Goal: Task Accomplishment & Management: Manage account settings

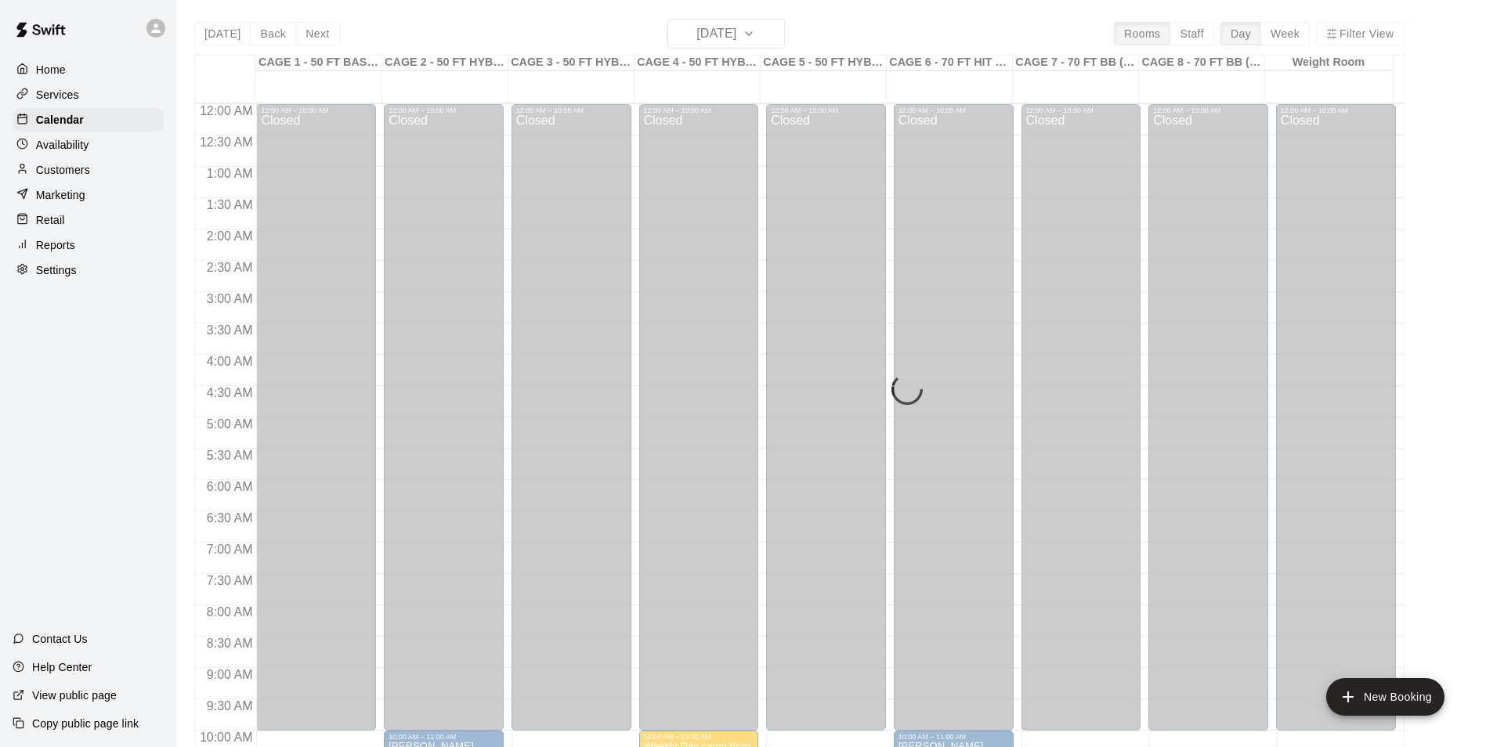
scroll to position [844, 0]
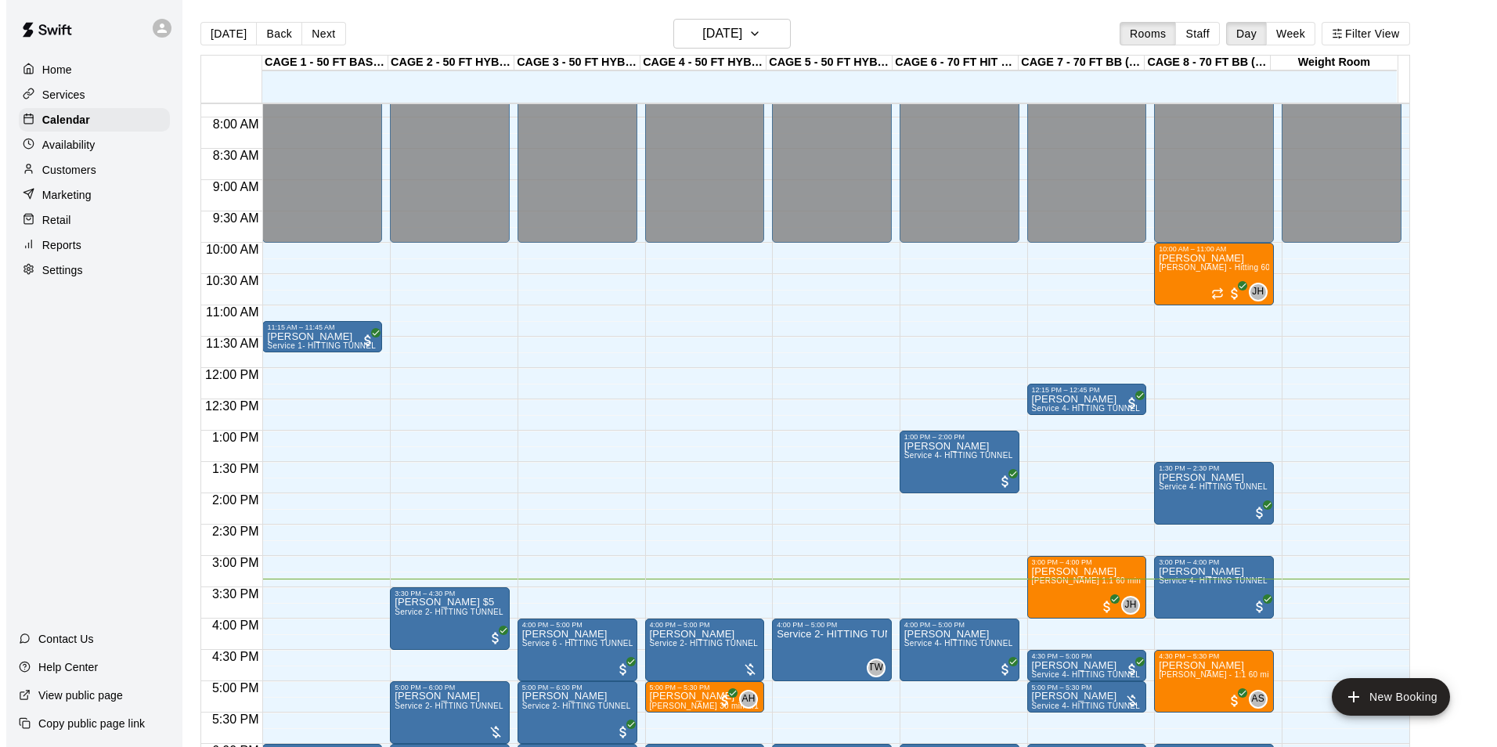
scroll to position [482, 0]
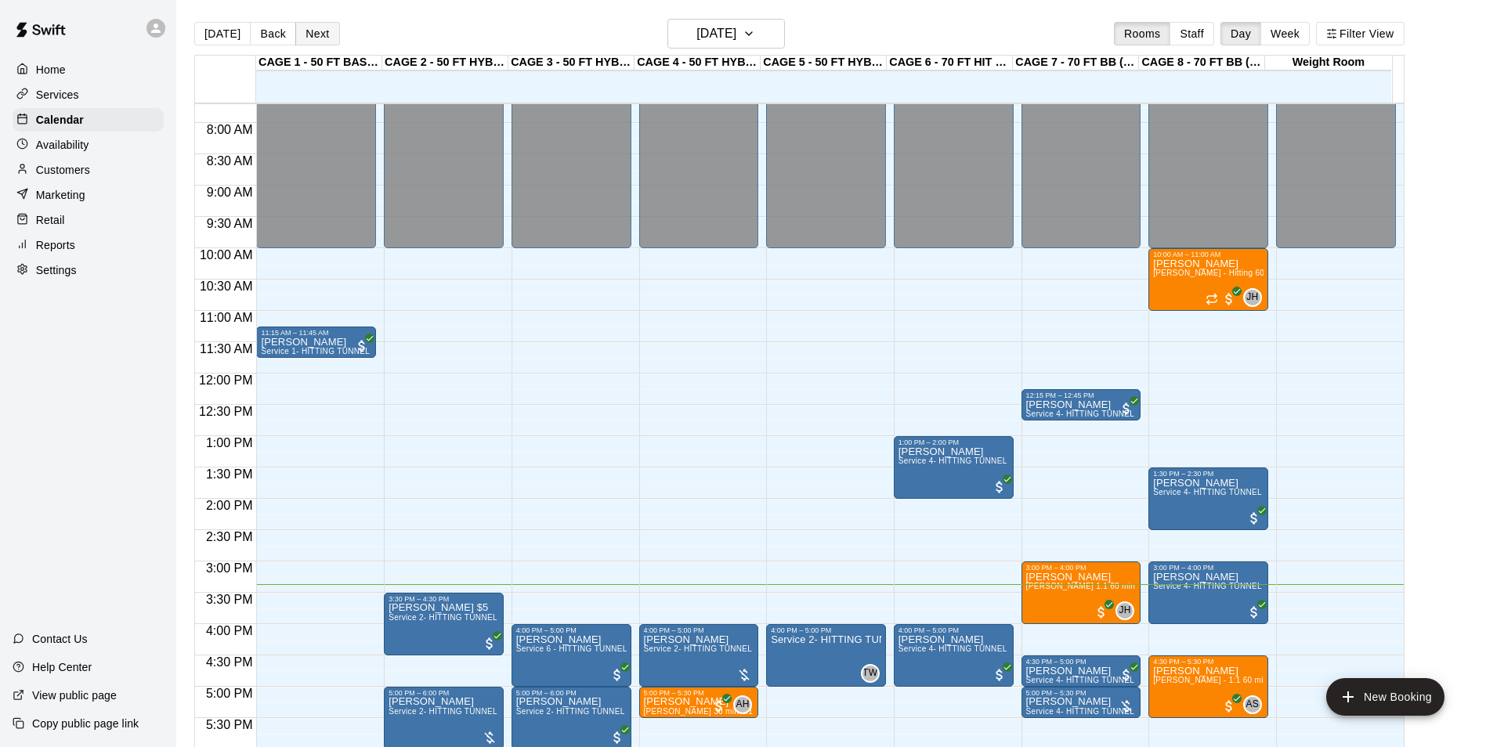
click at [322, 33] on button "Next" at bounding box center [317, 33] width 44 height 23
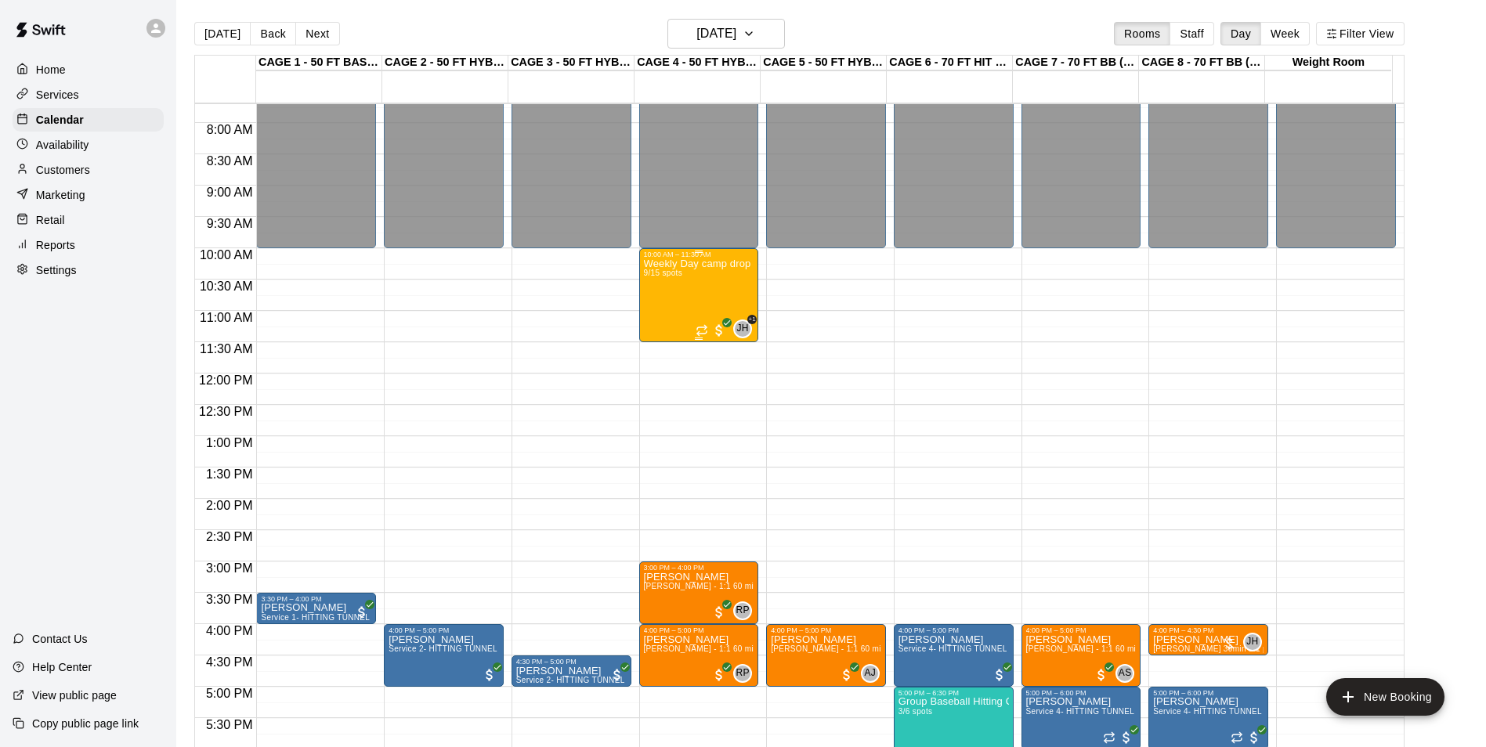
click at [706, 285] on div "Weekly Day camp drop in session - Monday / Wednesday / Friday's 9/15 spots" at bounding box center [699, 631] width 110 height 747
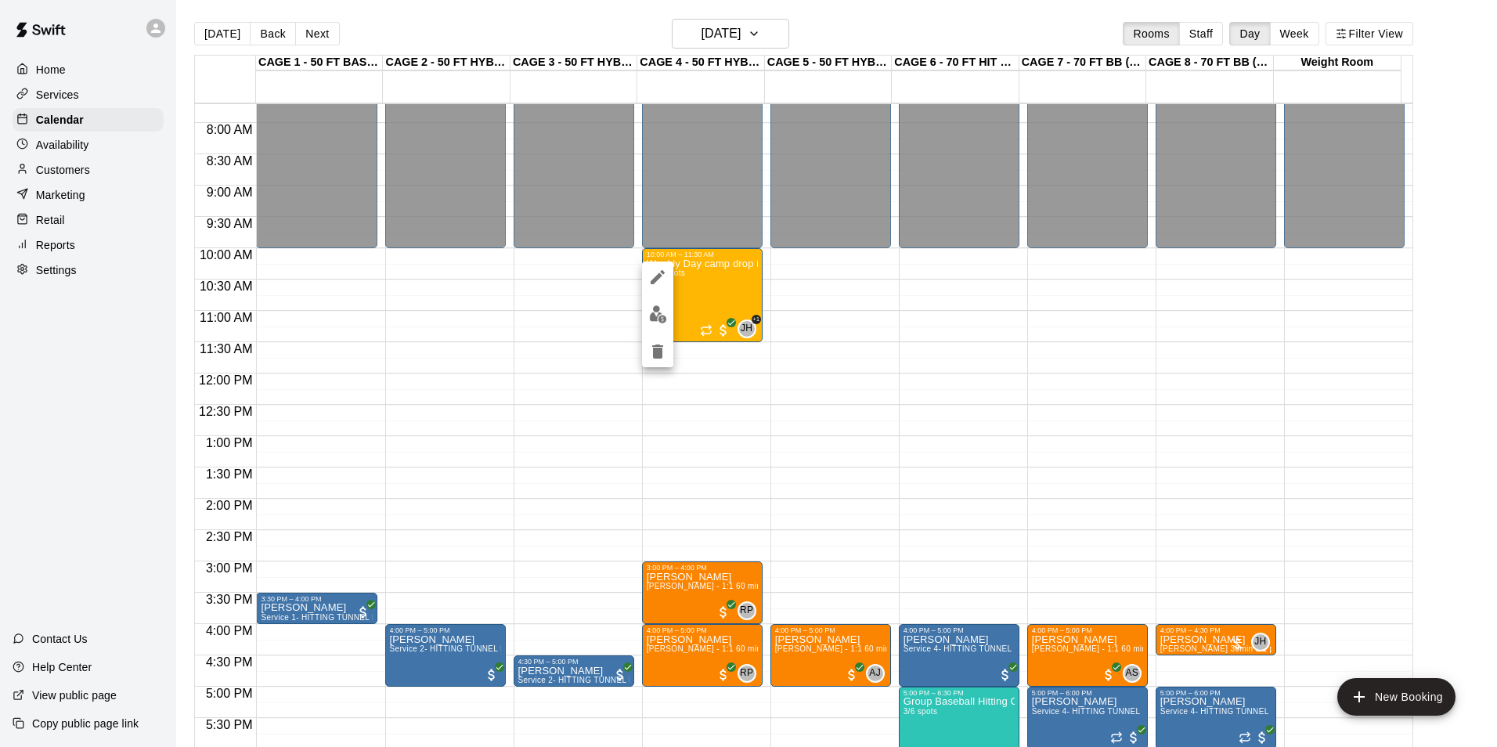
click at [658, 316] on img "edit" at bounding box center [658, 314] width 18 height 18
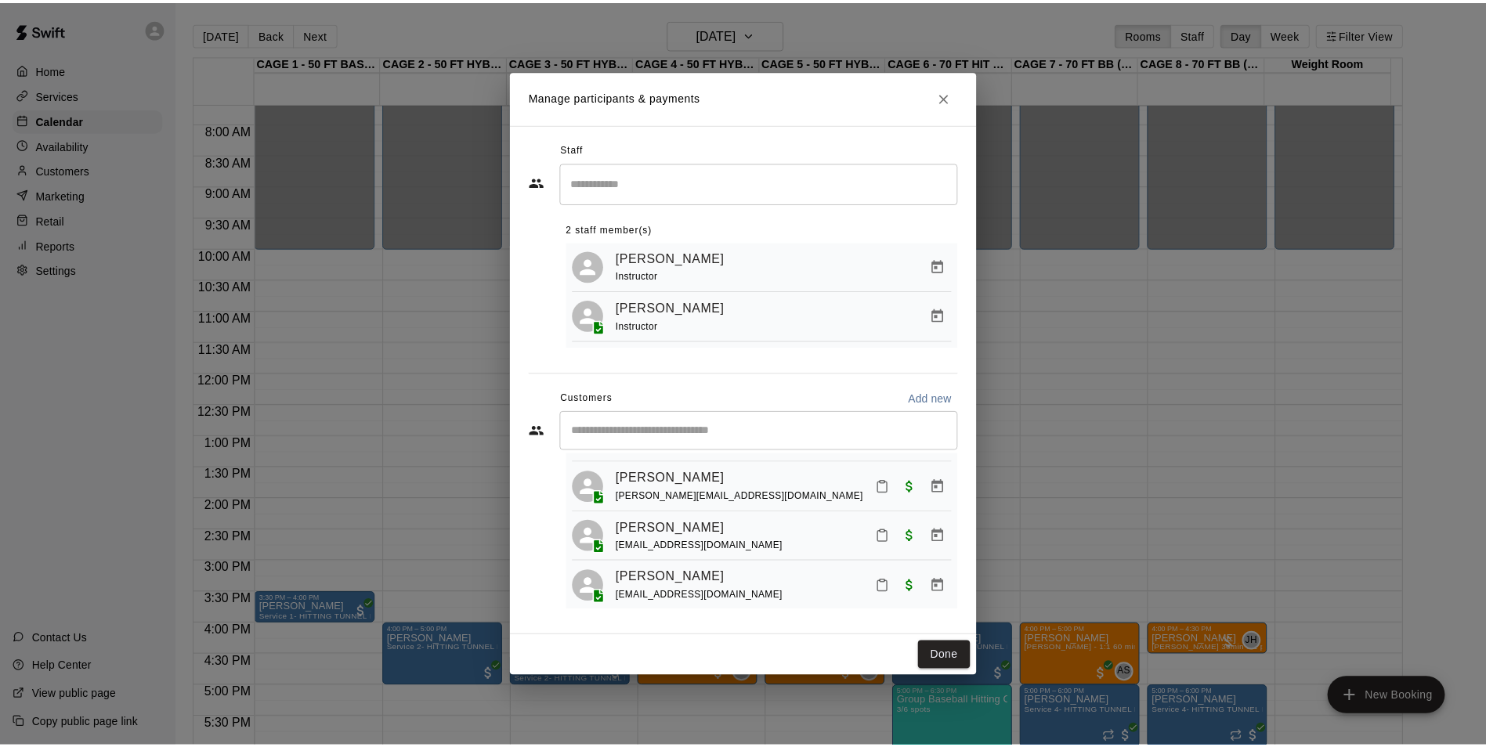
scroll to position [356, 0]
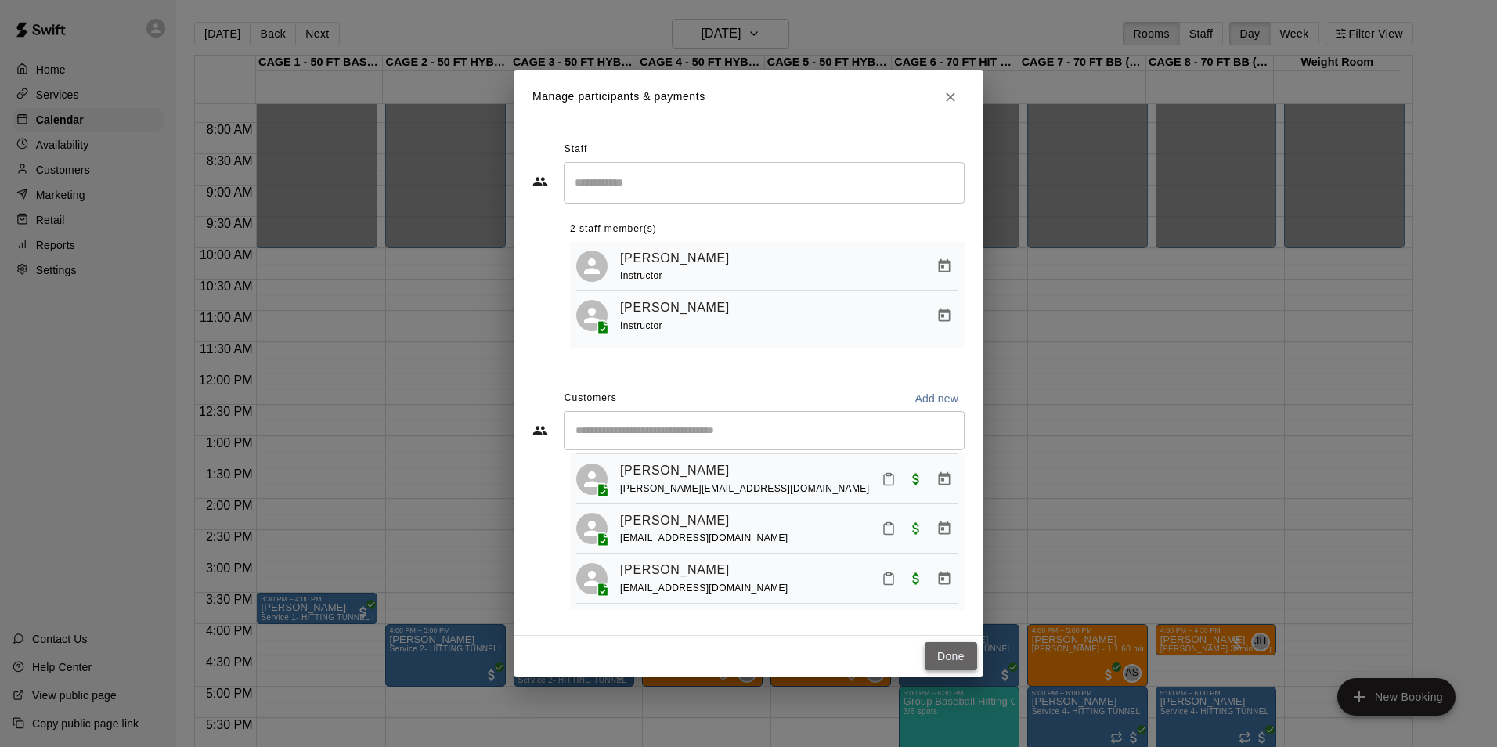
click at [964, 658] on button "Done" at bounding box center [951, 656] width 52 height 29
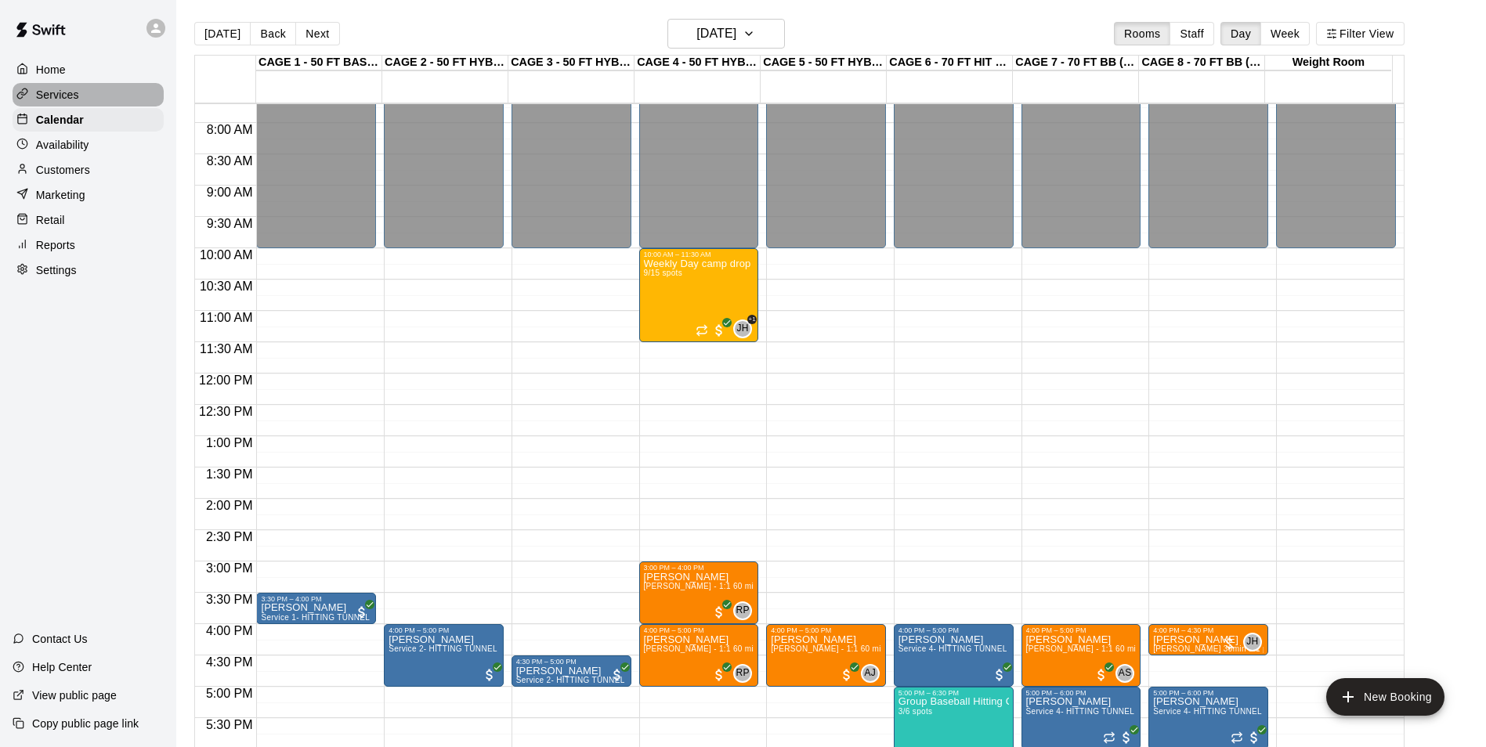
click at [128, 90] on div "Services" at bounding box center [88, 94] width 151 height 23
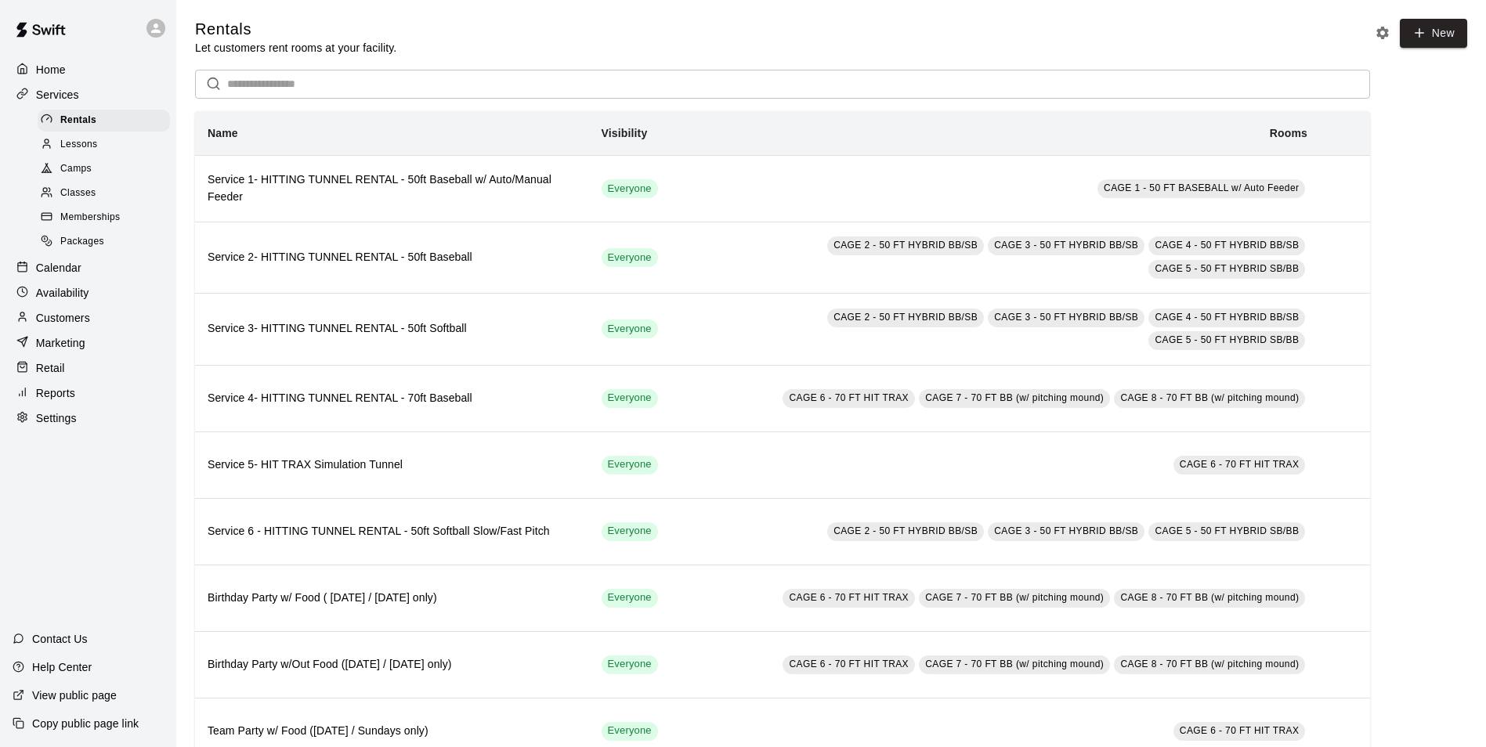
click at [104, 199] on div "Classes" at bounding box center [104, 193] width 132 height 22
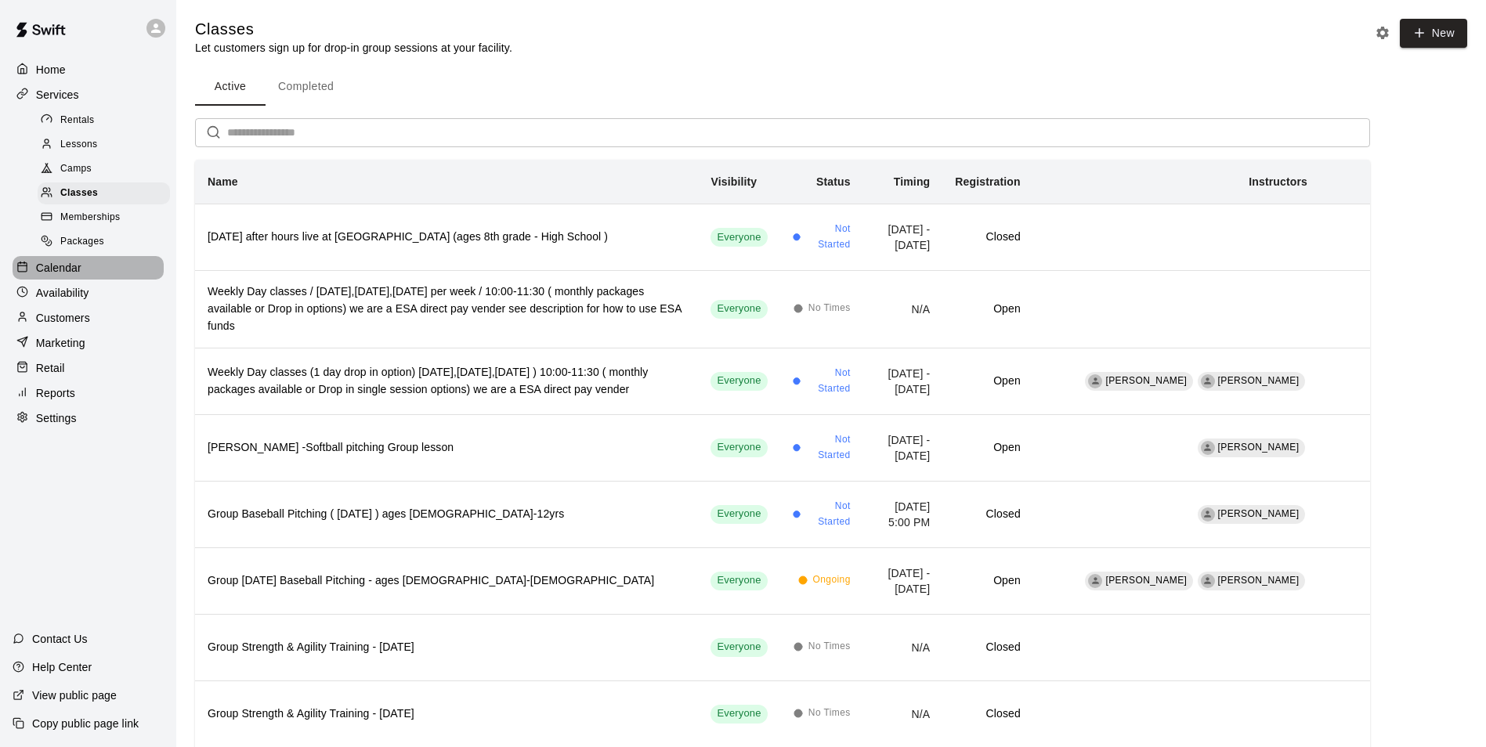
click at [71, 273] on p "Calendar" at bounding box center [58, 268] width 45 height 16
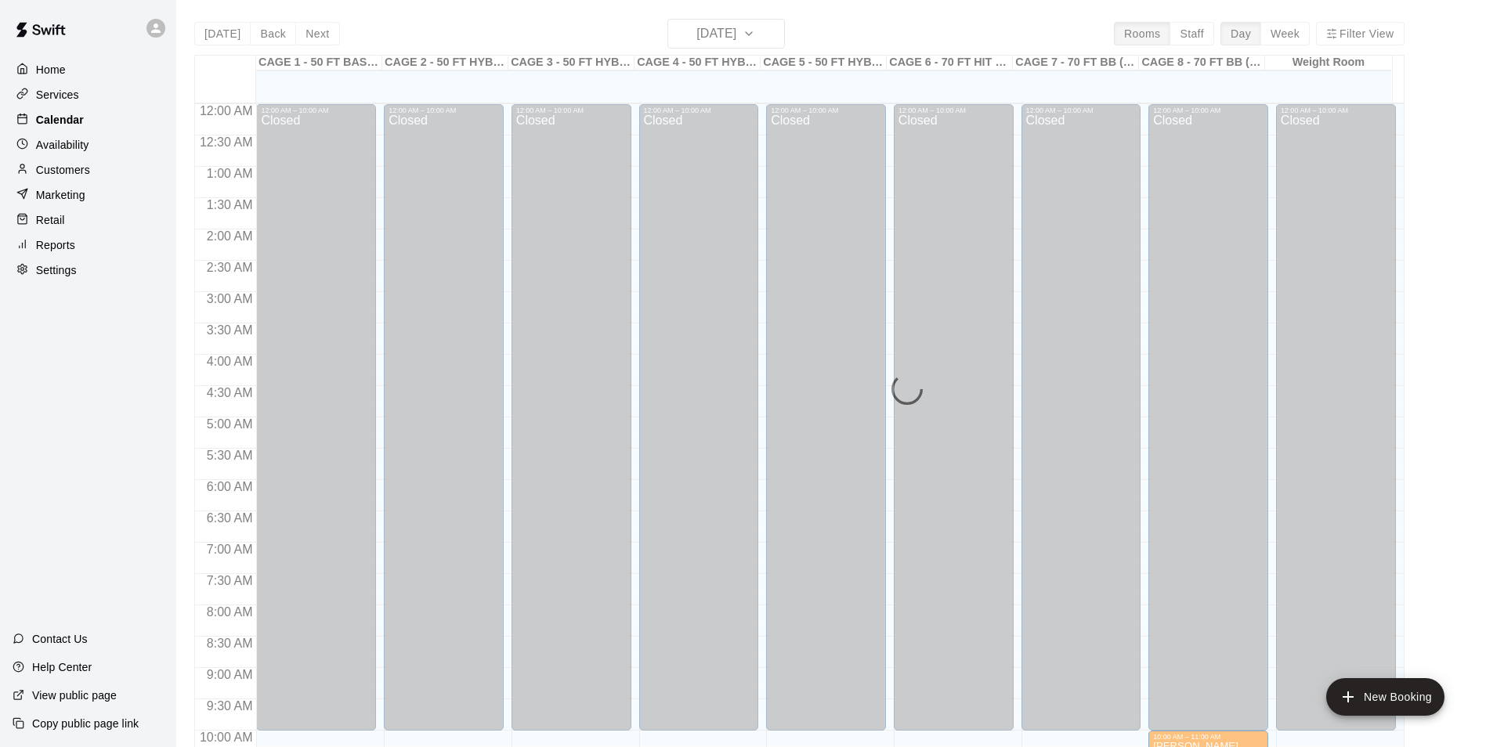
scroll to position [796, 0]
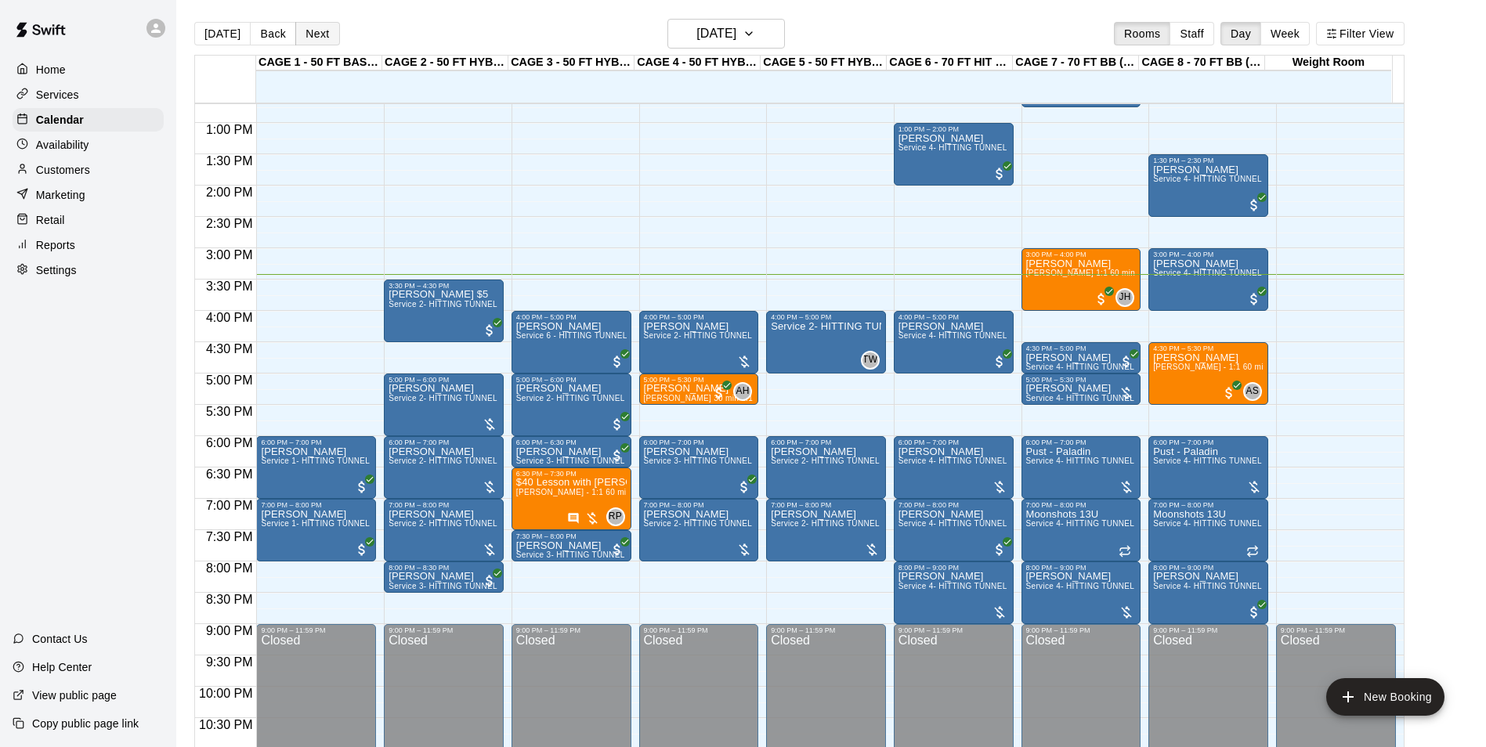
click at [325, 33] on button "Next" at bounding box center [317, 33] width 44 height 23
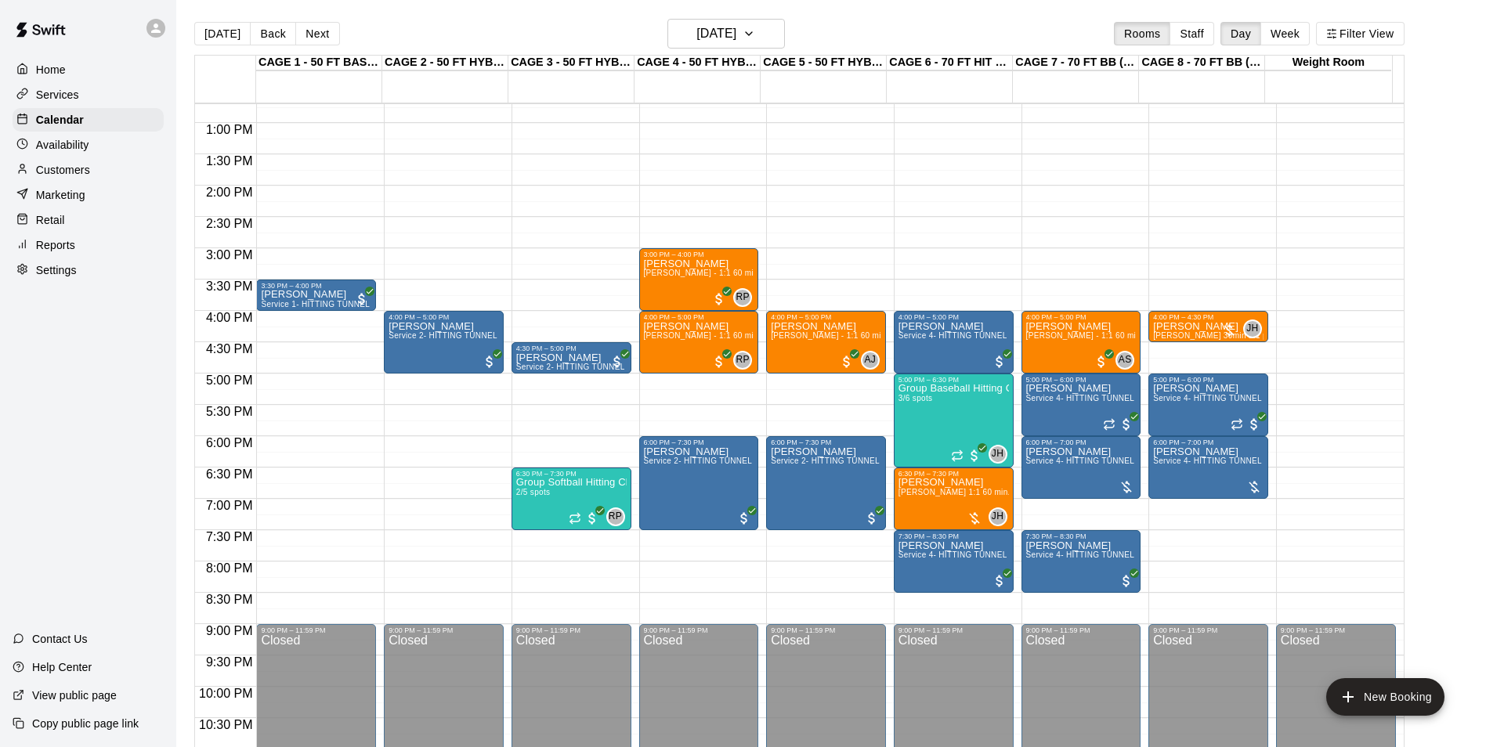
click at [193, 31] on div "Today Back Next Friday Aug 15 Rooms Staff Day Week Filter View CAGE 1 - 50 FT B…" at bounding box center [799, 392] width 1234 height 747
click at [212, 34] on button "[DATE]" at bounding box center [222, 33] width 56 height 23
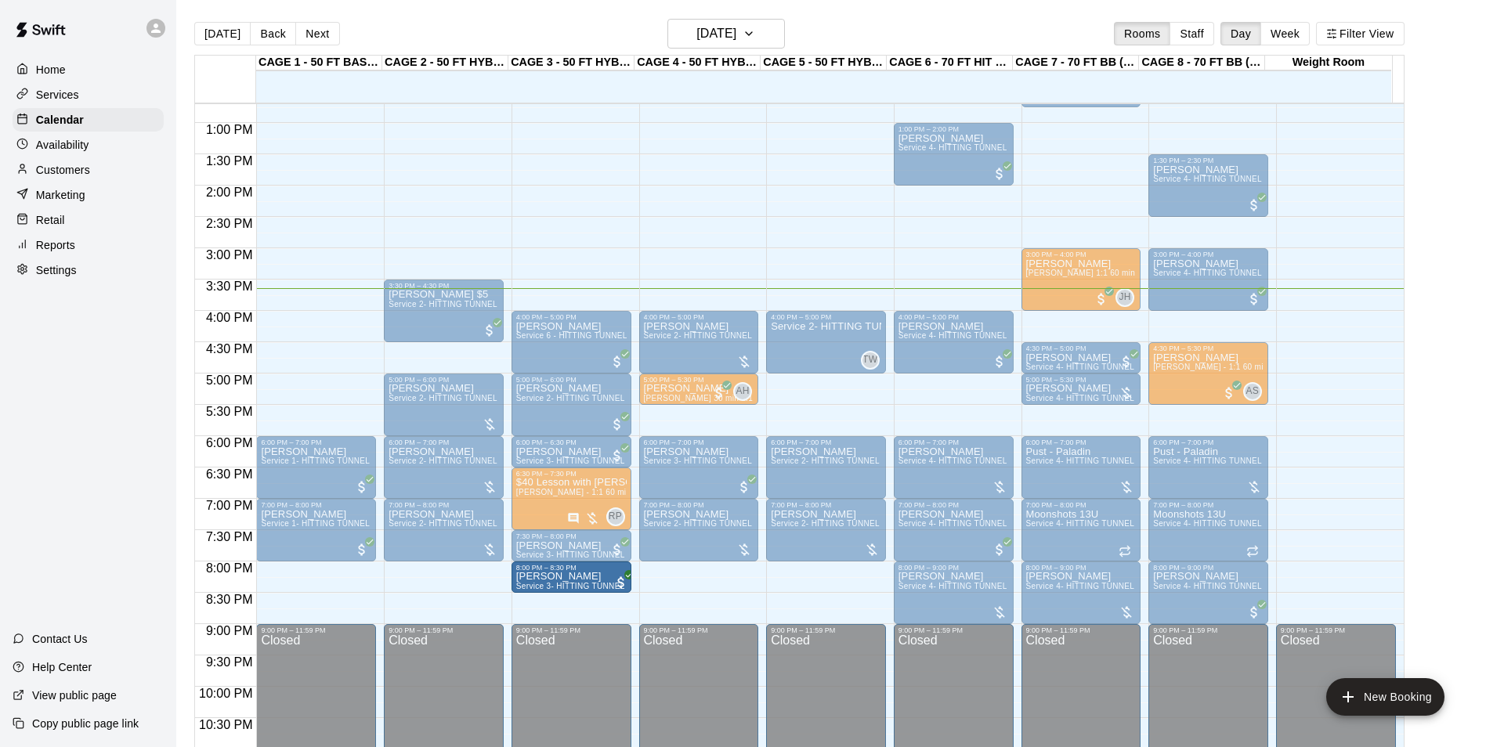
drag, startPoint x: 446, startPoint y: 580, endPoint x: 540, endPoint y: 580, distance: 93.2
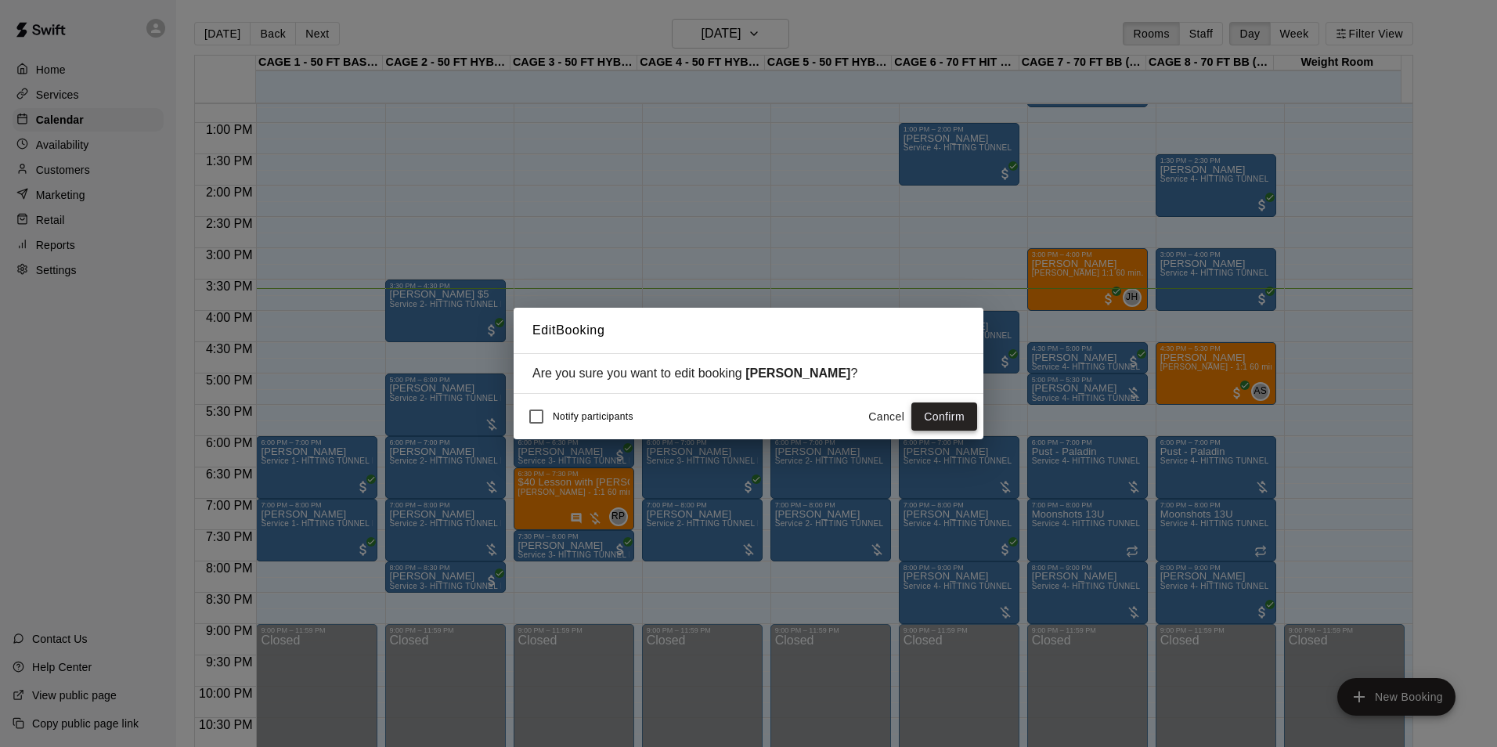
click at [941, 416] on button "Confirm" at bounding box center [945, 417] width 66 height 29
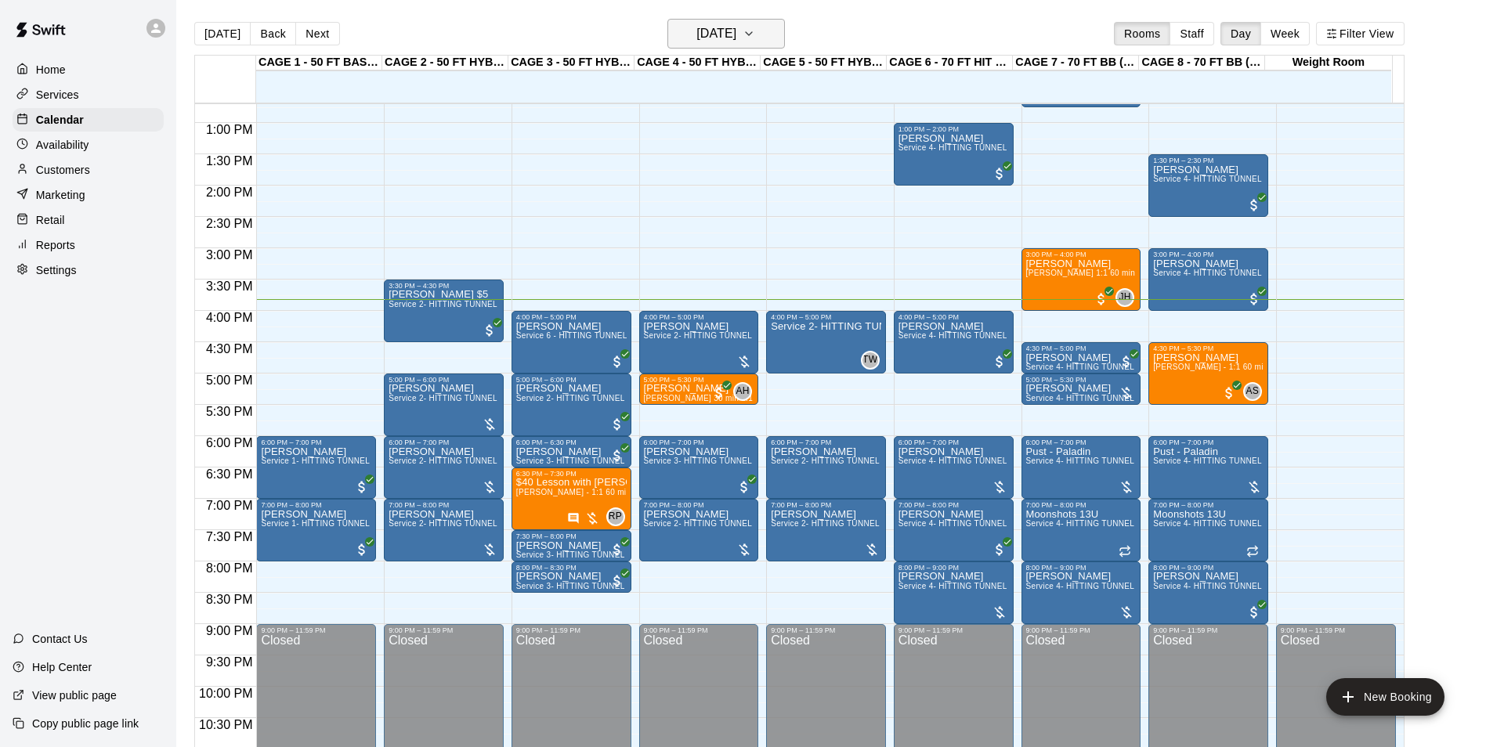
click at [740, 45] on button "[DATE]" at bounding box center [725, 34] width 117 height 30
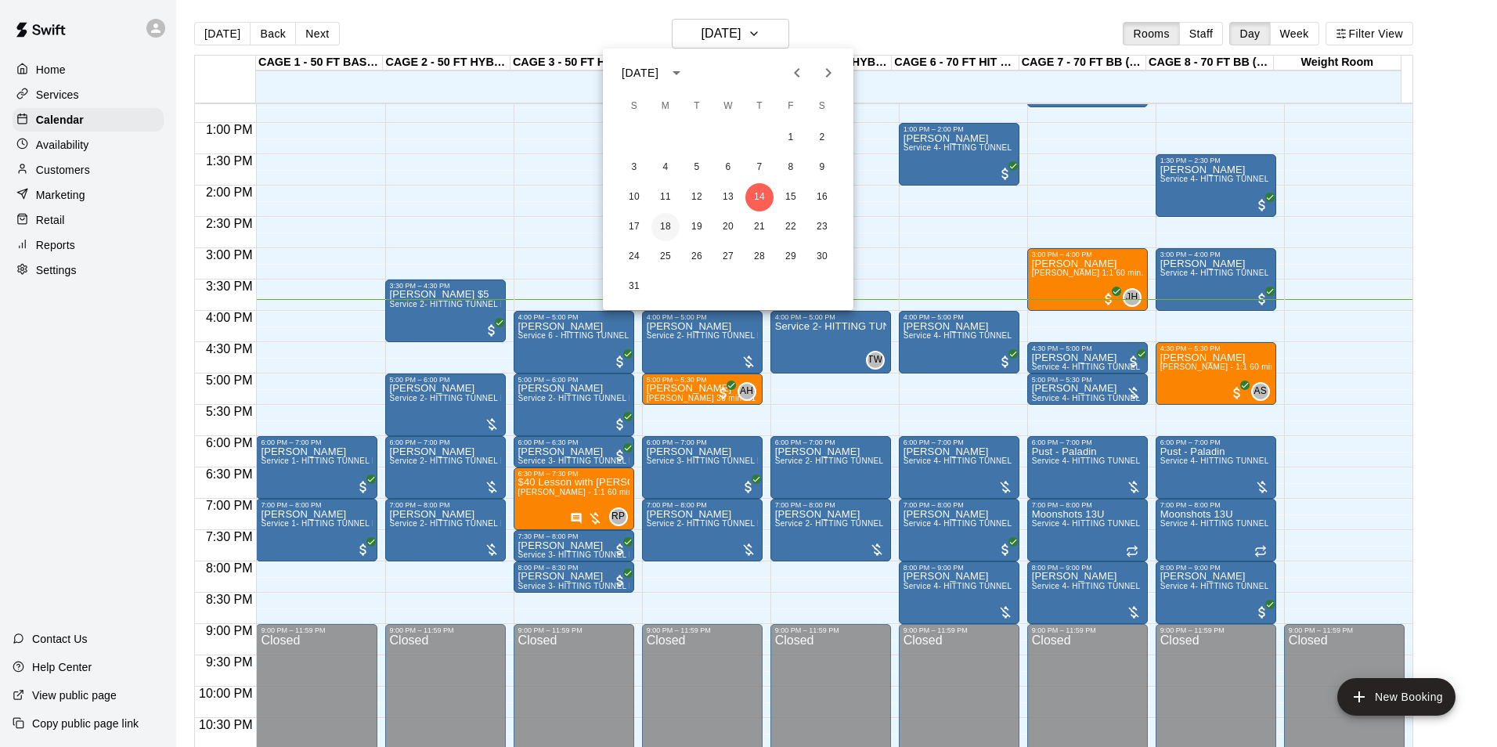
click at [673, 228] on button "18" at bounding box center [666, 227] width 28 height 28
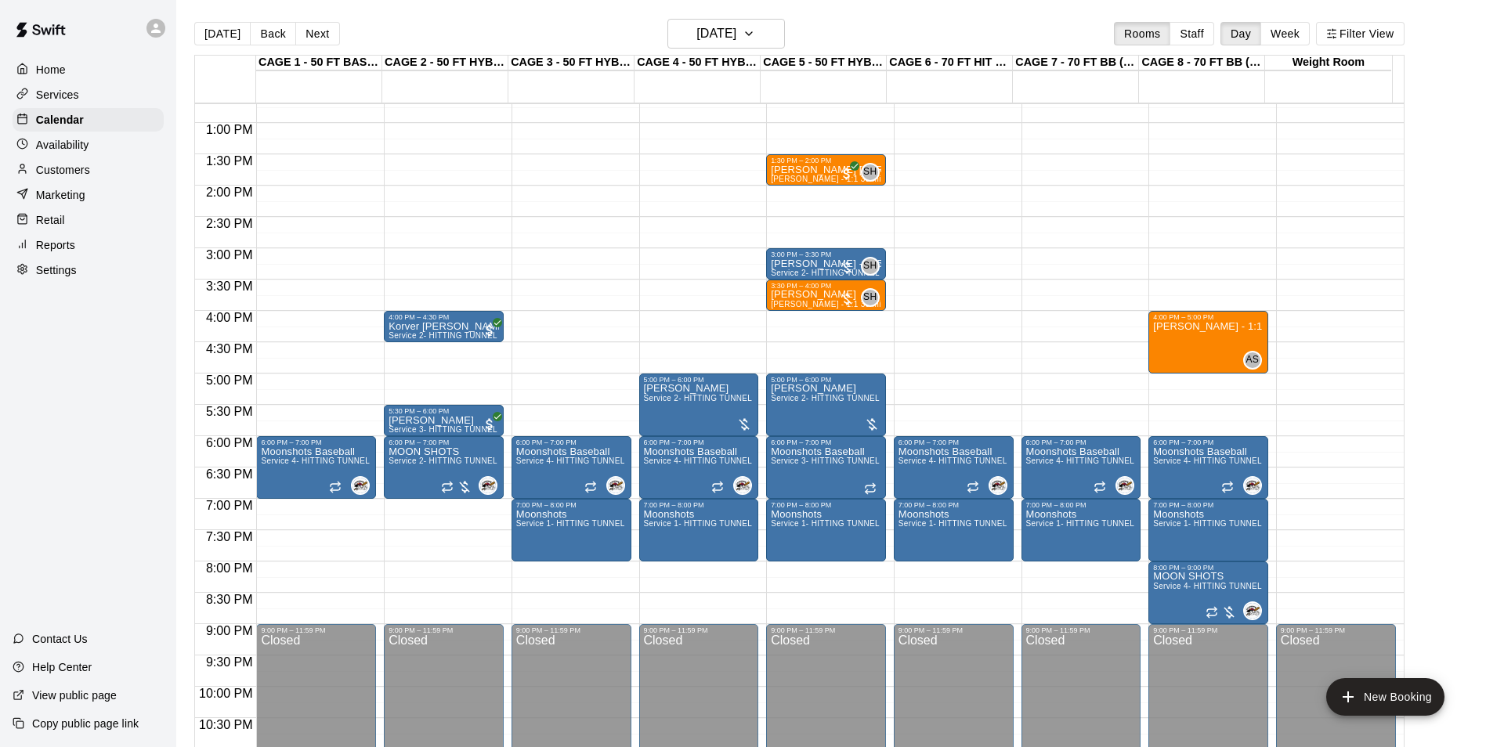
click at [310, 42] on button "Next" at bounding box center [317, 33] width 44 height 23
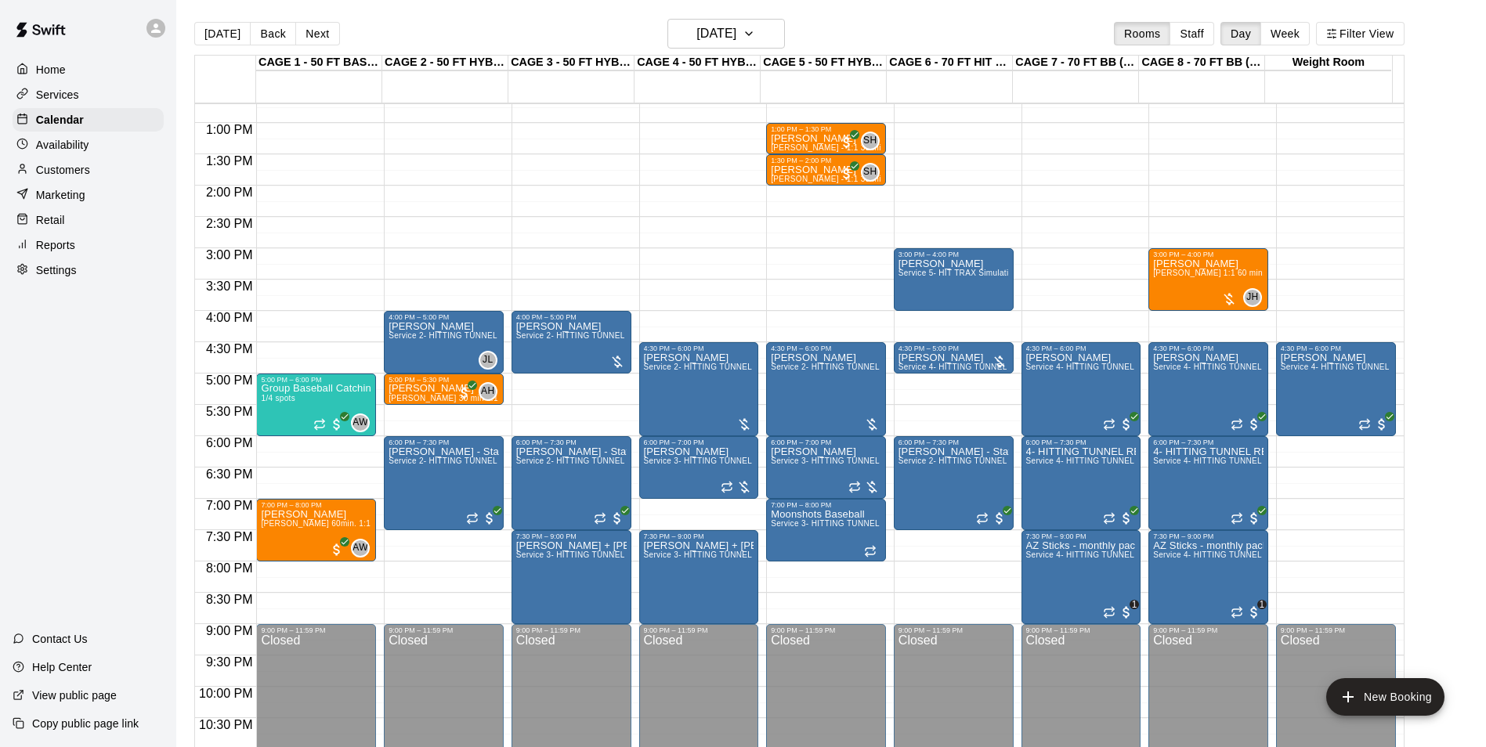
click at [230, 27] on button "[DATE]" at bounding box center [222, 33] width 56 height 23
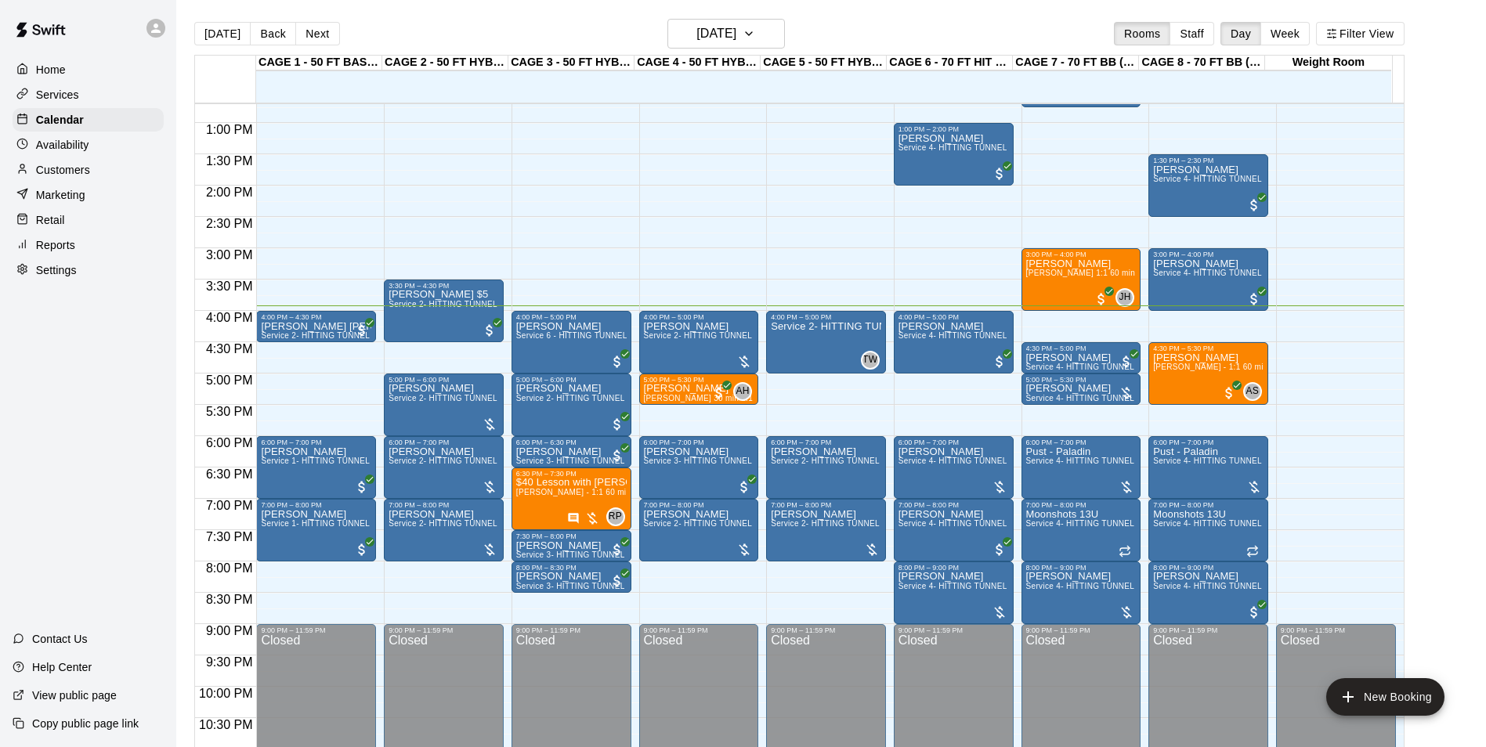
click at [130, 162] on div "Customers" at bounding box center [88, 169] width 151 height 23
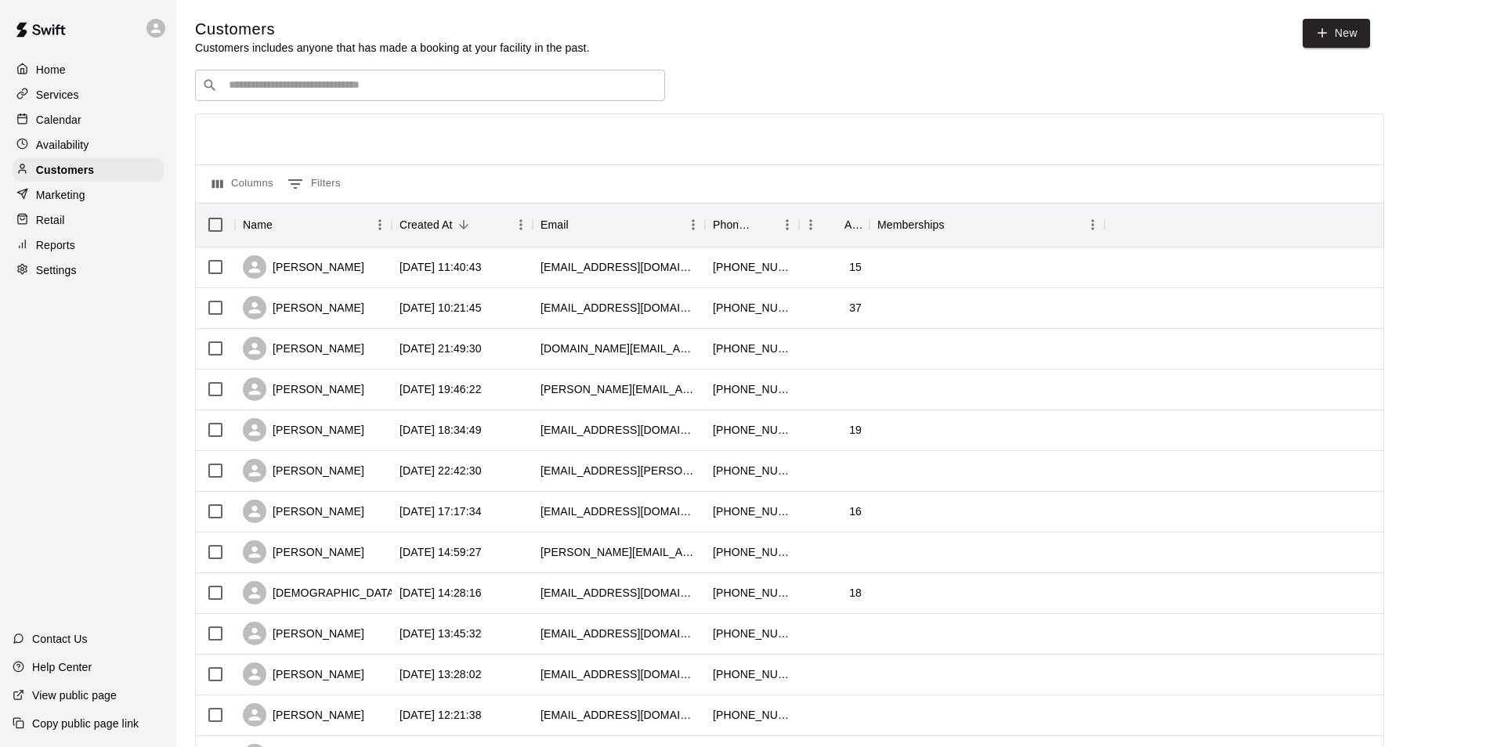
click at [126, 151] on div "Availability" at bounding box center [88, 144] width 151 height 23
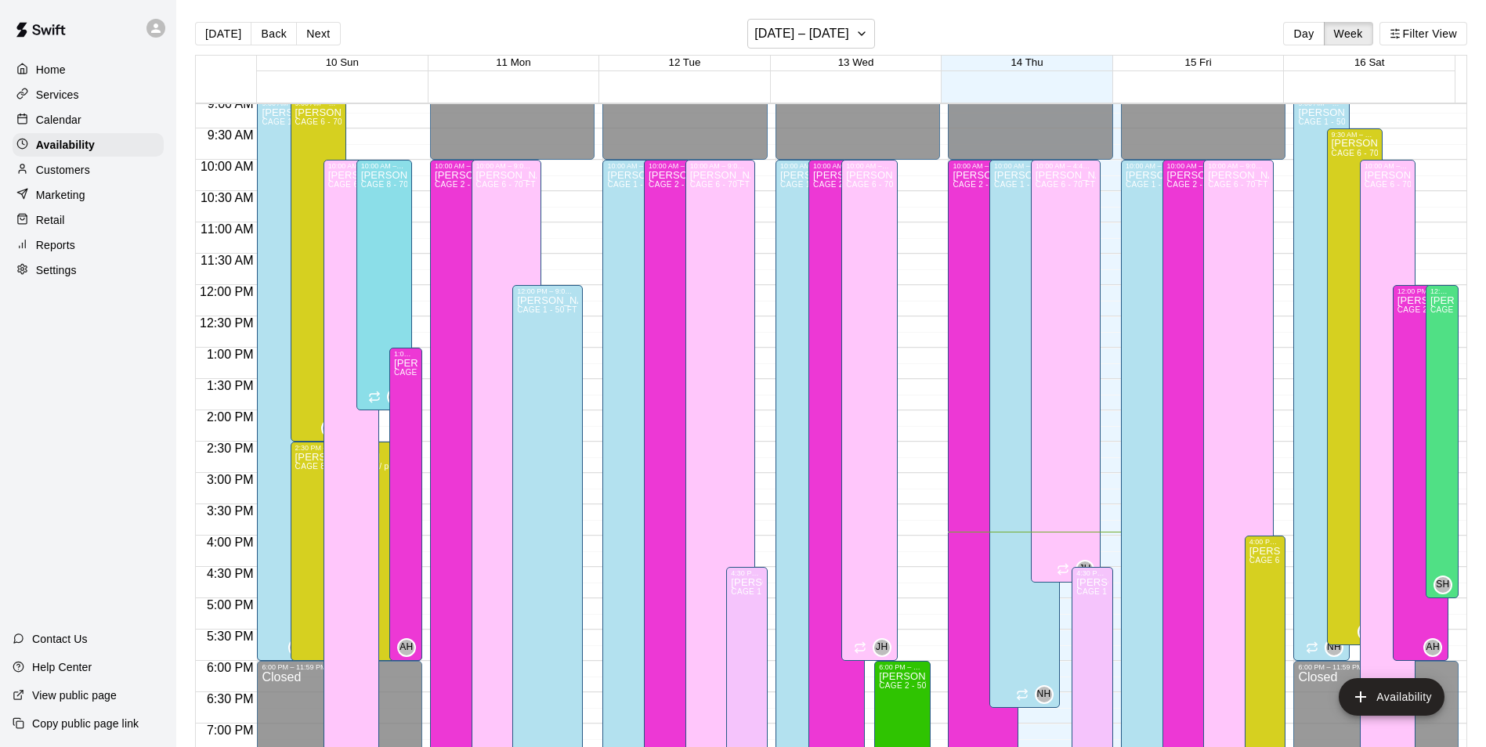
scroll to position [530, 0]
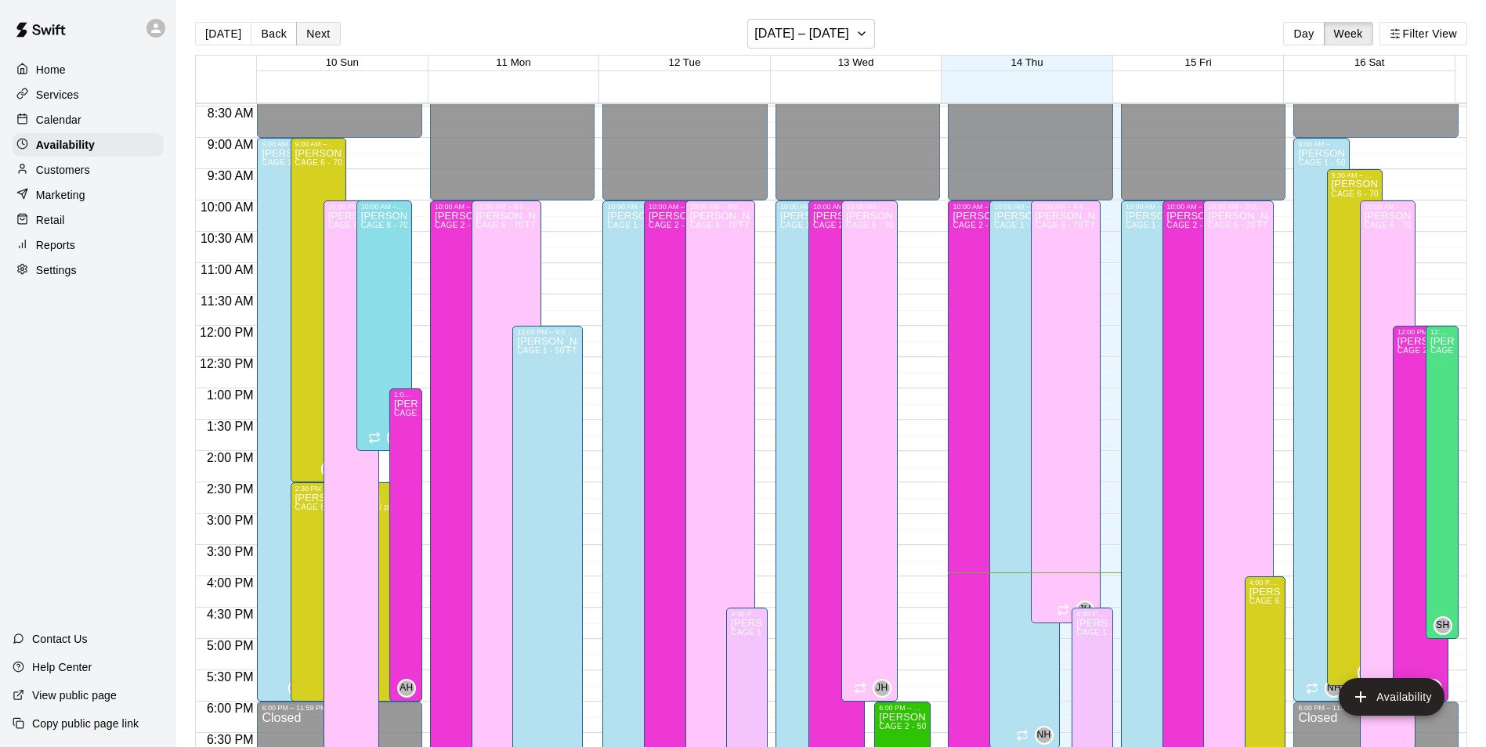
click at [319, 35] on button "Next" at bounding box center [318, 33] width 44 height 23
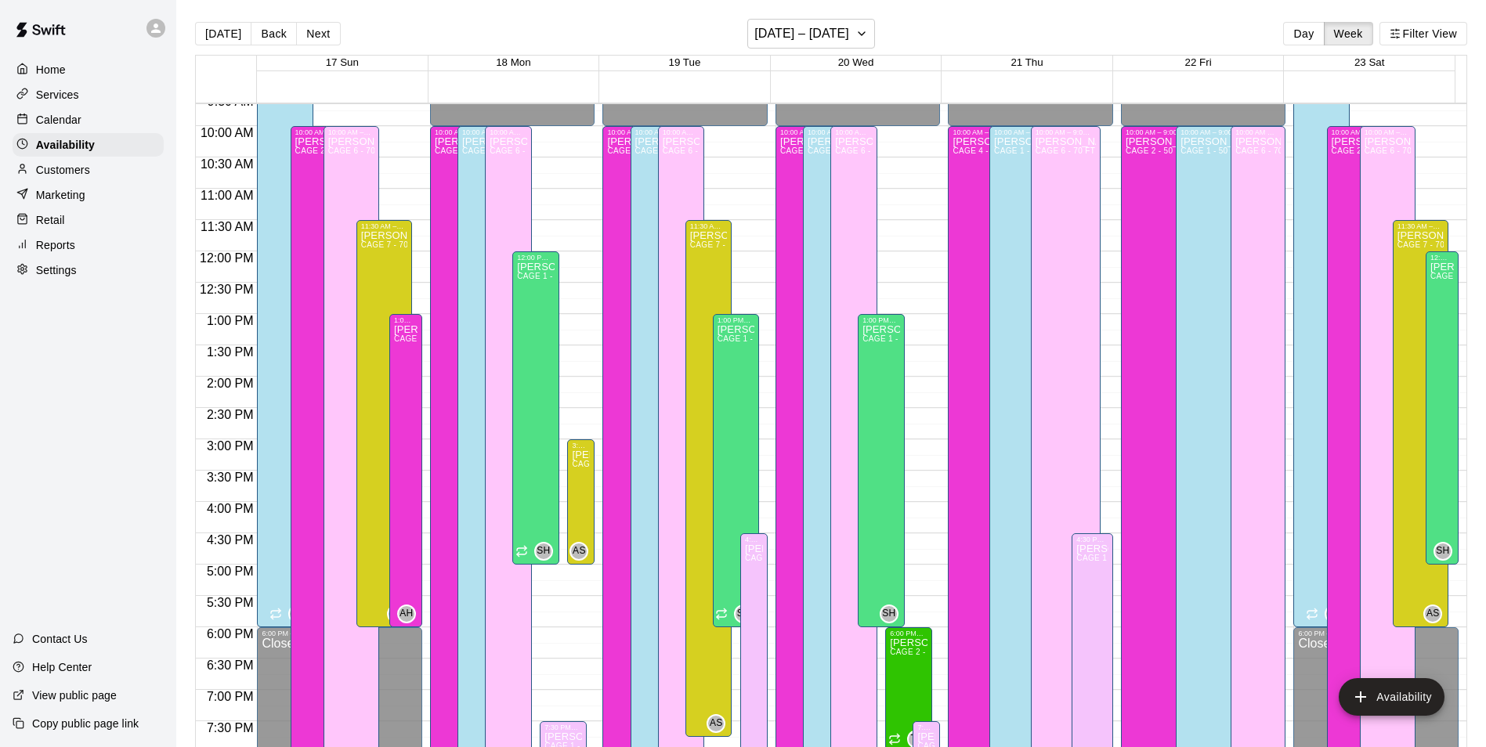
scroll to position [687, 0]
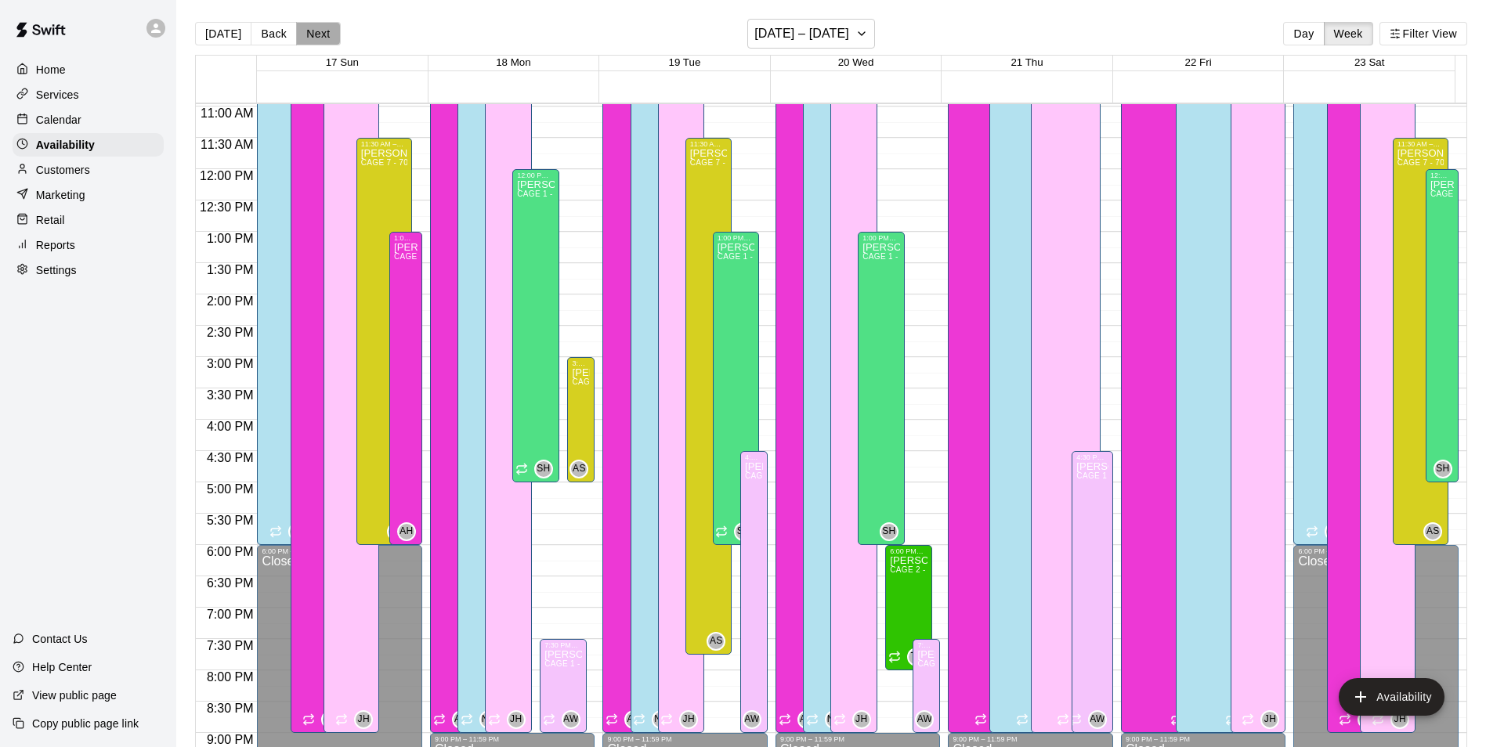
click at [334, 30] on button "Next" at bounding box center [318, 33] width 44 height 23
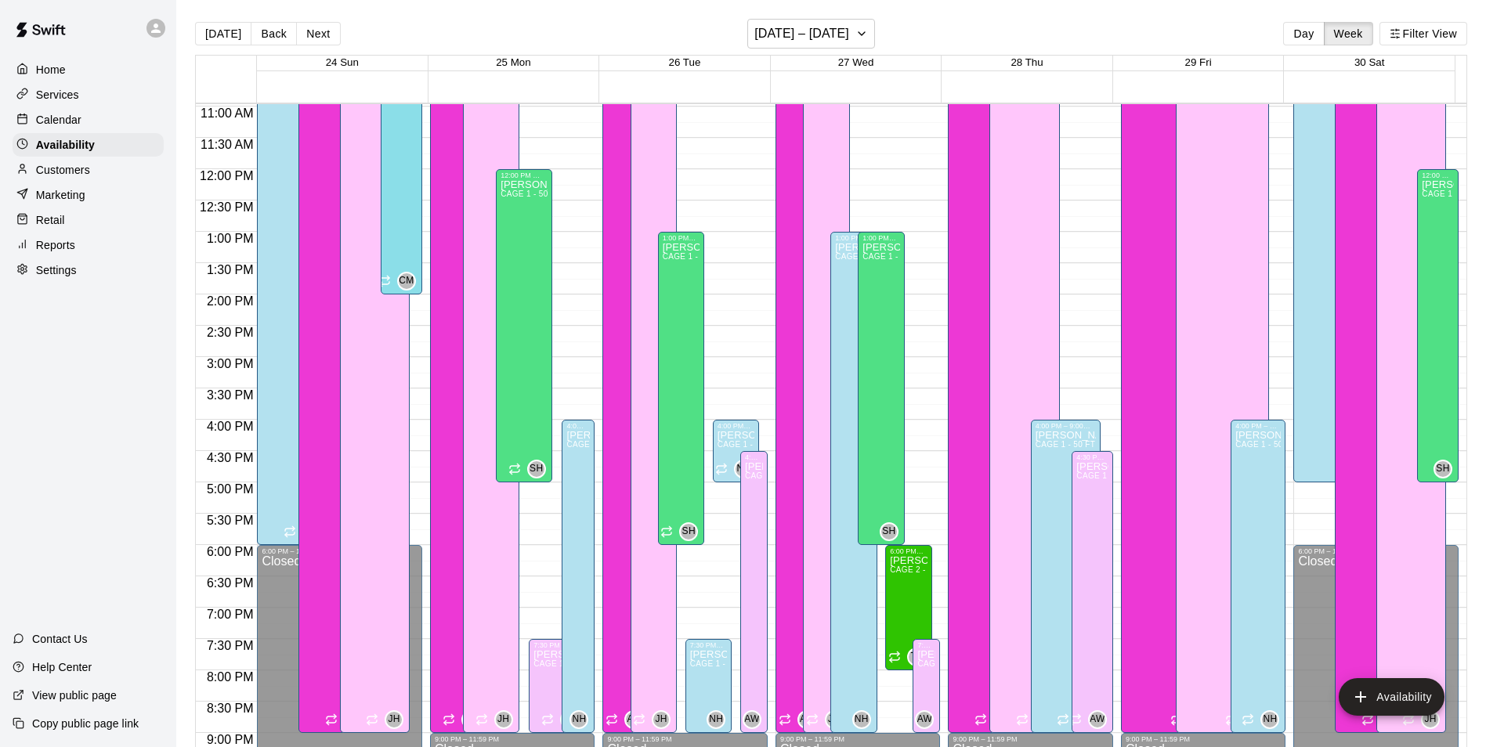
scroll to position [530, 0]
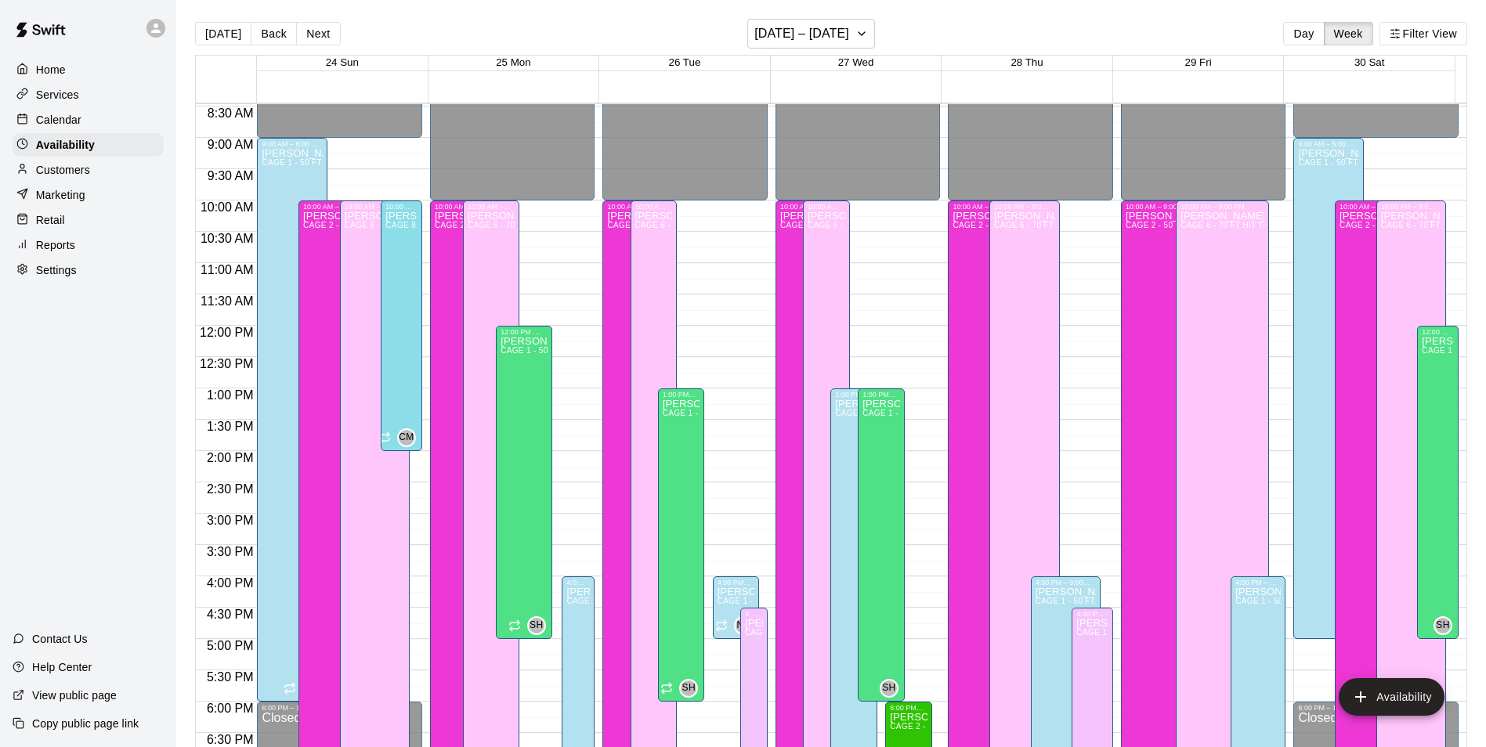
drag, startPoint x: 260, startPoint y: 24, endPoint x: 691, endPoint y: 51, distance: 431.6
click at [260, 24] on button "Back" at bounding box center [274, 33] width 46 height 23
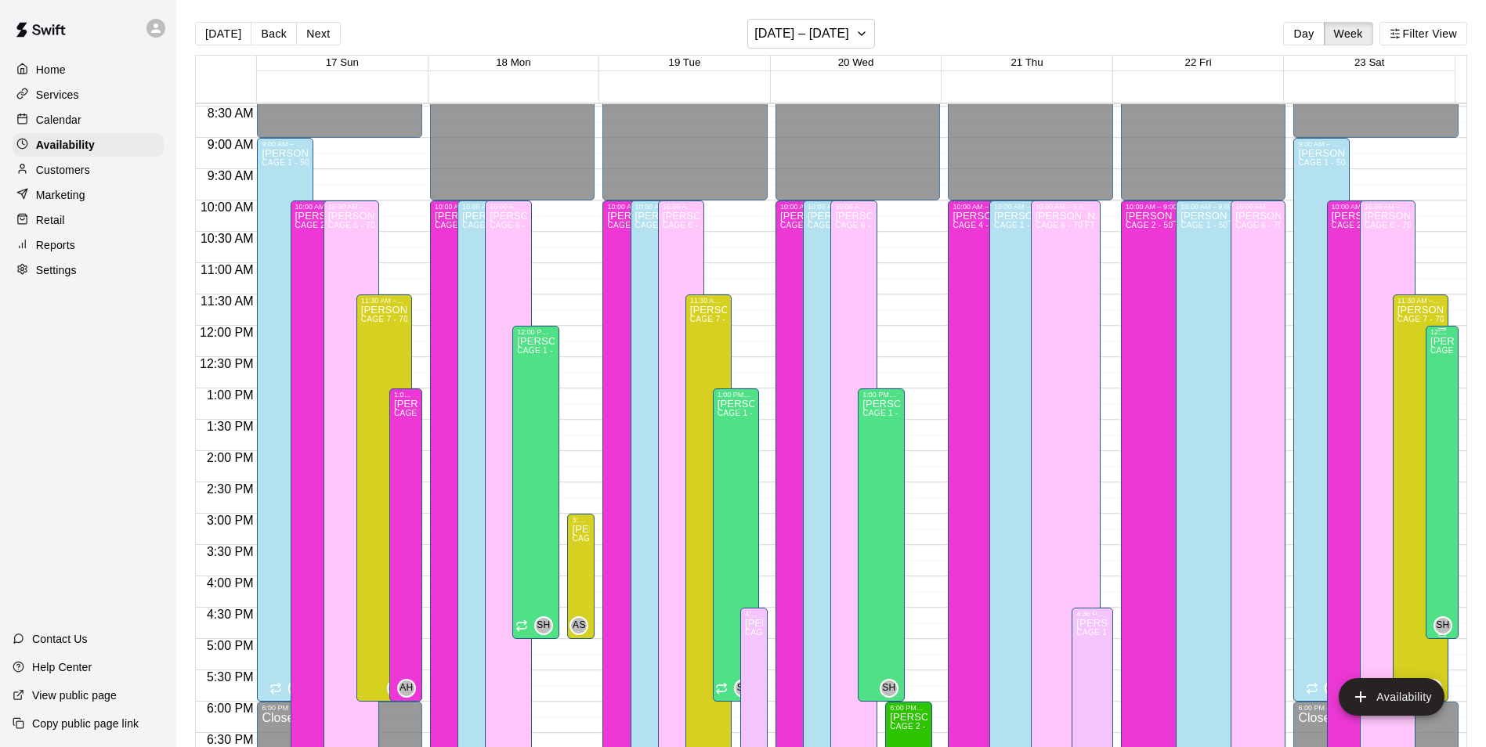
click at [1441, 370] on div "Scott Hairston CAGE 1 - 50 FT BASEBALL w/ Auto Feeder, CAGE 2 - 50 FT HYBRID BB…" at bounding box center [1441, 709] width 23 height 747
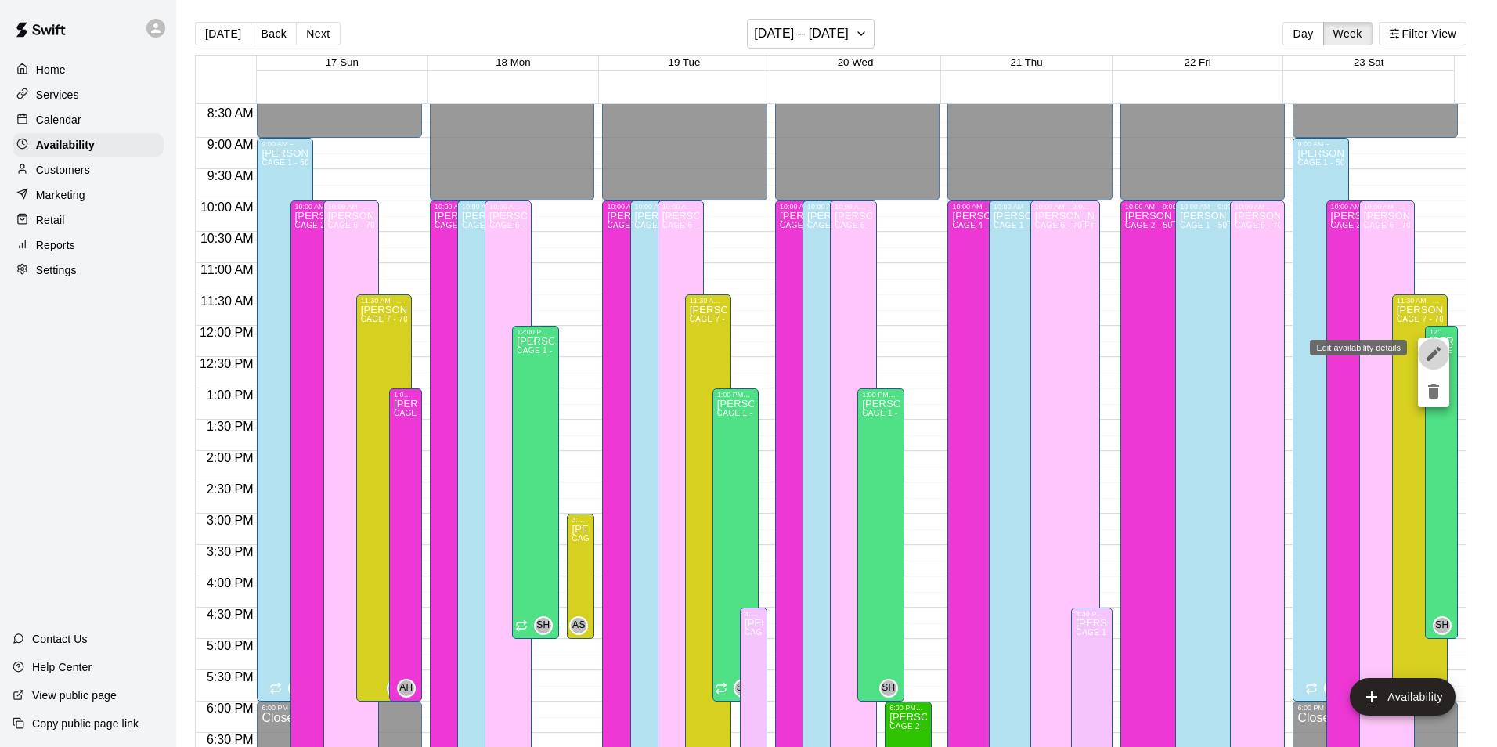
click at [1436, 350] on icon "edit" at bounding box center [1434, 354] width 14 height 14
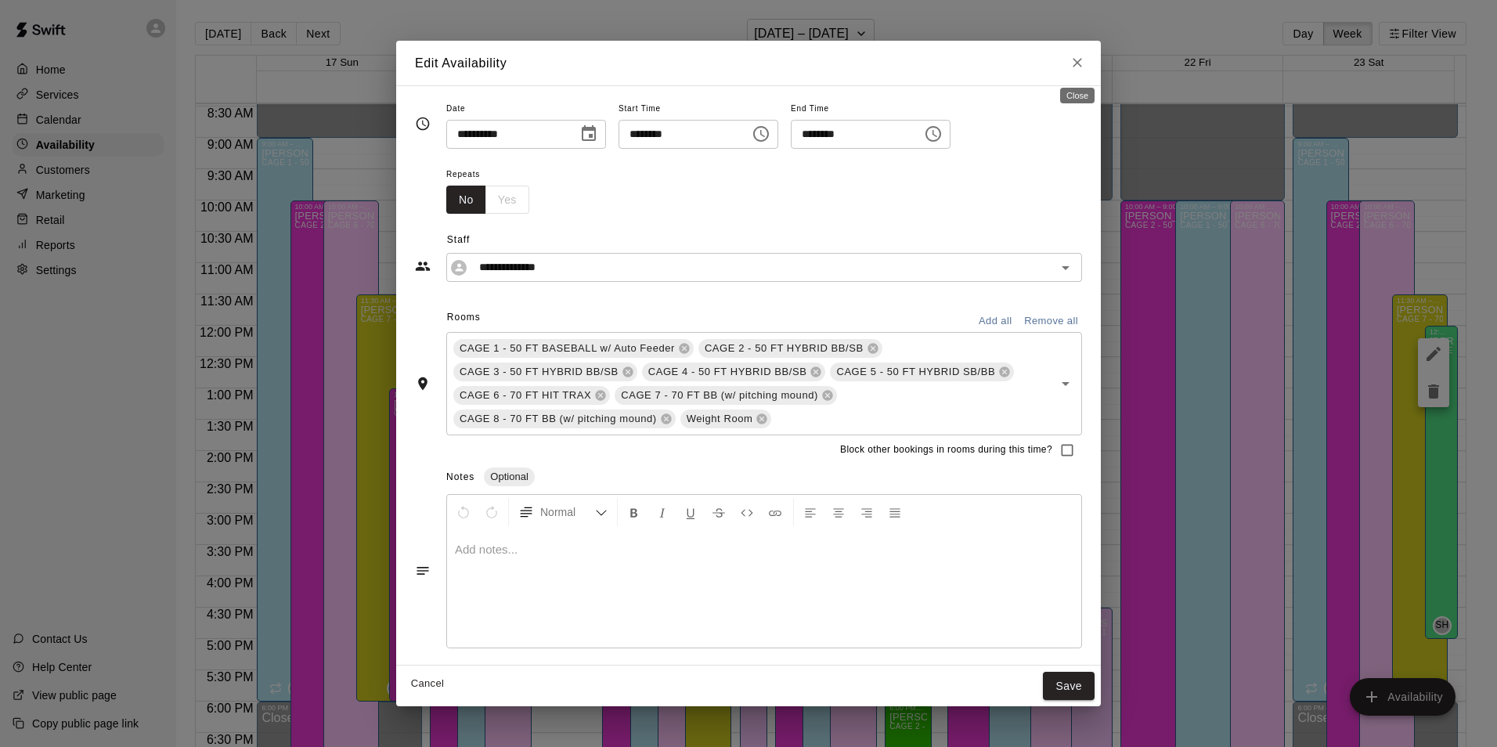
click at [1069, 60] on button "Close" at bounding box center [1078, 63] width 28 height 28
type input "**********"
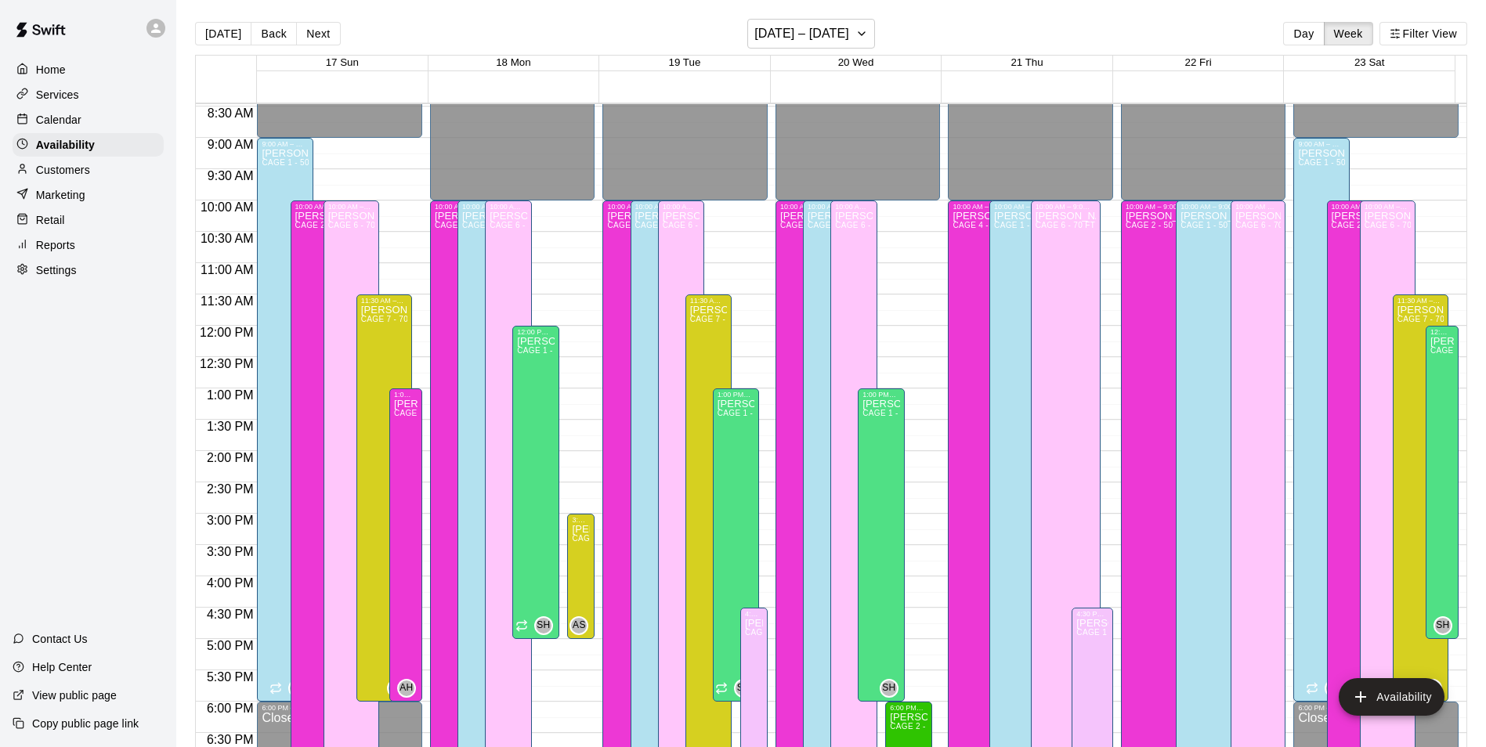
click at [104, 121] on div "Calendar" at bounding box center [88, 119] width 151 height 23
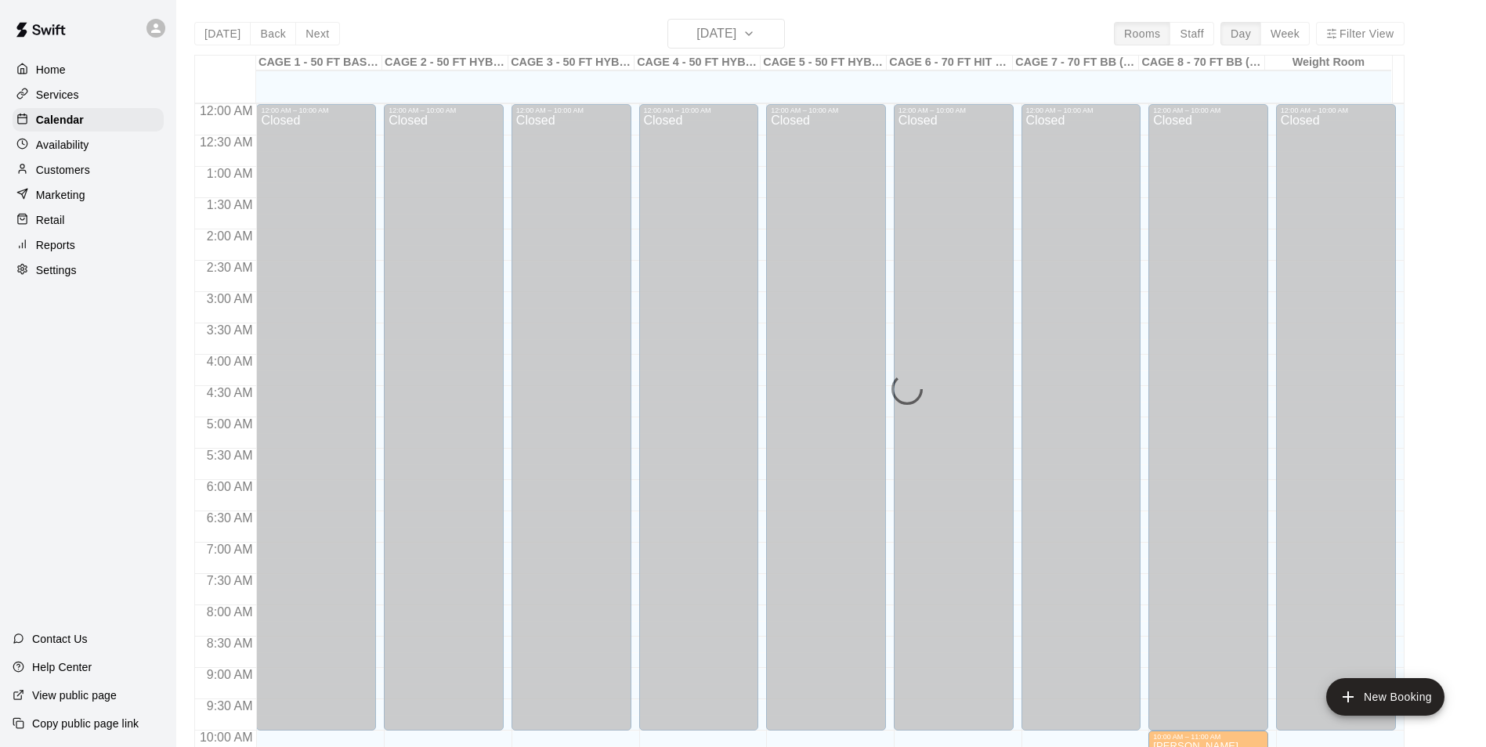
scroll to position [796, 0]
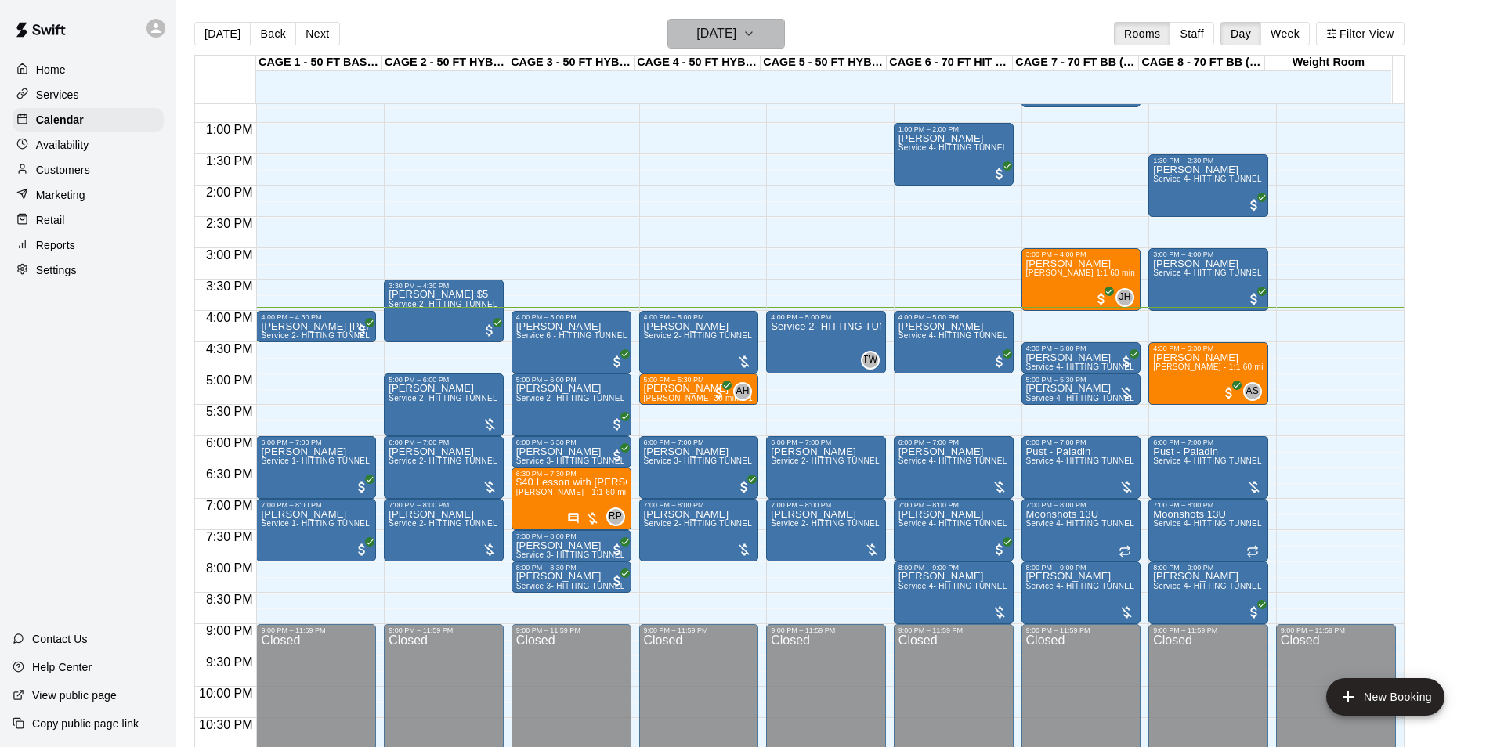
click at [729, 30] on h6 "[DATE]" at bounding box center [716, 34] width 40 height 22
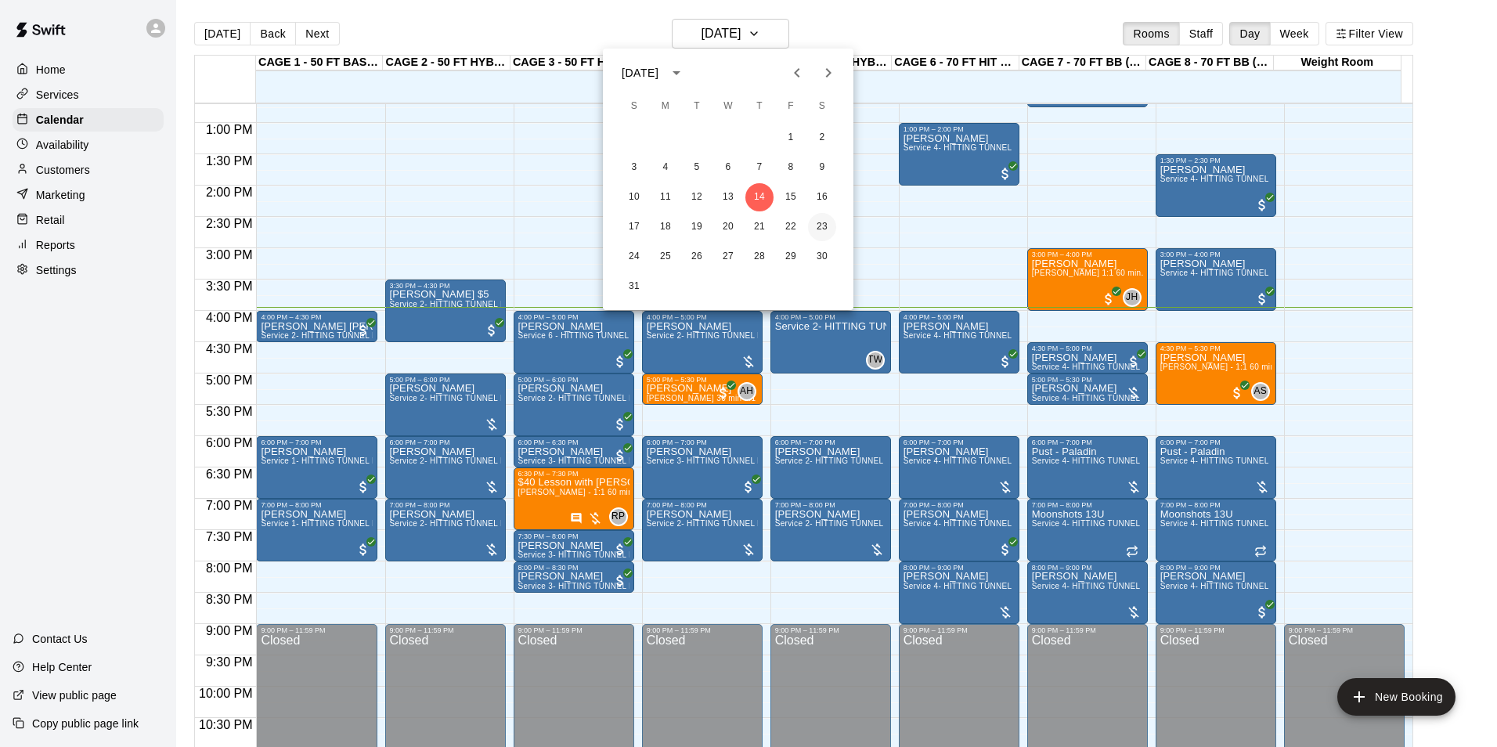
click at [817, 219] on button "23" at bounding box center [822, 227] width 28 height 28
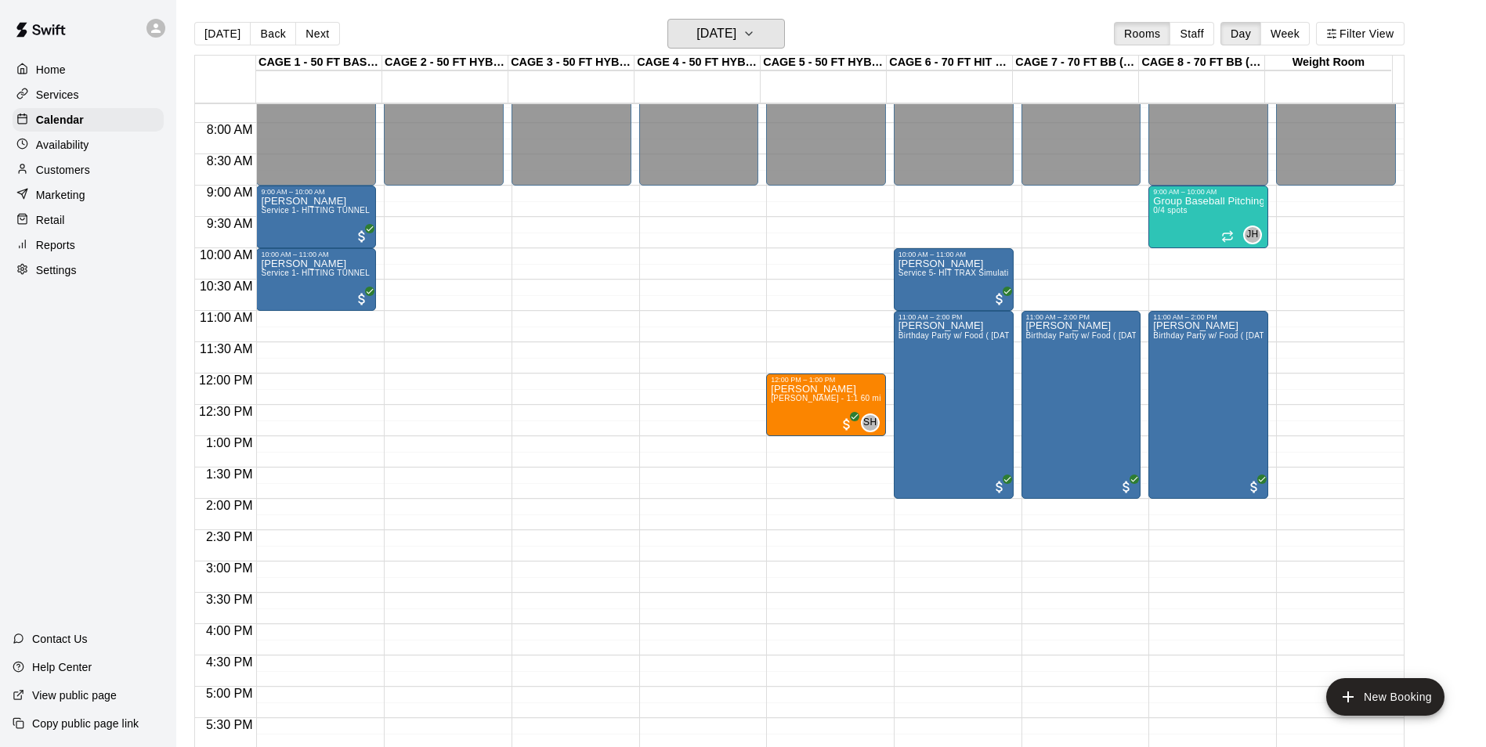
scroll to position [561, 0]
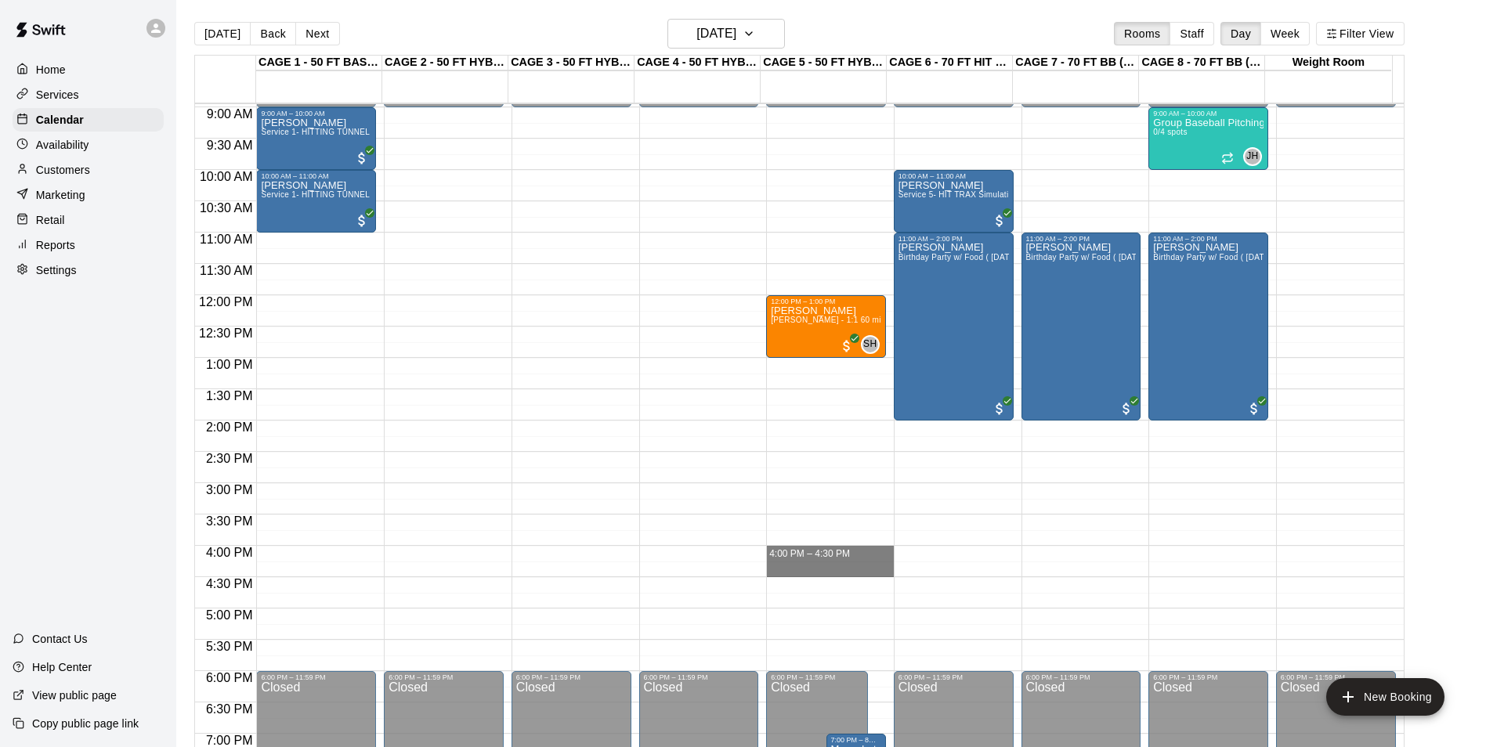
drag, startPoint x: 793, startPoint y: 548, endPoint x: 795, endPoint y: 573, distance: 25.1
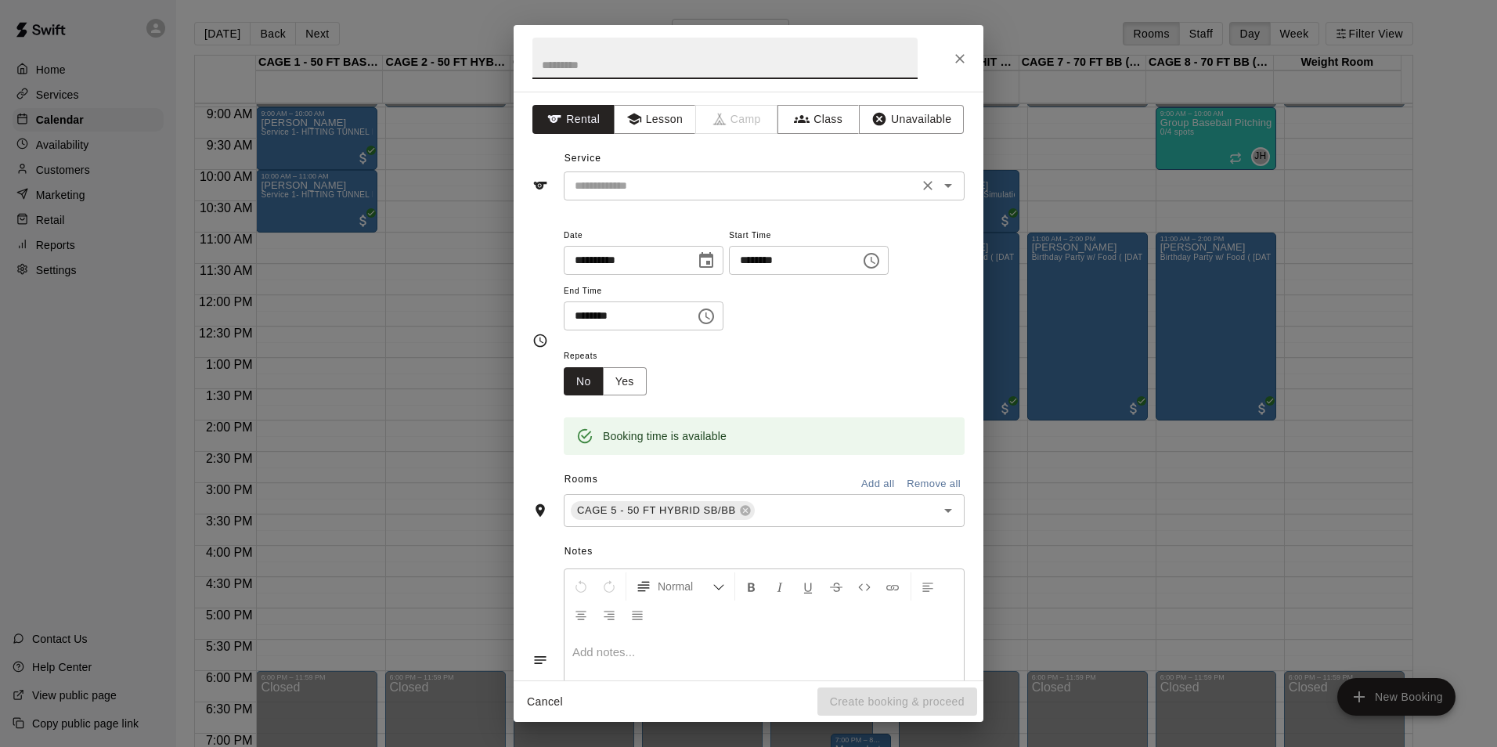
click at [719, 197] on div "​" at bounding box center [764, 186] width 401 height 29
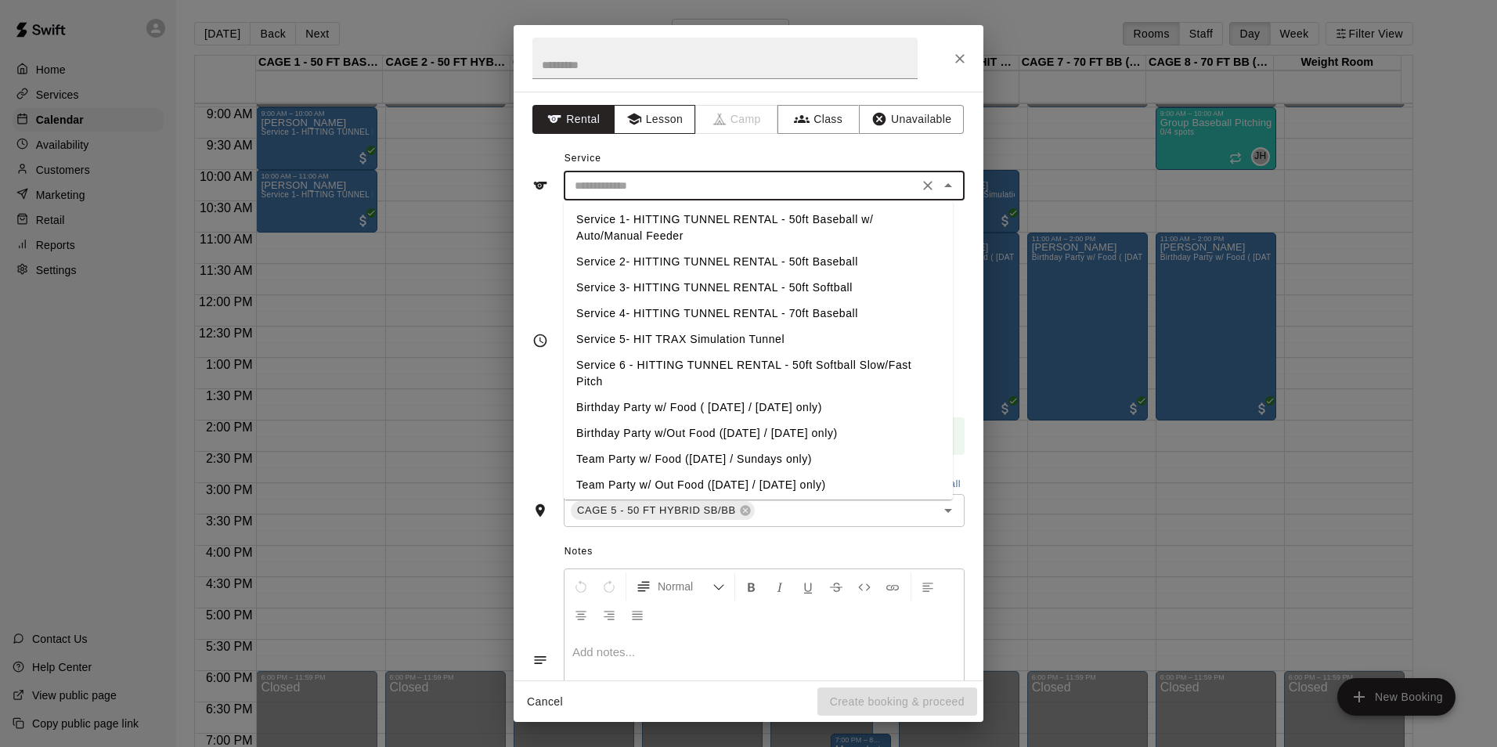
click at [658, 124] on button "Lesson" at bounding box center [655, 119] width 82 height 29
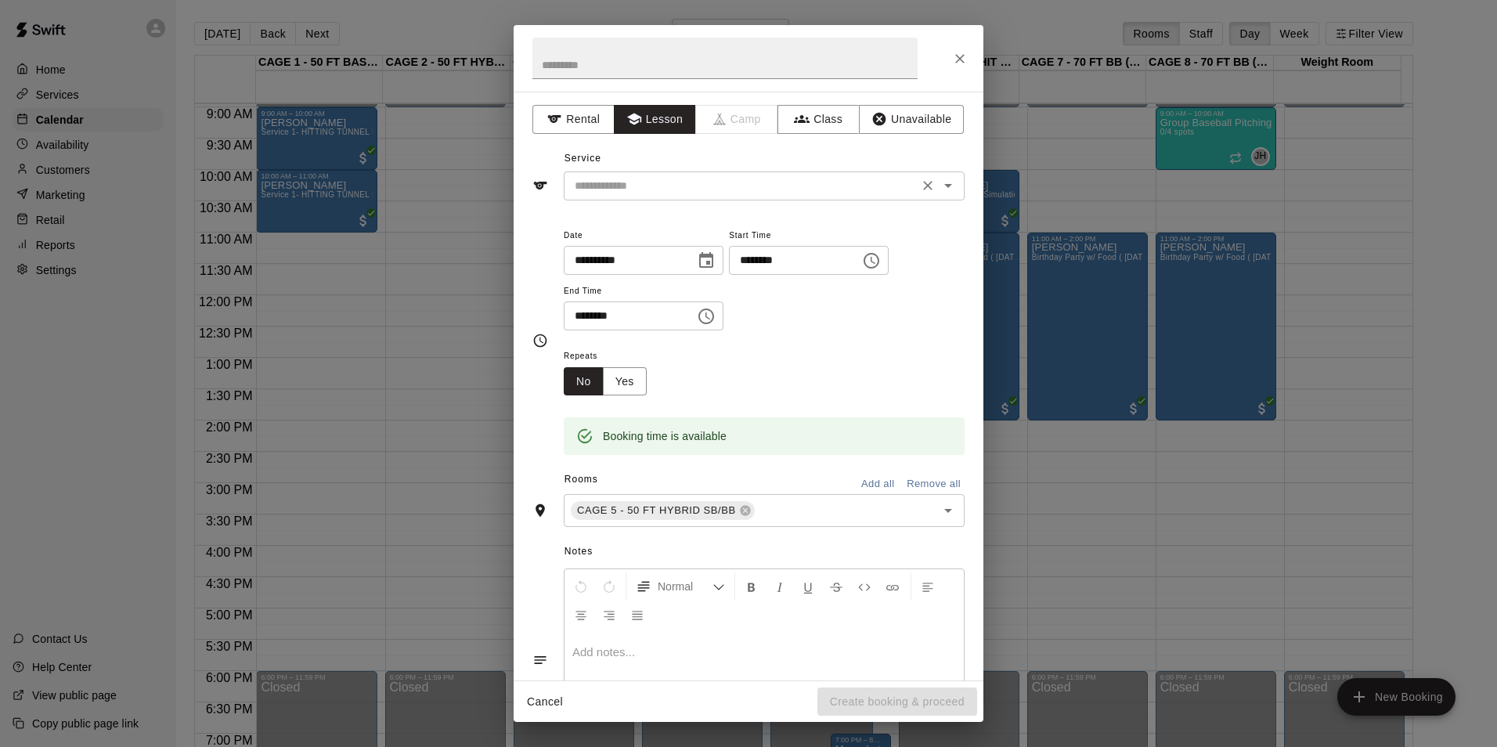
click at [685, 183] on input "text" at bounding box center [741, 186] width 345 height 20
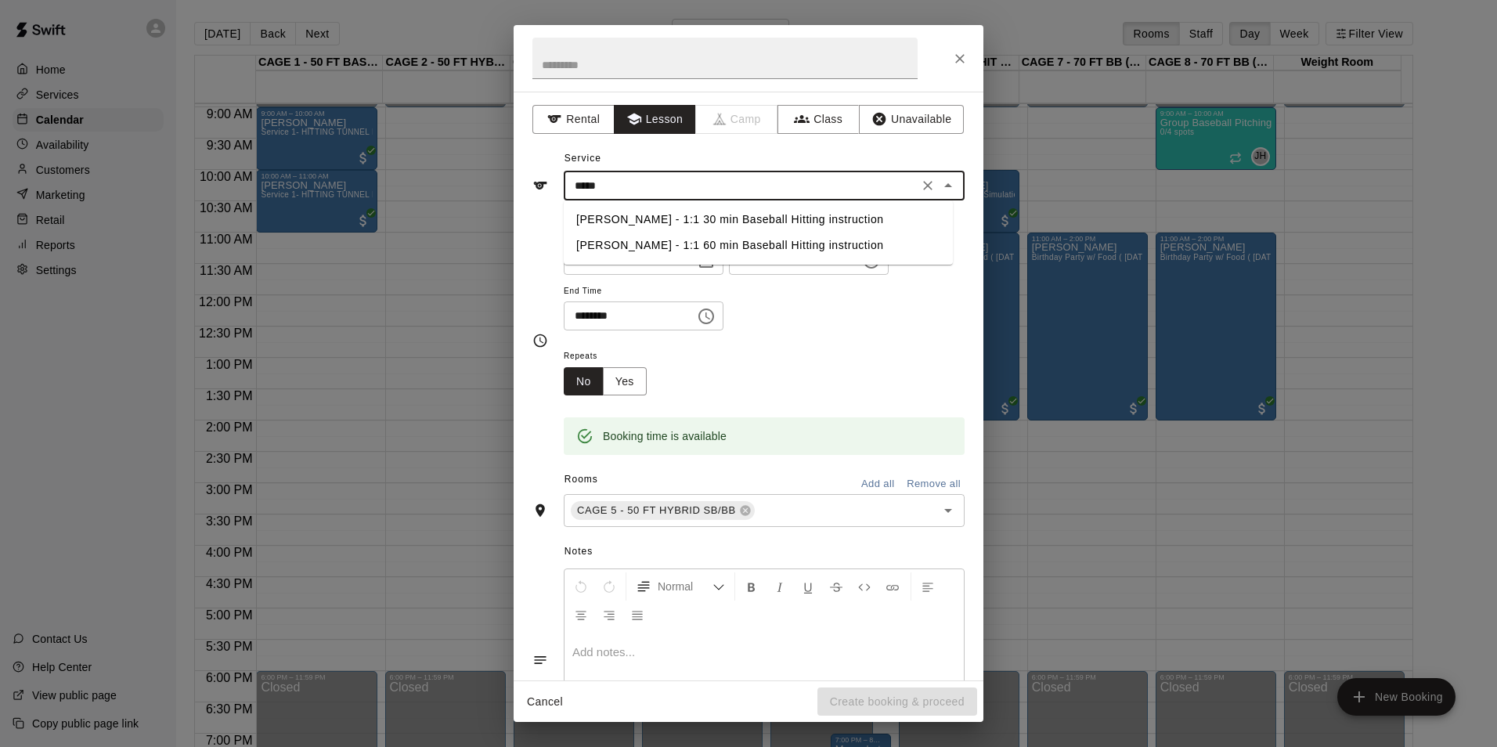
click at [698, 221] on li "[PERSON_NAME] - 1:1 30 min Baseball Hitting instruction" at bounding box center [758, 220] width 389 height 26
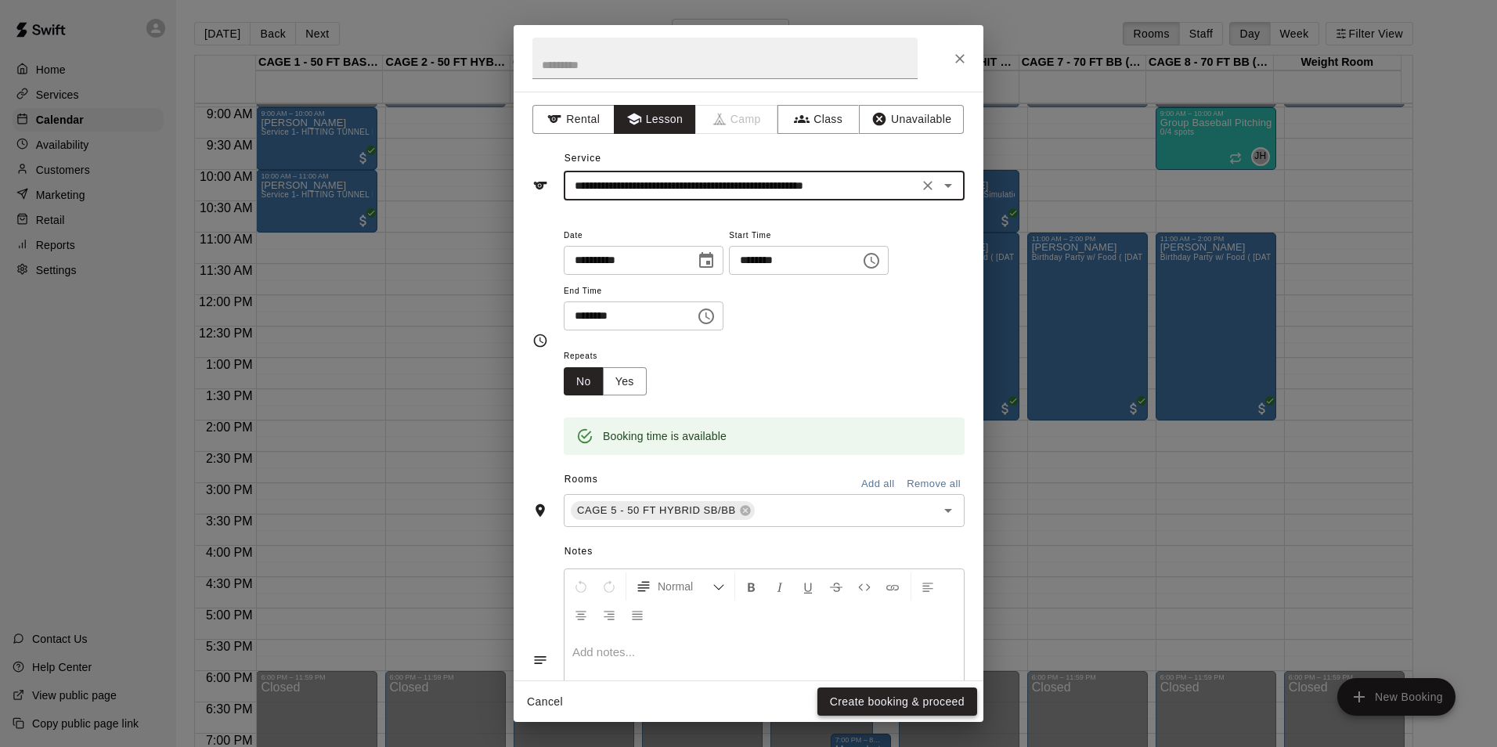
type input "**********"
click at [863, 690] on button "Create booking & proceed" at bounding box center [898, 702] width 160 height 29
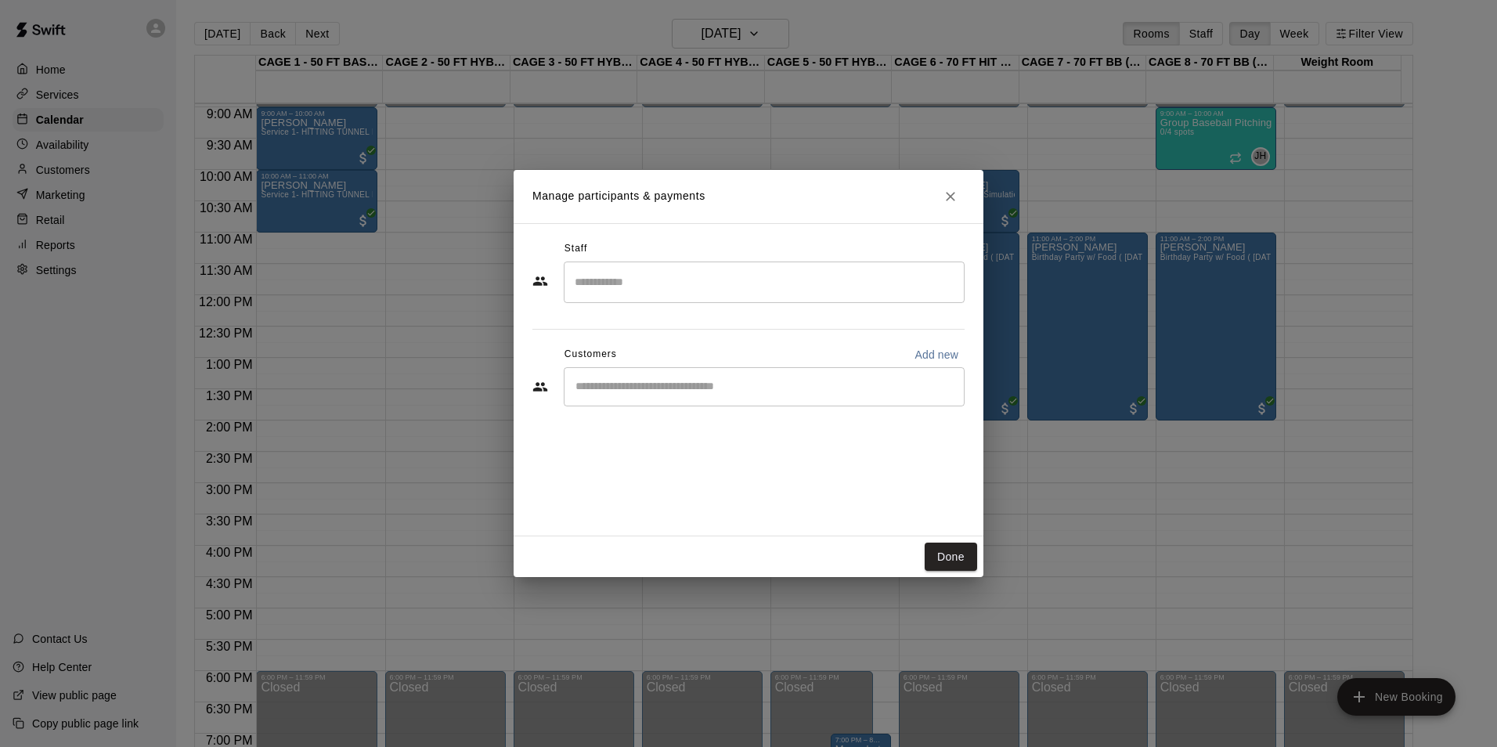
click at [724, 386] on input "Start typing to search customers..." at bounding box center [764, 387] width 387 height 16
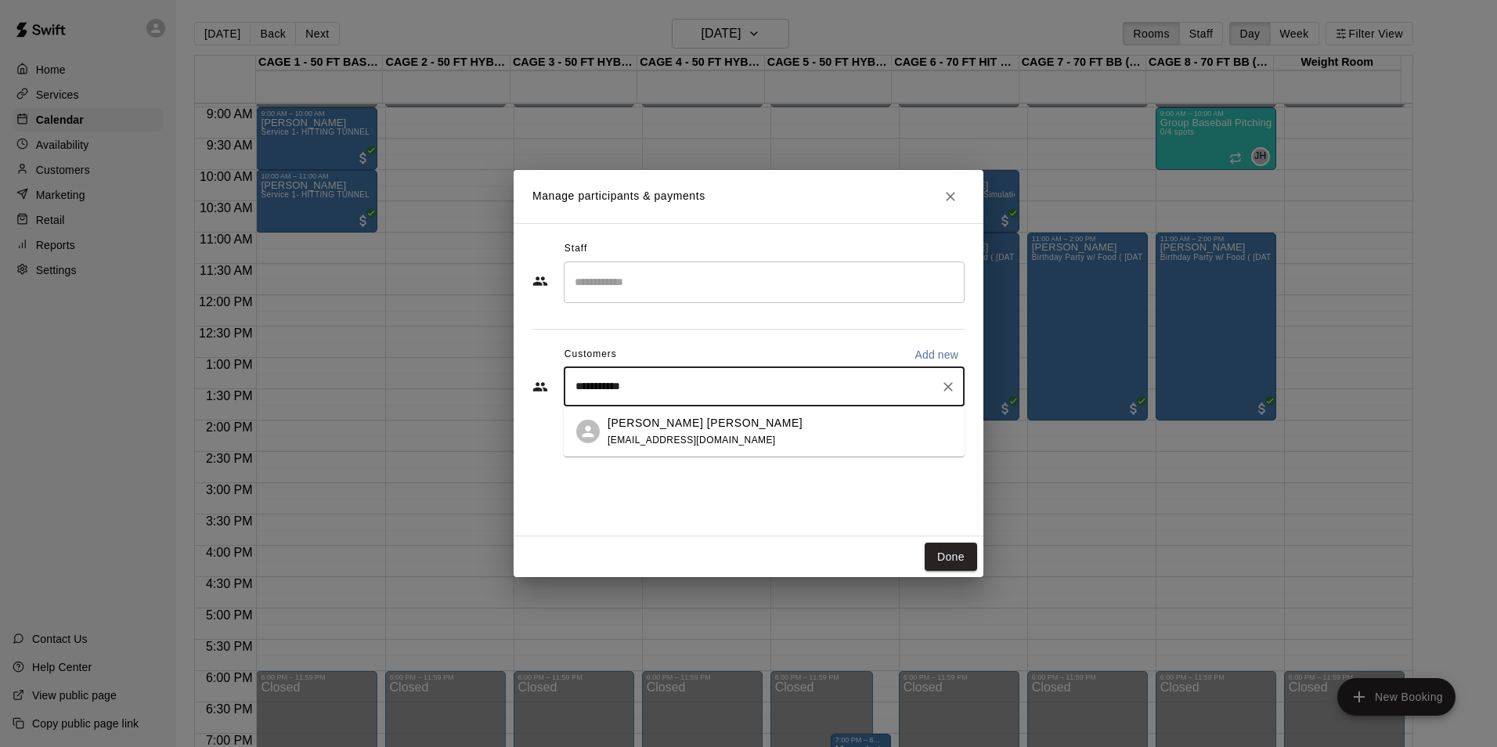
type input "**********"
click at [736, 423] on div "Ryder Livingston erika_livingston@yahoo.com" at bounding box center [780, 432] width 345 height 34
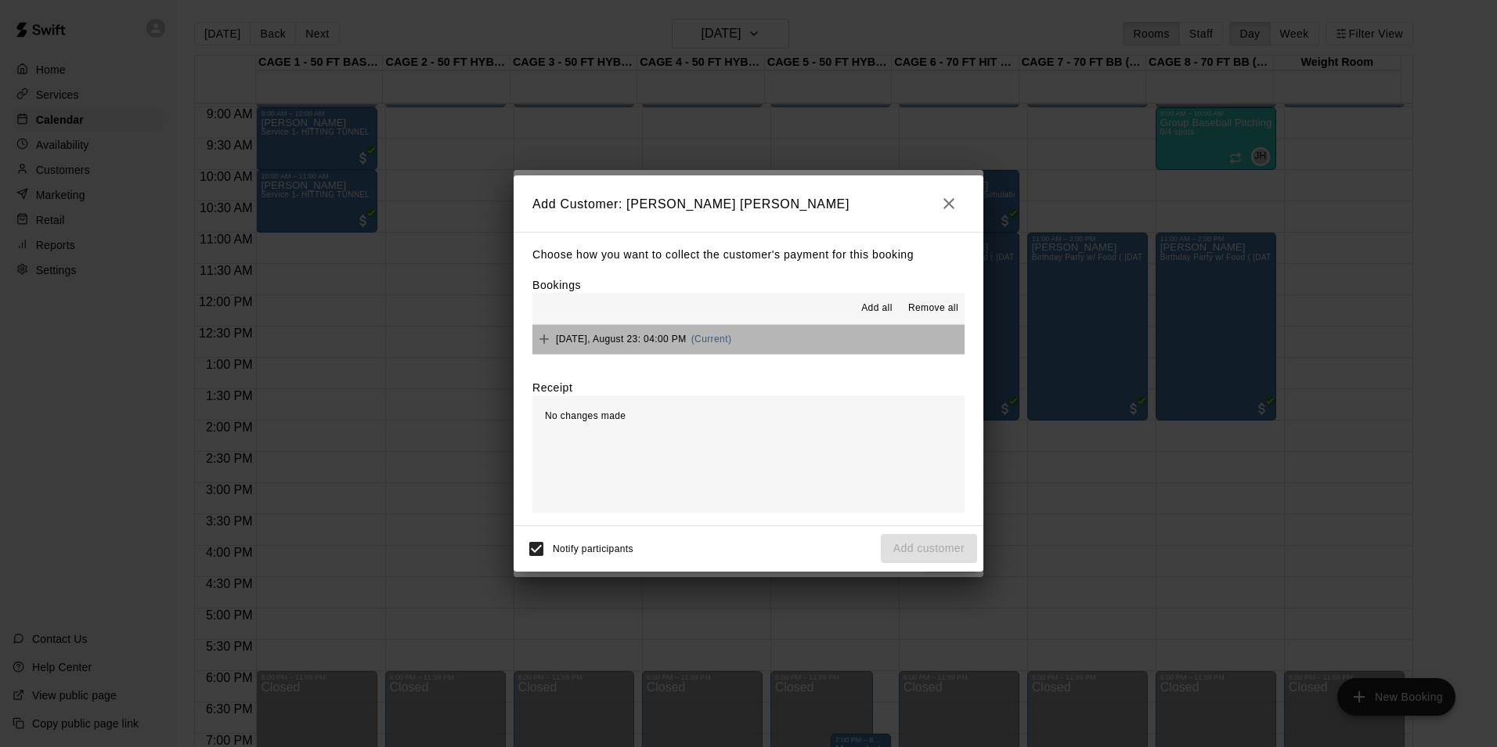
click at [766, 349] on button "Saturday, August 23: 04:00 PM (Current)" at bounding box center [749, 339] width 432 height 29
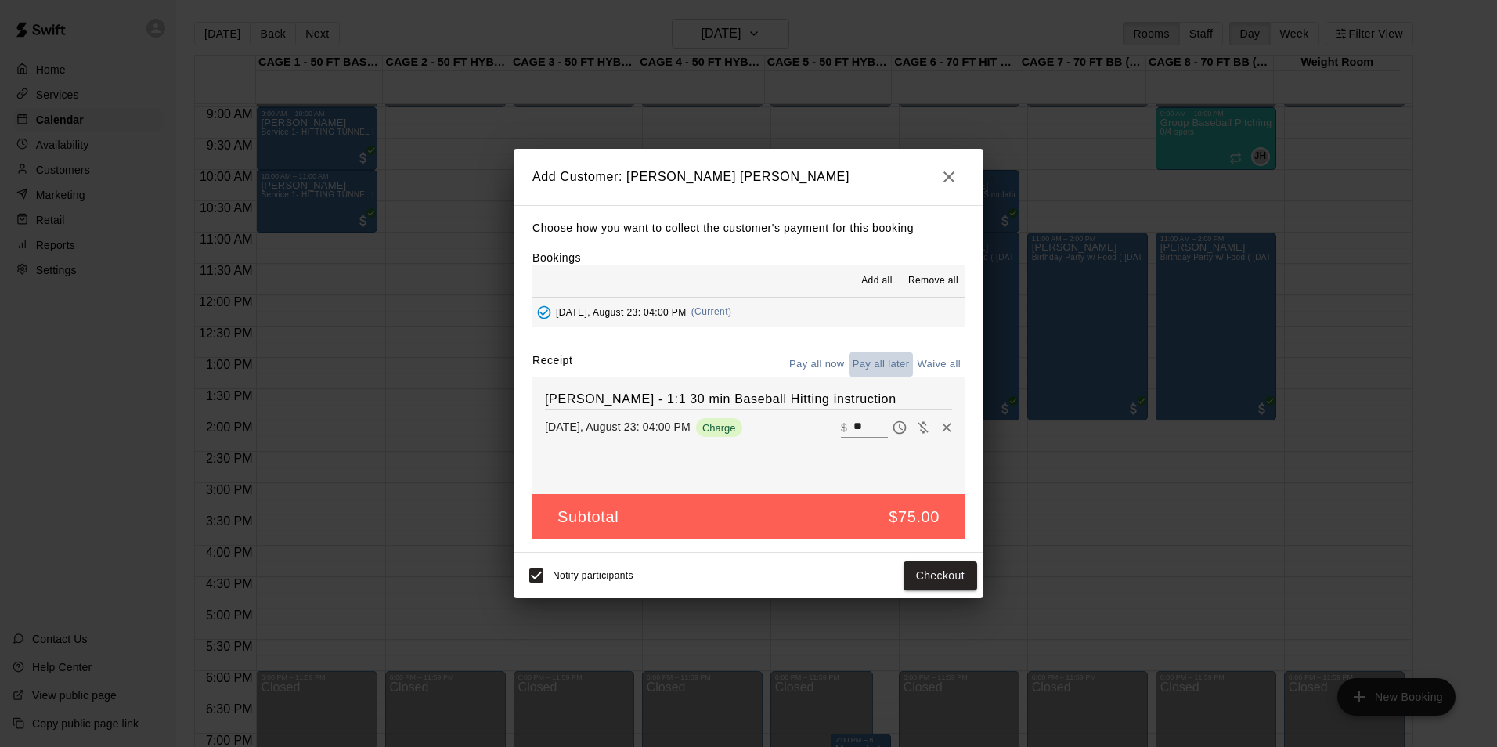
click at [861, 364] on button "Pay all later" at bounding box center [881, 364] width 65 height 24
click at [939, 580] on button "Add customer" at bounding box center [929, 576] width 96 height 29
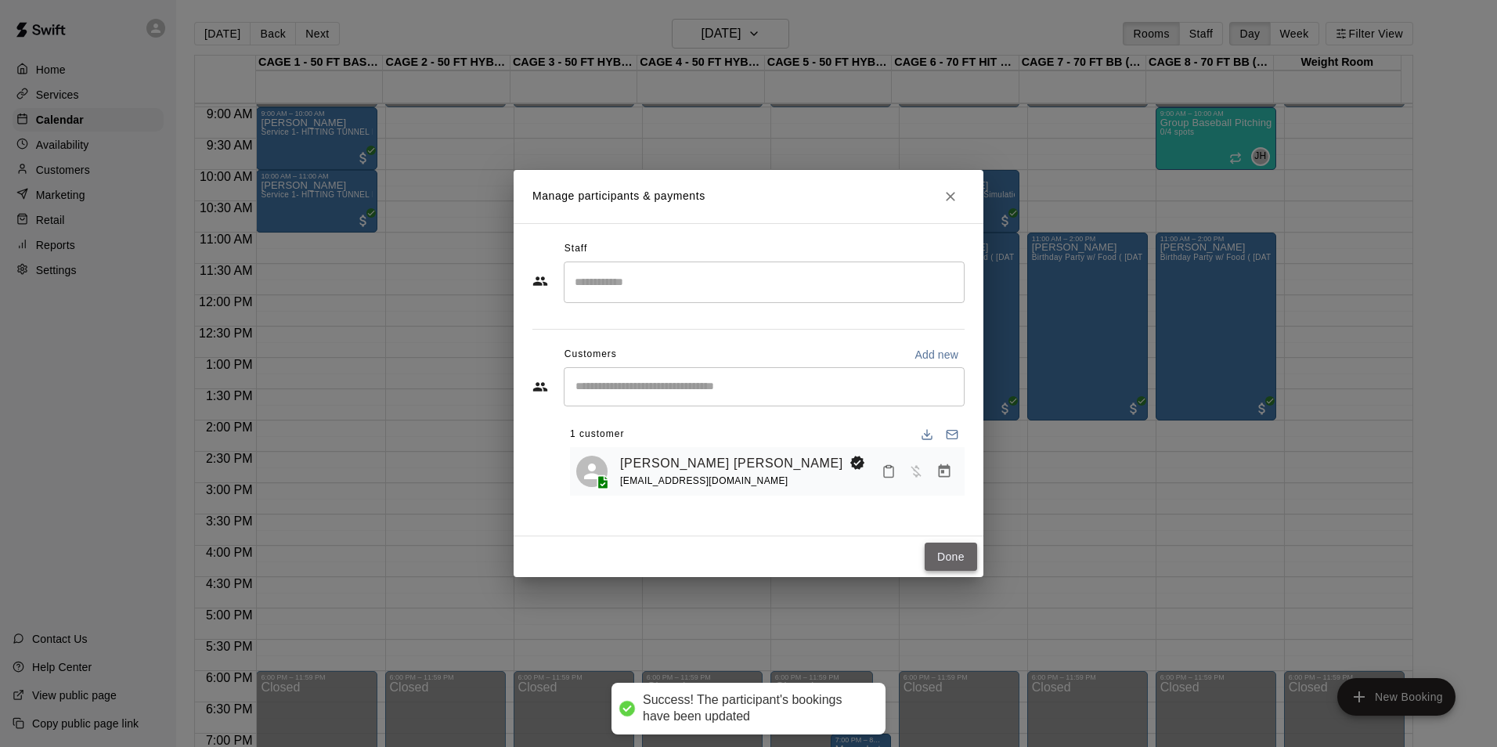
click at [955, 551] on button "Done" at bounding box center [951, 557] width 52 height 29
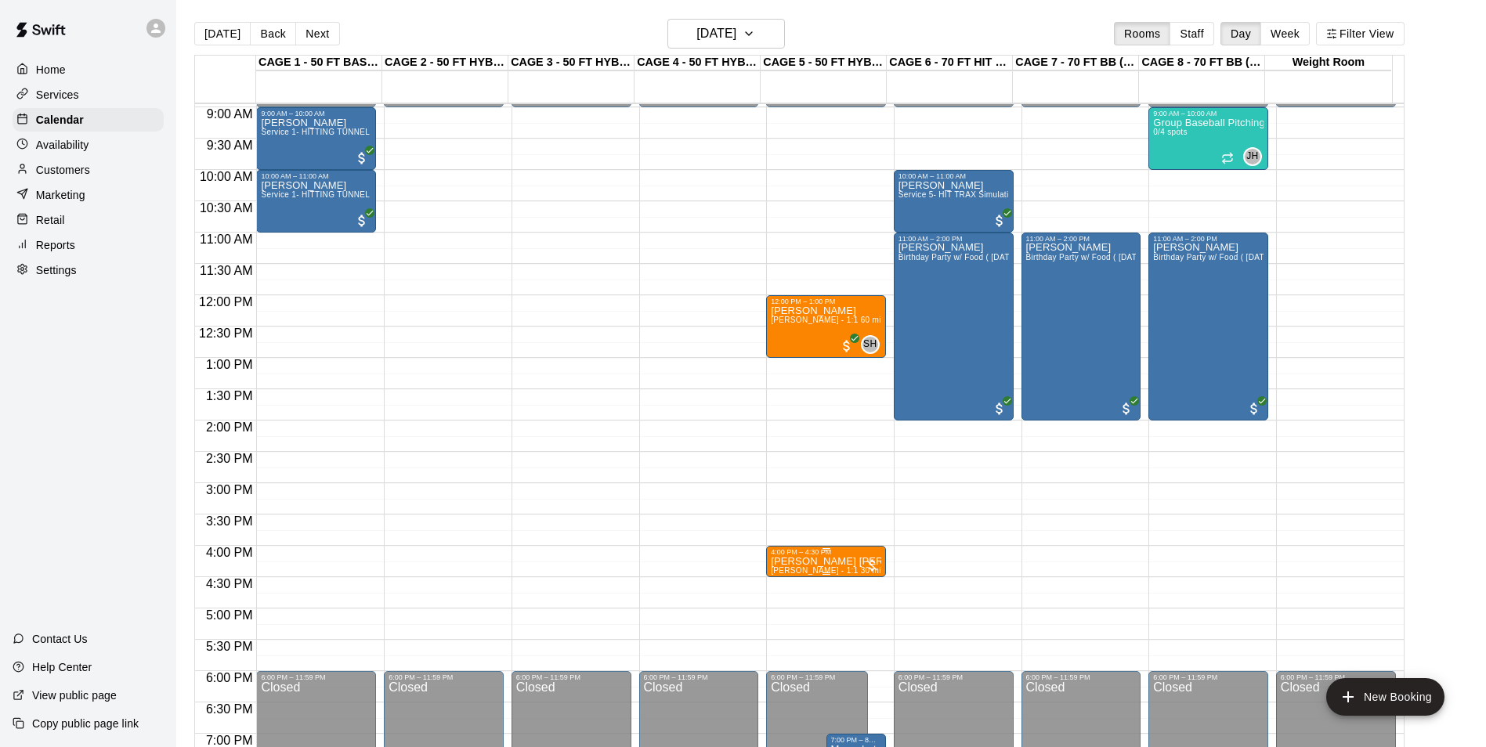
click at [836, 562] on p "[PERSON_NAME] [PERSON_NAME]" at bounding box center [826, 562] width 110 height 0
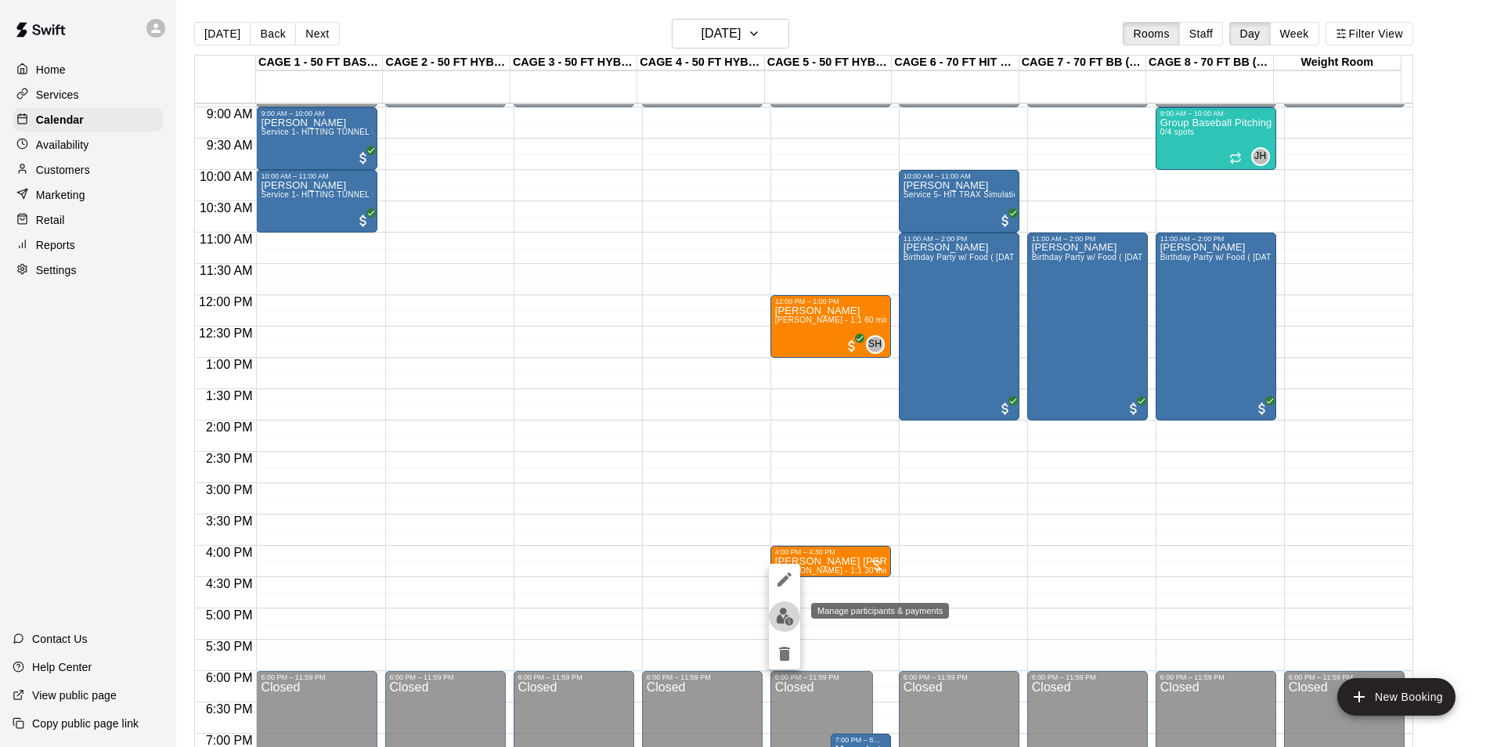
click at [789, 607] on button "edit" at bounding box center [784, 616] width 31 height 31
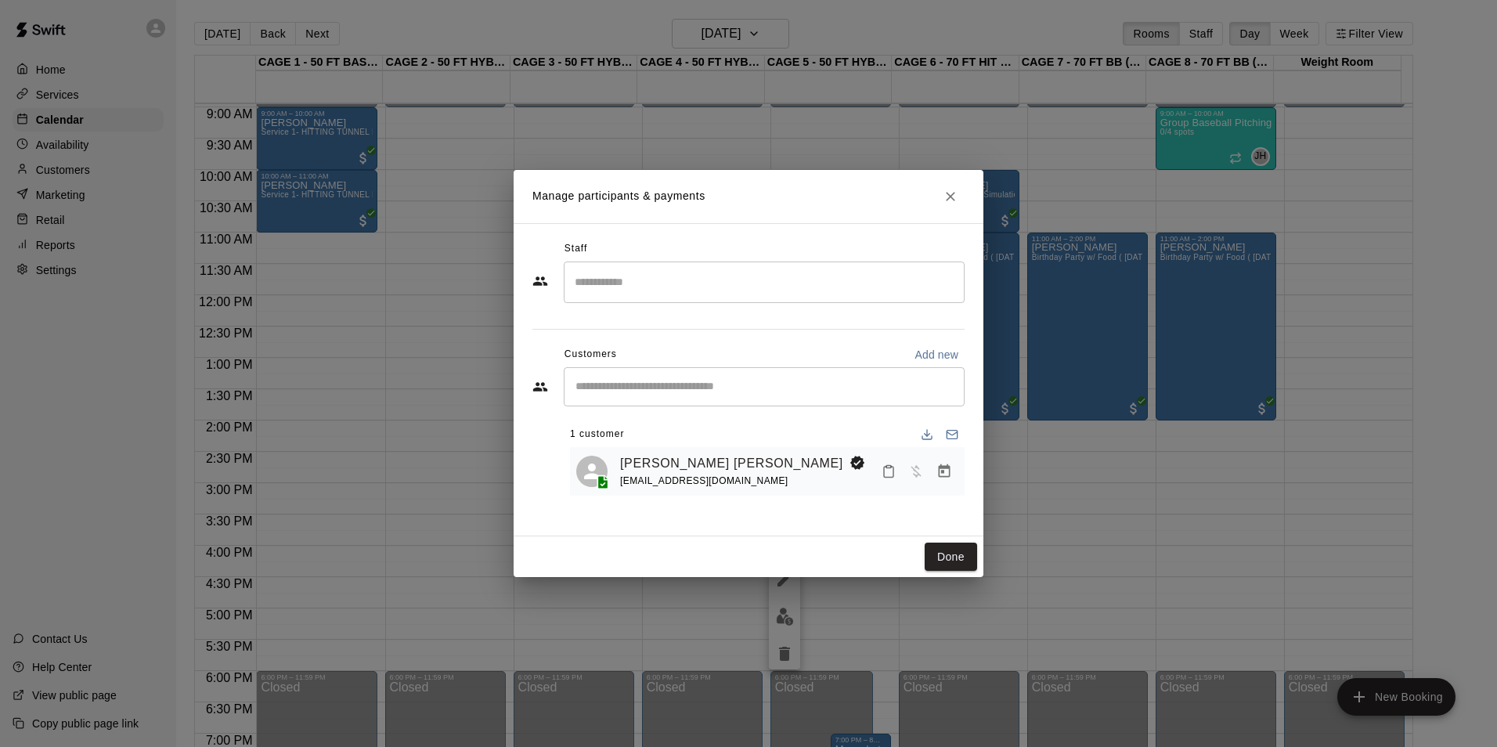
click at [695, 377] on div "​" at bounding box center [764, 386] width 401 height 39
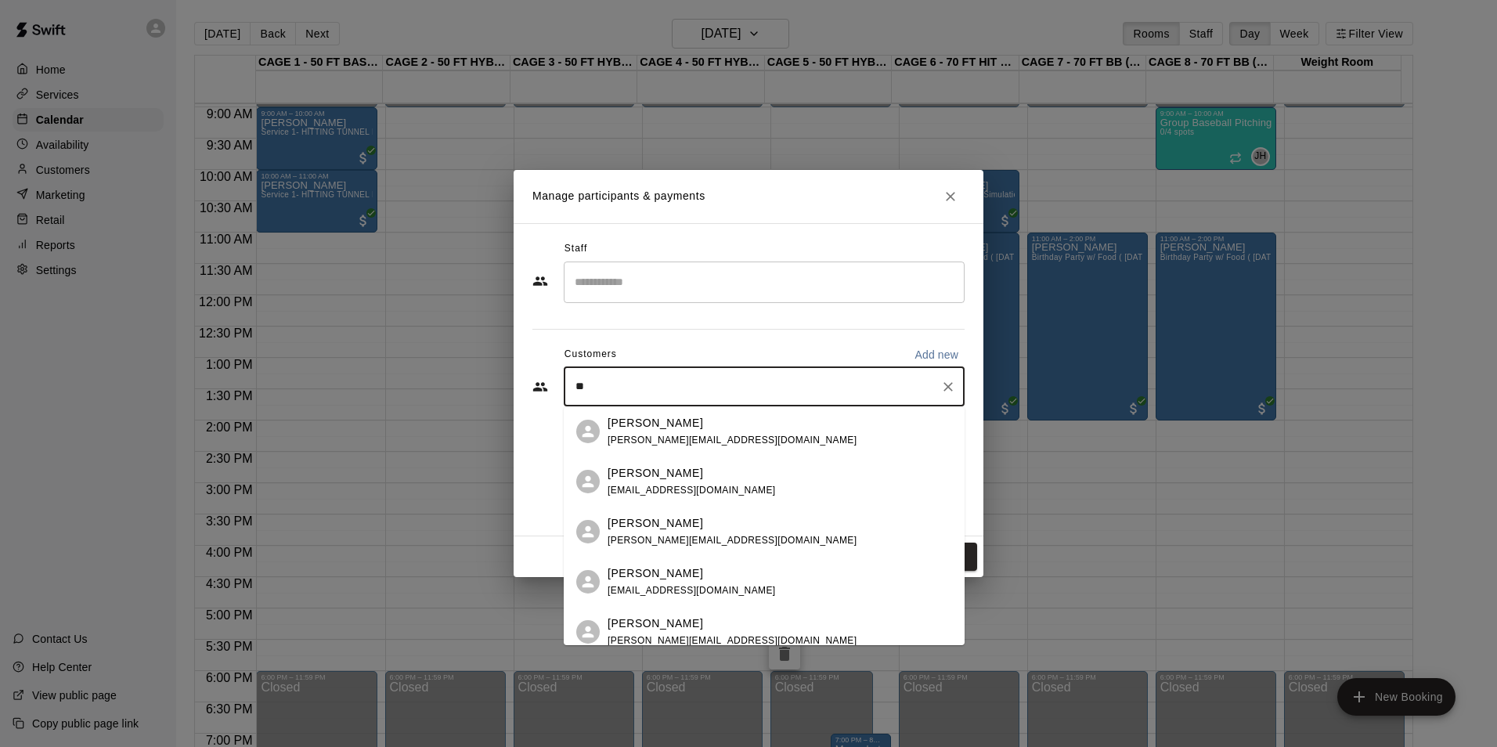
type input "*"
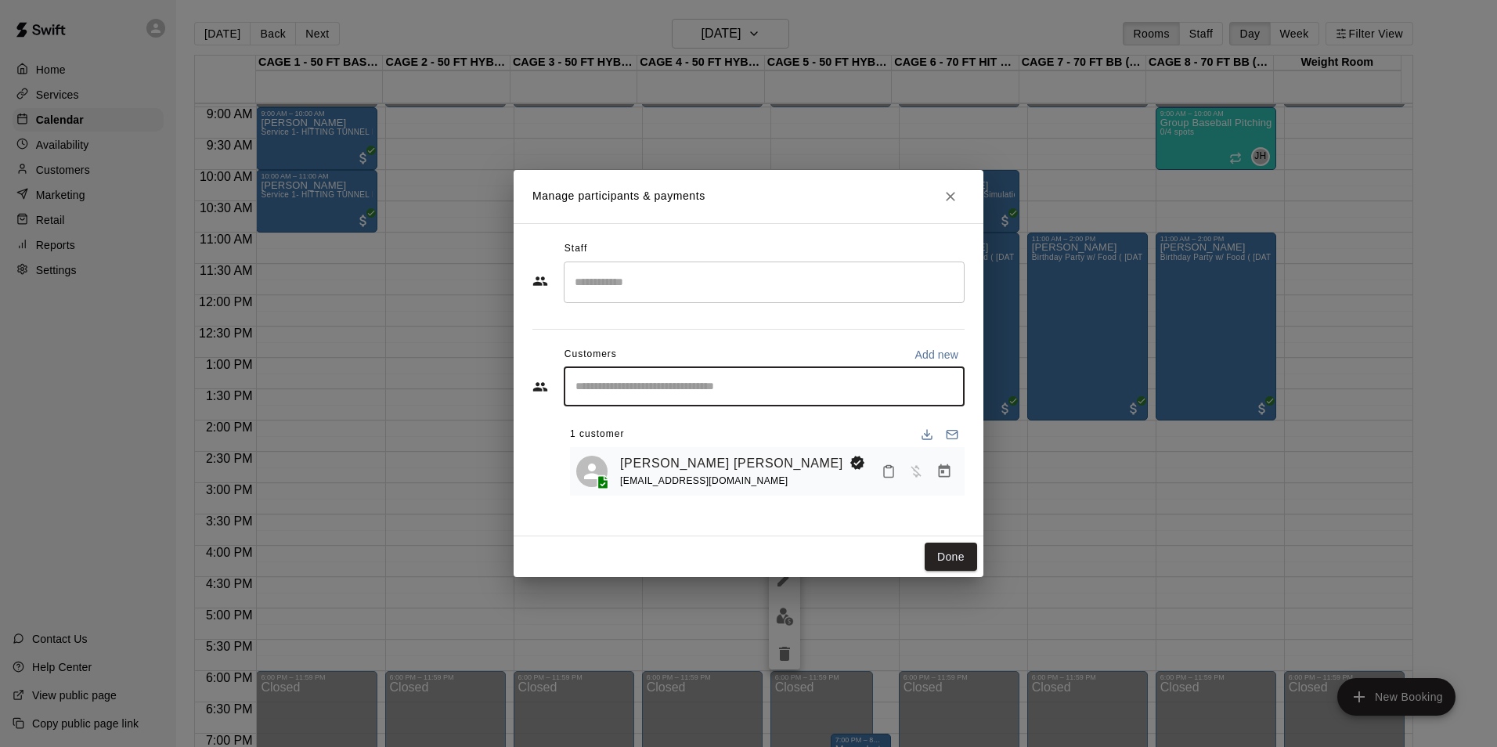
click at [688, 283] on input "Search staff" at bounding box center [764, 282] width 387 height 27
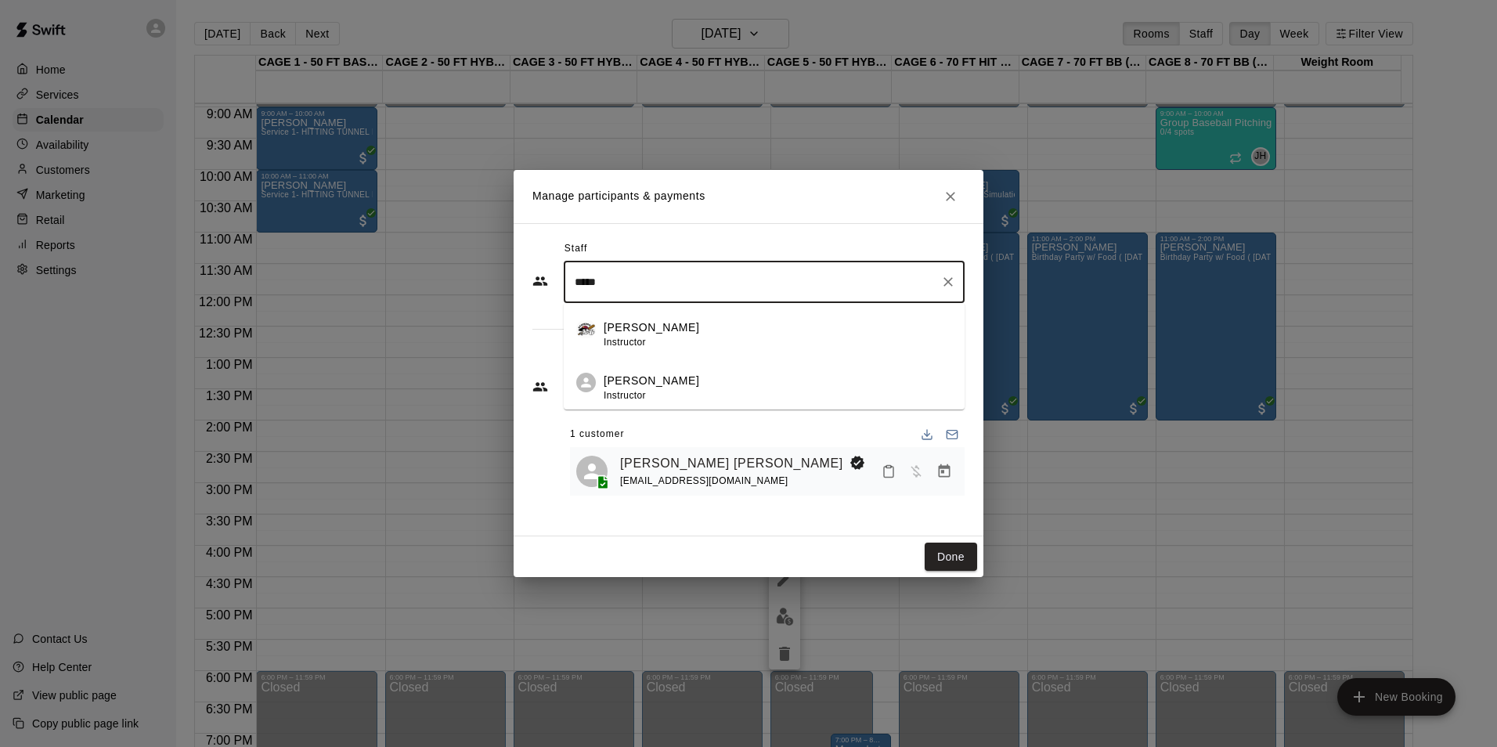
click at [688, 381] on div "Scott Hairston Instructor" at bounding box center [778, 388] width 349 height 31
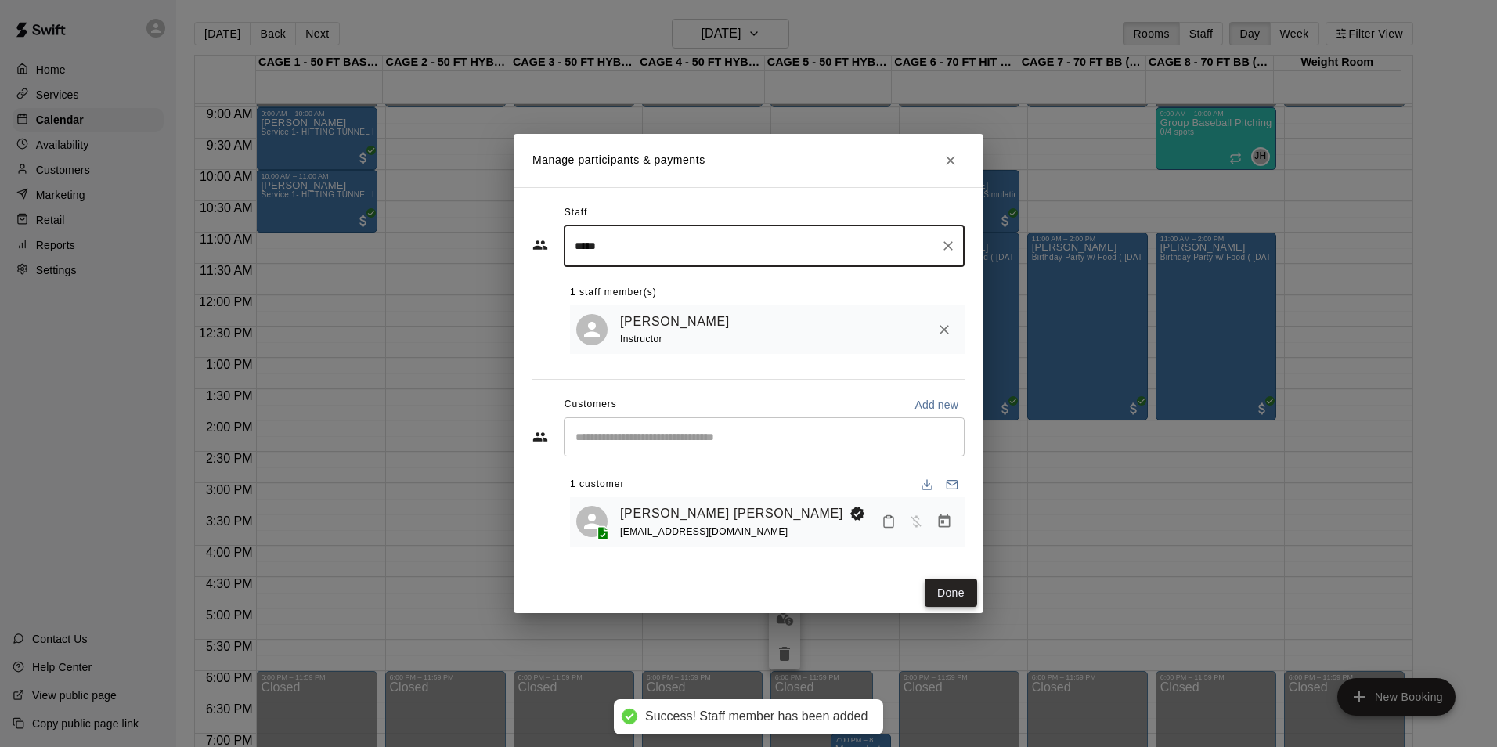
type input "*****"
click at [955, 607] on button "Done" at bounding box center [951, 593] width 52 height 29
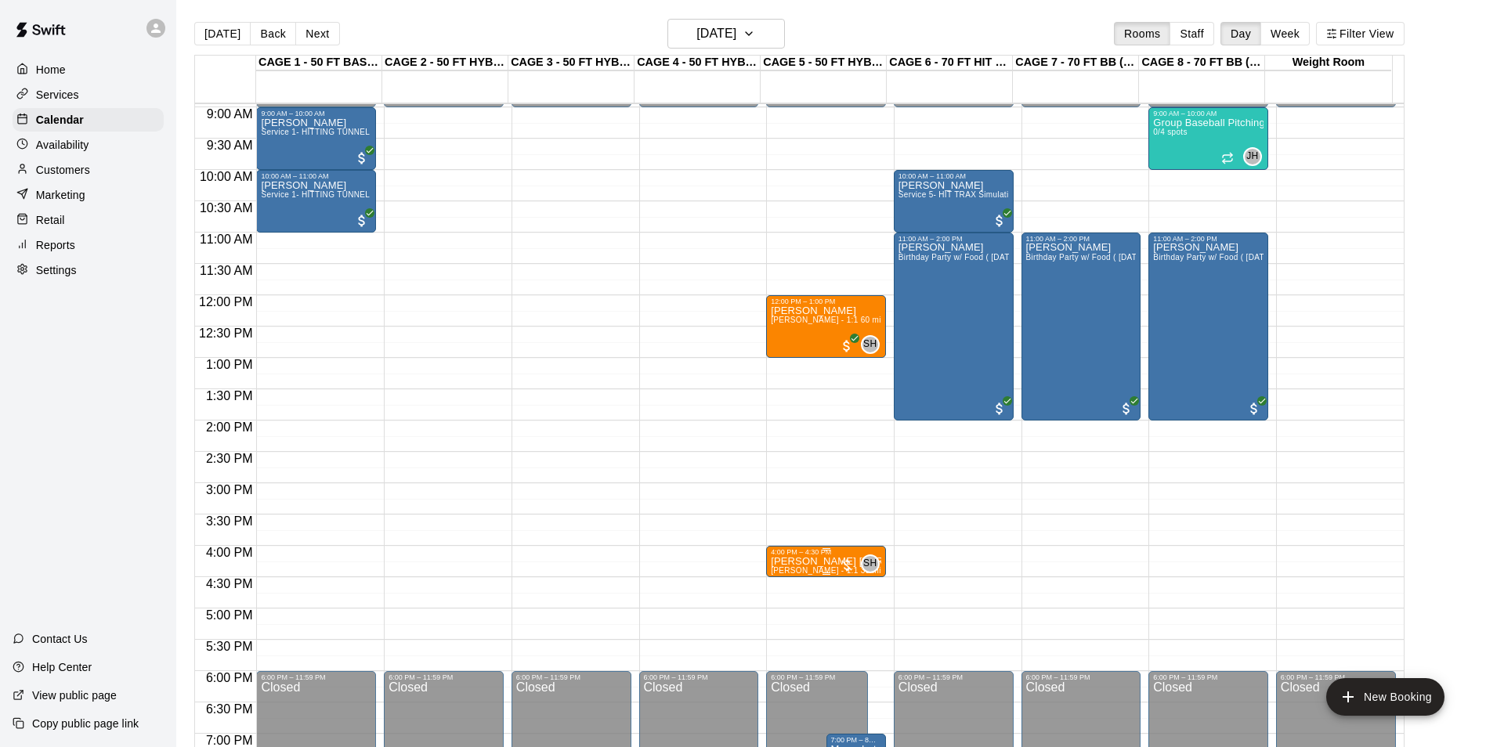
click at [822, 562] on p "[PERSON_NAME] [PERSON_NAME]" at bounding box center [826, 562] width 110 height 0
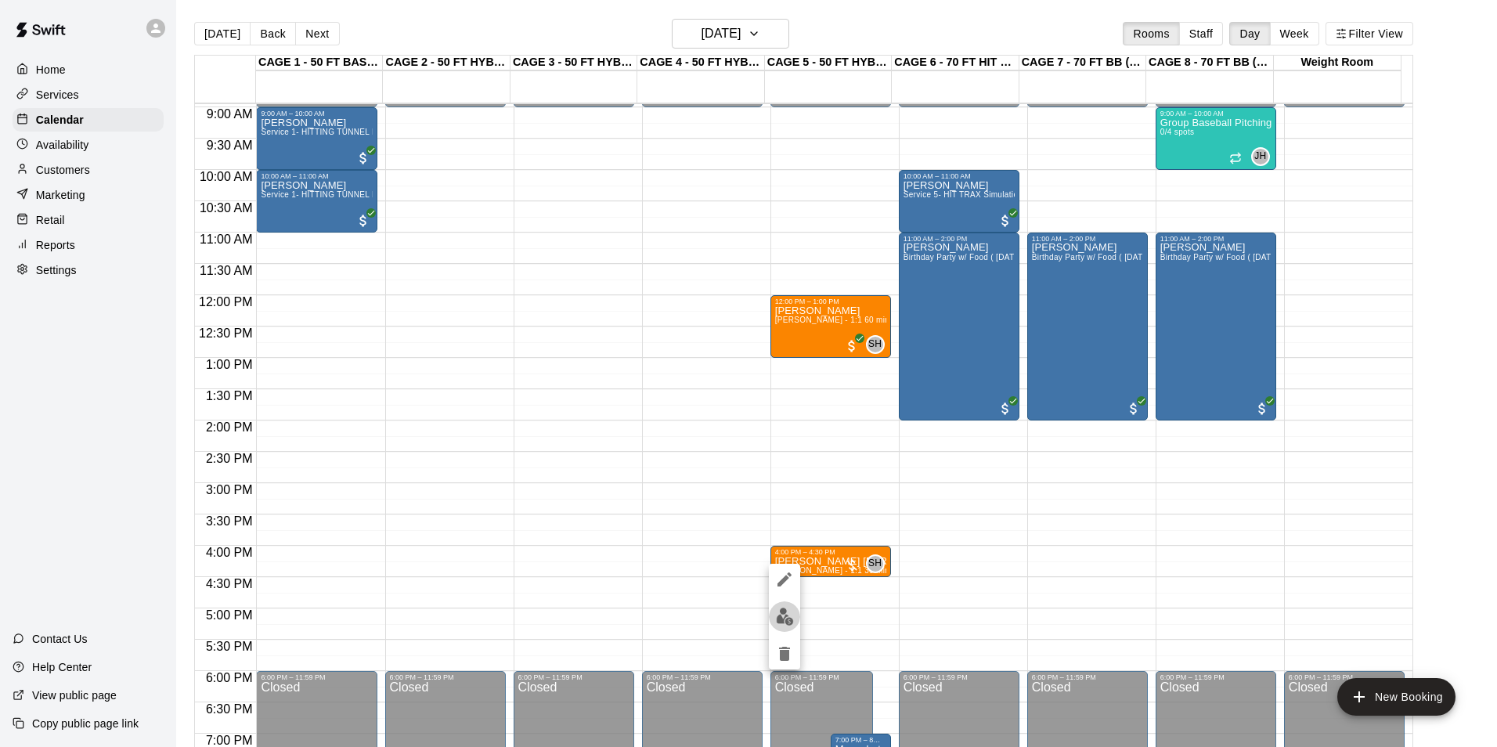
click at [792, 612] on img "edit" at bounding box center [785, 617] width 18 height 18
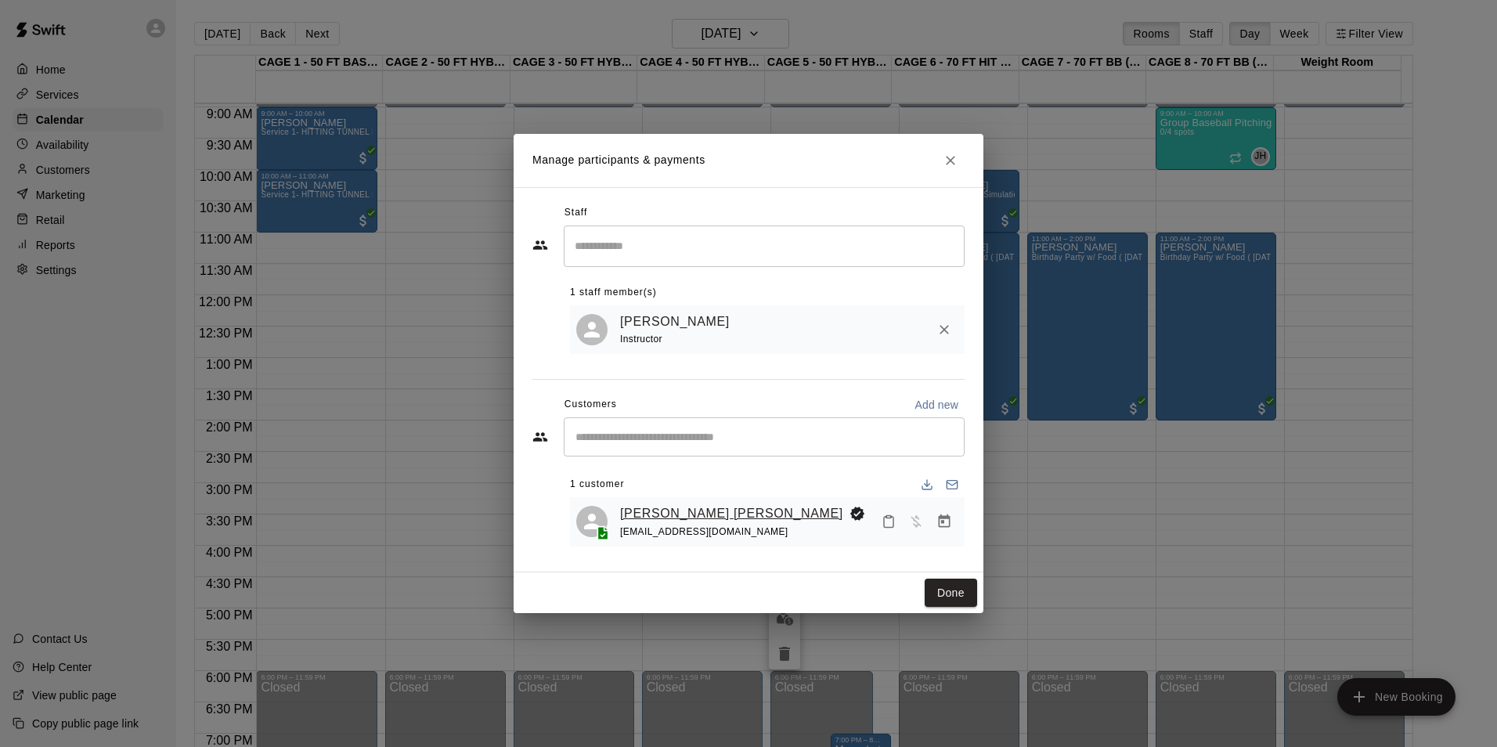
click at [652, 508] on link "[PERSON_NAME] [PERSON_NAME]" at bounding box center [731, 514] width 223 height 20
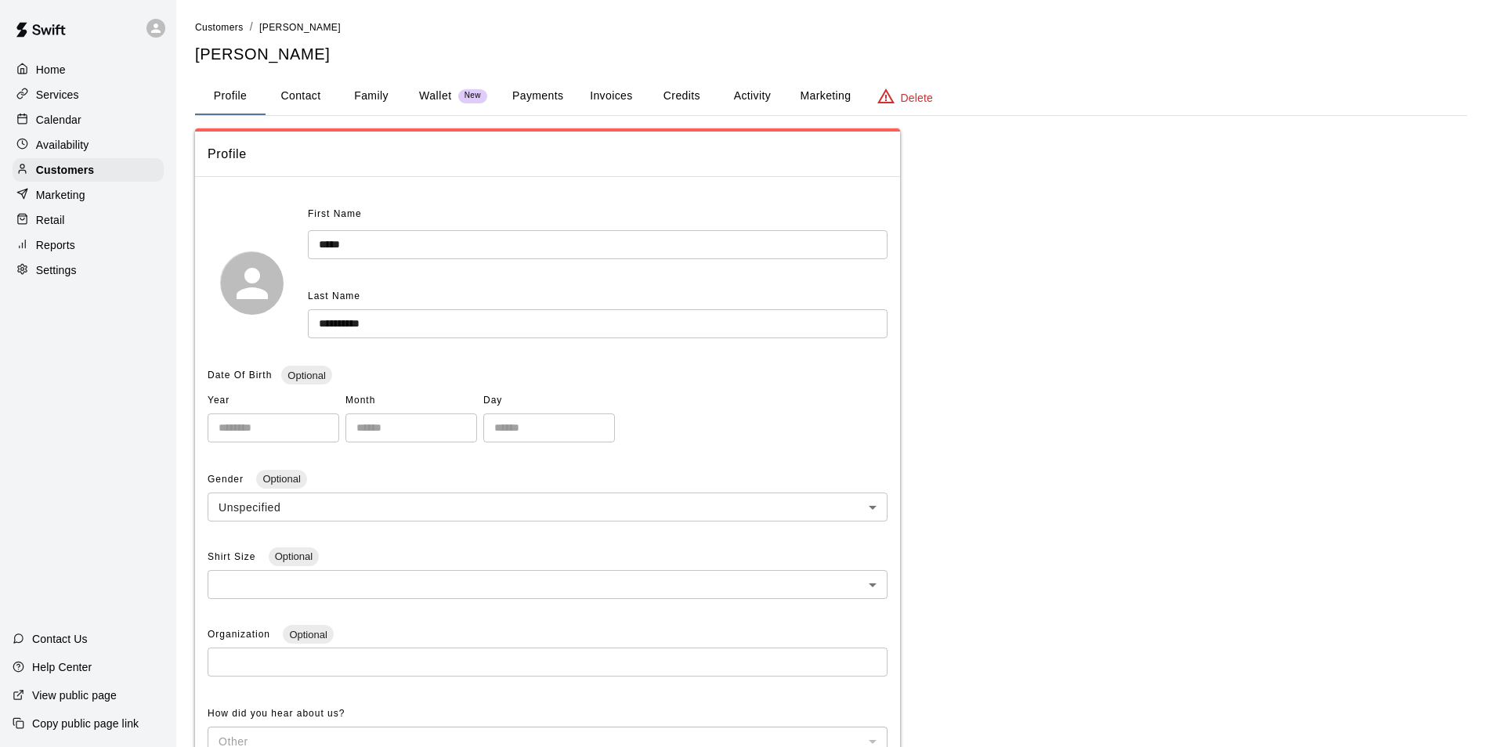
click at [661, 96] on button "Credits" at bounding box center [681, 97] width 70 height 38
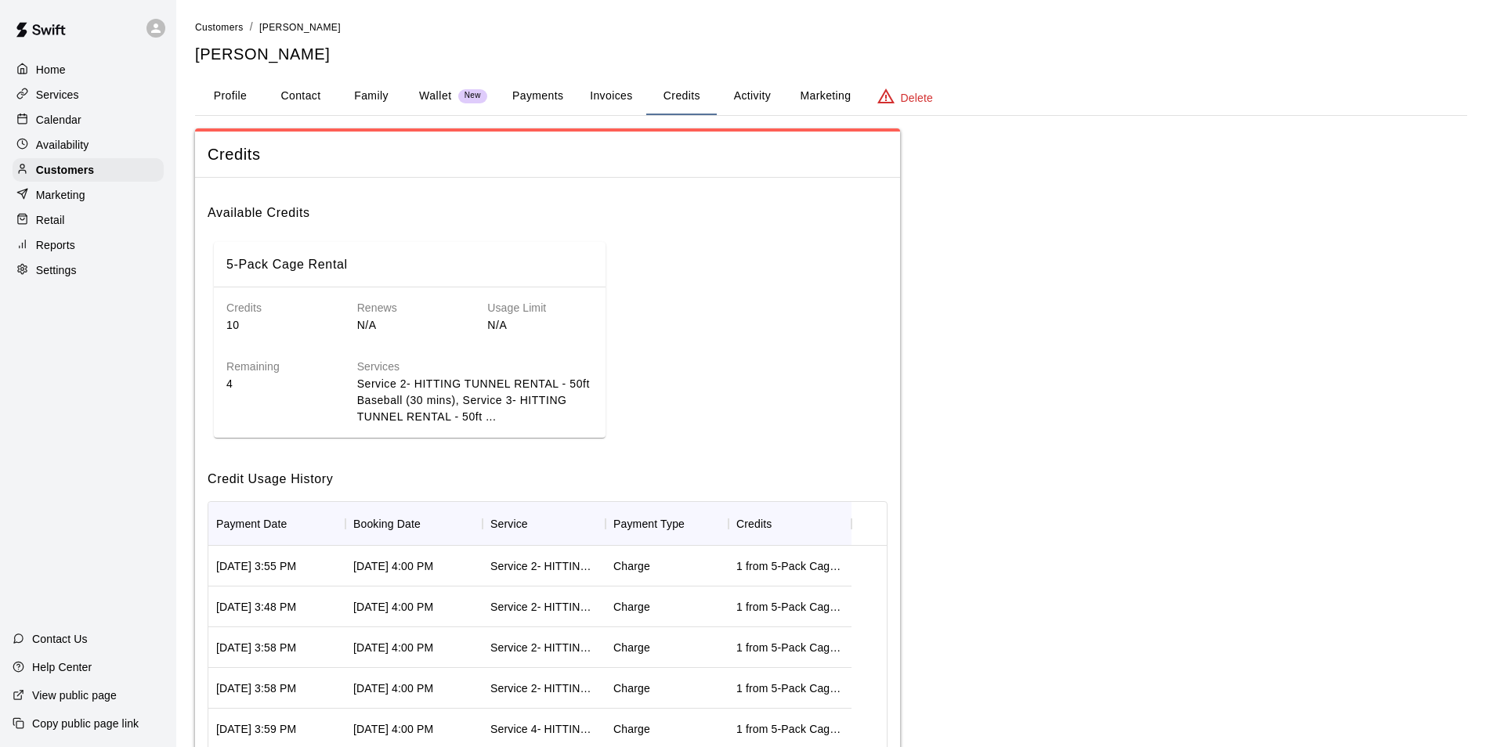
click at [114, 123] on div "Calendar" at bounding box center [88, 119] width 151 height 23
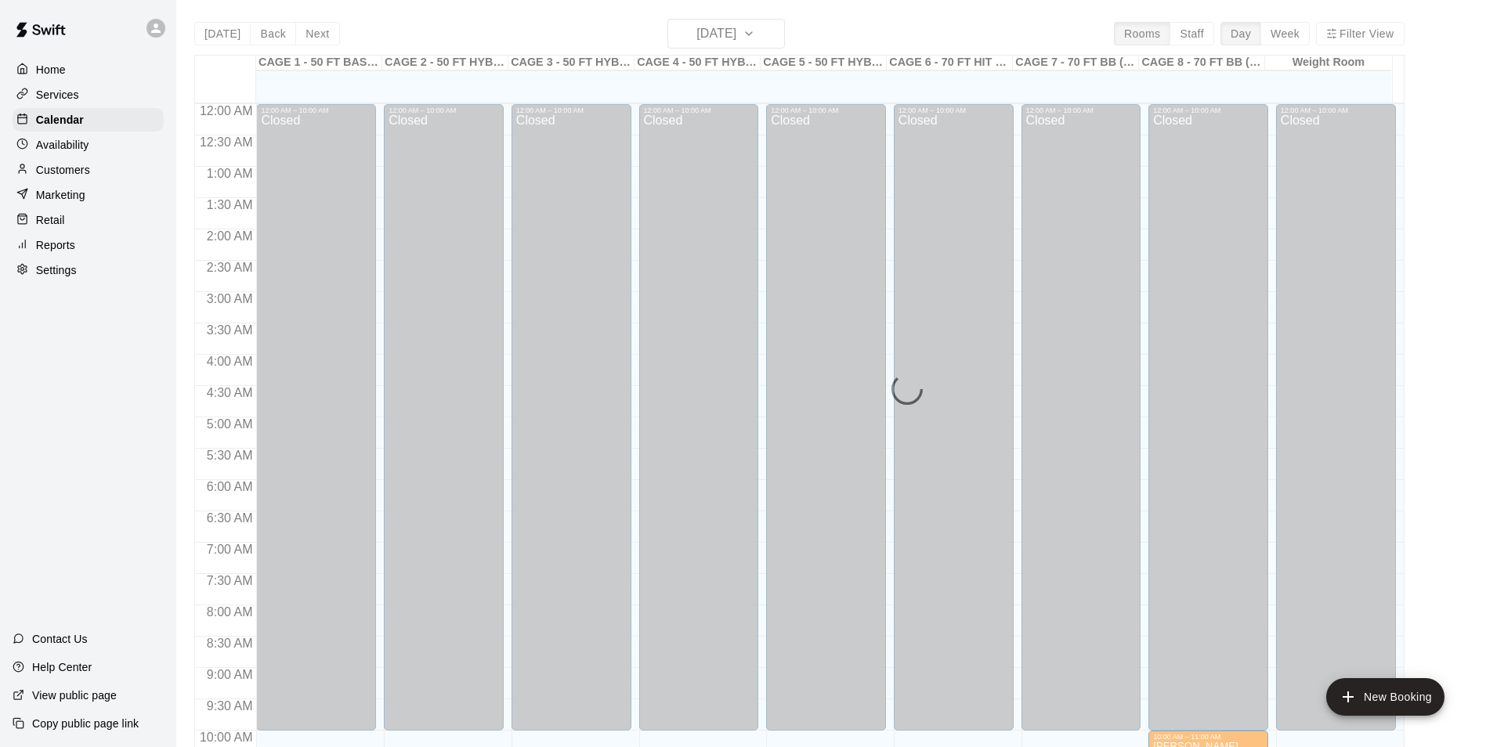
scroll to position [796, 0]
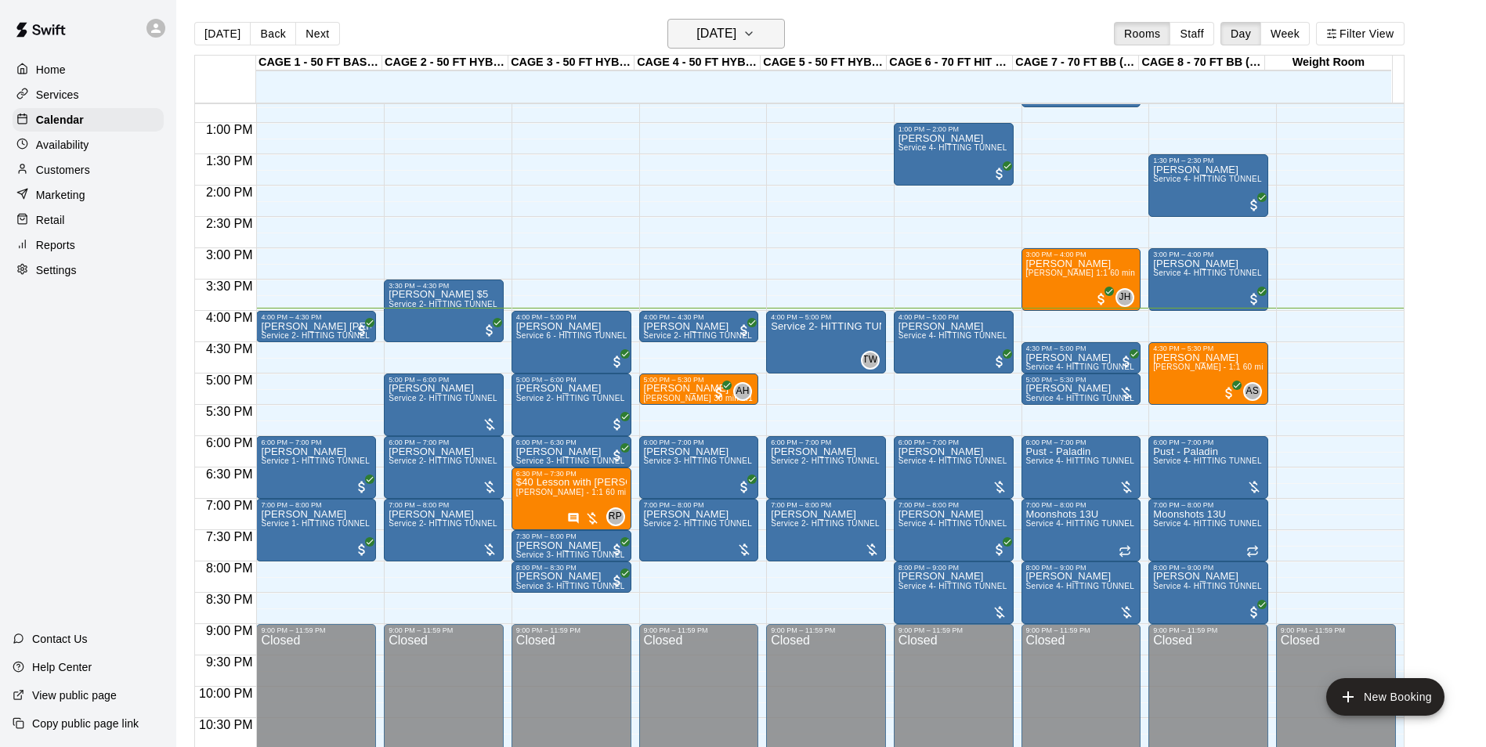
click at [724, 33] on h6 "Thursday Aug 14" at bounding box center [716, 34] width 40 height 22
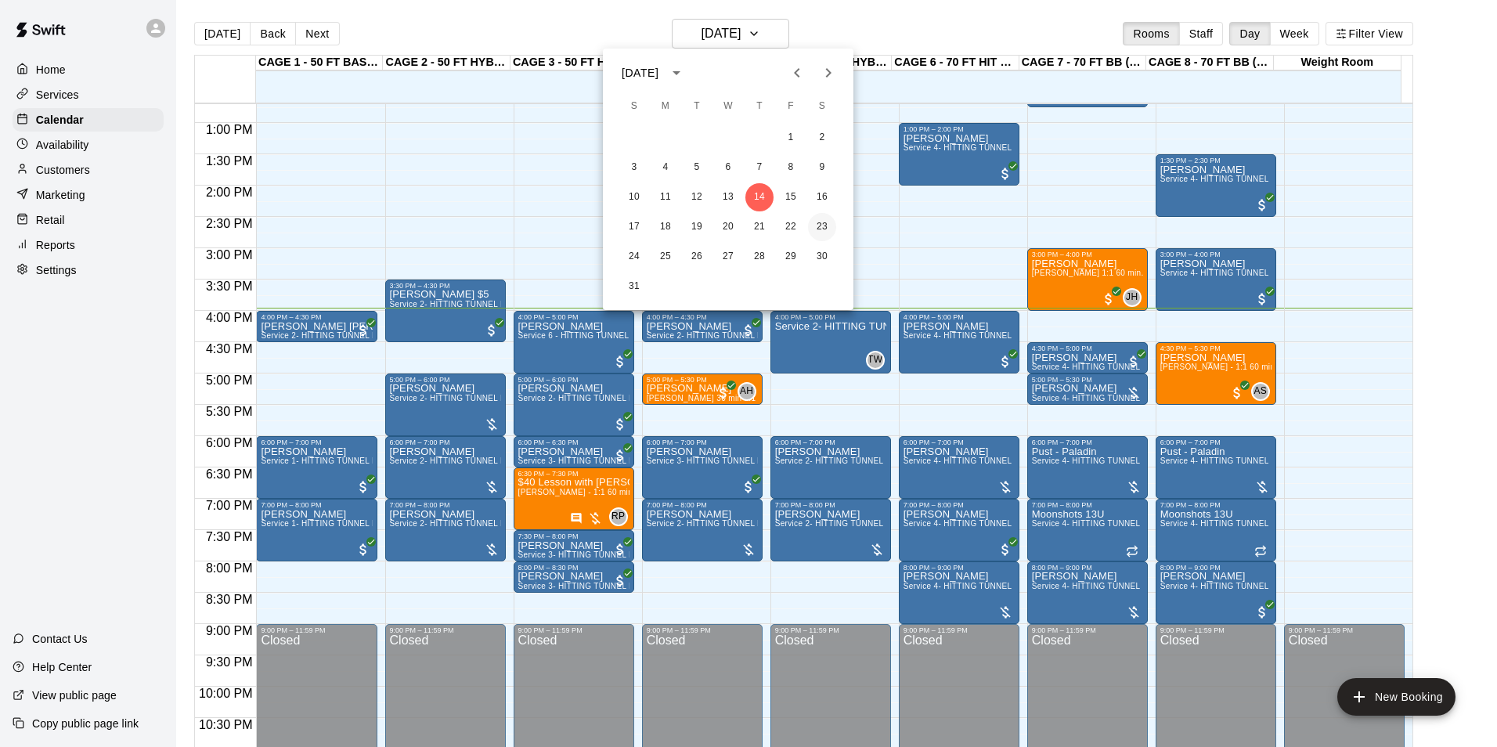
click at [816, 225] on button "23" at bounding box center [822, 227] width 28 height 28
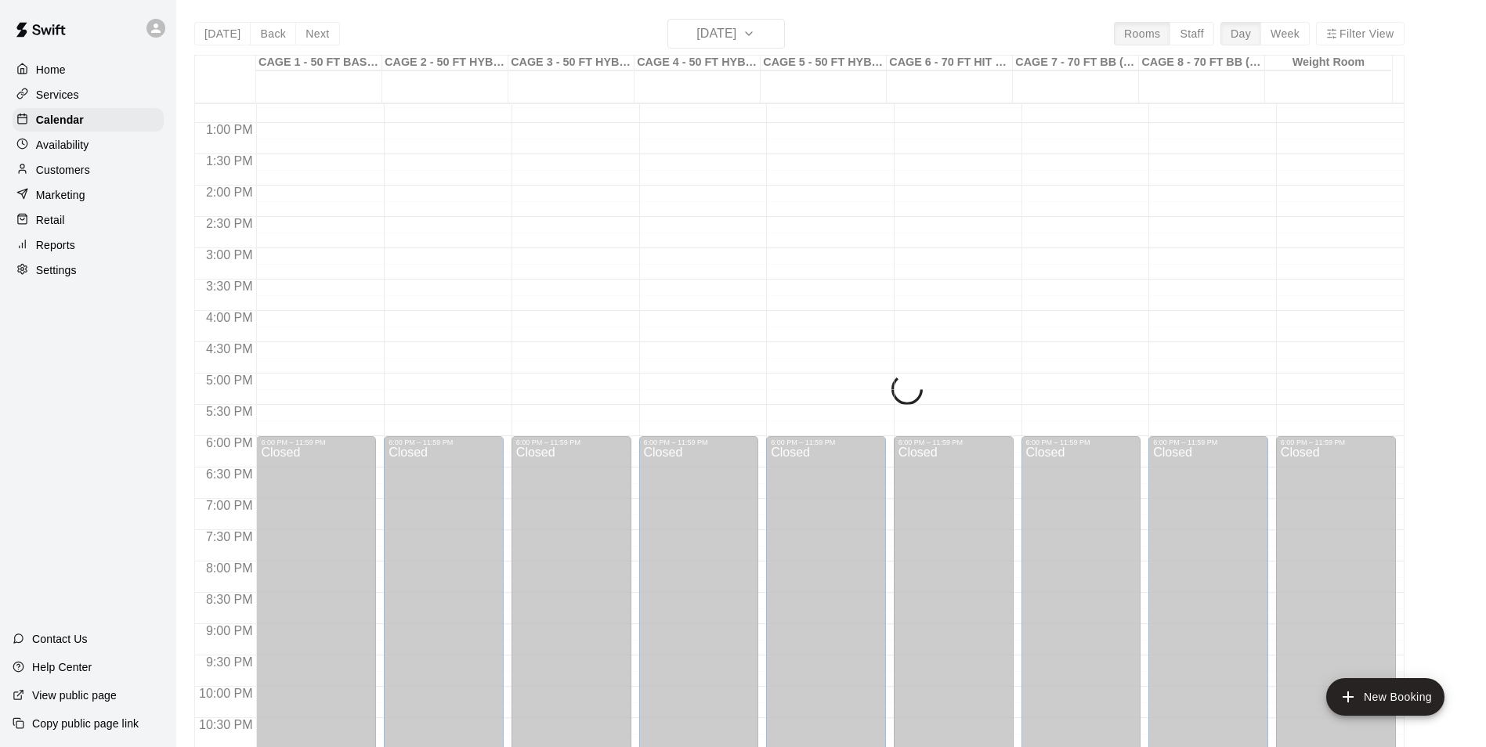
click at [717, 33] on div "Today Back Next Saturday Aug 23 Rooms Staff Day Week Filter View CAGE 1 - 50 FT…" at bounding box center [799, 392] width 1210 height 747
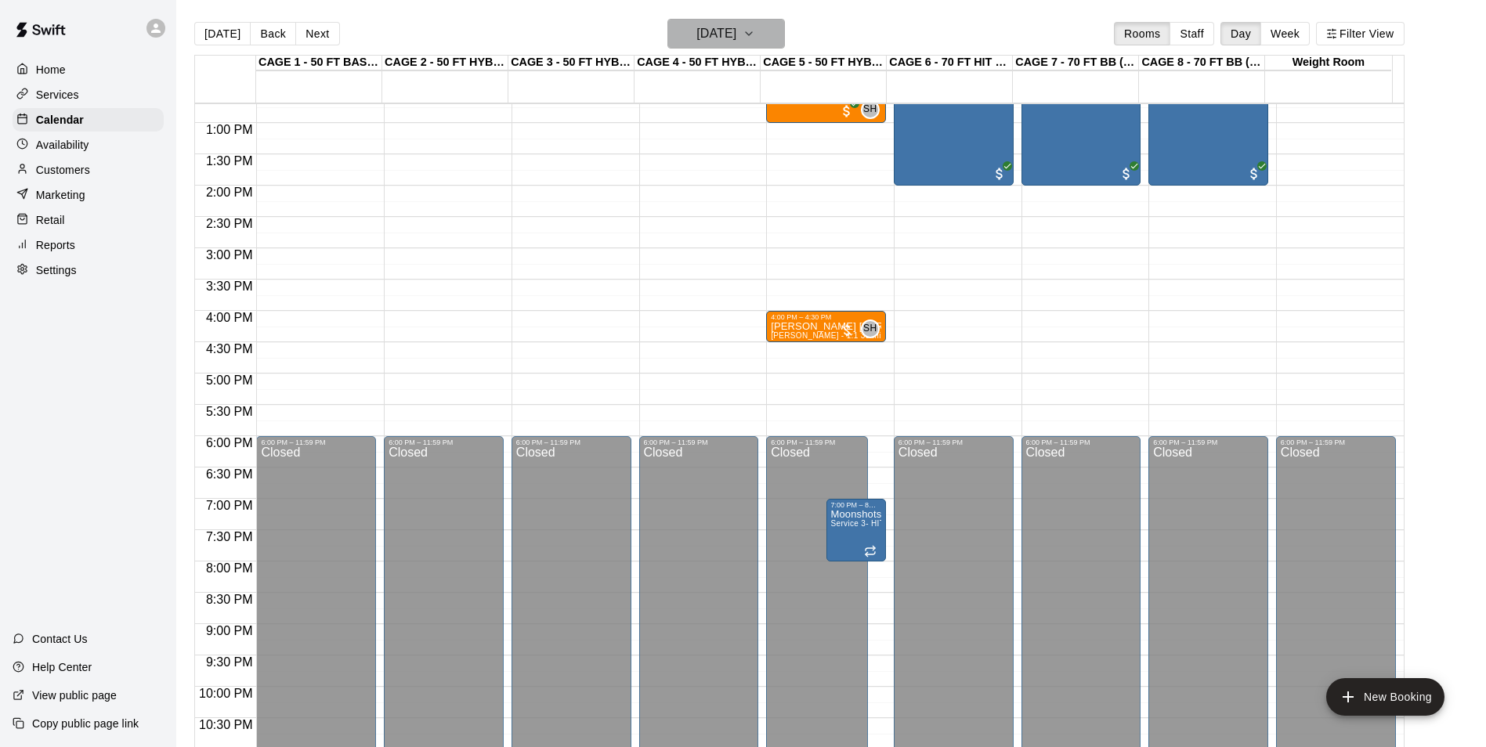
click at [717, 33] on h6 "Saturday Aug 23" at bounding box center [716, 34] width 40 height 22
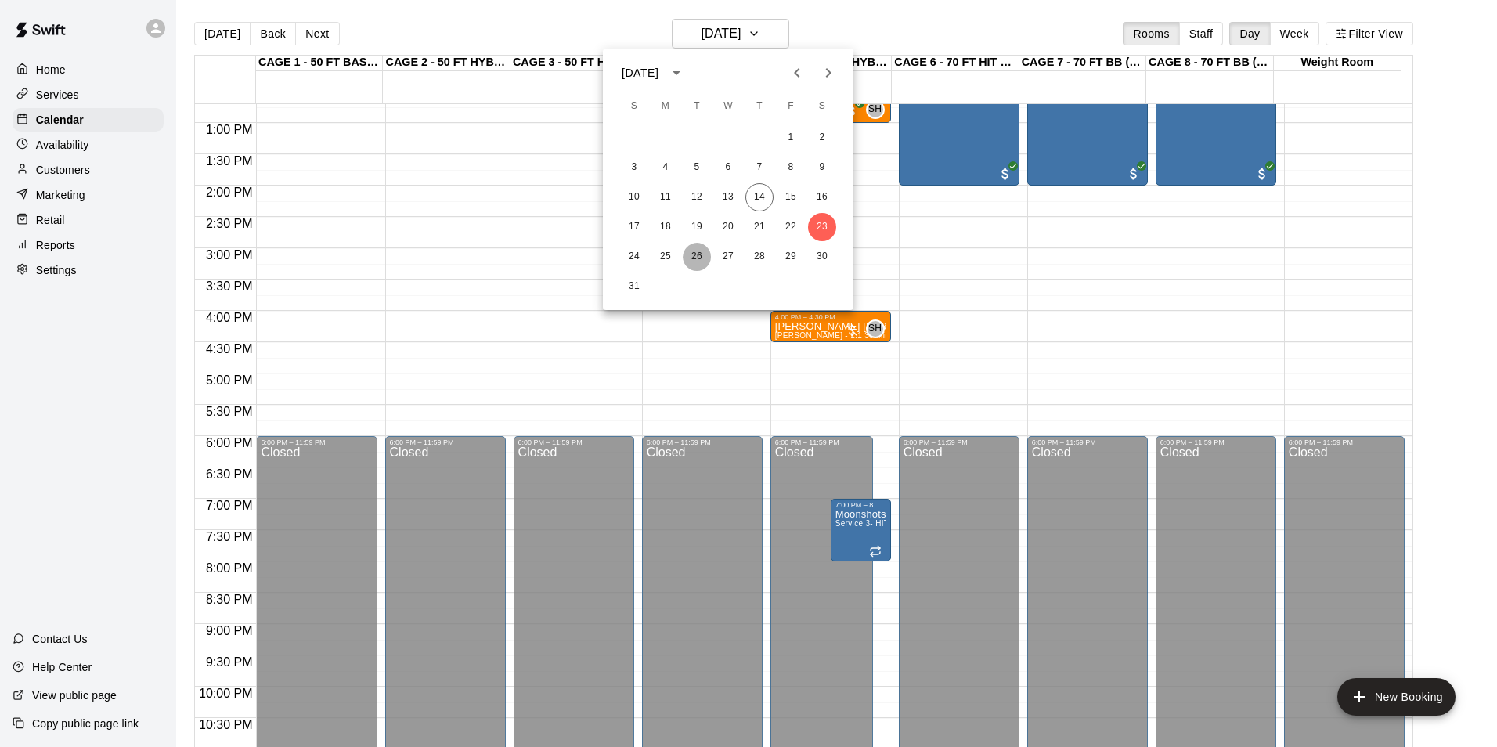
click at [698, 256] on button "26" at bounding box center [697, 257] width 28 height 28
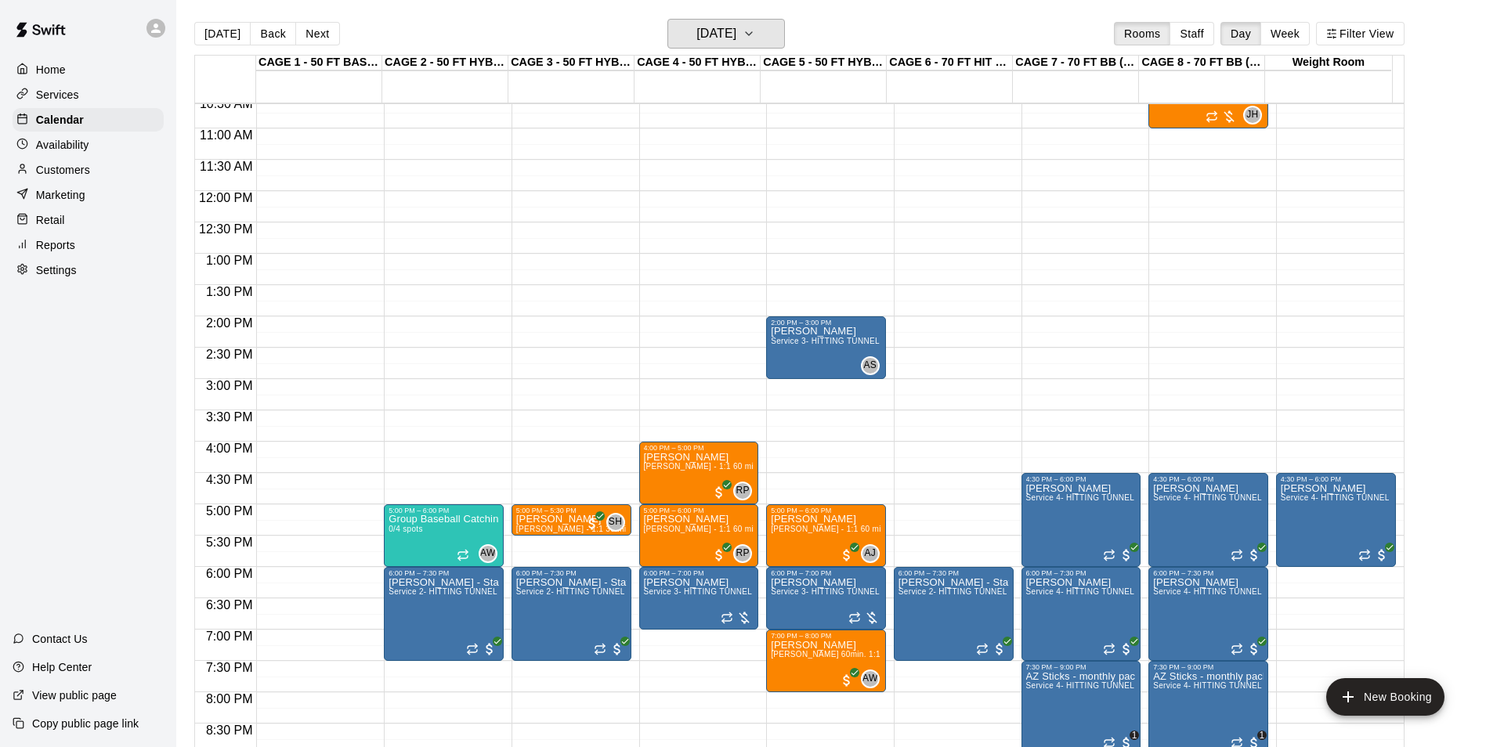
scroll to position [639, 0]
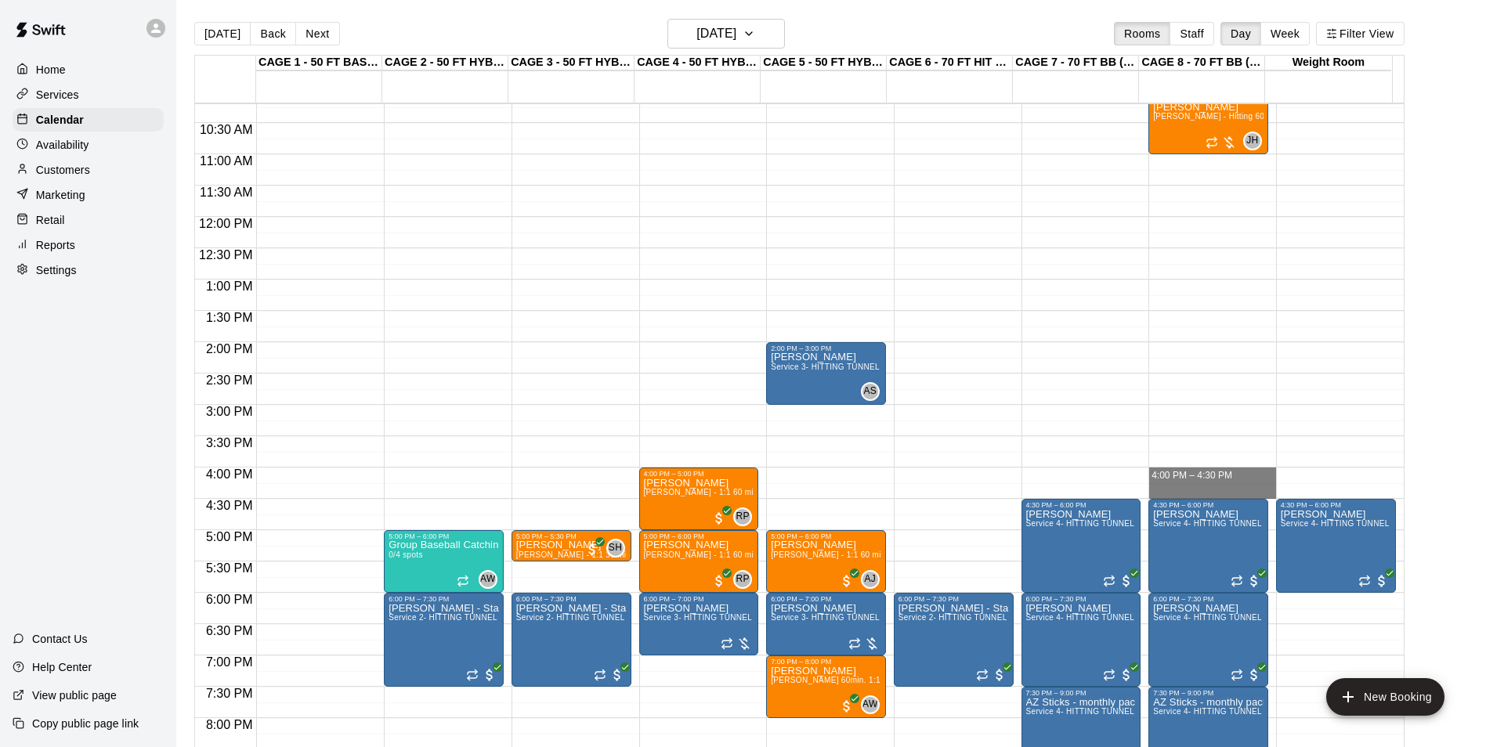
drag, startPoint x: 1168, startPoint y: 473, endPoint x: 1170, endPoint y: 493, distance: 19.7
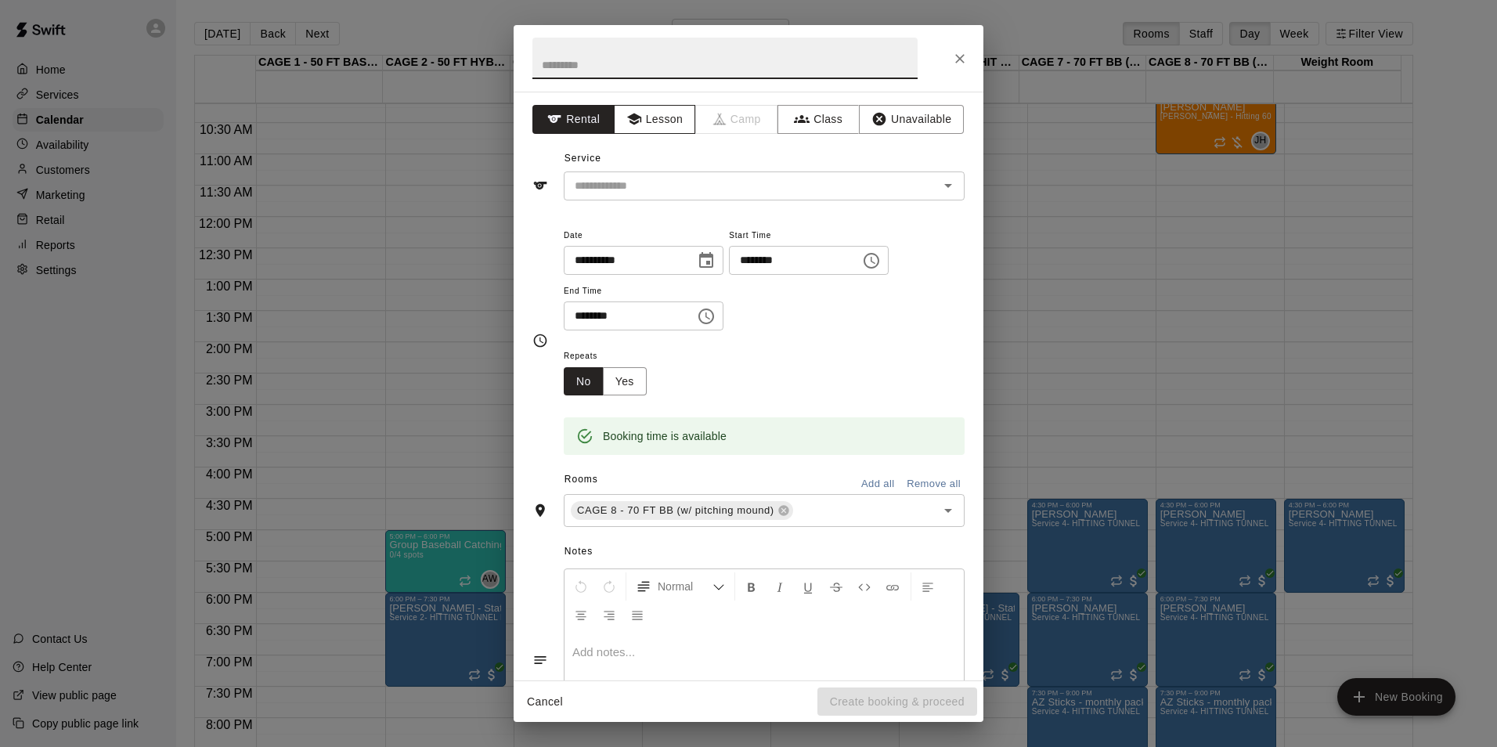
click at [616, 118] on button "Lesson" at bounding box center [655, 119] width 82 height 29
click at [678, 180] on input "text" at bounding box center [741, 186] width 345 height 20
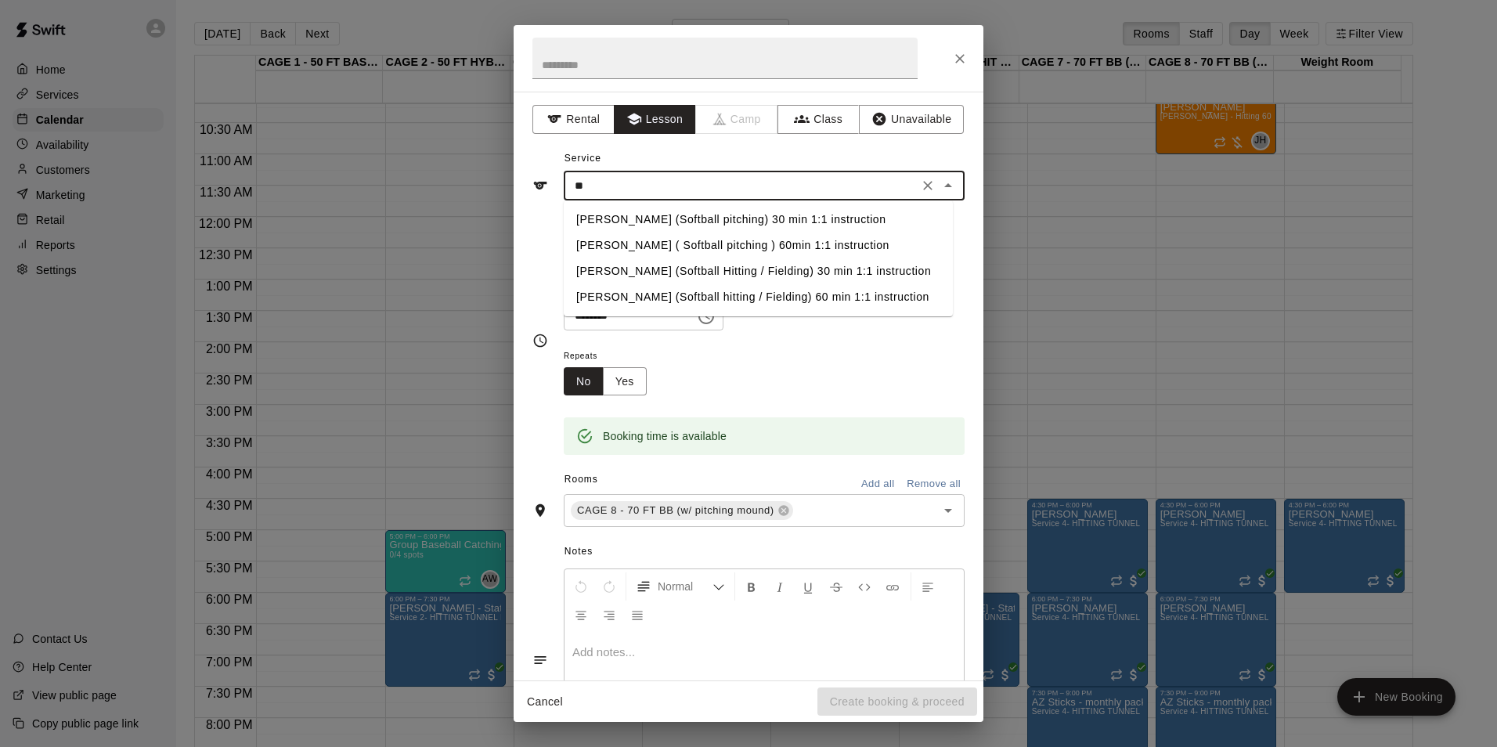
type input "*"
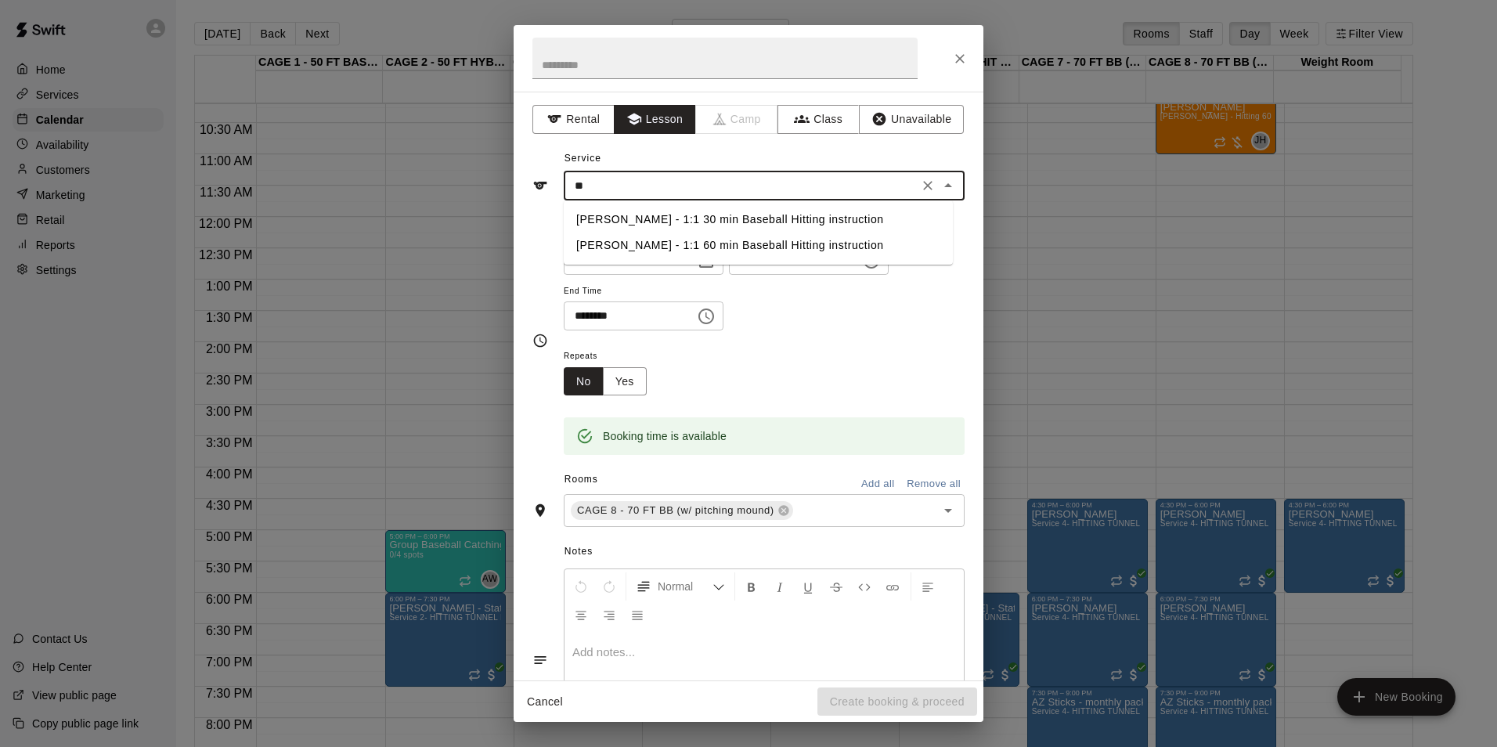
type input "*"
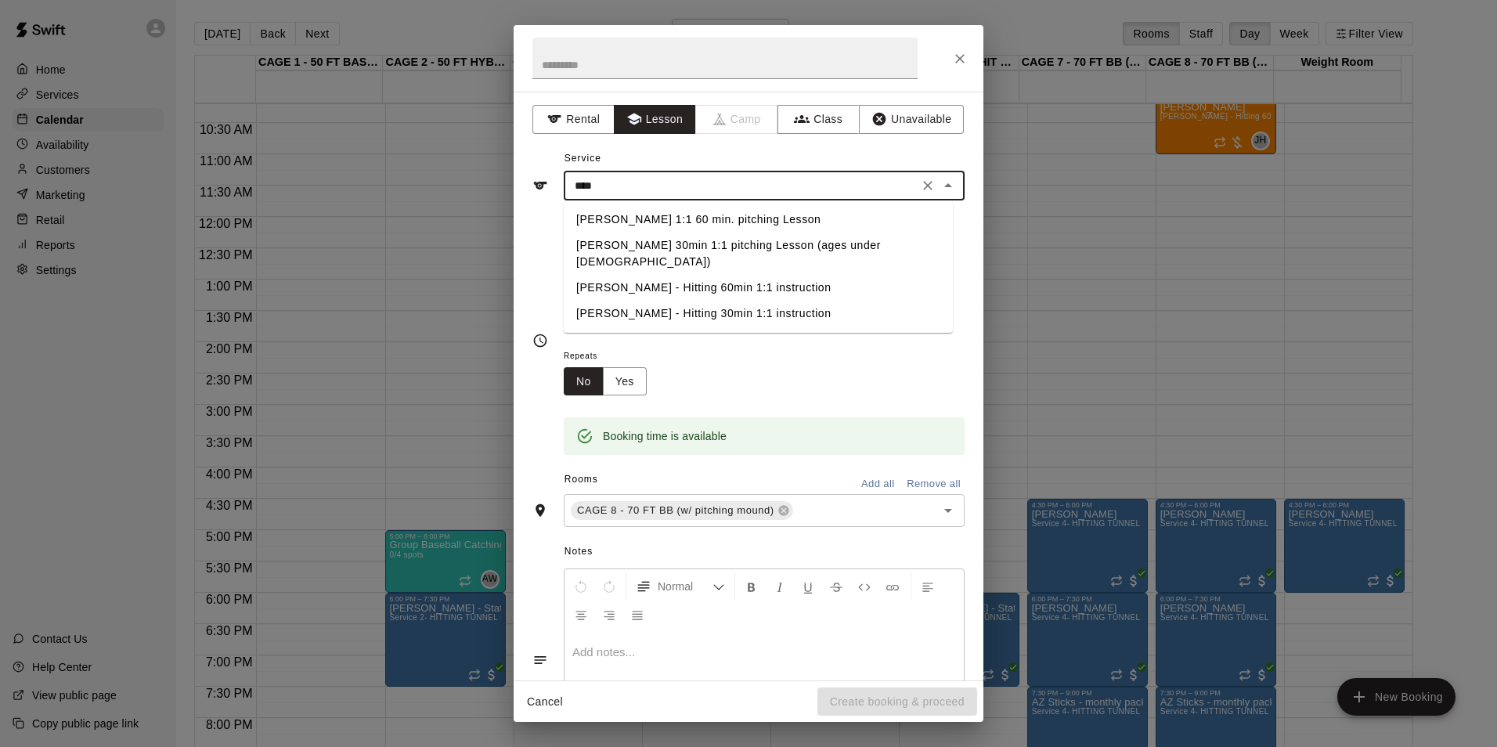
click at [716, 301] on li "[PERSON_NAME] - Hitting 30min 1:1 instruction" at bounding box center [758, 314] width 389 height 26
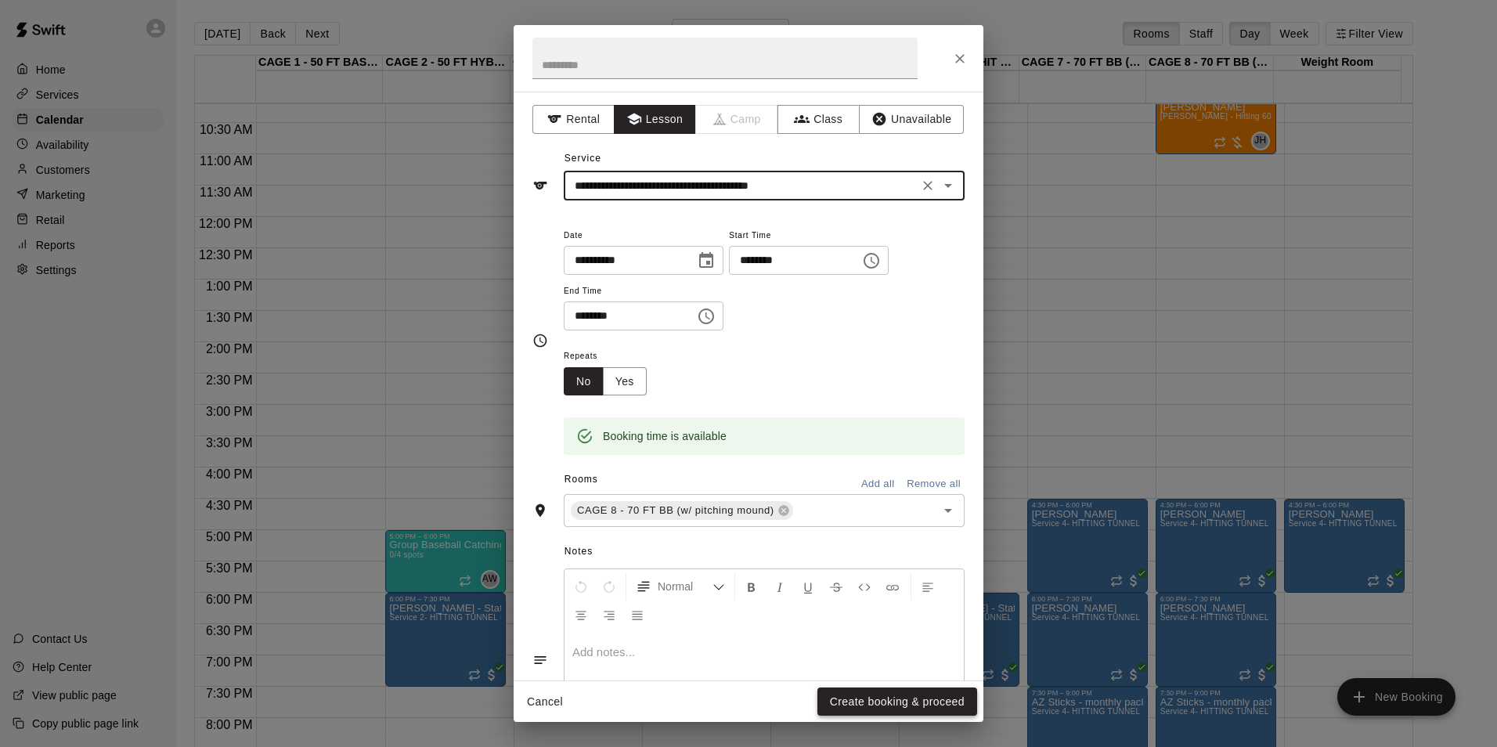
type input "**********"
click at [864, 701] on button "Create booking & proceed" at bounding box center [898, 702] width 160 height 29
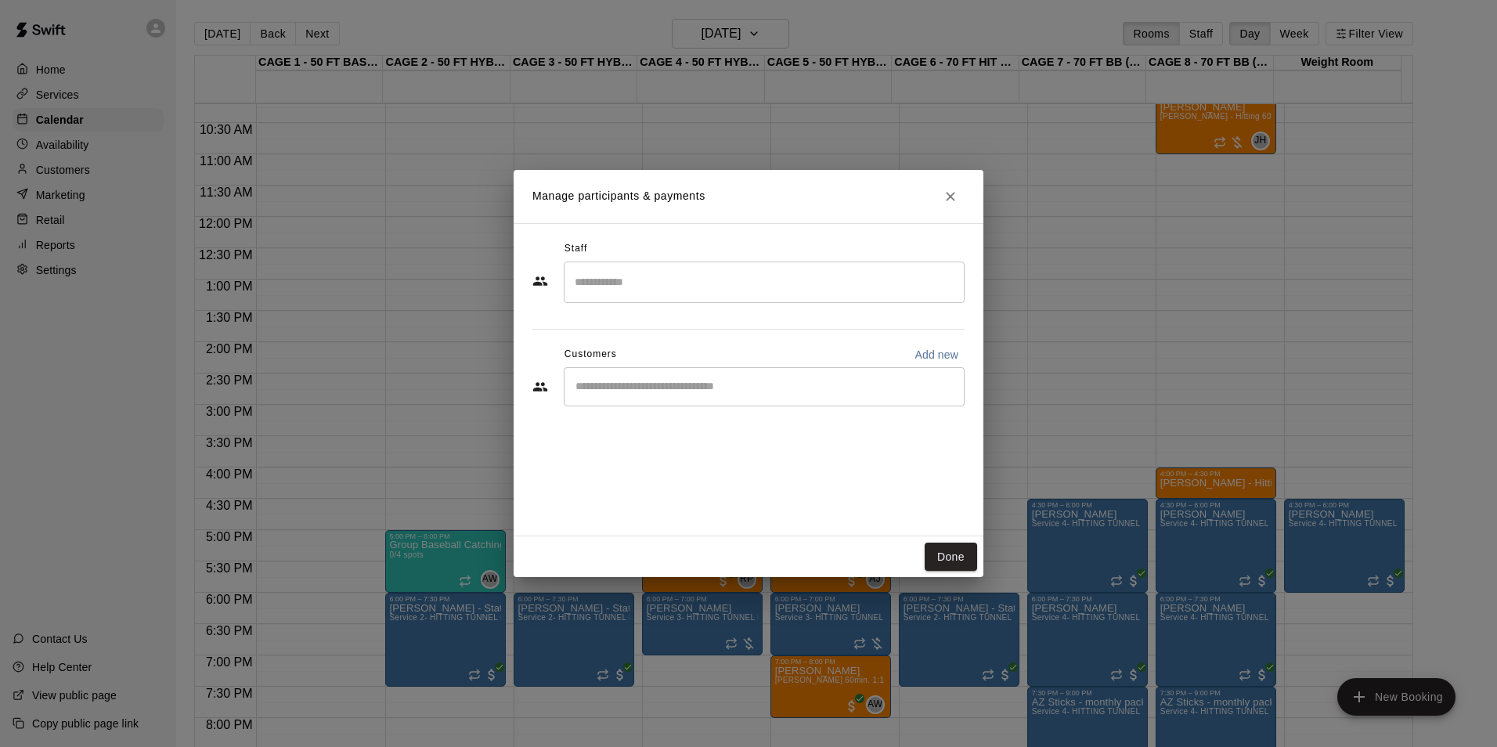
click at [735, 381] on input "Start typing to search customers..." at bounding box center [764, 387] width 387 height 16
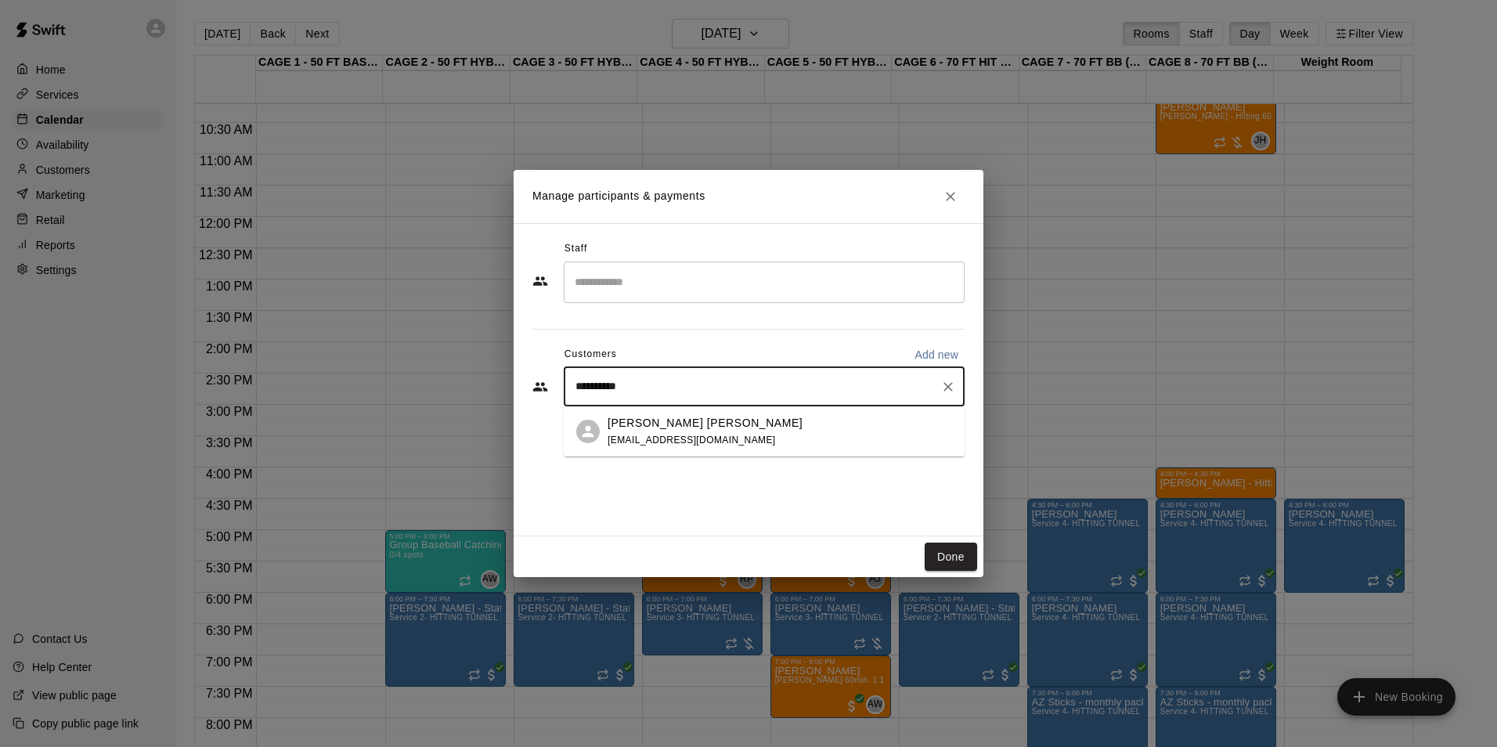
type input "**********"
click at [706, 429] on div "[PERSON_NAME] [PERSON_NAME]" at bounding box center [705, 423] width 195 height 16
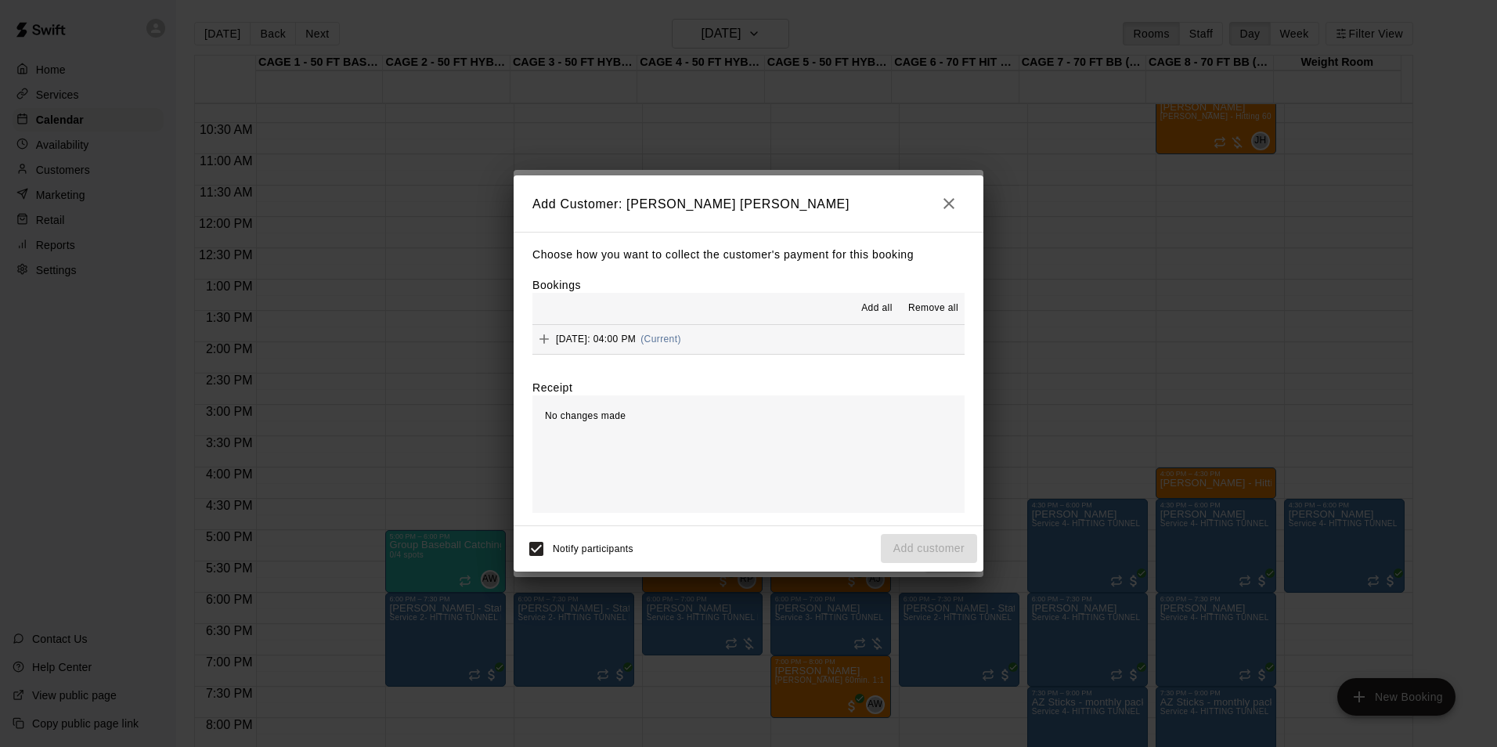
click at [818, 345] on button "Tuesday, August 26: 04:00 PM (Current)" at bounding box center [749, 339] width 432 height 29
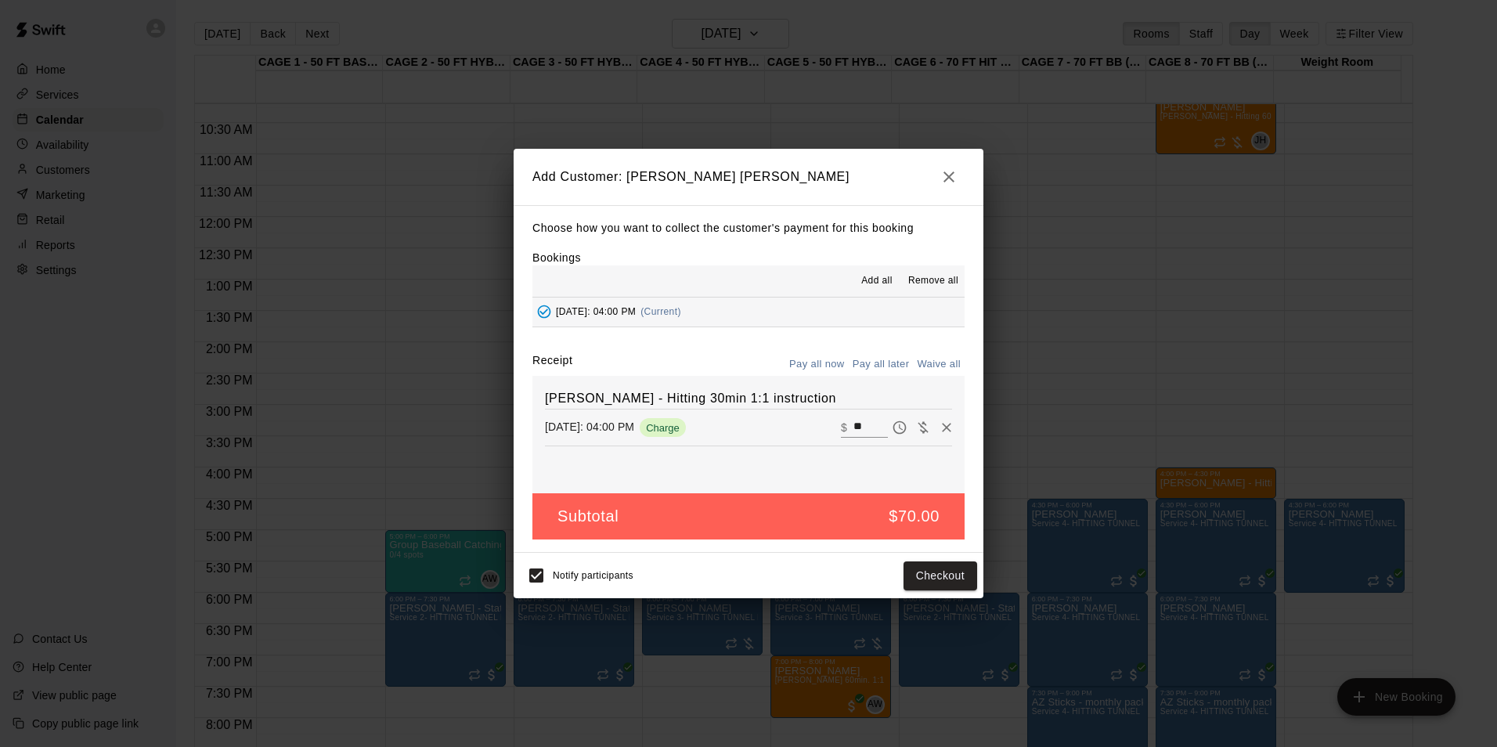
click at [859, 365] on button "Pay all later" at bounding box center [881, 364] width 65 height 24
click at [908, 575] on button "Add customer" at bounding box center [929, 576] width 96 height 29
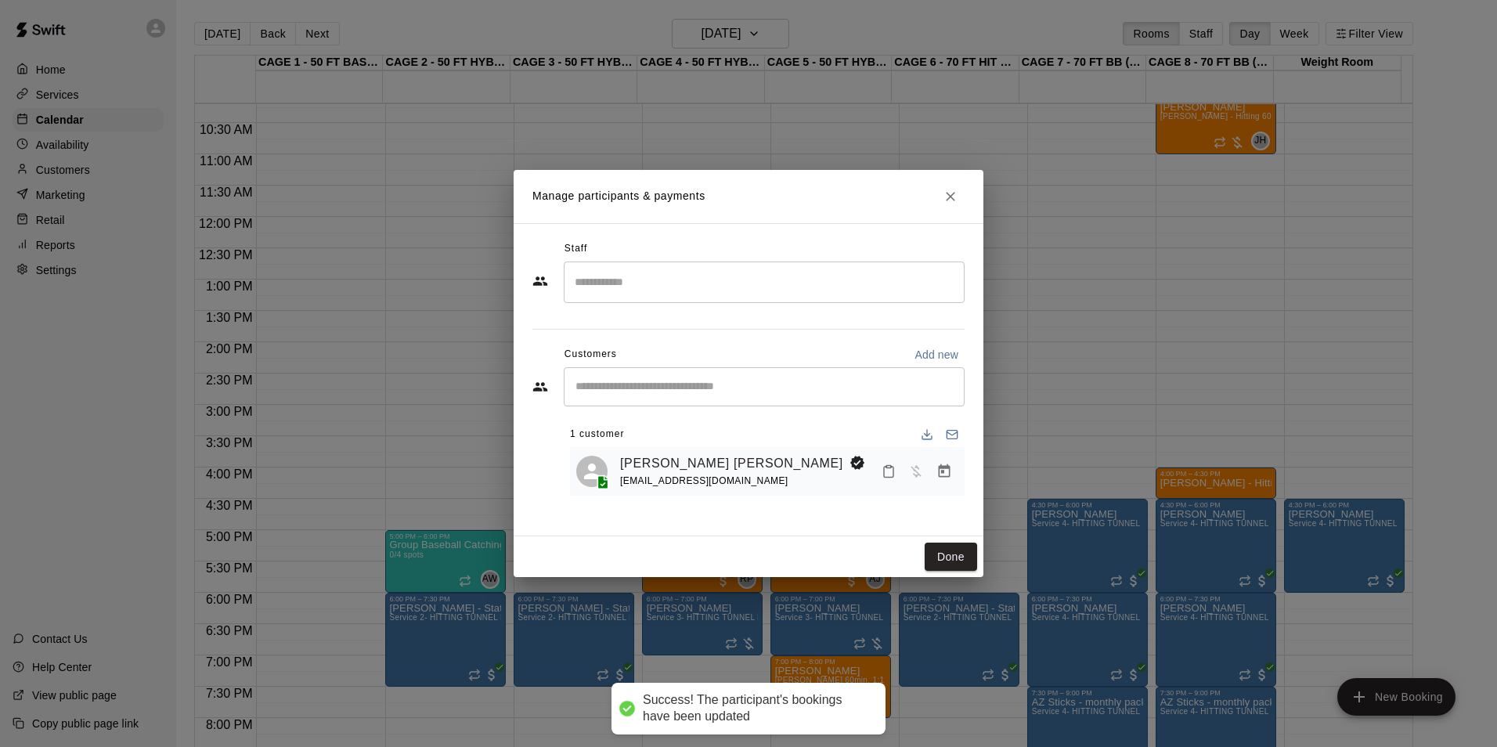
click at [721, 281] on input "Search staff" at bounding box center [764, 282] width 387 height 27
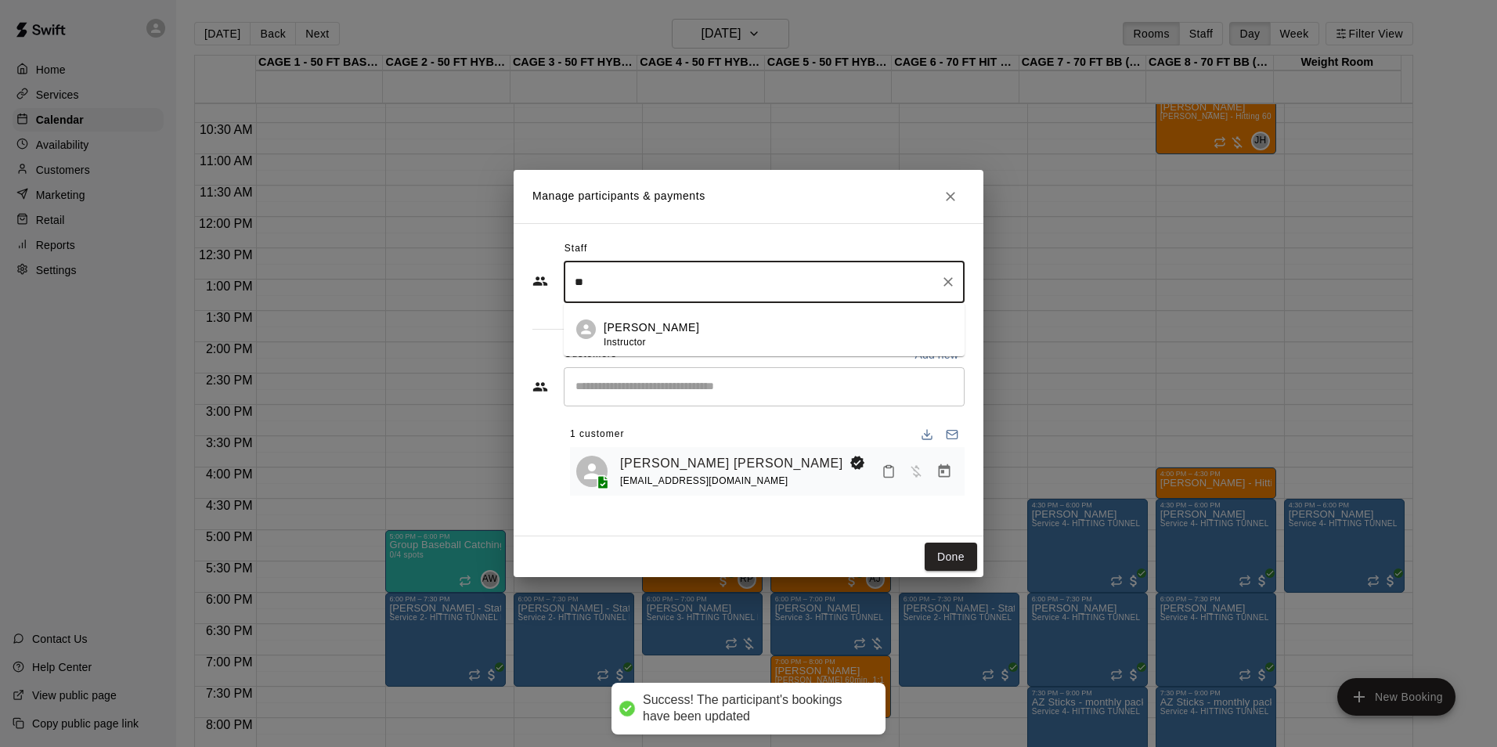
type input "*"
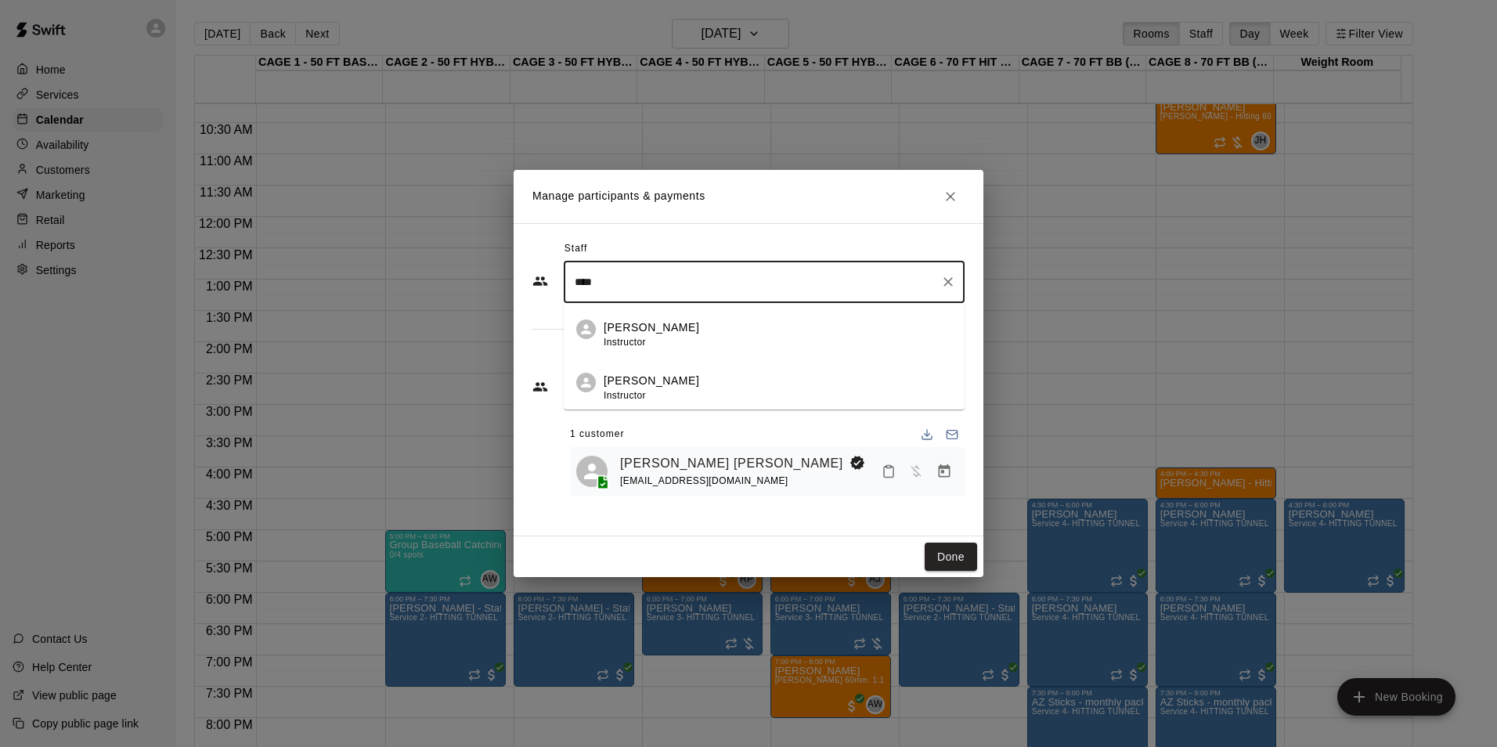
click at [707, 345] on div "John Havird Instructor" at bounding box center [778, 335] width 349 height 31
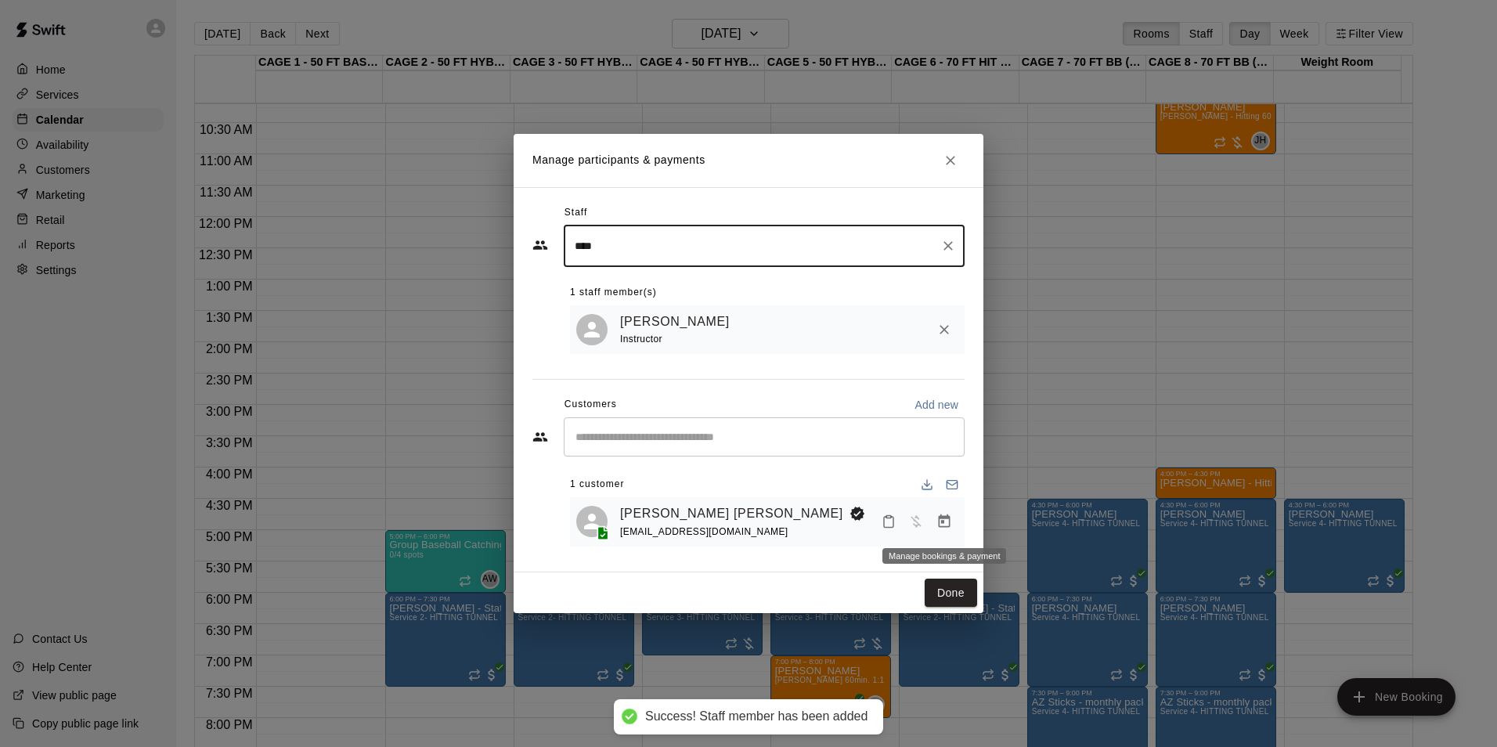
type input "****"
click at [952, 533] on button "Manage bookings & payment" at bounding box center [944, 522] width 28 height 28
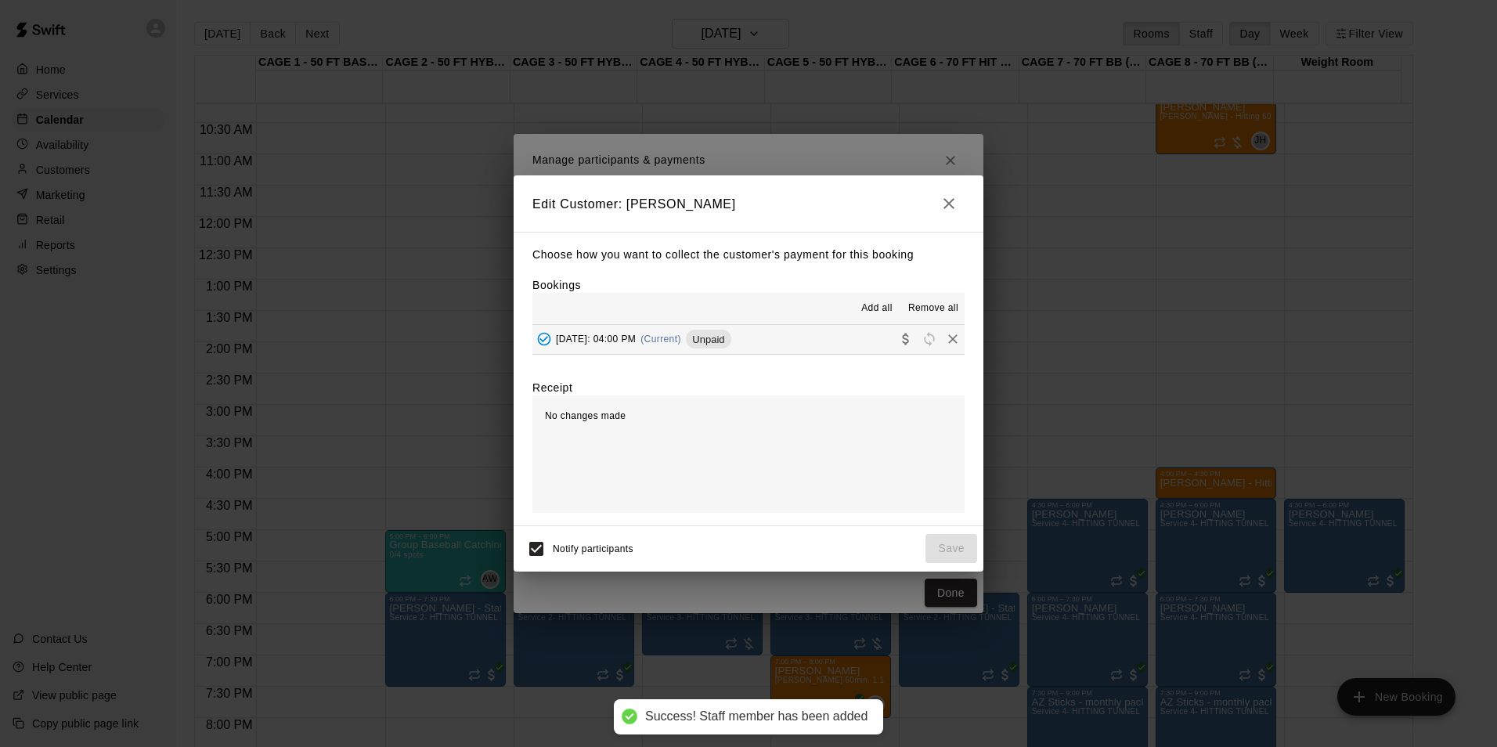
click at [820, 338] on button "Tuesday, August 26: 04:00 PM (Current) Unpaid" at bounding box center [749, 339] width 432 height 29
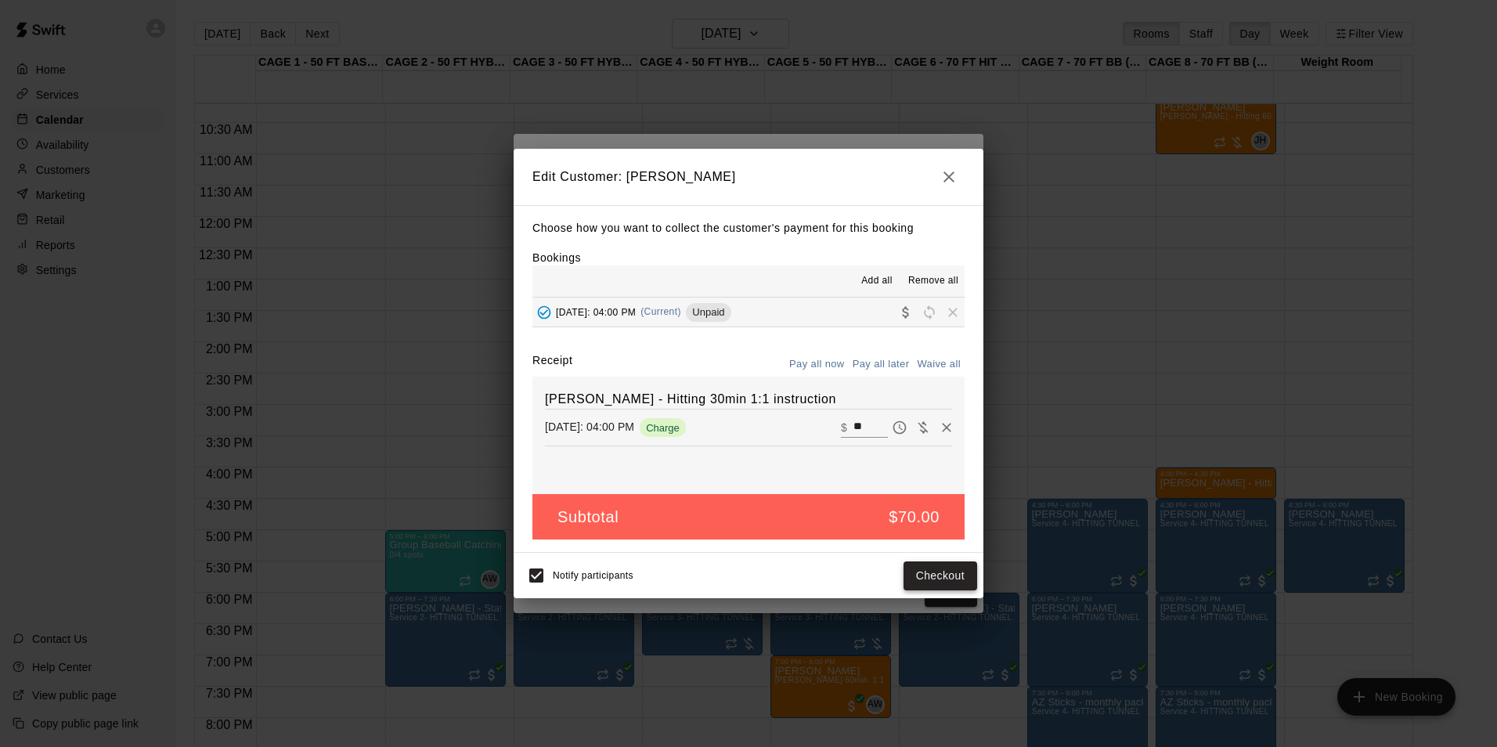
click at [932, 586] on button "Checkout" at bounding box center [941, 576] width 74 height 29
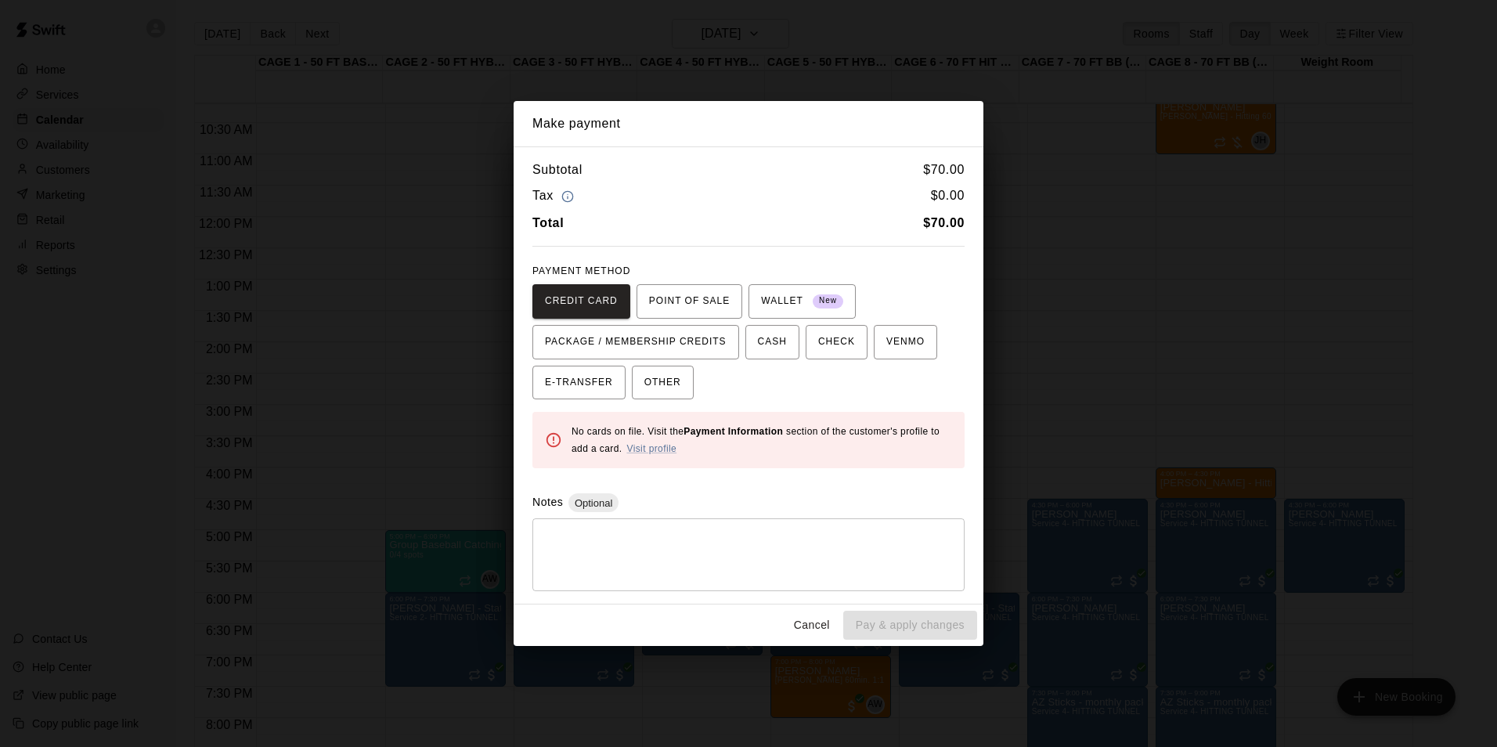
click at [822, 618] on button "Cancel" at bounding box center [812, 625] width 50 height 29
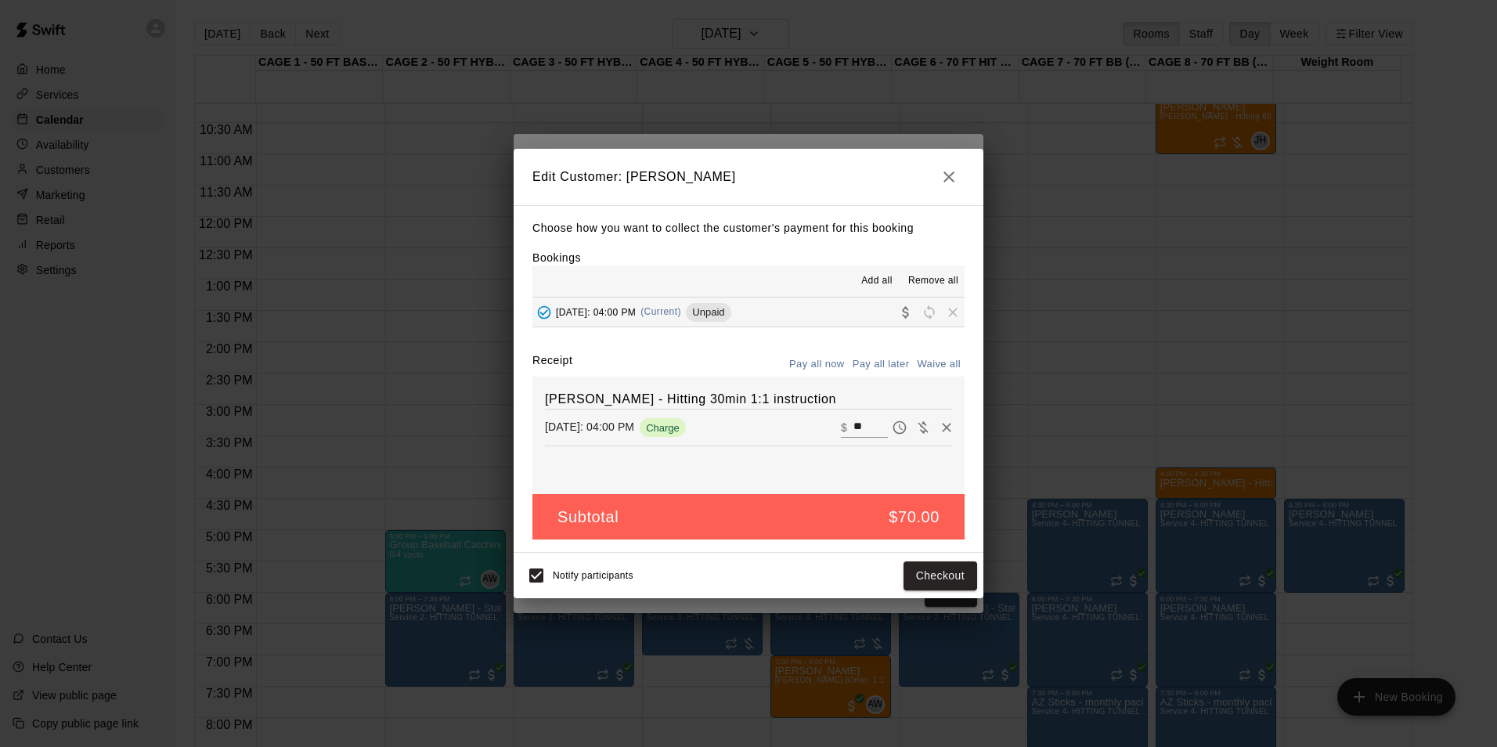
click at [944, 182] on icon "button" at bounding box center [949, 177] width 19 height 19
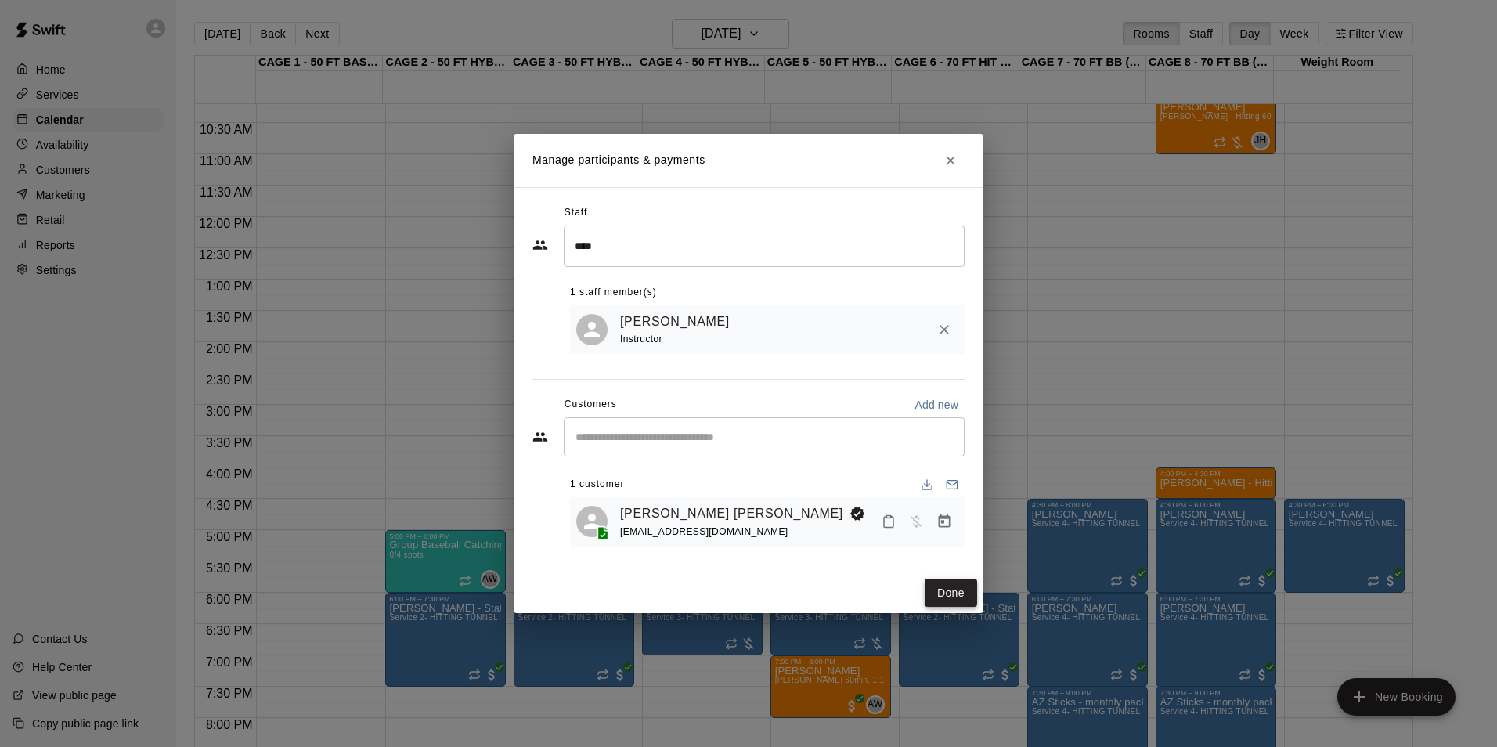
click at [934, 589] on button "Done" at bounding box center [951, 593] width 52 height 29
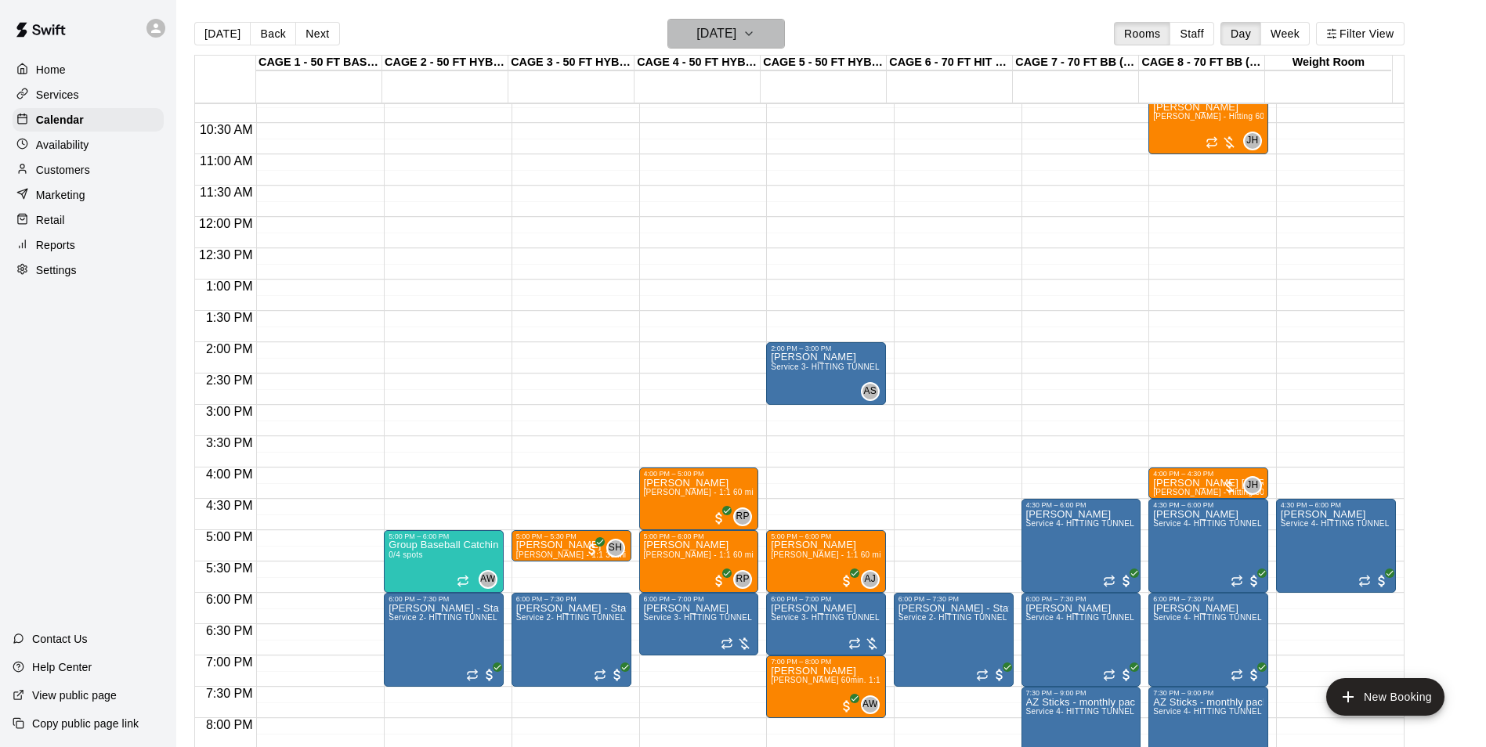
click at [710, 22] on button "Tuesday Aug 26" at bounding box center [725, 34] width 117 height 30
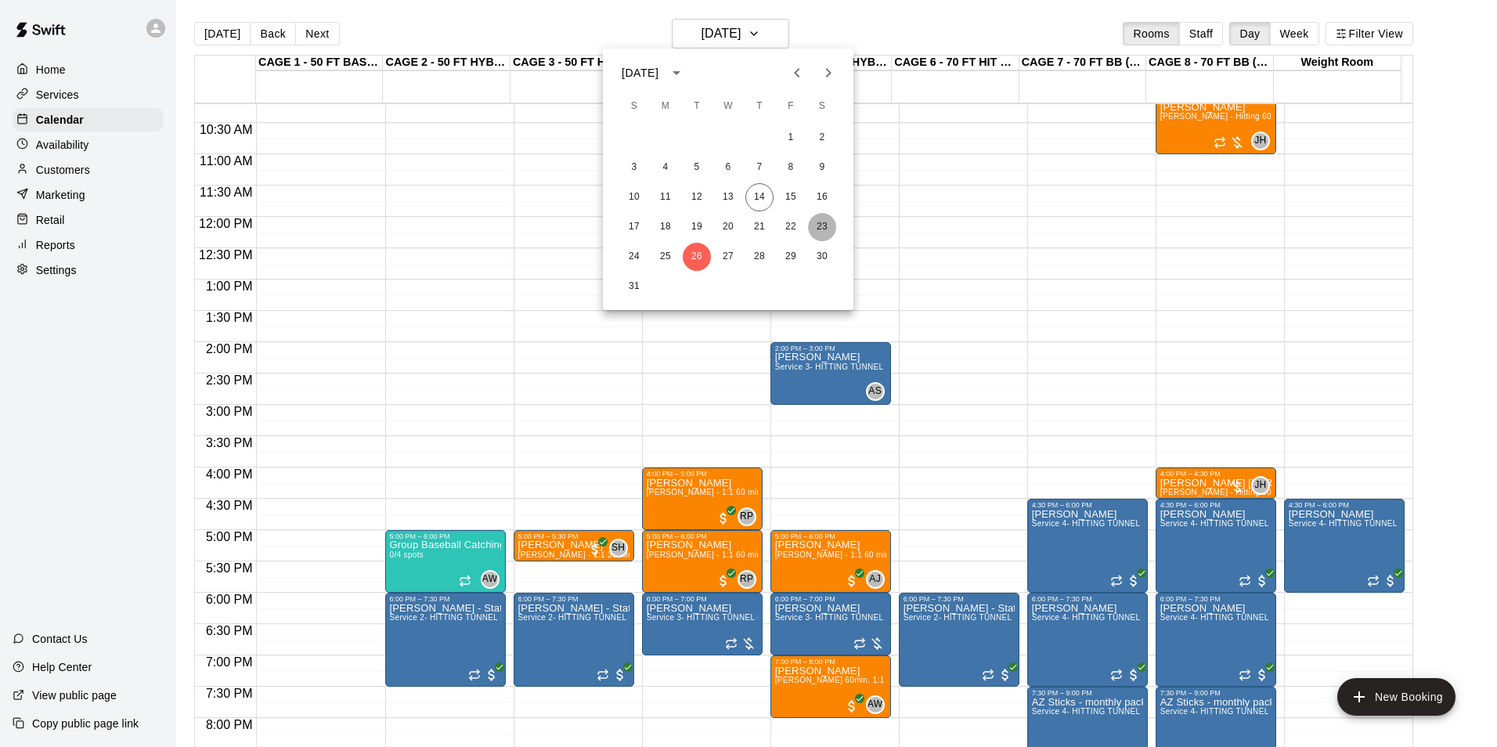
click at [815, 218] on button "23" at bounding box center [822, 227] width 28 height 28
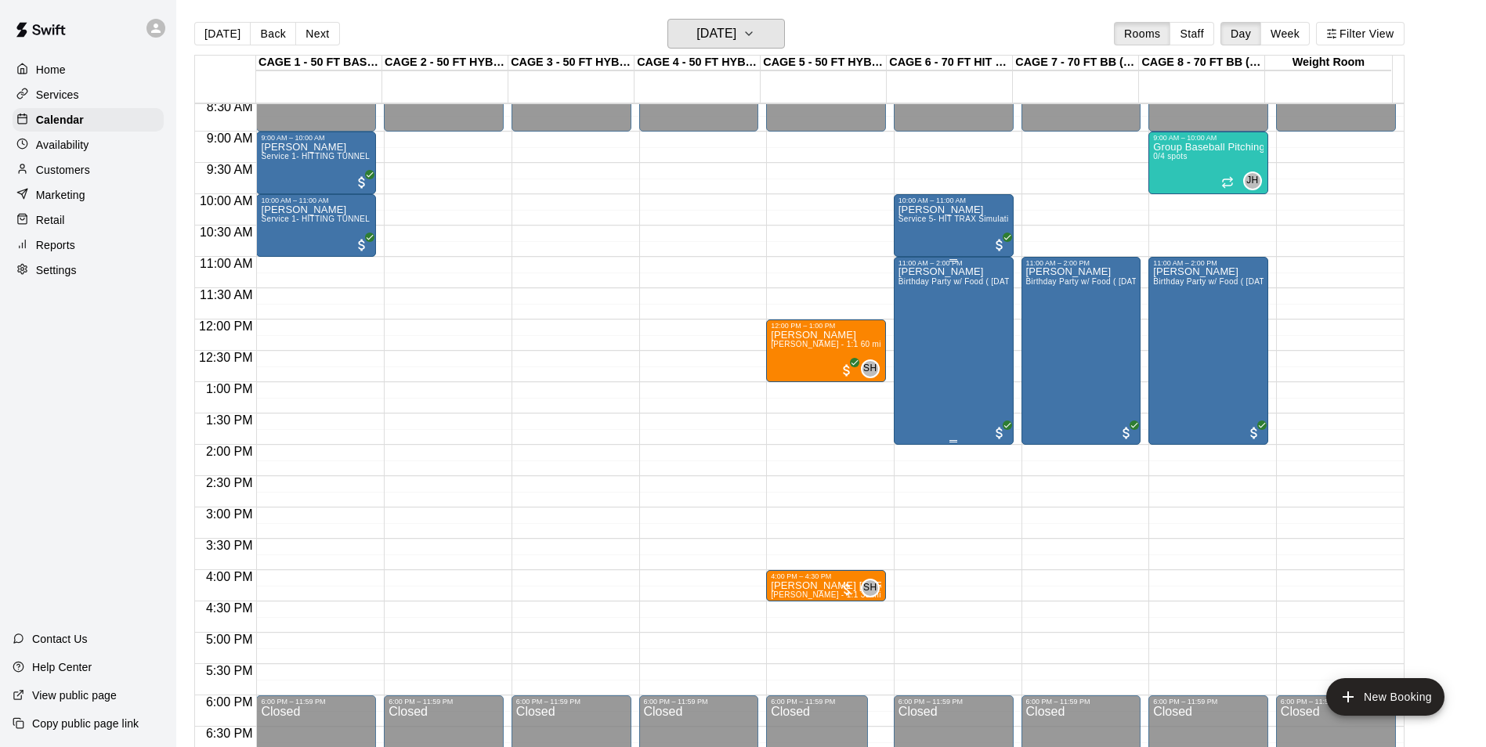
scroll to position [561, 0]
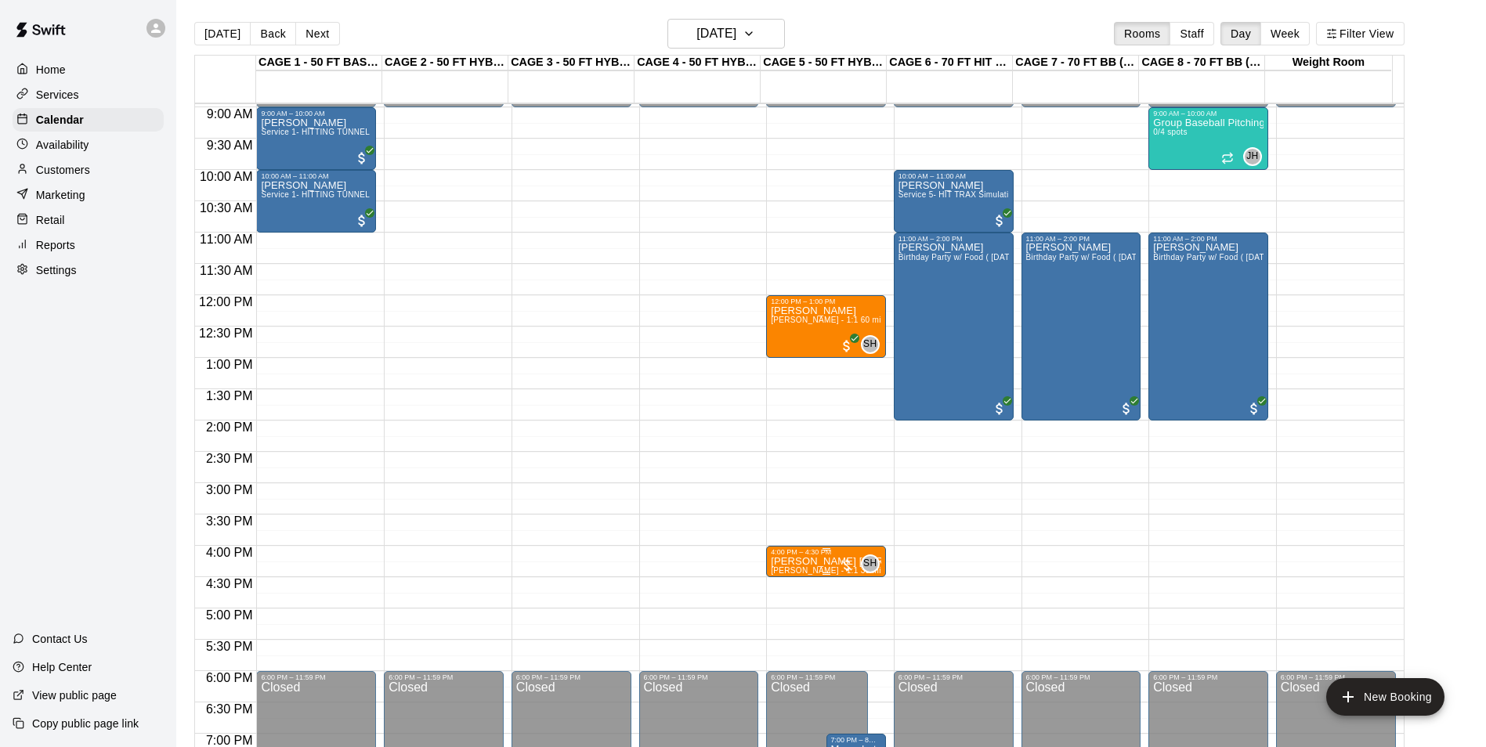
click at [832, 562] on p "[PERSON_NAME] [PERSON_NAME]" at bounding box center [826, 562] width 110 height 0
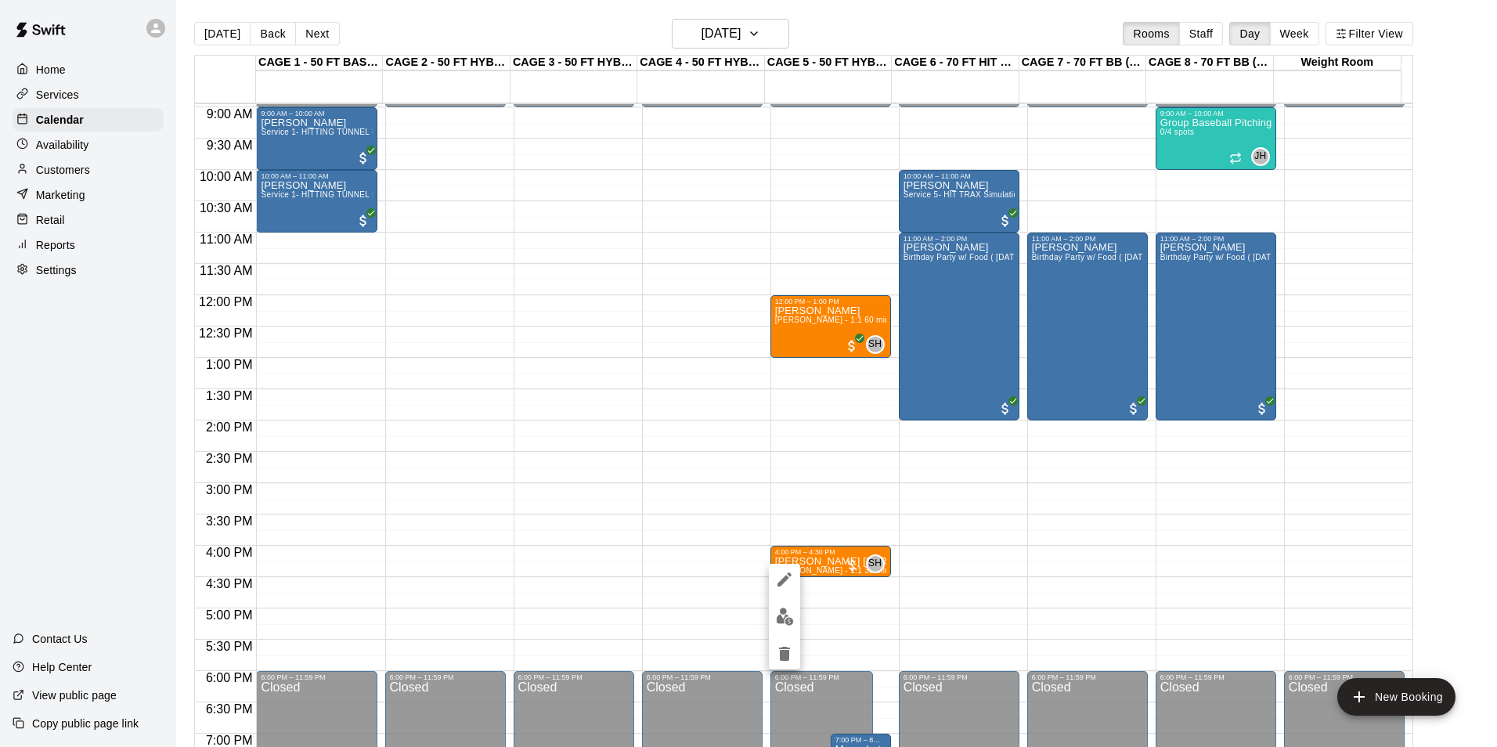
click at [812, 563] on div at bounding box center [748, 373] width 1497 height 747
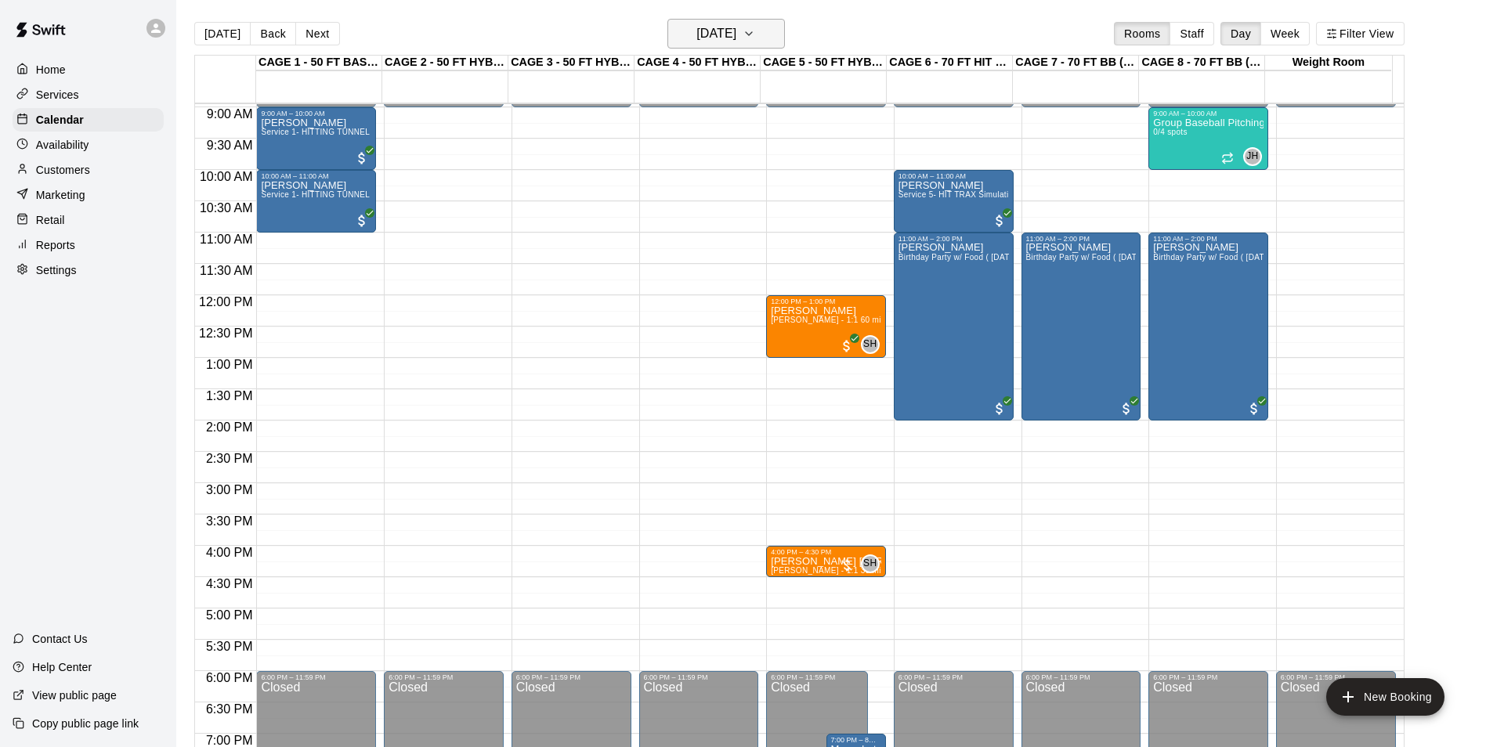
click at [736, 34] on h6 "Saturday Aug 23" at bounding box center [716, 34] width 40 height 22
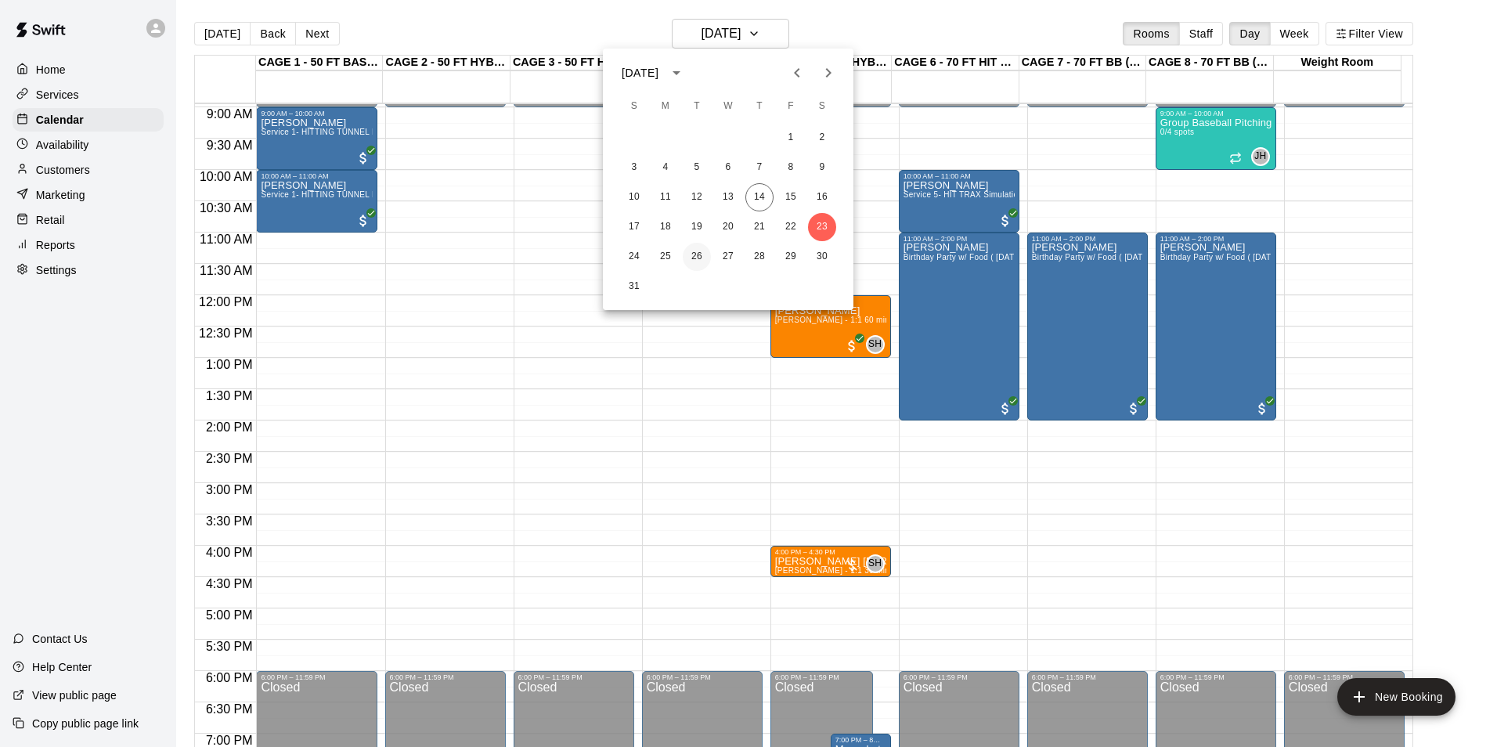
click at [688, 253] on button "26" at bounding box center [697, 257] width 28 height 28
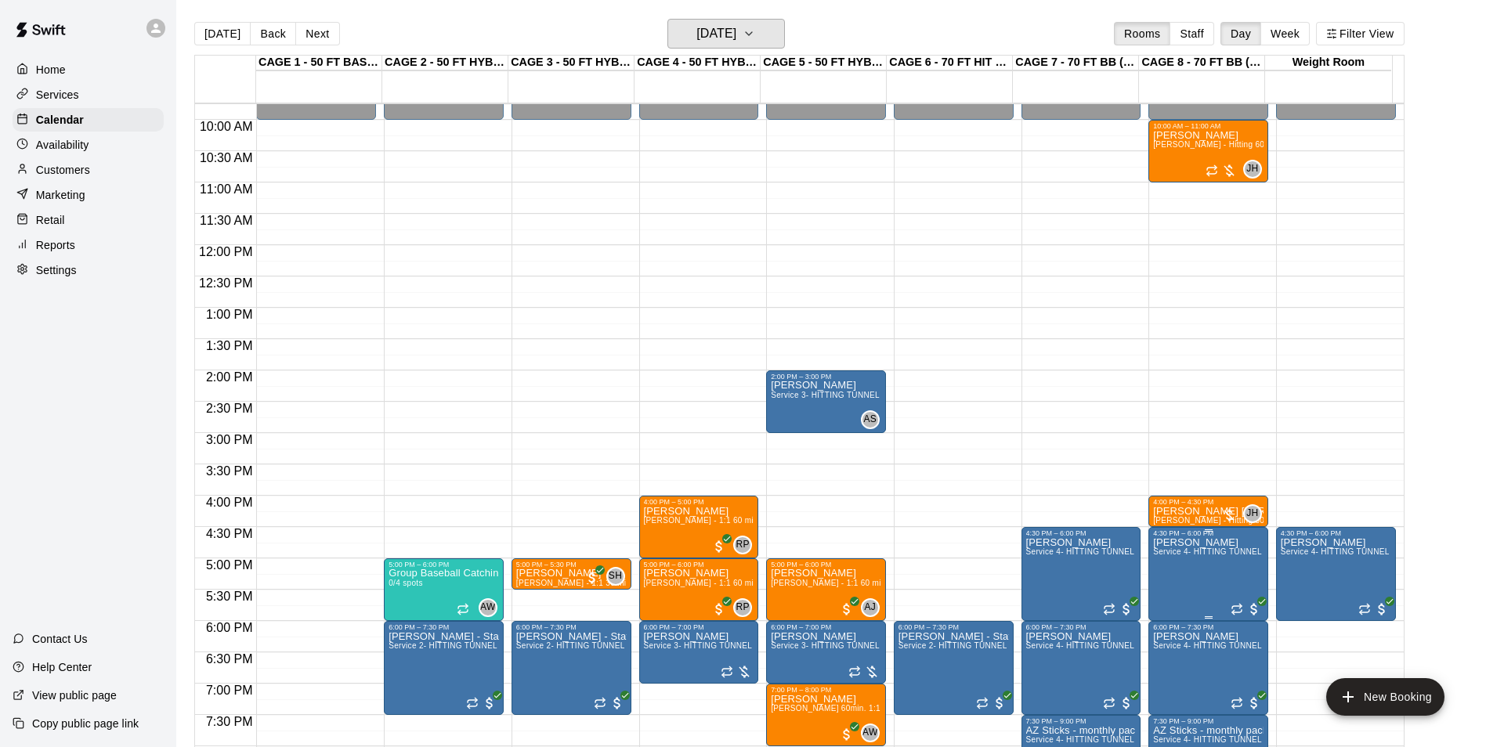
scroll to position [639, 0]
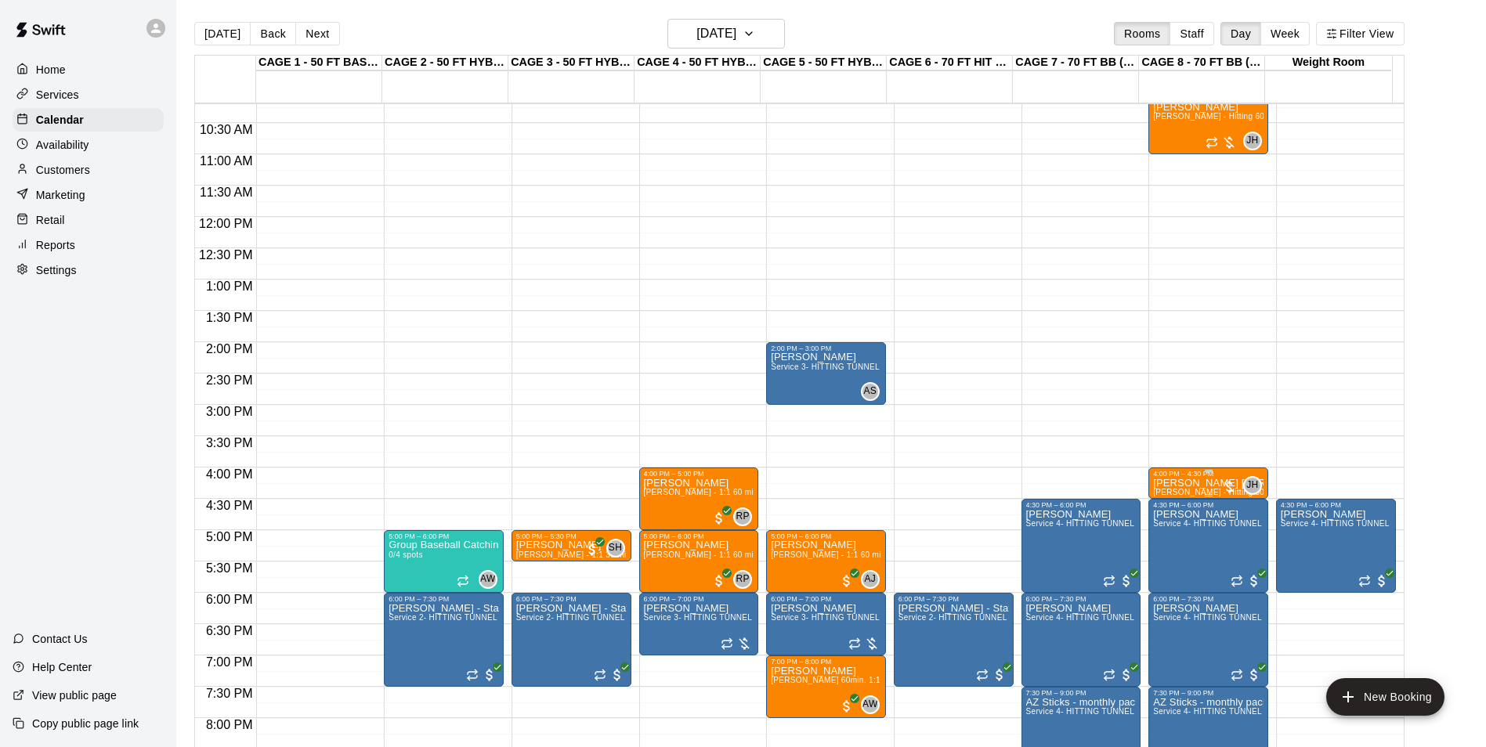
click at [1195, 478] on div "4:00 PM – 4:30 PM" at bounding box center [1208, 474] width 110 height 8
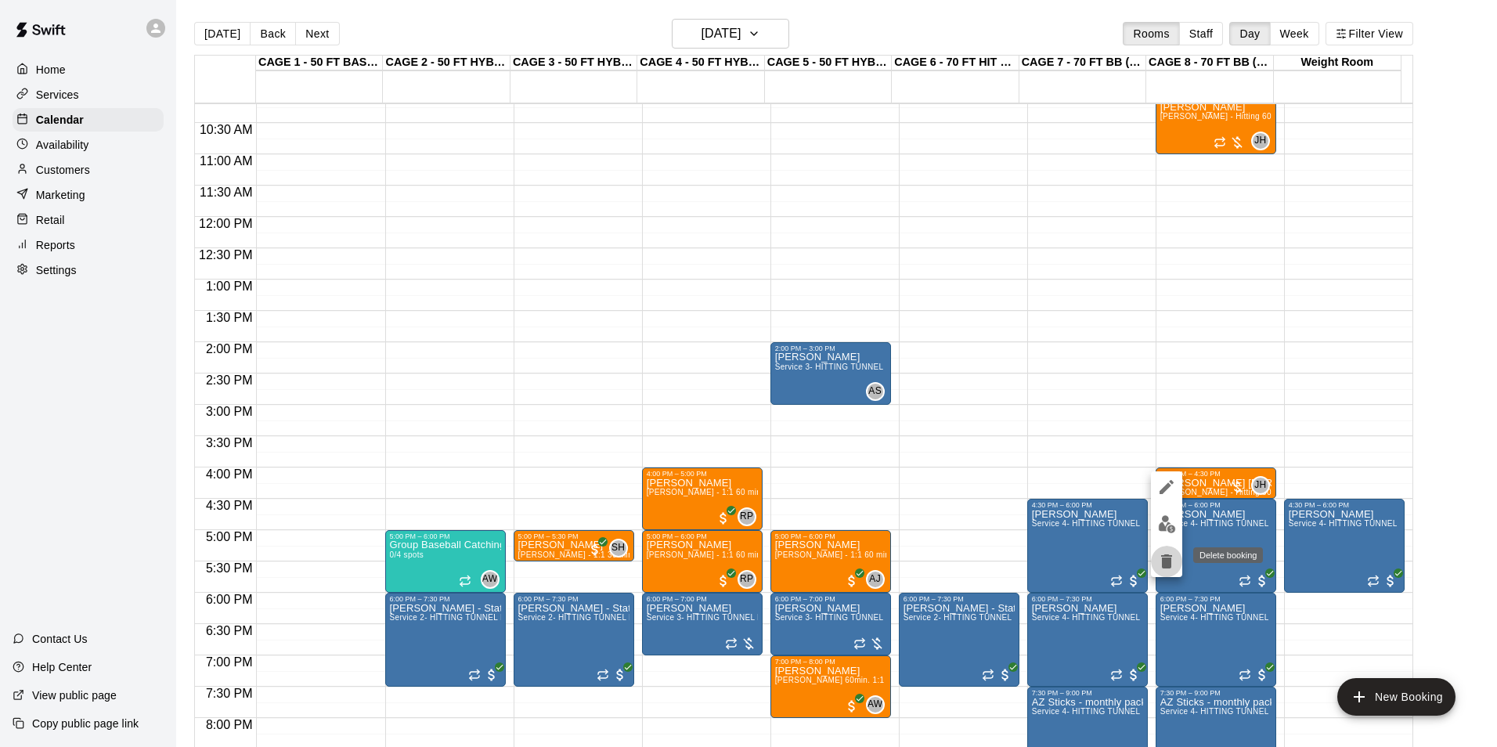
click at [1166, 556] on icon "delete" at bounding box center [1166, 561] width 11 height 14
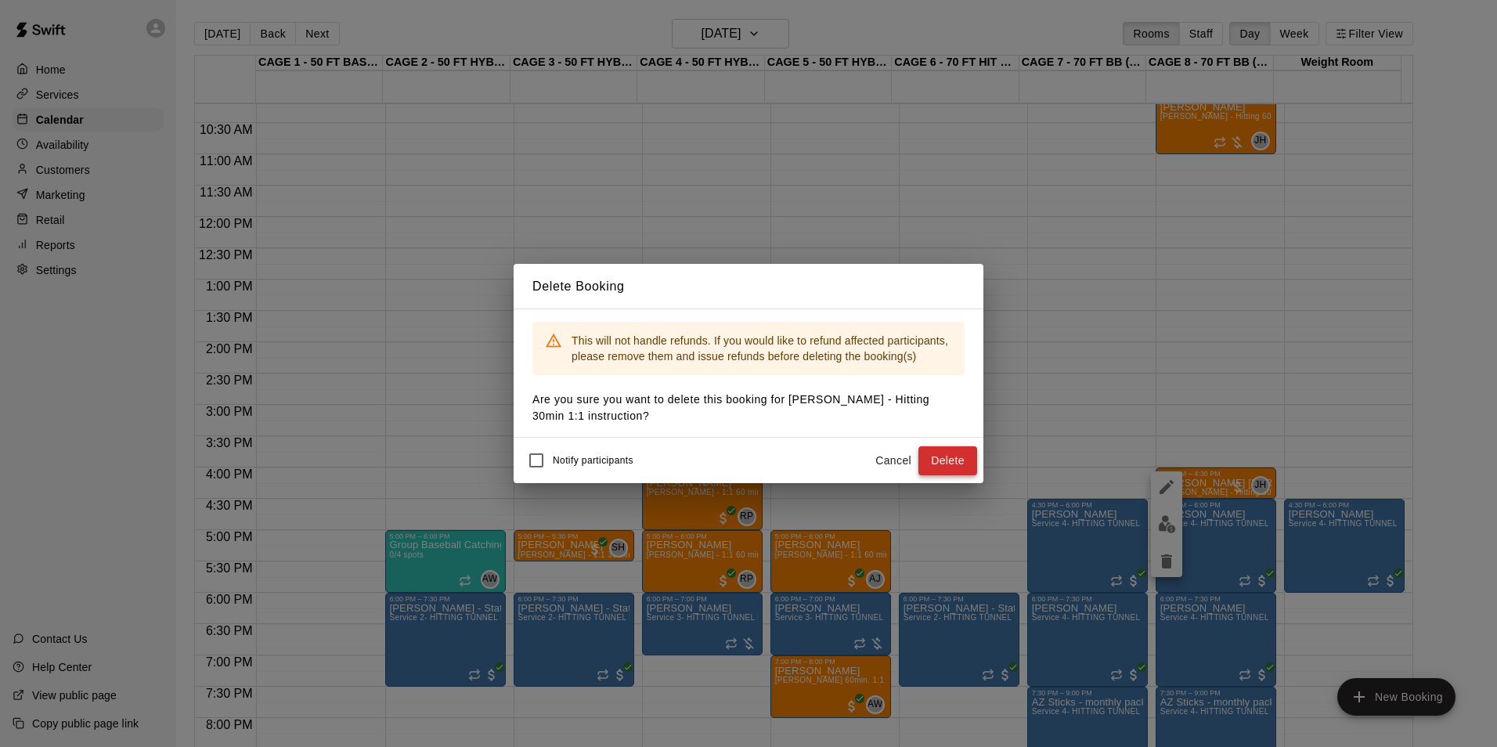
click at [938, 459] on button "Delete" at bounding box center [948, 460] width 59 height 29
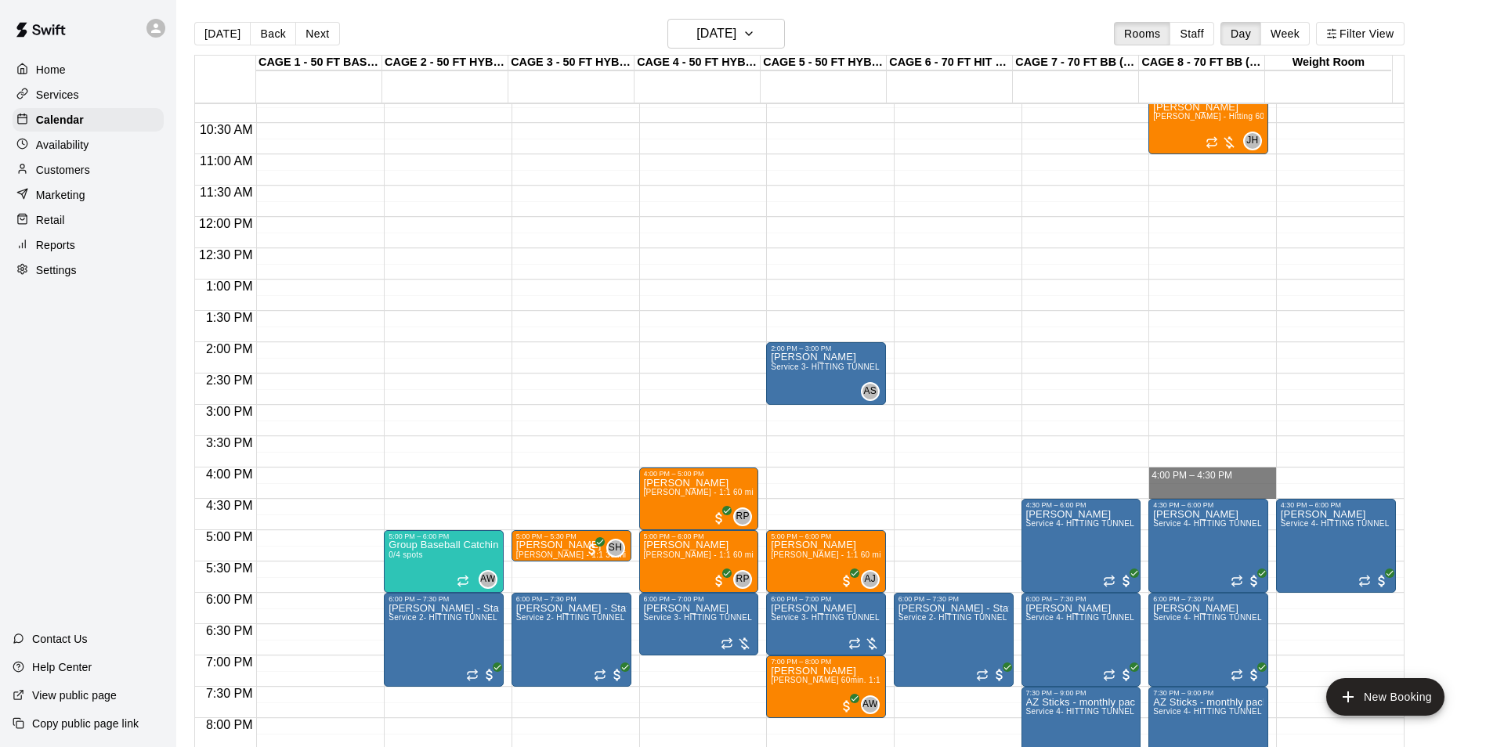
drag, startPoint x: 1176, startPoint y: 475, endPoint x: 1176, endPoint y: 493, distance: 18.0
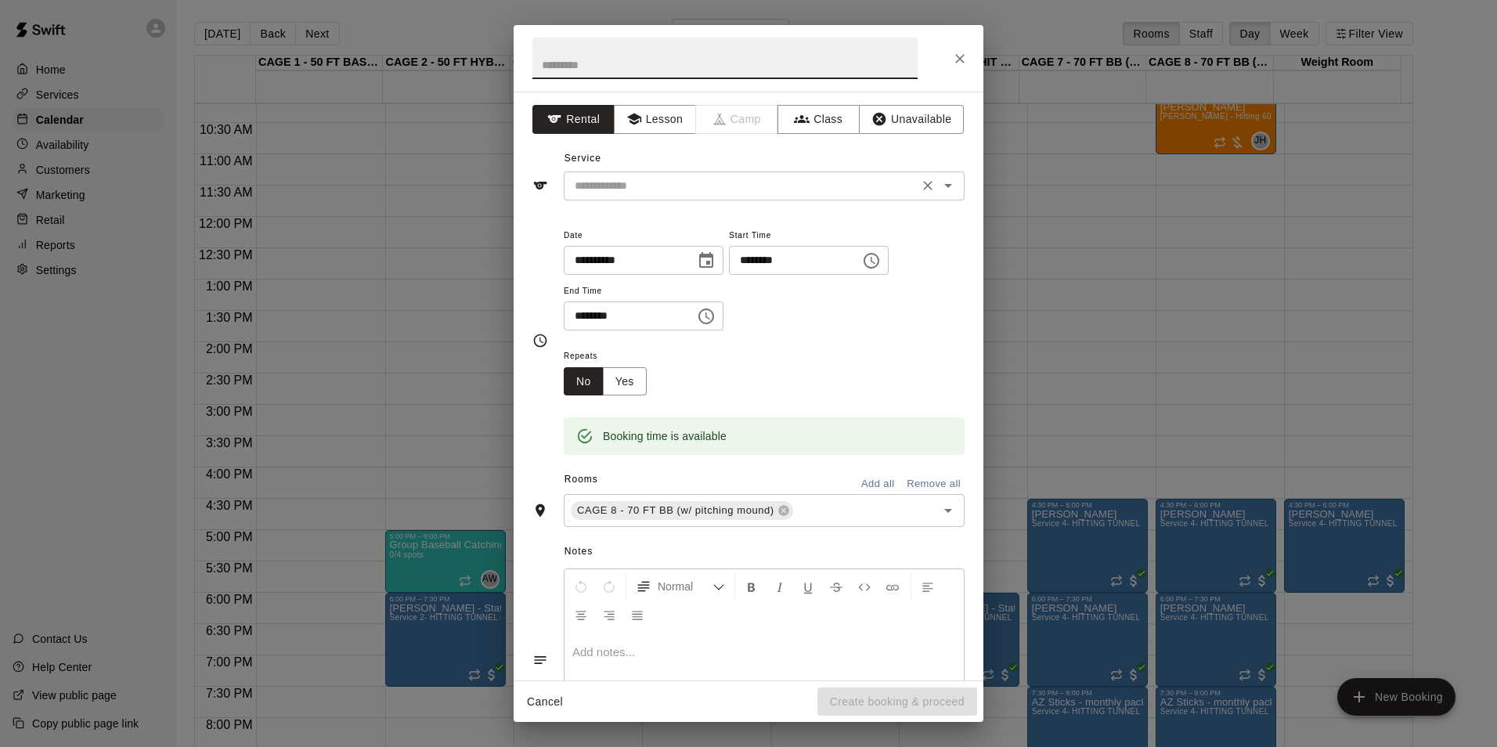
click at [656, 186] on input "text" at bounding box center [741, 186] width 345 height 20
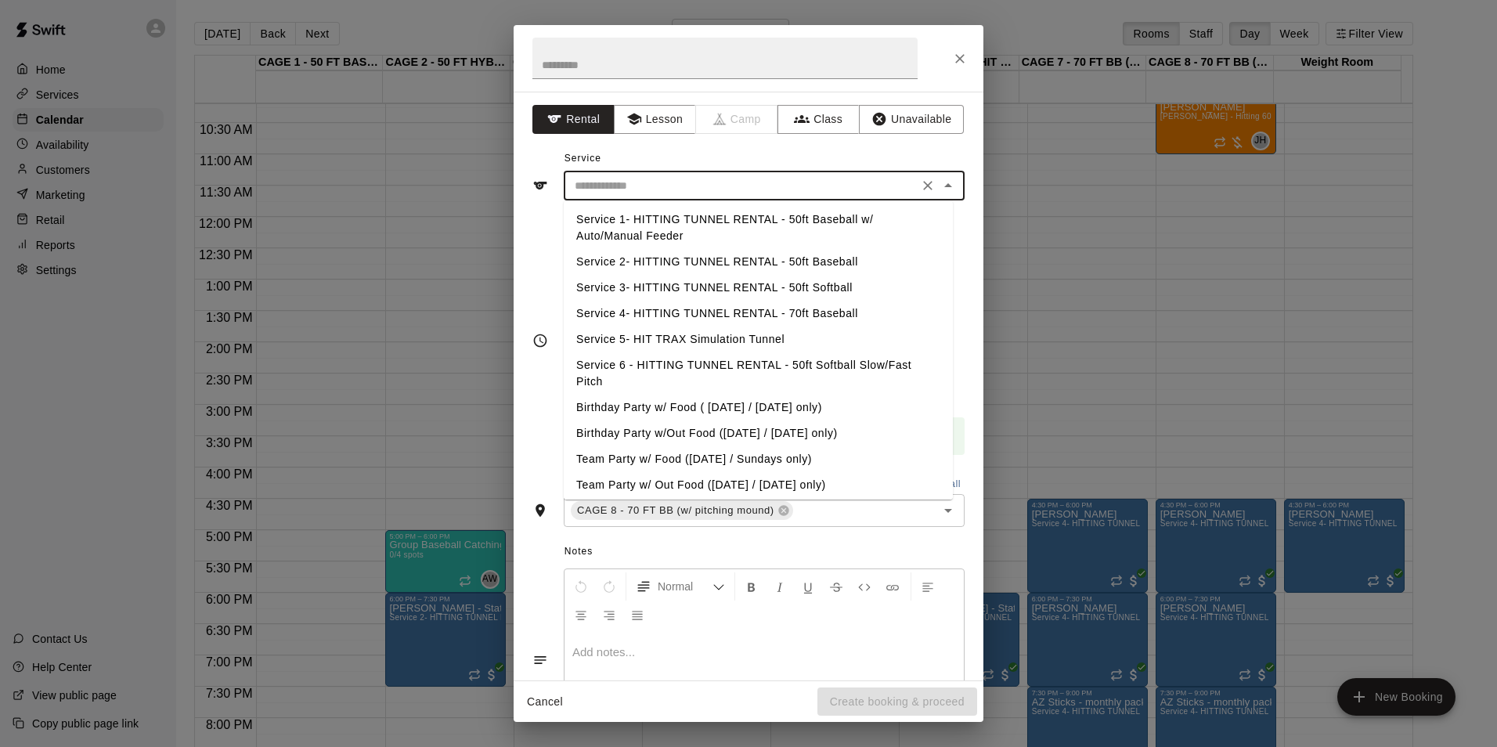
click at [823, 312] on li "Service 4- HITTING TUNNEL RENTAL - 70ft Baseball" at bounding box center [758, 314] width 389 height 26
type input "**********"
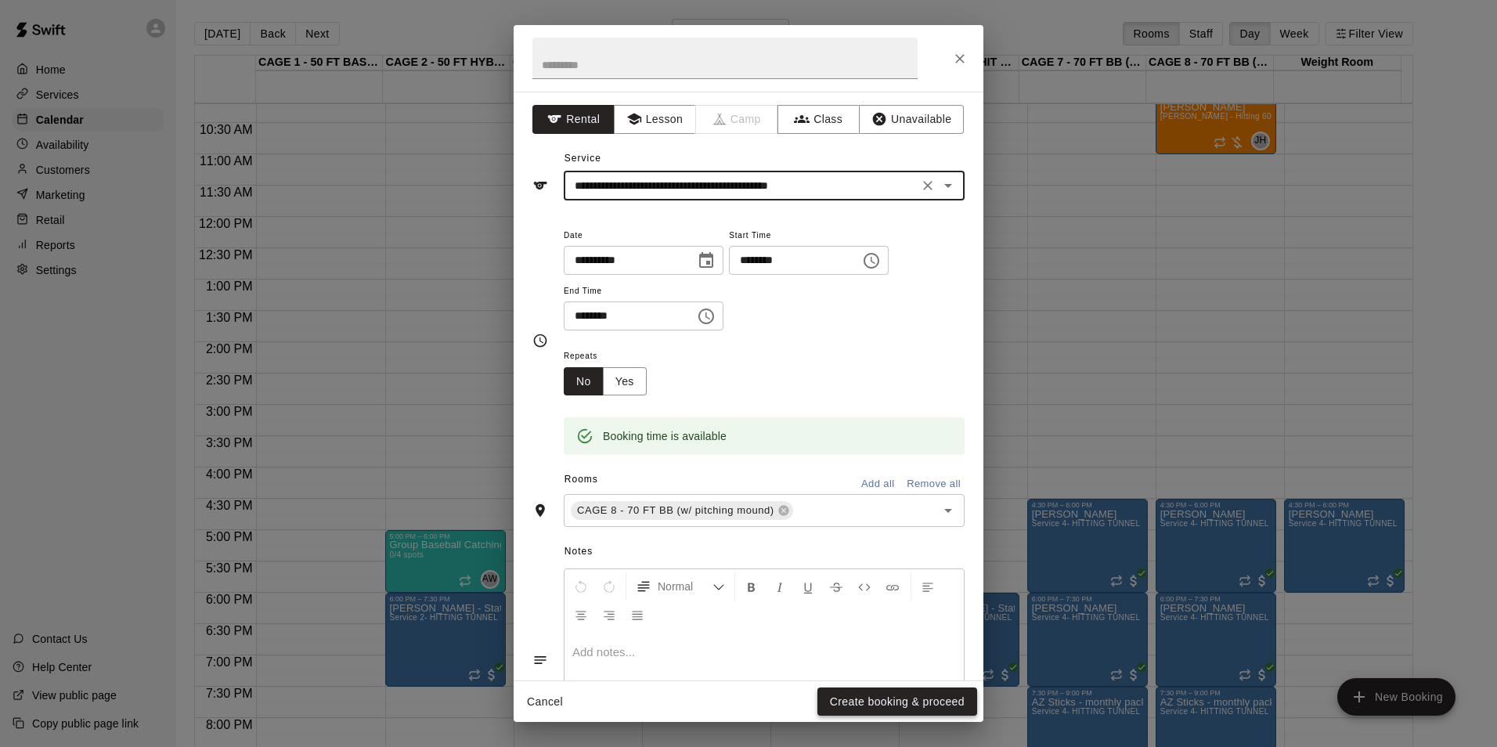
click at [942, 700] on button "Create booking & proceed" at bounding box center [898, 702] width 160 height 29
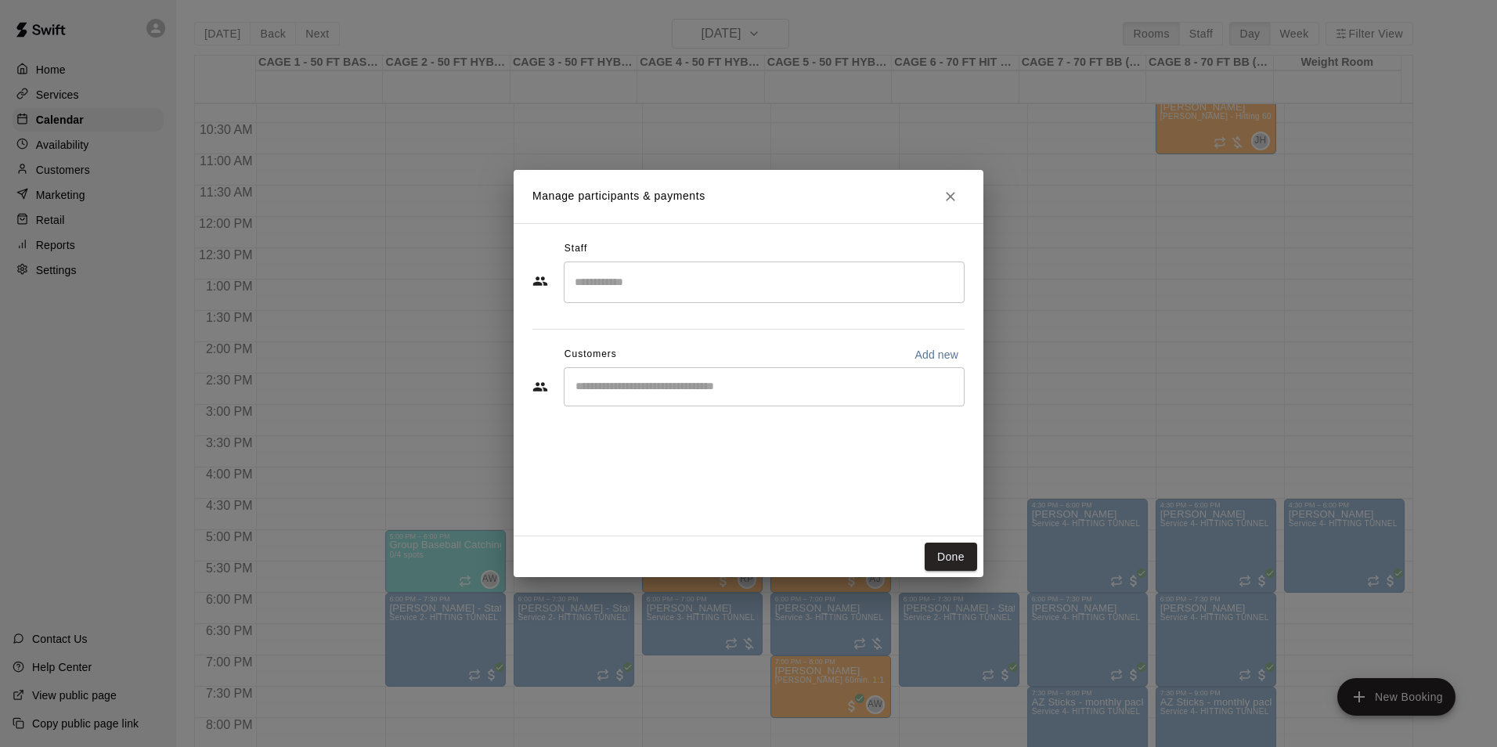
click at [724, 375] on div "​" at bounding box center [764, 386] width 401 height 39
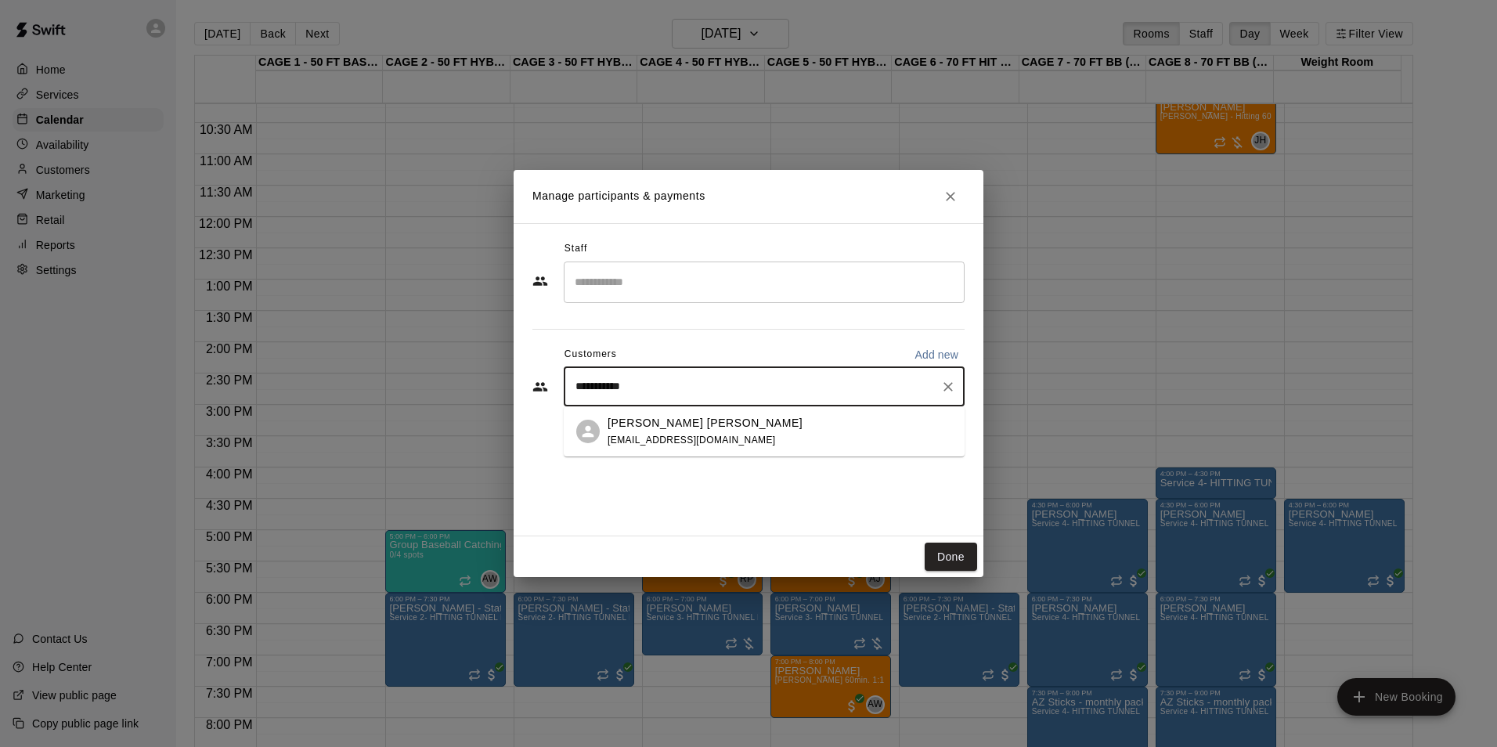
type input "**********"
click at [714, 436] on span "erika_livingston@yahoo.com" at bounding box center [692, 440] width 168 height 11
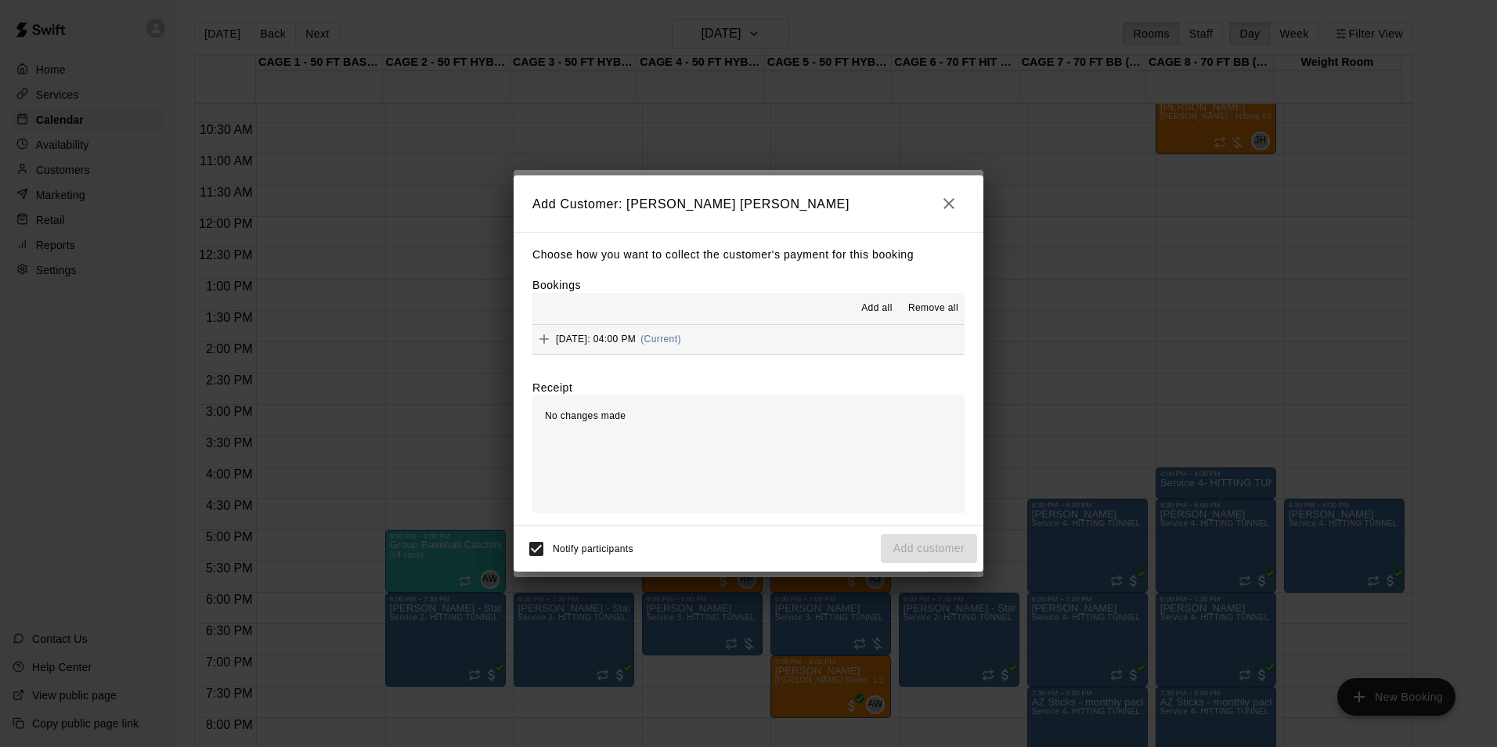
click at [768, 329] on button "Tuesday, August 26: 04:00 PM (Current)" at bounding box center [749, 339] width 432 height 29
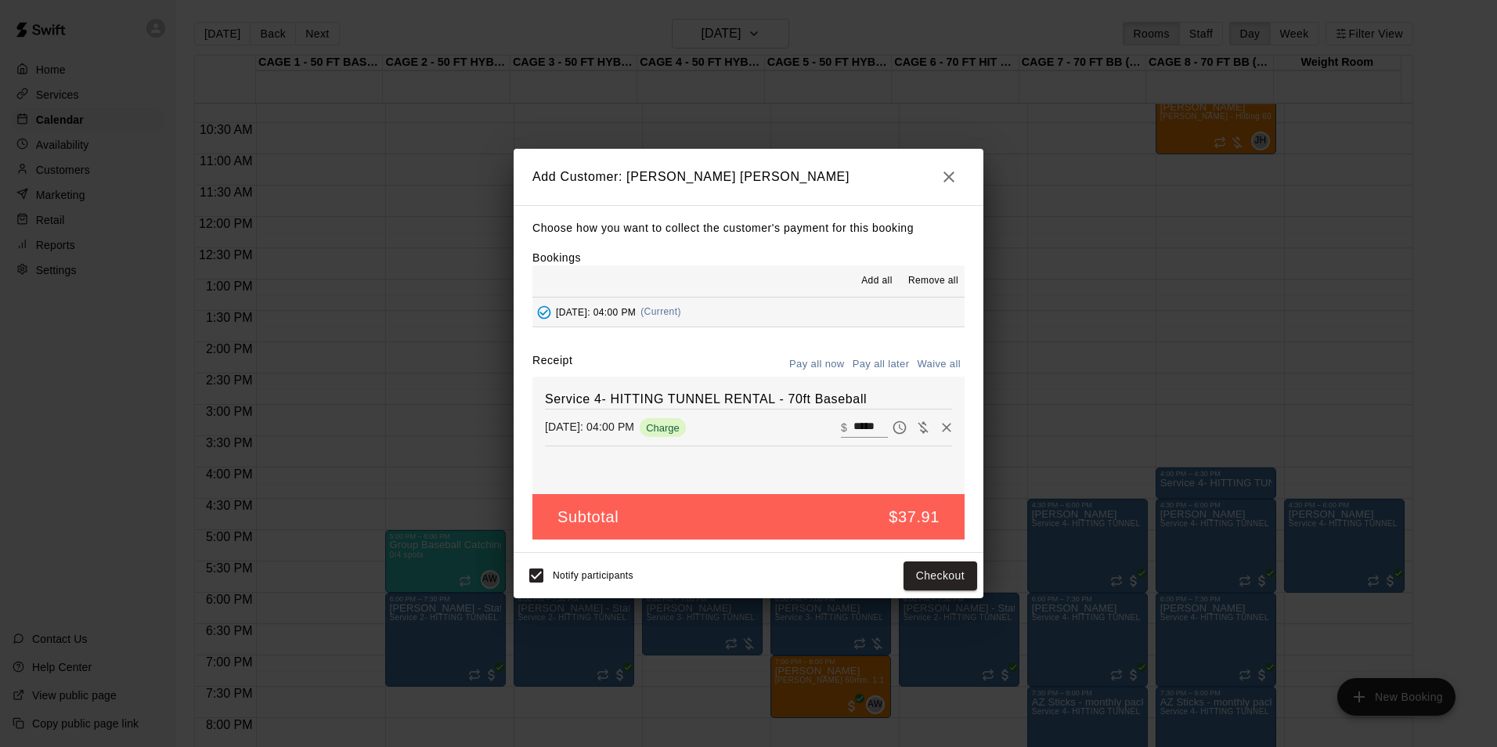
click at [888, 363] on button "Pay all later" at bounding box center [881, 364] width 65 height 24
click at [902, 575] on button "Add customer" at bounding box center [929, 576] width 96 height 29
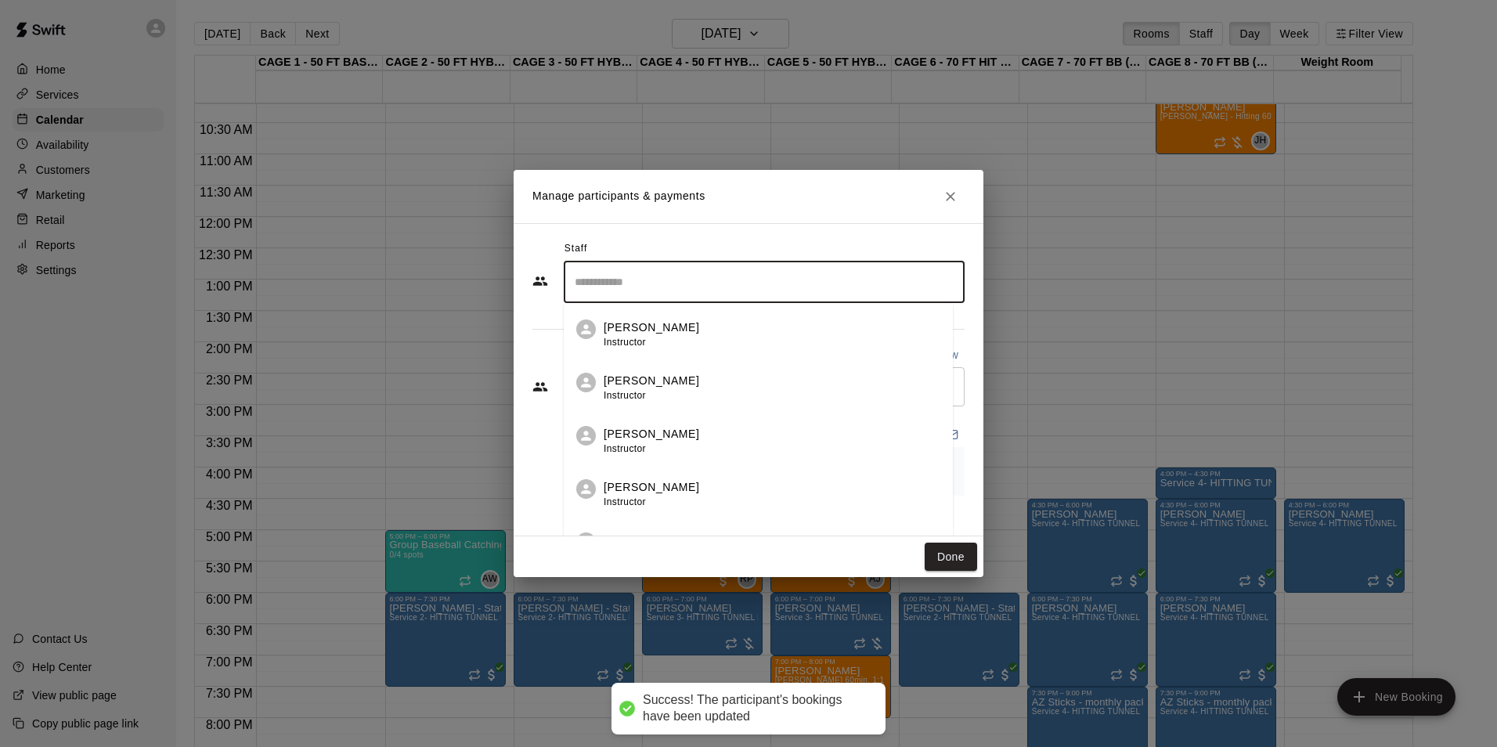
click at [731, 287] on input "Search staff" at bounding box center [764, 282] width 387 height 27
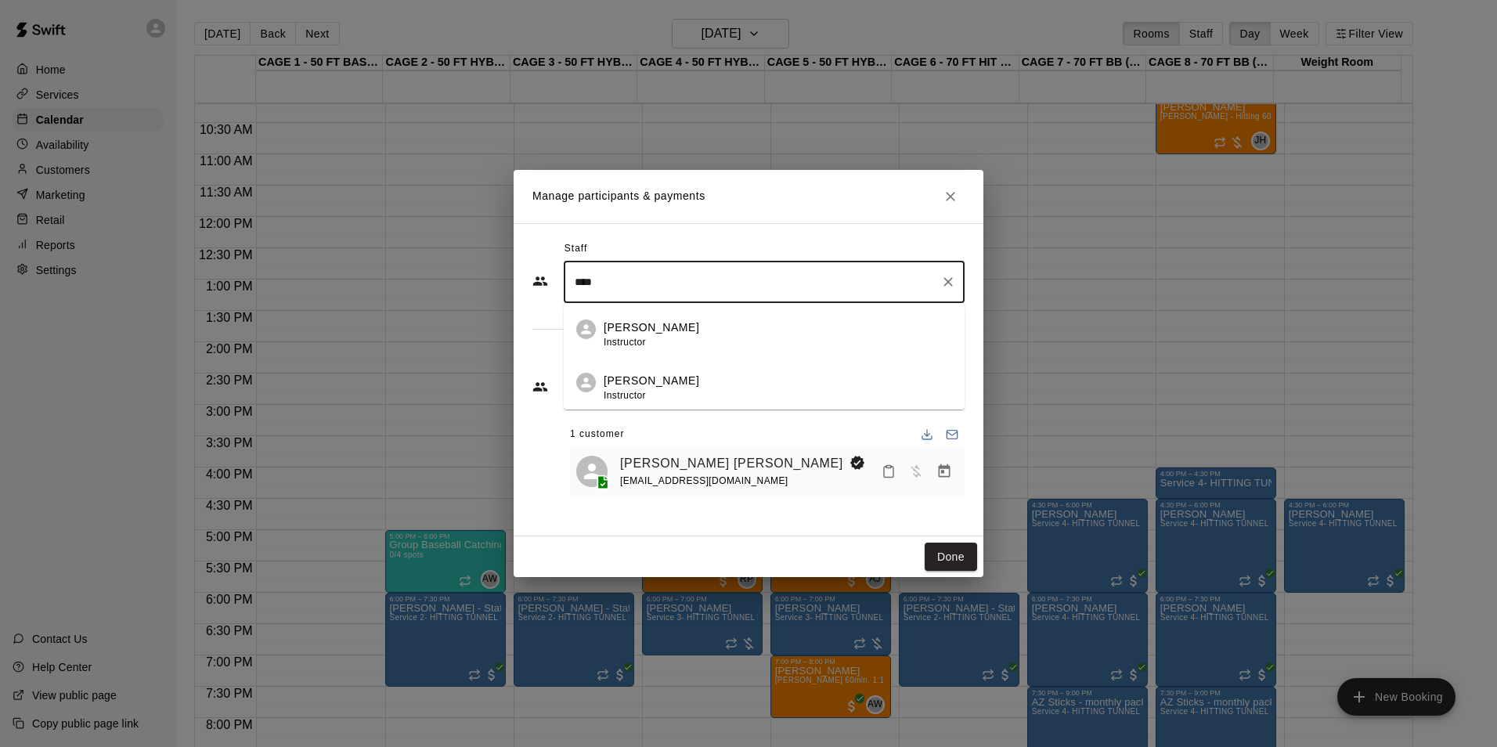
click at [629, 350] on div "John Havird Instructor" at bounding box center [652, 335] width 96 height 31
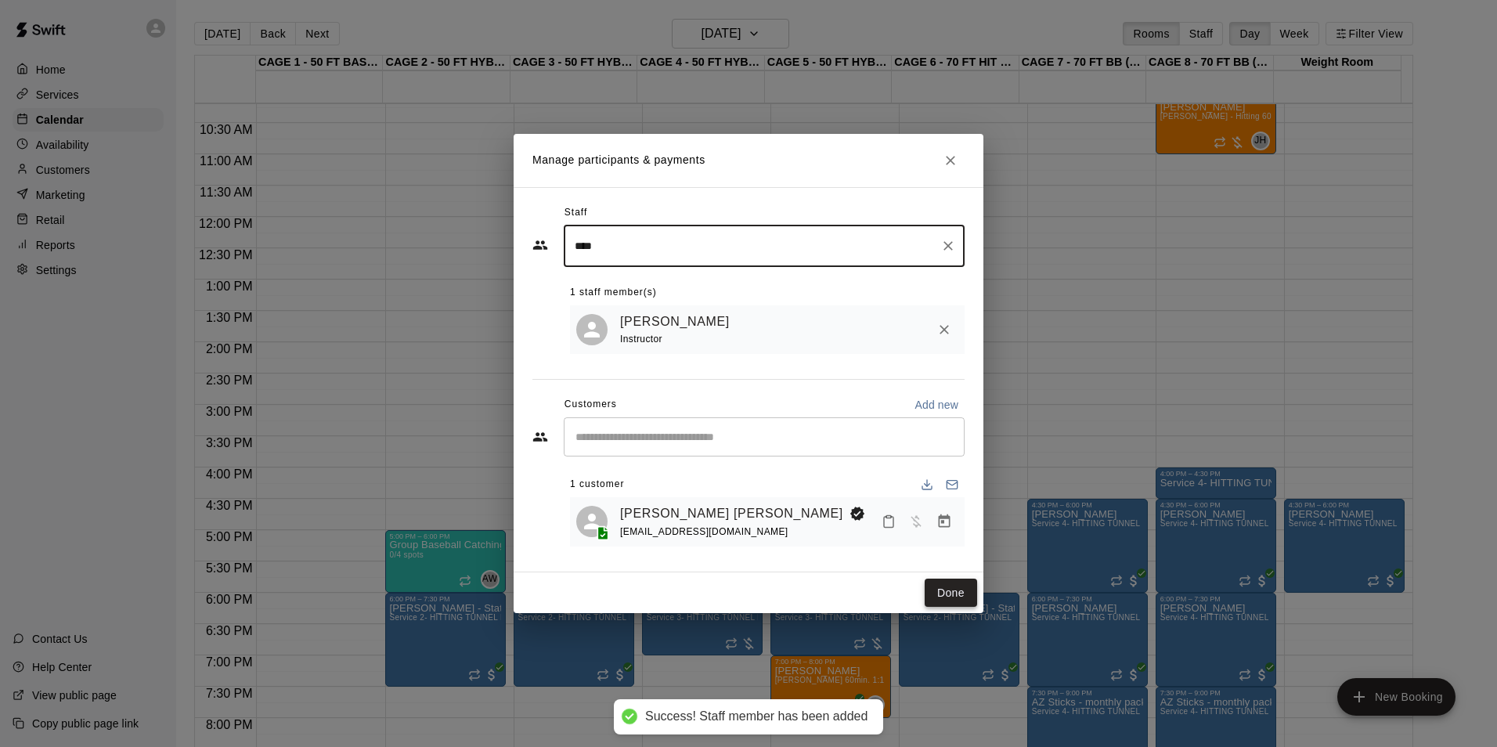
type input "****"
click at [949, 599] on button "Done" at bounding box center [951, 593] width 52 height 29
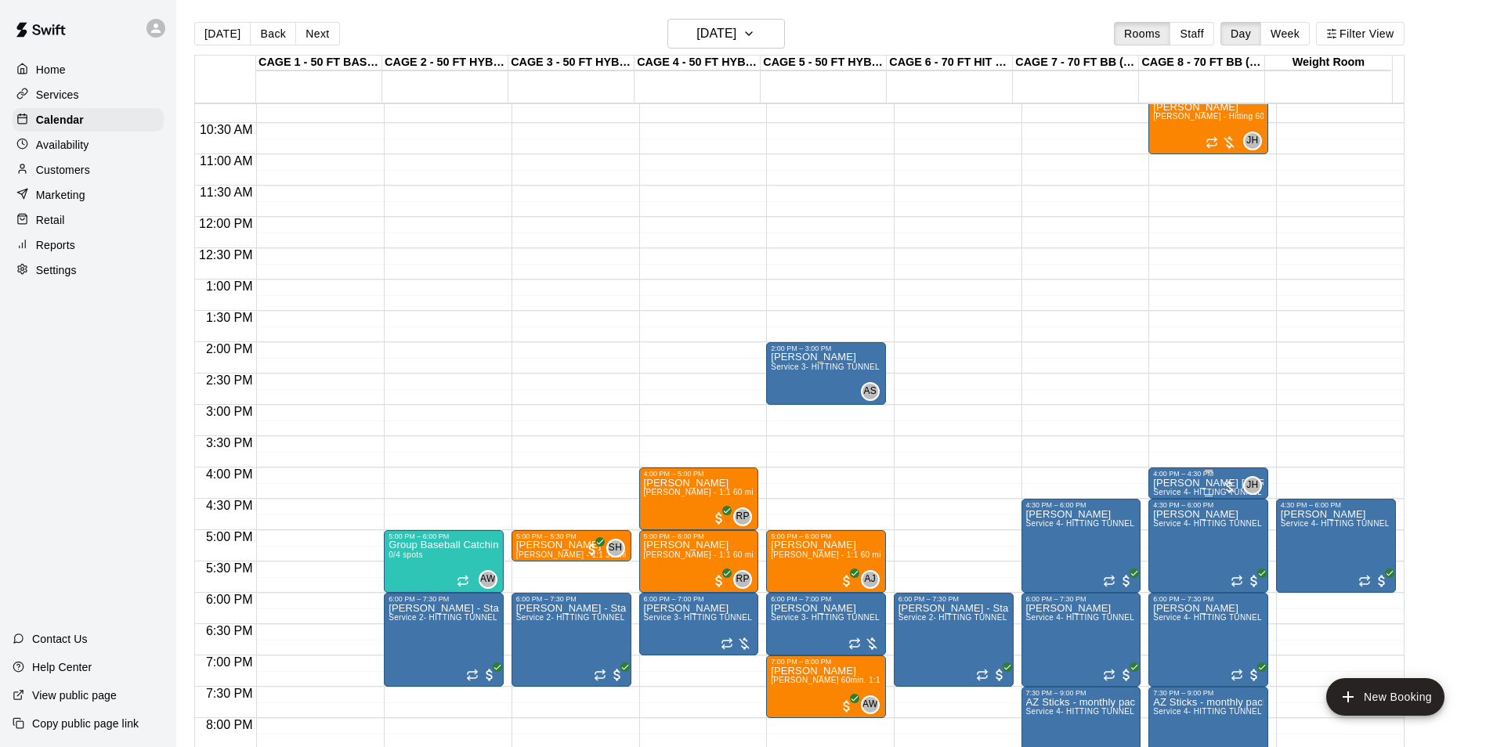
click at [1191, 490] on span "Service 4- HITTING TUNNEL RENTAL - 70ft Baseball" at bounding box center [1252, 492] width 199 height 9
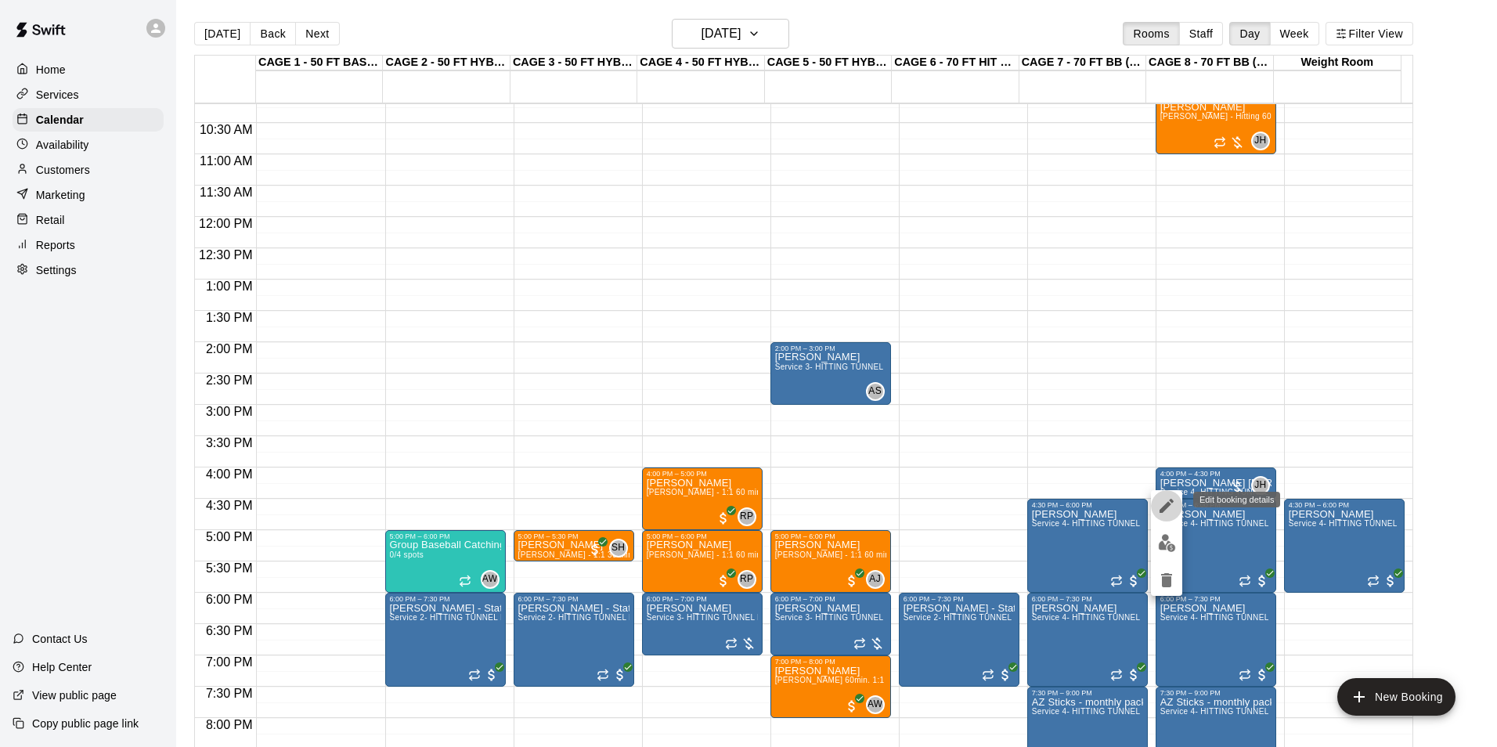
click at [1166, 510] on icon "edit" at bounding box center [1167, 506] width 19 height 19
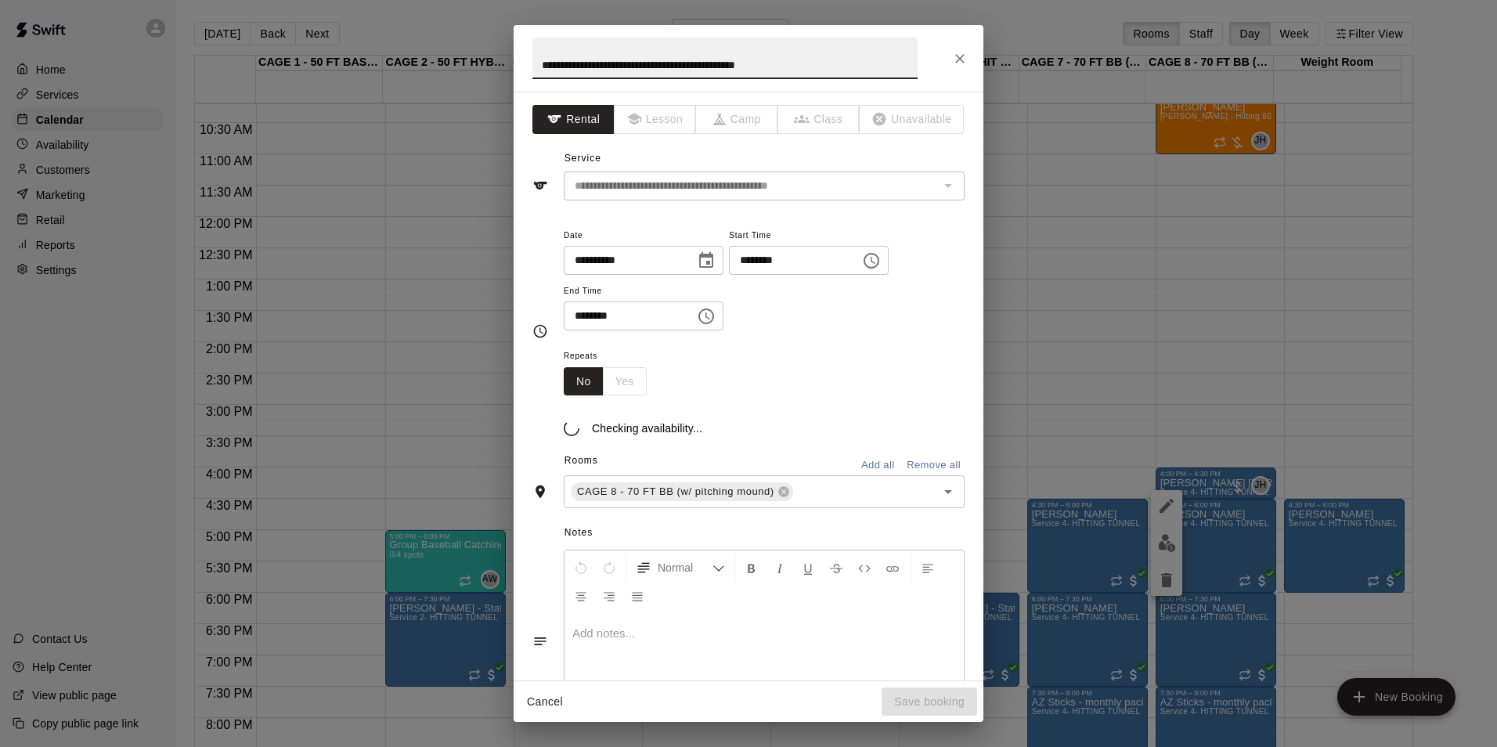
drag, startPoint x: 852, startPoint y: 64, endPoint x: 356, endPoint y: 60, distance: 496.6
click at [356, 60] on div "**********" at bounding box center [748, 373] width 1497 height 747
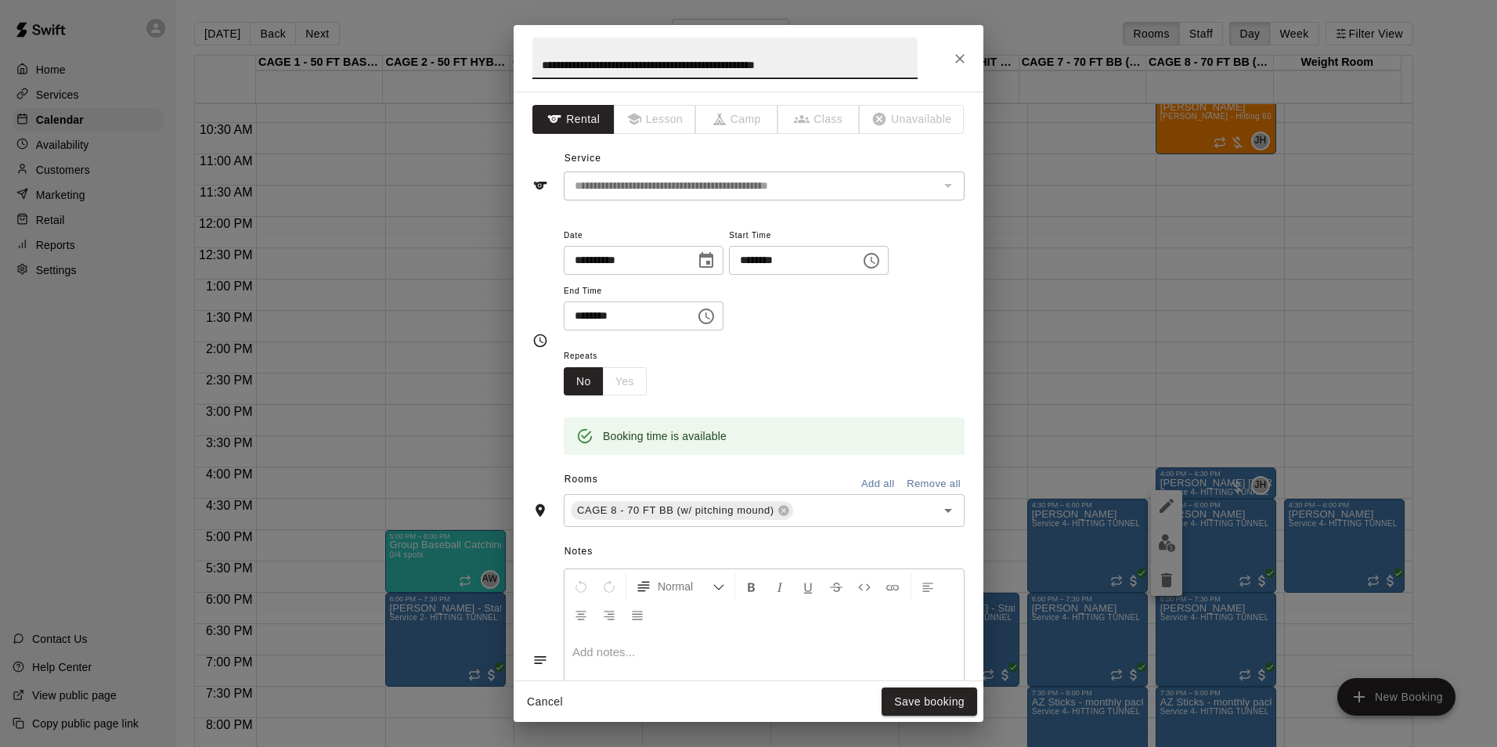
click at [541, 66] on input "**********" at bounding box center [725, 59] width 385 height 42
type input "**********"
click at [921, 706] on button "Save booking" at bounding box center [930, 702] width 96 height 29
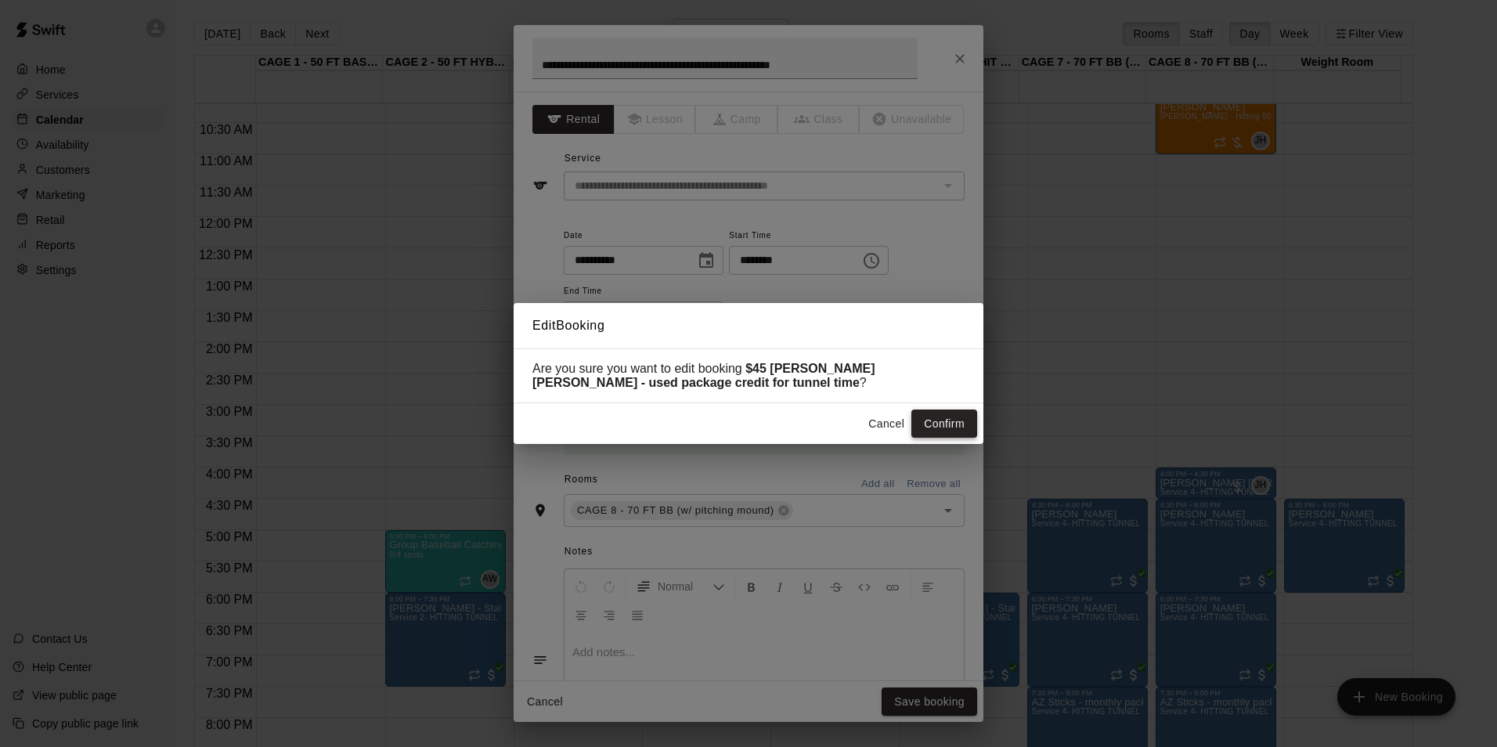
click at [946, 424] on button "Confirm" at bounding box center [945, 424] width 66 height 29
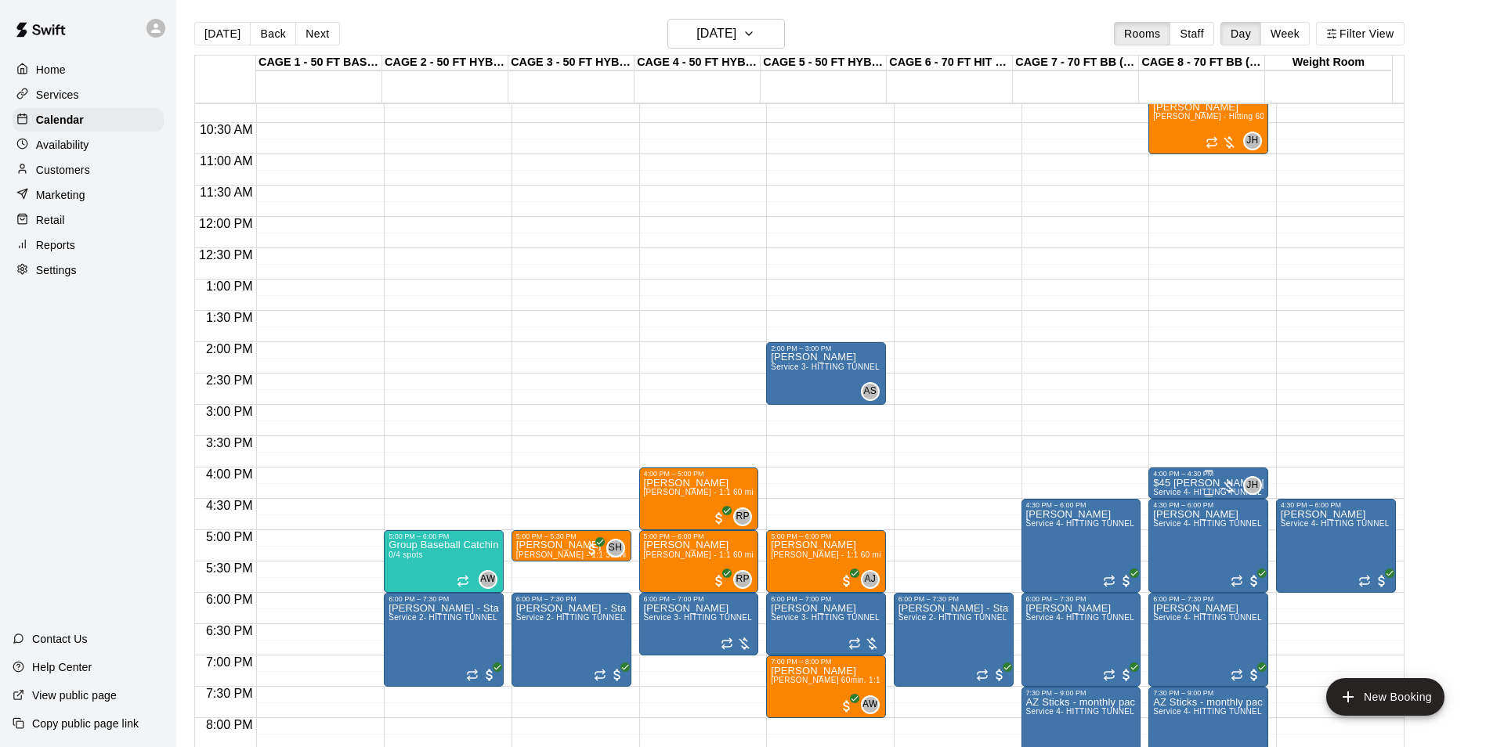
click at [1177, 483] on p "$45 Ryder Livingston - used package credit for tunnel time" at bounding box center [1208, 483] width 110 height 0
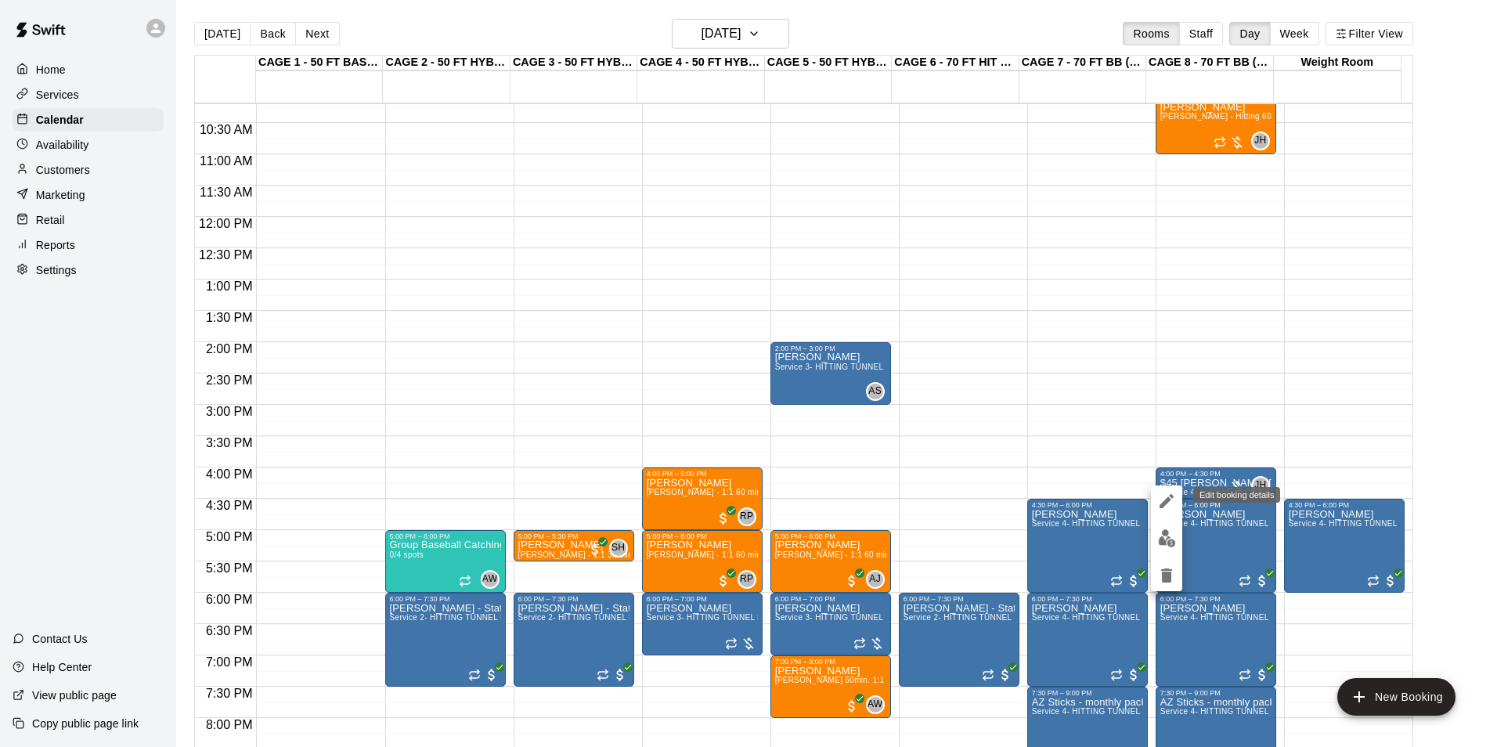
click at [1161, 497] on icon "edit" at bounding box center [1167, 501] width 19 height 19
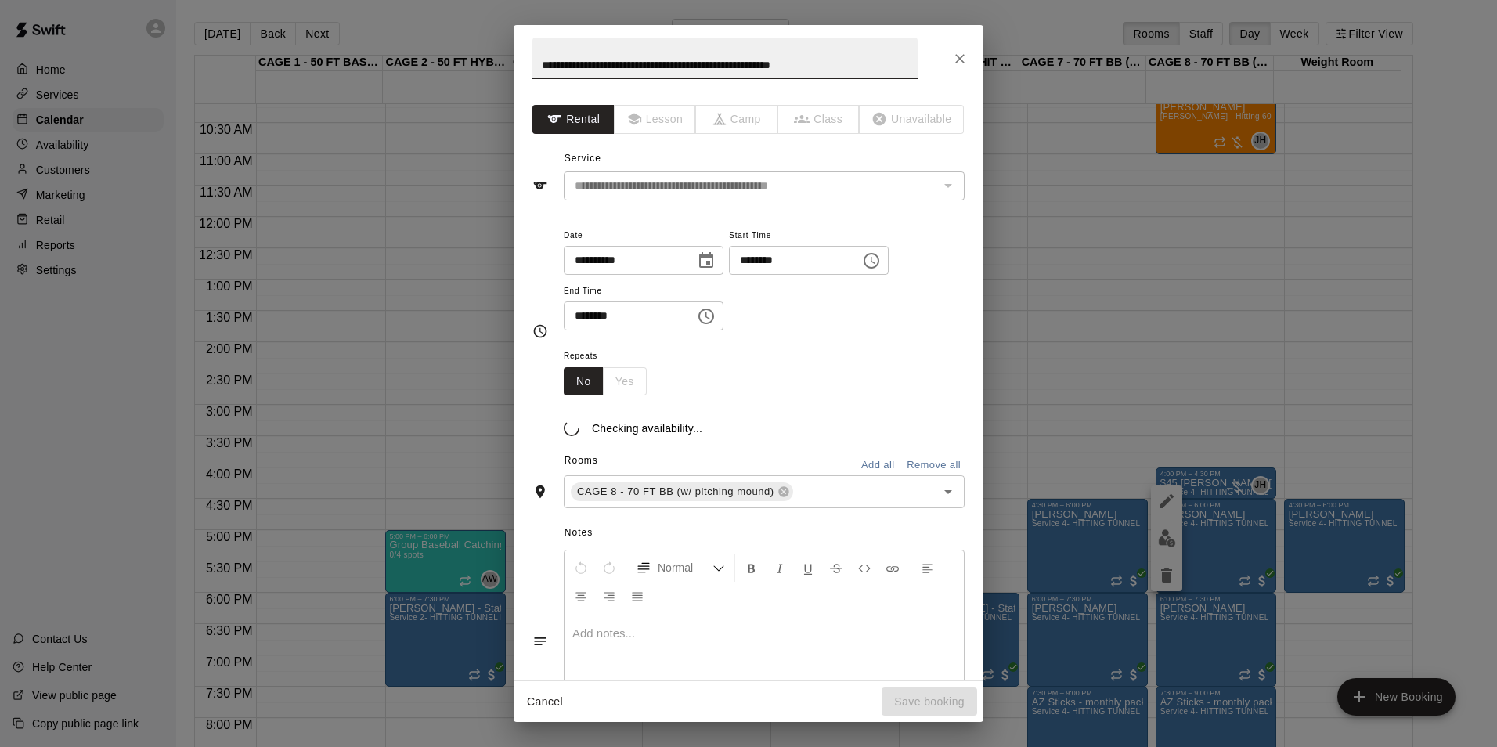
drag, startPoint x: 598, startPoint y: 42, endPoint x: 416, endPoint y: 70, distance: 184.0
click at [416, 70] on div "**********" at bounding box center [748, 373] width 1497 height 747
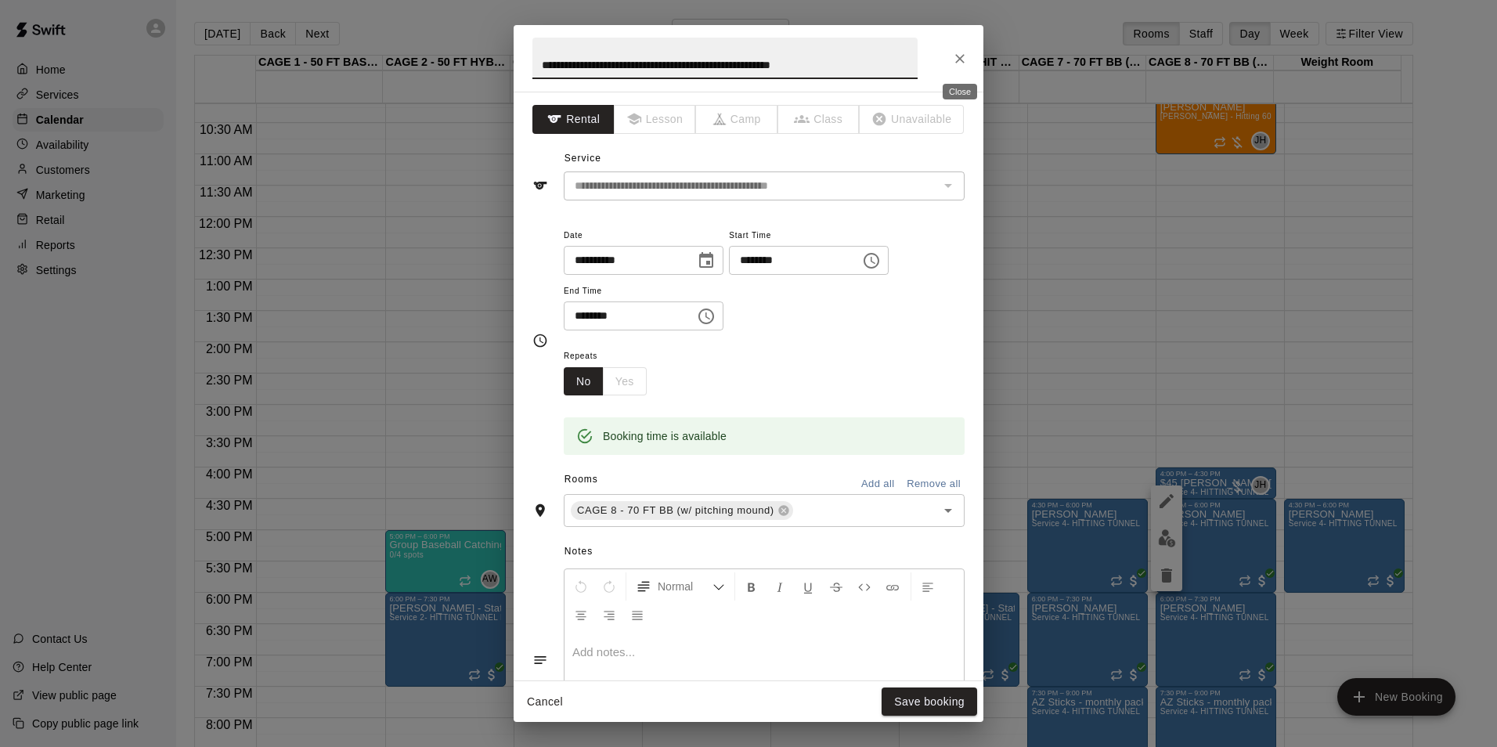
click at [968, 56] on button "Close" at bounding box center [960, 59] width 28 height 28
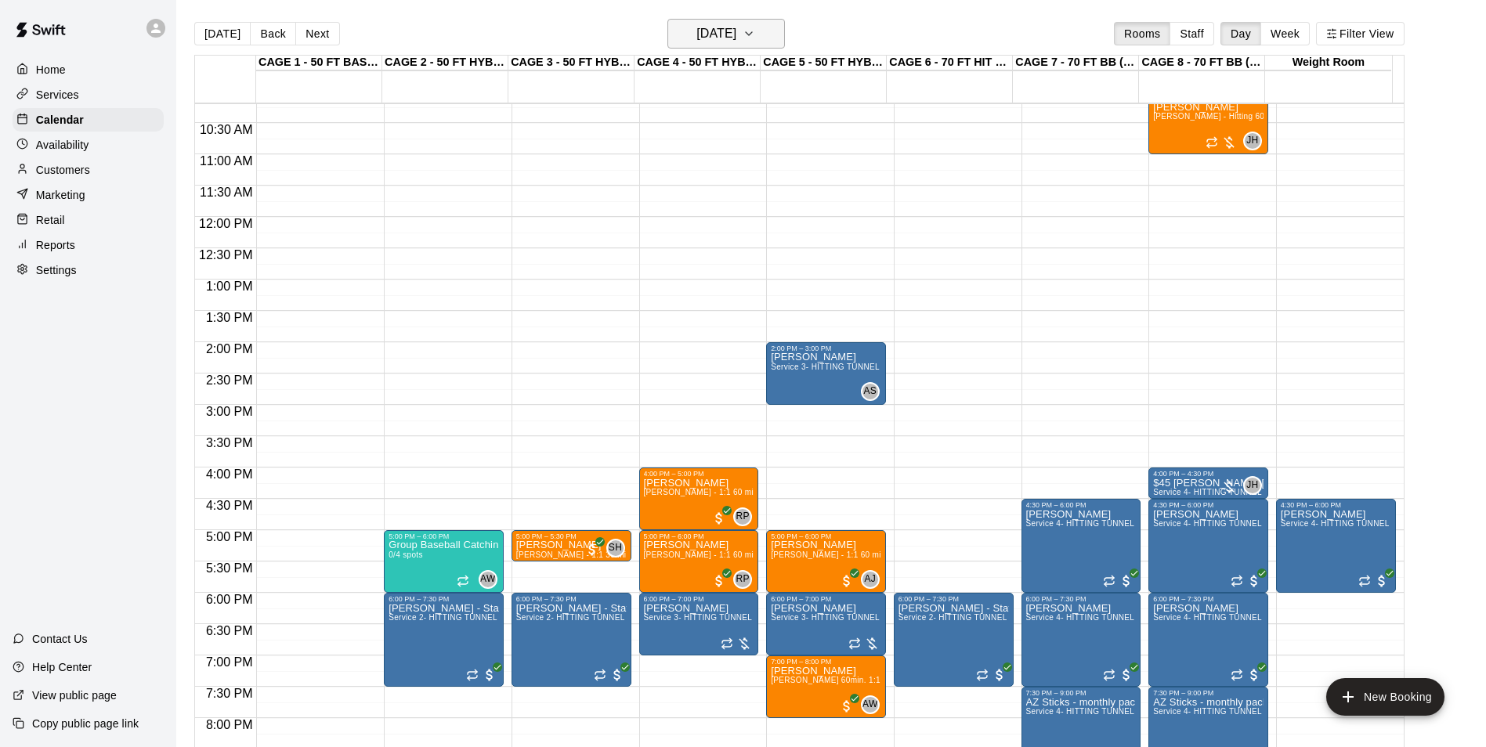
click at [736, 23] on h6 "Tuesday Aug 26" at bounding box center [716, 34] width 40 height 22
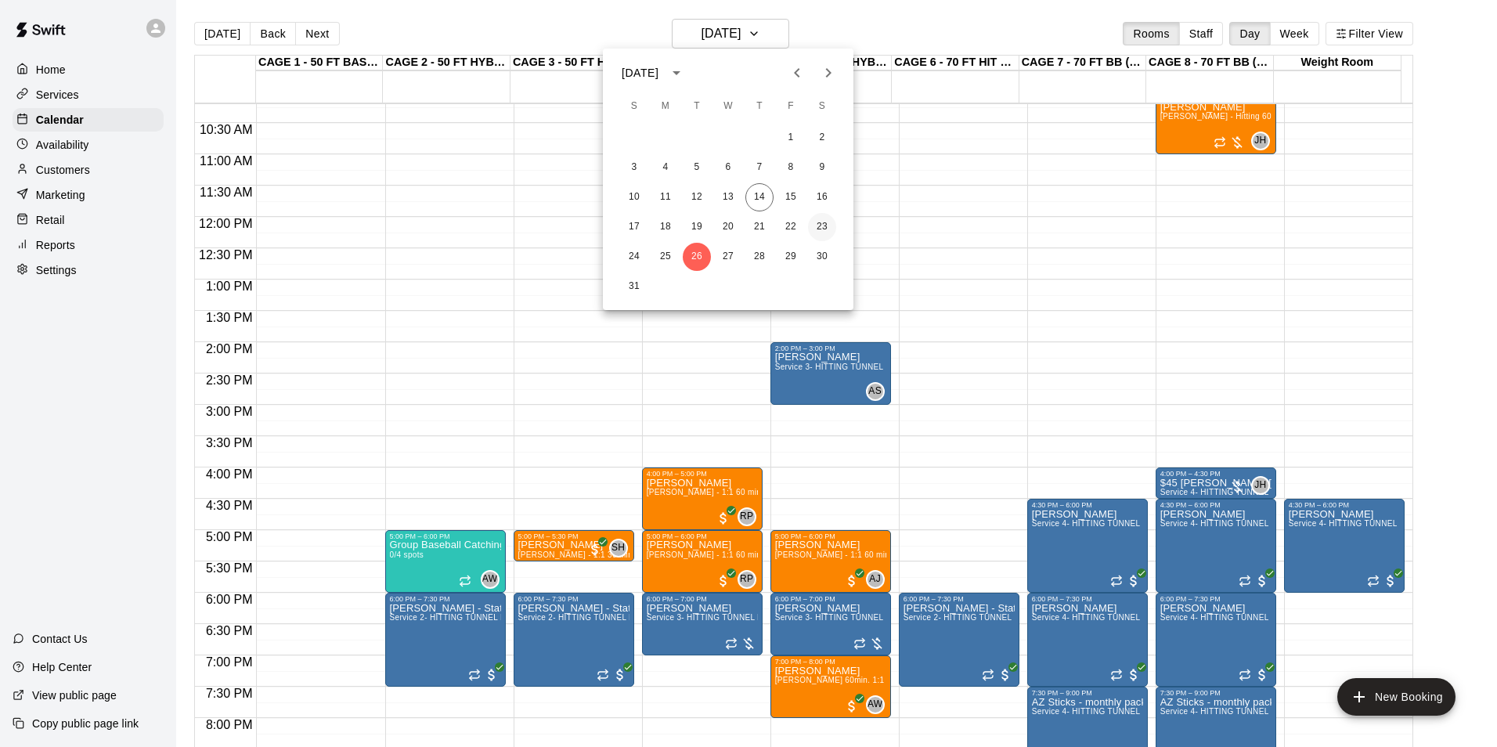
click at [817, 229] on button "23" at bounding box center [822, 227] width 28 height 28
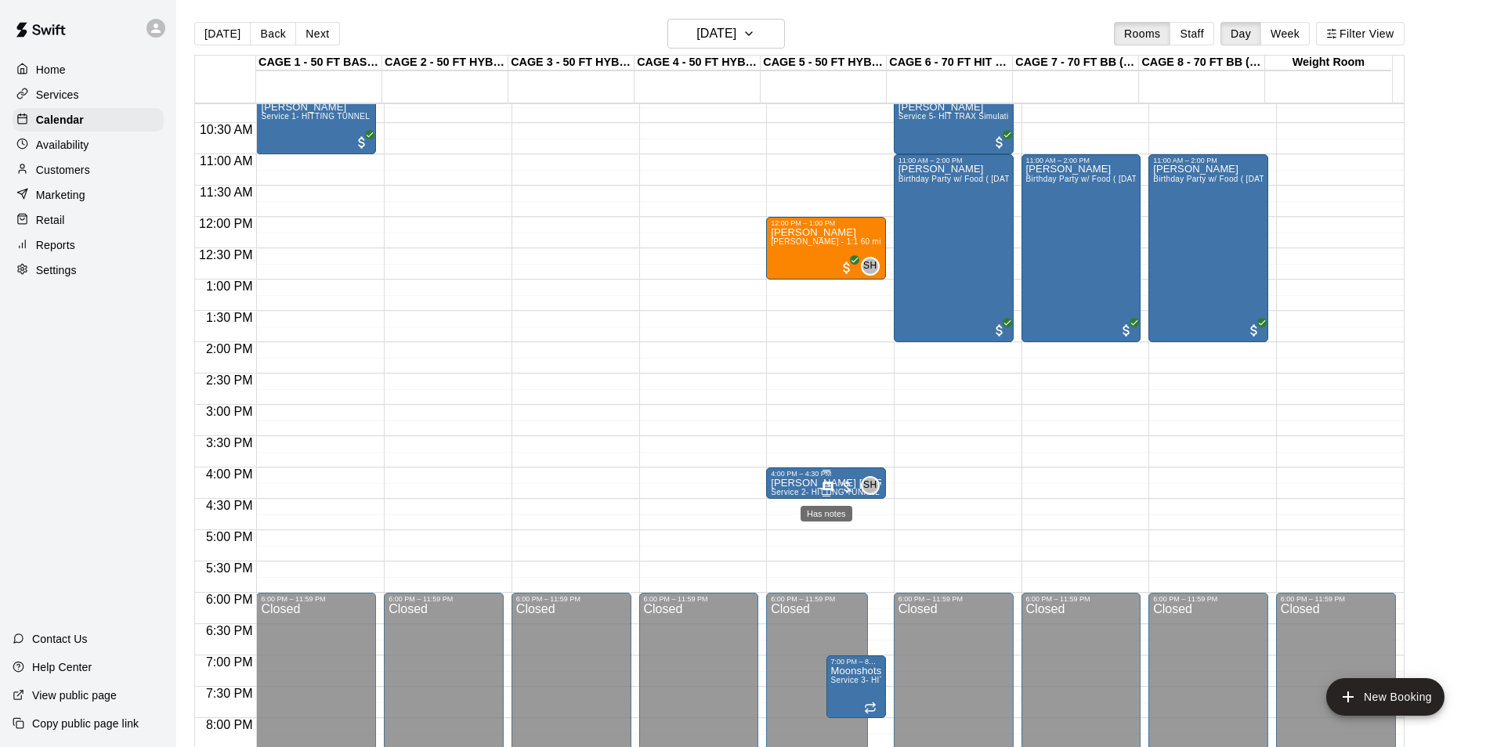
click at [822, 489] on icon "Has notes" at bounding box center [827, 487] width 10 height 10
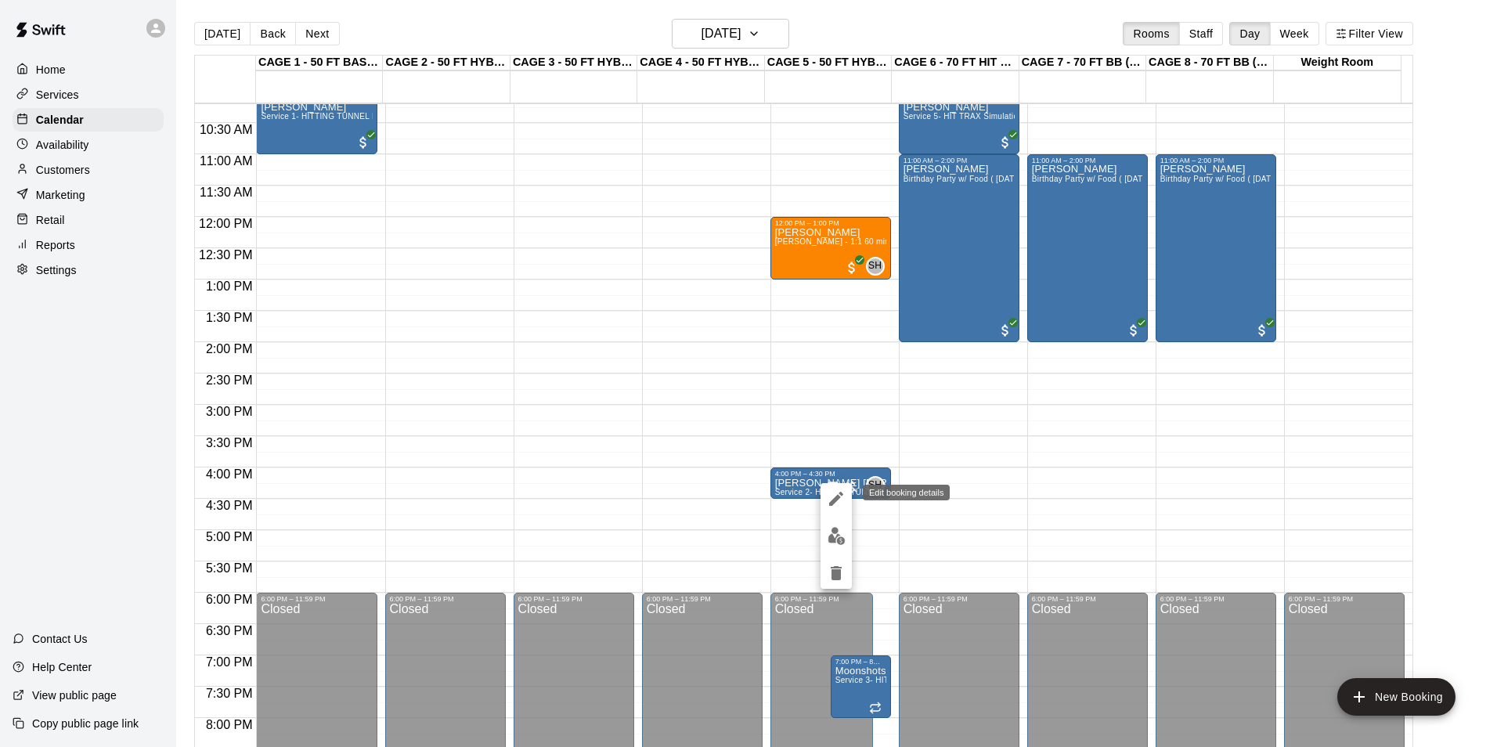
click at [831, 497] on icon "edit" at bounding box center [836, 498] width 19 height 19
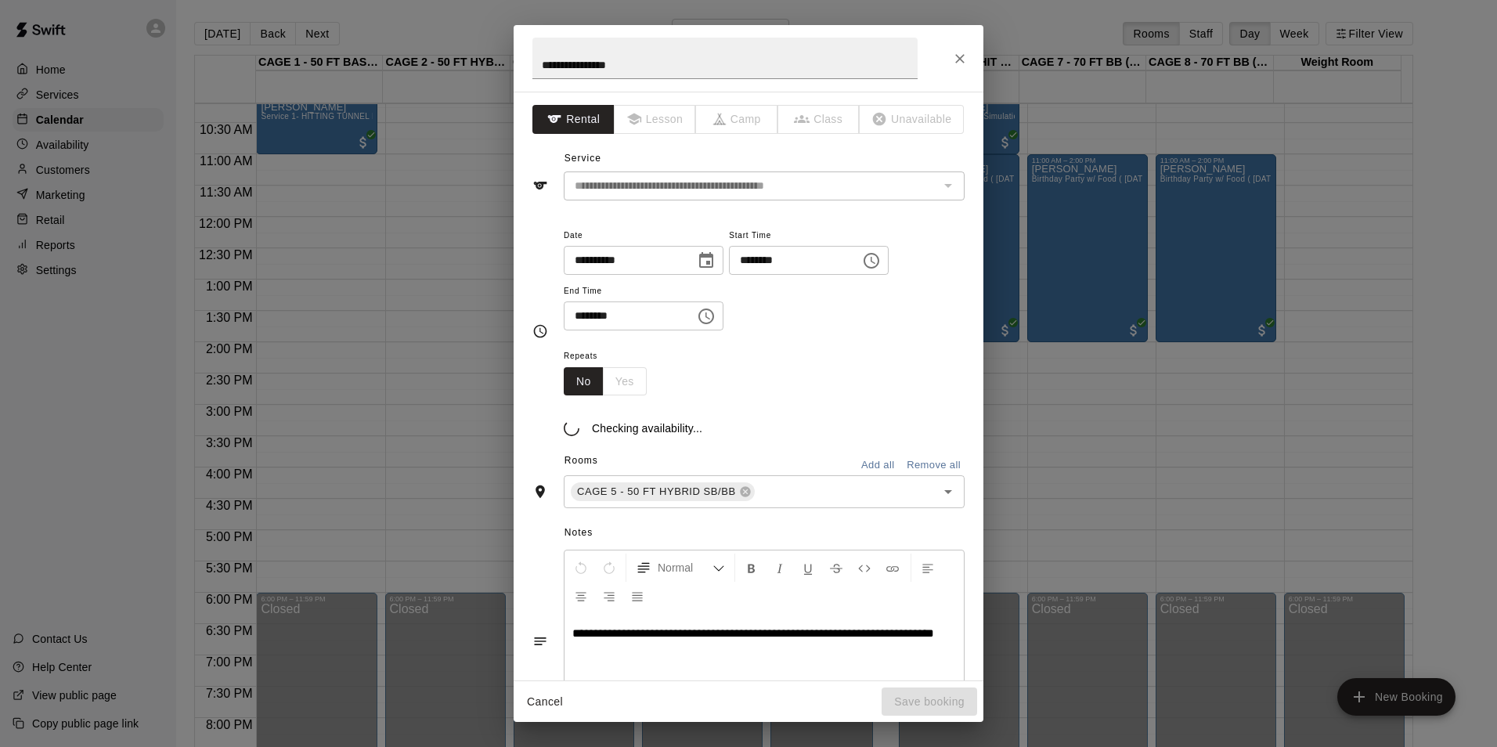
drag, startPoint x: 466, startPoint y: 41, endPoint x: 374, endPoint y: 38, distance: 91.7
click at [374, 38] on div "**********" at bounding box center [748, 373] width 1497 height 747
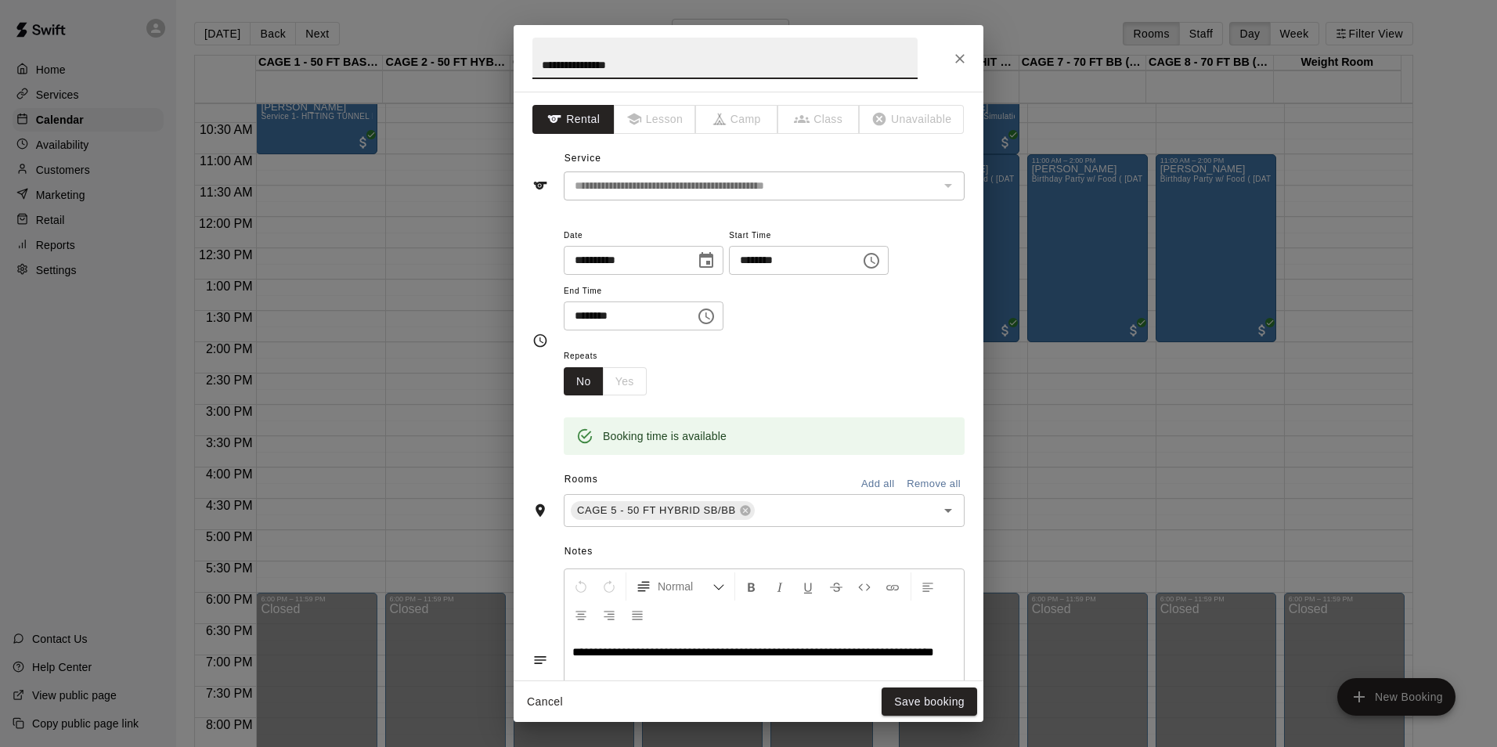
drag, startPoint x: 625, startPoint y: 65, endPoint x: 432, endPoint y: 55, distance: 193.7
click at [432, 55] on div "**********" at bounding box center [748, 373] width 1497 height 747
paste input "**********"
type input "**********"
click at [962, 703] on button "Save booking" at bounding box center [930, 702] width 96 height 29
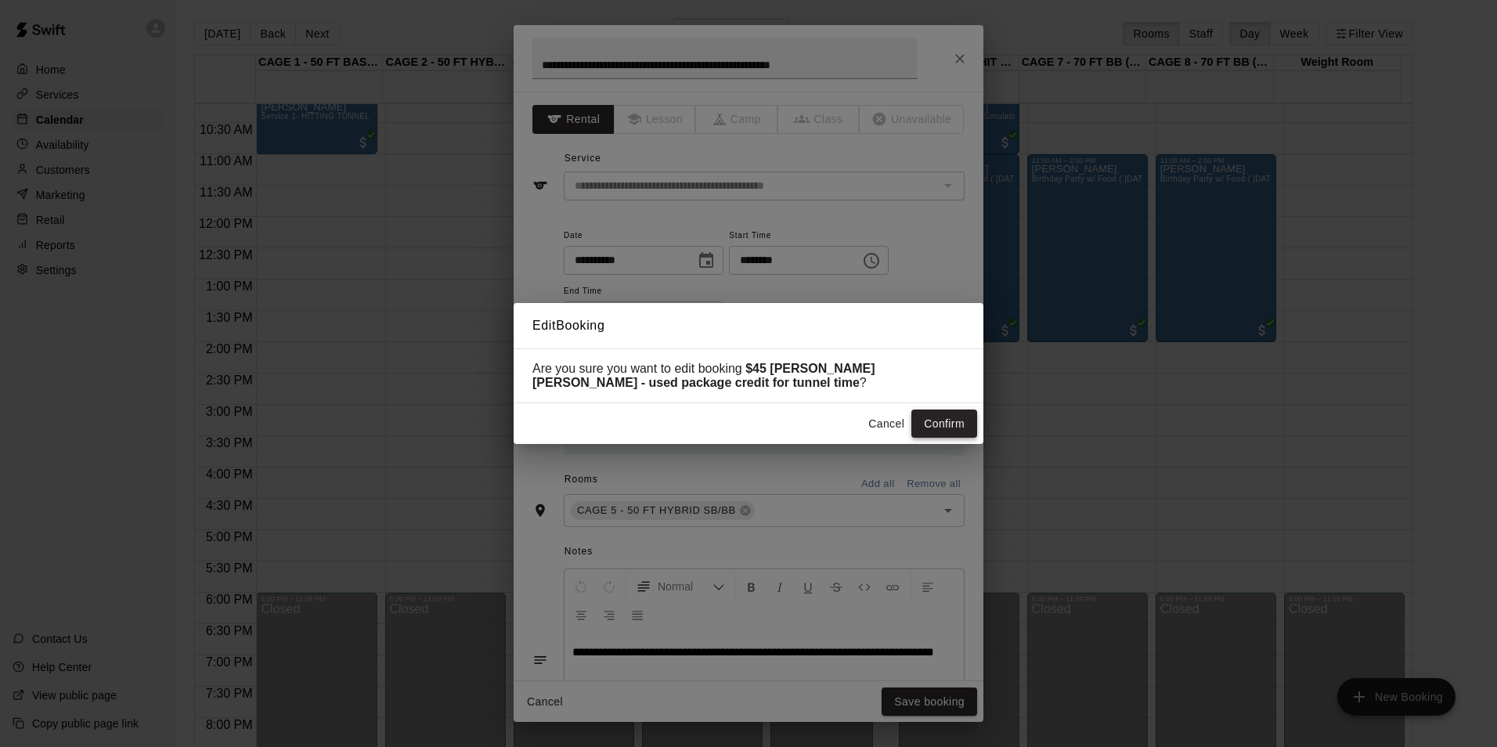
click at [945, 422] on button "Confirm" at bounding box center [945, 424] width 66 height 29
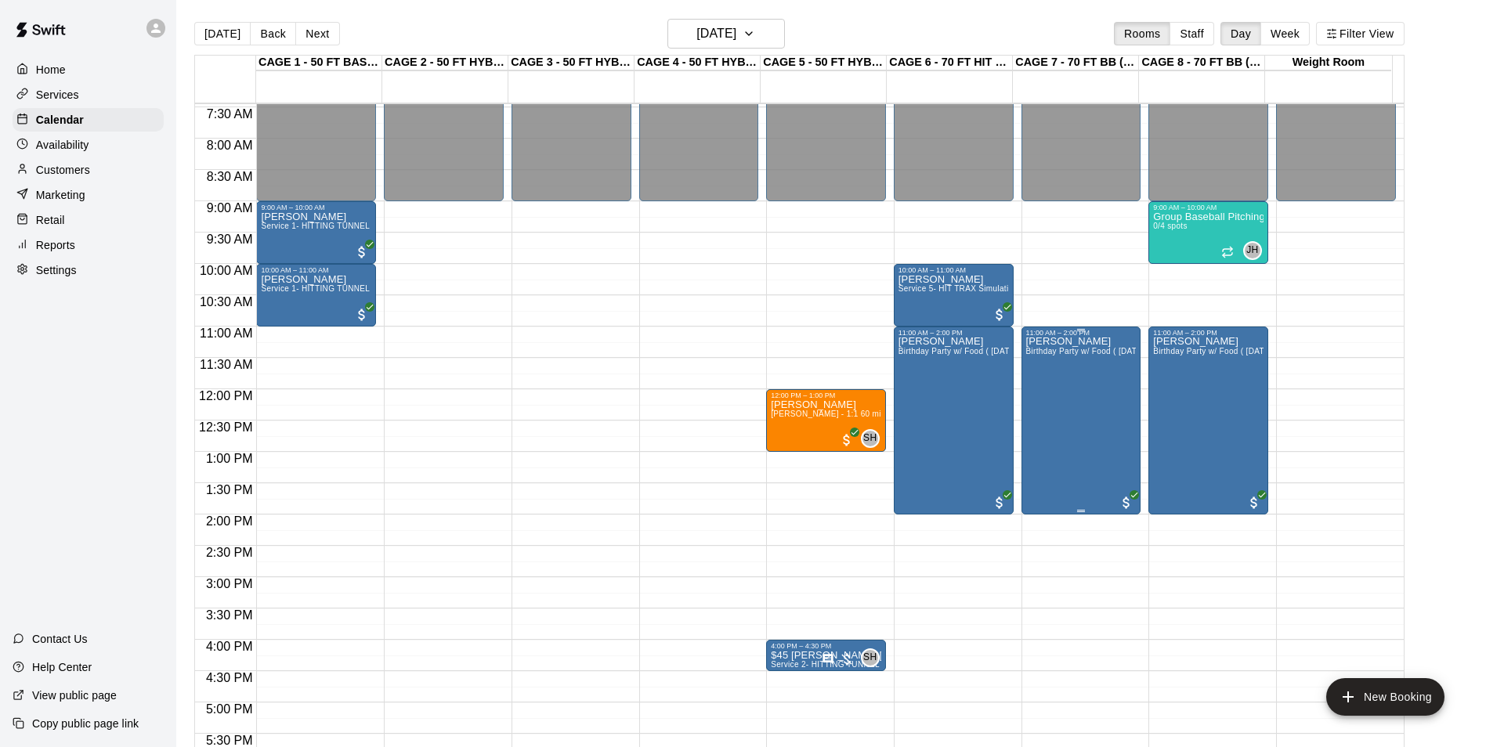
scroll to position [561, 0]
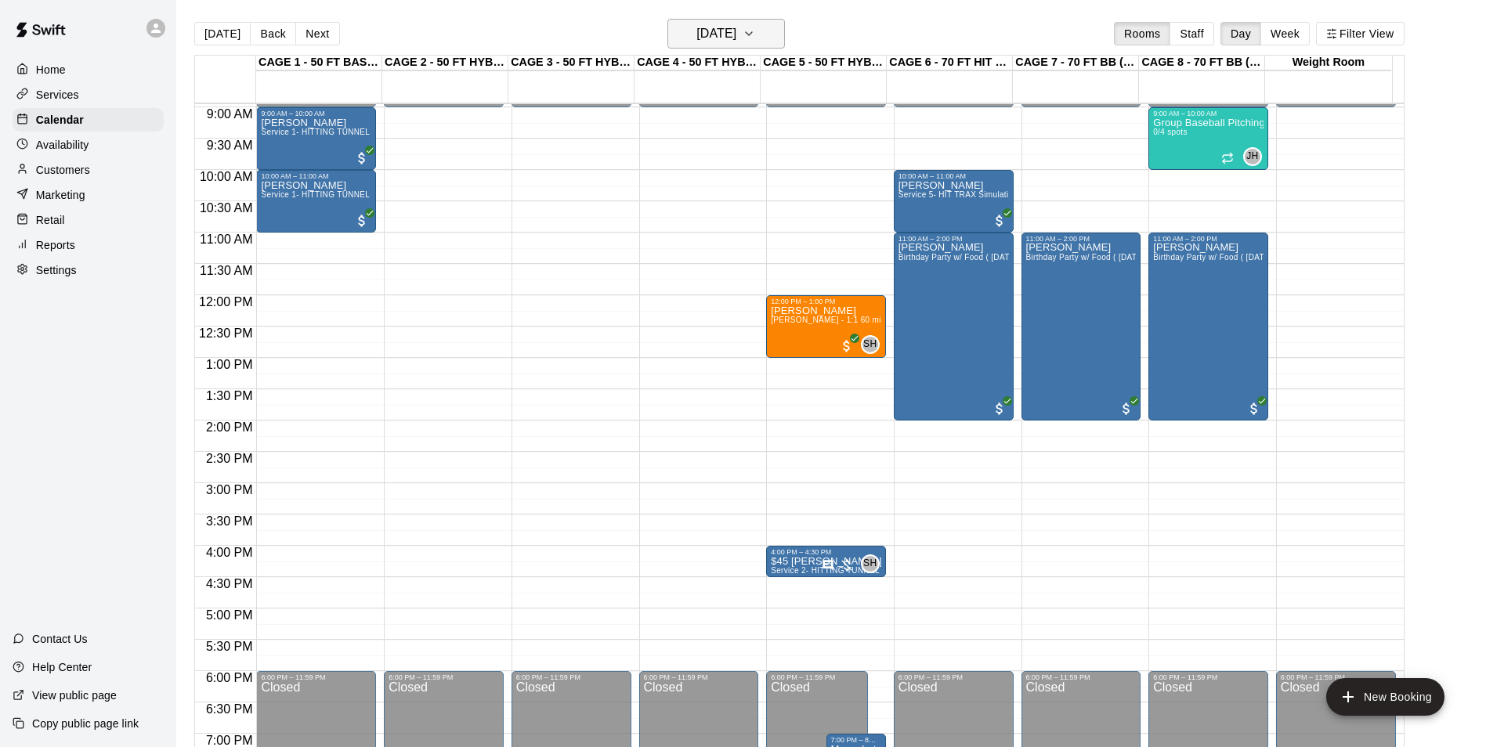
click at [714, 26] on h6 "Saturday Aug 23" at bounding box center [716, 34] width 40 height 22
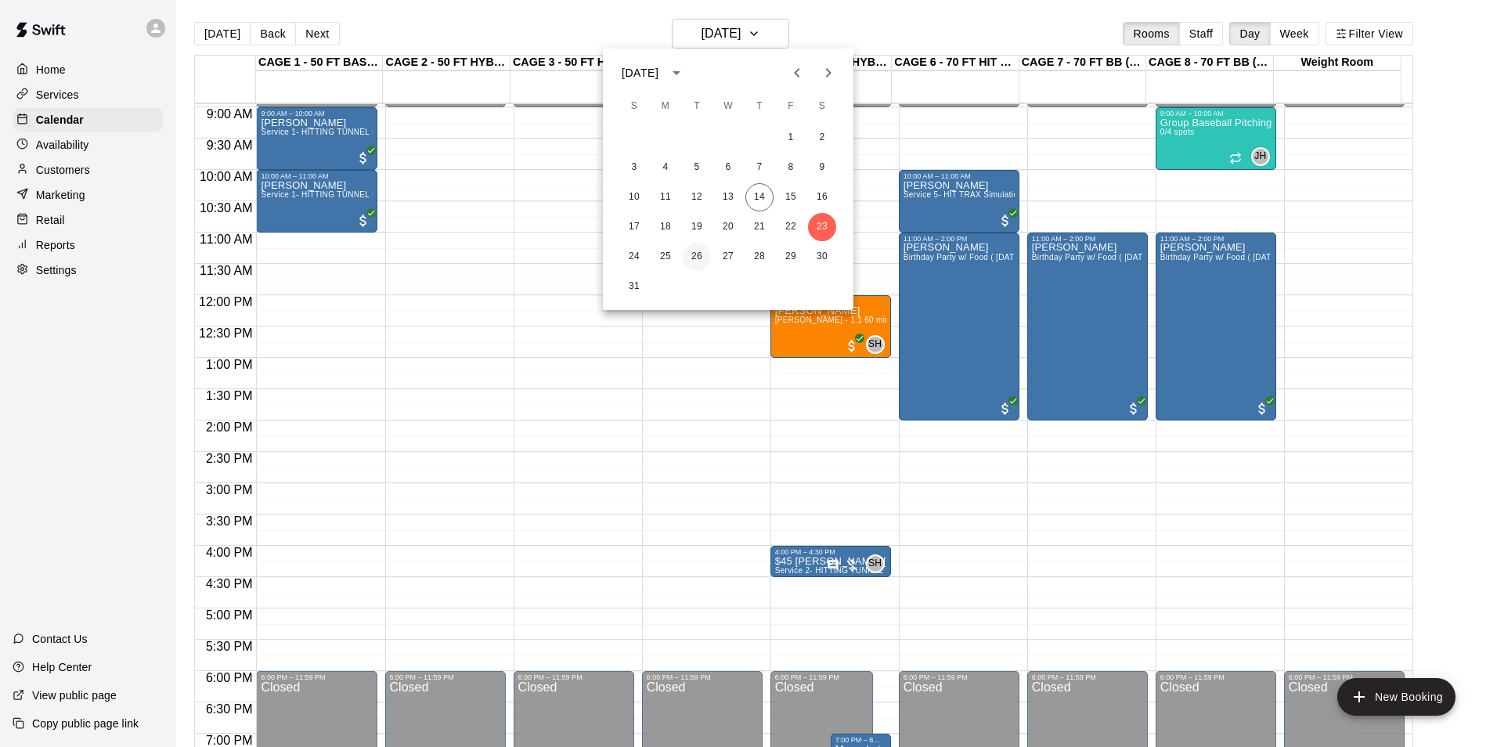
click at [703, 252] on button "26" at bounding box center [697, 257] width 28 height 28
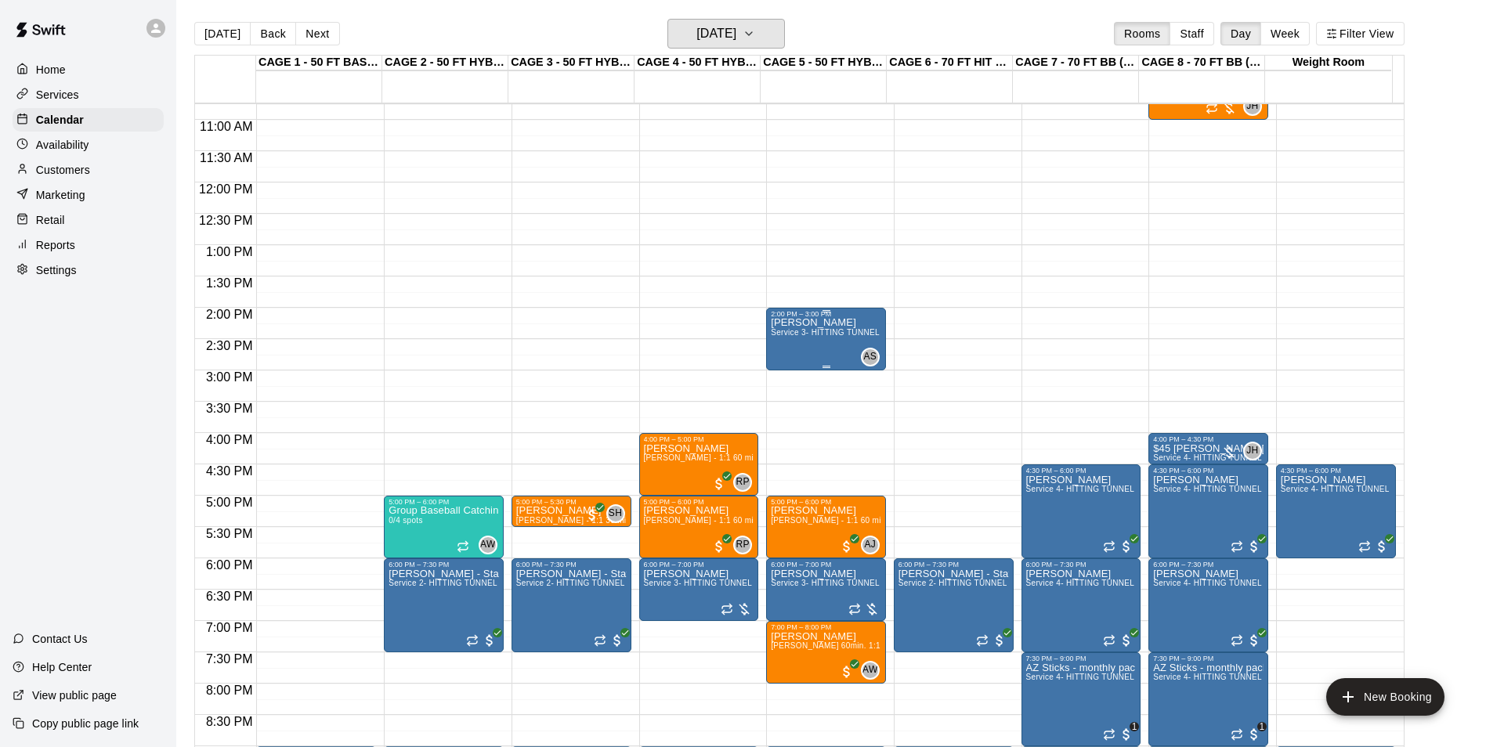
scroll to position [717, 0]
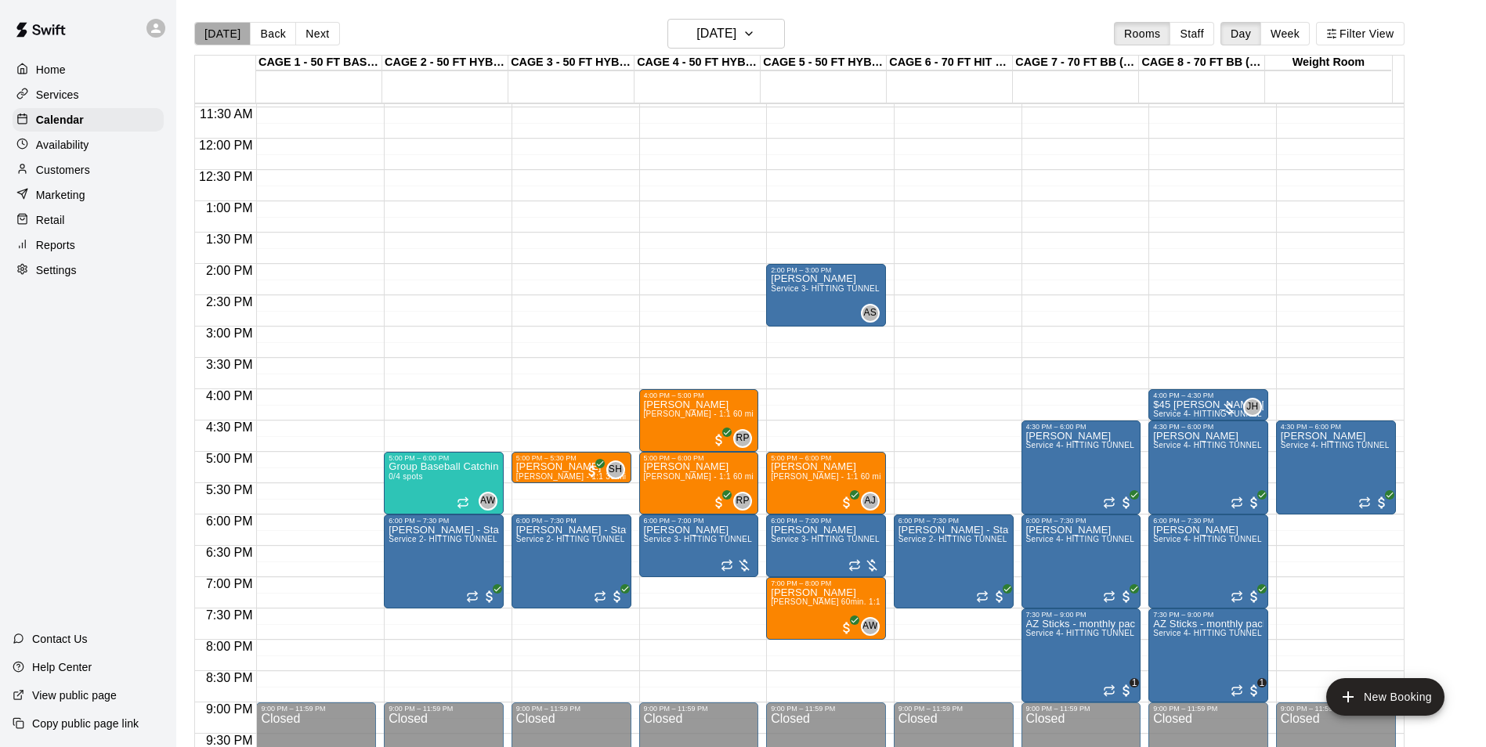
click at [224, 35] on button "[DATE]" at bounding box center [222, 33] width 56 height 23
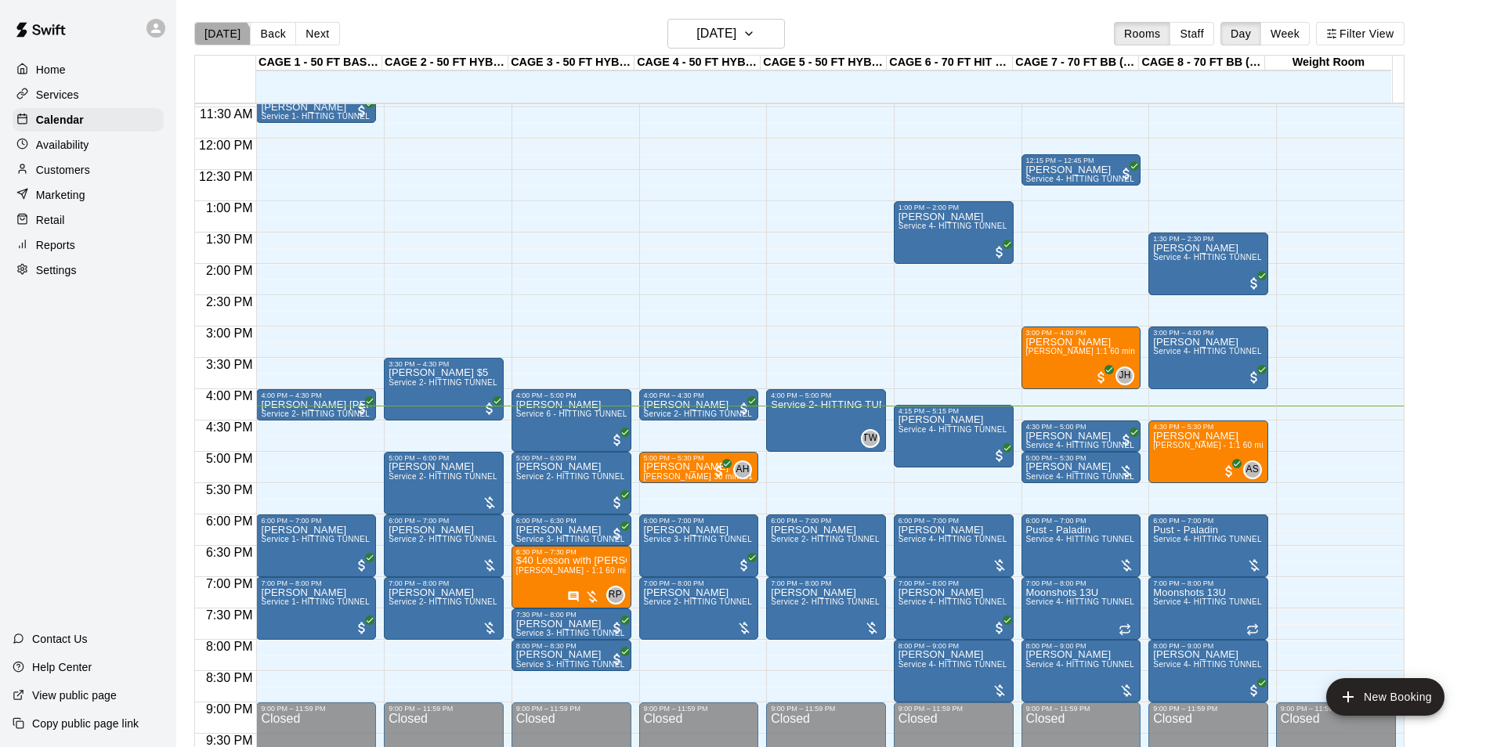
click at [213, 45] on button "[DATE]" at bounding box center [222, 33] width 56 height 23
click at [202, 35] on button "[DATE]" at bounding box center [222, 33] width 56 height 23
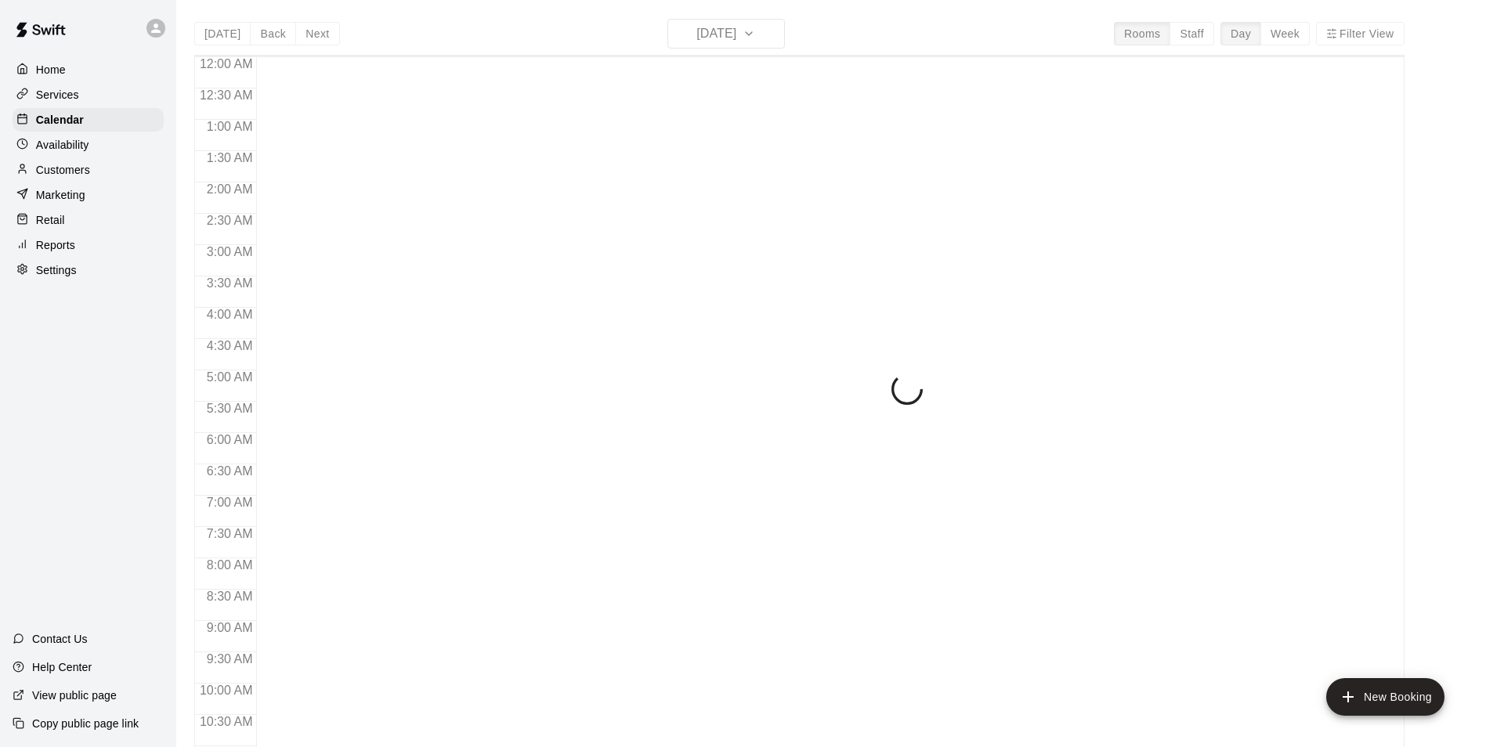
scroll to position [796, 0]
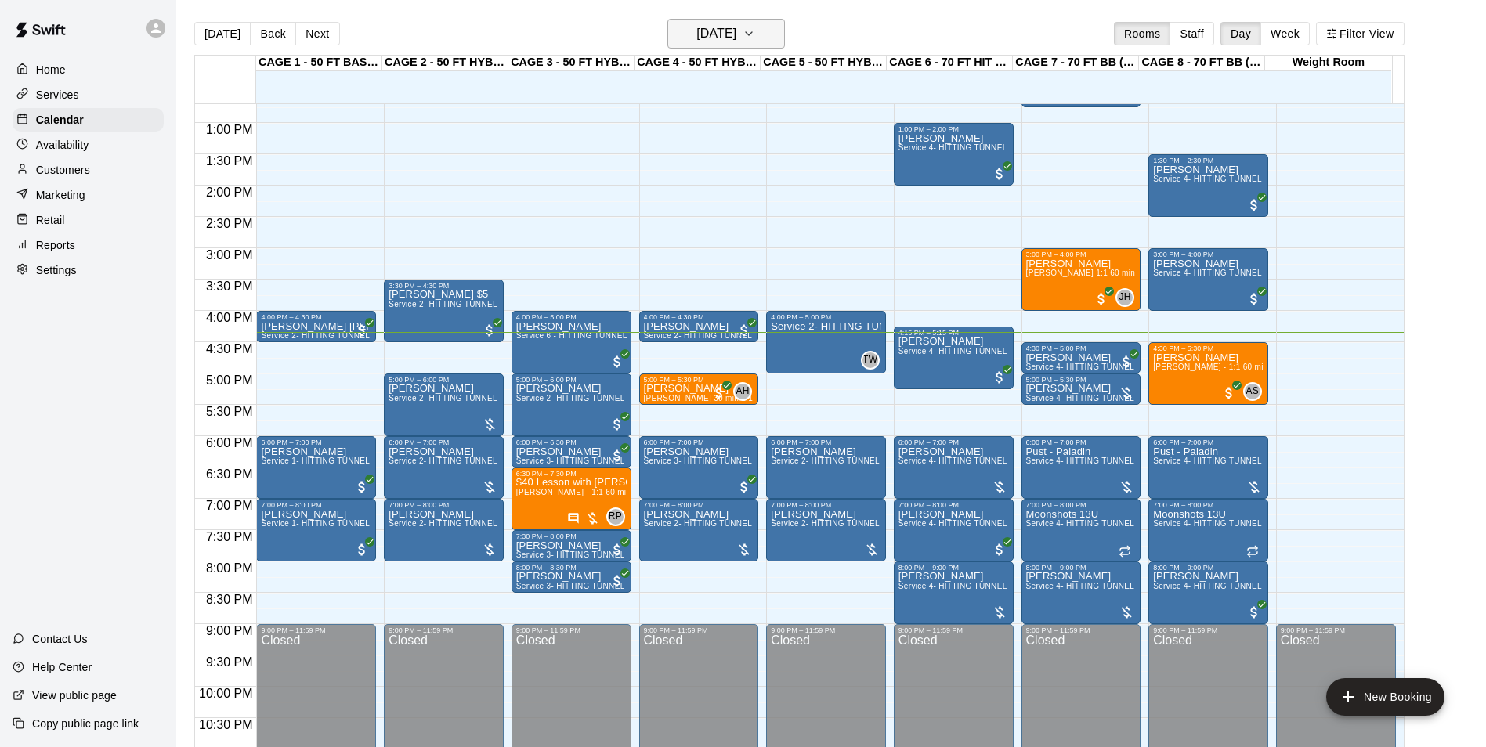
click at [667, 31] on button "[DATE]" at bounding box center [725, 34] width 117 height 30
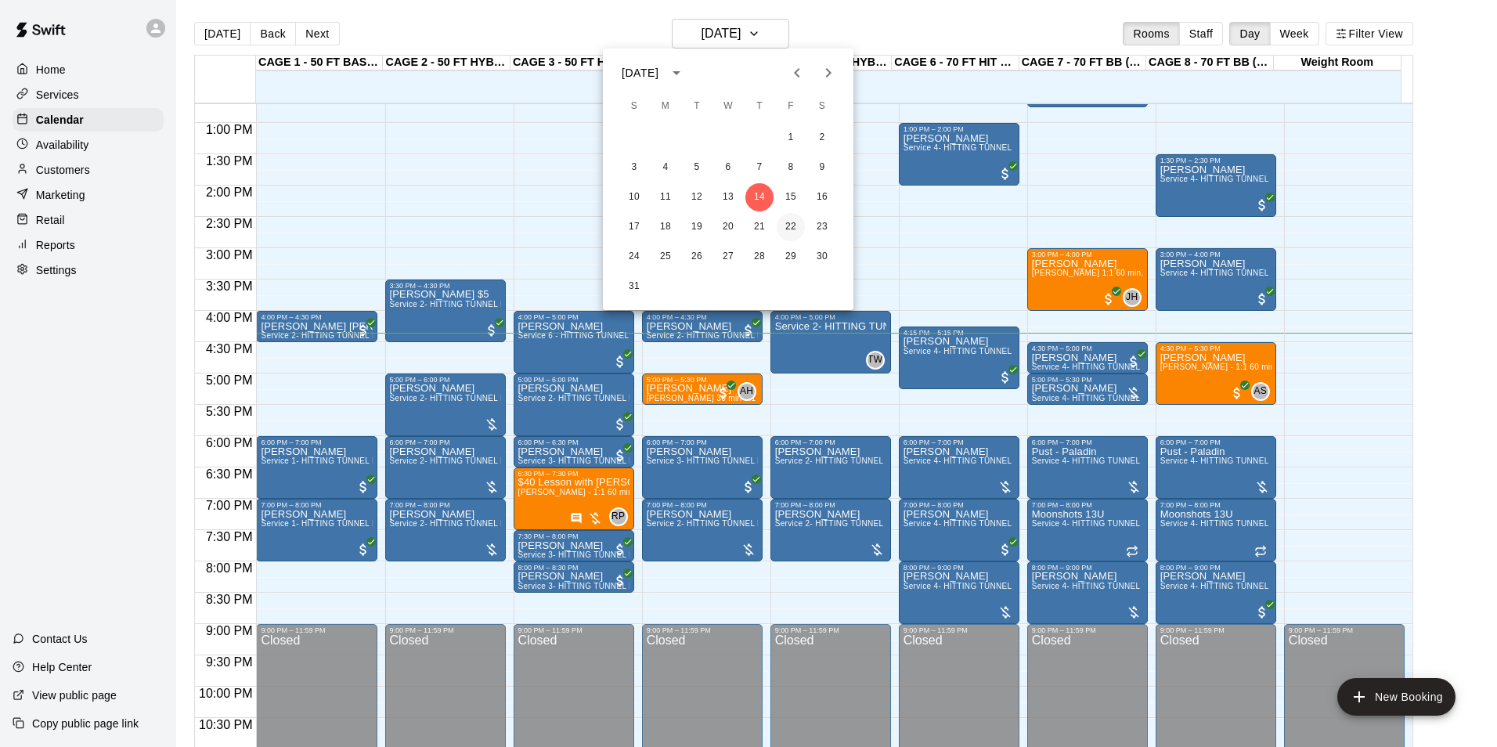
click at [789, 229] on button "22" at bounding box center [791, 227] width 28 height 28
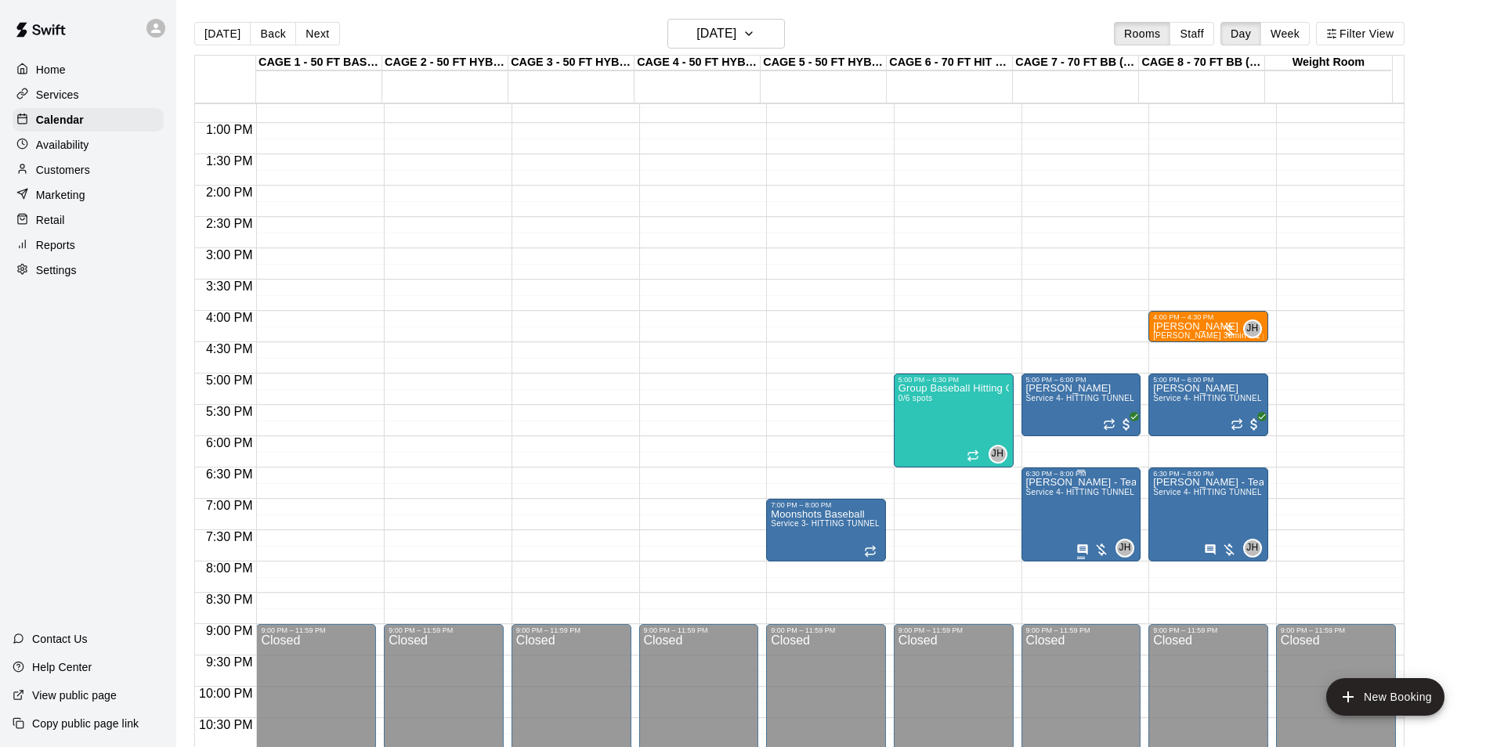
click at [1047, 505] on icon "edit" at bounding box center [1039, 496] width 19 height 19
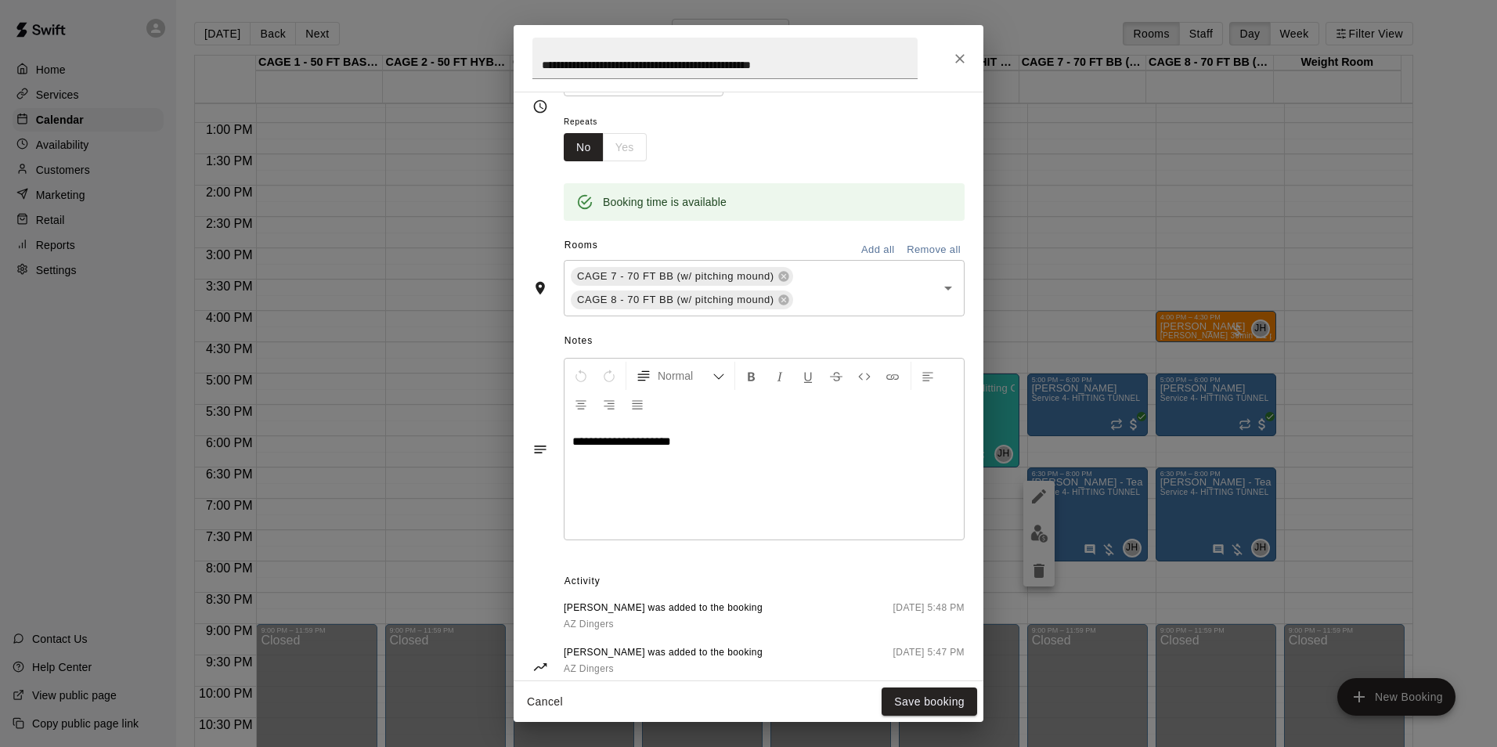
scroll to position [235, 0]
click at [623, 442] on span "**********" at bounding box center [622, 441] width 99 height 12
click at [937, 707] on button "Save booking" at bounding box center [930, 702] width 96 height 29
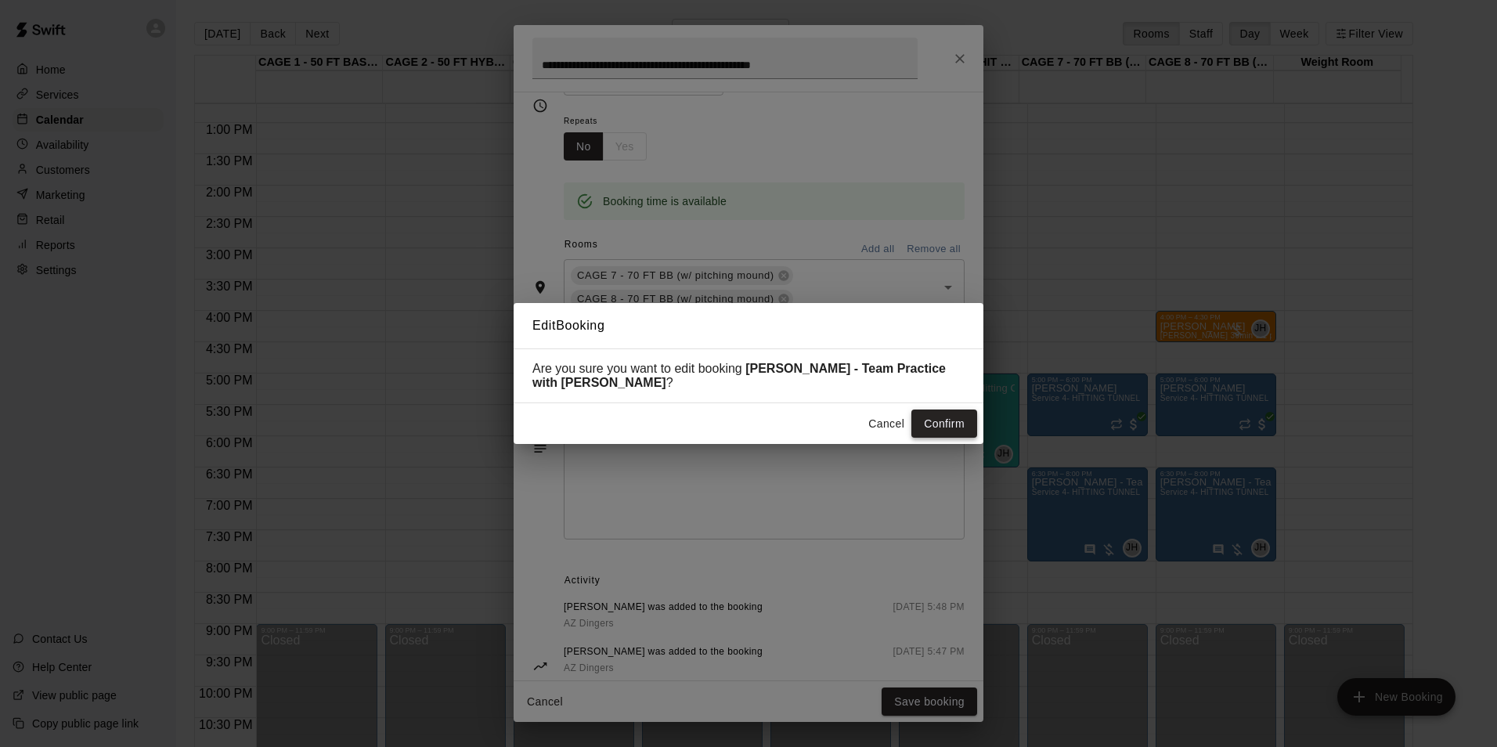
click at [932, 428] on button "Confirm" at bounding box center [945, 424] width 66 height 29
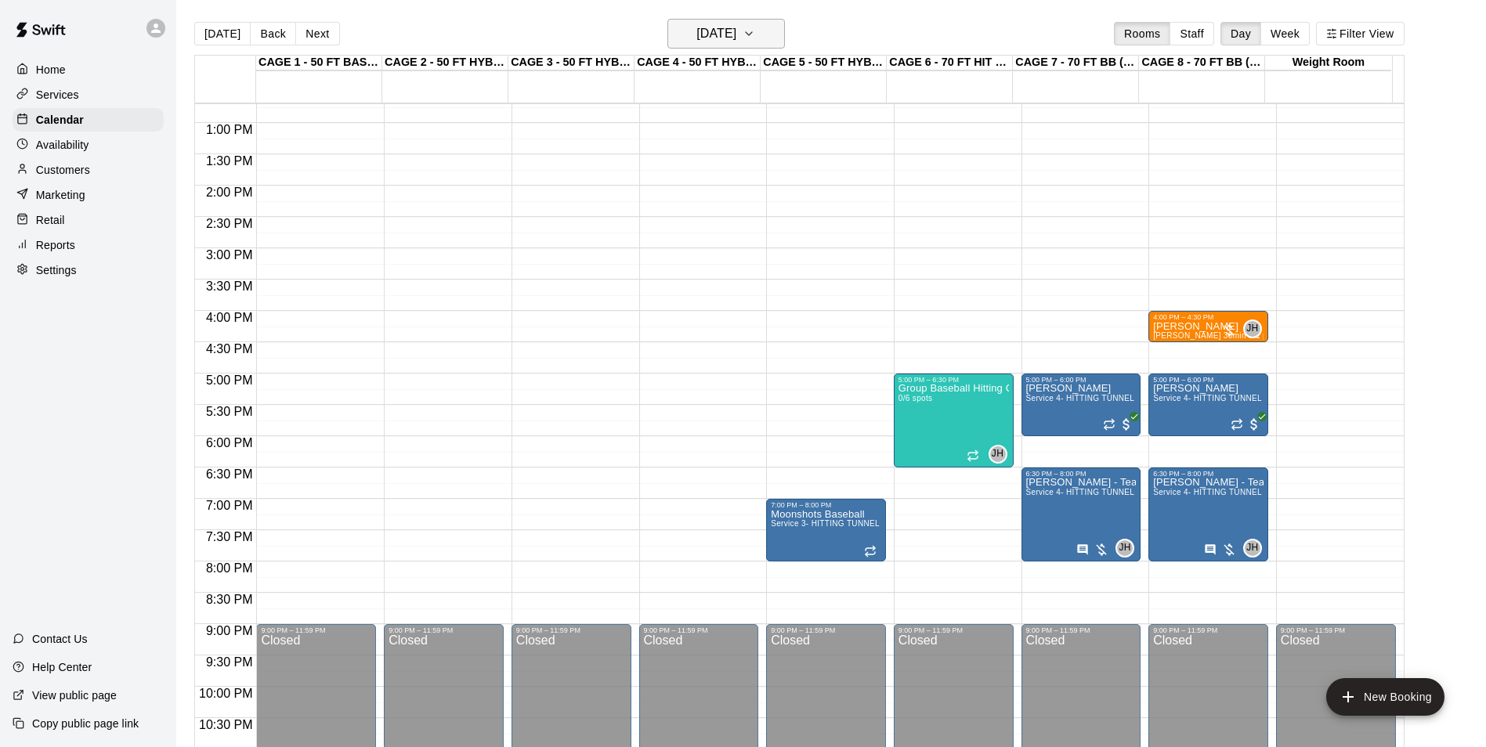
click at [725, 30] on h6 "Friday Aug 22" at bounding box center [716, 34] width 40 height 22
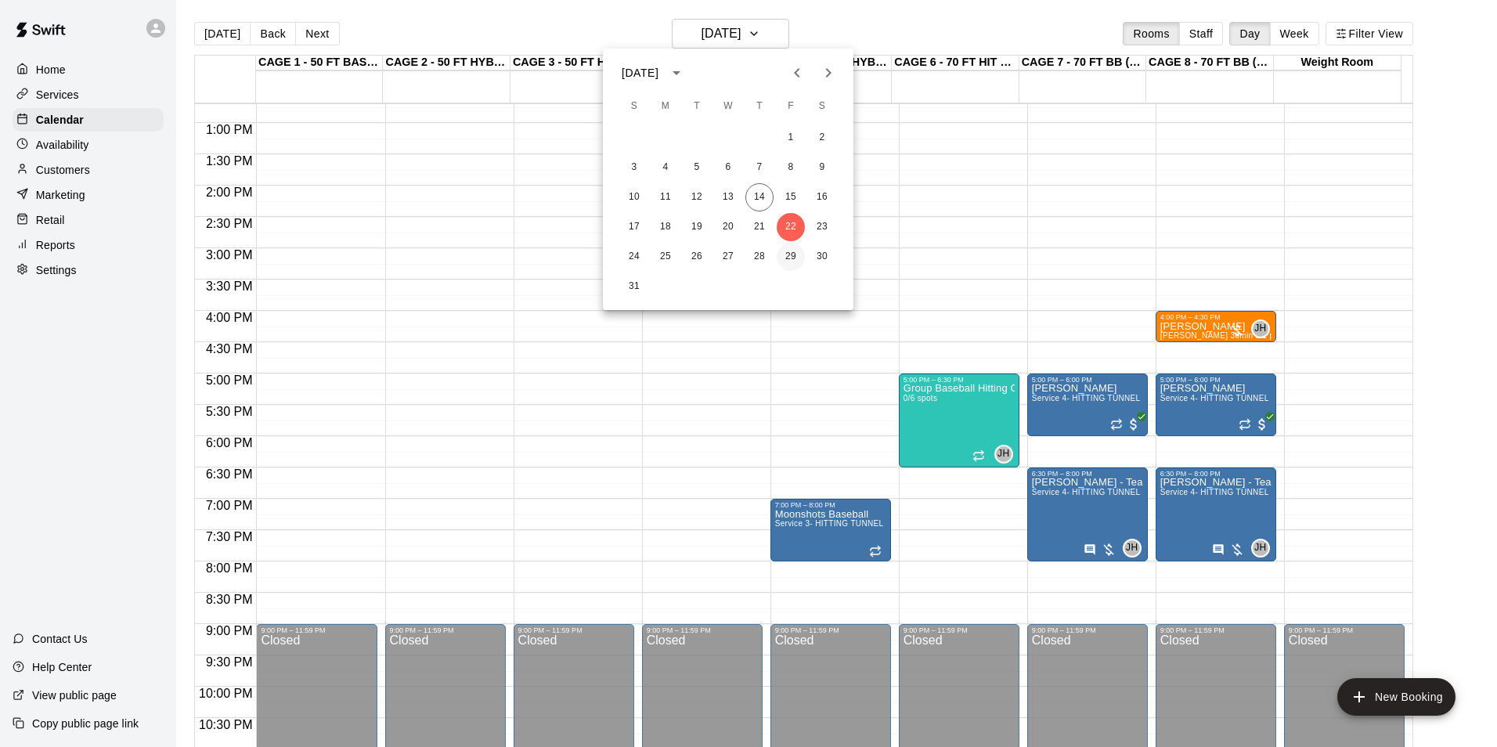
click at [797, 254] on button "29" at bounding box center [791, 257] width 28 height 28
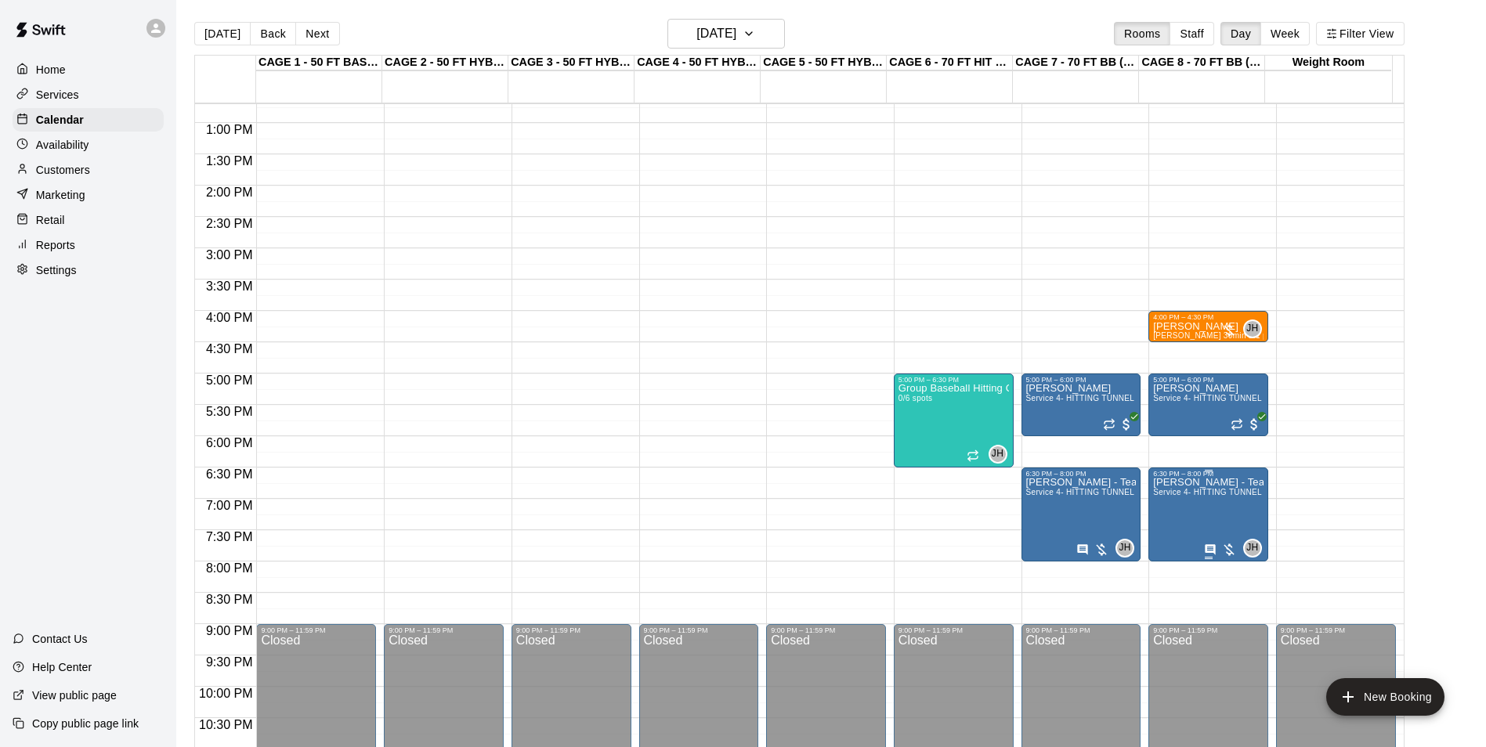
click at [1160, 495] on icon "edit" at bounding box center [1167, 496] width 19 height 19
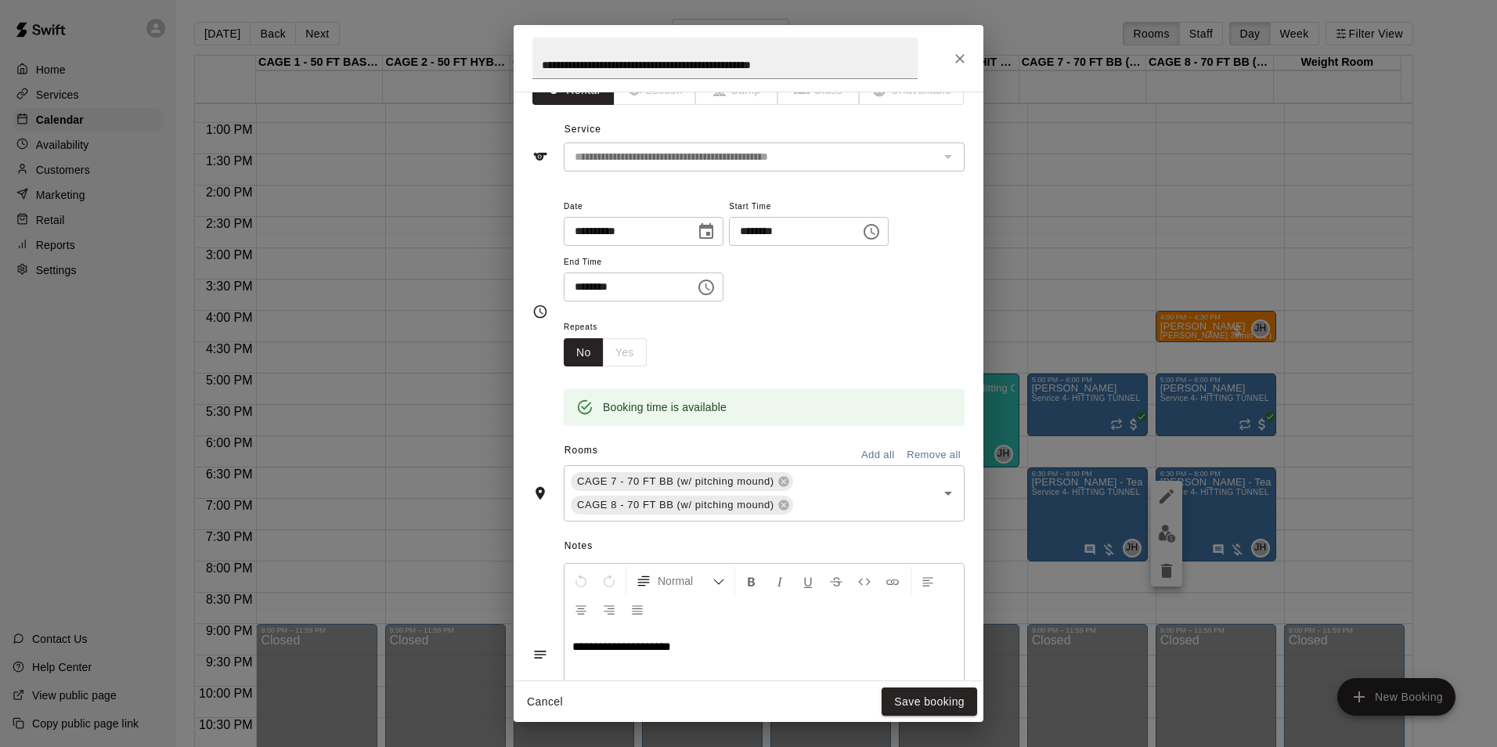
scroll to position [78, 0]
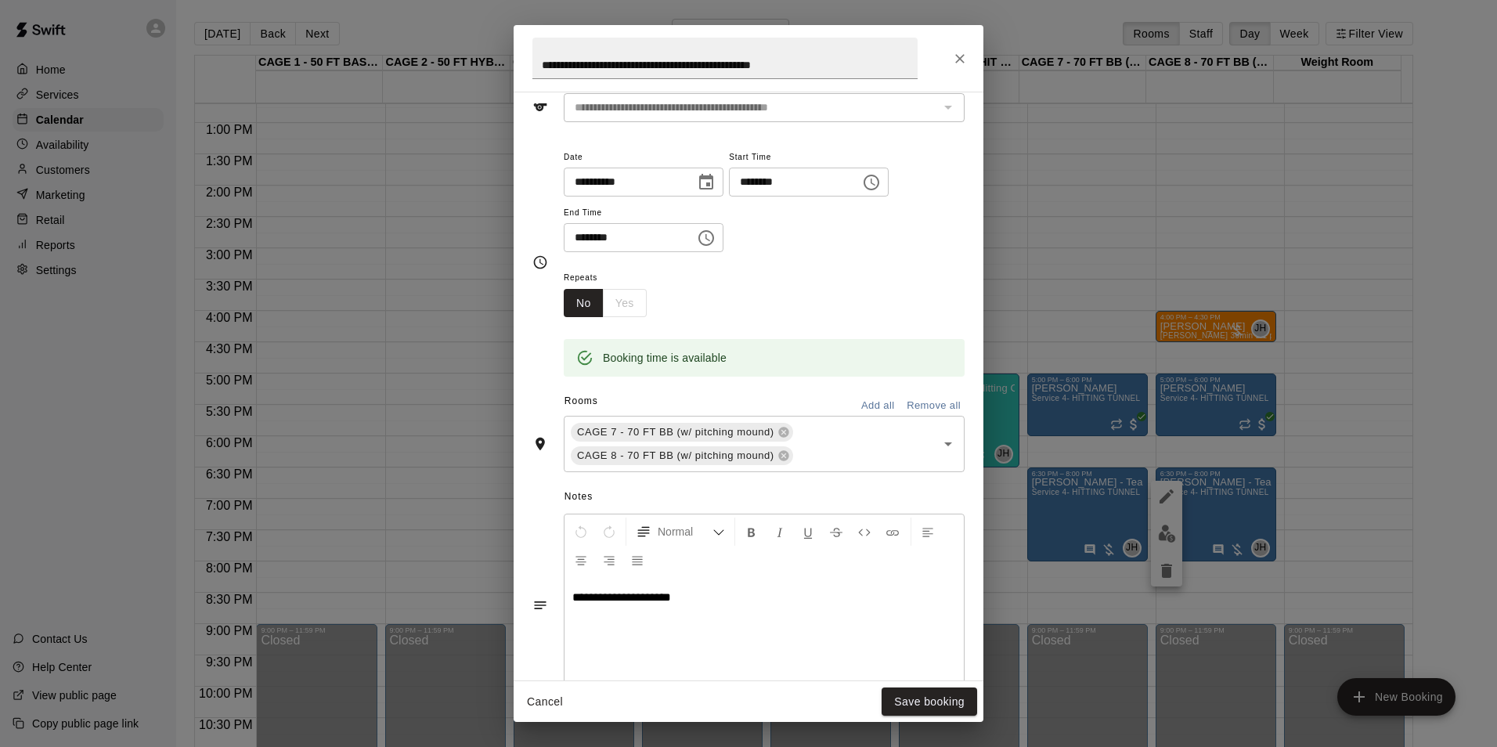
click at [626, 594] on span "**********" at bounding box center [622, 597] width 99 height 12
click at [913, 705] on button "Save booking" at bounding box center [930, 702] width 96 height 29
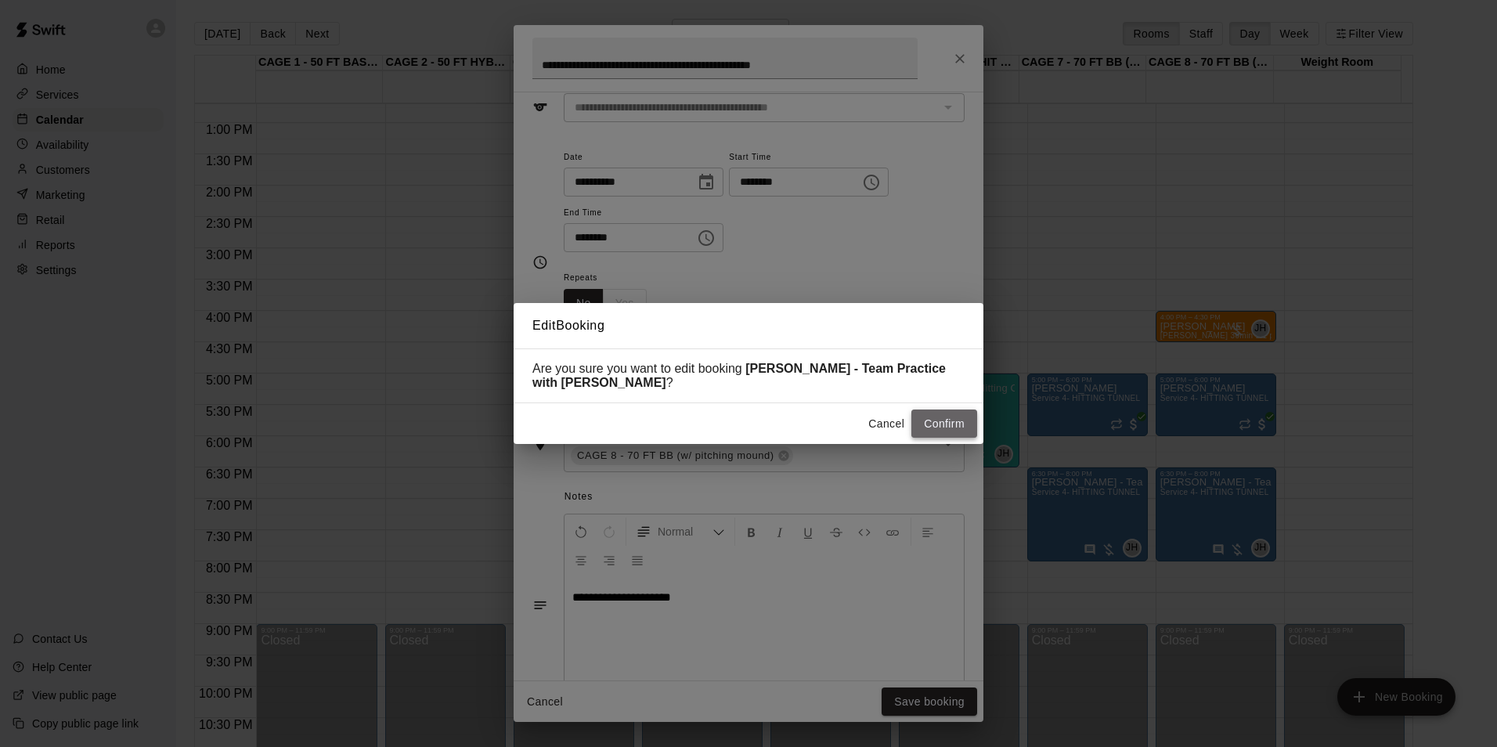
click at [959, 417] on button "Confirm" at bounding box center [945, 424] width 66 height 29
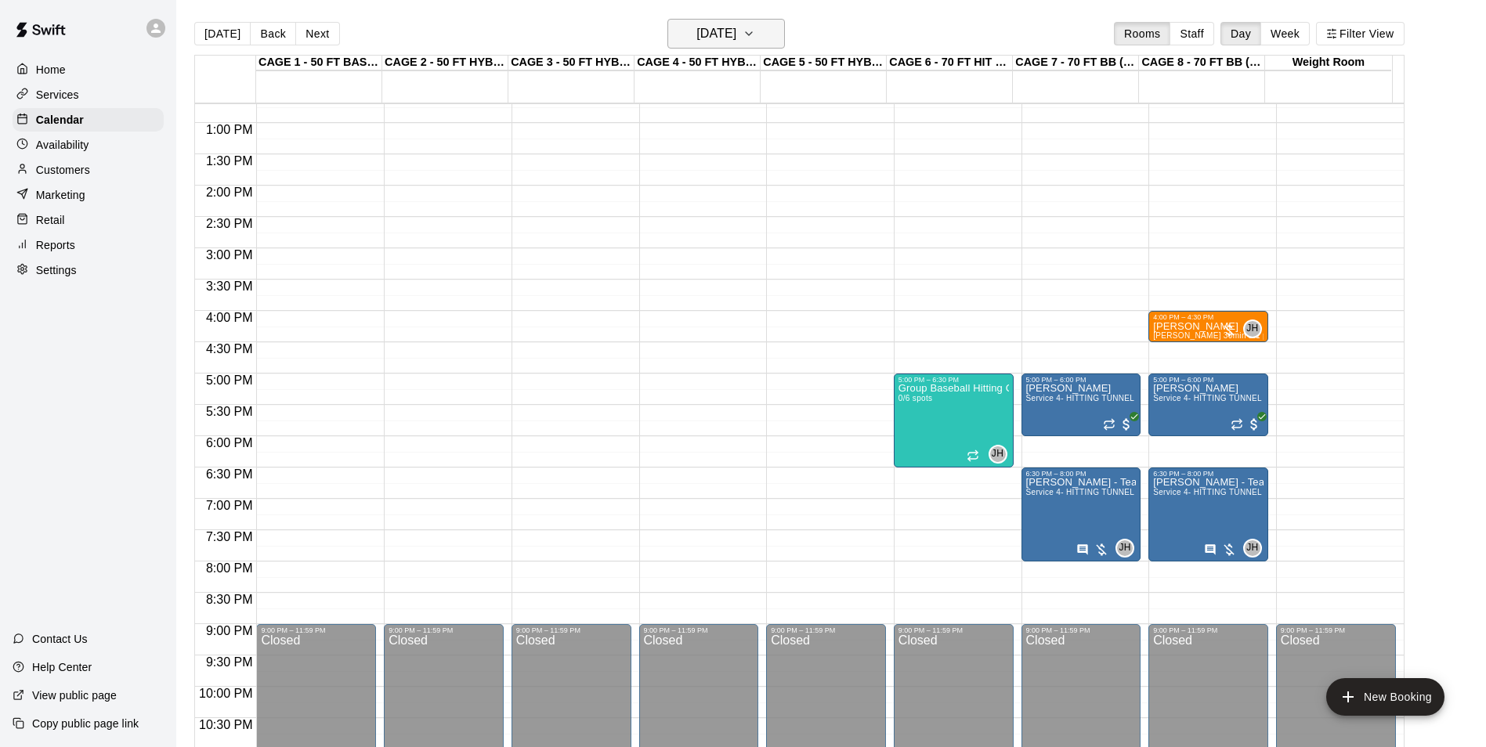
click at [763, 38] on button "Friday Aug 29" at bounding box center [725, 34] width 117 height 30
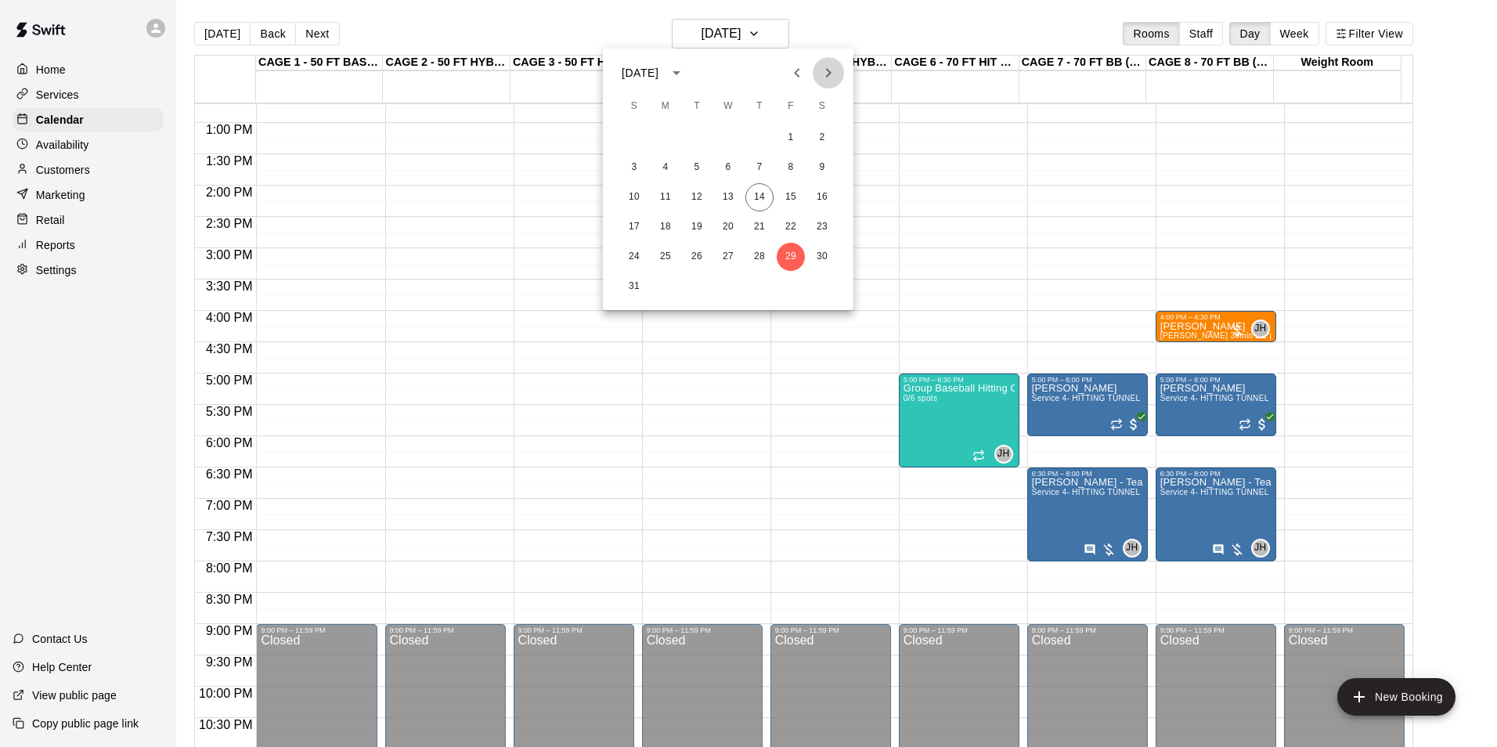
click at [836, 75] on icon "Next month" at bounding box center [828, 72] width 19 height 19
click at [654, 137] on button "1" at bounding box center [666, 138] width 28 height 28
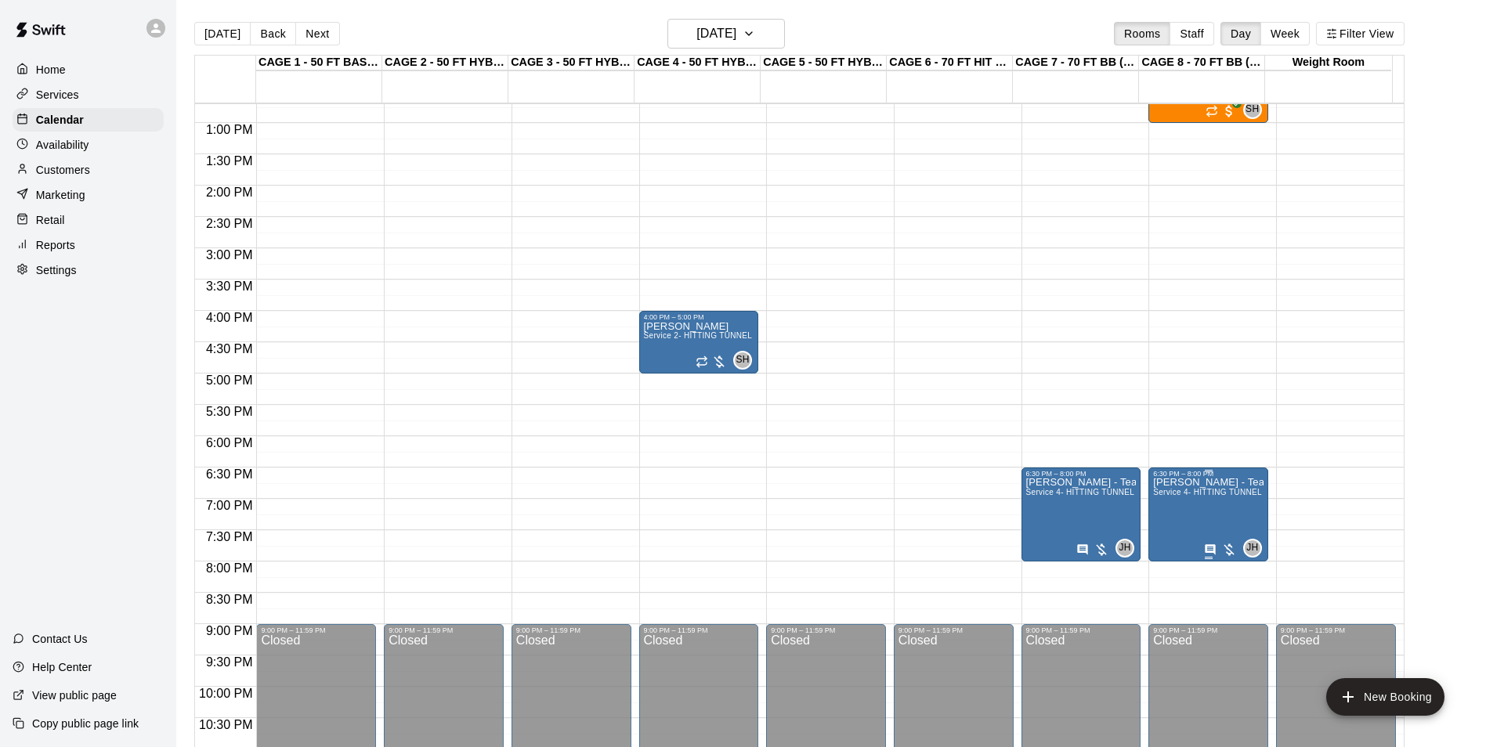
click at [1158, 497] on span "Service 4- HITTING TUNNEL RENTAL - 70ft Baseball" at bounding box center [1252, 492] width 199 height 9
click at [1161, 496] on button "edit" at bounding box center [1166, 505] width 31 height 31
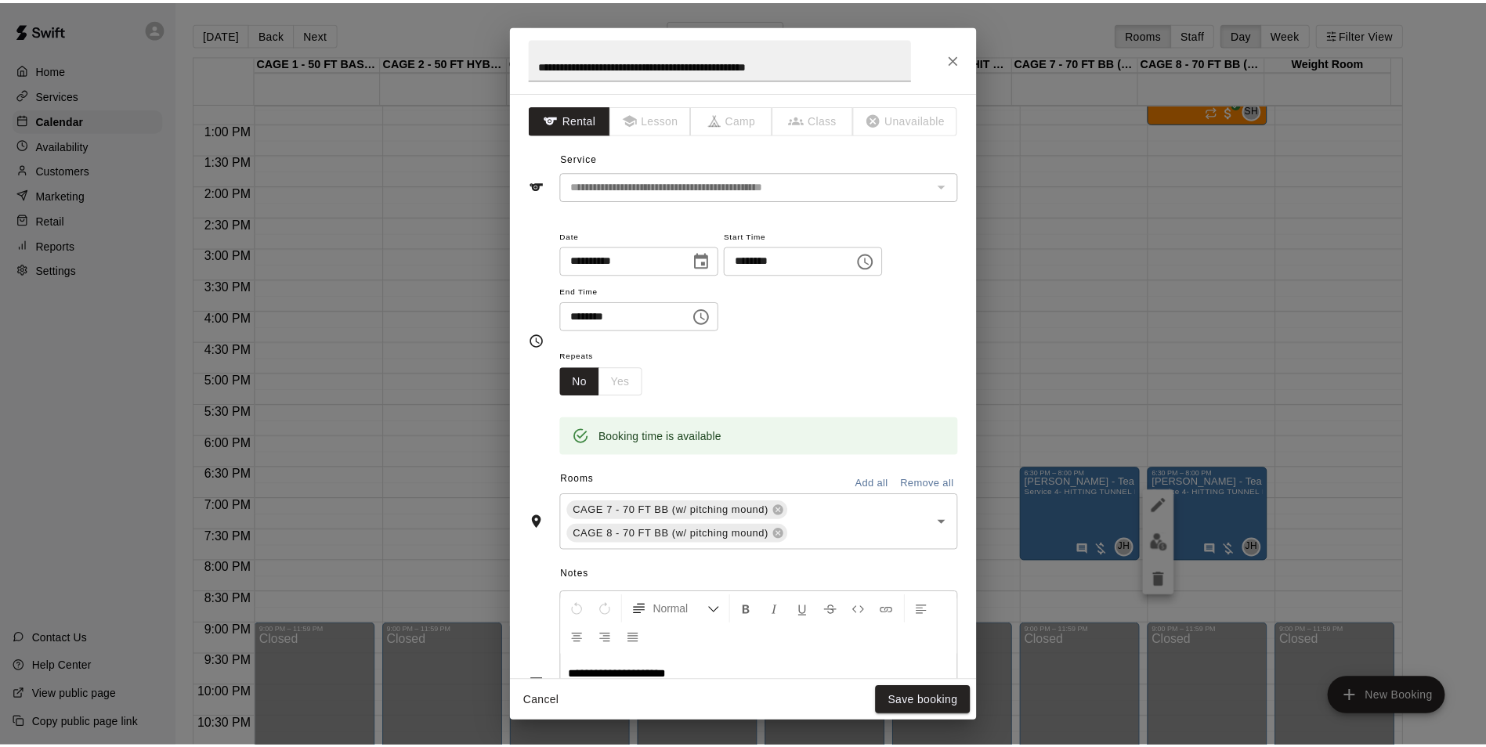
scroll to position [157, 0]
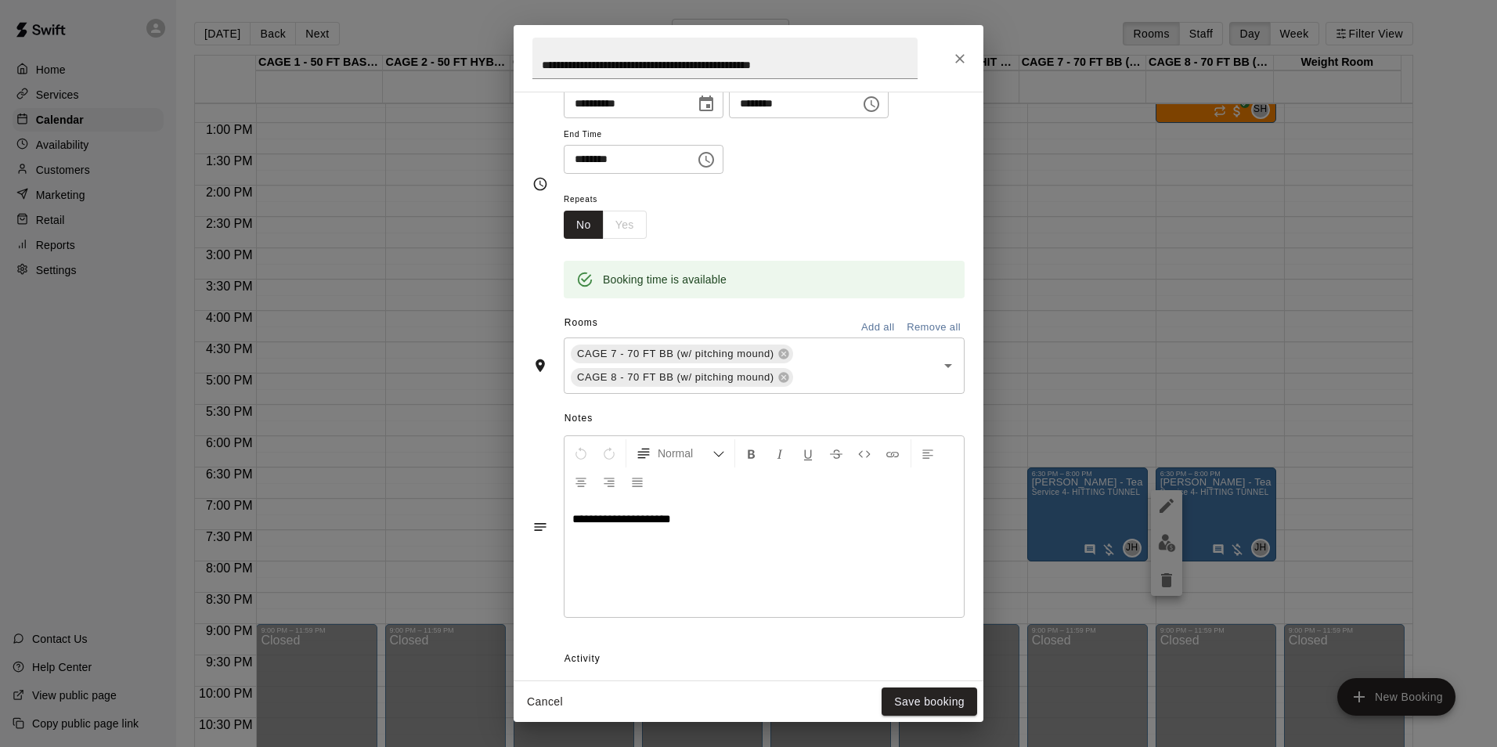
click at [621, 519] on span "**********" at bounding box center [622, 519] width 99 height 12
click at [625, 517] on span "**********" at bounding box center [622, 519] width 99 height 12
click at [947, 696] on button "Save booking" at bounding box center [930, 702] width 96 height 29
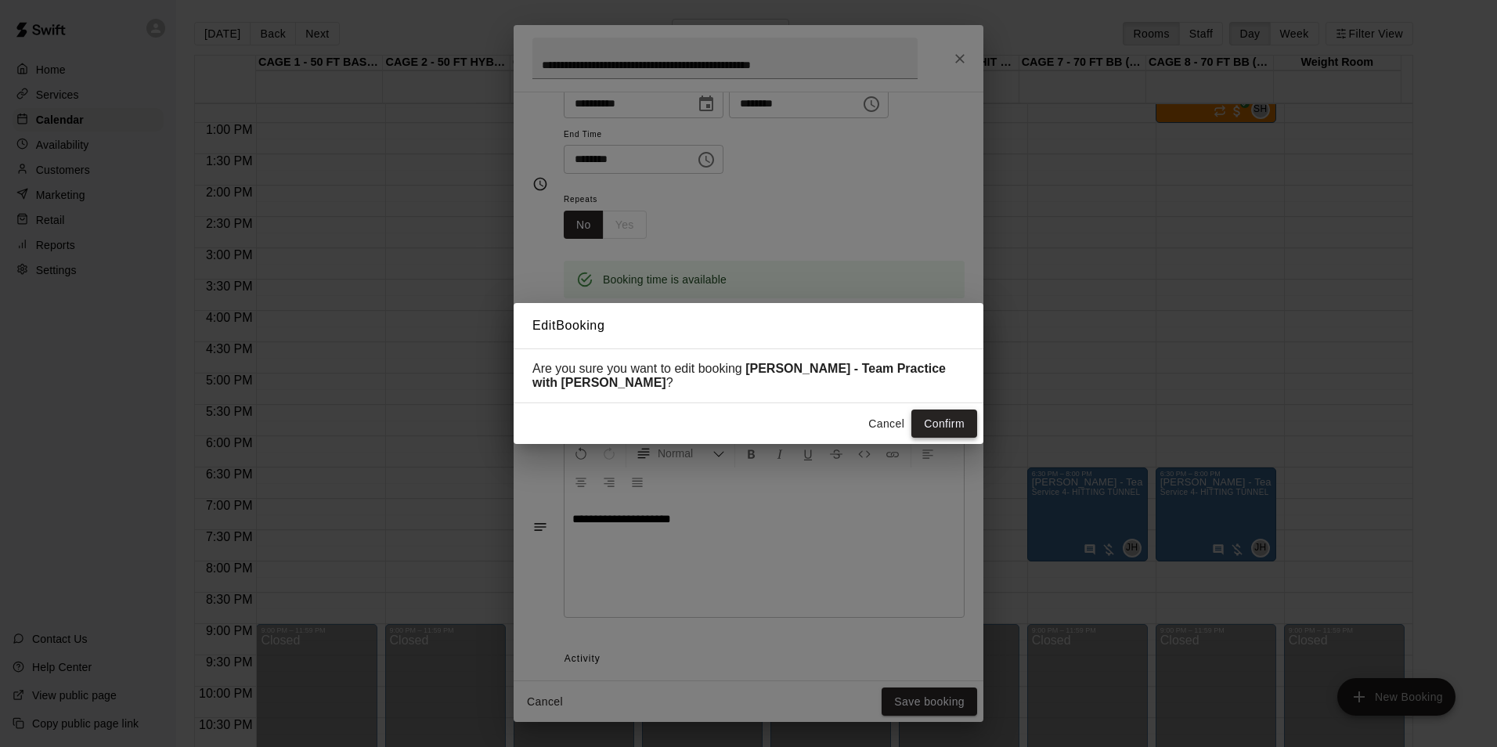
click at [945, 429] on button "Confirm" at bounding box center [945, 424] width 66 height 29
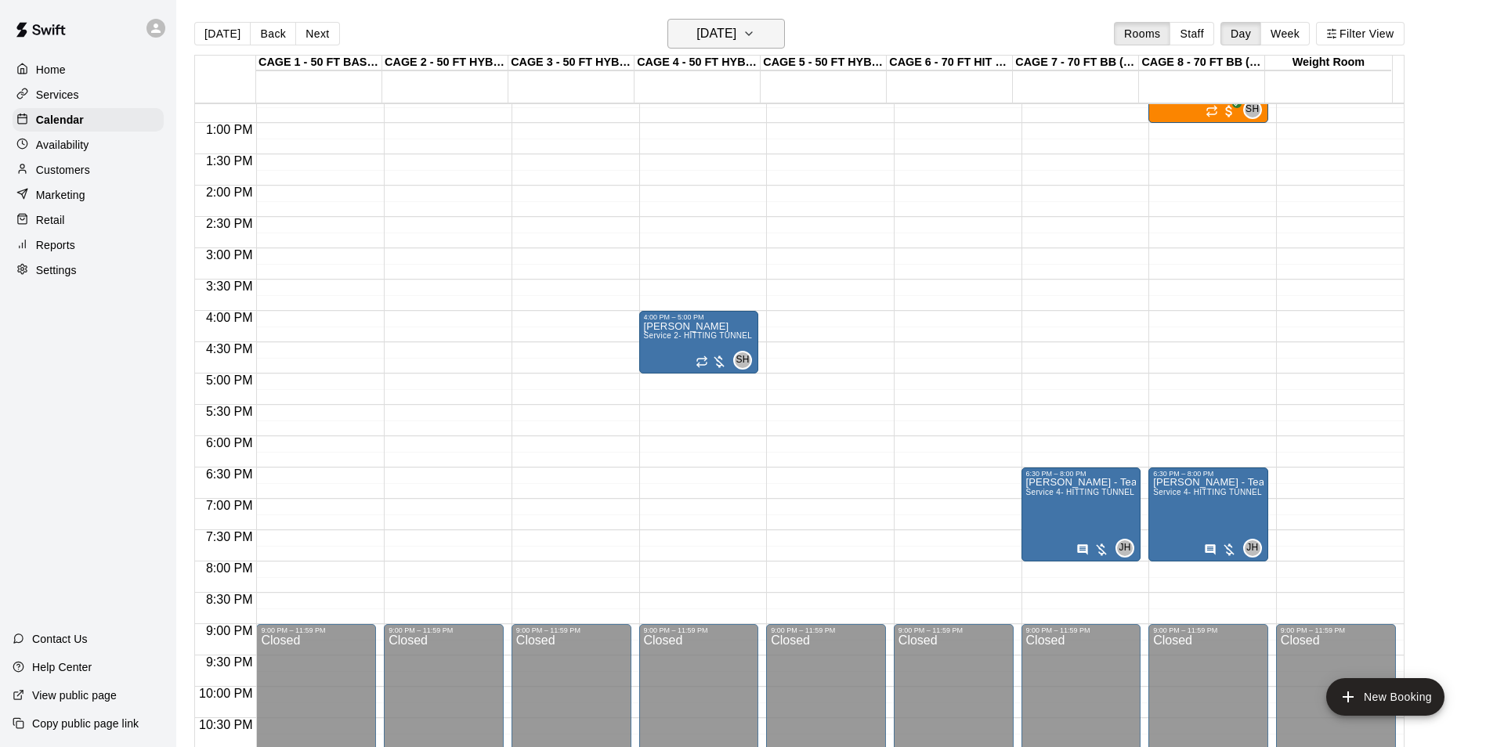
click at [760, 45] on button "Monday Sep 01" at bounding box center [725, 34] width 117 height 30
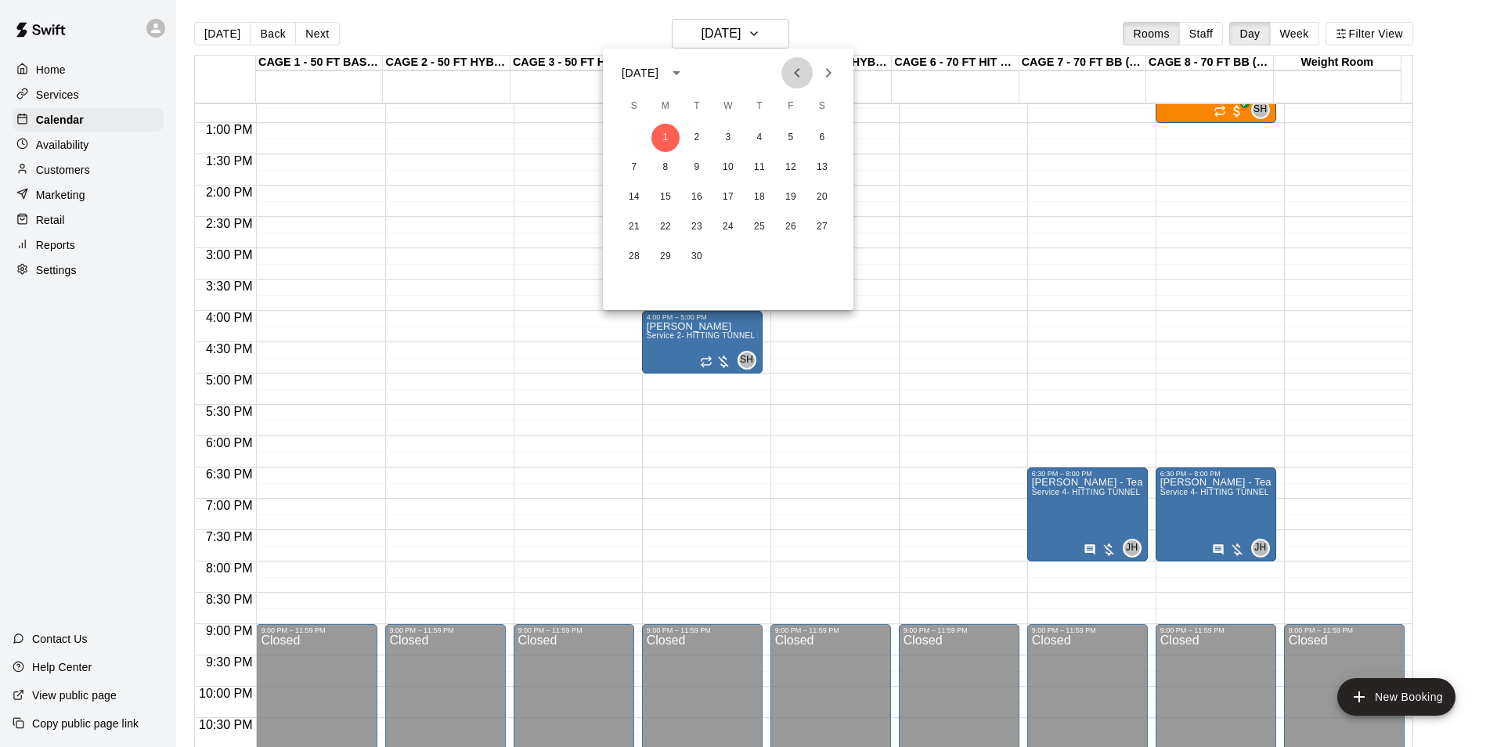
click at [793, 68] on icon "Previous month" at bounding box center [797, 72] width 19 height 19
click at [735, 223] on button "20" at bounding box center [728, 227] width 28 height 28
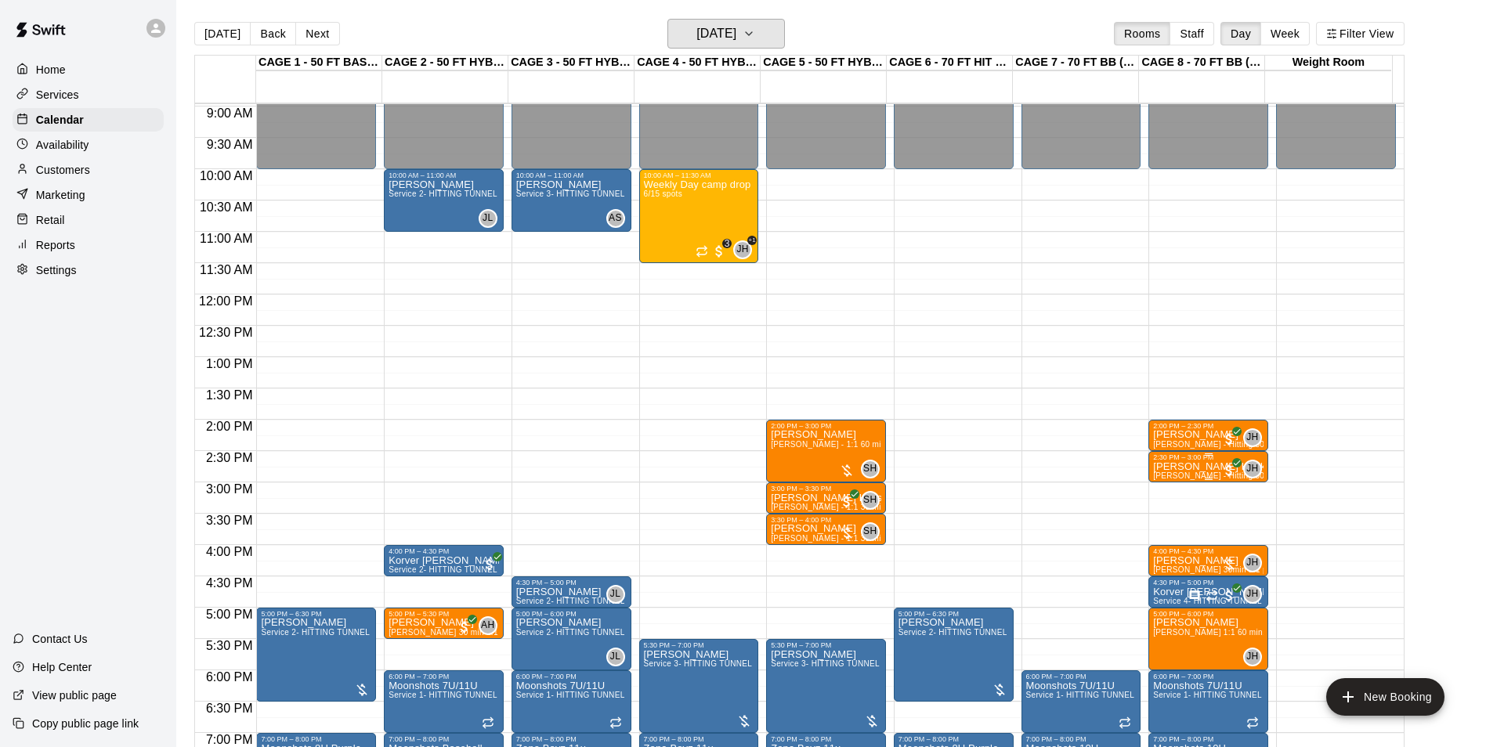
scroll to position [561, 0]
drag, startPoint x: 1193, startPoint y: 492, endPoint x: 1193, endPoint y: 540, distance: 47.8
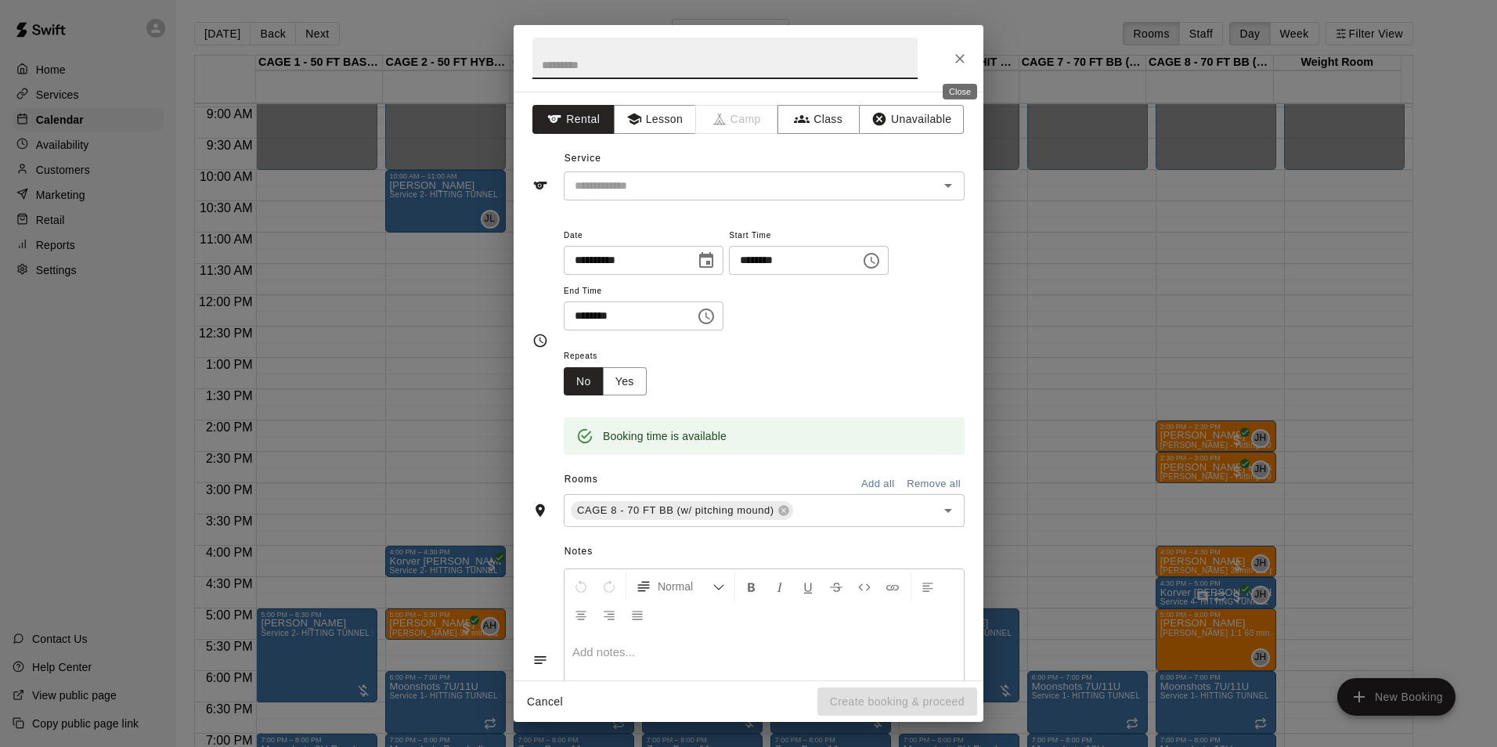
click at [961, 66] on icon "Close" at bounding box center [960, 59] width 16 height 16
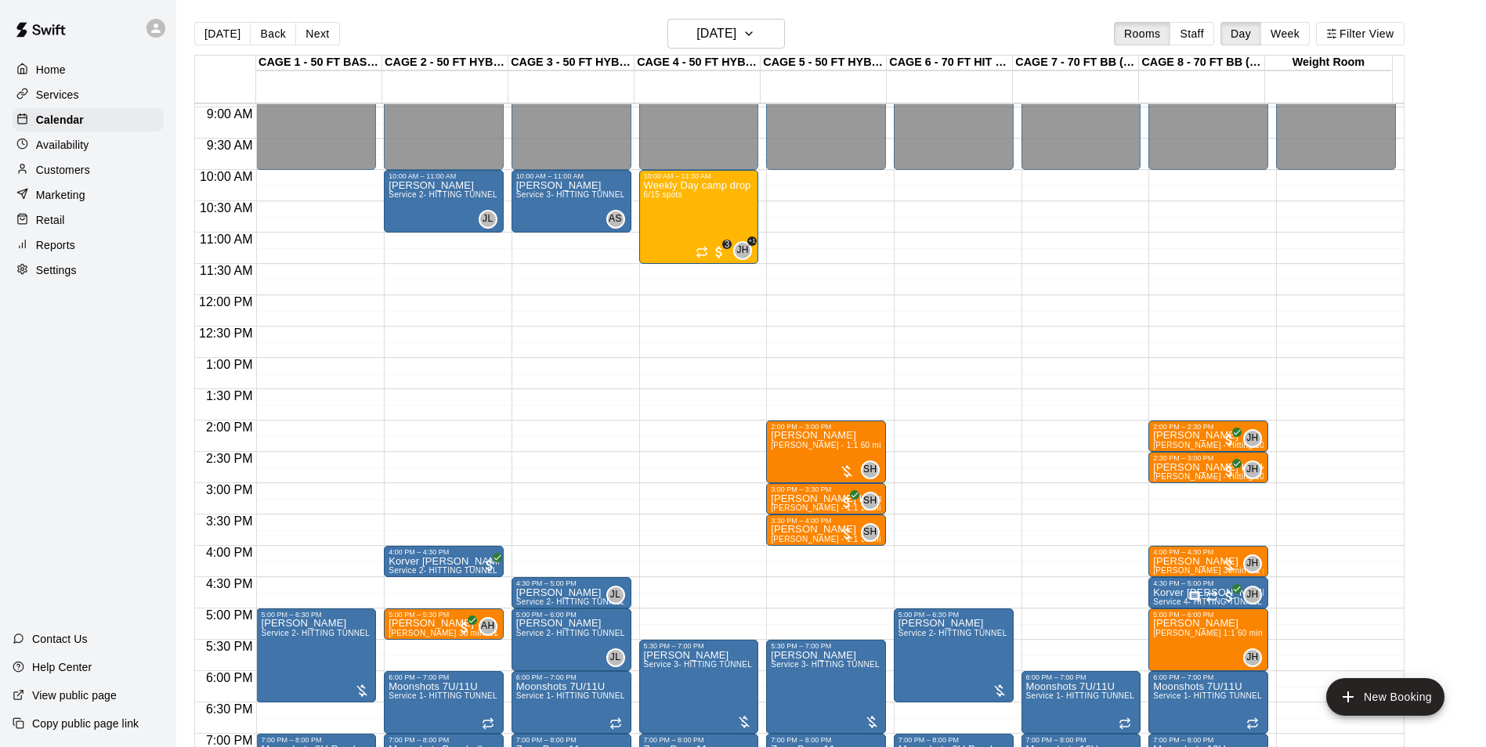
scroll to position [639, 0]
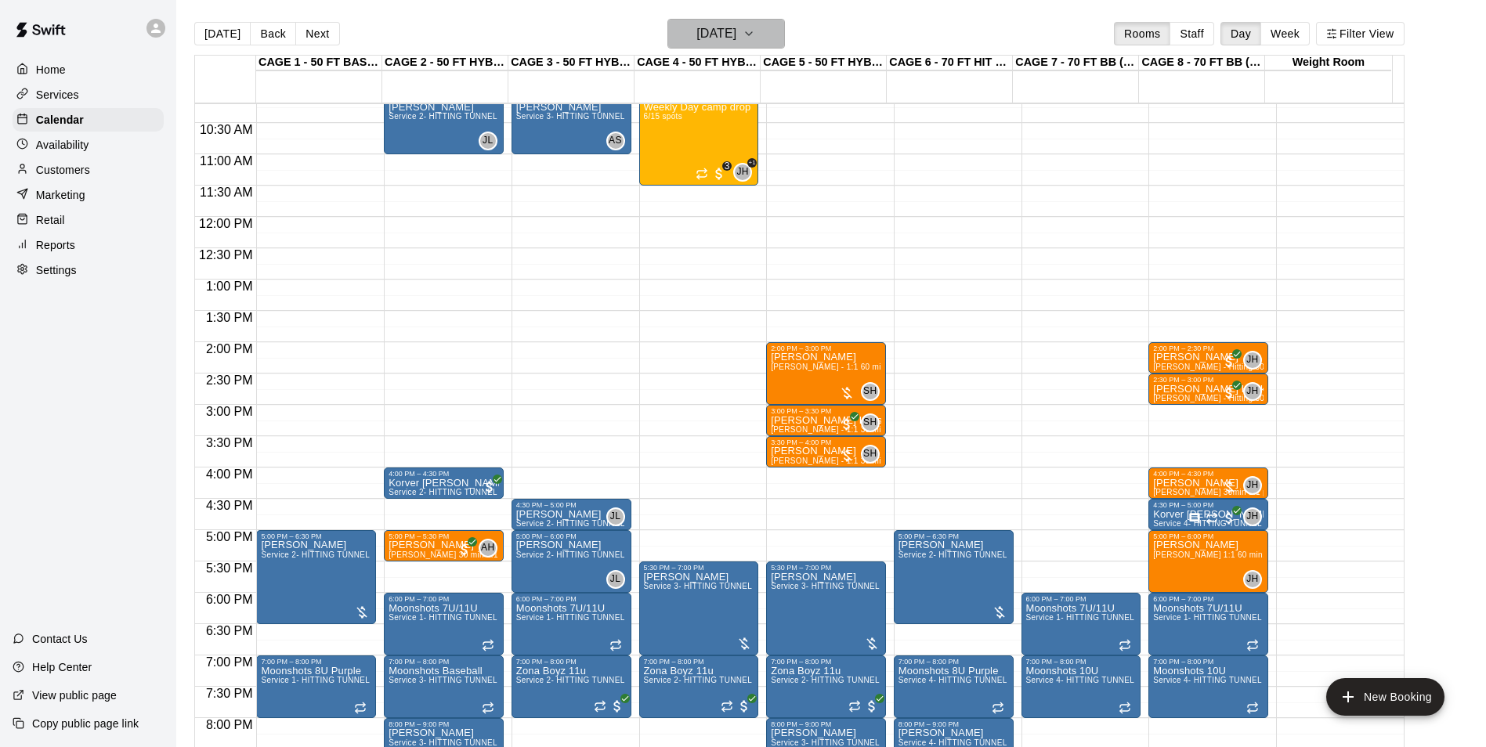
click at [755, 38] on icon "button" at bounding box center [748, 33] width 13 height 19
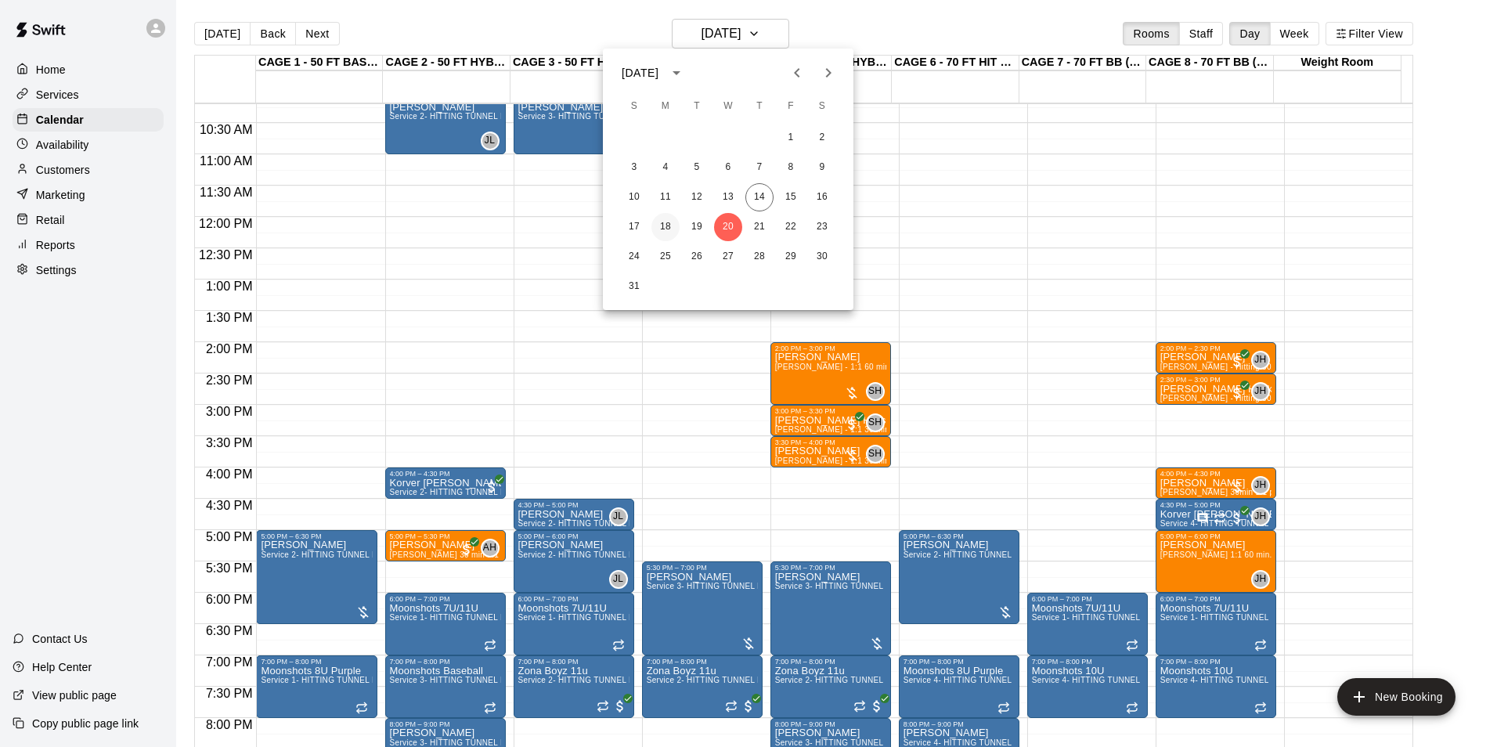
click at [656, 222] on button "18" at bounding box center [666, 227] width 28 height 28
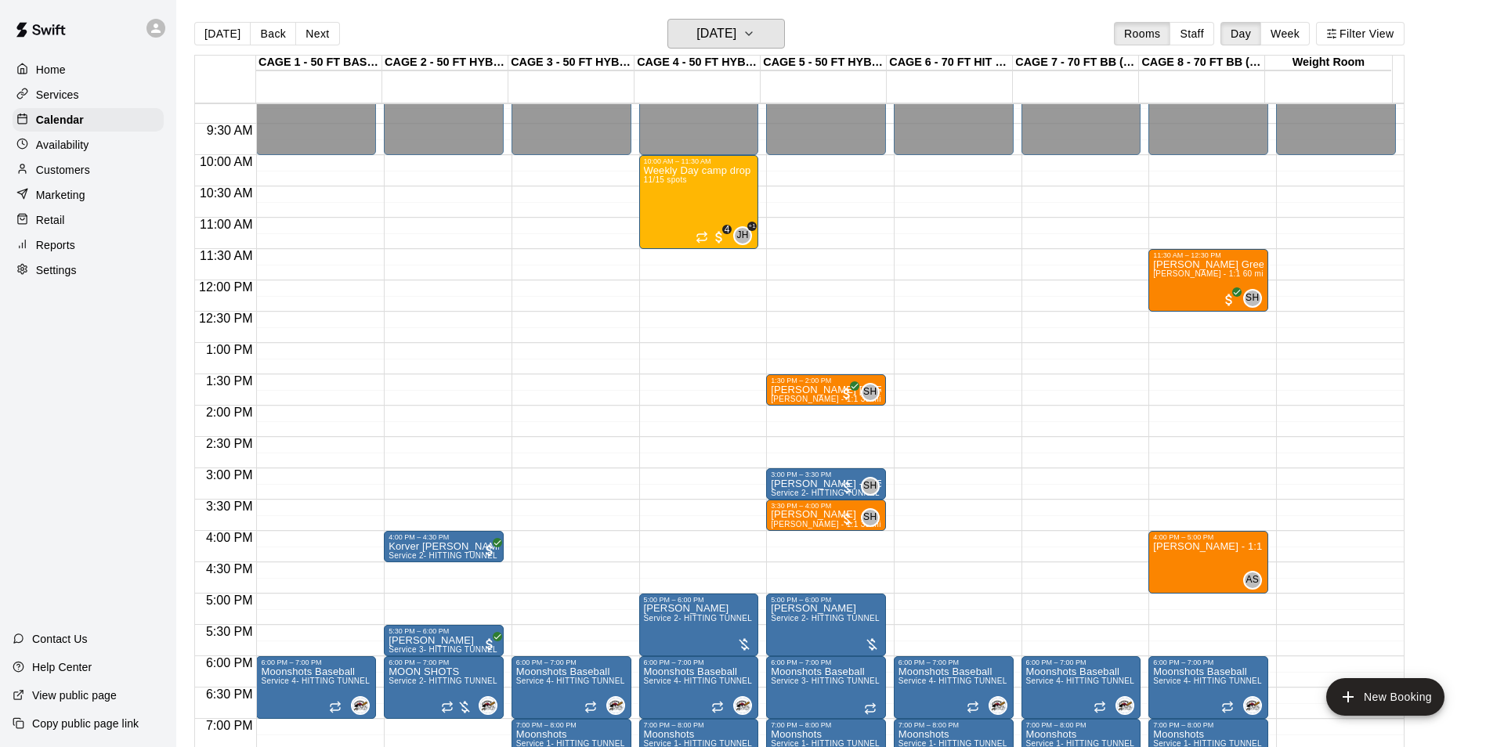
scroll to position [482, 0]
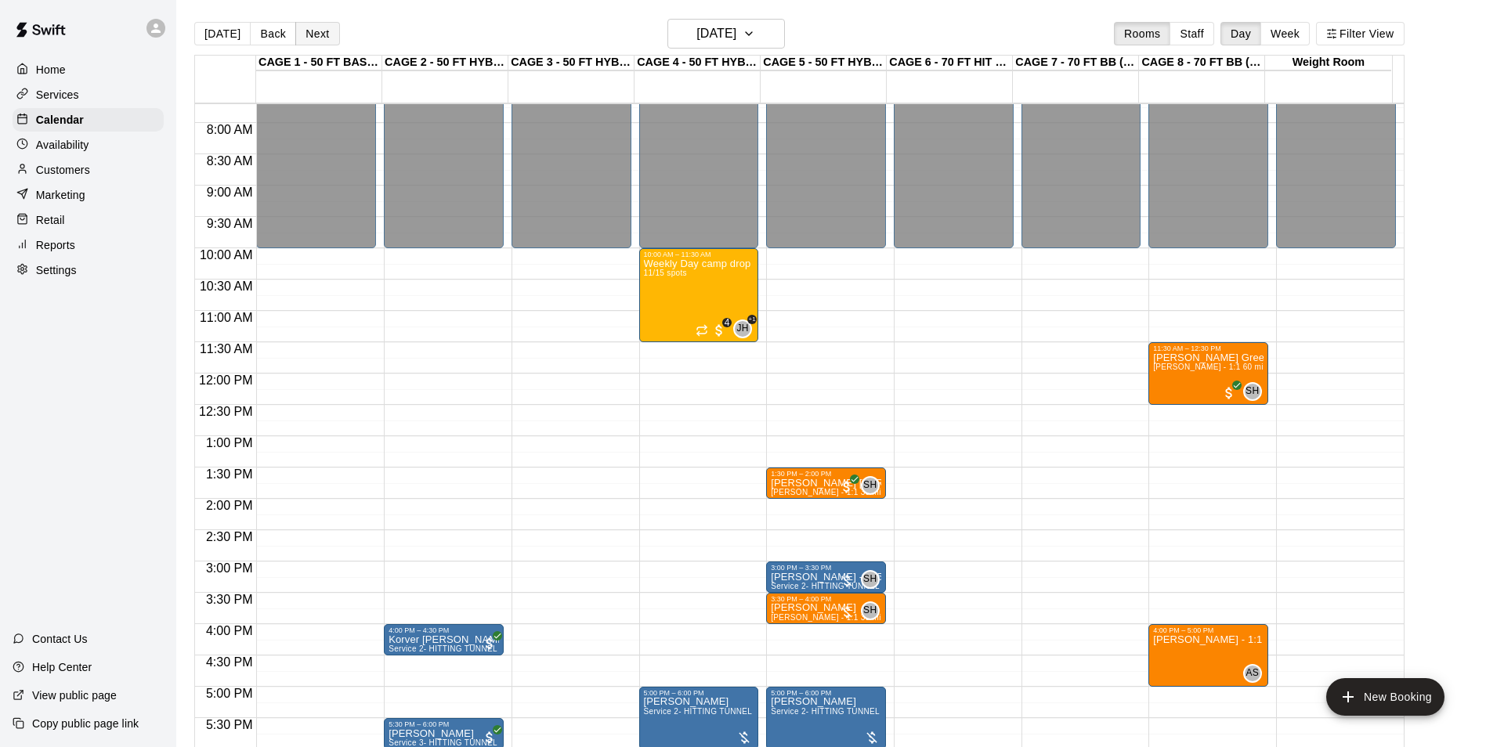
click at [303, 34] on button "Next" at bounding box center [317, 33] width 44 height 23
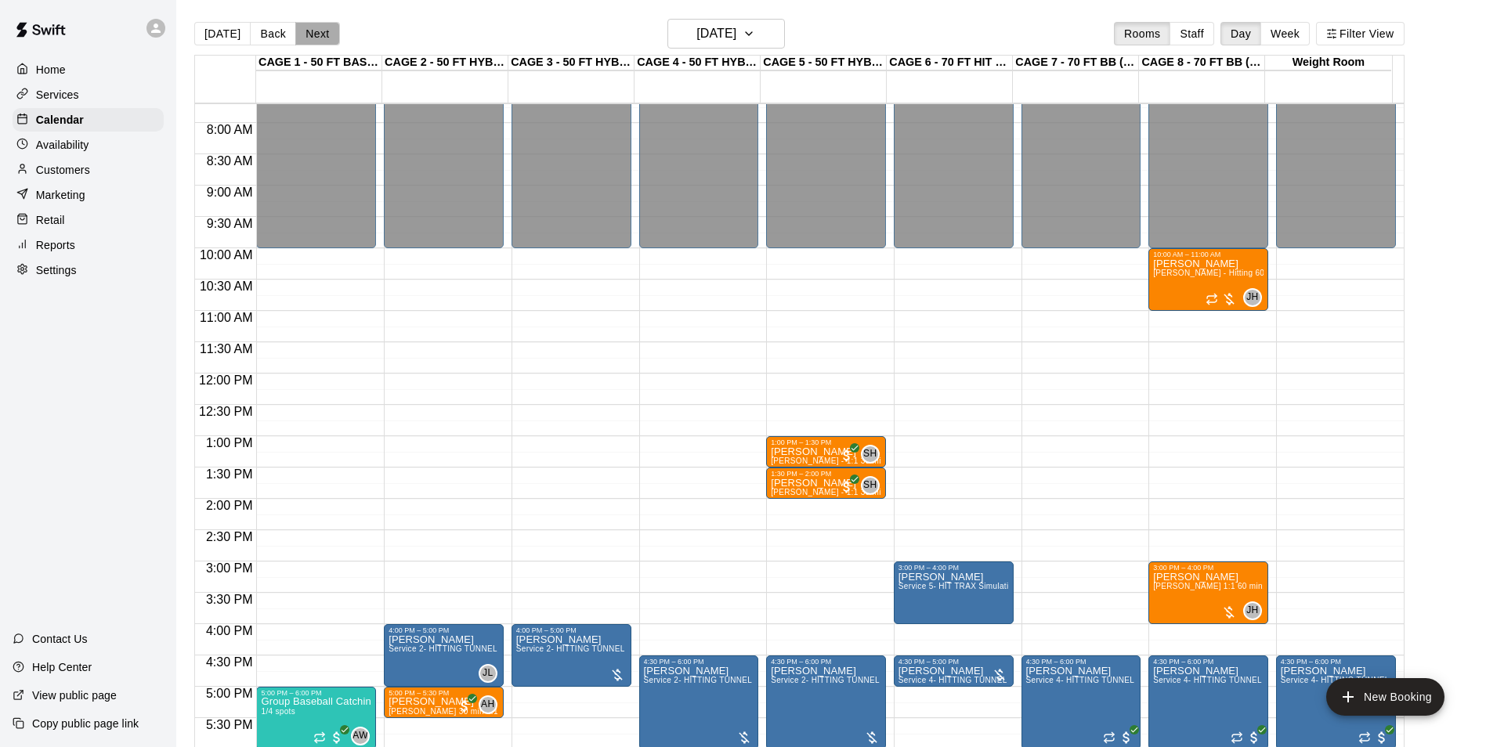
click at [307, 31] on button "Next" at bounding box center [317, 33] width 44 height 23
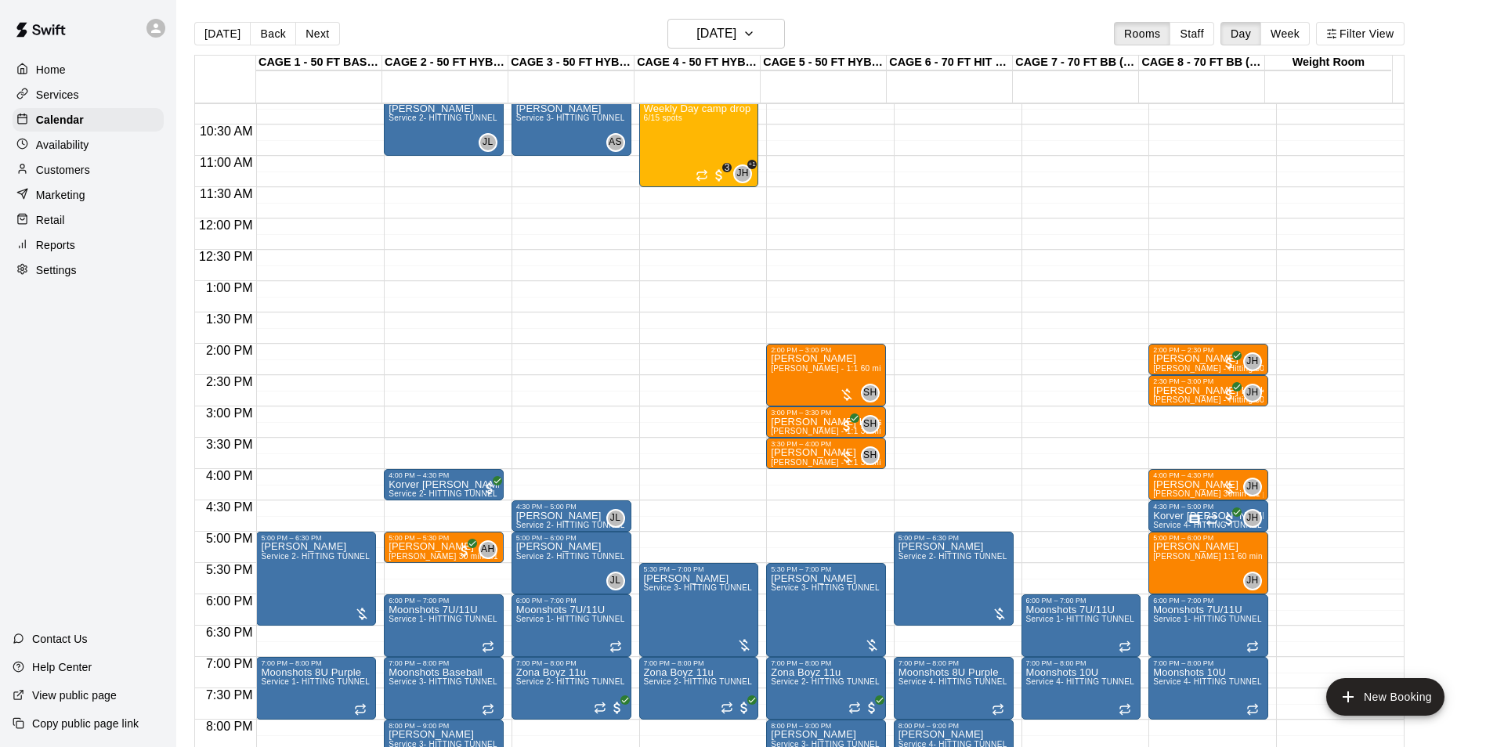
scroll to position [639, 0]
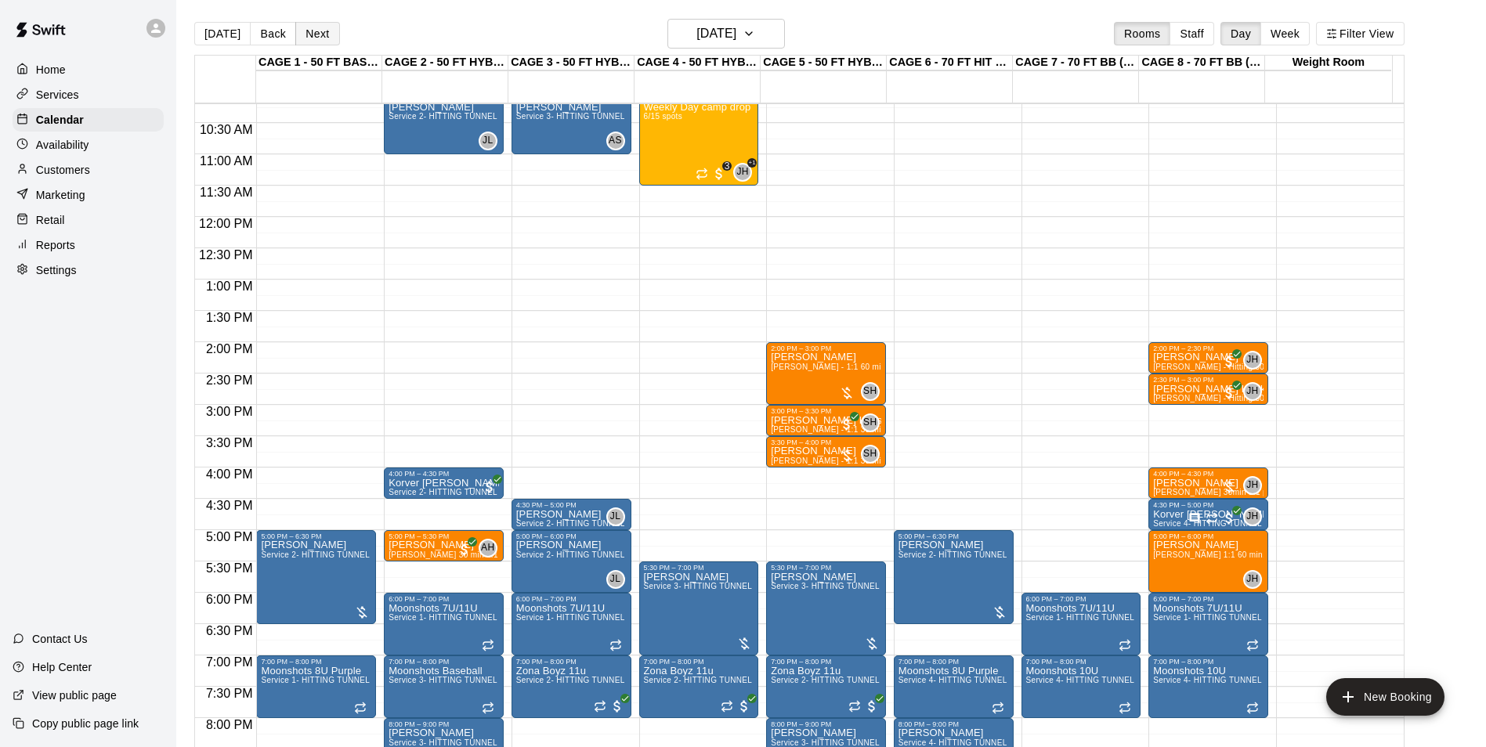
click at [309, 34] on button "Next" at bounding box center [317, 33] width 44 height 23
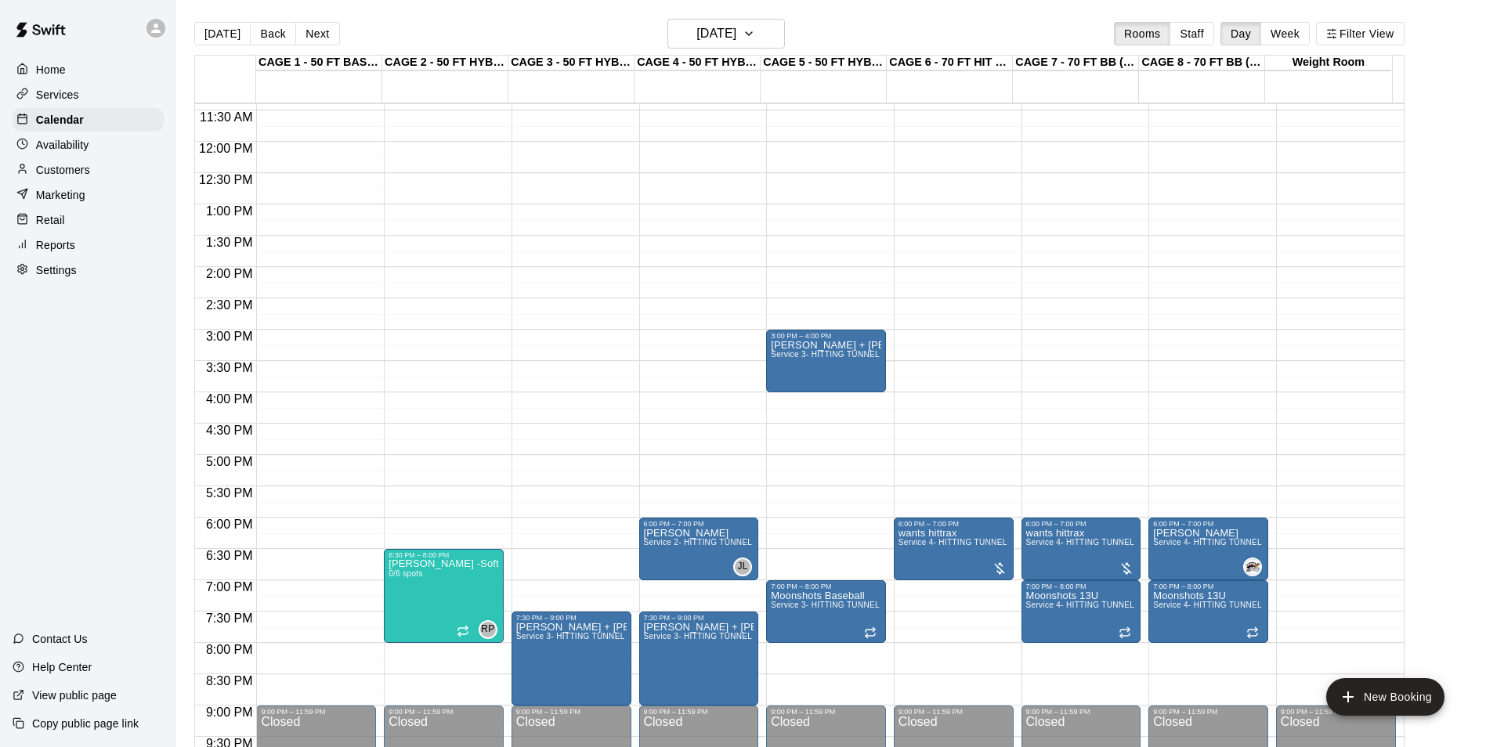
scroll to position [717, 0]
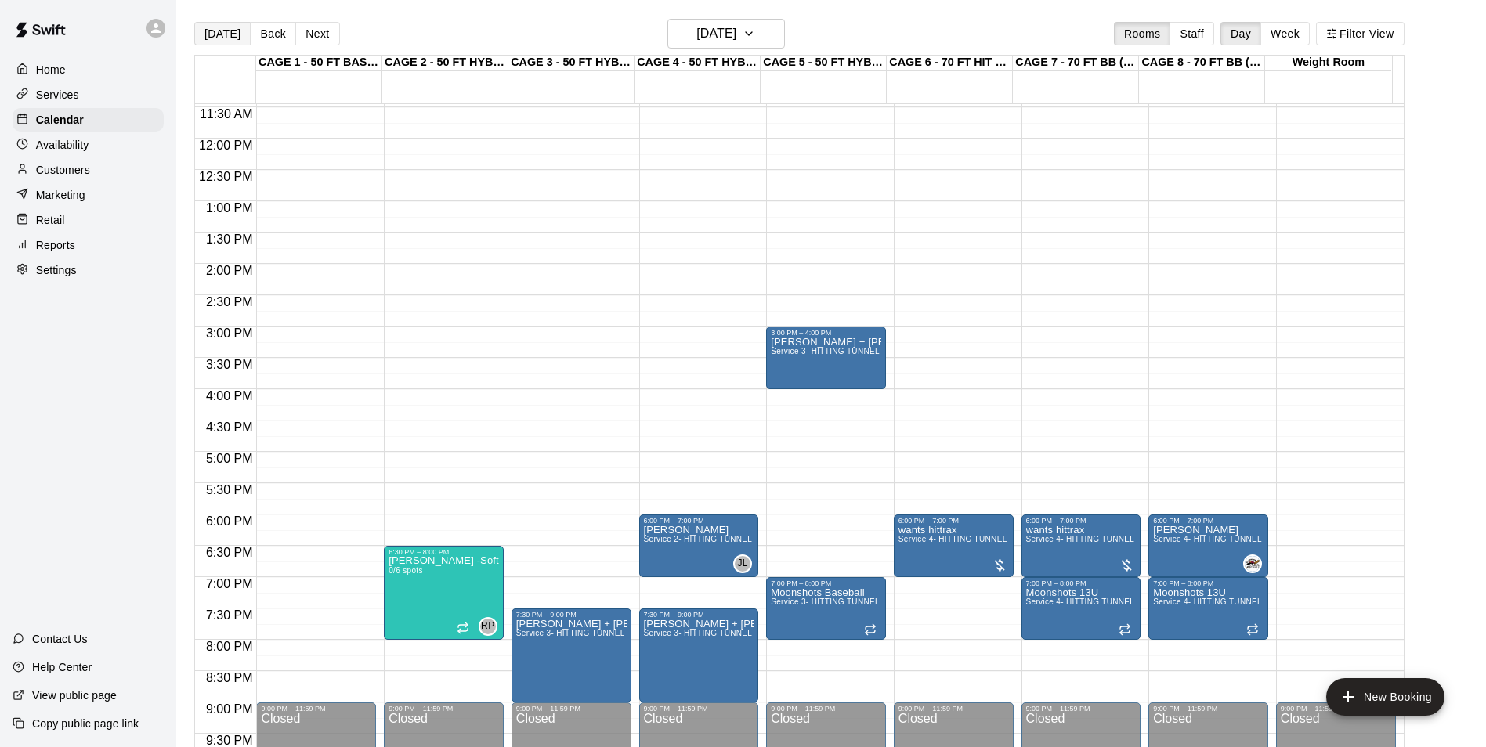
click at [195, 32] on button "[DATE]" at bounding box center [222, 33] width 56 height 23
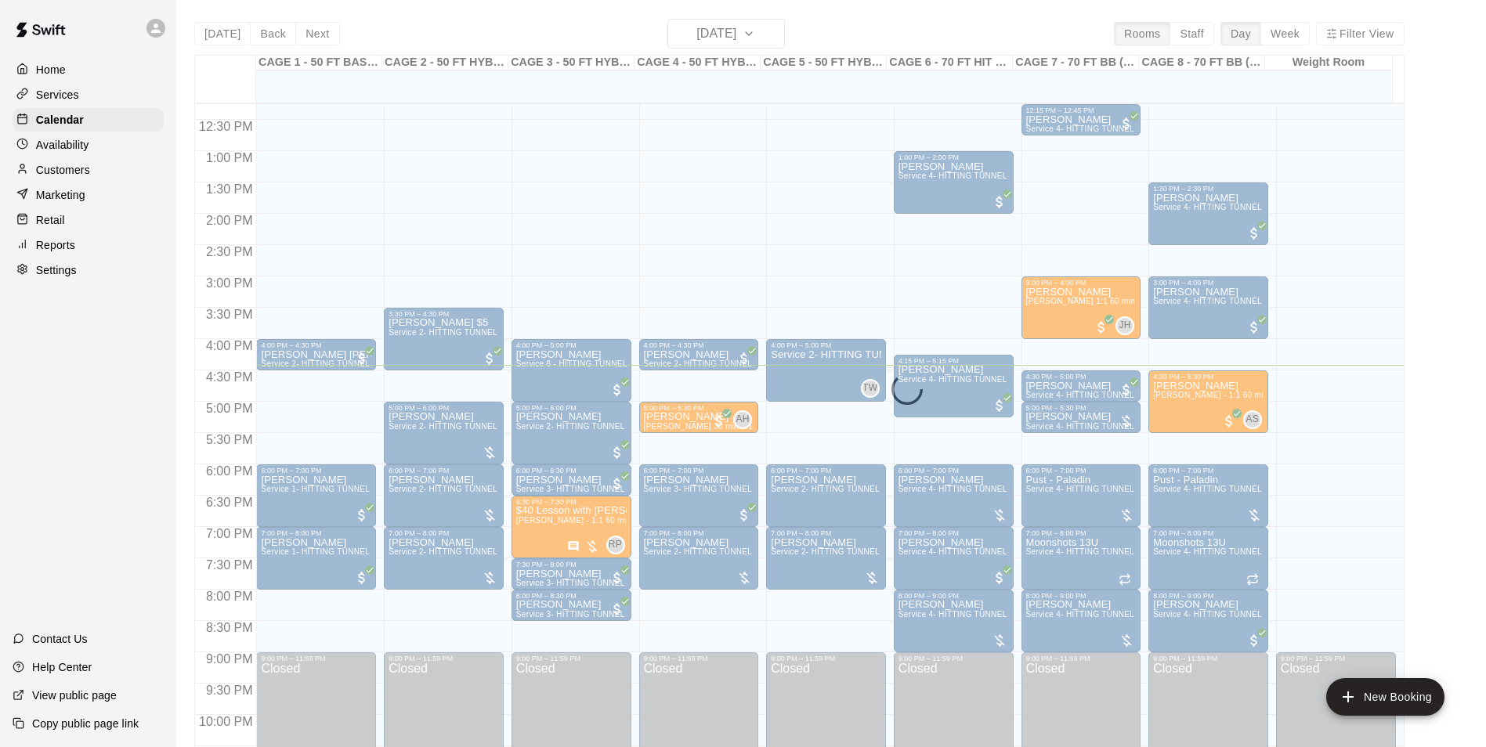
scroll to position [796, 0]
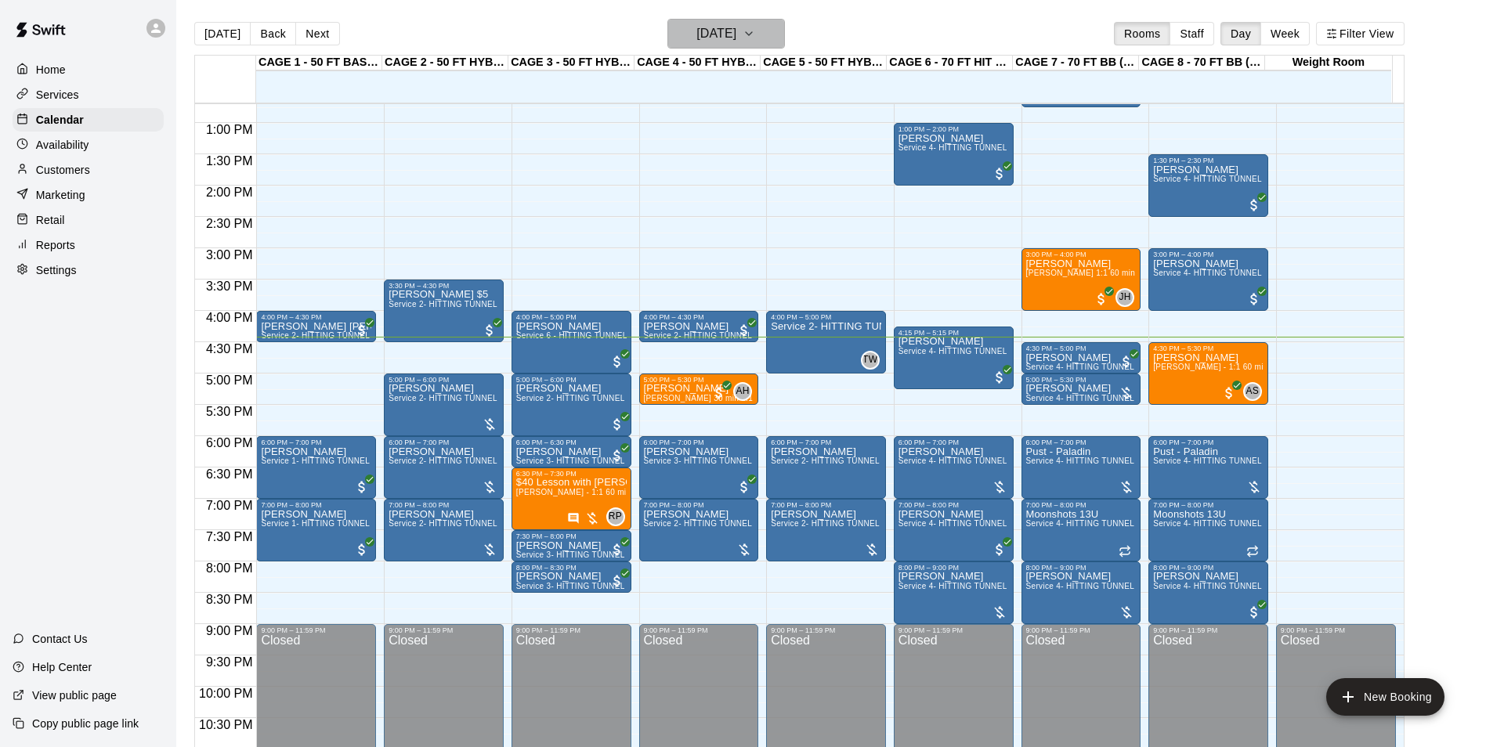
click at [703, 43] on h6 "[DATE]" at bounding box center [716, 34] width 40 height 22
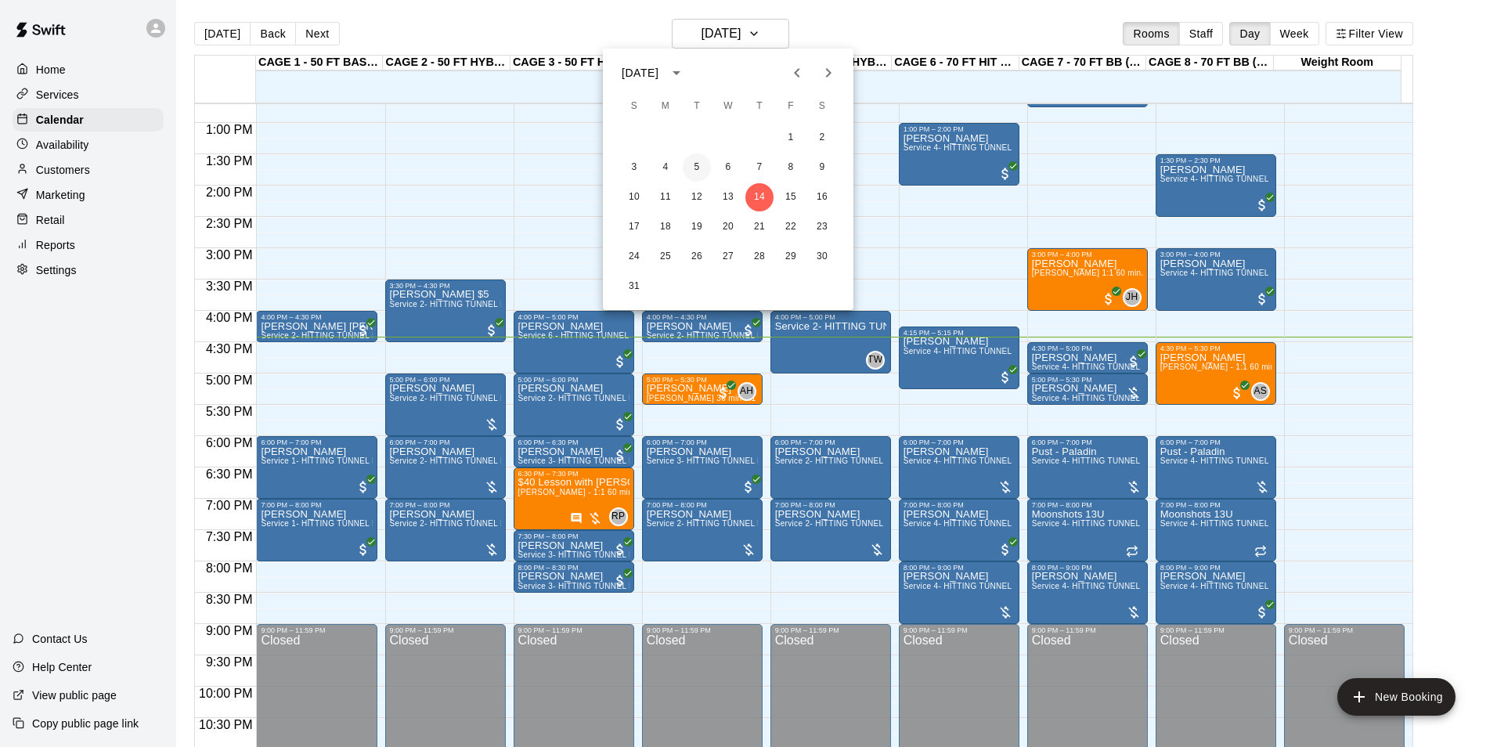
click at [692, 162] on button "5" at bounding box center [697, 168] width 28 height 28
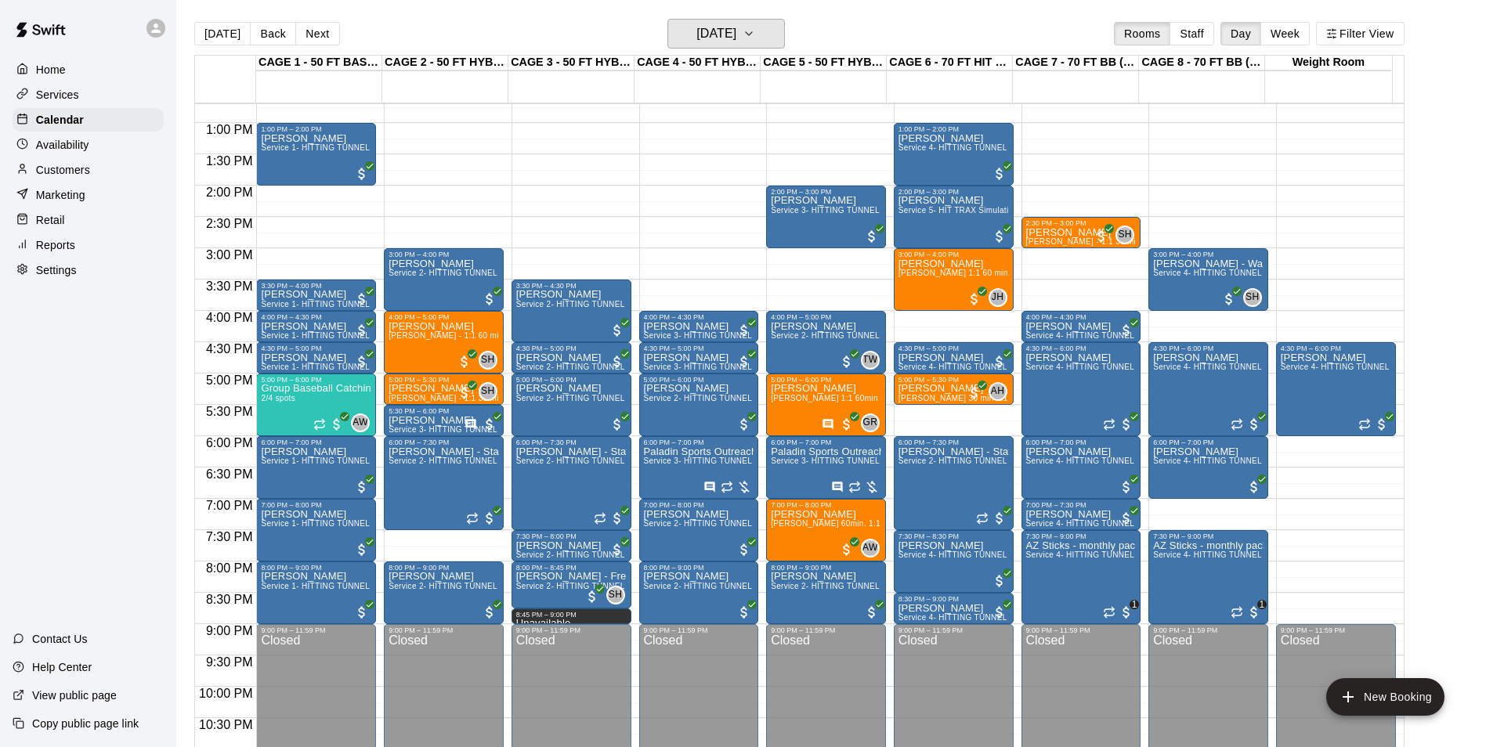
click at [729, 30] on h6 "[DATE]" at bounding box center [716, 34] width 40 height 22
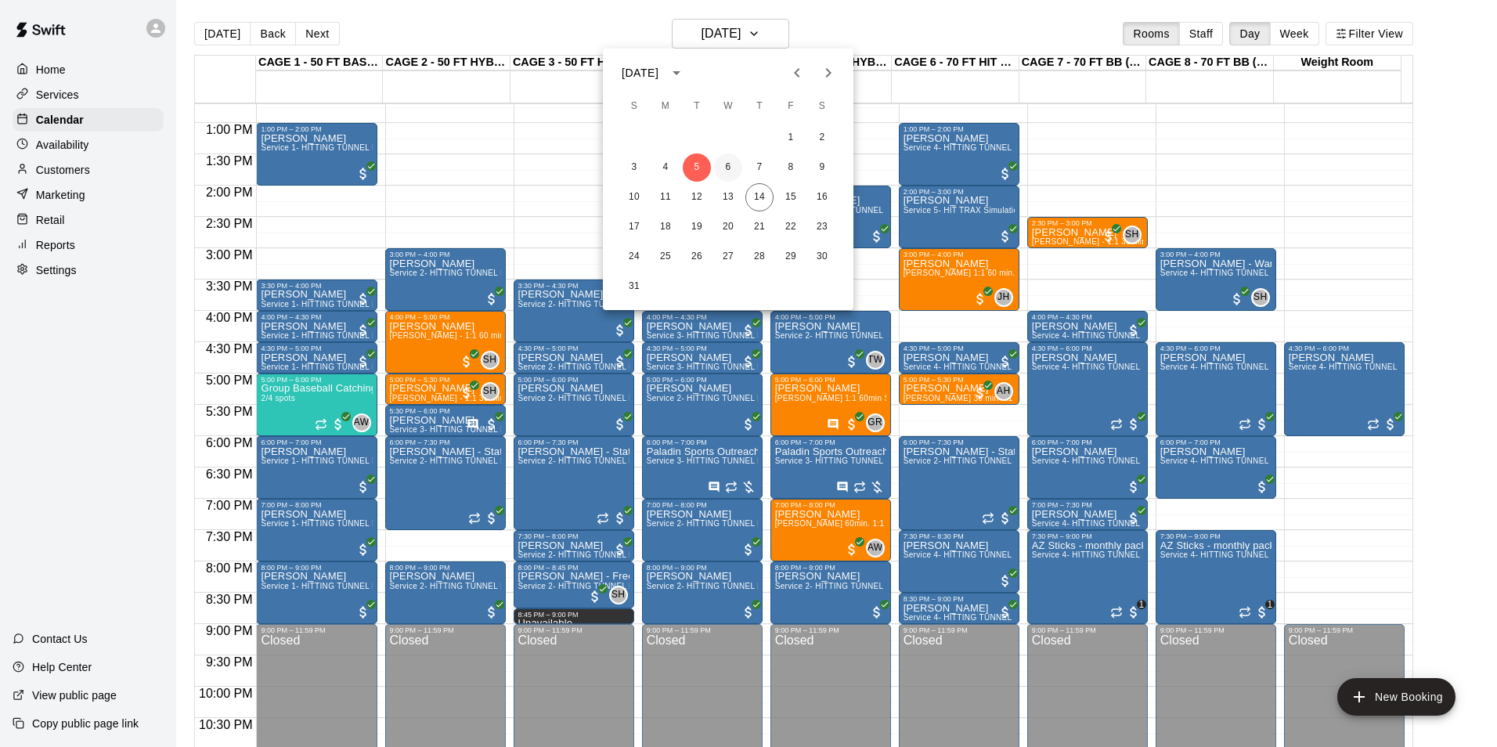
click at [730, 169] on button "6" at bounding box center [728, 168] width 28 height 28
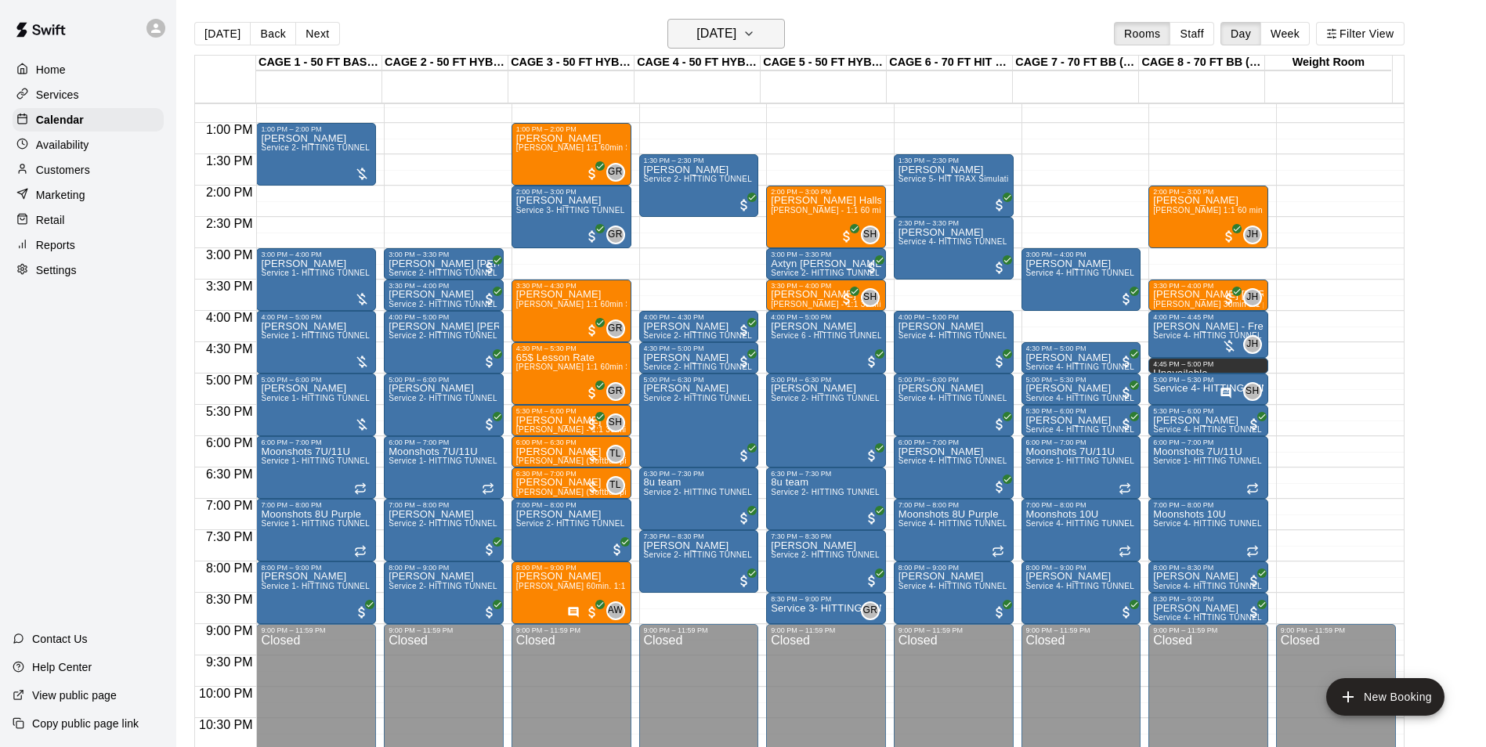
click at [731, 44] on h6 "Wednesday Aug 06" at bounding box center [716, 34] width 40 height 22
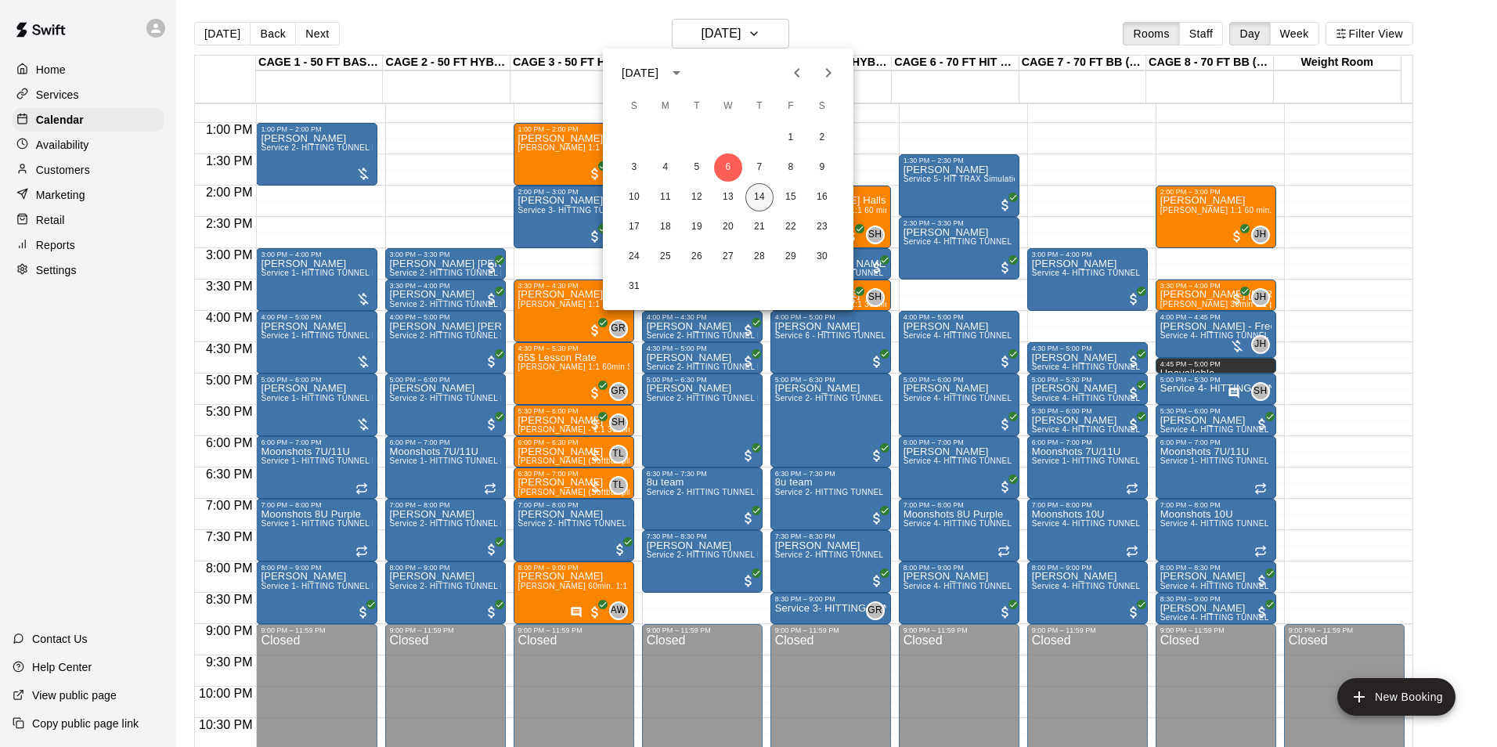
click at [765, 193] on button "14" at bounding box center [760, 197] width 28 height 28
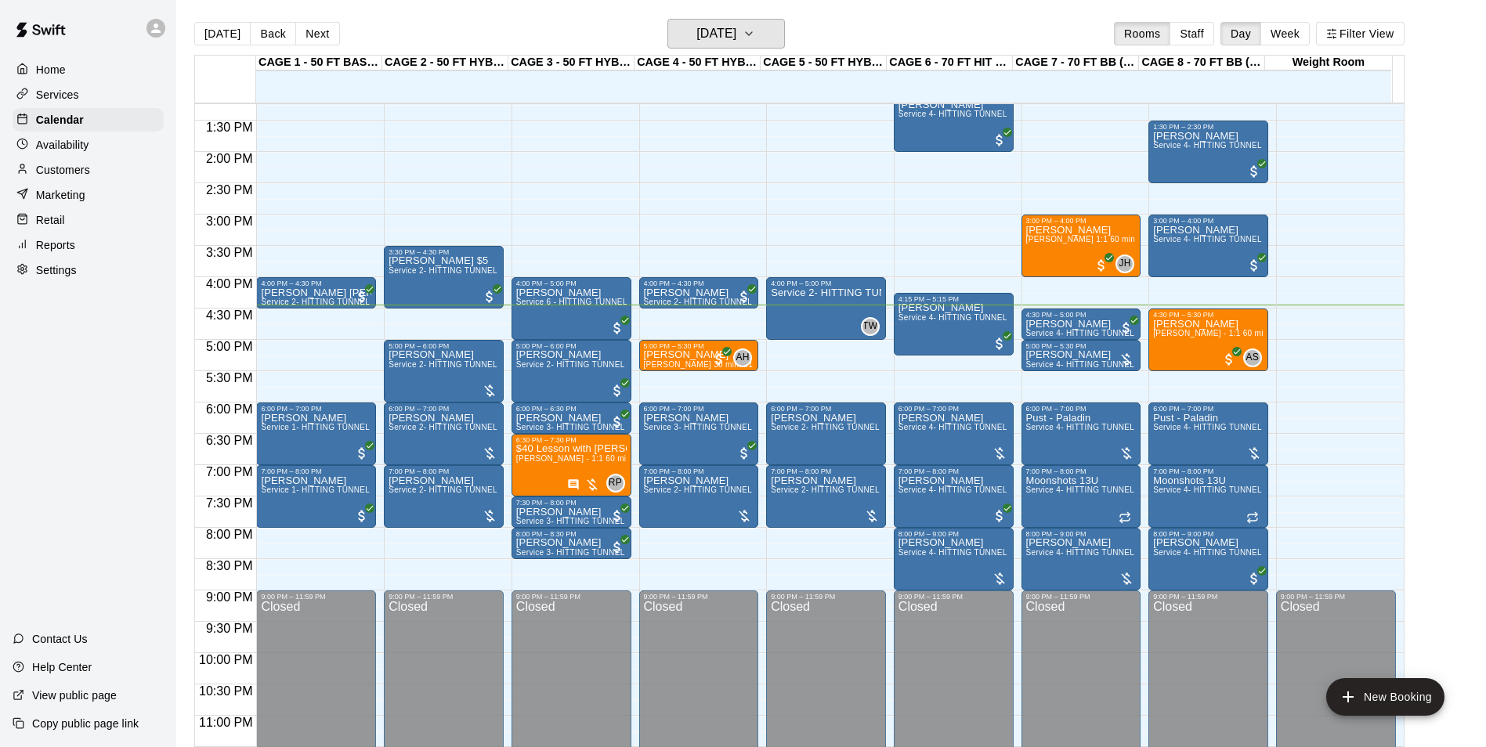
scroll to position [844, 0]
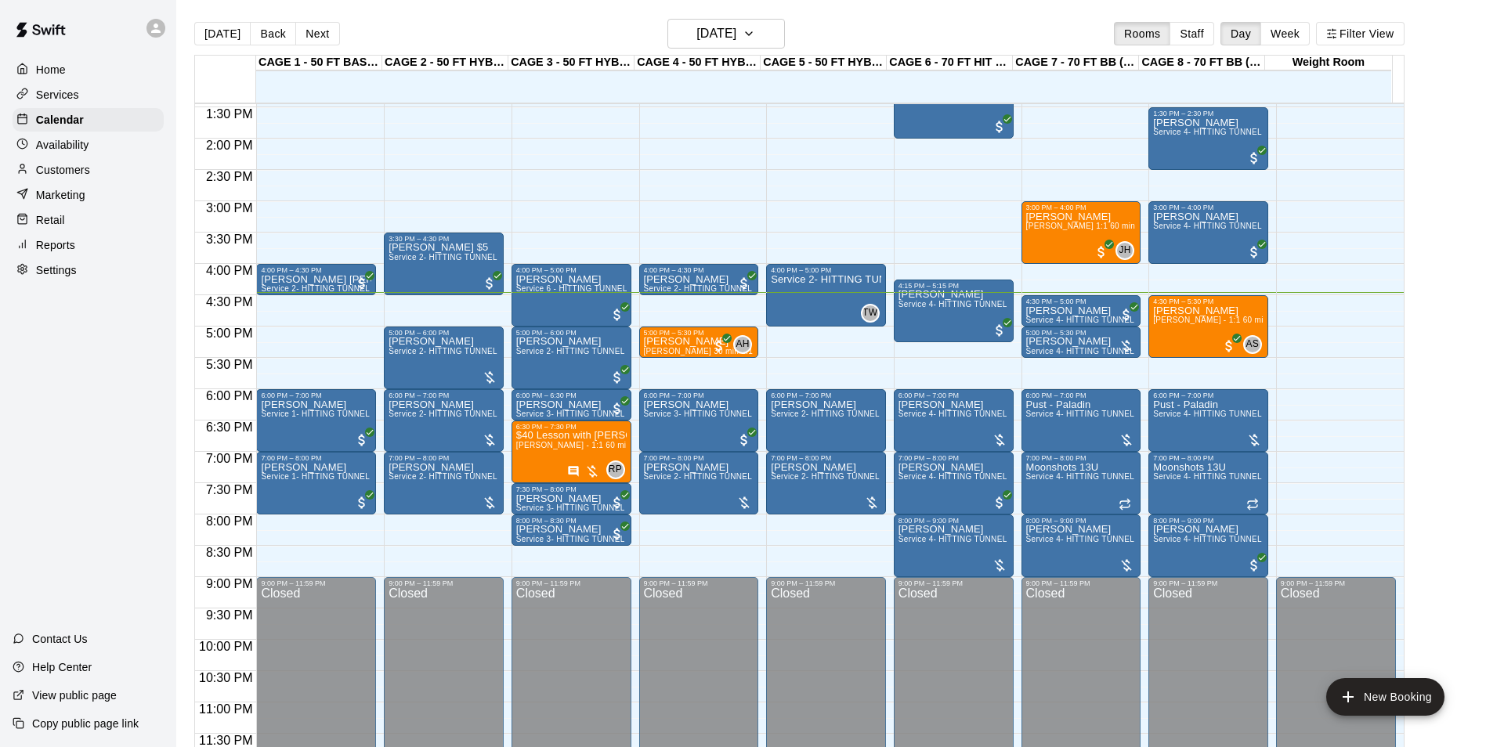
click at [269, 20] on div "Today Back Next Thursday Aug 14 Rooms Staff Day Week Filter View" at bounding box center [799, 37] width 1210 height 36
click at [269, 34] on button "Back" at bounding box center [273, 33] width 46 height 23
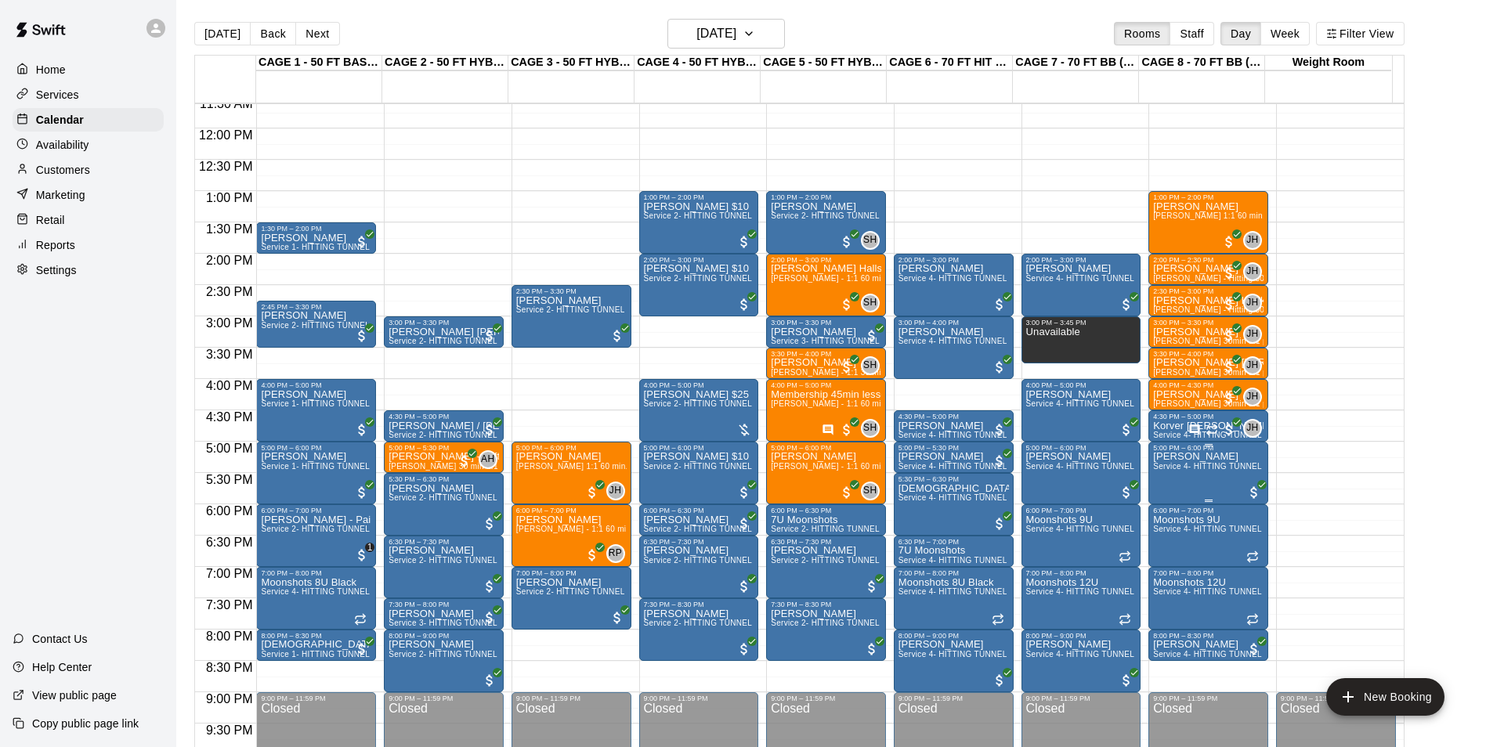
scroll to position [766, 0]
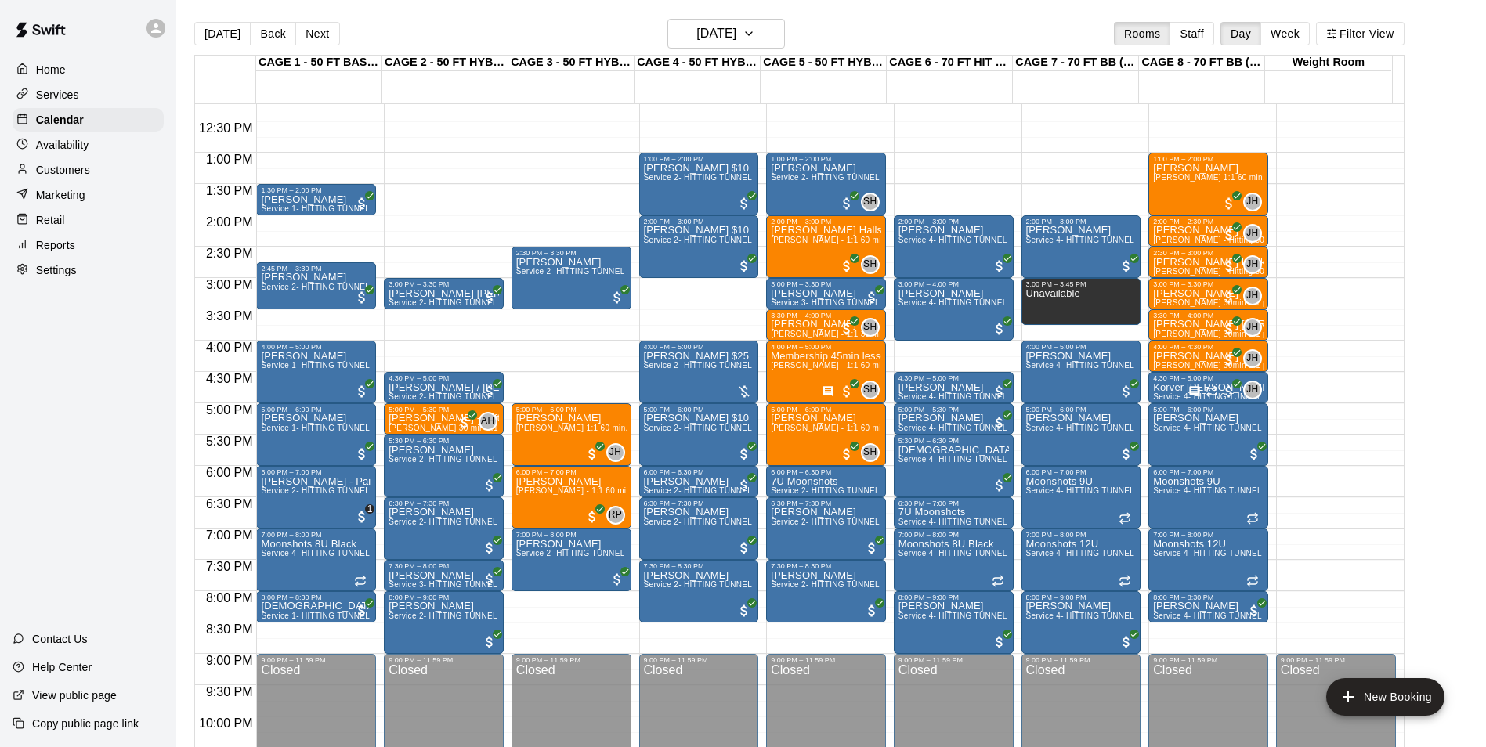
click at [229, 41] on button "[DATE]" at bounding box center [222, 33] width 56 height 23
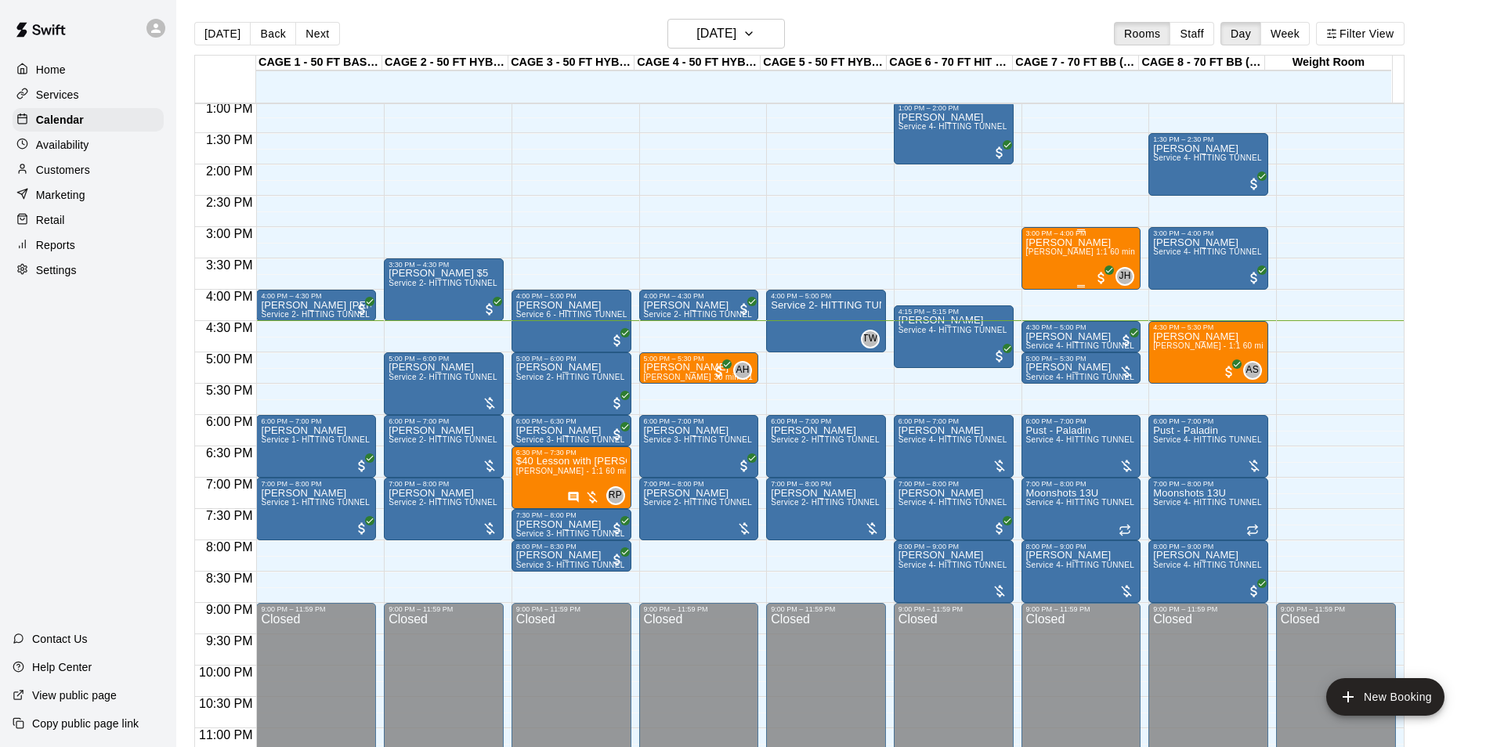
scroll to position [844, 0]
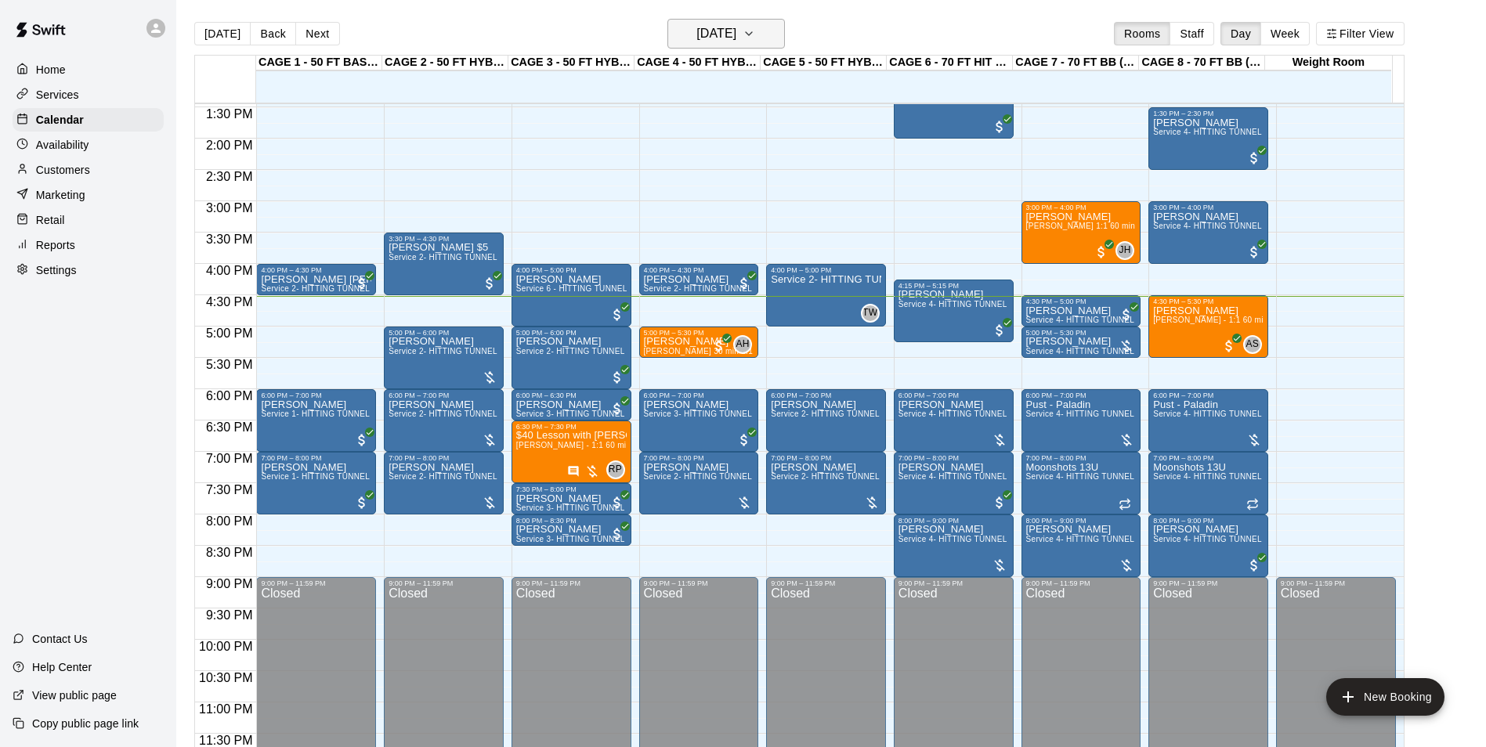
click at [736, 27] on h6 "[DATE]" at bounding box center [716, 34] width 40 height 22
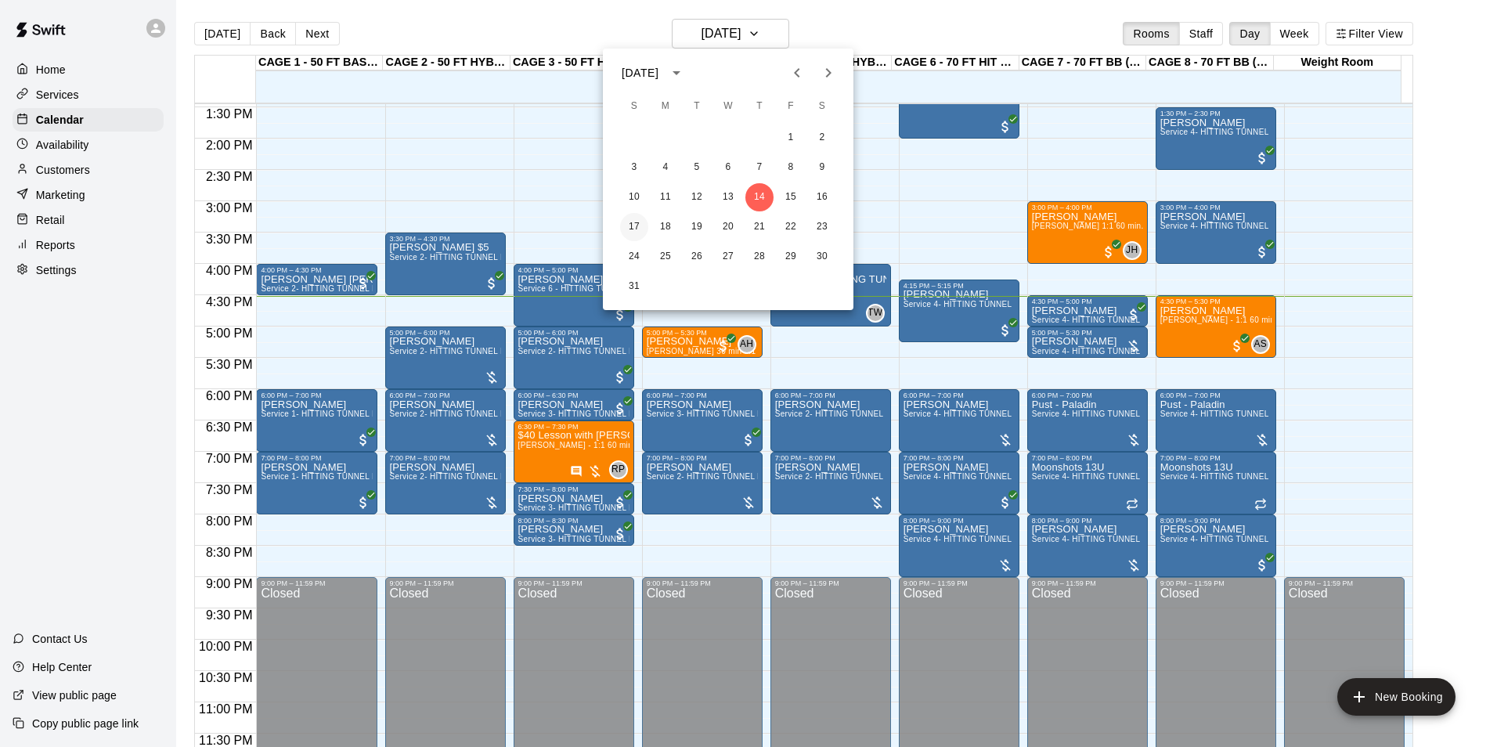
click at [626, 226] on button "17" at bounding box center [634, 227] width 28 height 28
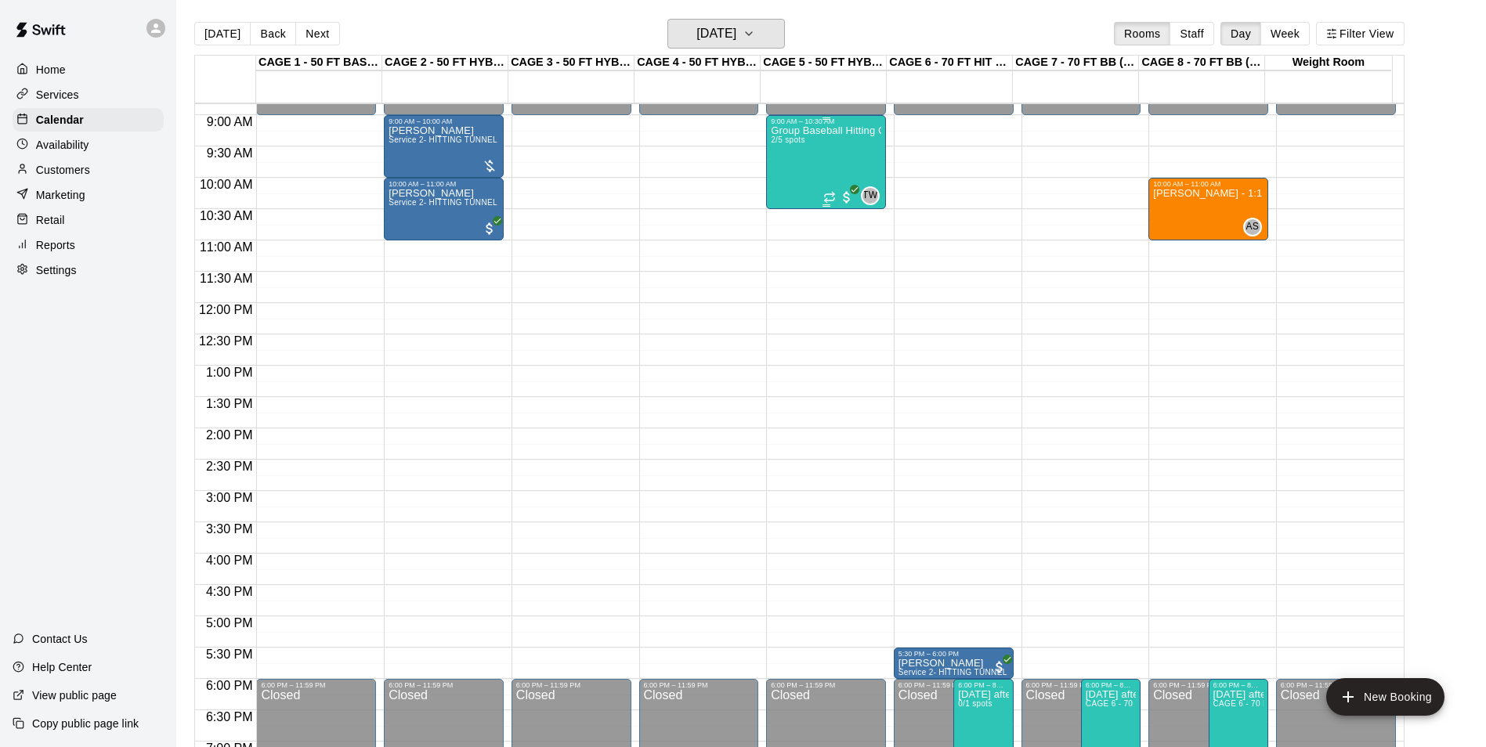
scroll to position [531, 0]
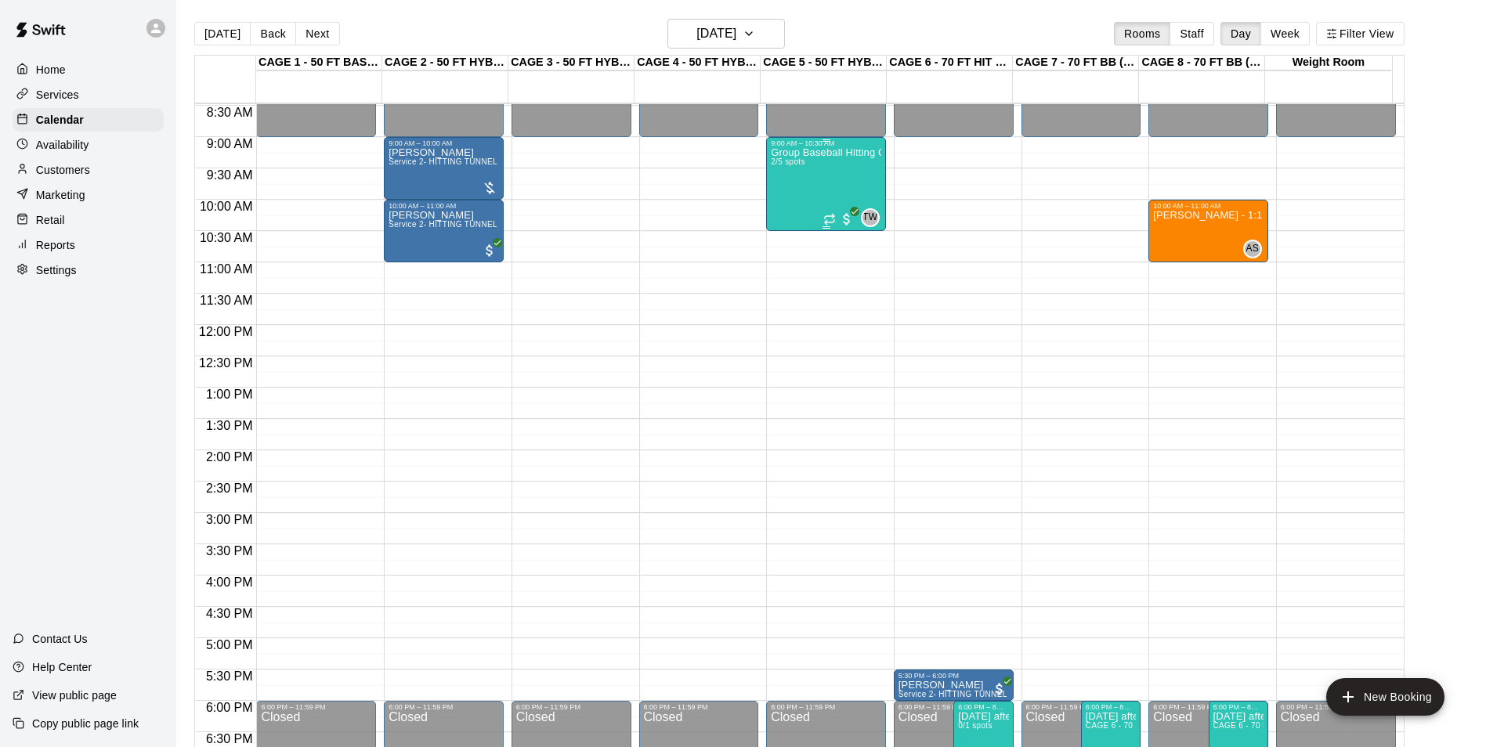
click at [813, 182] on div "Group Baseball Hitting Class - Sunday (Ages 11-13) 2/5 spots" at bounding box center [826, 520] width 110 height 747
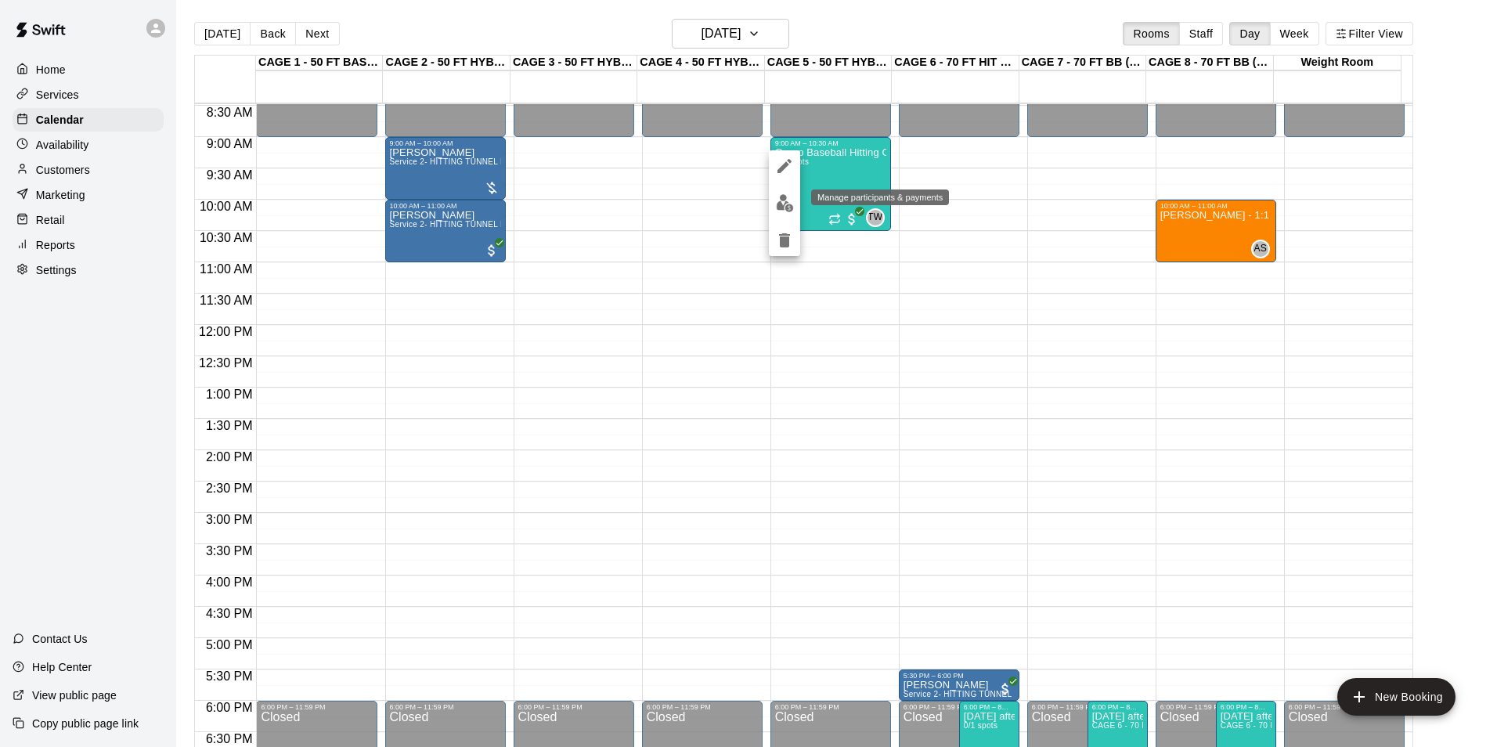
click at [791, 206] on img "edit" at bounding box center [785, 203] width 18 height 18
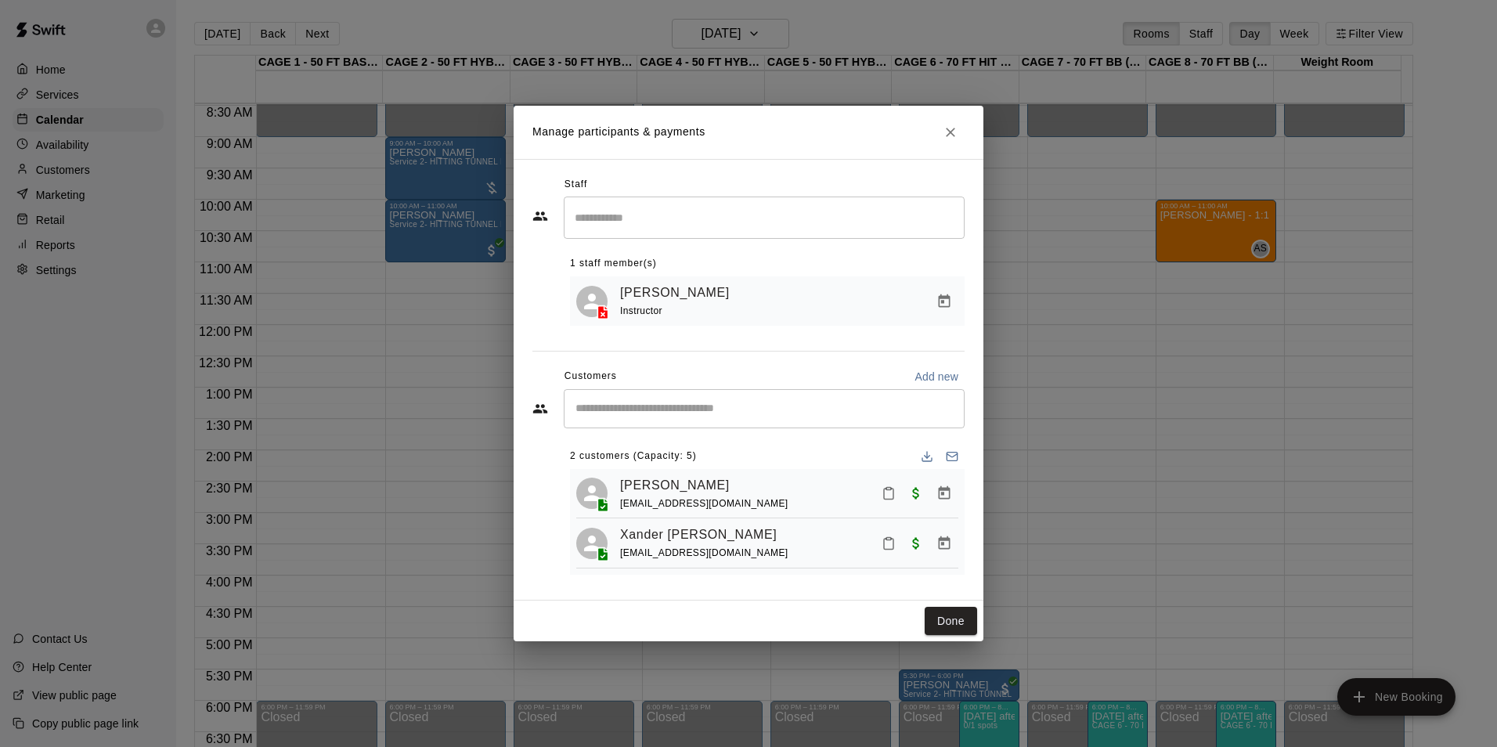
drag, startPoint x: 946, startPoint y: 623, endPoint x: 890, endPoint y: 550, distance: 92.7
click at [946, 623] on button "Done" at bounding box center [951, 621] width 52 height 29
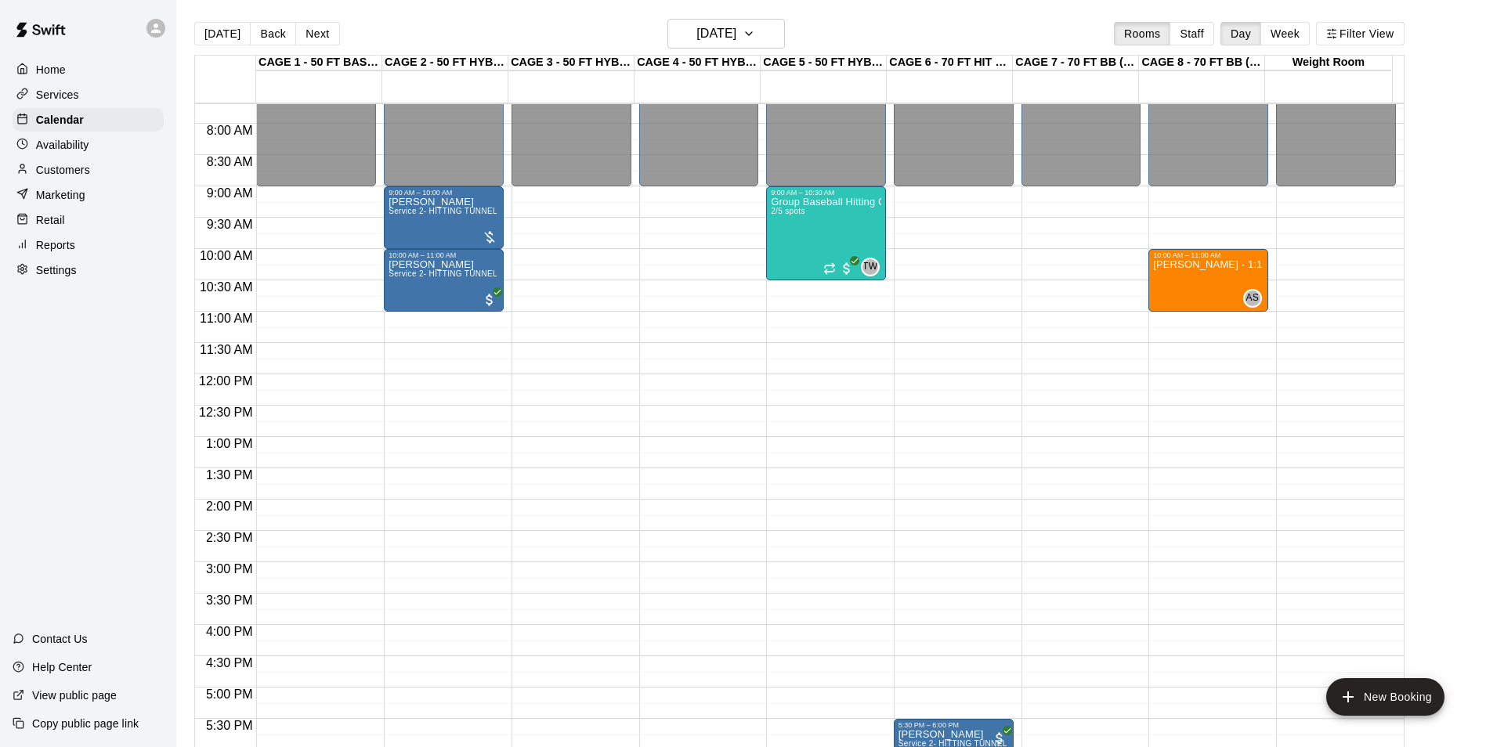
scroll to position [453, 0]
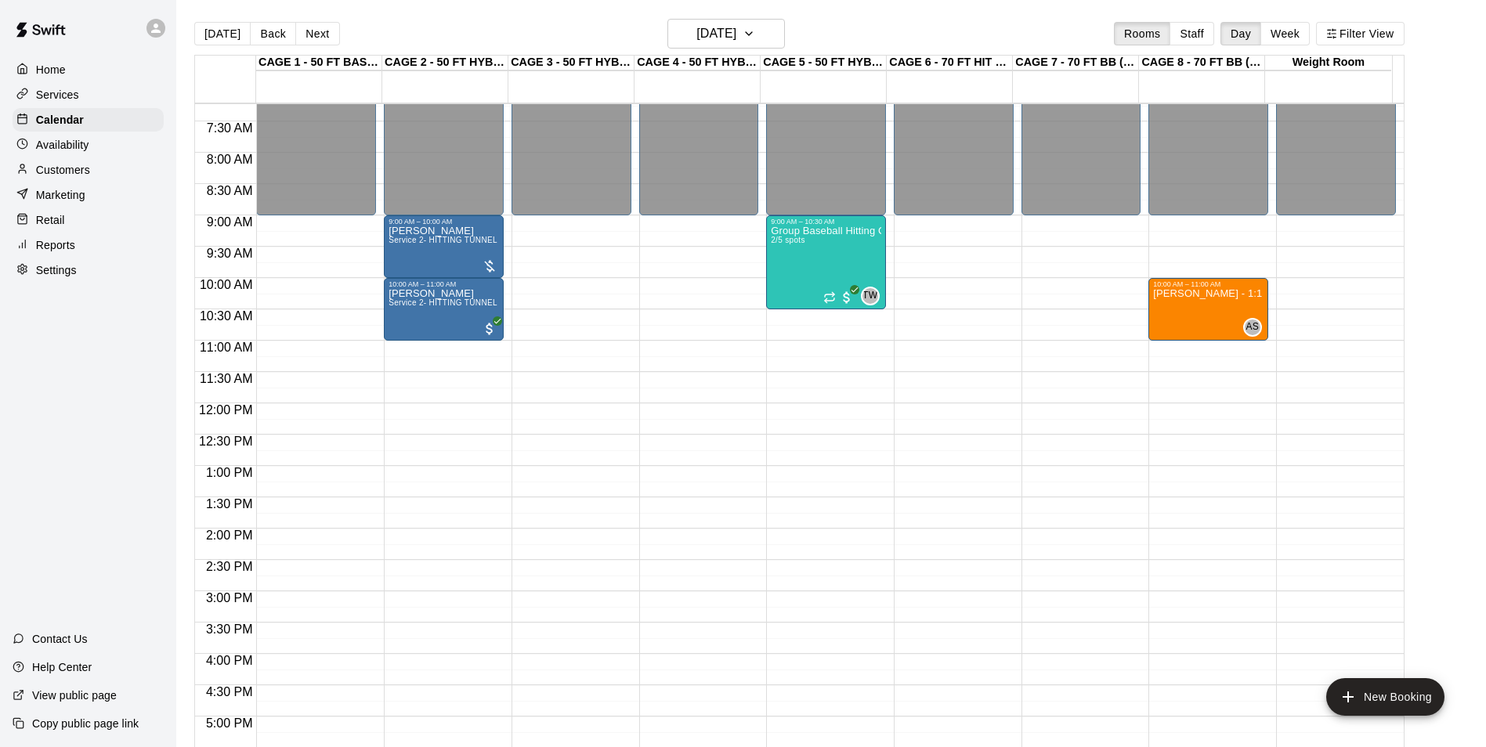
click at [205, 20] on div "Today Back Next Sunday Aug 17 Rooms Staff Day Week Filter View" at bounding box center [799, 37] width 1210 height 36
click at [202, 31] on button "[DATE]" at bounding box center [222, 33] width 56 height 23
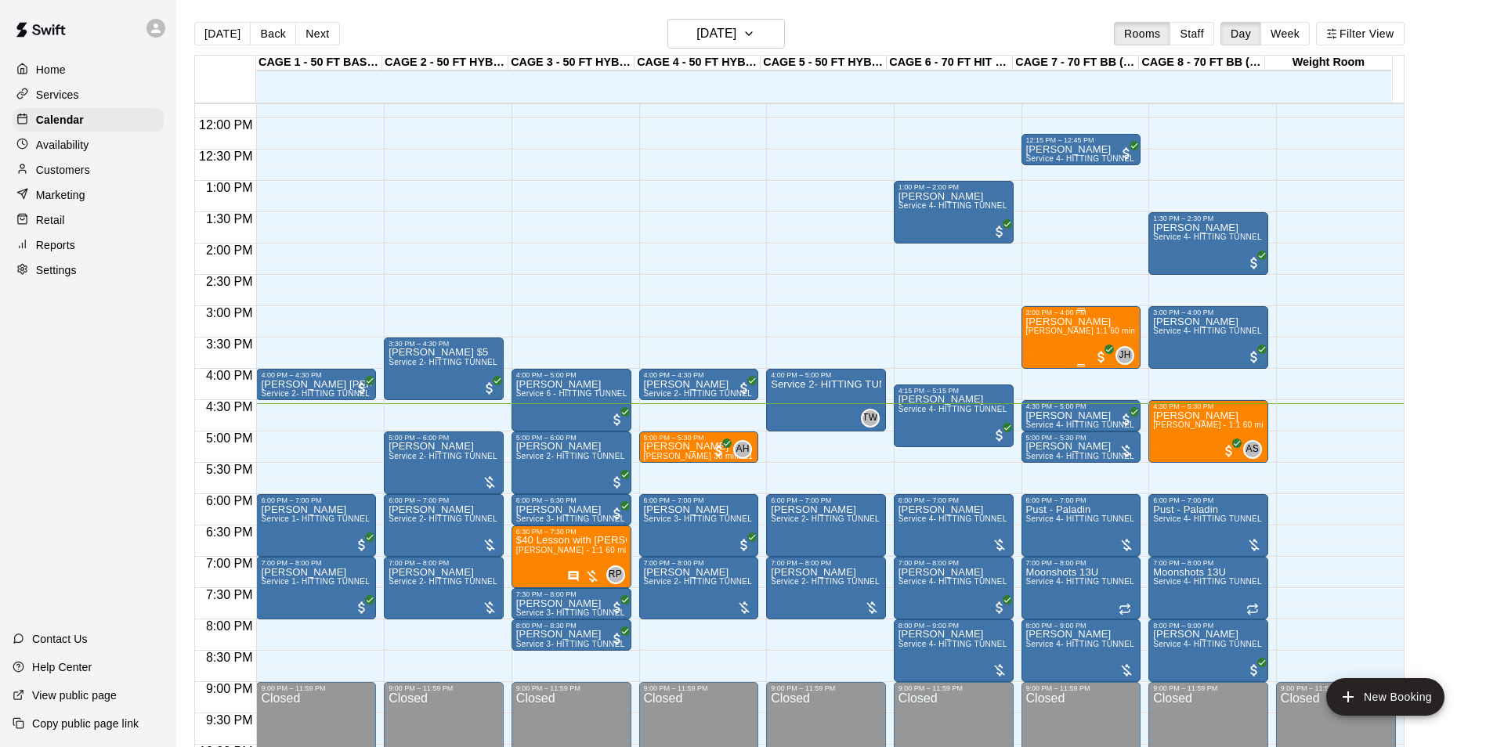
scroll to position [766, 0]
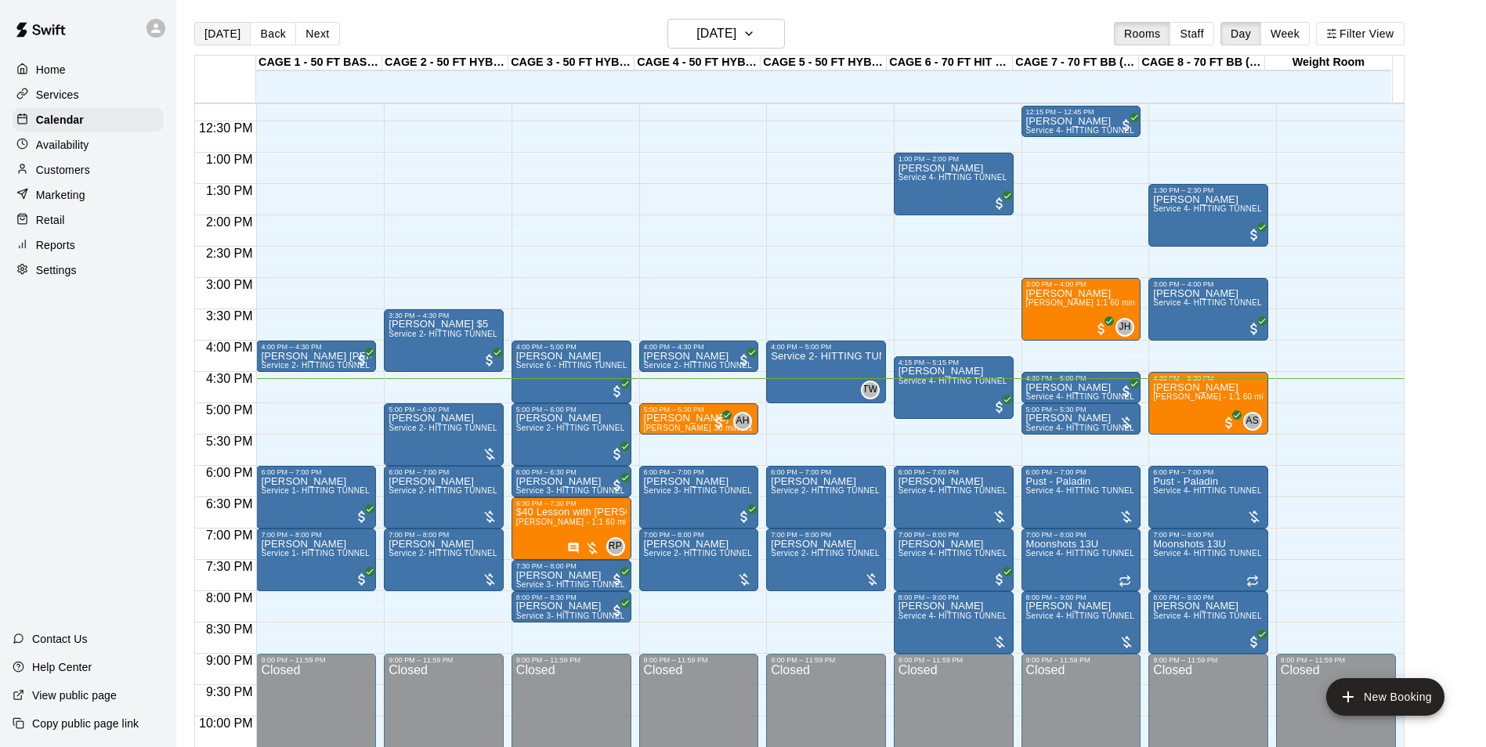
click at [224, 45] on button "[DATE]" at bounding box center [222, 33] width 56 height 23
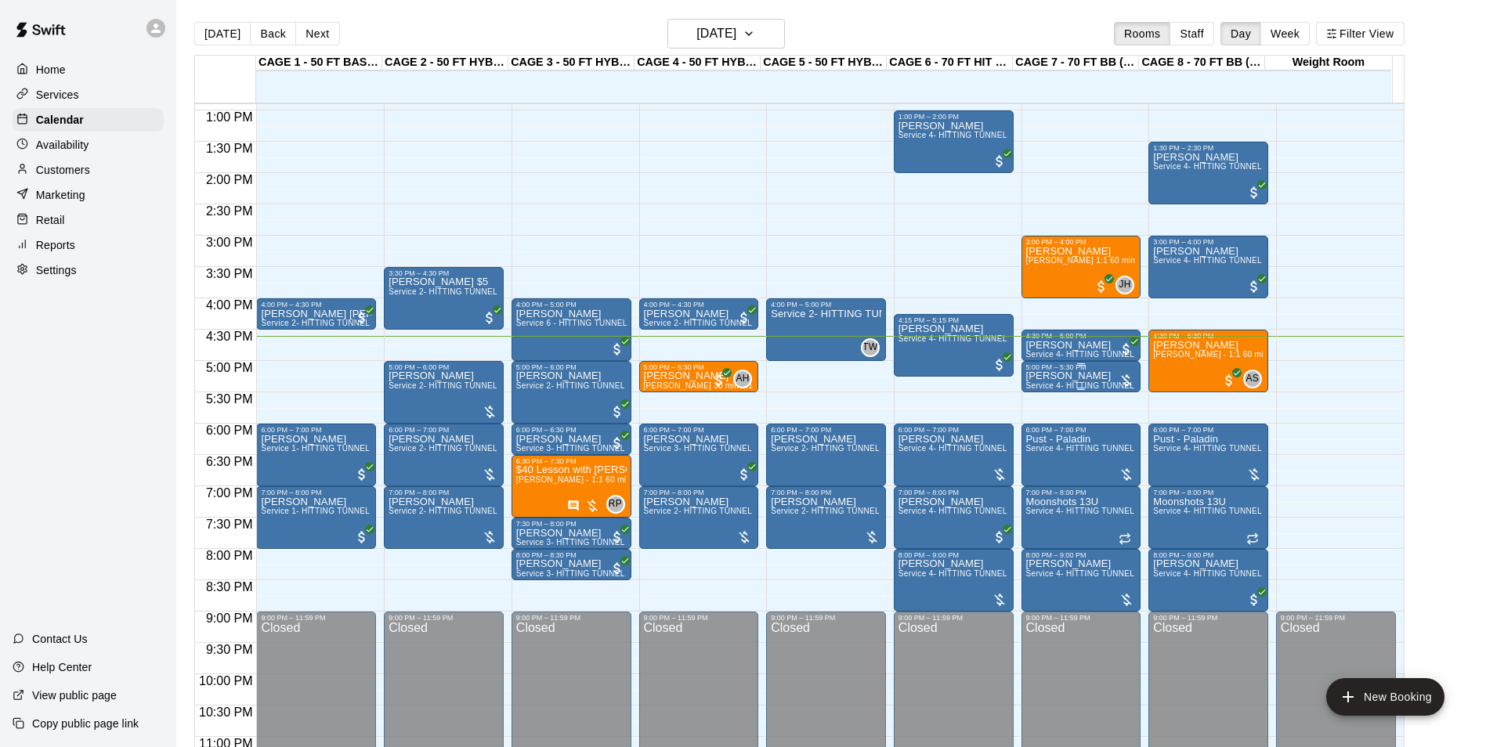
scroll to position [844, 0]
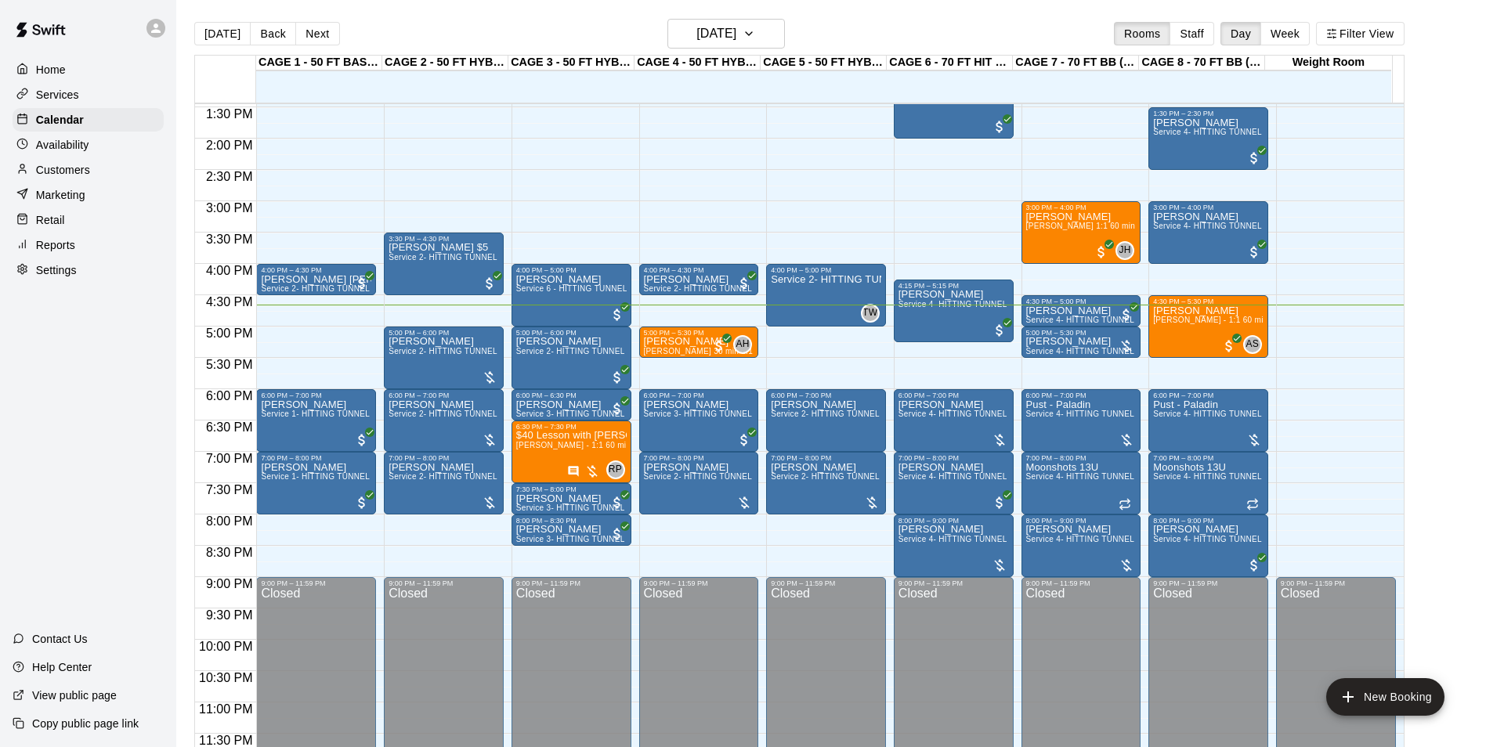
click at [117, 179] on div "Customers" at bounding box center [88, 169] width 151 height 23
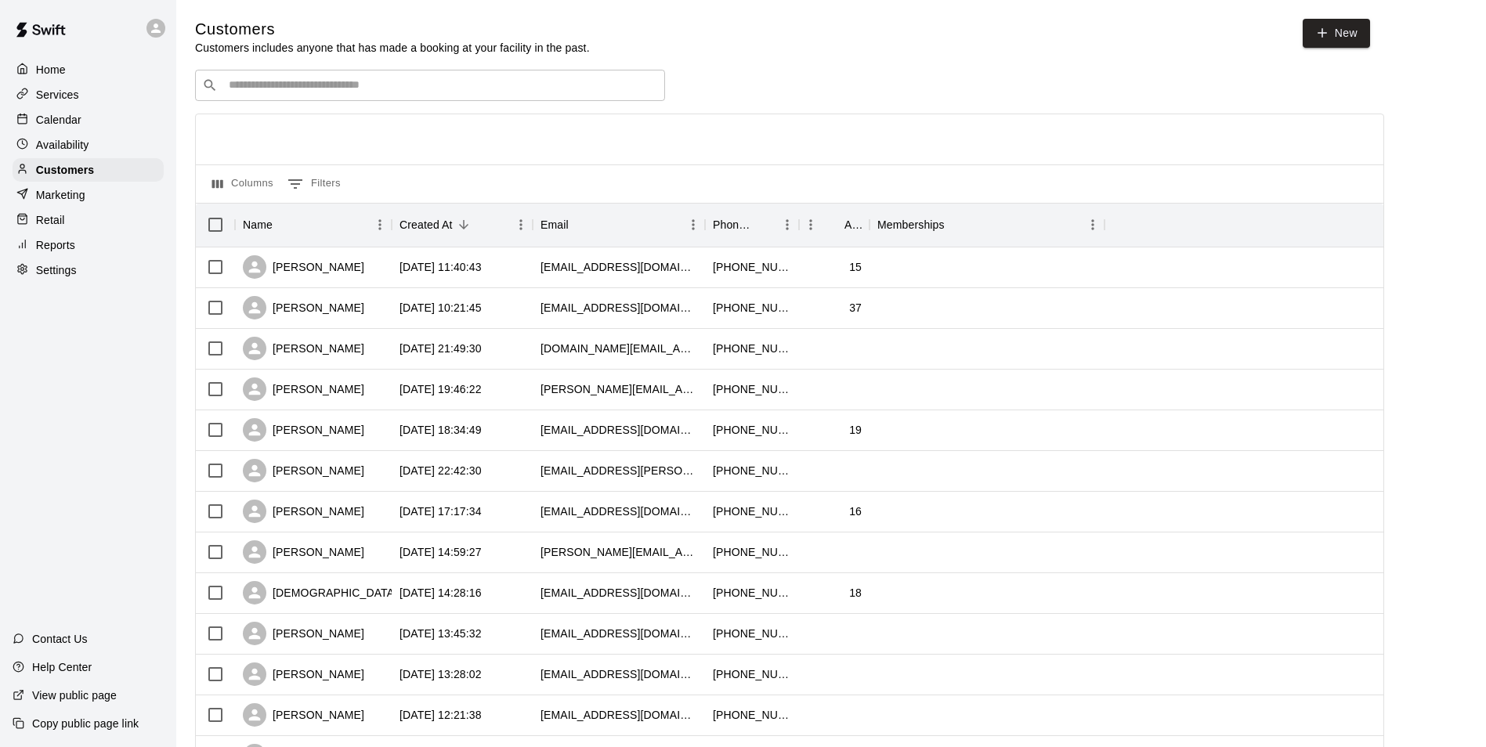
click at [340, 89] on input "Search customers by name or email" at bounding box center [441, 86] width 434 height 16
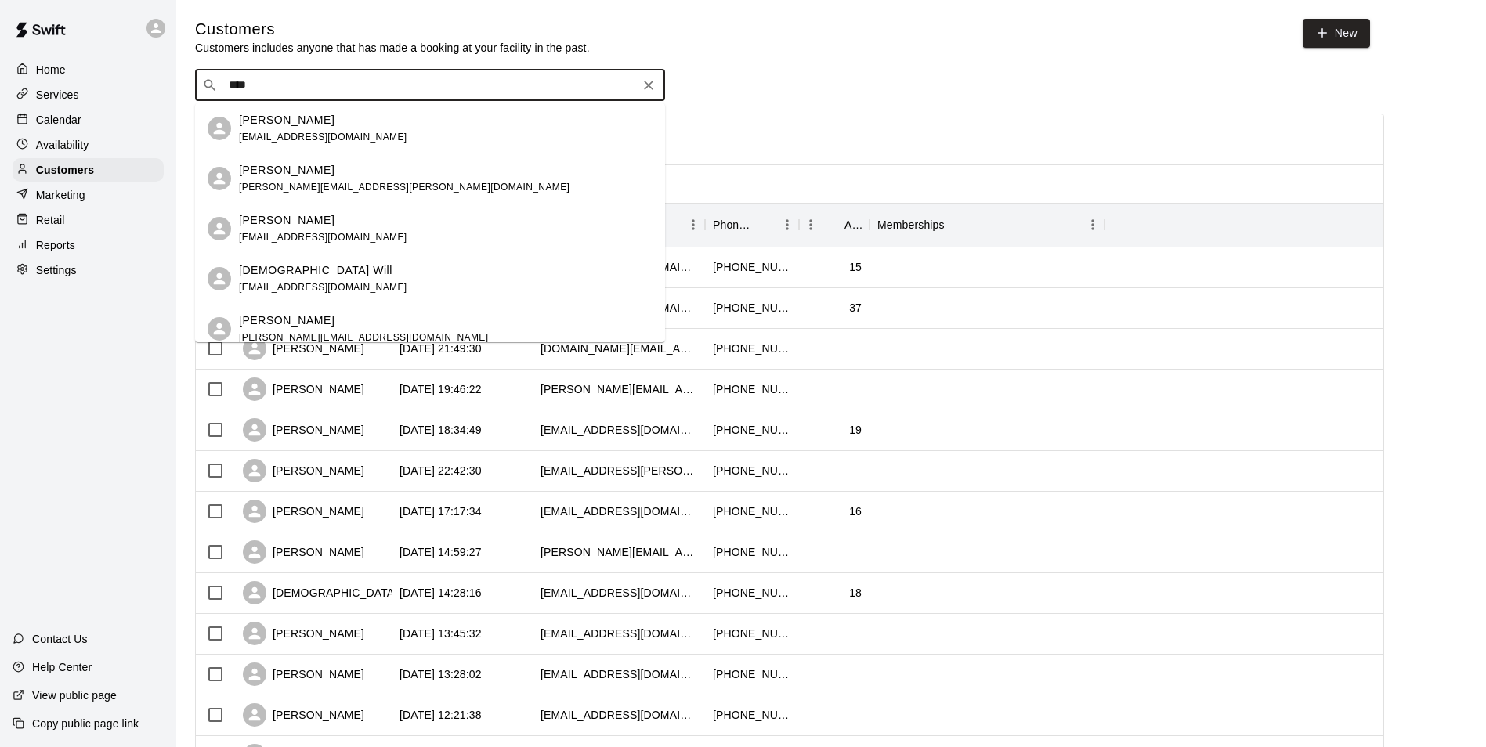
type input "*****"
click at [332, 117] on div "Isaac Erickson" at bounding box center [363, 120] width 249 height 16
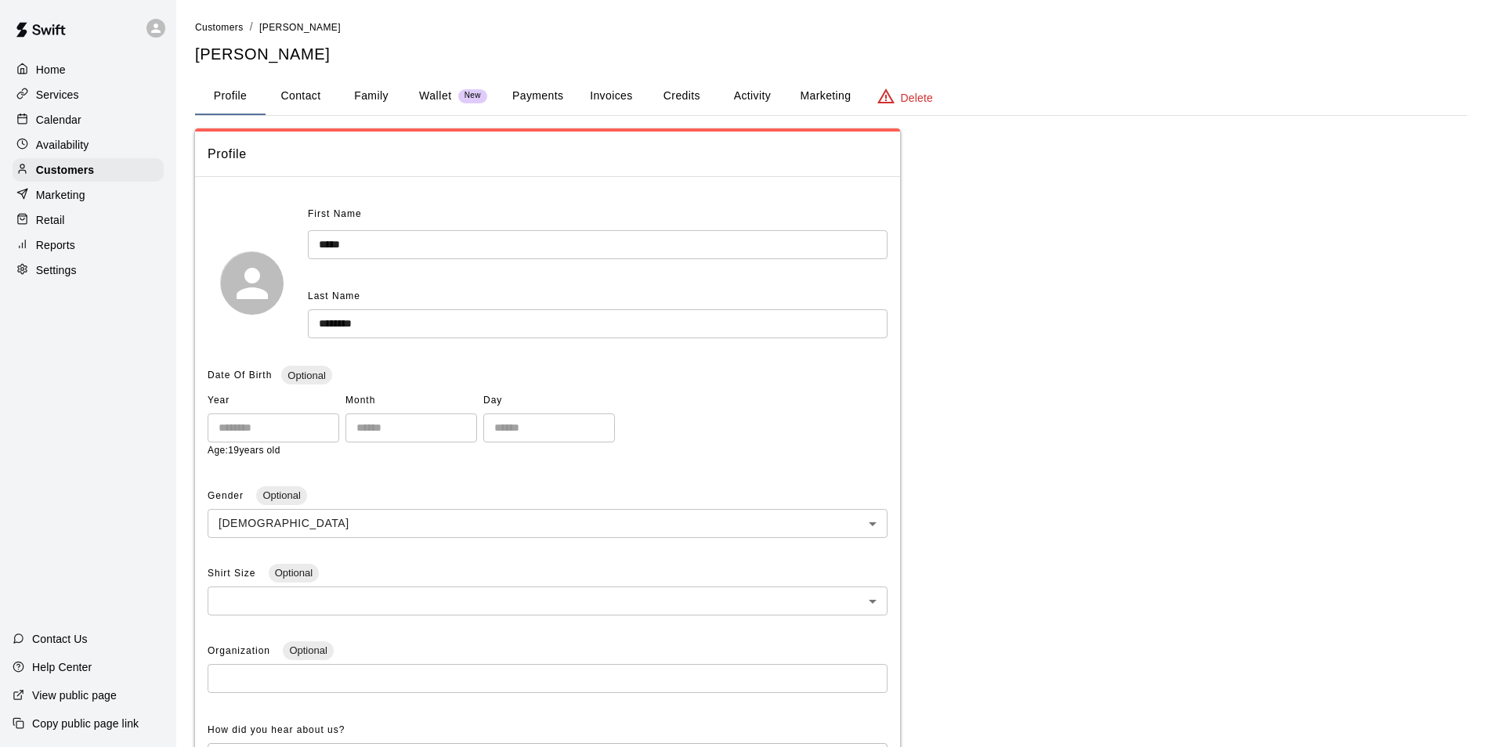
click at [323, 94] on button "Contact" at bounding box center [300, 97] width 70 height 38
select select "**"
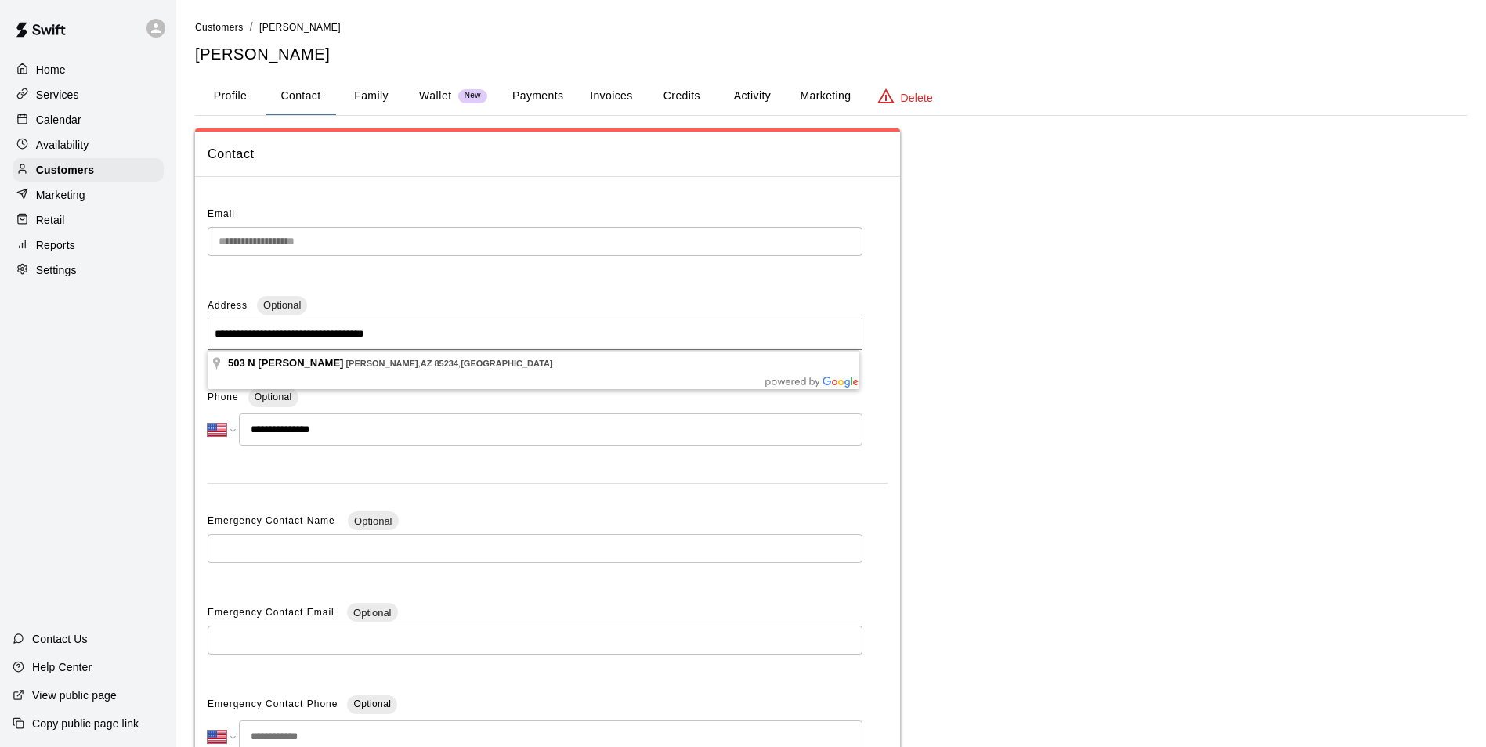
drag, startPoint x: 437, startPoint y: 331, endPoint x: 200, endPoint y: 316, distance: 237.7
click at [200, 316] on div "**********" at bounding box center [547, 496] width 705 height 613
drag, startPoint x: 84, startPoint y: 121, endPoint x: 99, endPoint y: 115, distance: 16.1
click at [84, 121] on div "Calendar" at bounding box center [88, 119] width 151 height 23
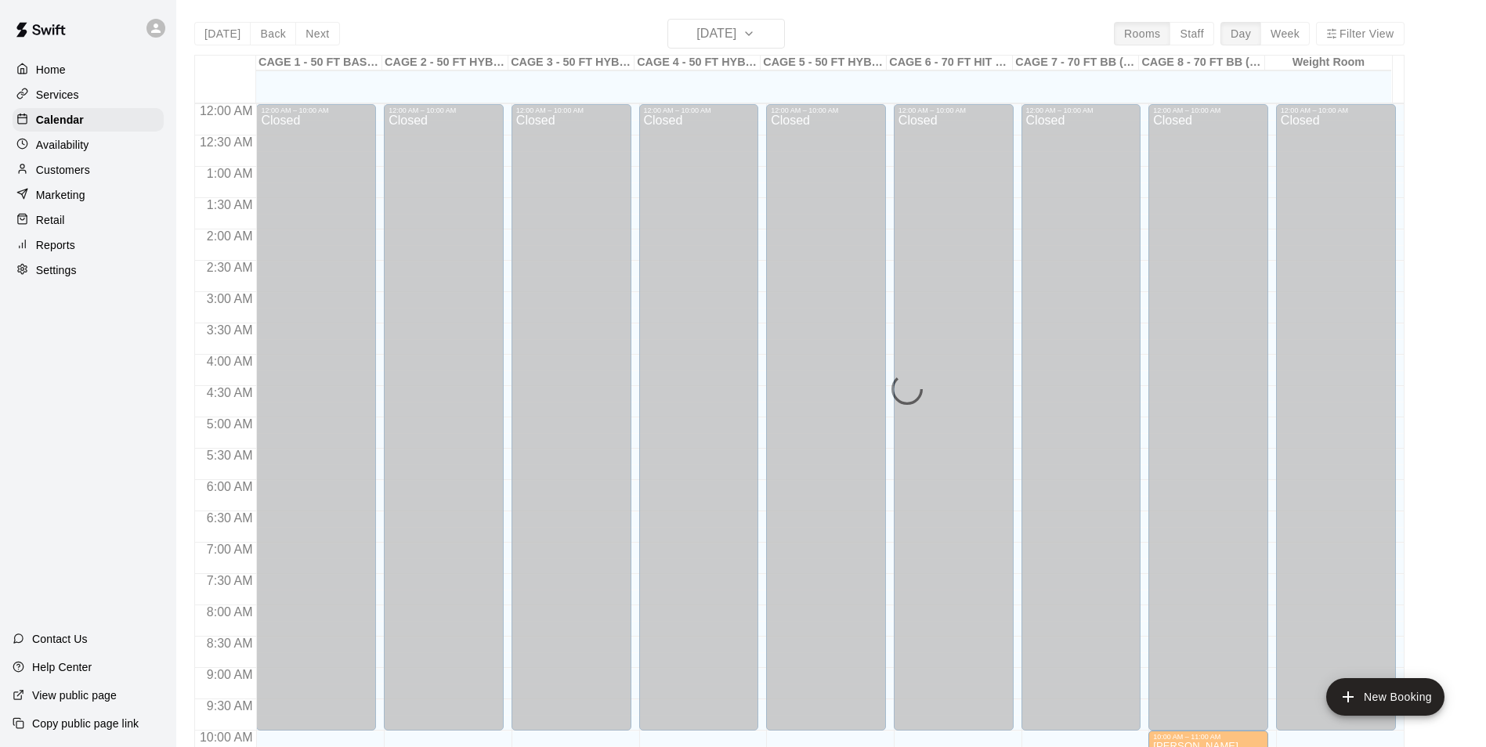
scroll to position [796, 0]
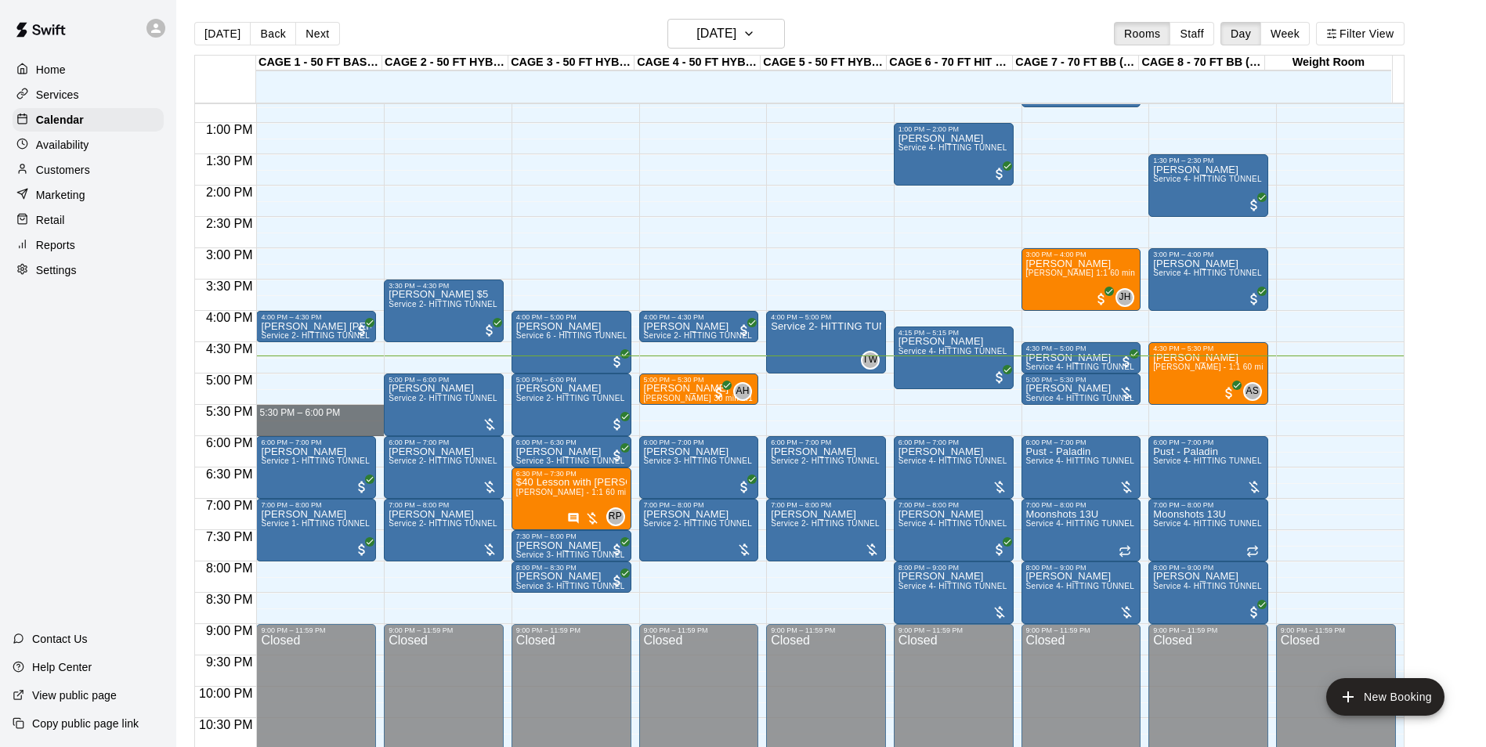
drag, startPoint x: 276, startPoint y: 409, endPoint x: 276, endPoint y: 428, distance: 18.8
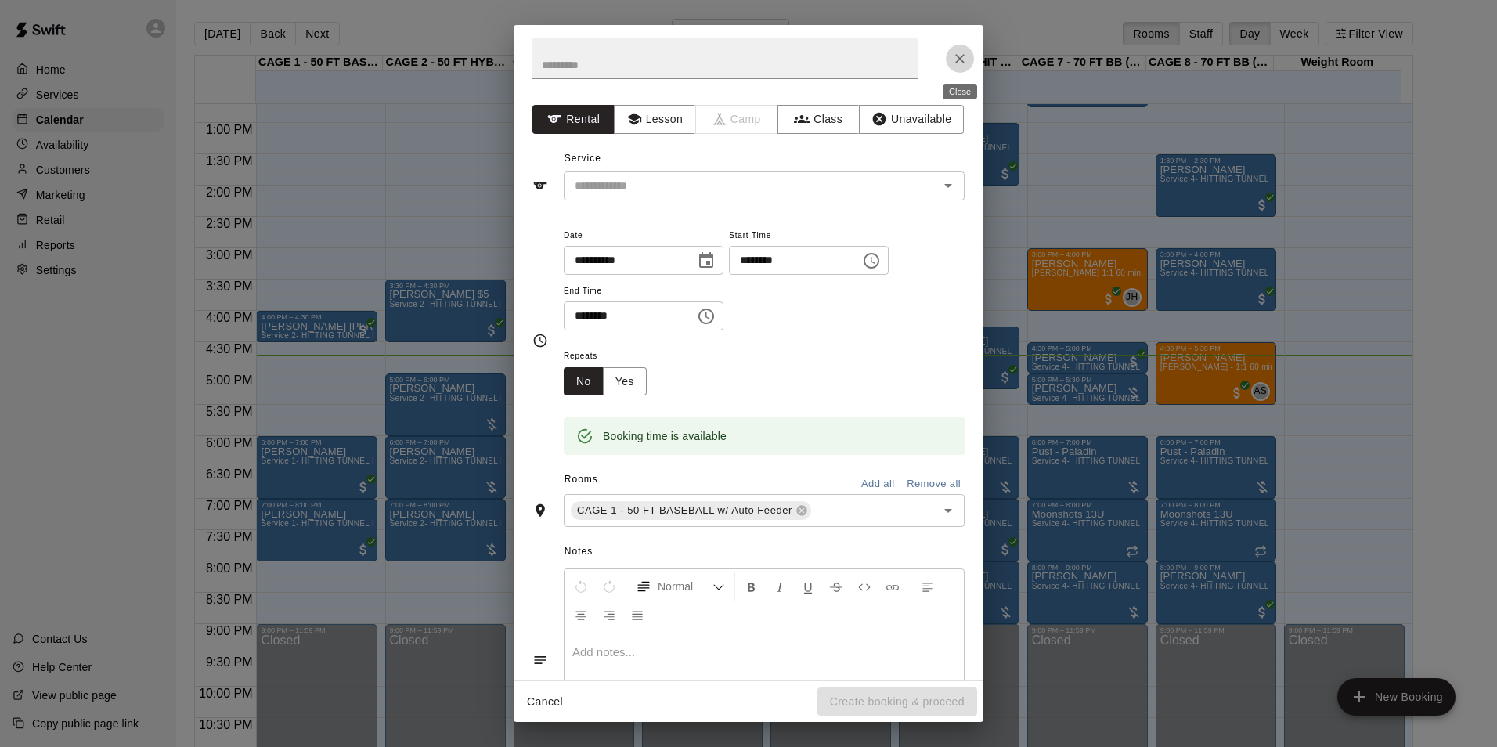
click at [953, 61] on icon "Close" at bounding box center [960, 59] width 16 height 16
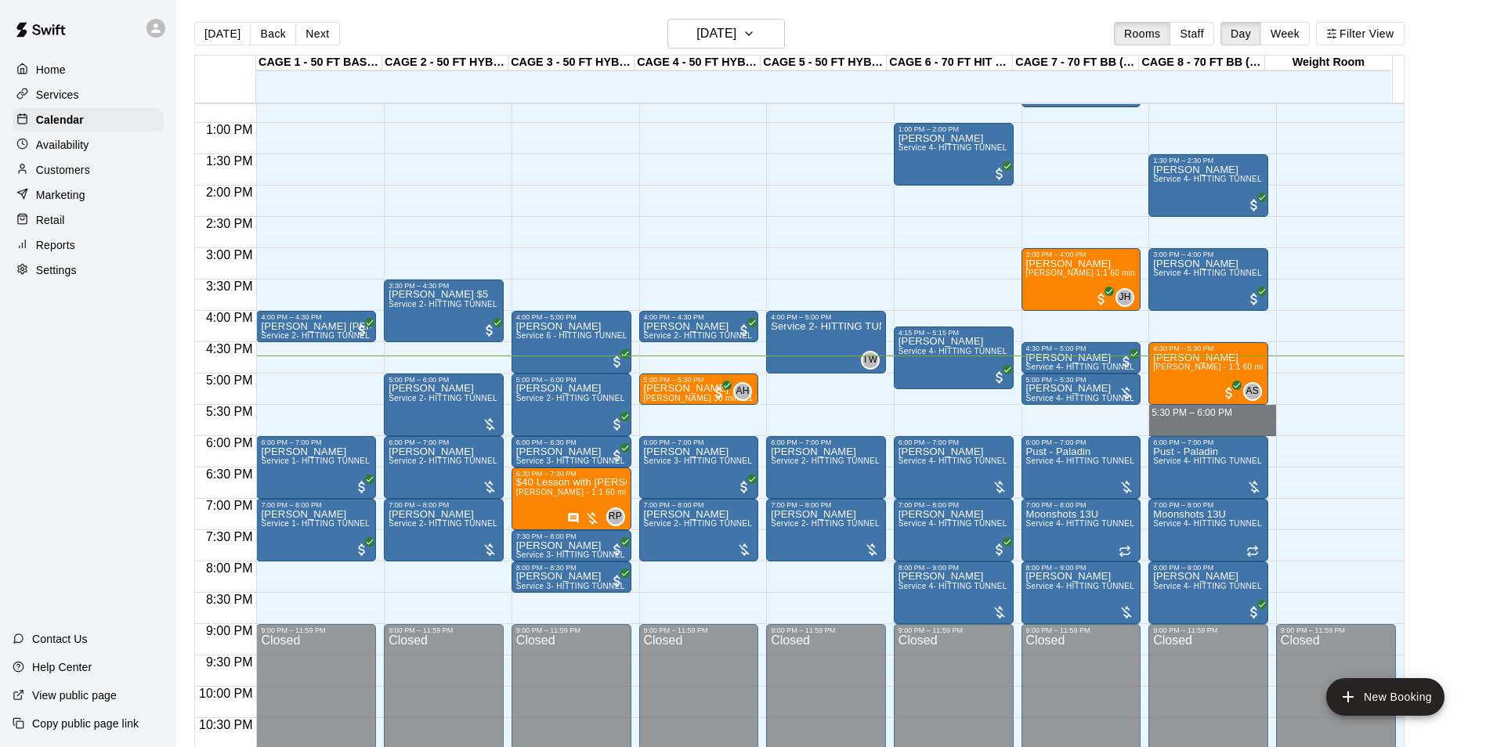
drag, startPoint x: 1167, startPoint y: 409, endPoint x: 1169, endPoint y: 432, distance: 23.6
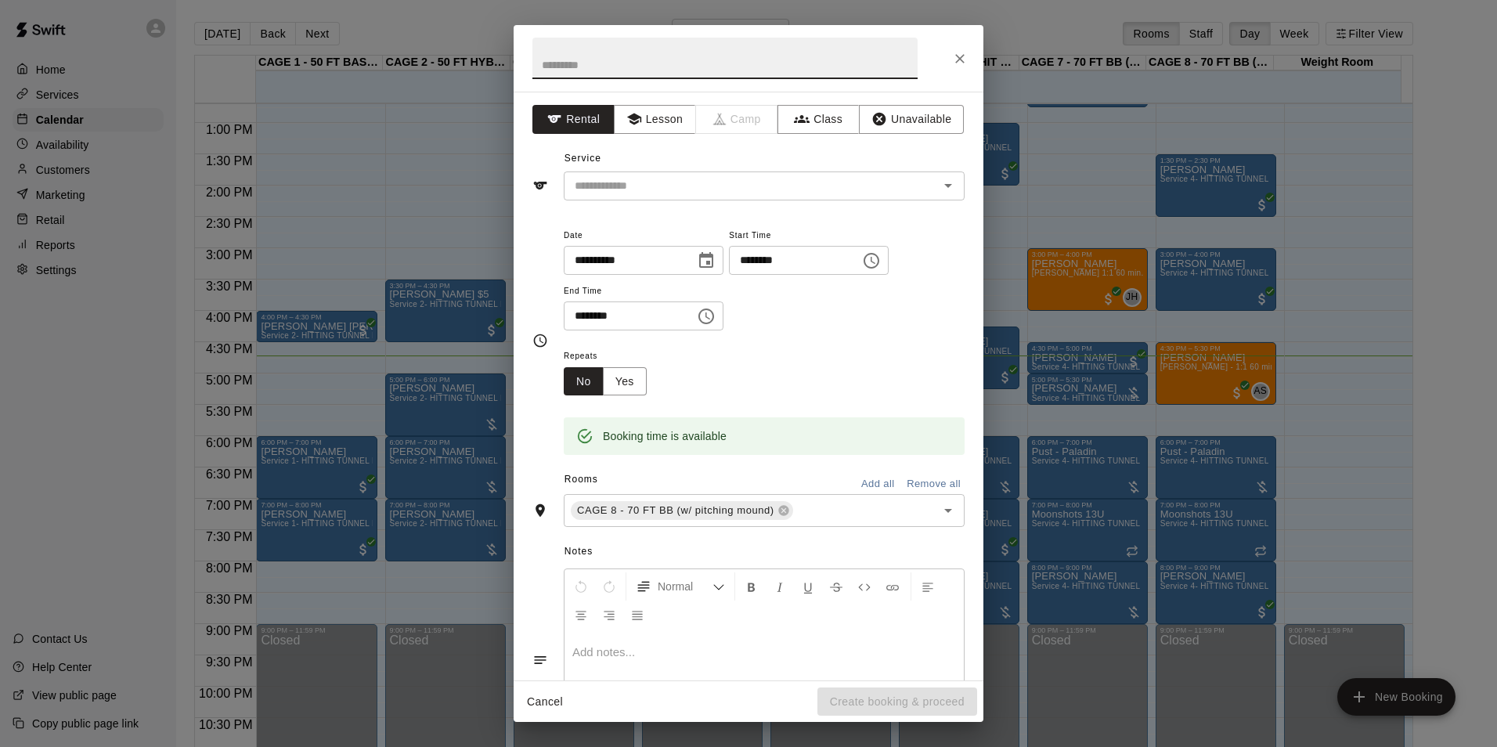
click at [638, 200] on div "**********" at bounding box center [749, 386] width 470 height 589
click at [641, 185] on input "text" at bounding box center [741, 186] width 345 height 20
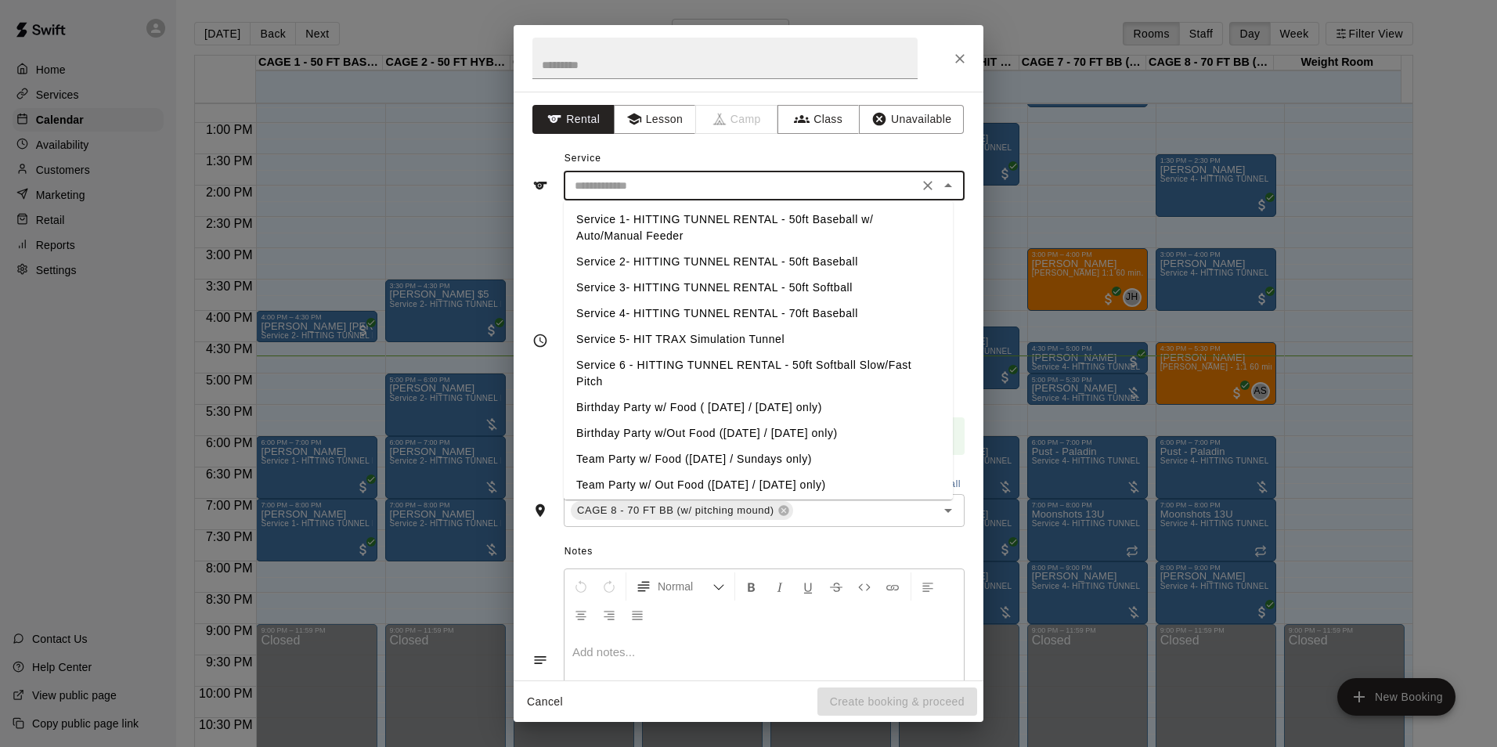
click at [811, 264] on li "Service 2- HITTING TUNNEL RENTAL - 50ft Baseball" at bounding box center [758, 262] width 389 height 26
type input "**********"
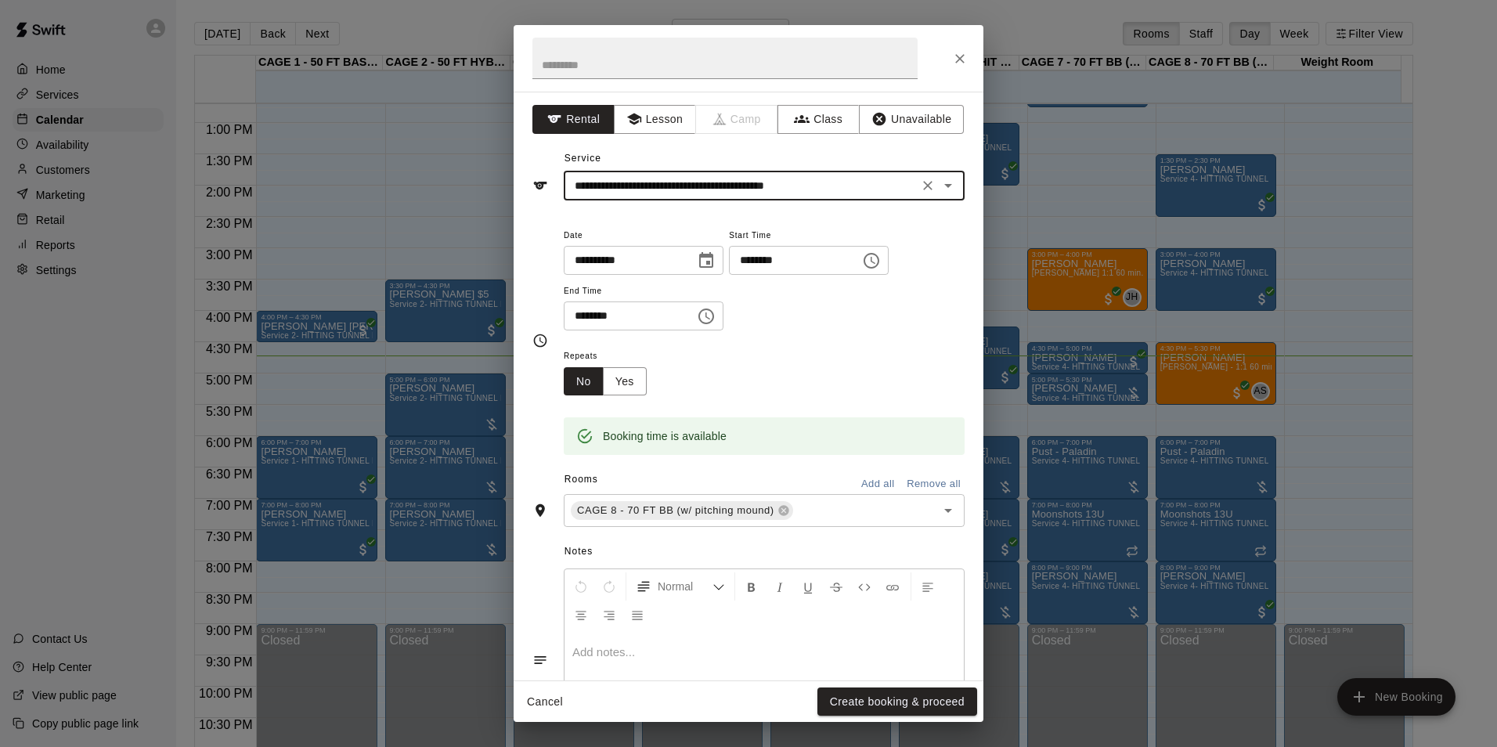
click at [920, 187] on icon "Clear" at bounding box center [928, 186] width 16 height 16
click at [870, 187] on input "text" at bounding box center [741, 186] width 345 height 20
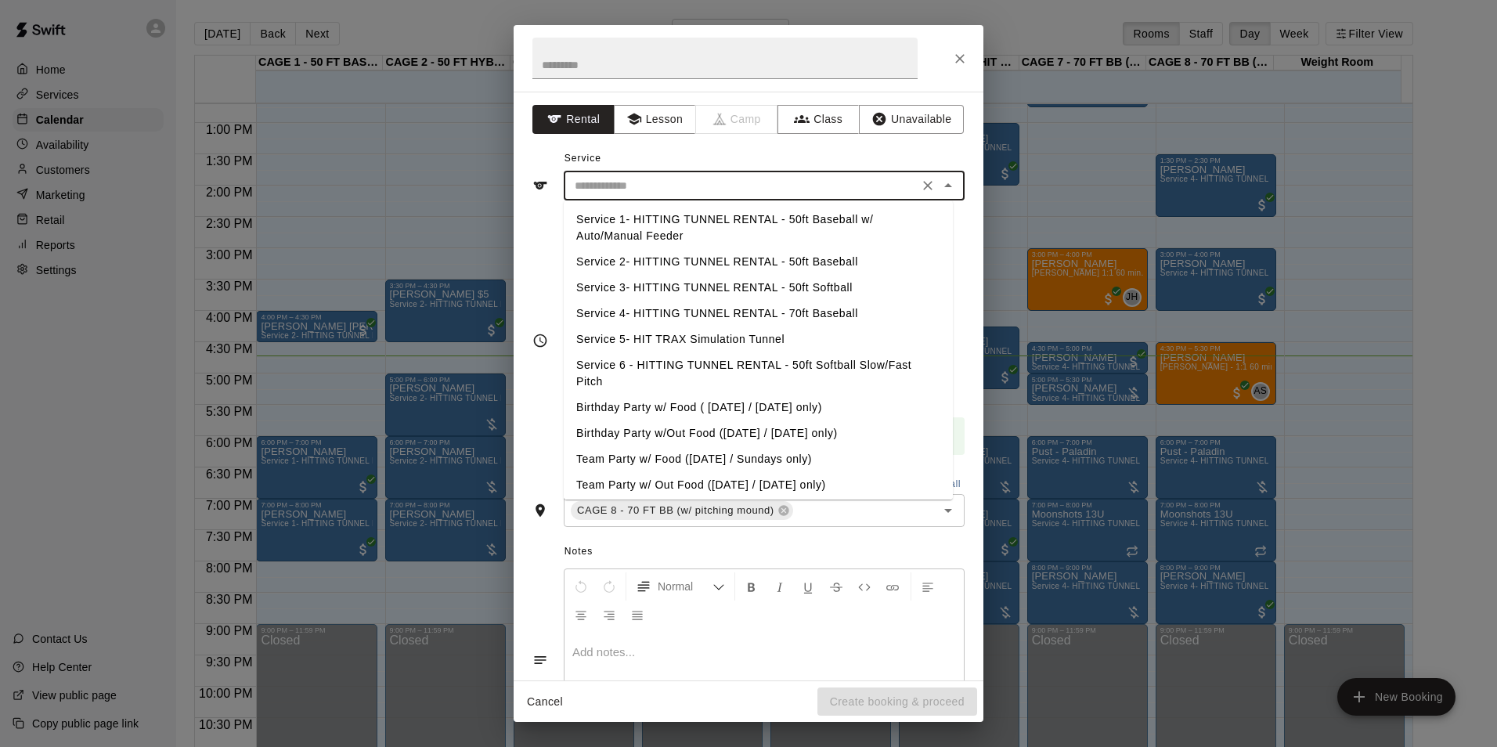
click at [807, 313] on li "Service 4- HITTING TUNNEL RENTAL - 70ft Baseball" at bounding box center [758, 314] width 389 height 26
type input "**********"
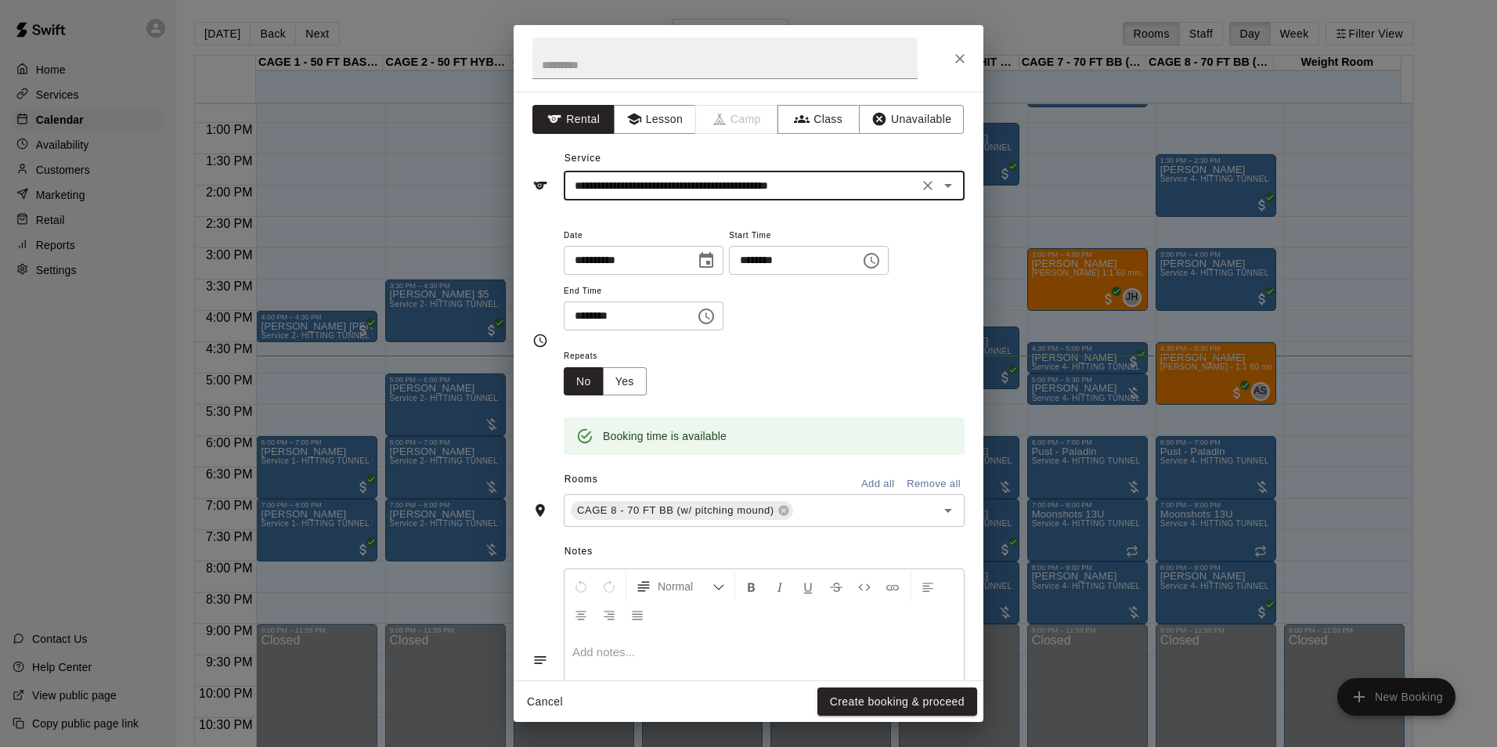
click at [844, 712] on button "Create booking & proceed" at bounding box center [898, 702] width 160 height 29
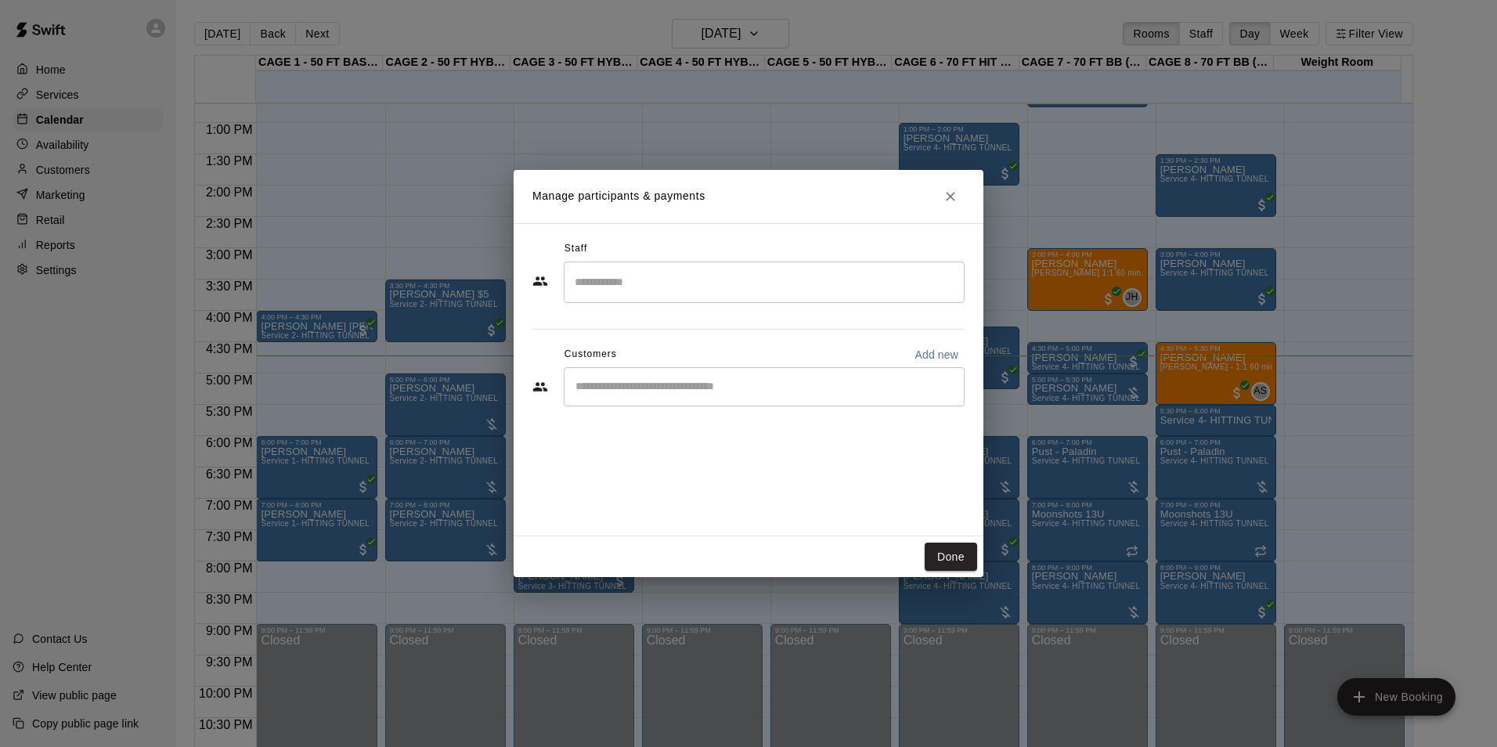
click at [651, 388] on input "Start typing to search customers..." at bounding box center [764, 387] width 387 height 16
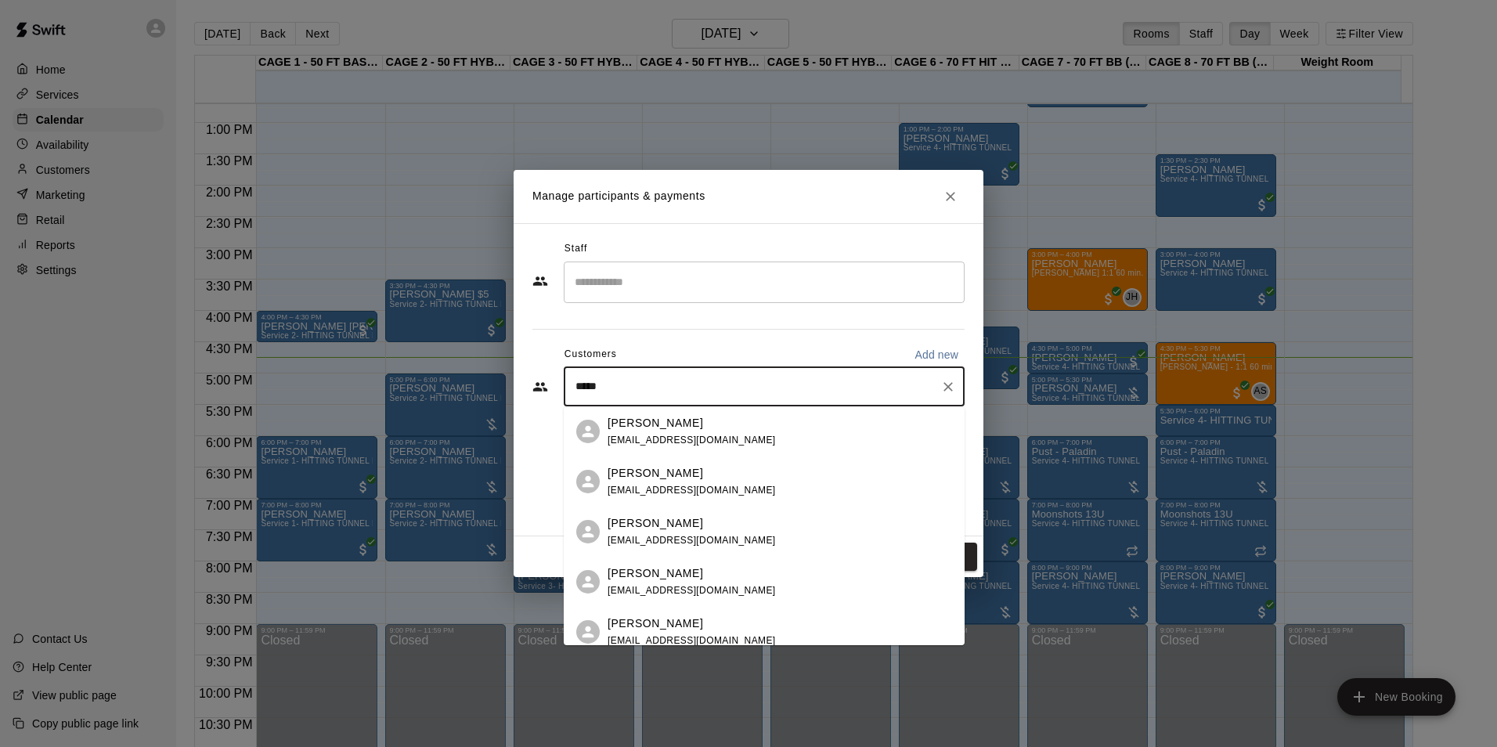
type input "******"
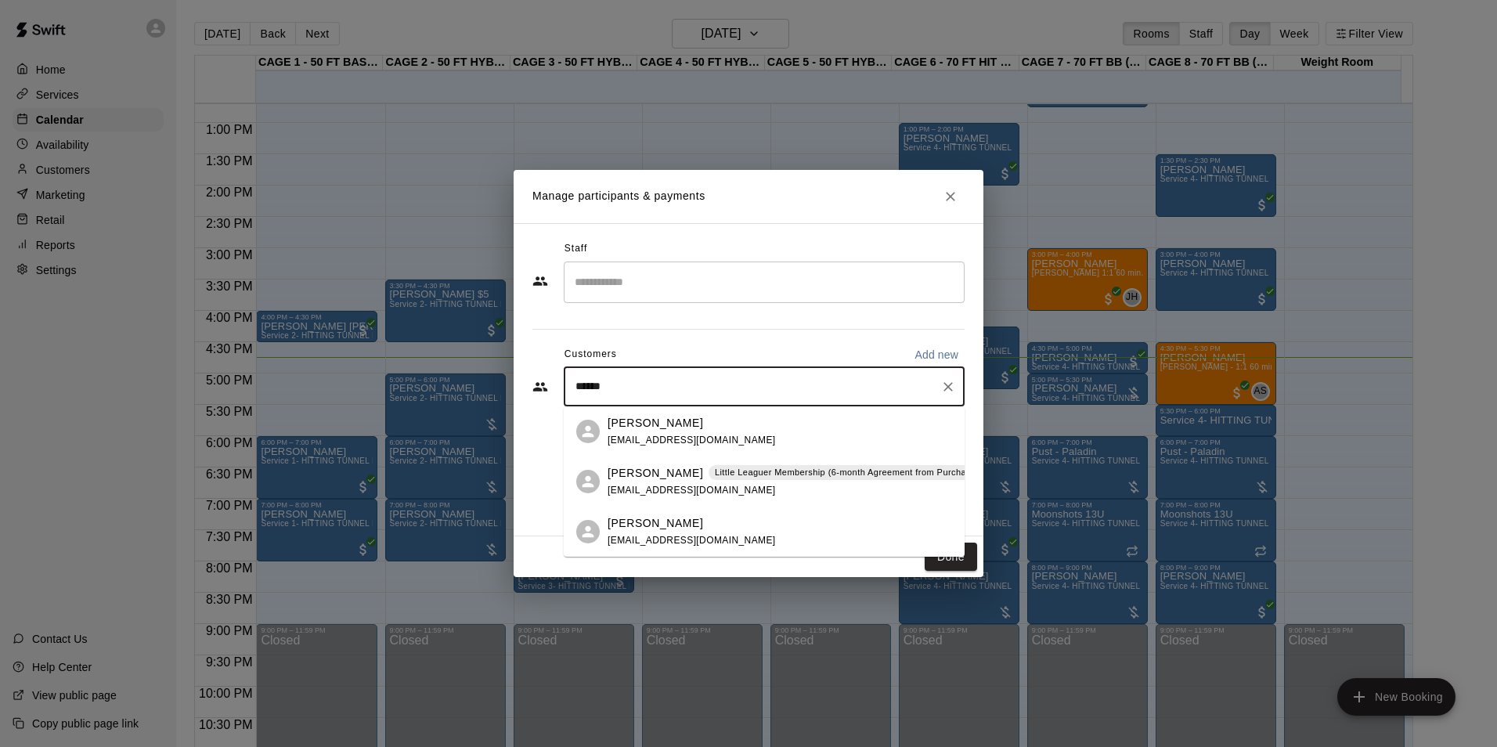
click at [749, 422] on div "[PERSON_NAME]" at bounding box center [692, 423] width 168 height 16
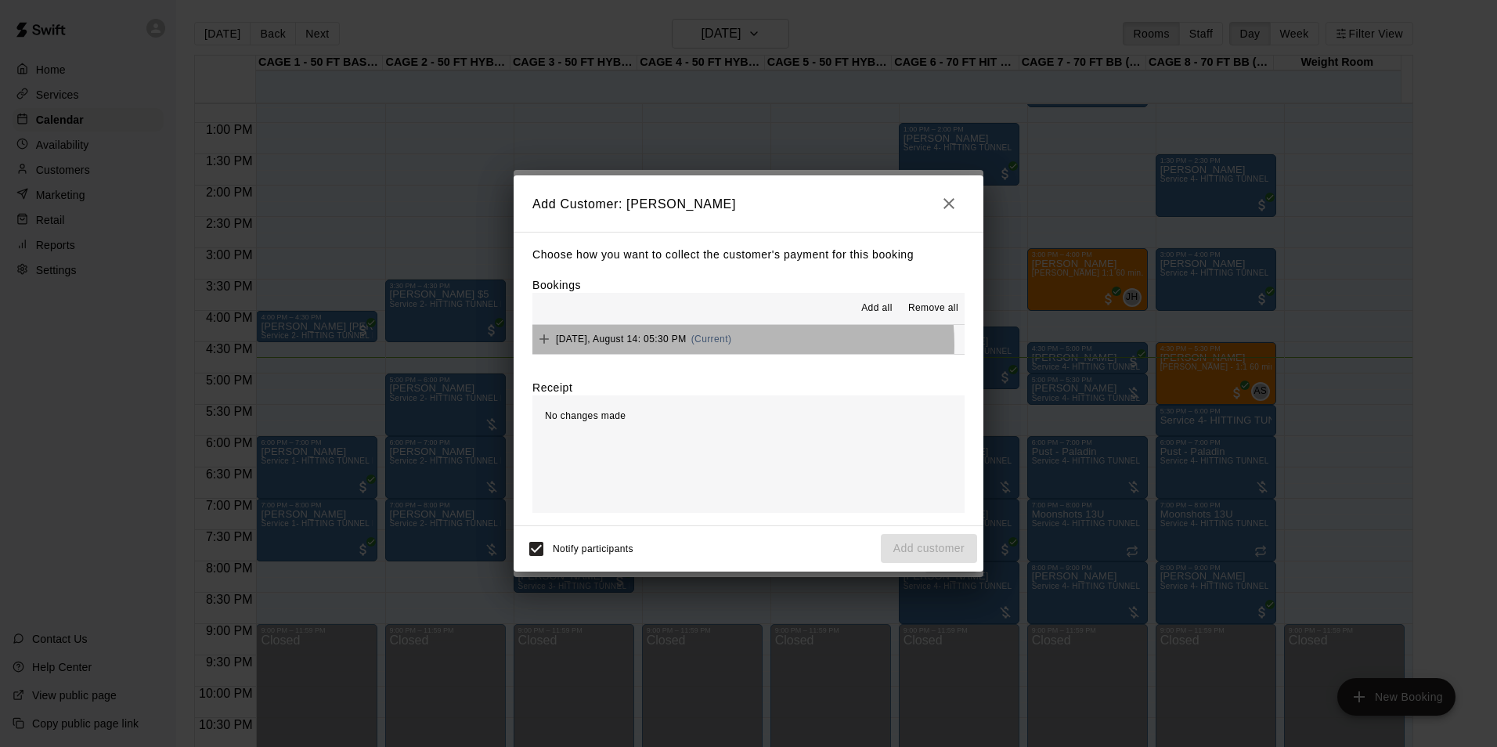
click at [742, 345] on button "Thursday, August 14: 05:30 PM (Current)" at bounding box center [749, 339] width 432 height 29
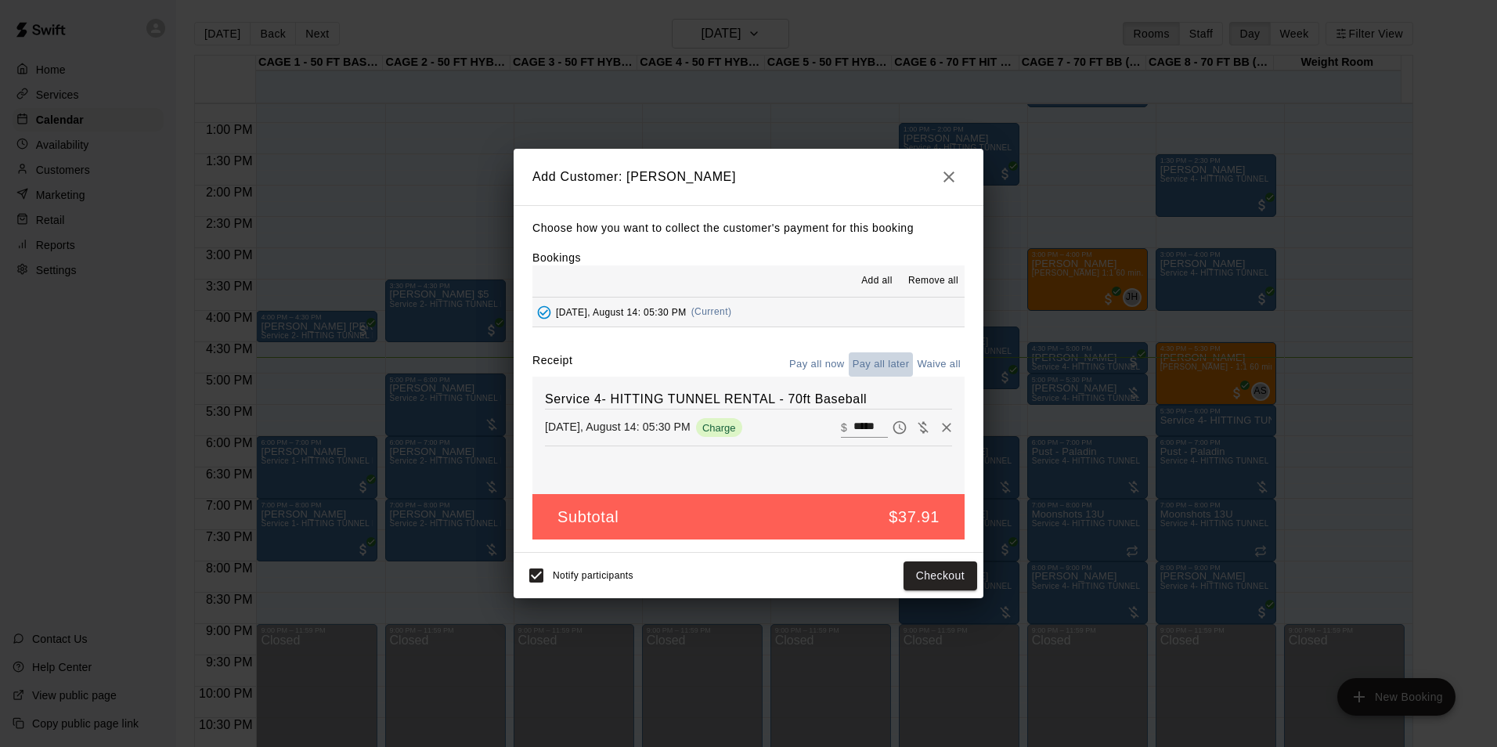
click at [881, 370] on button "Pay all later" at bounding box center [881, 364] width 65 height 24
click at [914, 573] on button "Add customer" at bounding box center [929, 576] width 96 height 29
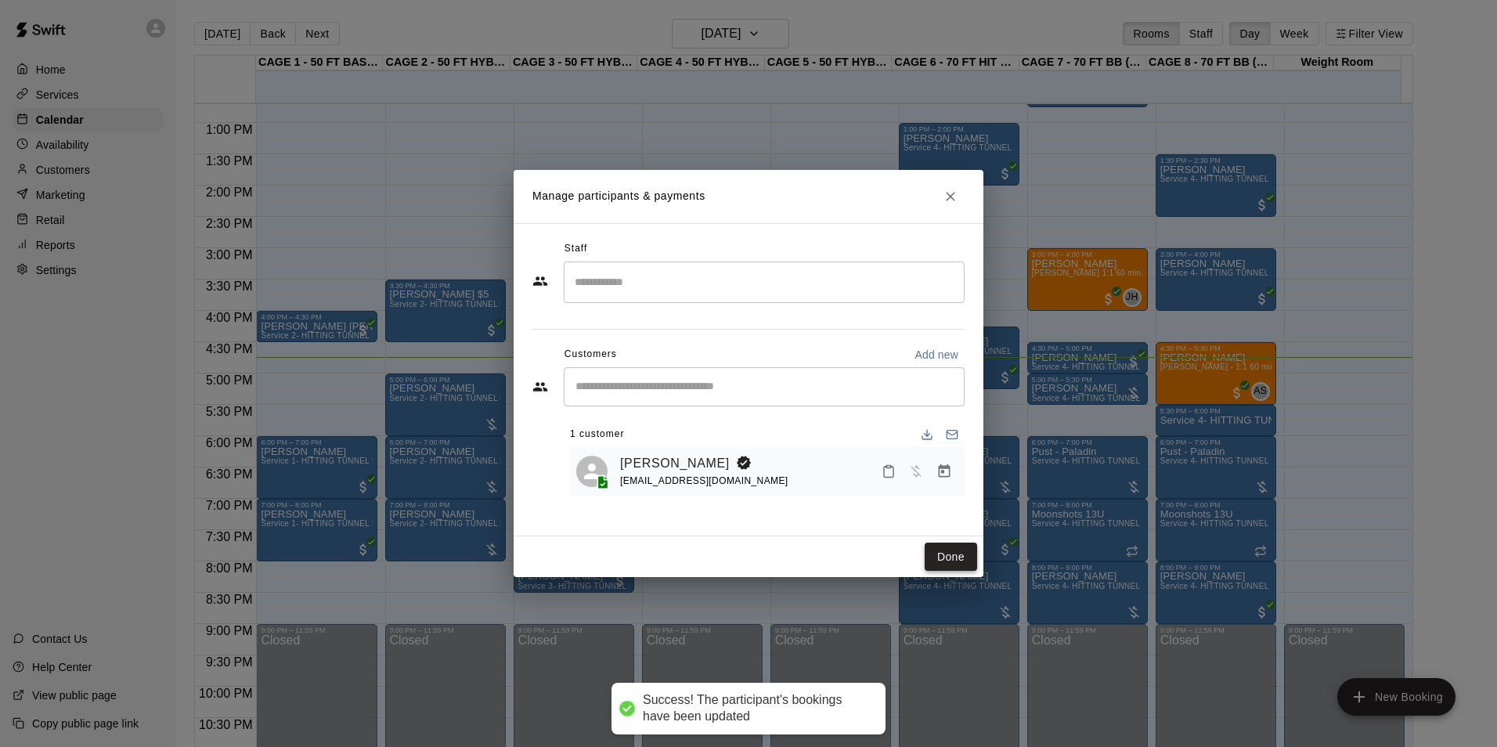
click at [963, 557] on button "Done" at bounding box center [951, 557] width 52 height 29
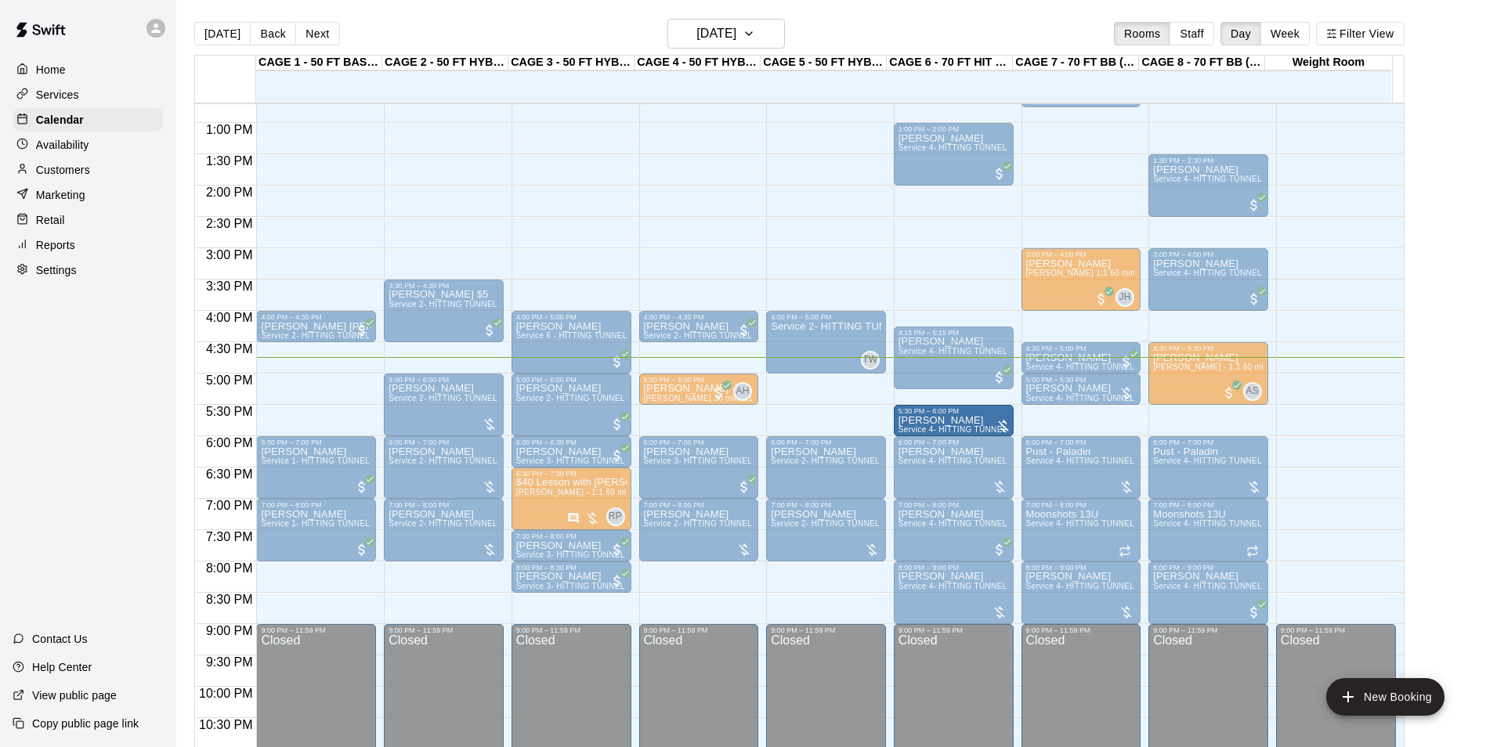
drag, startPoint x: 1179, startPoint y: 421, endPoint x: 954, endPoint y: 426, distance: 225.6
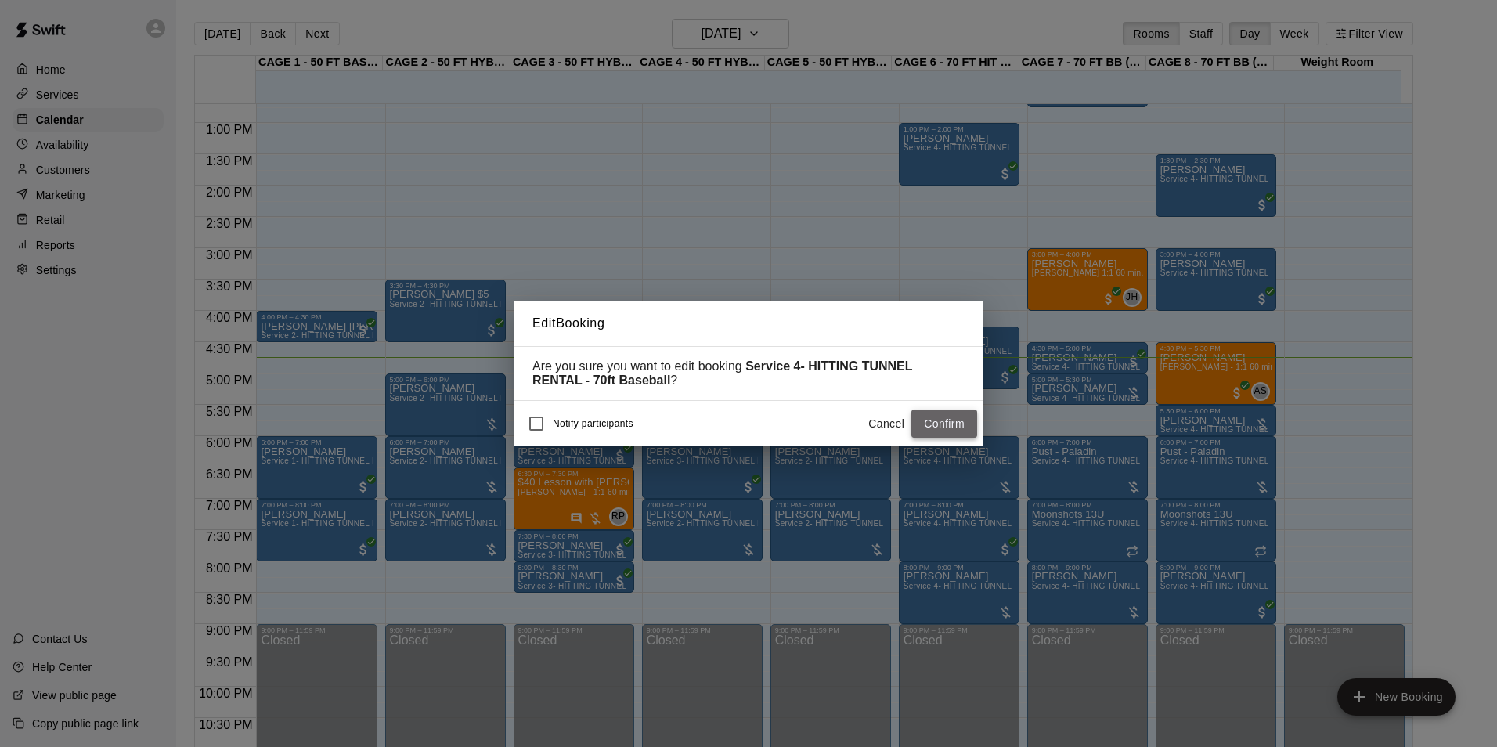
click at [952, 418] on button "Confirm" at bounding box center [945, 424] width 66 height 29
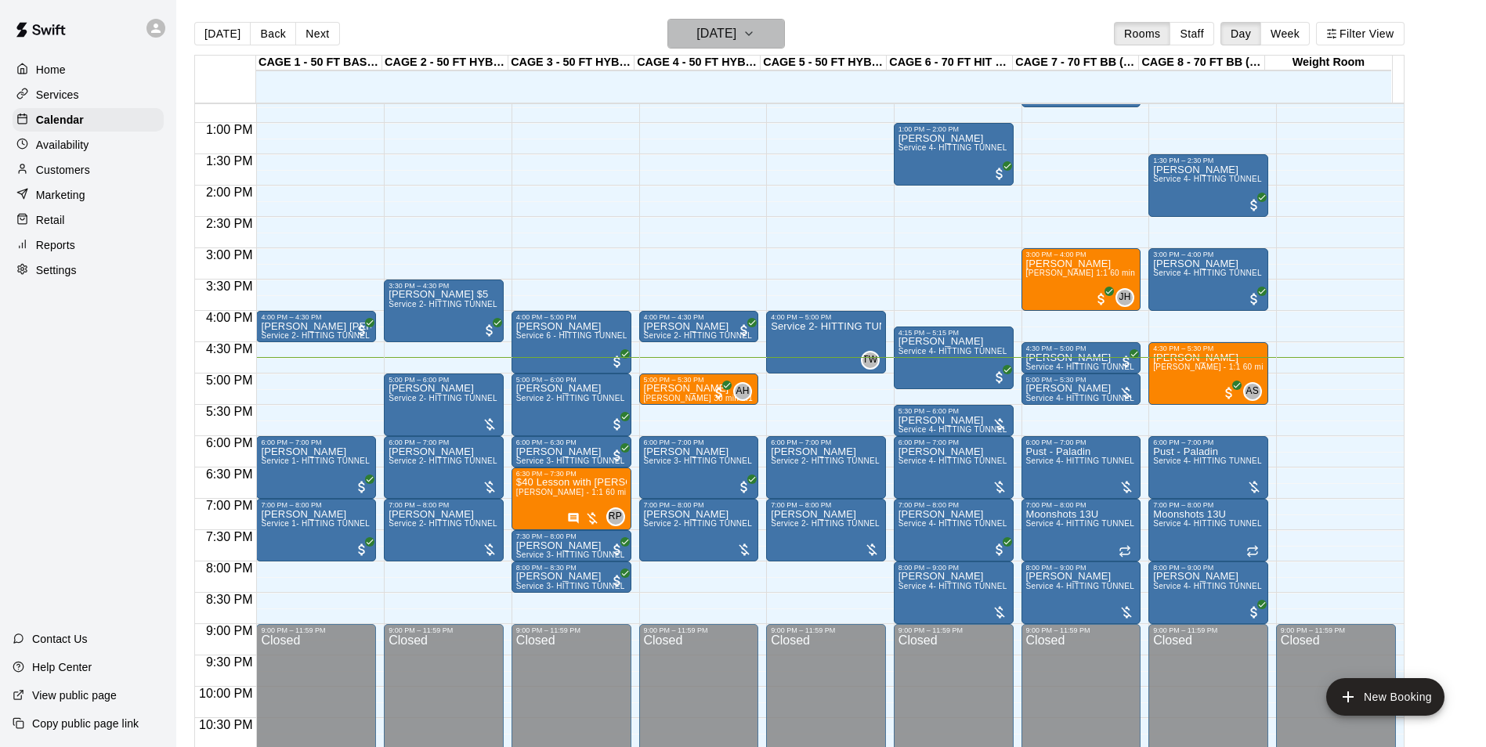
click at [670, 33] on button "[DATE]" at bounding box center [725, 34] width 117 height 30
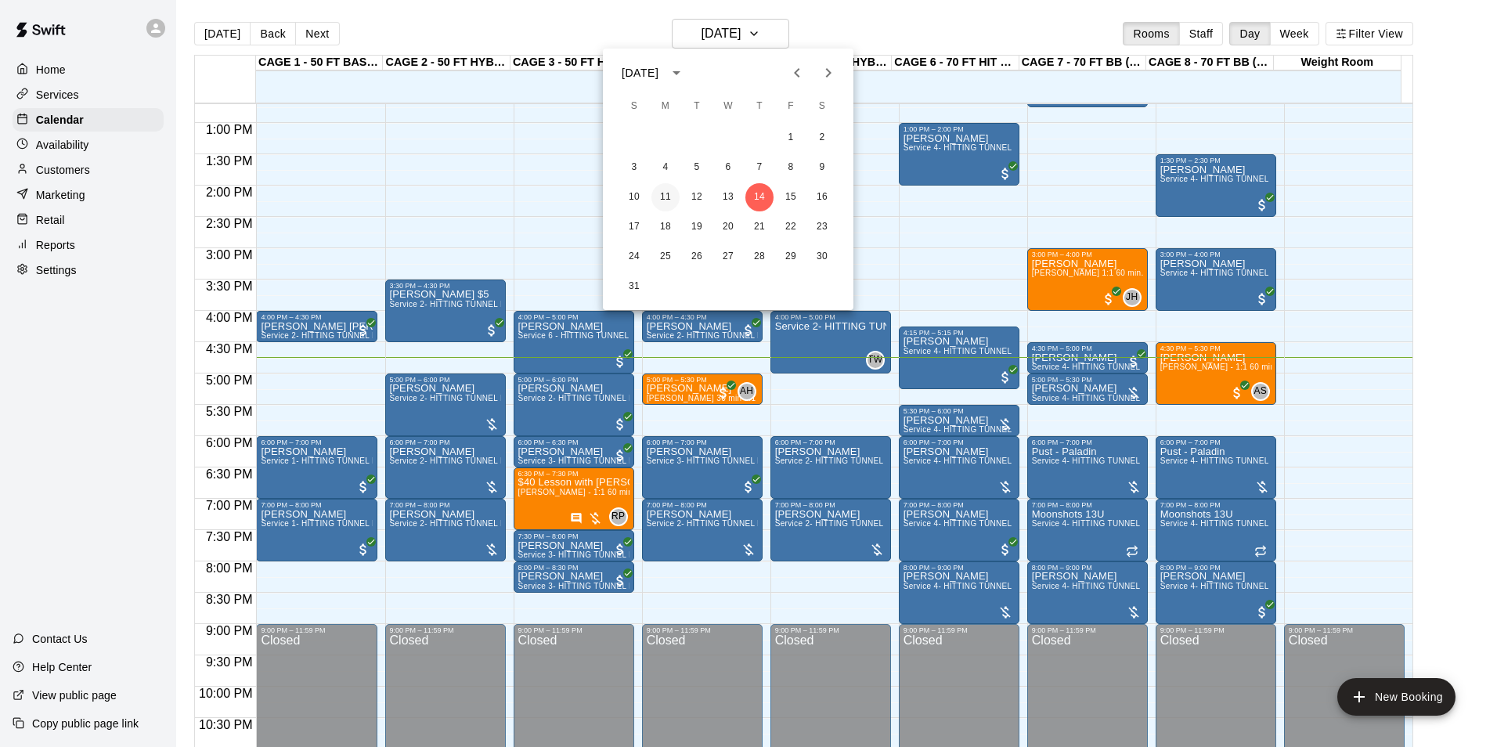
click at [658, 193] on button "11" at bounding box center [666, 197] width 28 height 28
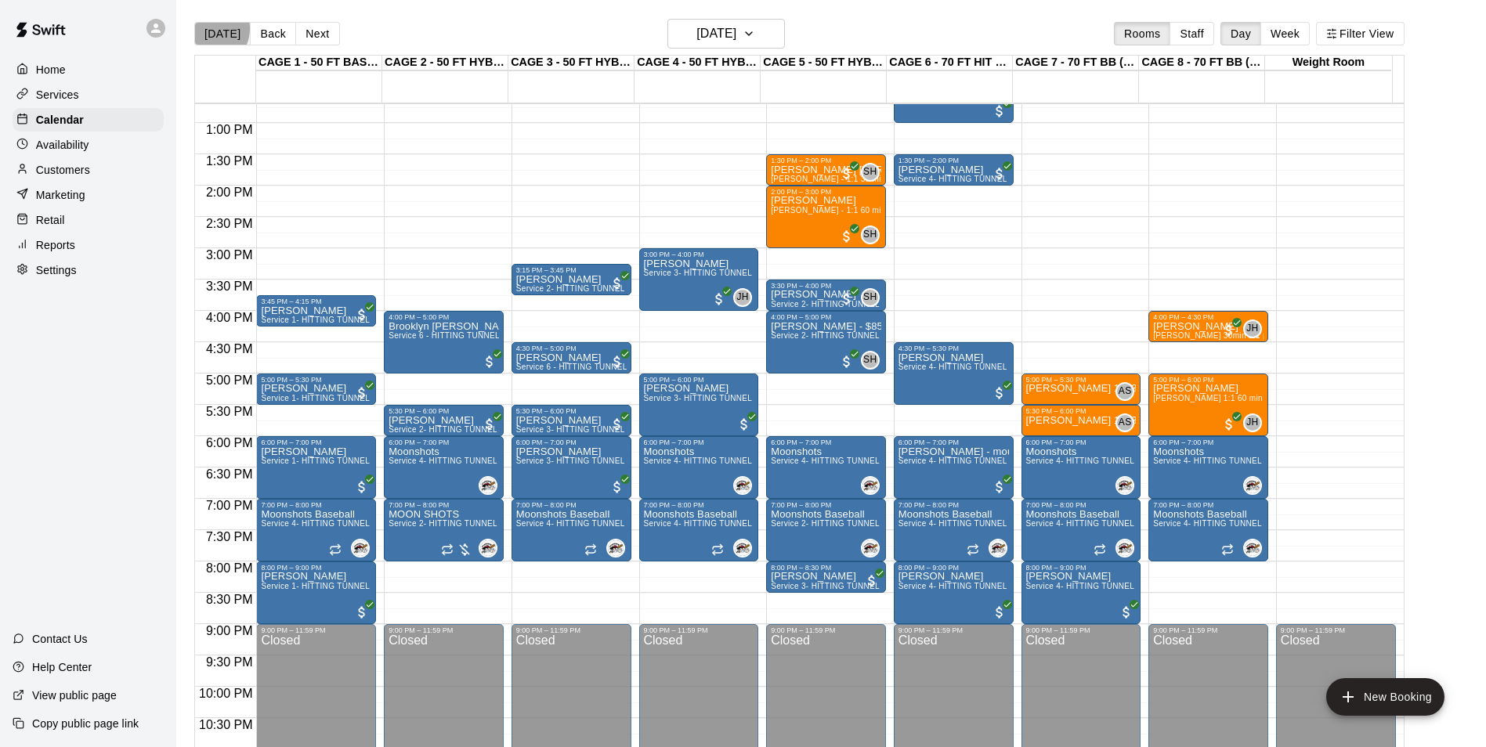
click at [205, 27] on button "[DATE]" at bounding box center [222, 33] width 56 height 23
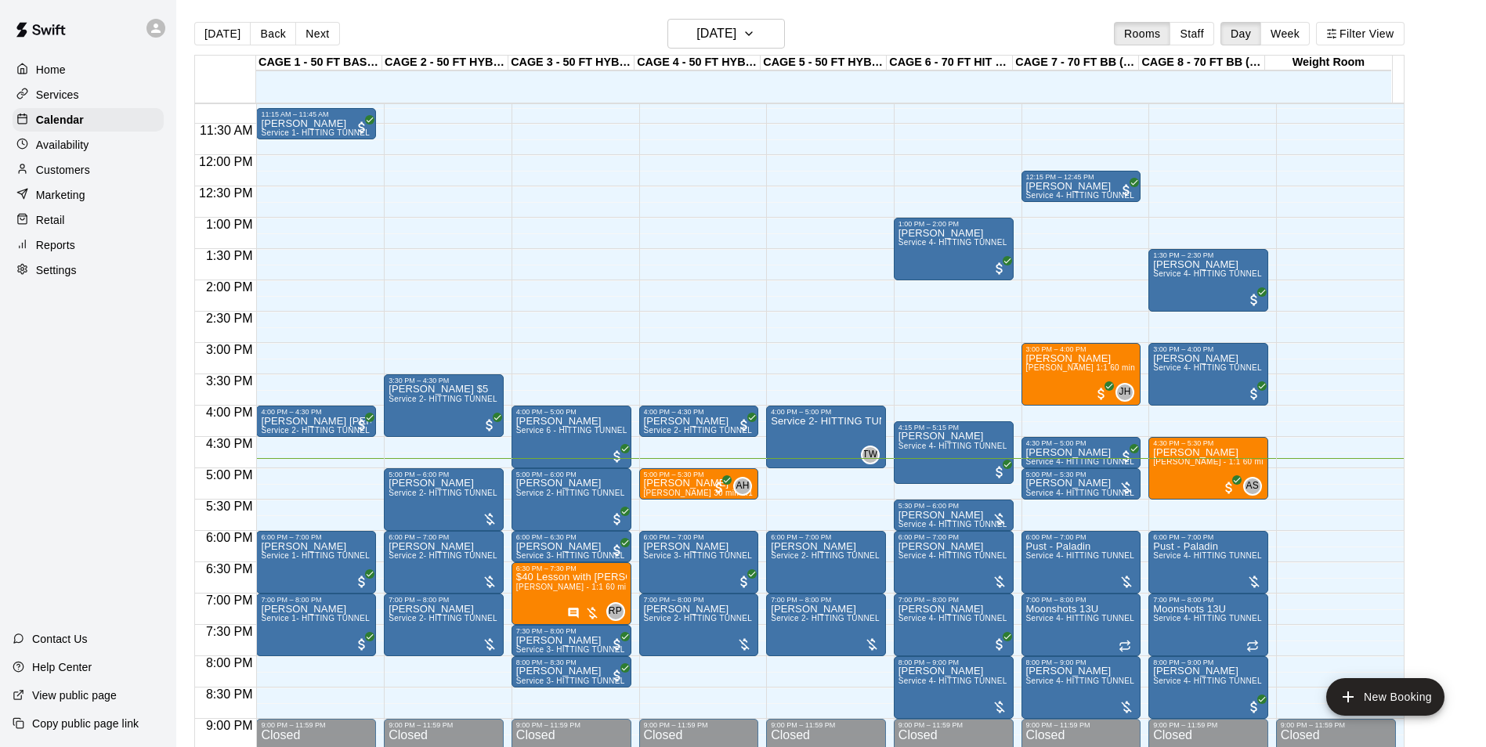
scroll to position [766, 0]
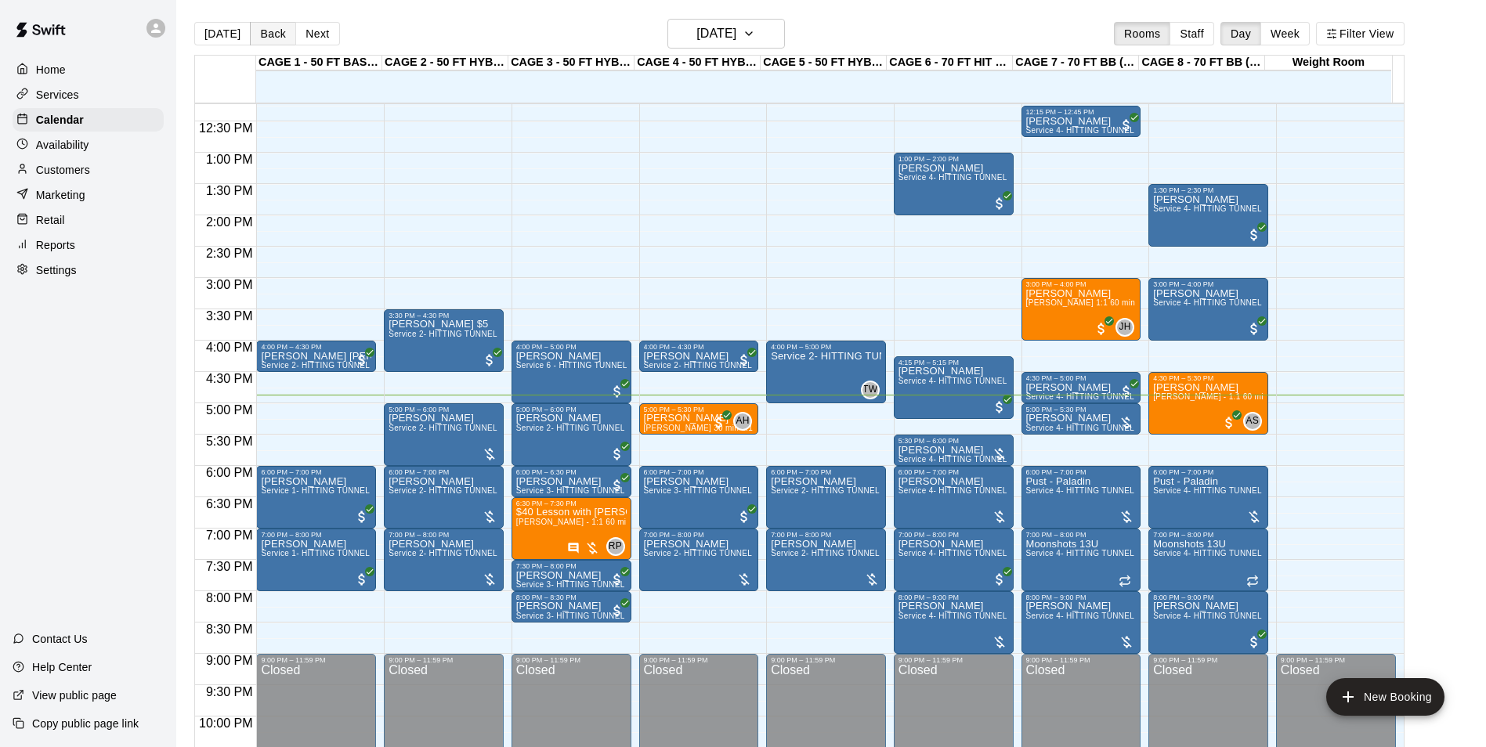
click at [269, 27] on button "Back" at bounding box center [273, 33] width 46 height 23
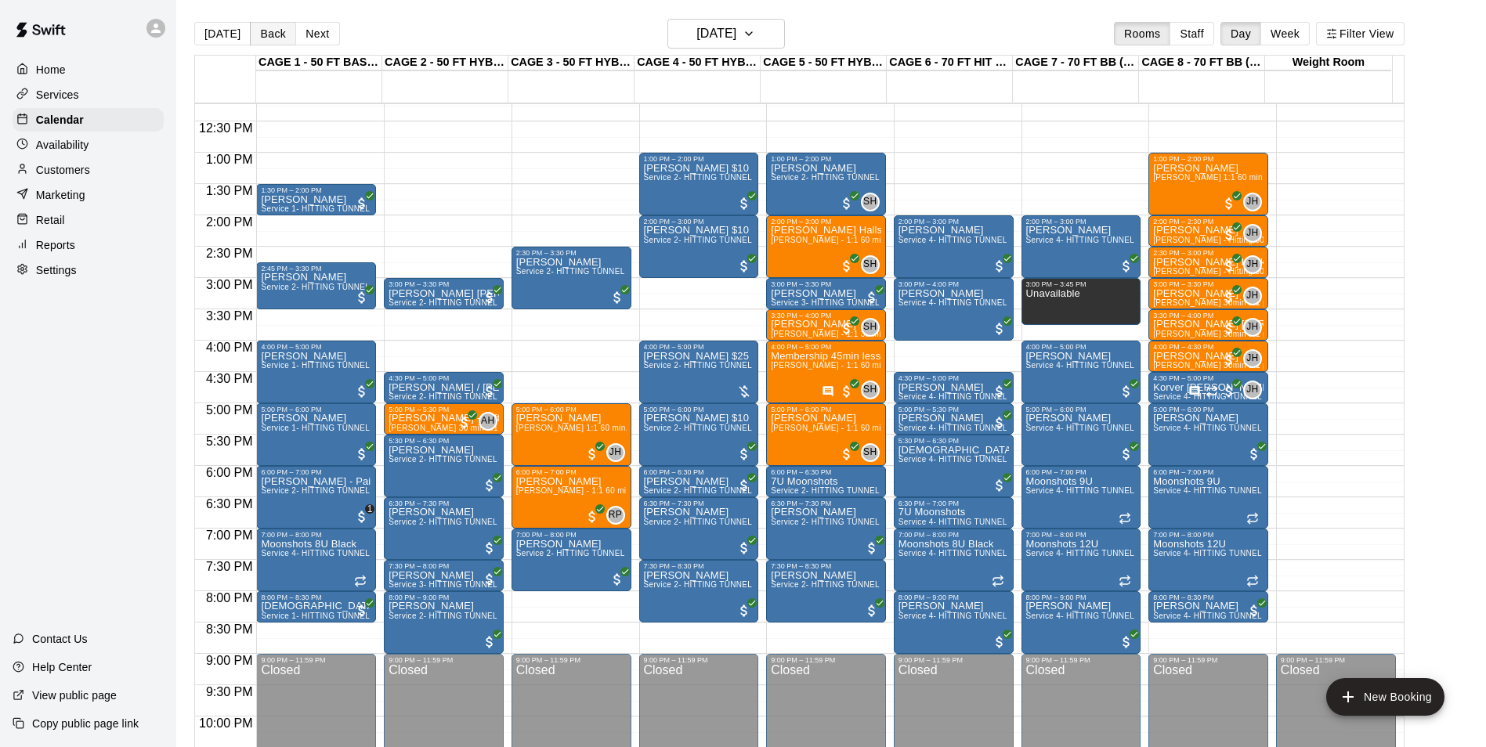
click at [260, 34] on button "Back" at bounding box center [273, 33] width 46 height 23
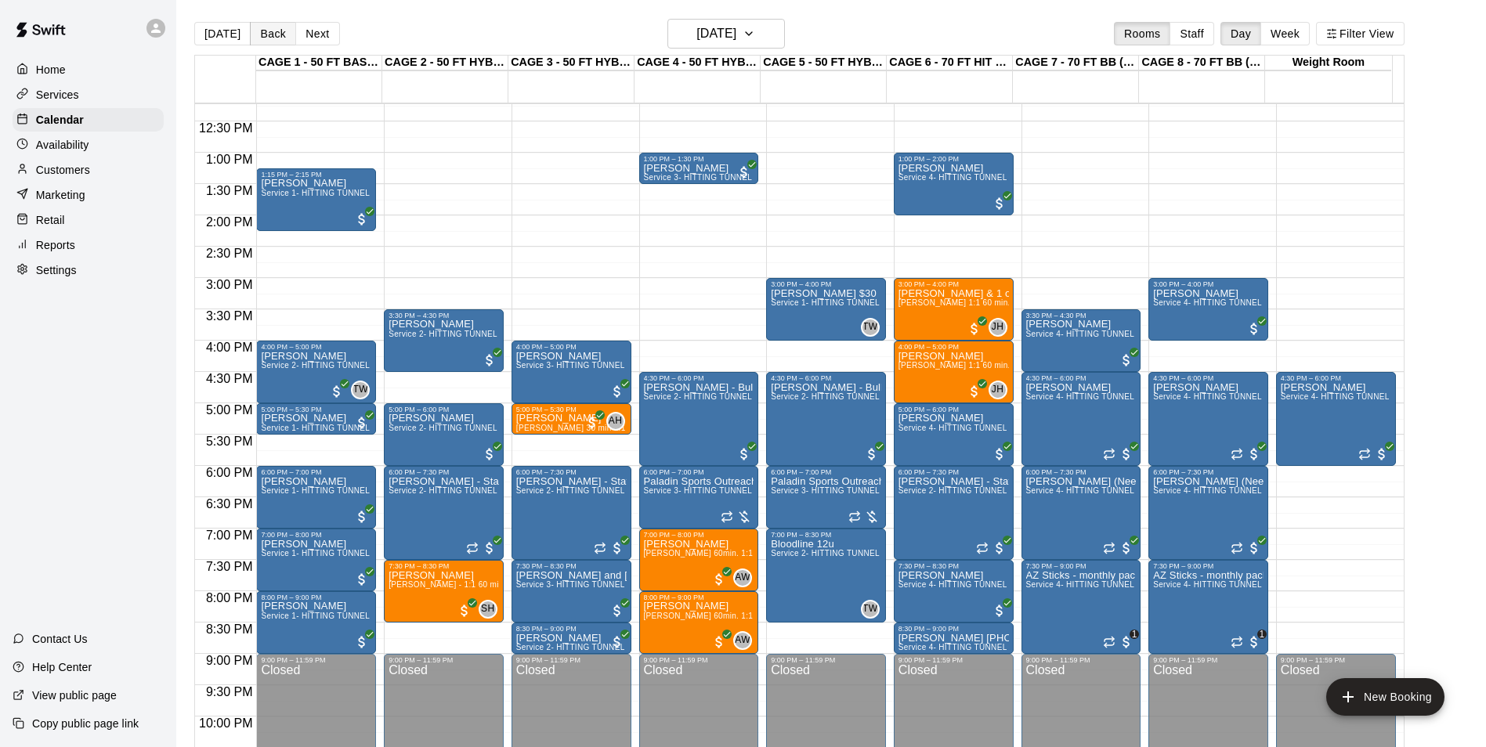
click at [256, 25] on button "Back" at bounding box center [273, 33] width 46 height 23
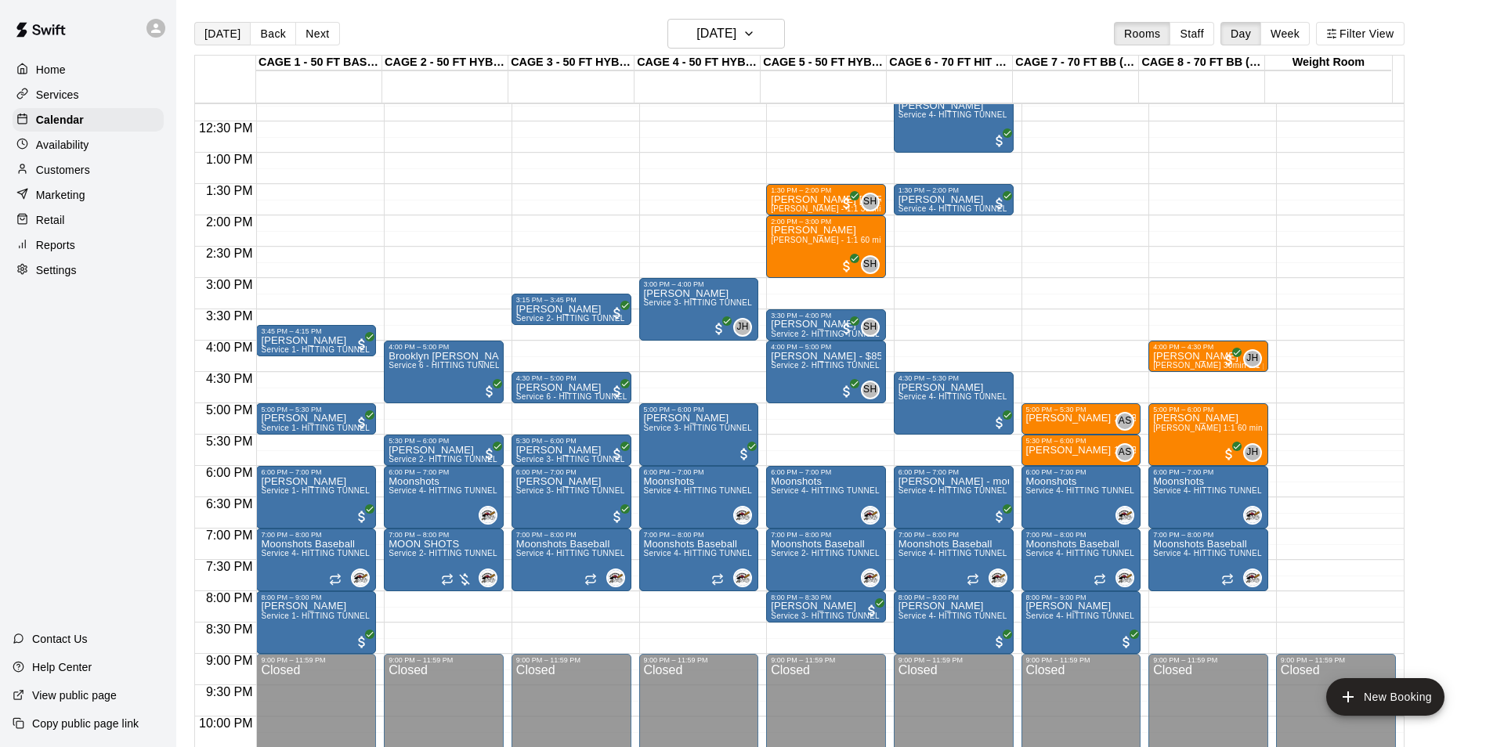
click at [240, 31] on button "[DATE]" at bounding box center [222, 33] width 56 height 23
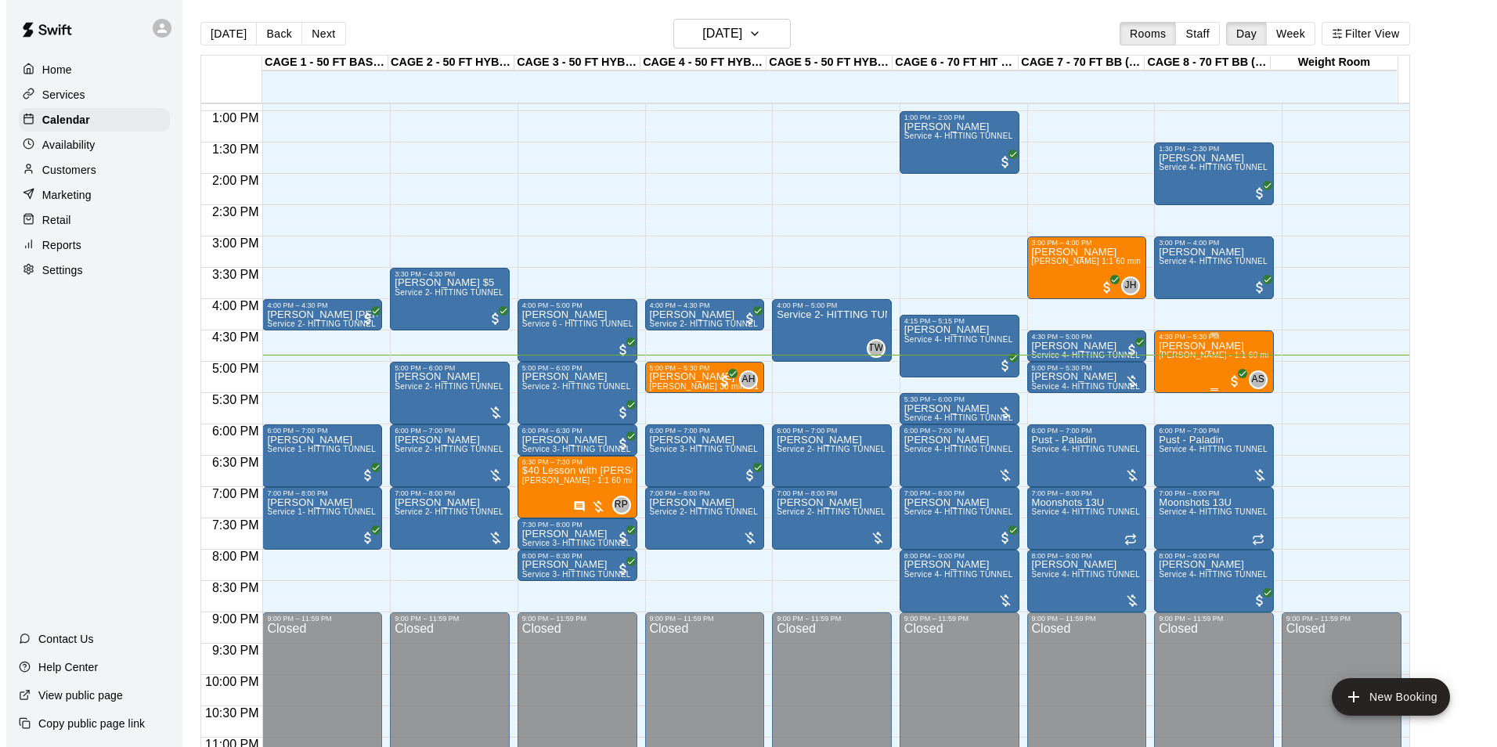
scroll to position [844, 0]
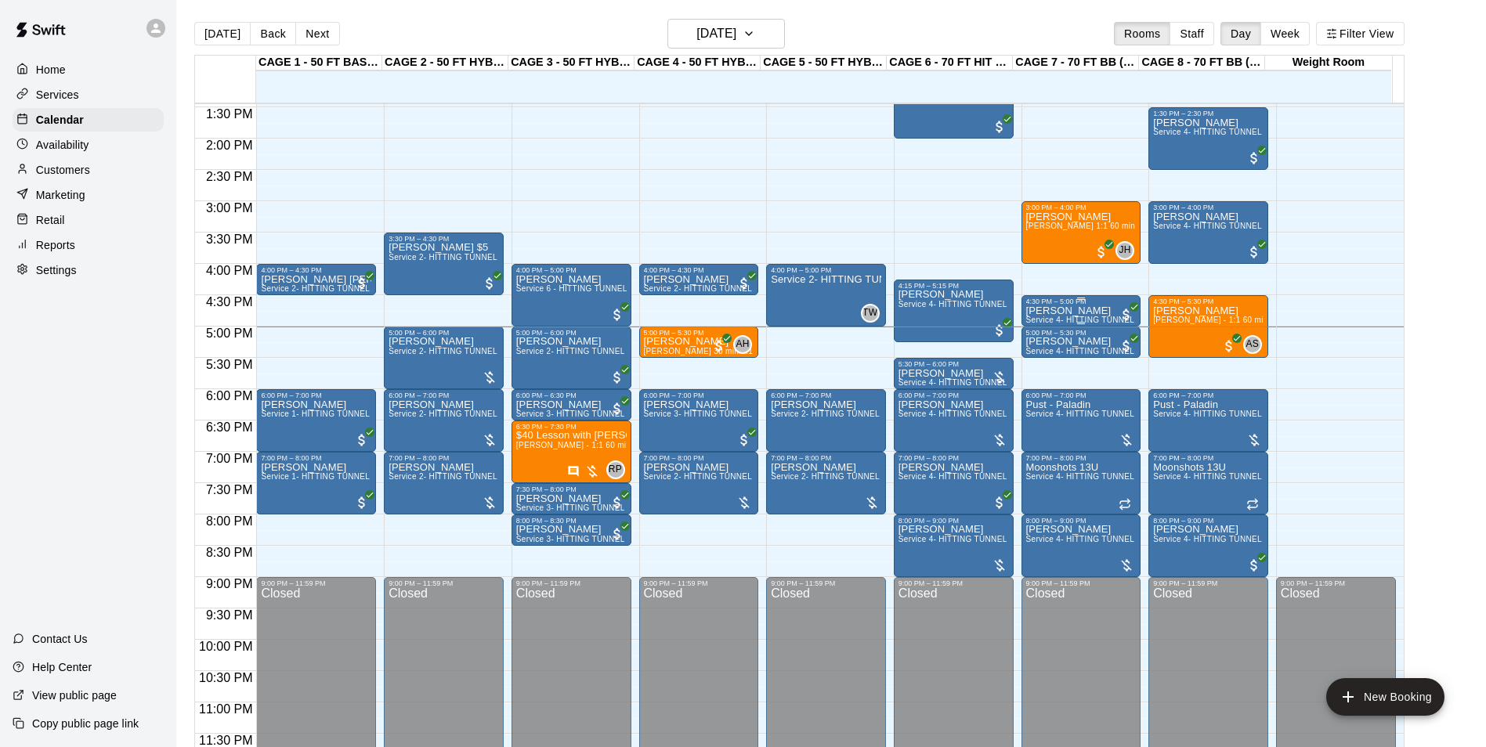
click at [1092, 300] on div "4:30 PM – 5:00 PM" at bounding box center [1081, 302] width 110 height 8
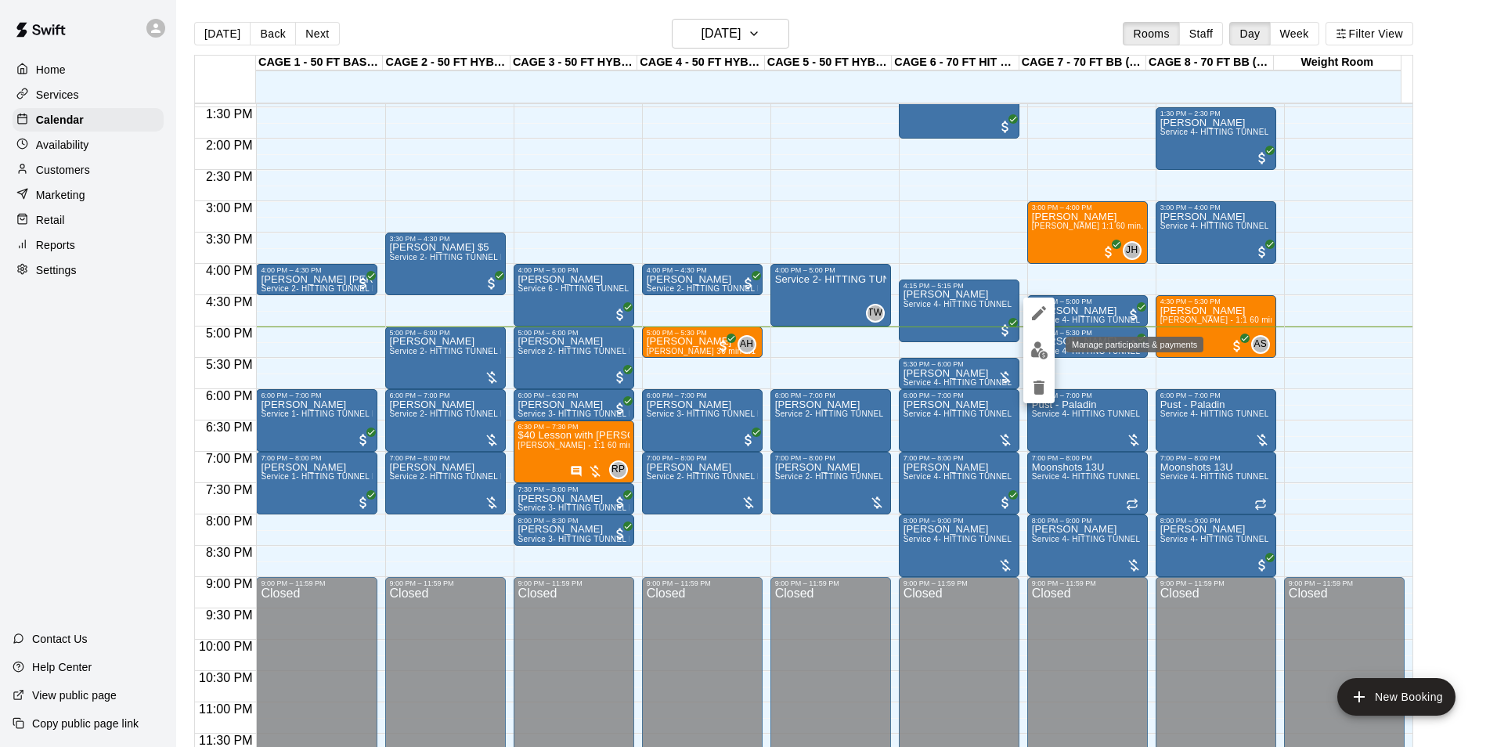
click at [1049, 360] on button "edit" at bounding box center [1039, 350] width 31 height 31
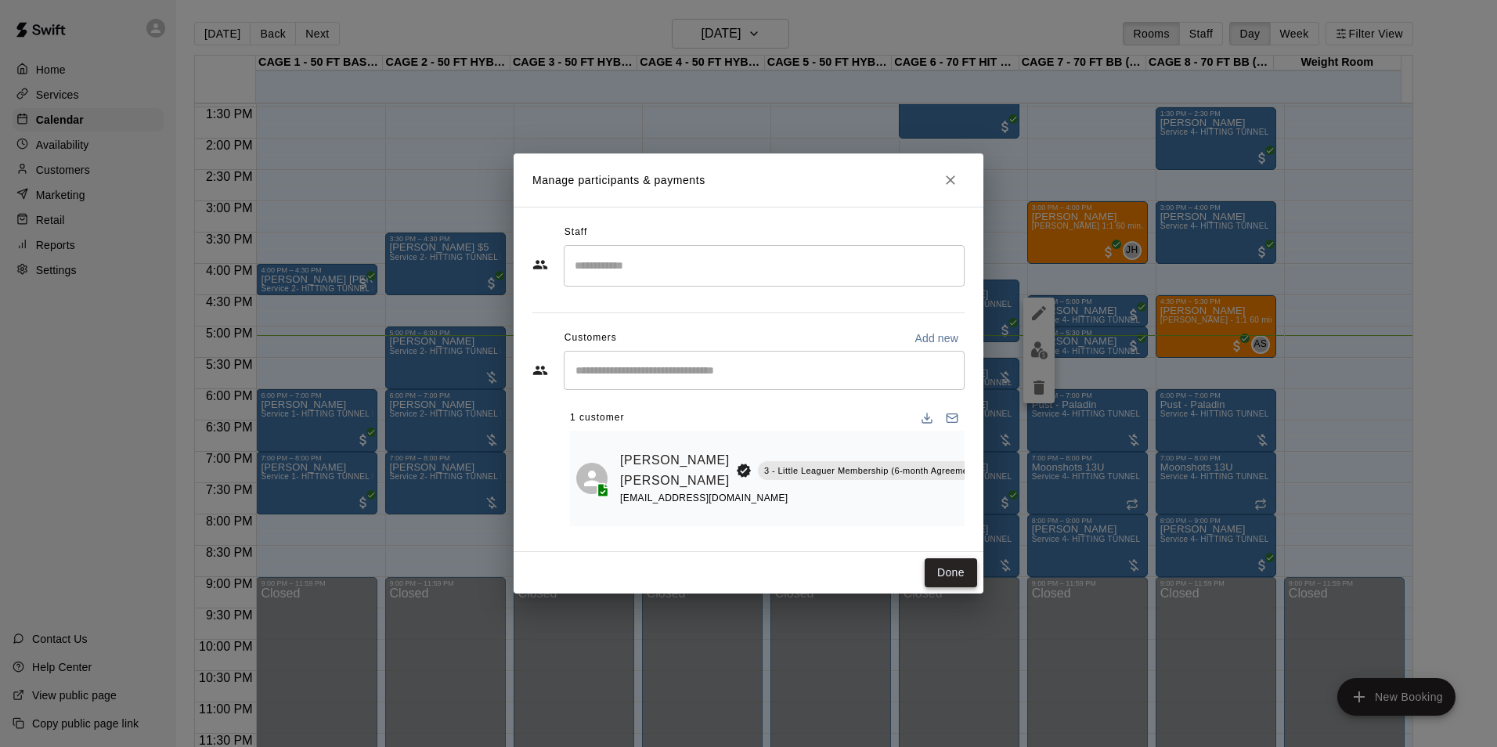
click at [961, 578] on button "Done" at bounding box center [951, 572] width 52 height 29
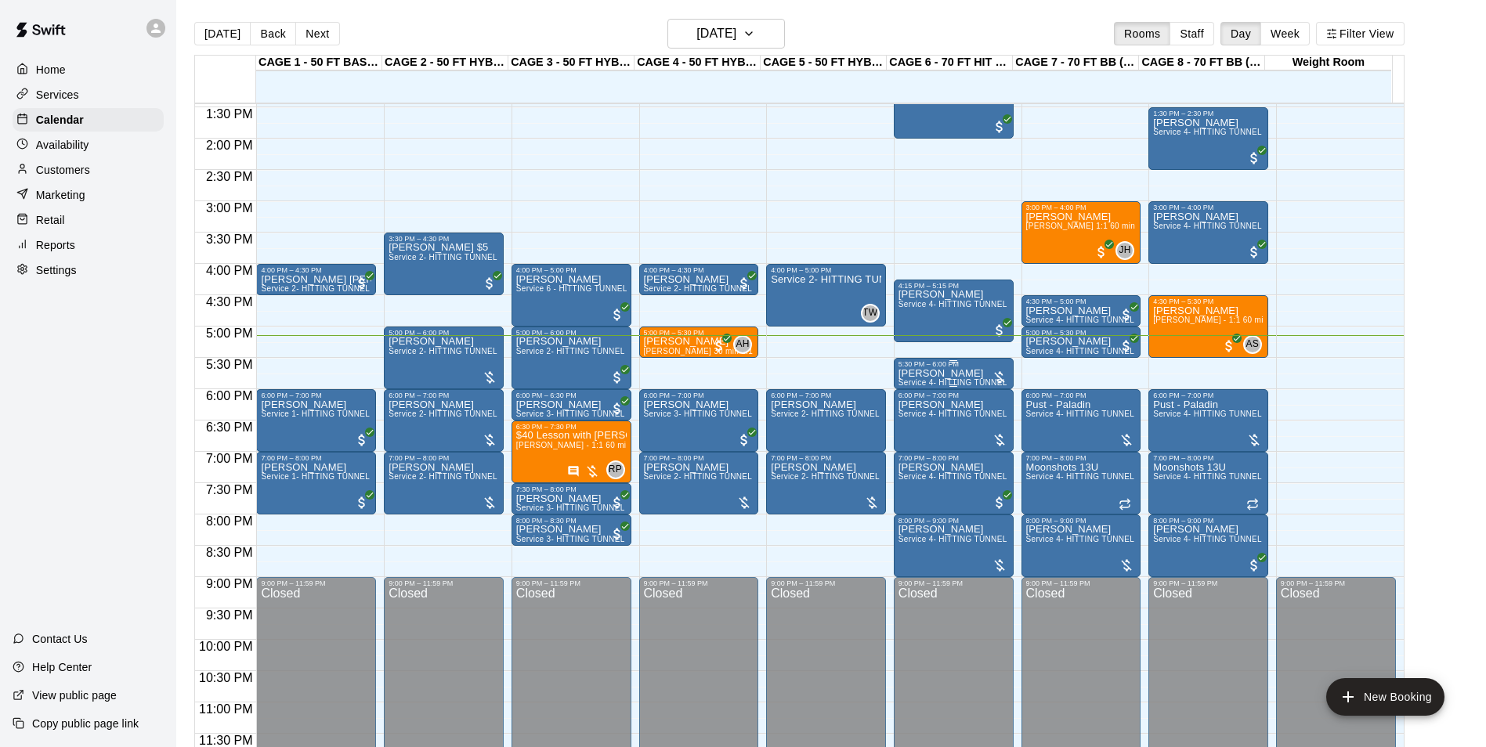
click at [928, 374] on p "[PERSON_NAME]" at bounding box center [953, 374] width 110 height 0
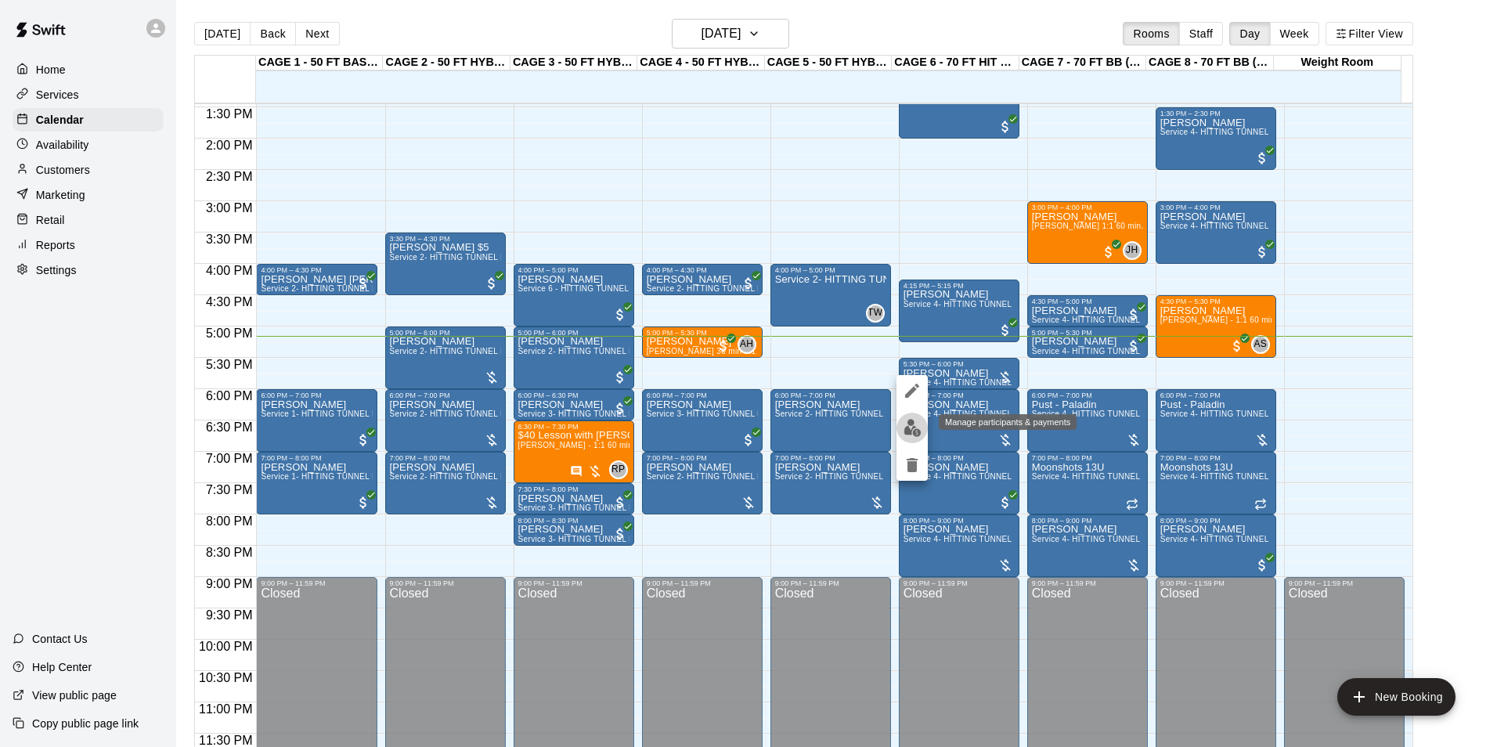
click at [909, 435] on img "edit" at bounding box center [913, 428] width 18 height 18
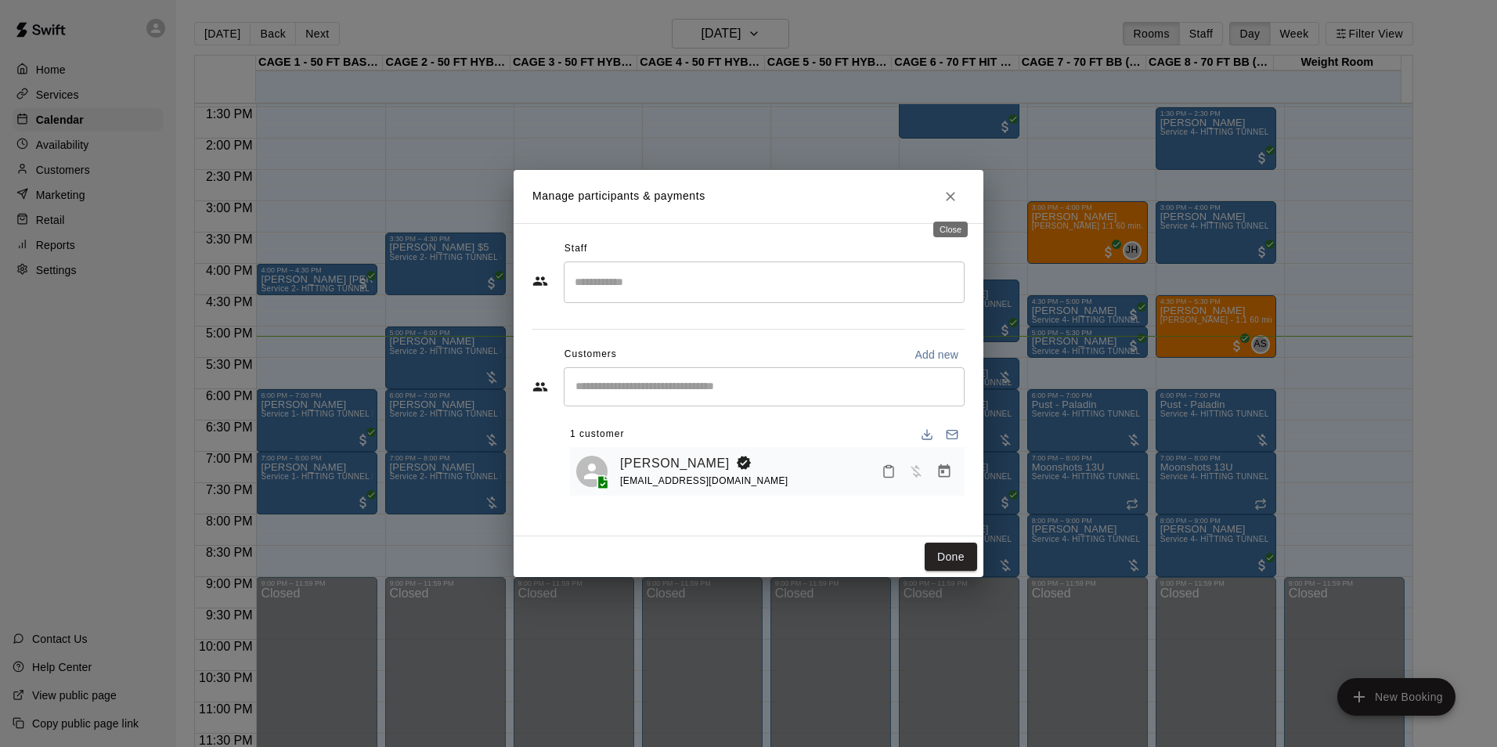
click at [946, 202] on icon "Close" at bounding box center [951, 197] width 16 height 16
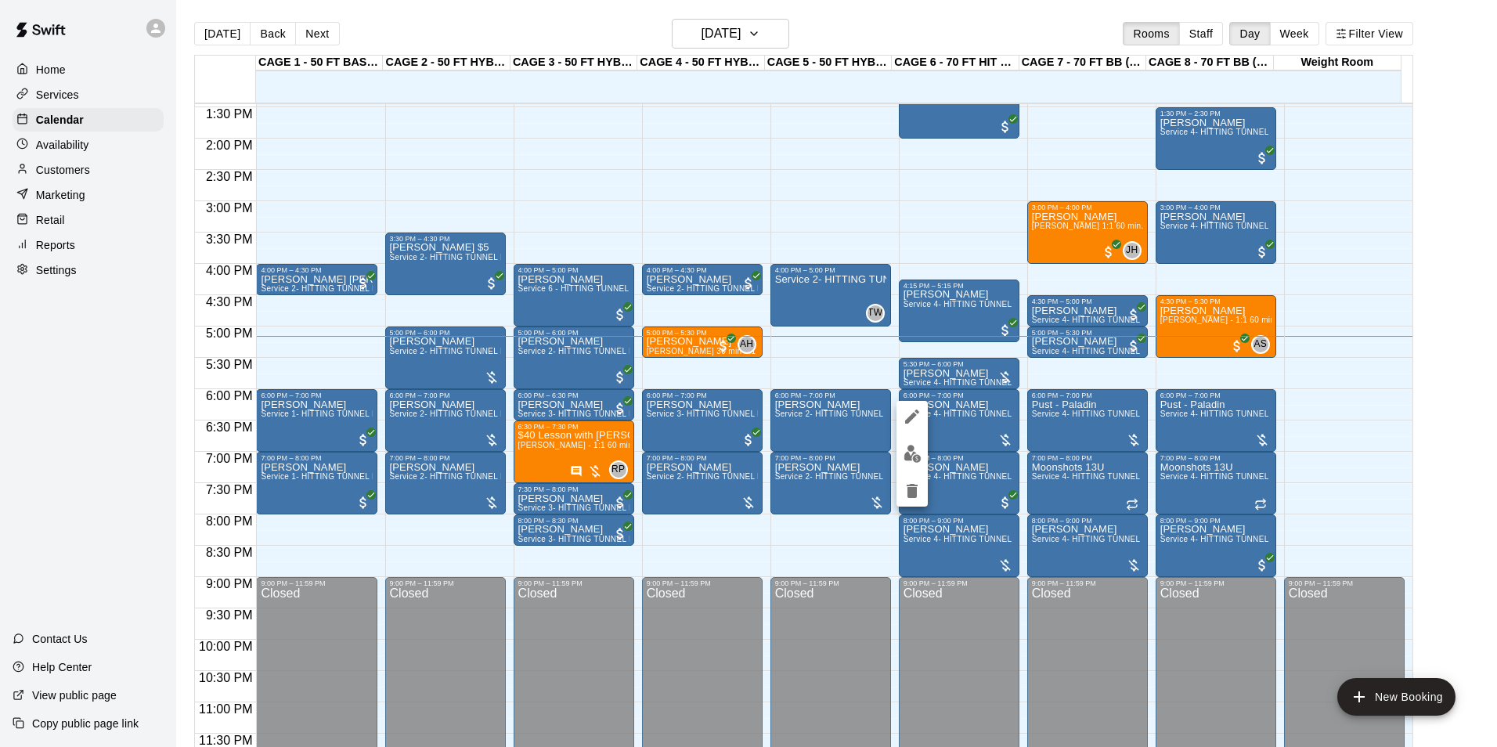
click at [912, 458] on img "edit" at bounding box center [913, 454] width 18 height 18
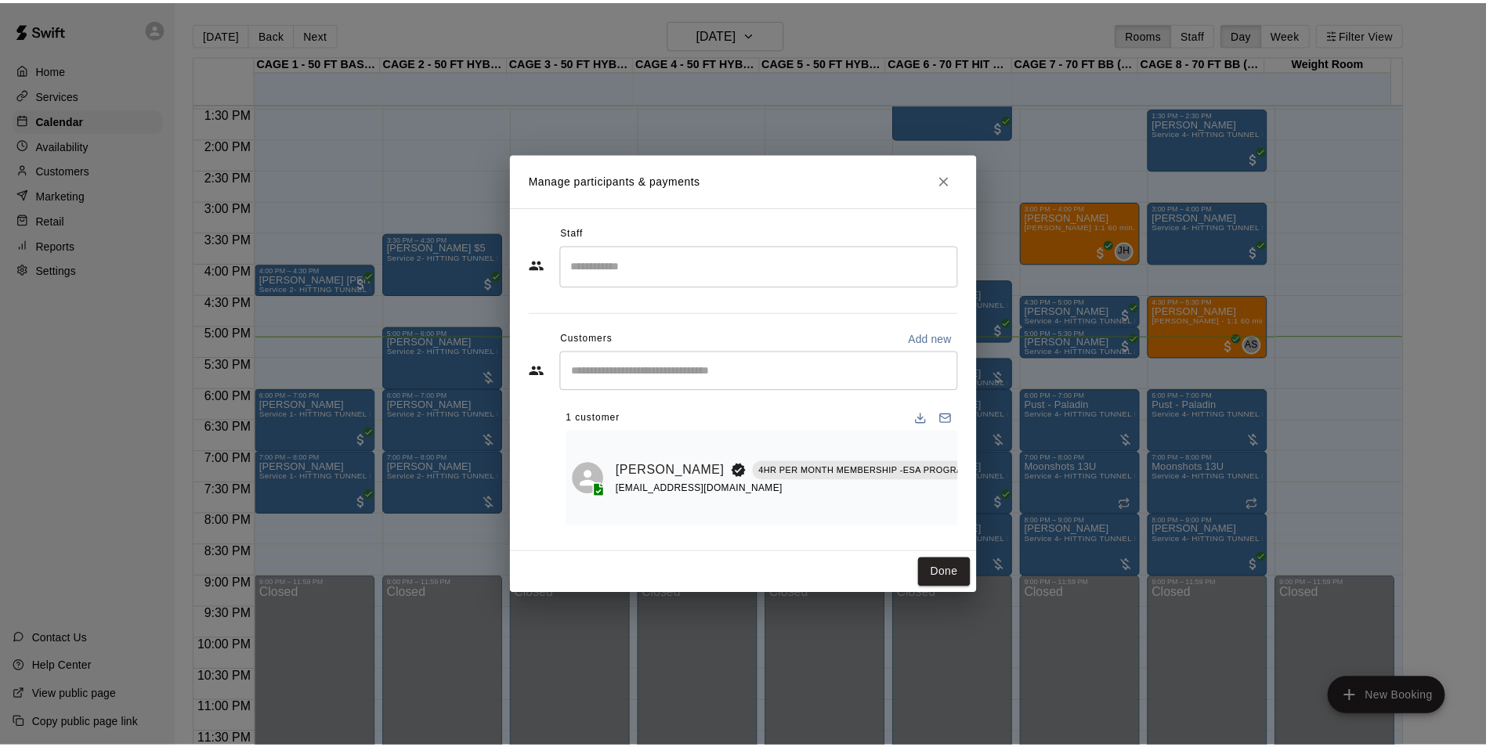
scroll to position [0, 135]
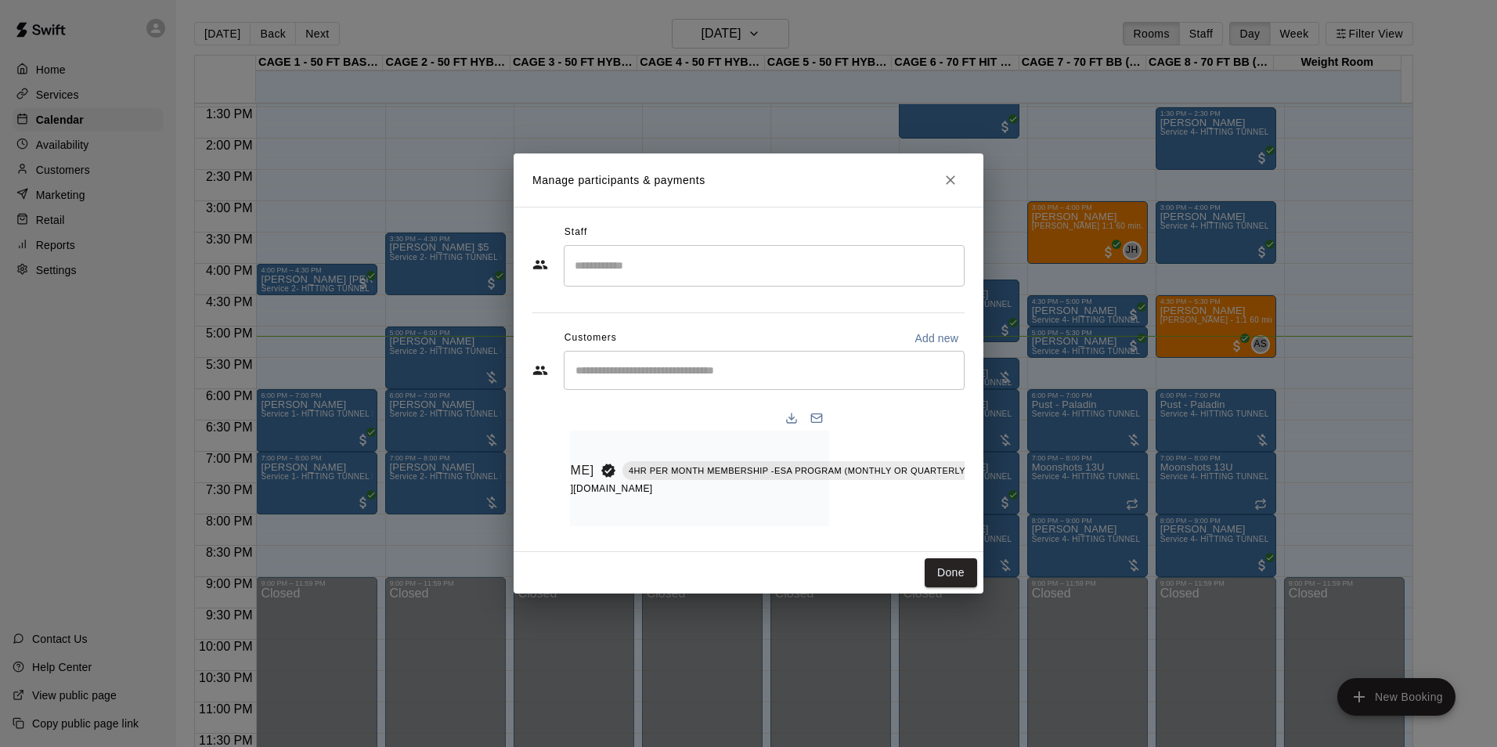
click at [1039, 504] on icon "Manage bookings & payment" at bounding box center [1045, 505] width 12 height 13
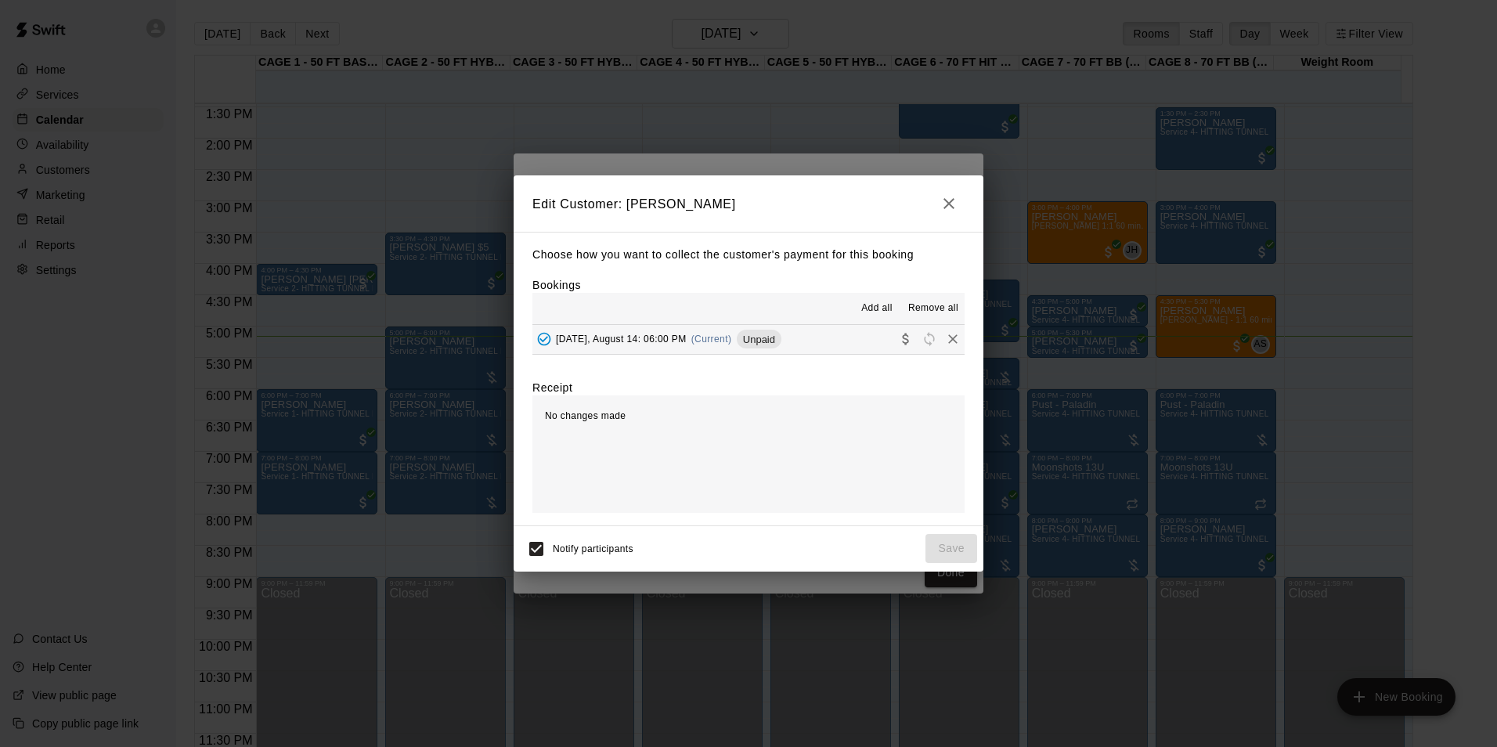
click at [741, 320] on div "Add all Remove all" at bounding box center [749, 308] width 432 height 31
click at [752, 339] on span "Unpaid" at bounding box center [759, 340] width 45 height 12
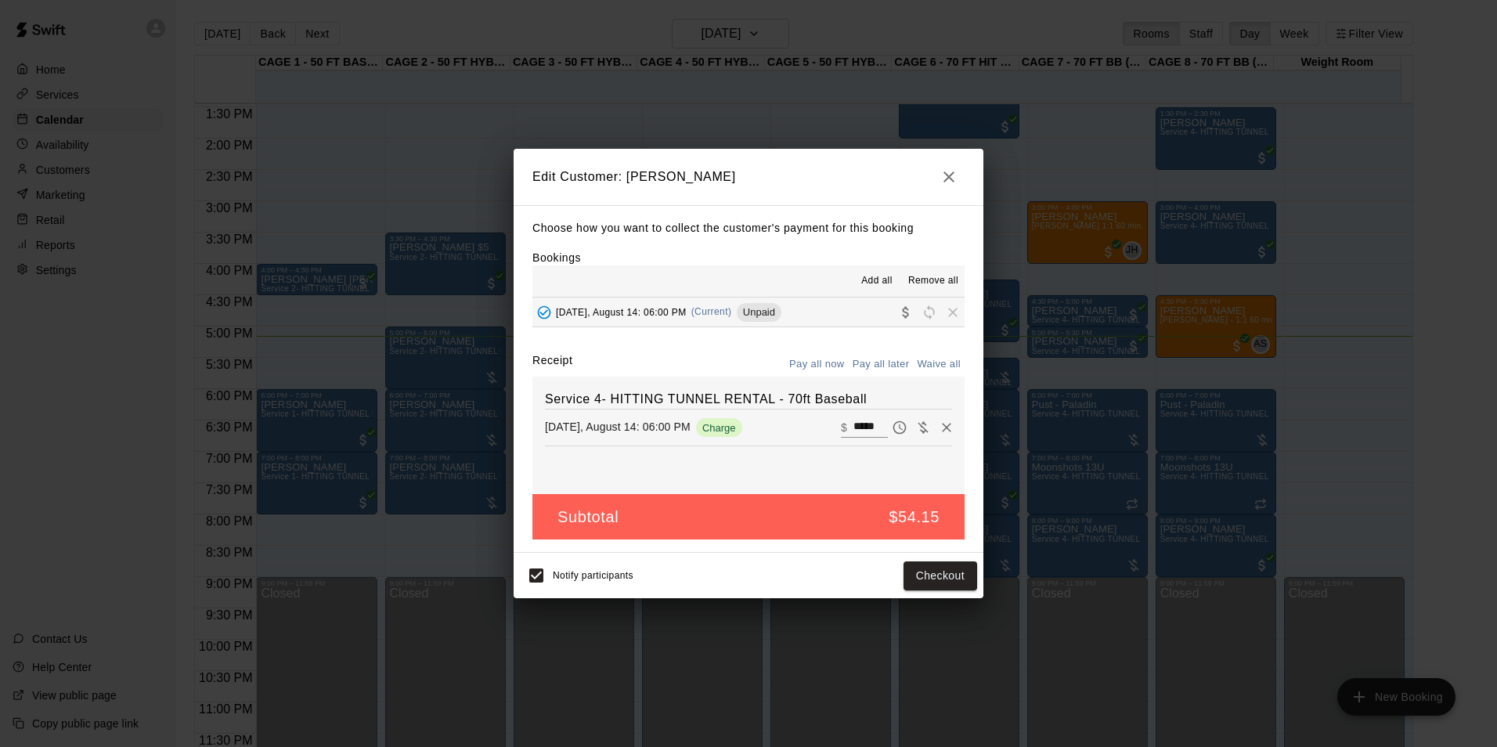
click at [896, 358] on button "Pay all later" at bounding box center [881, 364] width 65 height 24
click at [816, 364] on button "Pay all now" at bounding box center [817, 364] width 63 height 24
click at [949, 585] on button "Checkout" at bounding box center [941, 576] width 74 height 29
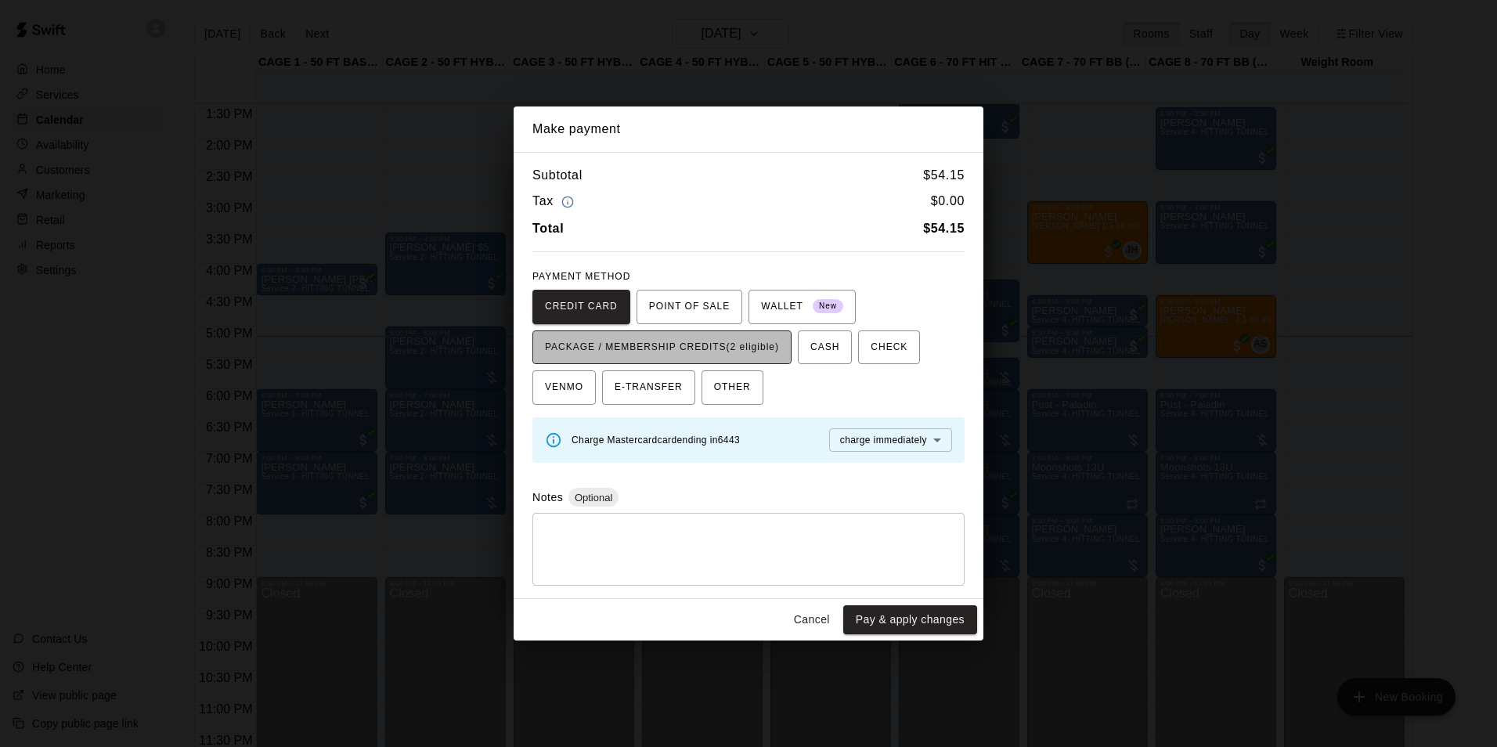
click at [745, 350] on span "PACKAGE / MEMBERSHIP CREDITS (2 eligible)" at bounding box center [662, 347] width 234 height 25
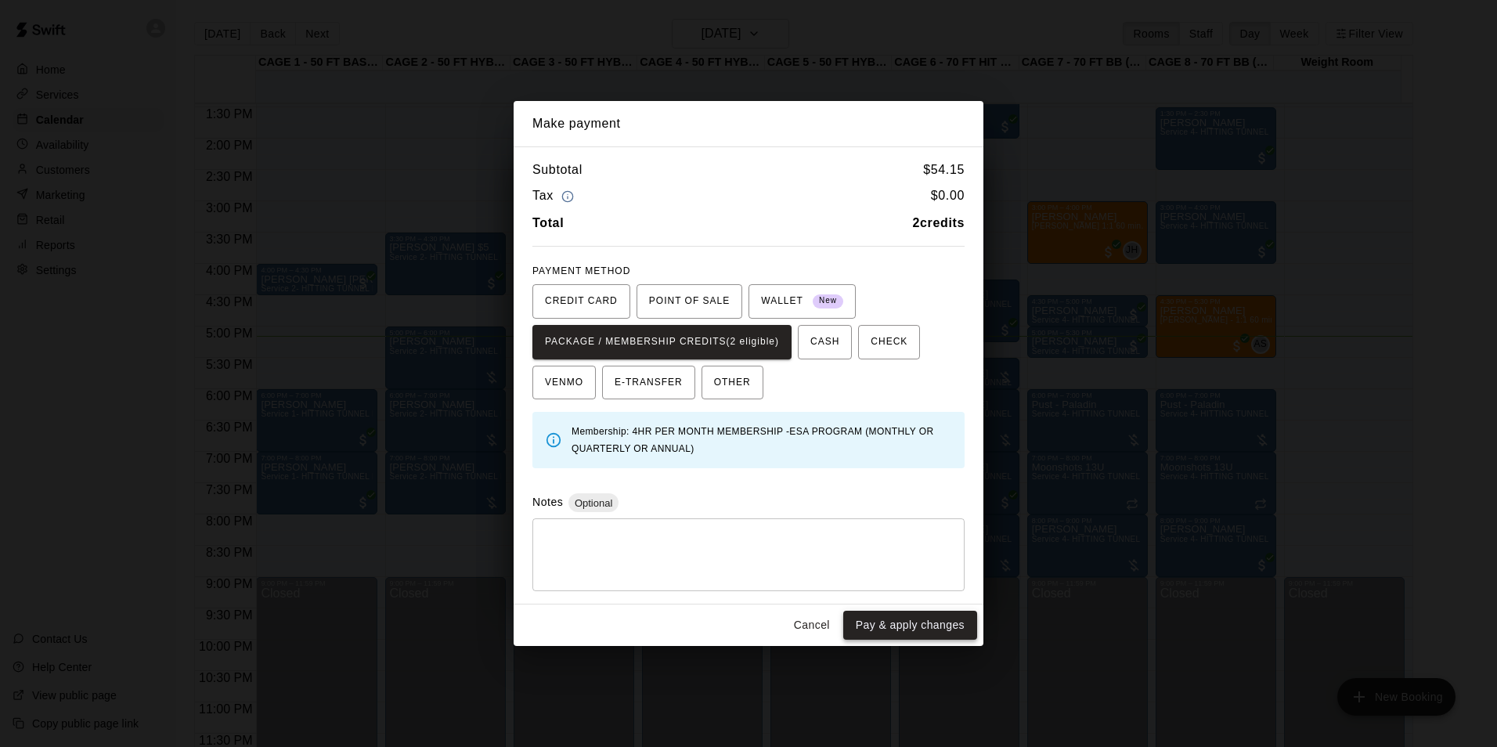
click at [854, 619] on button "Pay & apply changes" at bounding box center [910, 625] width 134 height 29
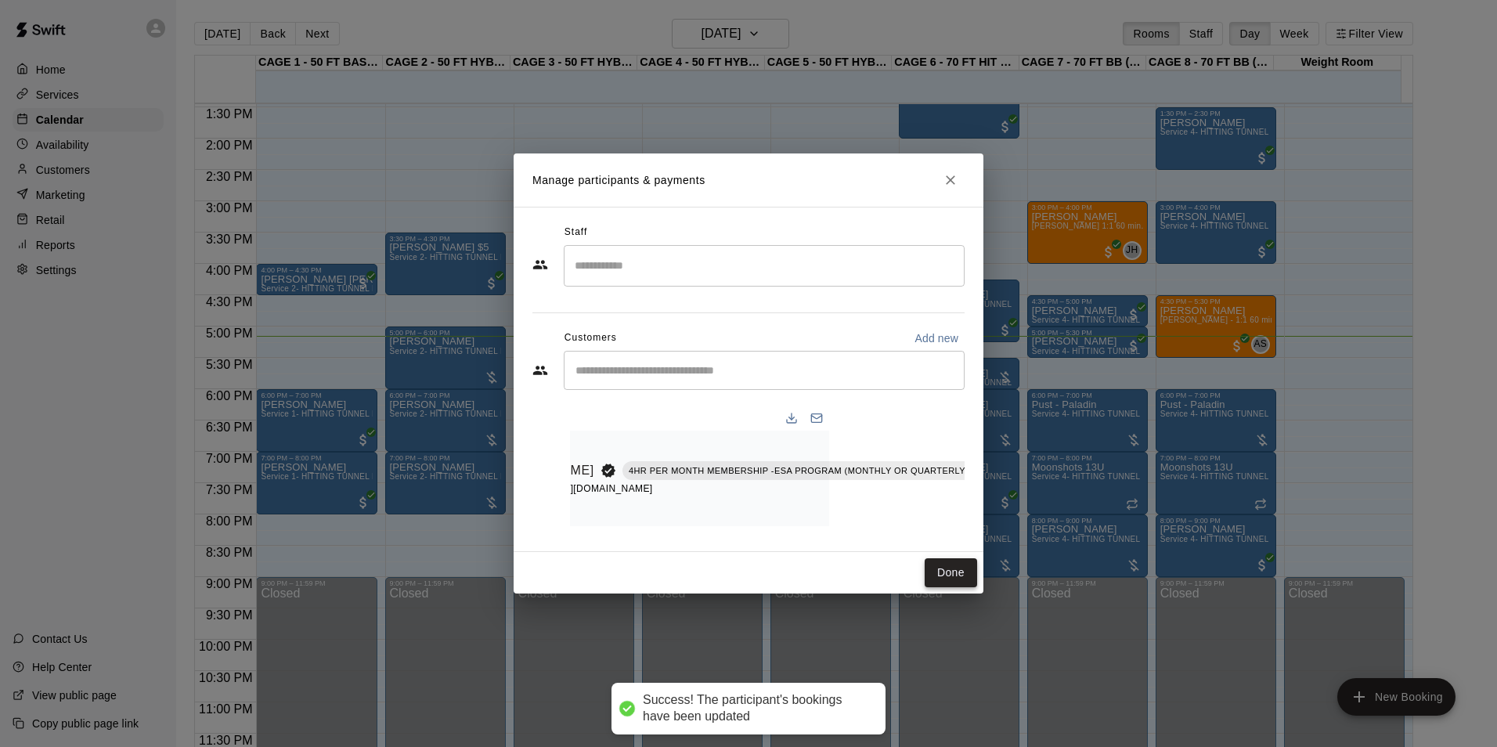
click at [939, 568] on button "Done" at bounding box center [951, 572] width 52 height 29
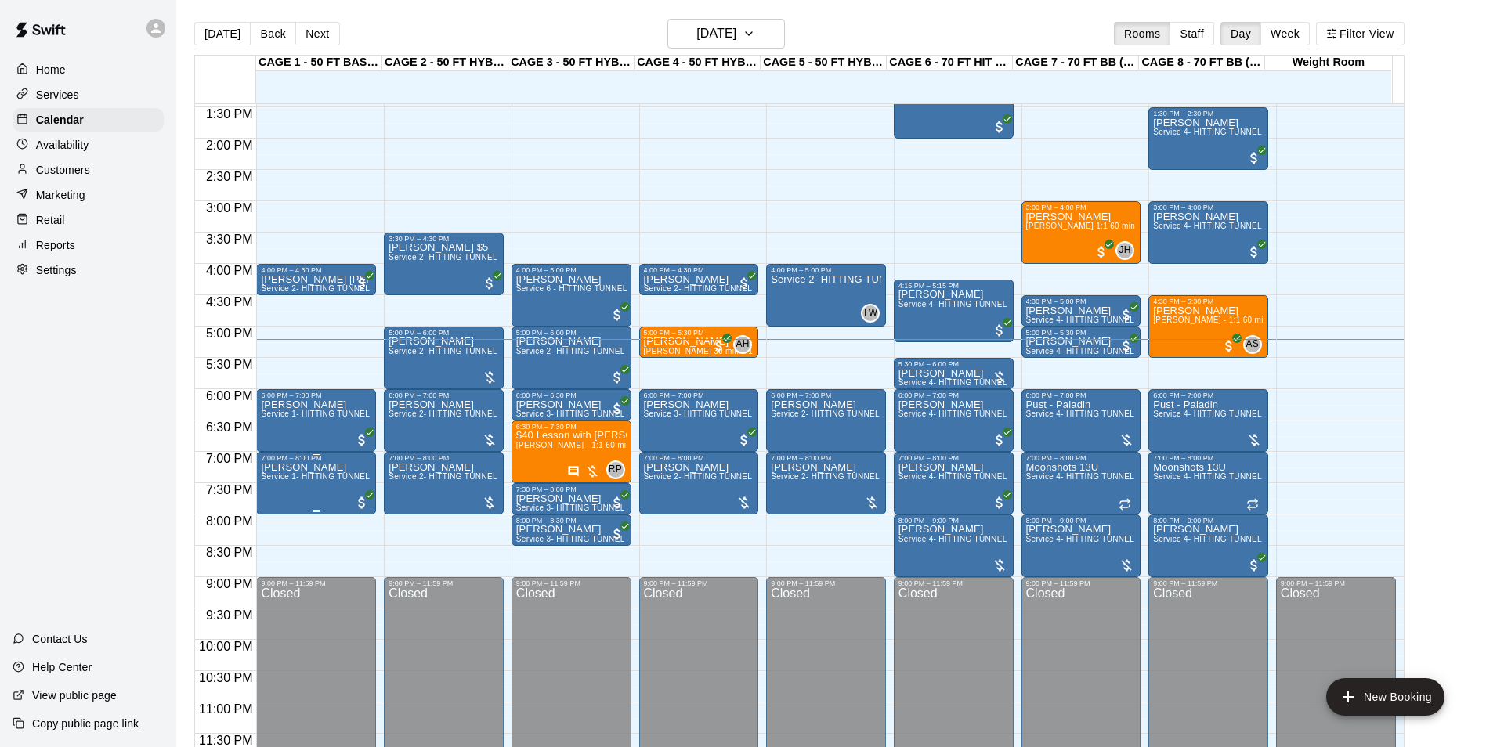
click at [288, 475] on span "Service 1- HITTING TUNNEL RENTAL - 50ft Baseball w/ Auto/Manual Feeder" at bounding box center [404, 476] width 287 height 9
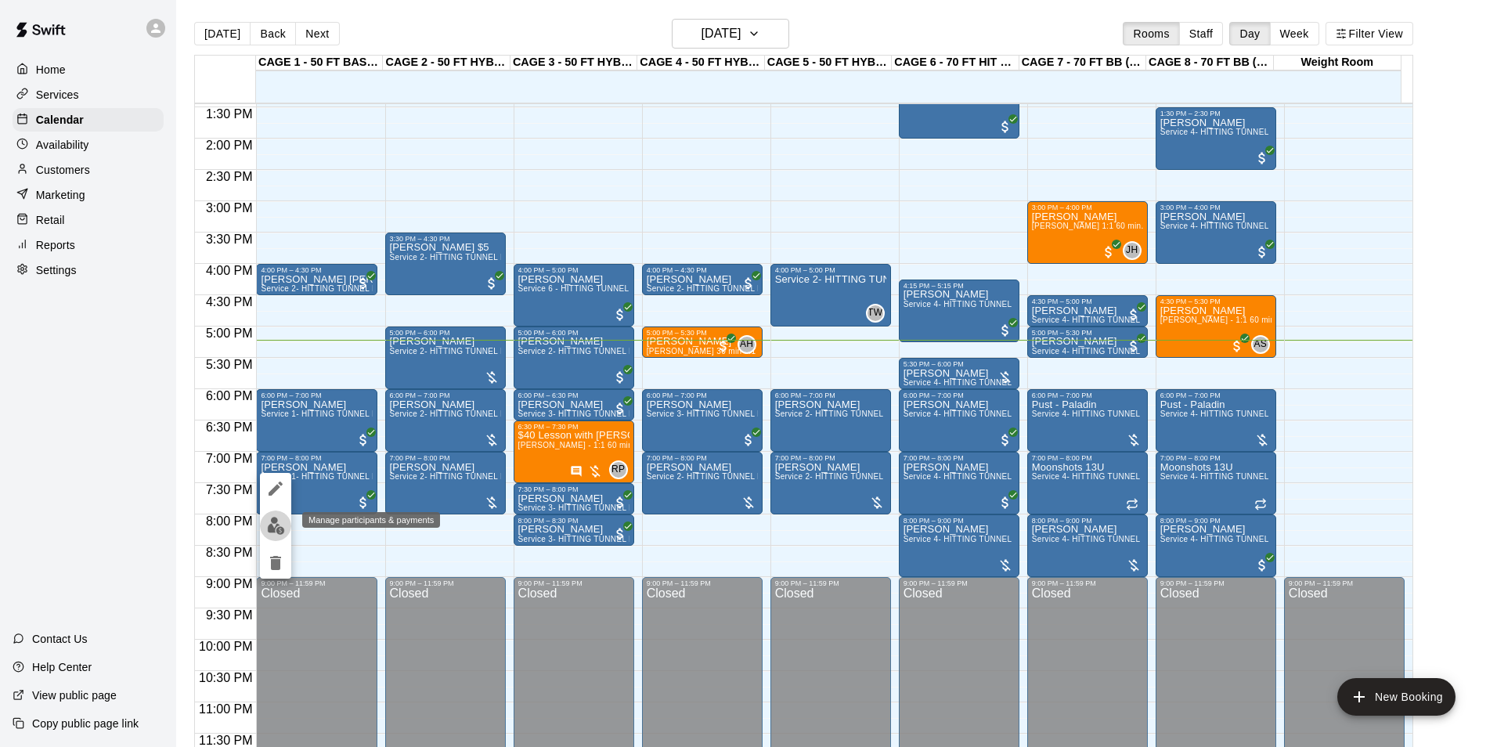
click at [287, 518] on button "edit" at bounding box center [275, 526] width 31 height 31
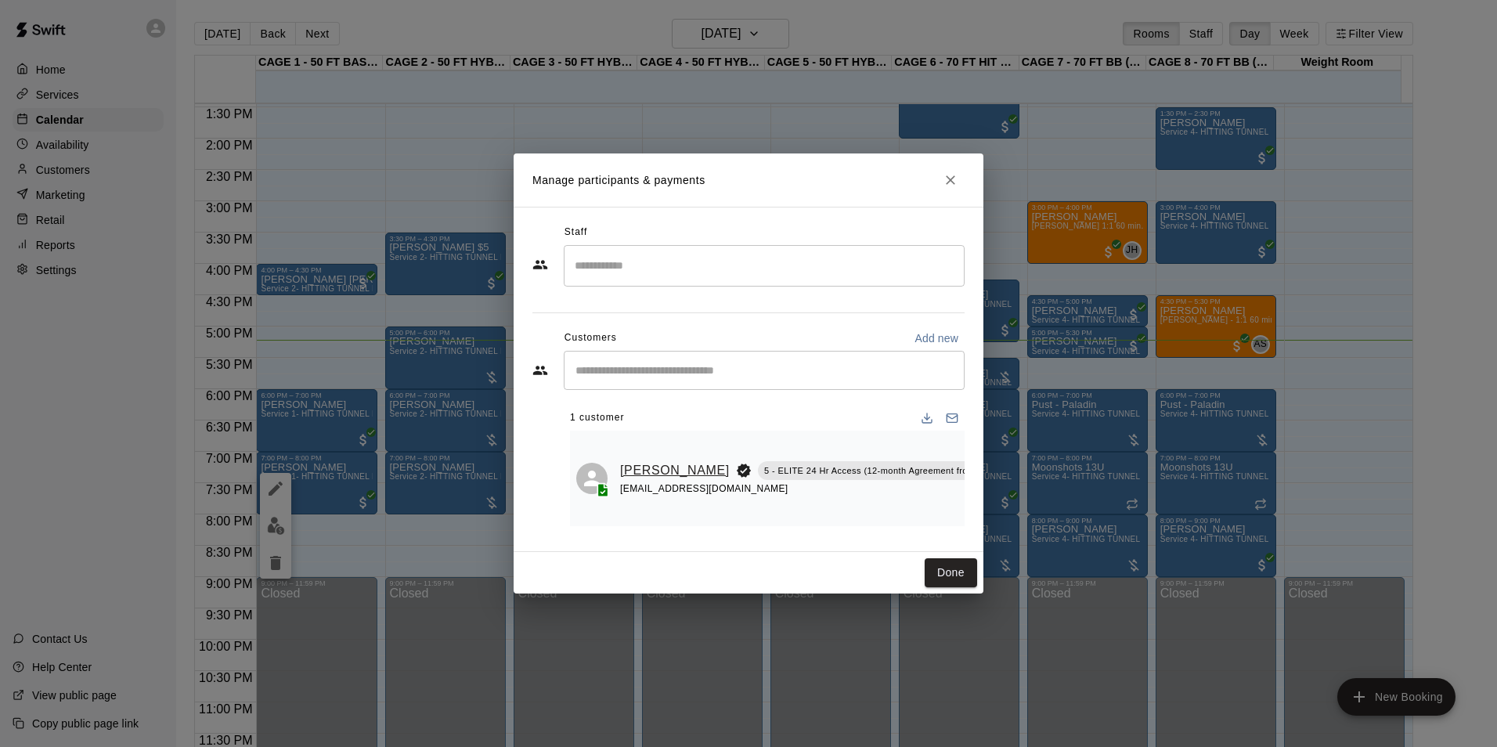
click at [623, 470] on link "Kase Ehmke" at bounding box center [675, 471] width 110 height 20
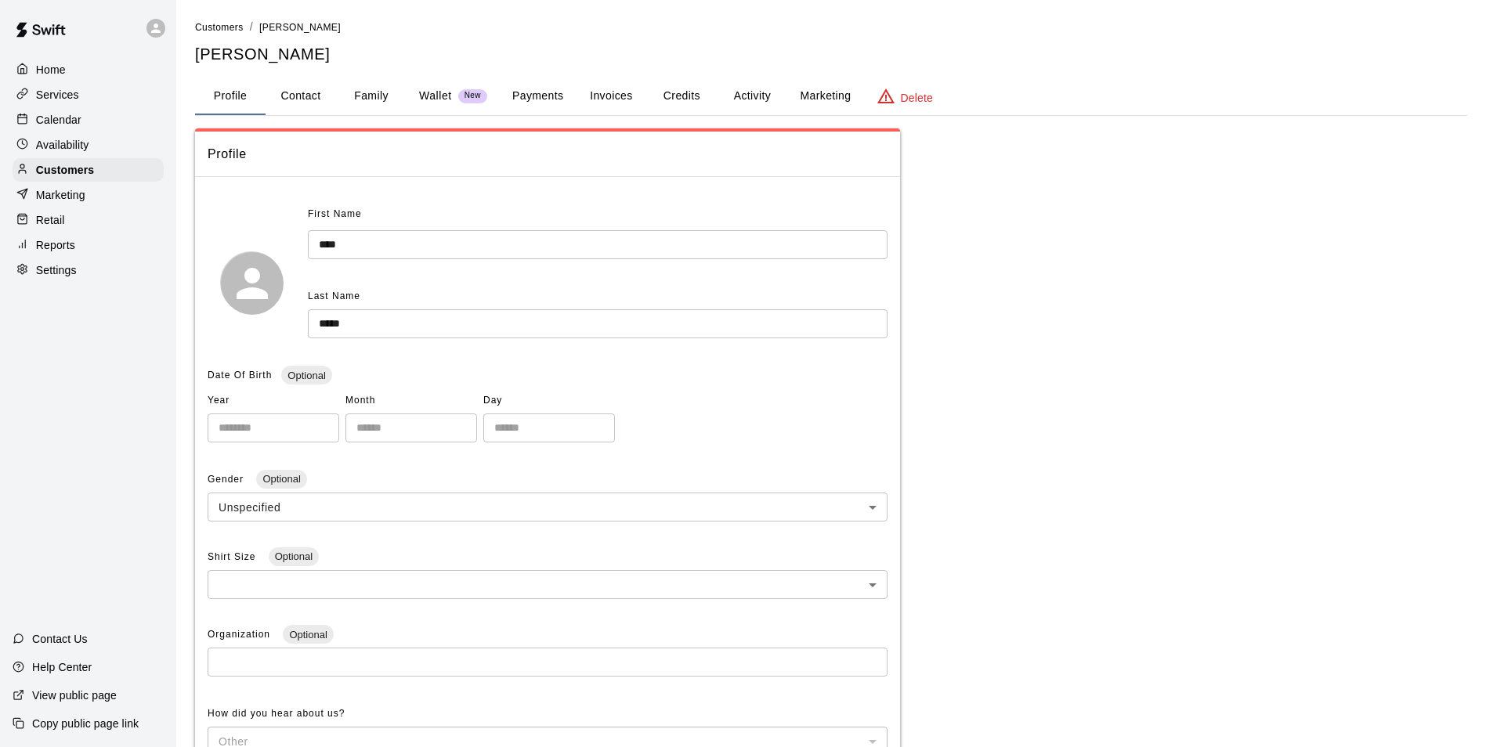
click at [373, 96] on button "Family" at bounding box center [371, 97] width 70 height 38
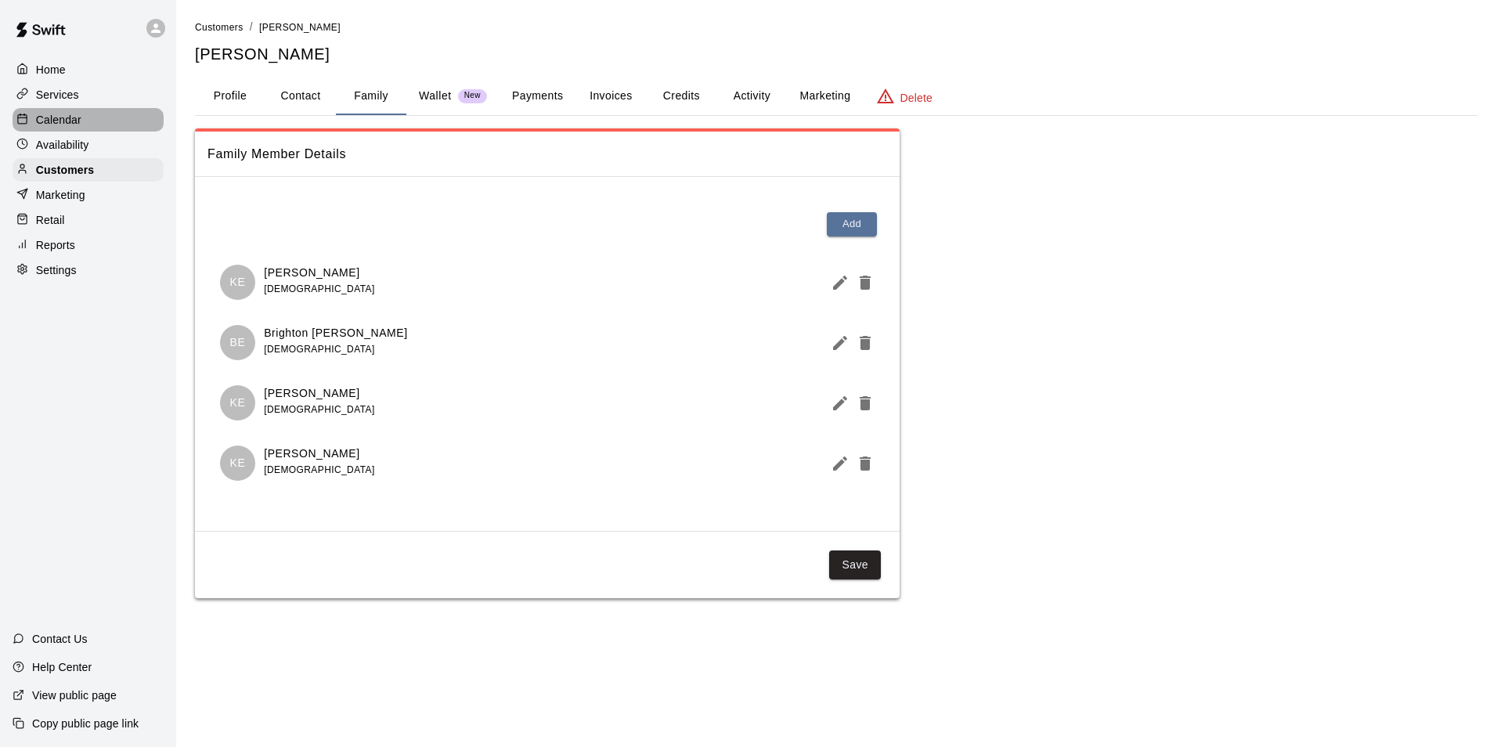
click at [109, 120] on div "Calendar" at bounding box center [88, 119] width 151 height 23
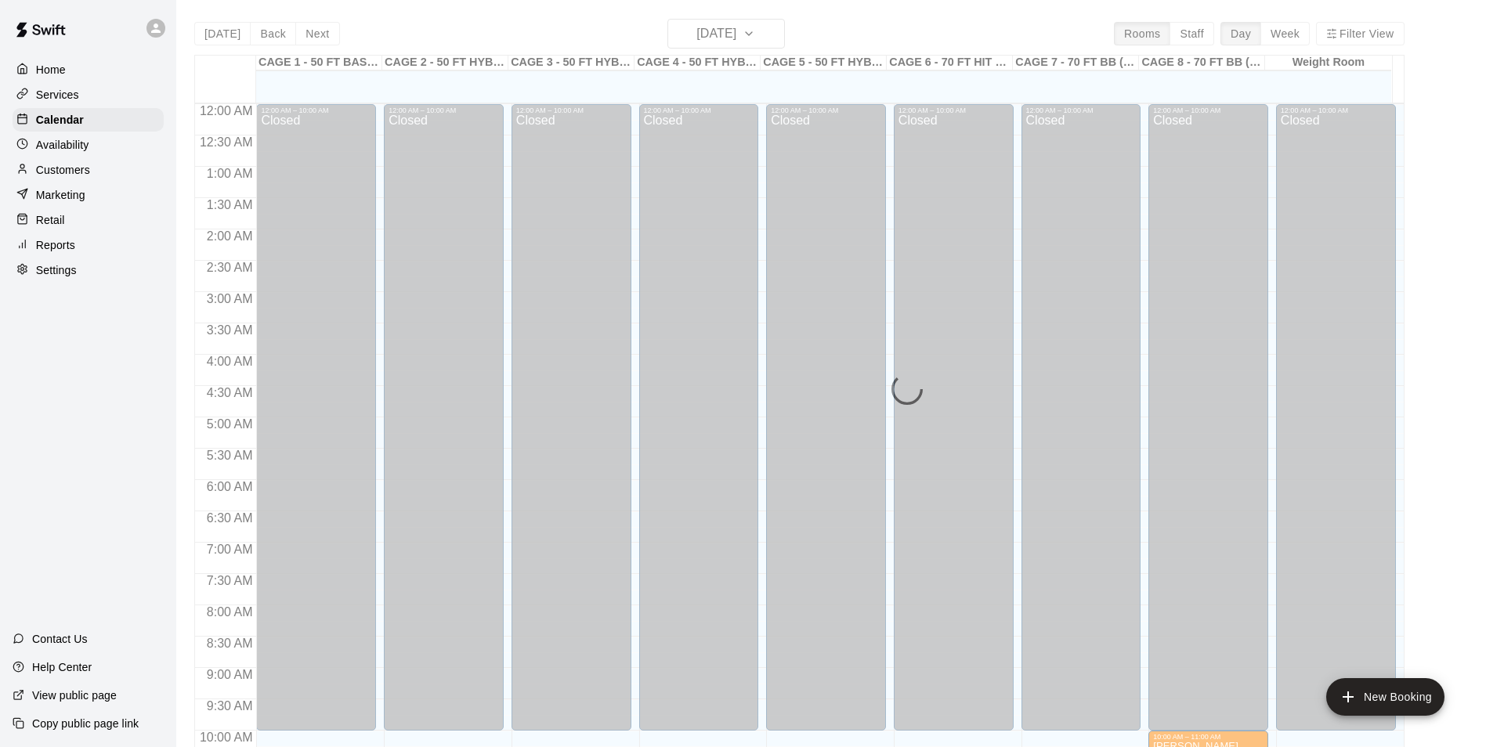
scroll to position [796, 0]
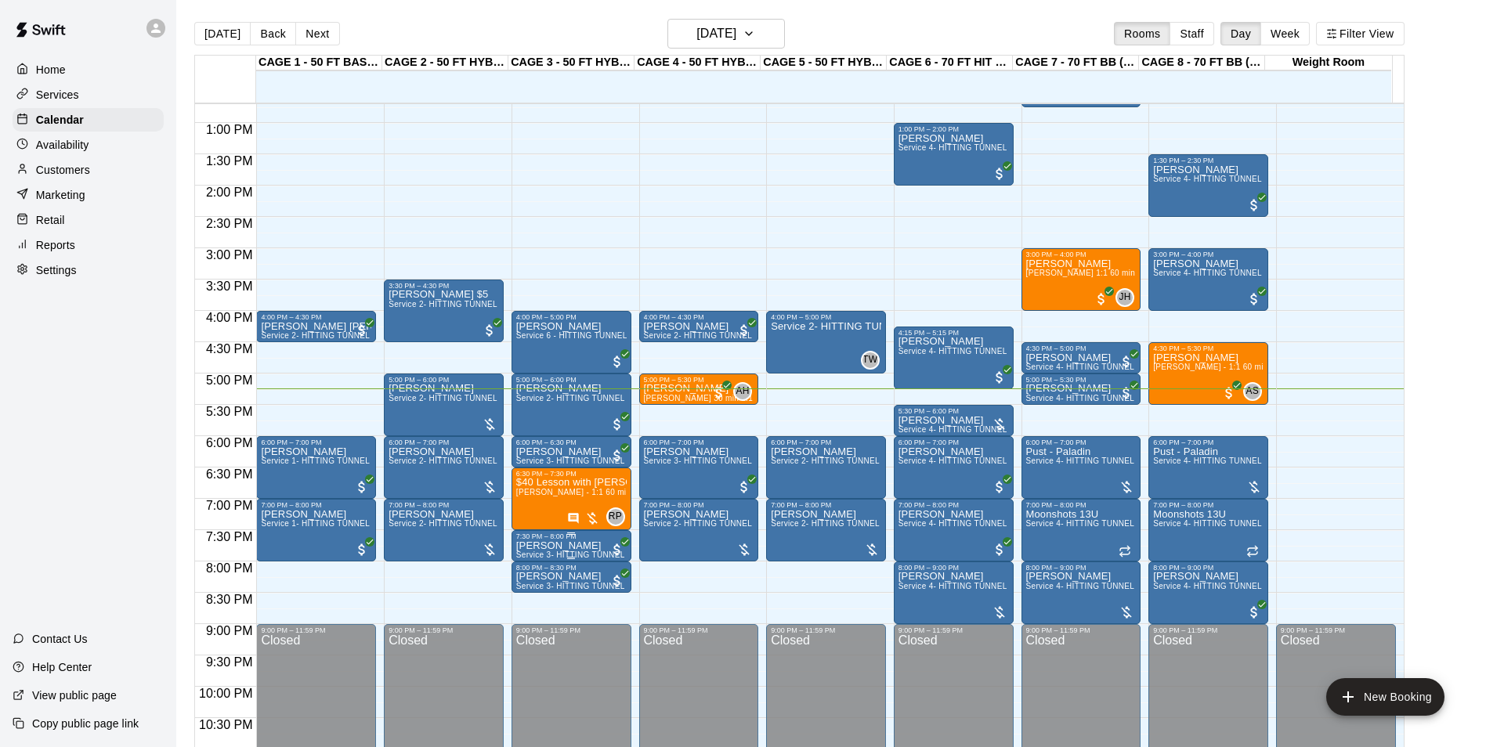
click at [582, 540] on div "7:30 PM – 8:00 PM" at bounding box center [571, 537] width 110 height 8
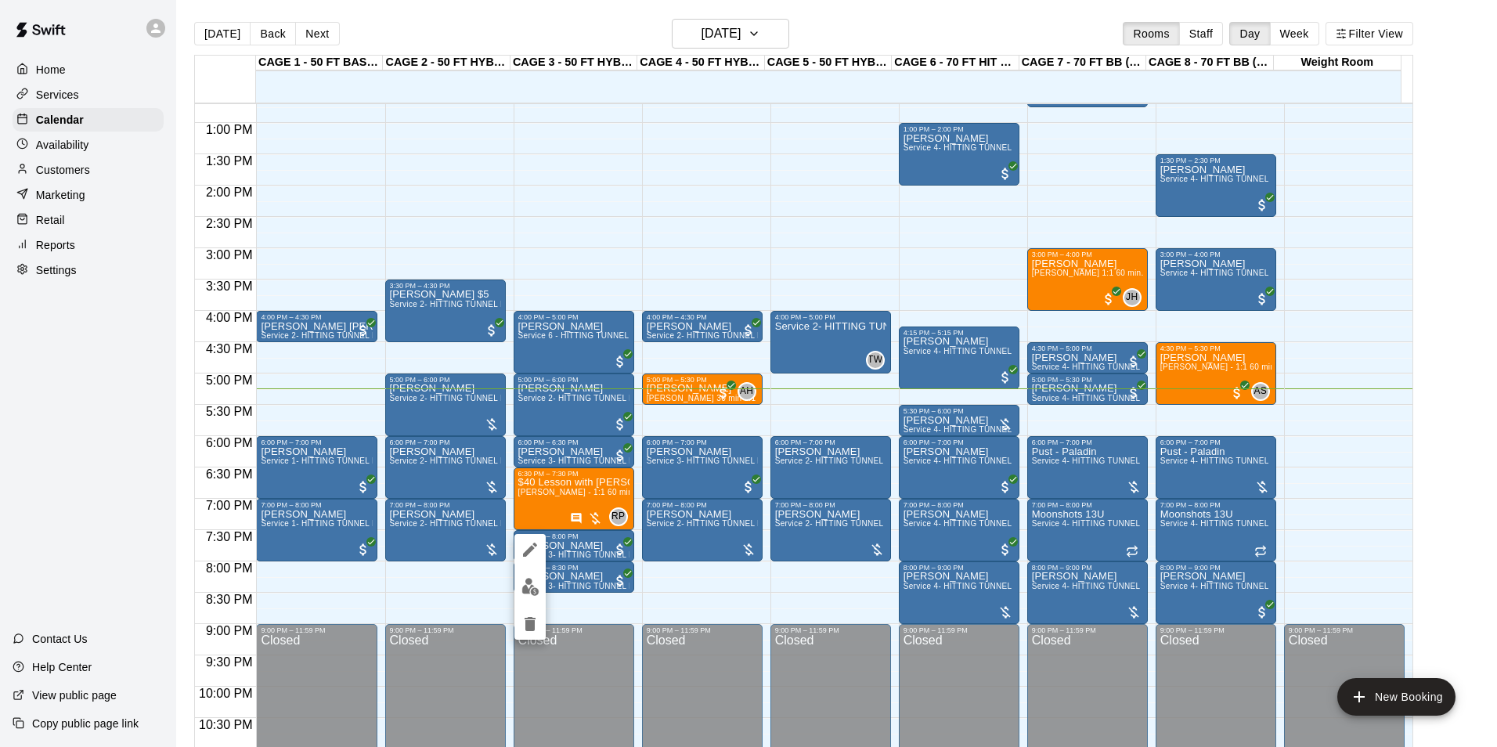
click at [594, 536] on div at bounding box center [748, 373] width 1497 height 747
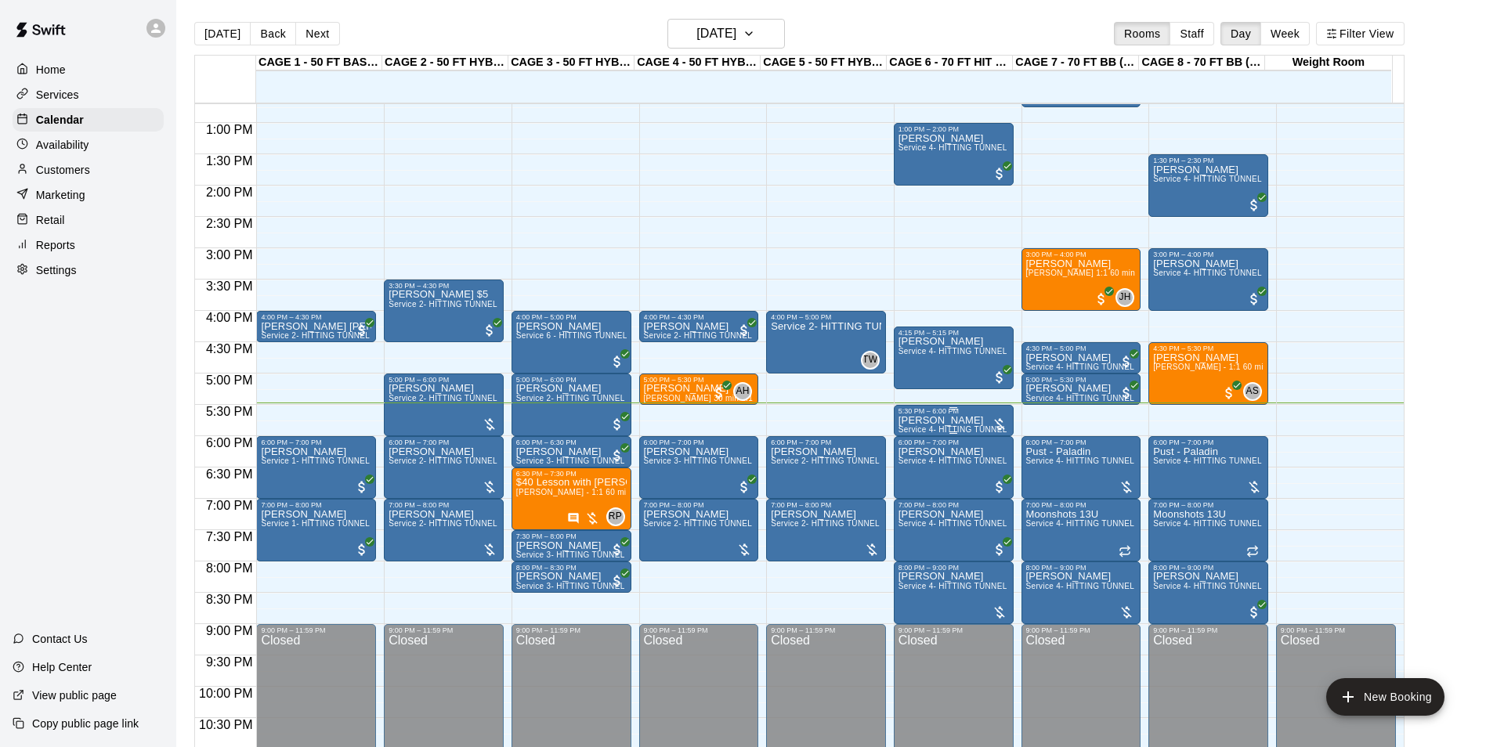
click at [950, 421] on p "[PERSON_NAME]" at bounding box center [953, 421] width 110 height 0
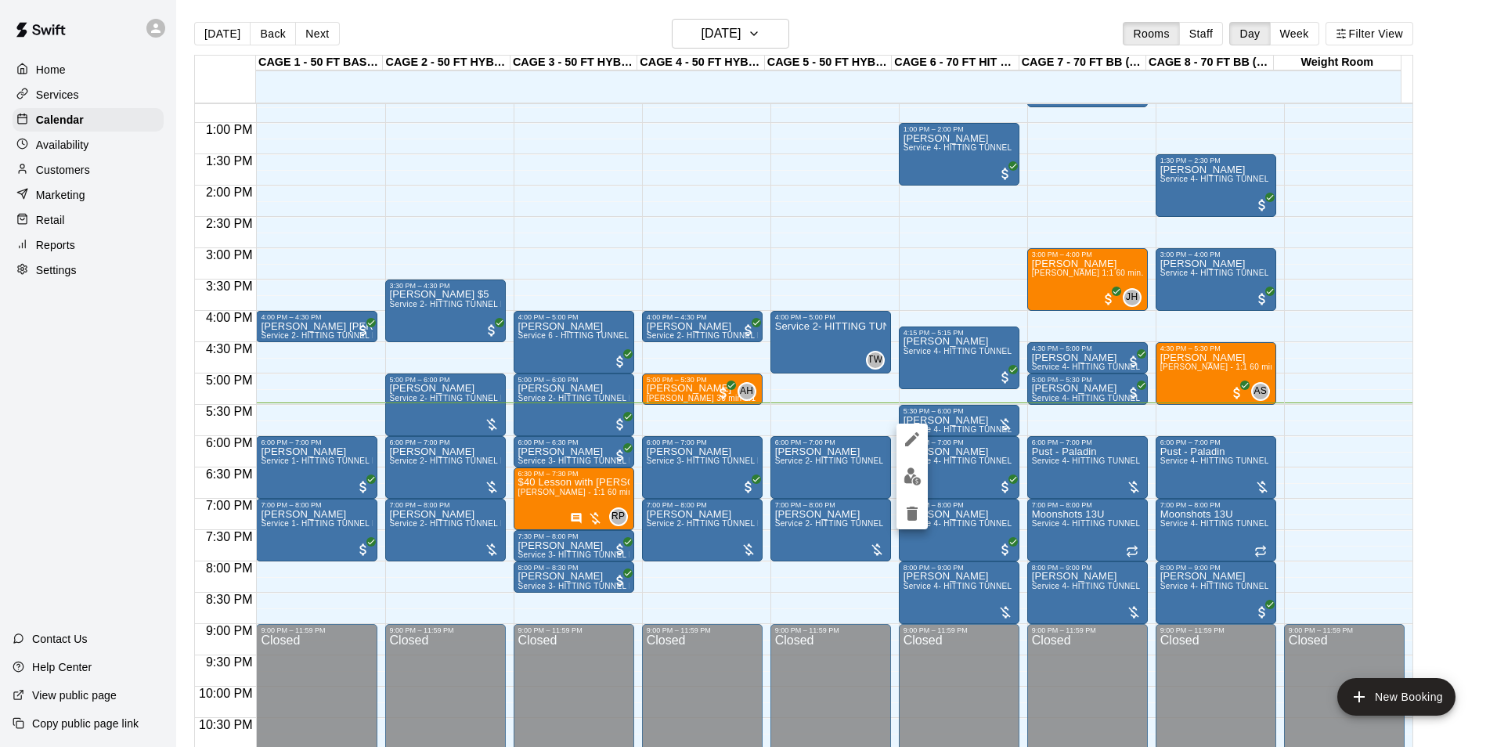
click at [916, 479] on img "edit" at bounding box center [913, 477] width 18 height 18
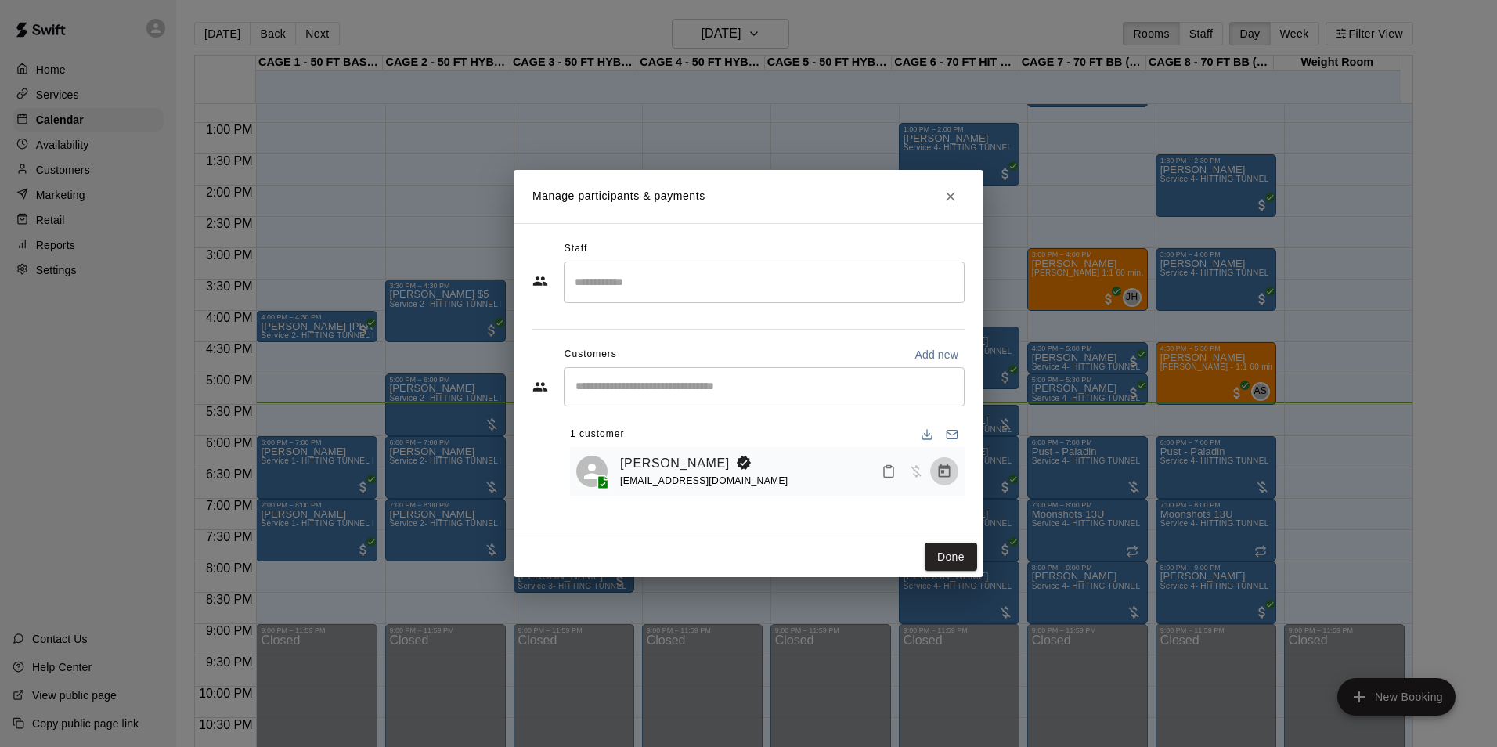
click at [945, 466] on icon "Manage bookings & payment" at bounding box center [945, 472] width 16 height 16
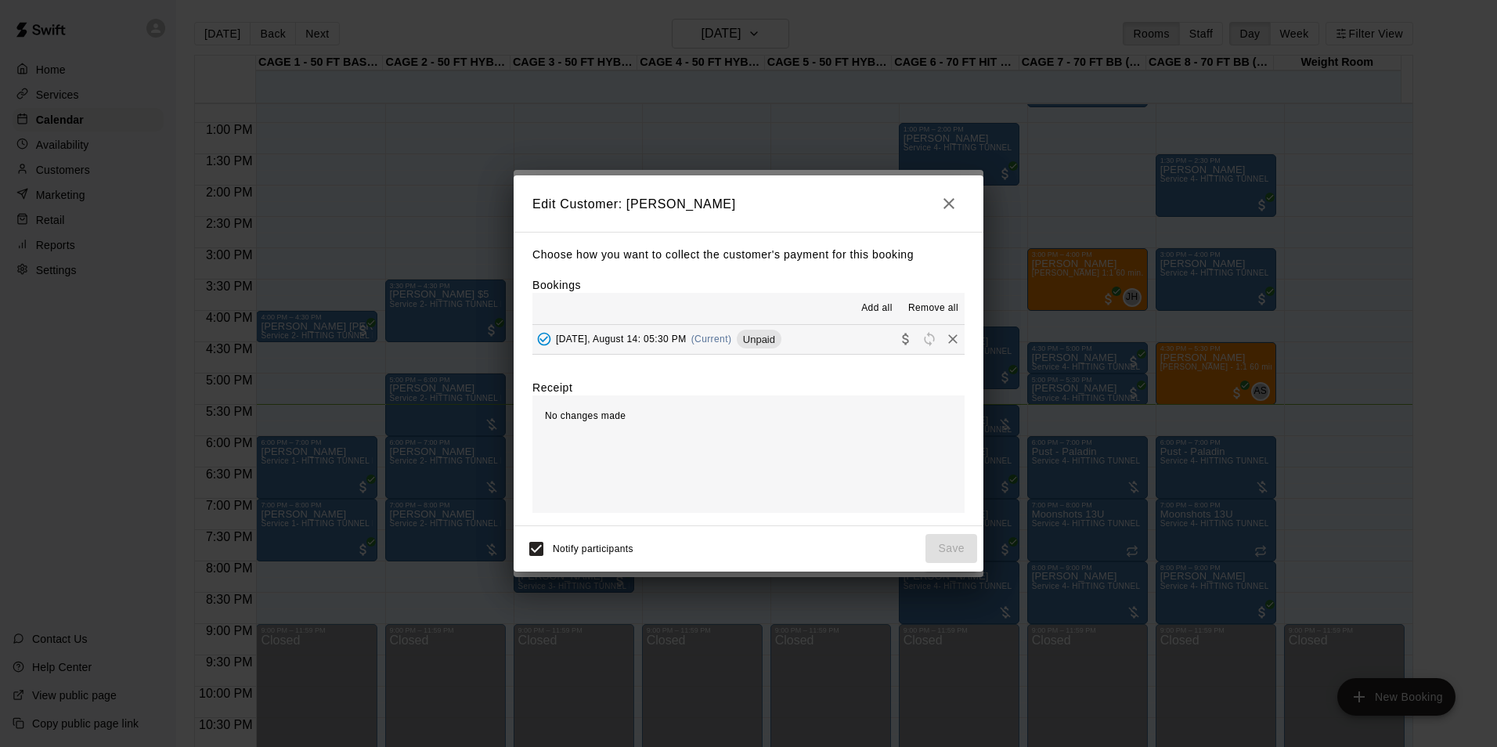
click at [717, 337] on span "(Current)" at bounding box center [712, 339] width 41 height 11
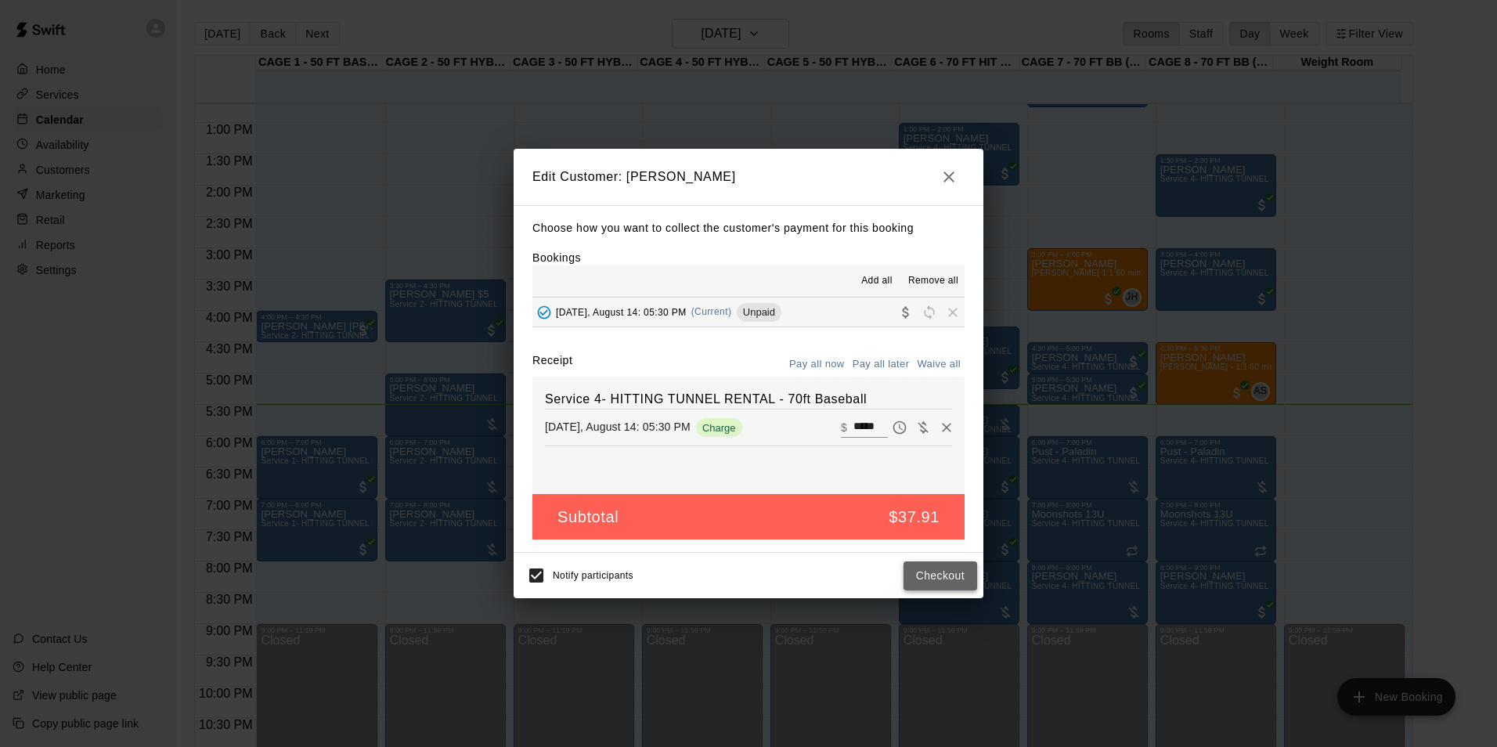
click at [923, 589] on button "Checkout" at bounding box center [941, 576] width 74 height 29
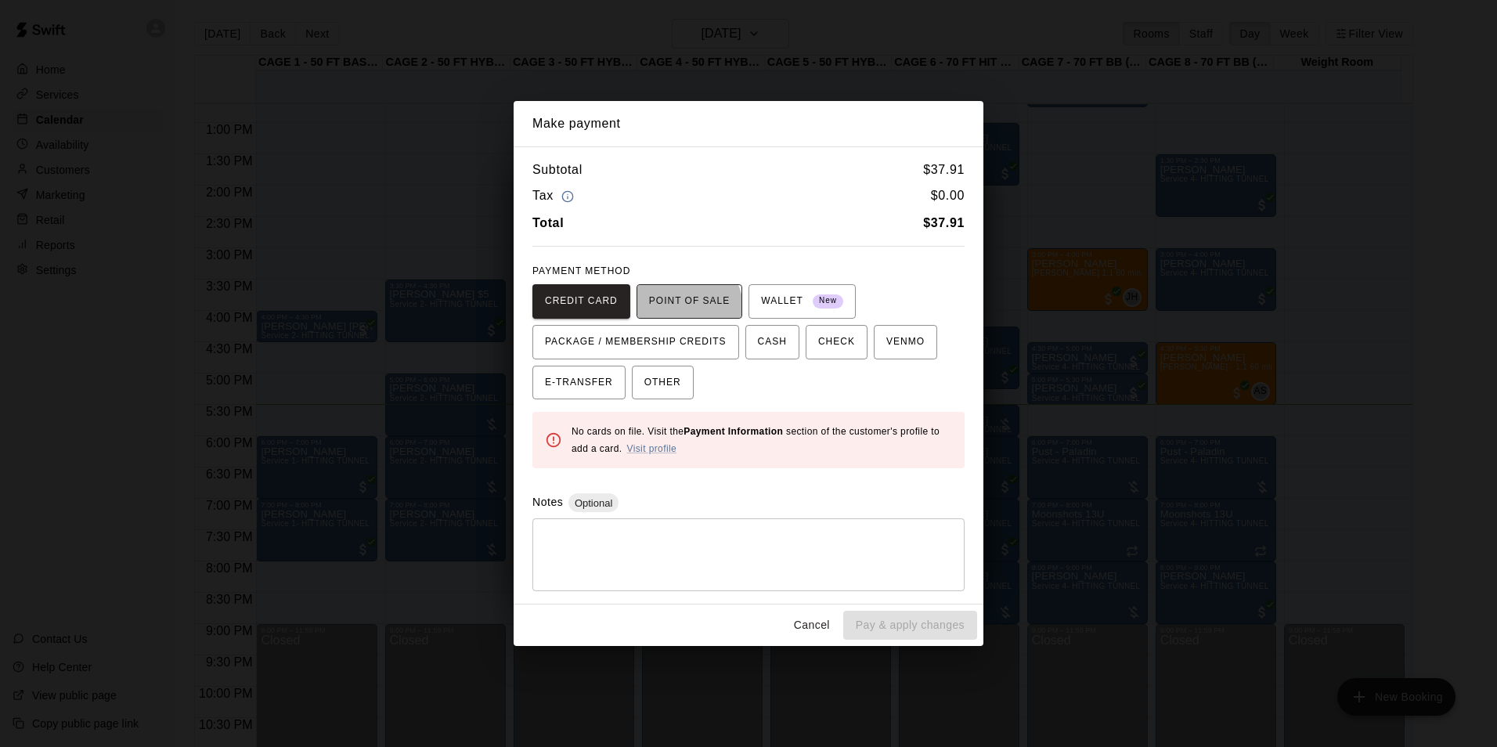
click at [681, 308] on span "POINT OF SALE" at bounding box center [689, 301] width 81 height 25
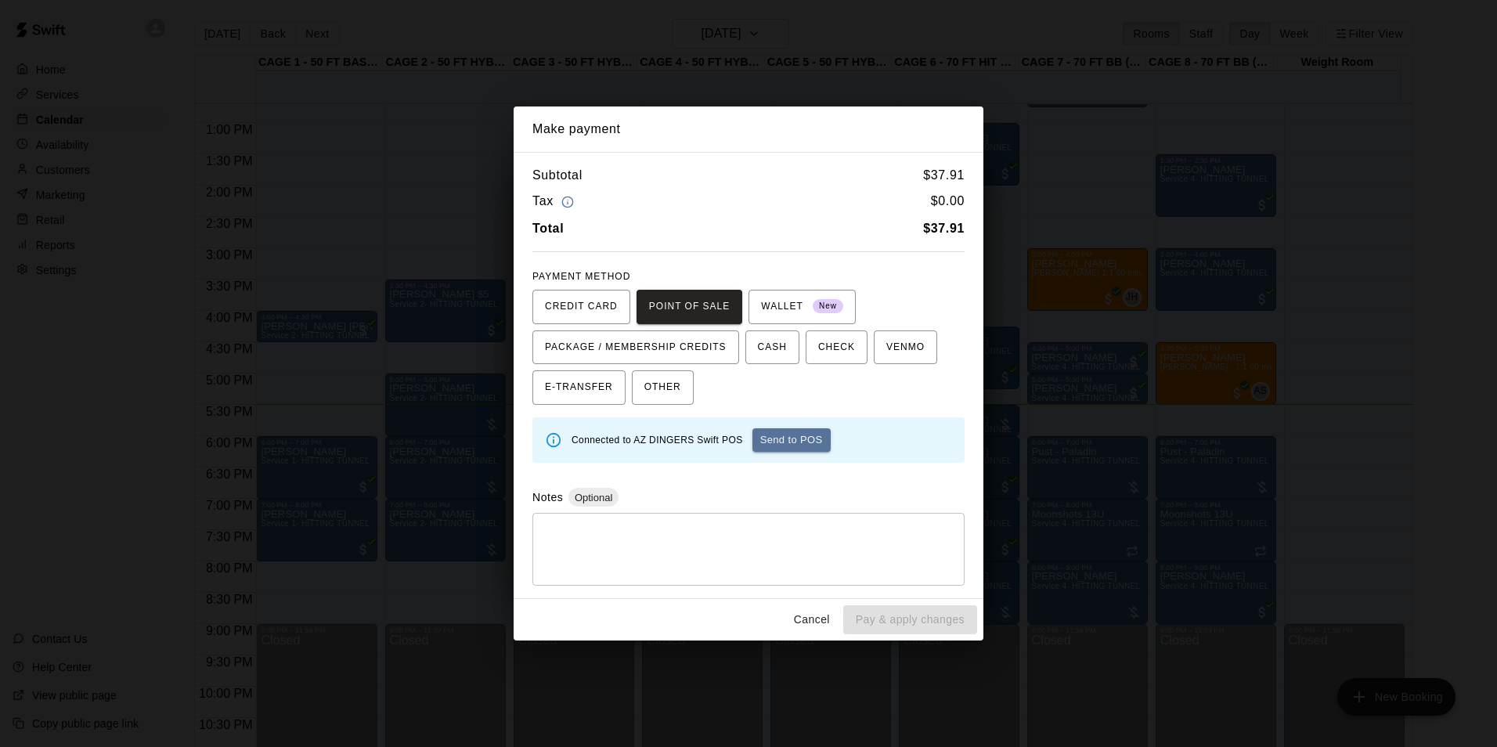
click at [793, 444] on button "Send to POS" at bounding box center [792, 439] width 78 height 23
click at [758, 344] on span "CASH" at bounding box center [772, 347] width 29 height 25
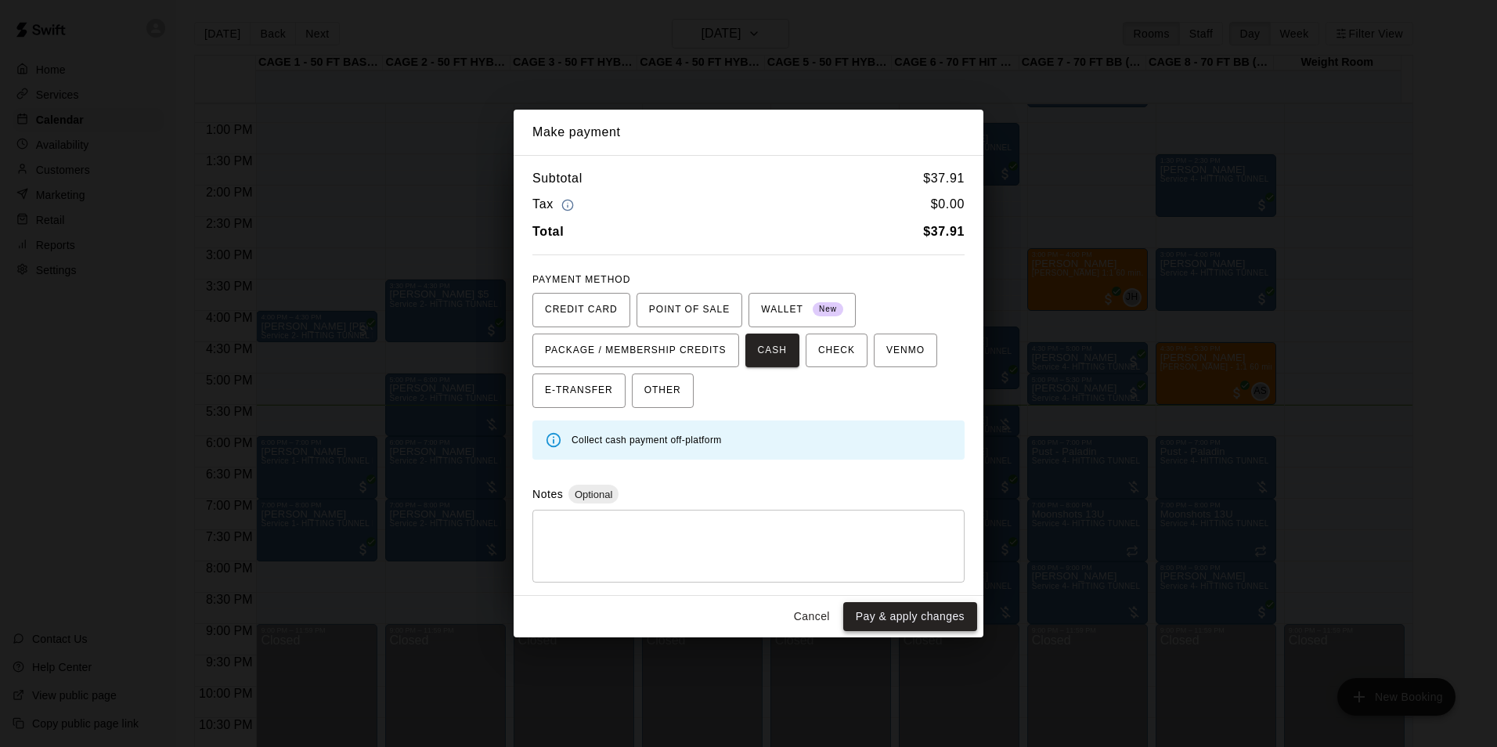
click at [918, 620] on button "Pay & apply changes" at bounding box center [910, 616] width 134 height 29
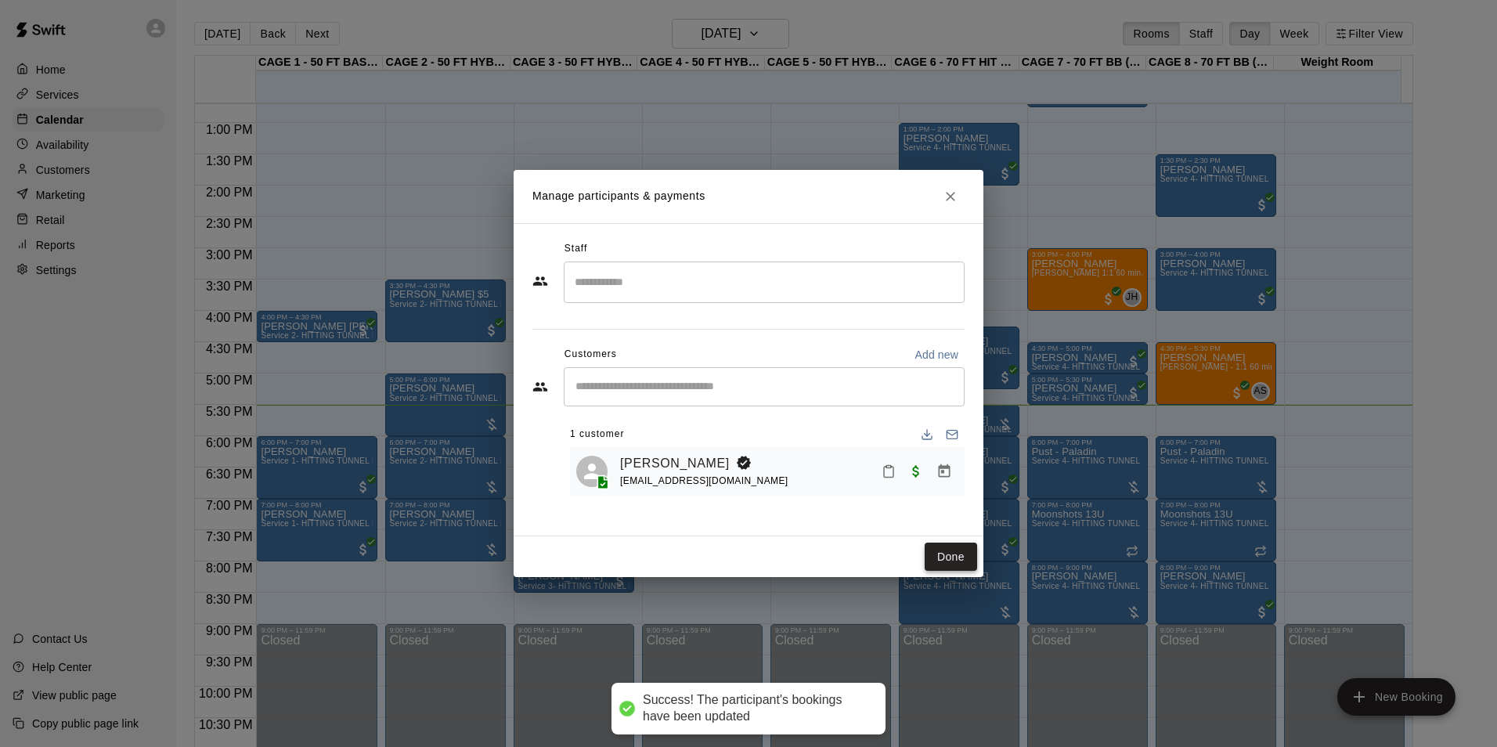
click at [951, 556] on button "Done" at bounding box center [951, 557] width 52 height 29
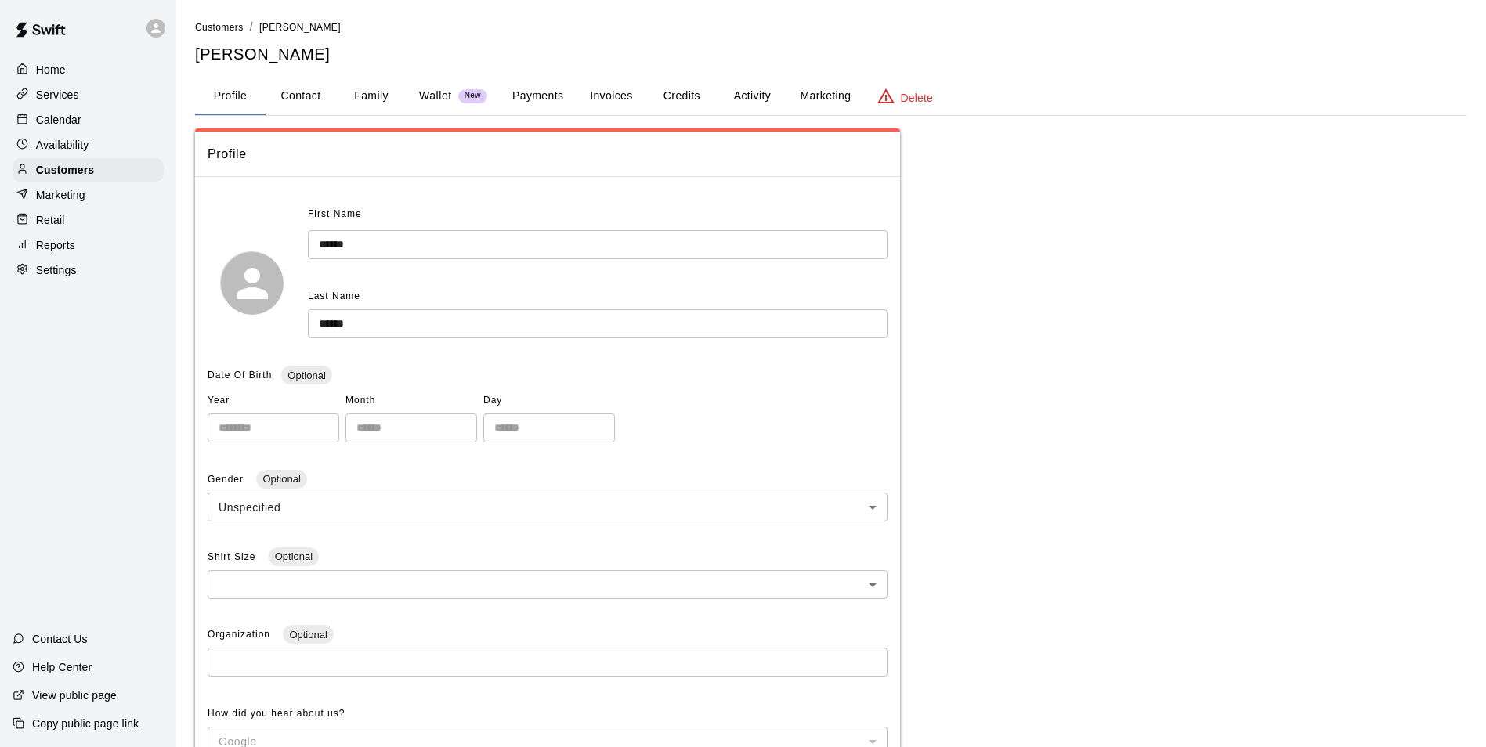
click at [766, 91] on button "Activity" at bounding box center [752, 97] width 70 height 38
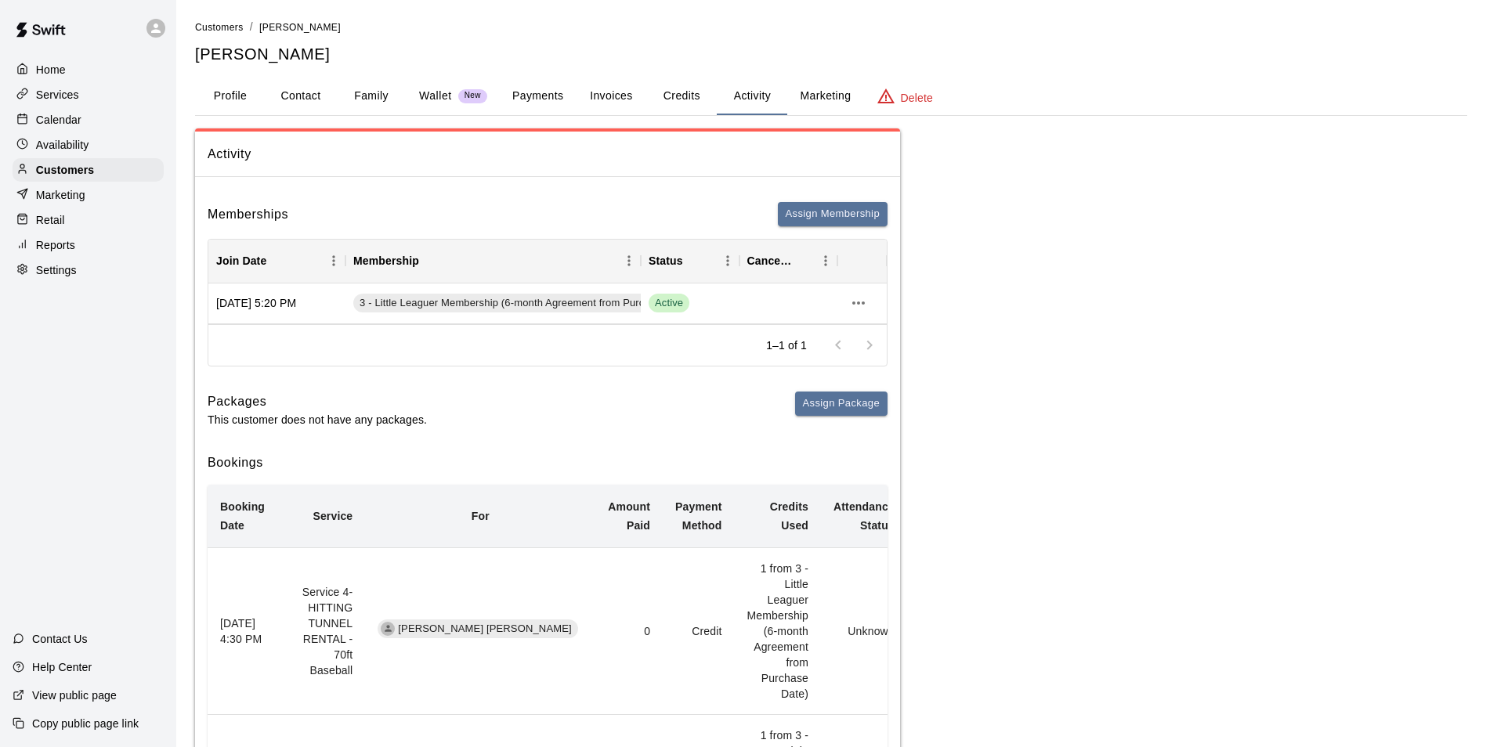
click at [557, 95] on button "Payments" at bounding box center [538, 97] width 76 height 38
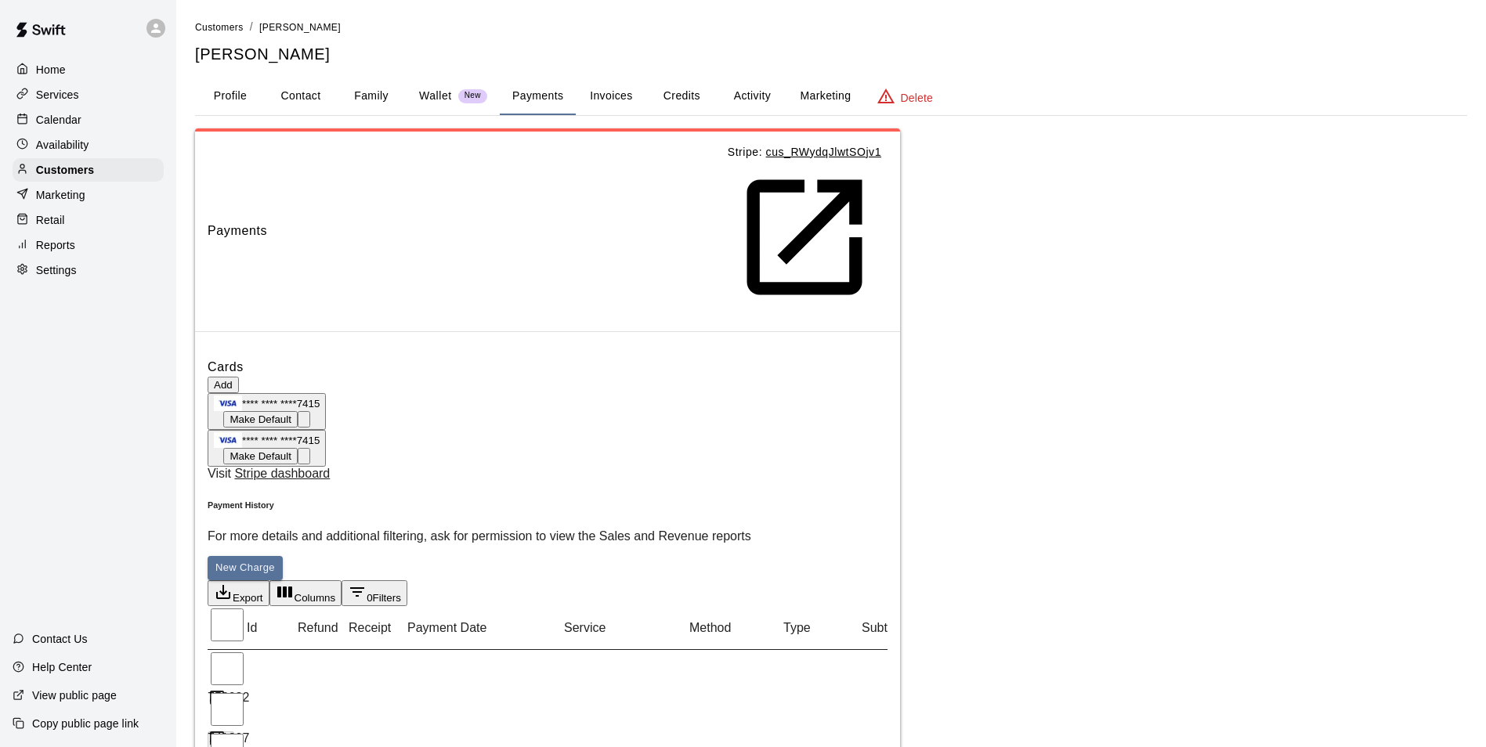
click at [421, 90] on p "Wallet" at bounding box center [435, 96] width 33 height 16
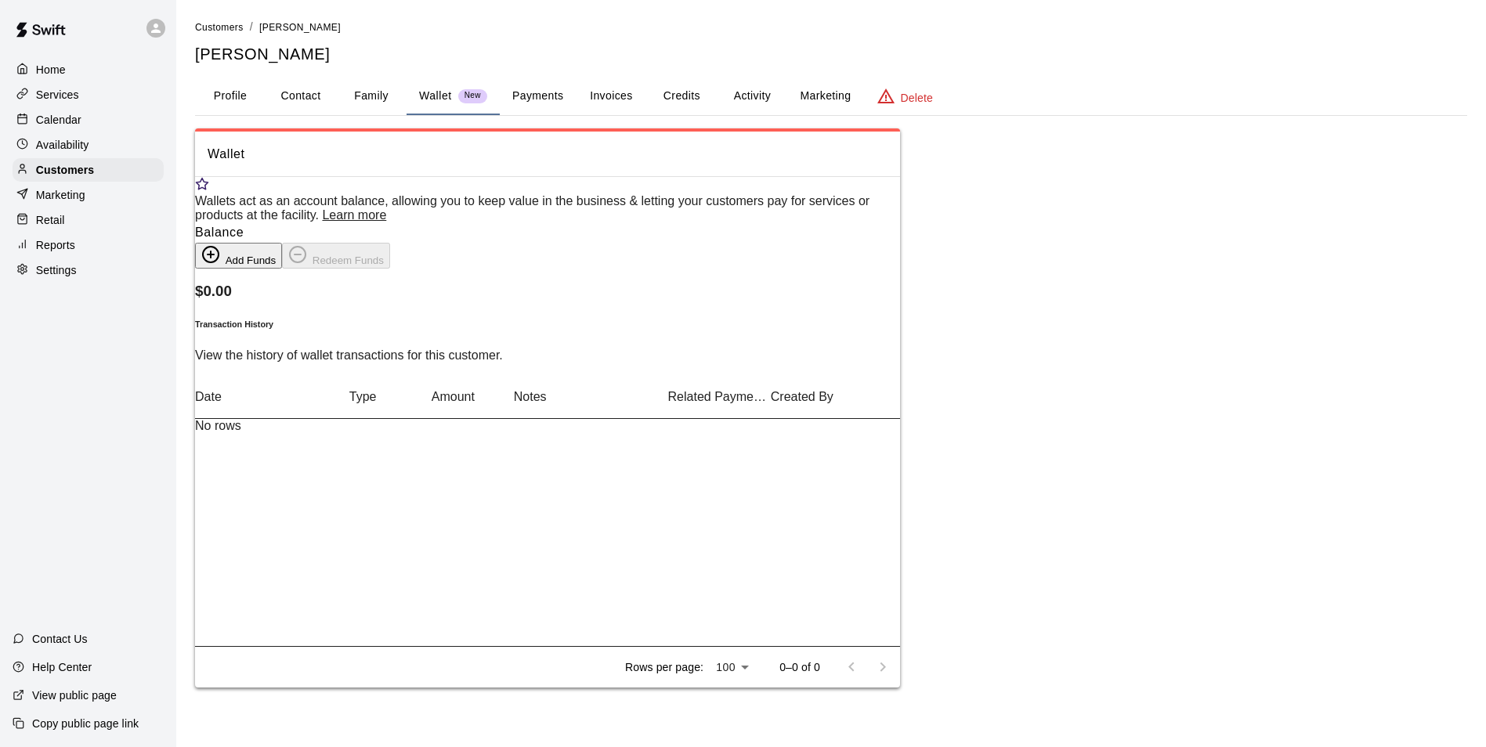
click at [329, 99] on button "Contact" at bounding box center [300, 97] width 70 height 38
select select "**"
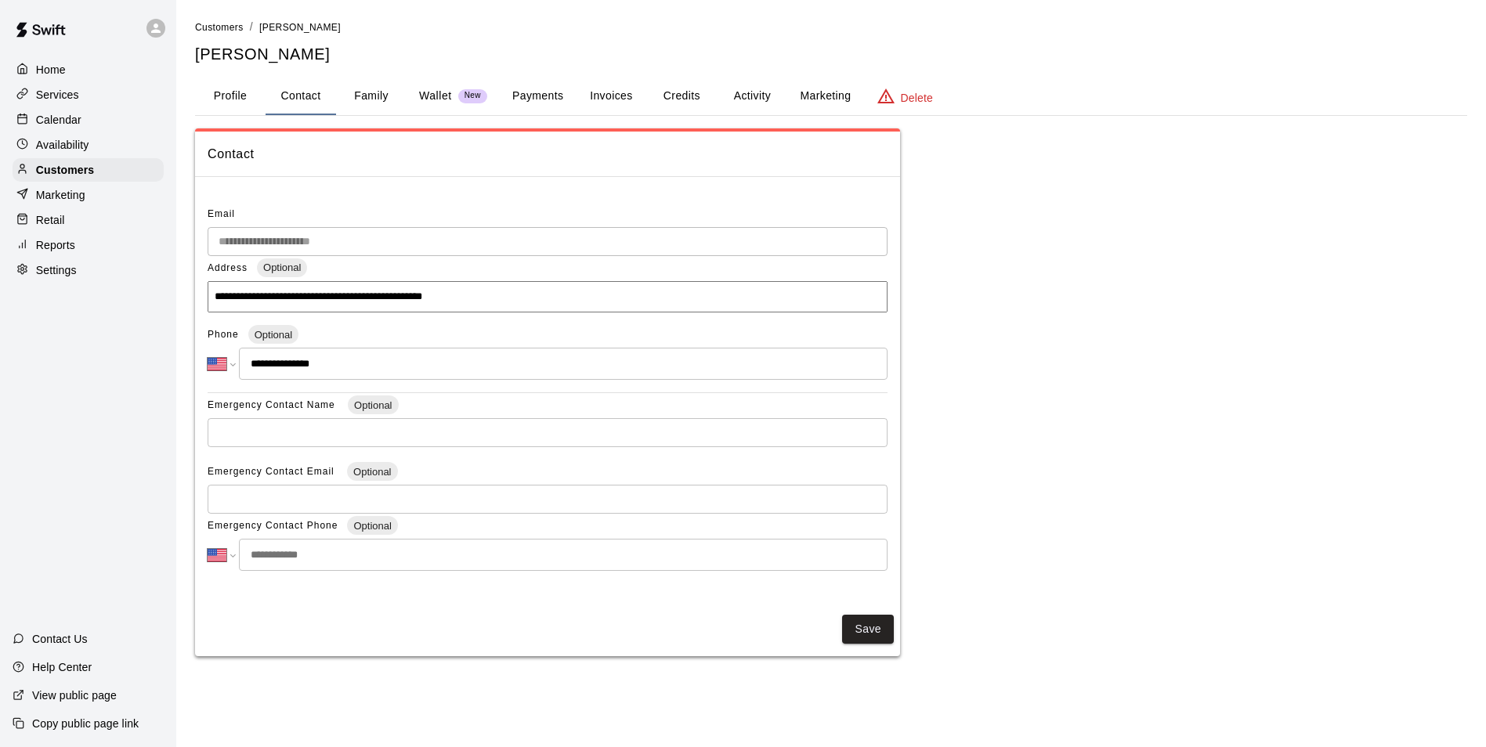
click at [517, 88] on button "Payments" at bounding box center [538, 97] width 76 height 38
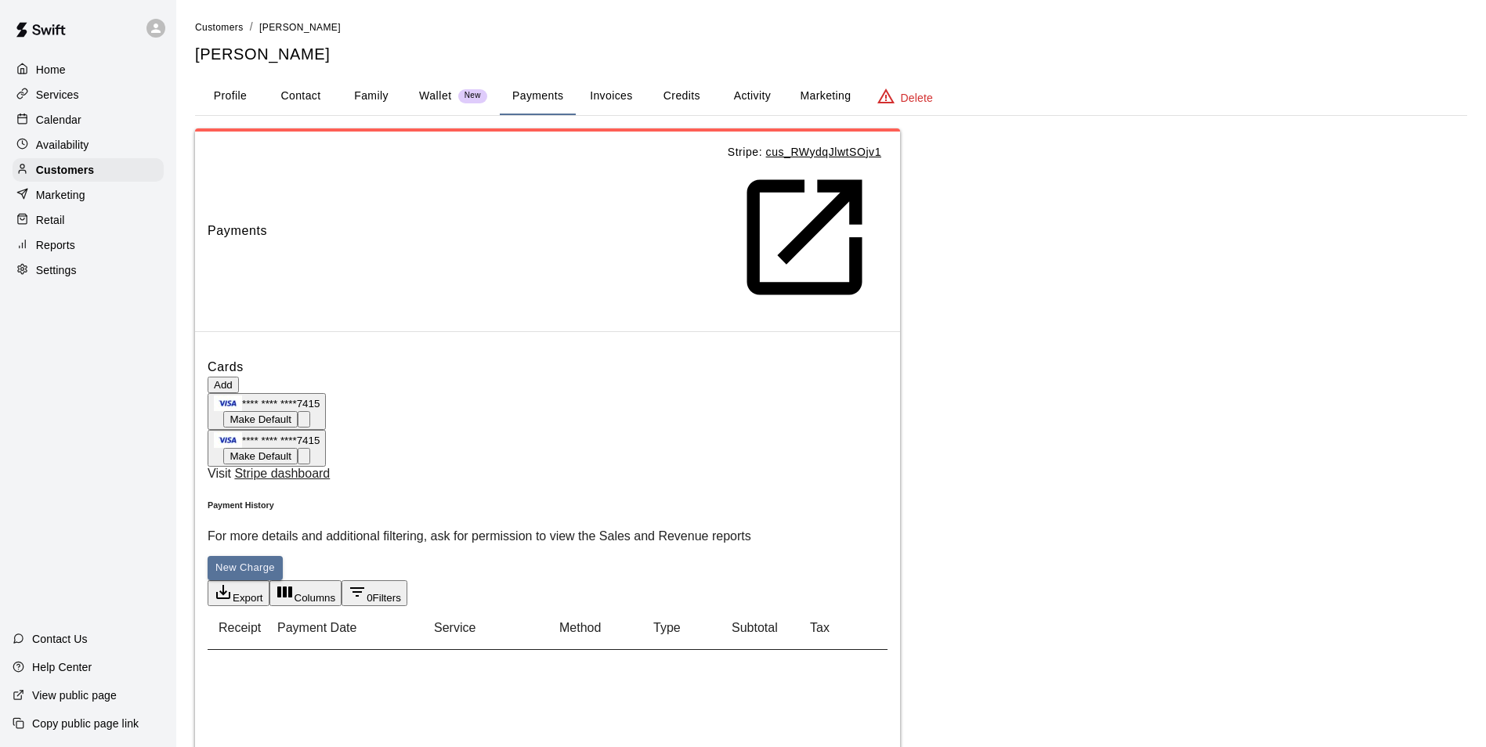
click at [761, 92] on button "Activity" at bounding box center [752, 97] width 70 height 38
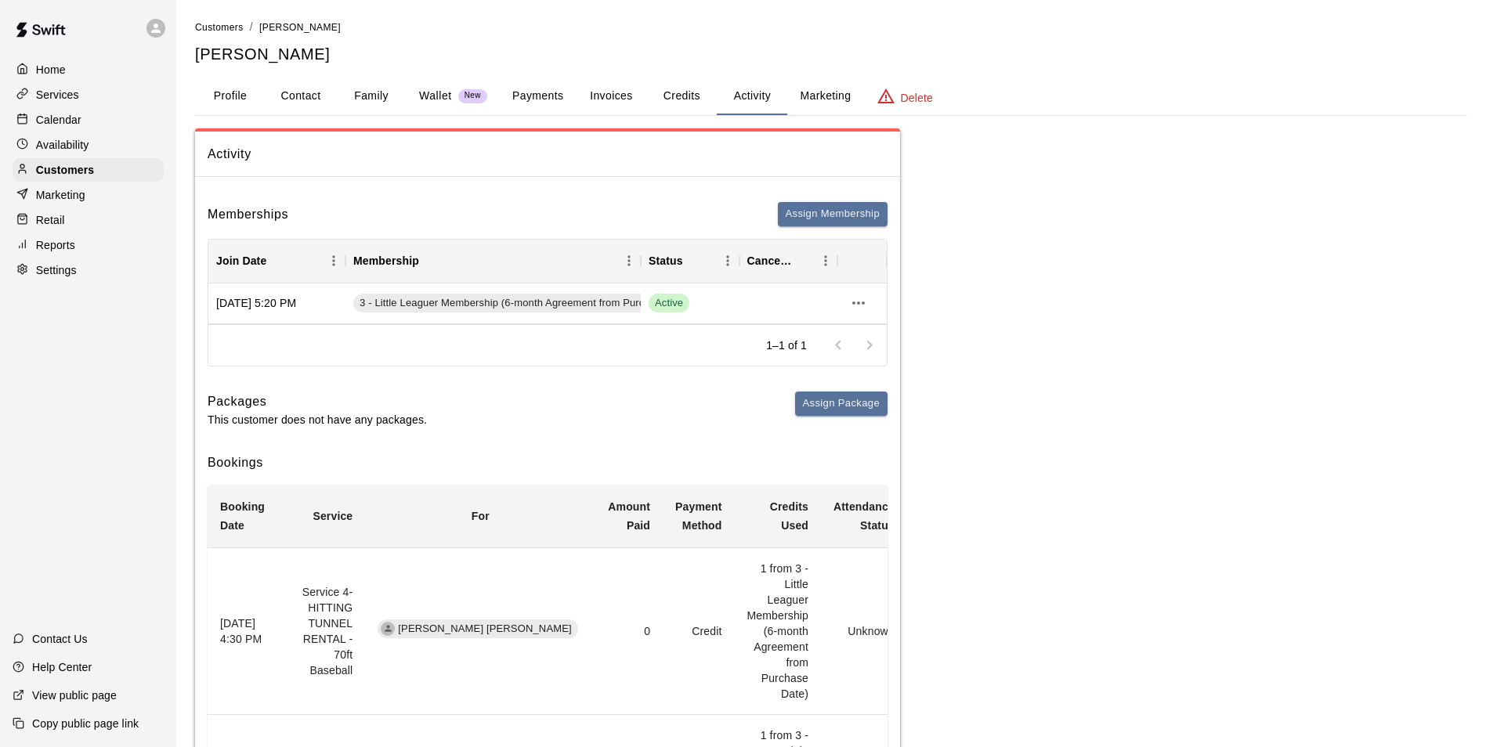
click at [696, 107] on button "Credits" at bounding box center [681, 97] width 70 height 38
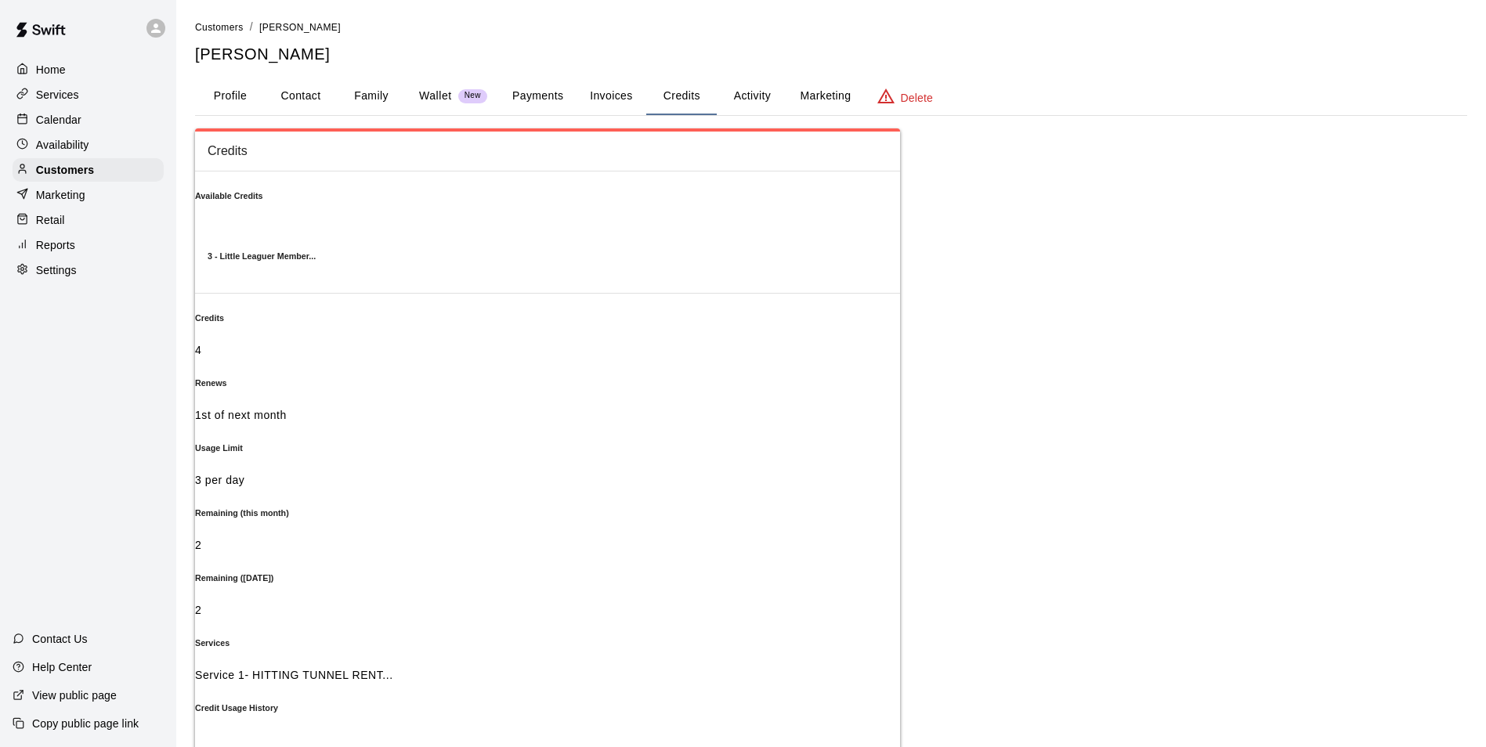
click at [1132, 421] on div "Credits Available Credits 3 - Little Leaguer Member... Credits 4 Renews 1st of …" at bounding box center [831, 598] width 1272 height 941
click at [319, 103] on button "Contact" at bounding box center [300, 97] width 70 height 38
select select "**"
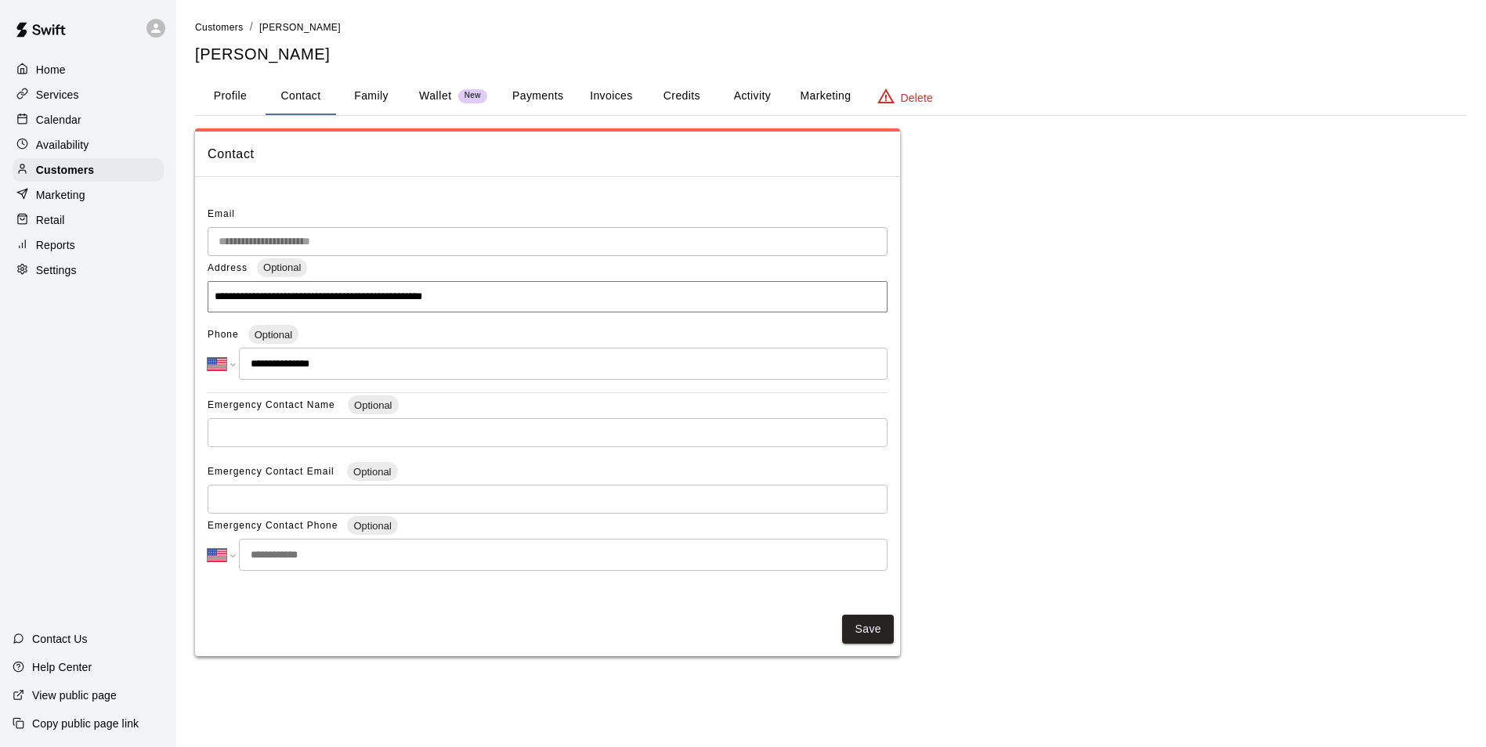
click at [700, 94] on button "Credits" at bounding box center [681, 97] width 70 height 38
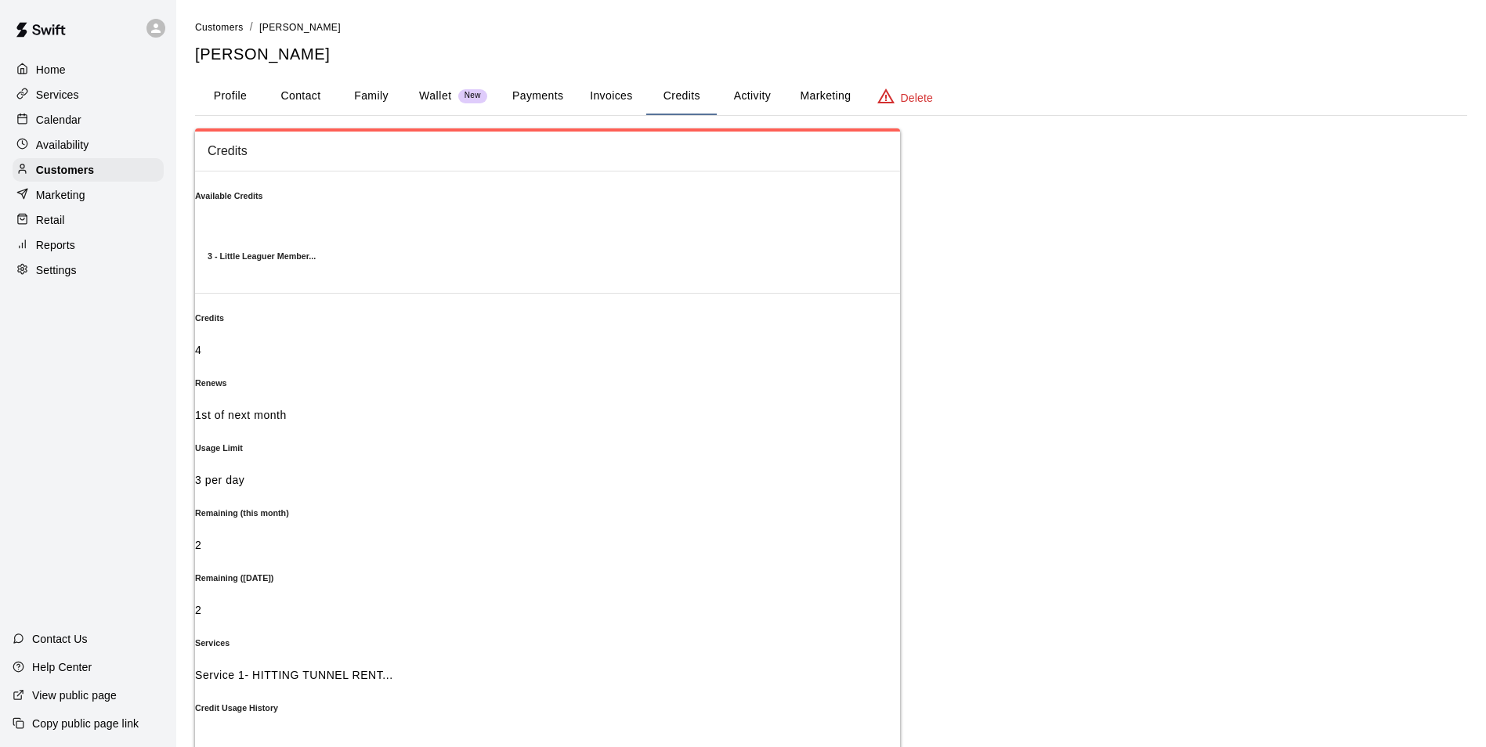
click at [775, 89] on button "Activity" at bounding box center [752, 97] width 70 height 38
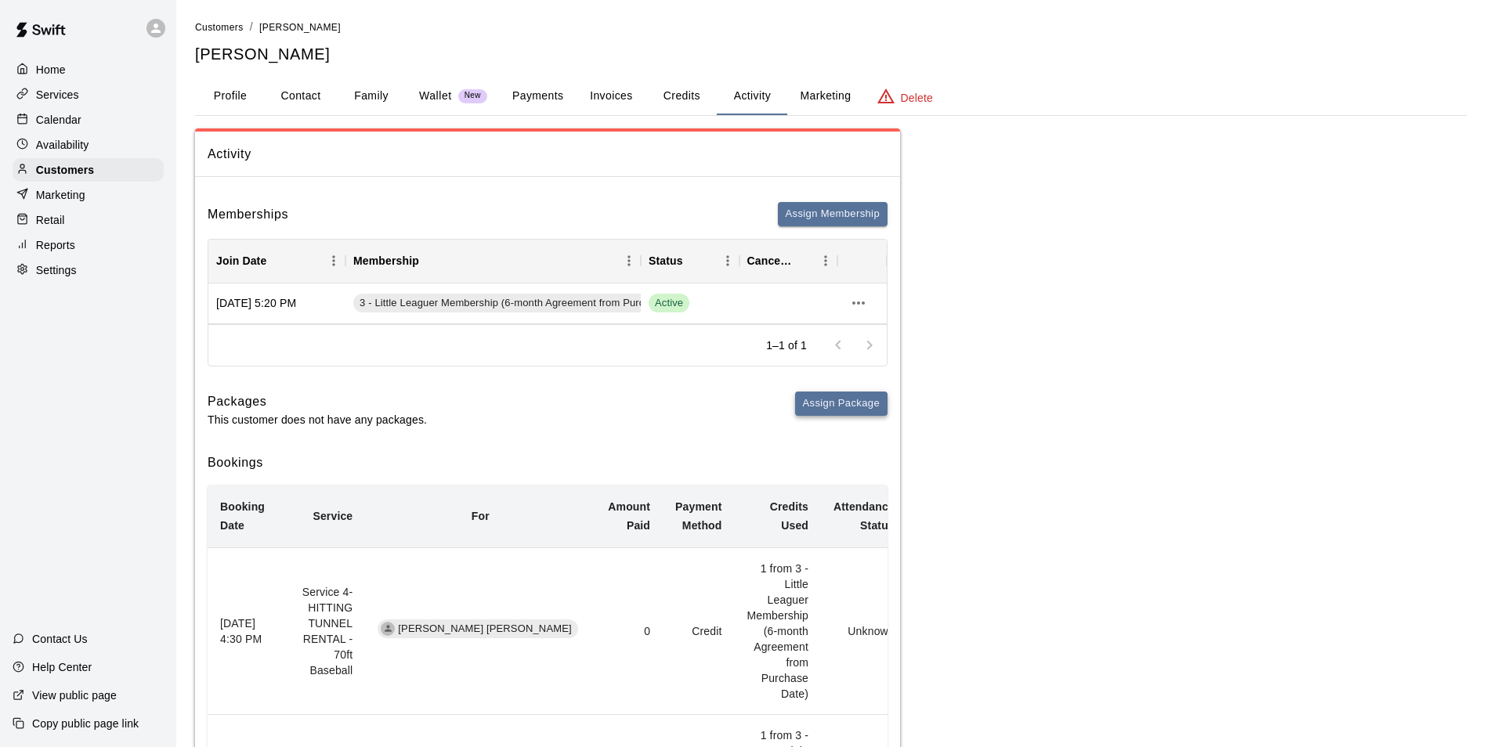
click at [837, 411] on button "Assign Package" at bounding box center [841, 404] width 92 height 24
type input "**********"
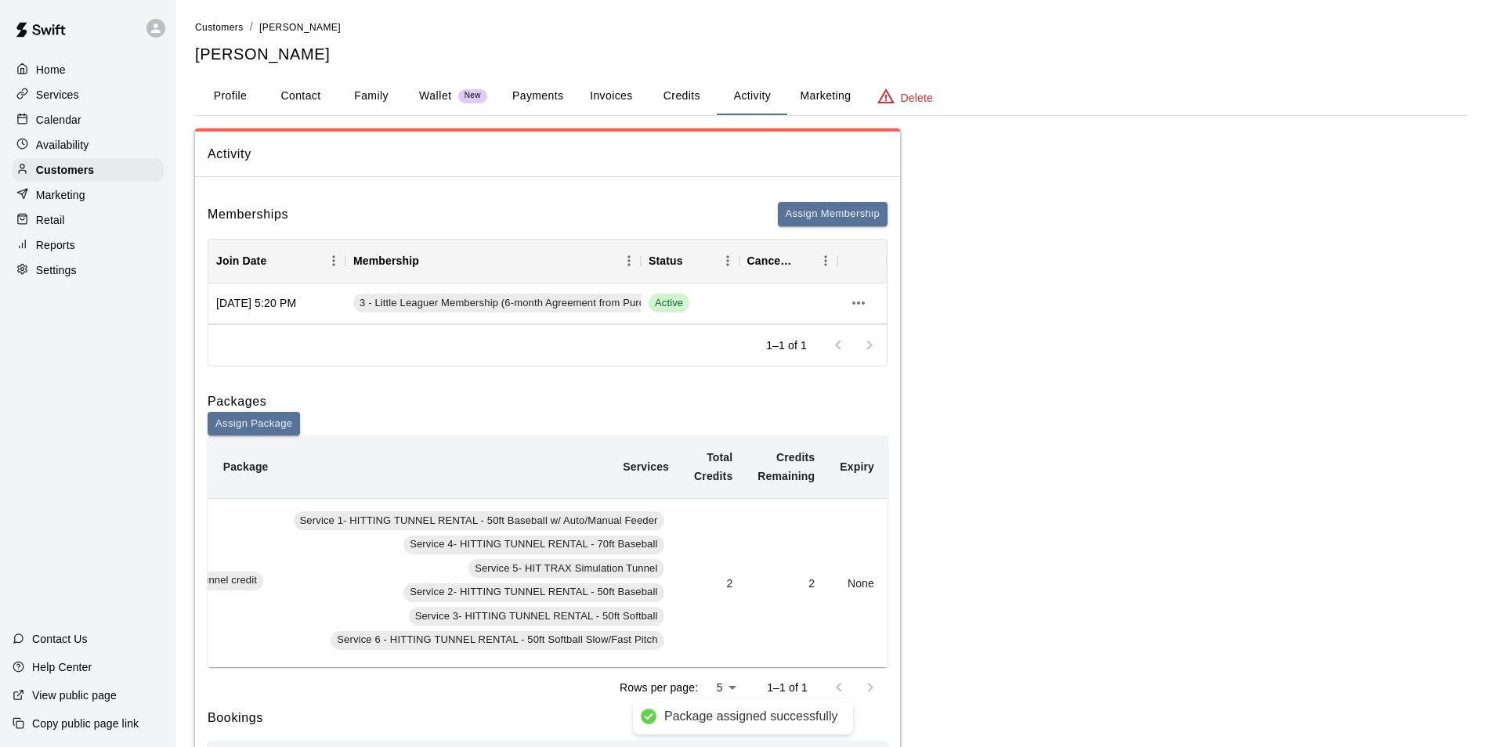
scroll to position [0, 228]
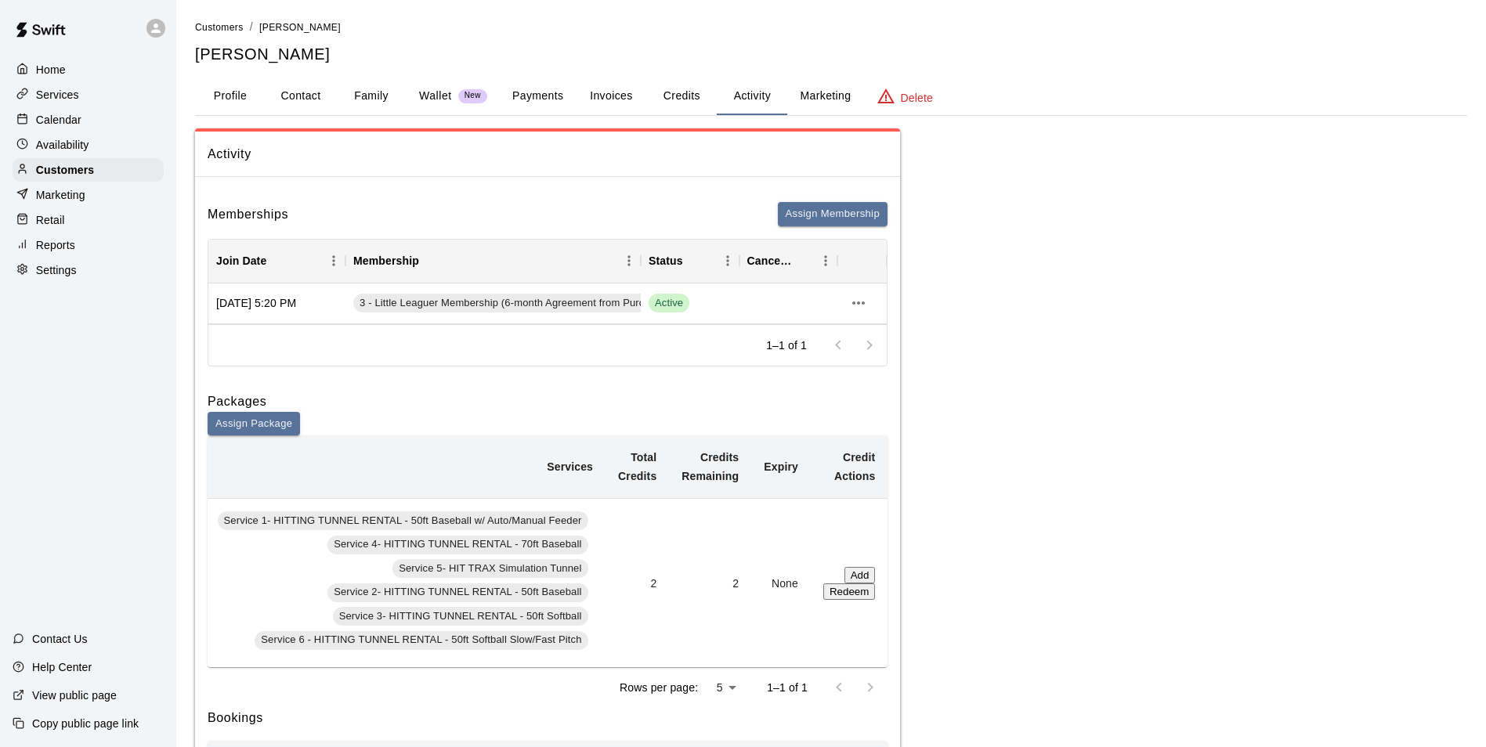
click at [844, 583] on button "Add" at bounding box center [859, 575] width 31 height 16
type input "*"
click at [292, 95] on button "Contact" at bounding box center [300, 97] width 70 height 38
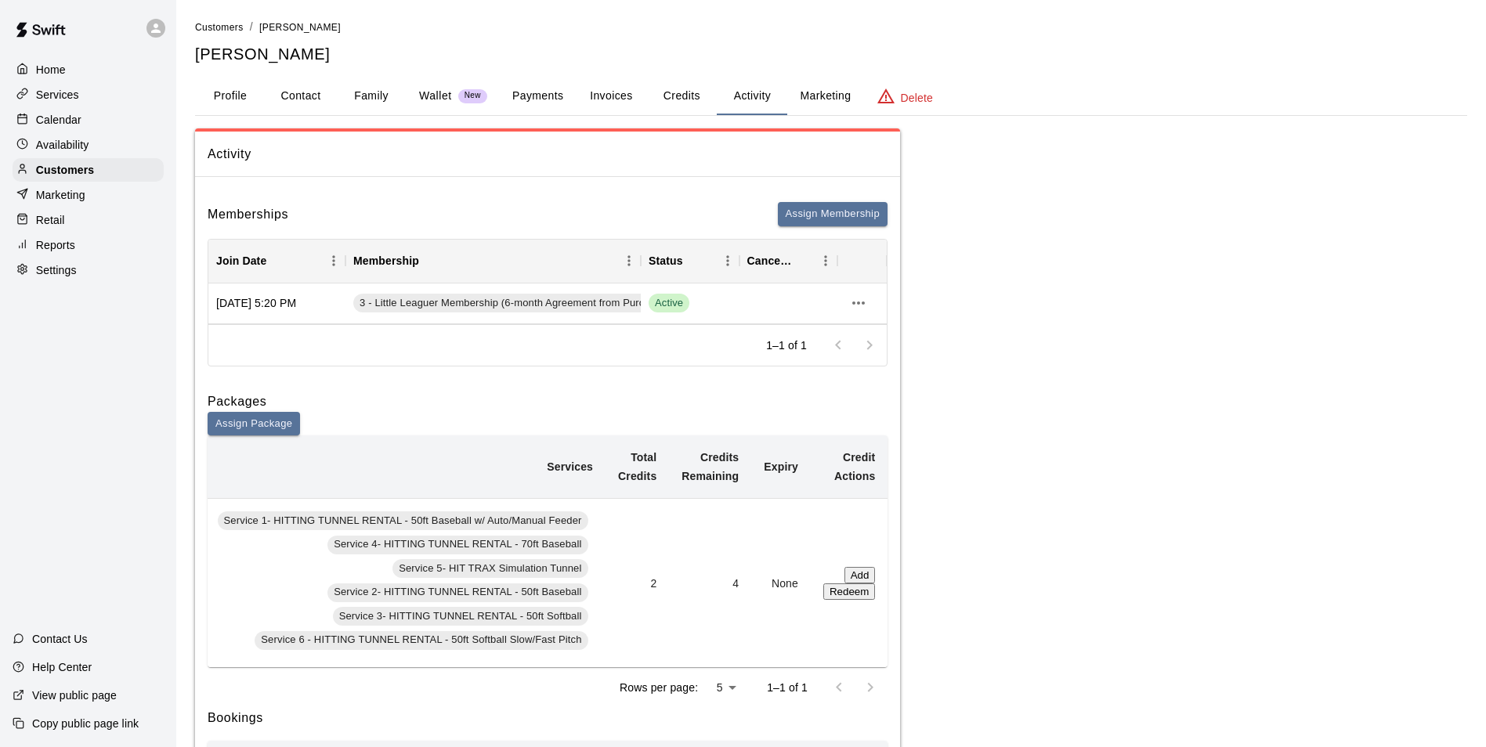
select select "**"
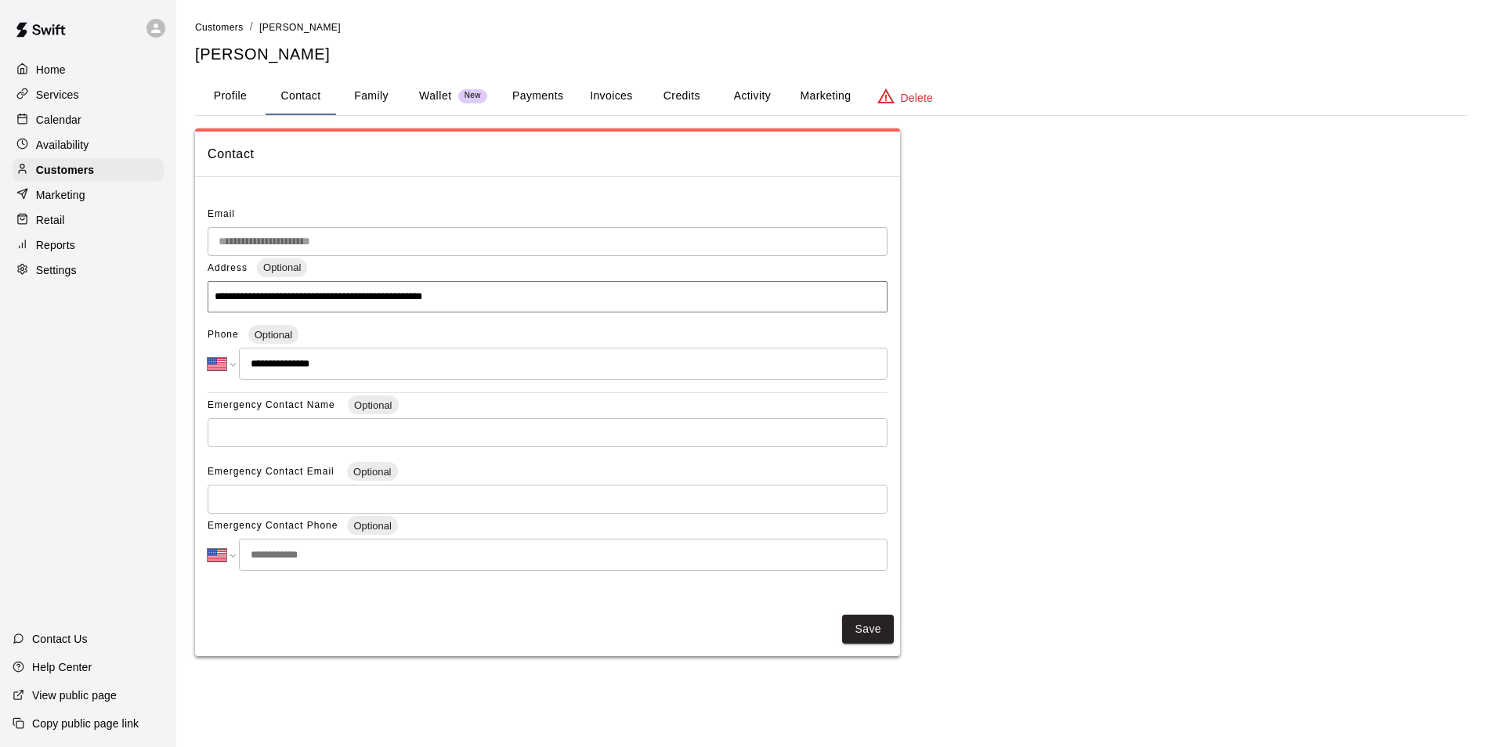
click at [737, 91] on button "Activity" at bounding box center [752, 97] width 70 height 38
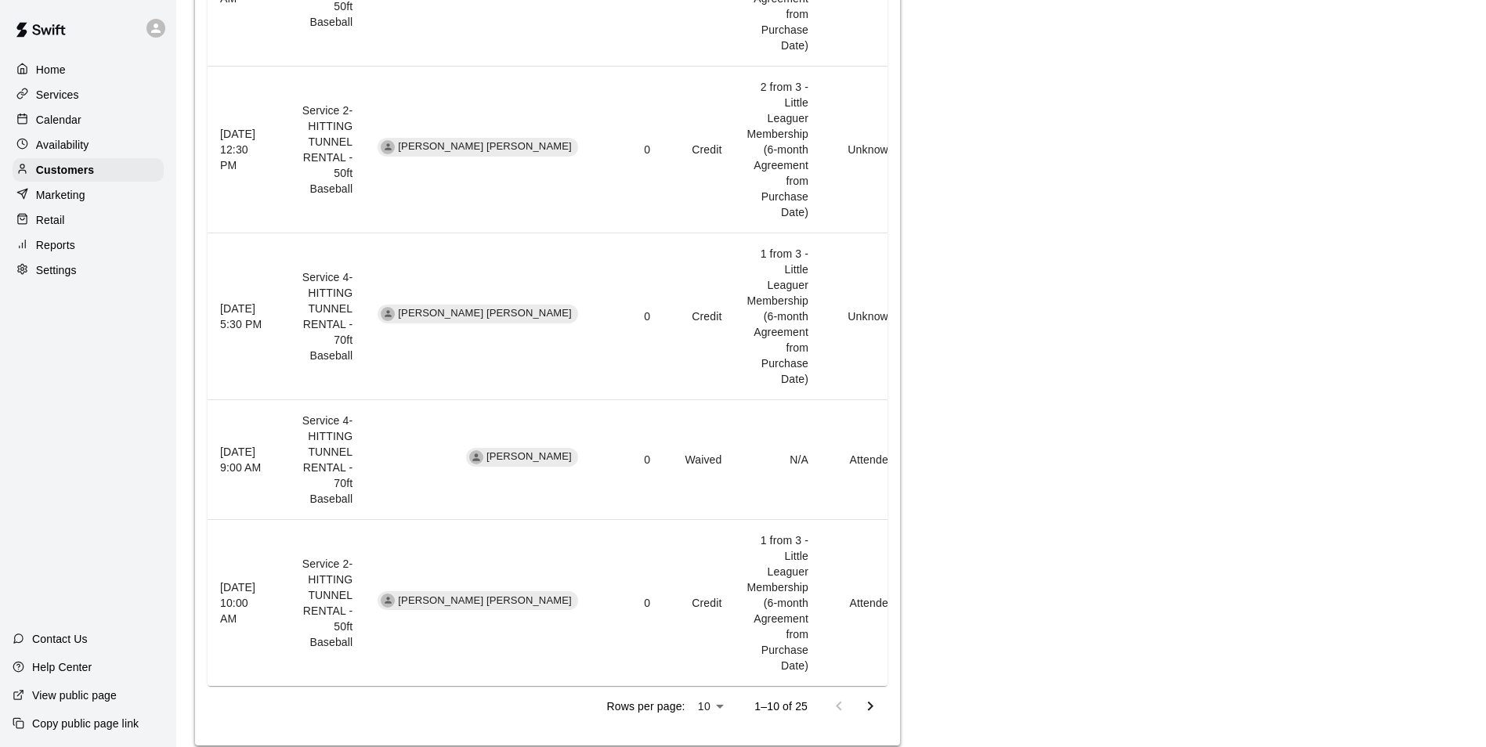
scroll to position [1786, 0]
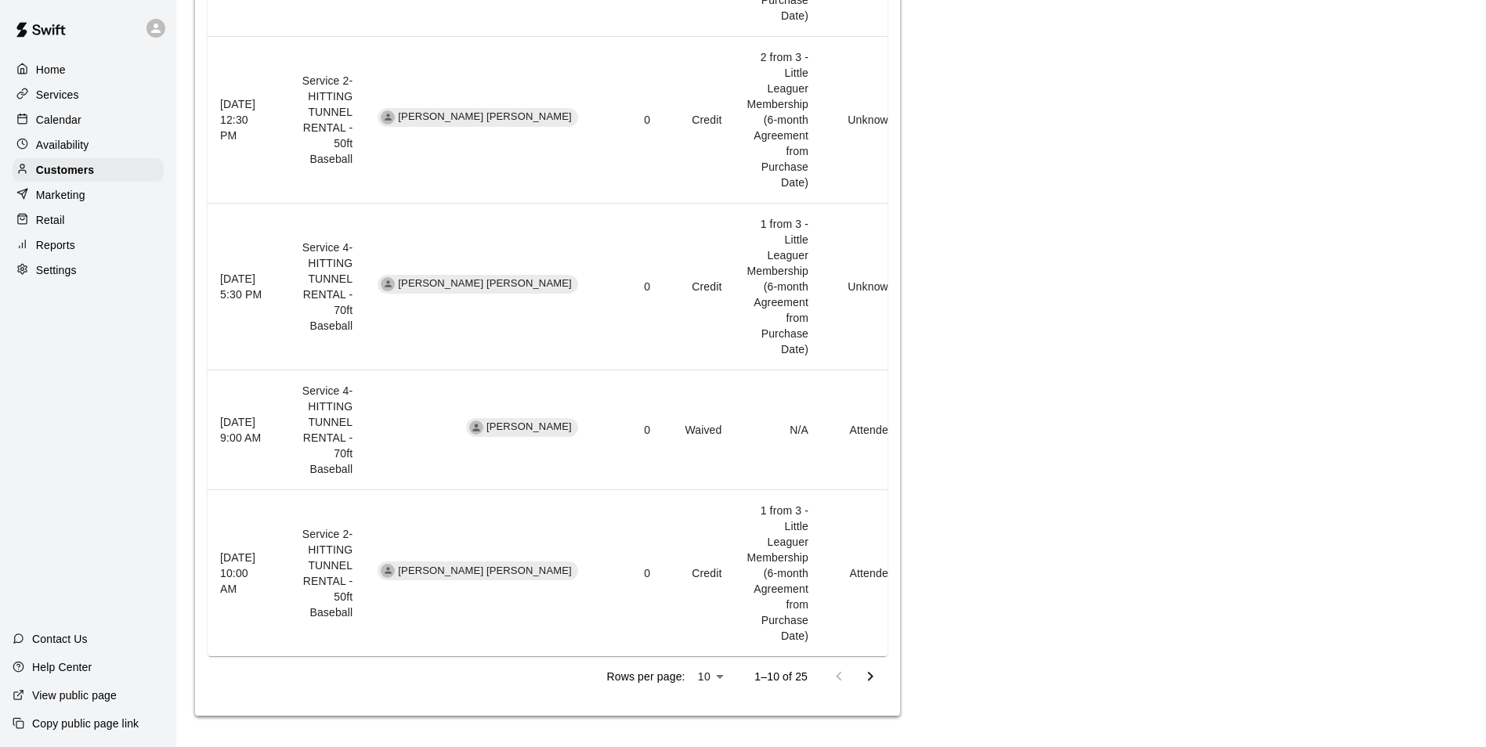
click at [866, 678] on icon "Go to next page" at bounding box center [870, 676] width 19 height 19
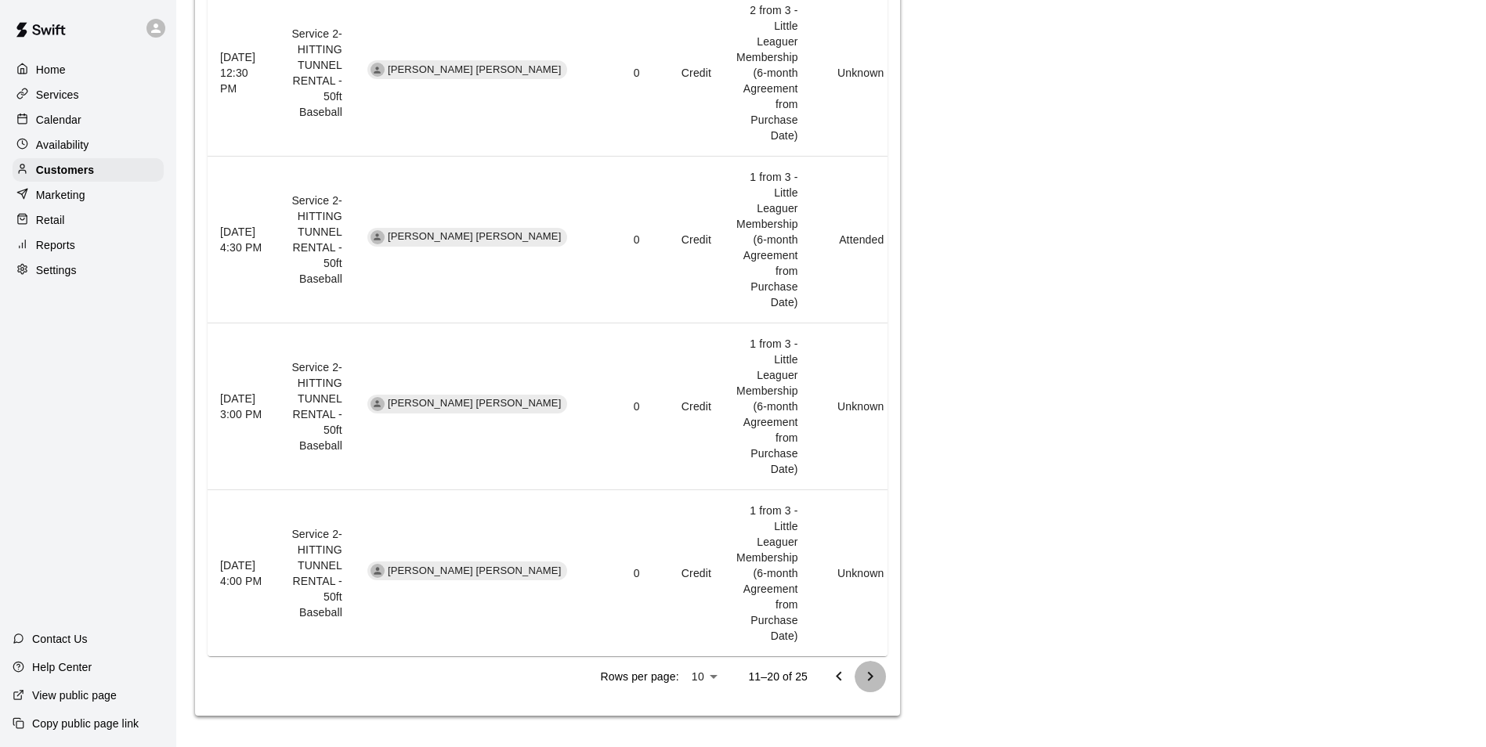
click at [867, 677] on icon "Go to next page" at bounding box center [870, 676] width 19 height 19
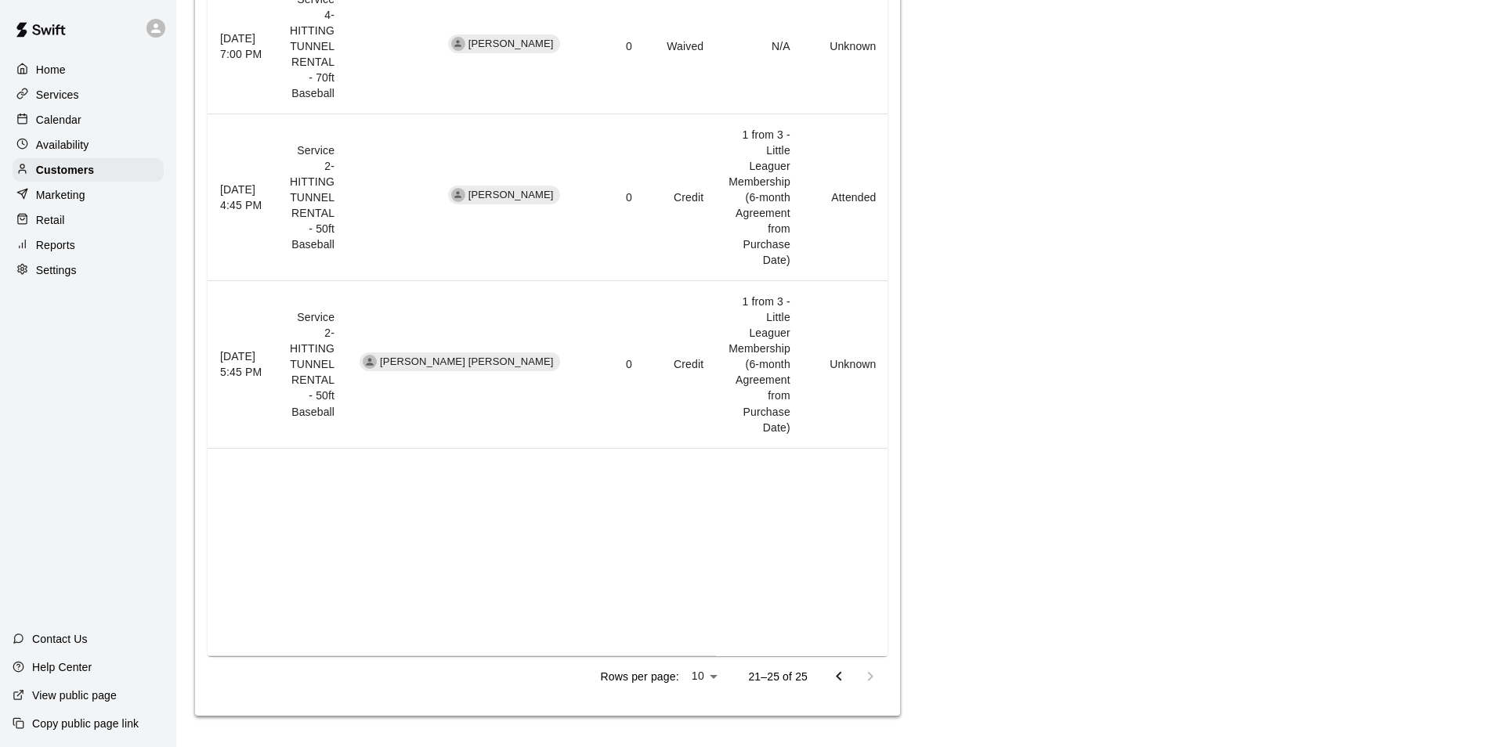
scroll to position [1175, 0]
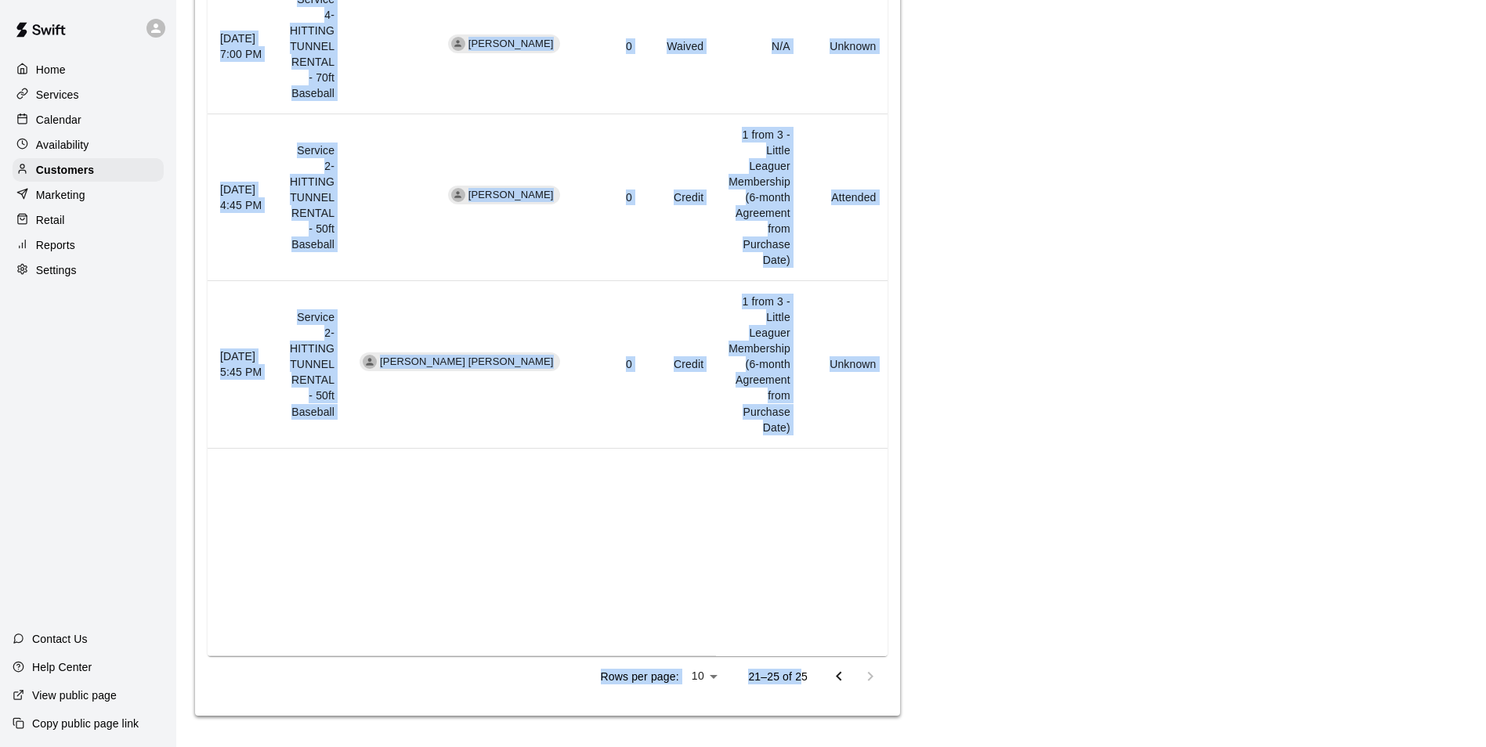
click at [800, 654] on div "Booking Date Service For Amount Paid Payment Method Credits Used Attendance Sta…" at bounding box center [548, 139] width 680 height 1115
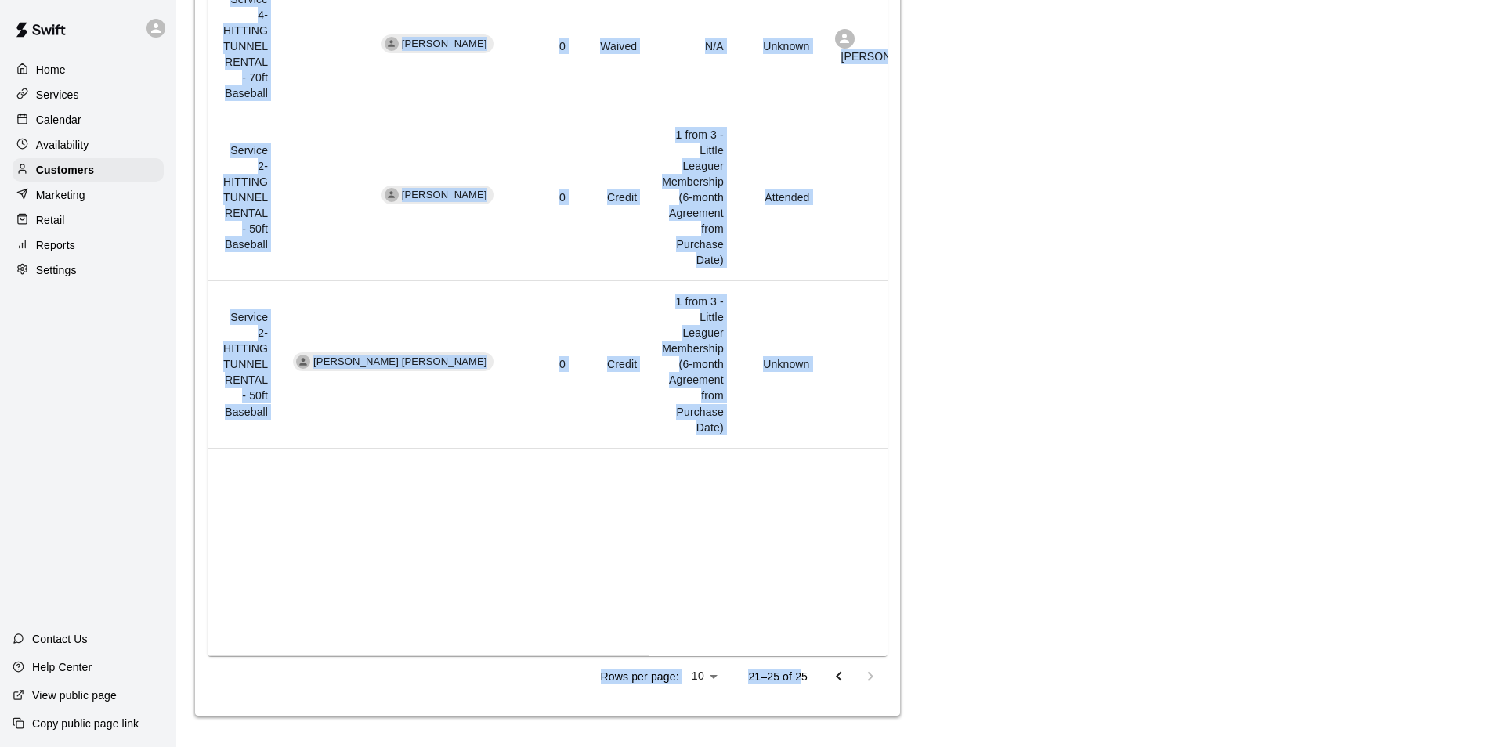
click at [842, 684] on icon "Go to previous page" at bounding box center [838, 676] width 19 height 19
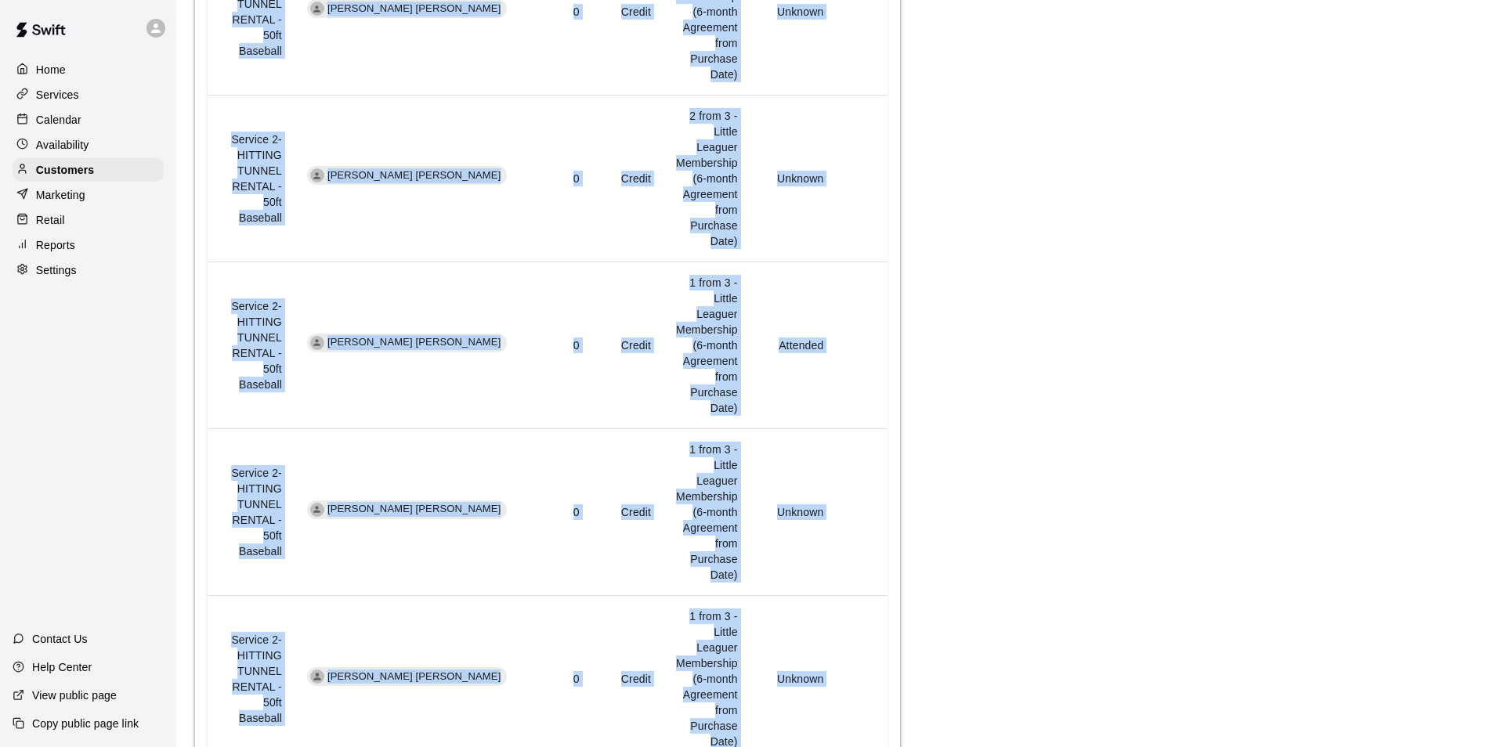
scroll to position [1754, 0]
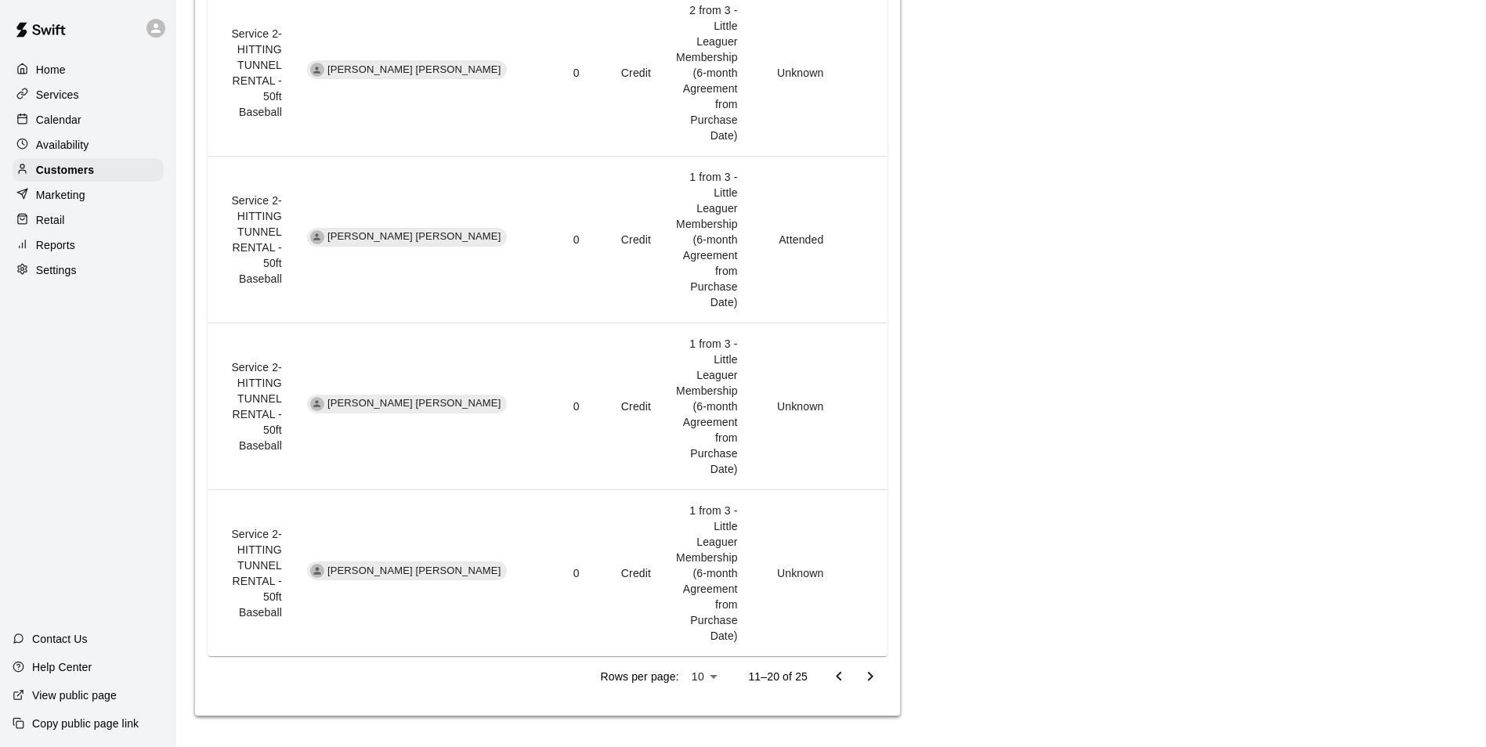
click at [824, 666] on div at bounding box center [854, 676] width 63 height 31
click at [843, 673] on icon "Go to previous page" at bounding box center [838, 676] width 19 height 19
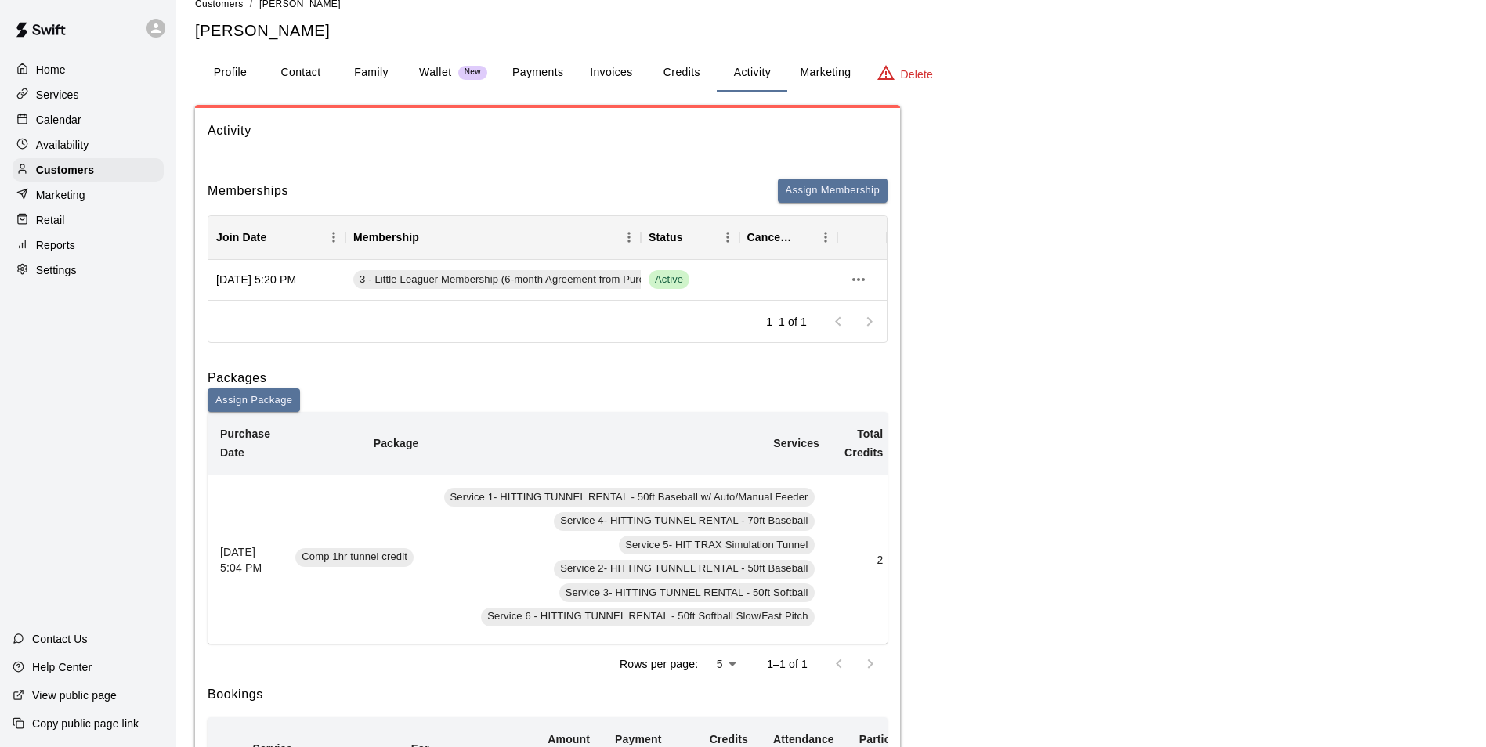
scroll to position [0, 0]
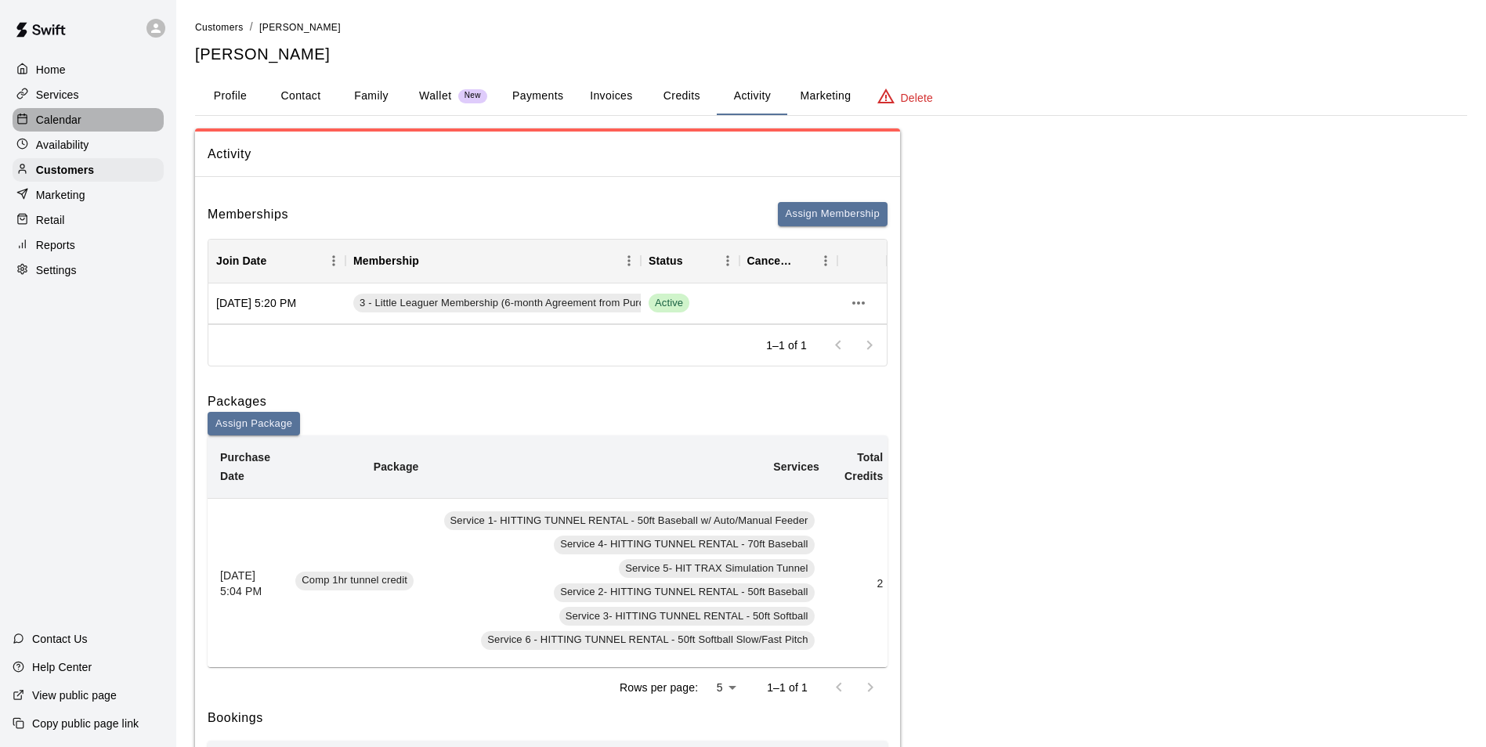
click at [133, 128] on div "Calendar" at bounding box center [88, 119] width 151 height 23
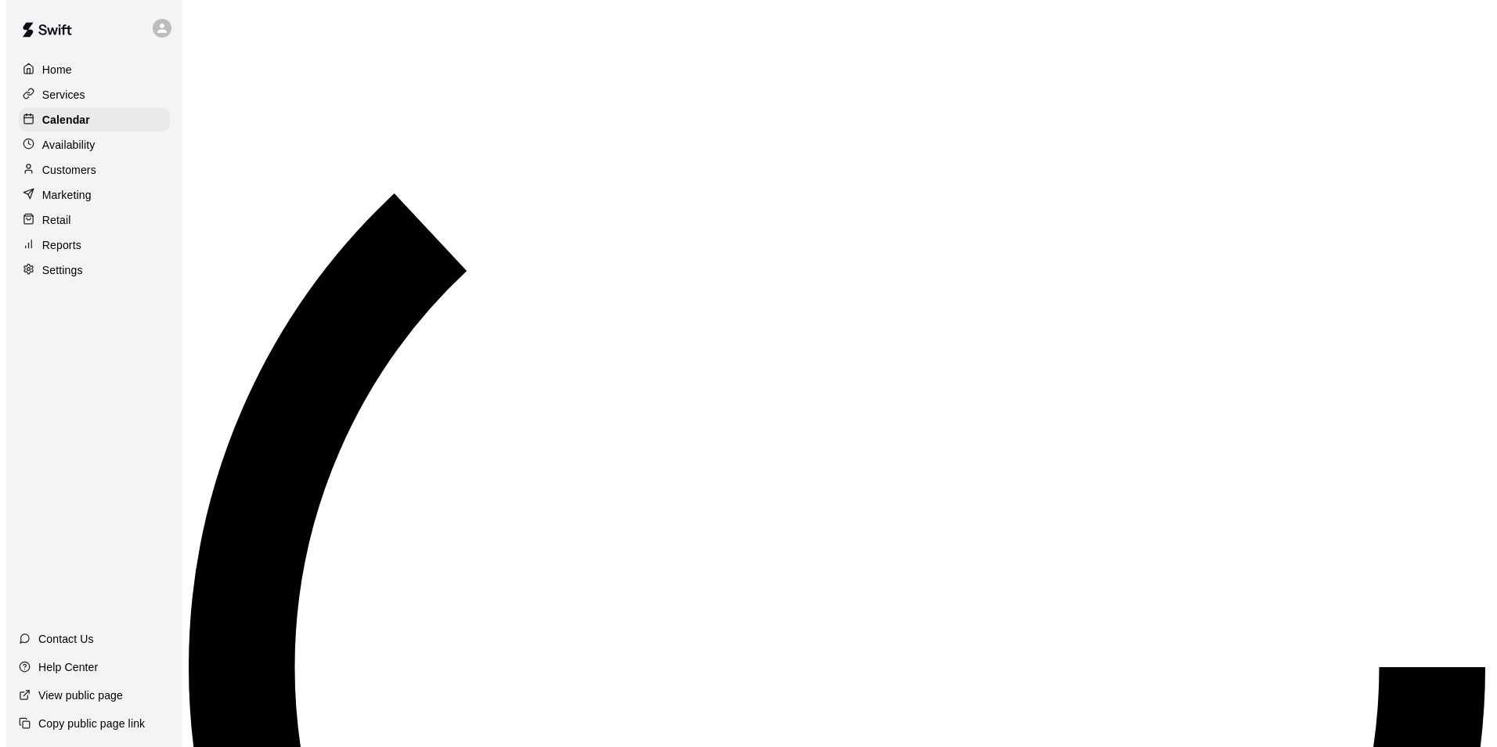
scroll to position [796, 0]
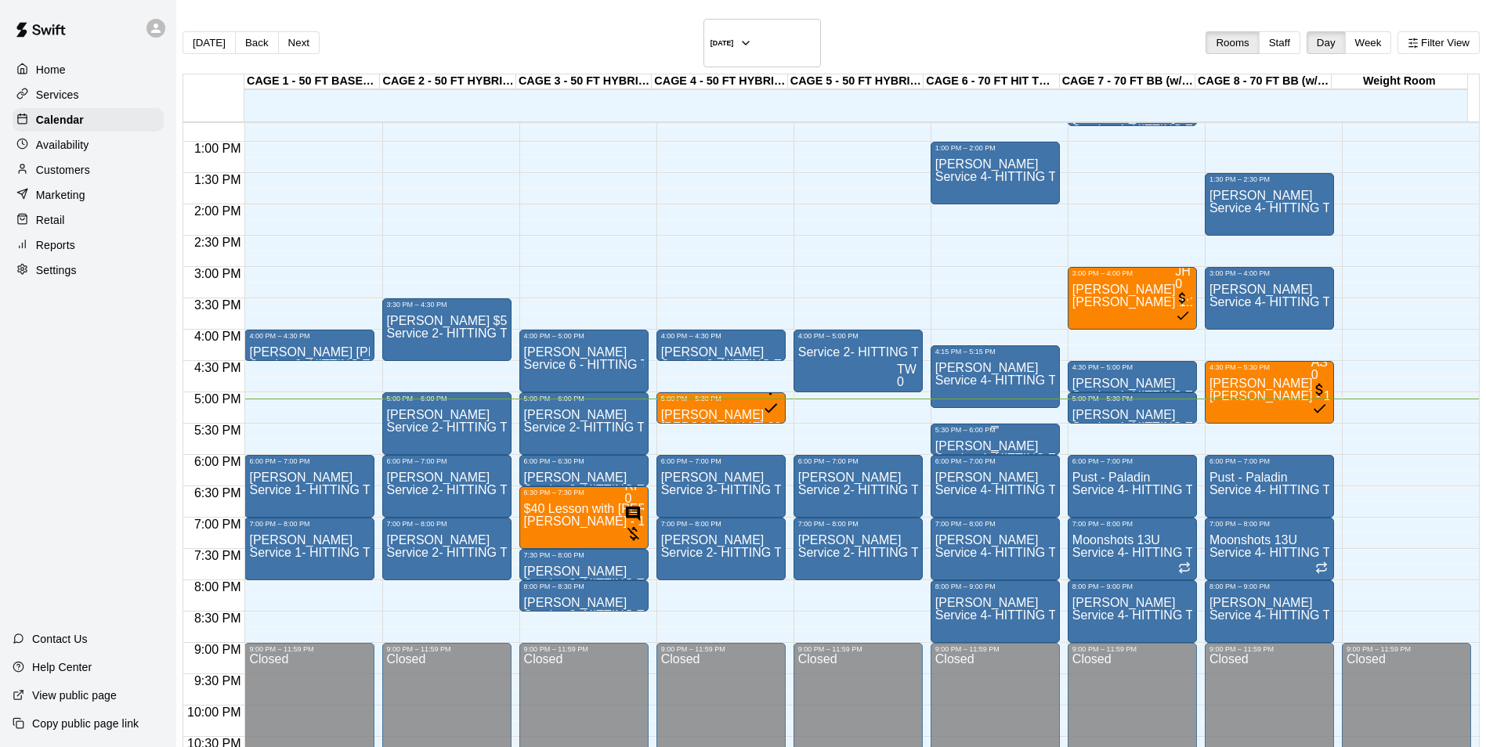
click at [956, 446] on p "[PERSON_NAME]" at bounding box center [995, 446] width 120 height 0
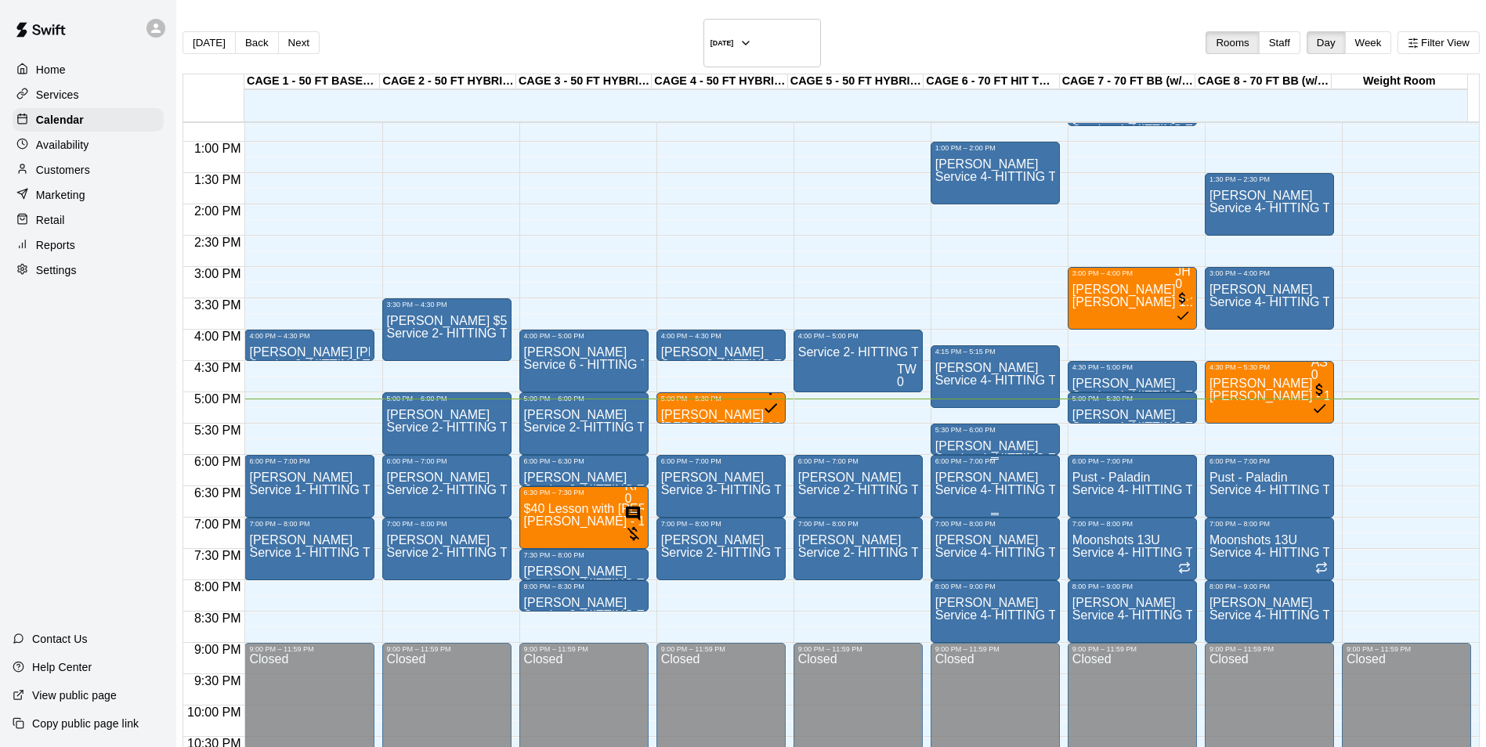
click at [957, 483] on span "Service 4- HITTING TUNNEL RENTAL - 70ft Baseball" at bounding box center [1084, 489] width 298 height 13
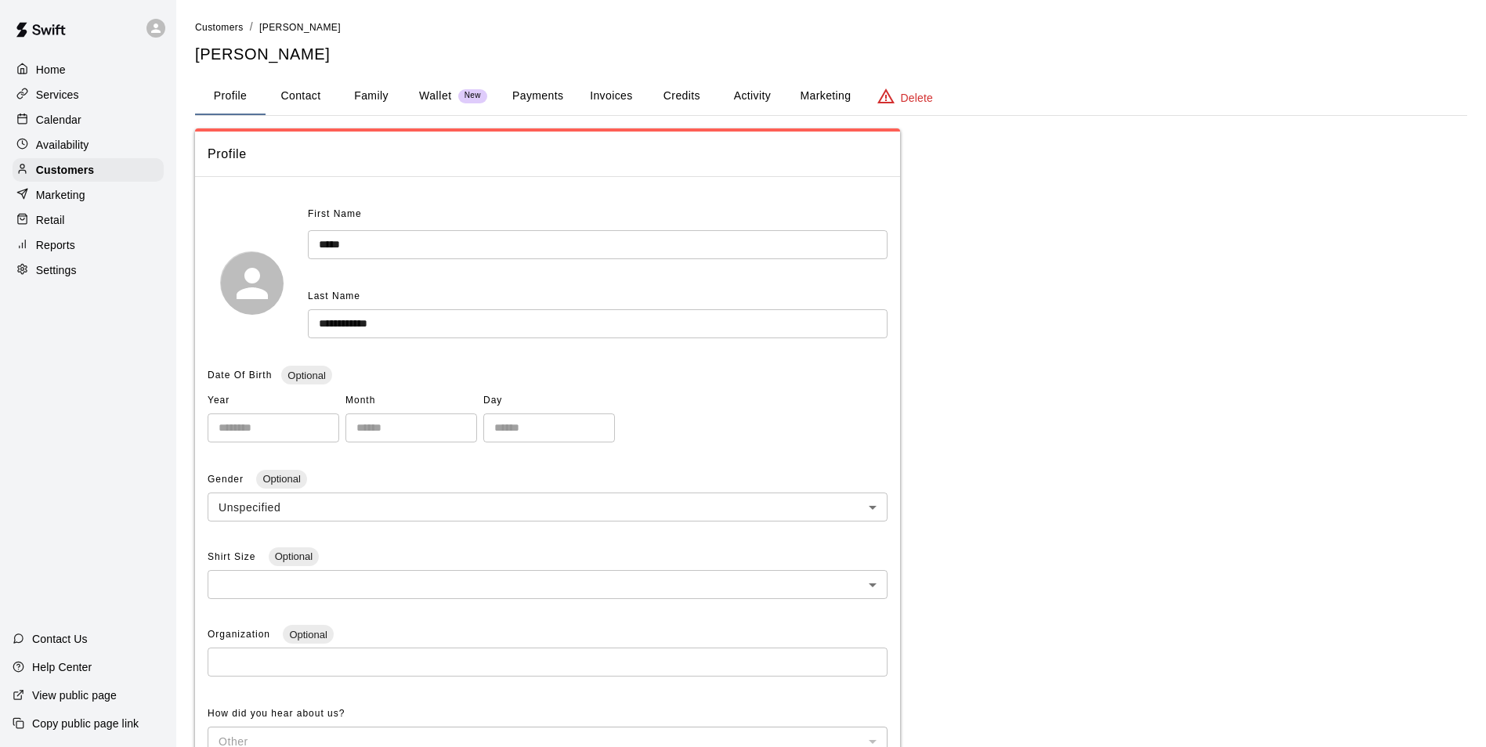
click at [609, 84] on button "Invoices" at bounding box center [611, 97] width 70 height 38
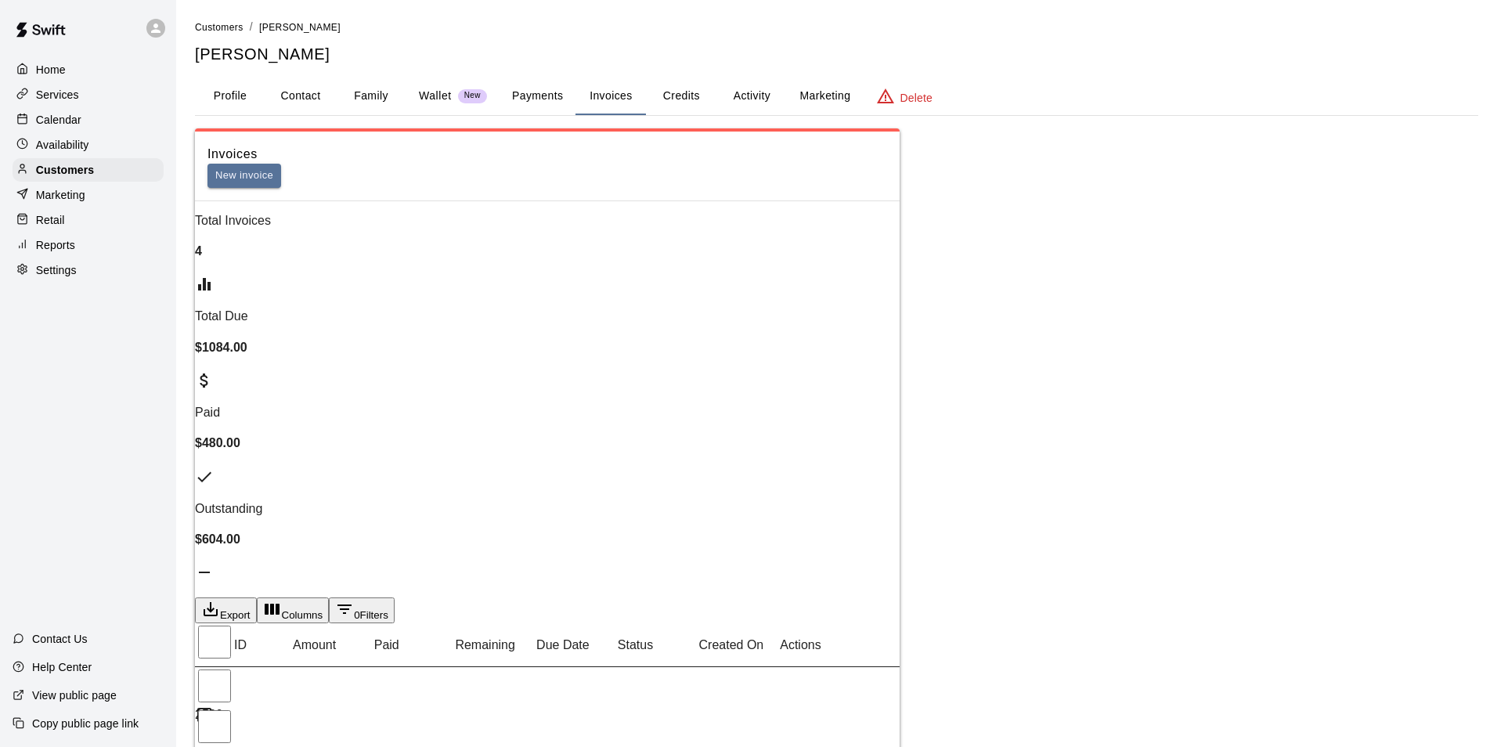
click at [703, 101] on button "Credits" at bounding box center [681, 97] width 70 height 38
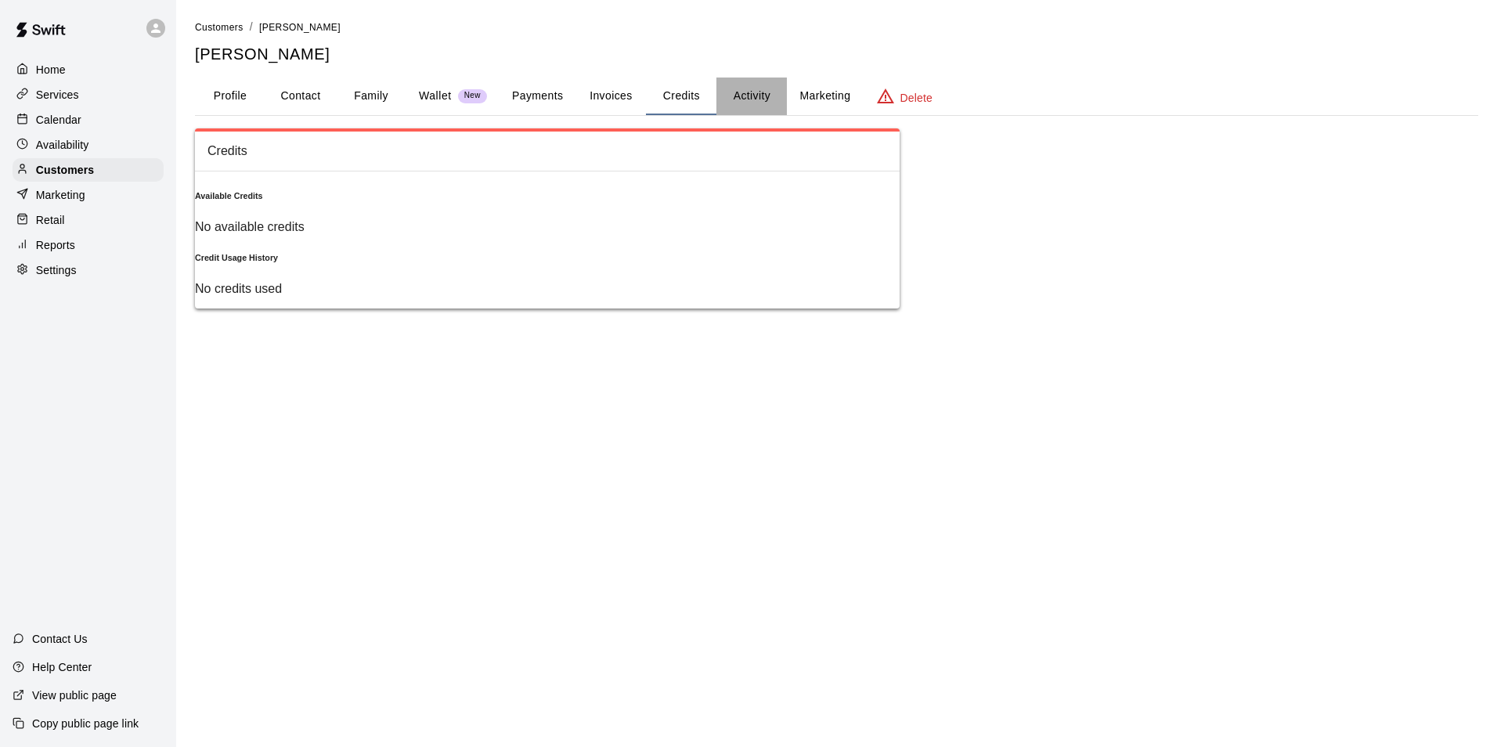
click at [749, 104] on button "Activity" at bounding box center [752, 97] width 70 height 38
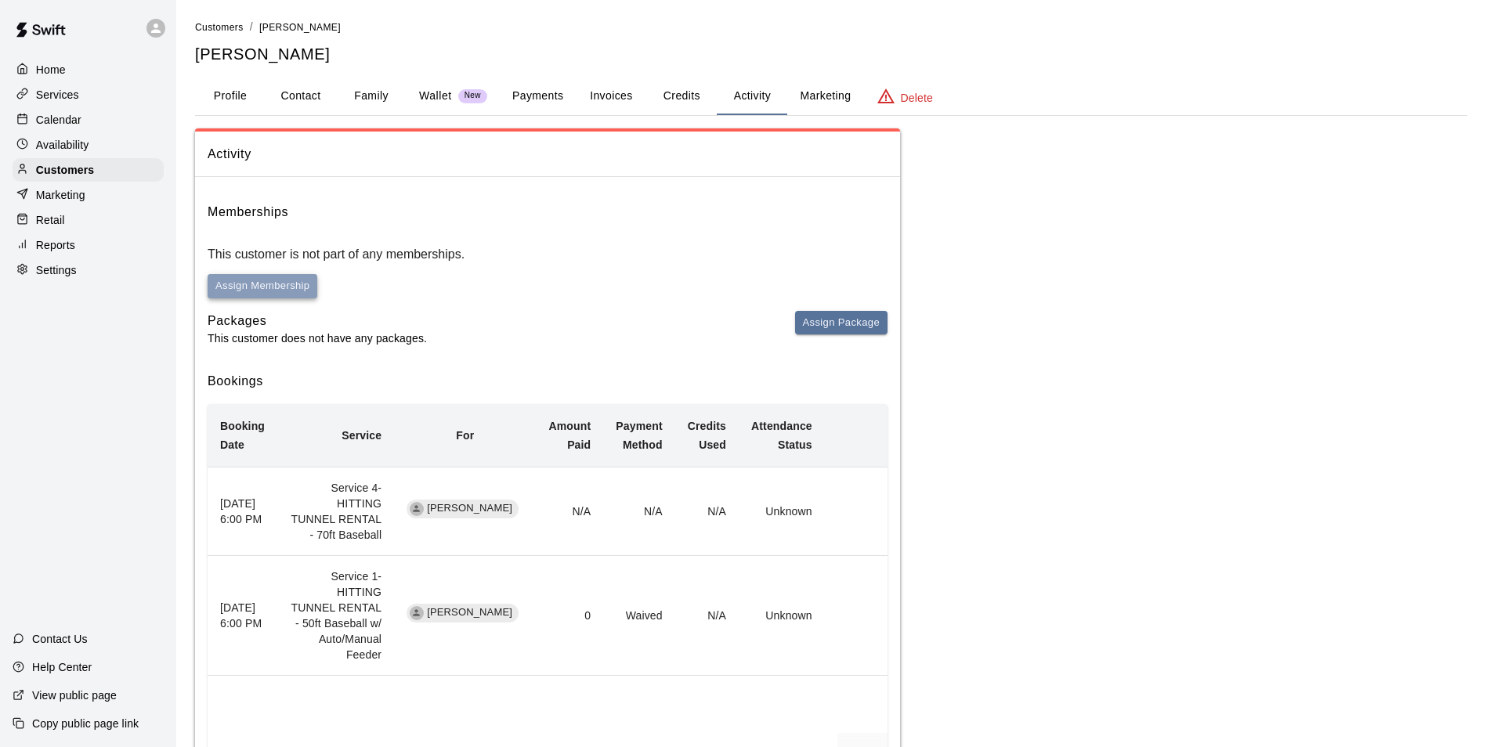
click at [317, 274] on button "Assign Membership" at bounding box center [263, 286] width 110 height 24
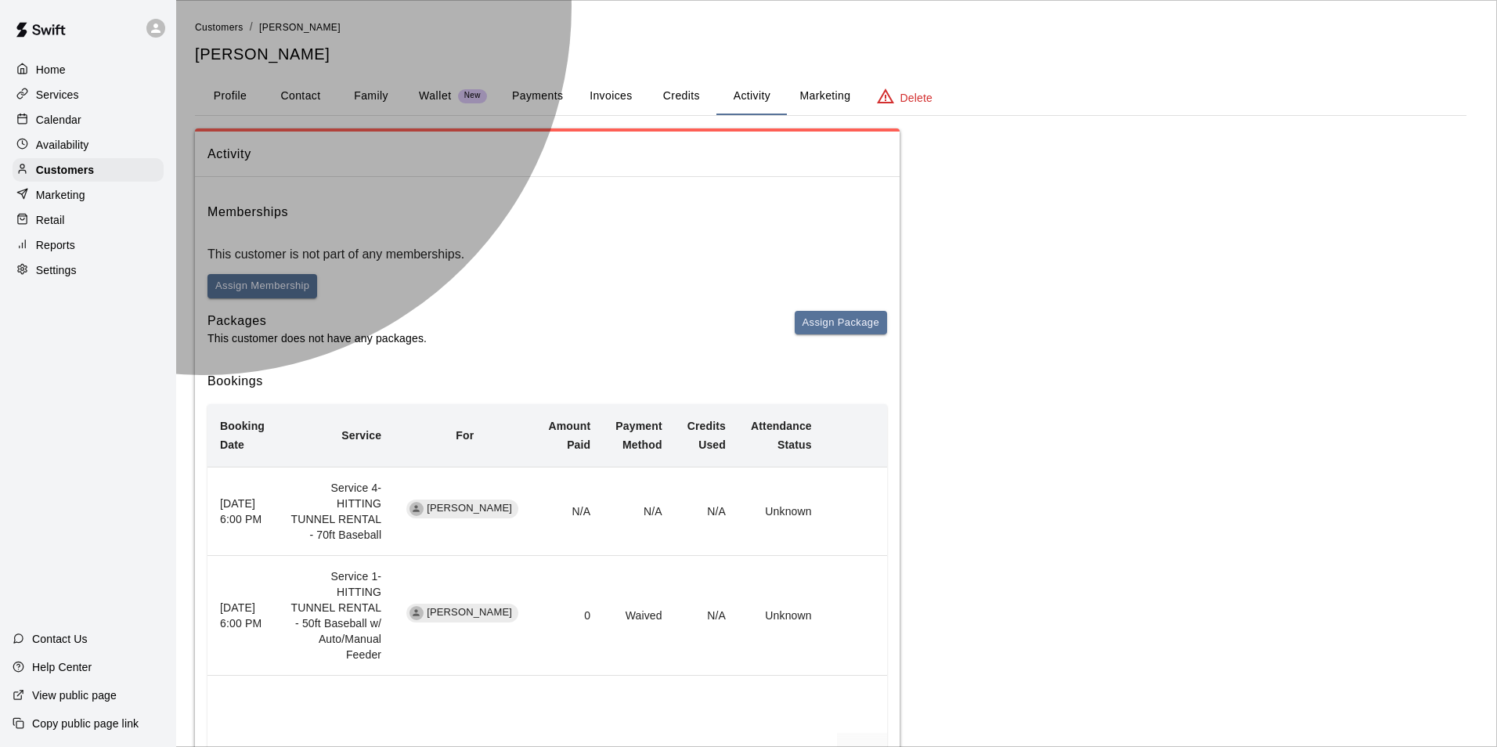
type input "**********"
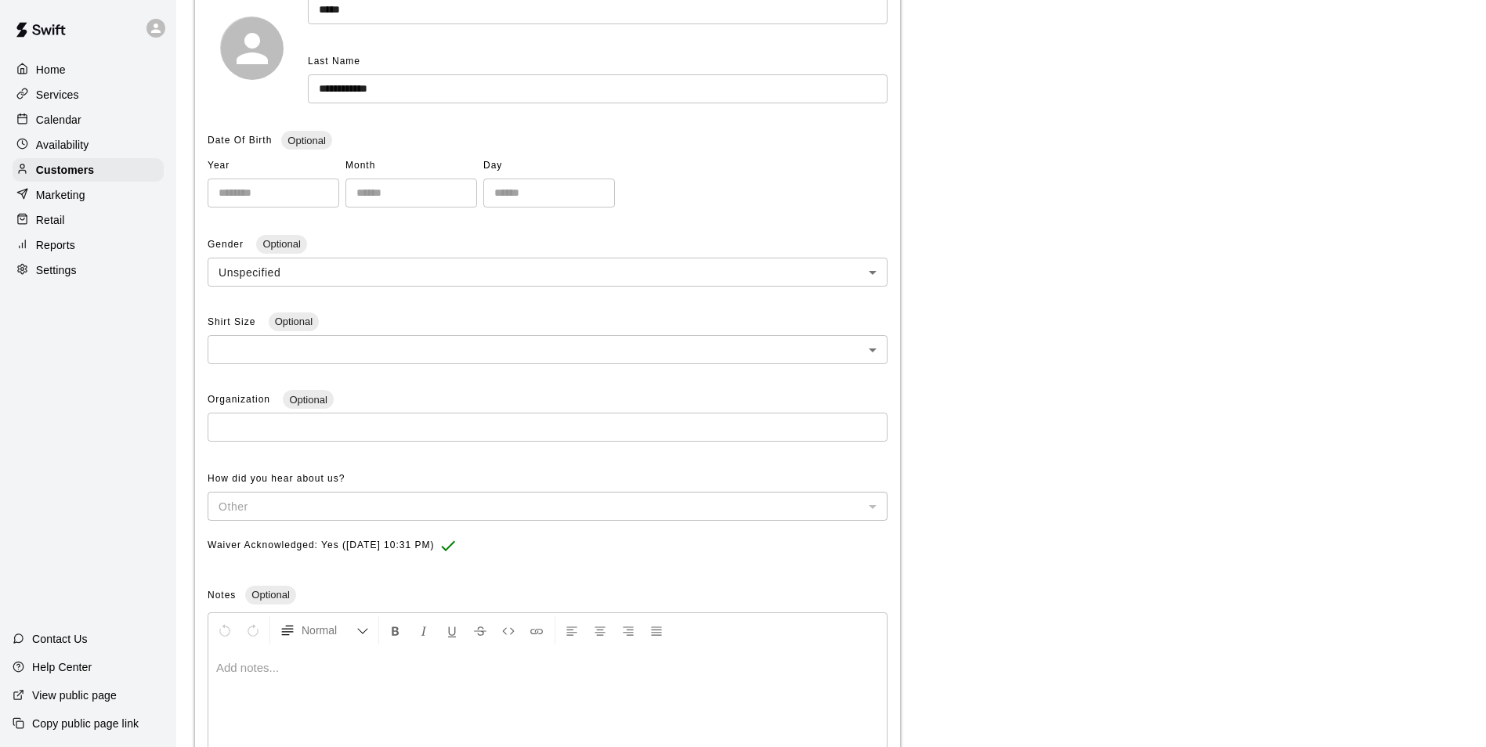
scroll to position [363, 0]
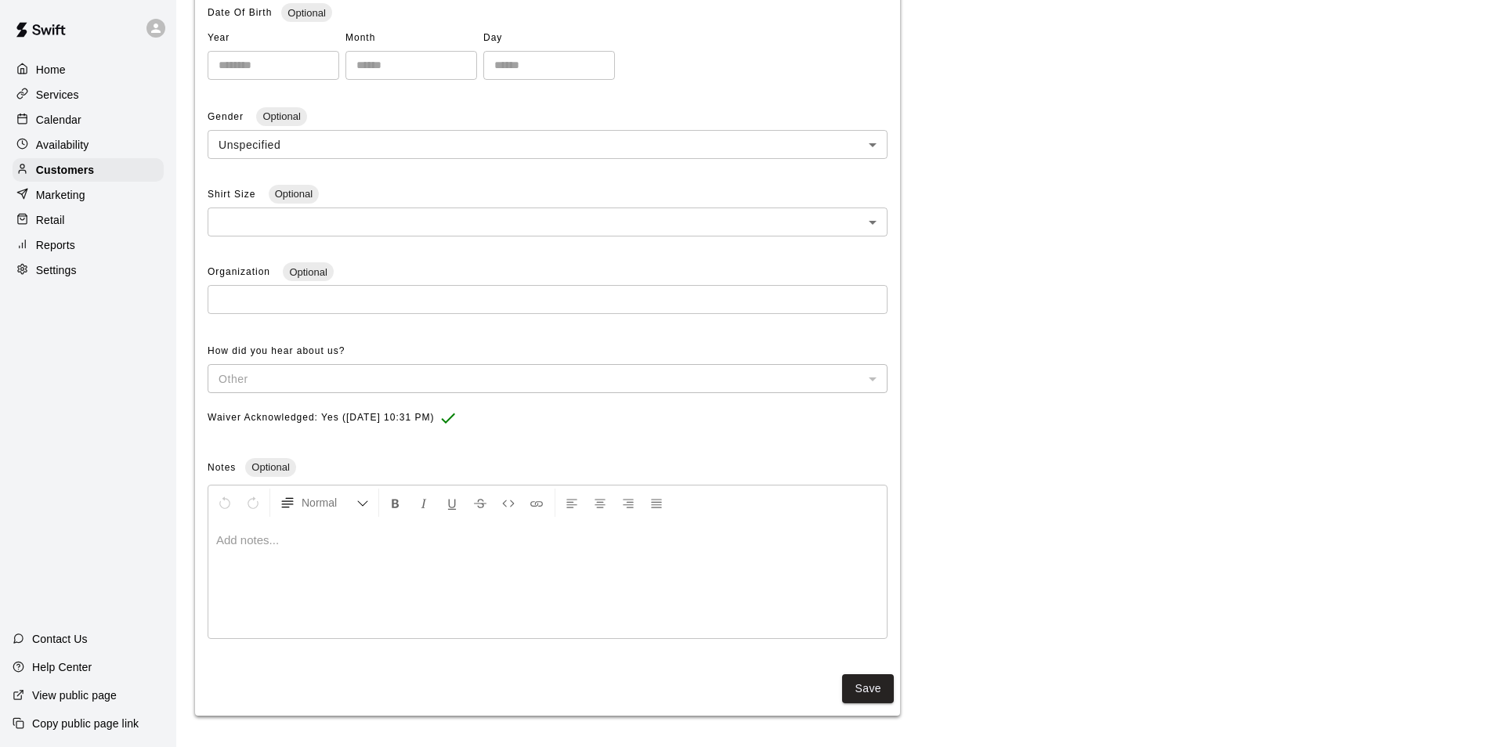
click at [415, 562] on div at bounding box center [547, 579] width 678 height 117
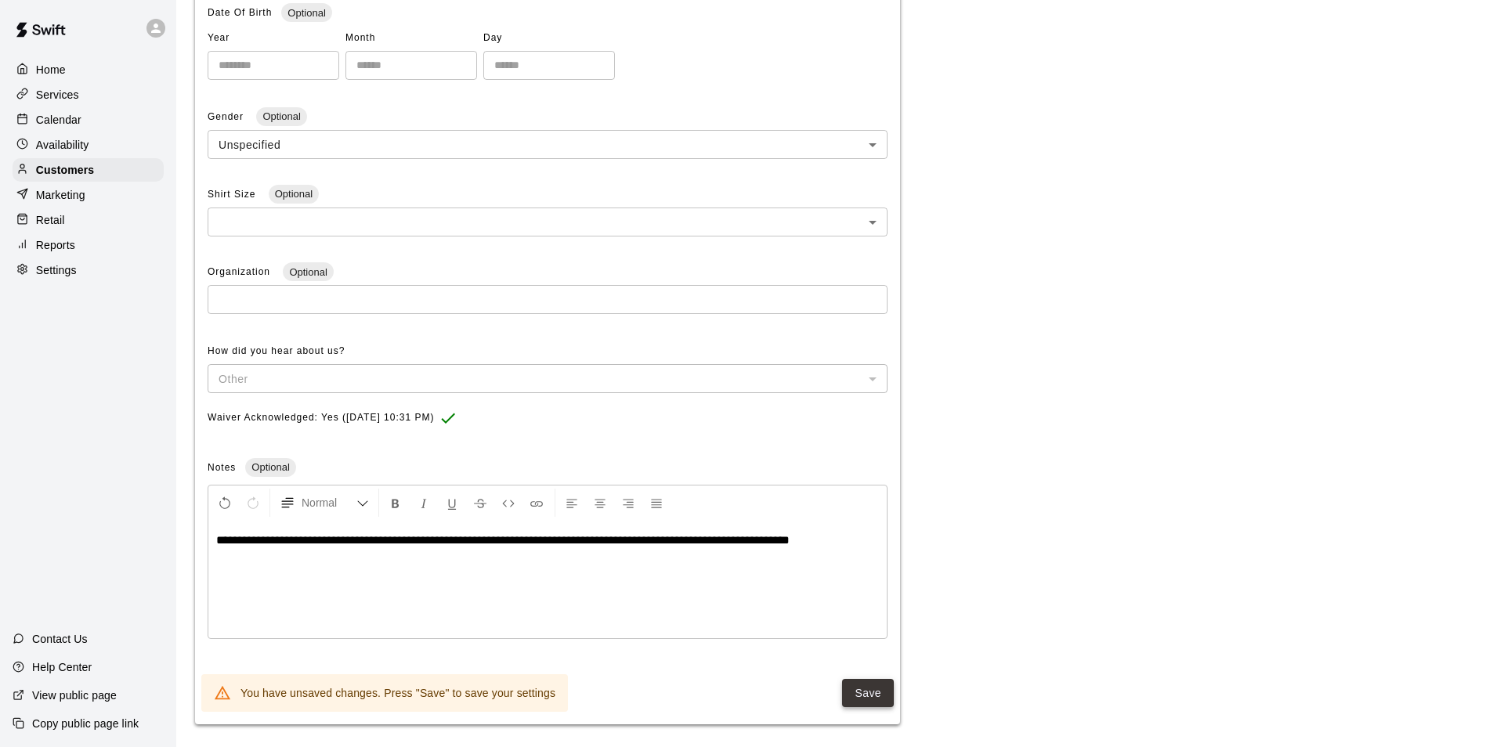
click at [880, 699] on button "Save" at bounding box center [868, 693] width 52 height 29
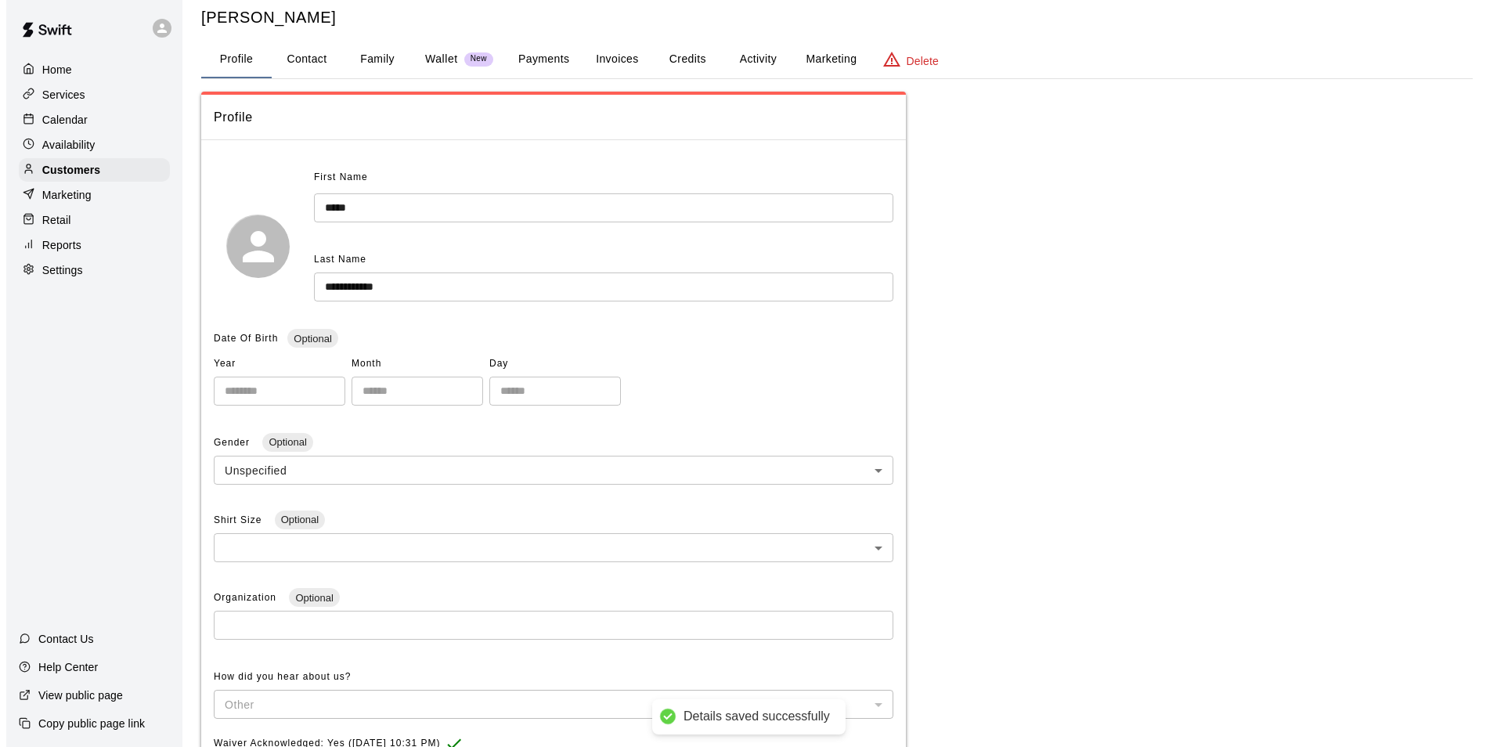
scroll to position [0, 0]
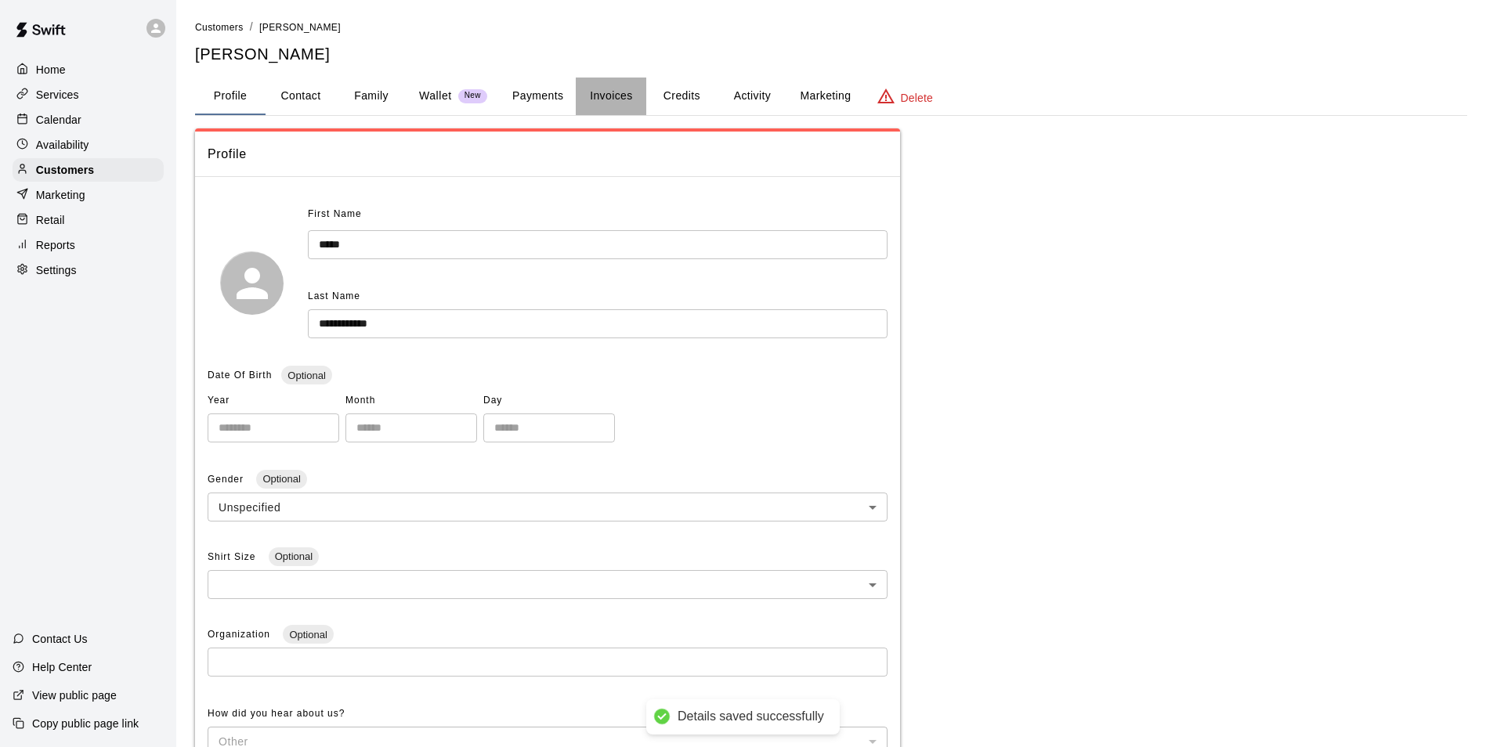
click at [639, 99] on button "Invoices" at bounding box center [611, 97] width 70 height 38
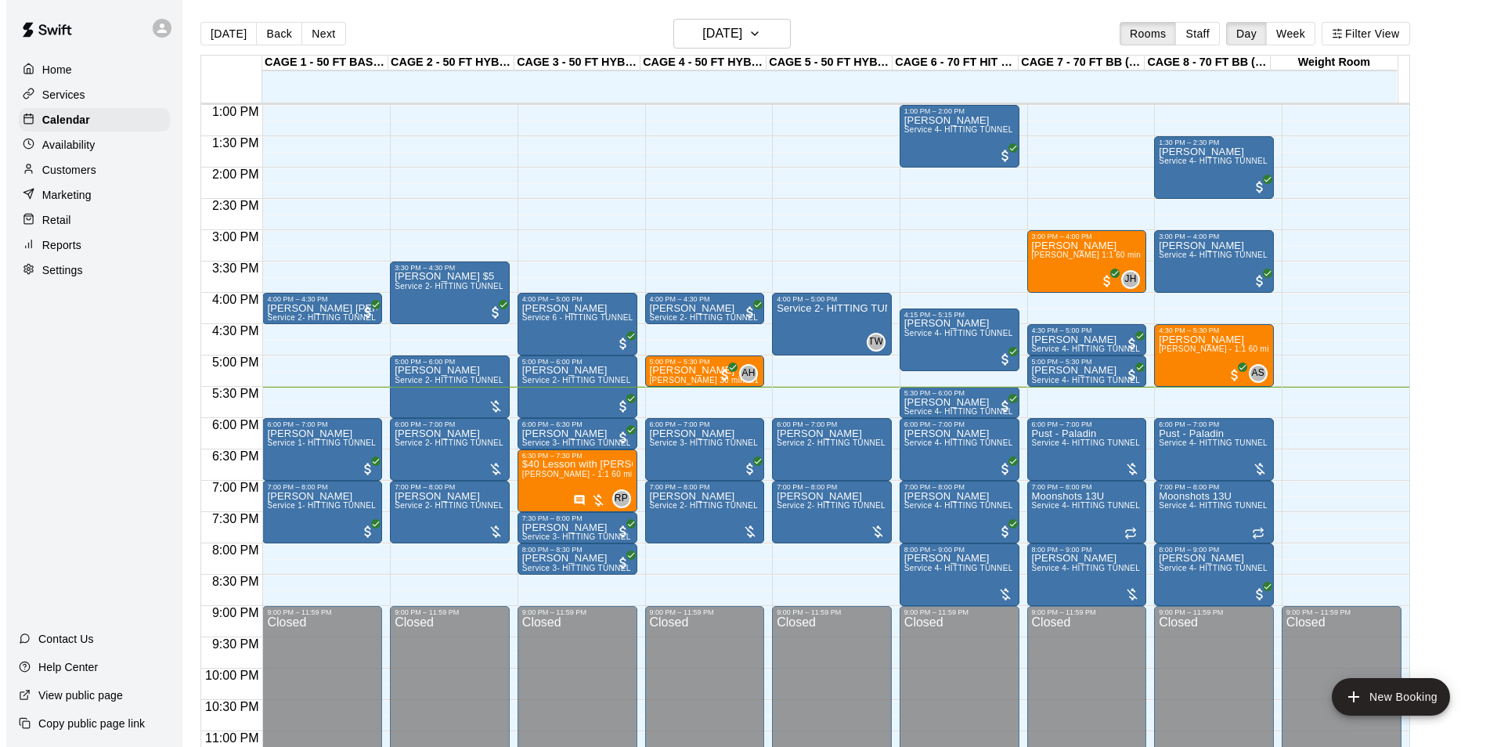
scroll to position [844, 0]
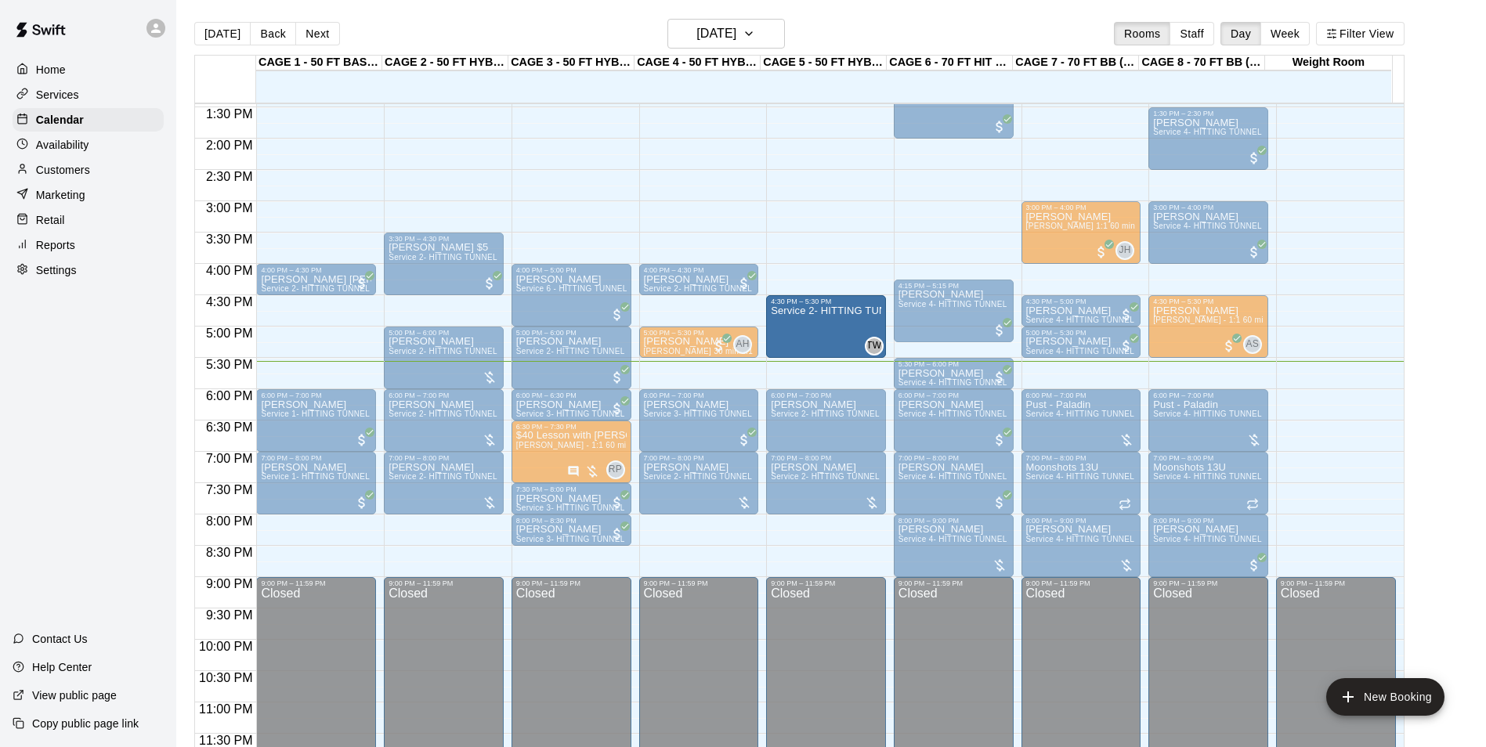
drag, startPoint x: 849, startPoint y: 273, endPoint x: 836, endPoint y: 319, distance: 47.1
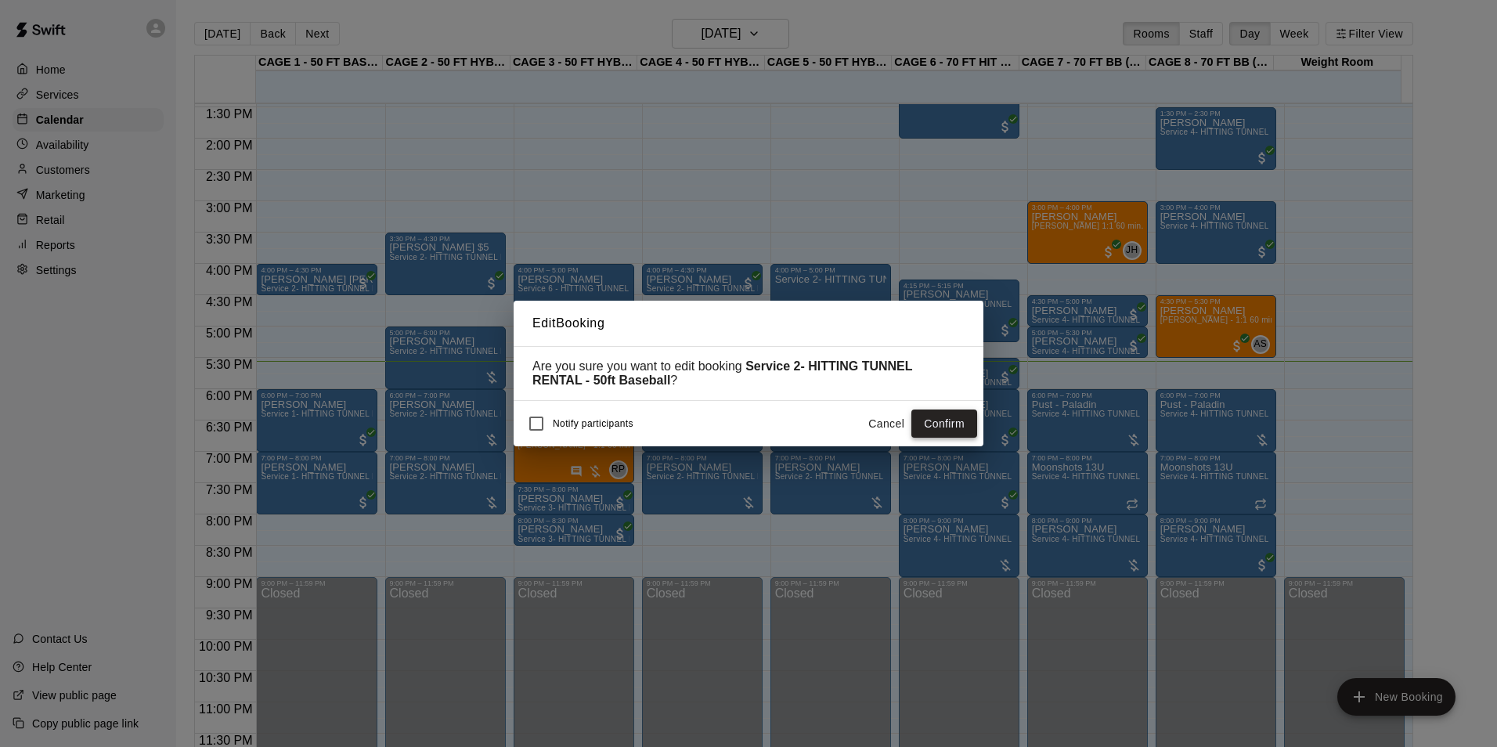
click at [939, 428] on button "Confirm" at bounding box center [945, 424] width 66 height 29
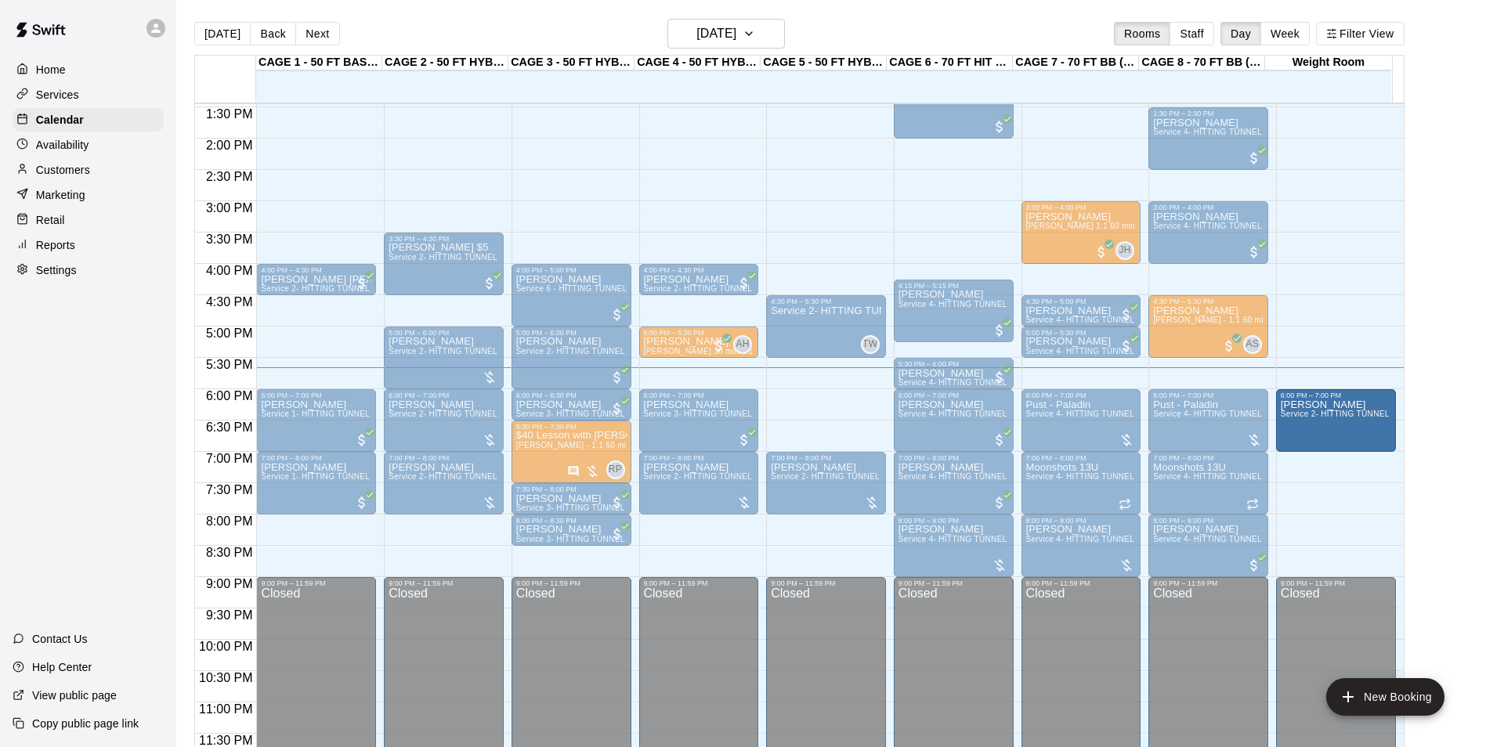
drag, startPoint x: 821, startPoint y: 414, endPoint x: 1292, endPoint y: 421, distance: 471.5
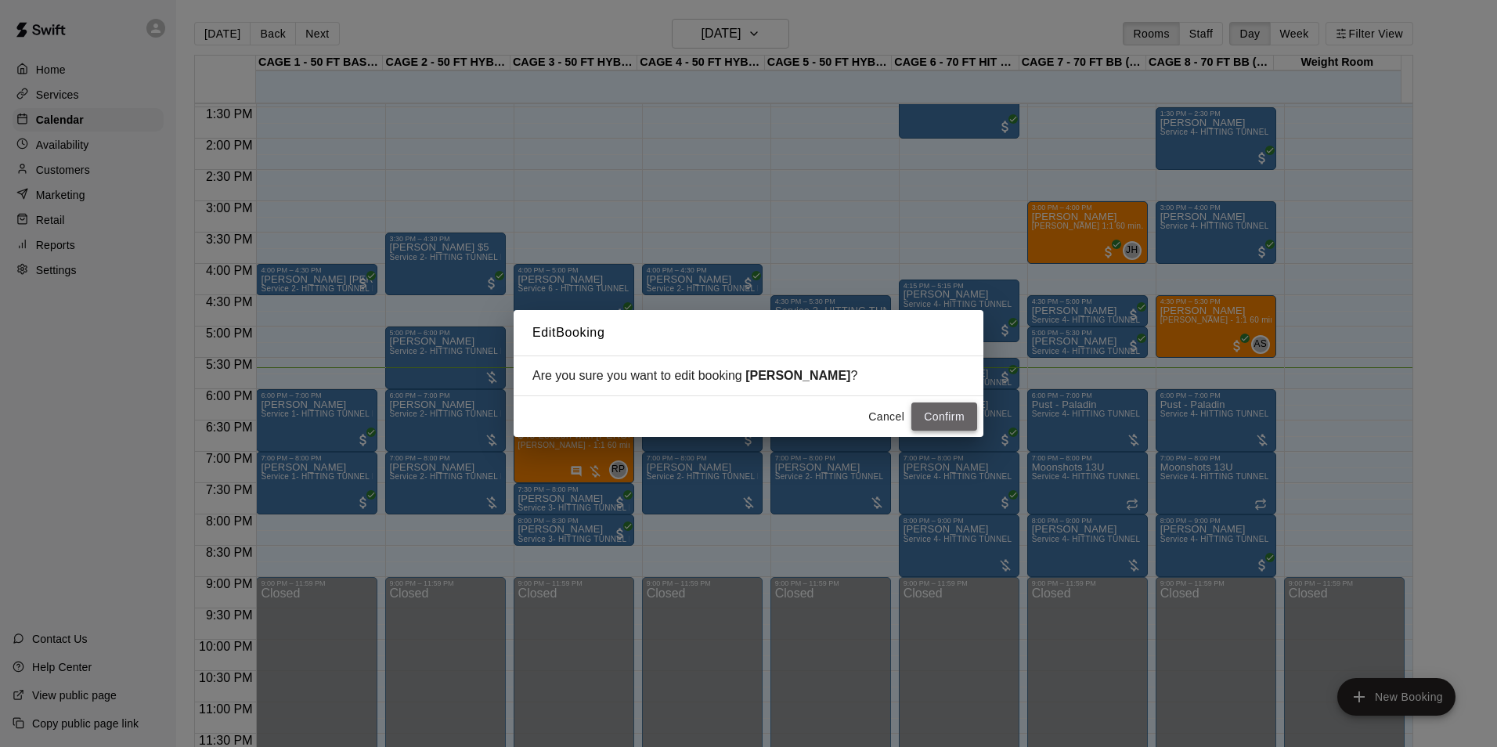
click at [944, 417] on button "Confirm" at bounding box center [945, 417] width 66 height 29
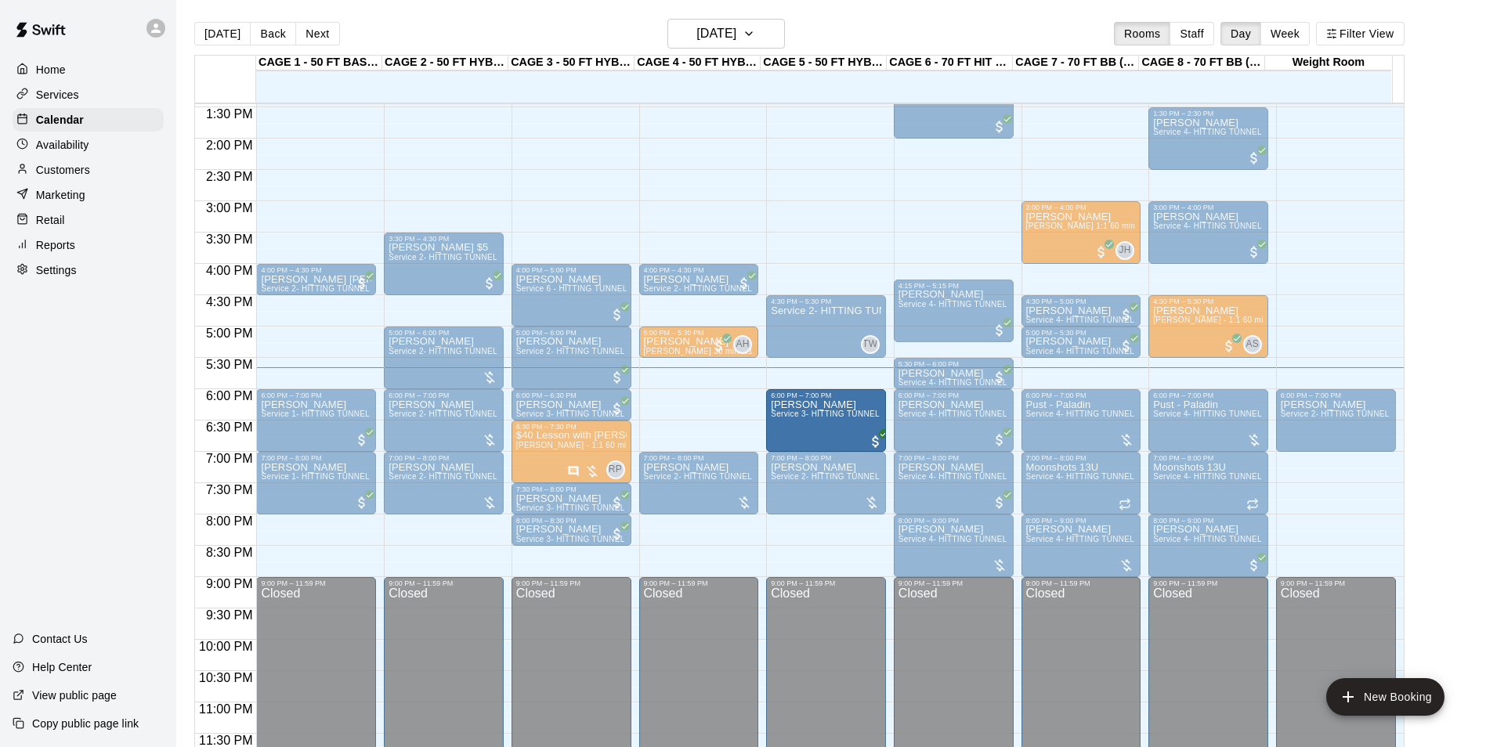
drag, startPoint x: 724, startPoint y: 423, endPoint x: 767, endPoint y: 423, distance: 42.3
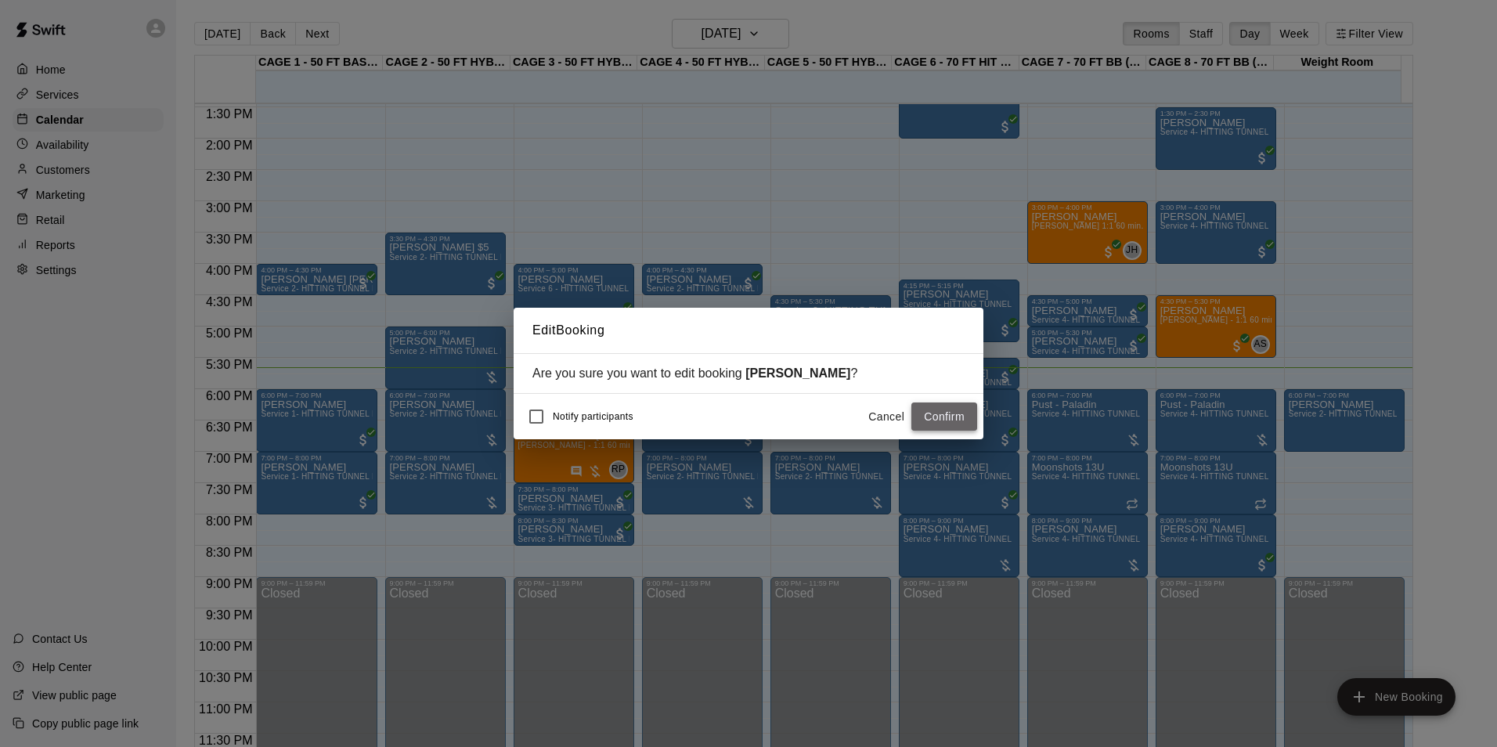
click at [917, 417] on button "Confirm" at bounding box center [945, 417] width 66 height 29
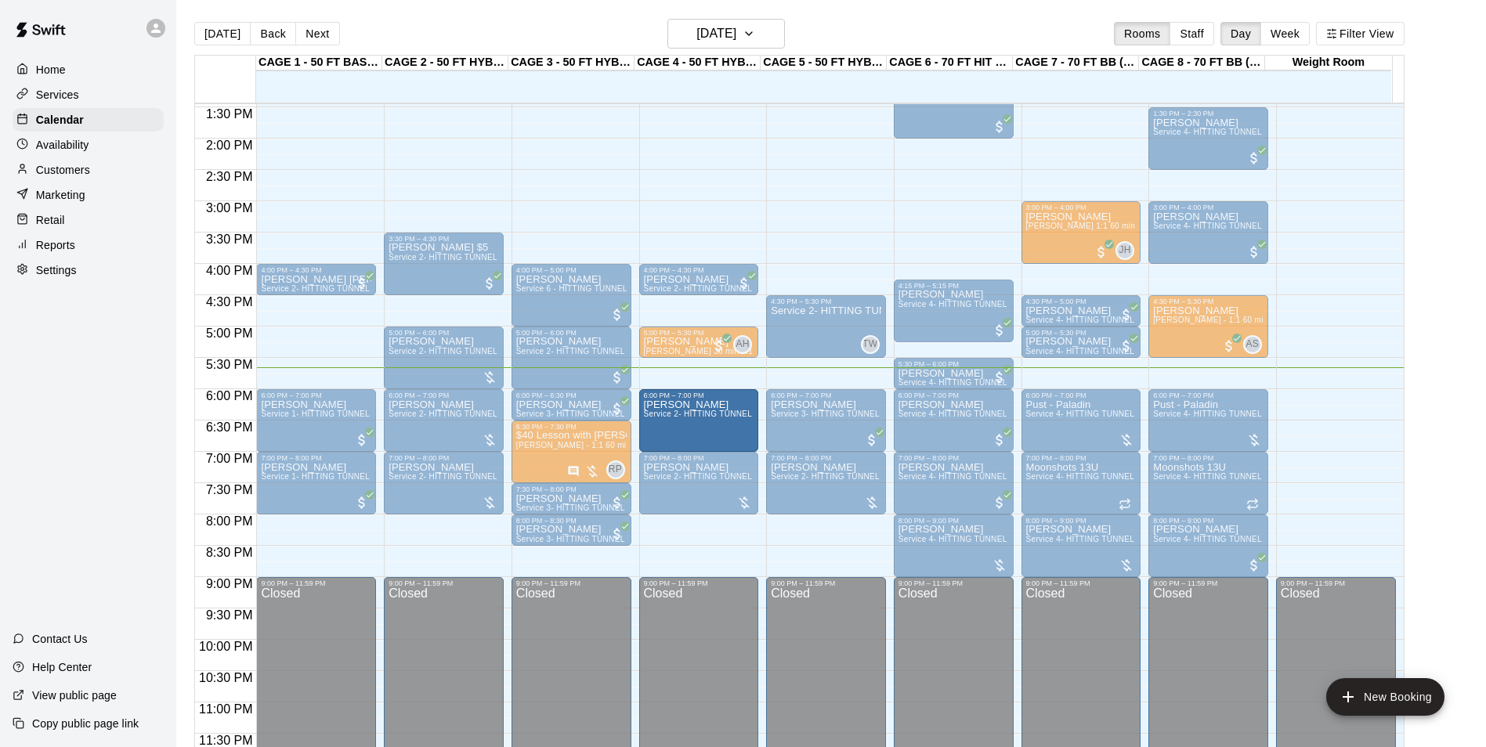
drag, startPoint x: 1147, startPoint y: 441, endPoint x: 696, endPoint y: 434, distance: 450.4
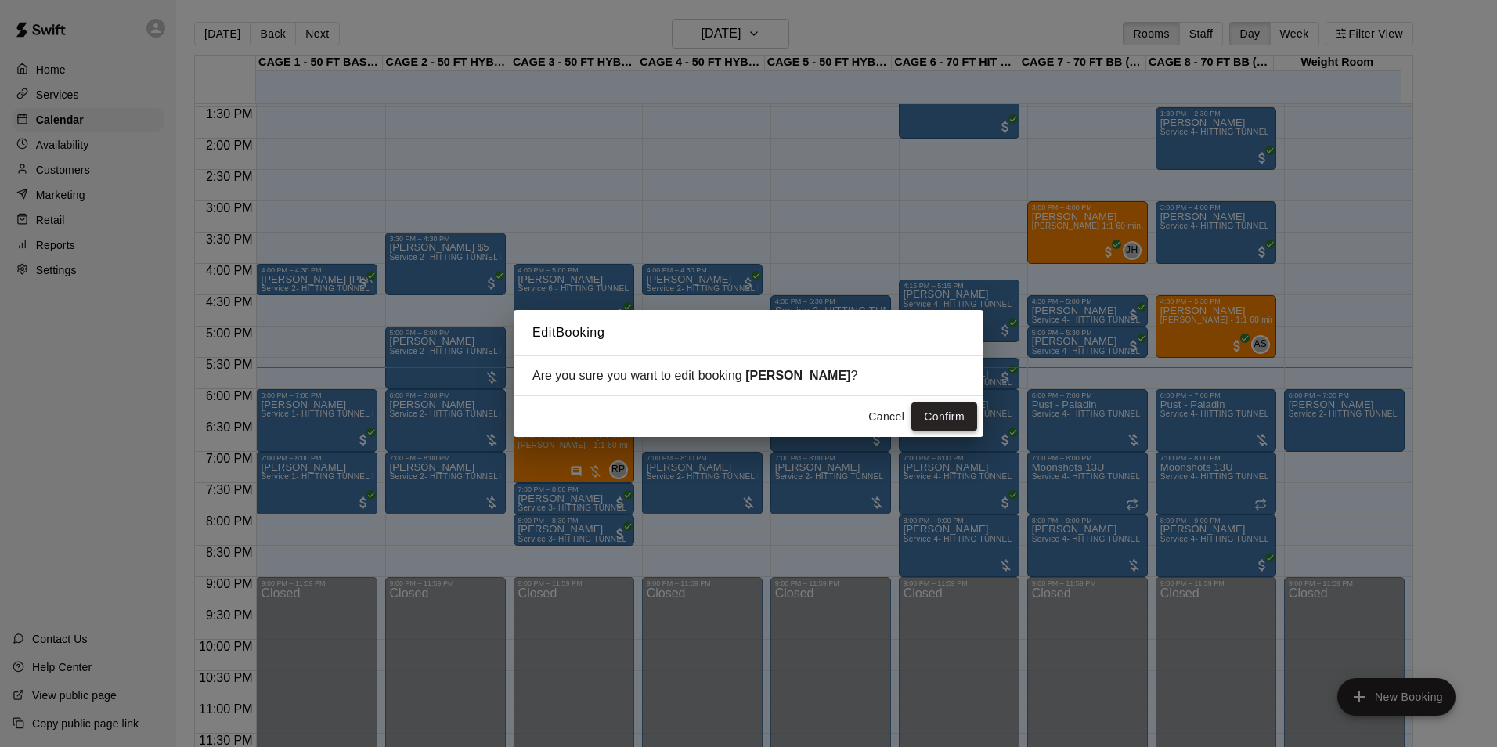
click at [950, 419] on button "Confirm" at bounding box center [945, 417] width 66 height 29
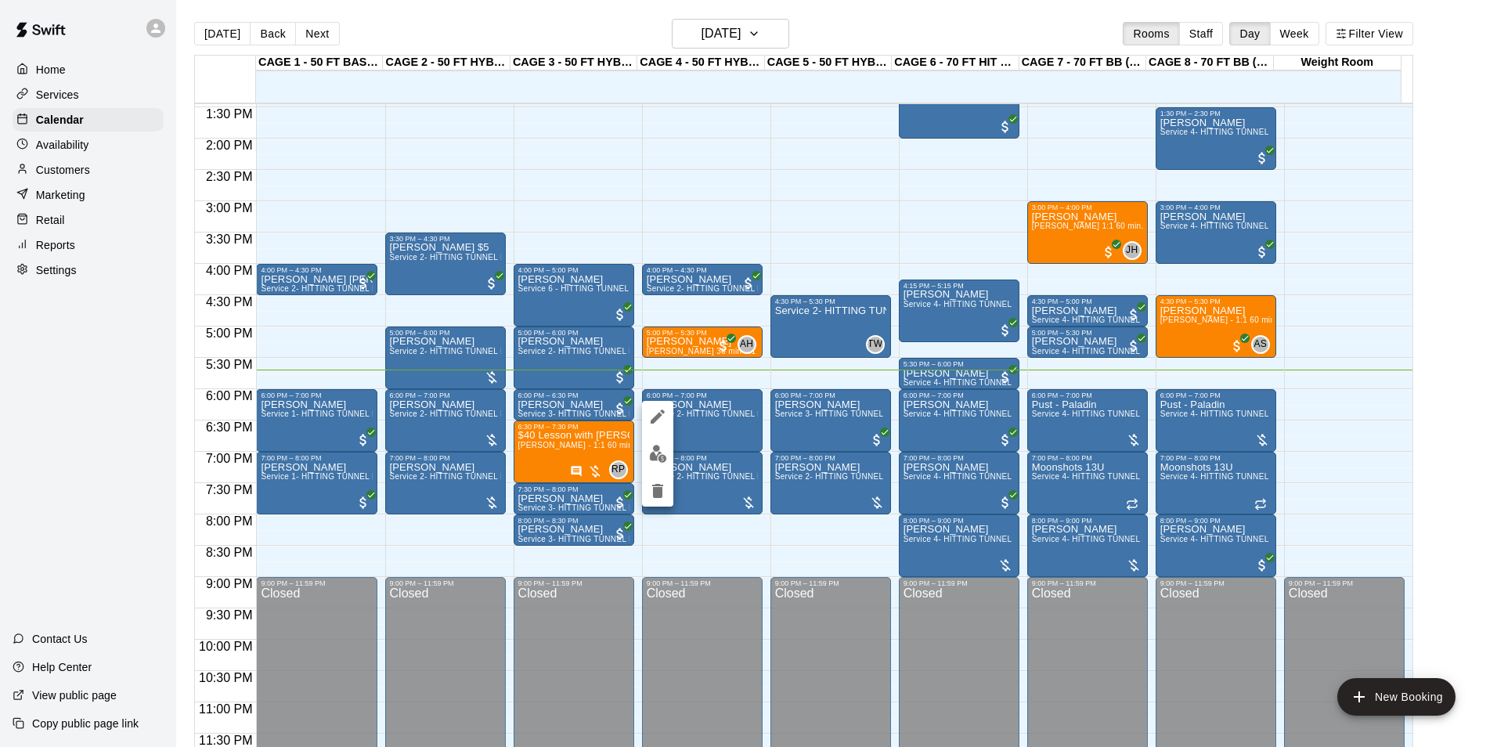
click at [664, 430] on button "edit" at bounding box center [657, 416] width 31 height 31
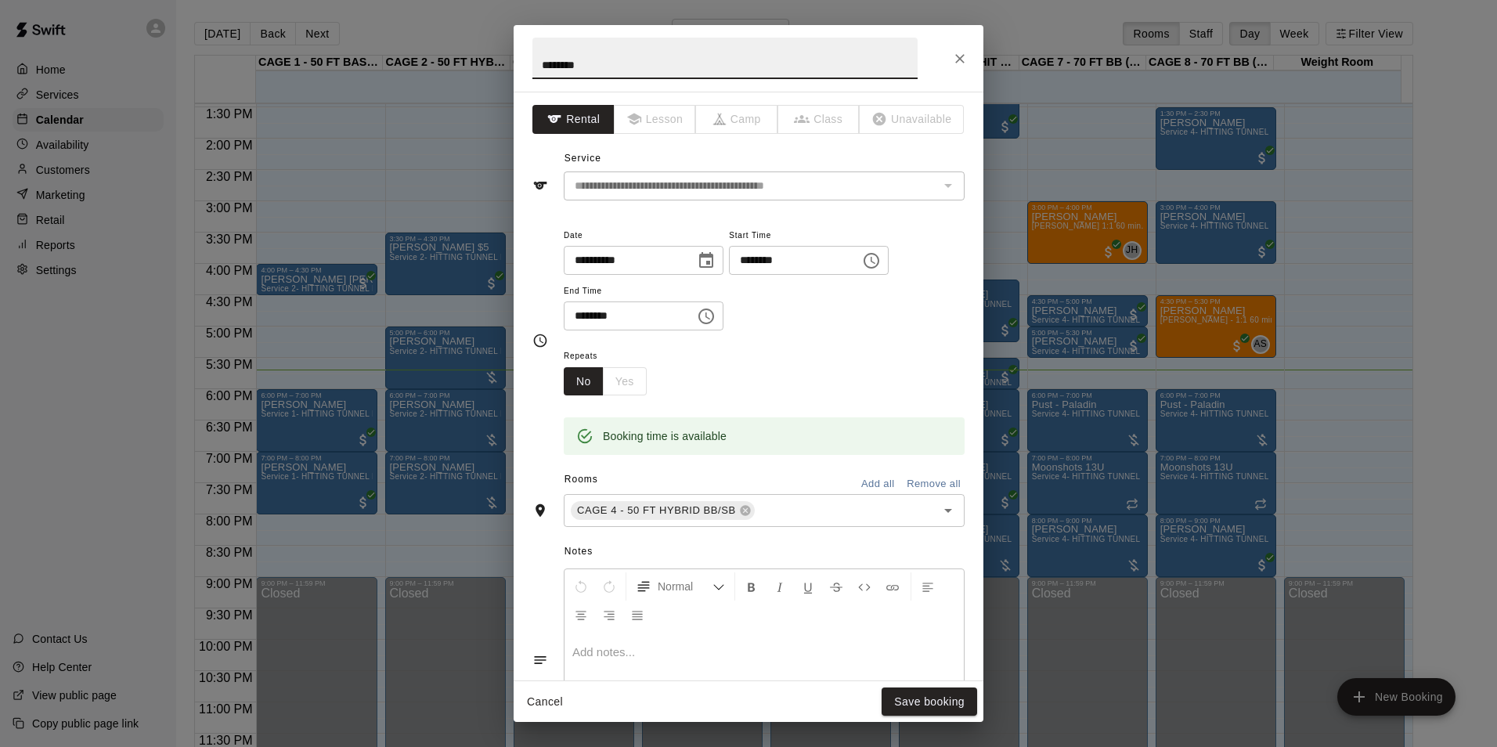
scroll to position [203, 0]
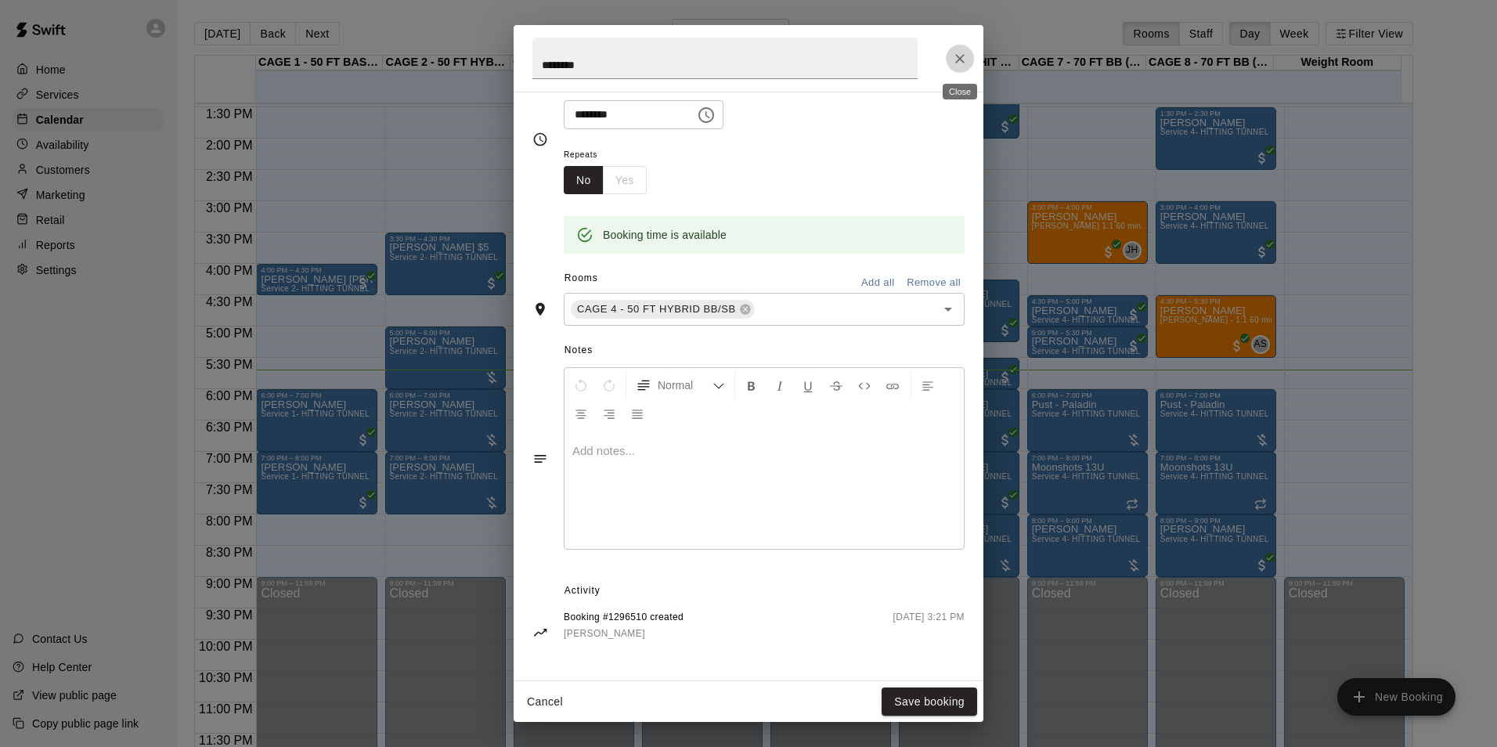
click at [970, 59] on button "Close" at bounding box center [960, 59] width 28 height 28
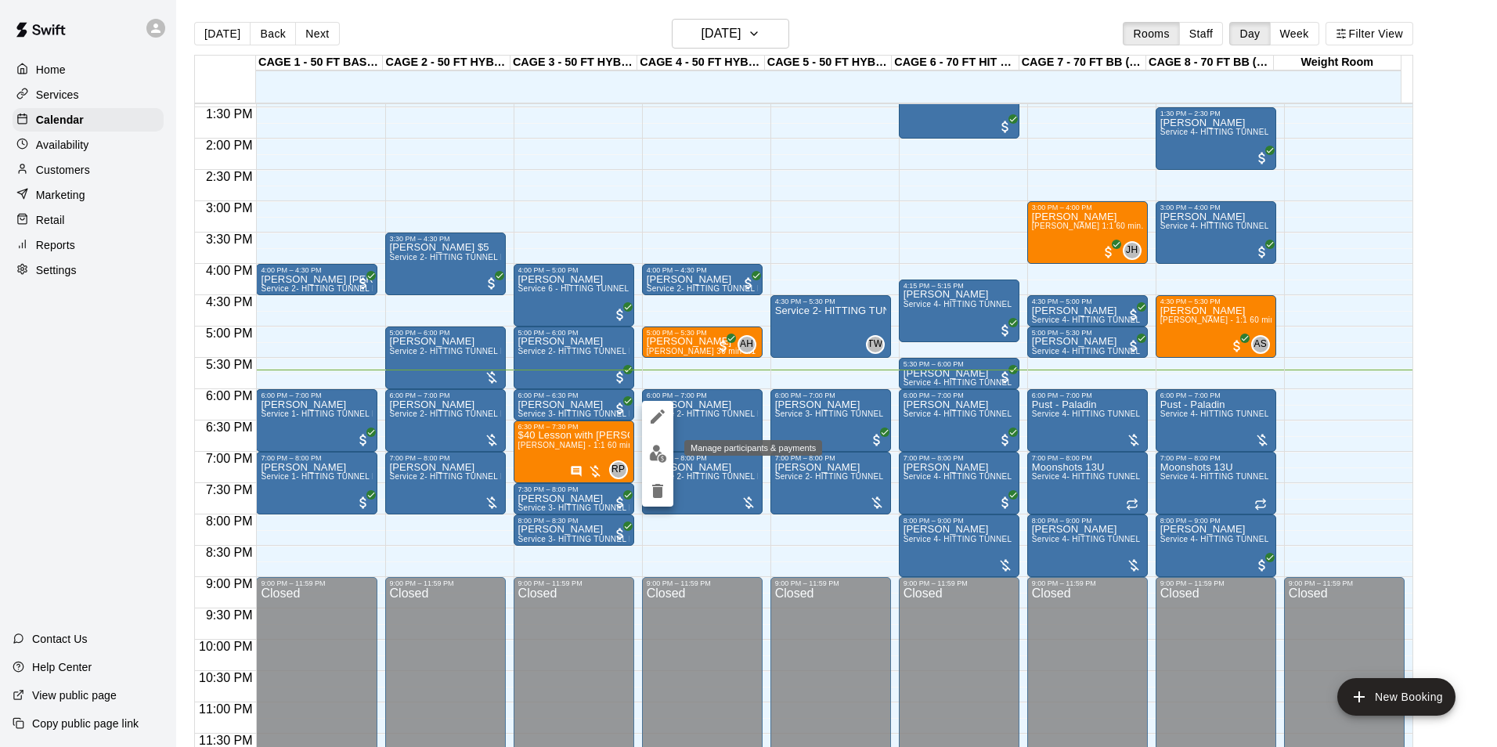
click at [659, 446] on img "edit" at bounding box center [658, 454] width 18 height 18
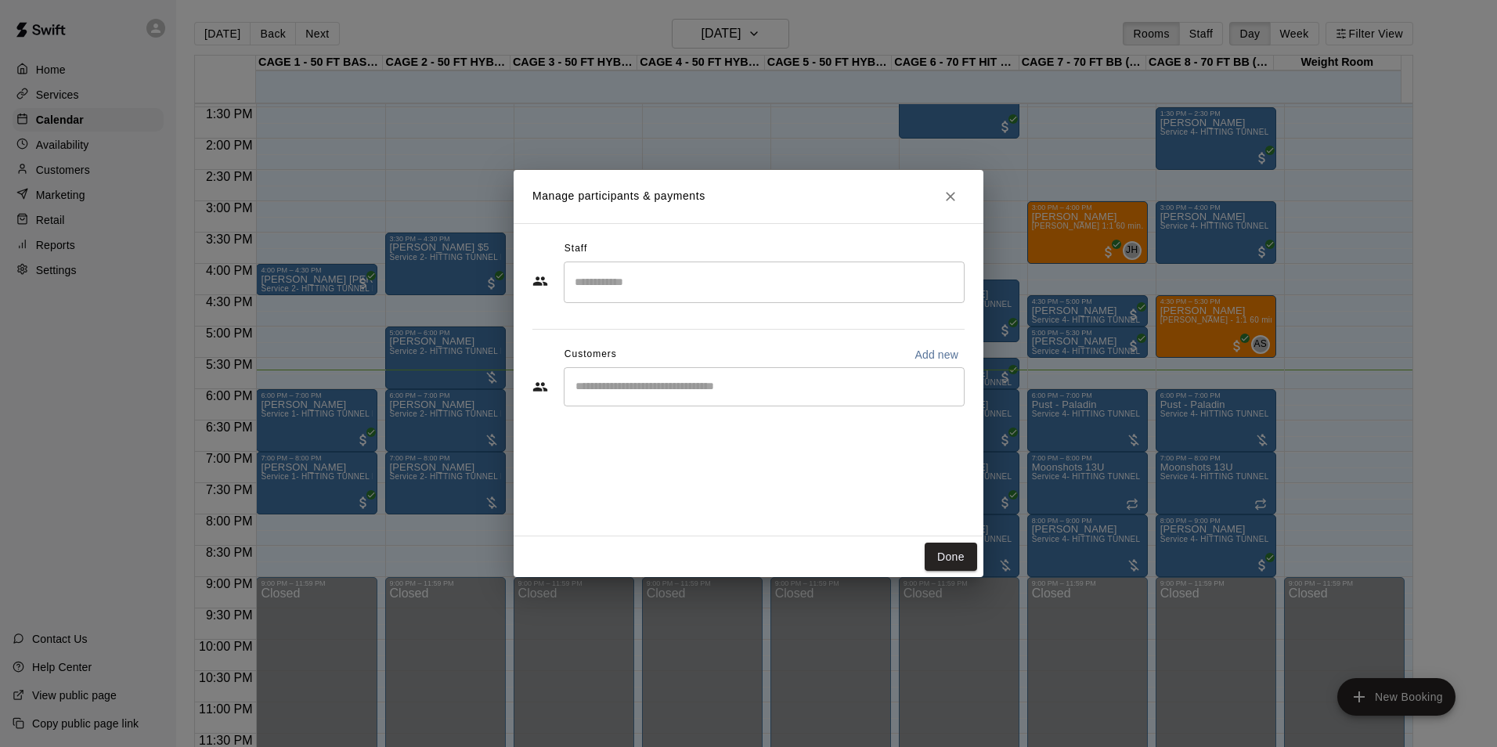
click at [747, 287] on input "Search staff" at bounding box center [764, 282] width 387 height 27
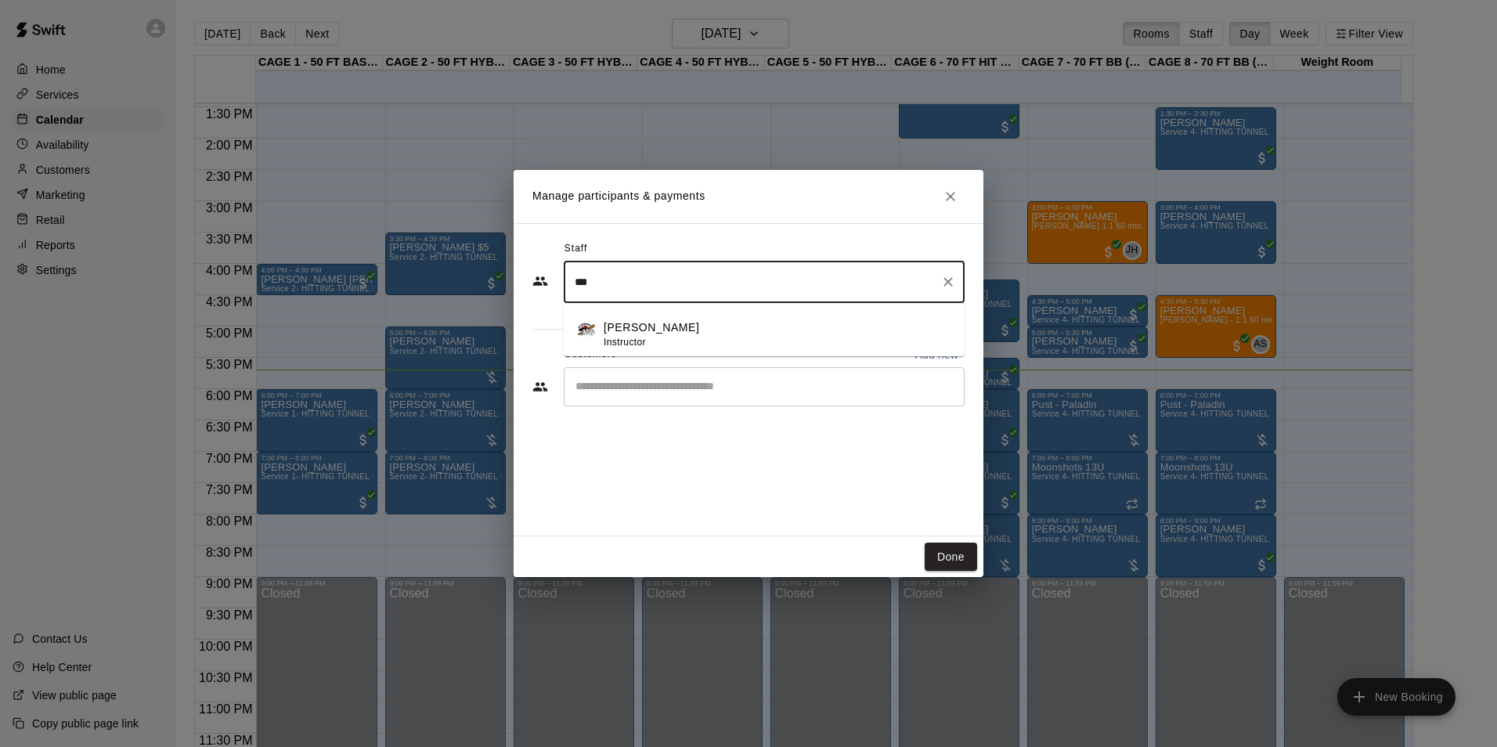
click at [628, 329] on p "[PERSON_NAME]" at bounding box center [652, 328] width 96 height 16
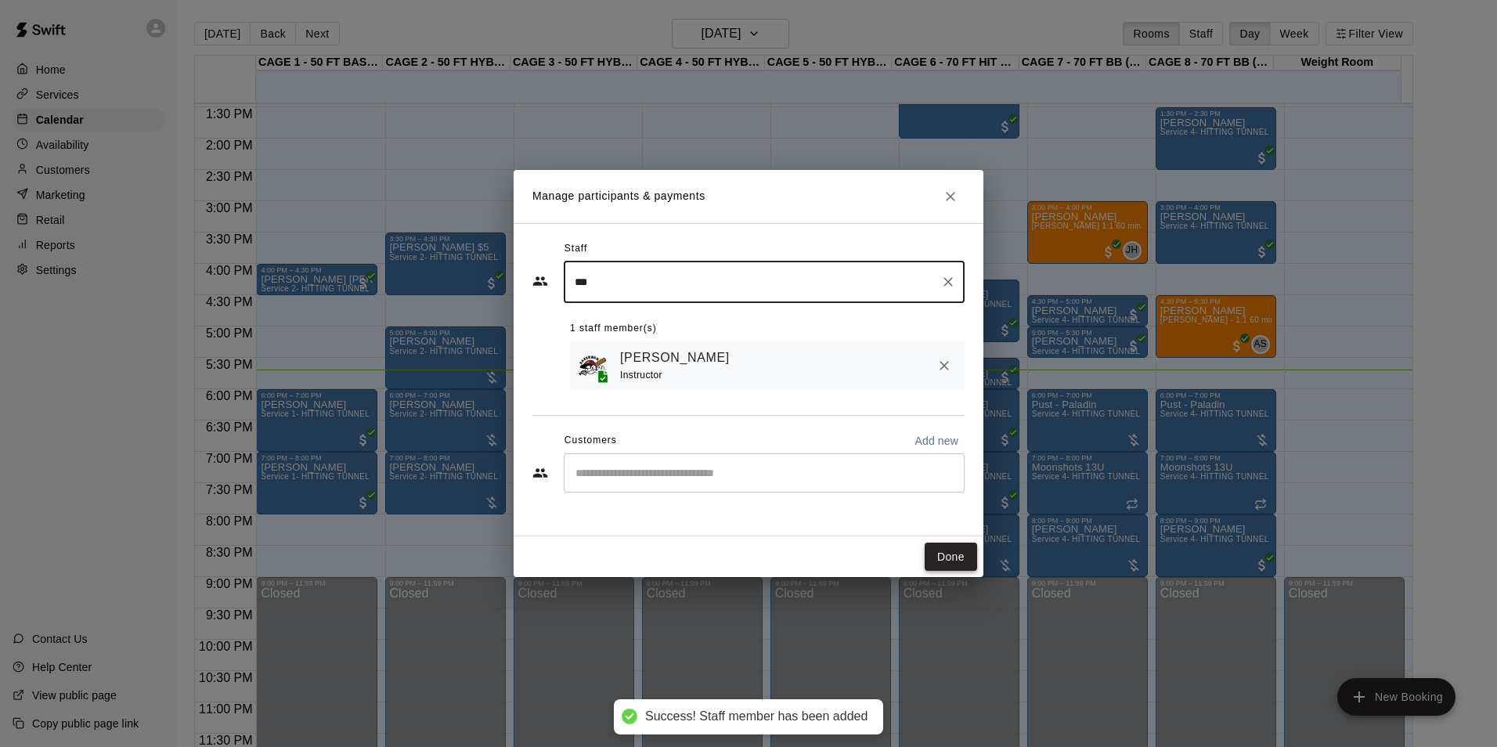
type input "***"
click at [936, 557] on button "Done" at bounding box center [951, 557] width 52 height 29
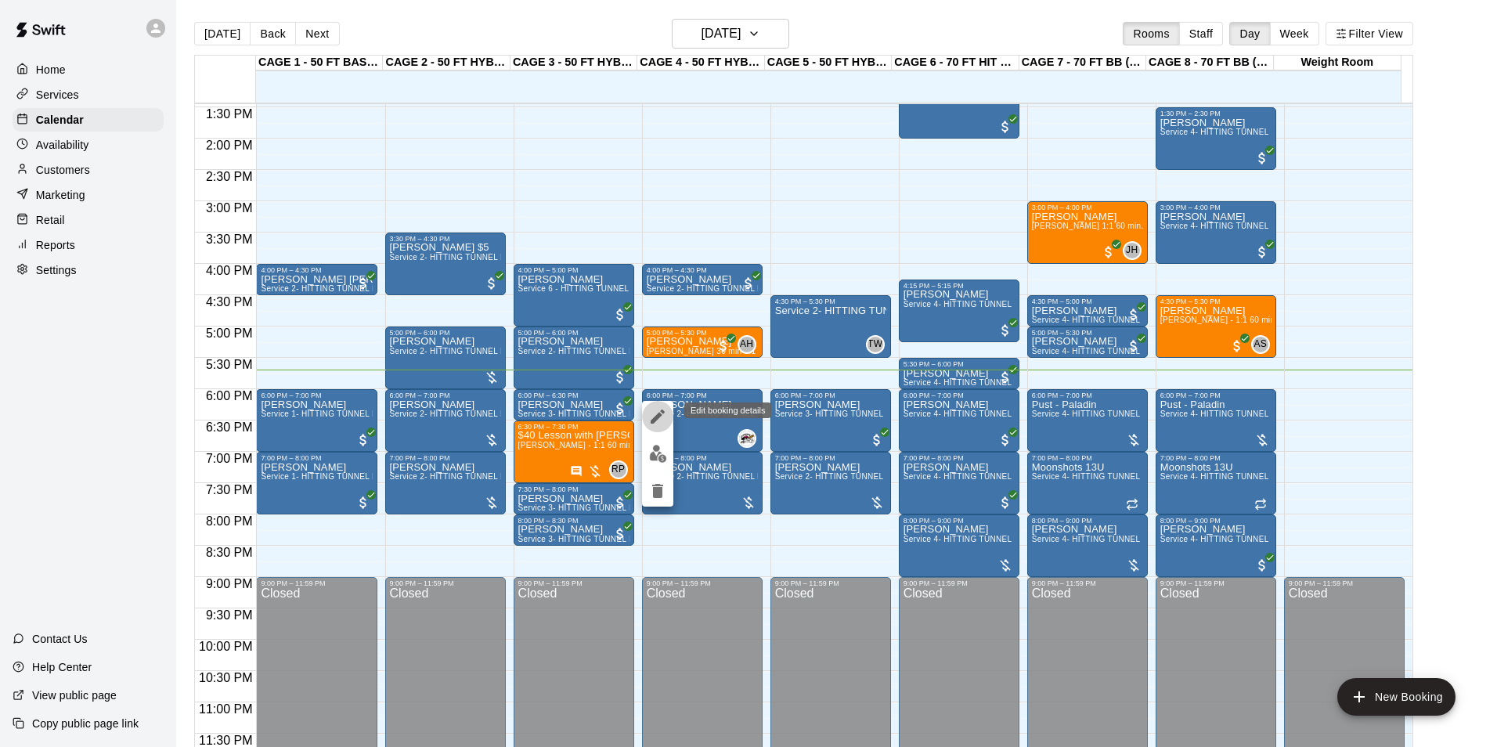
click at [659, 417] on icon "edit" at bounding box center [658, 417] width 14 height 14
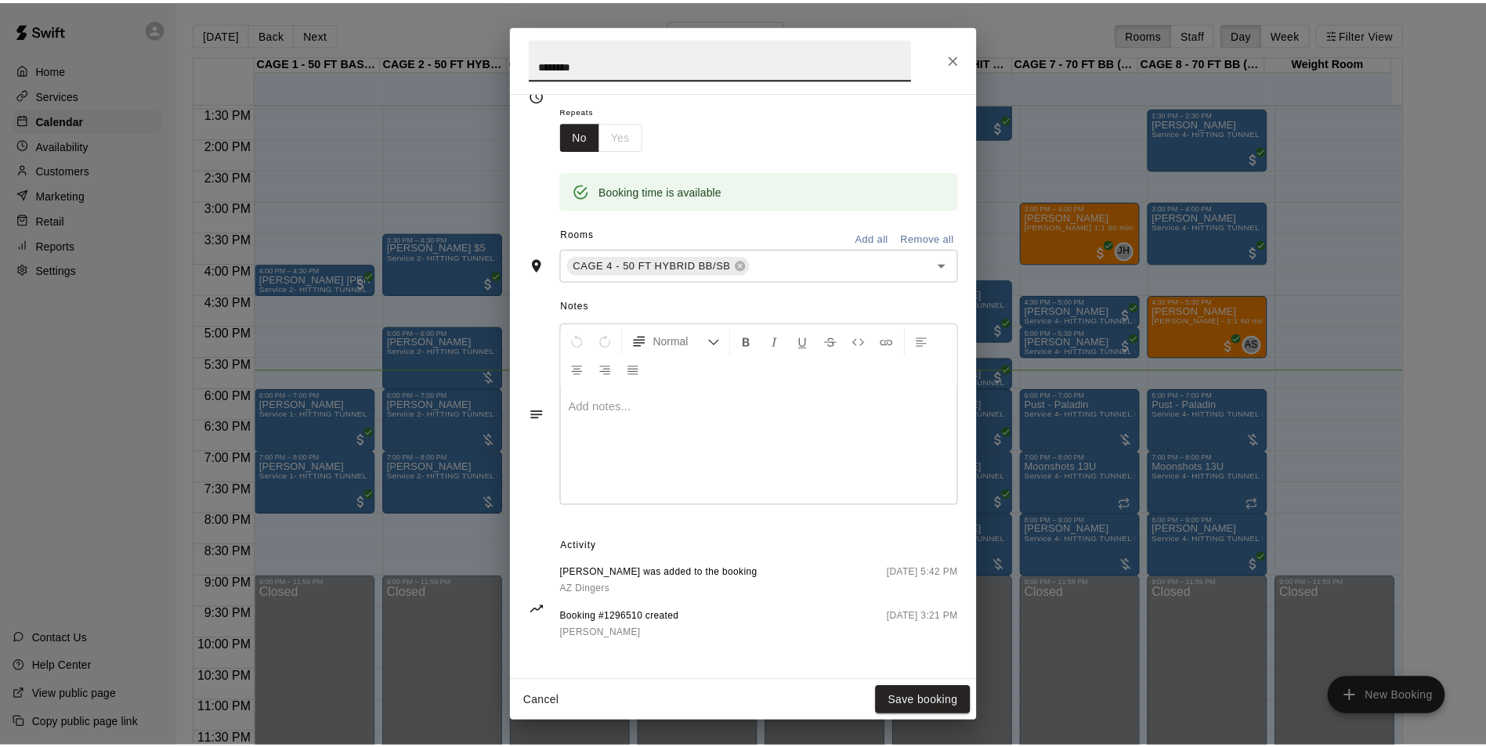
scroll to position [250, 0]
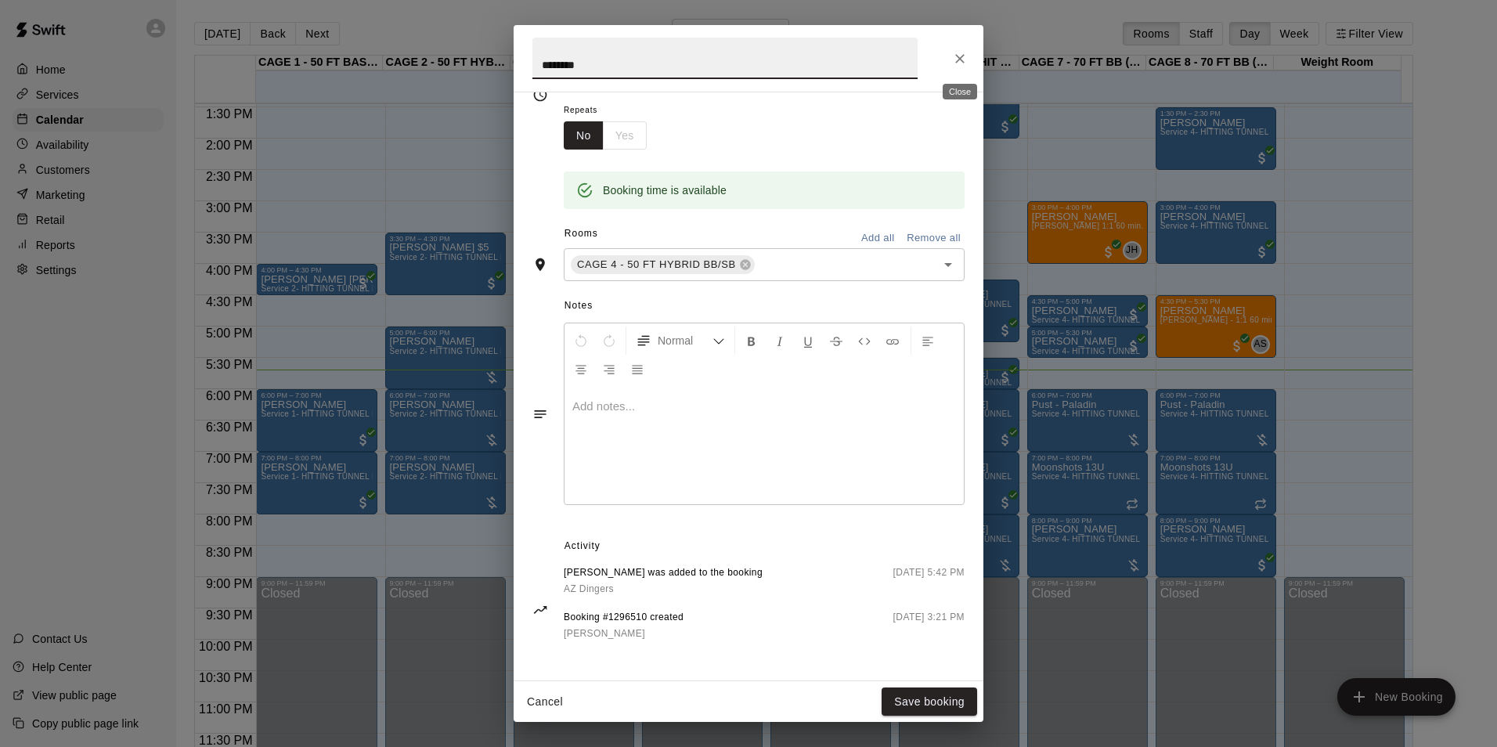
click at [959, 67] on button "Close" at bounding box center [960, 59] width 28 height 28
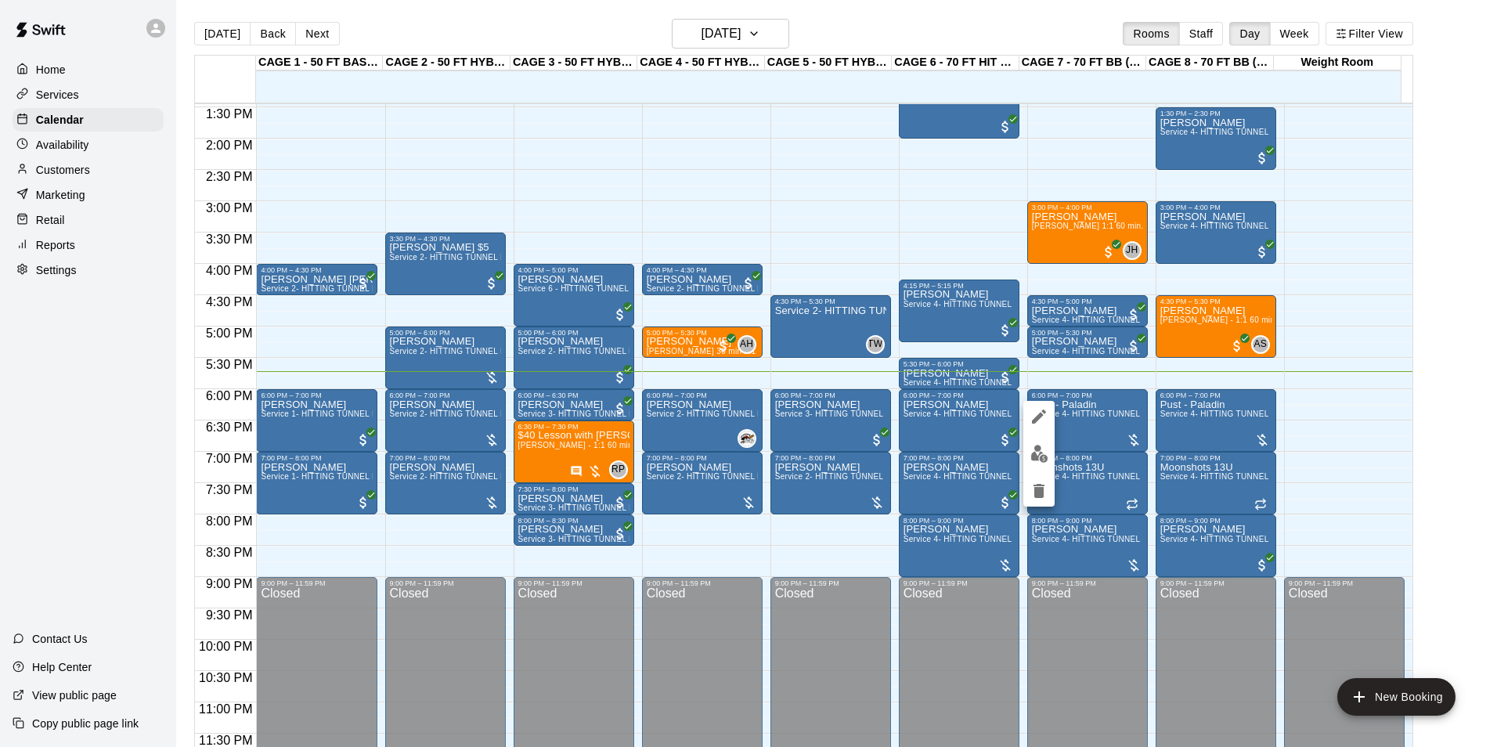
click at [1099, 433] on div at bounding box center [748, 373] width 1497 height 747
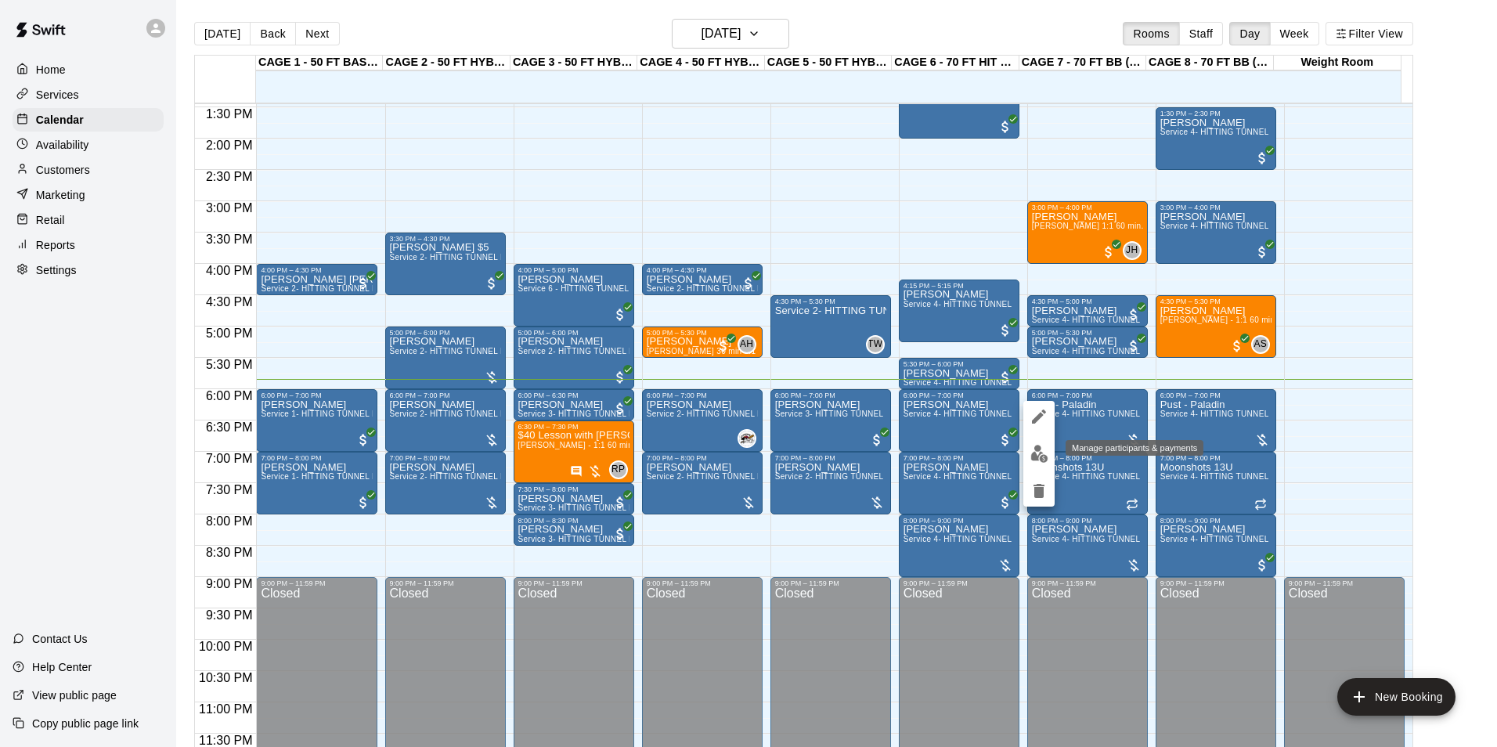
click at [1034, 445] on img "edit" at bounding box center [1040, 454] width 18 height 18
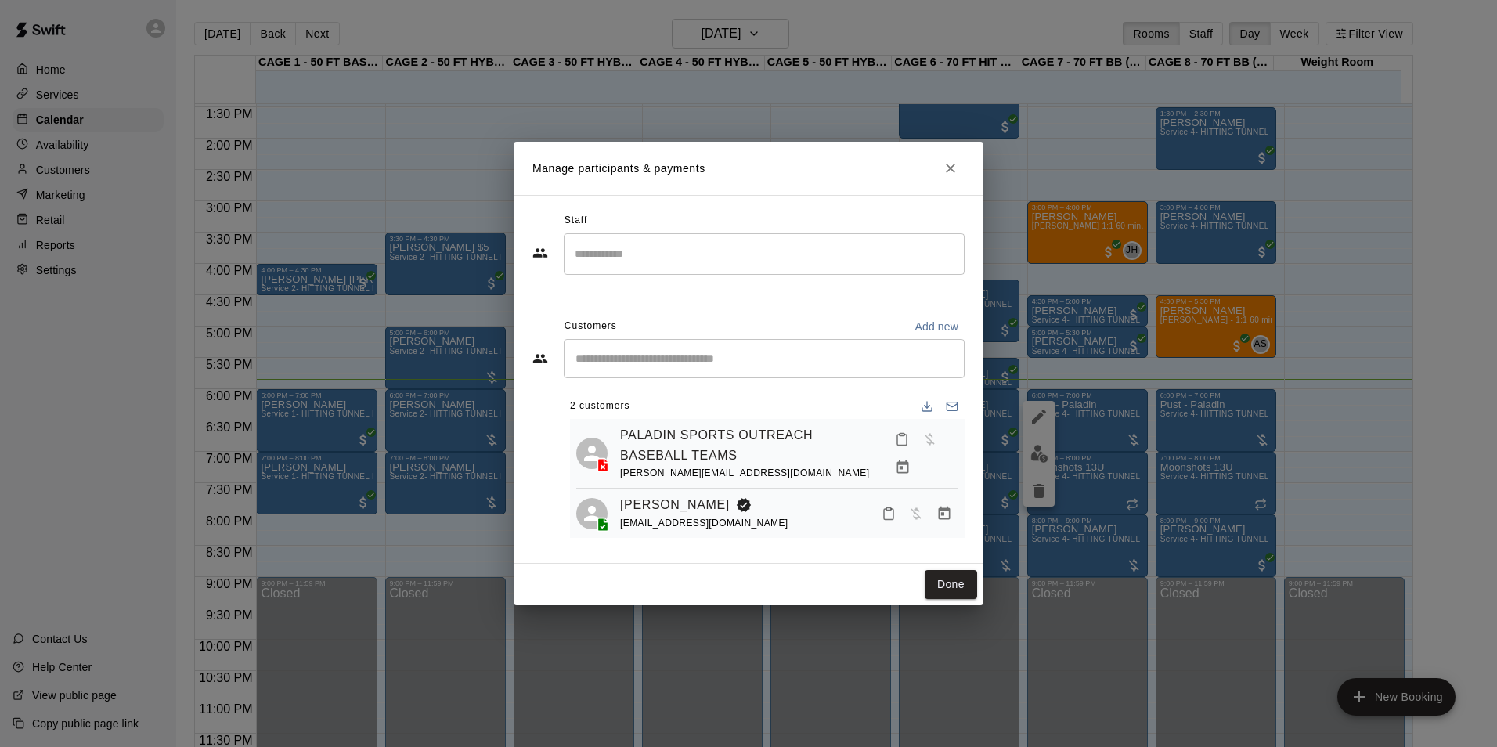
click at [948, 201] on div "Staff ​ Customers Add new ​ 2 customers PALADIN SPORTS OUTREACH BASEBALL TEAMS …" at bounding box center [749, 379] width 470 height 369
click at [954, 162] on icon "Close" at bounding box center [951, 169] width 16 height 16
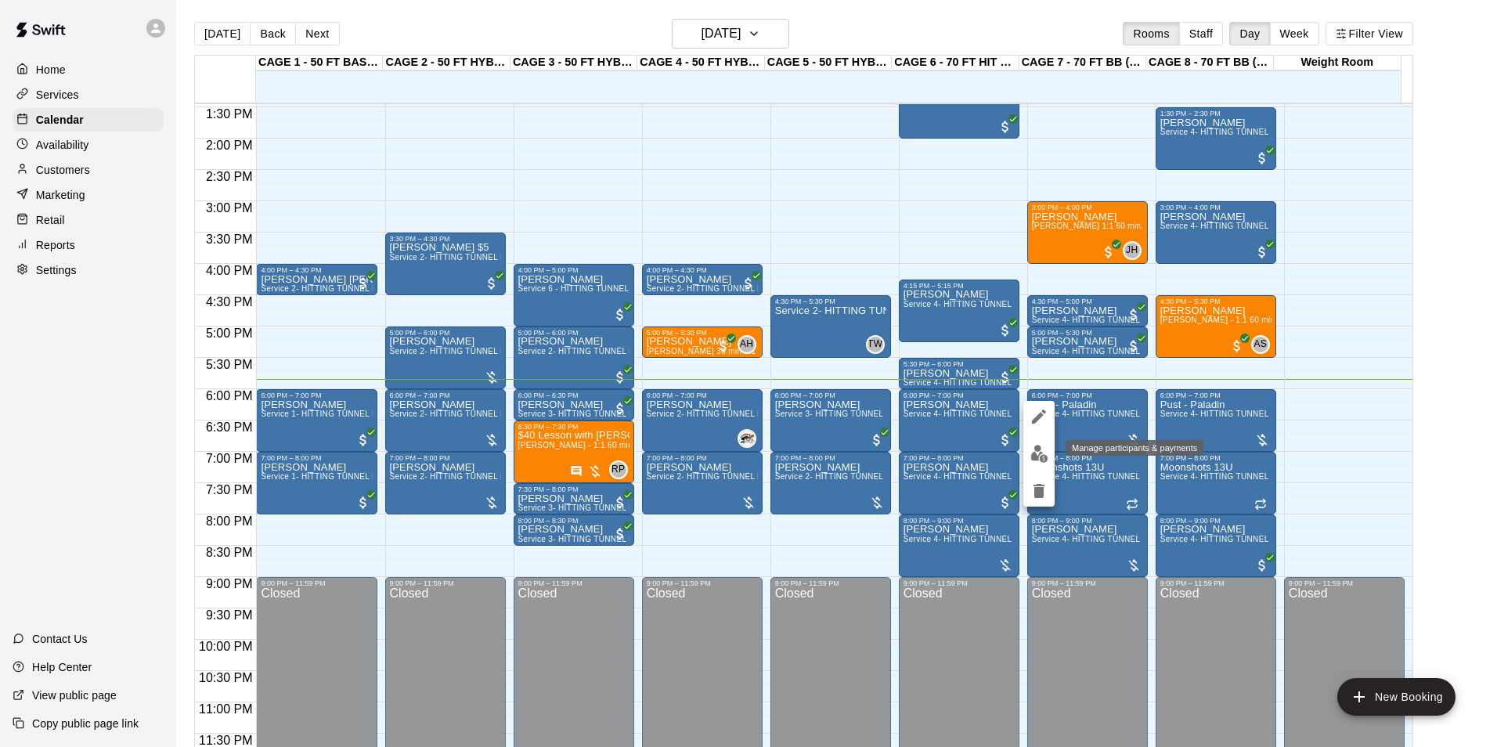
click at [1035, 453] on img "edit" at bounding box center [1040, 454] width 18 height 18
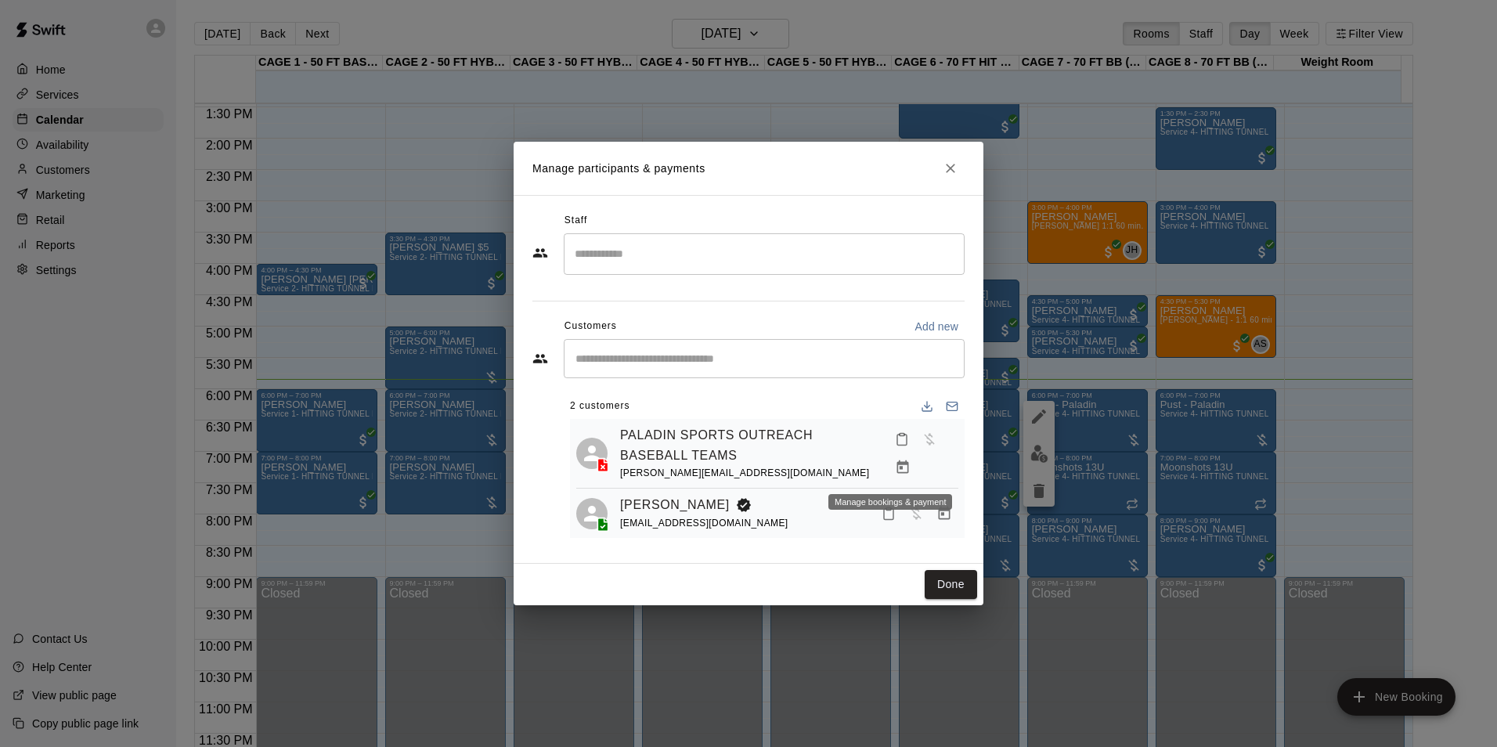
click at [898, 466] on button "Manage bookings & payment" at bounding box center [903, 467] width 28 height 28
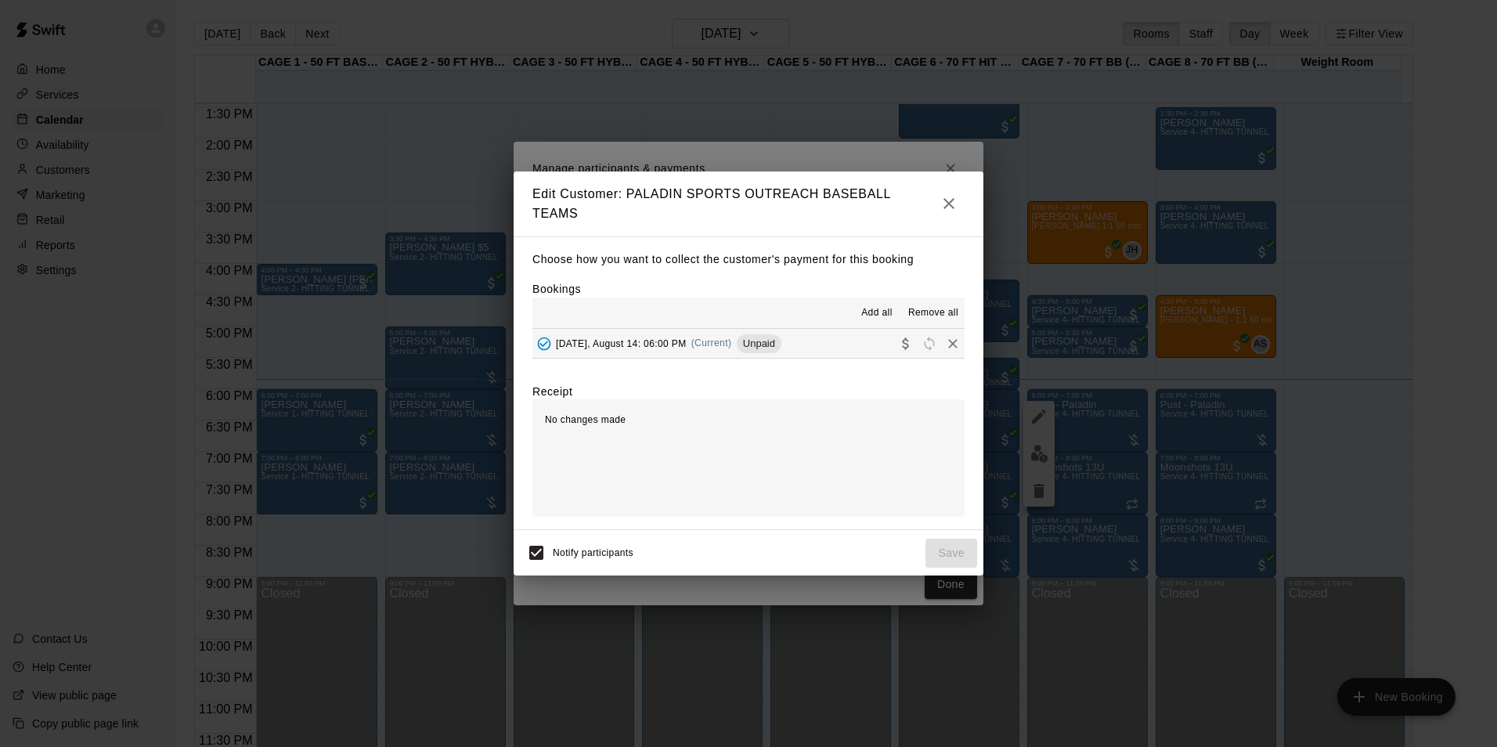
click at [761, 332] on div "[DATE], August 14: 06:00 PM (Current) Unpaid" at bounding box center [657, 343] width 249 height 23
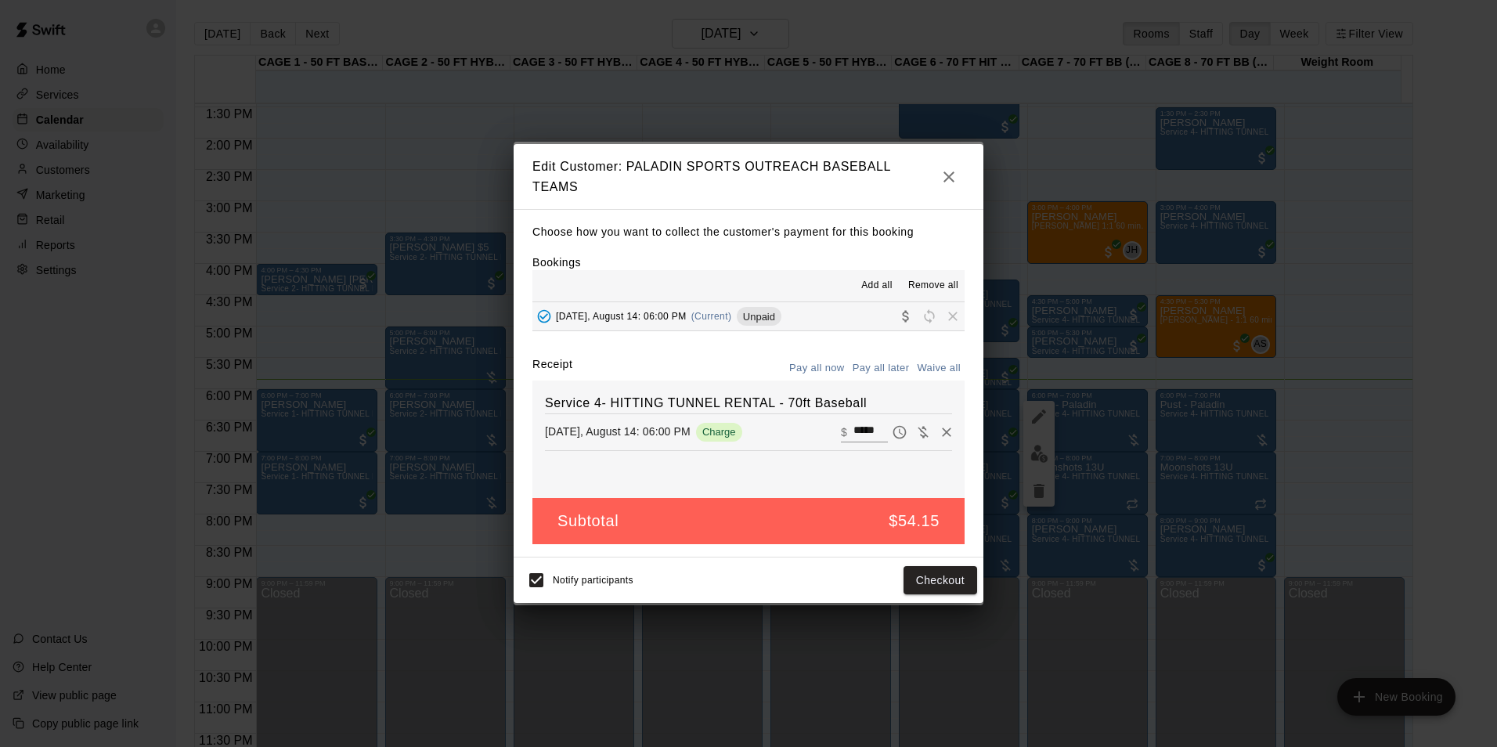
click at [862, 427] on input "*****" at bounding box center [871, 432] width 34 height 20
click at [863, 428] on input "*****" at bounding box center [871, 432] width 34 height 20
type input "*****"
click at [933, 576] on button "Checkout" at bounding box center [941, 580] width 74 height 29
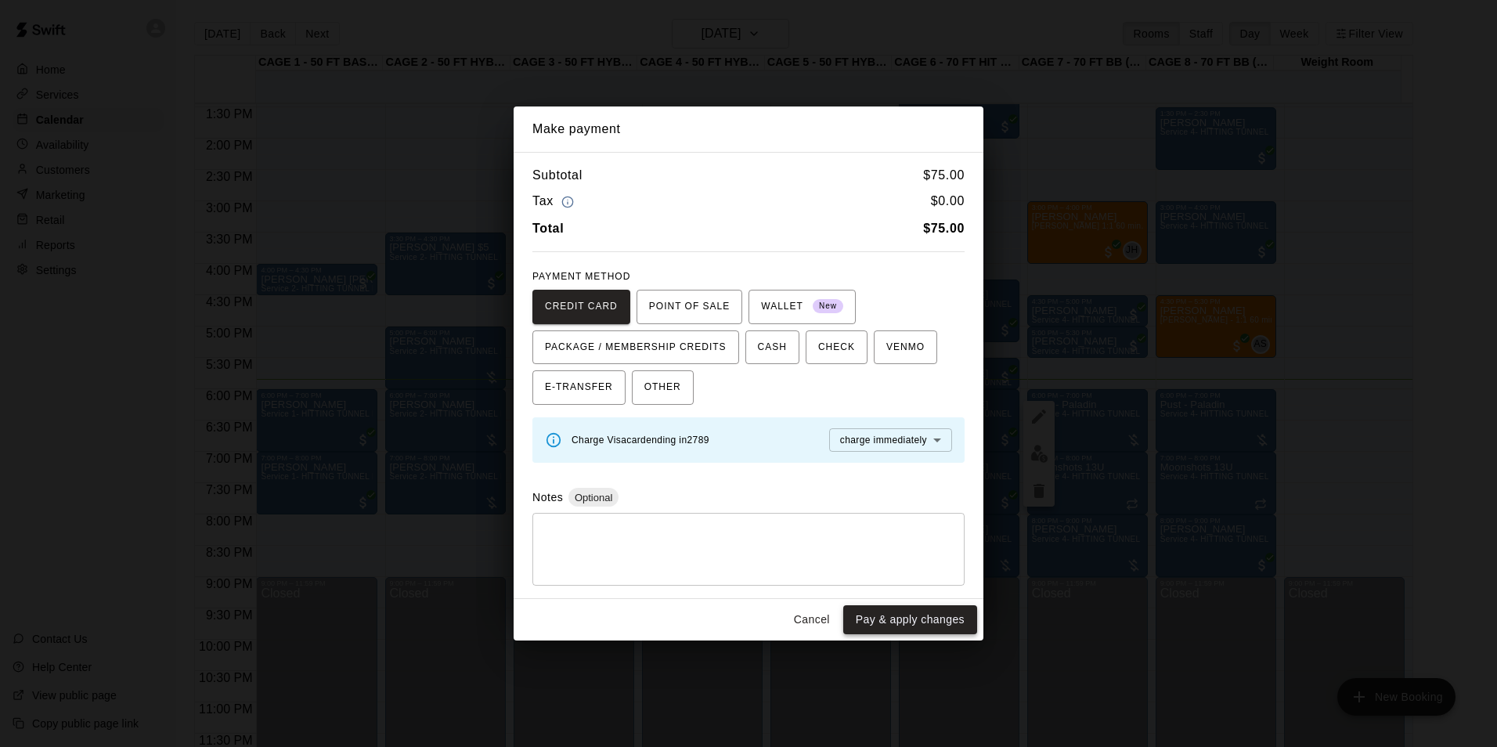
click at [890, 626] on button "Pay & apply changes" at bounding box center [910, 619] width 134 height 29
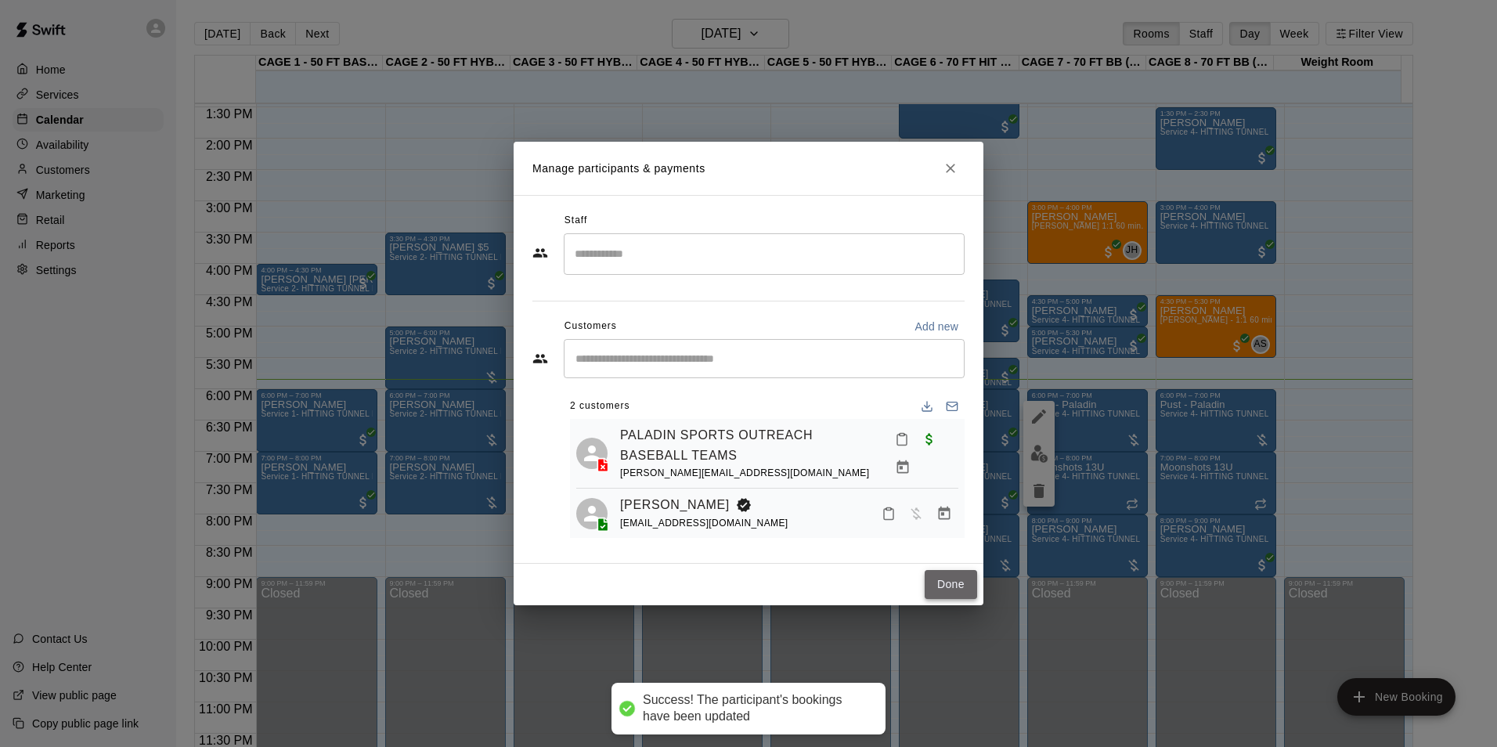
click at [948, 592] on button "Done" at bounding box center [951, 584] width 52 height 29
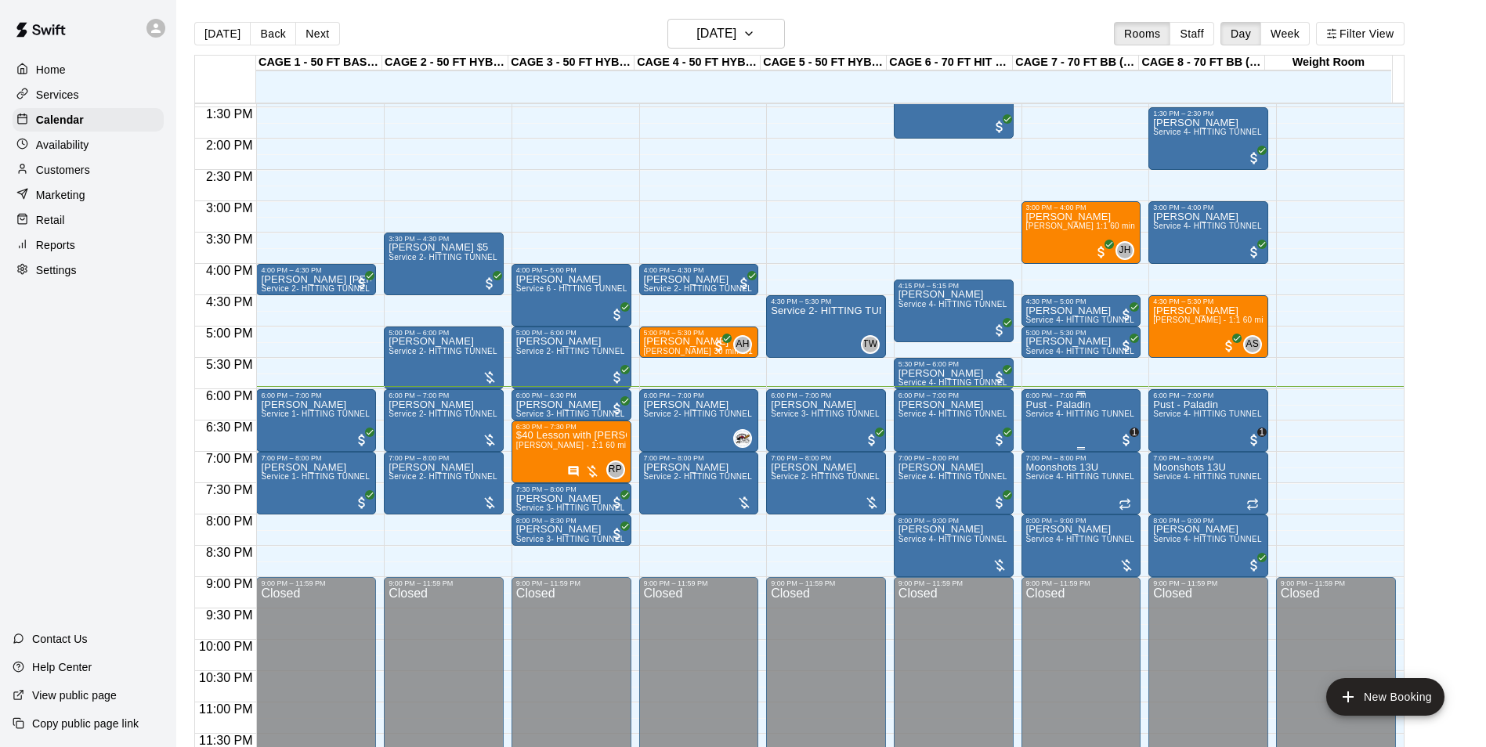
click at [1058, 414] on span "Service 4- HITTING TUNNEL RENTAL - 70ft Baseball" at bounding box center [1125, 414] width 199 height 9
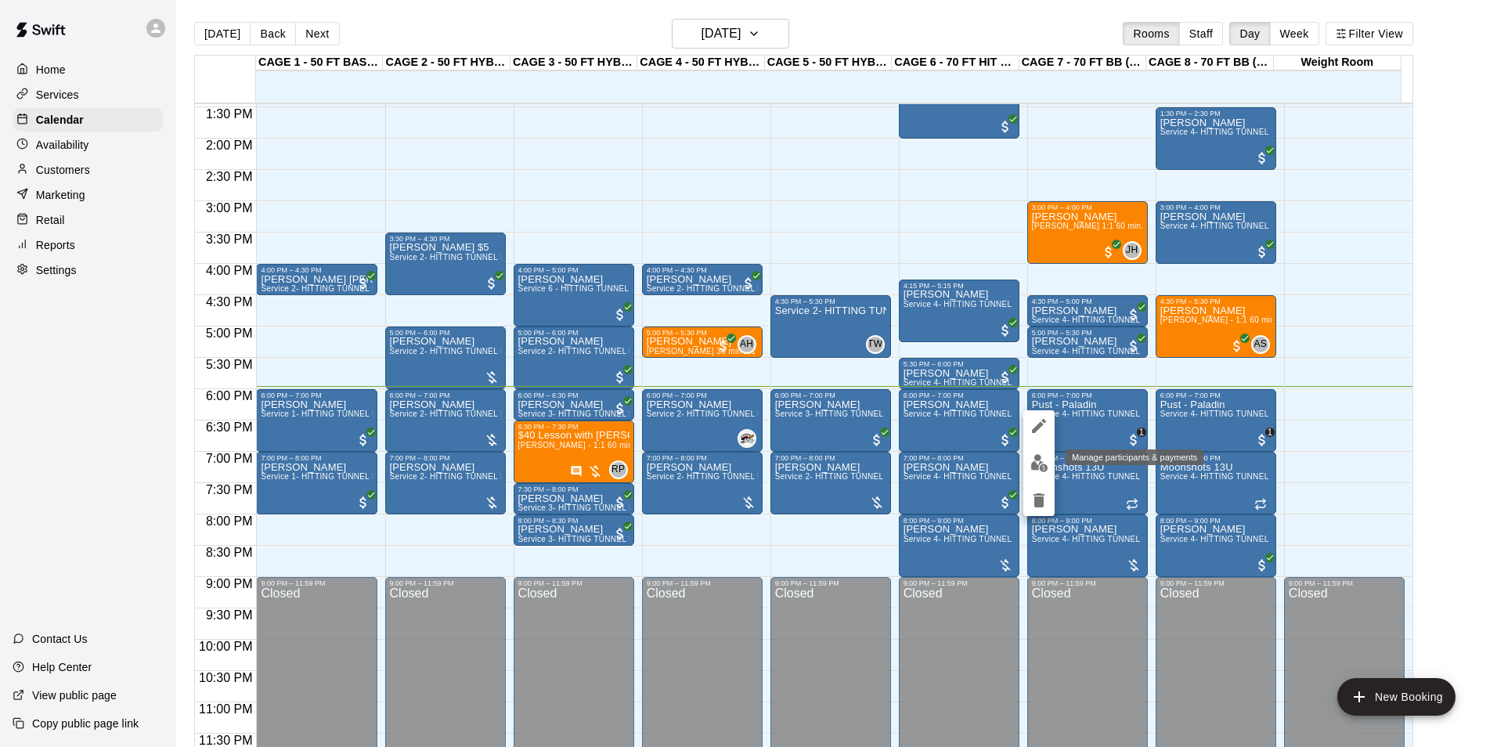
click at [1051, 464] on button "edit" at bounding box center [1039, 463] width 31 height 31
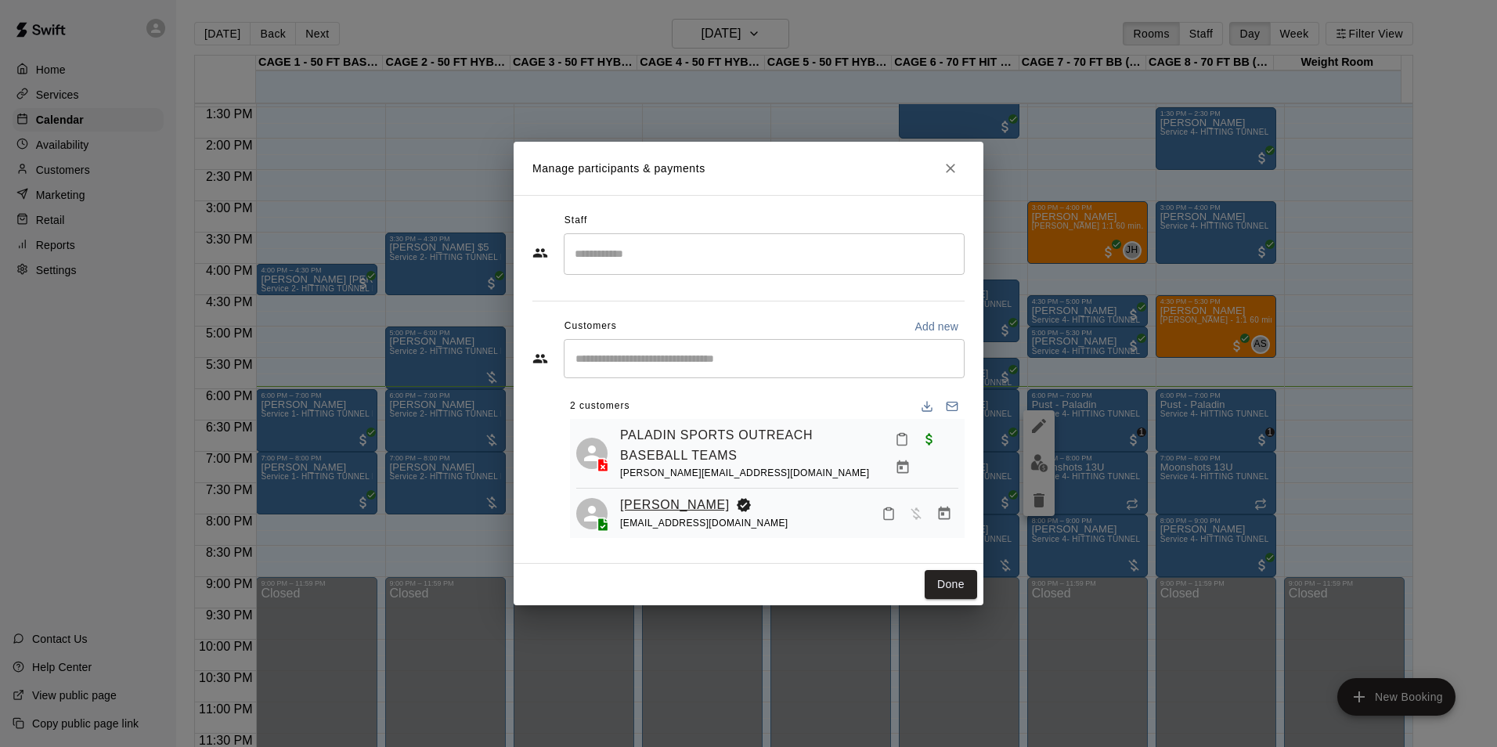
click at [657, 515] on link "[PERSON_NAME]" at bounding box center [675, 505] width 110 height 20
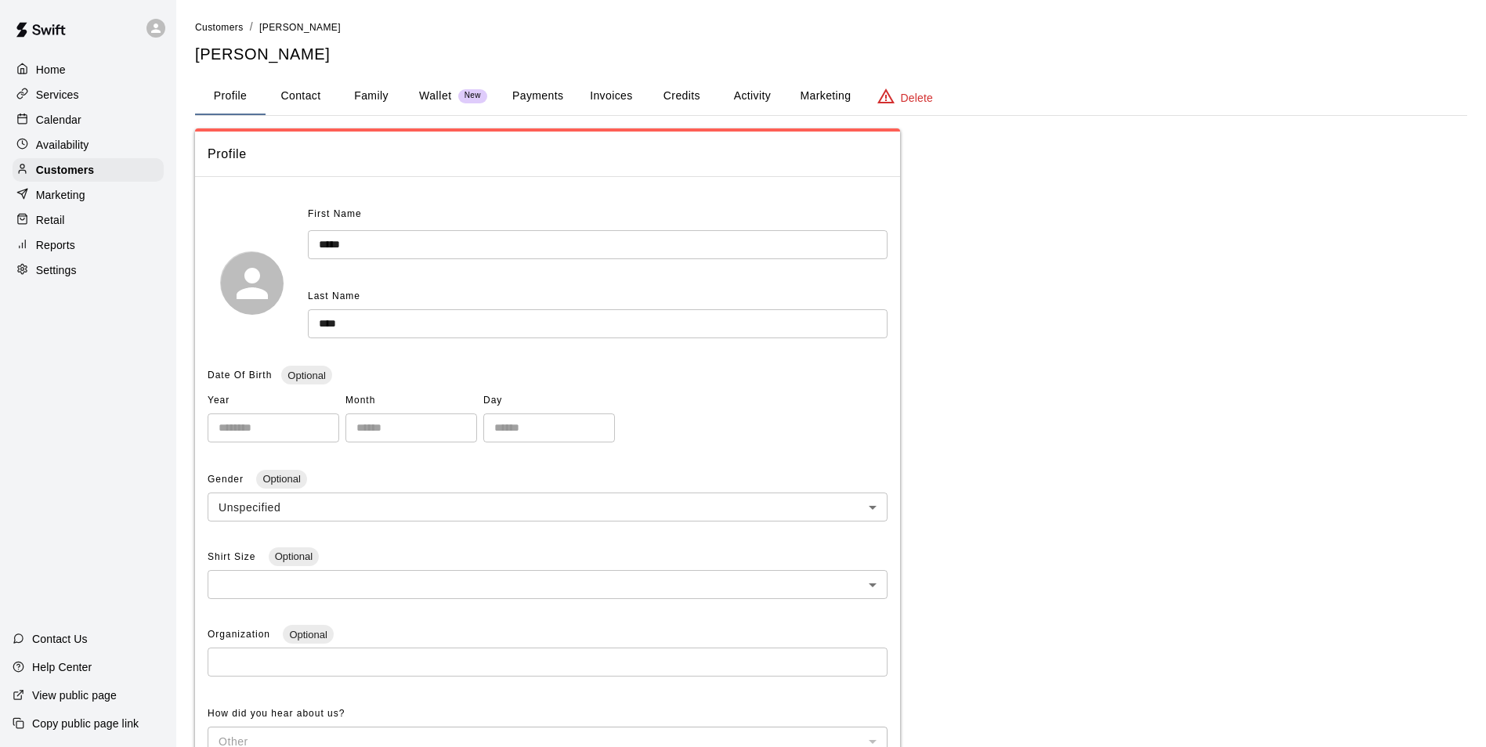
click at [378, 94] on button "Family" at bounding box center [371, 97] width 70 height 38
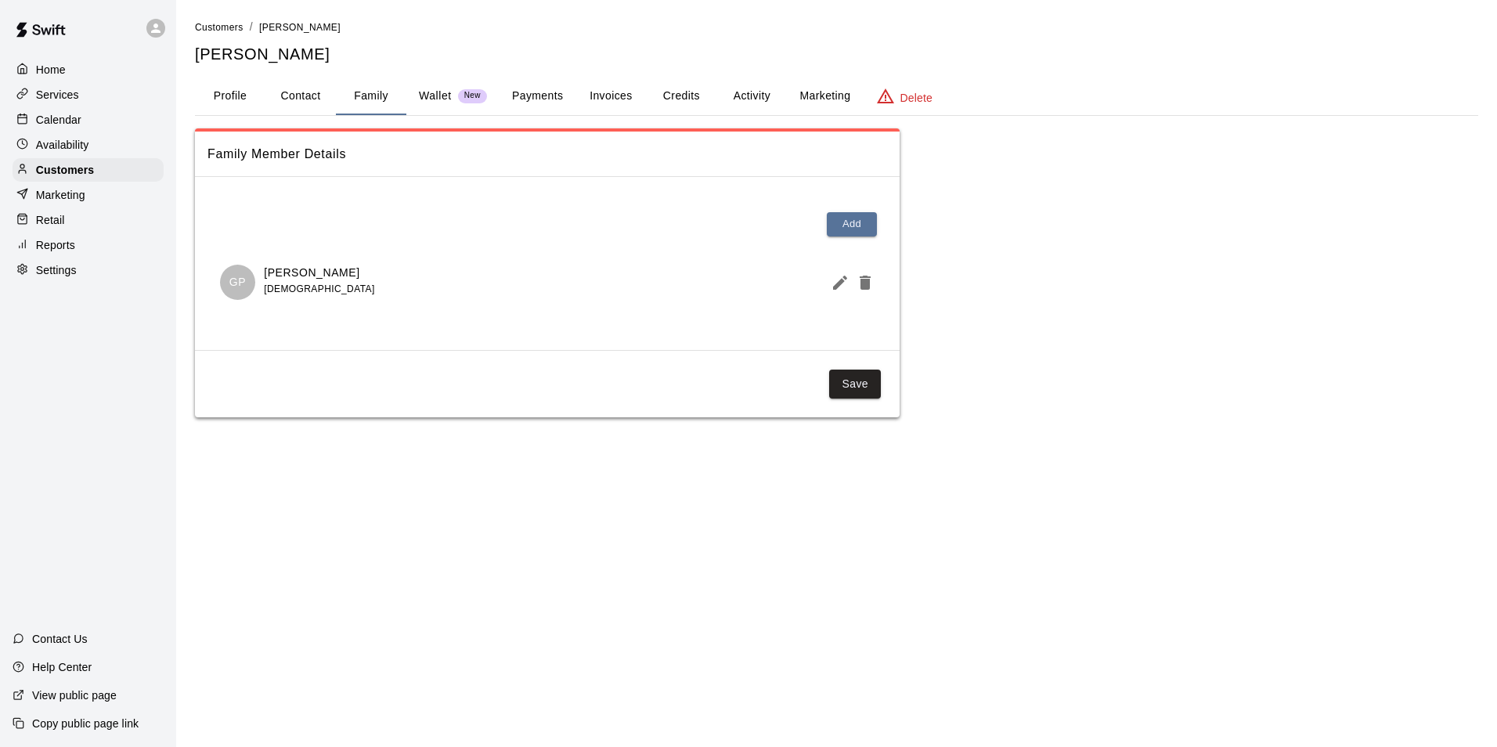
click at [92, 128] on div "Calendar" at bounding box center [88, 119] width 151 height 23
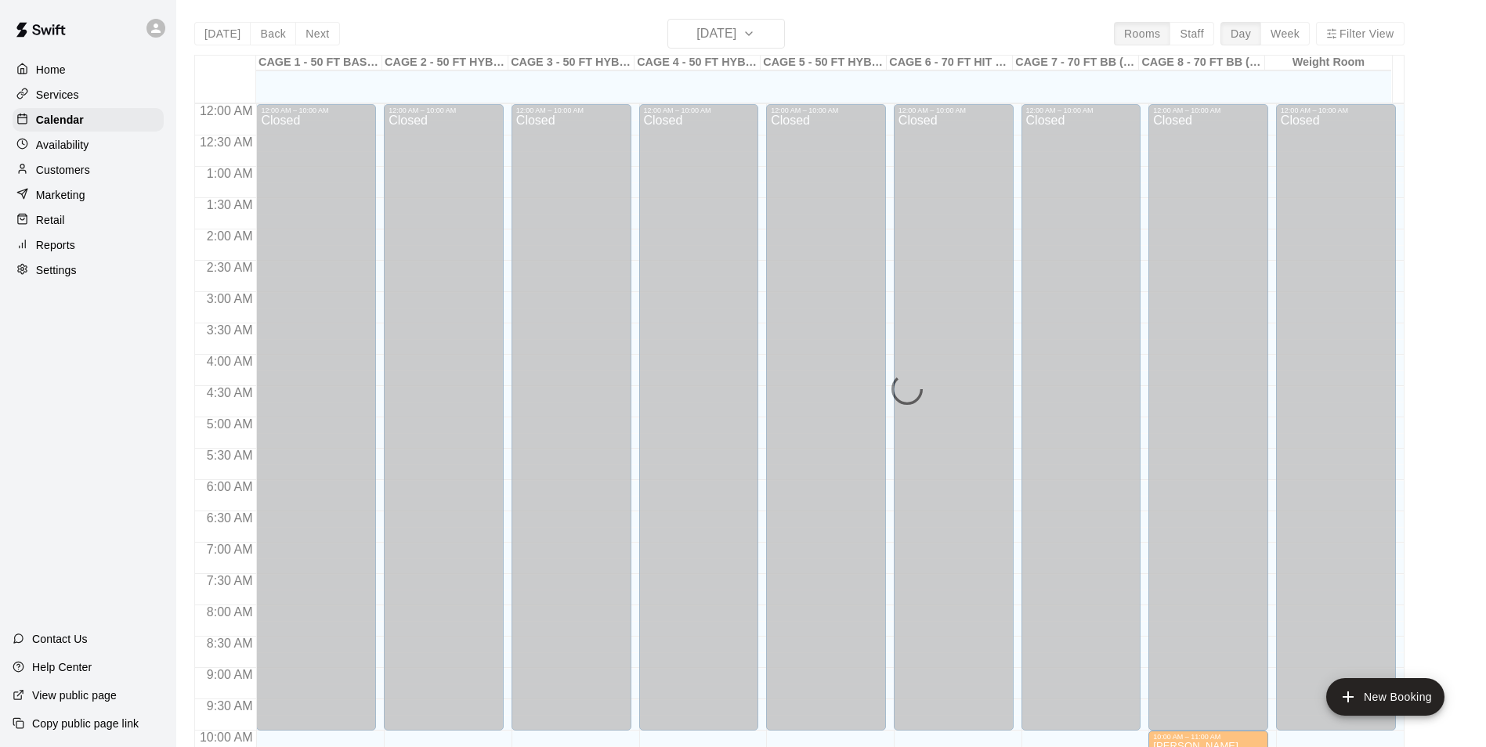
scroll to position [796, 0]
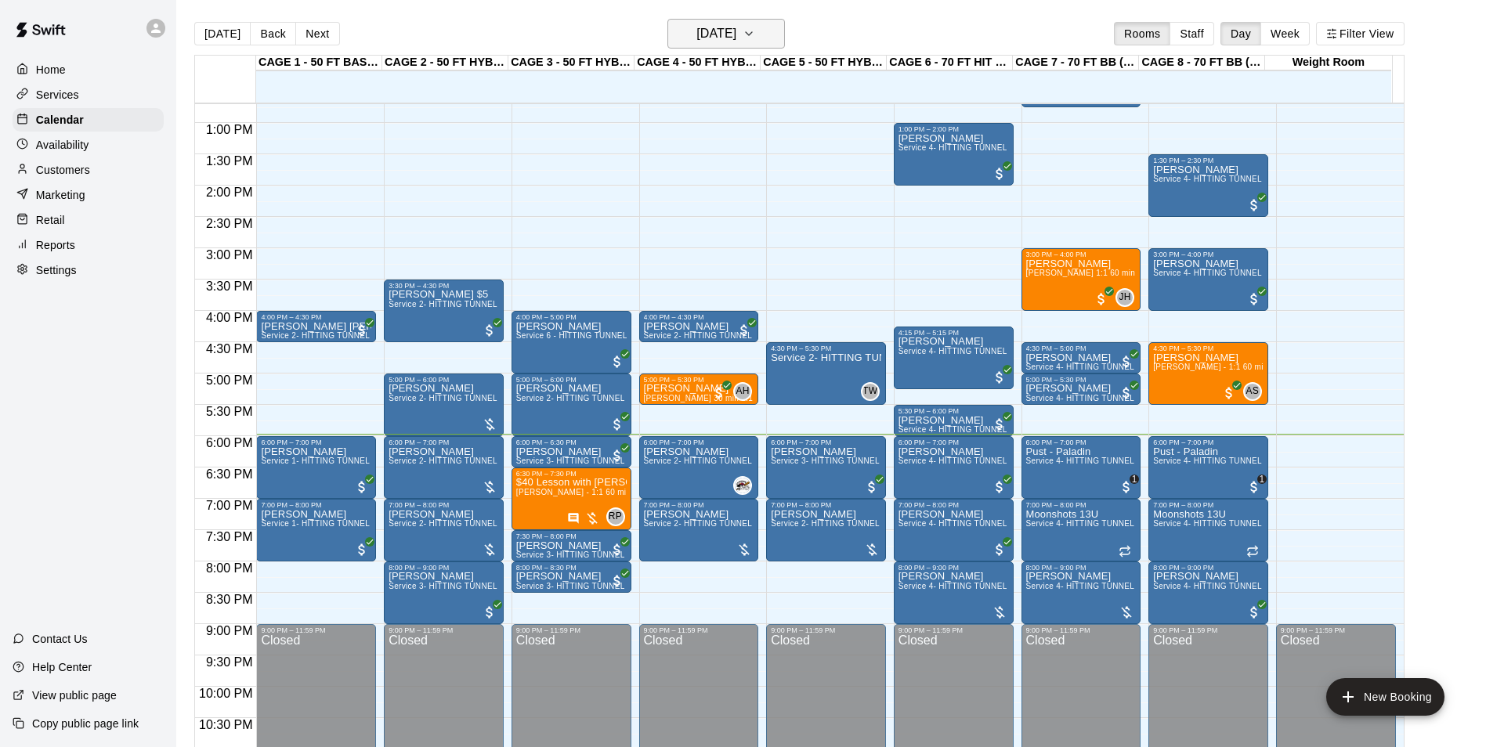
click at [755, 24] on icon "button" at bounding box center [748, 33] width 13 height 19
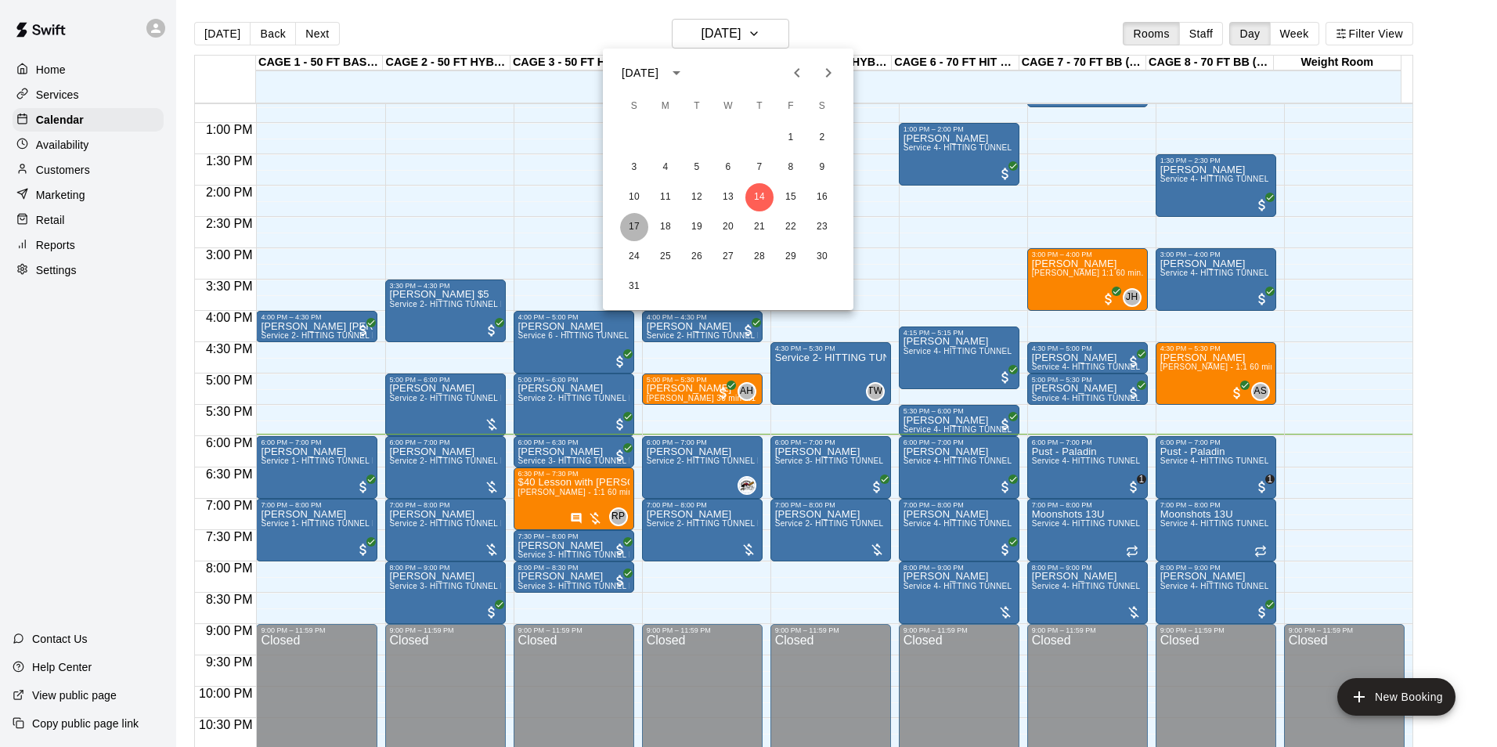
click at [637, 226] on button "17" at bounding box center [634, 227] width 28 height 28
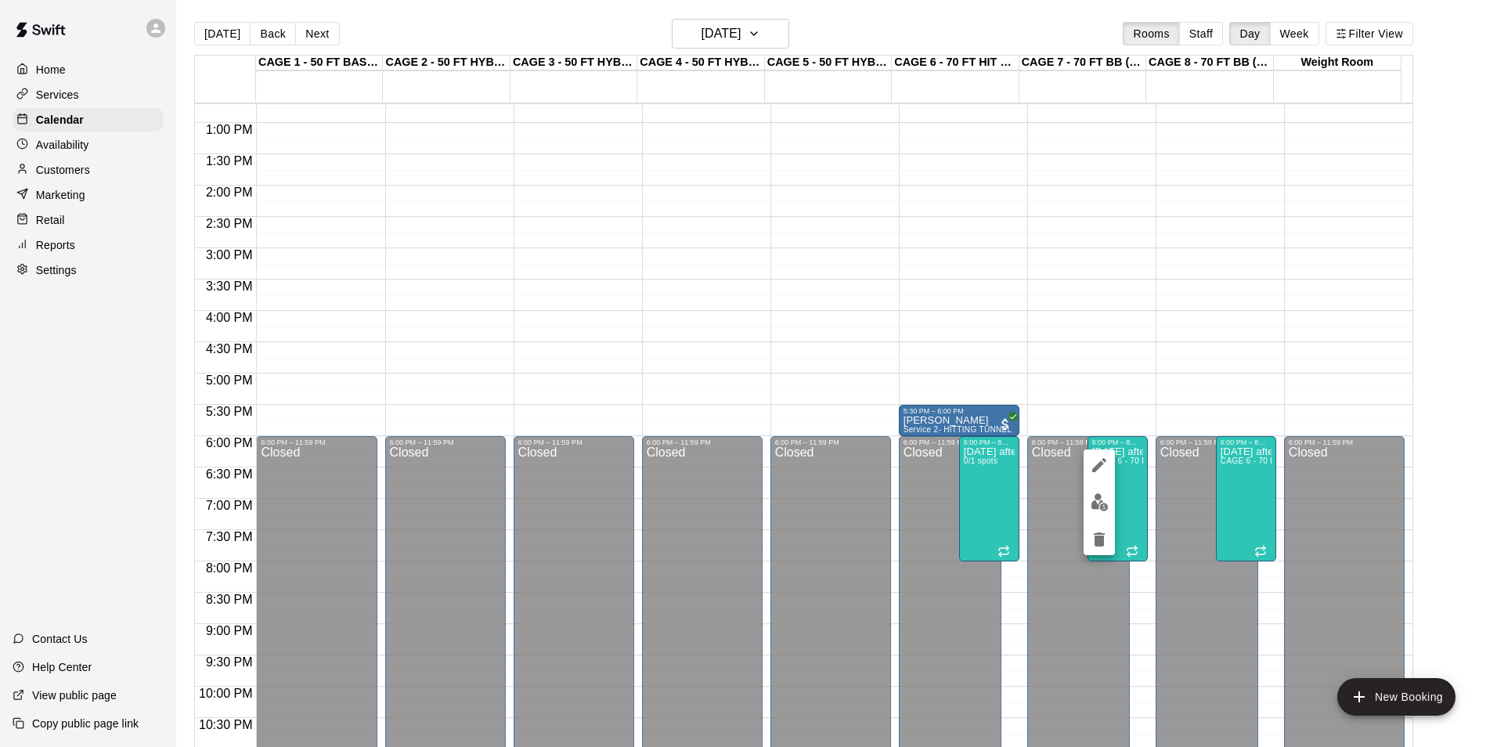
click at [1097, 474] on icon "edit" at bounding box center [1099, 465] width 19 height 19
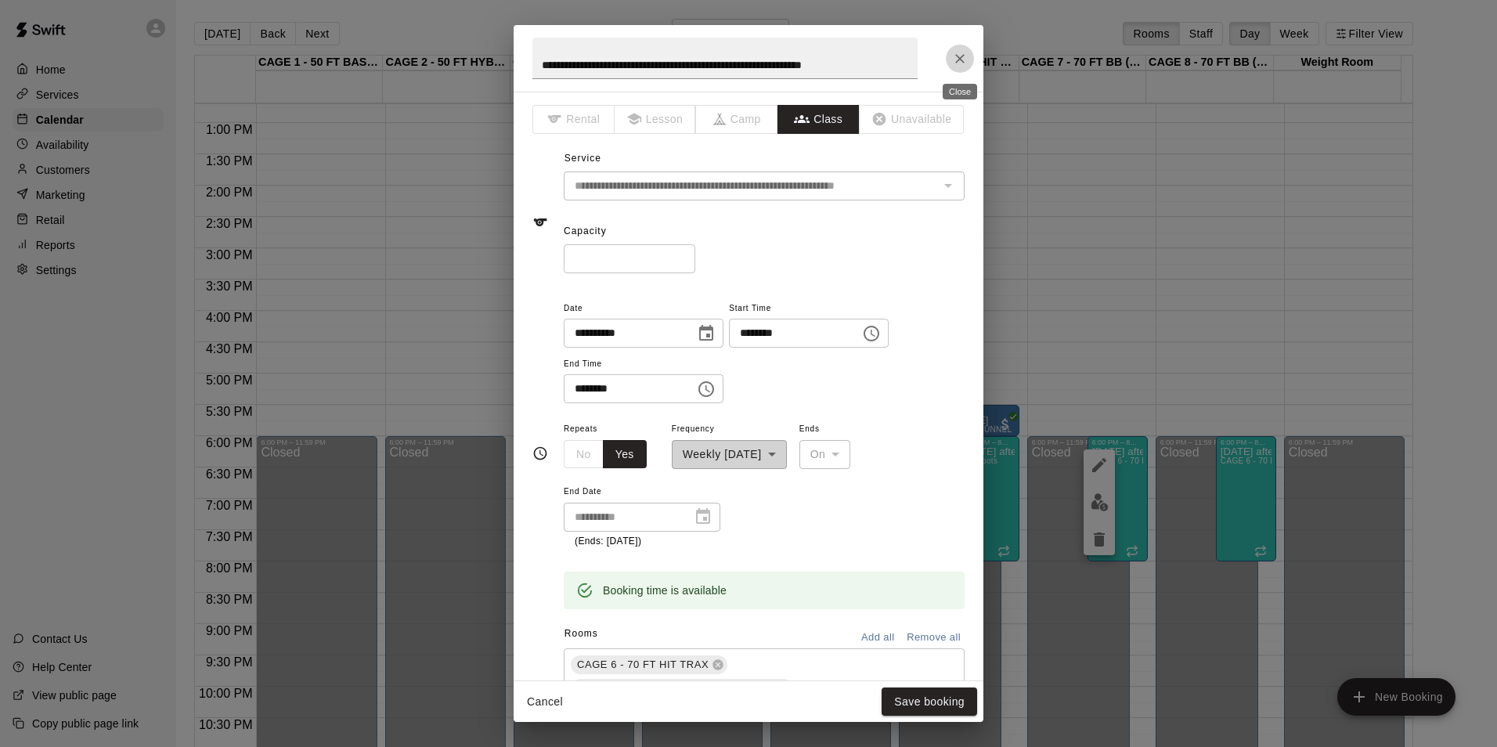
click at [953, 66] on icon "Close" at bounding box center [960, 59] width 16 height 16
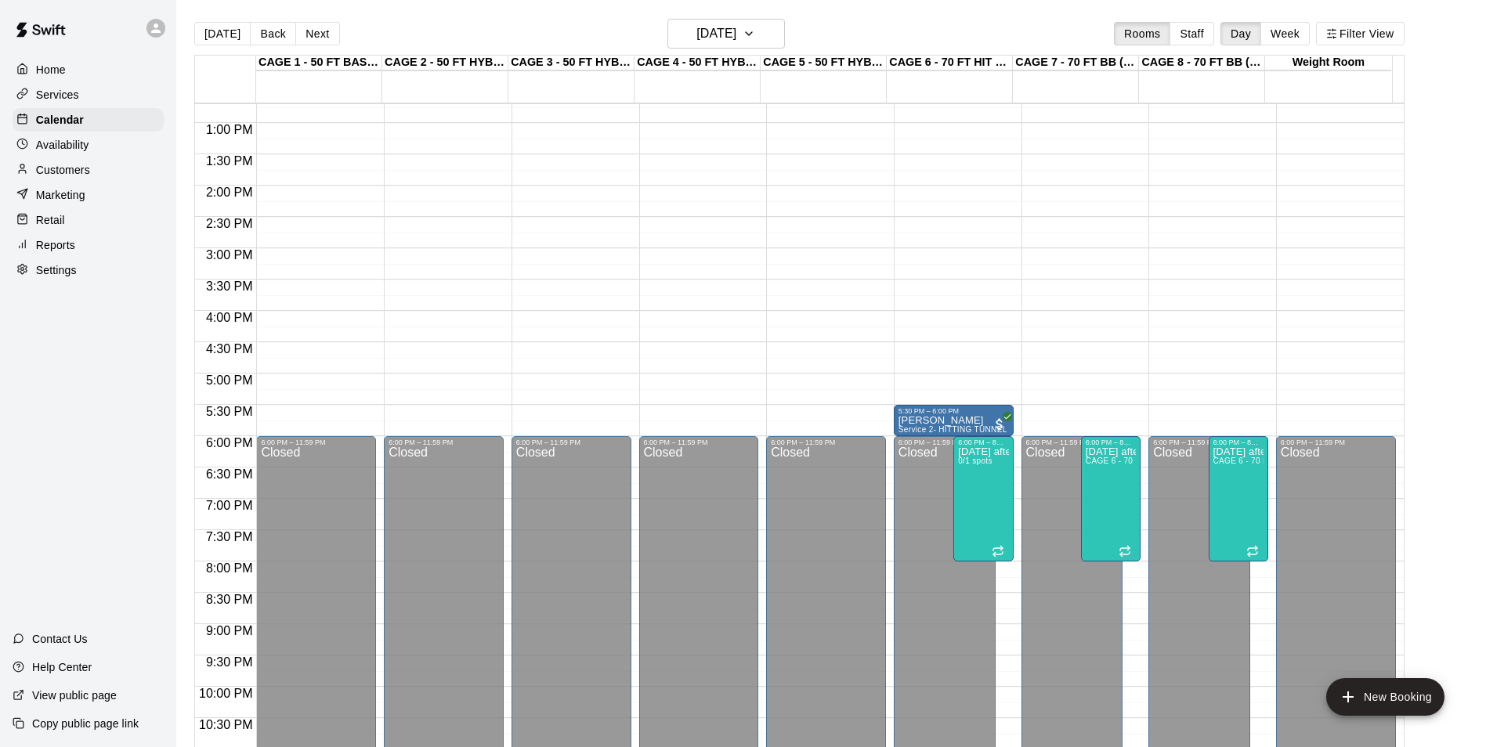
click at [214, 38] on button "[DATE]" at bounding box center [222, 33] width 56 height 23
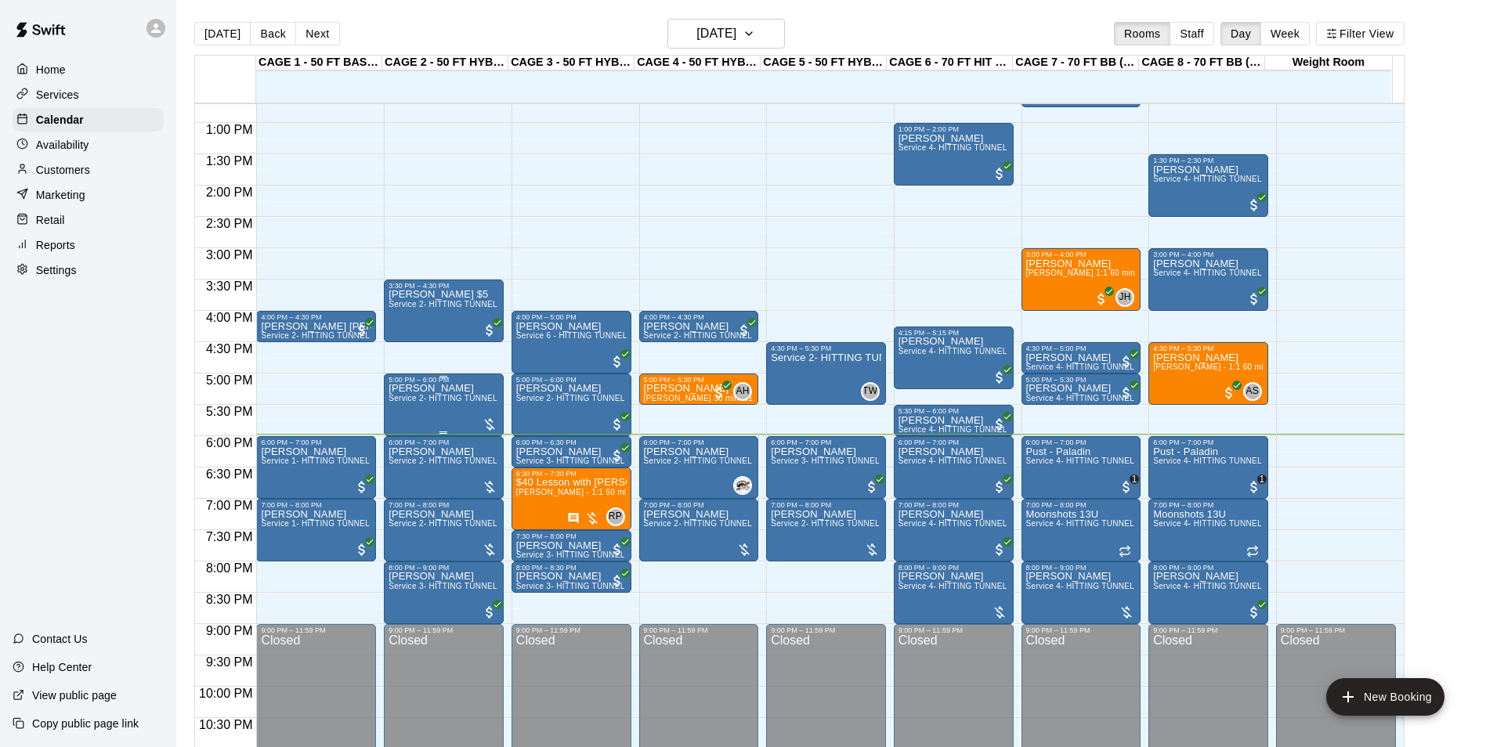
click at [413, 399] on span "Service 2- HITTING TUNNEL RENTAL - 50ft Baseball" at bounding box center [487, 398] width 199 height 9
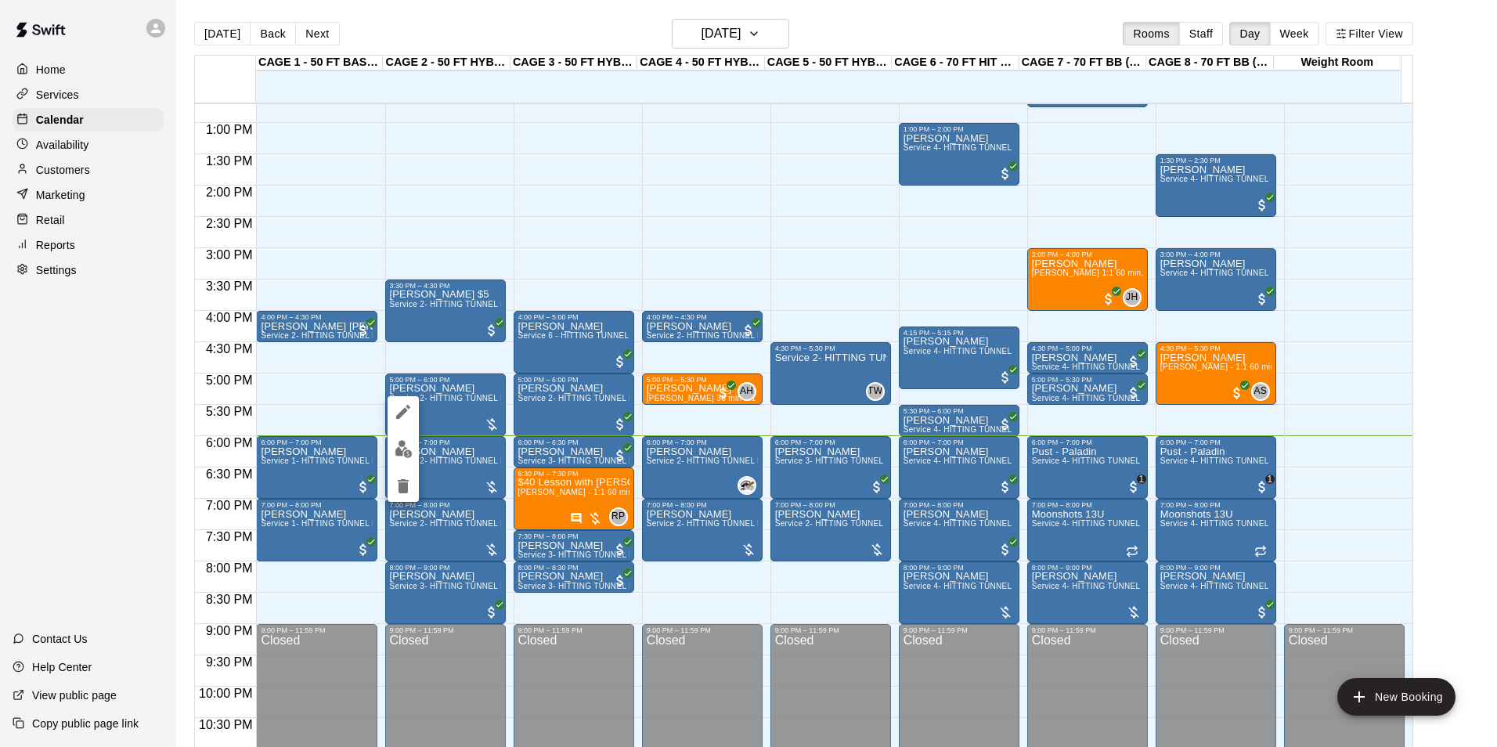
click at [1497, 186] on html "Home Services Calendar Availability Customers Marketing Retail Reports Settings…" at bounding box center [748, 386] width 1497 height 772
click at [1469, 323] on div at bounding box center [748, 373] width 1497 height 747
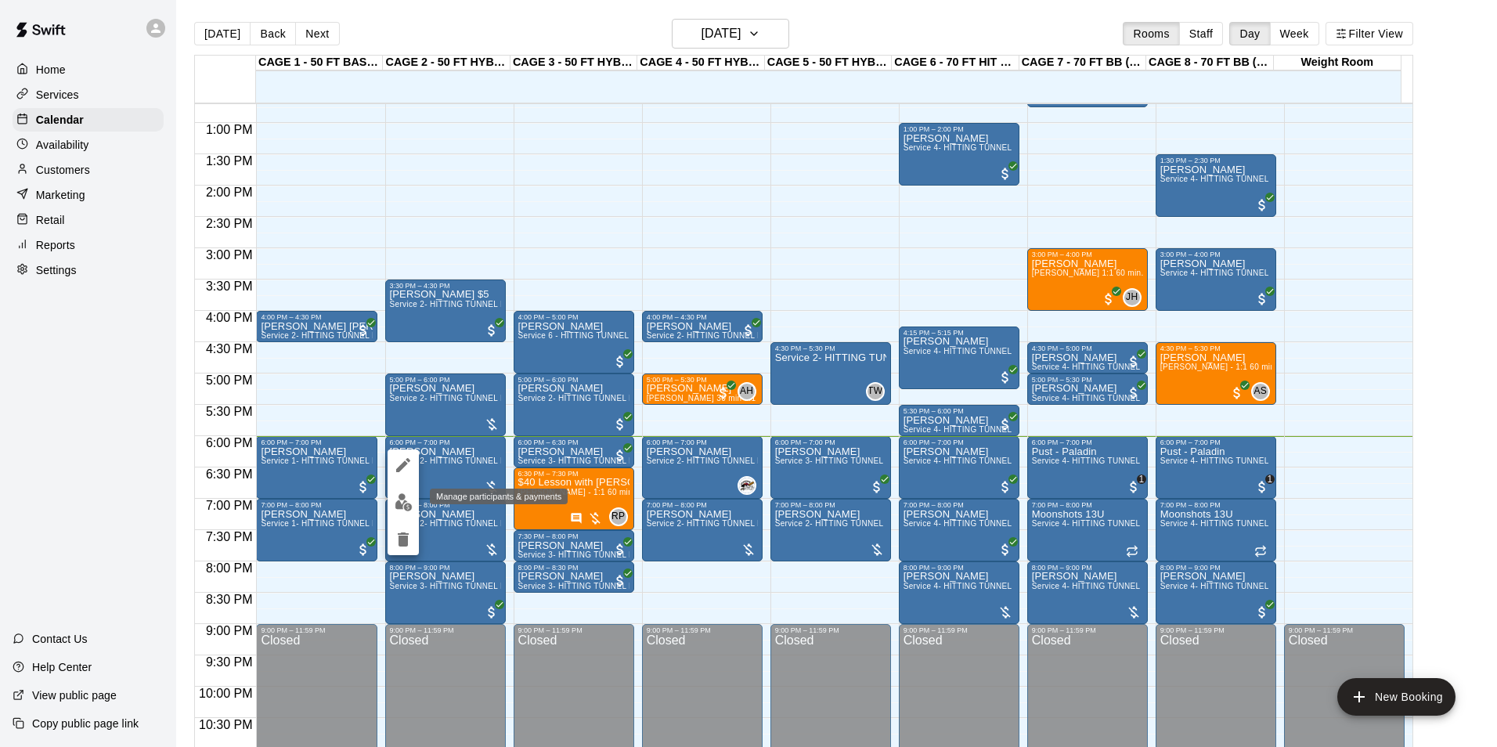
click at [408, 501] on img "edit" at bounding box center [404, 502] width 18 height 18
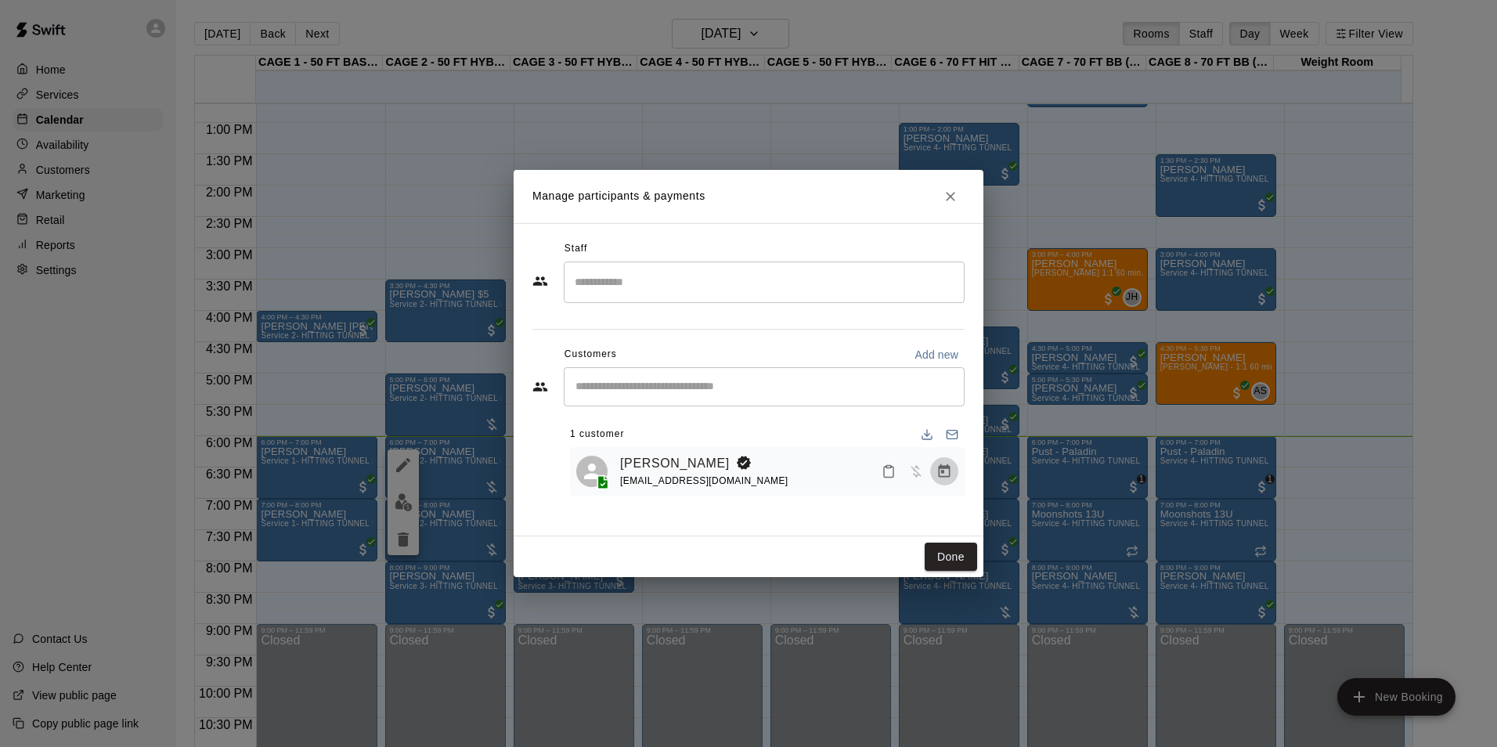
click at [941, 479] on icon "Manage bookings & payment" at bounding box center [945, 472] width 16 height 16
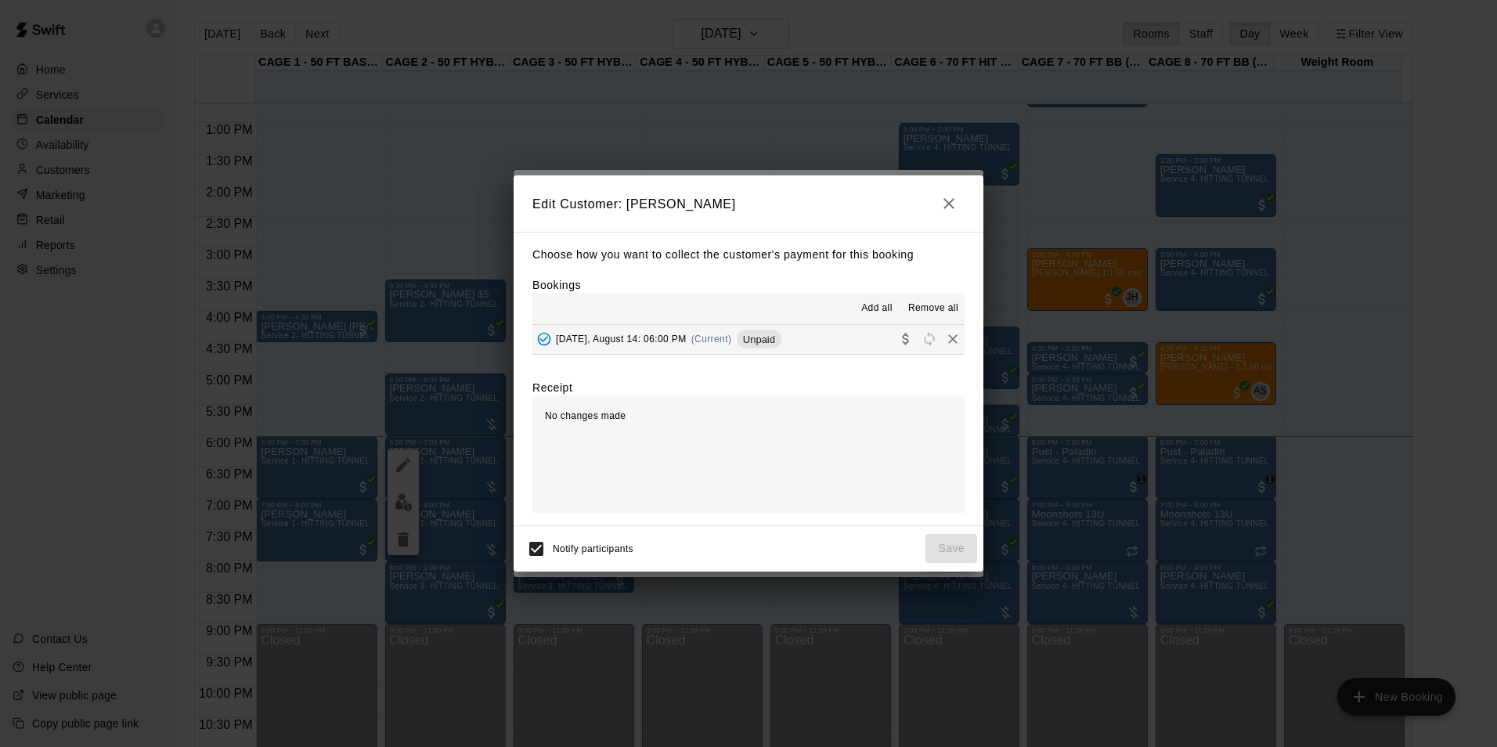
click at [827, 338] on button "[DATE], August 14: 06:00 PM (Current) Unpaid" at bounding box center [749, 339] width 432 height 29
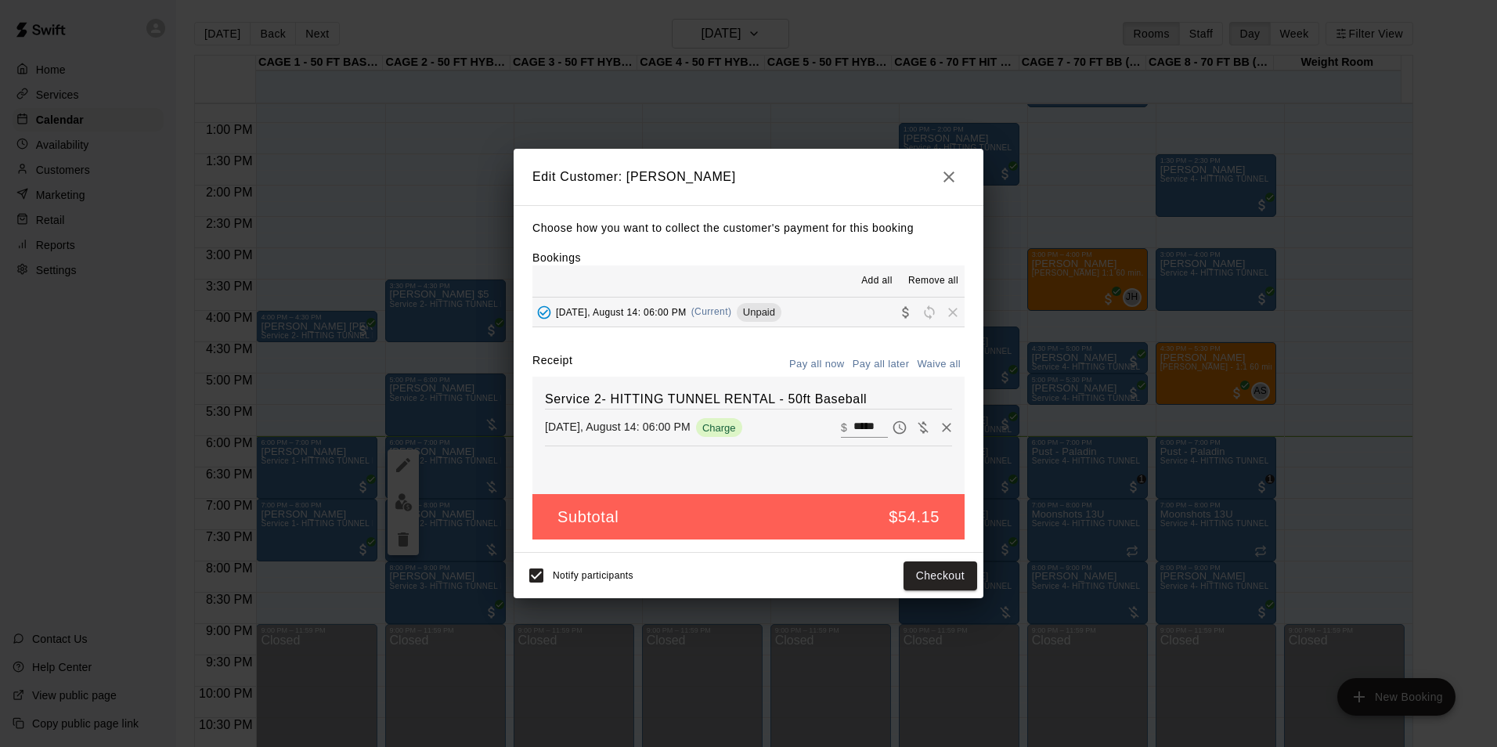
click at [854, 422] on input "*****" at bounding box center [871, 427] width 34 height 20
type input "**"
click at [938, 578] on button "Checkout" at bounding box center [941, 576] width 74 height 29
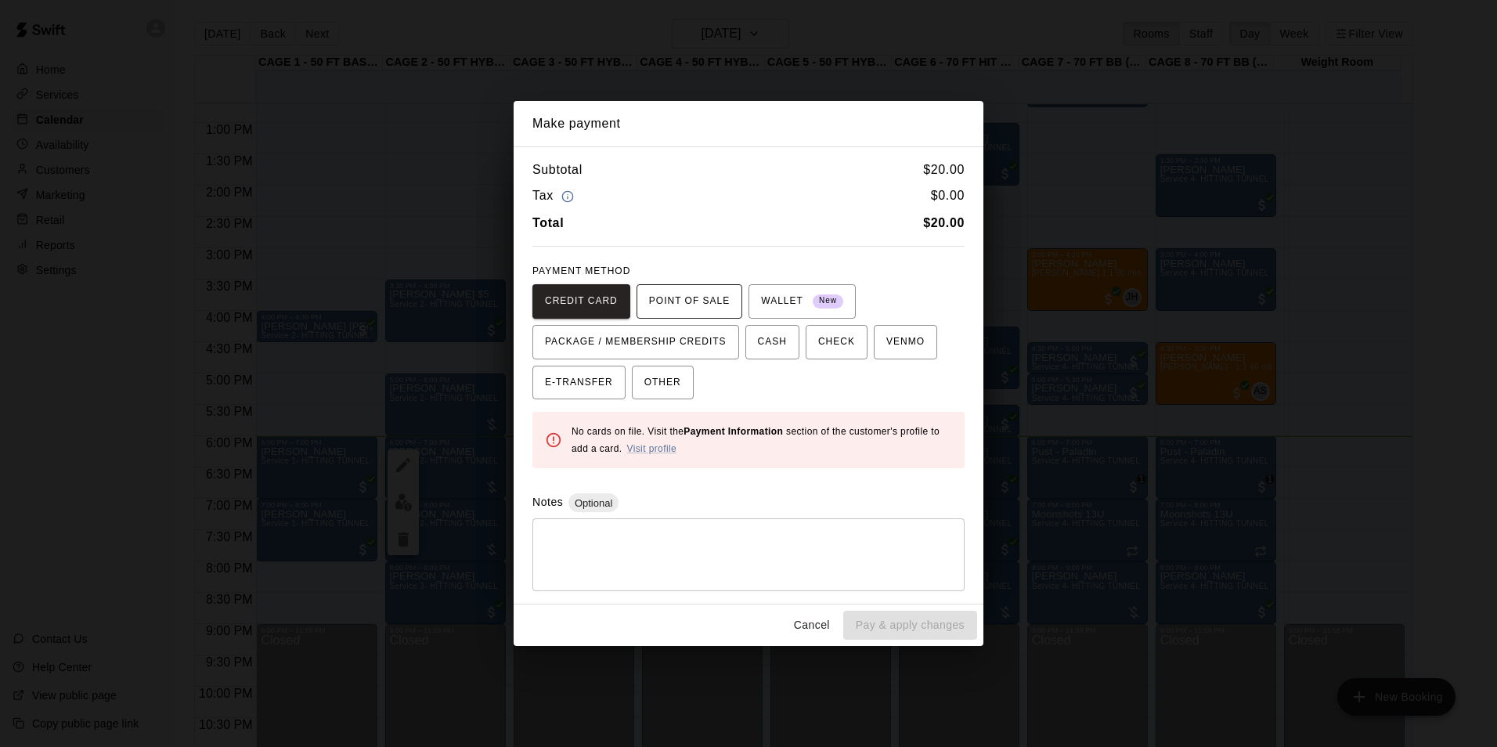
click at [681, 309] on span "POINT OF SALE" at bounding box center [689, 301] width 81 height 25
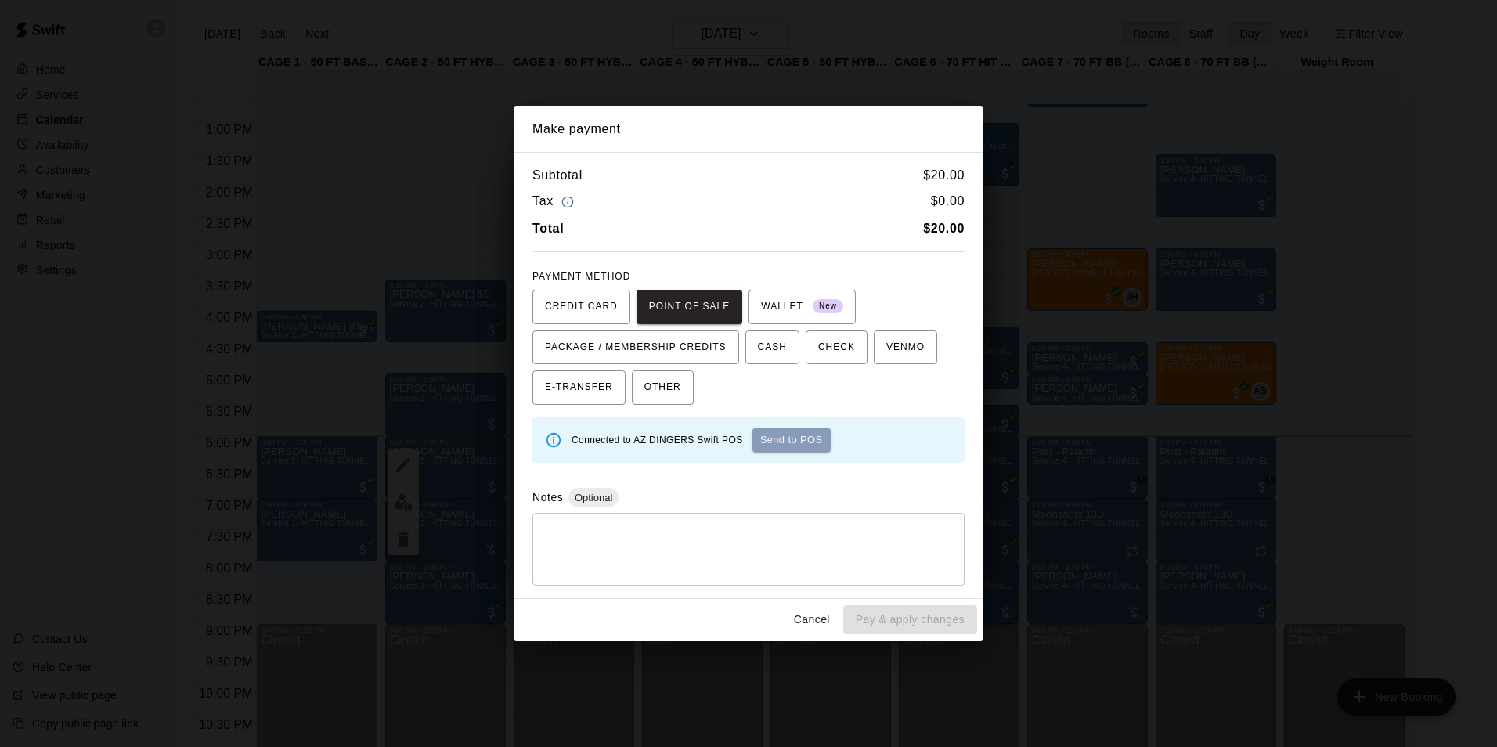
click at [799, 441] on button "Send to POS" at bounding box center [792, 439] width 78 height 23
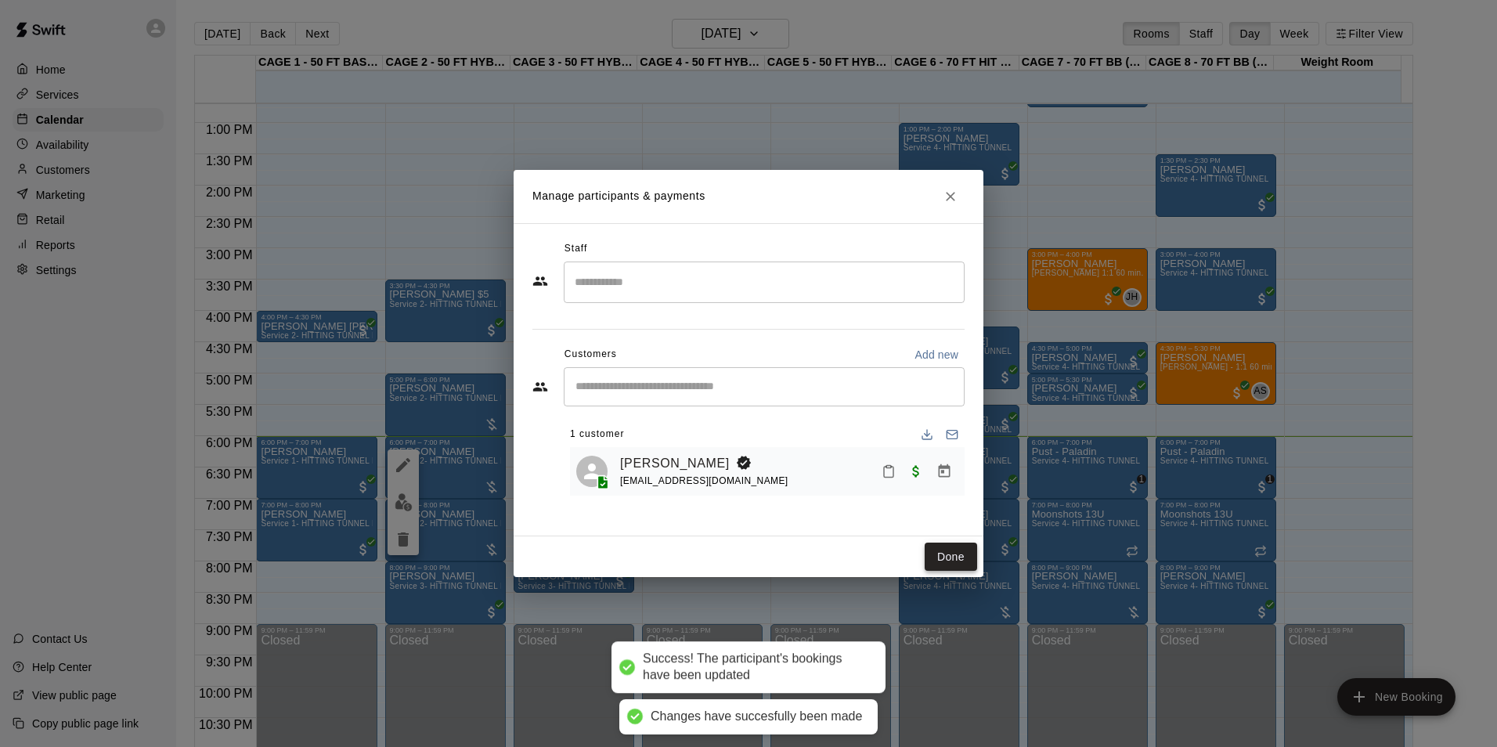
click at [952, 551] on button "Done" at bounding box center [951, 557] width 52 height 29
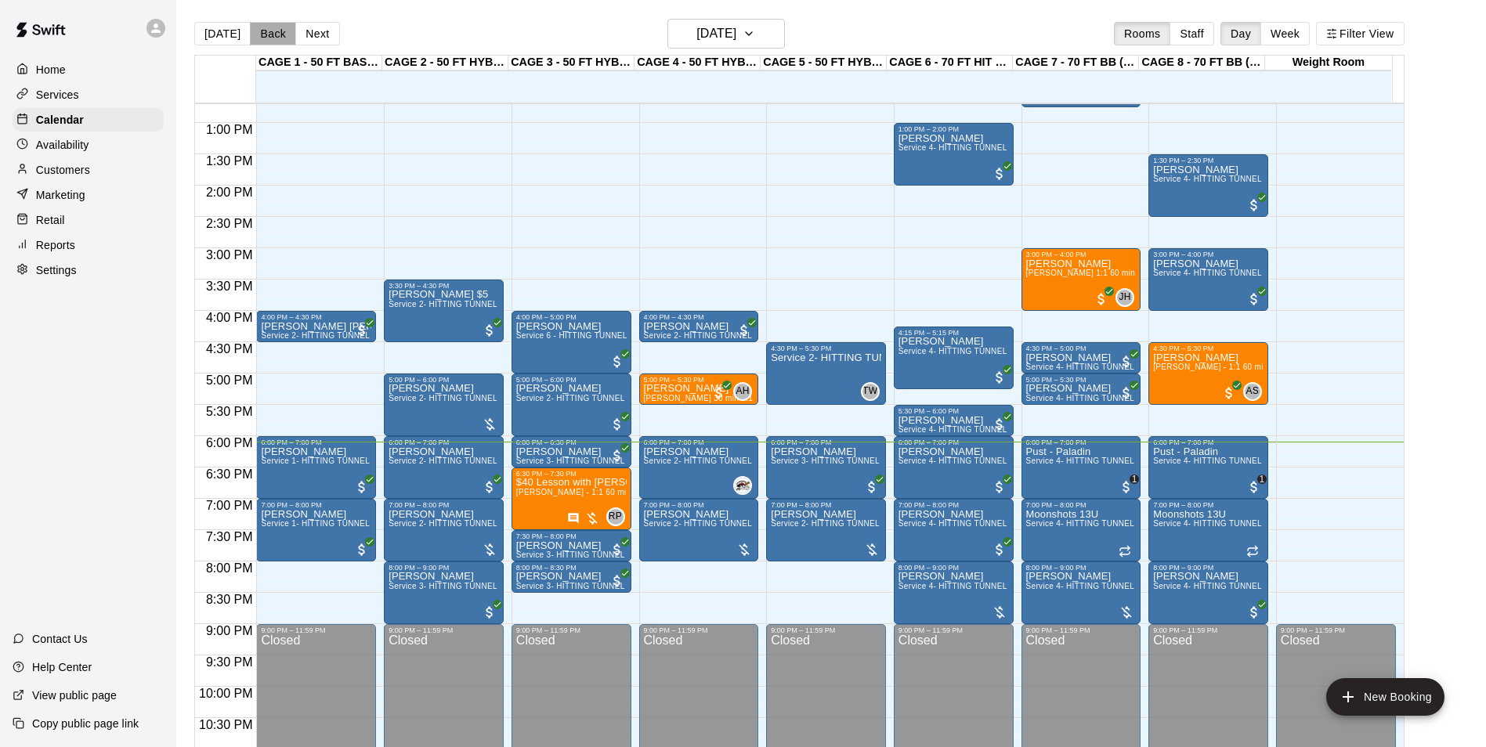
click at [253, 36] on button "Back" at bounding box center [273, 33] width 46 height 23
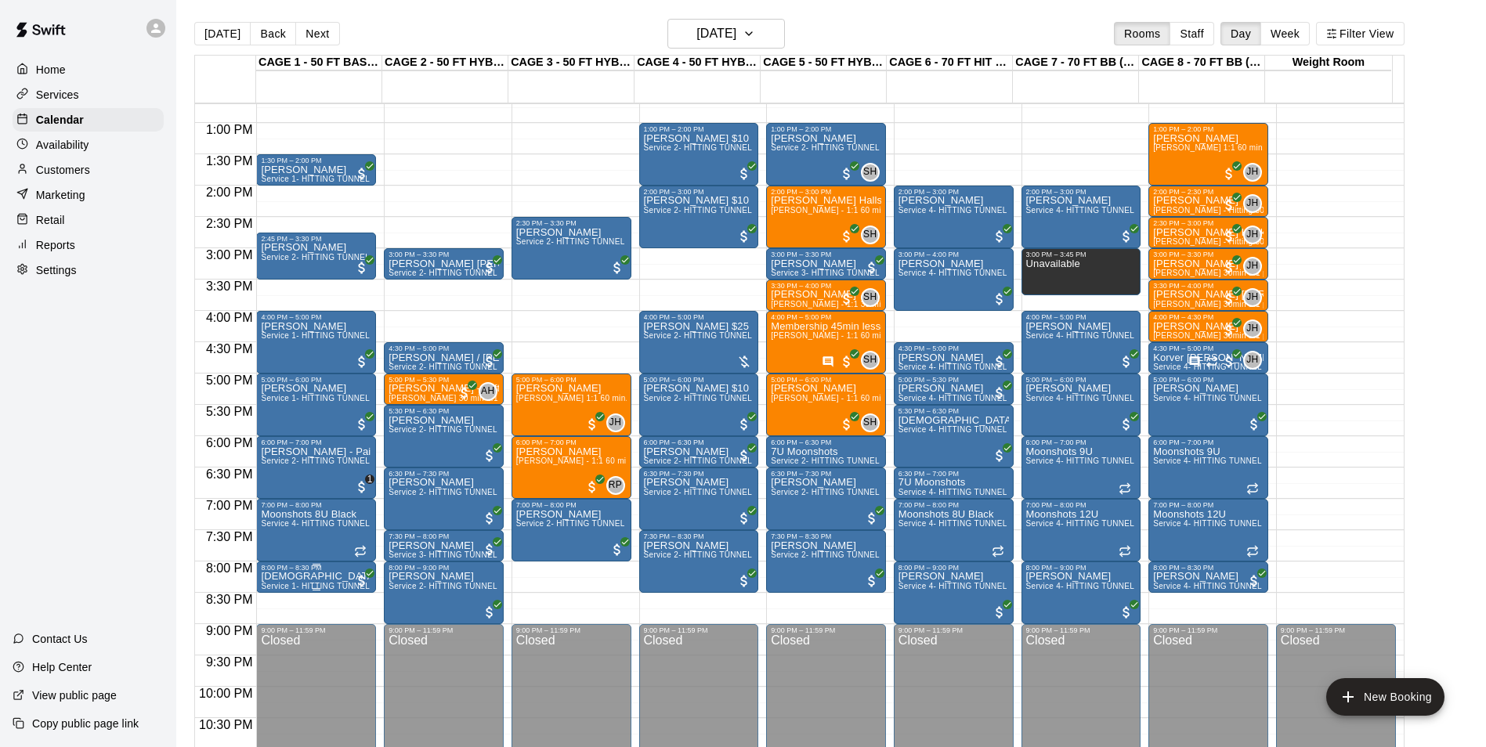
click at [286, 576] on p "[DEMOGRAPHIC_DATA][PERSON_NAME]" at bounding box center [316, 576] width 110 height 0
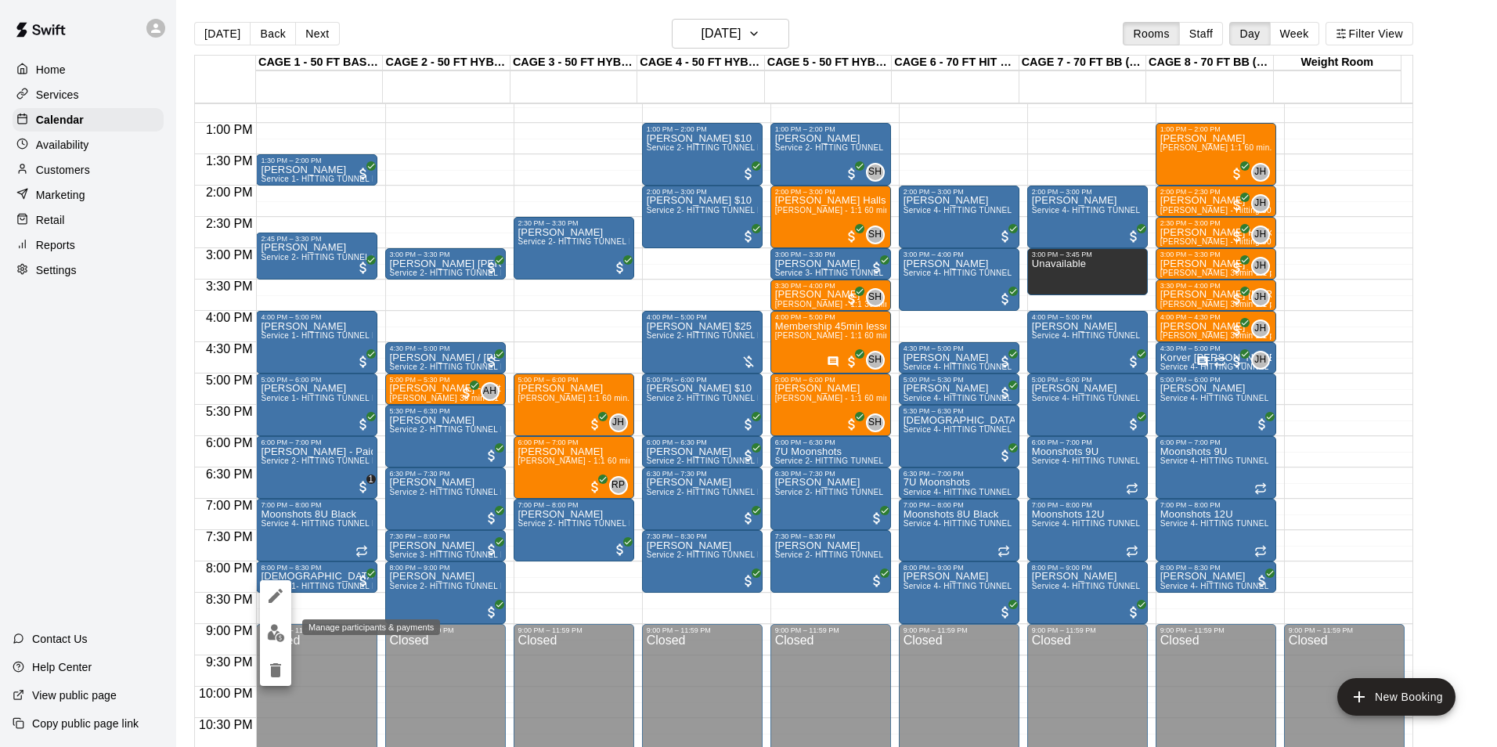
click at [282, 645] on button "edit" at bounding box center [275, 633] width 31 height 31
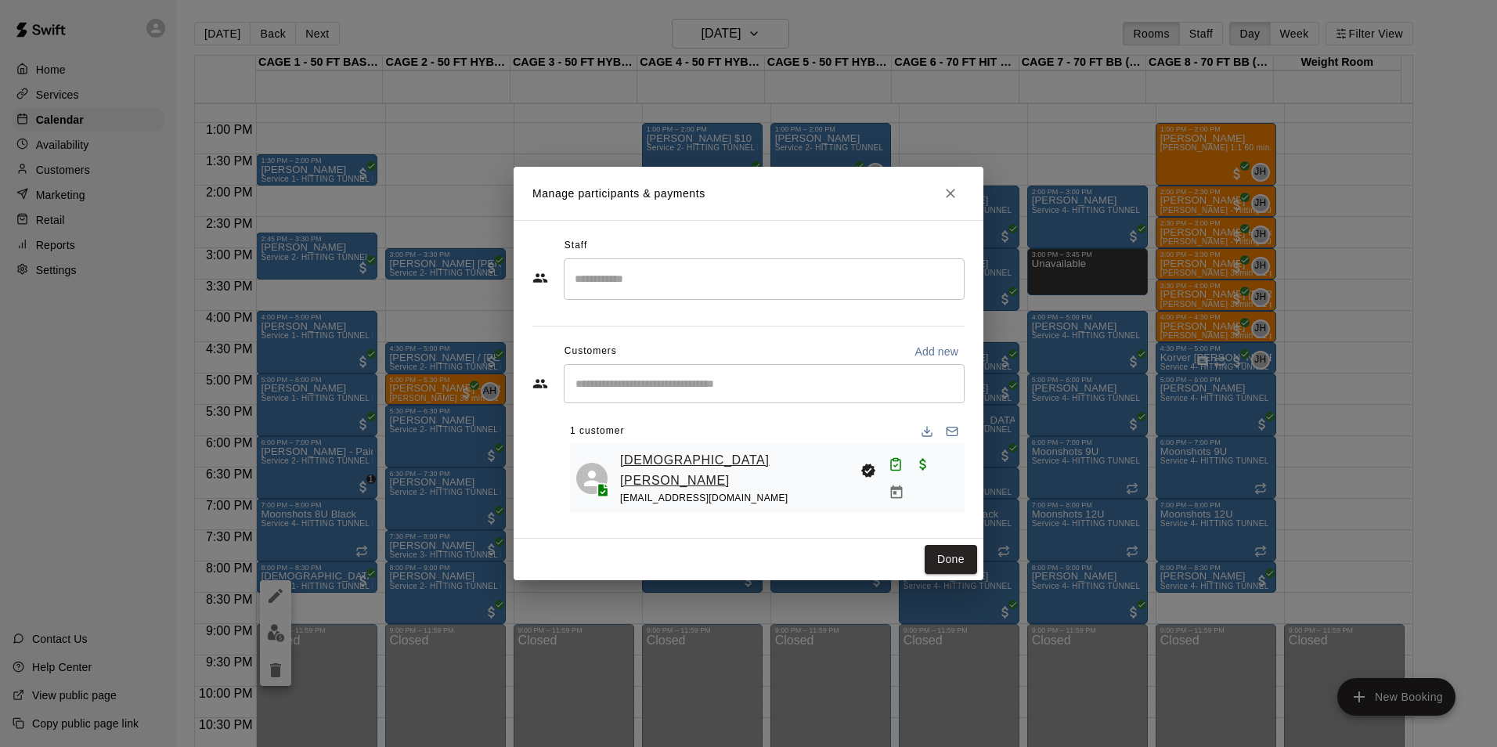
click at [646, 463] on link "[DEMOGRAPHIC_DATA][PERSON_NAME]" at bounding box center [737, 470] width 234 height 40
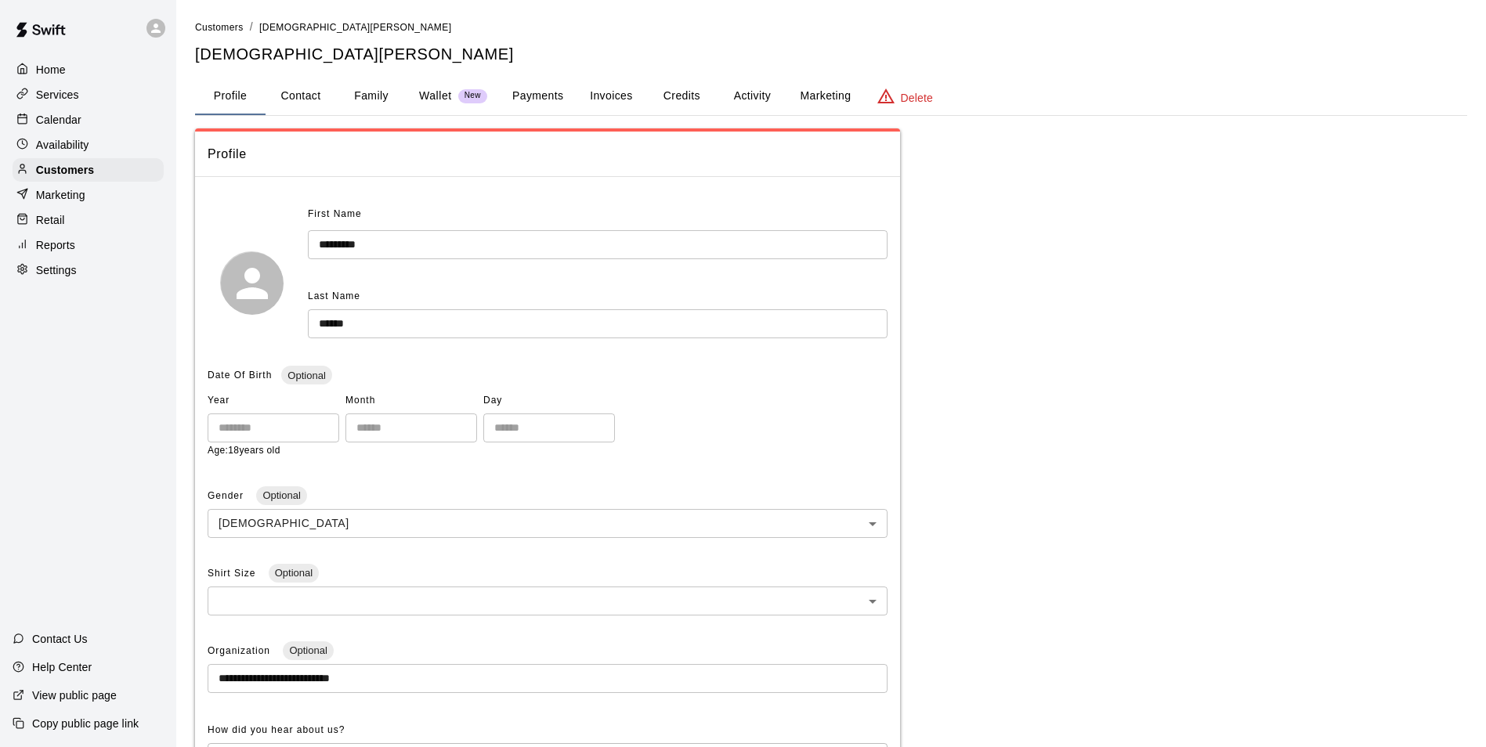
click at [382, 100] on button "Family" at bounding box center [371, 97] width 70 height 38
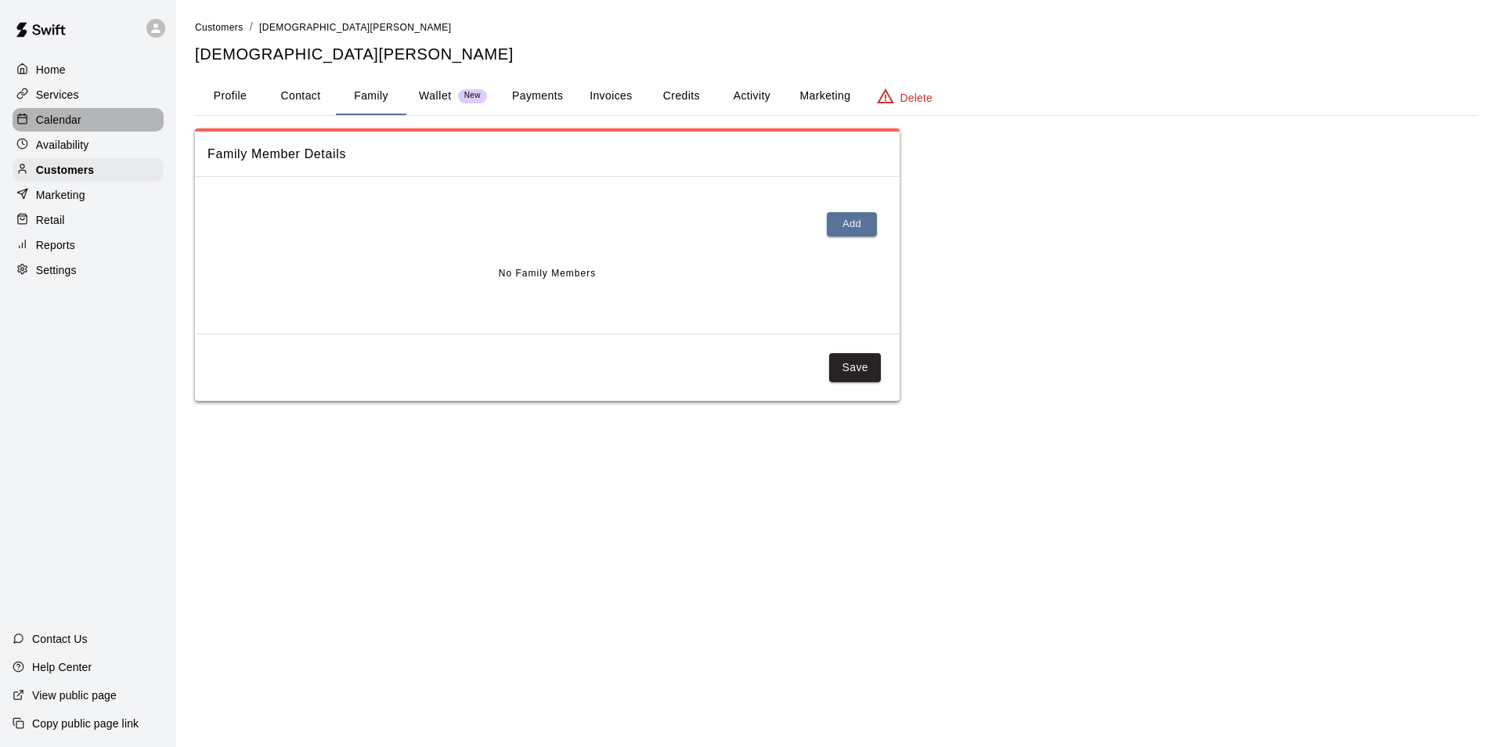
click at [94, 114] on div "Calendar" at bounding box center [88, 119] width 151 height 23
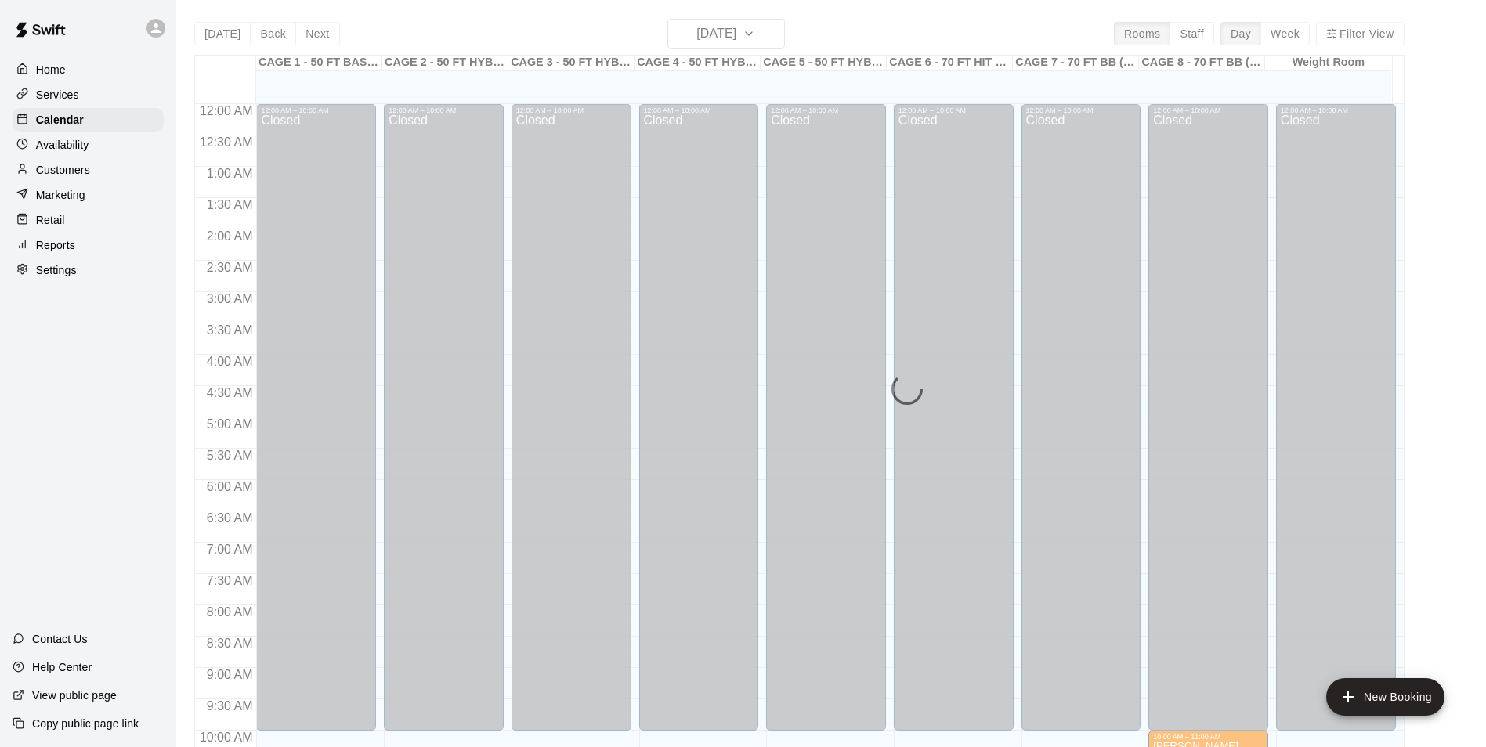
scroll to position [796, 0]
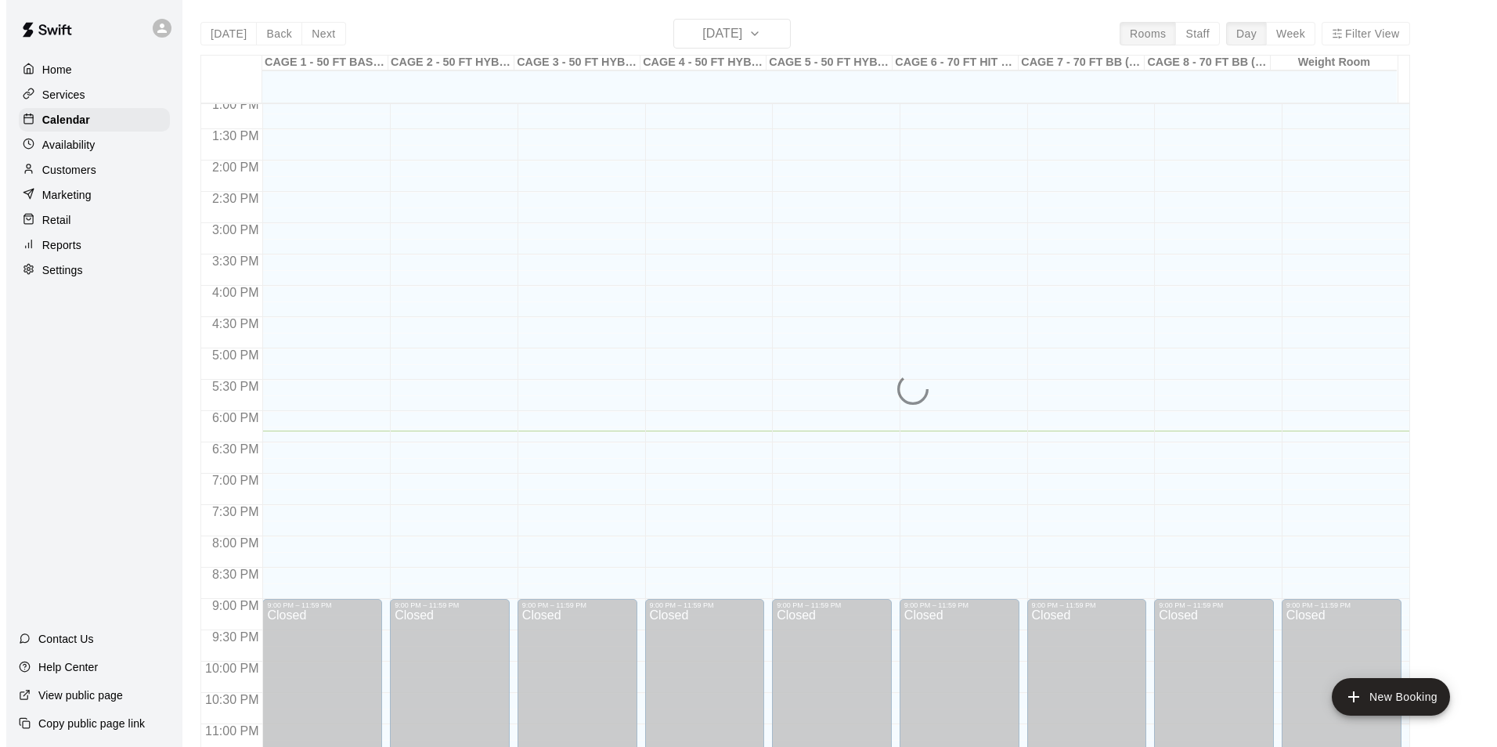
scroll to position [844, 0]
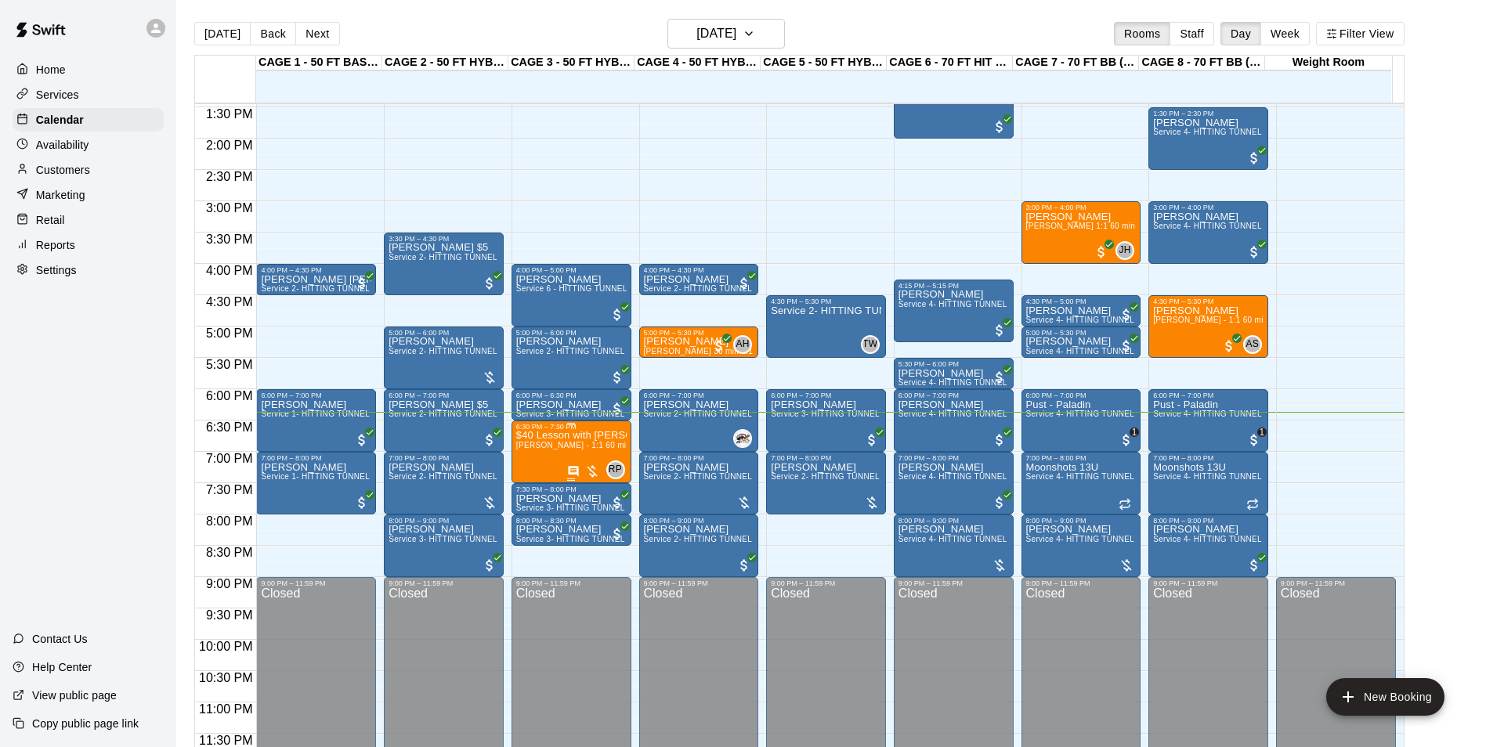
click at [548, 435] on p "$40 Lesson with [PERSON_NAME]" at bounding box center [571, 435] width 110 height 0
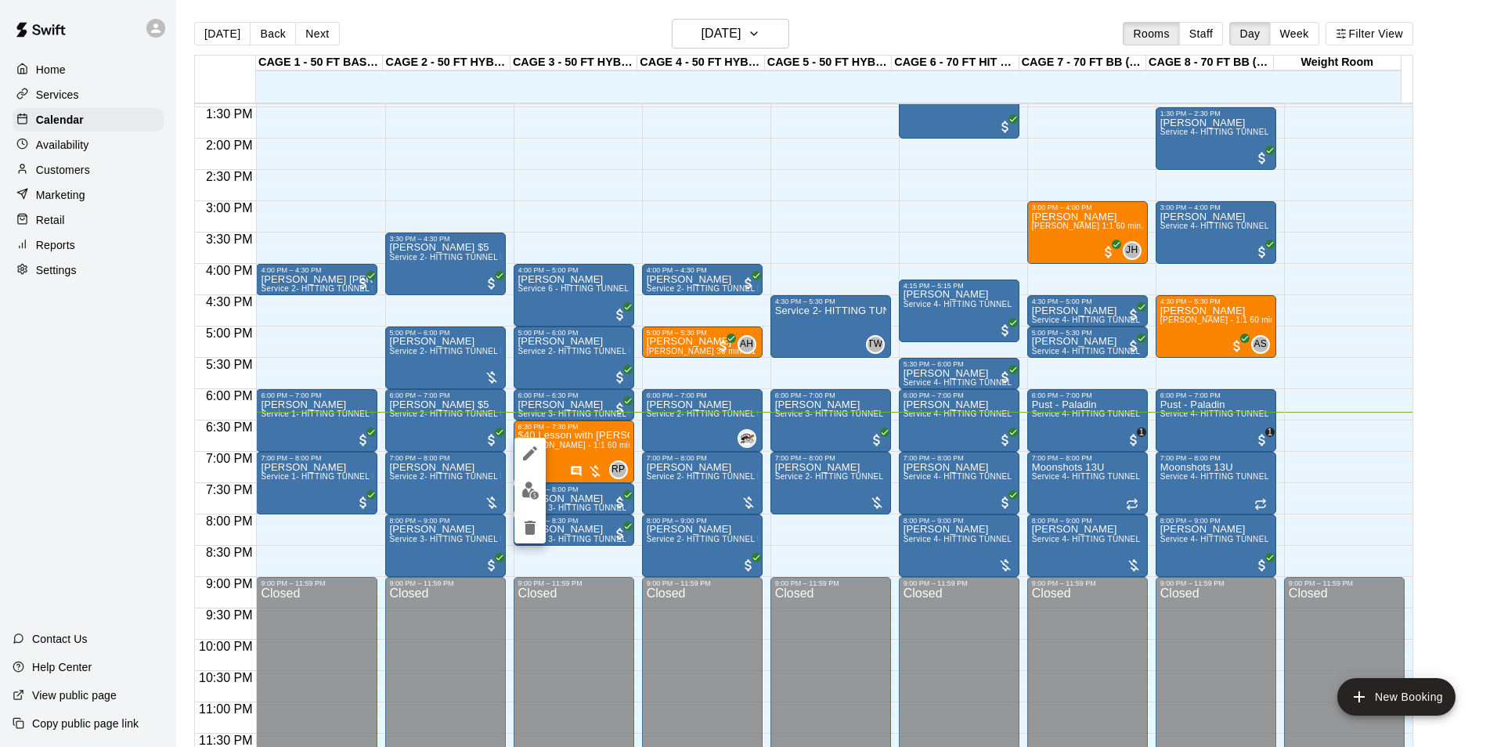
click at [522, 491] on img "edit" at bounding box center [531, 491] width 18 height 18
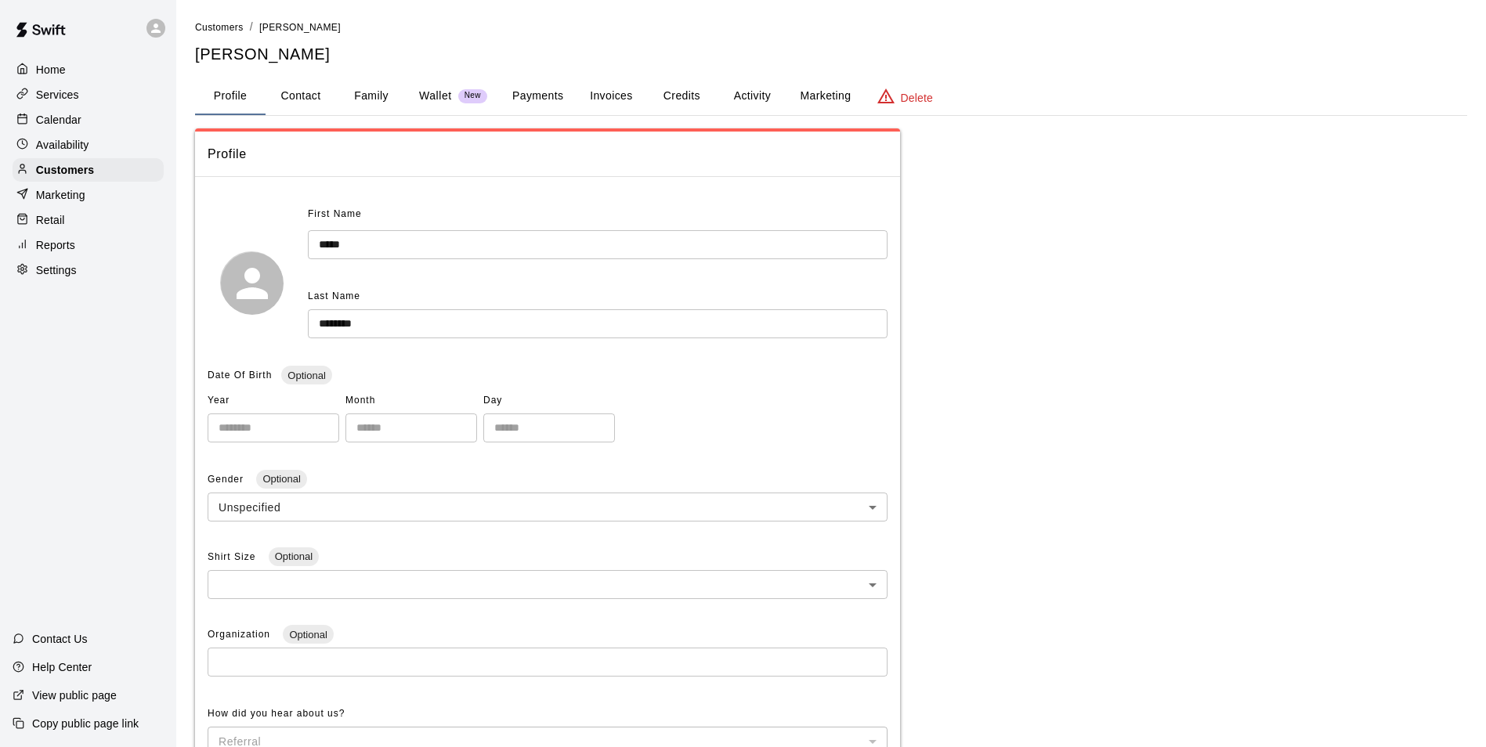
click at [364, 106] on button "Family" at bounding box center [371, 97] width 70 height 38
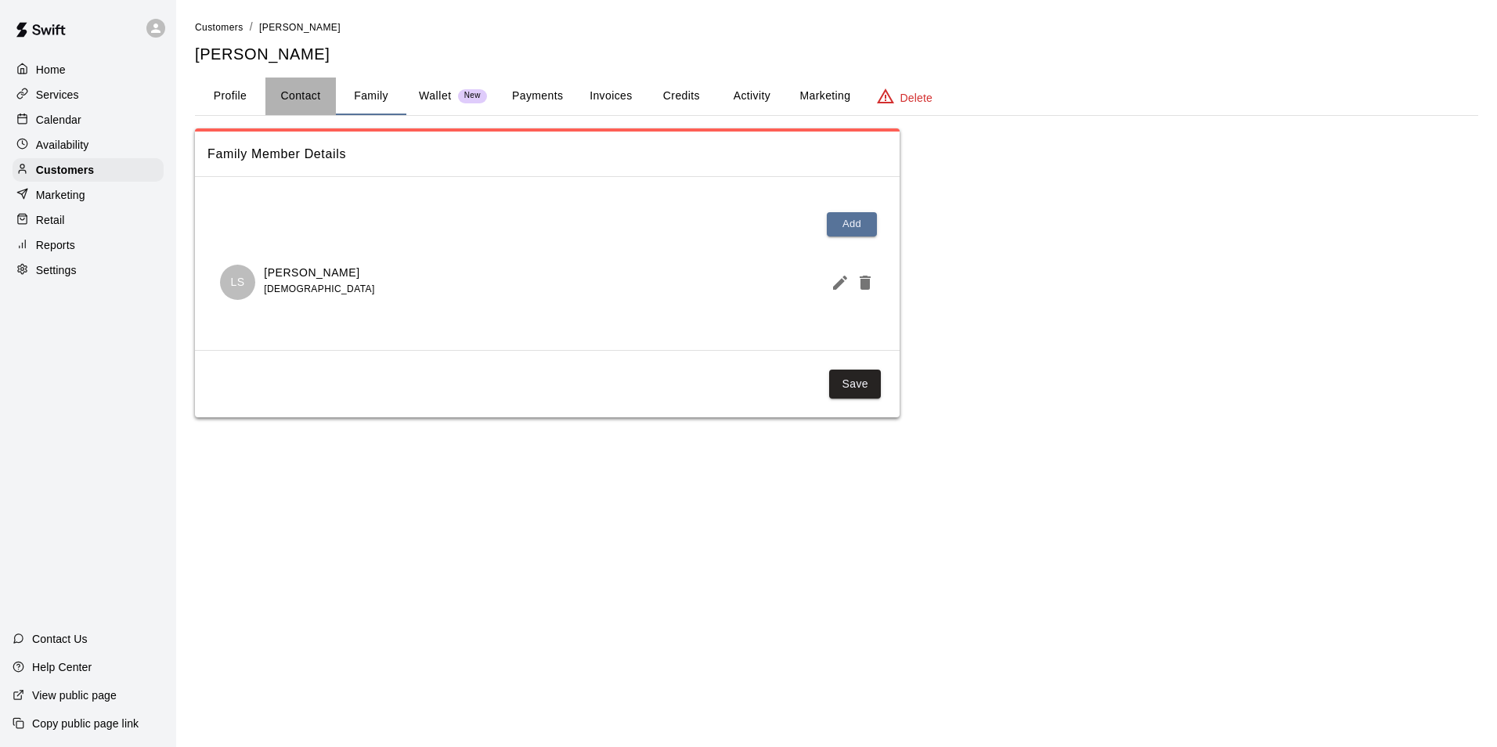
click at [285, 108] on button "Contact" at bounding box center [300, 97] width 70 height 38
select select "**"
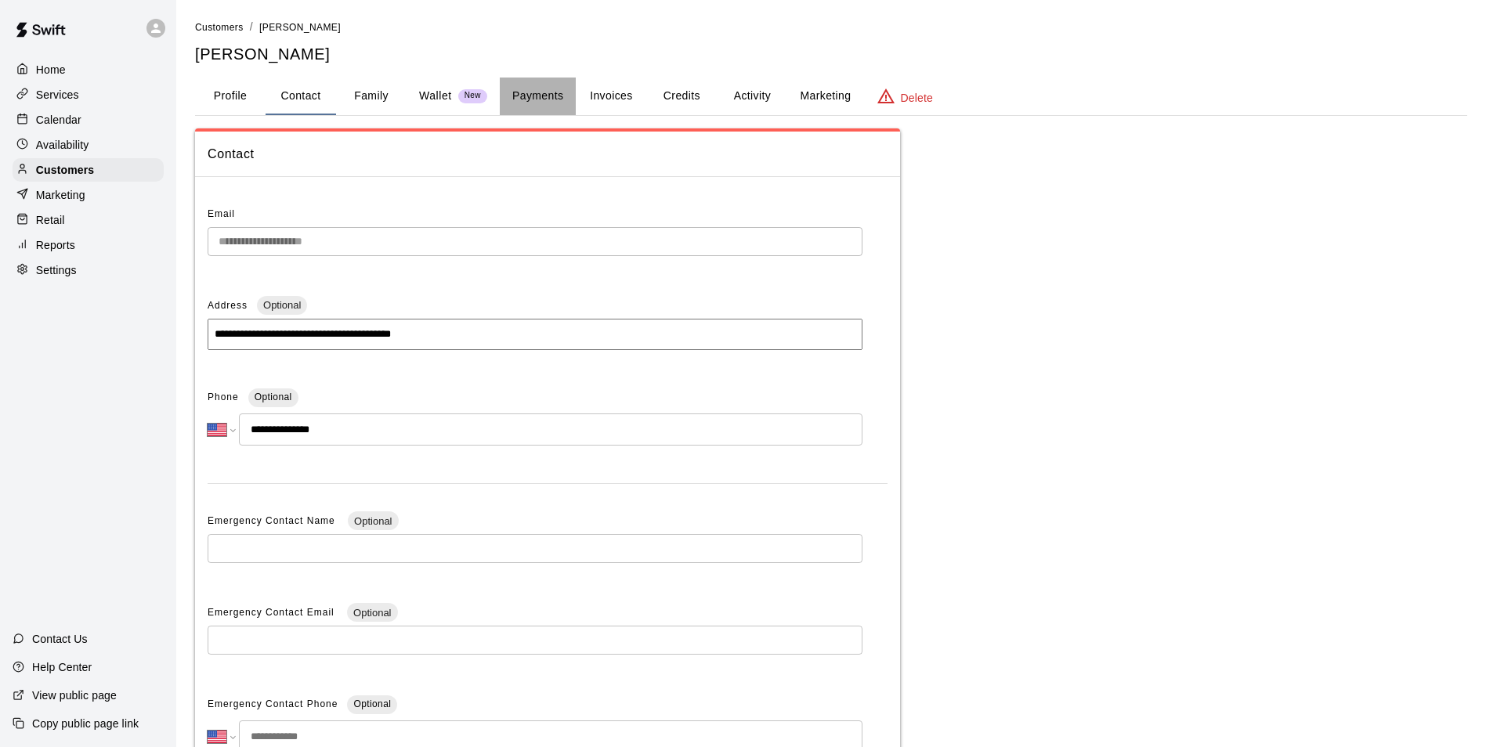
click at [526, 101] on button "Payments" at bounding box center [538, 97] width 76 height 38
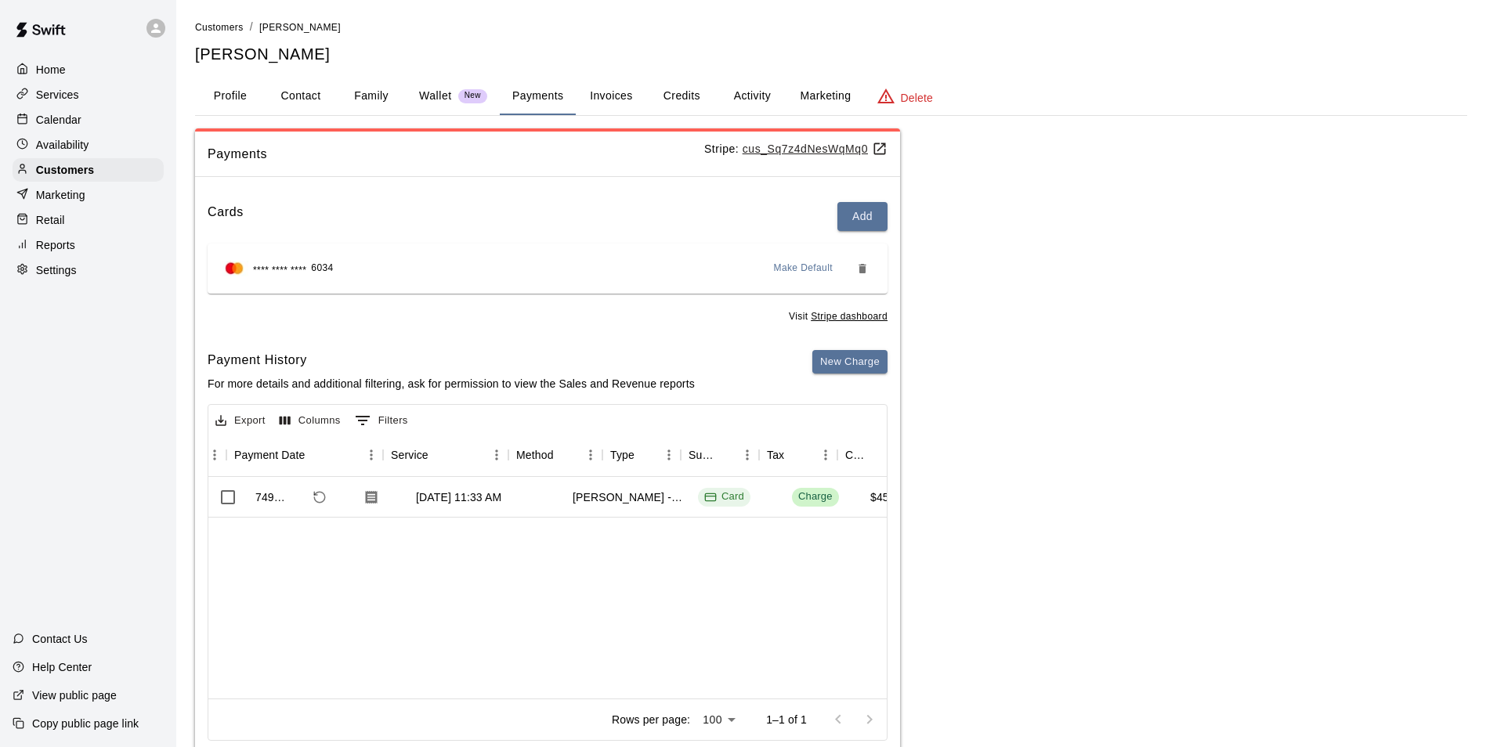
scroll to position [0, 272]
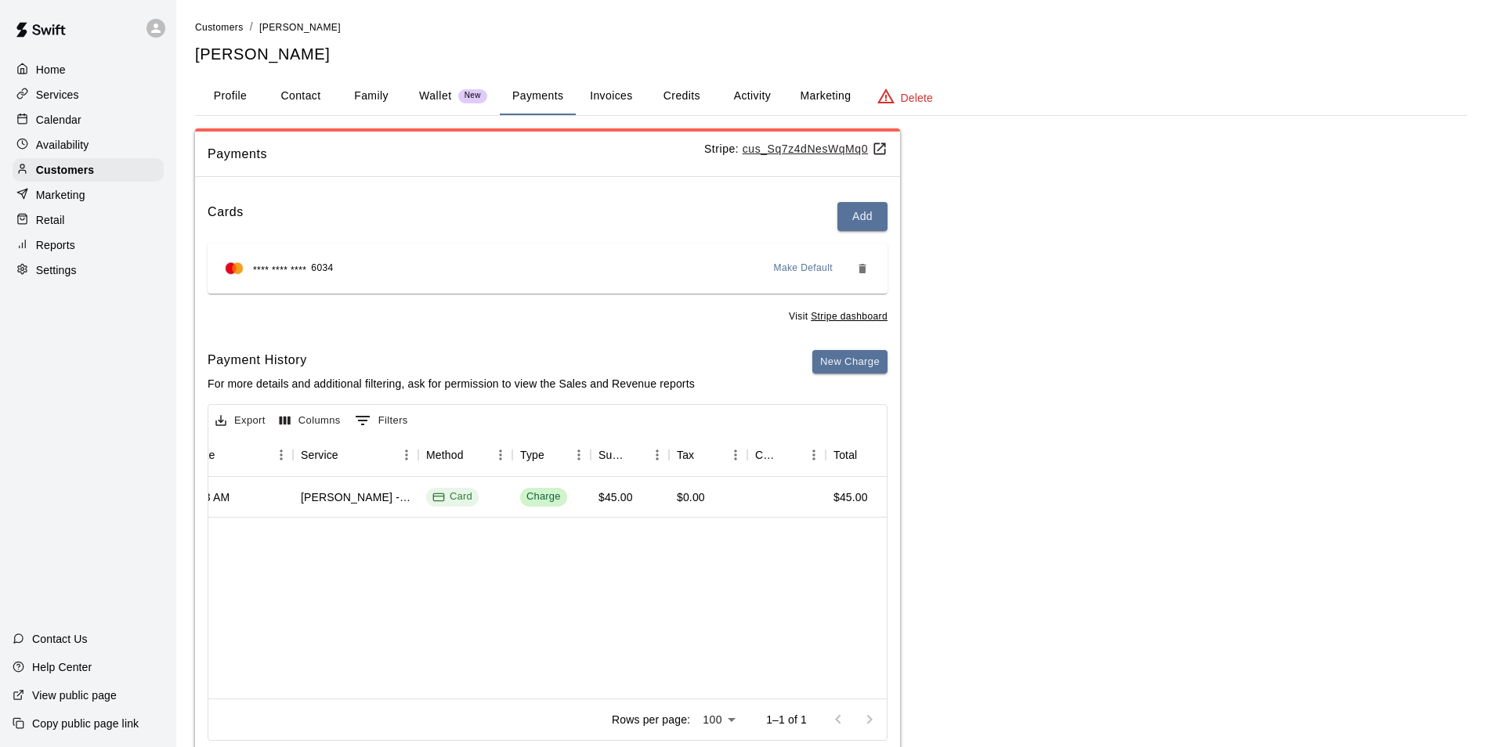
click at [88, 130] on div "Calendar" at bounding box center [88, 119] width 151 height 23
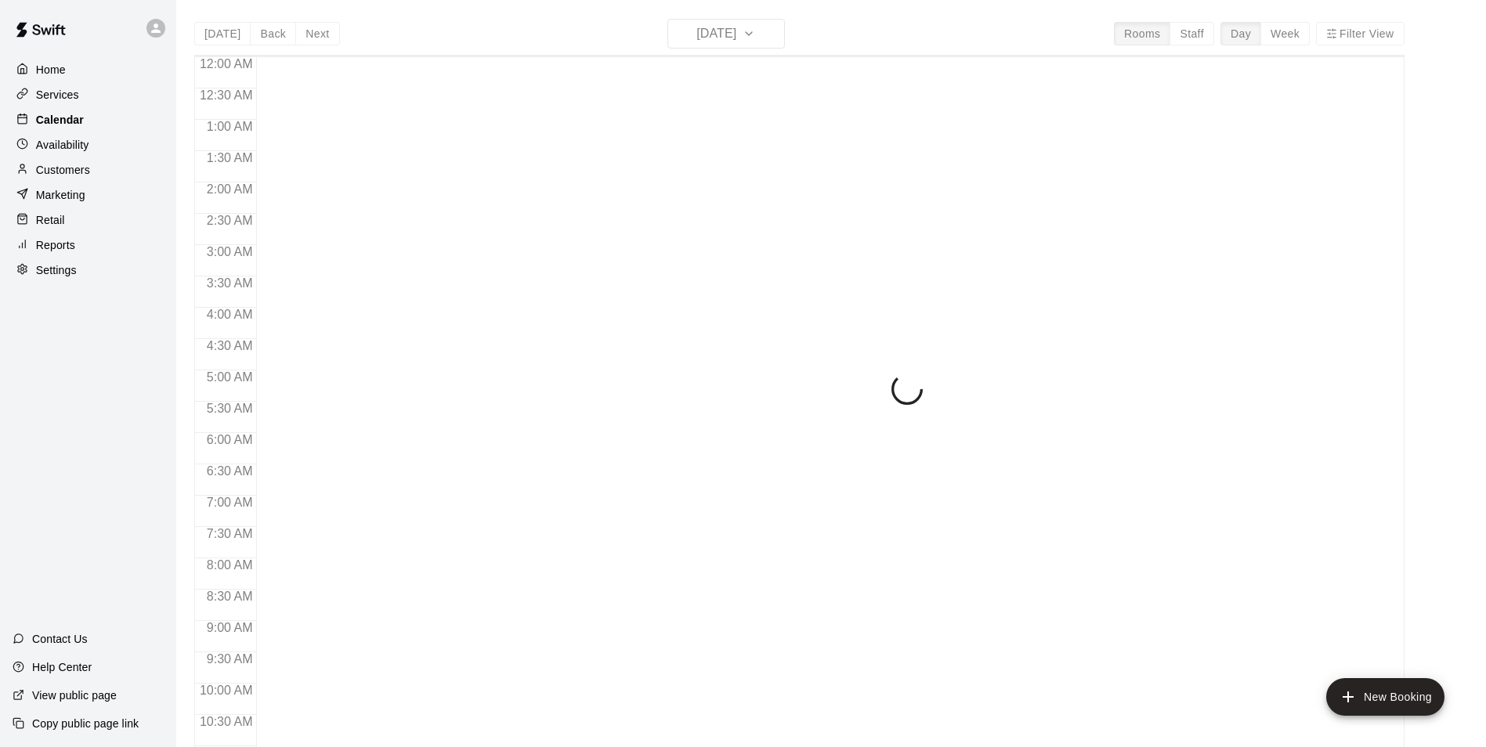
scroll to position [796, 0]
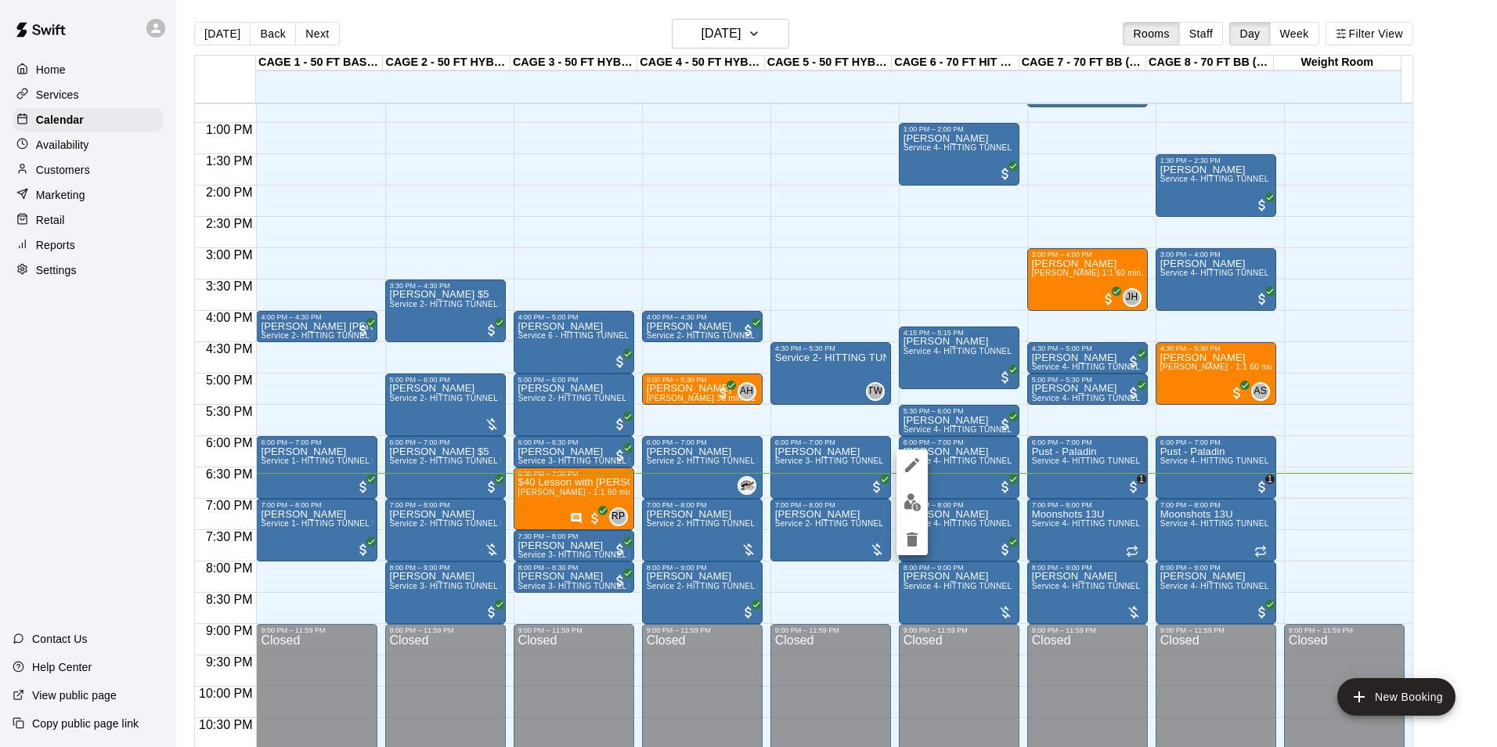
click at [1462, 413] on div at bounding box center [748, 373] width 1497 height 747
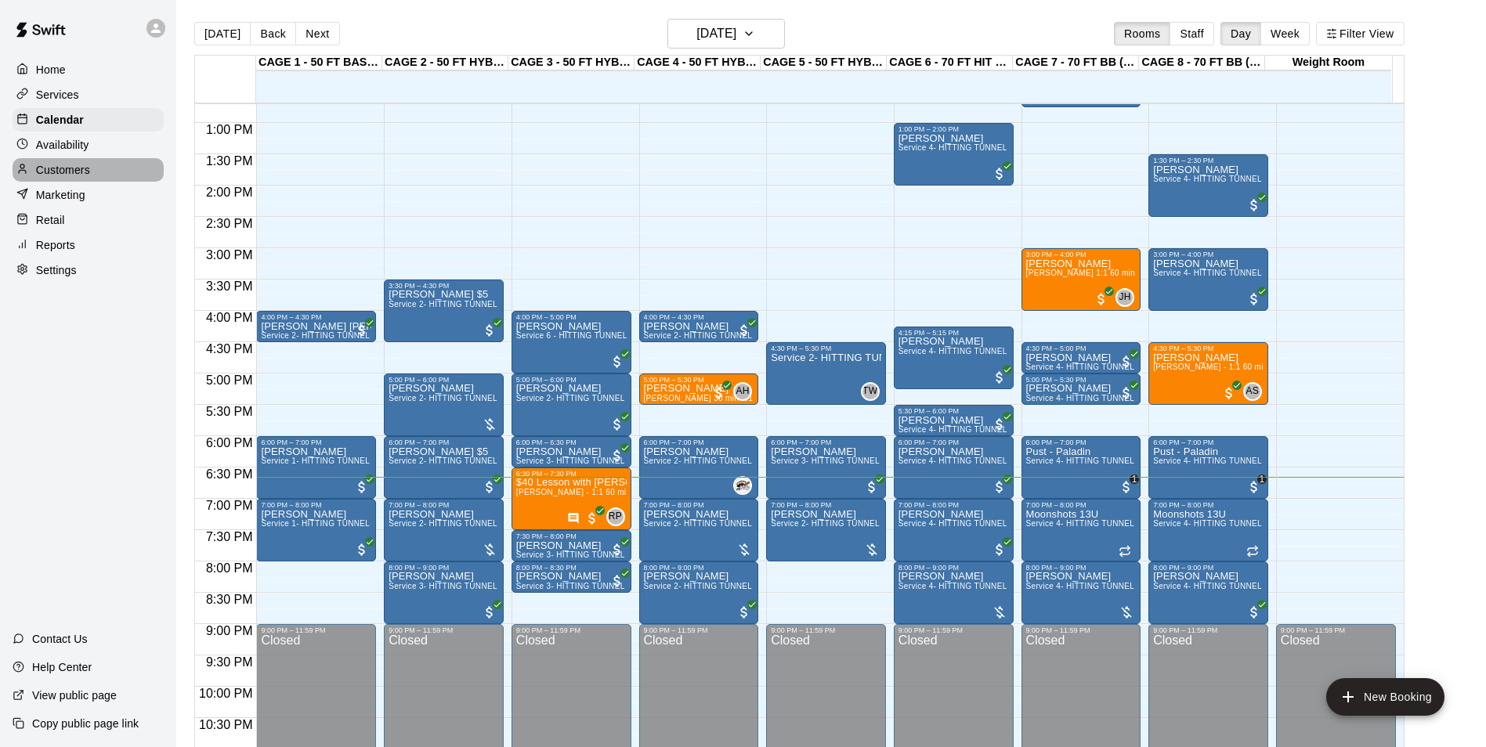
click at [90, 178] on p "Customers" at bounding box center [63, 170] width 54 height 16
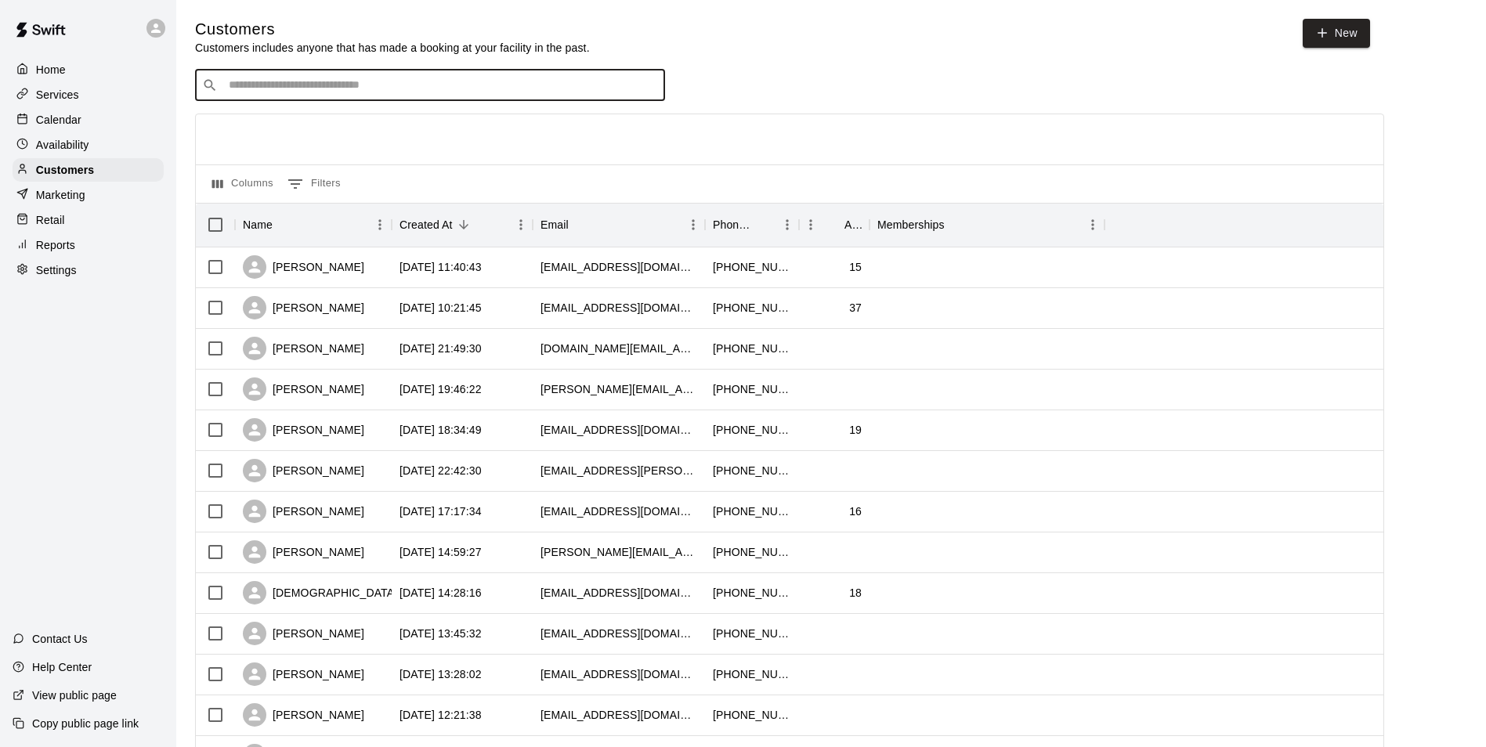
click at [366, 79] on input "Search customers by name or email" at bounding box center [441, 86] width 434 height 16
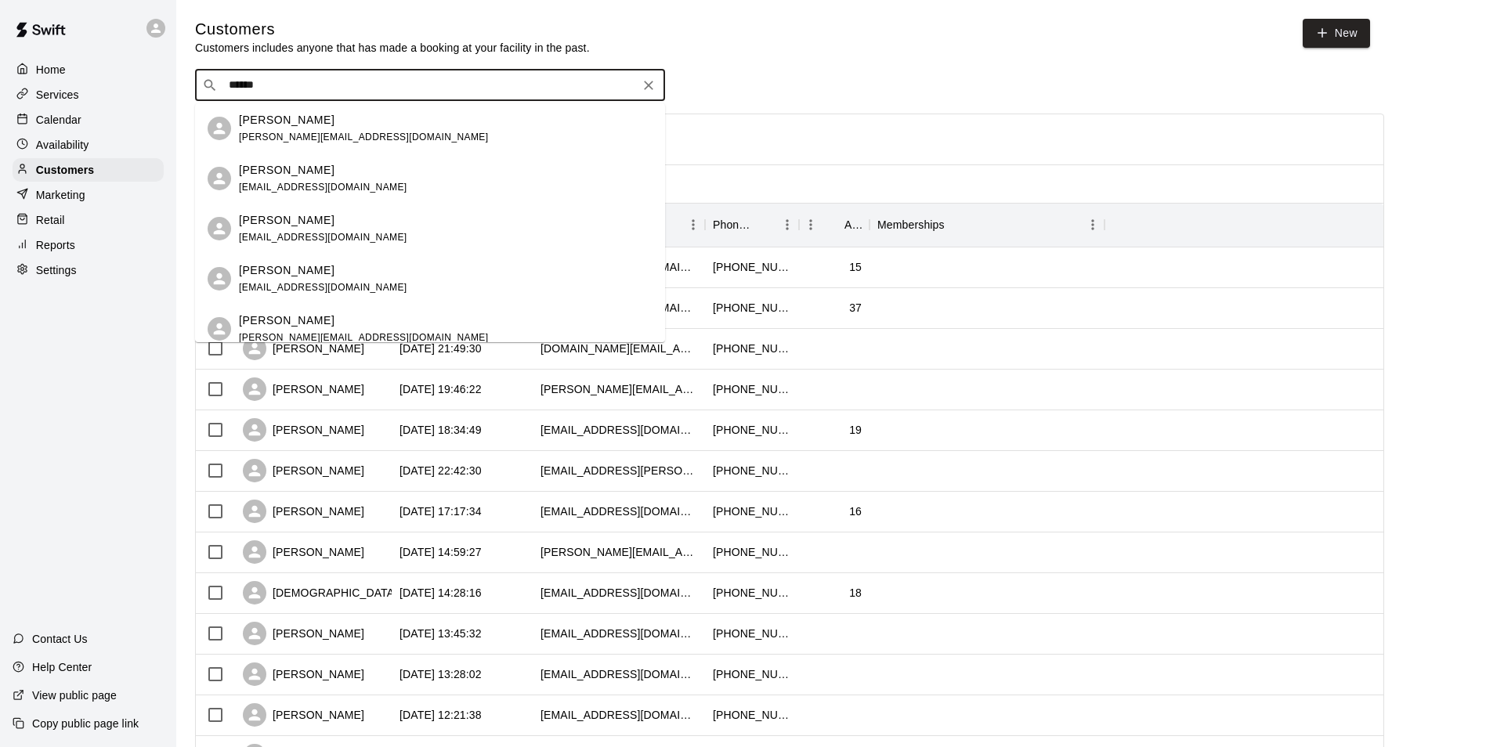
type input "*******"
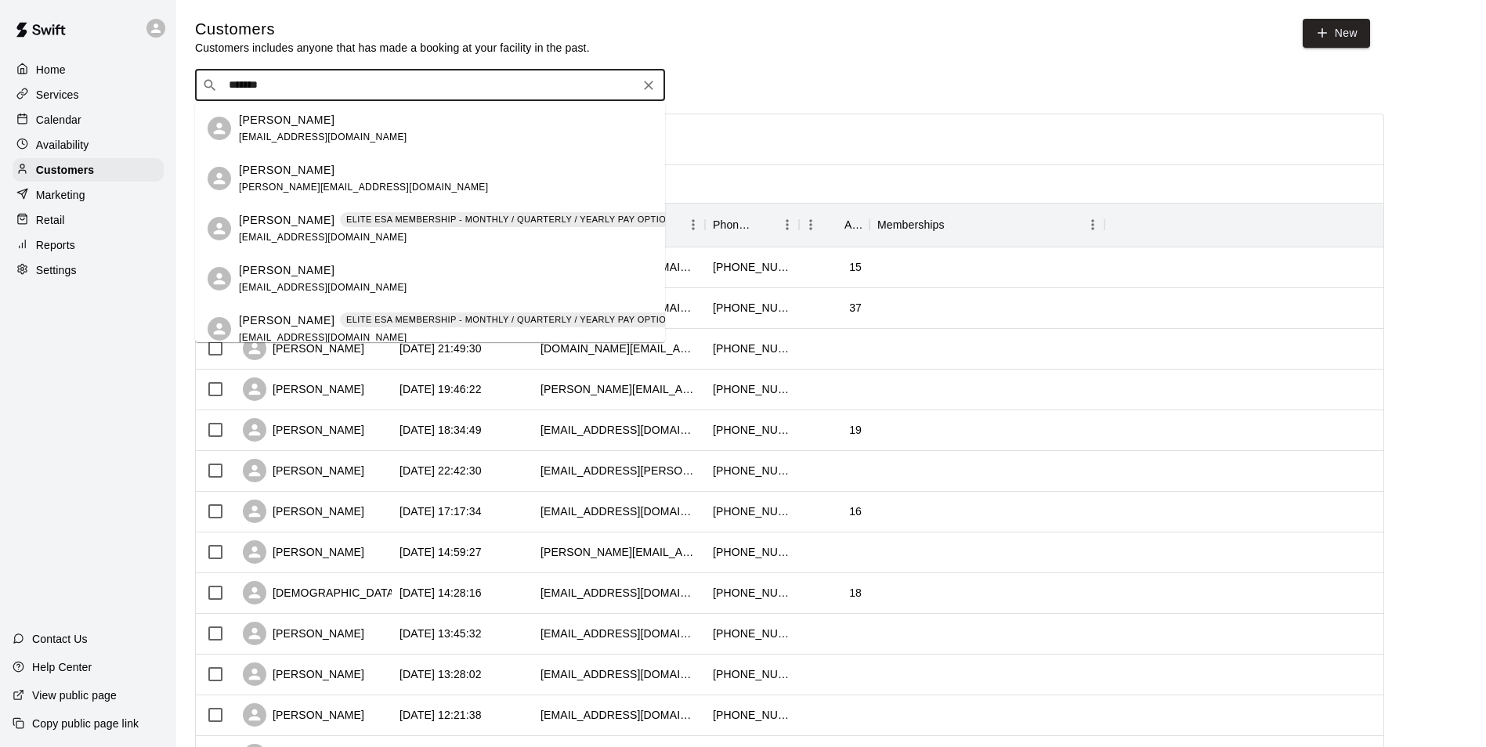
click at [385, 220] on p "ELITE ESA MEMBERSHIP - MONTHLY / QUARTERLY / YEARLY PAY OPTIONS" at bounding box center [512, 219] width 332 height 13
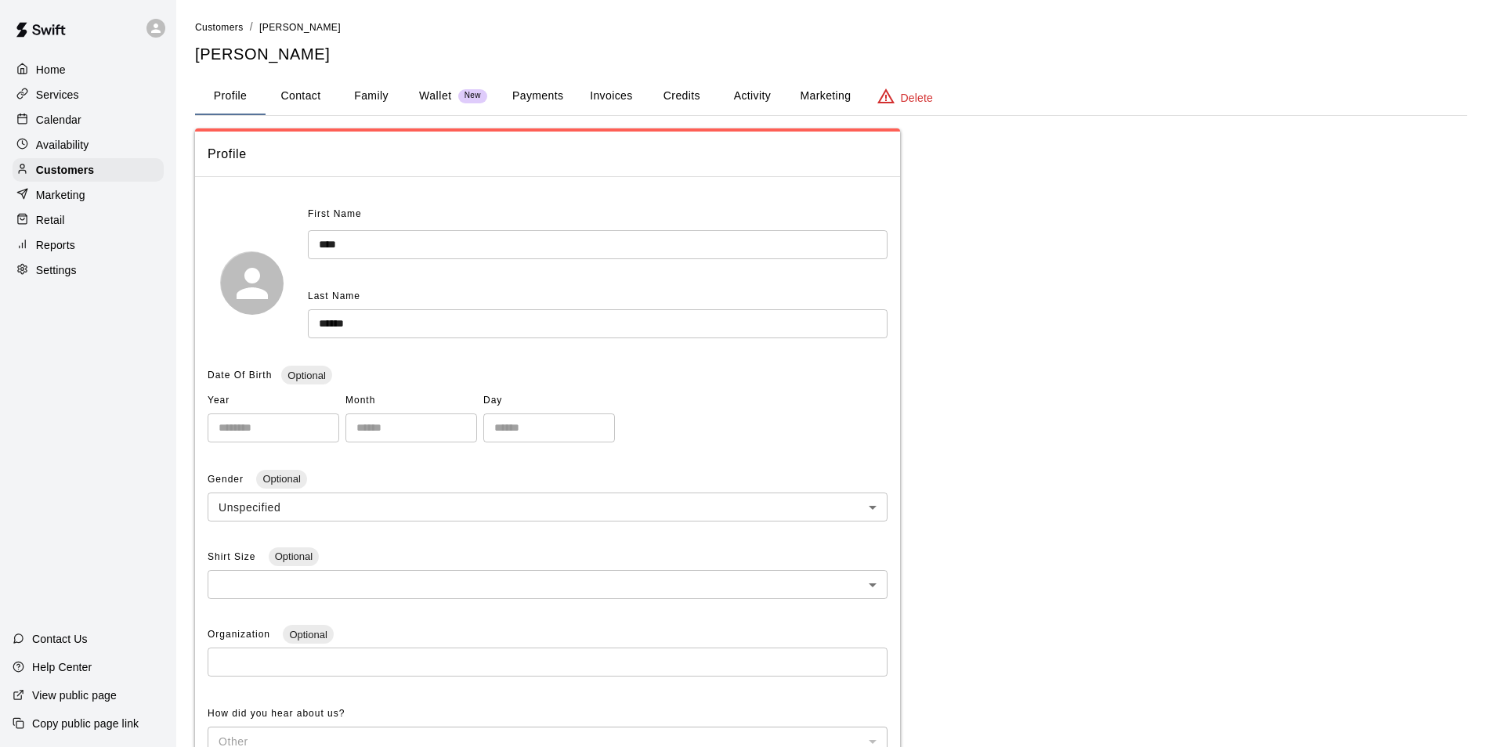
click at [533, 96] on button "Payments" at bounding box center [538, 97] width 76 height 38
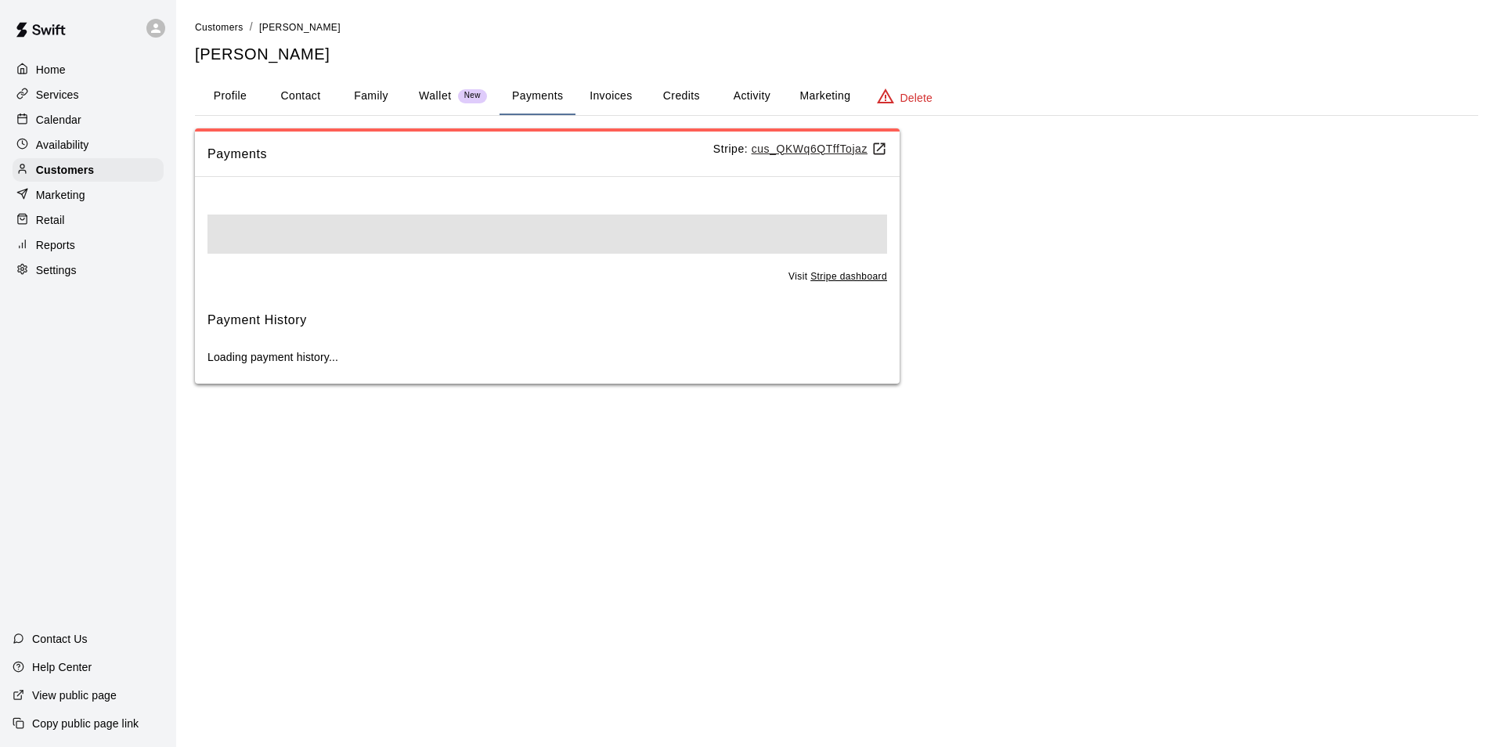
click at [640, 96] on button "Invoices" at bounding box center [611, 97] width 70 height 38
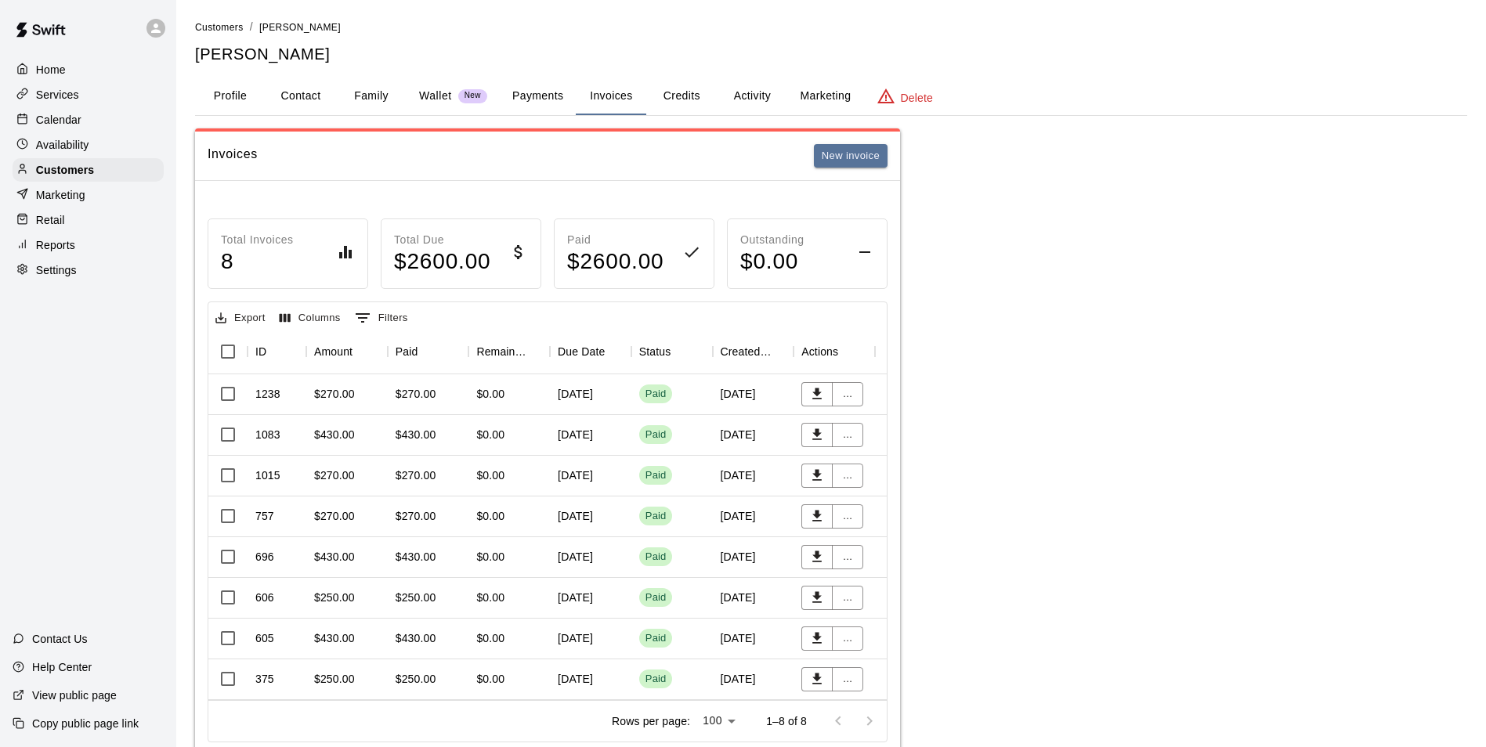
click at [556, 400] on div "April 11, 2025" at bounding box center [590, 394] width 81 height 41
click at [562, 90] on button "Payments" at bounding box center [538, 97] width 76 height 38
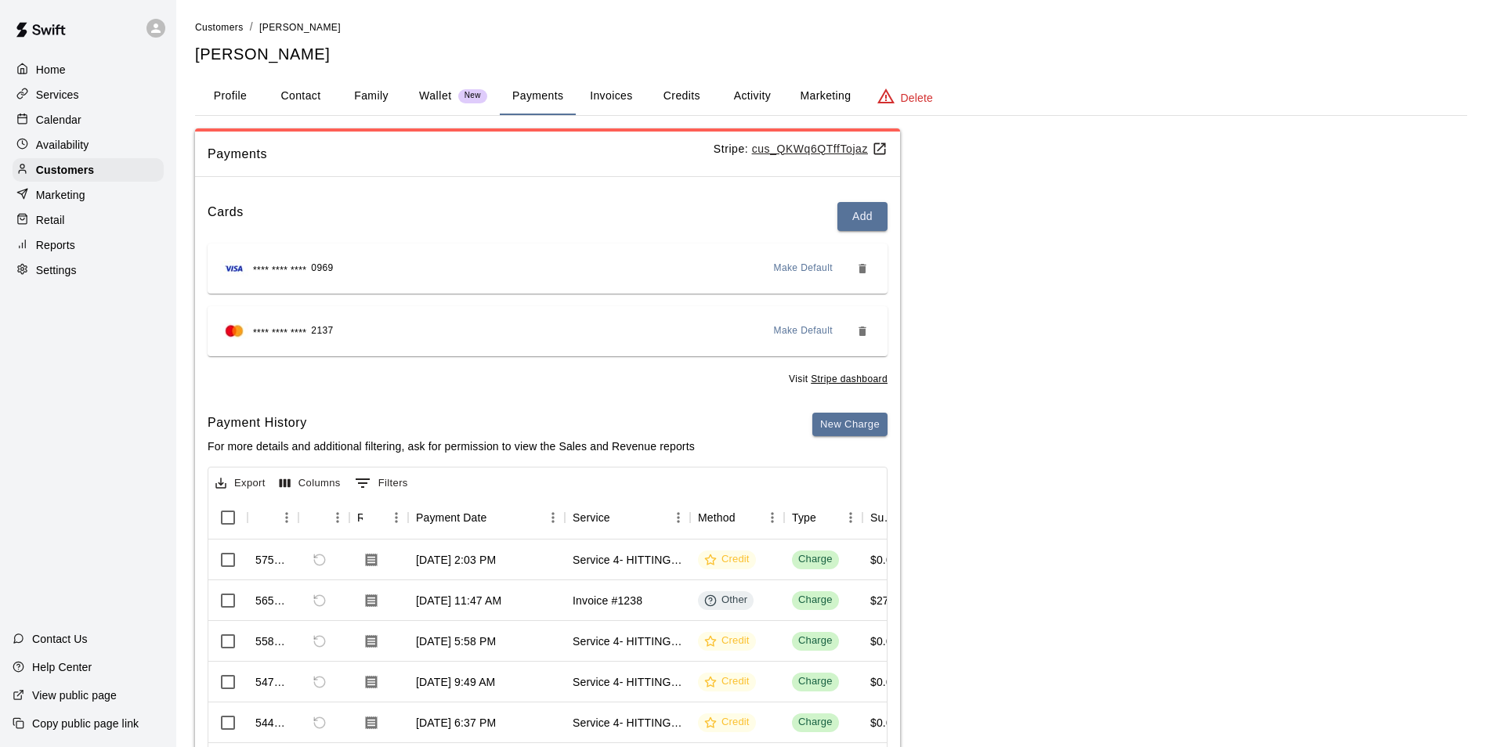
click at [388, 99] on button "Family" at bounding box center [371, 97] width 70 height 38
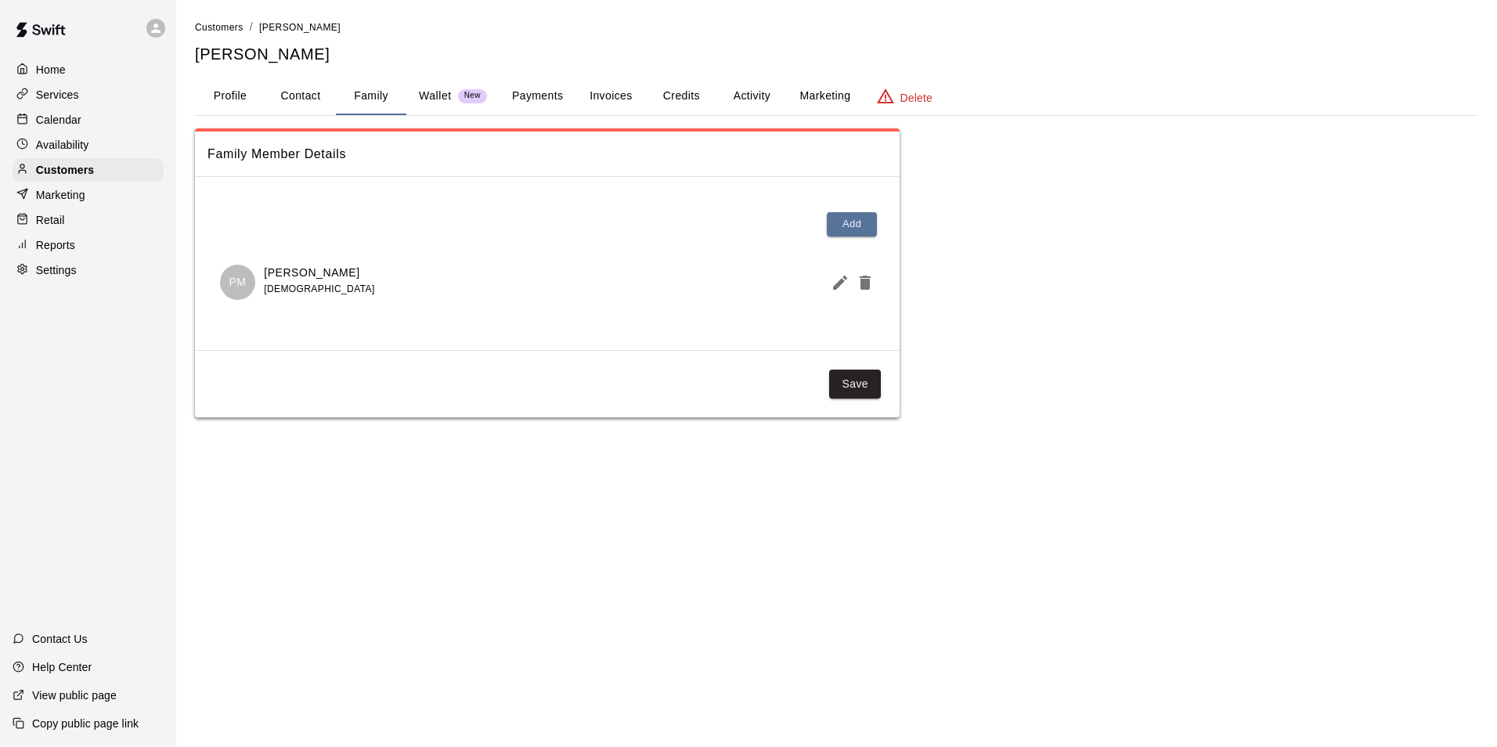
click at [294, 103] on button "Contact" at bounding box center [300, 97] width 70 height 38
select select "**"
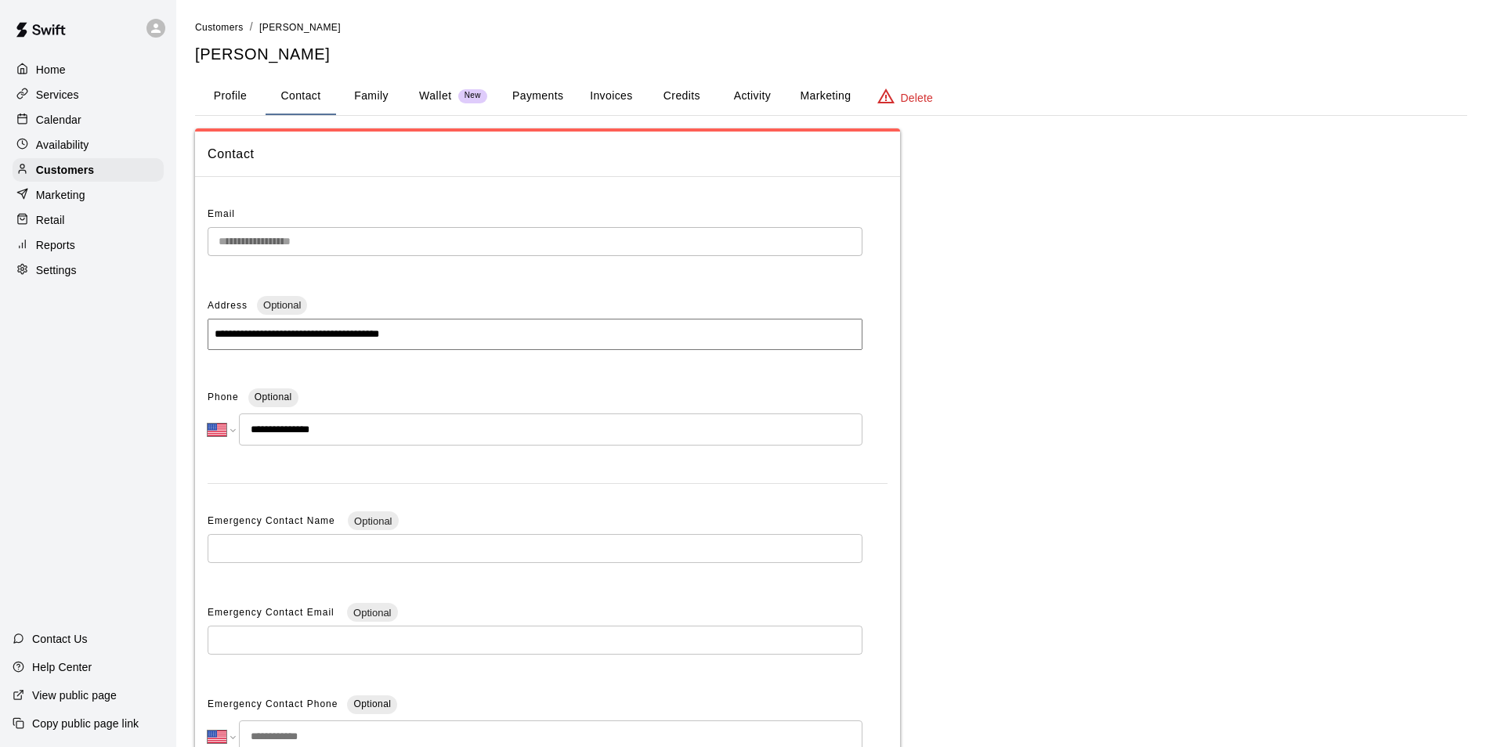
click at [378, 91] on button "Family" at bounding box center [371, 97] width 70 height 38
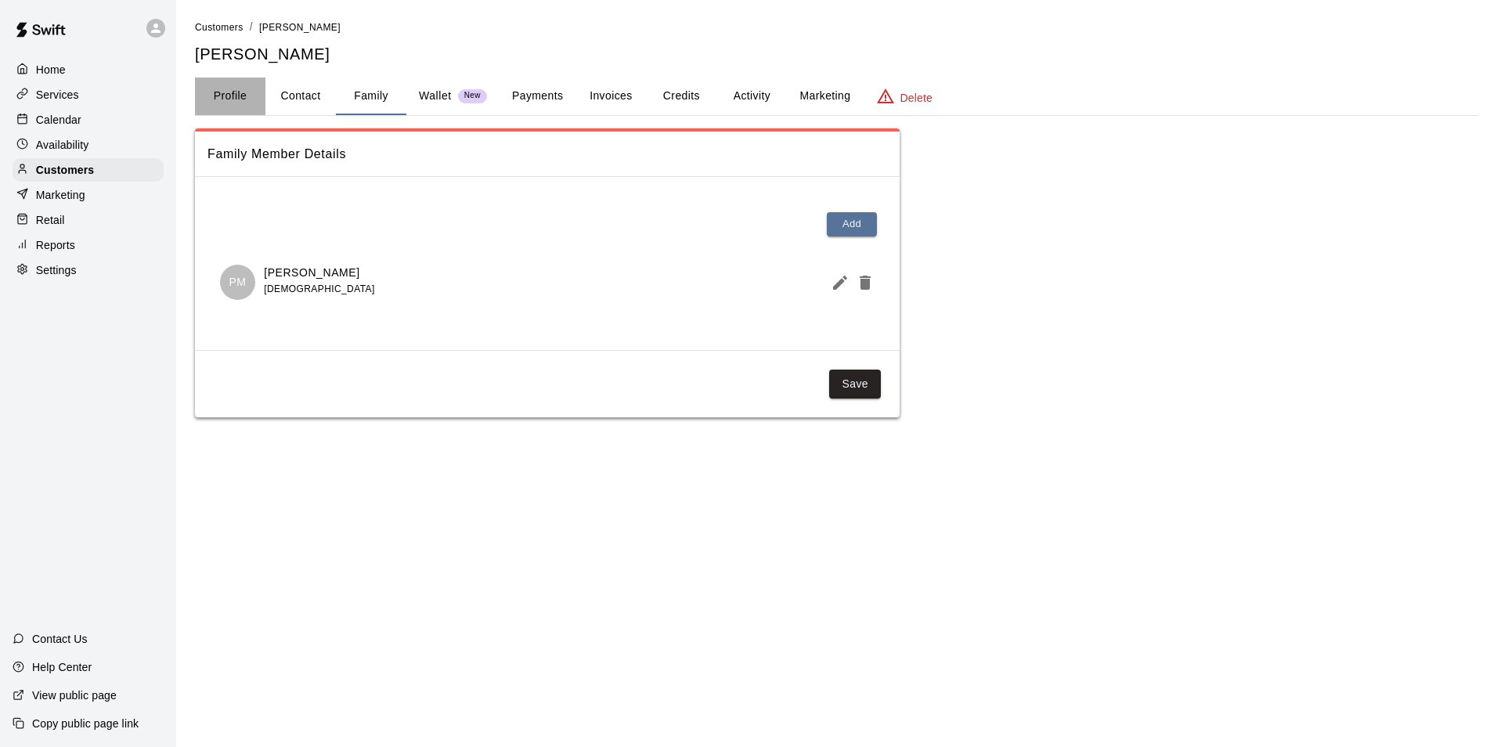
click at [245, 110] on button "Profile" at bounding box center [230, 97] width 70 height 38
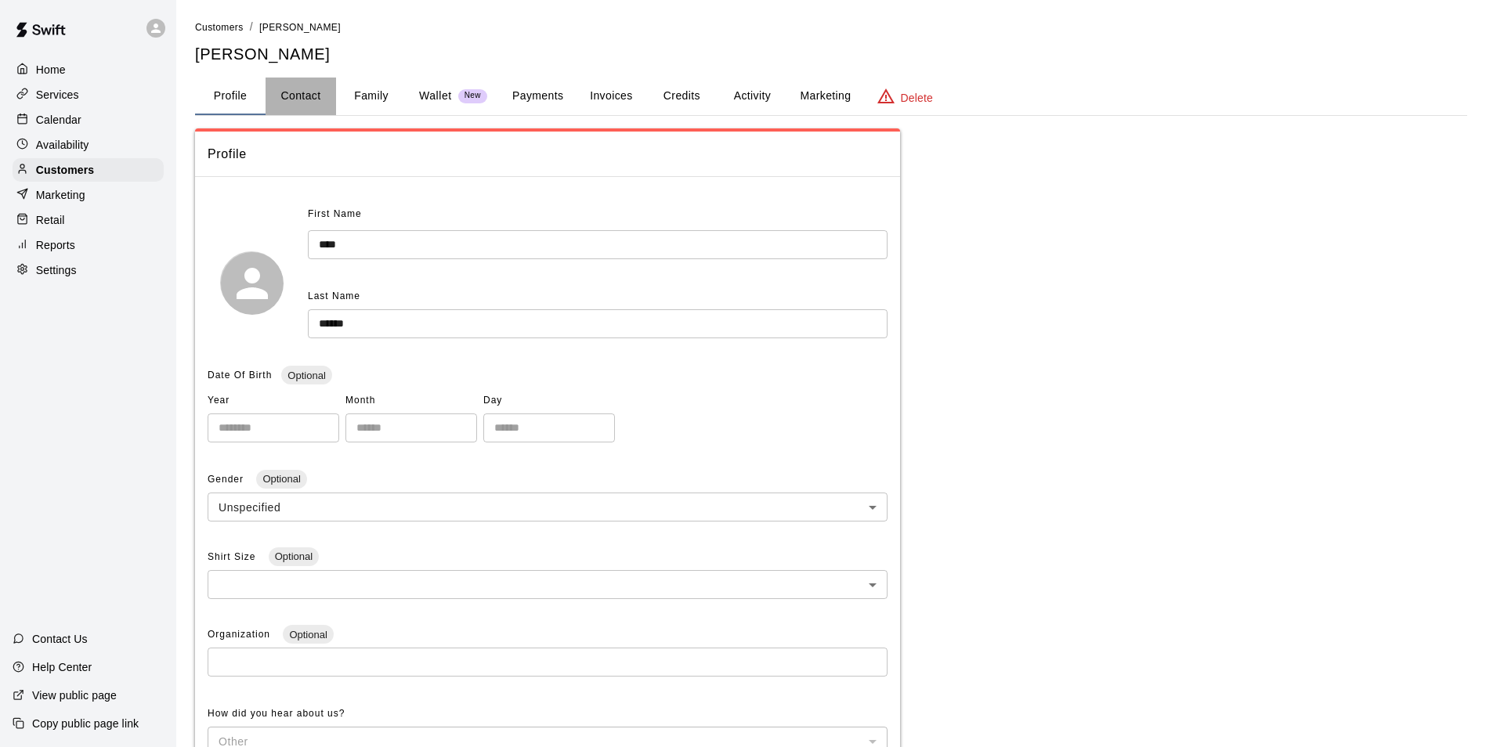
click at [295, 87] on button "Contact" at bounding box center [300, 97] width 70 height 38
select select "**"
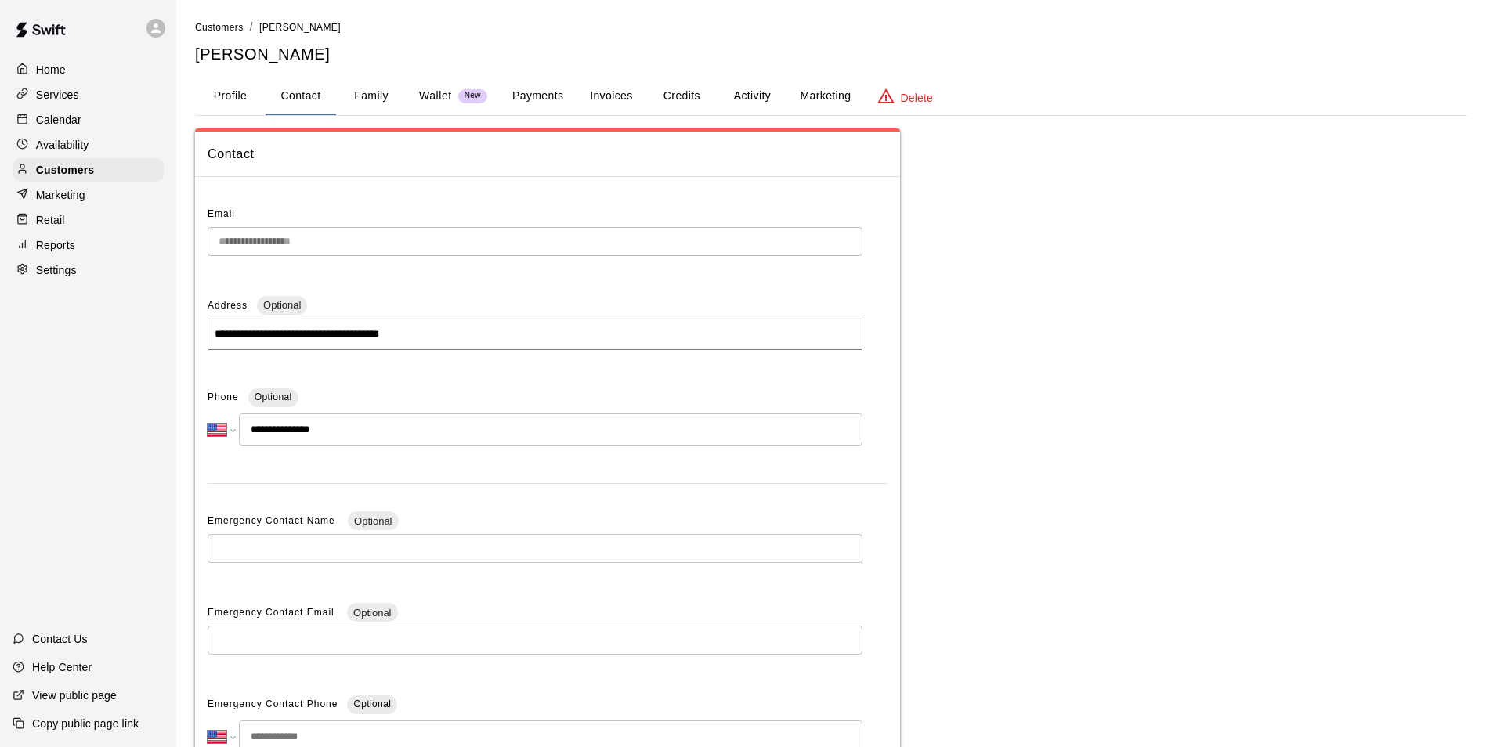
click at [348, 89] on button "Family" at bounding box center [371, 97] width 70 height 38
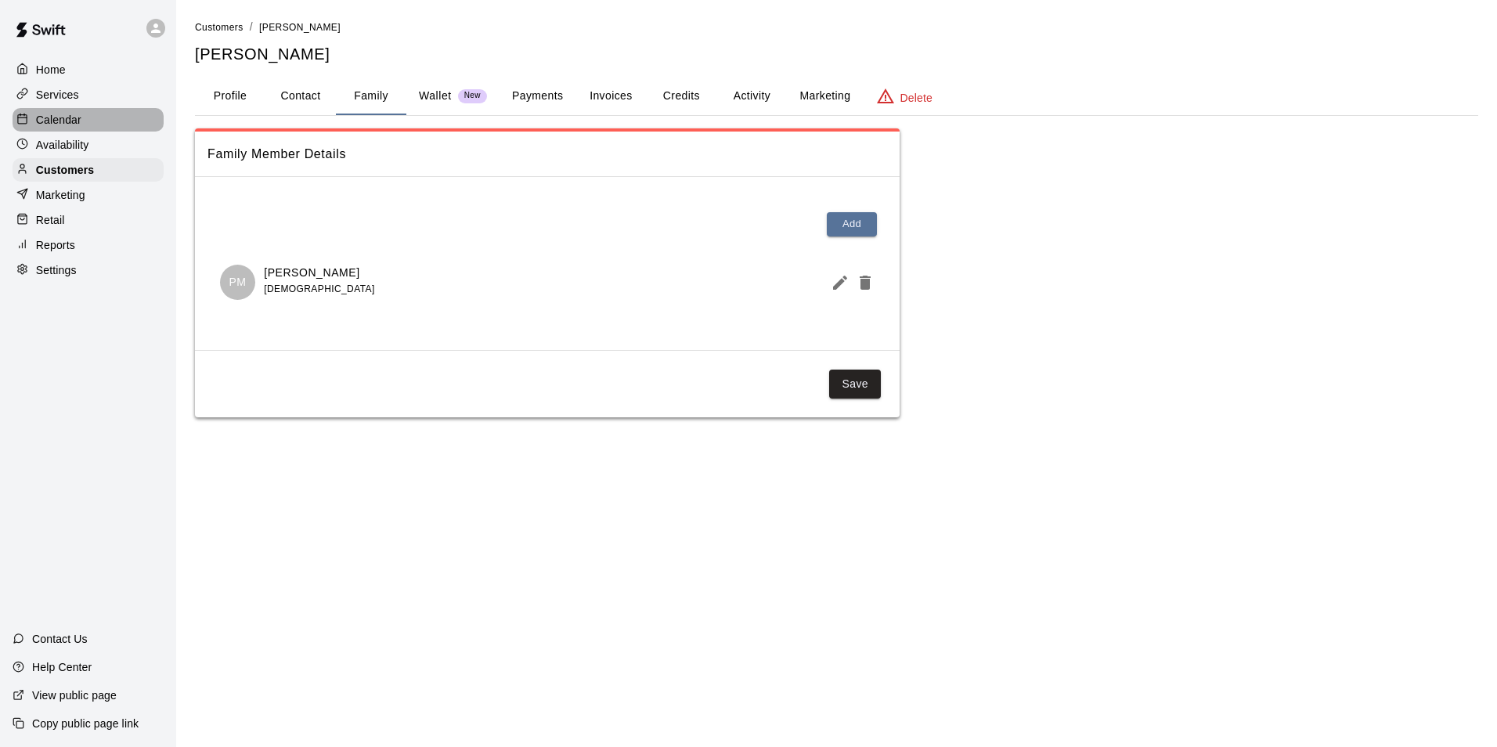
click at [90, 117] on div "Calendar" at bounding box center [88, 119] width 151 height 23
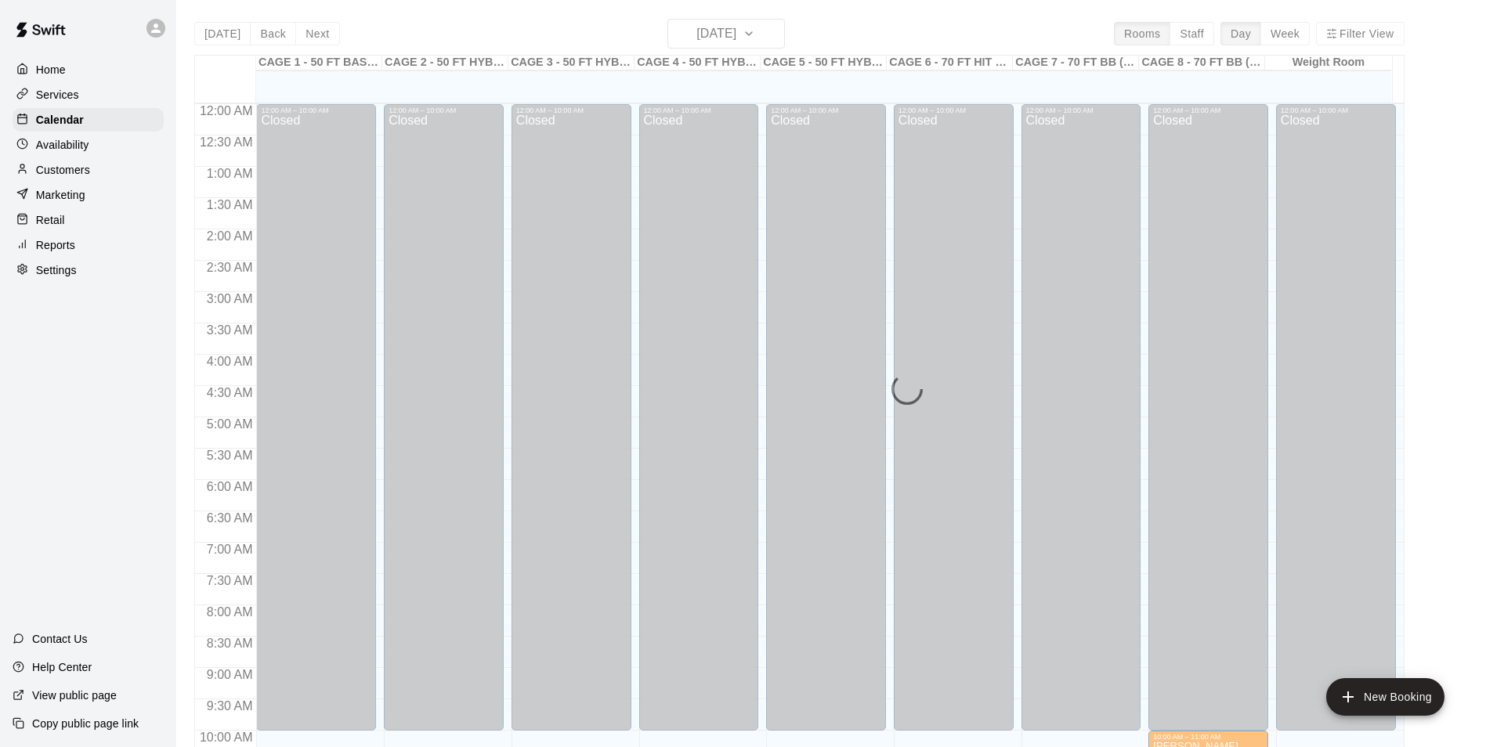
scroll to position [796, 0]
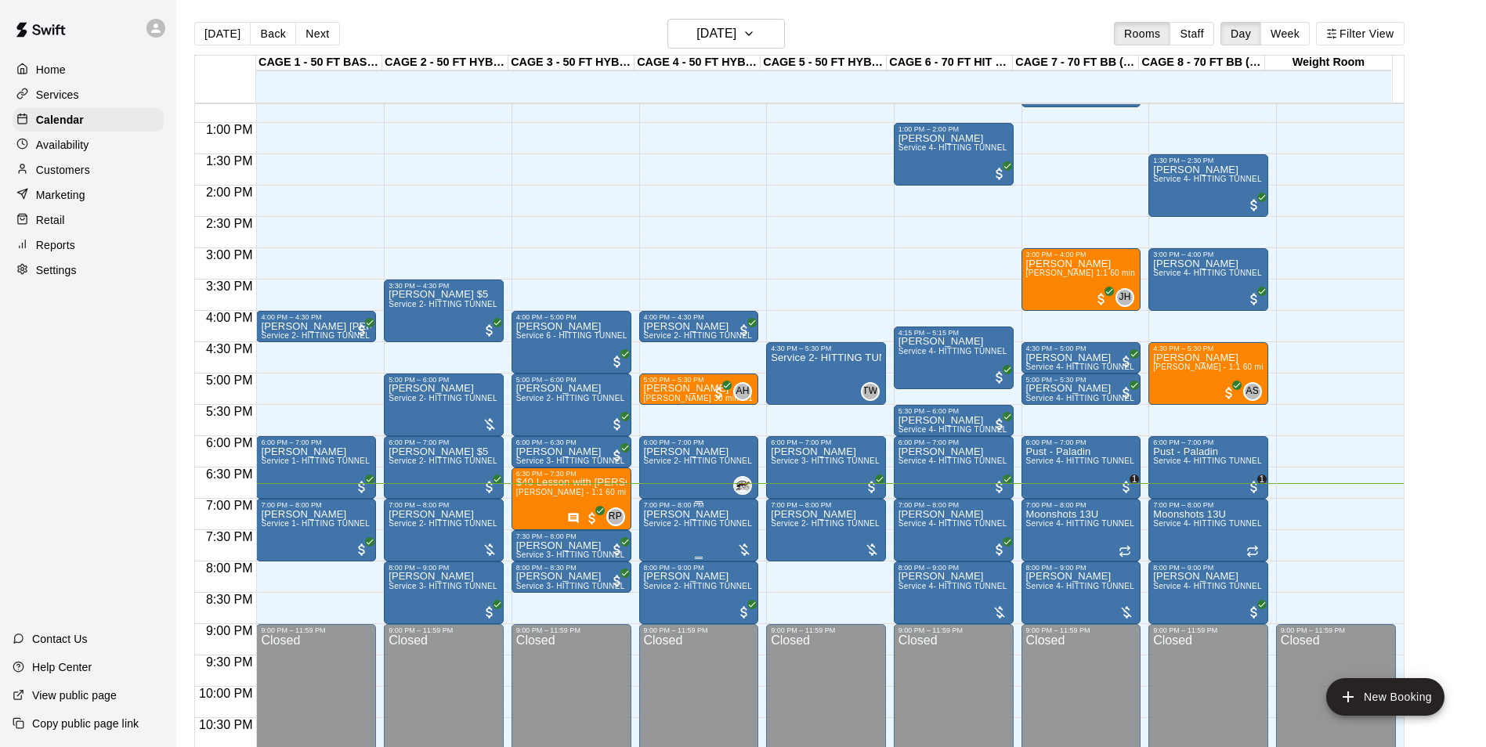
click at [685, 525] on span "Service 2- HITTING TUNNEL RENTAL - 50ft Baseball" at bounding box center [743, 523] width 199 height 9
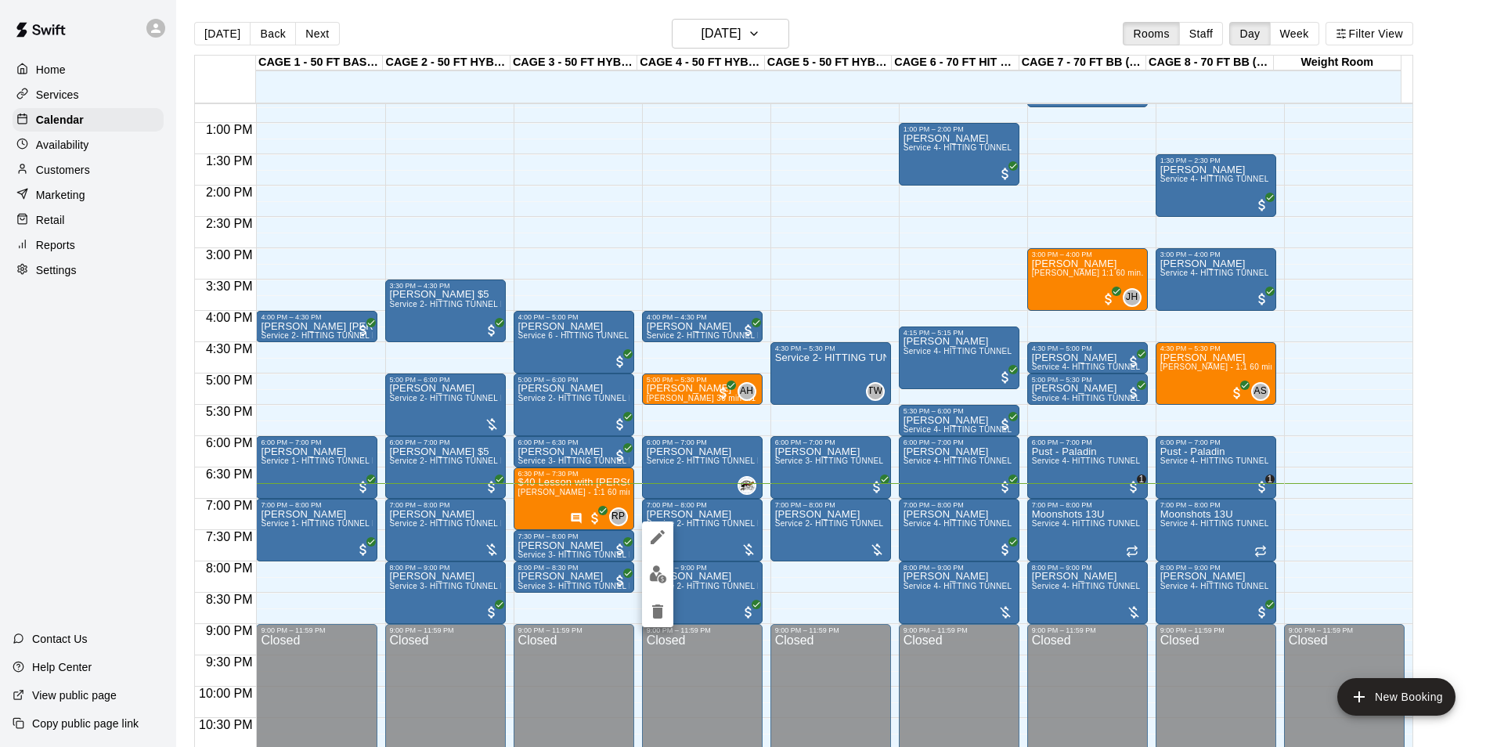
click at [670, 568] on button "edit" at bounding box center [657, 574] width 31 height 31
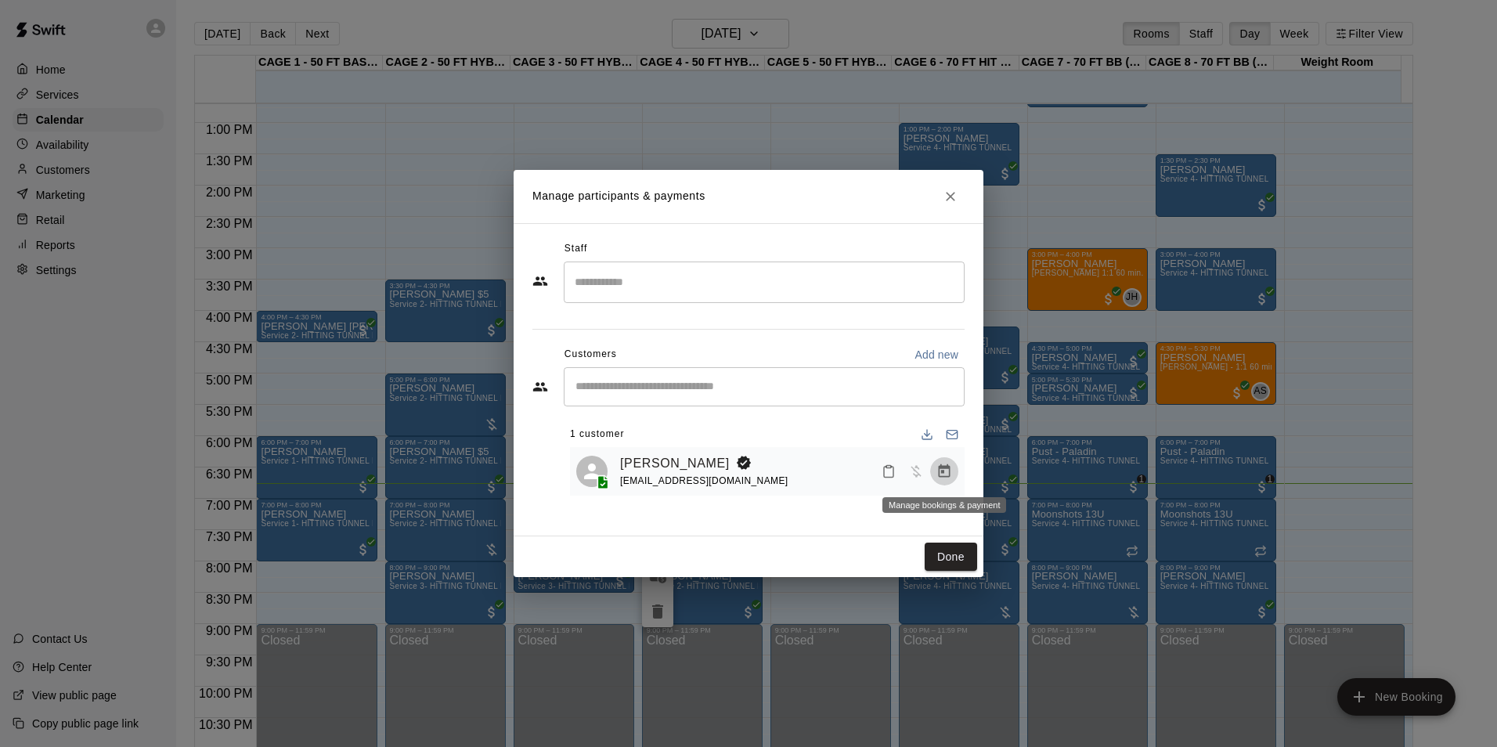
click at [939, 472] on icon "Manage bookings & payment" at bounding box center [945, 470] width 12 height 13
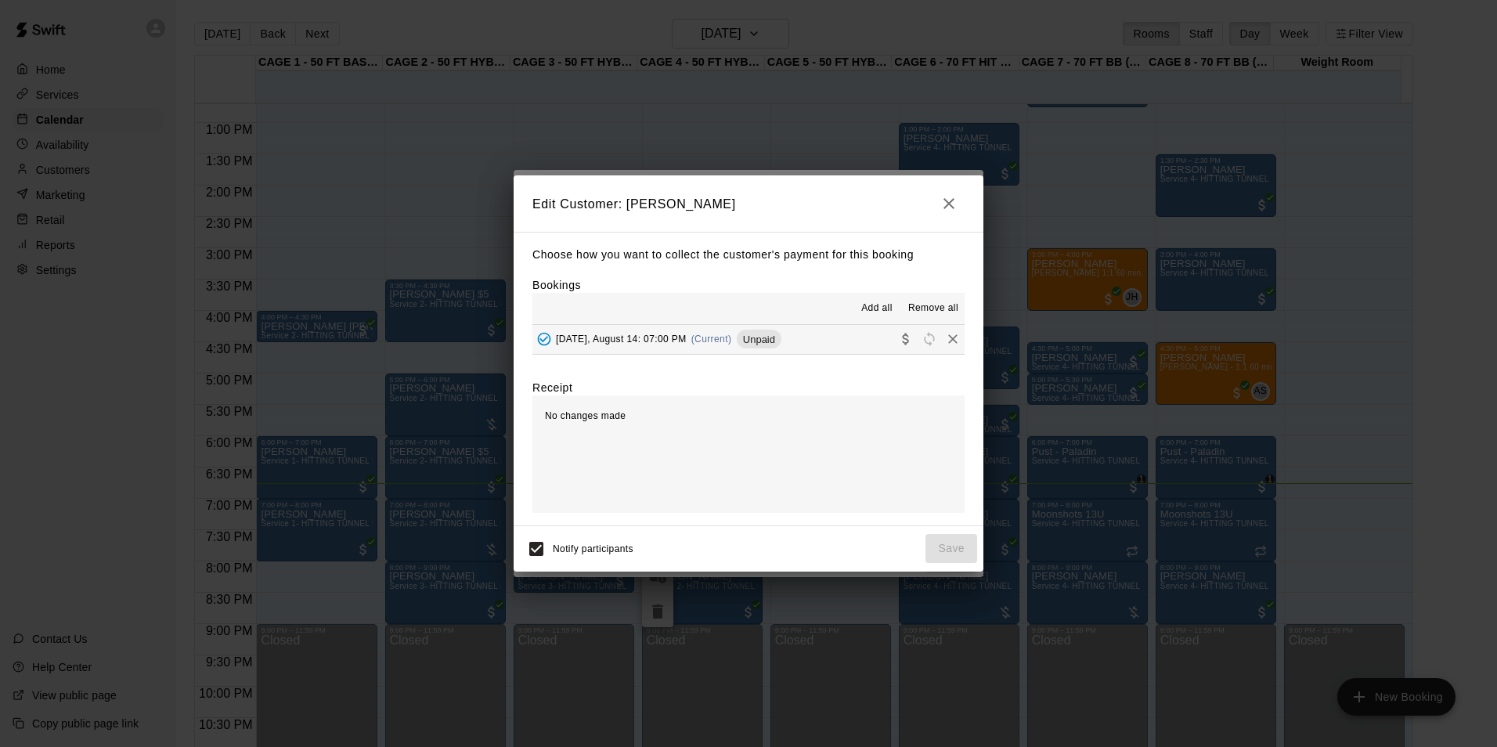
click at [836, 335] on button "Thursday, August 14: 07:00 PM (Current) Unpaid" at bounding box center [749, 339] width 432 height 29
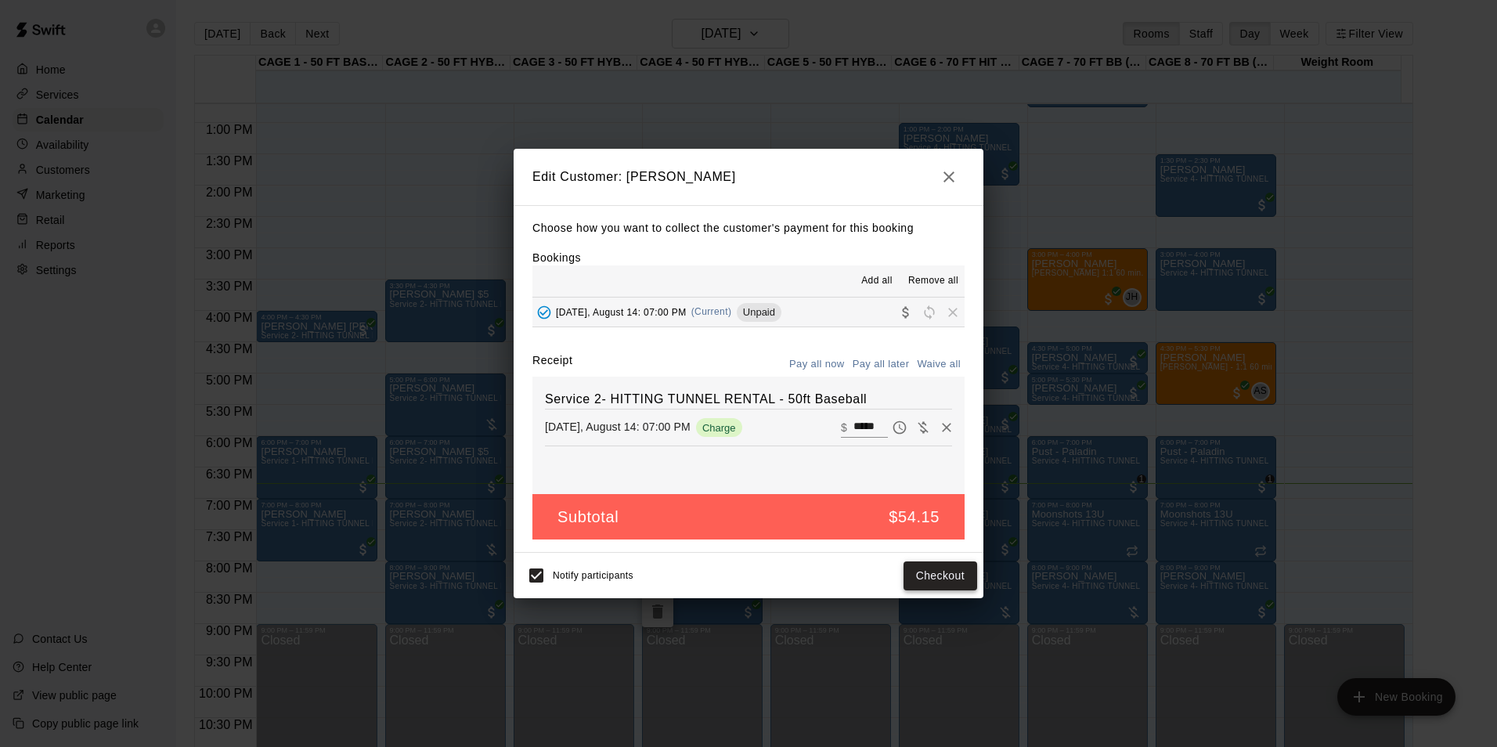
click at [919, 575] on button "Checkout" at bounding box center [941, 576] width 74 height 29
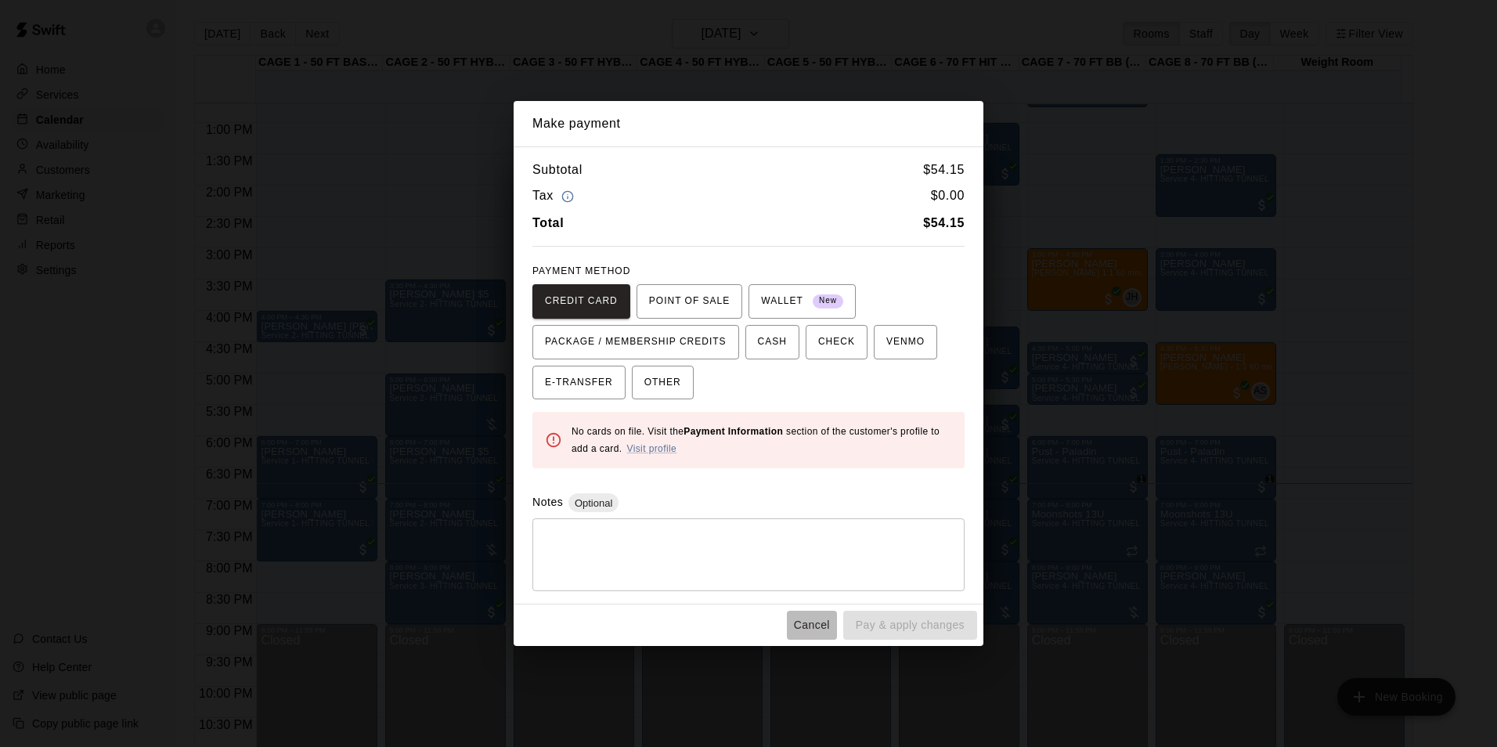
click at [809, 622] on button "Cancel" at bounding box center [812, 625] width 50 height 29
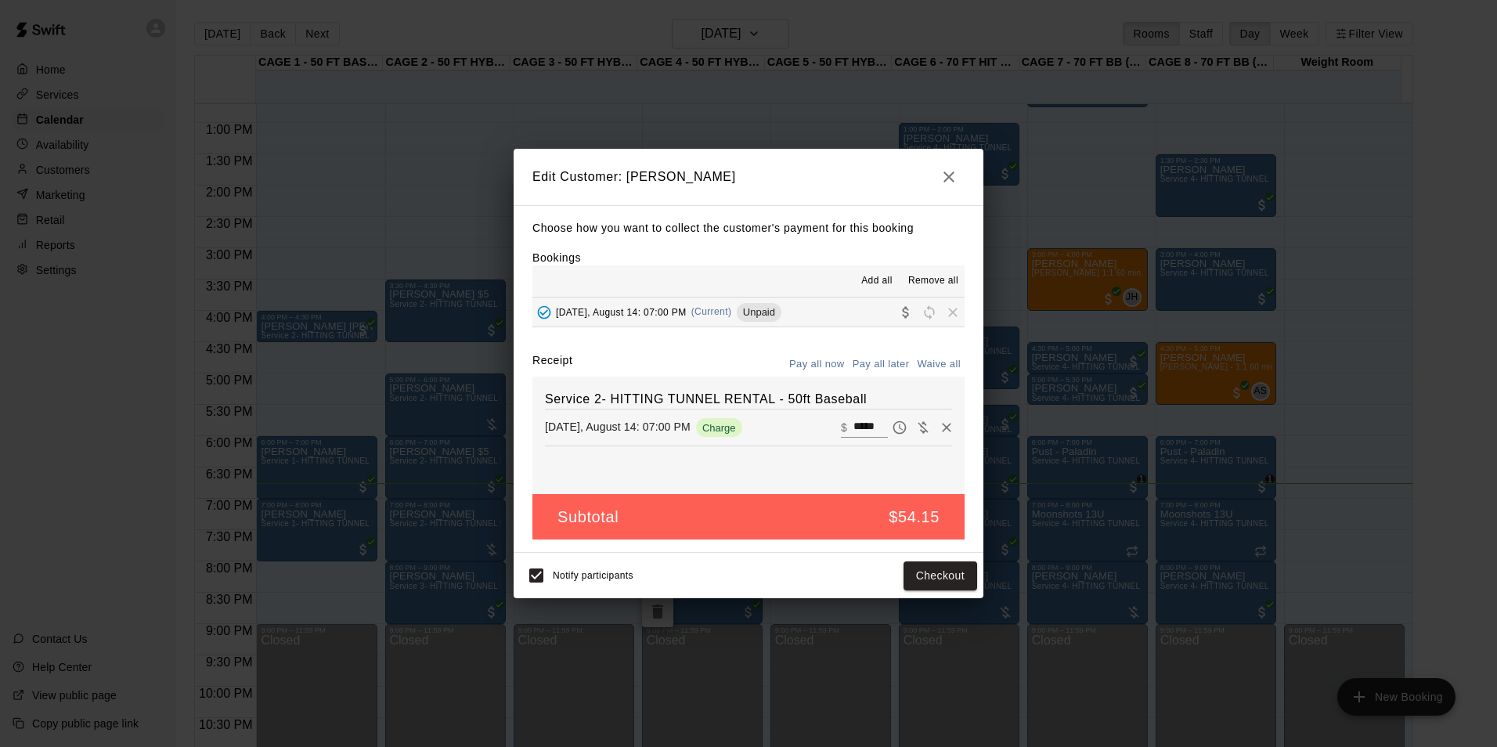
click at [936, 165] on h2 "Edit Customer: Joe Pitts" at bounding box center [749, 177] width 470 height 56
click at [936, 165] on button "button" at bounding box center [949, 176] width 31 height 31
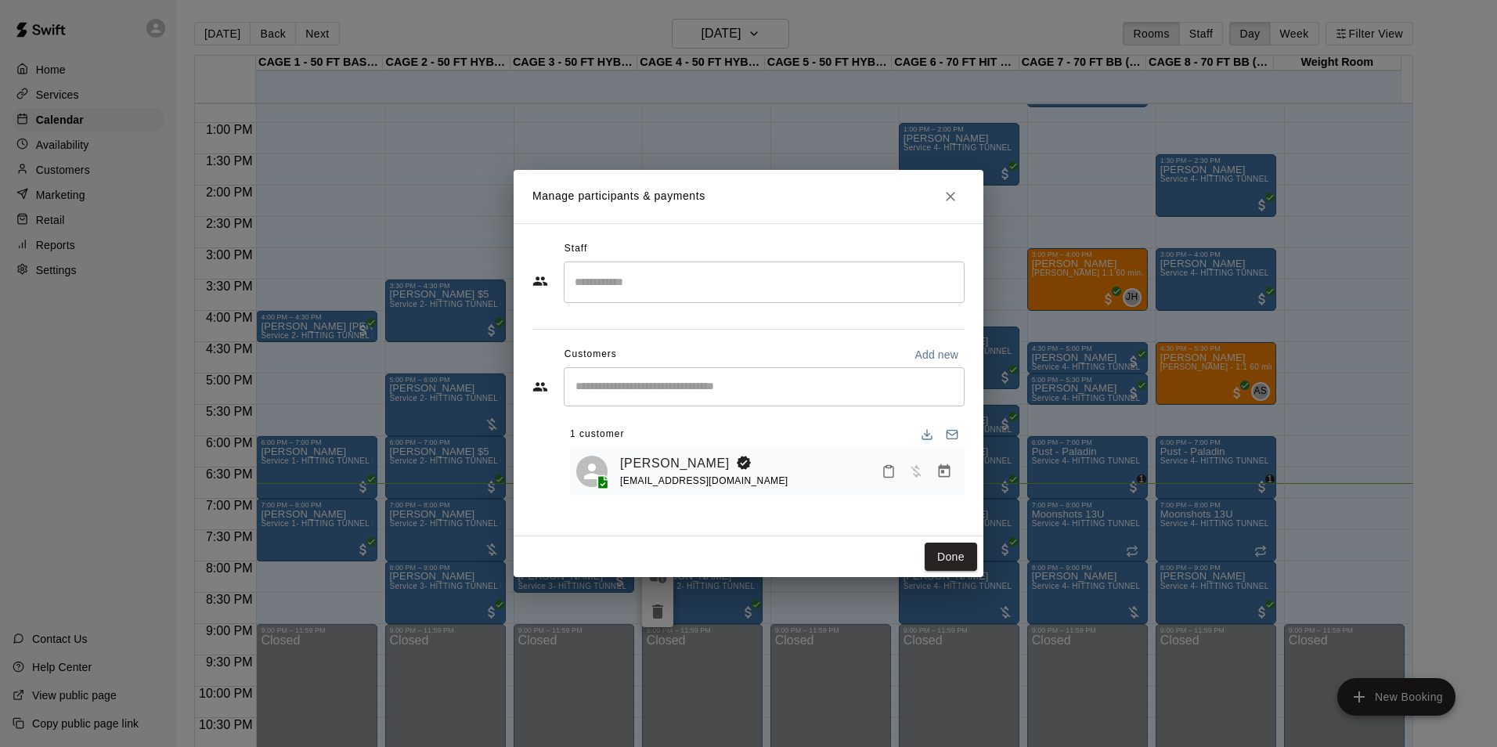
click at [950, 200] on icon "Close" at bounding box center [951, 197] width 16 height 16
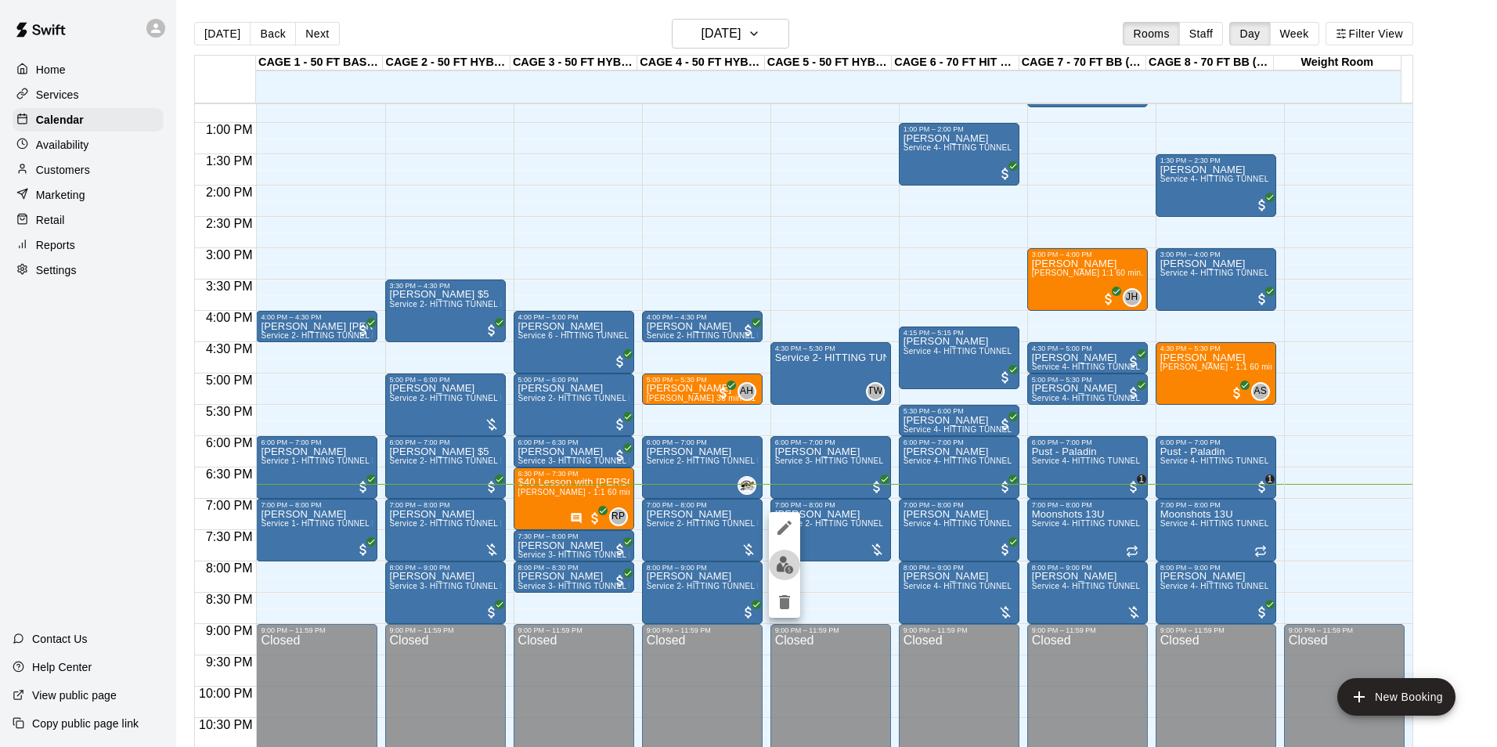
click at [789, 562] on img "edit" at bounding box center [785, 565] width 18 height 18
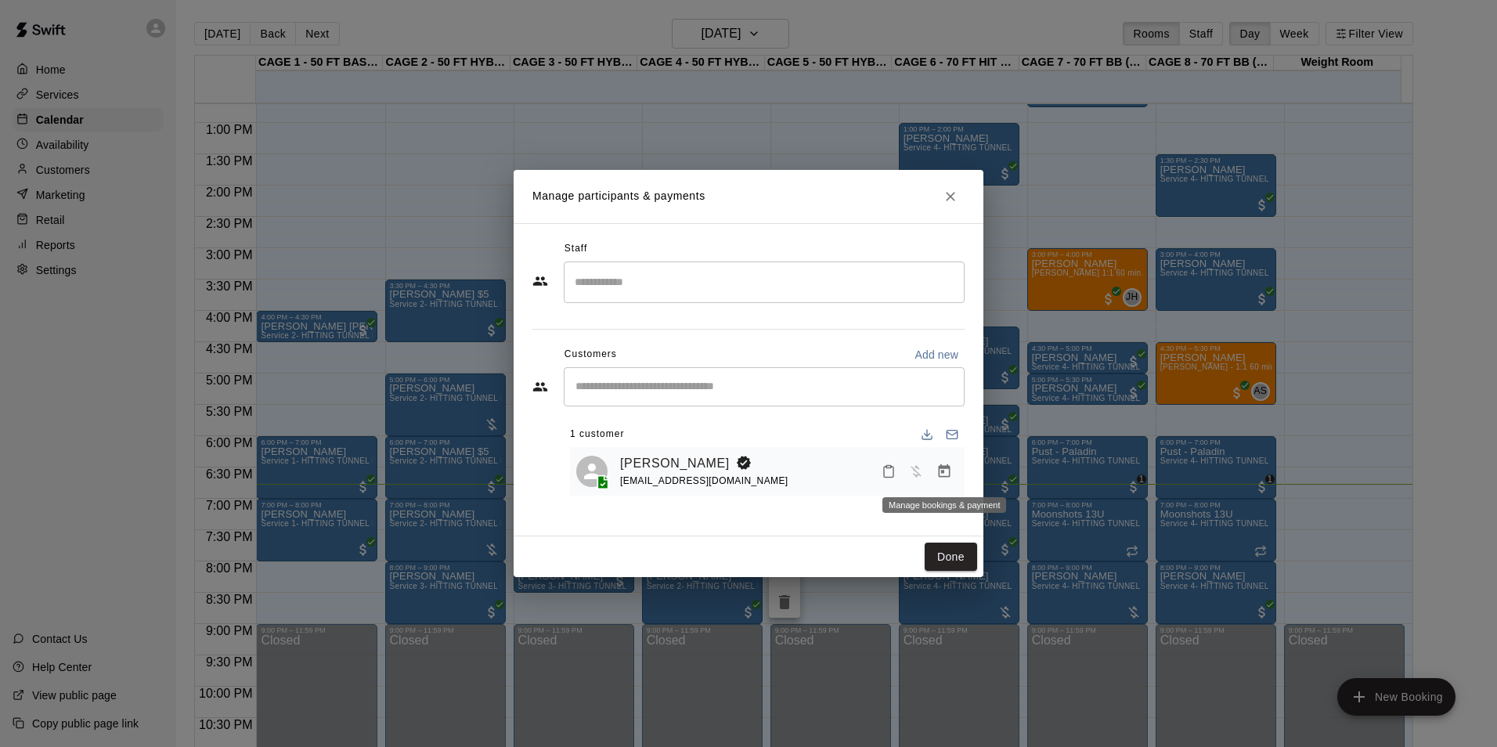
click at [947, 475] on icon "Manage bookings & payment" at bounding box center [945, 472] width 16 height 16
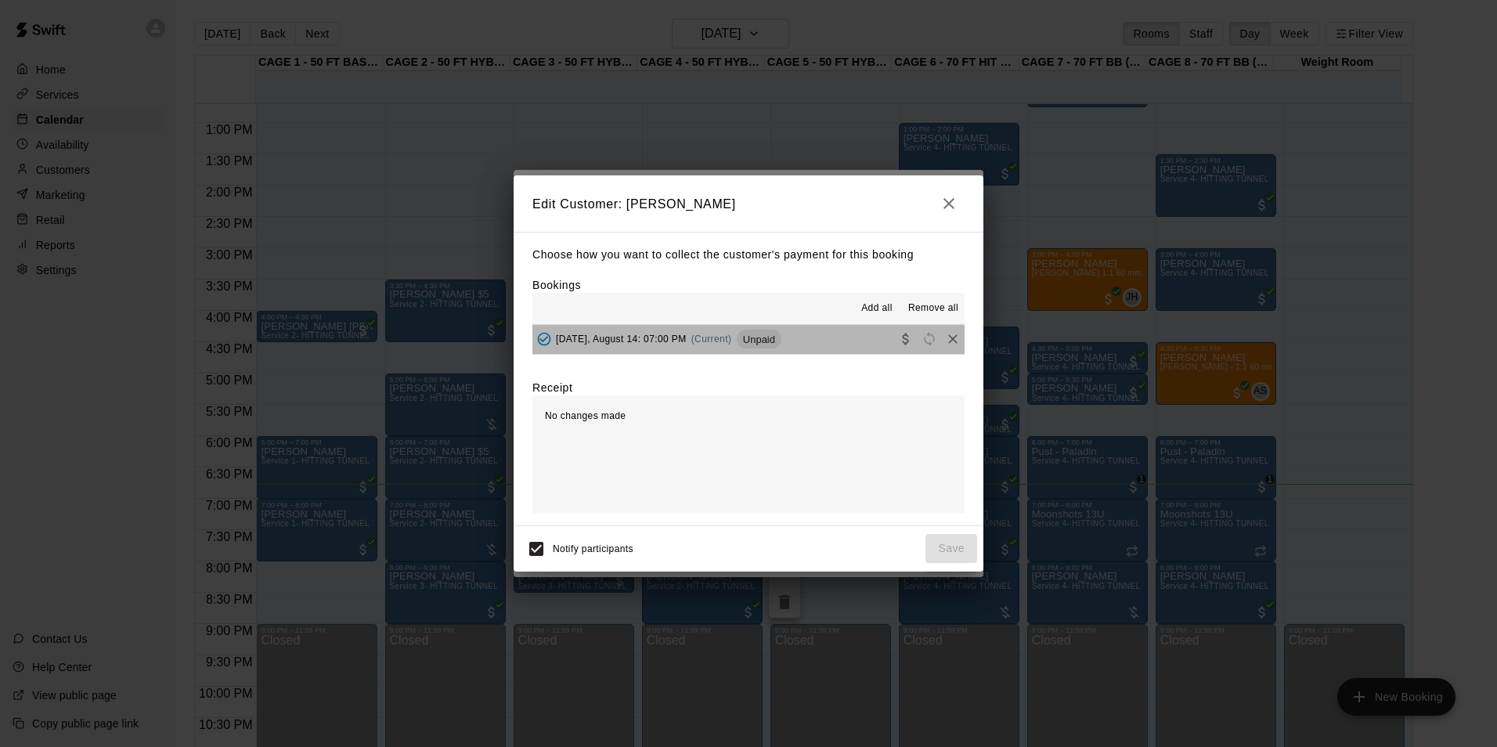
click at [820, 352] on button "Thursday, August 14: 07:00 PM (Current) Unpaid" at bounding box center [749, 339] width 432 height 29
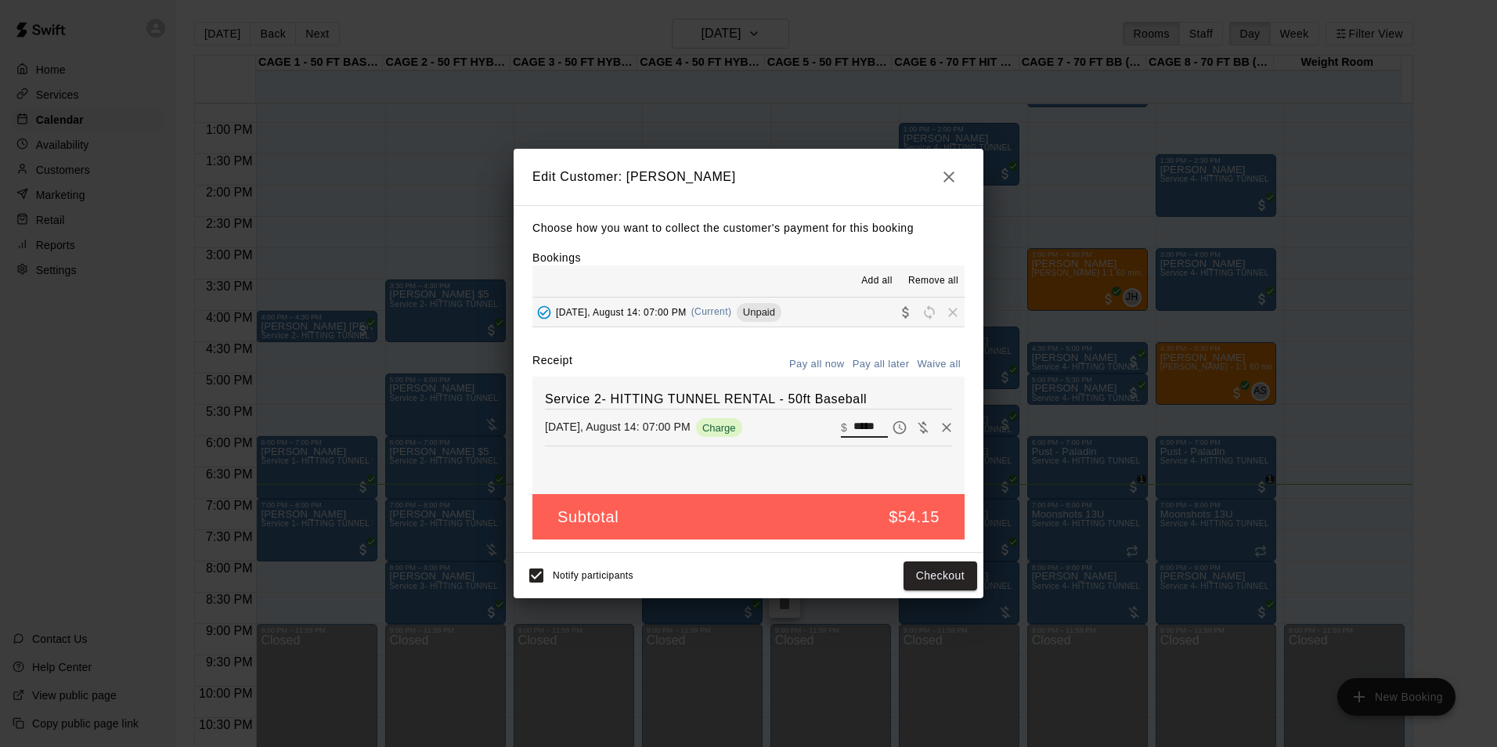
click at [854, 428] on input "*****" at bounding box center [871, 427] width 34 height 20
type input "**"
click at [948, 571] on button "Checkout" at bounding box center [941, 576] width 74 height 29
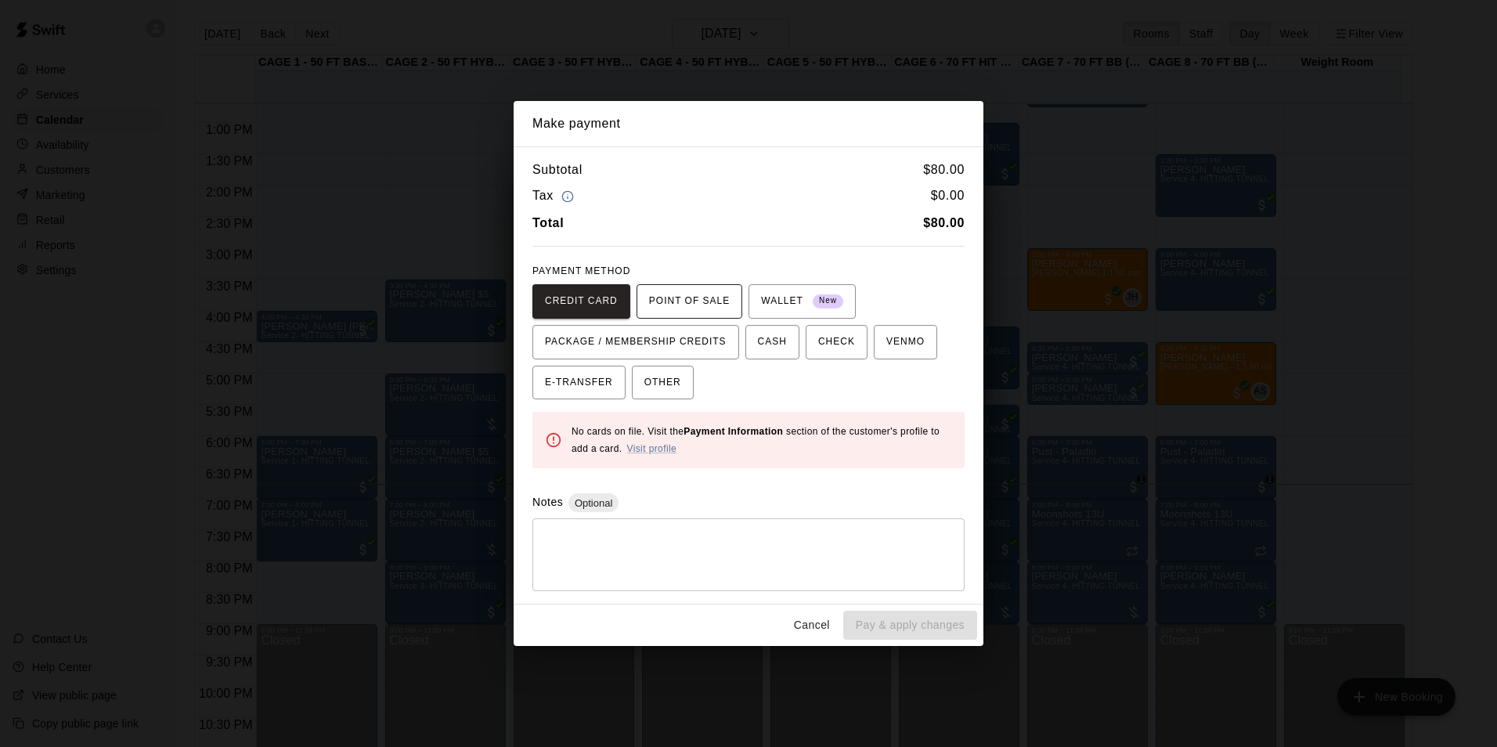
click at [695, 300] on span "POINT OF SALE" at bounding box center [689, 301] width 81 height 25
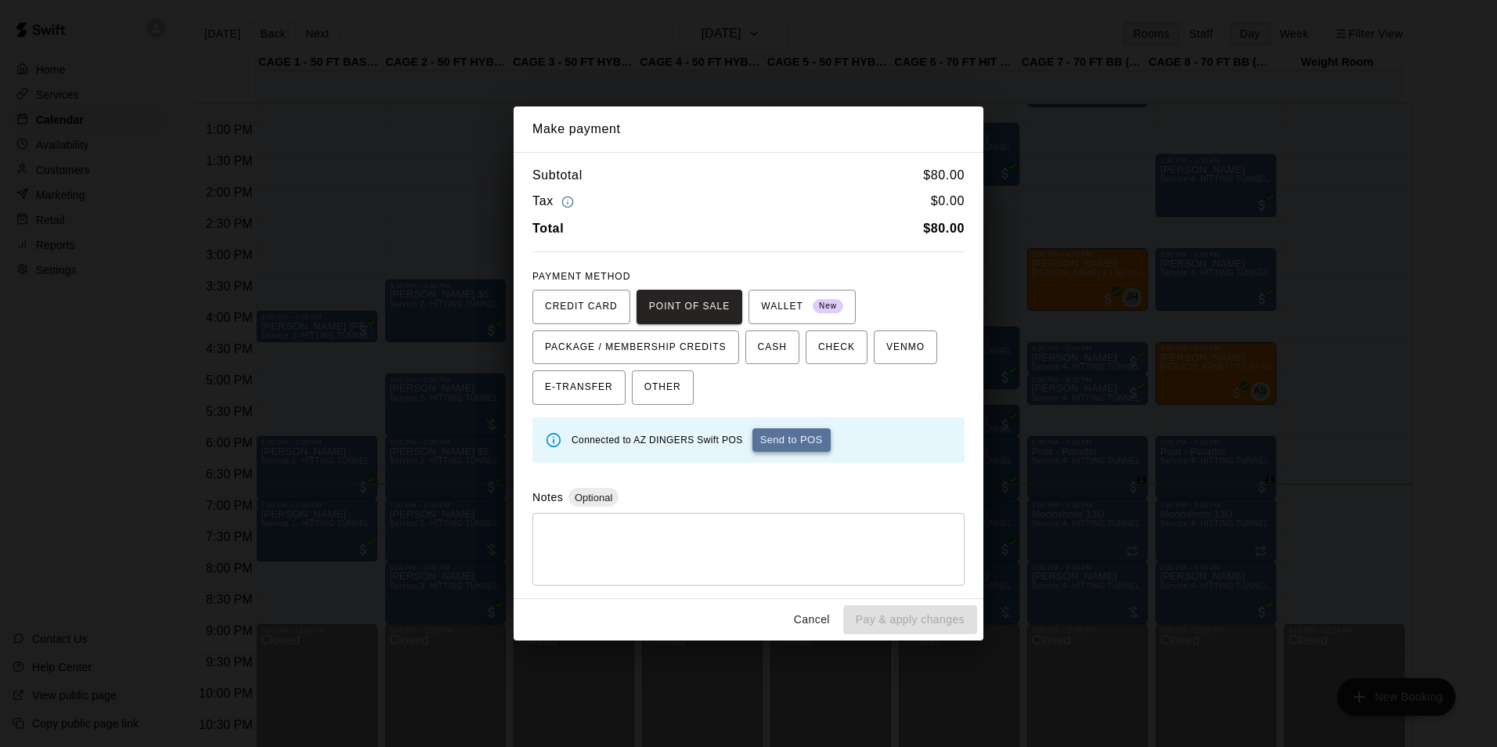
click at [791, 440] on button "Send to POS" at bounding box center [792, 439] width 78 height 23
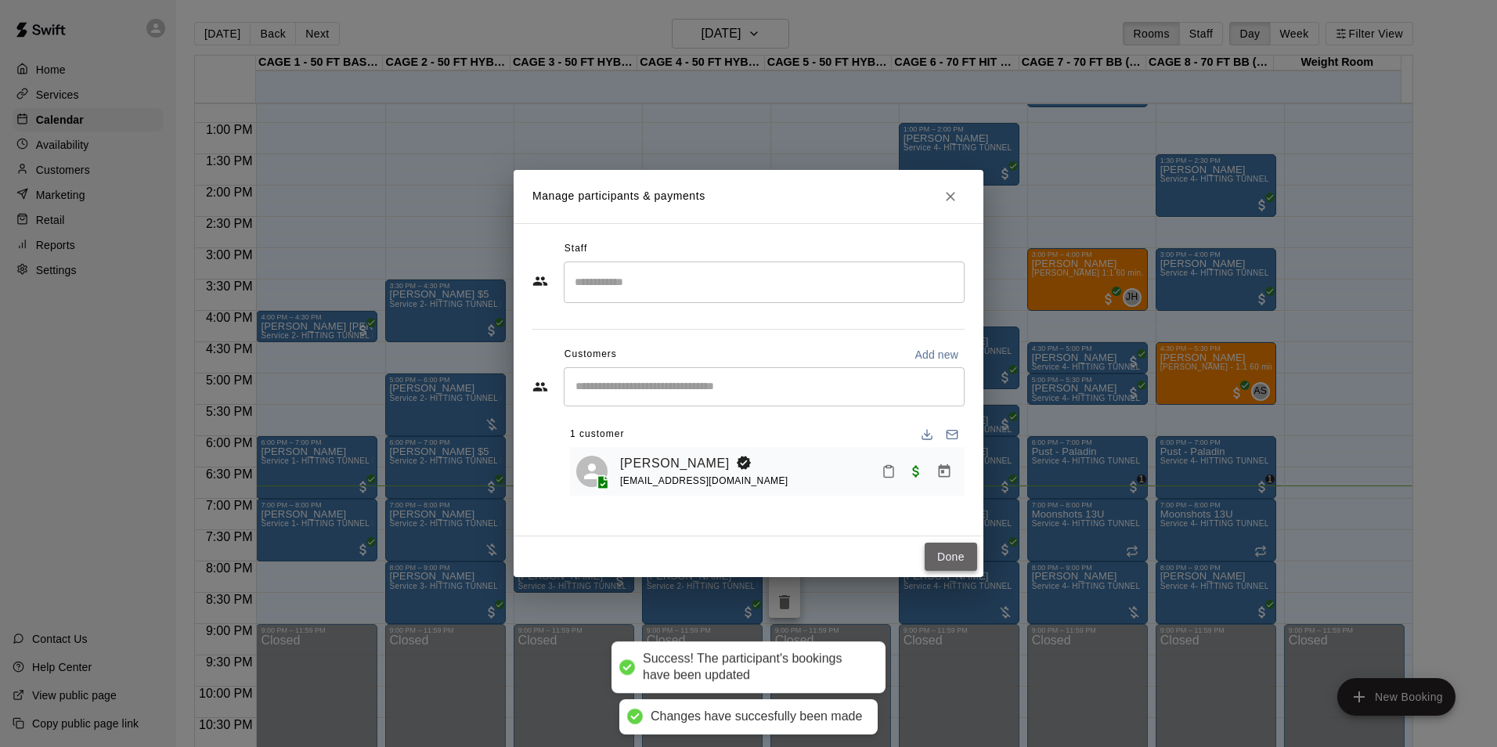
click at [955, 557] on button "Done" at bounding box center [951, 557] width 52 height 29
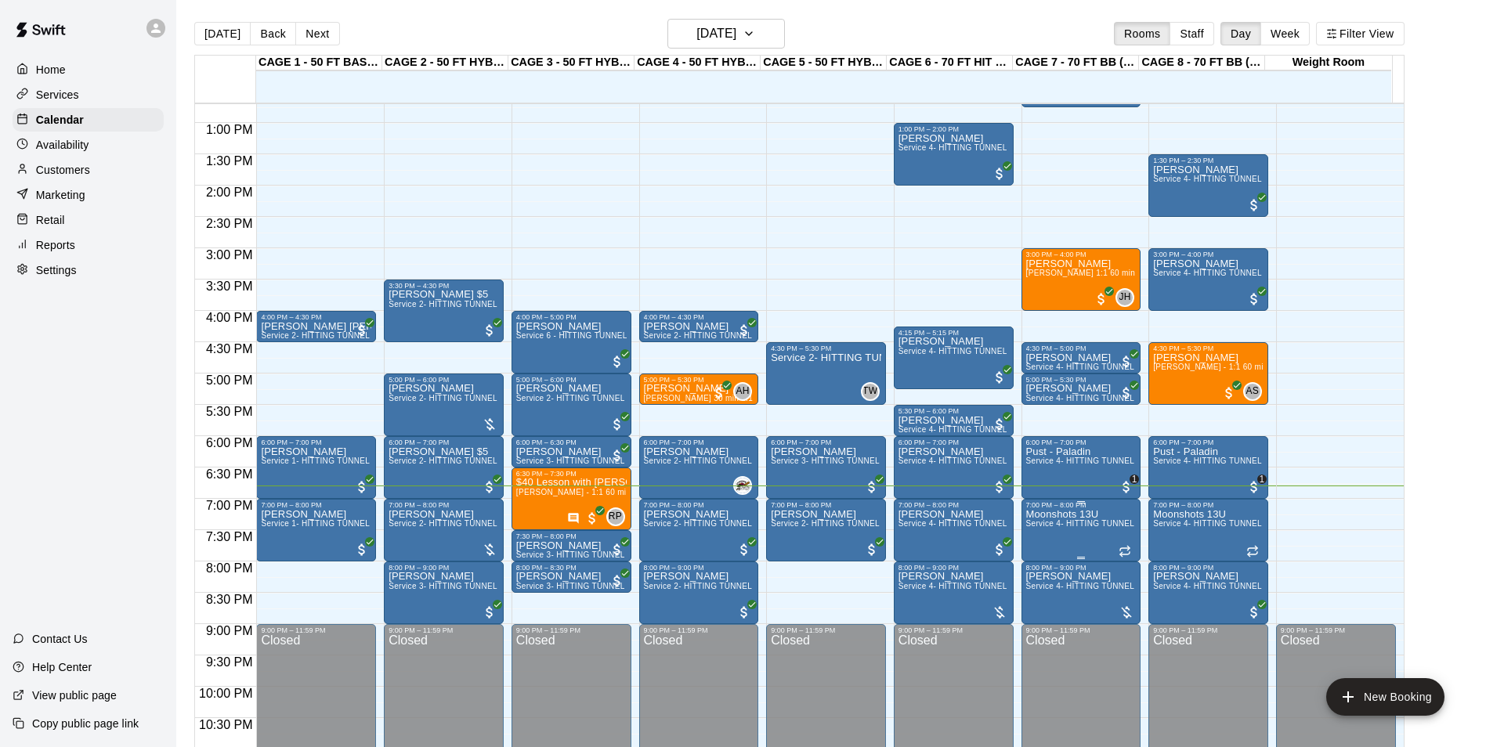
click at [1074, 525] on span "Service 4- HITTING TUNNEL RENTAL - 70ft Baseball" at bounding box center [1125, 523] width 199 height 9
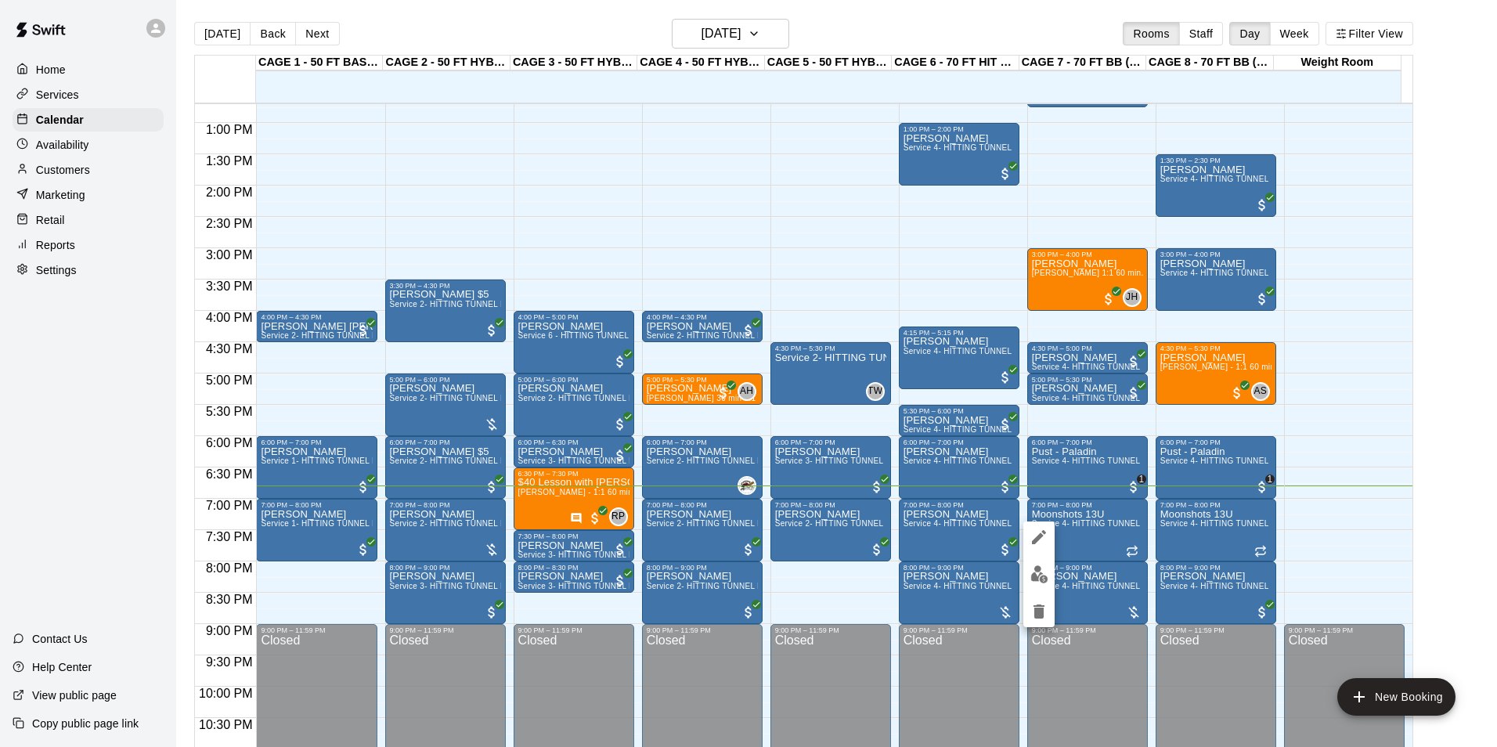
click at [69, 168] on div at bounding box center [748, 373] width 1497 height 747
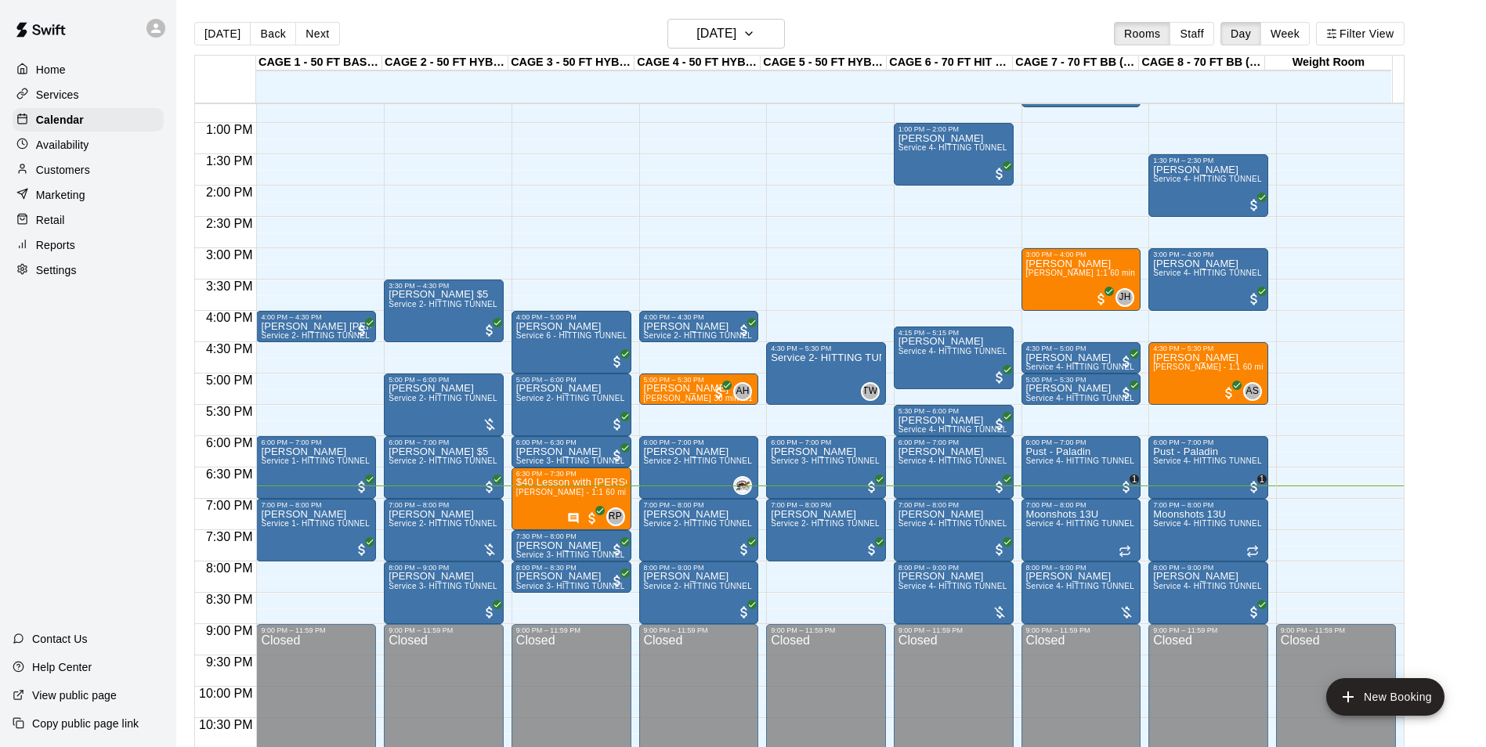
click at [69, 168] on div at bounding box center [743, 373] width 1486 height 747
click at [70, 170] on p "Customers" at bounding box center [63, 170] width 54 height 16
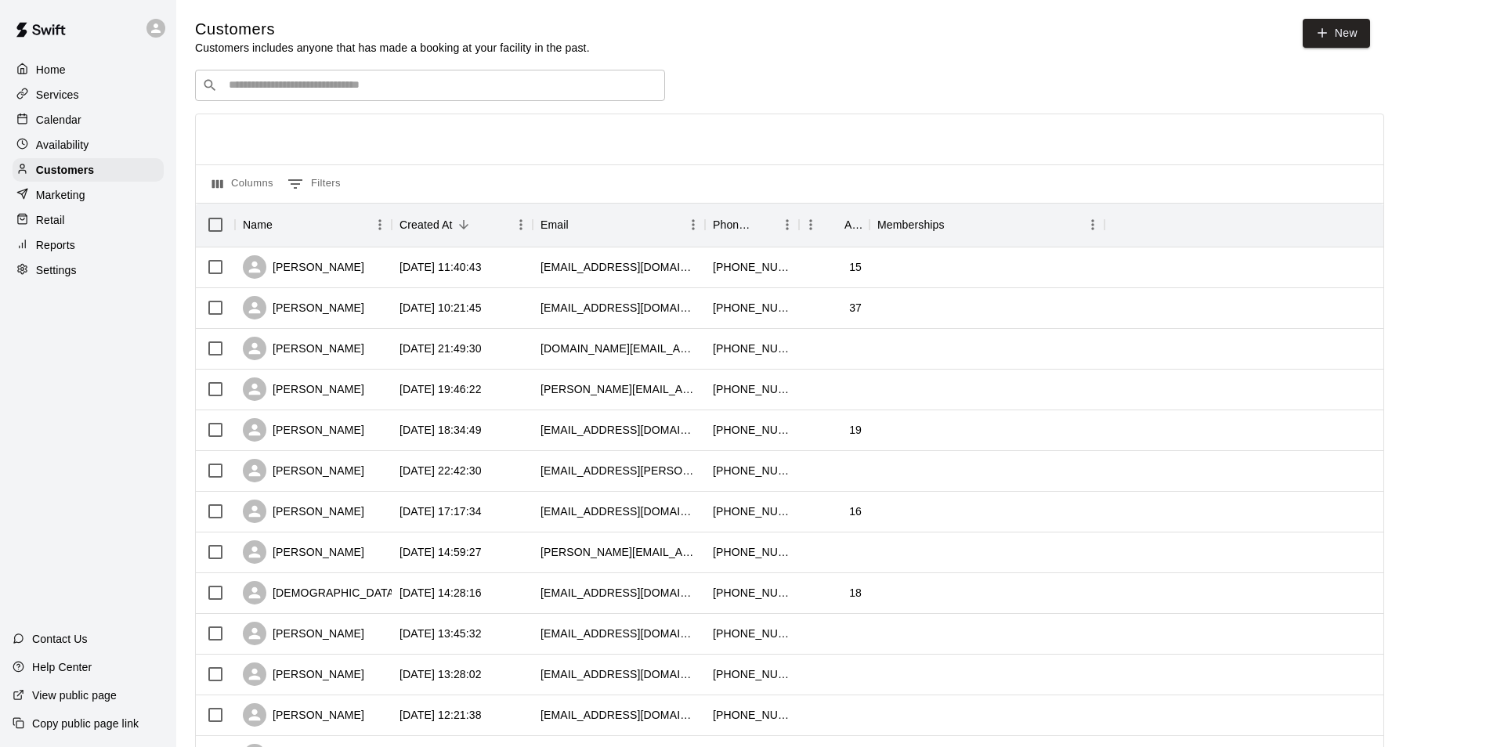
click at [273, 74] on div "​ ​" at bounding box center [430, 85] width 470 height 31
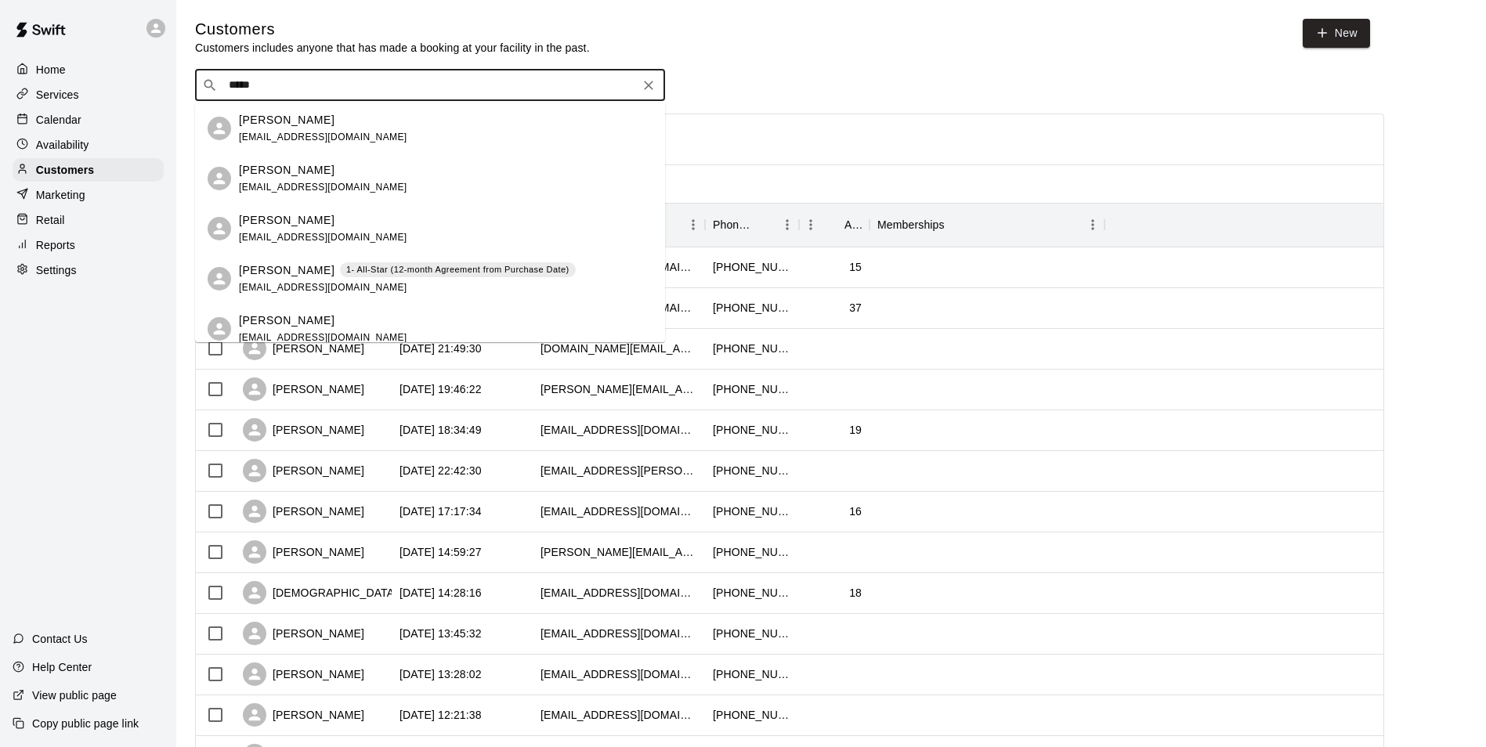
type input "*****"
click at [699, 50] on div "Customers Customers includes anyone that has made a booking at your facility in…" at bounding box center [782, 37] width 1175 height 37
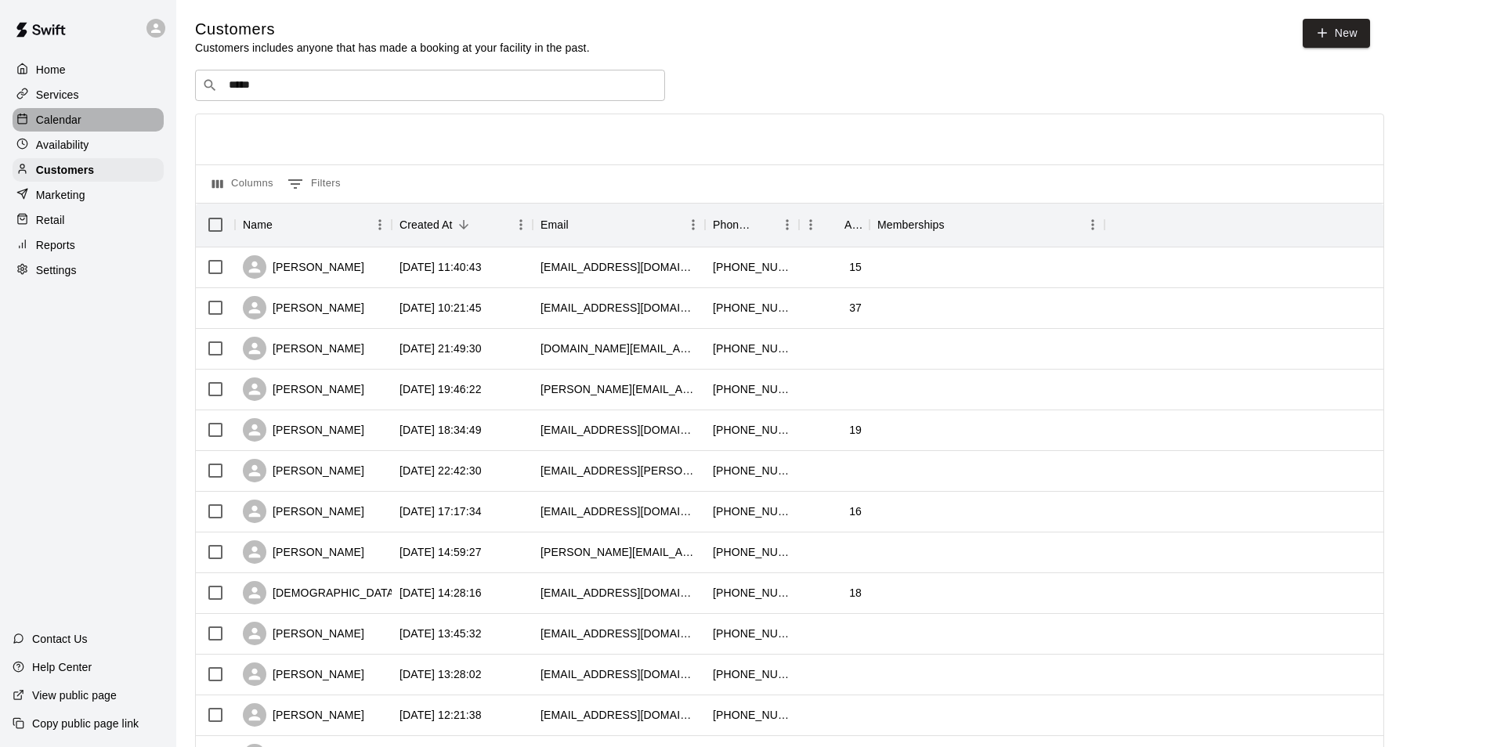
click at [114, 114] on div "Calendar" at bounding box center [88, 119] width 151 height 23
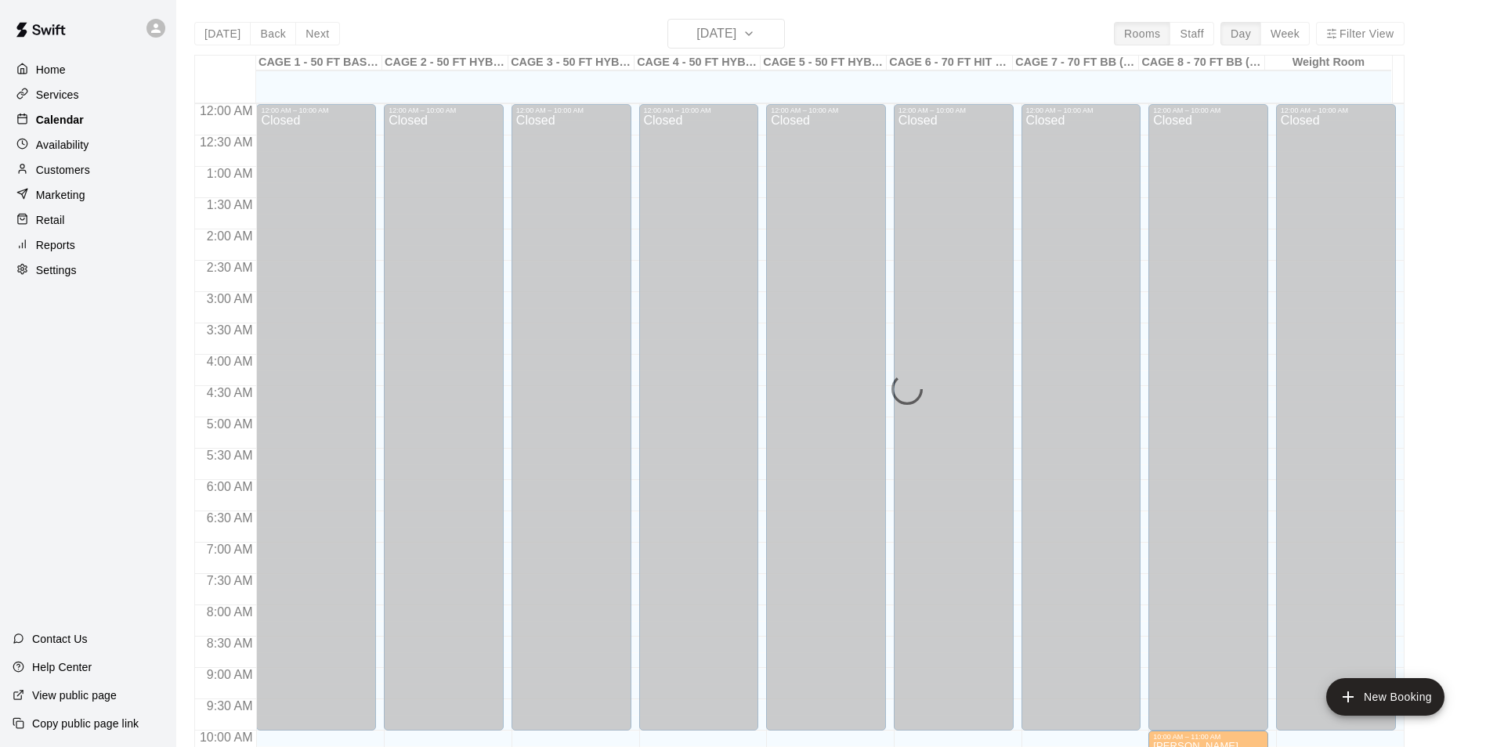
scroll to position [796, 0]
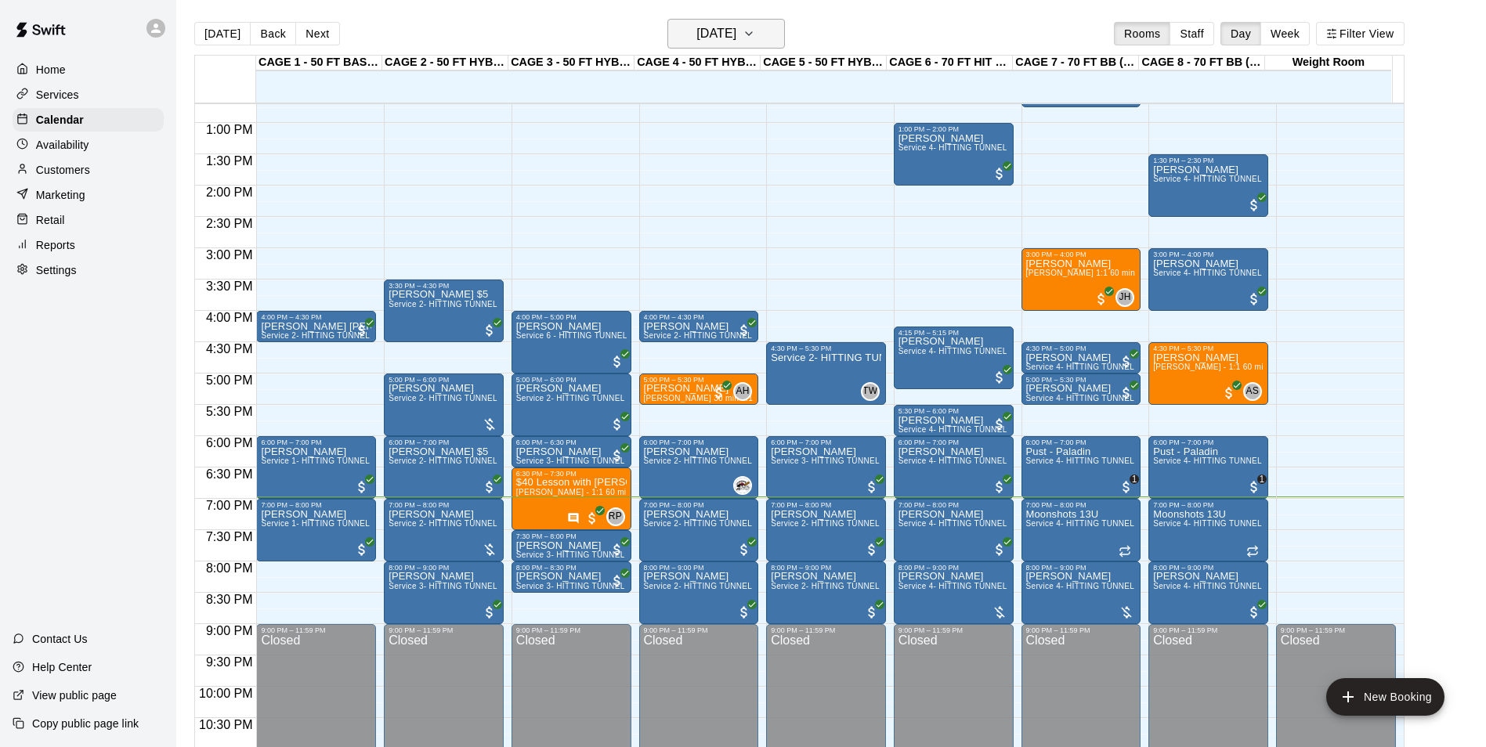
click at [755, 27] on icon "button" at bounding box center [748, 33] width 13 height 19
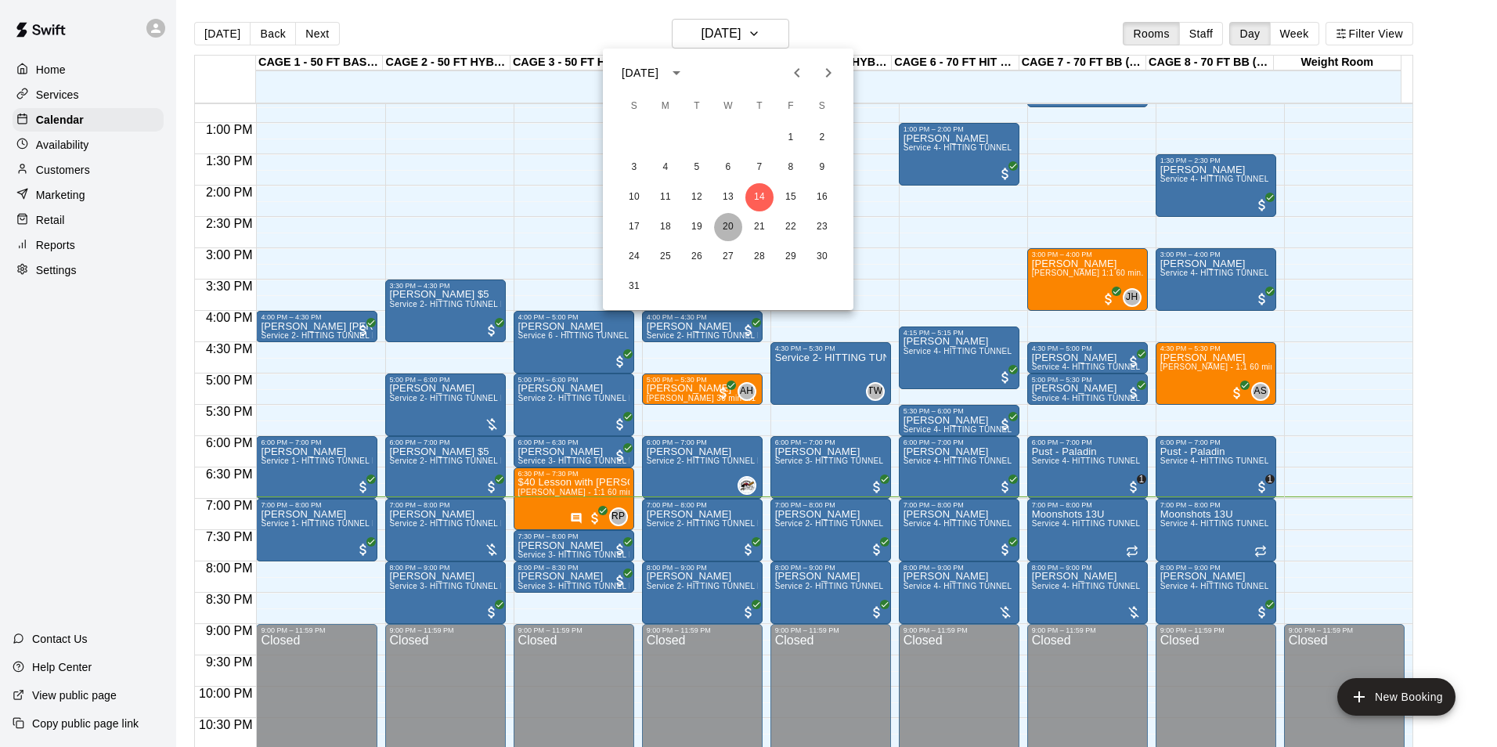
click at [735, 228] on button "20" at bounding box center [728, 227] width 28 height 28
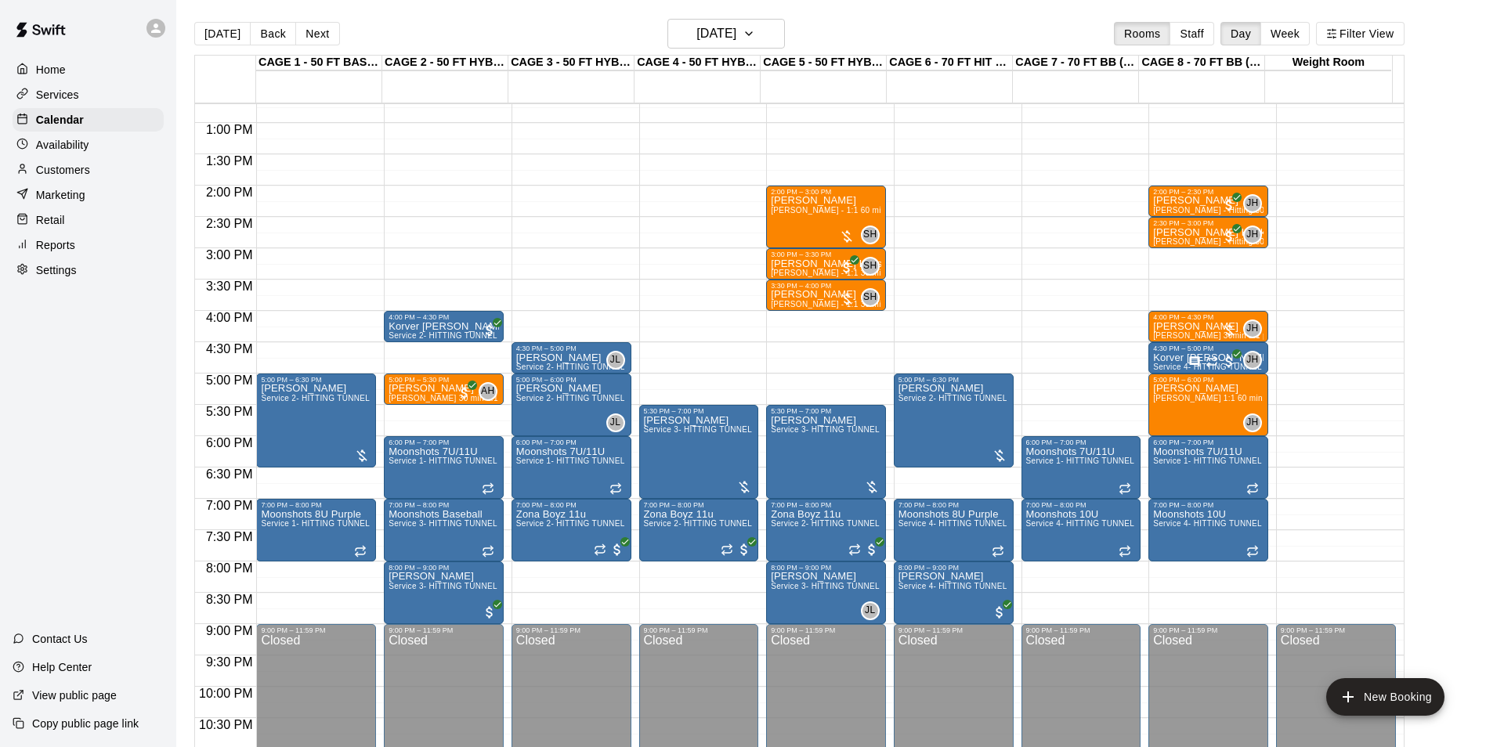
click at [306, 32] on button "Next" at bounding box center [317, 33] width 44 height 23
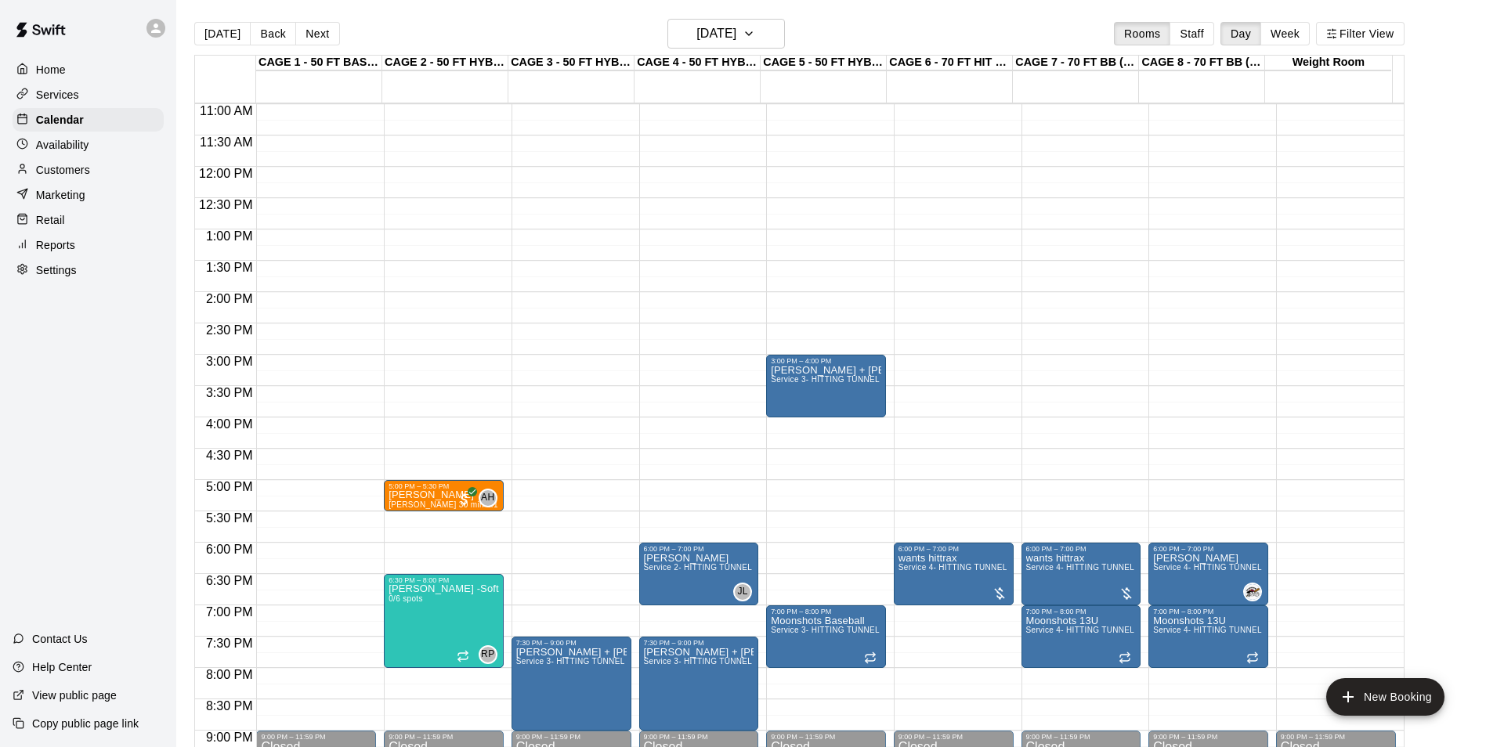
scroll to position [717, 0]
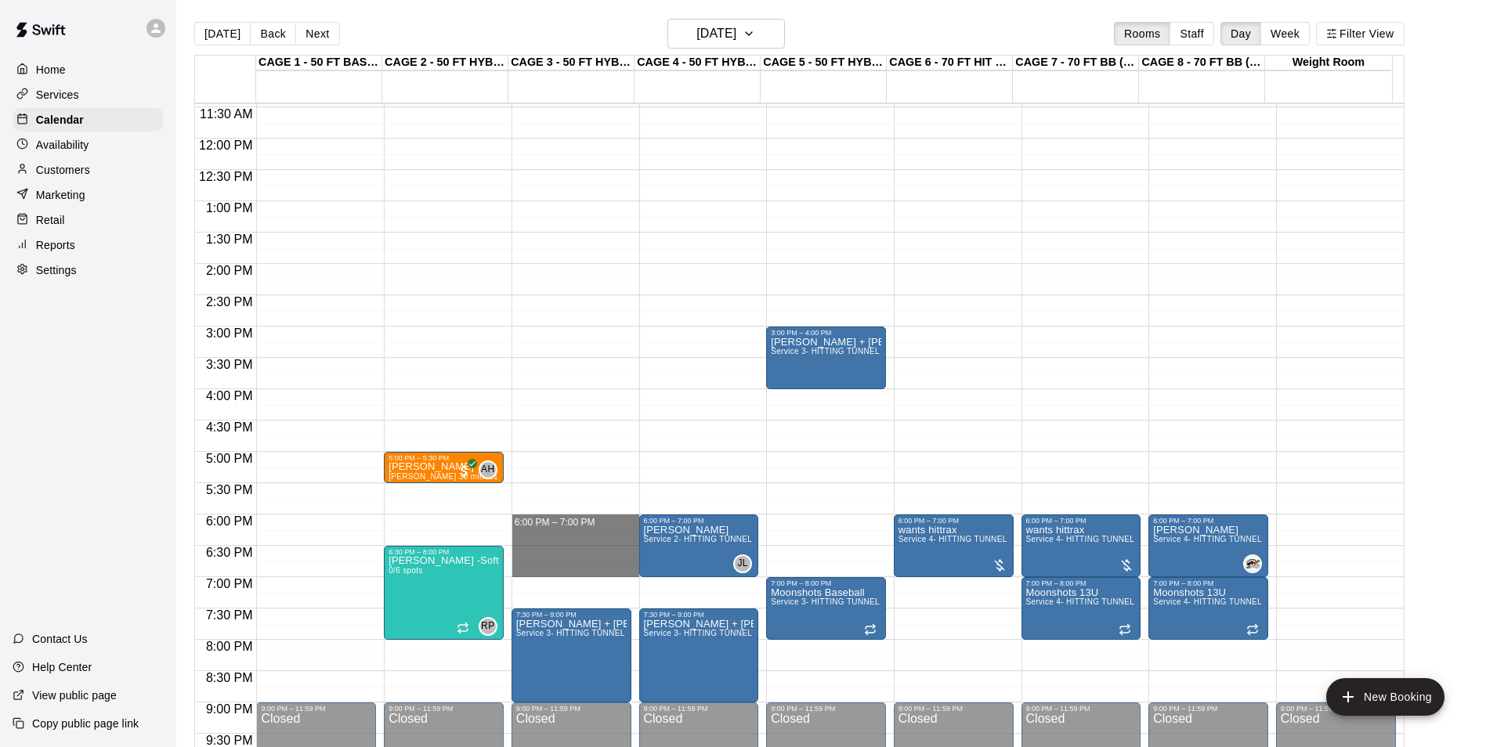
drag, startPoint x: 574, startPoint y: 519, endPoint x: 590, endPoint y: 568, distance: 51.0
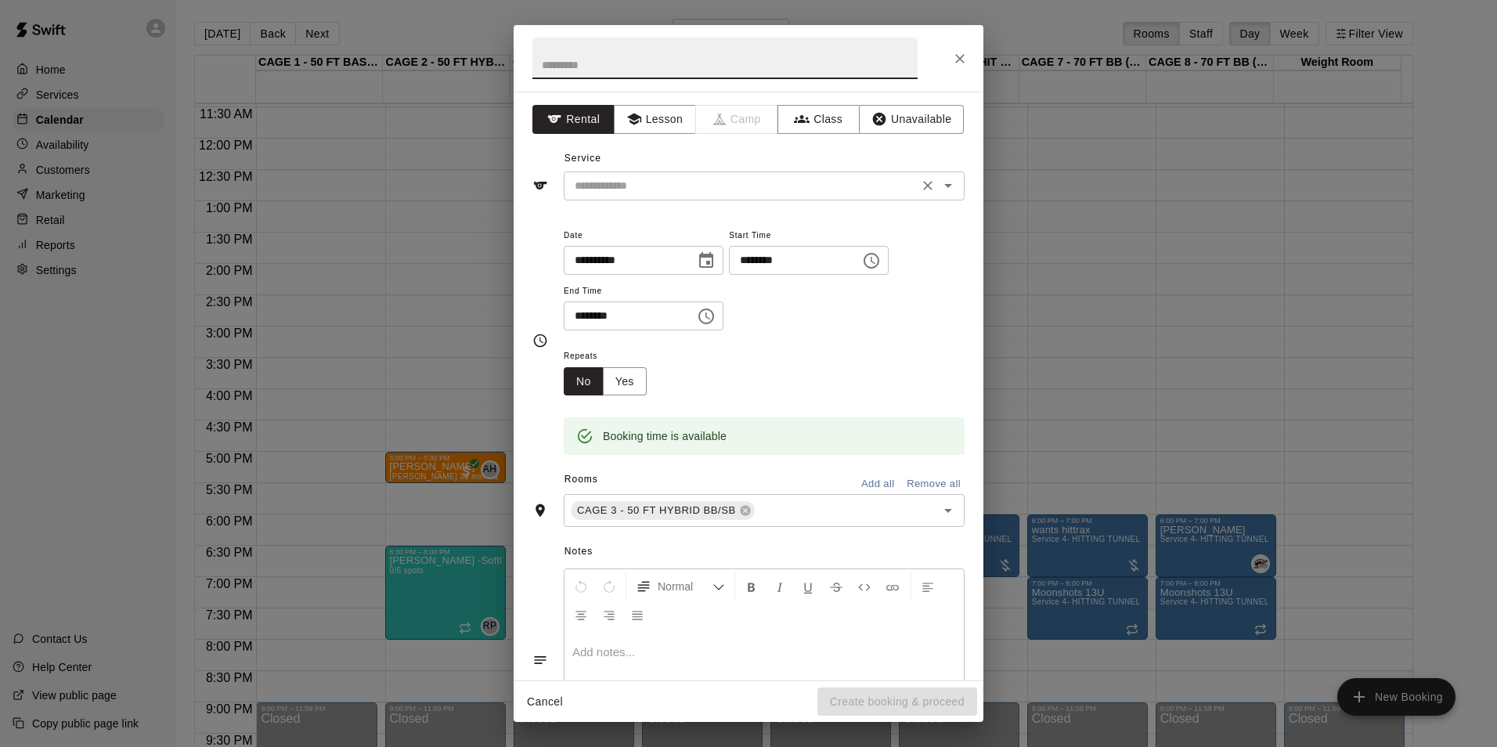
click at [798, 175] on div "​" at bounding box center [764, 186] width 401 height 29
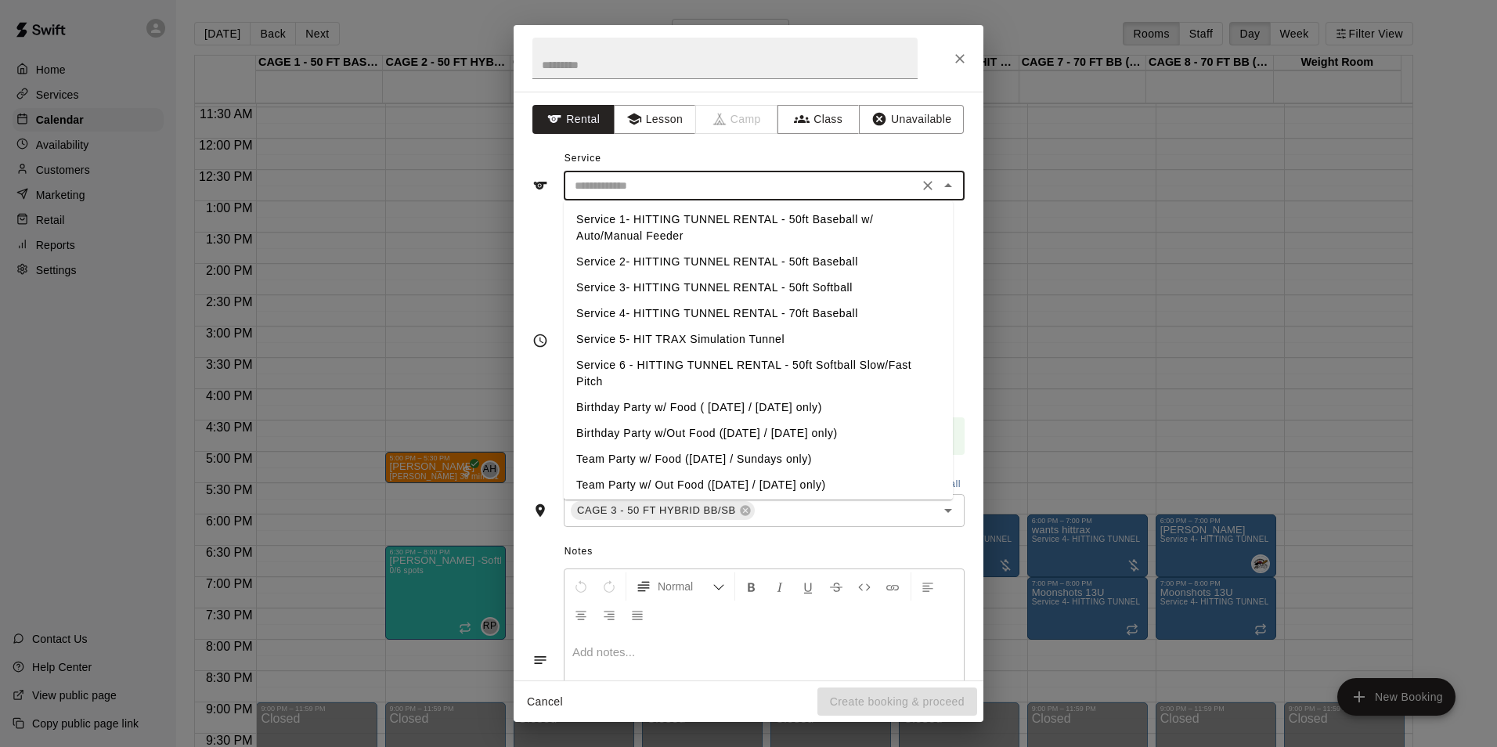
click at [856, 259] on li "Service 2- HITTING TUNNEL RENTAL - 50ft Baseball" at bounding box center [758, 262] width 389 height 26
type input "**********"
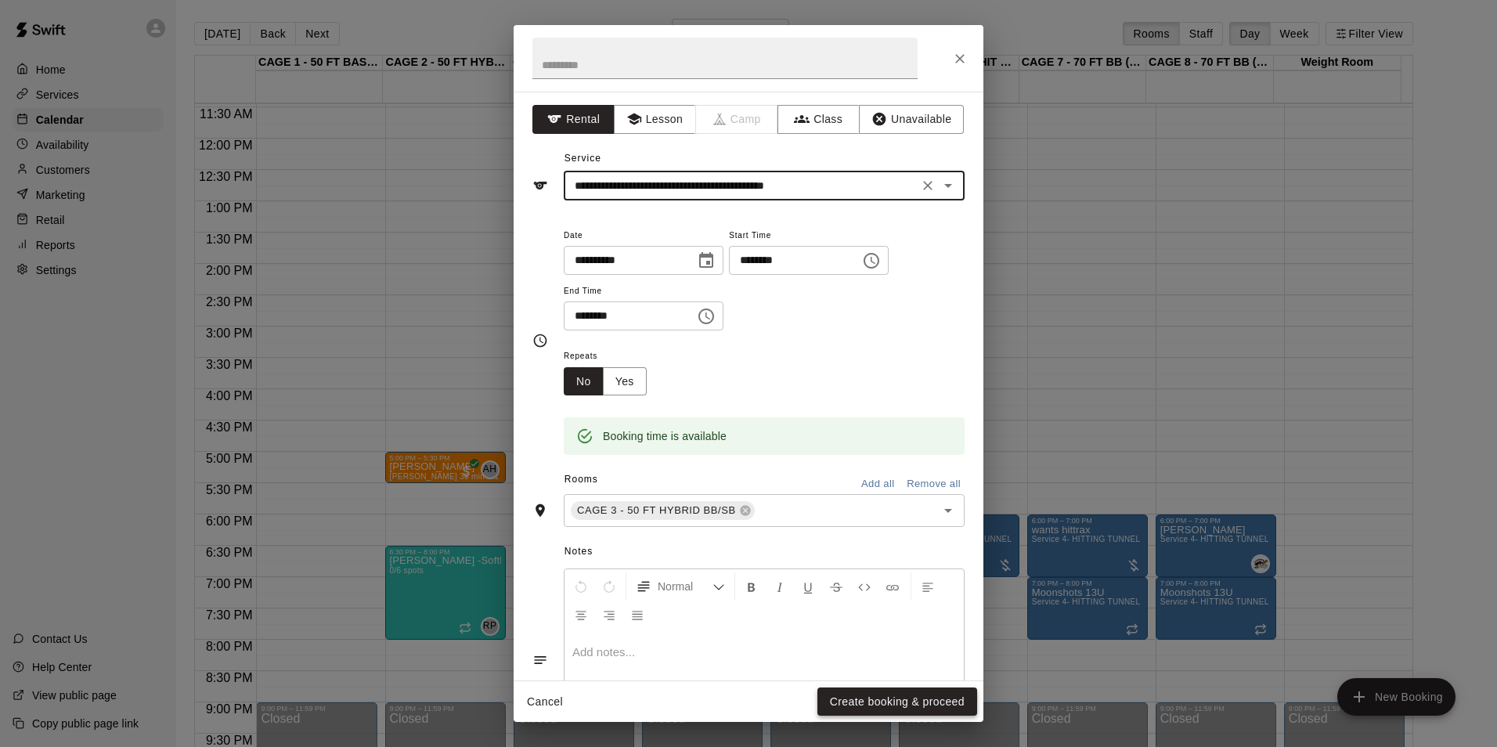
click at [930, 689] on button "Create booking & proceed" at bounding box center [898, 702] width 160 height 29
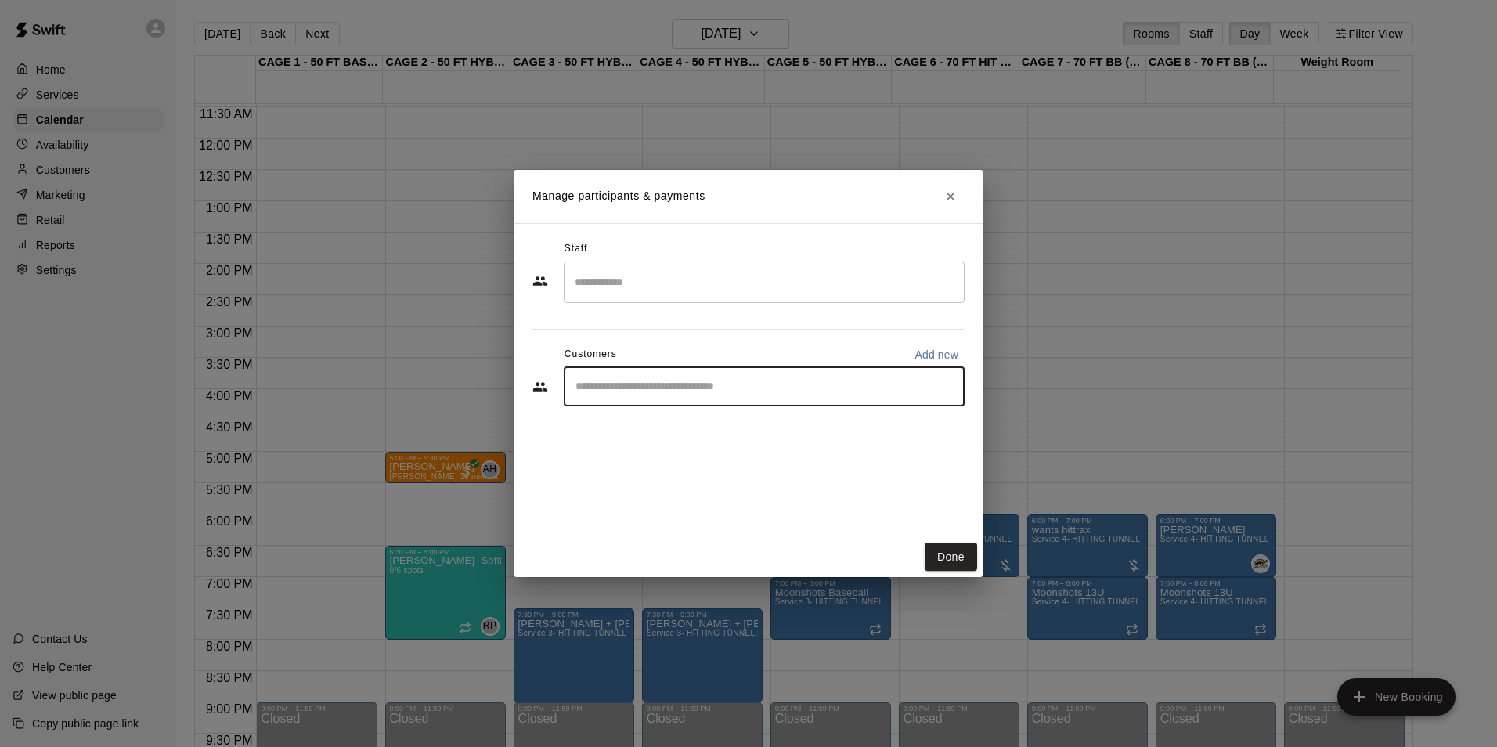
click at [701, 392] on input "Start typing to search customers..." at bounding box center [764, 387] width 387 height 16
type input "*****"
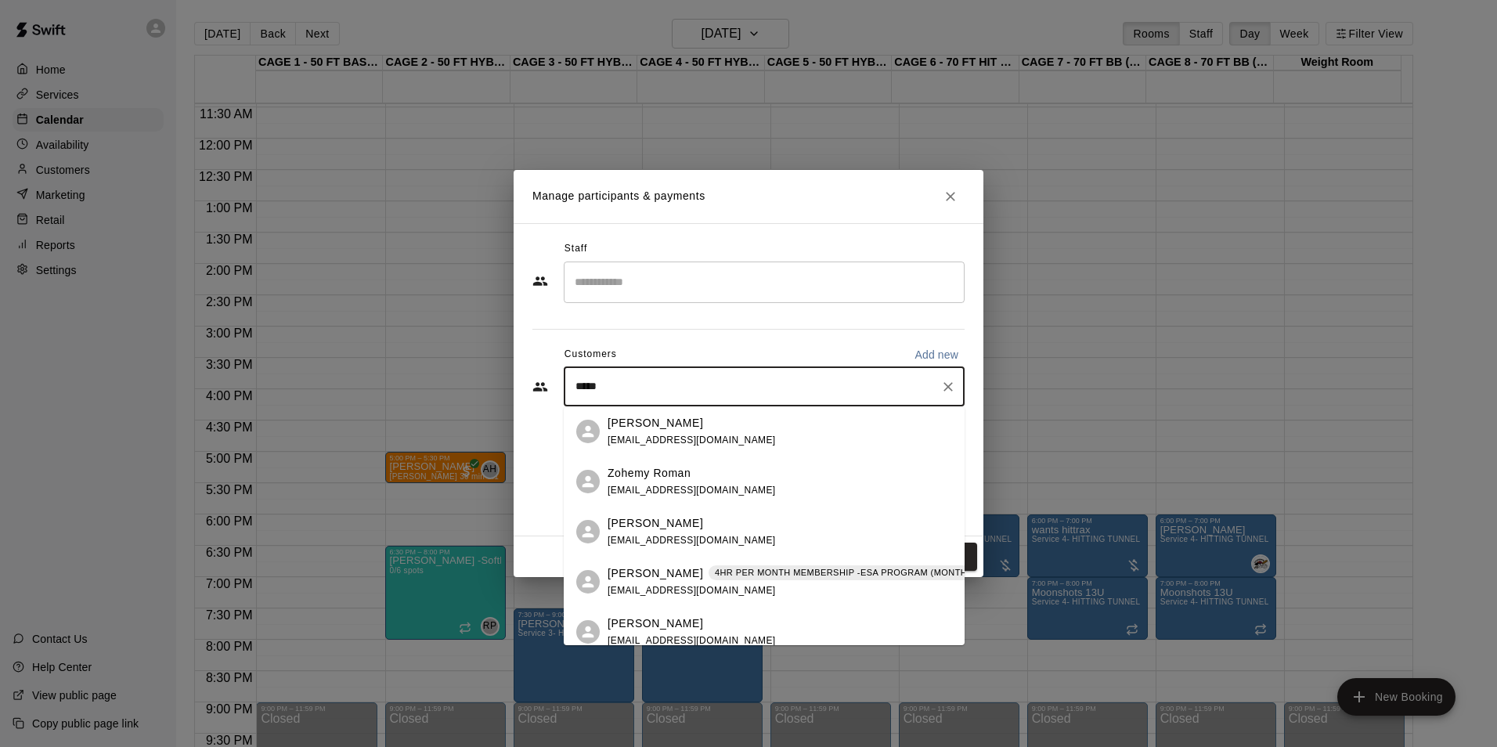
click at [728, 589] on div "Roman Villa-Garcia 4HR PER MONTH MEMBERSHIP -ESA PROGRAM (MONTHLY OR QUARTERLY …" at bounding box center [862, 582] width 509 height 34
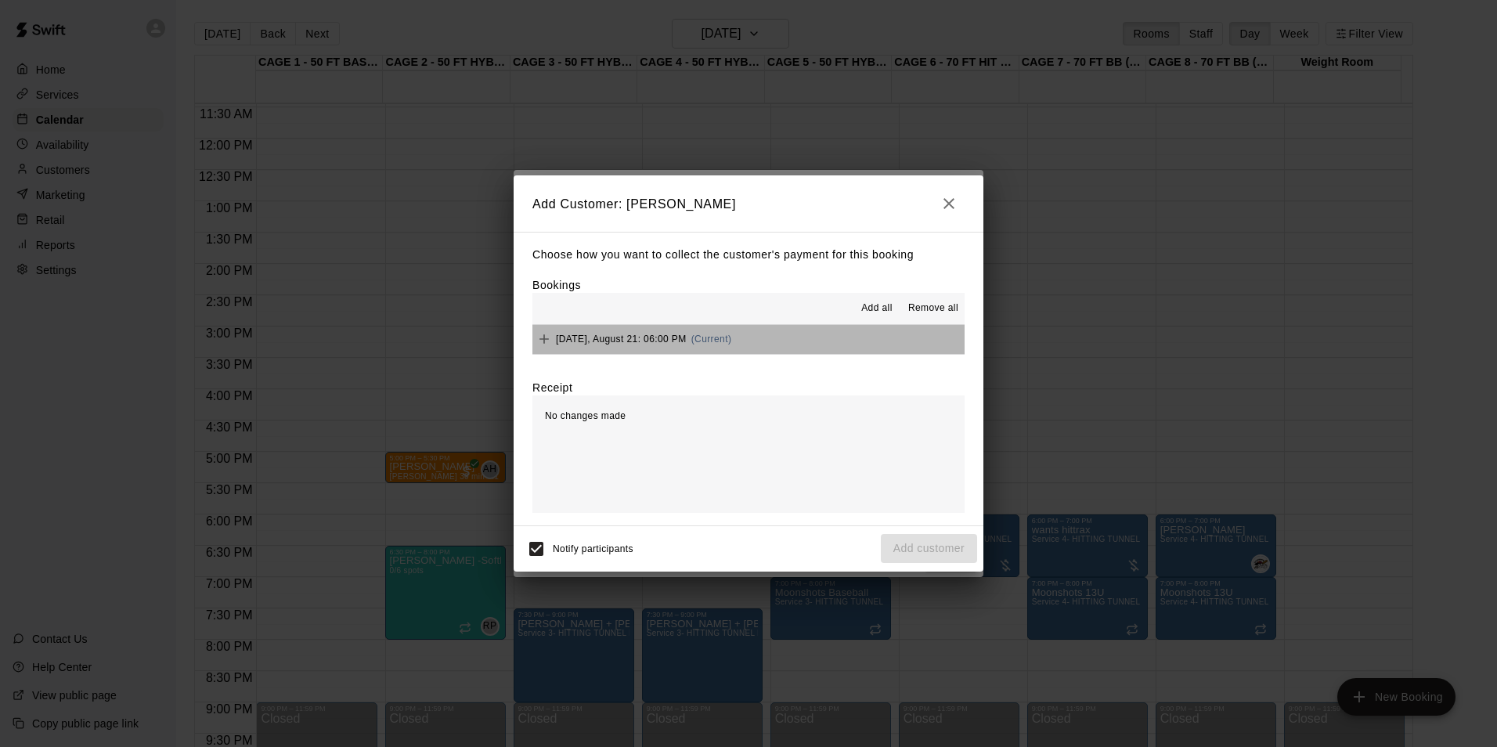
click at [822, 340] on button "Thursday, August 21: 06:00 PM (Current)" at bounding box center [749, 339] width 432 height 29
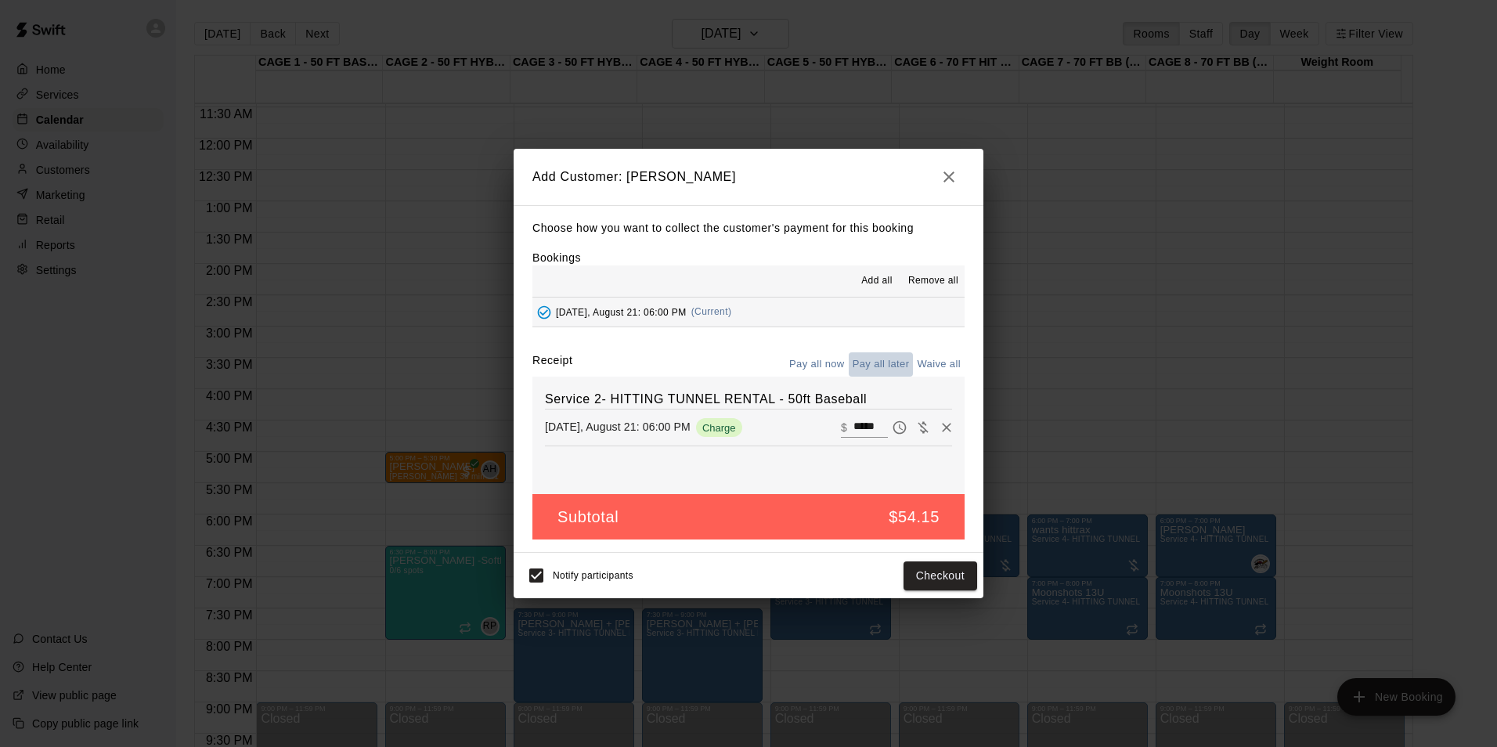
click at [882, 367] on button "Pay all later" at bounding box center [881, 364] width 65 height 24
click at [931, 573] on button "Add customer" at bounding box center [929, 576] width 96 height 29
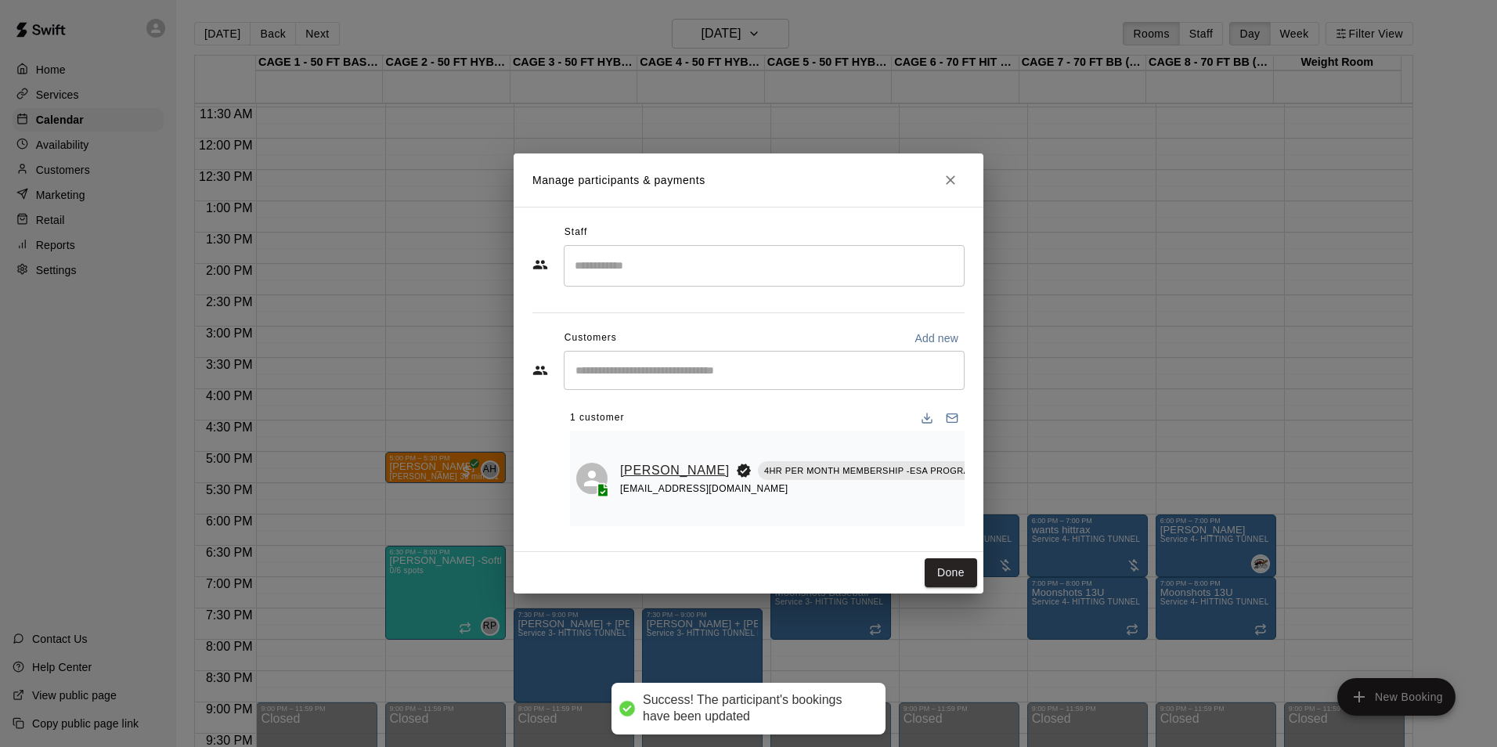
click at [642, 461] on link "[PERSON_NAME]" at bounding box center [675, 471] width 110 height 20
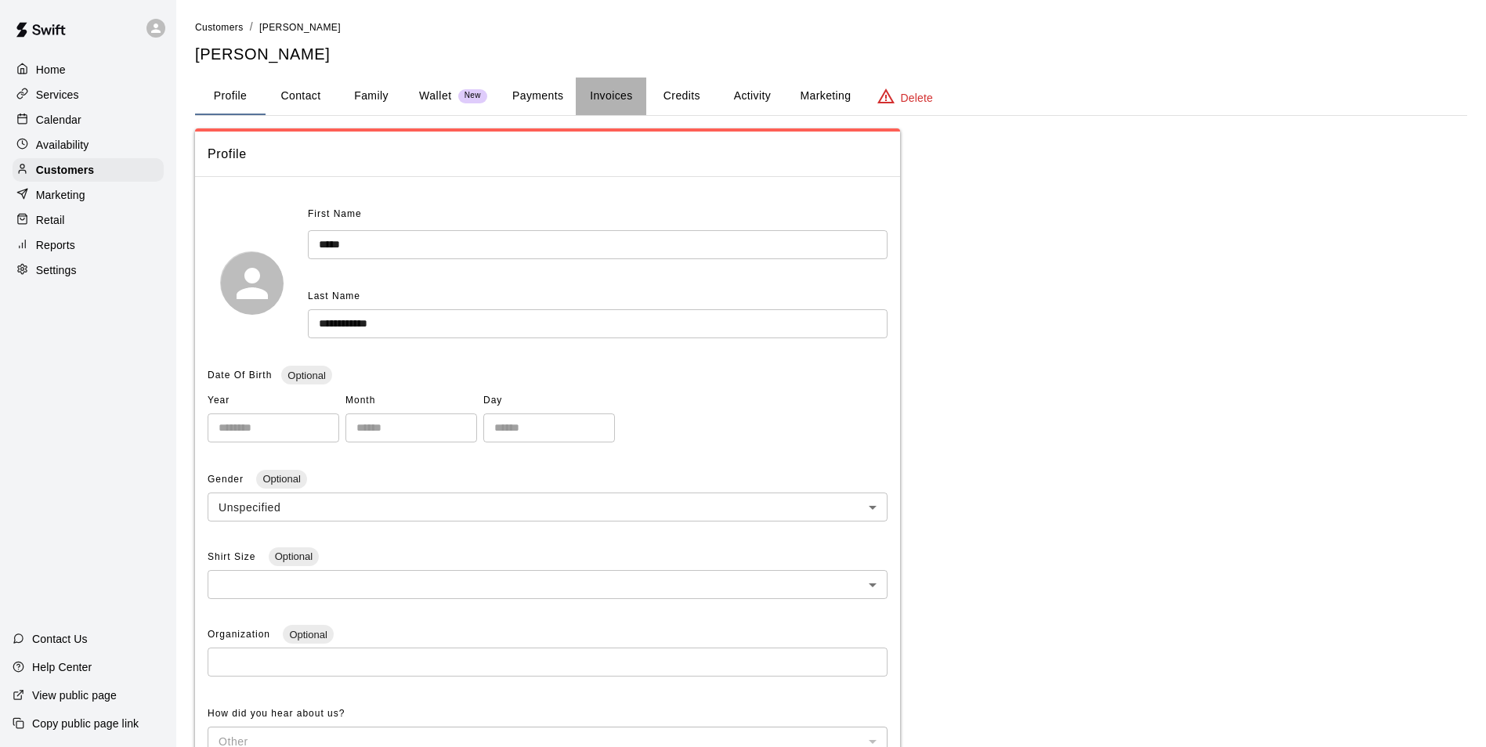
click at [605, 91] on button "Invoices" at bounding box center [611, 97] width 70 height 38
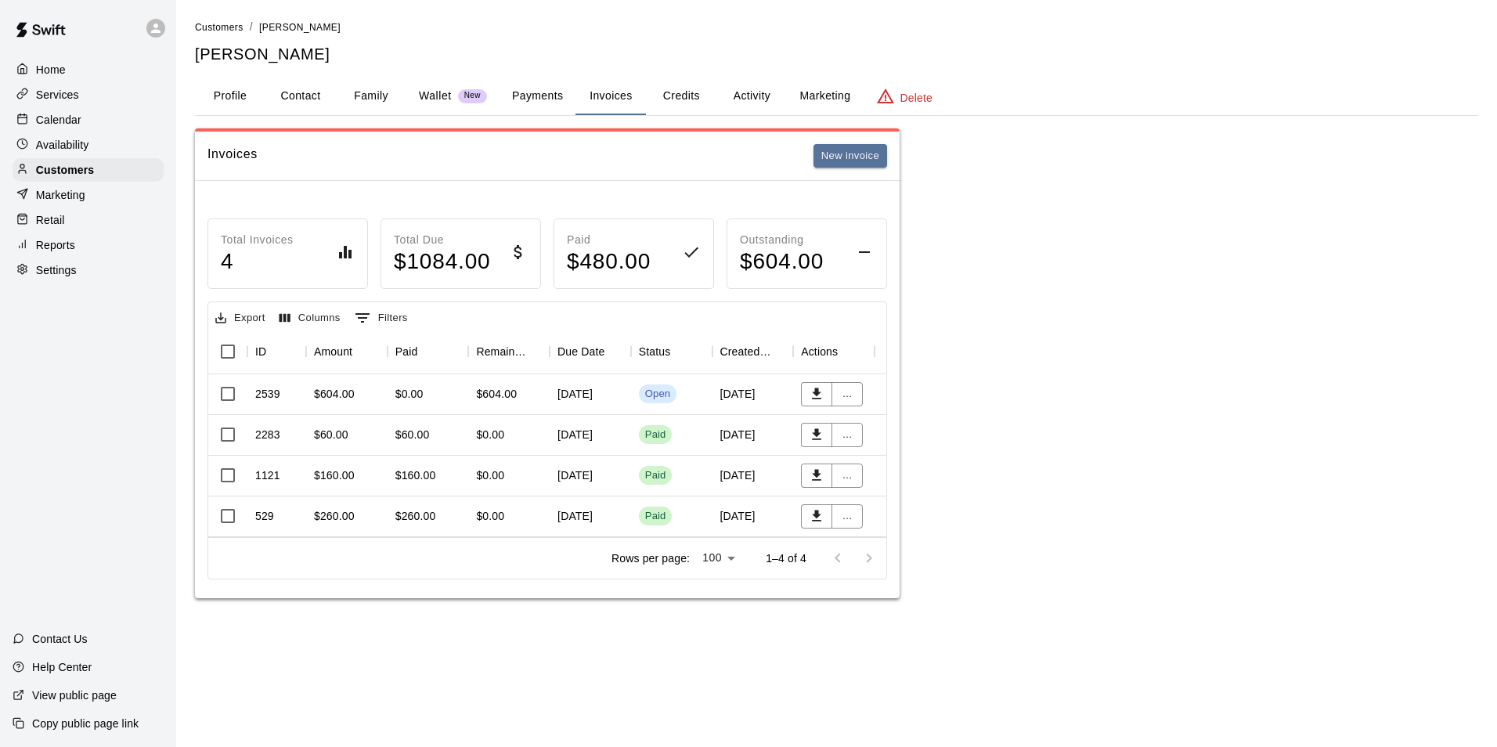
click at [570, 405] on div "August 18, 2025" at bounding box center [590, 394] width 81 height 41
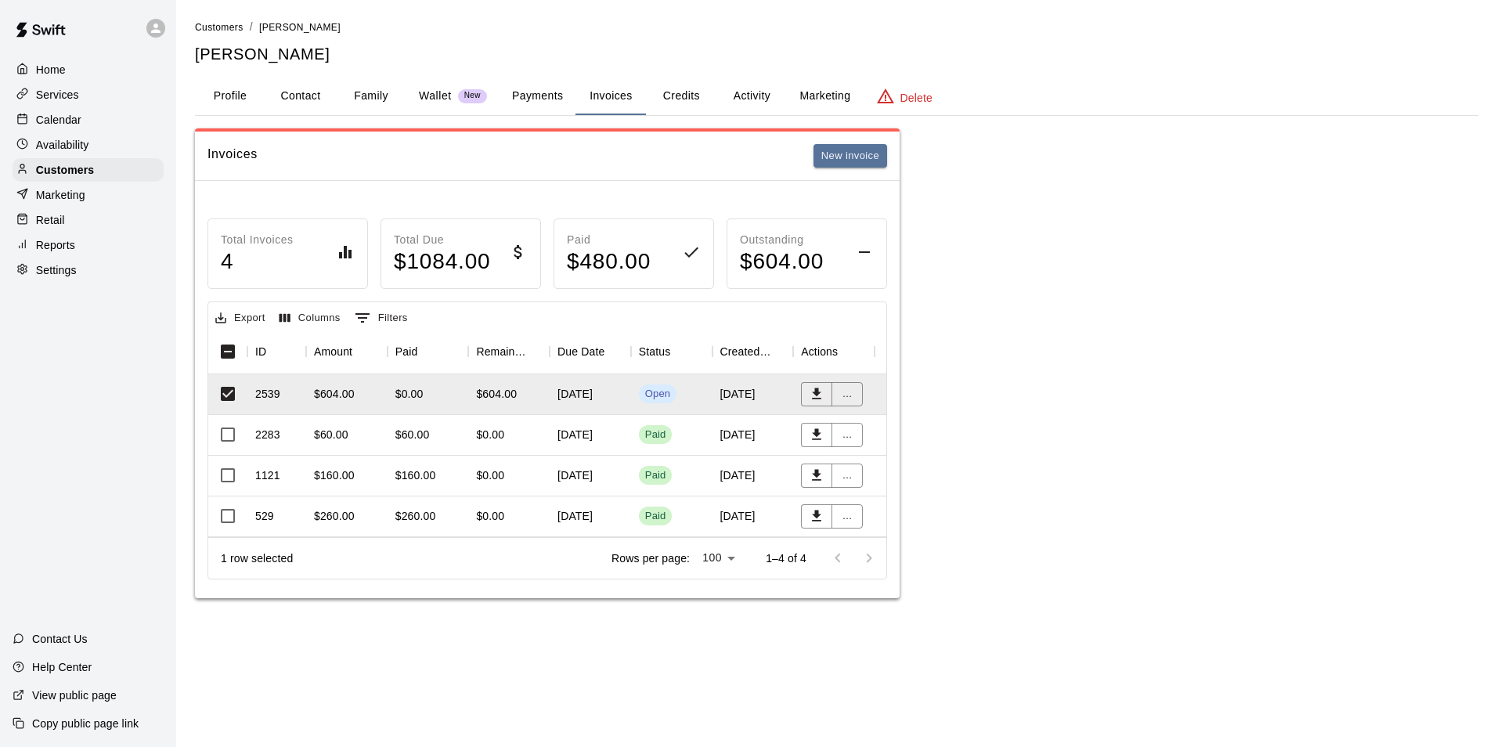
click at [836, 132] on div "Invoices New invoice" at bounding box center [547, 156] width 705 height 49
click at [840, 144] on button "New invoice" at bounding box center [851, 156] width 74 height 24
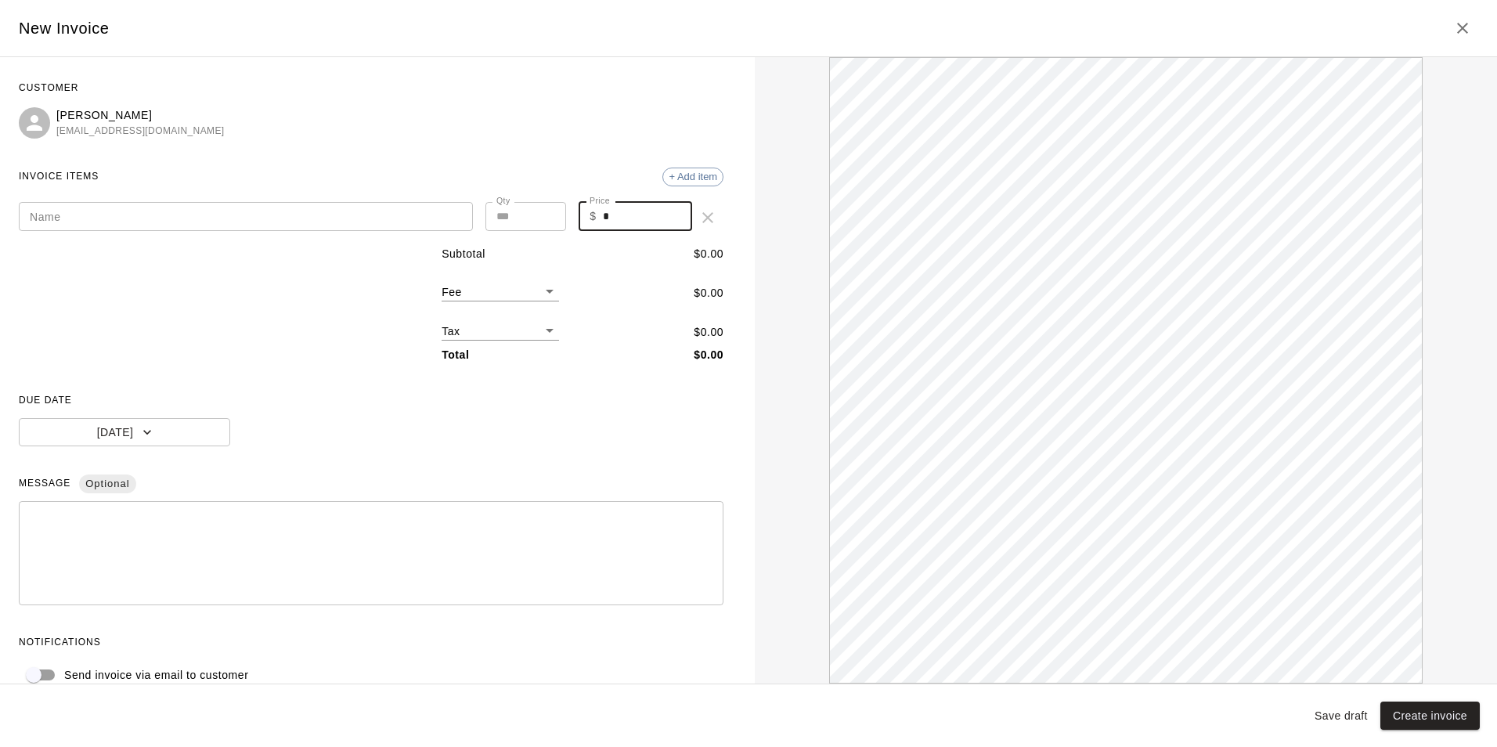
click at [609, 216] on input "*" at bounding box center [648, 216] width 90 height 29
type input "******"
click at [240, 214] on input "Name" at bounding box center [246, 216] width 454 height 29
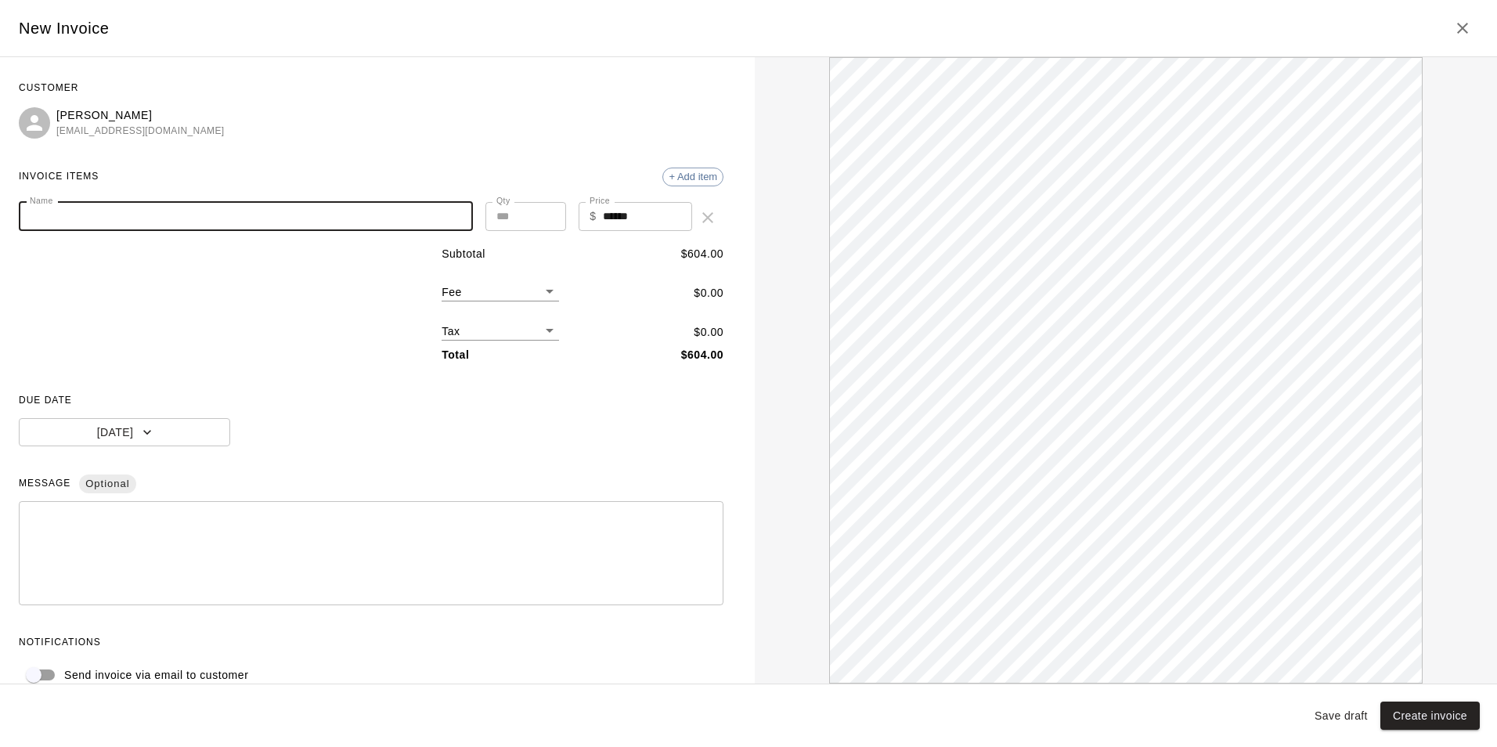
paste input "**********"
type input "**********"
click at [178, 438] on button "[DATE]" at bounding box center [124, 432] width 211 height 29
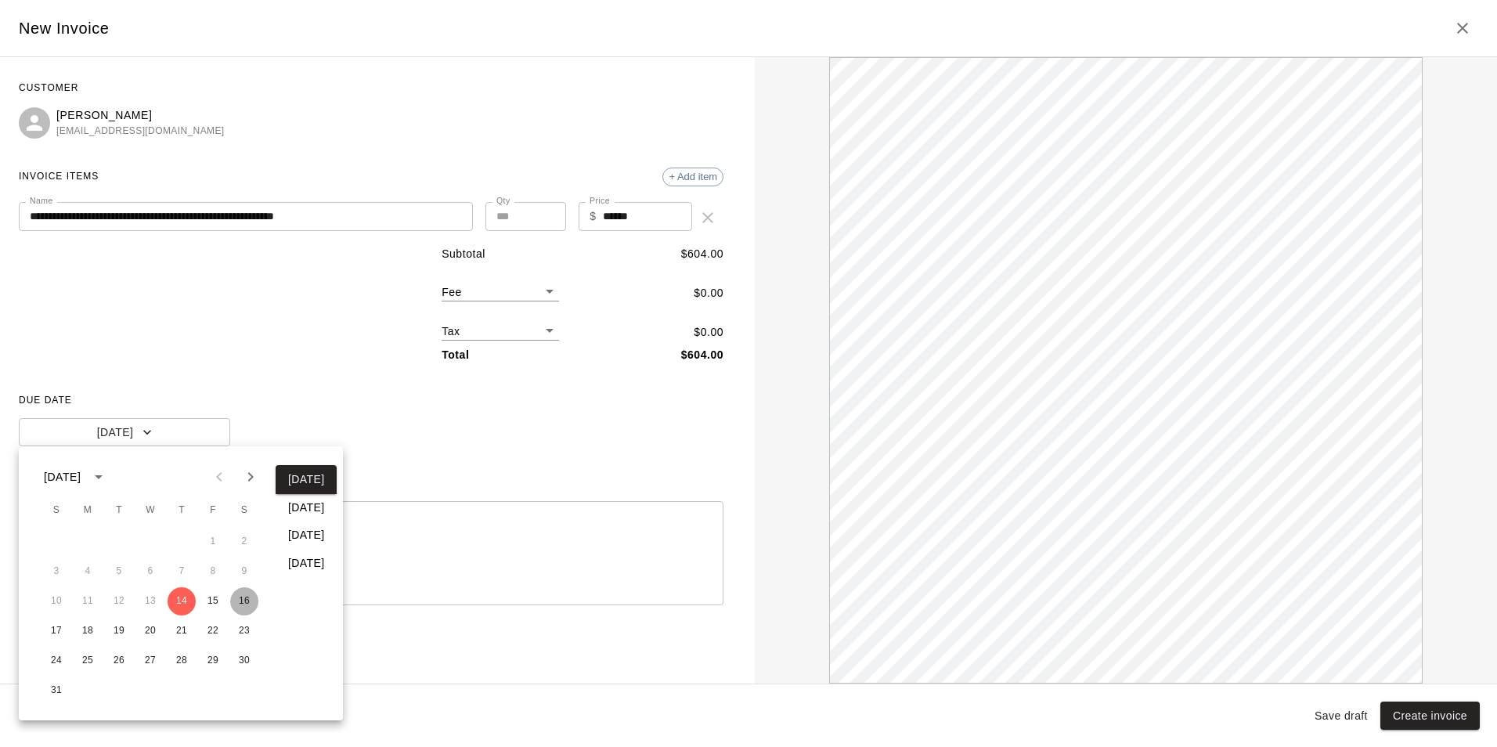
click at [237, 599] on button "16" at bounding box center [244, 601] width 28 height 28
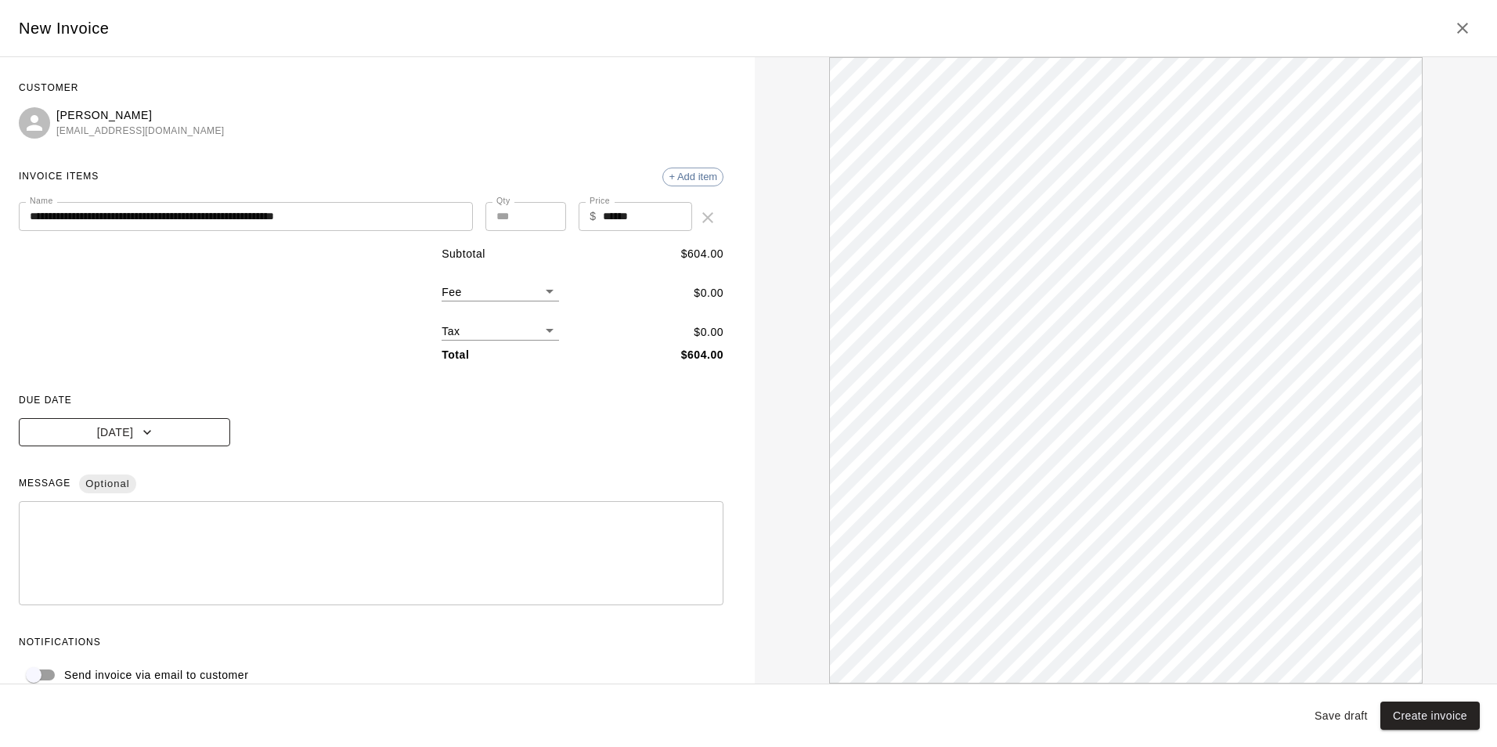
click at [200, 439] on button "Aug 16, 2025" at bounding box center [124, 432] width 211 height 29
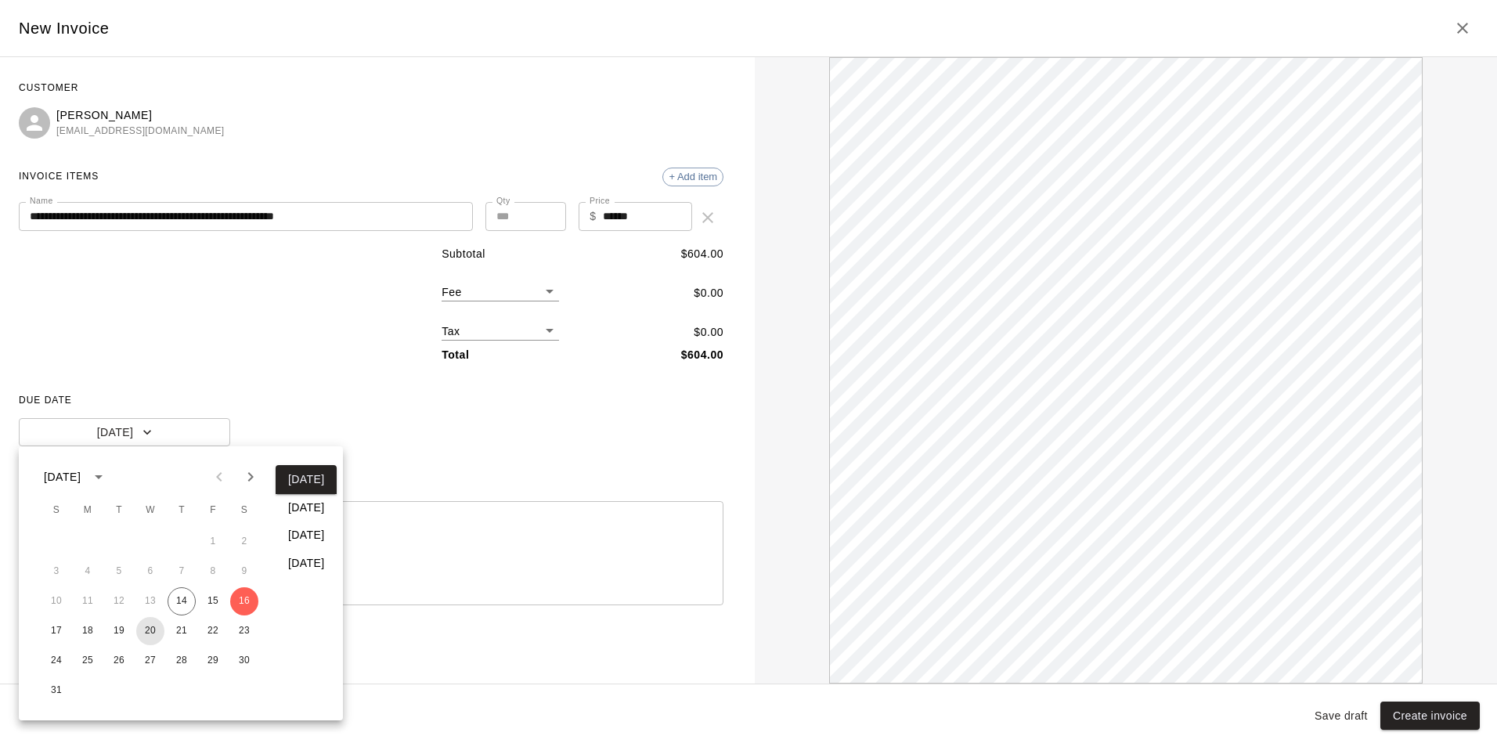
click at [153, 624] on button "20" at bounding box center [150, 631] width 28 height 28
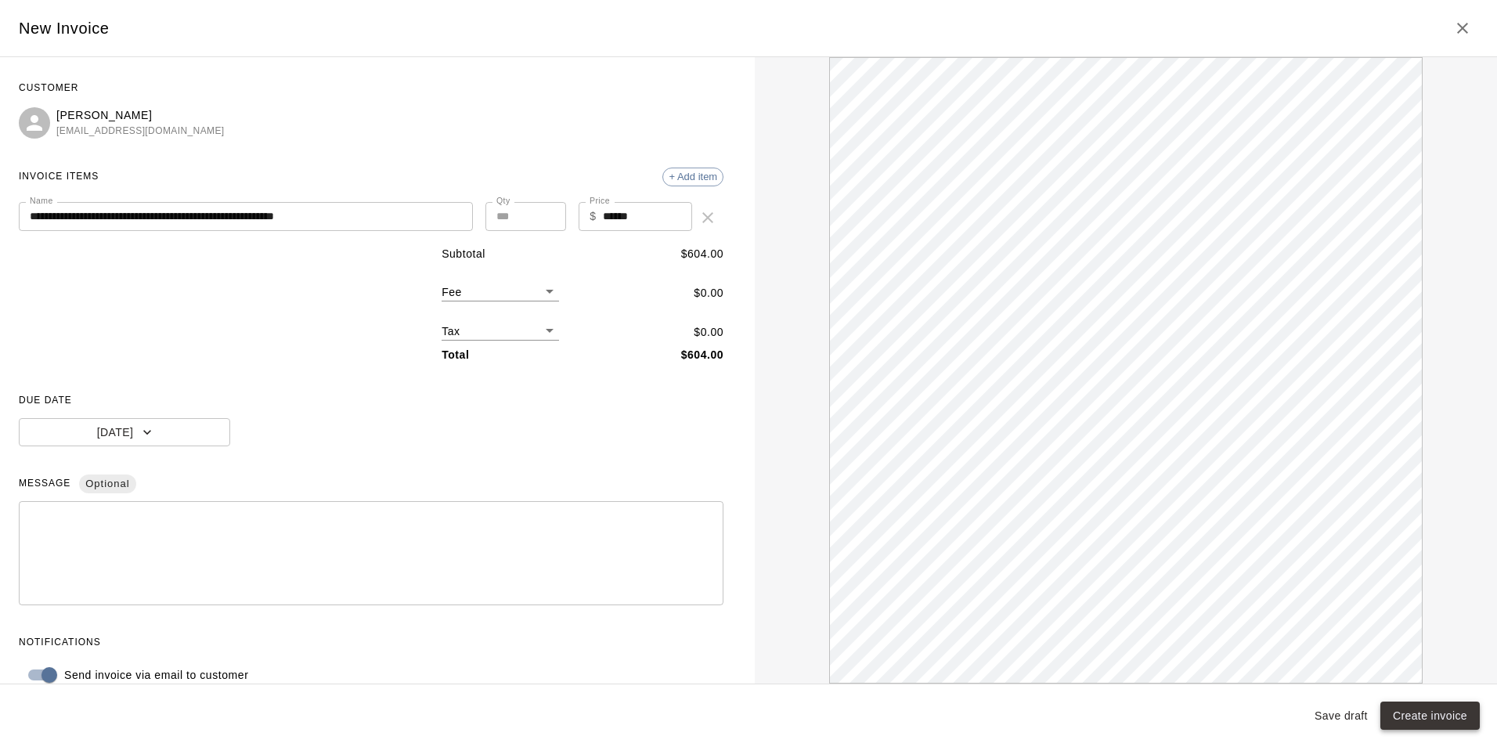
click at [1433, 710] on button "Create invoice" at bounding box center [1430, 716] width 99 height 29
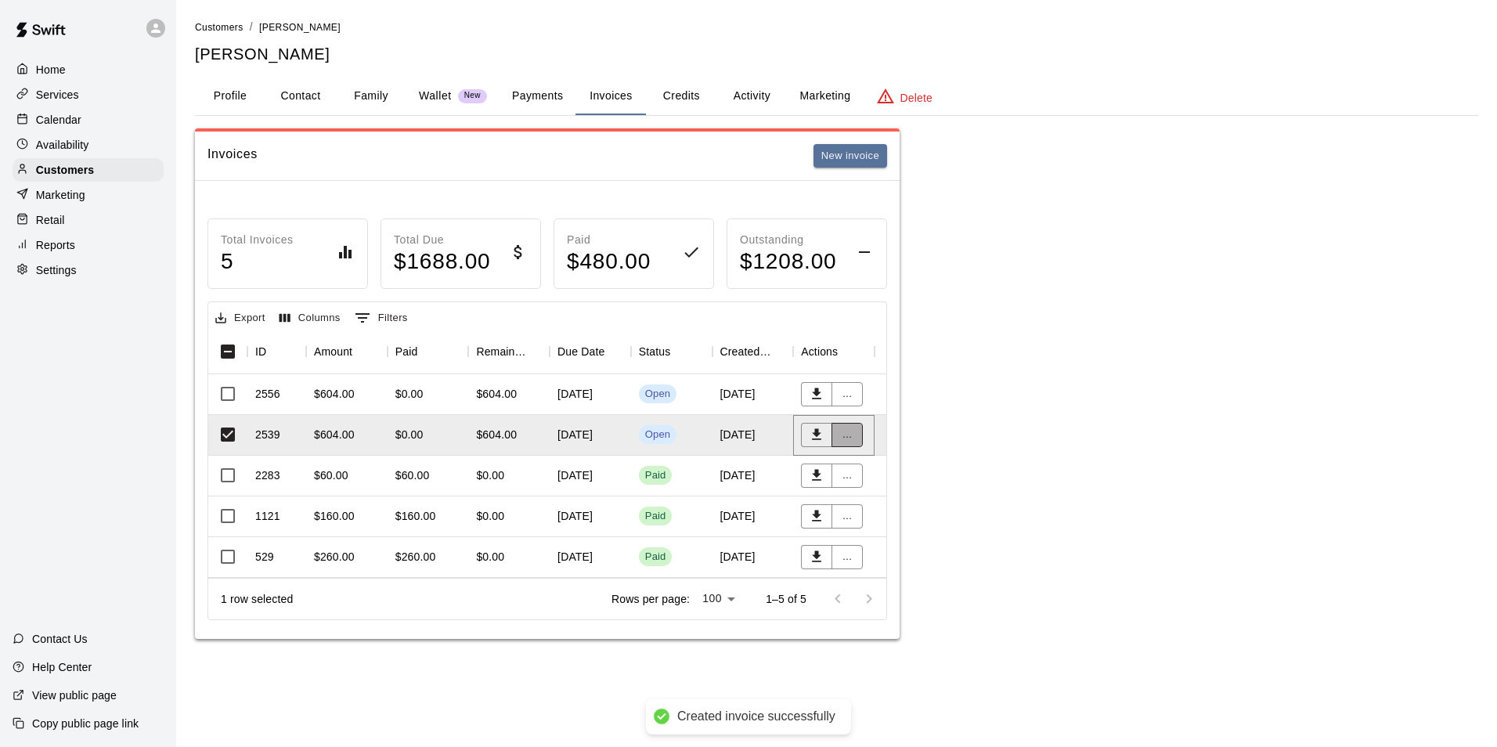
click at [854, 446] on button "..." at bounding box center [847, 435] width 31 height 24
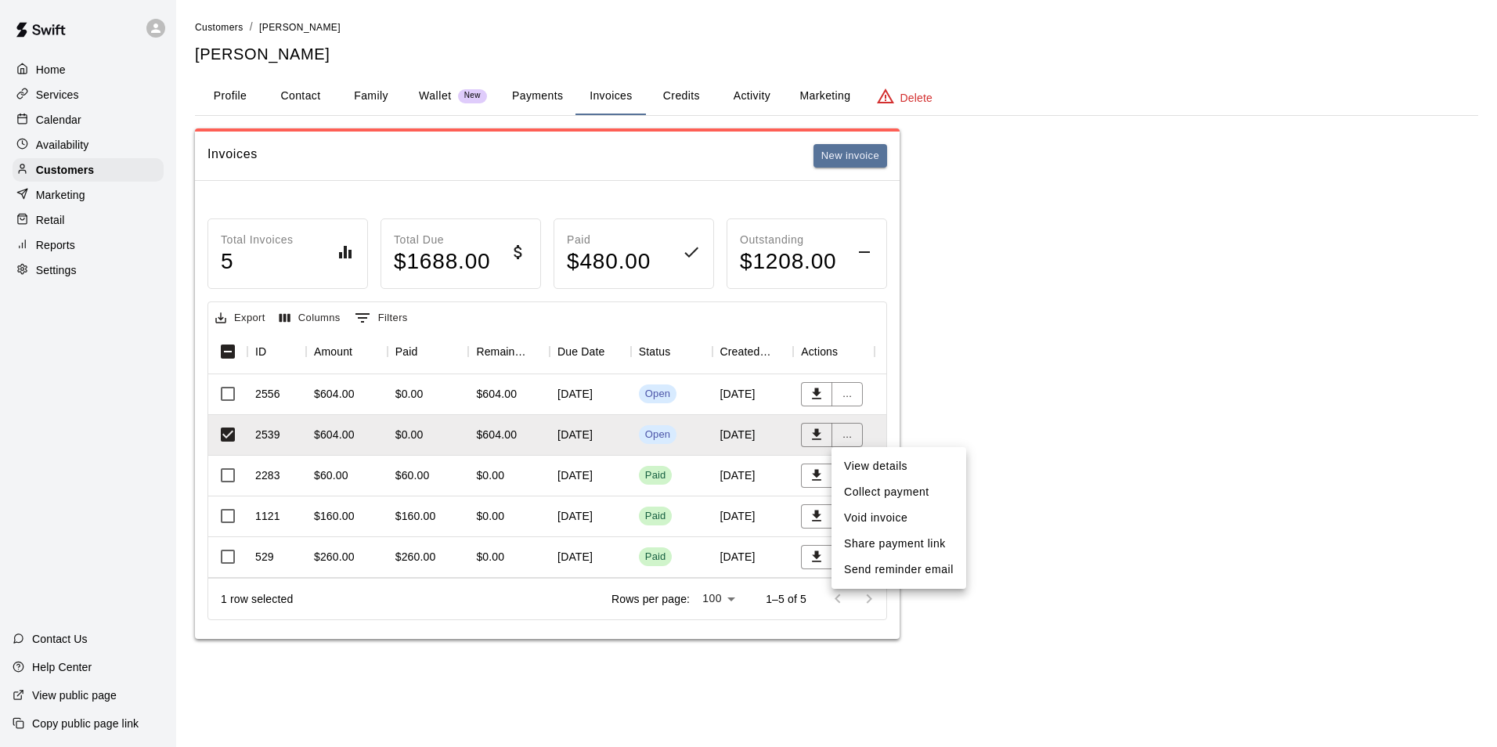
click at [888, 518] on li "Void invoice" at bounding box center [899, 518] width 135 height 26
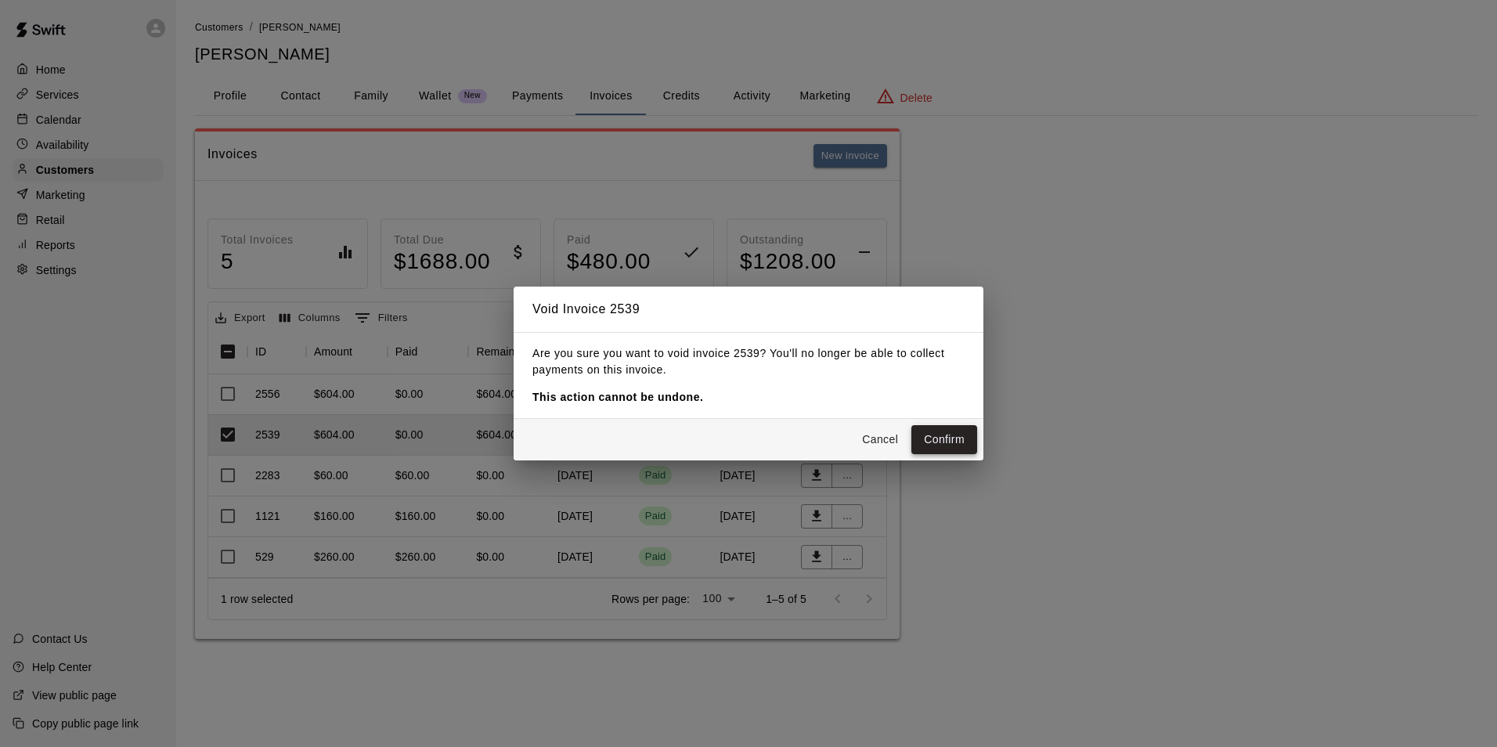
click at [940, 437] on button "Confirm" at bounding box center [945, 439] width 66 height 29
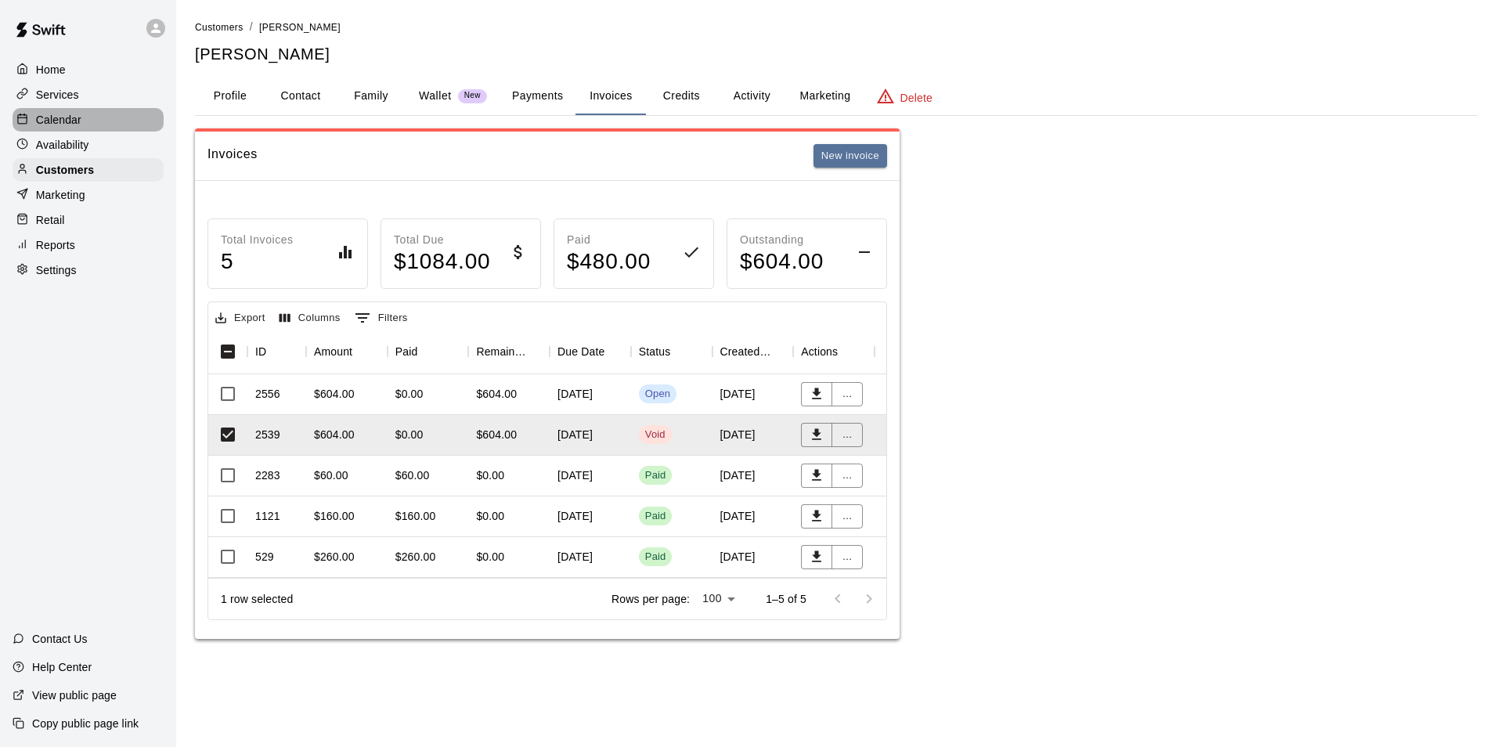
click at [62, 125] on p "Calendar" at bounding box center [58, 120] width 45 height 16
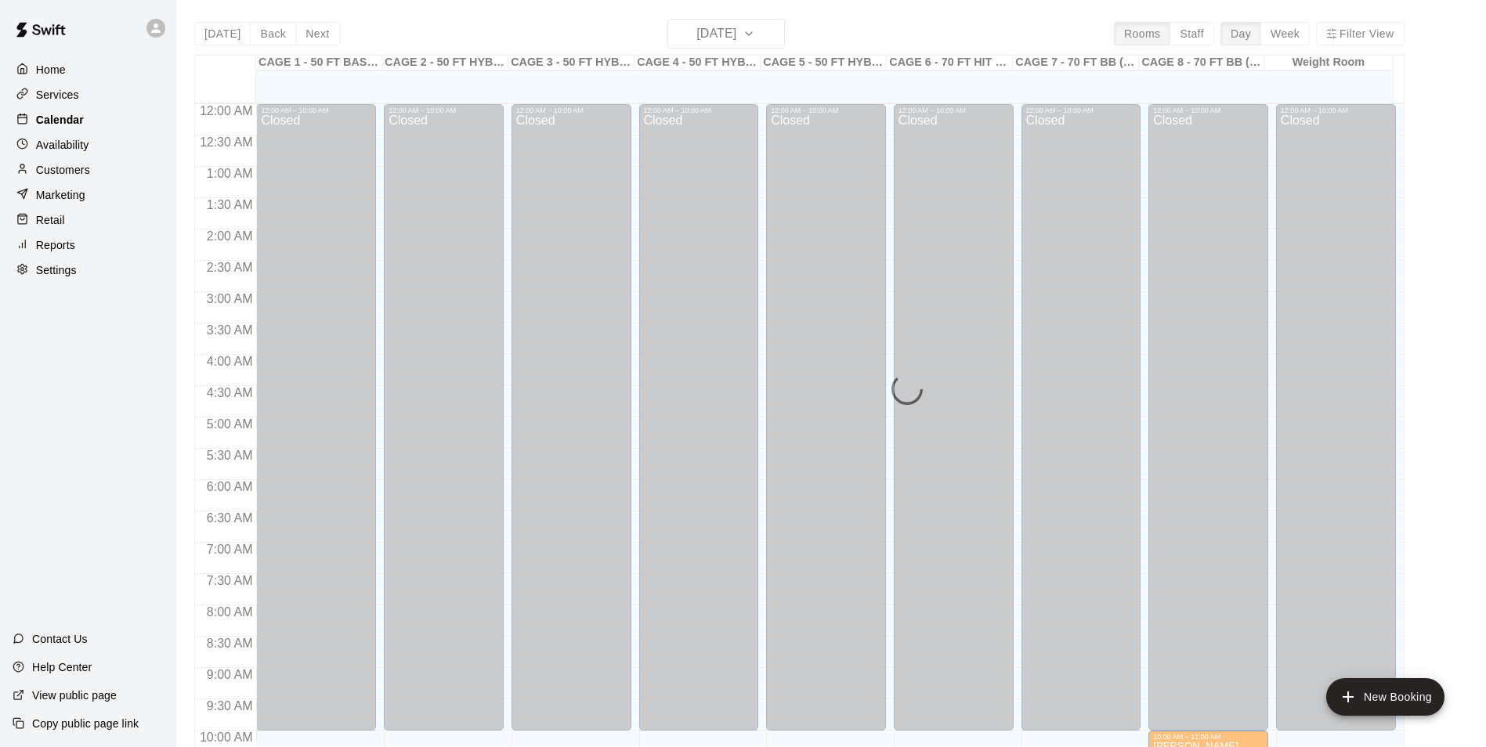
scroll to position [796, 0]
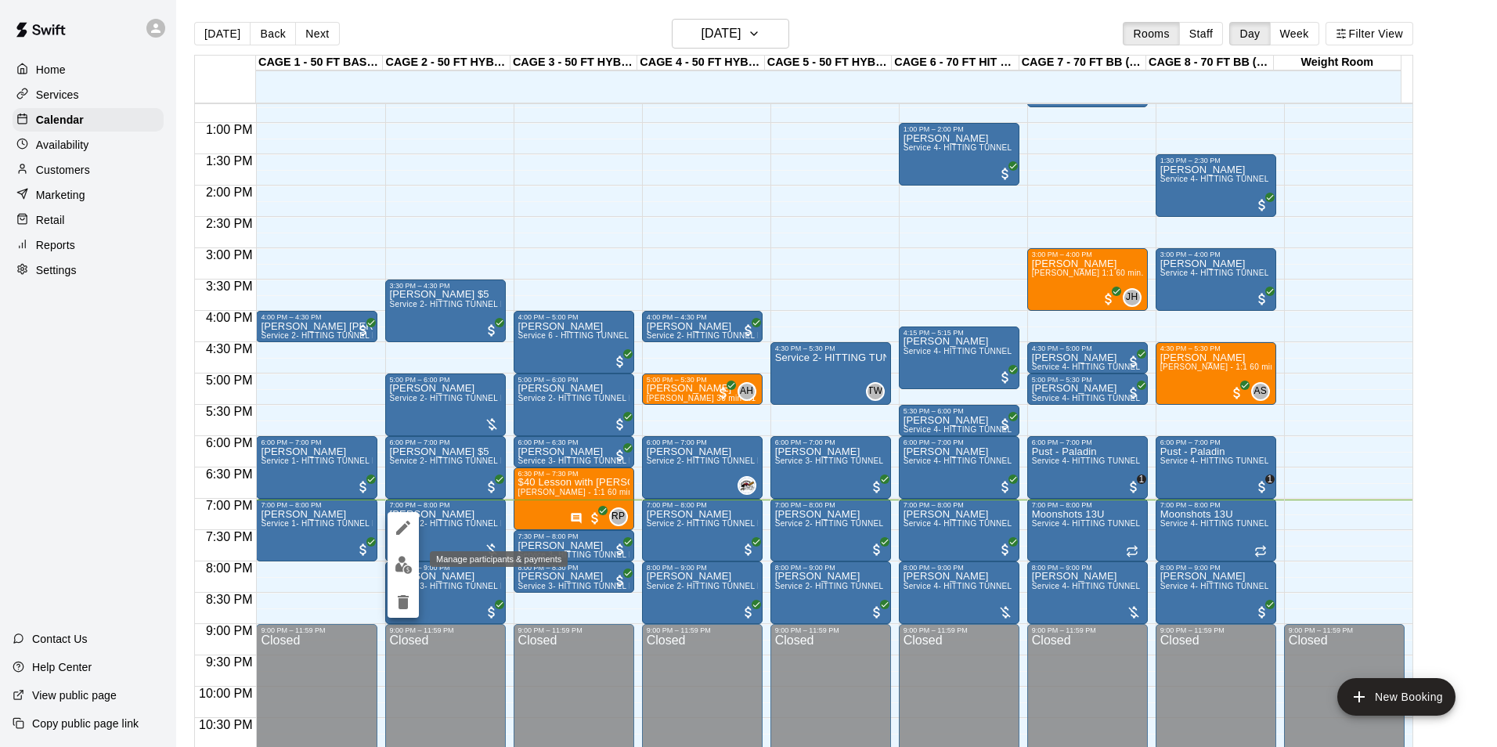
click at [399, 564] on img "edit" at bounding box center [404, 565] width 18 height 18
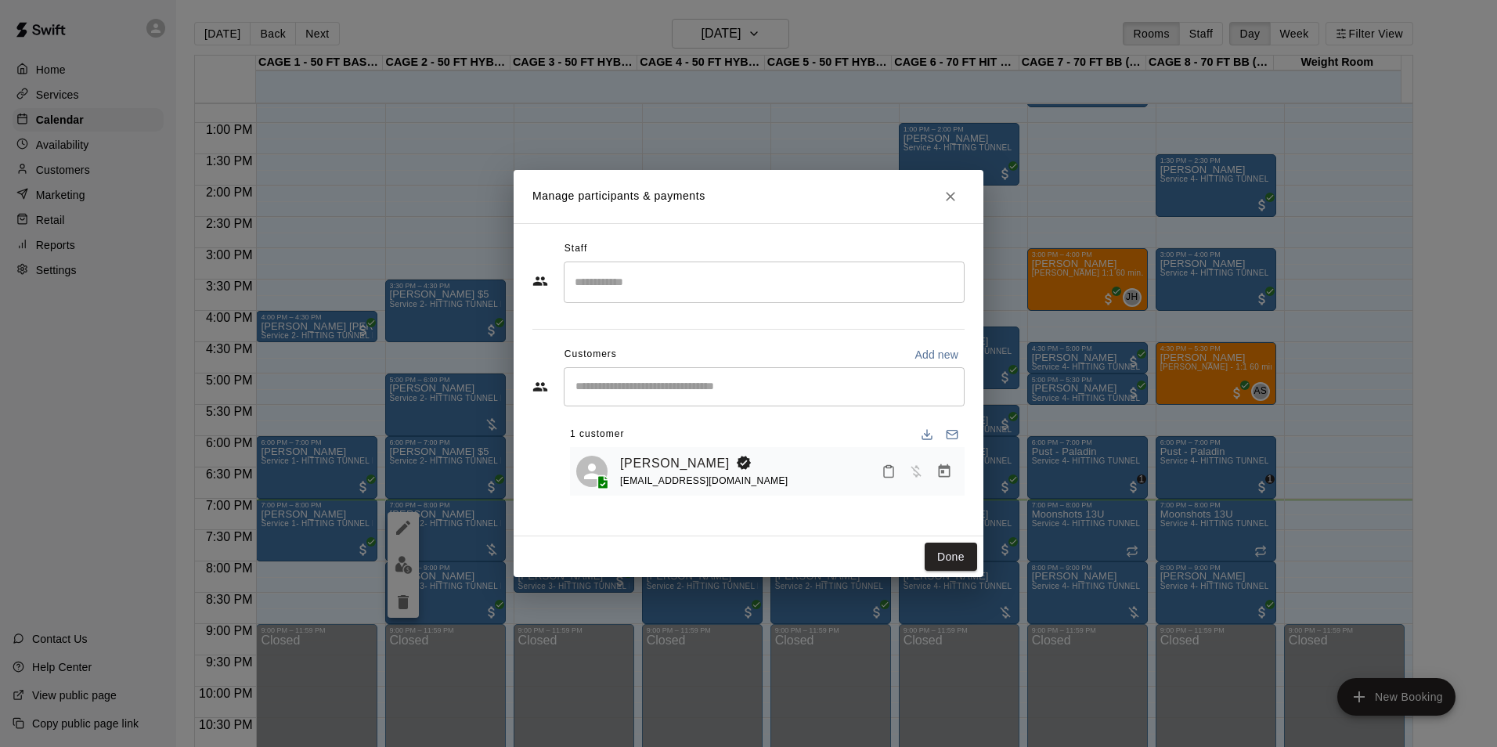
click at [948, 464] on button "Manage bookings & payment" at bounding box center [944, 471] width 28 height 28
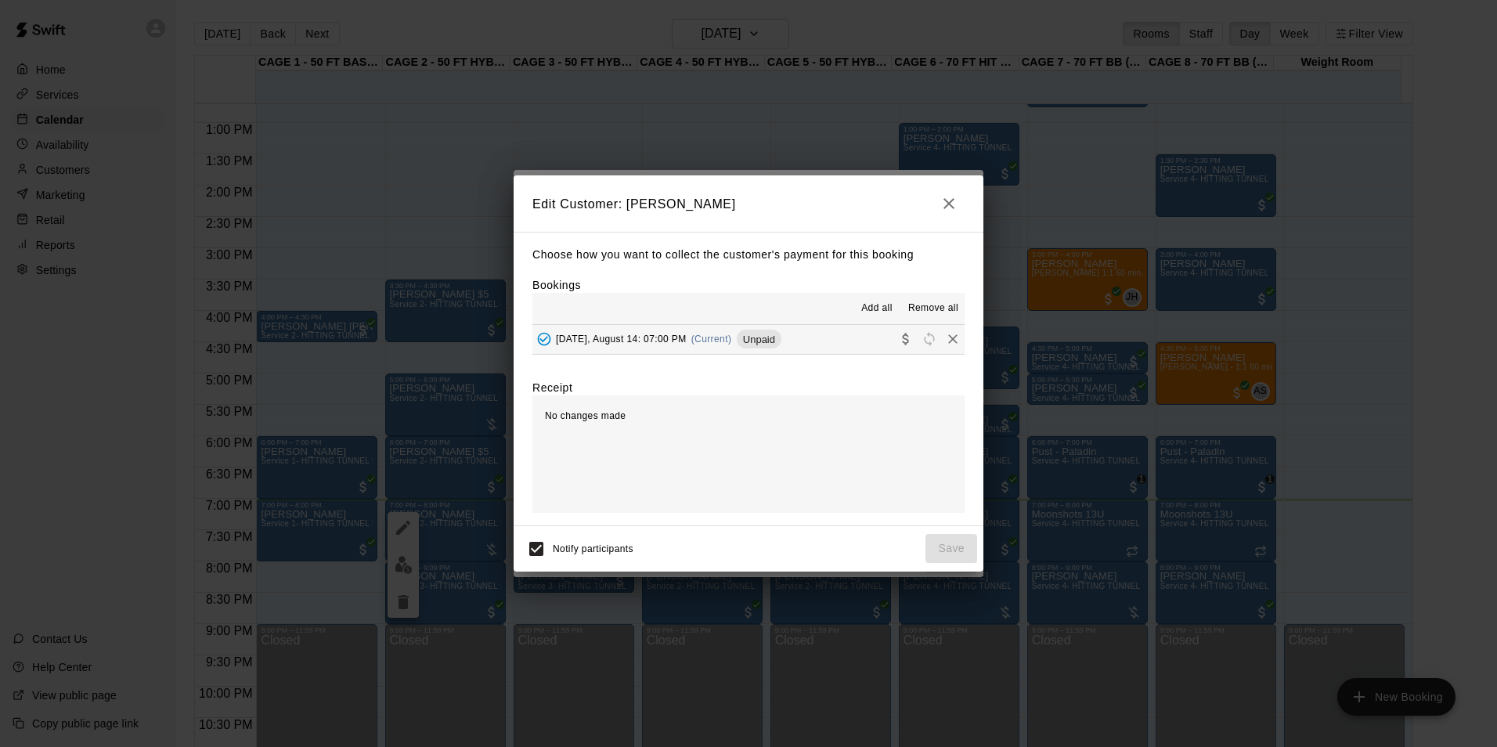
click at [831, 336] on button "Thursday, August 14: 07:00 PM (Current) Unpaid" at bounding box center [749, 339] width 432 height 29
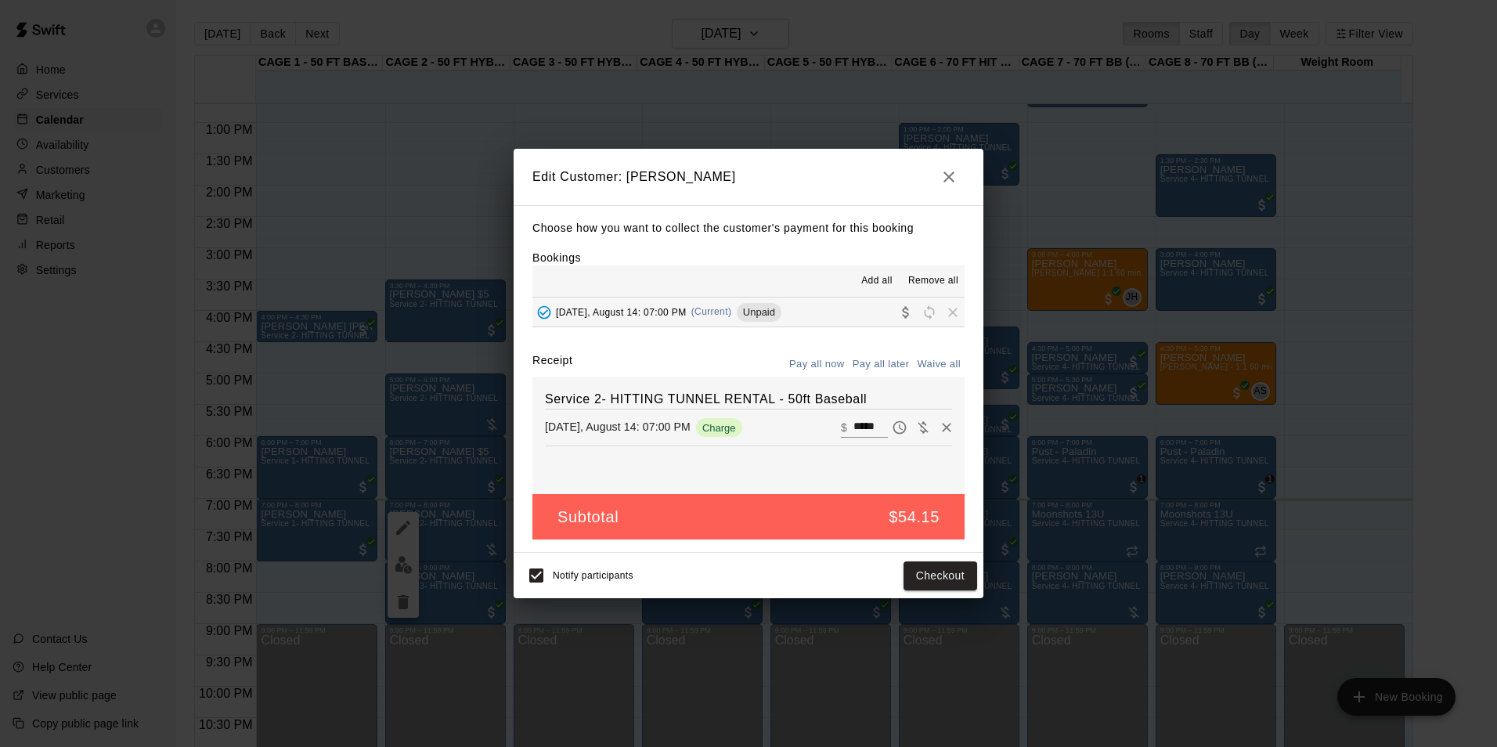
click at [855, 424] on input "*****" at bounding box center [871, 427] width 34 height 20
type input "*****"
click at [935, 576] on button "Checkout" at bounding box center [941, 576] width 74 height 29
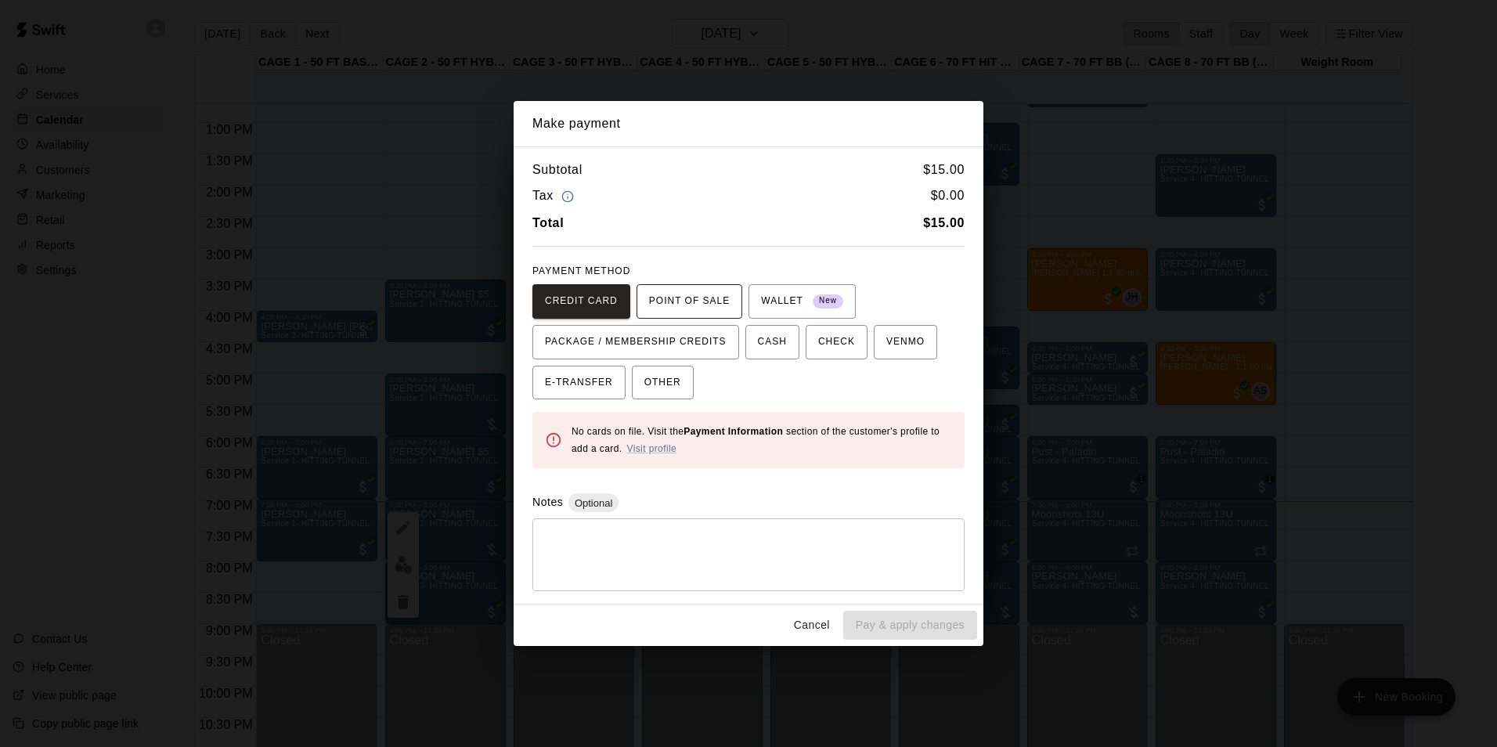
click at [683, 308] on span "POINT OF SALE" at bounding box center [689, 301] width 81 height 25
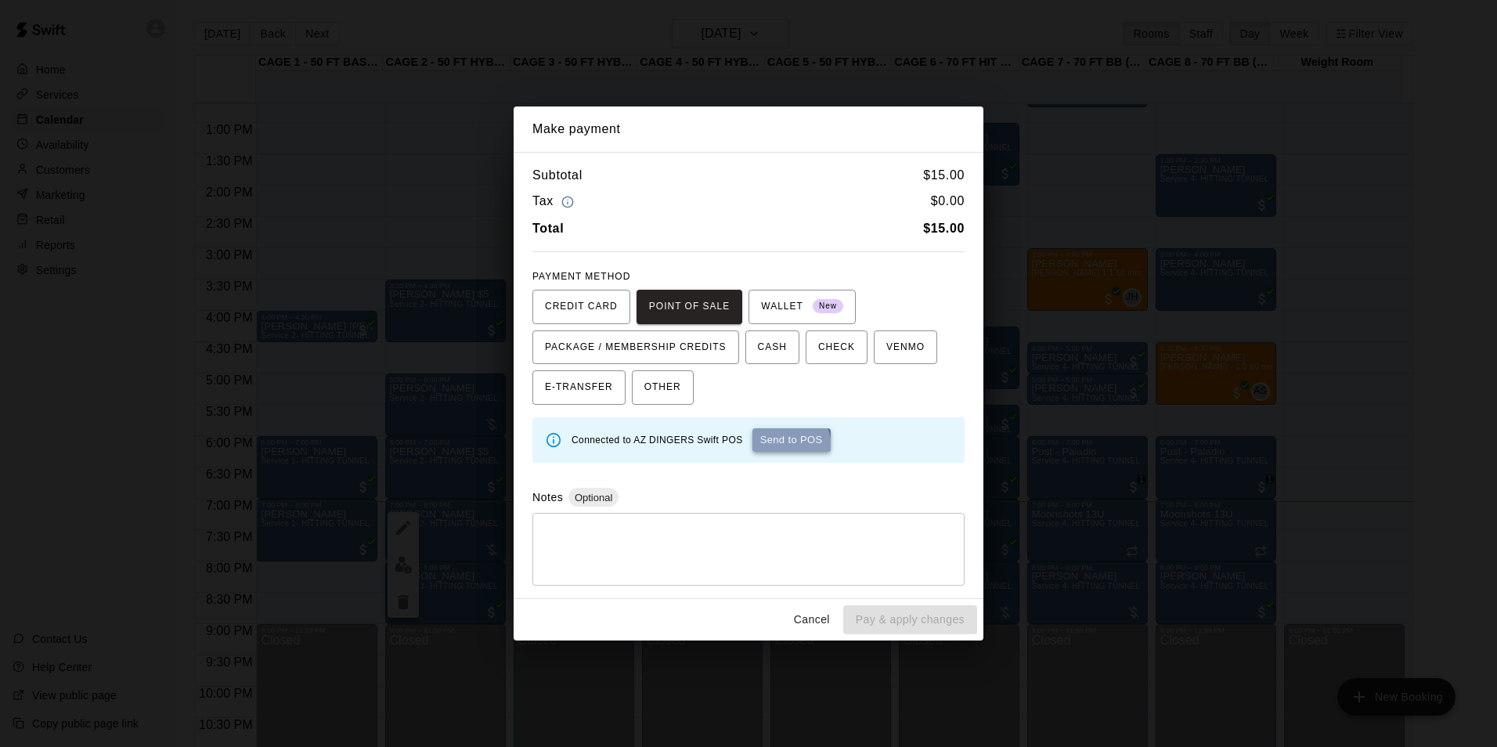
click at [772, 447] on button "Send to POS" at bounding box center [792, 439] width 78 height 23
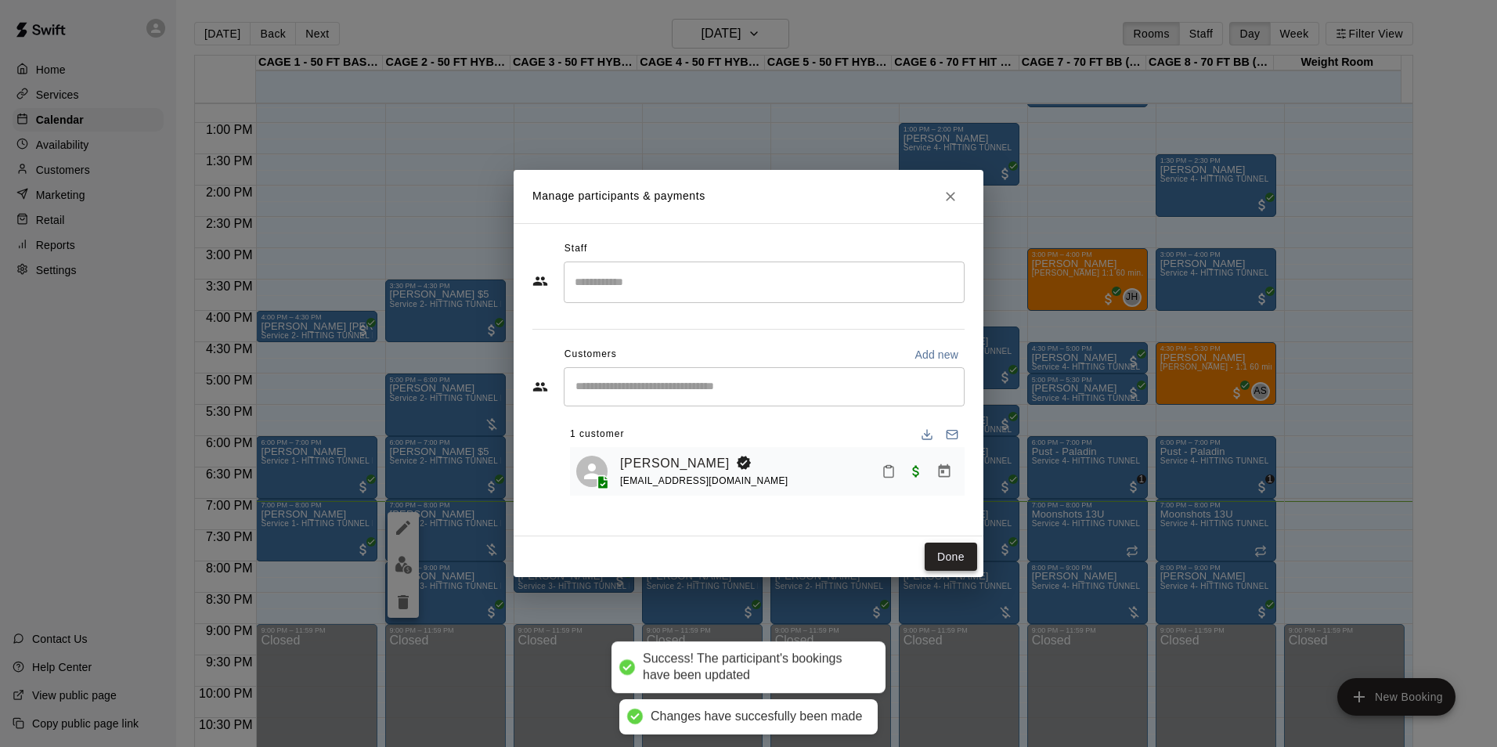
click at [966, 555] on button "Done" at bounding box center [951, 557] width 52 height 29
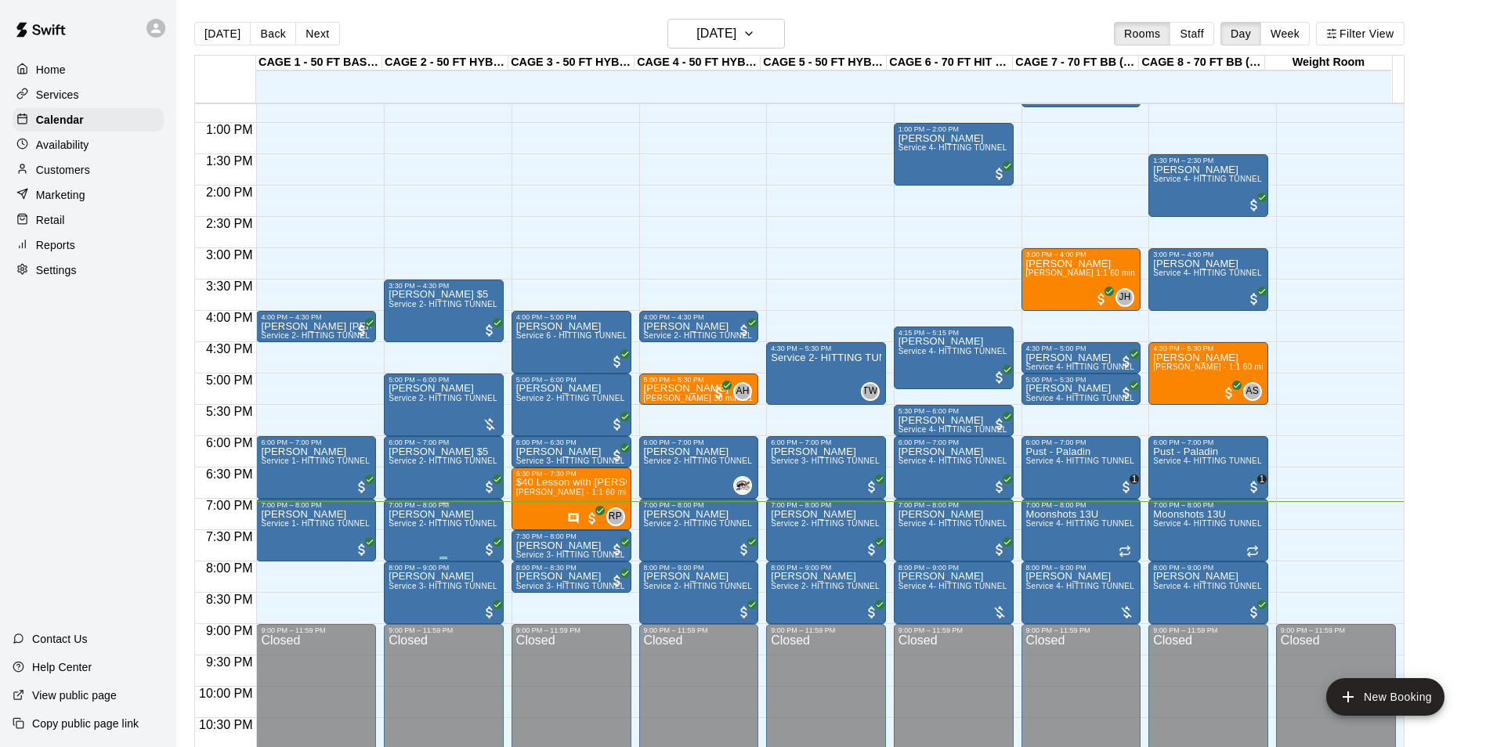
click at [433, 528] on span "Service 2- HITTING TUNNEL RENTAL - 50ft Baseball" at bounding box center [487, 523] width 199 height 9
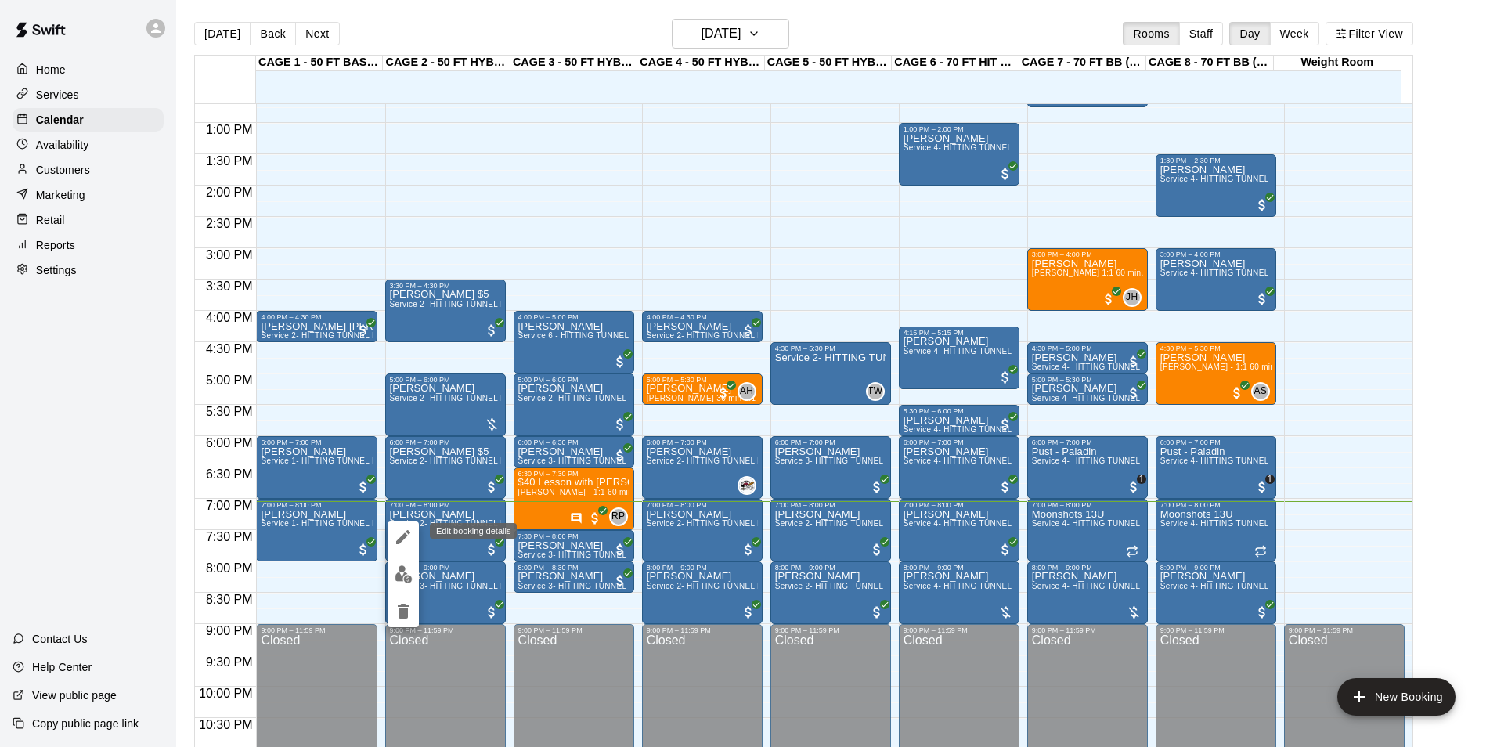
click at [397, 539] on icon "edit" at bounding box center [403, 537] width 19 height 19
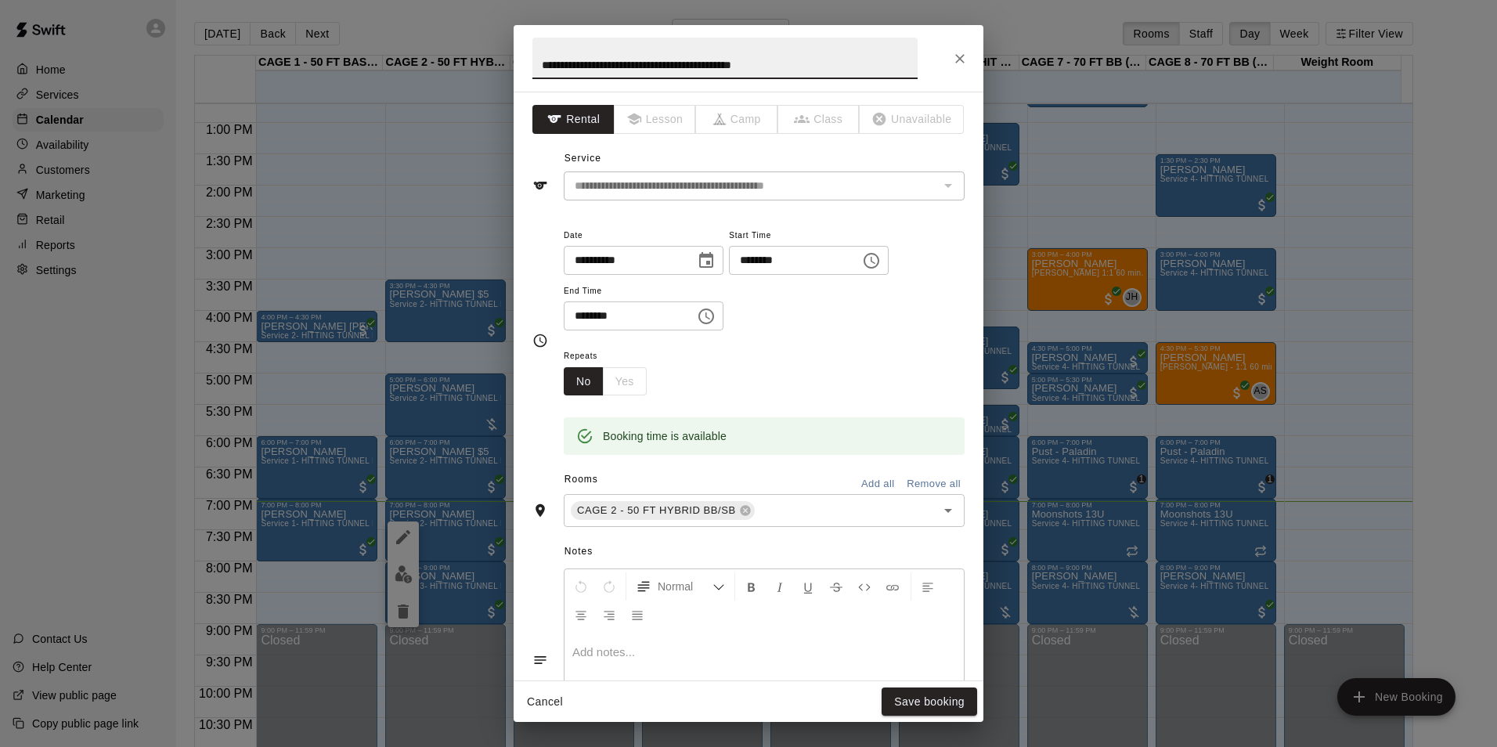
drag, startPoint x: 761, startPoint y: 65, endPoint x: 425, endPoint y: 51, distance: 336.3
click at [428, 52] on div "**********" at bounding box center [748, 373] width 1497 height 747
type input "**********"
click at [904, 697] on button "Save booking" at bounding box center [930, 702] width 96 height 29
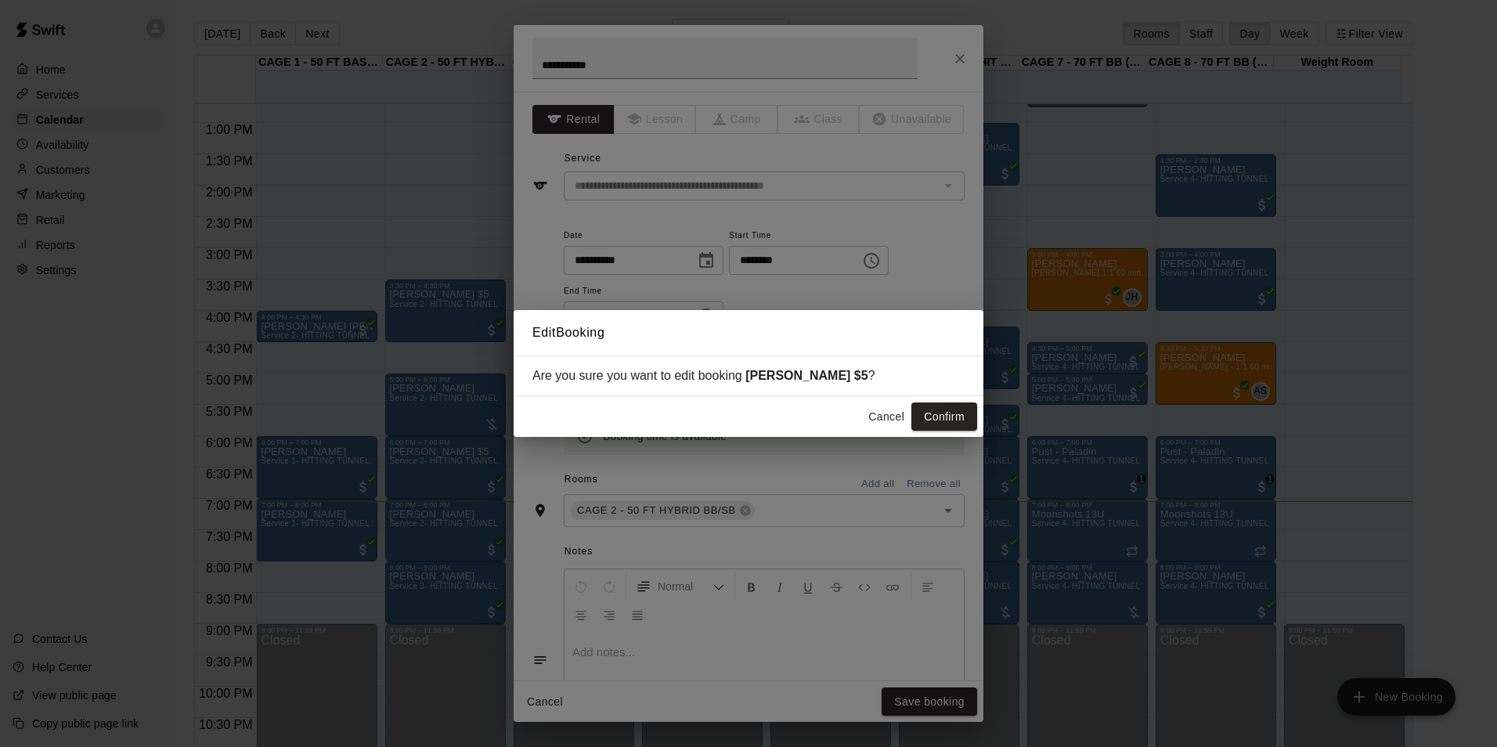
click at [943, 414] on button "Confirm" at bounding box center [945, 417] width 66 height 29
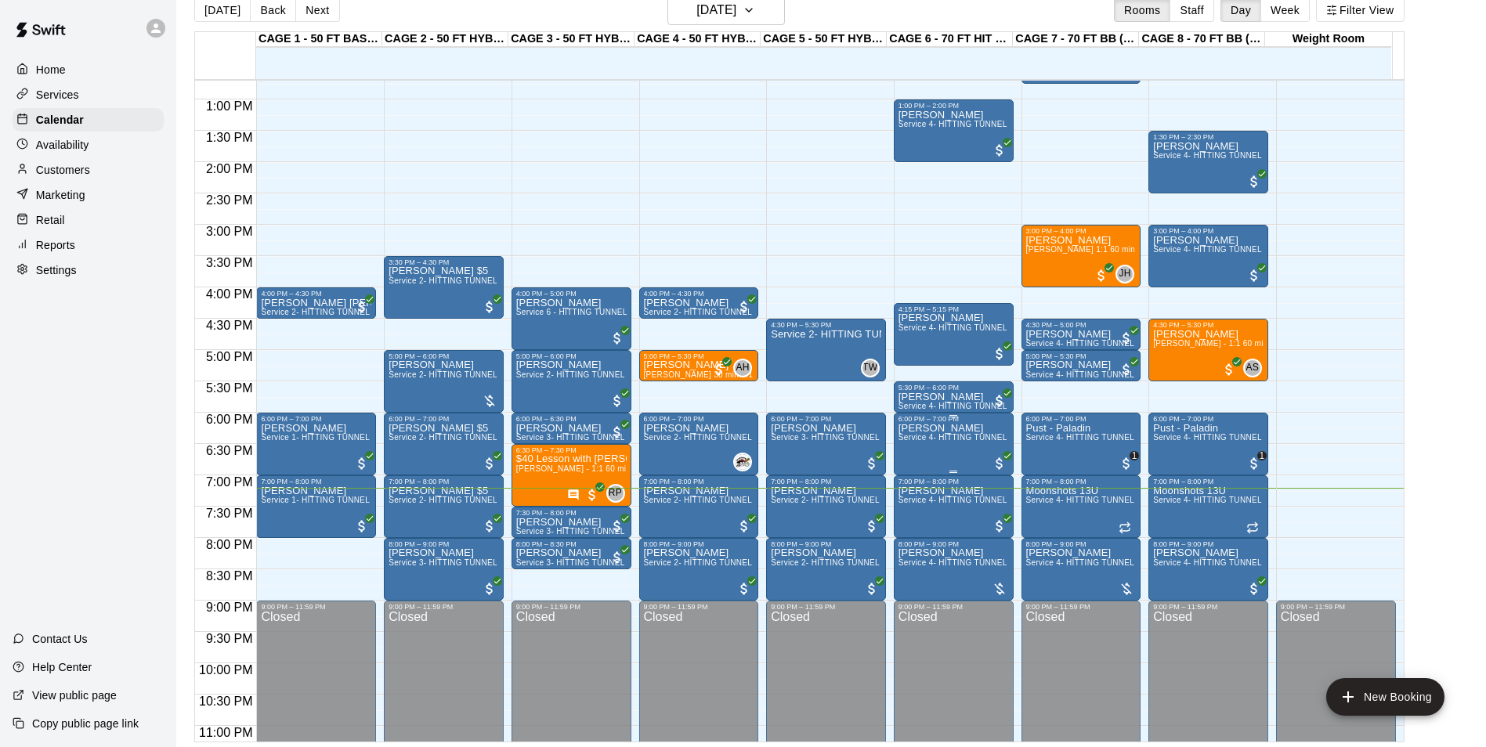
scroll to position [25, 0]
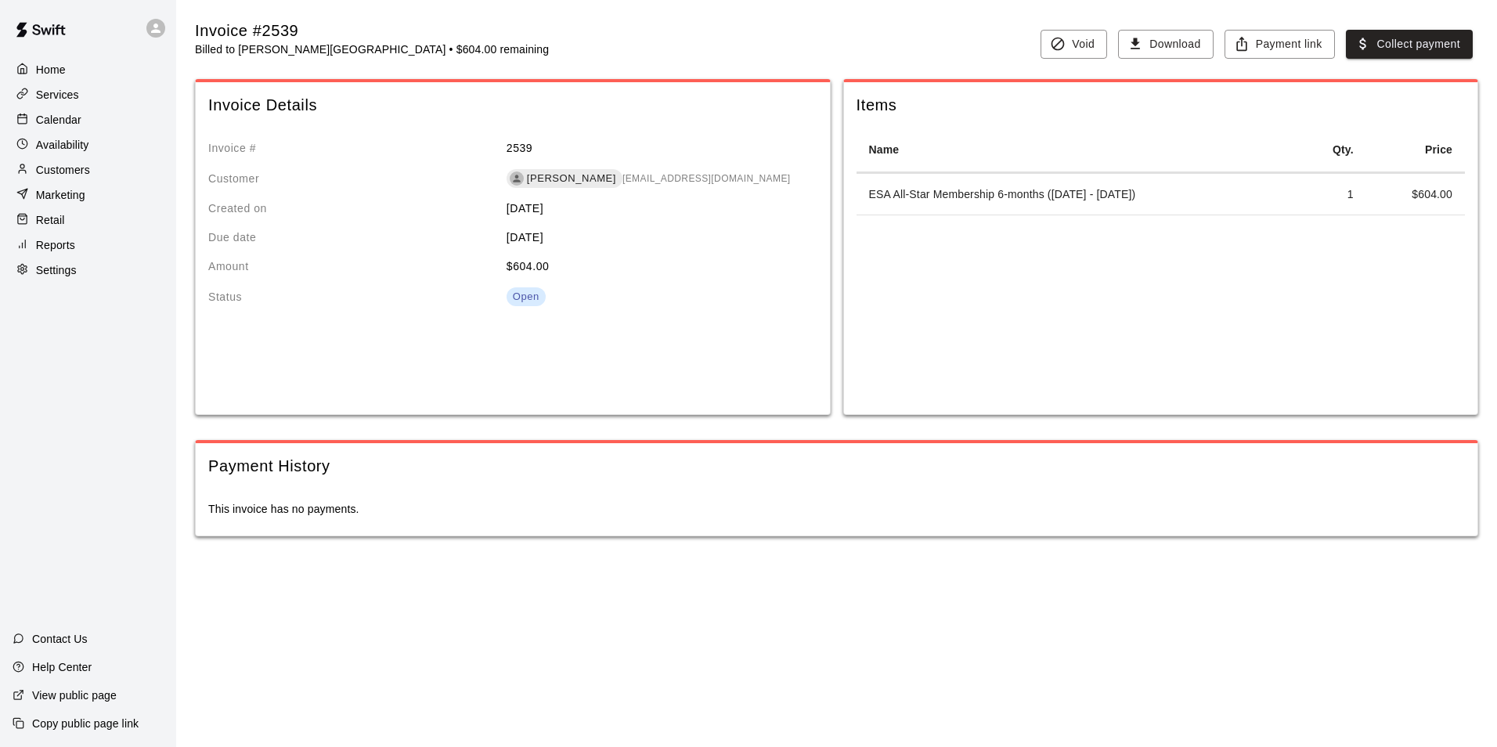
drag, startPoint x: 865, startPoint y: 195, endPoint x: 1307, endPoint y: 199, distance: 442.5
click at [1297, 199] on td "ESA All-Star Membership 6-months ([DATE] - [DATE])" at bounding box center [1077, 195] width 440 height 42
copy td "ESA All-Star Membership 6-months ([DATE] - [DATE])"
click at [876, 84] on div "Items" at bounding box center [1161, 105] width 634 height 46
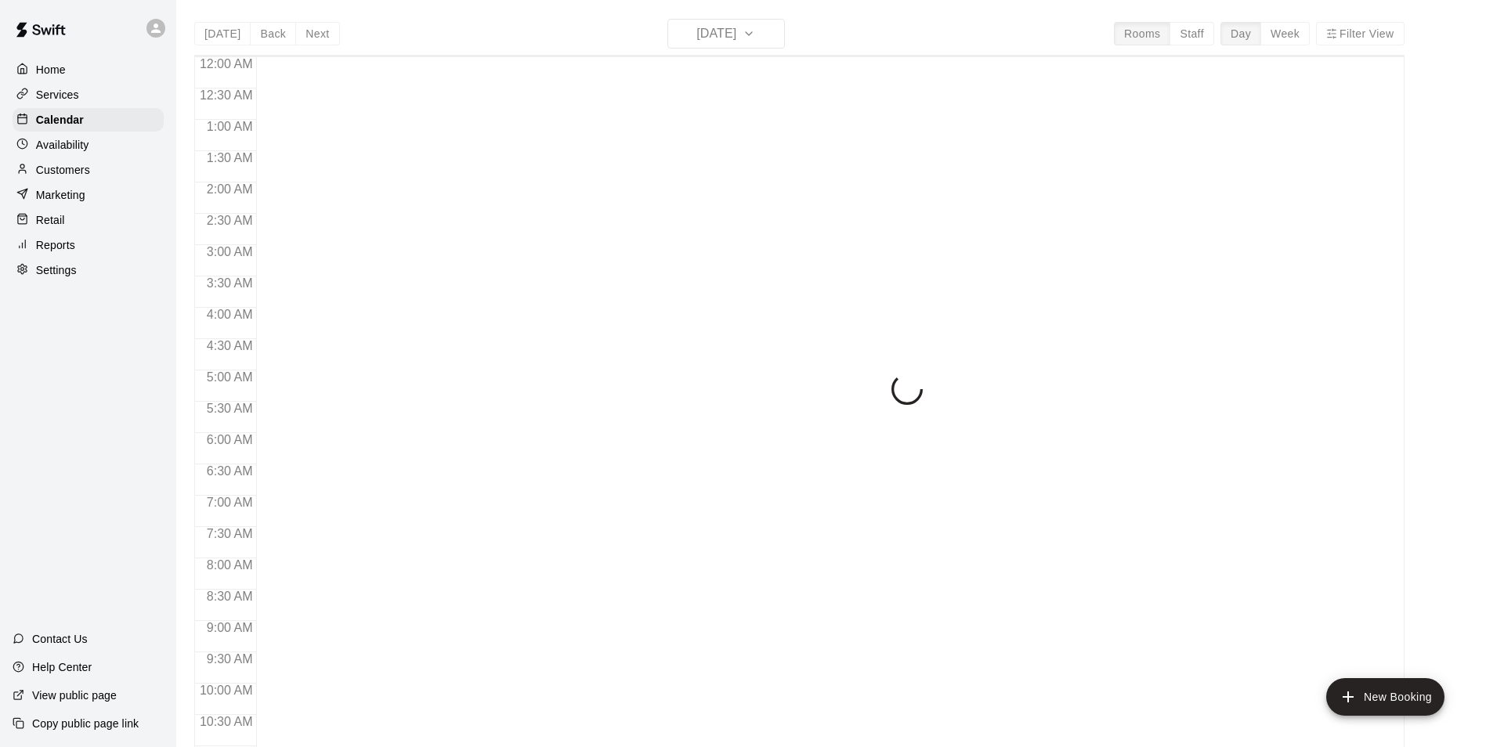
scroll to position [796, 0]
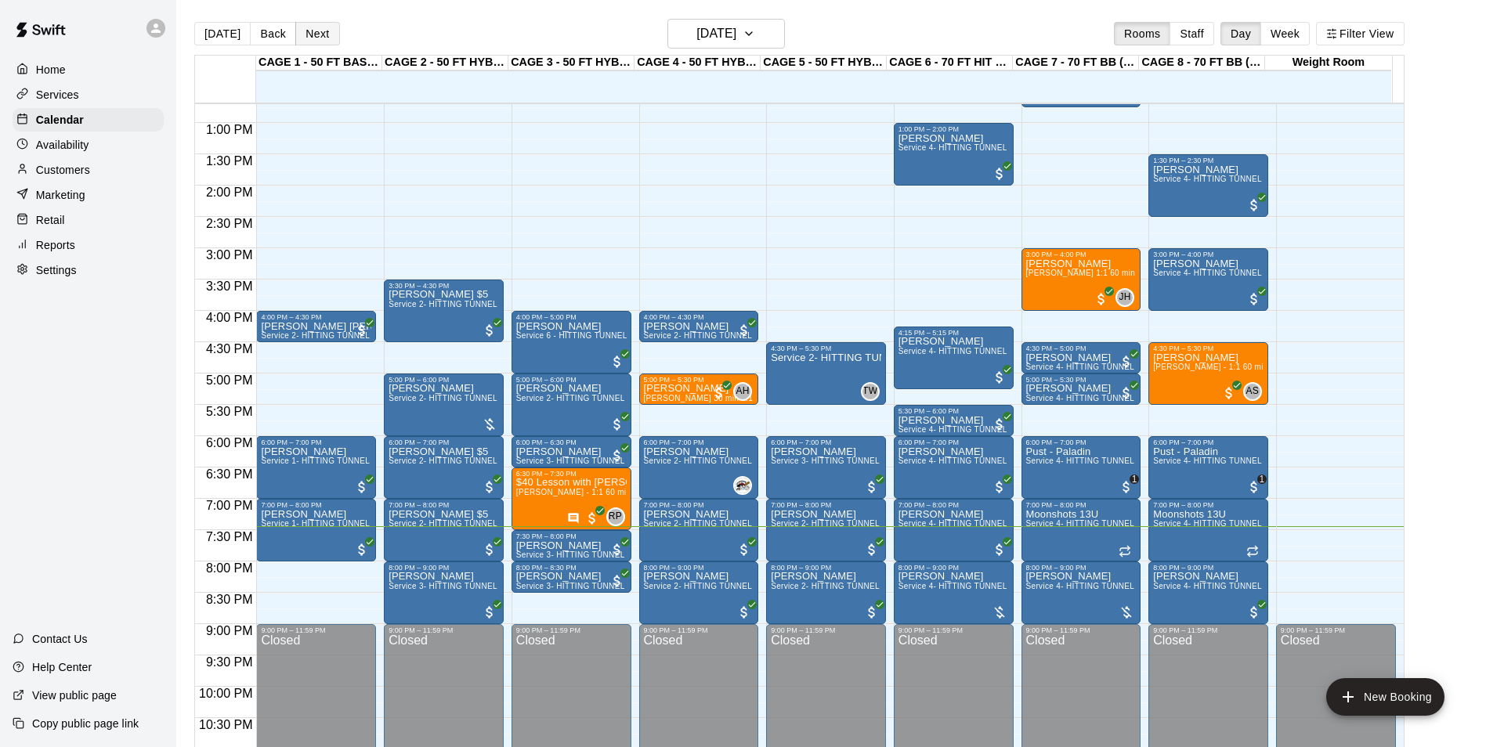
click at [332, 25] on button "Next" at bounding box center [317, 33] width 44 height 23
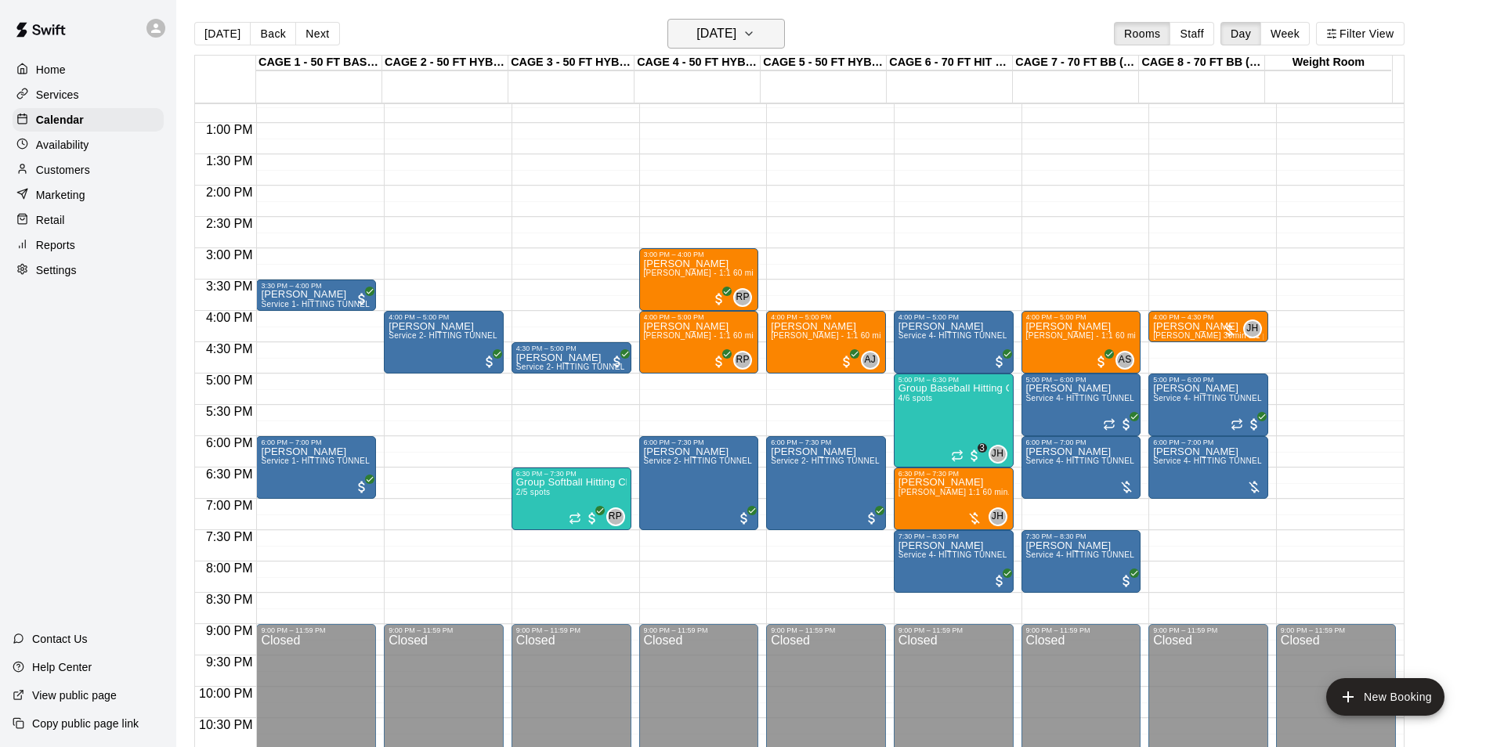
click at [736, 40] on h6 "[DATE]" at bounding box center [716, 34] width 40 height 22
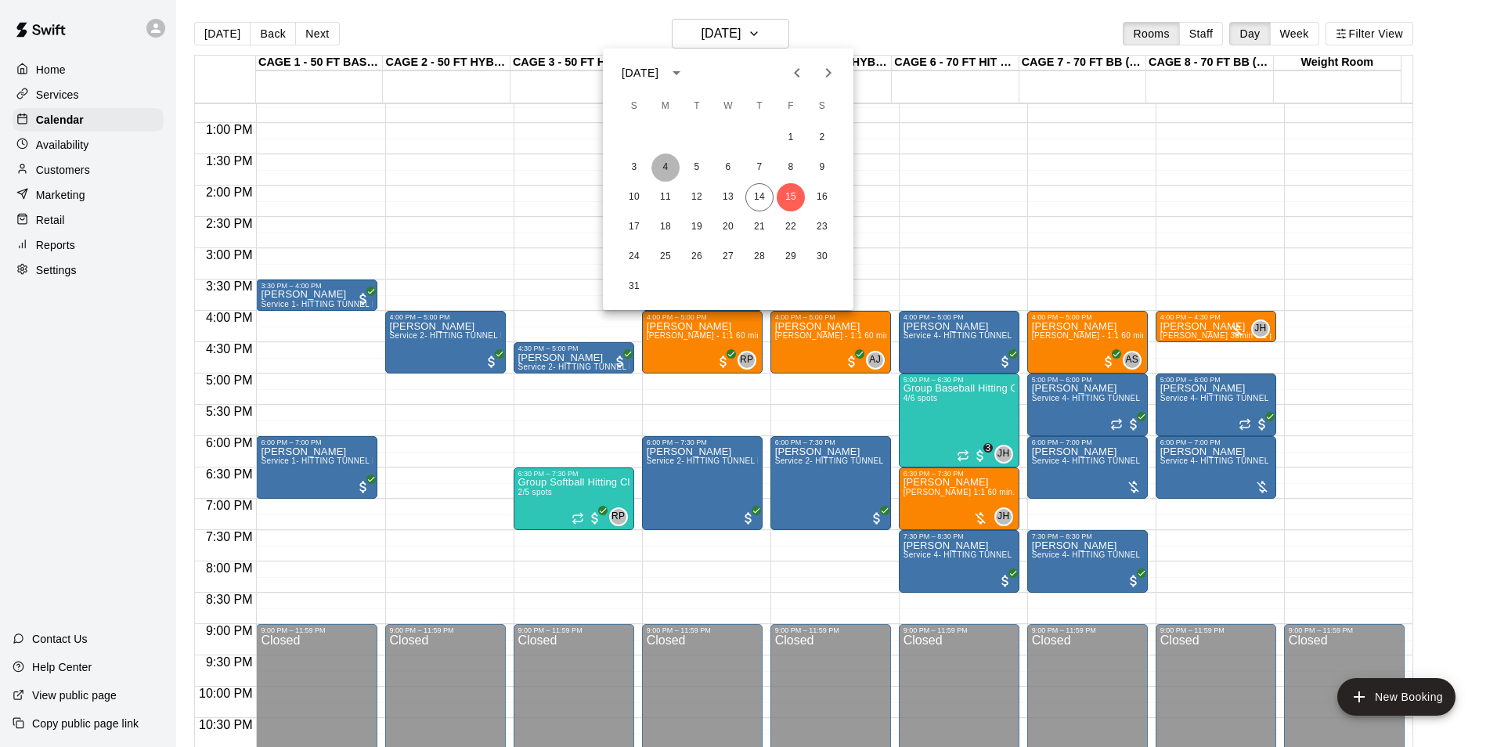
click at [677, 165] on button "4" at bounding box center [666, 168] width 28 height 28
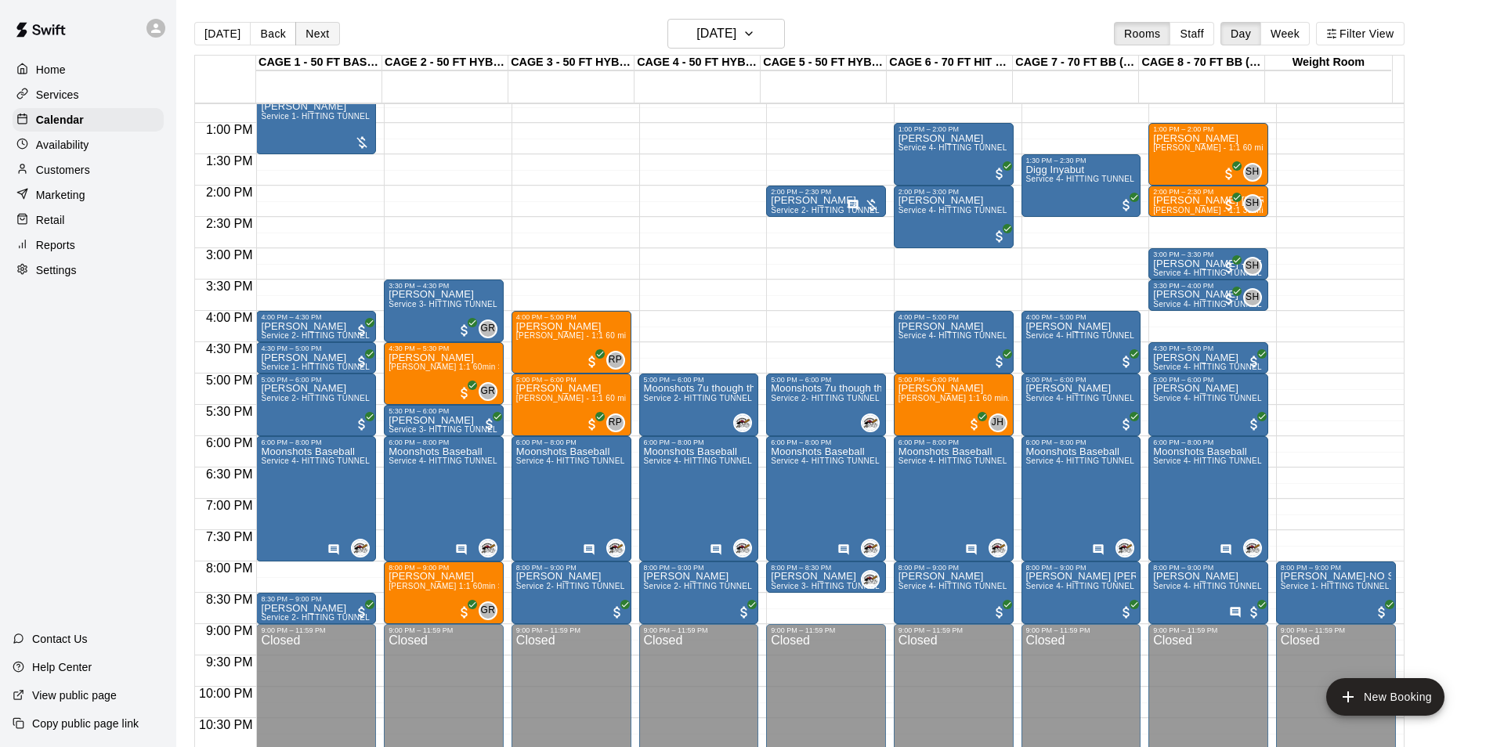
click at [327, 42] on button "Next" at bounding box center [317, 33] width 44 height 23
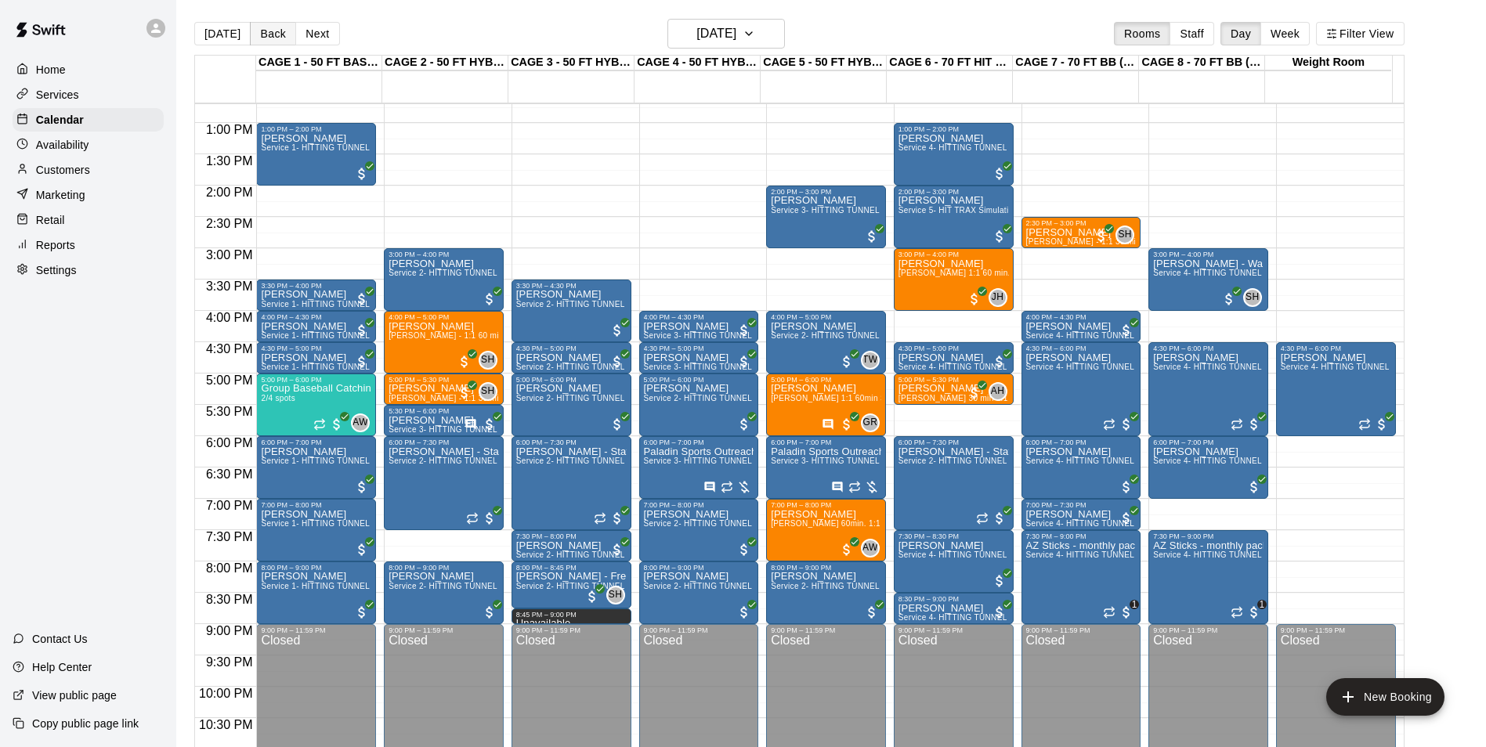
click at [273, 38] on button "Back" at bounding box center [273, 33] width 46 height 23
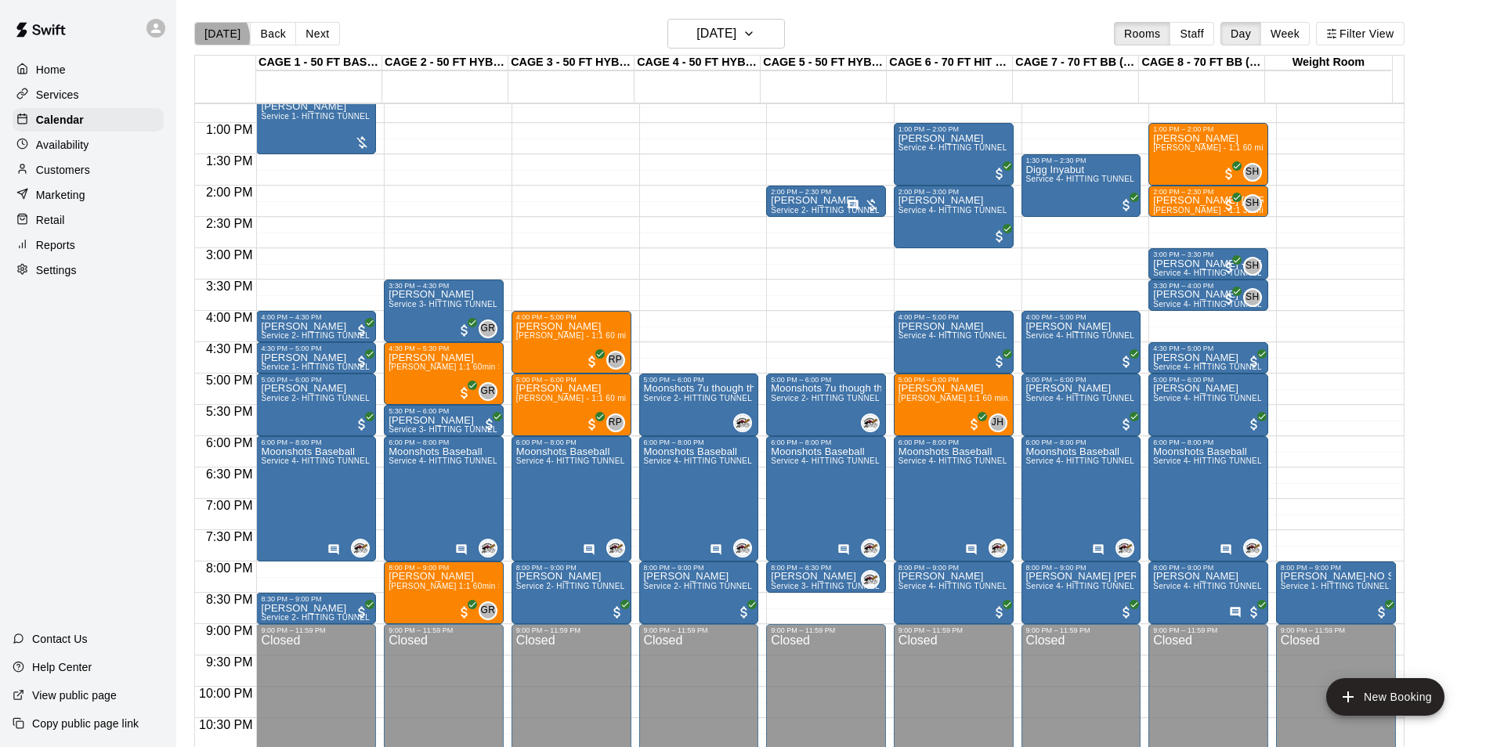
click at [214, 37] on button "[DATE]" at bounding box center [222, 33] width 56 height 23
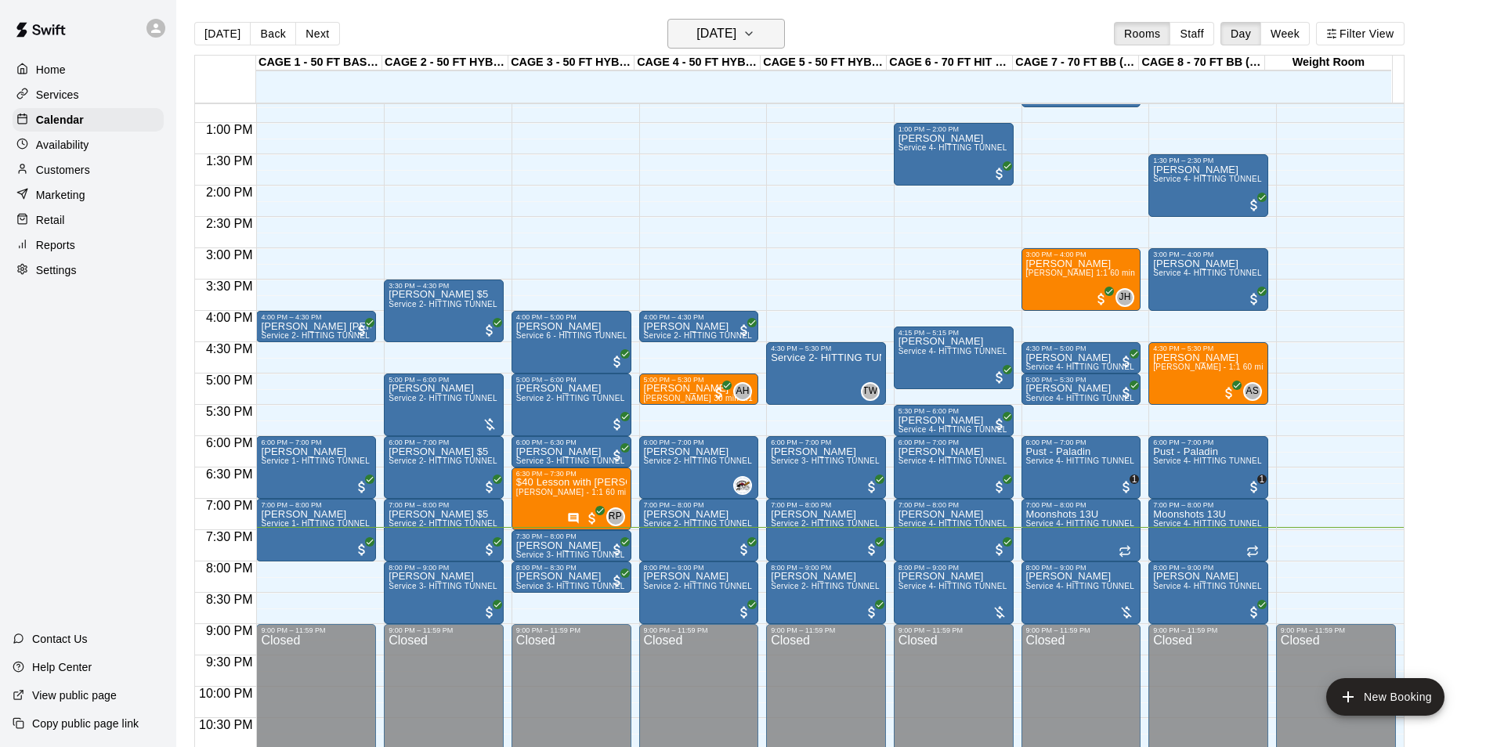
click at [728, 36] on h6 "[DATE]" at bounding box center [716, 34] width 40 height 22
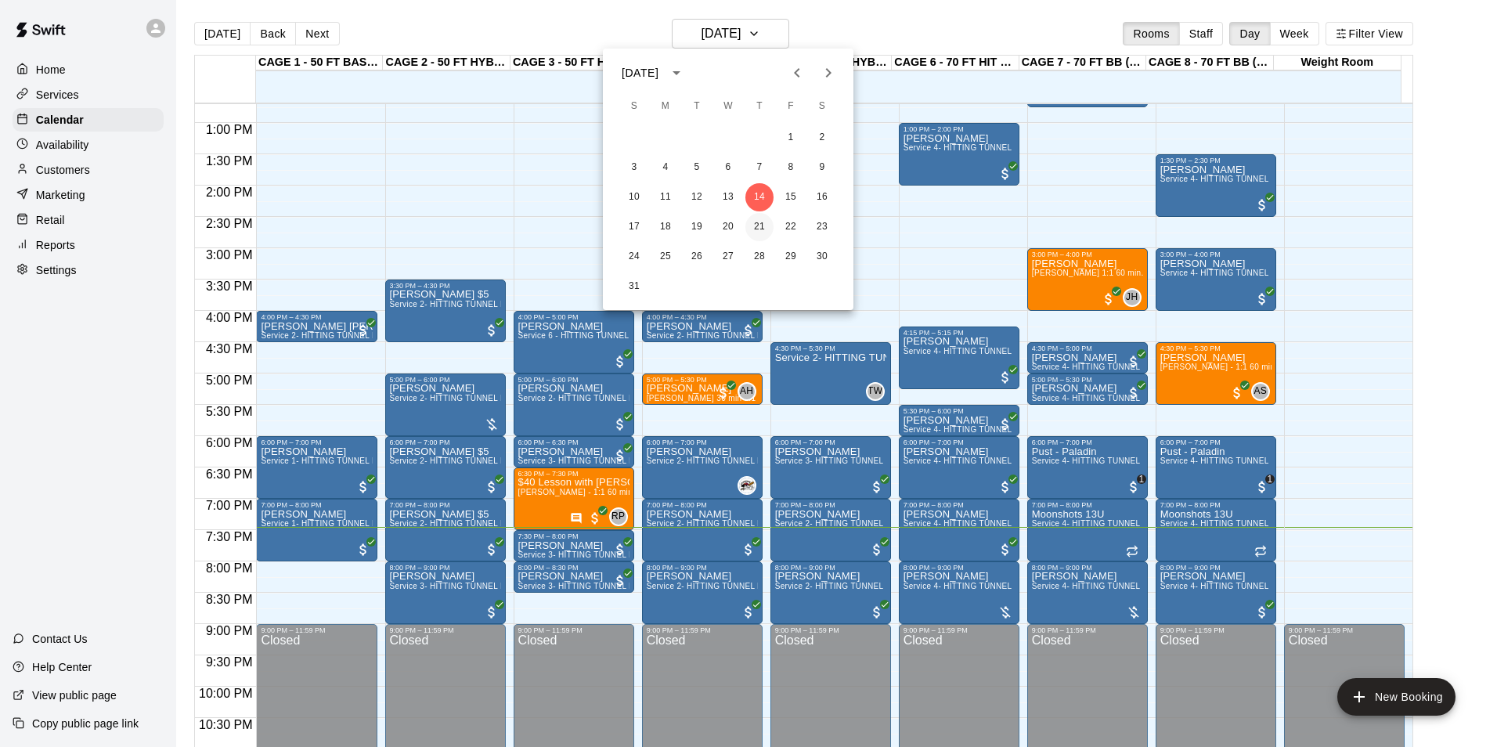
click at [764, 228] on button "21" at bounding box center [760, 227] width 28 height 28
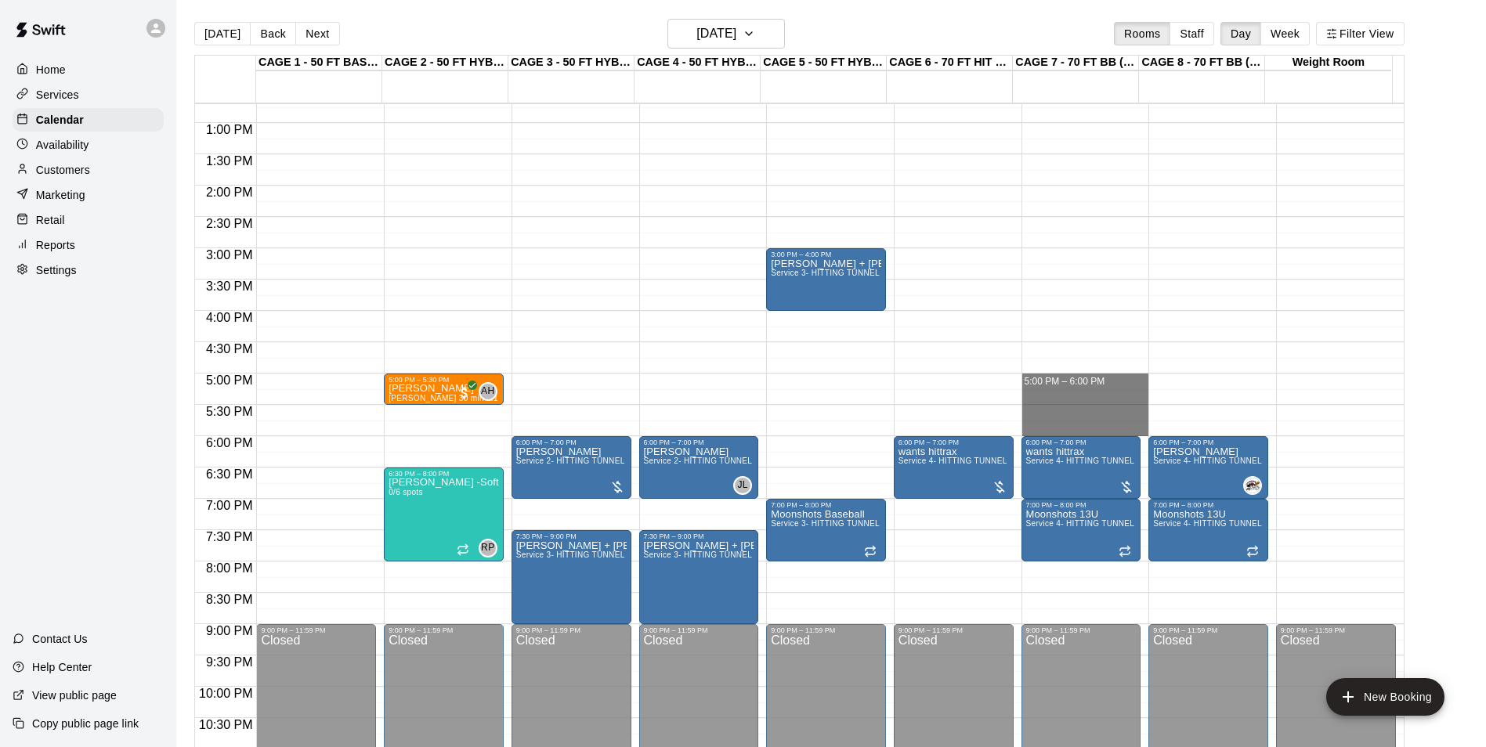
drag, startPoint x: 1032, startPoint y: 380, endPoint x: 1069, endPoint y: 435, distance: 66.0
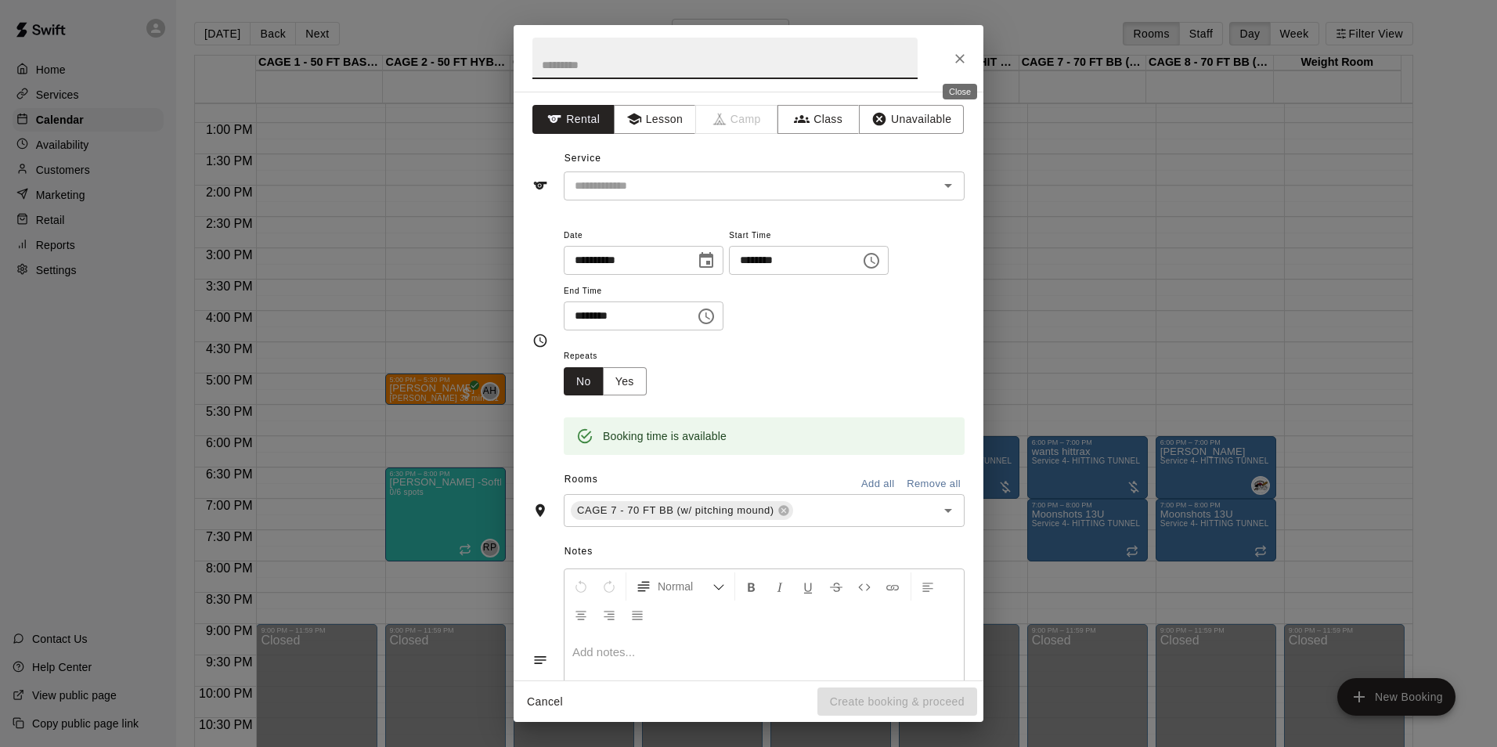
click at [962, 70] on button "Close" at bounding box center [960, 59] width 28 height 28
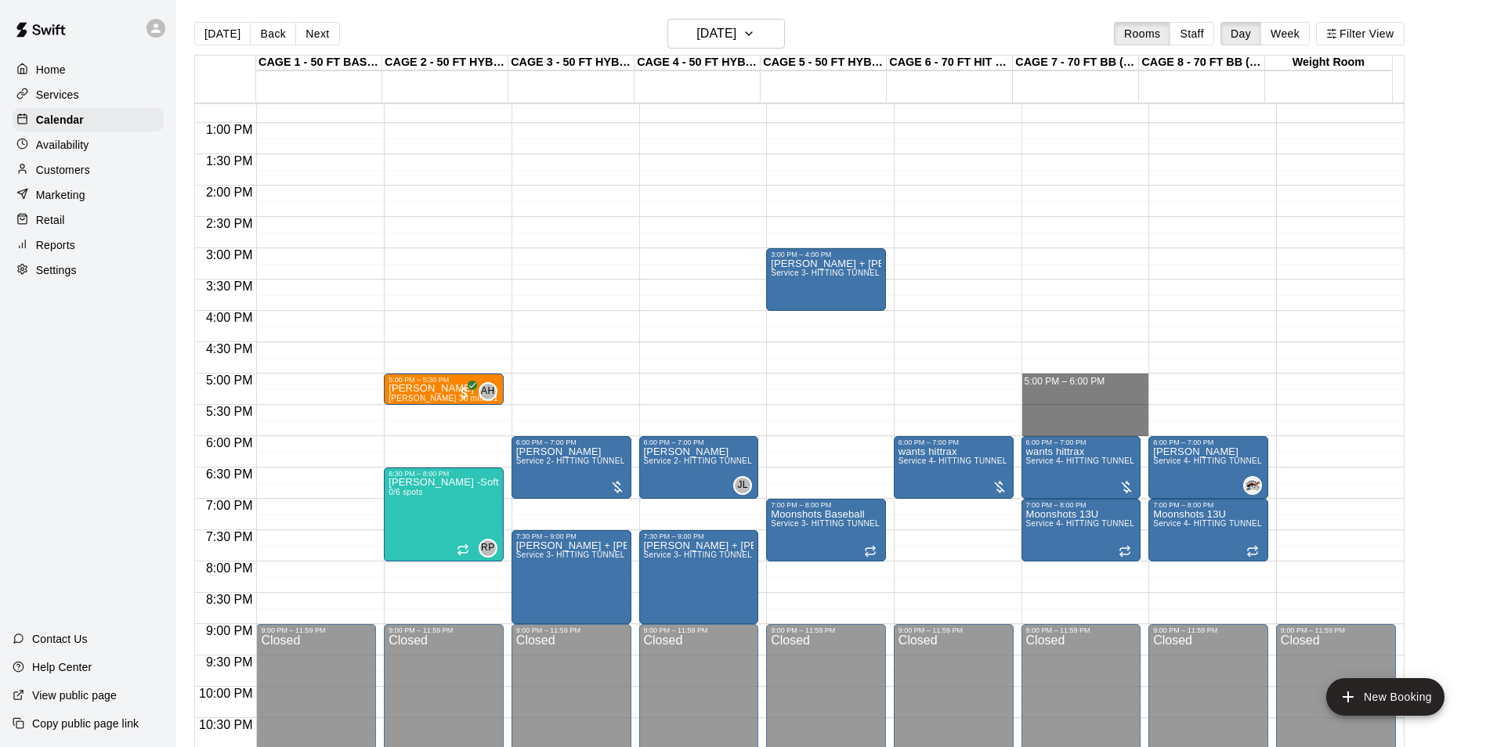
drag, startPoint x: 1034, startPoint y: 376, endPoint x: 1036, endPoint y: 427, distance: 51.0
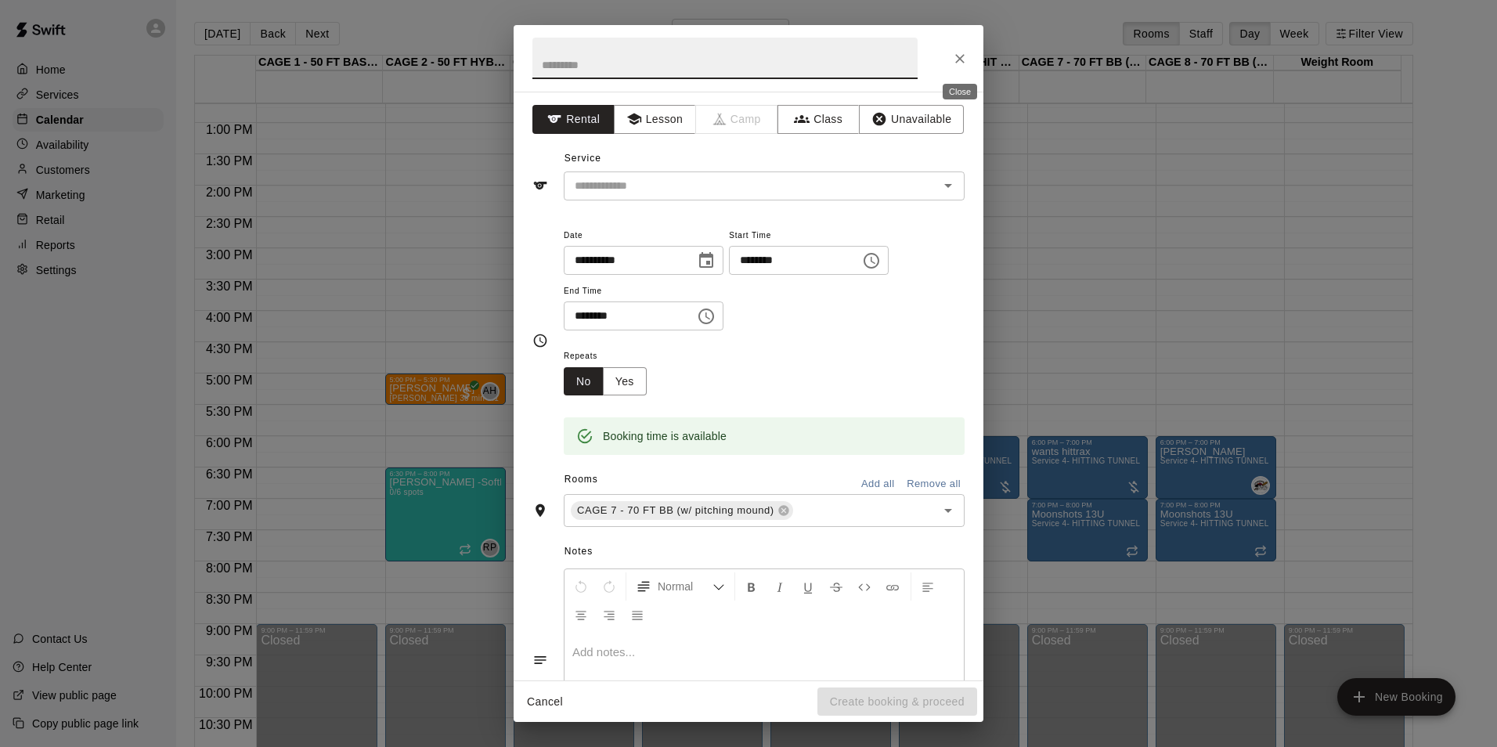
click at [971, 65] on button "Close" at bounding box center [960, 59] width 28 height 28
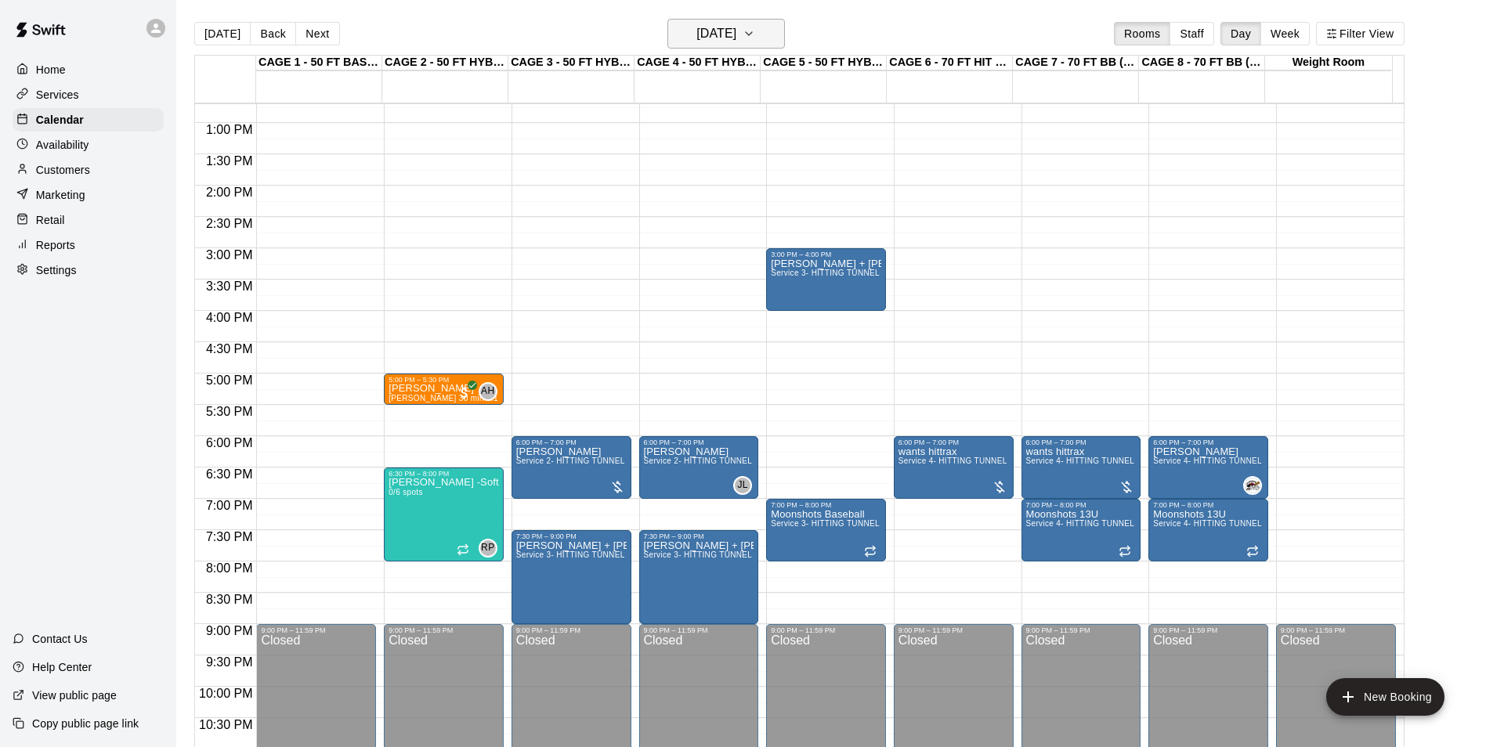
click at [668, 31] on button "[DATE]" at bounding box center [725, 34] width 117 height 30
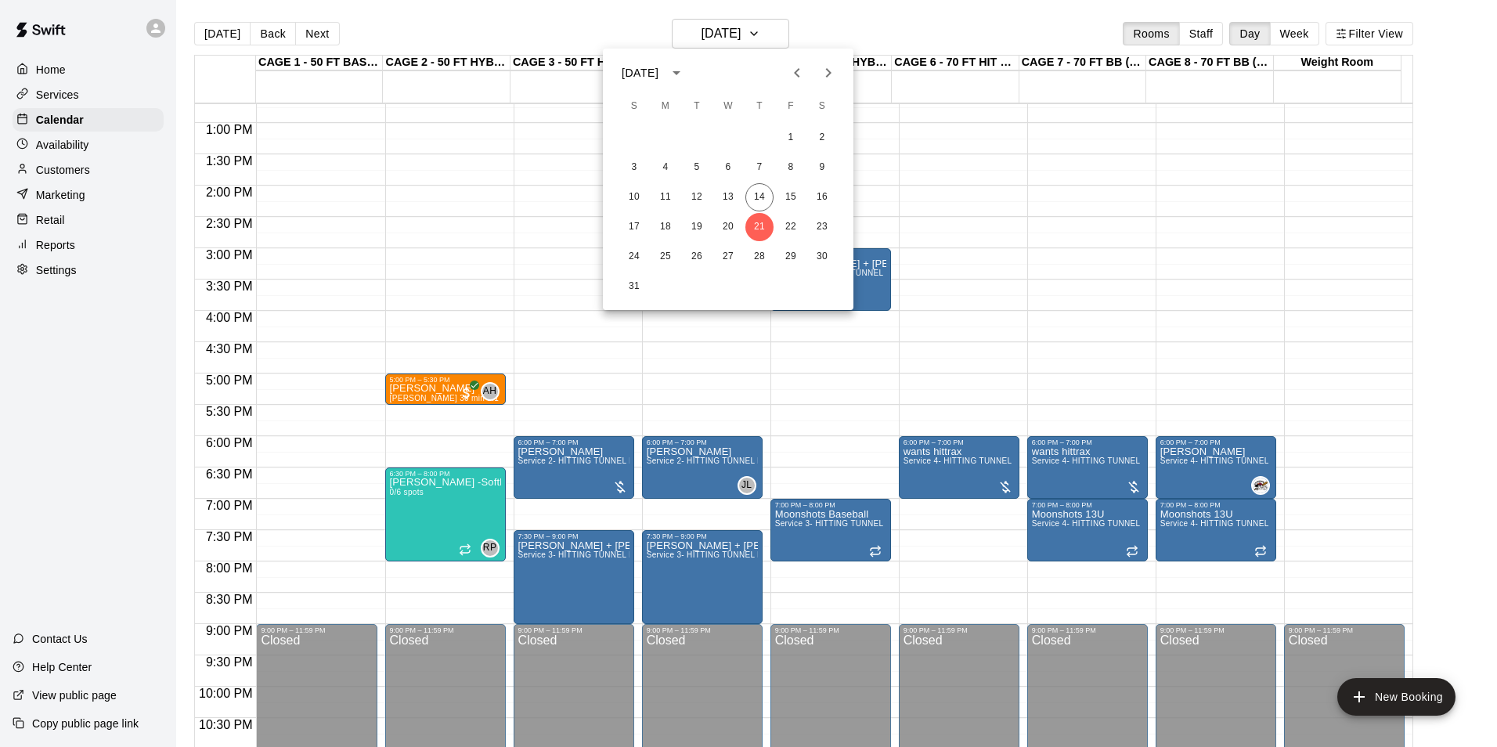
click at [926, 18] on div at bounding box center [748, 373] width 1497 height 747
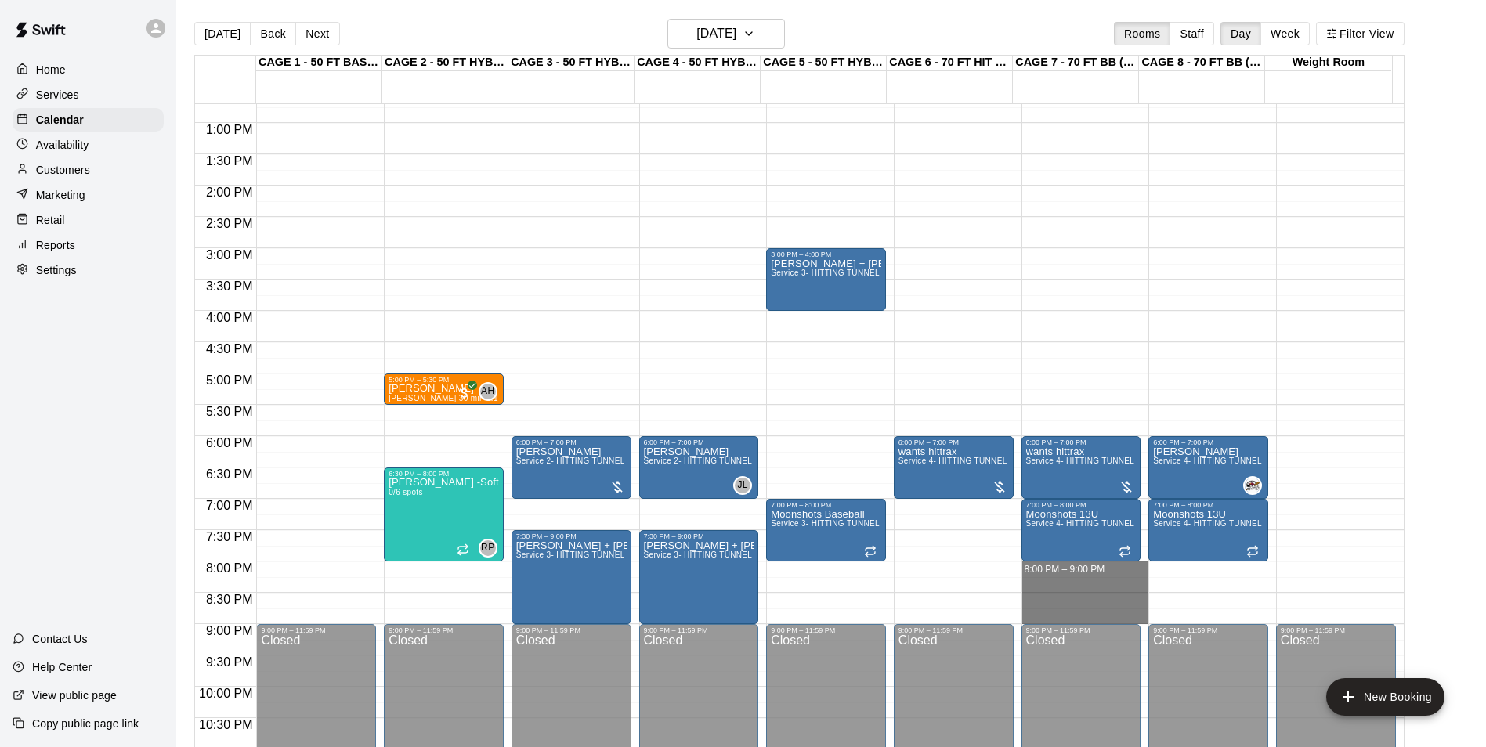
drag, startPoint x: 1051, startPoint y: 570, endPoint x: 1057, endPoint y: 612, distance: 41.9
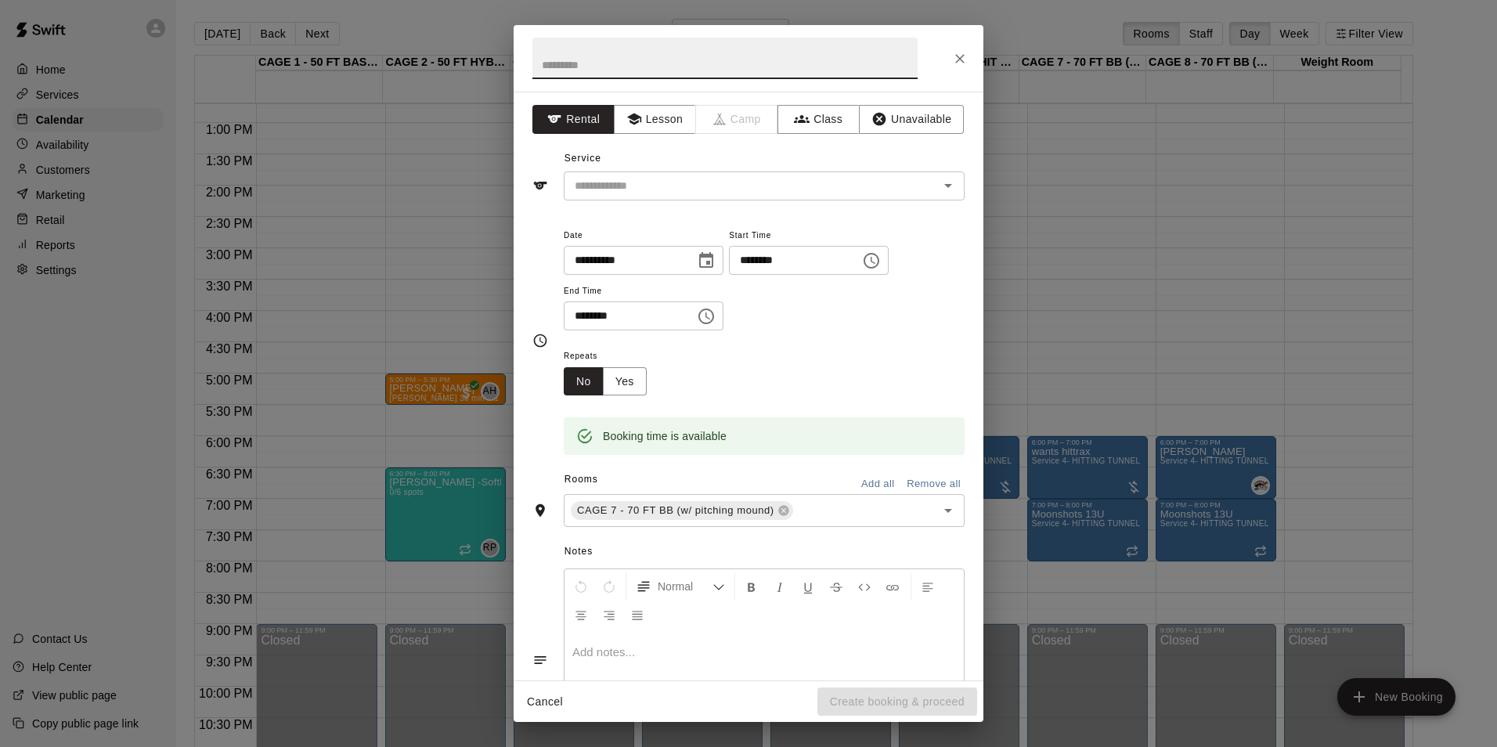
click at [862, 529] on div "Notes Normal Add notes..." at bounding box center [749, 647] width 432 height 240
drag, startPoint x: 845, startPoint y: 511, endPoint x: 840, endPoint y: 497, distance: 14.9
click at [845, 509] on input "text" at bounding box center [855, 511] width 118 height 20
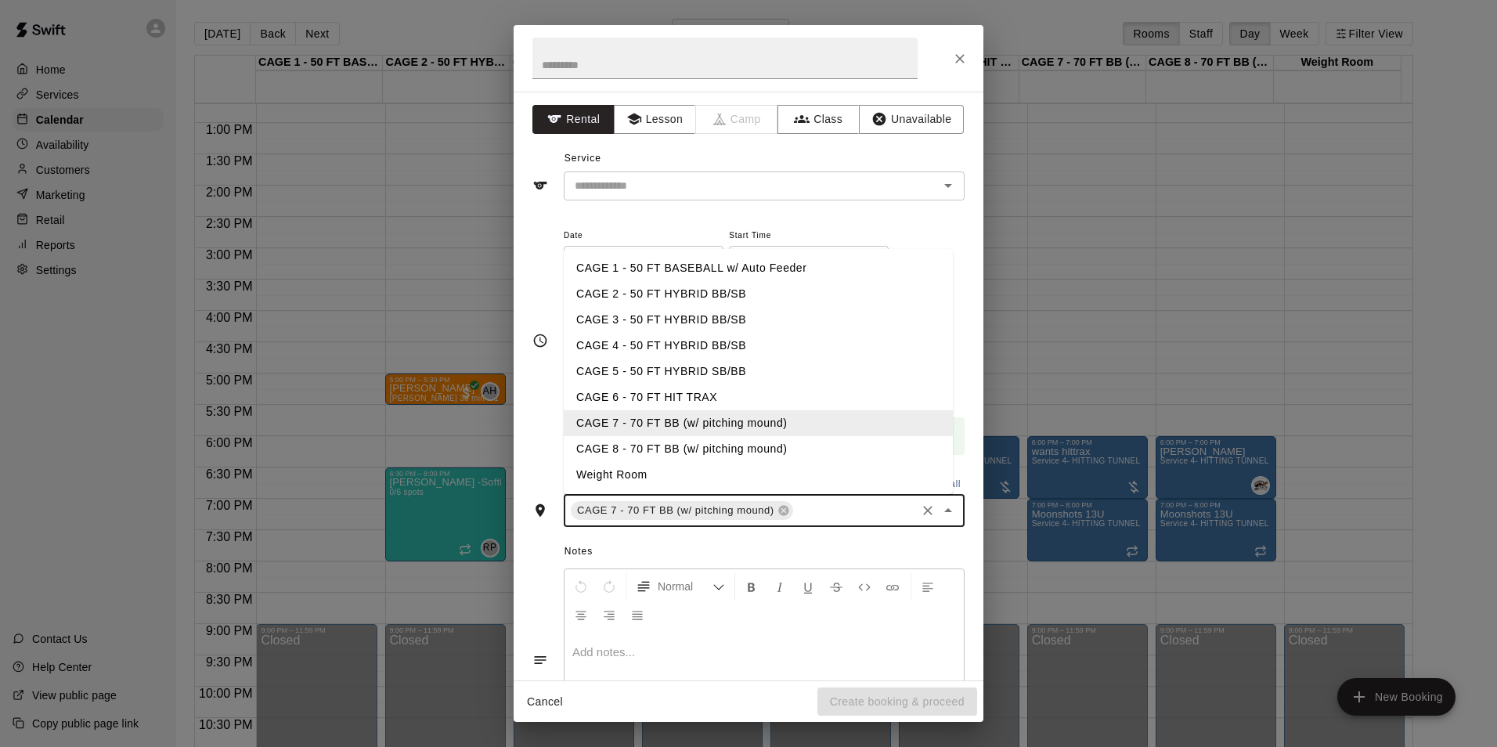
click at [798, 442] on li "CAGE 8 - 70 FT BB (w/ pitching mound)" at bounding box center [758, 449] width 389 height 26
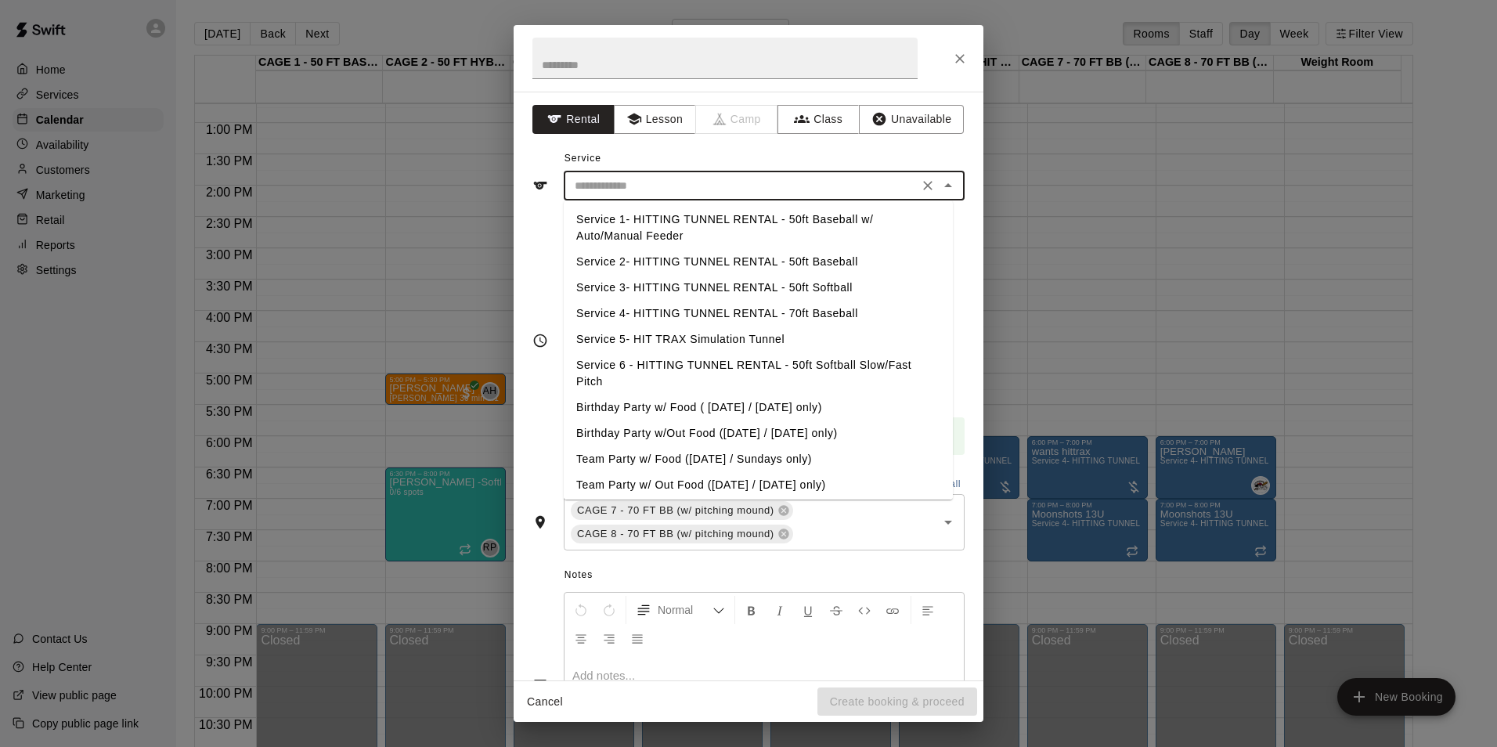
click at [789, 183] on input "text" at bounding box center [741, 186] width 345 height 20
click at [799, 306] on li "Service 4- HITTING TUNNEL RENTAL - 70ft Baseball" at bounding box center [758, 314] width 389 height 26
type input "**********"
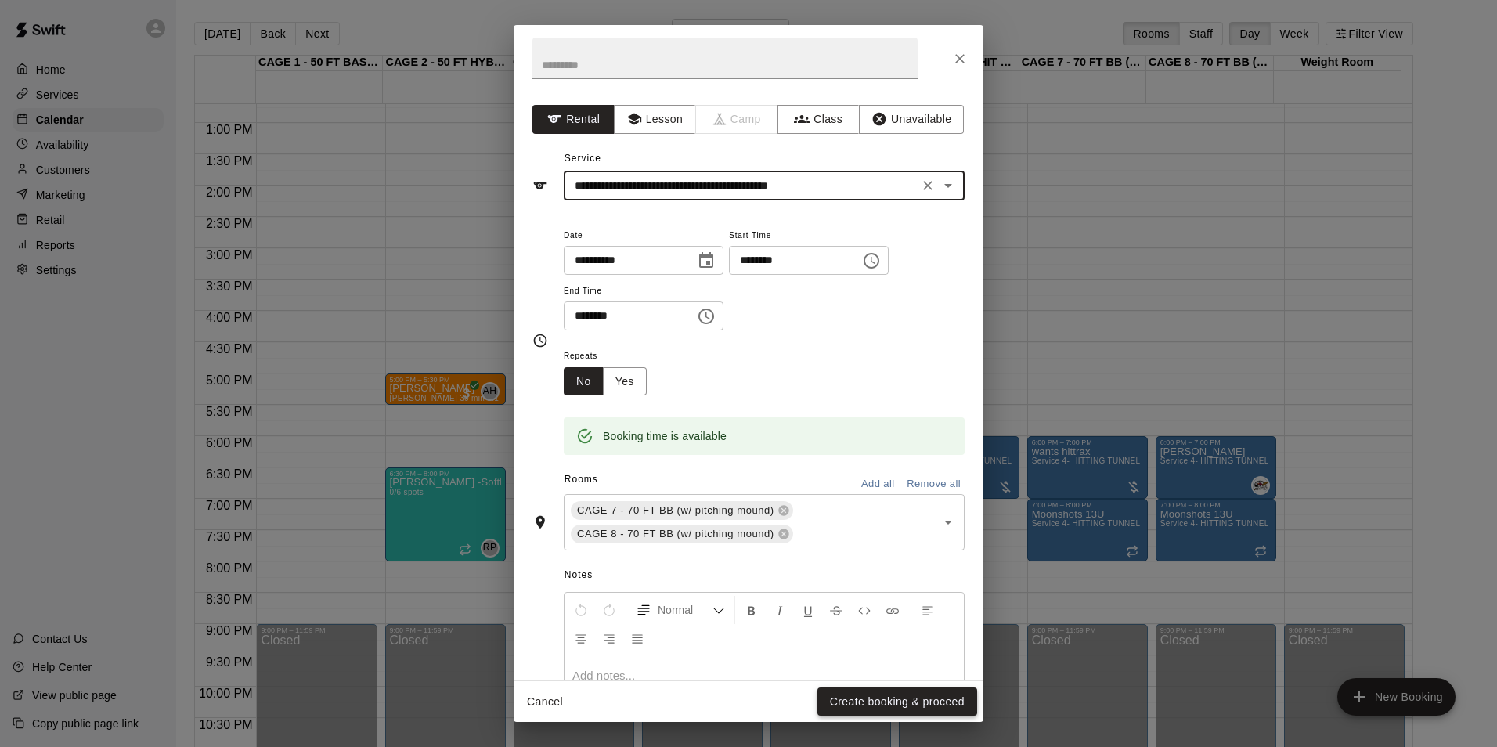
click at [953, 699] on button "Create booking & proceed" at bounding box center [898, 702] width 160 height 29
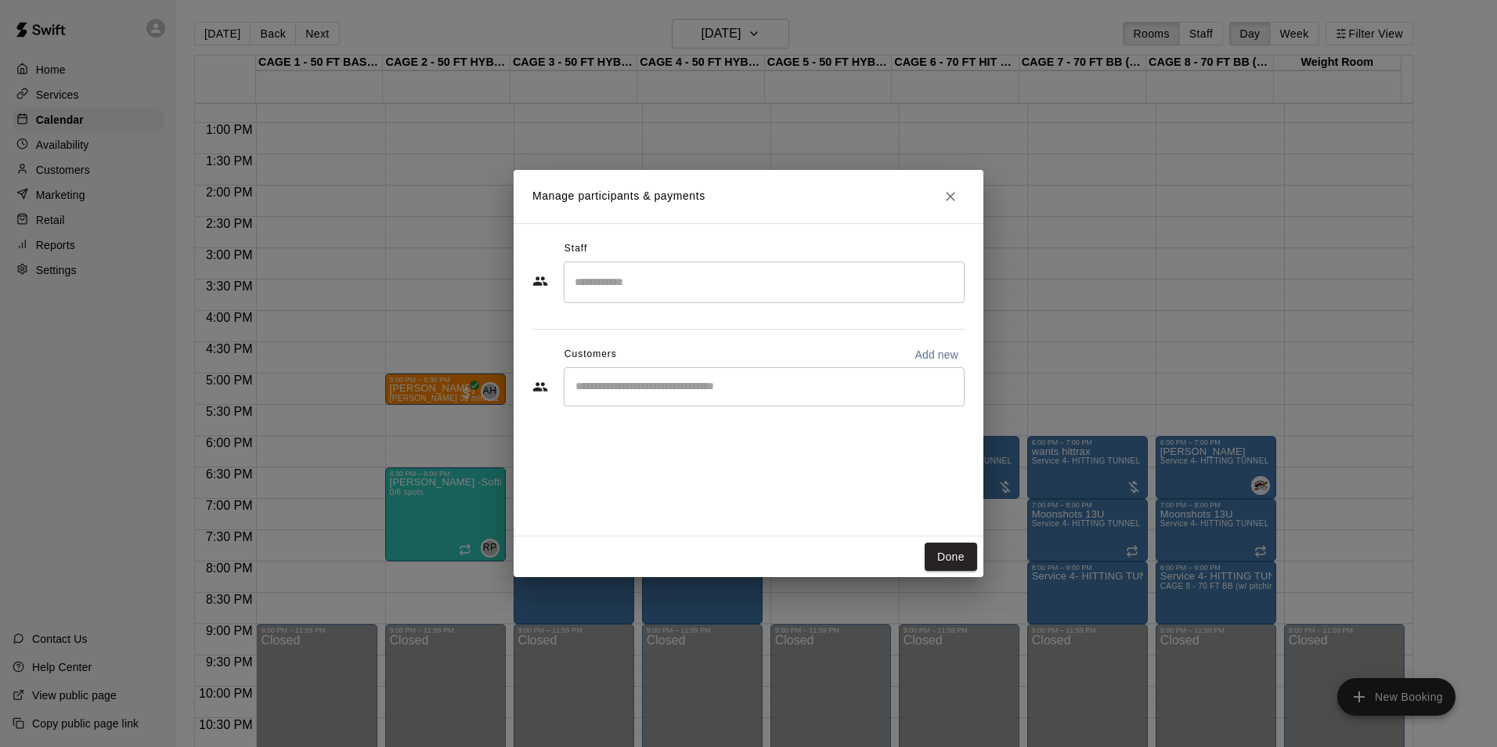
click at [730, 395] on div "​" at bounding box center [764, 386] width 401 height 39
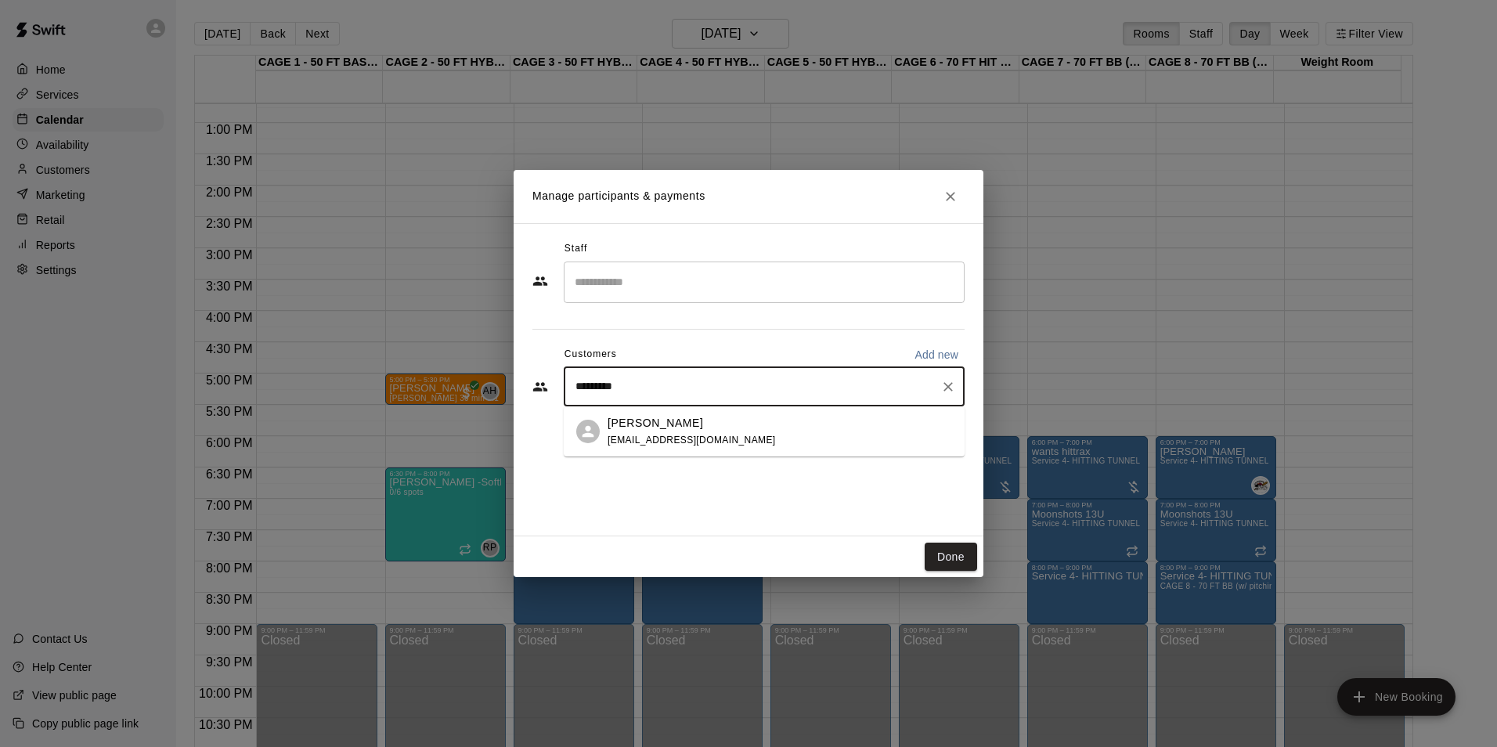
type input "**********"
click at [674, 437] on span "[EMAIL_ADDRESS][DOMAIN_NAME]" at bounding box center [692, 440] width 168 height 11
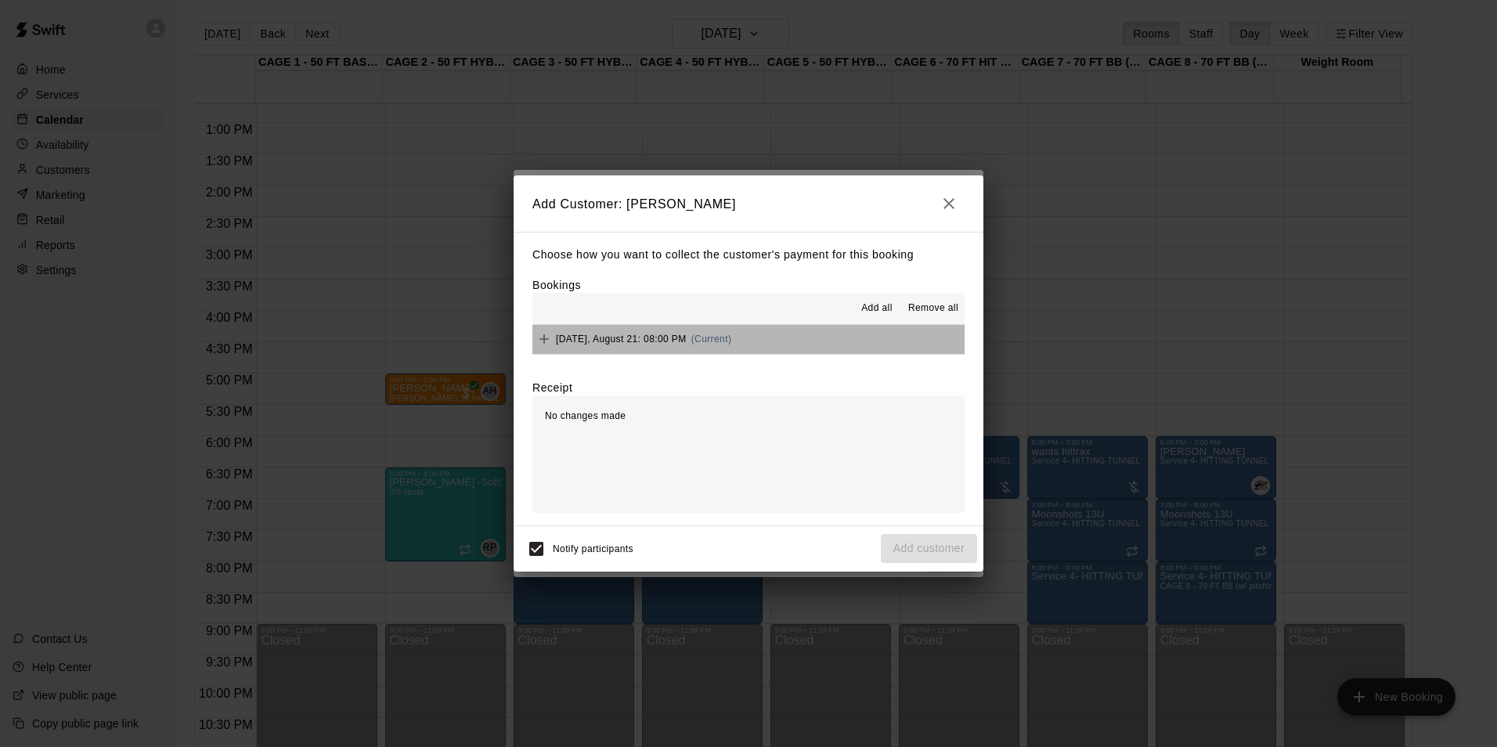
click at [797, 332] on button "[DATE], August 21: 08:00 PM (Current)" at bounding box center [749, 339] width 432 height 29
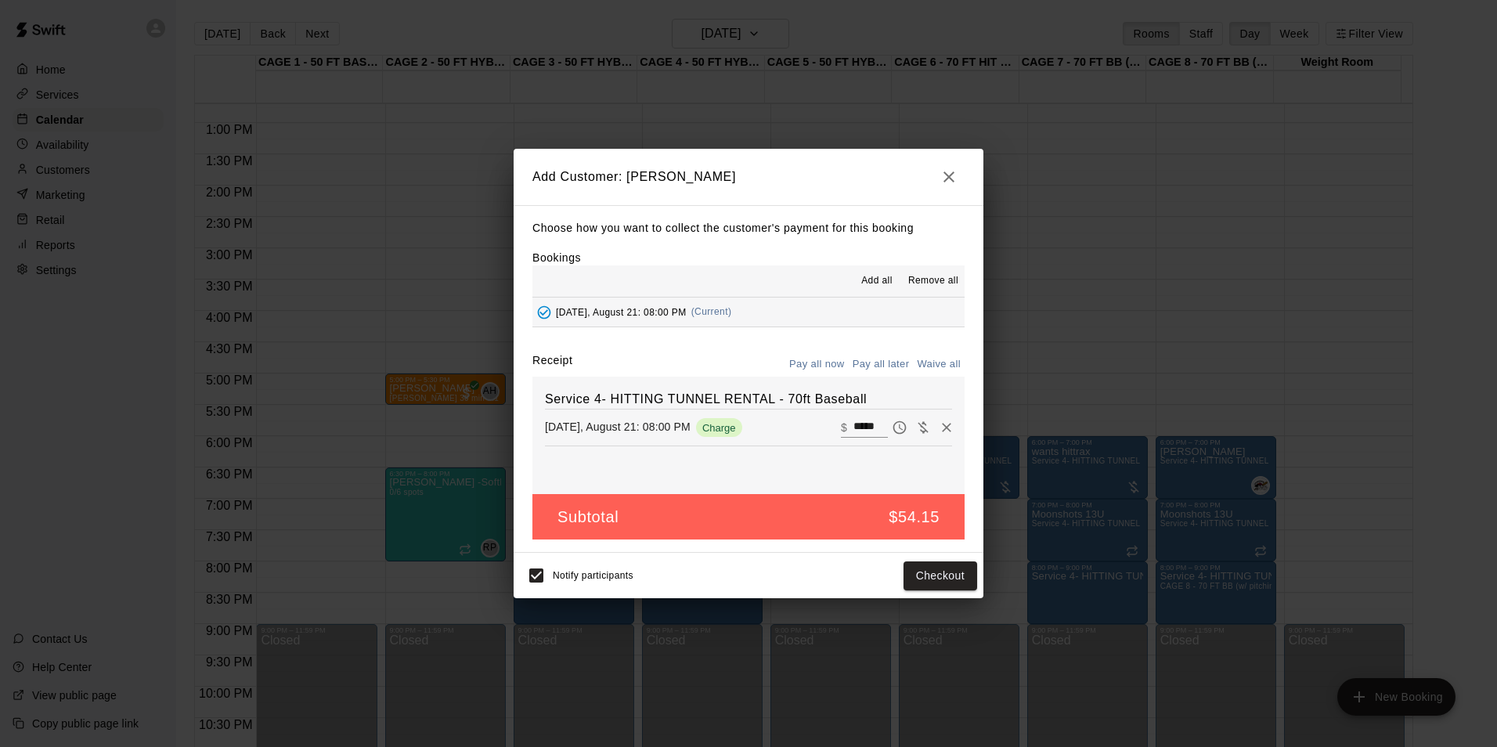
click at [859, 366] on button "Pay all later" at bounding box center [881, 364] width 65 height 24
click at [913, 580] on button "Add customer" at bounding box center [929, 576] width 96 height 29
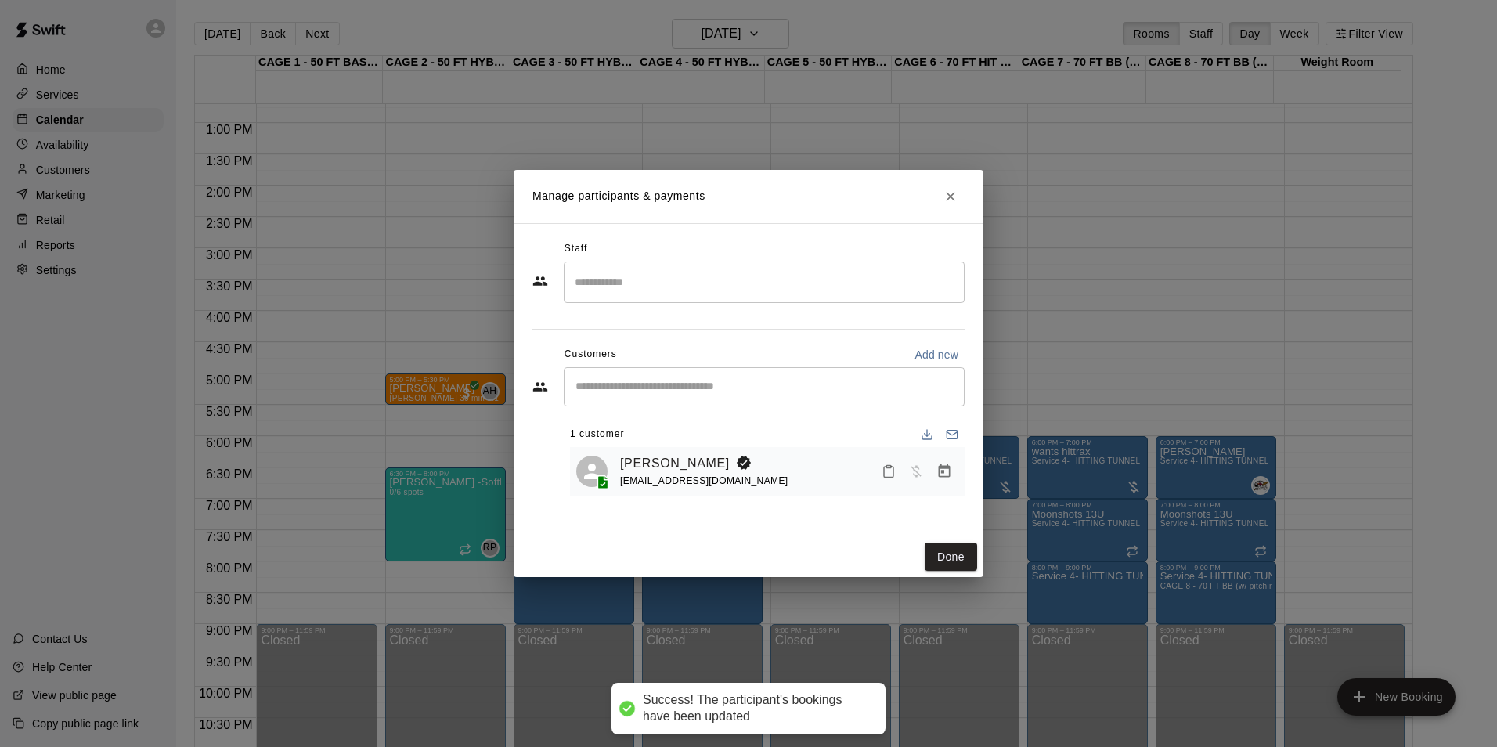
click at [732, 374] on div "​" at bounding box center [764, 386] width 401 height 39
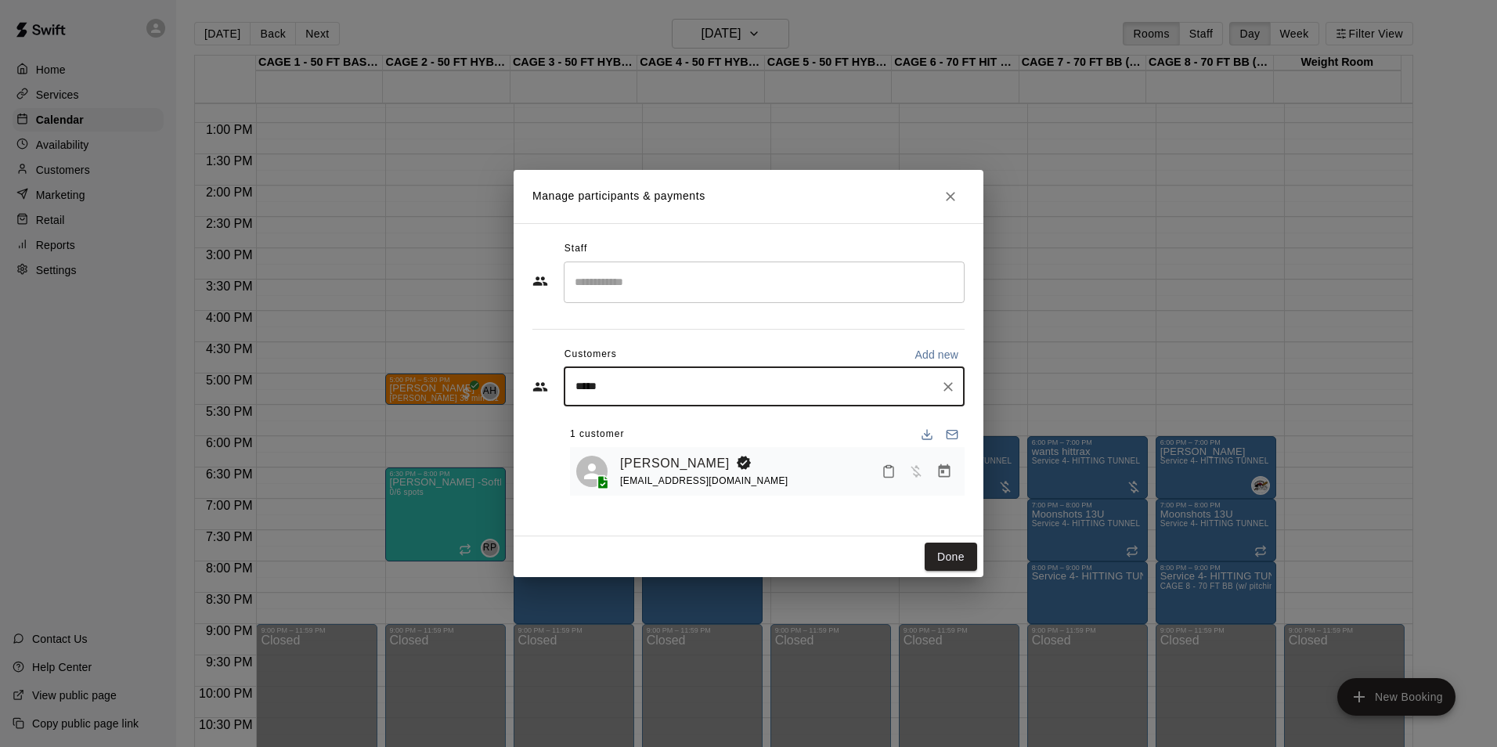
type input "****"
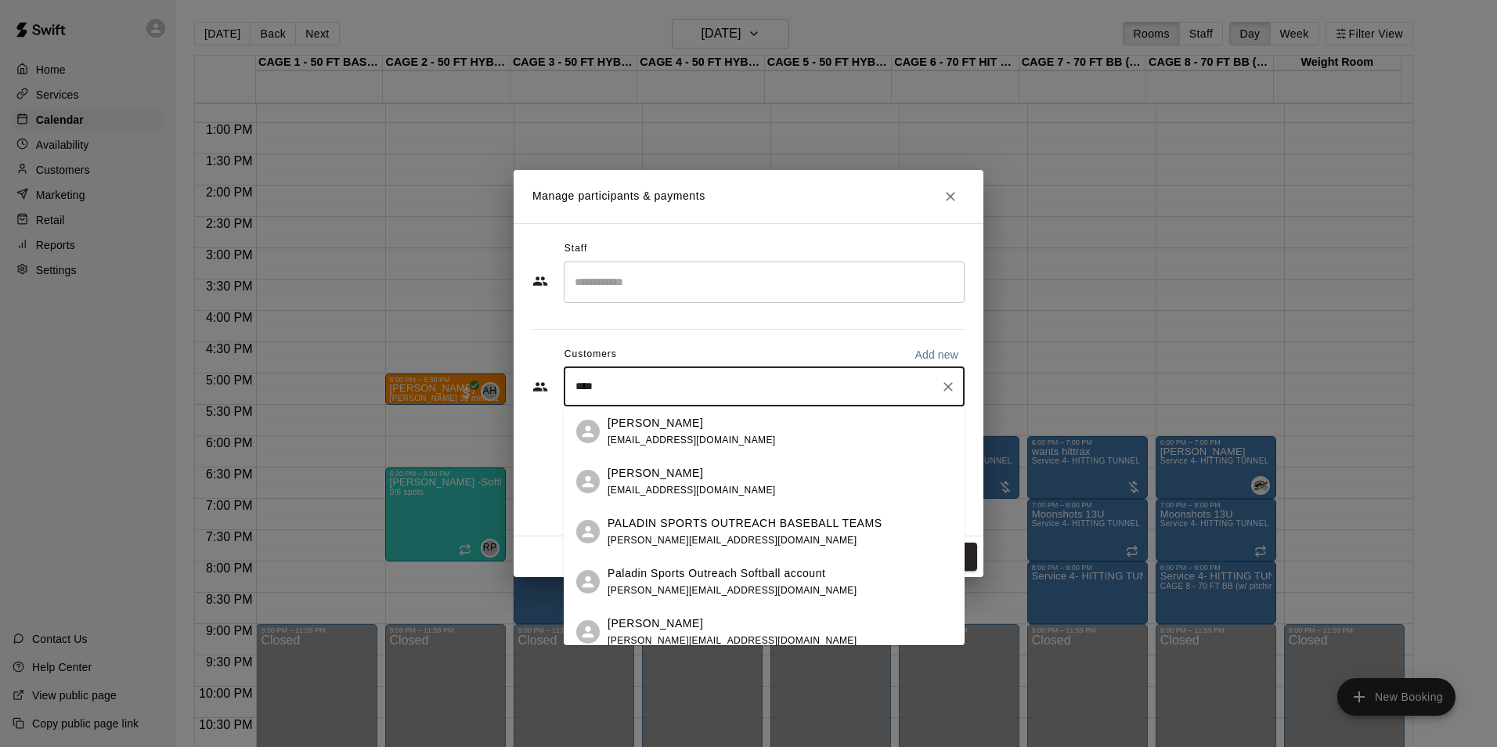
click at [678, 522] on p "PALADIN SPORTS OUTREACH BASEBALL TEAMS" at bounding box center [745, 523] width 275 height 16
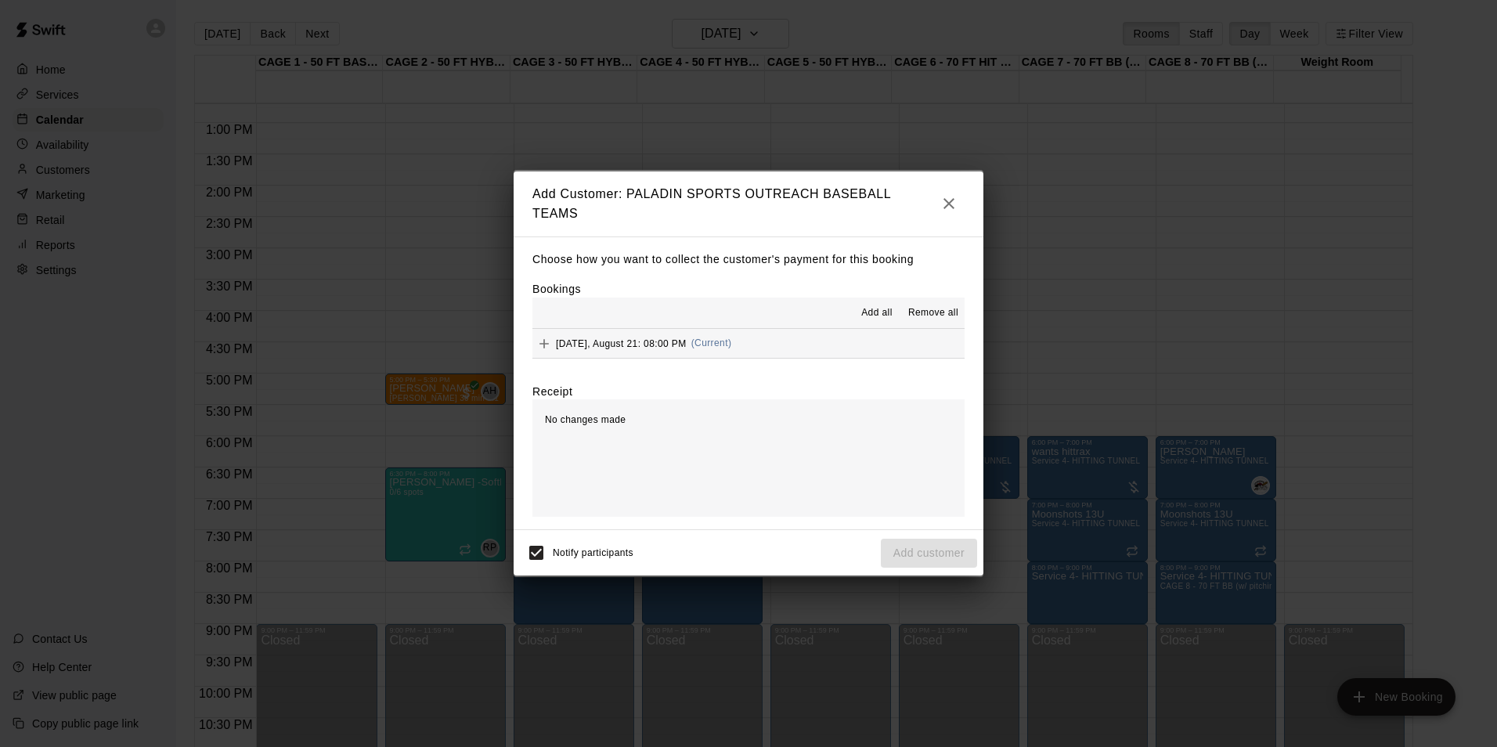
click at [718, 350] on div "[DATE], August 21: 08:00 PM (Current)" at bounding box center [632, 343] width 199 height 23
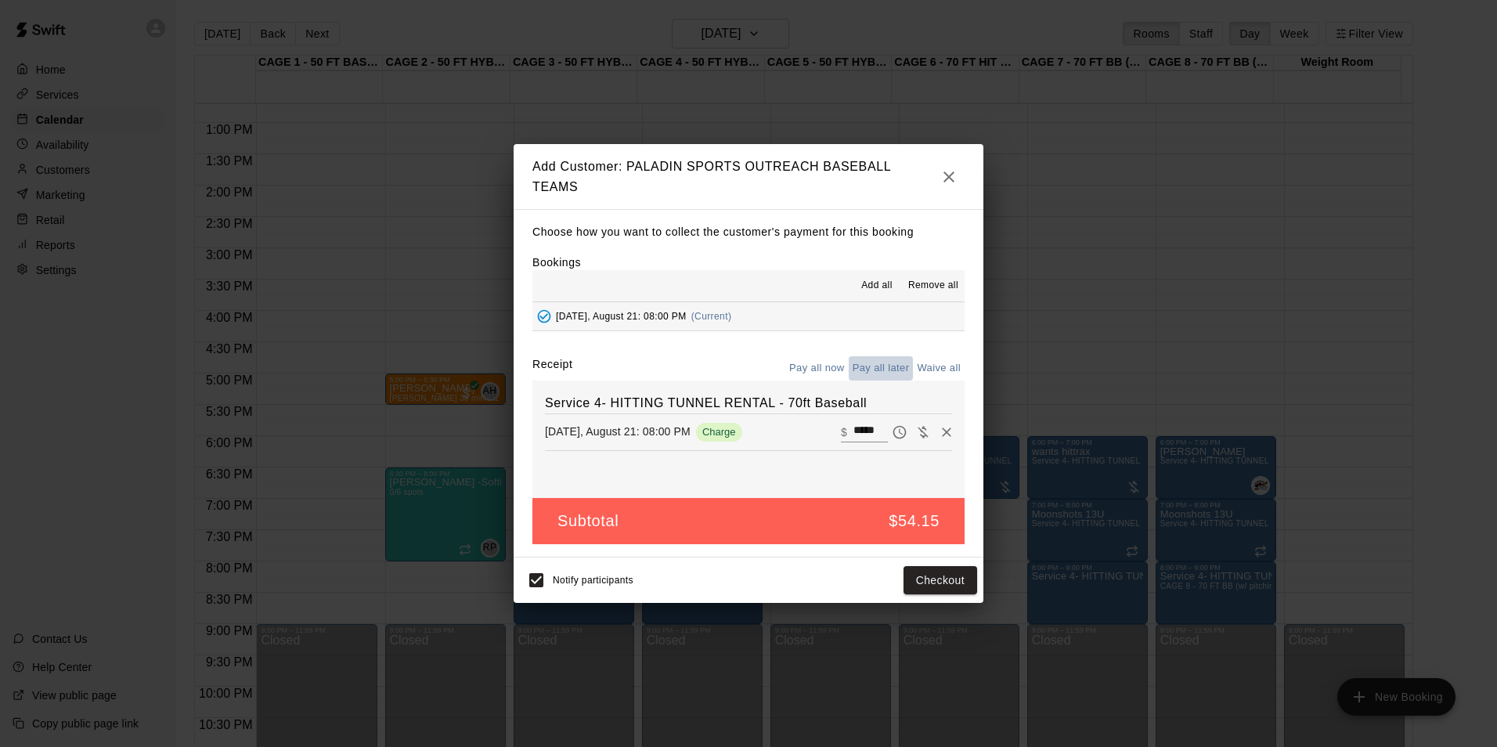
click at [888, 377] on button "Pay all later" at bounding box center [881, 368] width 65 height 24
click at [951, 578] on button "Add customer" at bounding box center [929, 580] width 96 height 29
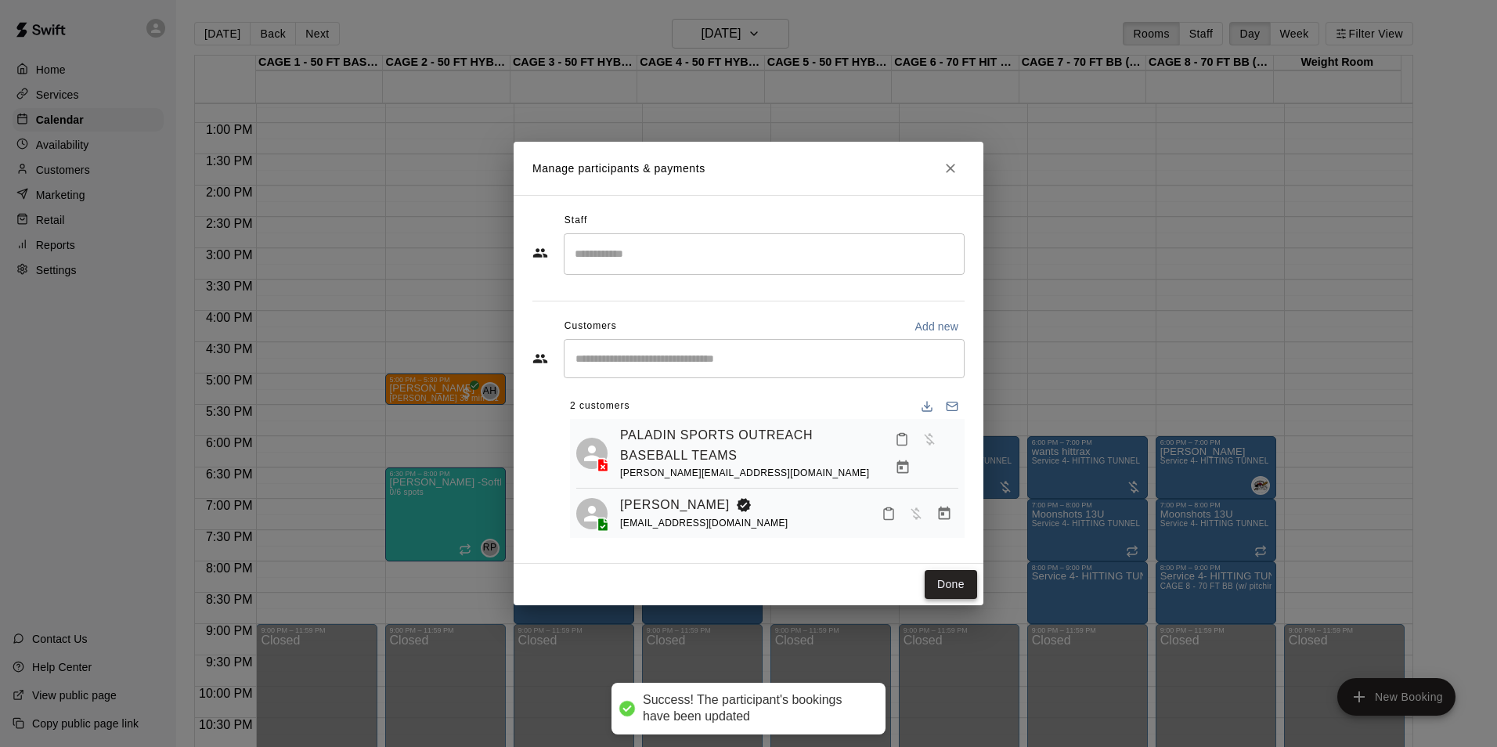
click at [954, 585] on button "Done" at bounding box center [951, 584] width 52 height 29
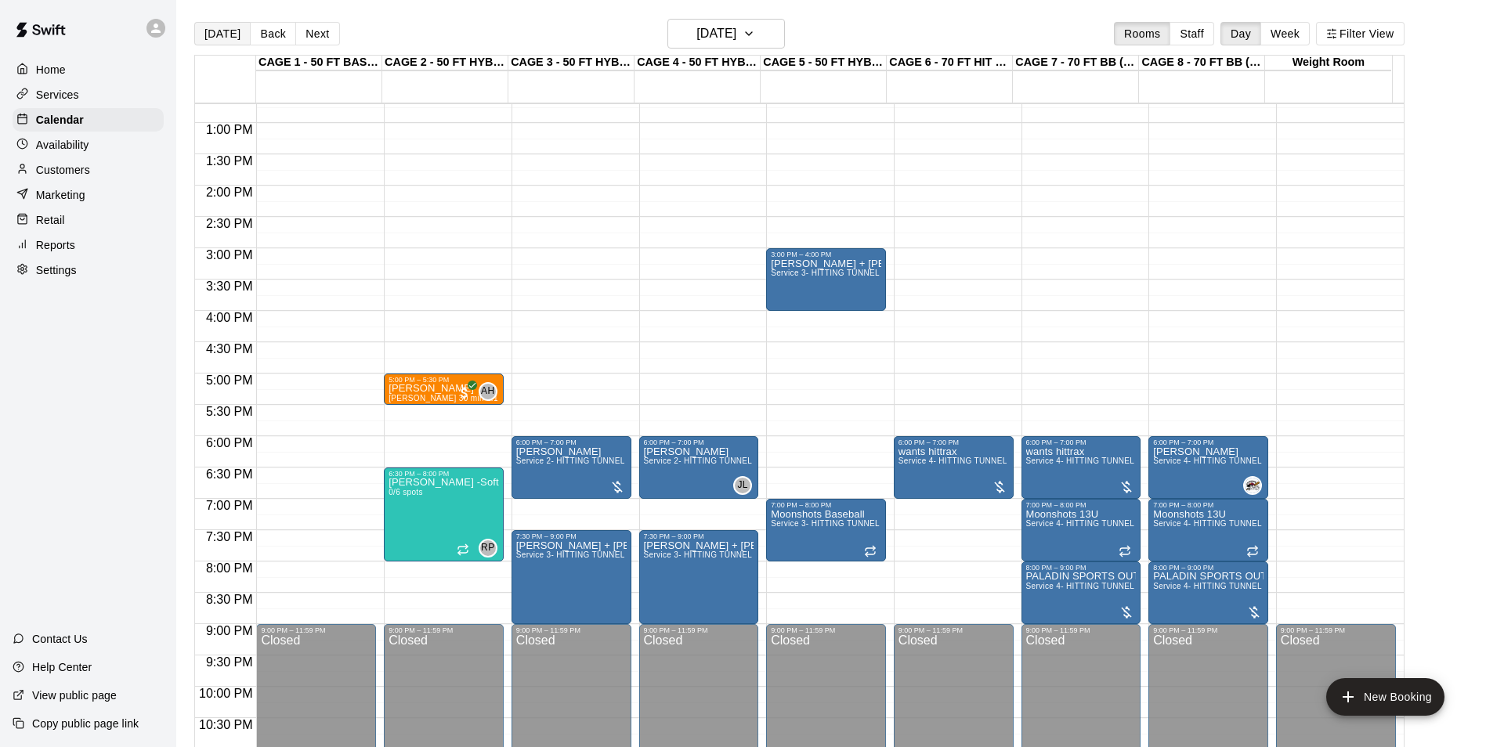
click at [219, 41] on button "[DATE]" at bounding box center [222, 33] width 56 height 23
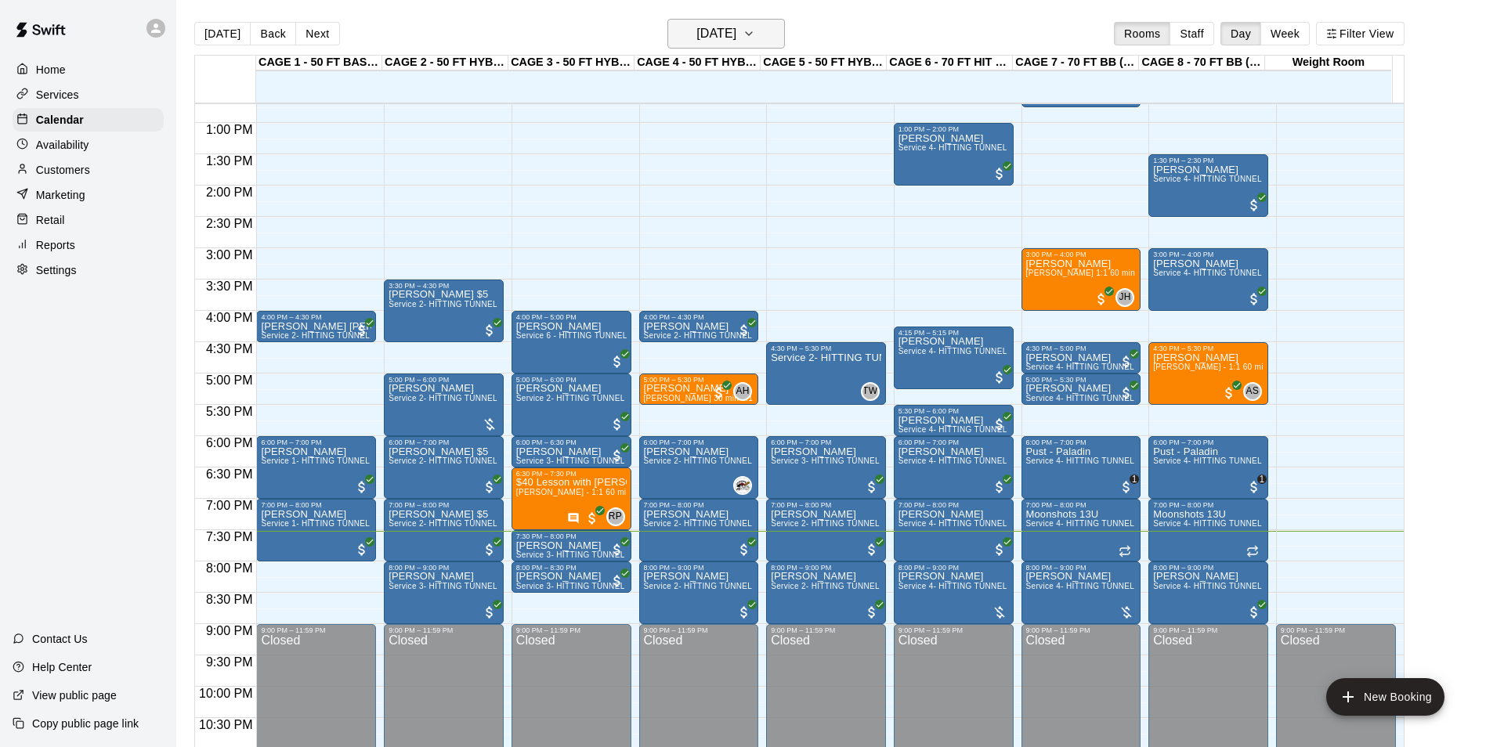
click at [753, 45] on button "[DATE]" at bounding box center [725, 34] width 117 height 30
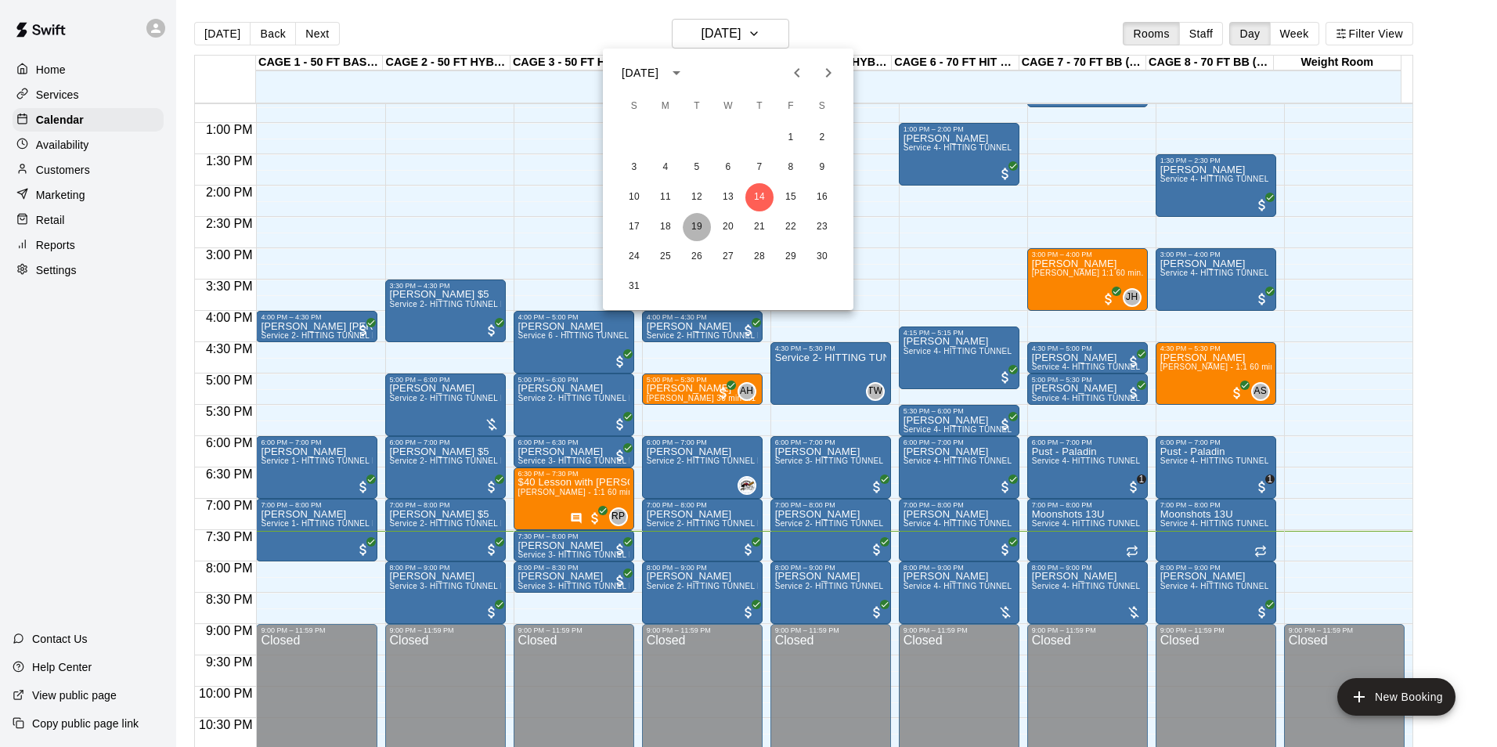
click at [695, 223] on button "19" at bounding box center [697, 227] width 28 height 28
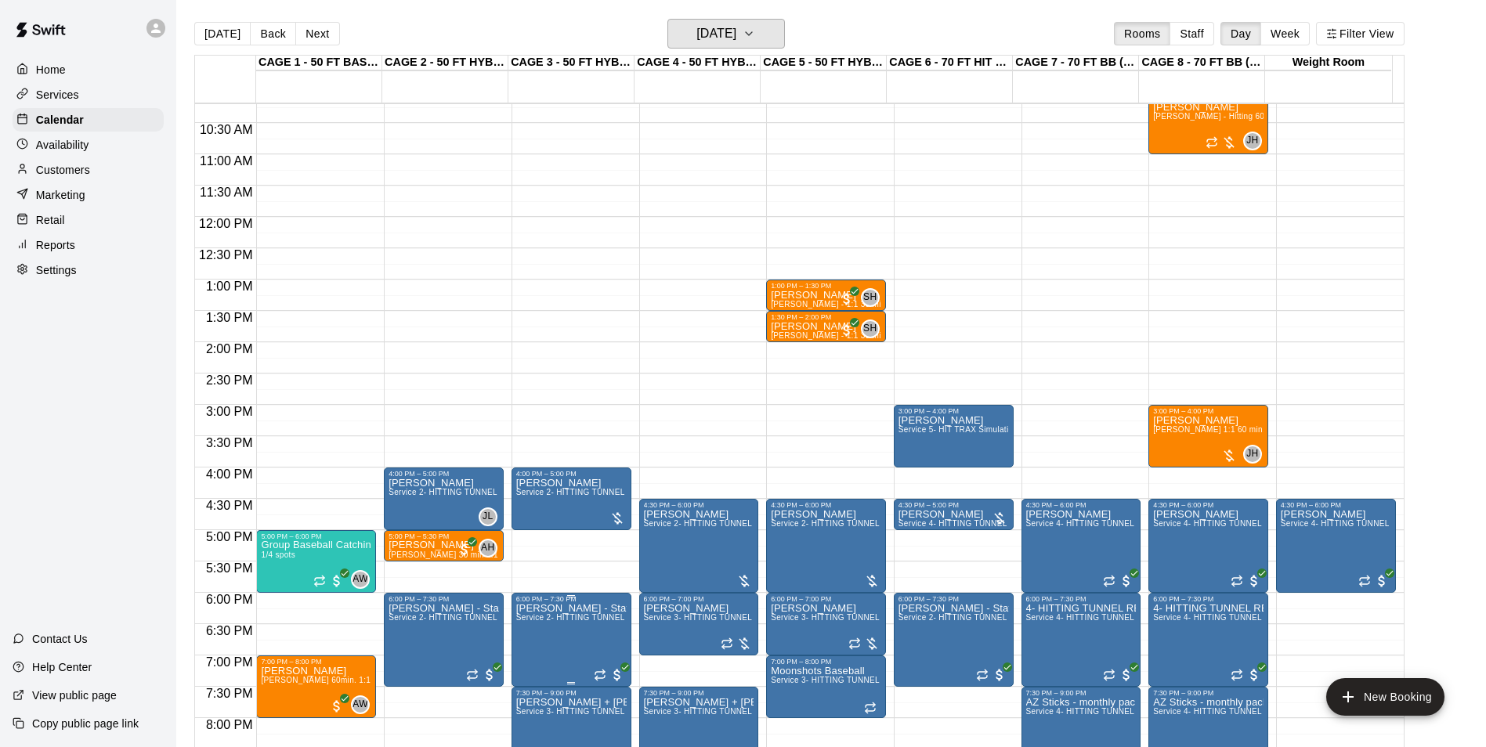
scroll to position [717, 0]
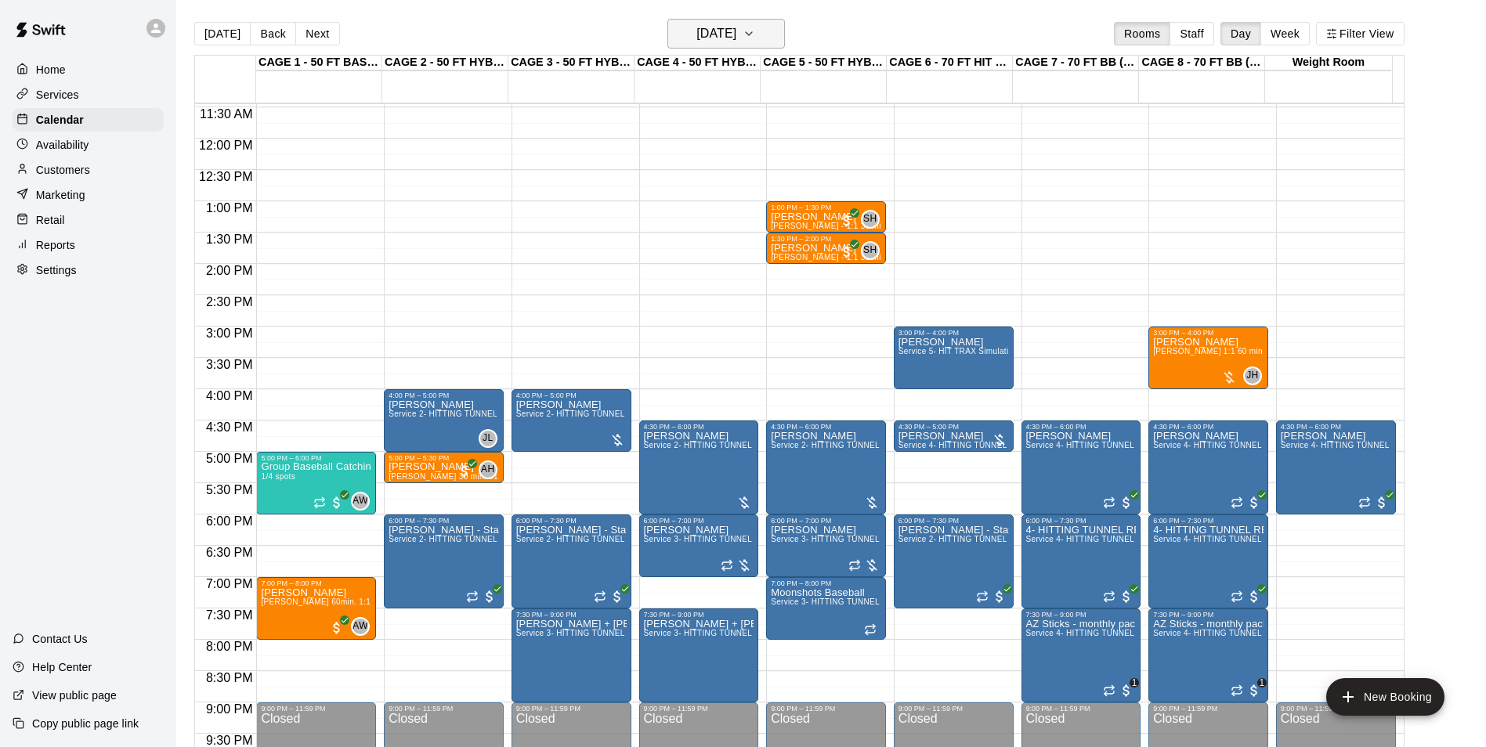
click at [736, 23] on h6 "[DATE]" at bounding box center [716, 34] width 40 height 22
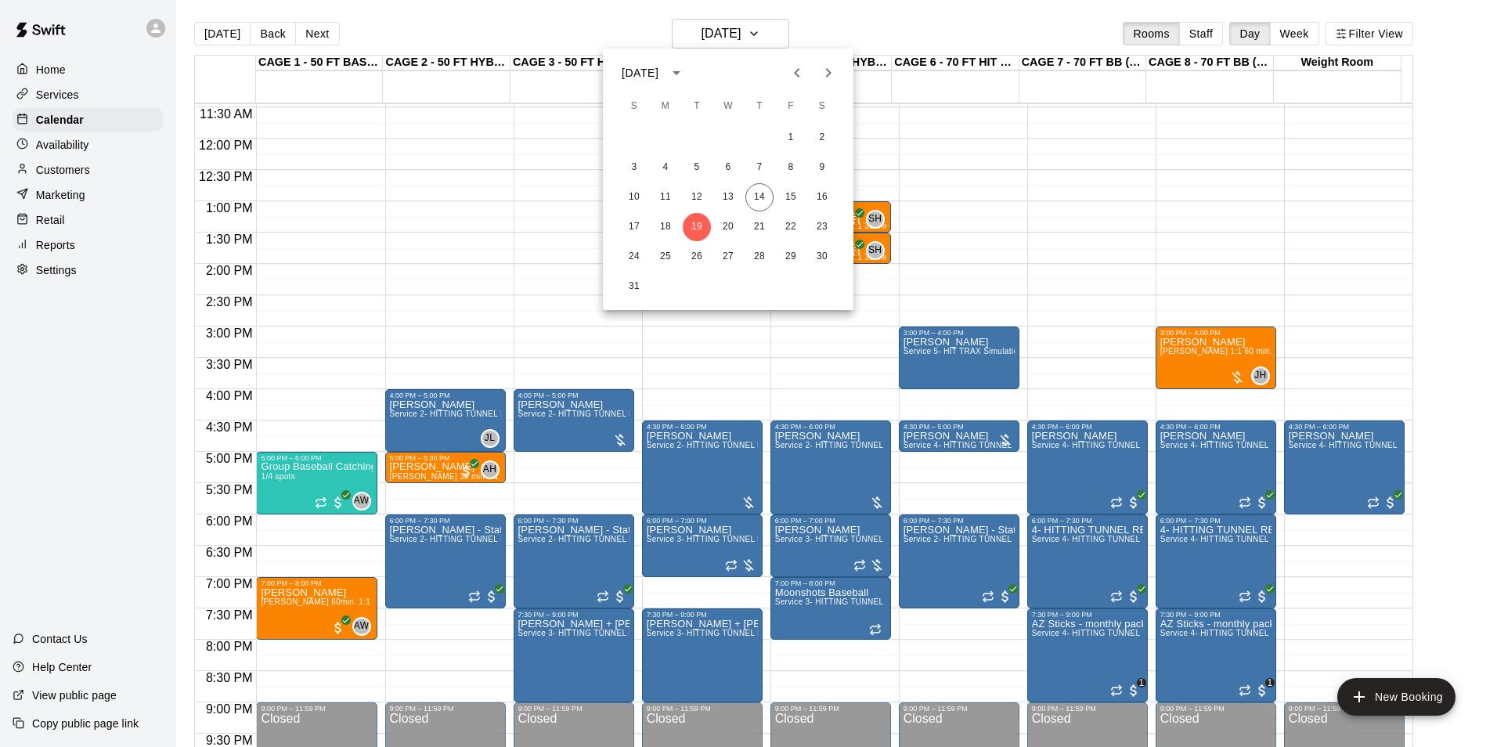
click at [221, 34] on div at bounding box center [748, 373] width 1497 height 747
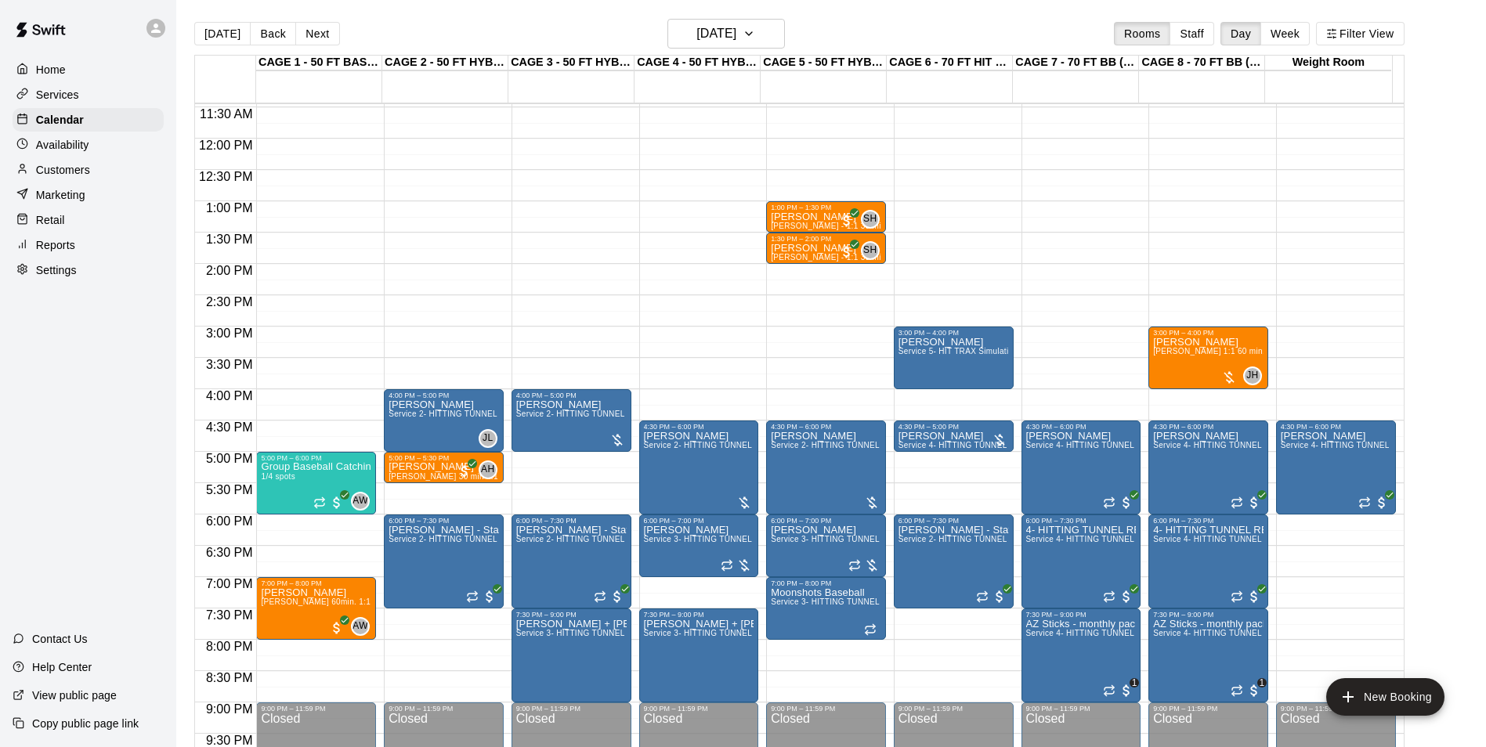
click at [221, 34] on div at bounding box center [743, 373] width 1486 height 747
click at [221, 34] on div "[DATE] S M T W T F S 1 2 3 4 5 6 7 8 9 10 11 12 13 14 15 16 17 18 19 20 21 22 2…" at bounding box center [743, 373] width 1486 height 747
drag, startPoint x: 221, startPoint y: 34, endPoint x: 241, endPoint y: 32, distance: 20.5
click at [204, 38] on button "[DATE]" at bounding box center [222, 33] width 56 height 23
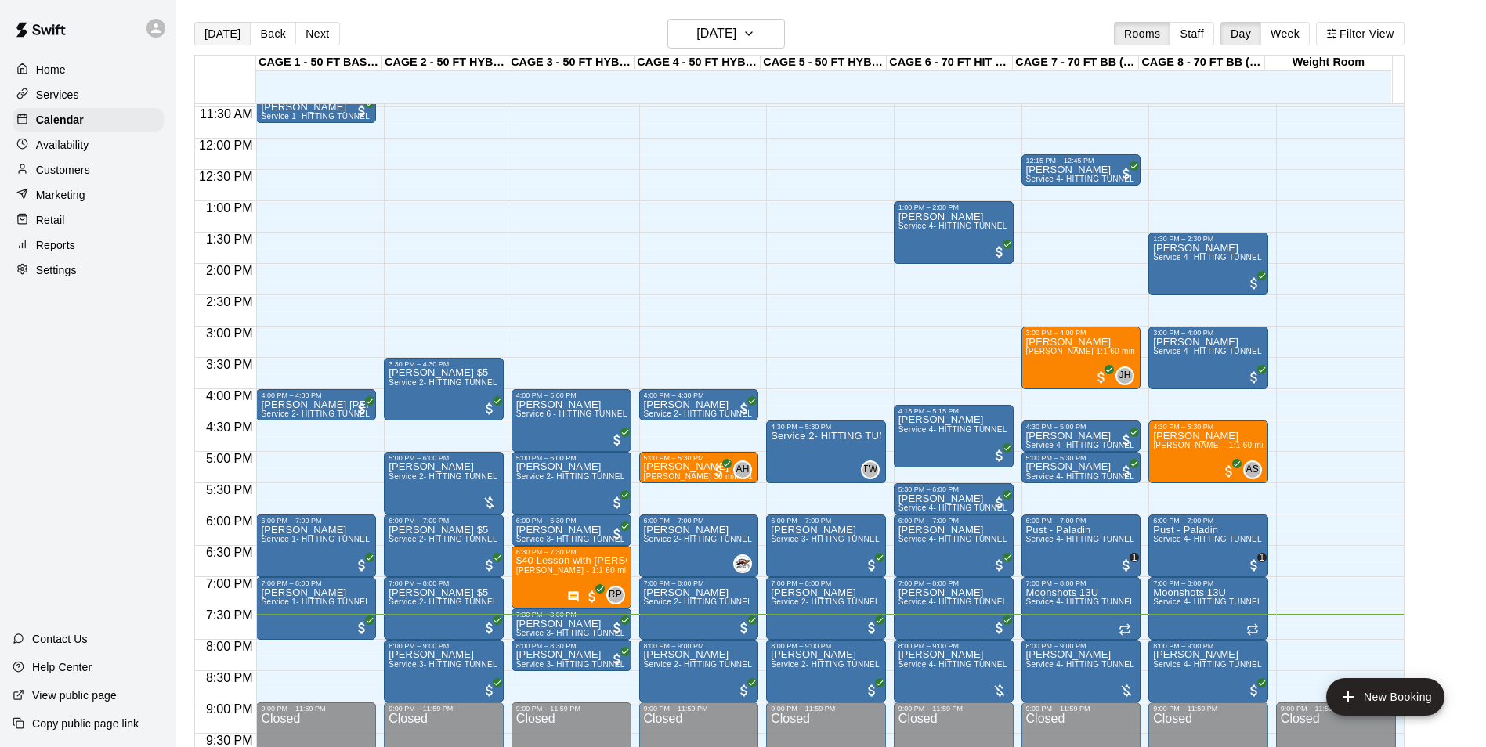
click at [212, 31] on button "[DATE]" at bounding box center [222, 33] width 56 height 23
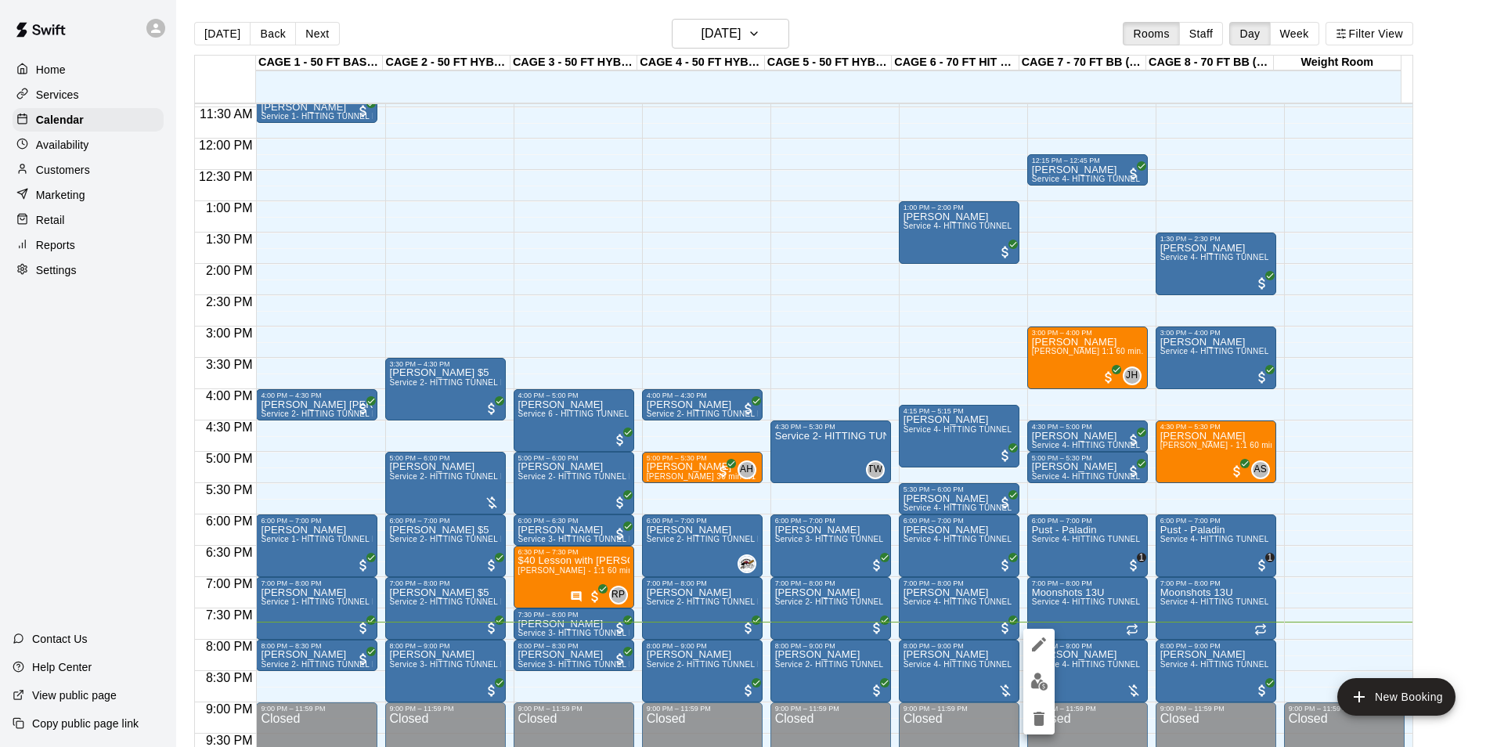
click at [1047, 678] on img "edit" at bounding box center [1040, 682] width 18 height 18
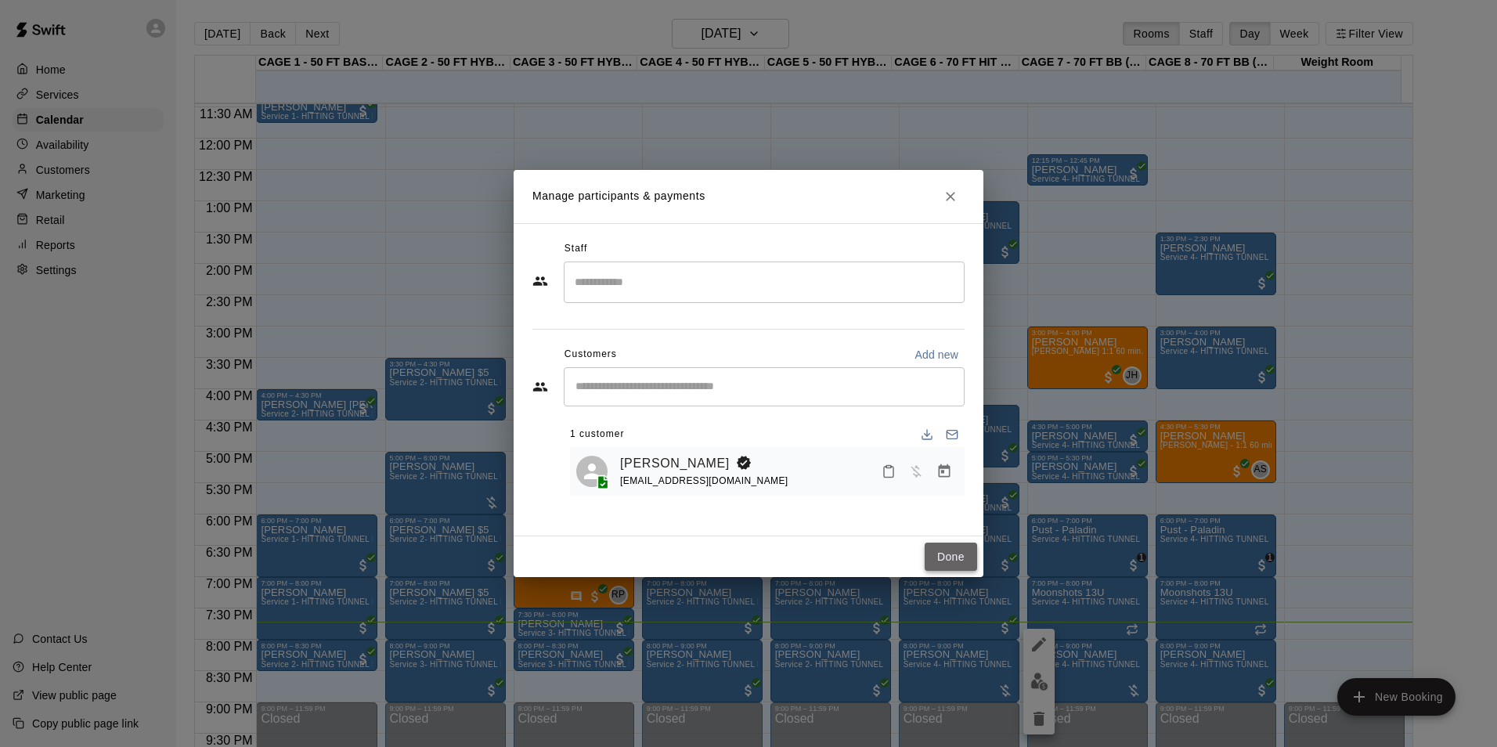
click at [973, 555] on button "Done" at bounding box center [951, 557] width 52 height 29
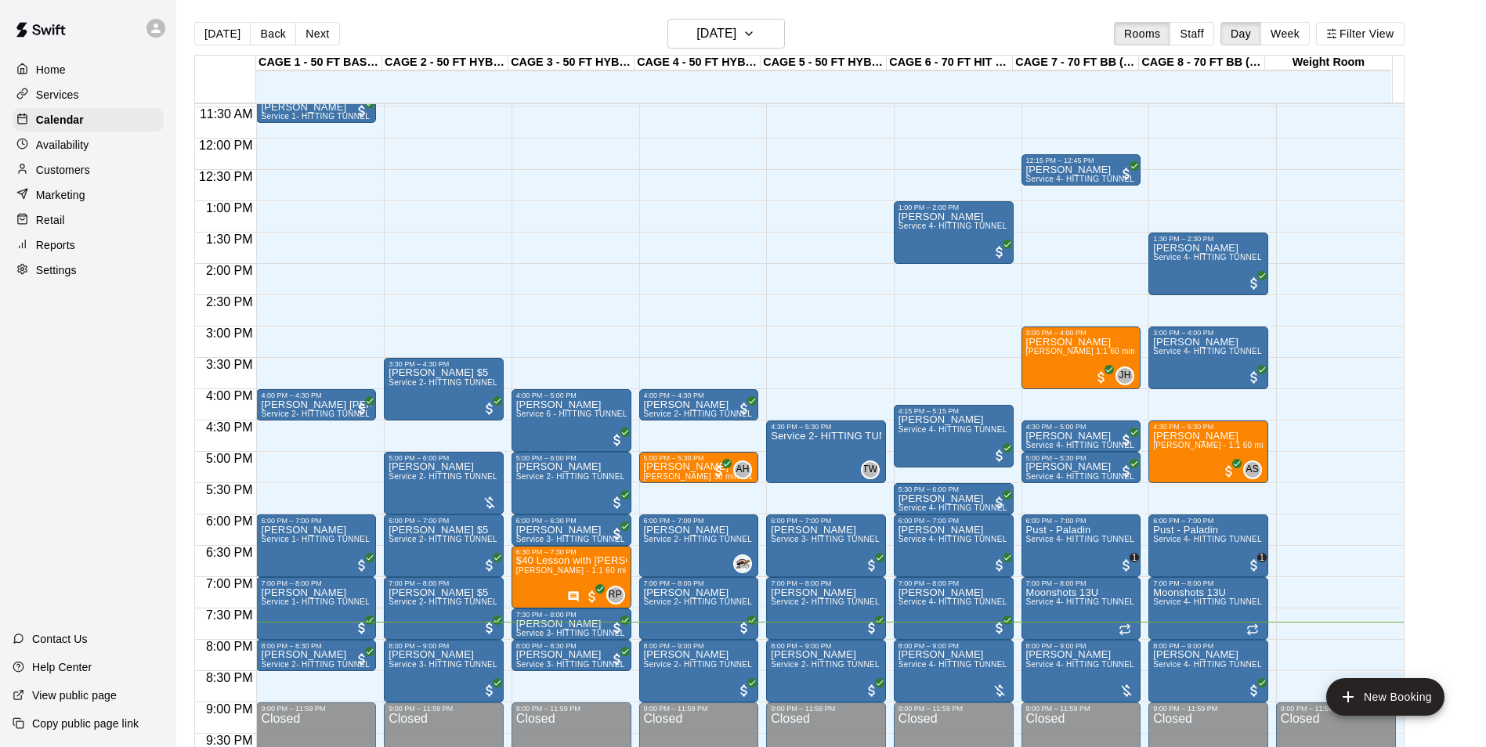
drag, startPoint x: 77, startPoint y: 166, endPoint x: 99, endPoint y: 164, distance: 22.8
click at [78, 166] on div "Customers" at bounding box center [88, 169] width 151 height 23
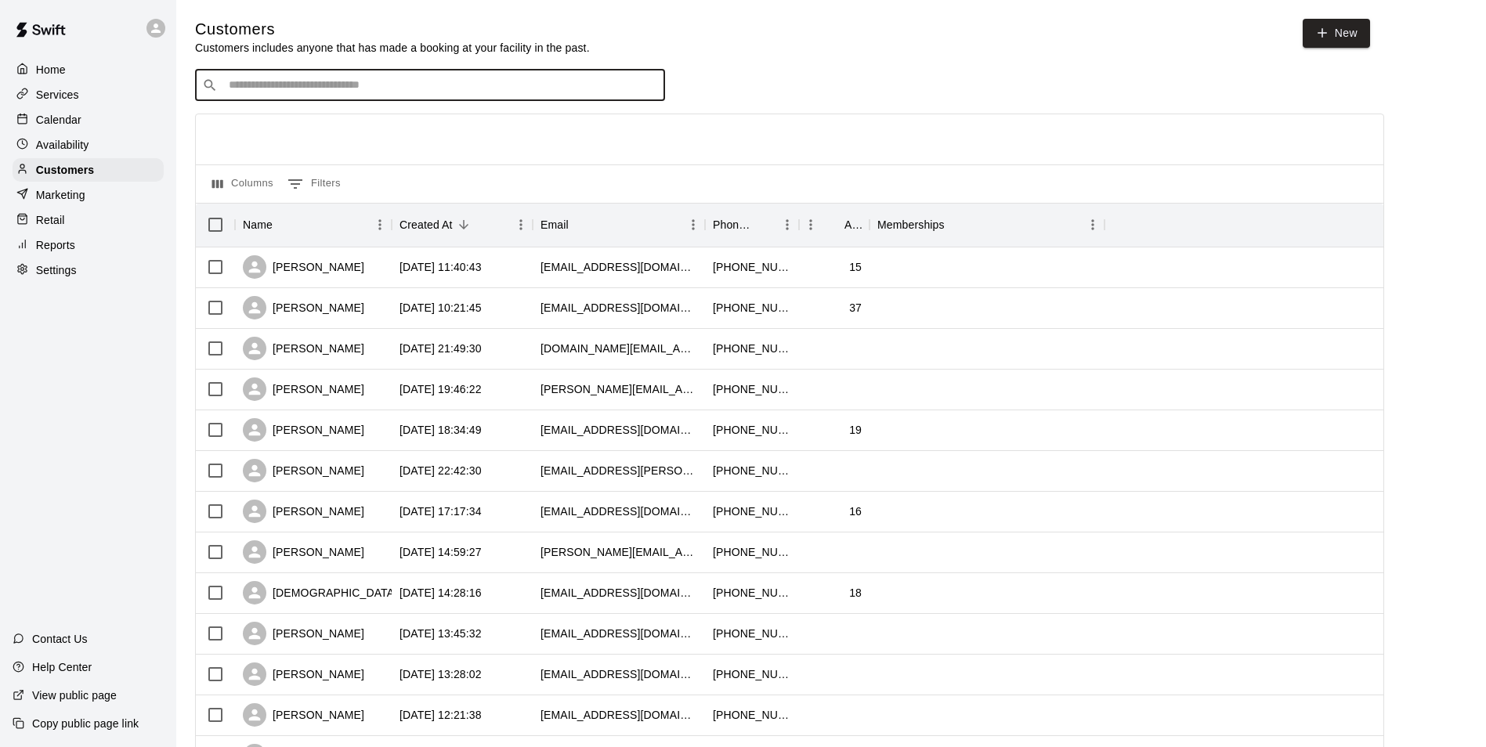
click at [366, 92] on input "Search customers by name or email" at bounding box center [441, 86] width 434 height 16
type input "**********"
click at [375, 112] on div "[PERSON_NAME] [EMAIL_ADDRESS][DOMAIN_NAME]" at bounding box center [446, 129] width 414 height 34
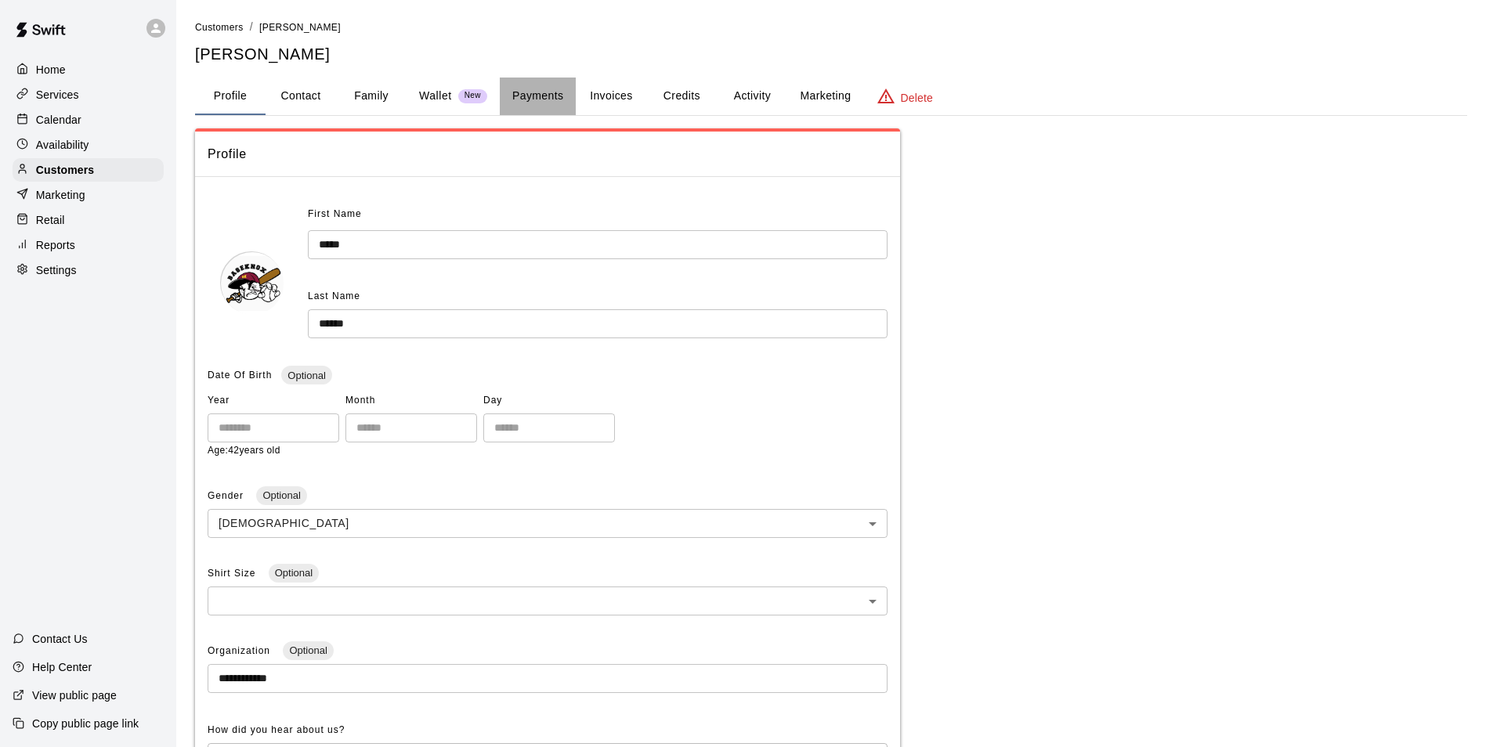
click at [553, 82] on button "Payments" at bounding box center [538, 97] width 76 height 38
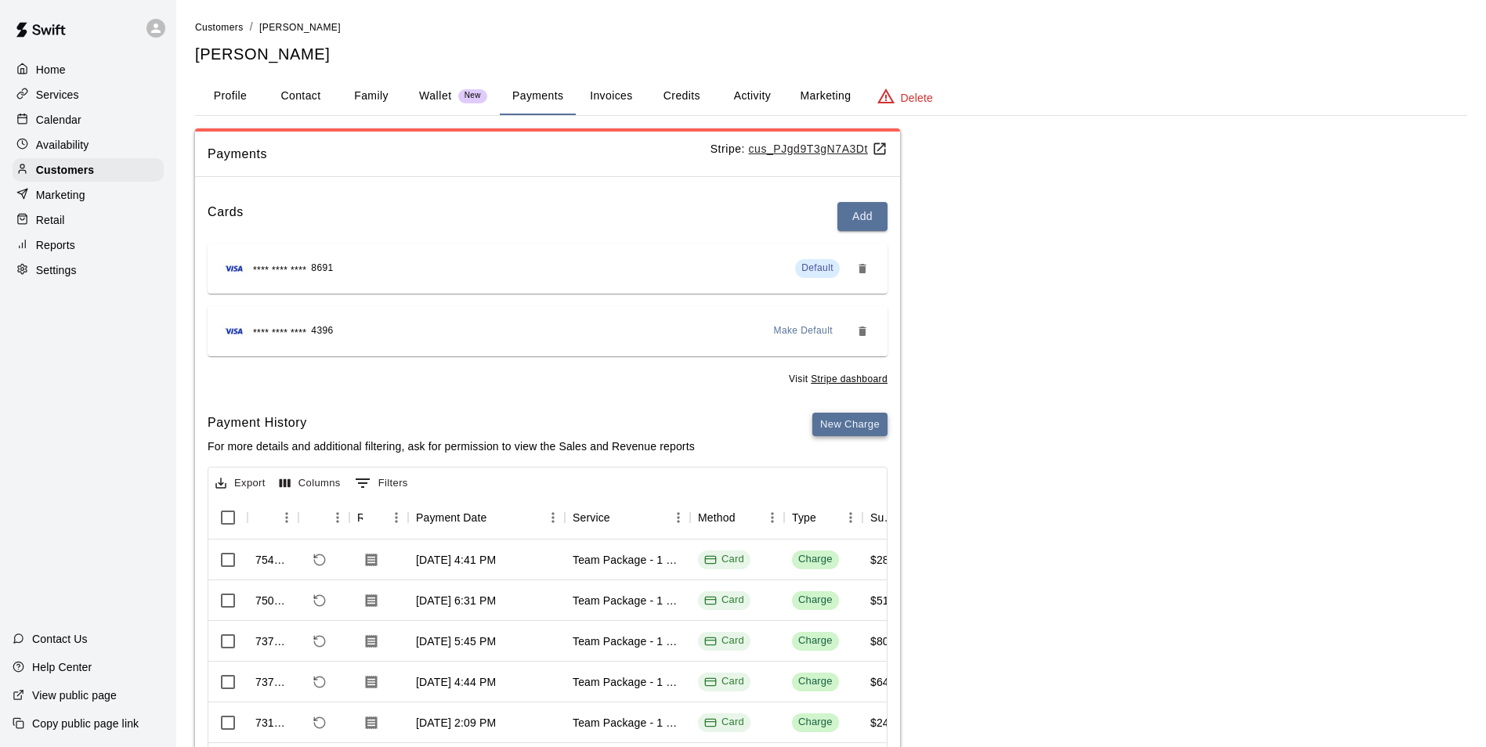
click at [858, 421] on button "New Charge" at bounding box center [849, 425] width 75 height 24
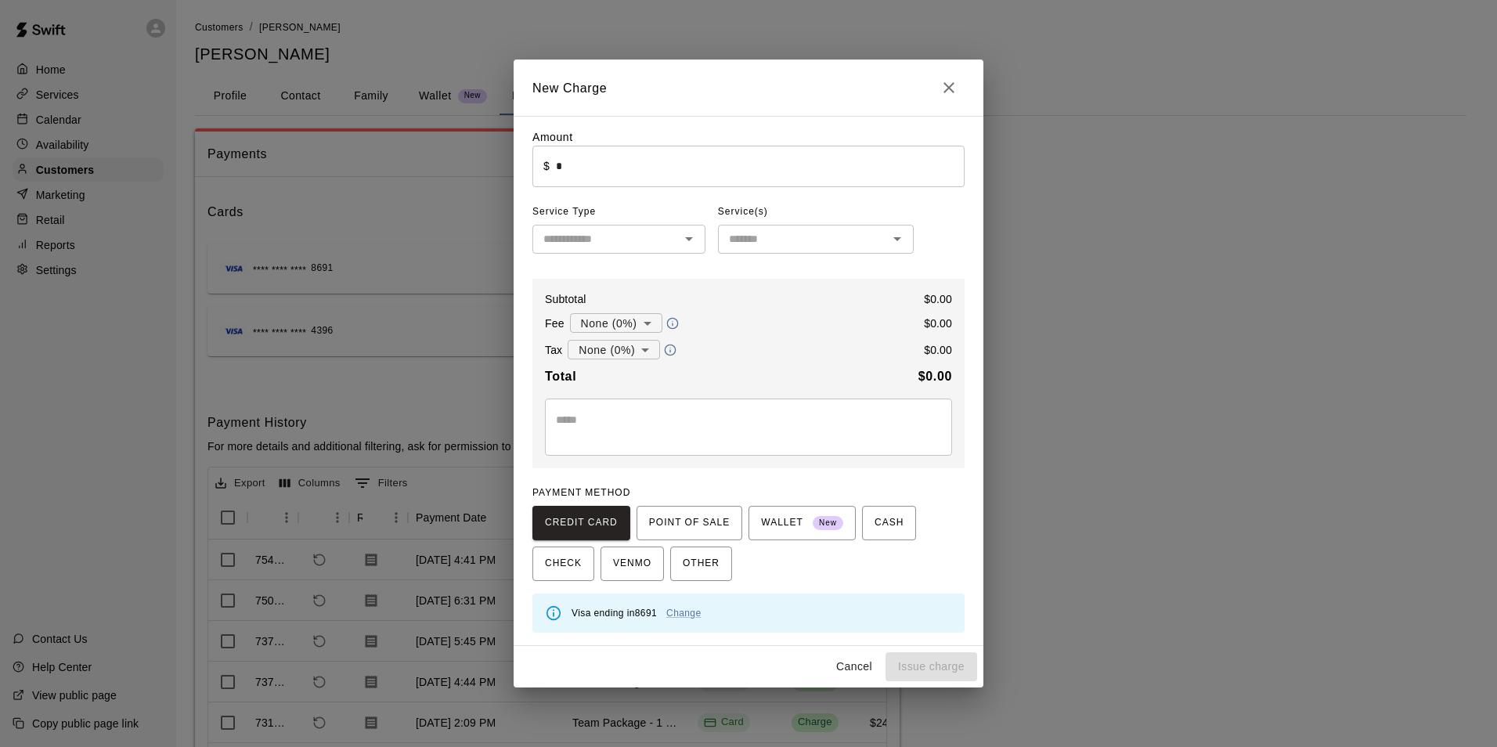
click at [622, 167] on input "*" at bounding box center [760, 167] width 409 height 42
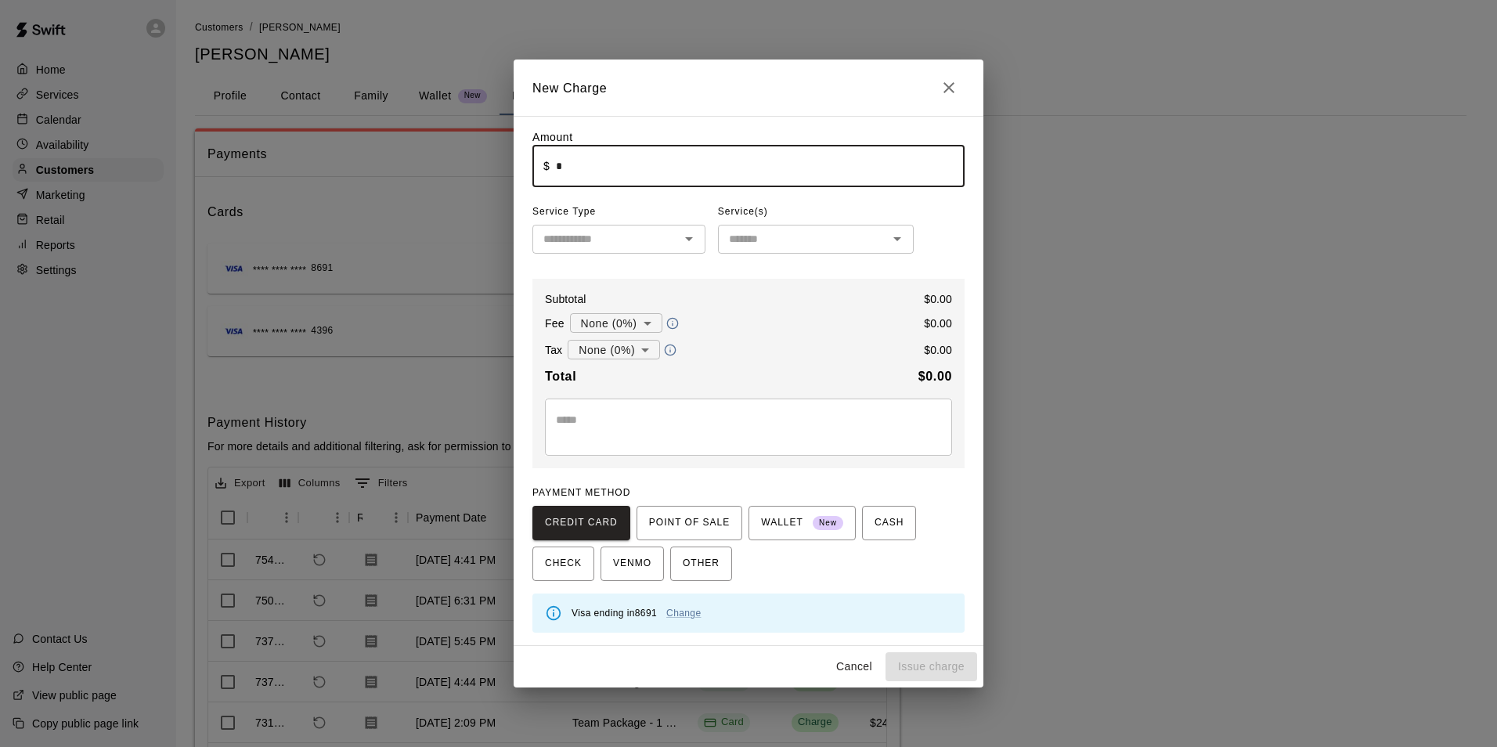
click at [622, 167] on input "*" at bounding box center [760, 167] width 409 height 42
type input "*****"
click at [630, 234] on input "text" at bounding box center [606, 239] width 138 height 20
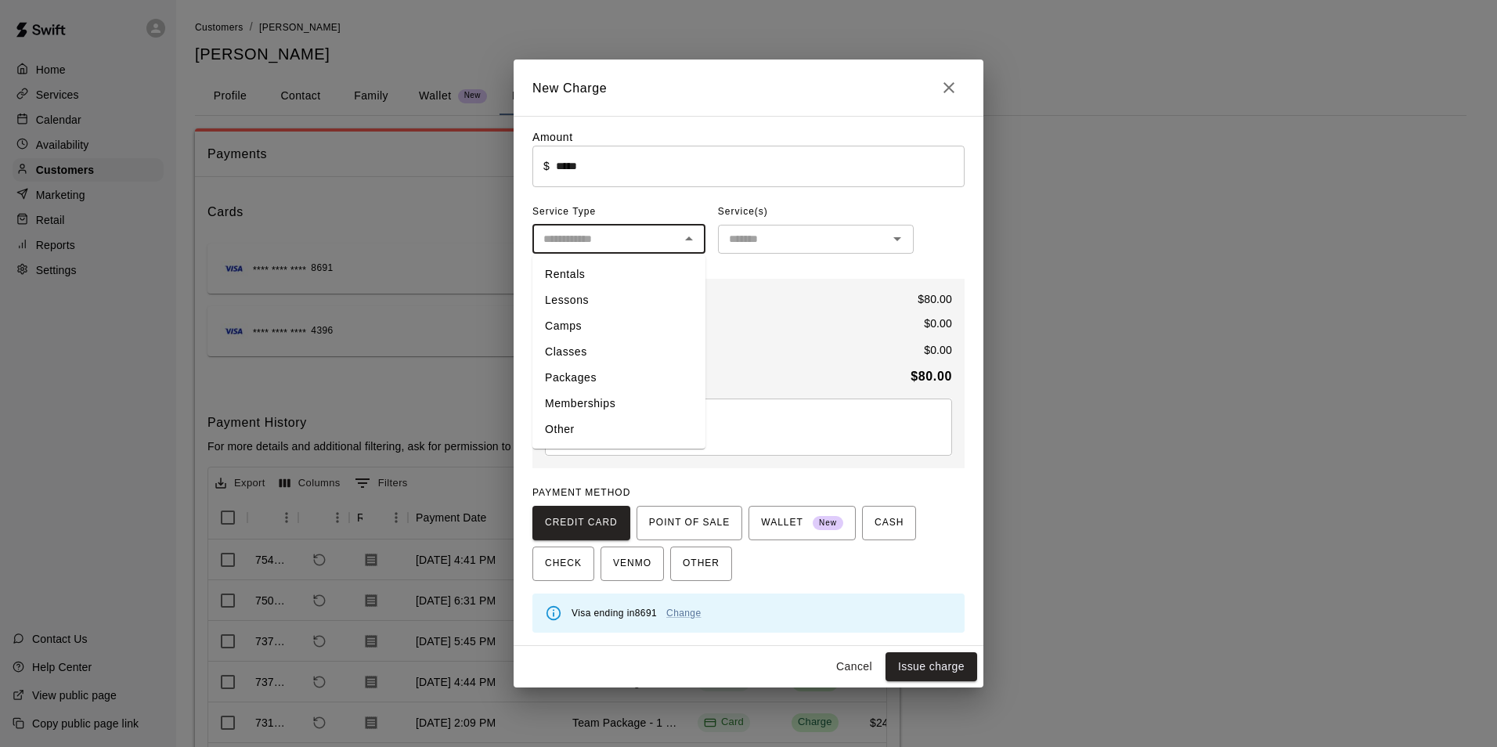
click at [649, 368] on li "Packages" at bounding box center [619, 378] width 173 height 26
type input "********"
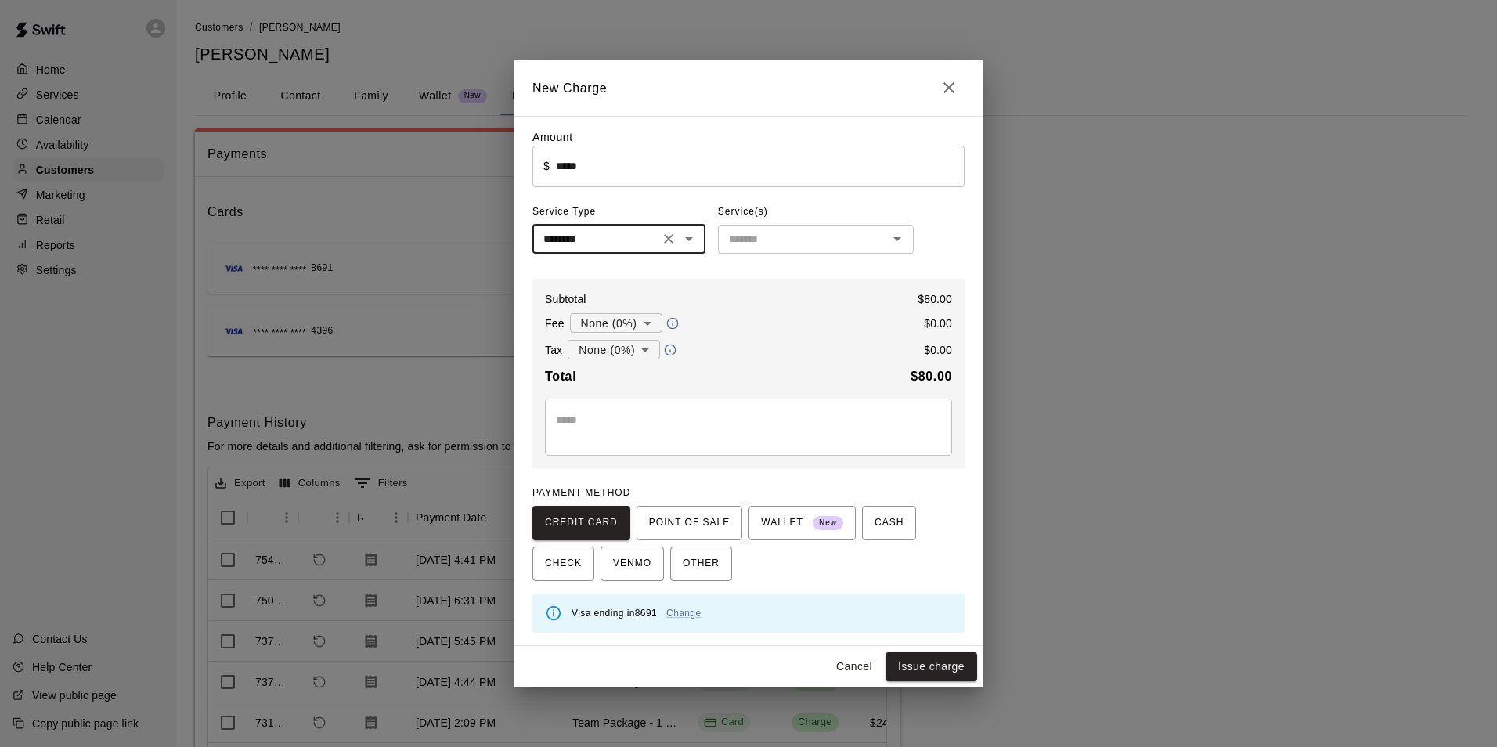
click at [718, 236] on div "​" at bounding box center [816, 239] width 196 height 29
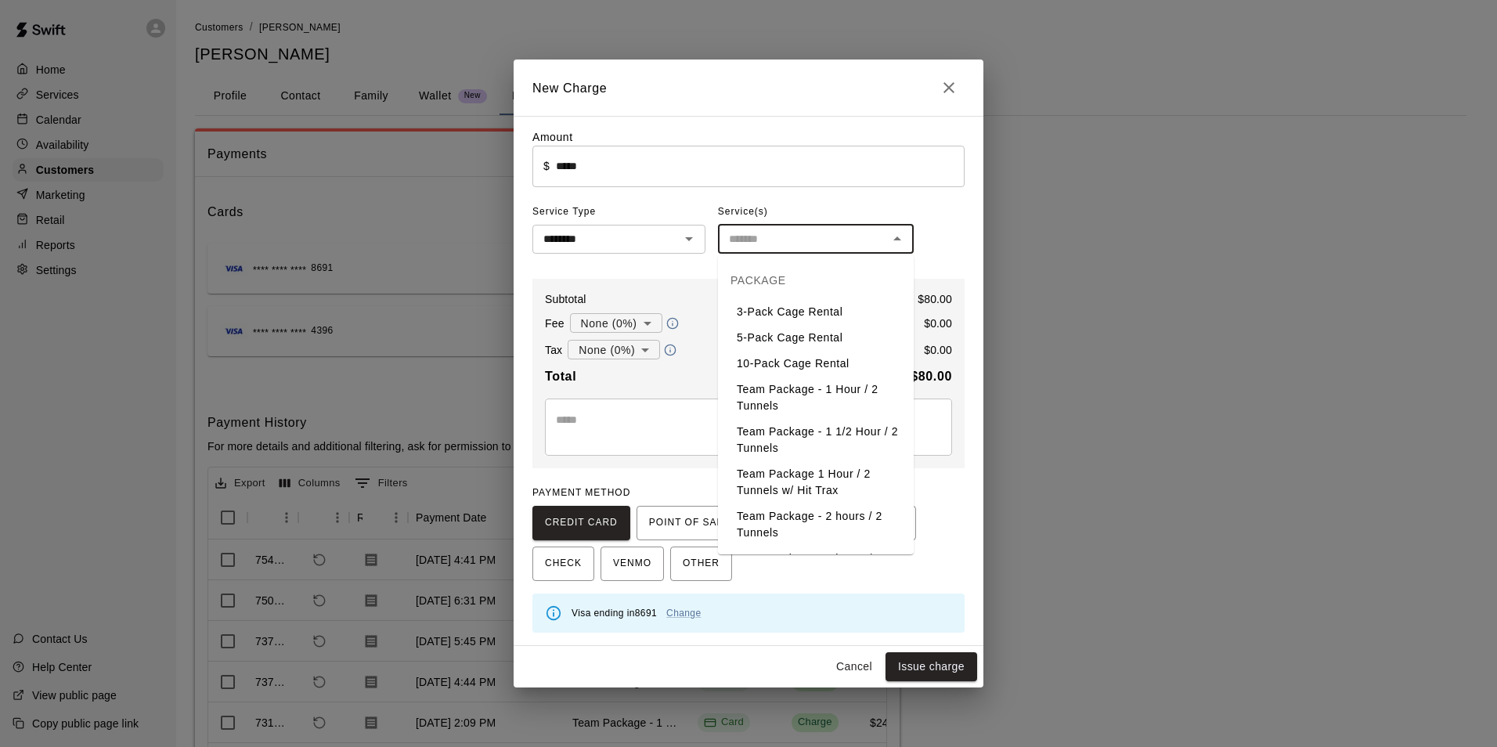
click at [805, 398] on li "Team Package - 1 Hour / 2 Tunnels" at bounding box center [816, 398] width 196 height 42
type input "**********"
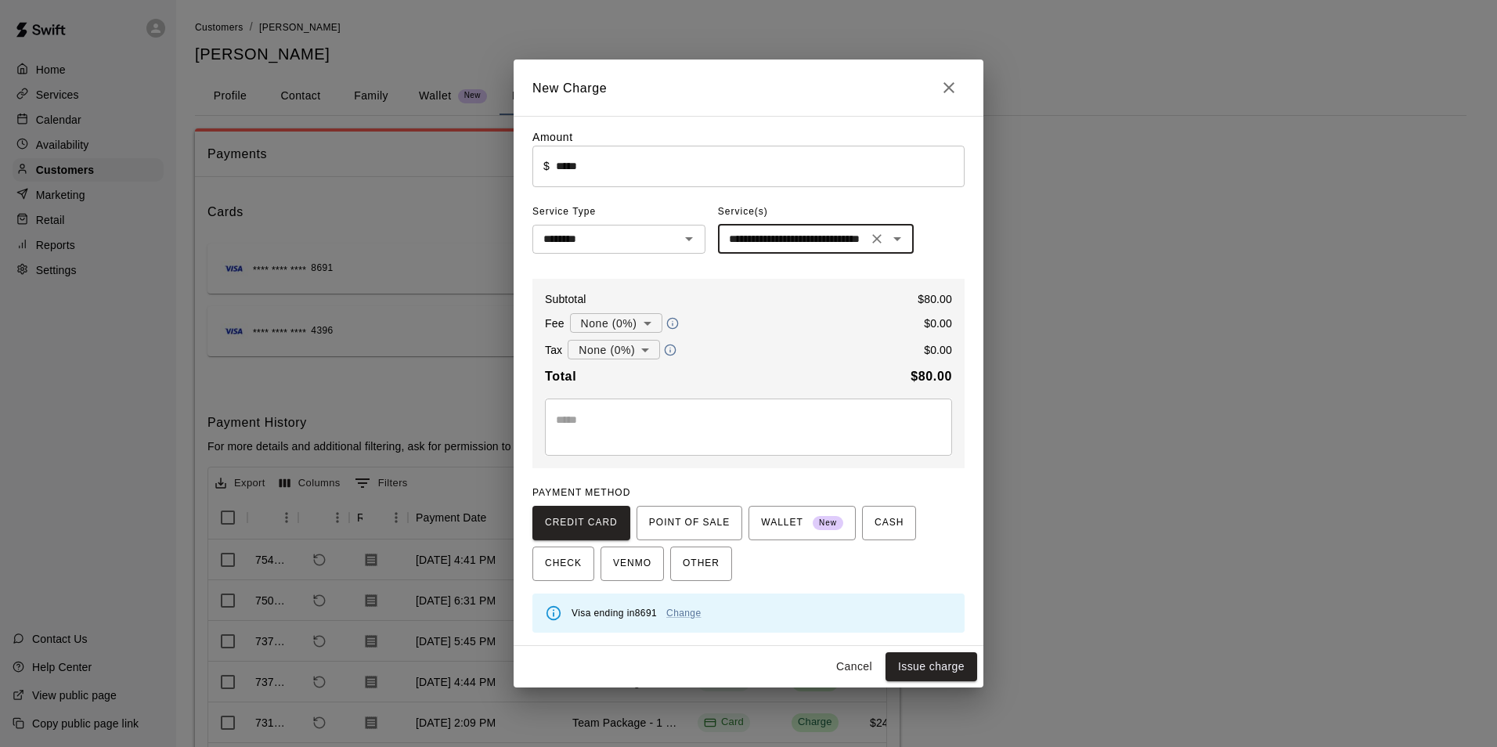
click at [612, 413] on textarea at bounding box center [748, 427] width 385 height 31
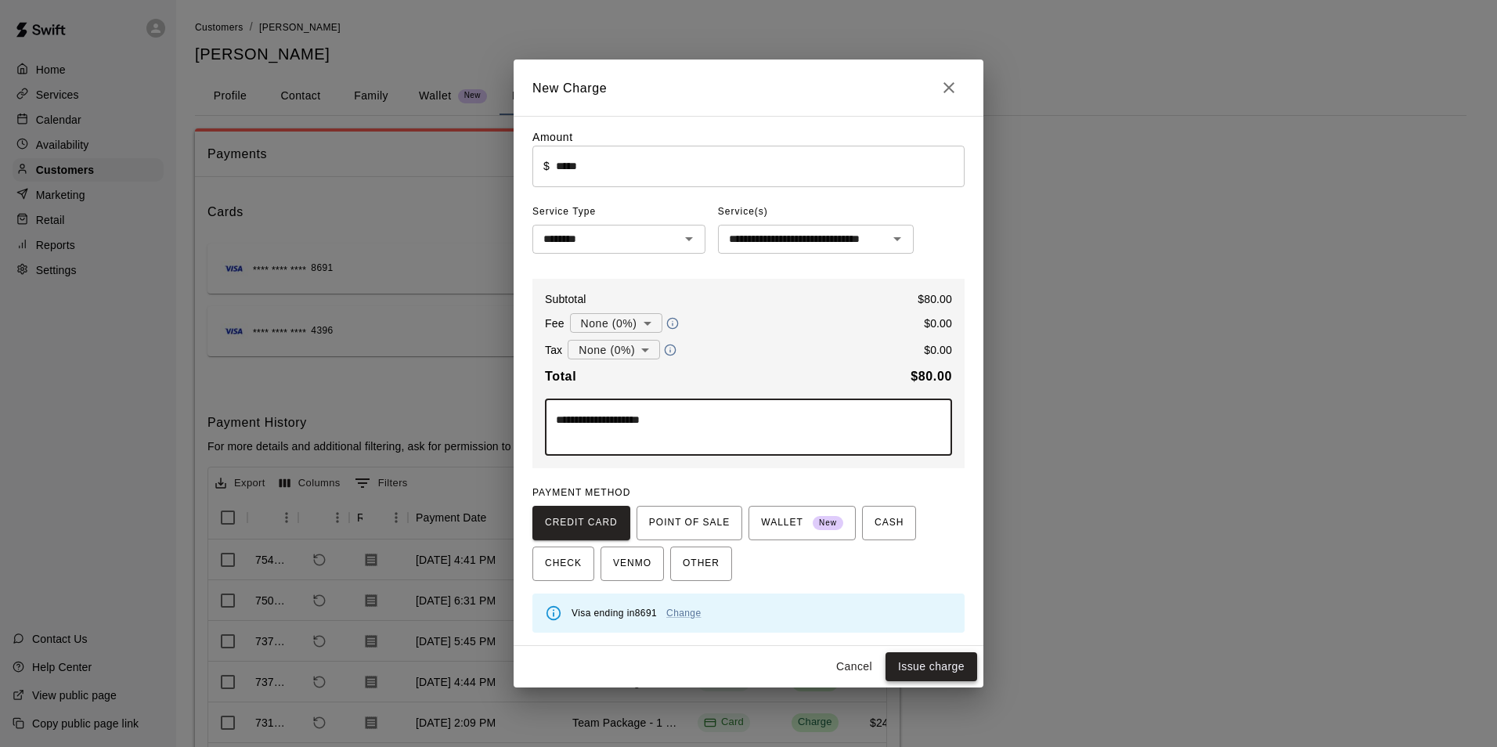
type textarea "**********"
click at [951, 661] on button "Issue charge" at bounding box center [932, 666] width 92 height 29
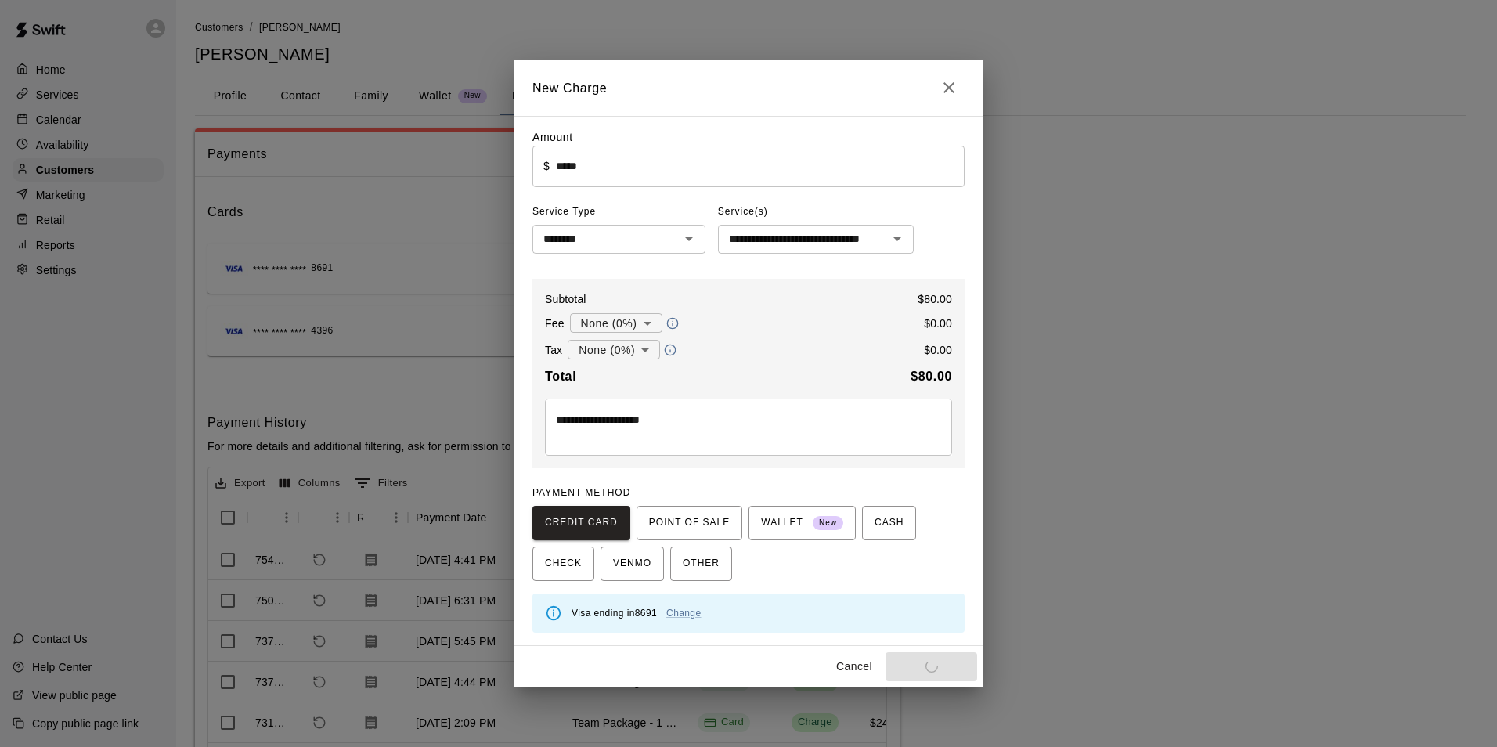
type input "*"
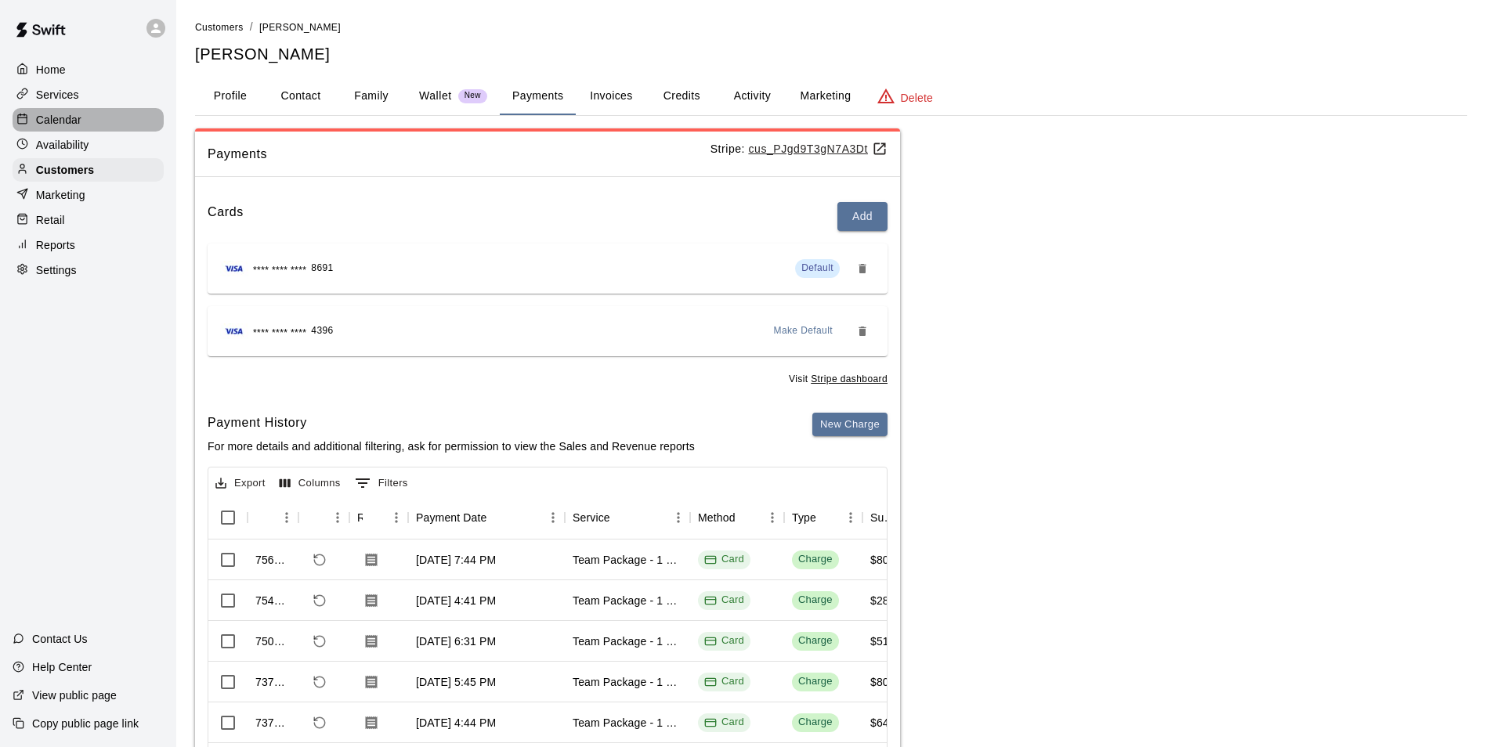
click at [107, 111] on div "Calendar" at bounding box center [88, 119] width 151 height 23
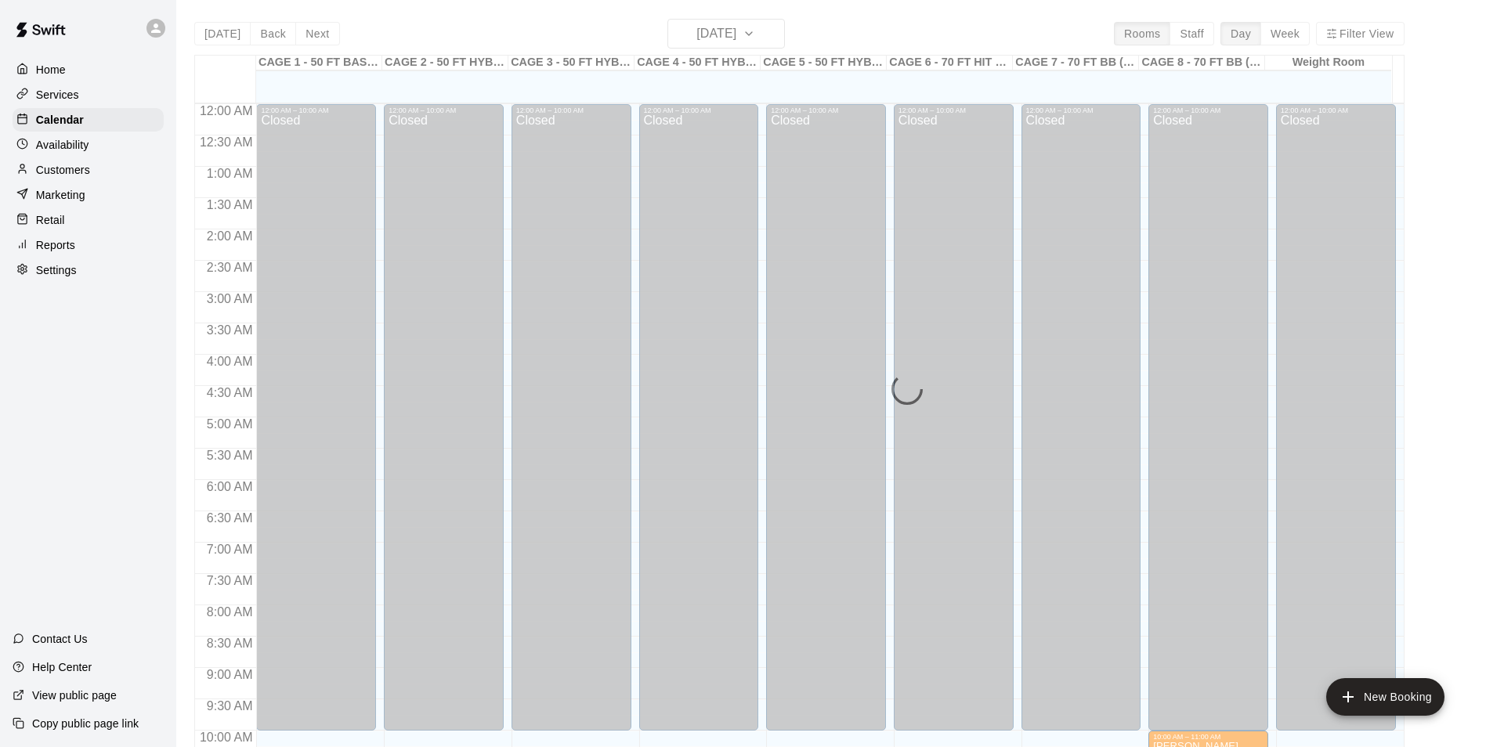
scroll to position [796, 0]
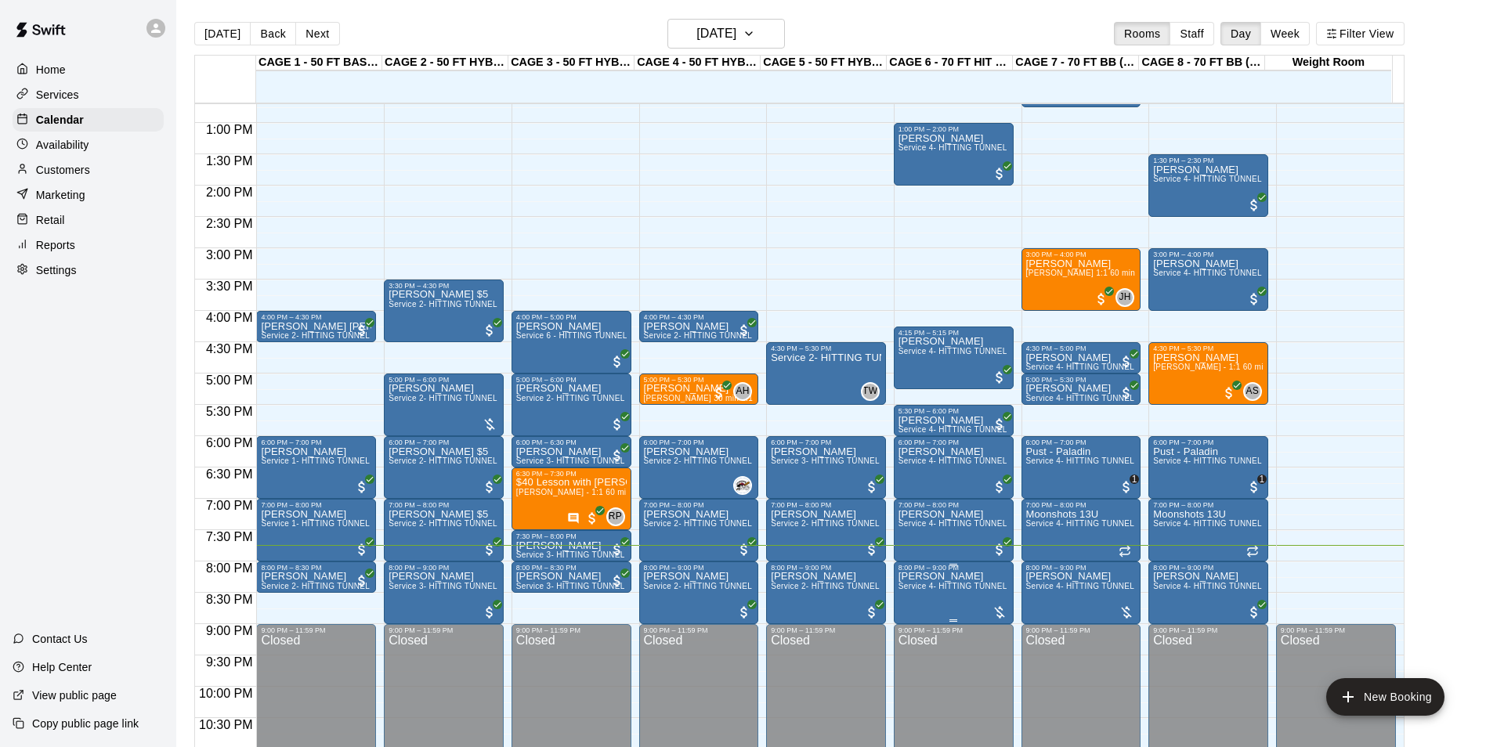
click at [957, 576] on p "[PERSON_NAME]" at bounding box center [953, 576] width 110 height 0
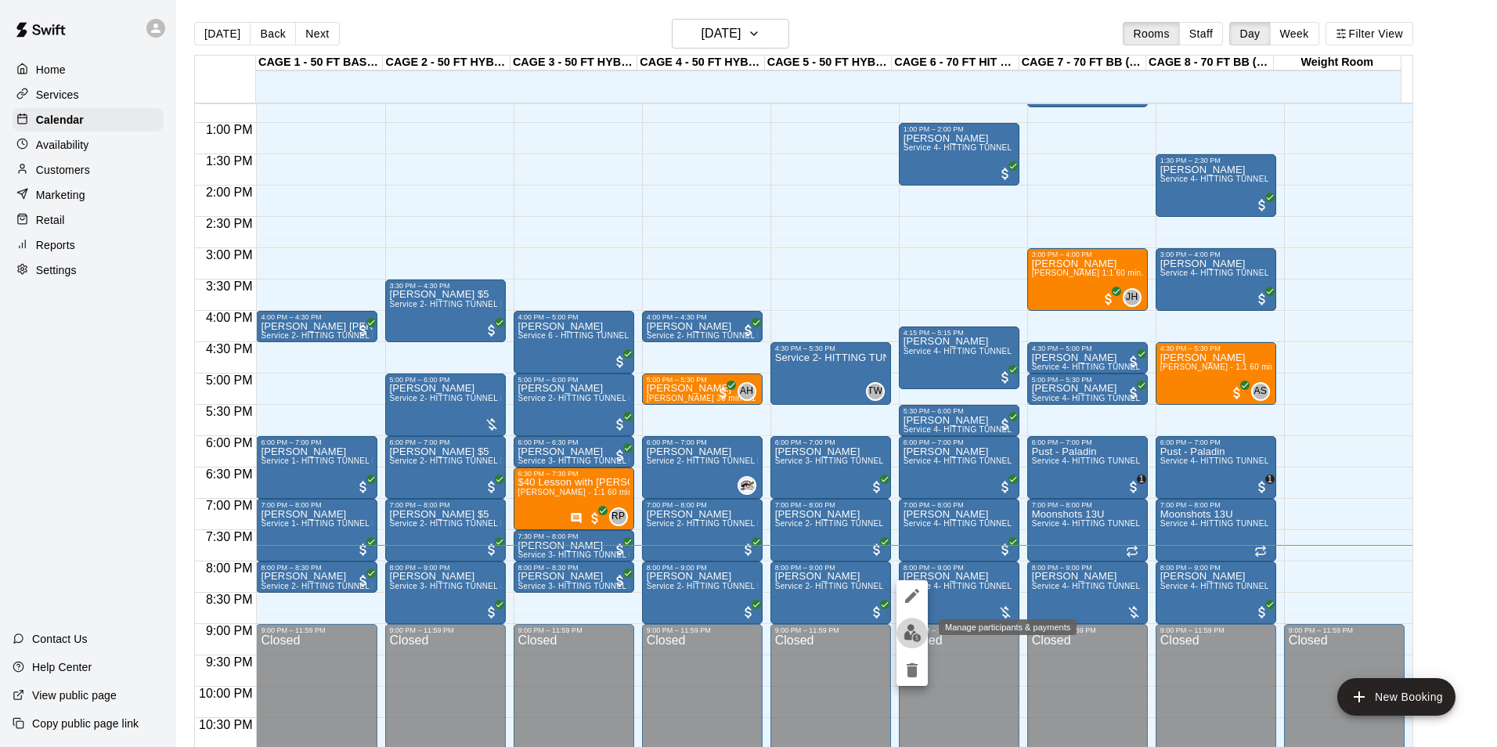
click at [910, 630] on img "edit" at bounding box center [913, 633] width 18 height 18
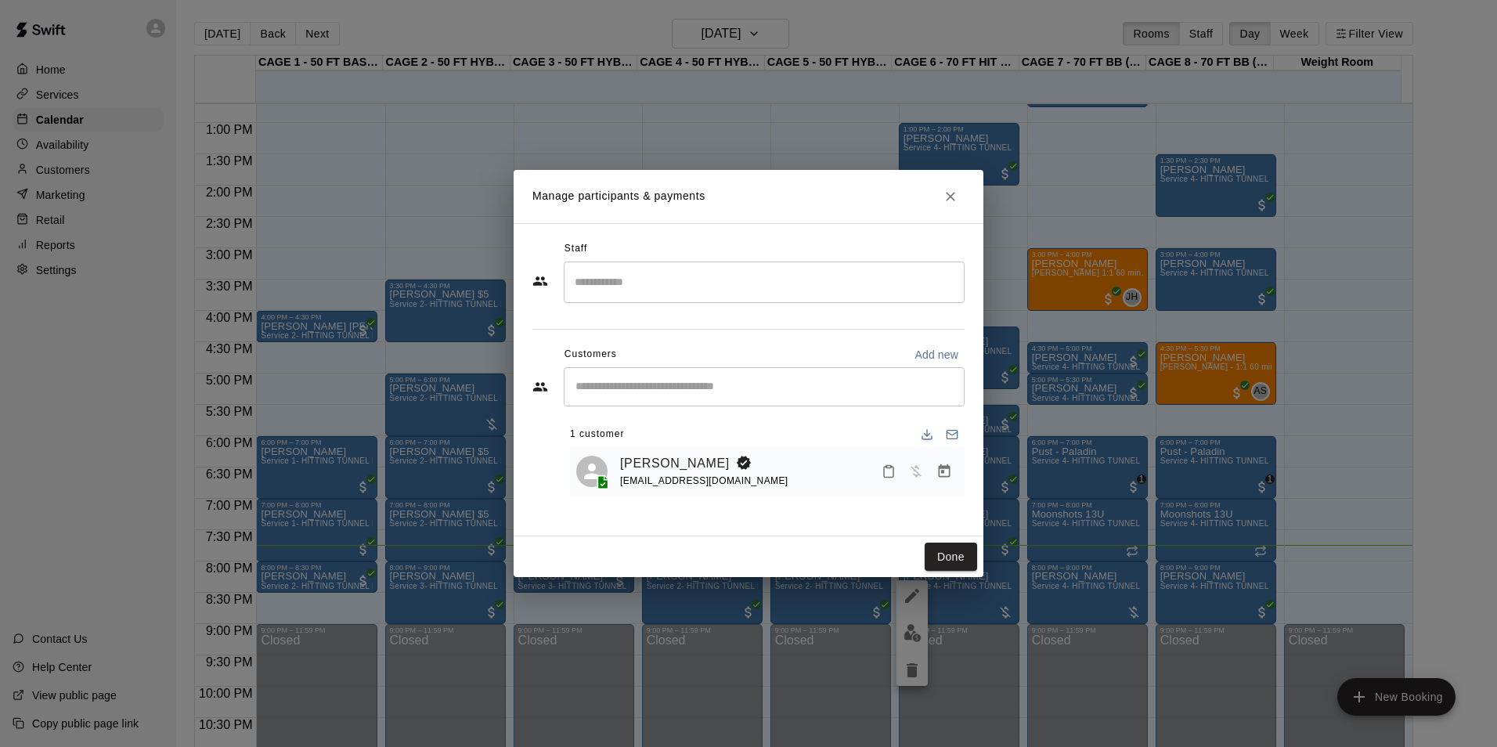
click at [939, 469] on icon "Manage bookings & payment" at bounding box center [945, 470] width 12 height 13
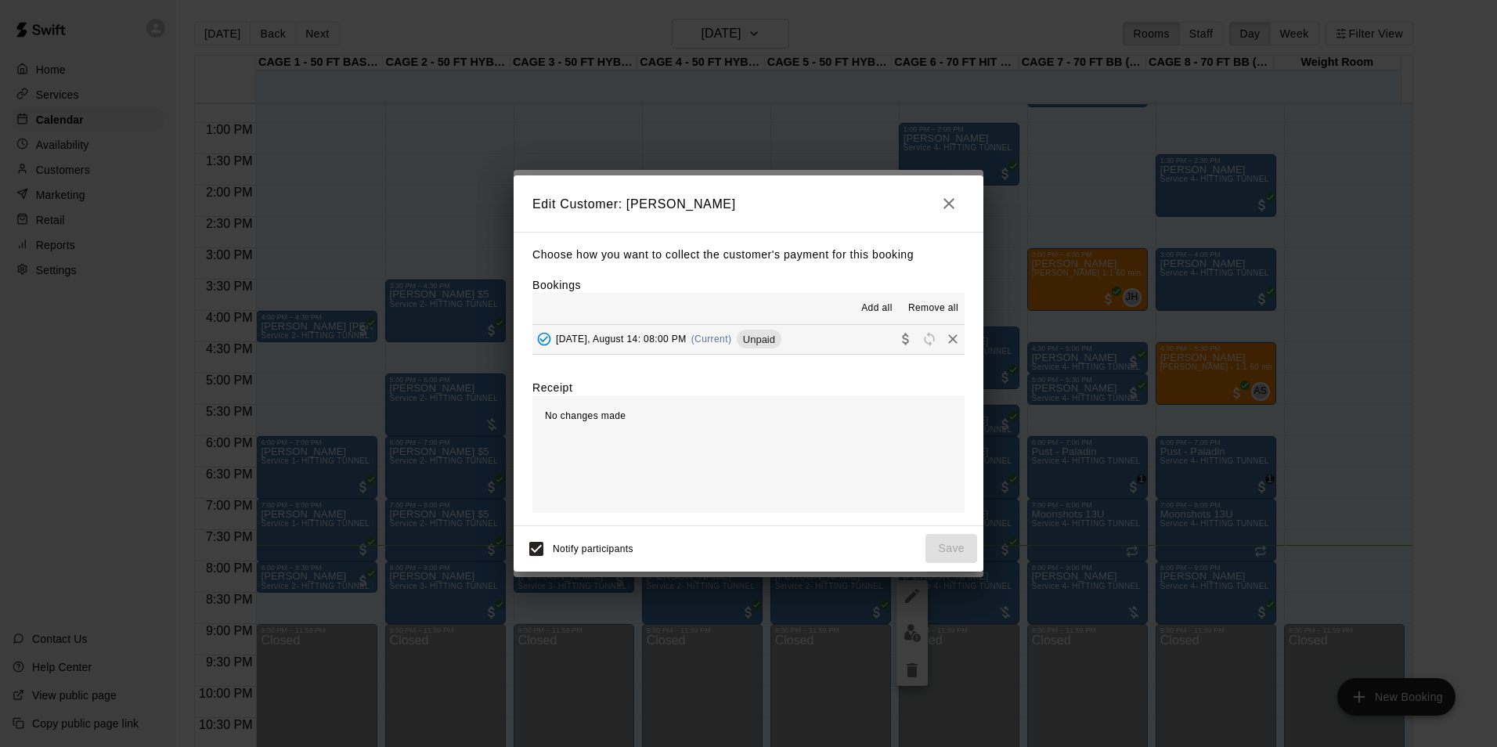
click at [740, 327] on button "[DATE], August 14: 08:00 PM (Current) Unpaid" at bounding box center [749, 339] width 432 height 29
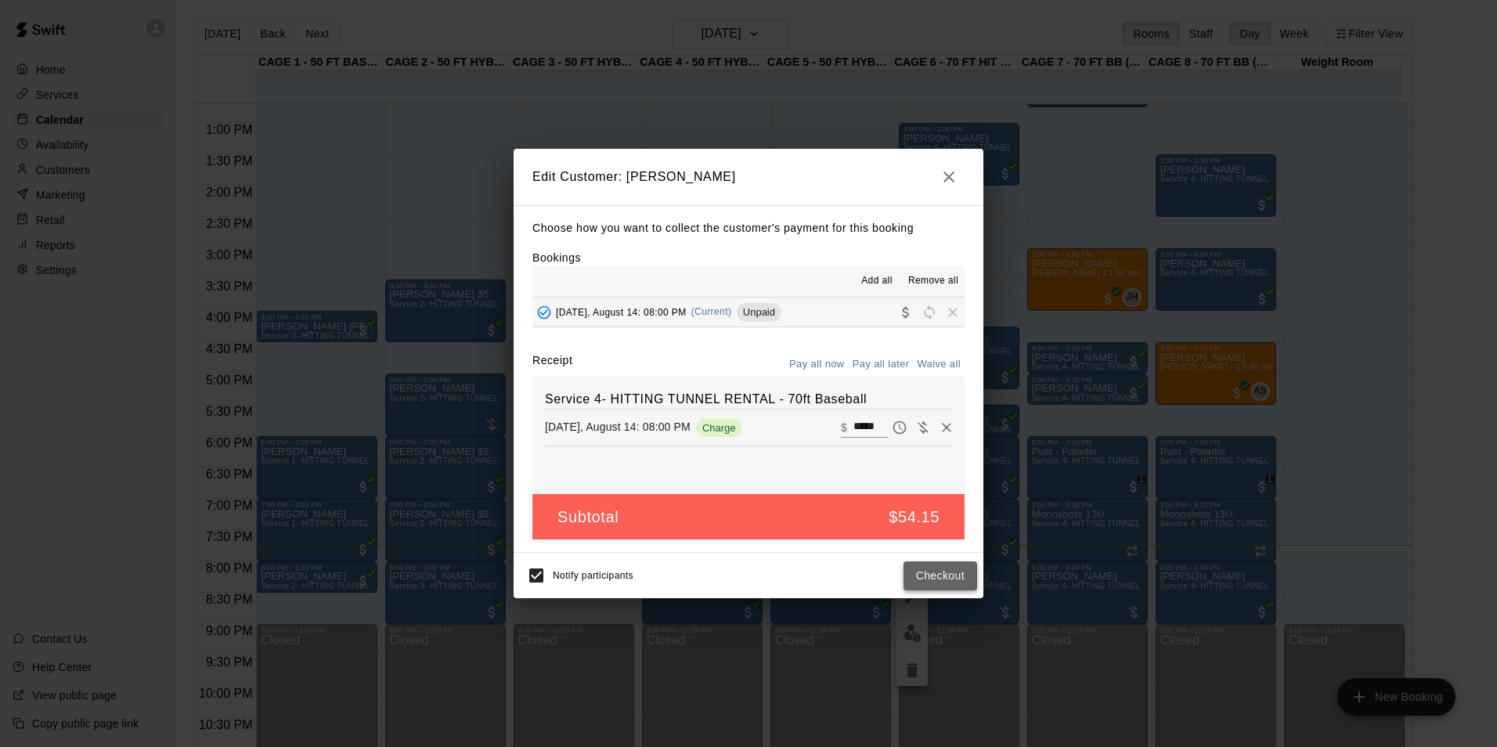
click at [914, 567] on button "Checkout" at bounding box center [941, 576] width 74 height 29
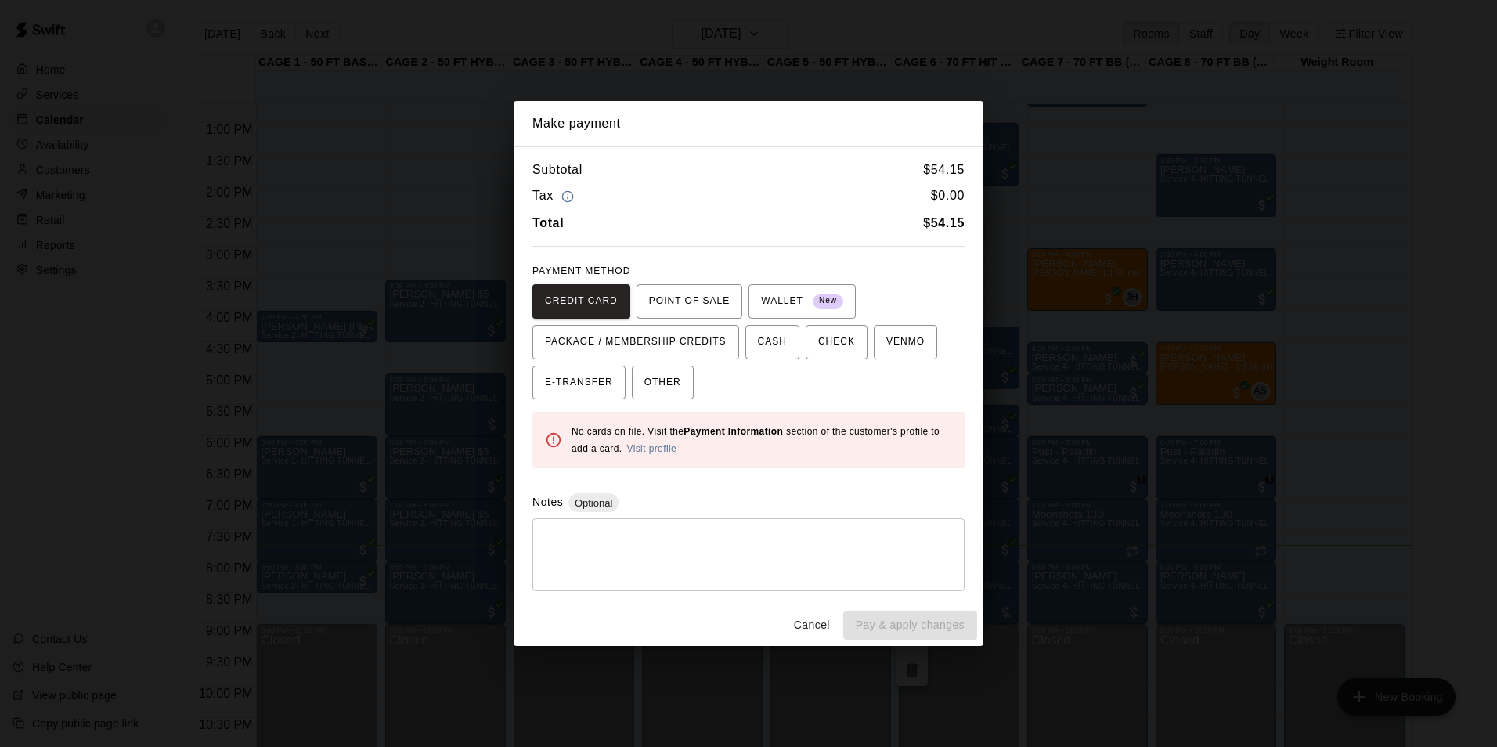
click at [825, 616] on button "Cancel" at bounding box center [812, 625] width 50 height 29
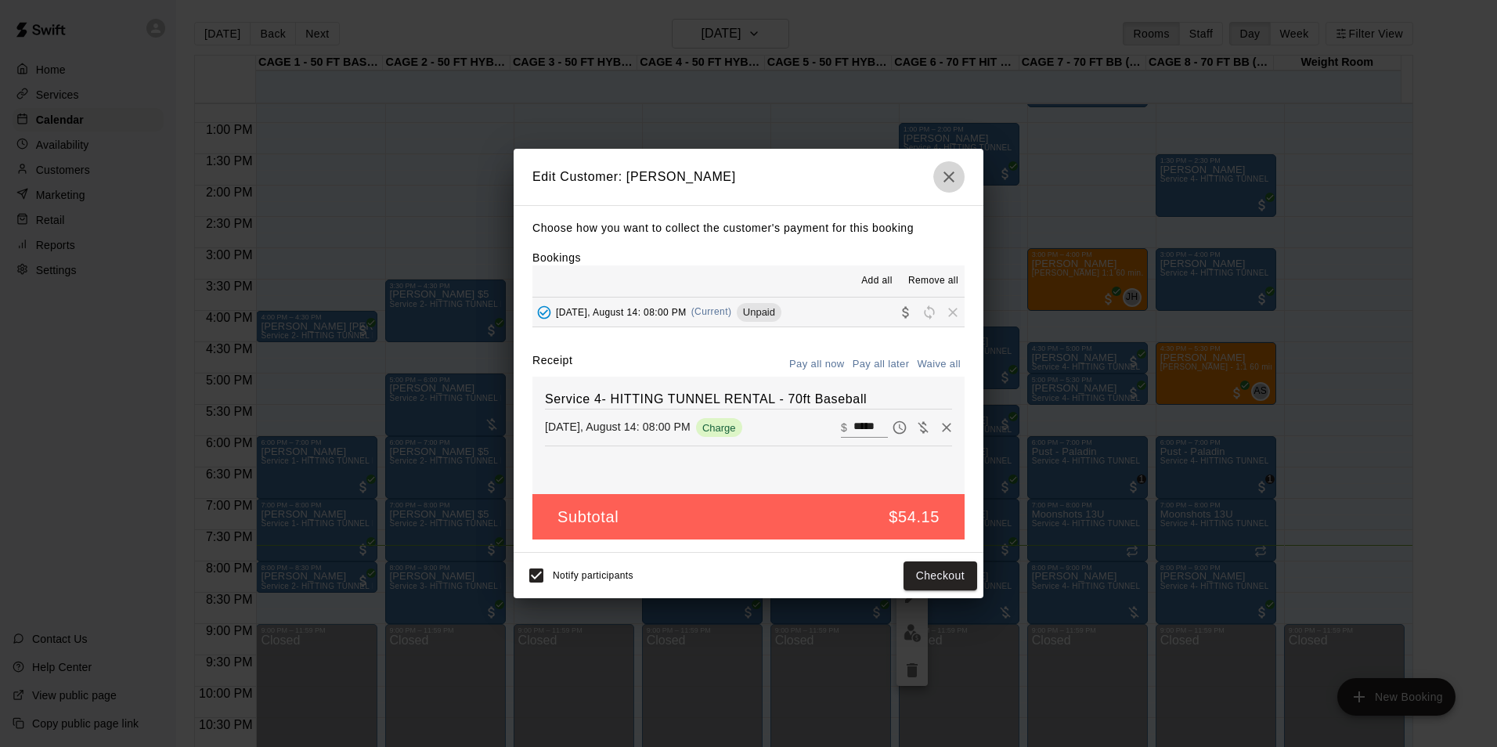
click at [960, 164] on button "button" at bounding box center [949, 176] width 31 height 31
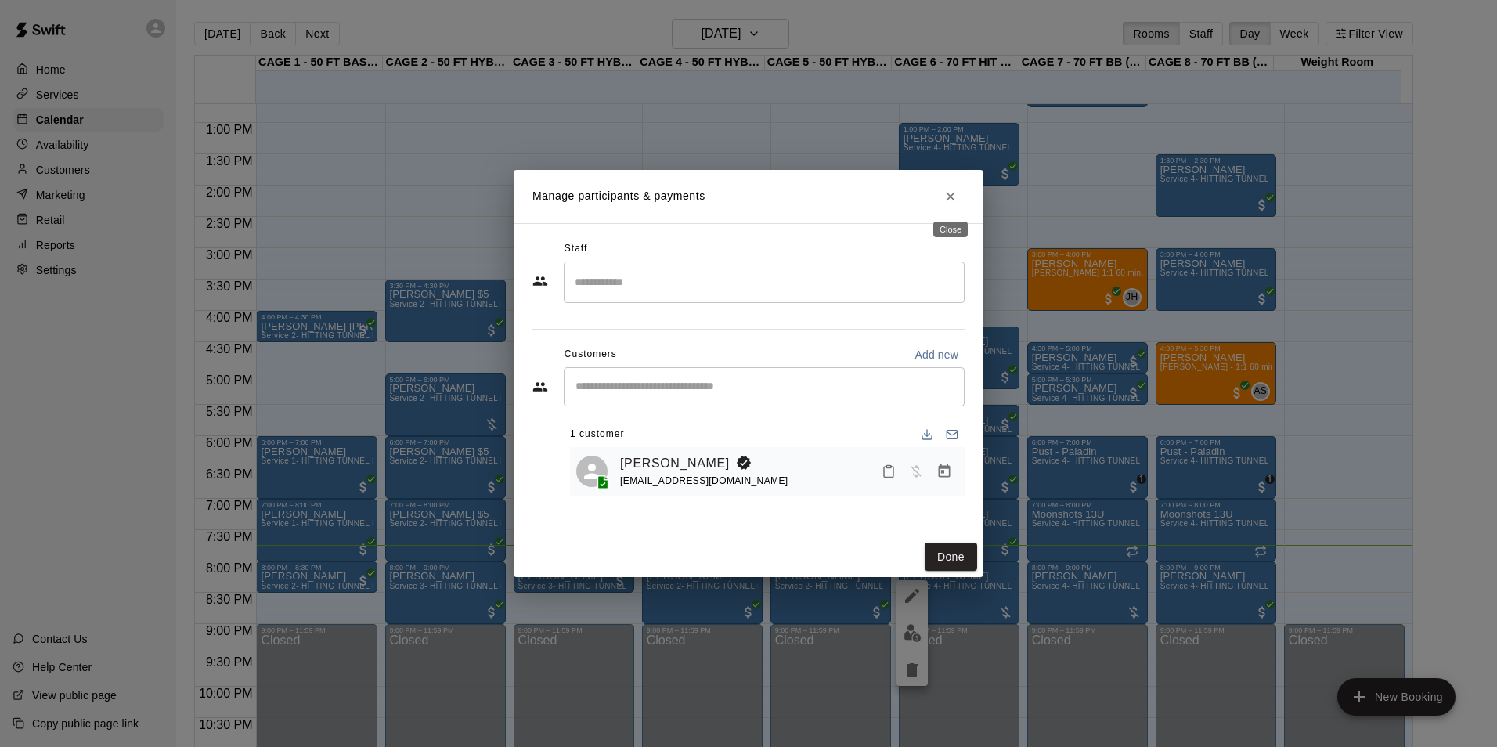
click at [945, 197] on icon "Close" at bounding box center [951, 197] width 16 height 16
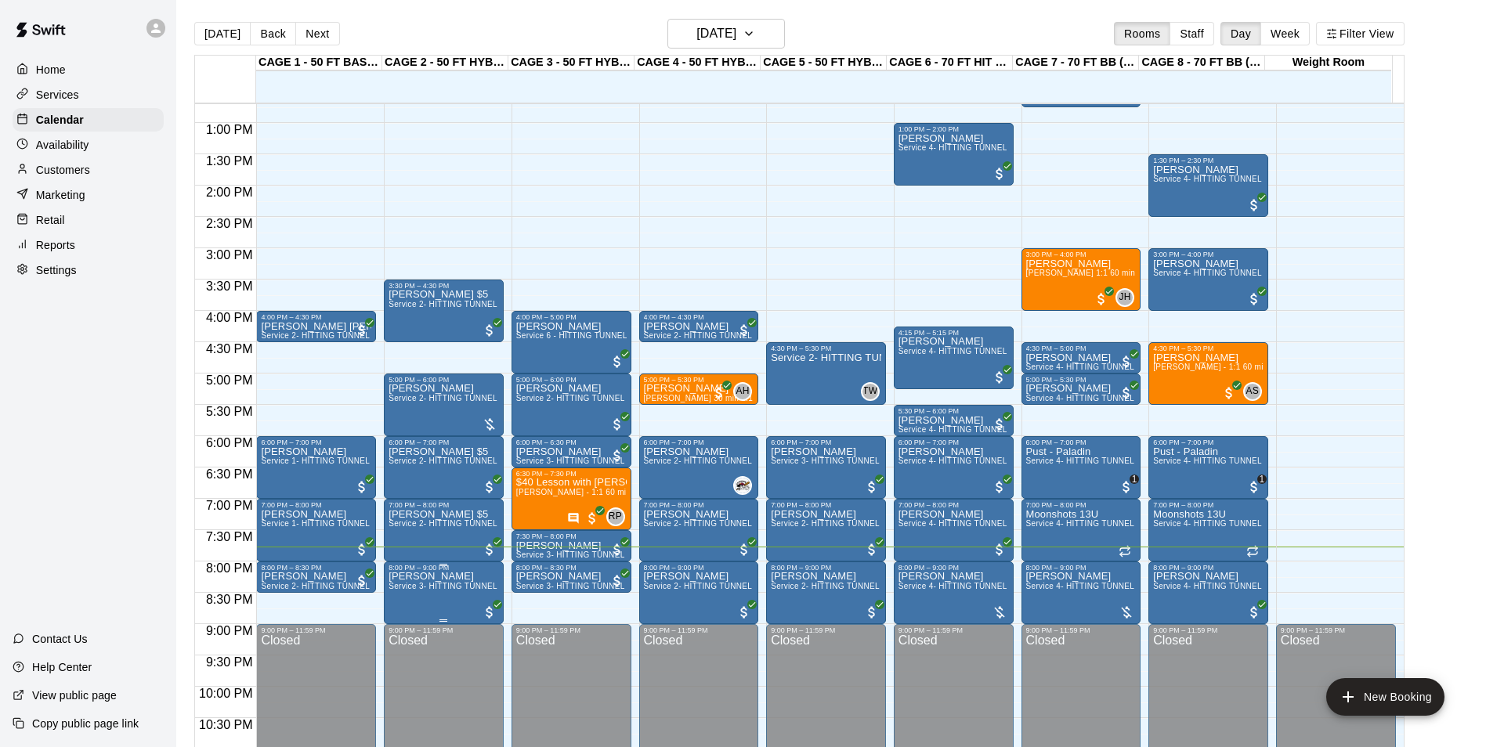
click at [417, 576] on p "[PERSON_NAME]" at bounding box center [443, 576] width 110 height 0
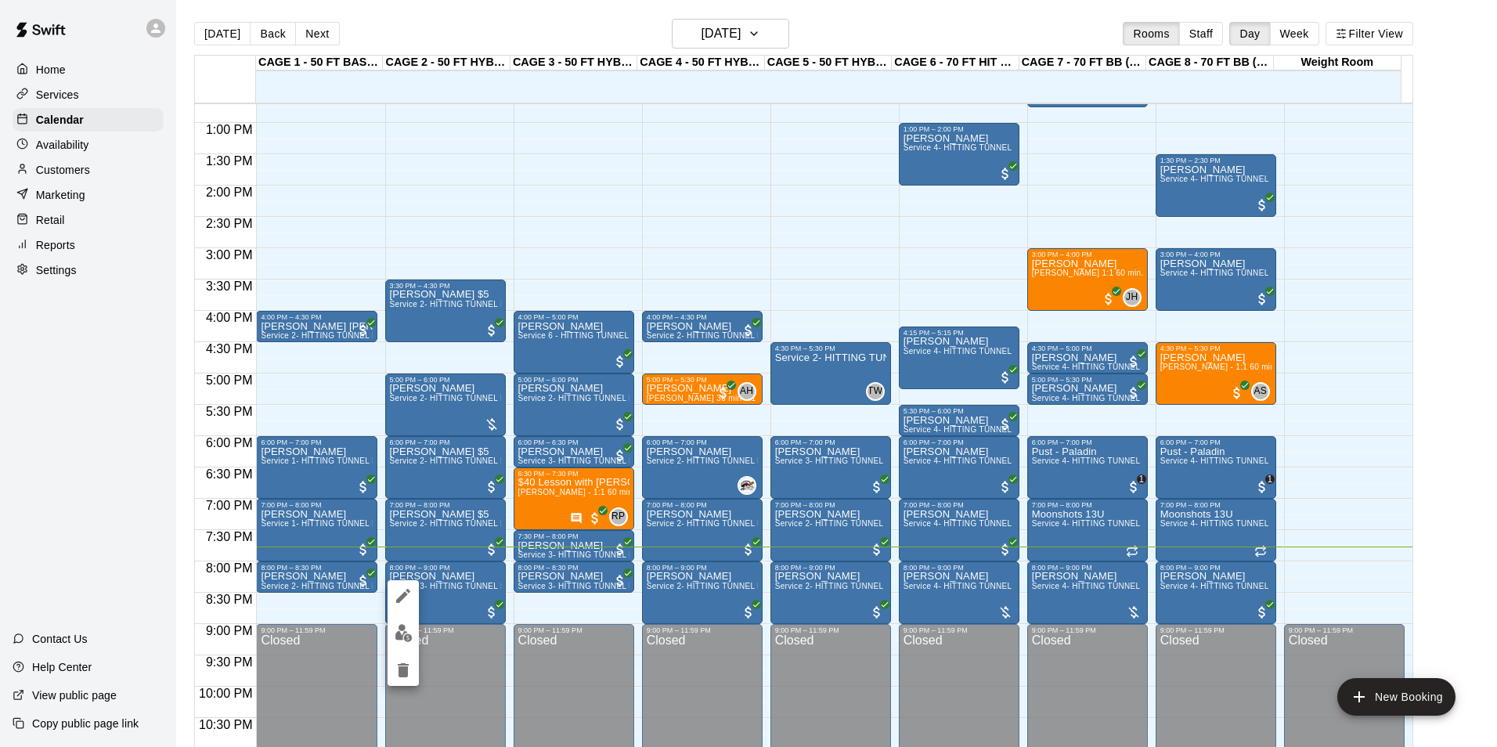
click at [410, 625] on img "edit" at bounding box center [404, 633] width 18 height 18
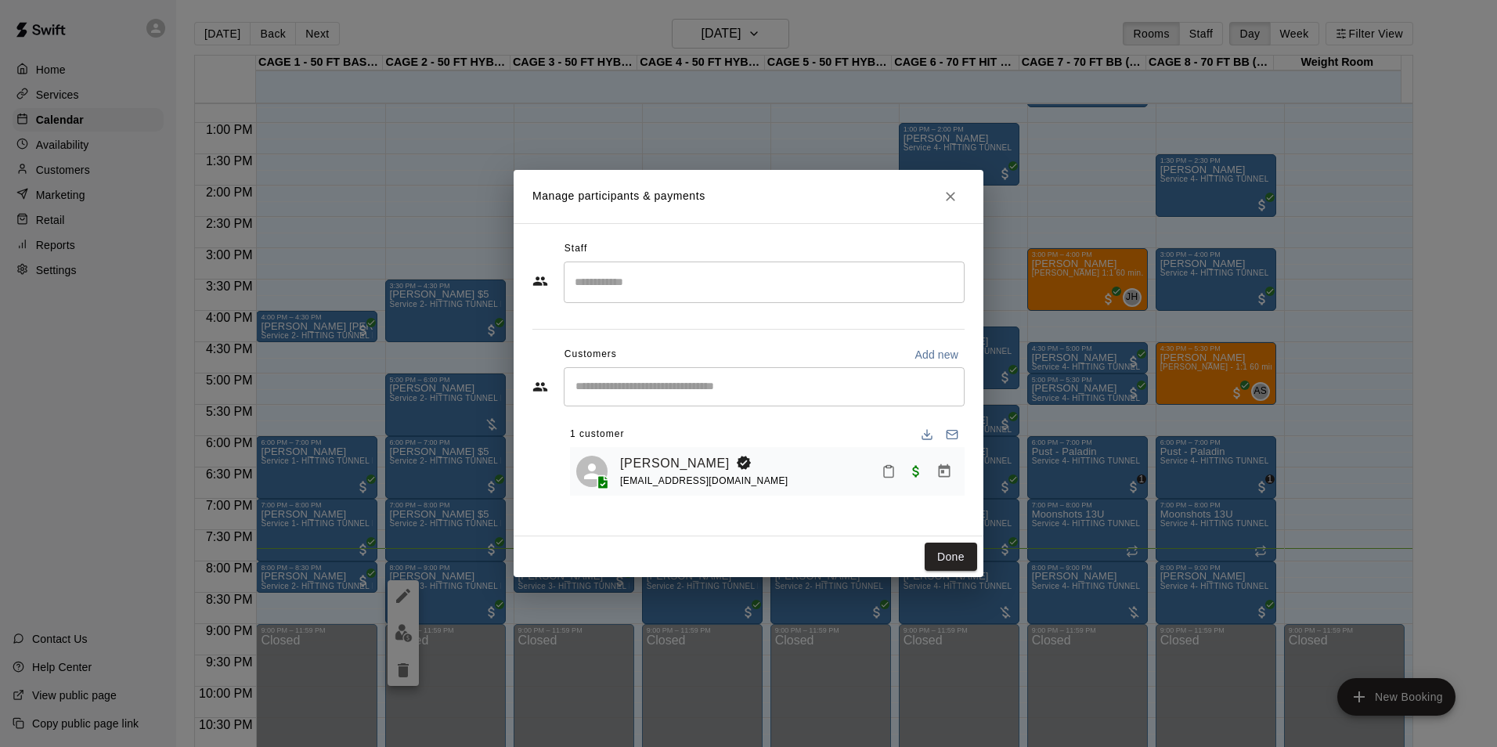
click at [678, 473] on div "[EMAIL_ADDRESS][DOMAIN_NAME]" at bounding box center [704, 481] width 168 height 16
click at [681, 459] on link "[PERSON_NAME]" at bounding box center [675, 463] width 110 height 20
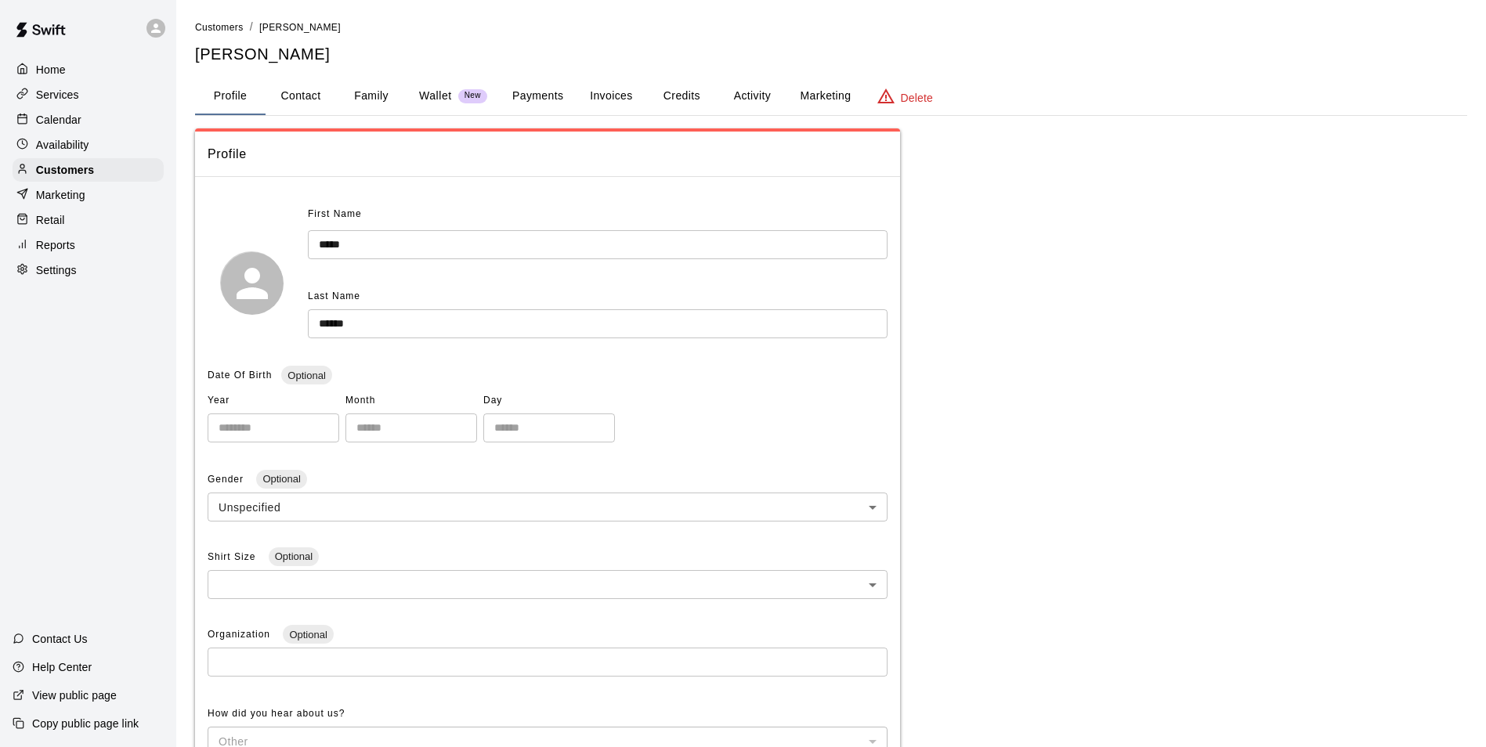
click at [567, 88] on button "Payments" at bounding box center [538, 97] width 76 height 38
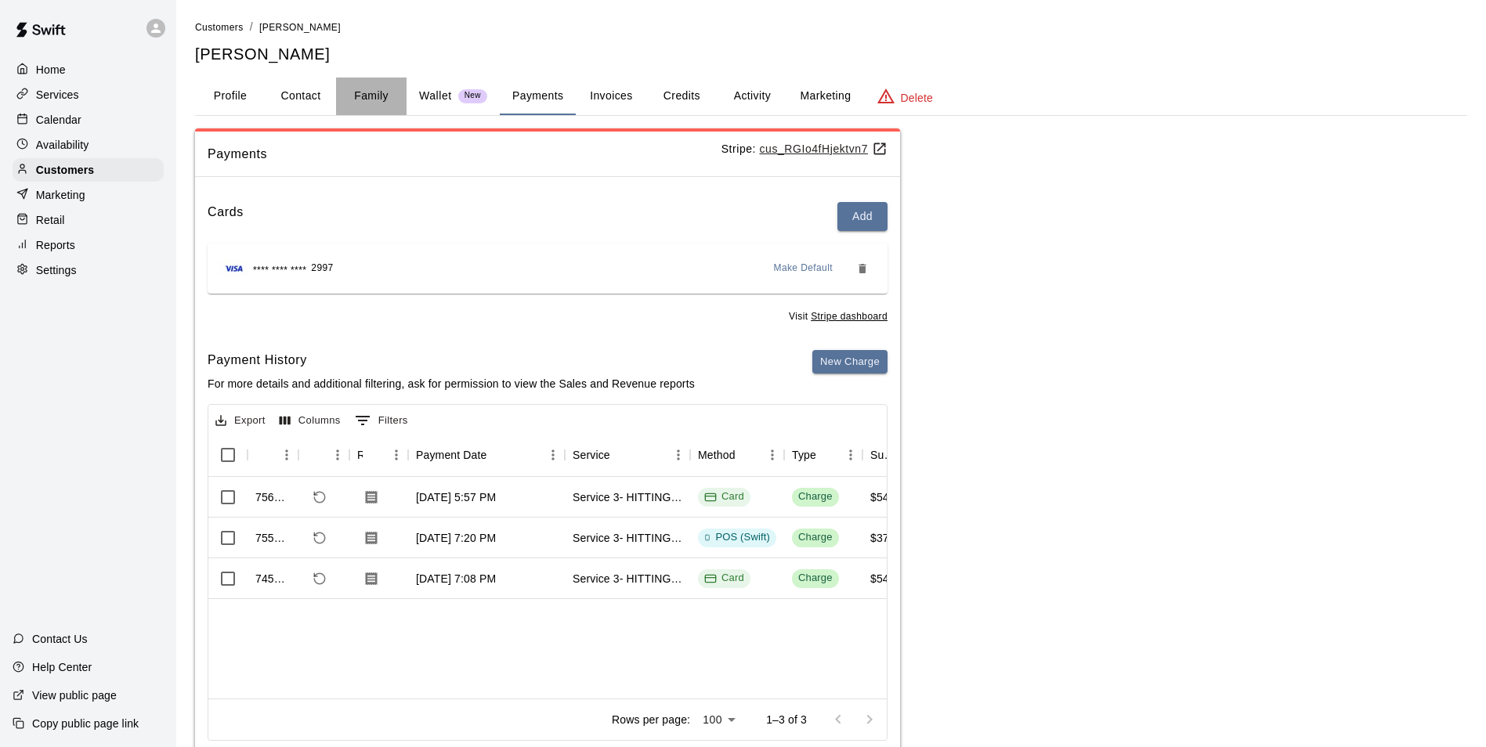
click at [369, 87] on button "Family" at bounding box center [371, 97] width 70 height 38
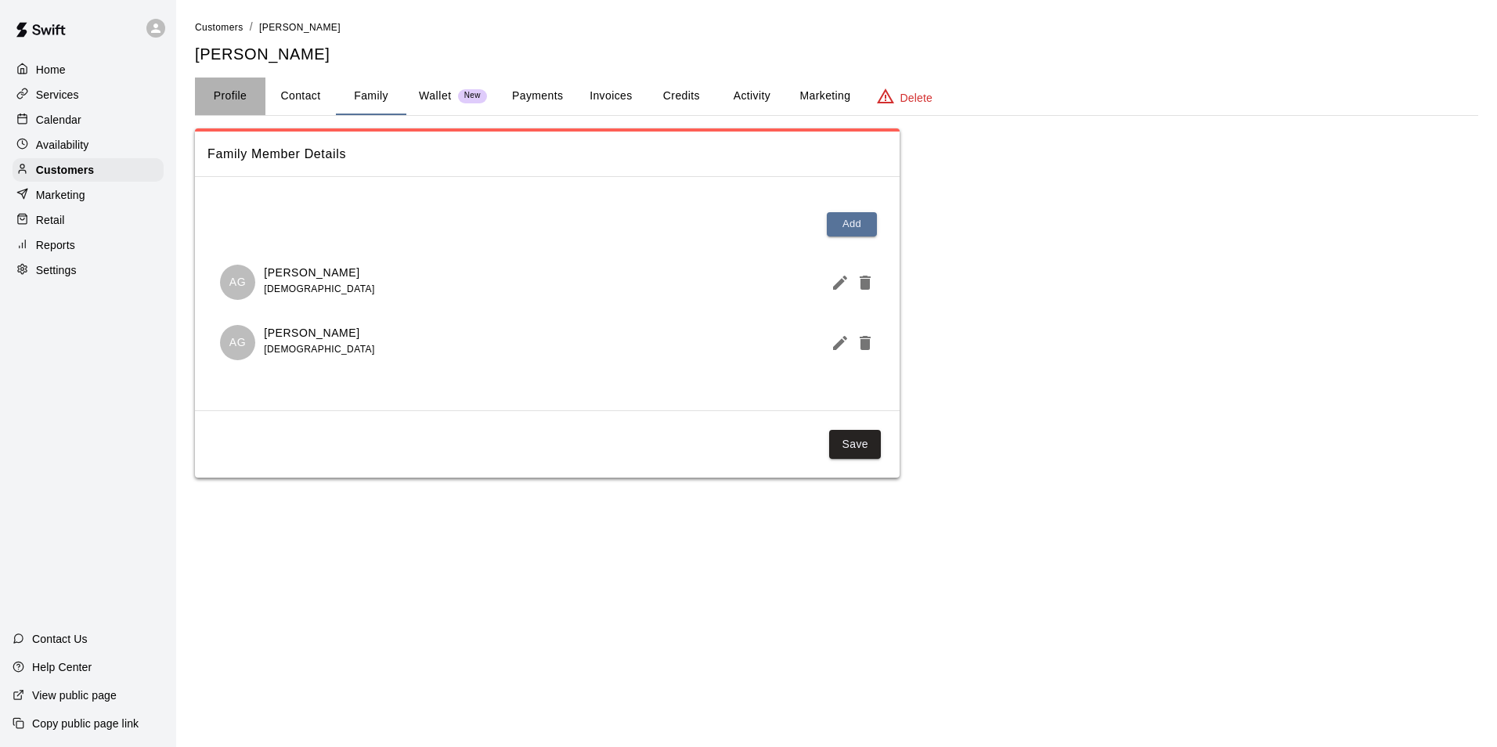
click at [228, 106] on button "Profile" at bounding box center [230, 97] width 70 height 38
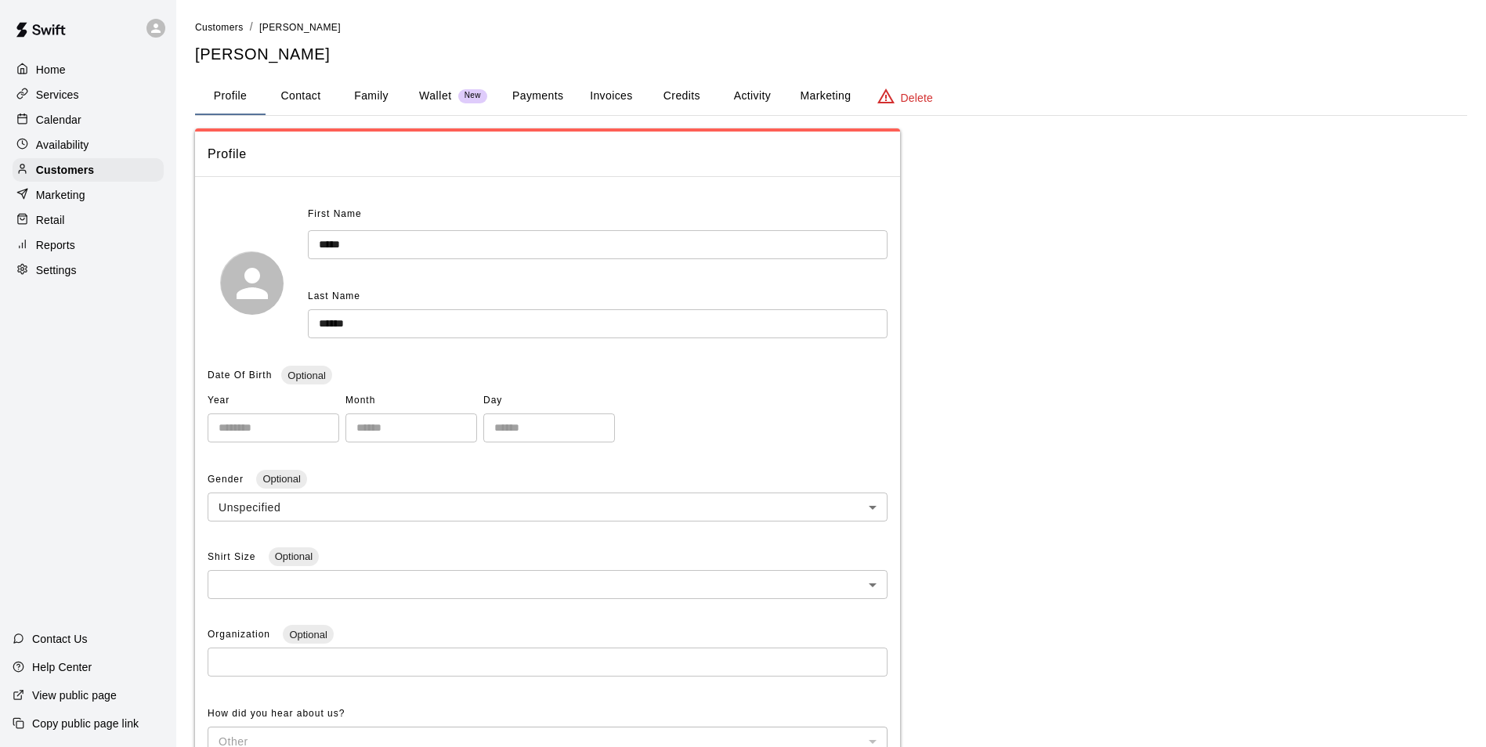
click at [146, 132] on div "Calendar" at bounding box center [88, 119] width 151 height 23
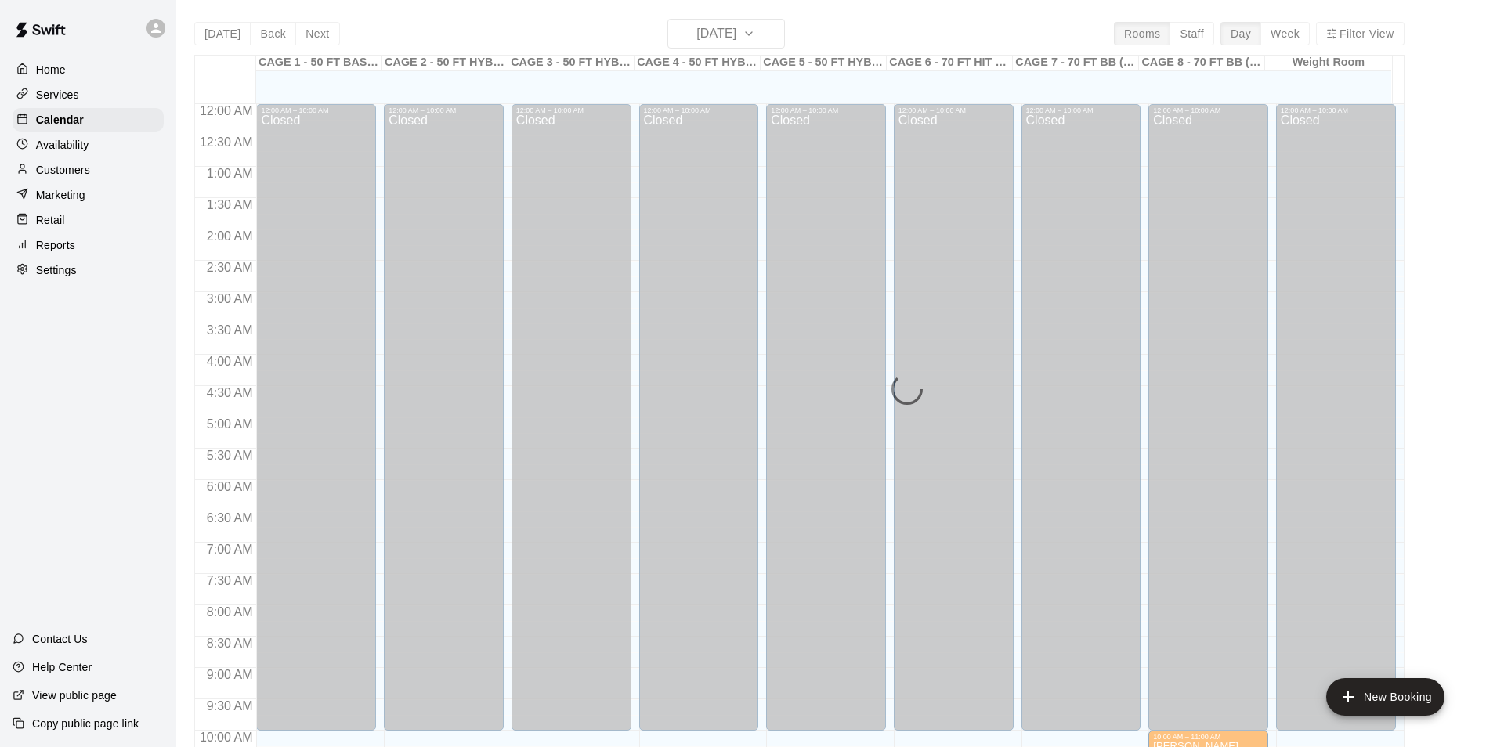
scroll to position [796, 0]
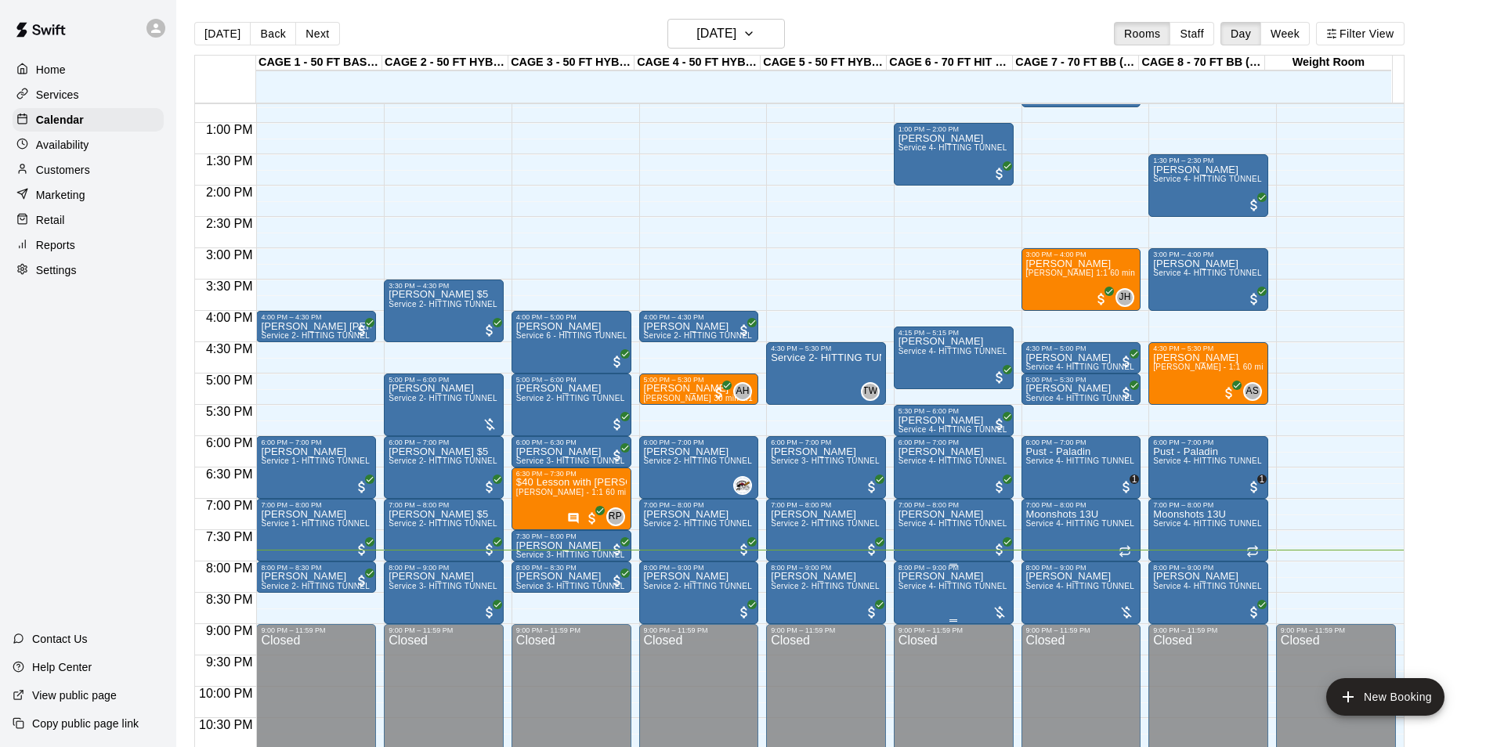
click at [923, 576] on p "[PERSON_NAME]" at bounding box center [953, 576] width 110 height 0
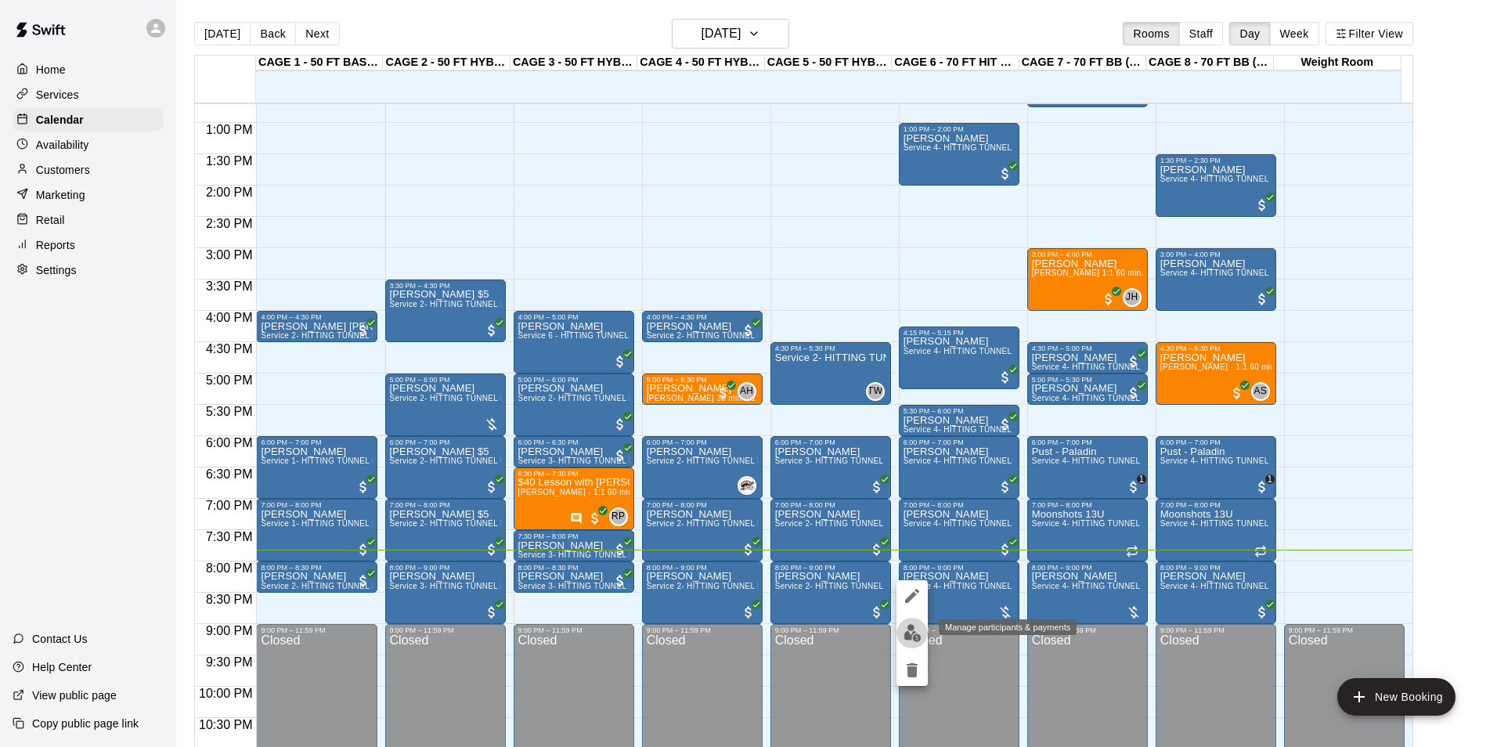
click at [911, 643] on button "edit" at bounding box center [912, 633] width 31 height 31
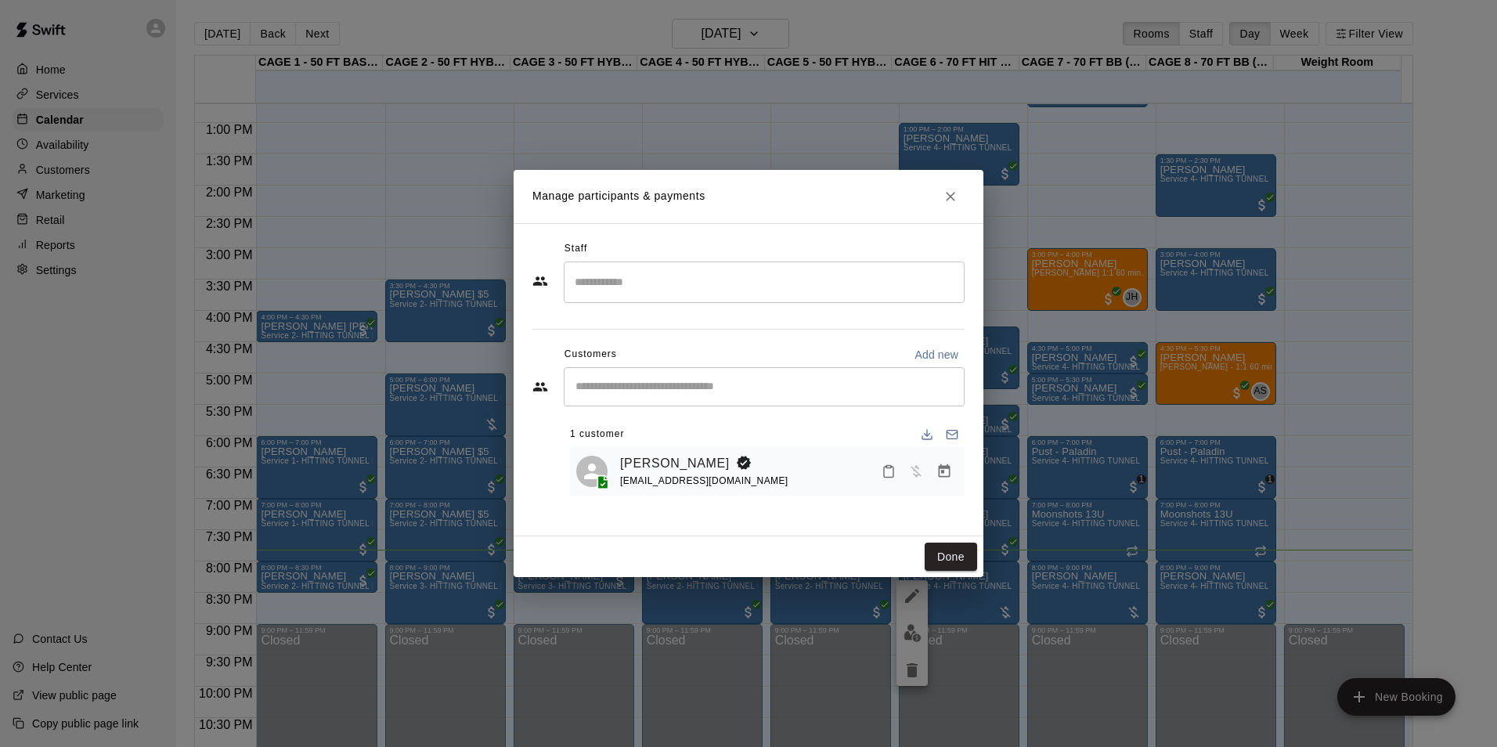
click at [937, 479] on icon "Manage bookings & payment" at bounding box center [945, 472] width 16 height 16
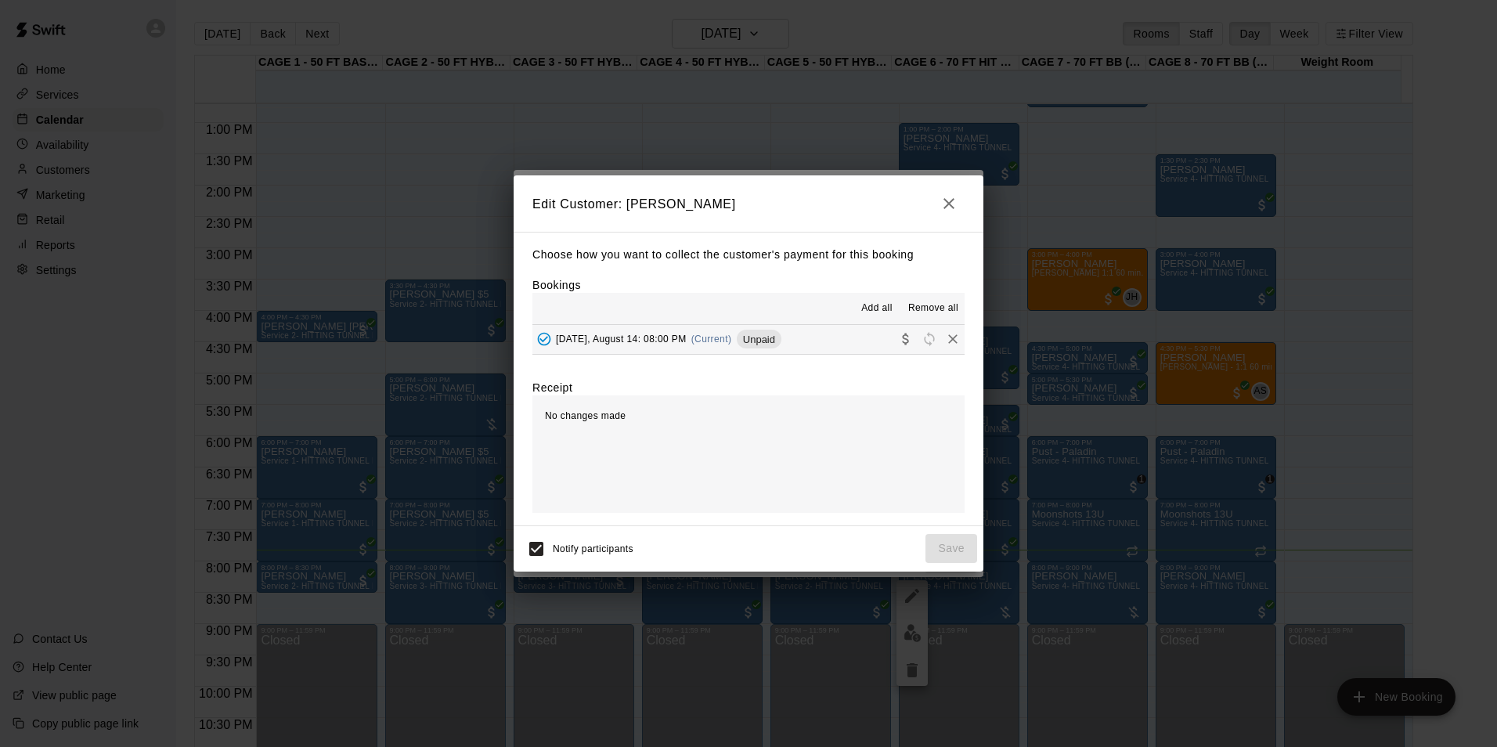
click at [833, 354] on button "[DATE], August 14: 08:00 PM (Current) Unpaid" at bounding box center [749, 339] width 432 height 29
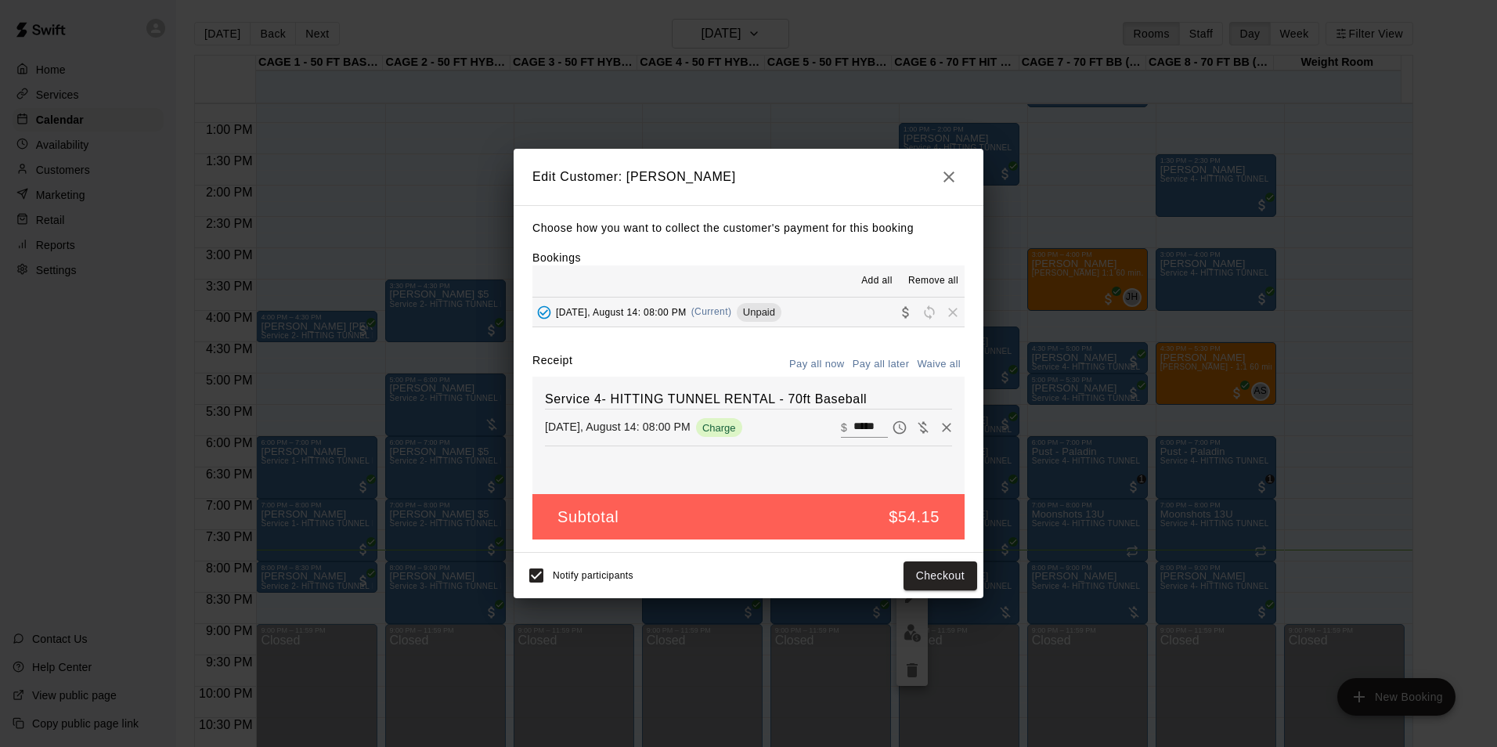
click at [856, 424] on input "*****" at bounding box center [871, 427] width 34 height 20
type input "**"
click at [953, 577] on button "Checkout" at bounding box center [941, 576] width 74 height 29
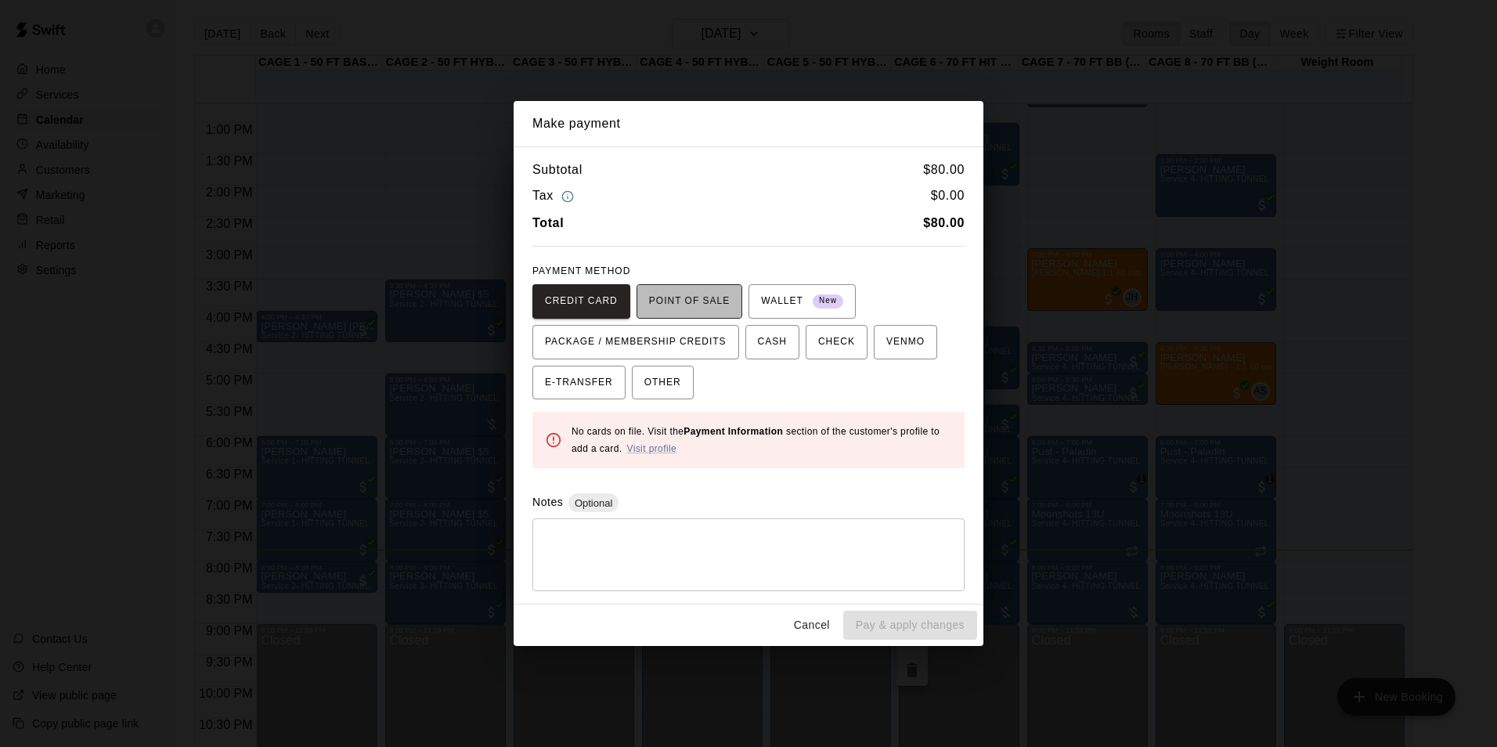
click at [699, 318] on button "POINT OF SALE" at bounding box center [690, 301] width 106 height 34
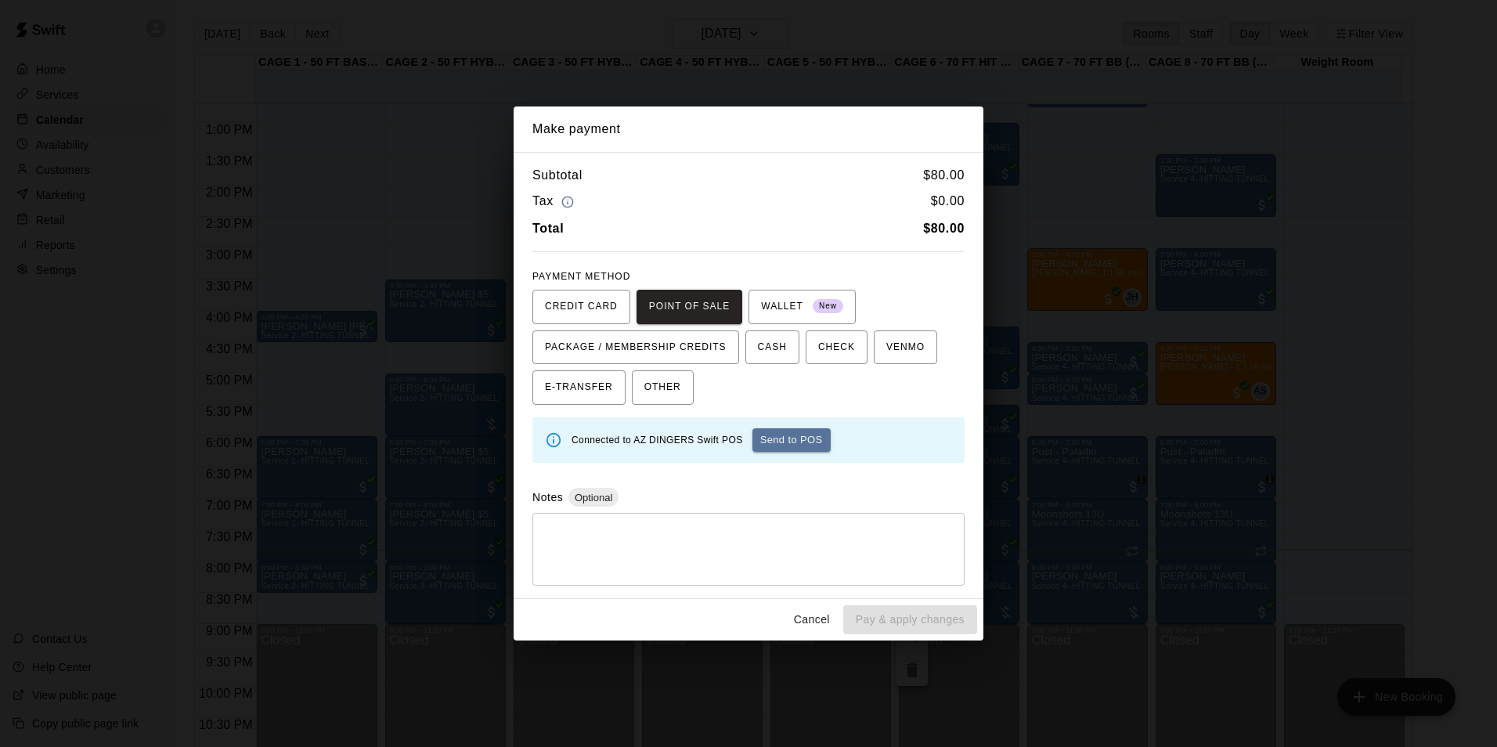
click at [794, 440] on button "Send to POS" at bounding box center [792, 439] width 78 height 23
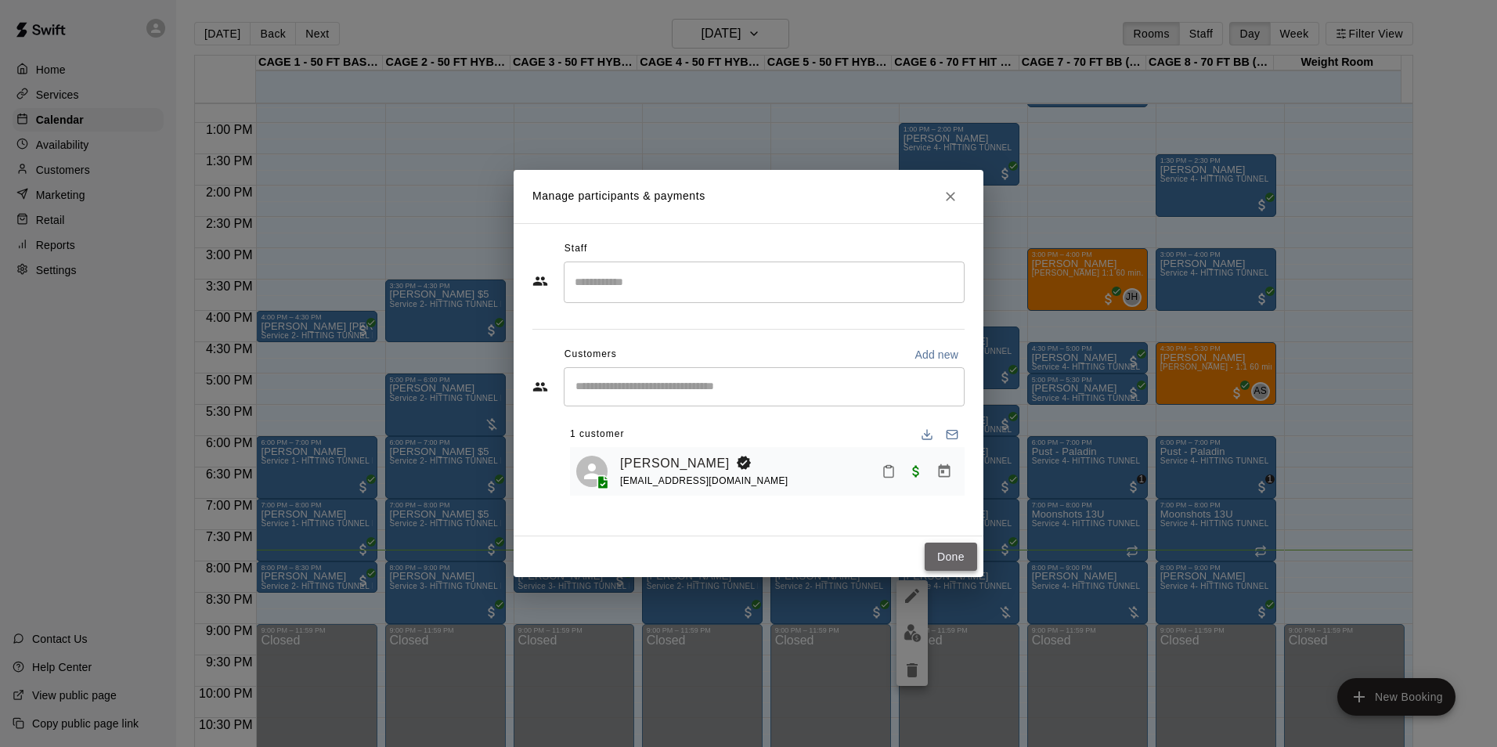
click at [942, 552] on button "Done" at bounding box center [951, 557] width 52 height 29
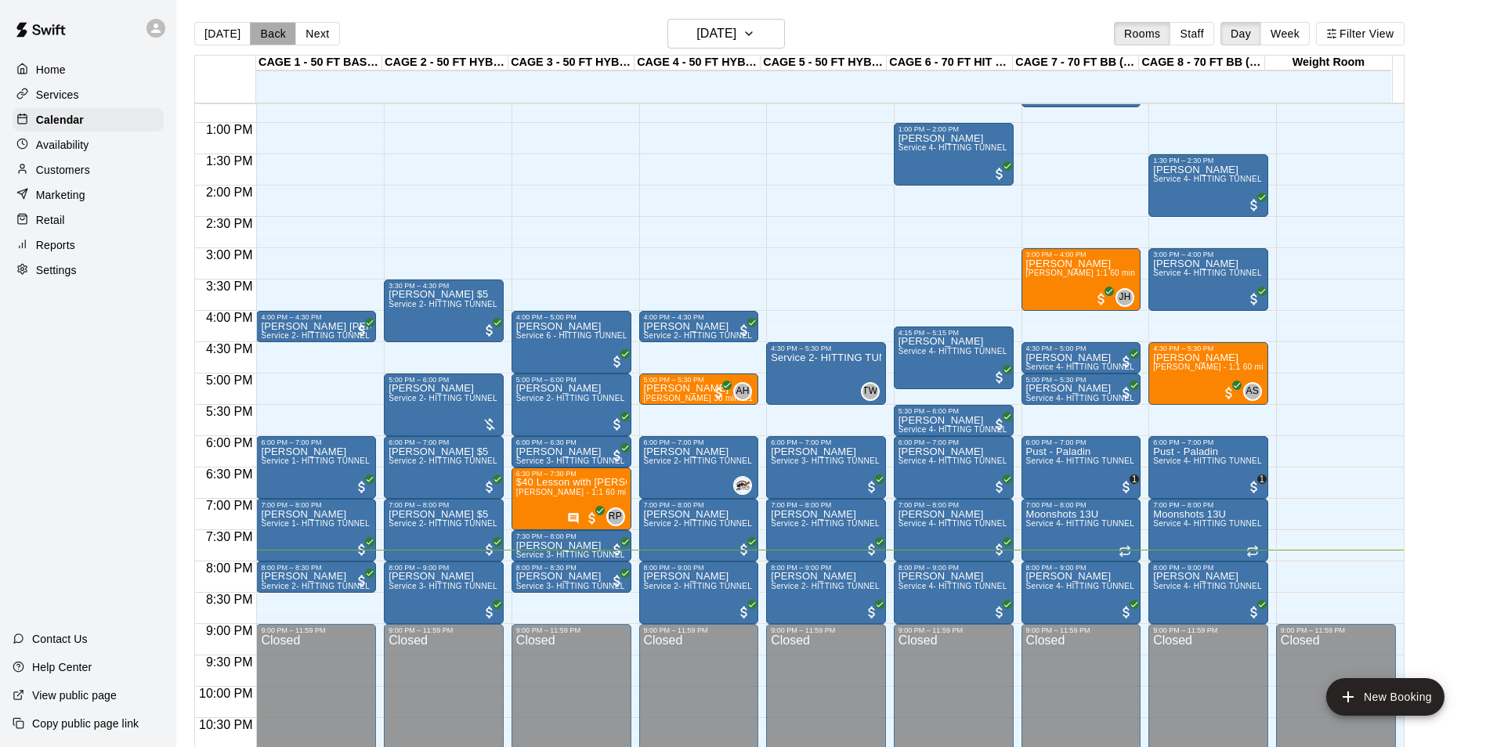
click at [286, 31] on button "Back" at bounding box center [273, 33] width 46 height 23
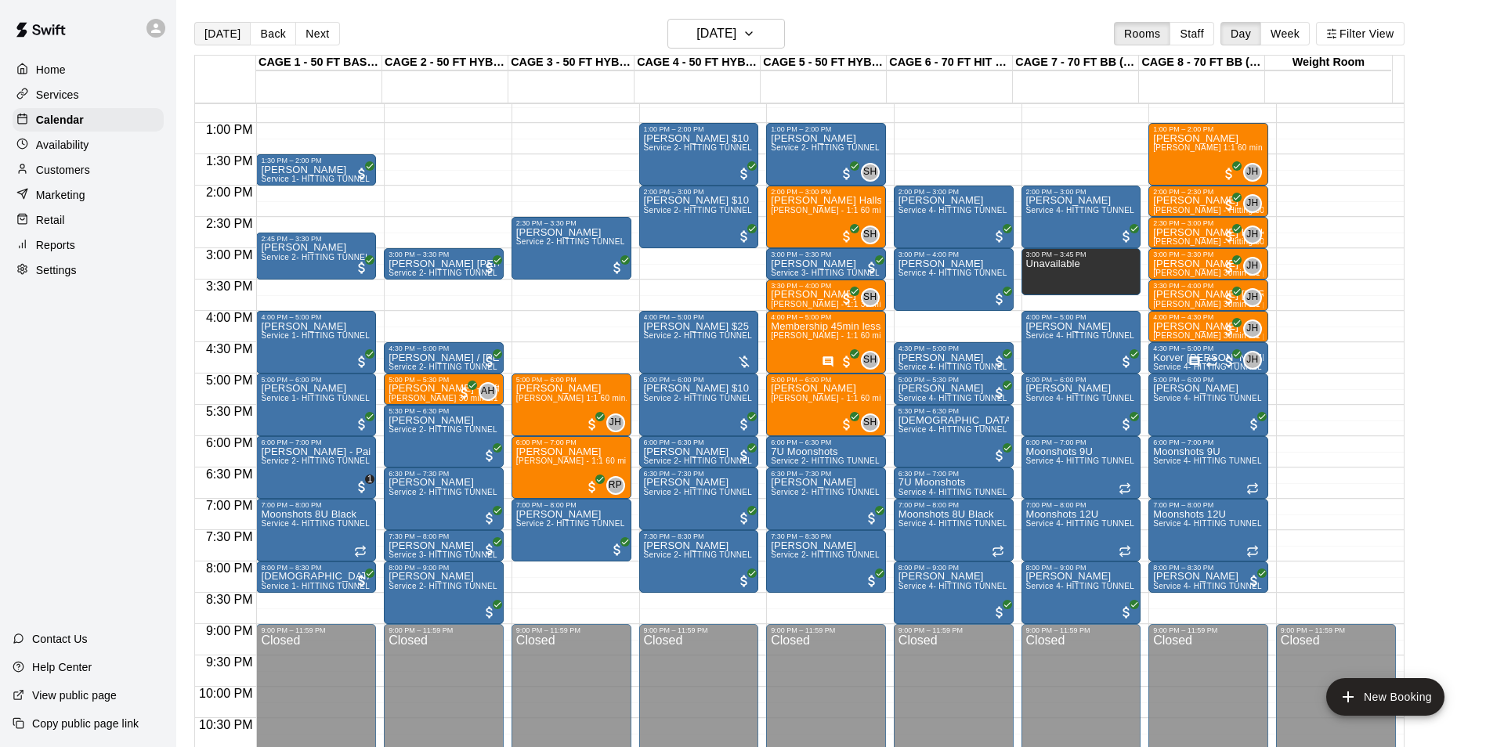
click at [238, 42] on button "[DATE]" at bounding box center [222, 33] width 56 height 23
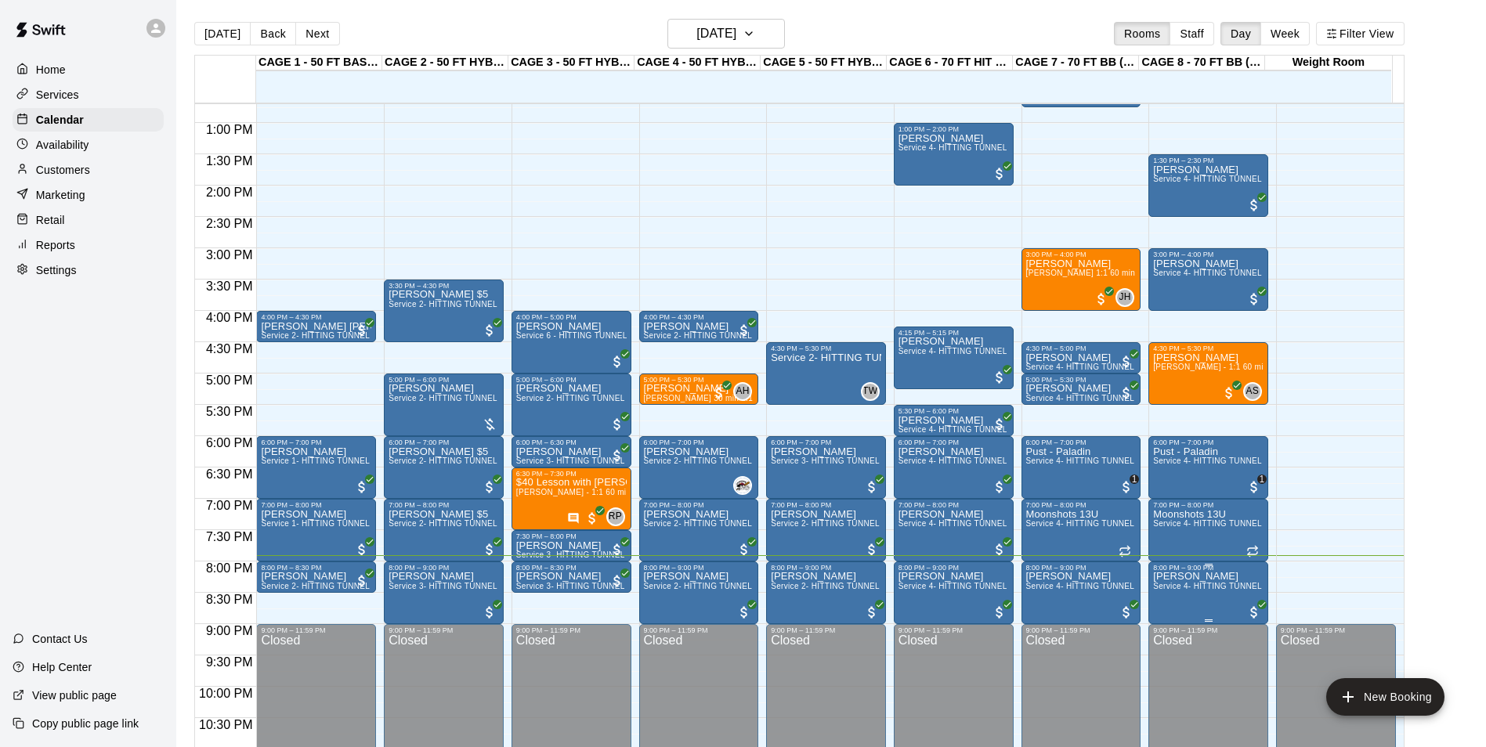
click at [1194, 591] on span "Service 4- HITTING TUNNEL RENTAL - 70ft Baseball" at bounding box center [1252, 586] width 199 height 9
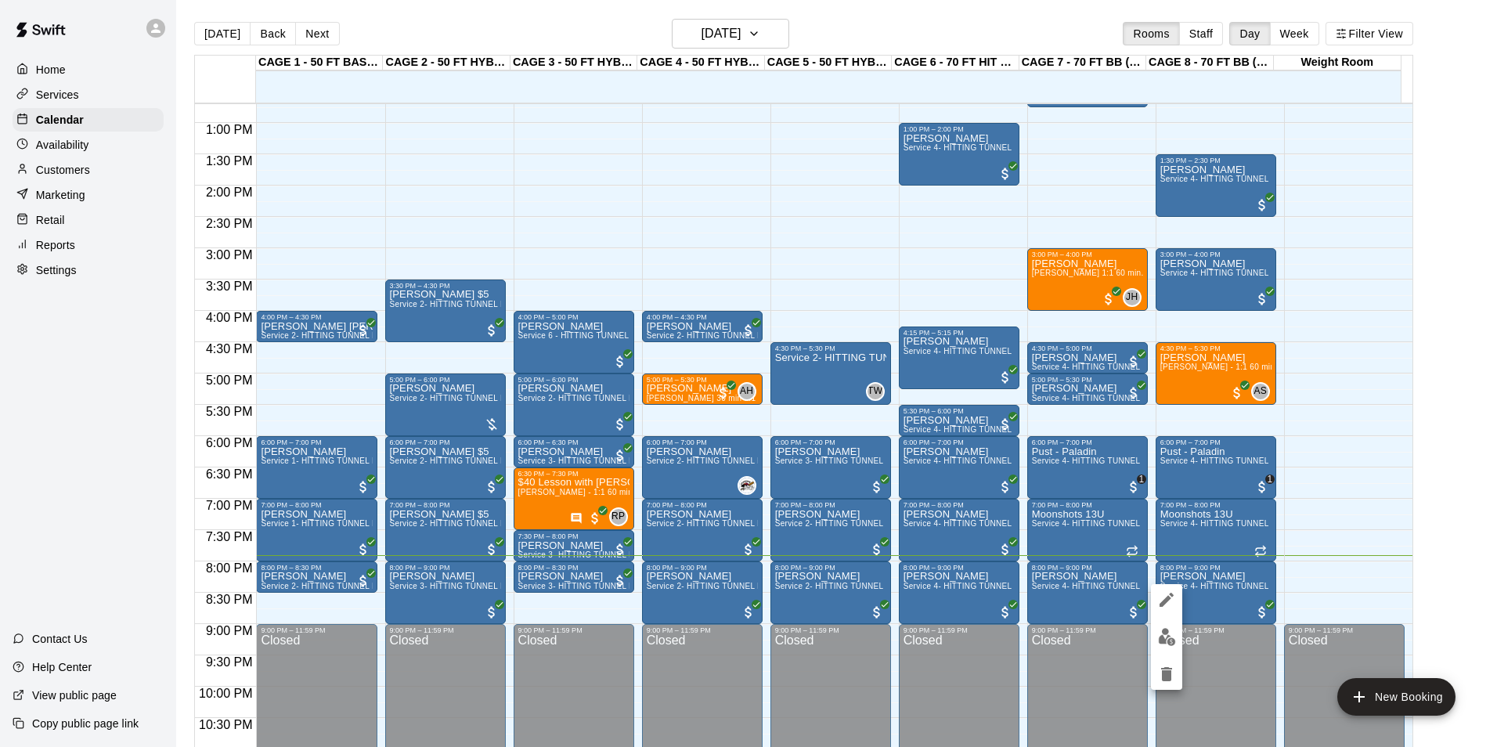
click at [1200, 585] on div at bounding box center [748, 373] width 1497 height 747
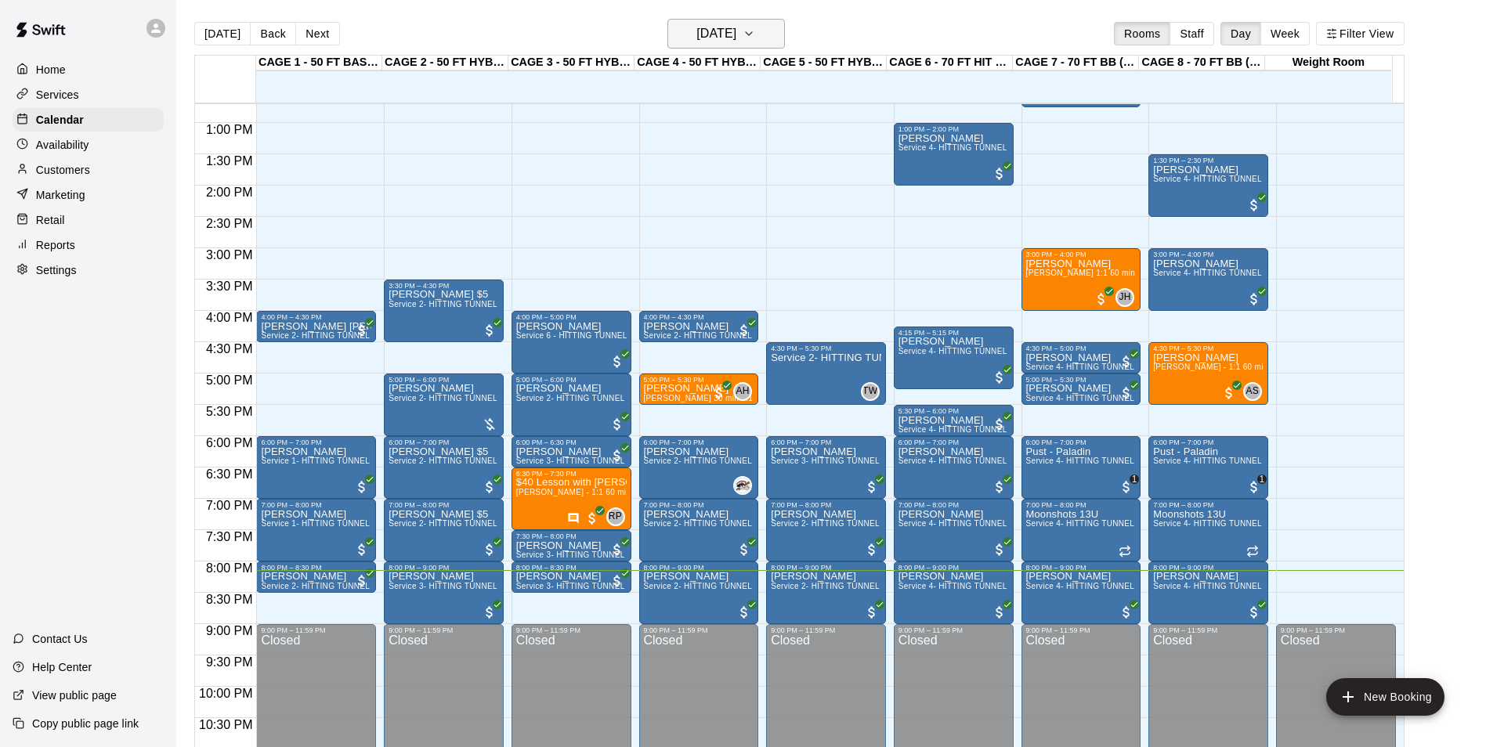
click at [703, 44] on h6 "[DATE]" at bounding box center [716, 34] width 40 height 22
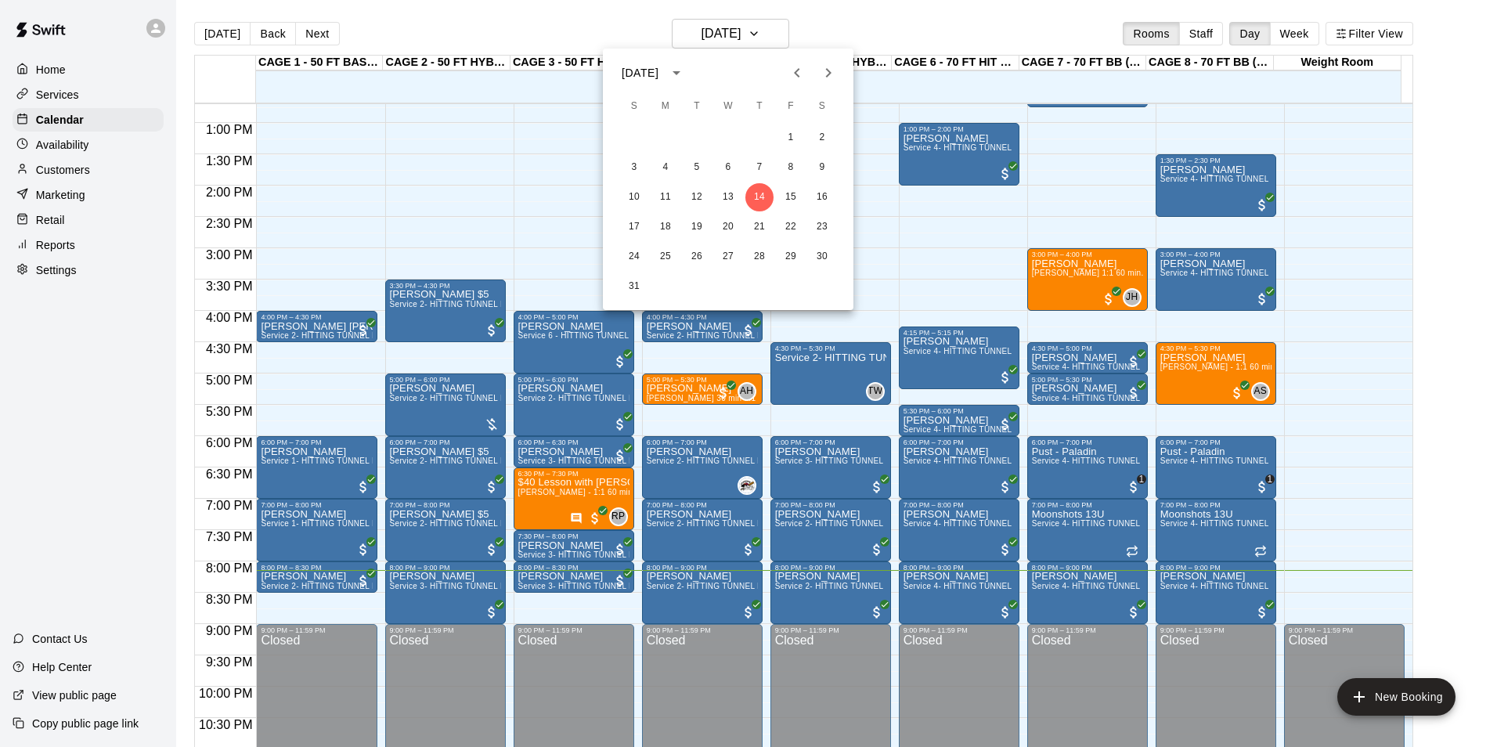
click at [502, 31] on div at bounding box center [748, 373] width 1497 height 747
